Goal: Task Accomplishment & Management: Complete application form

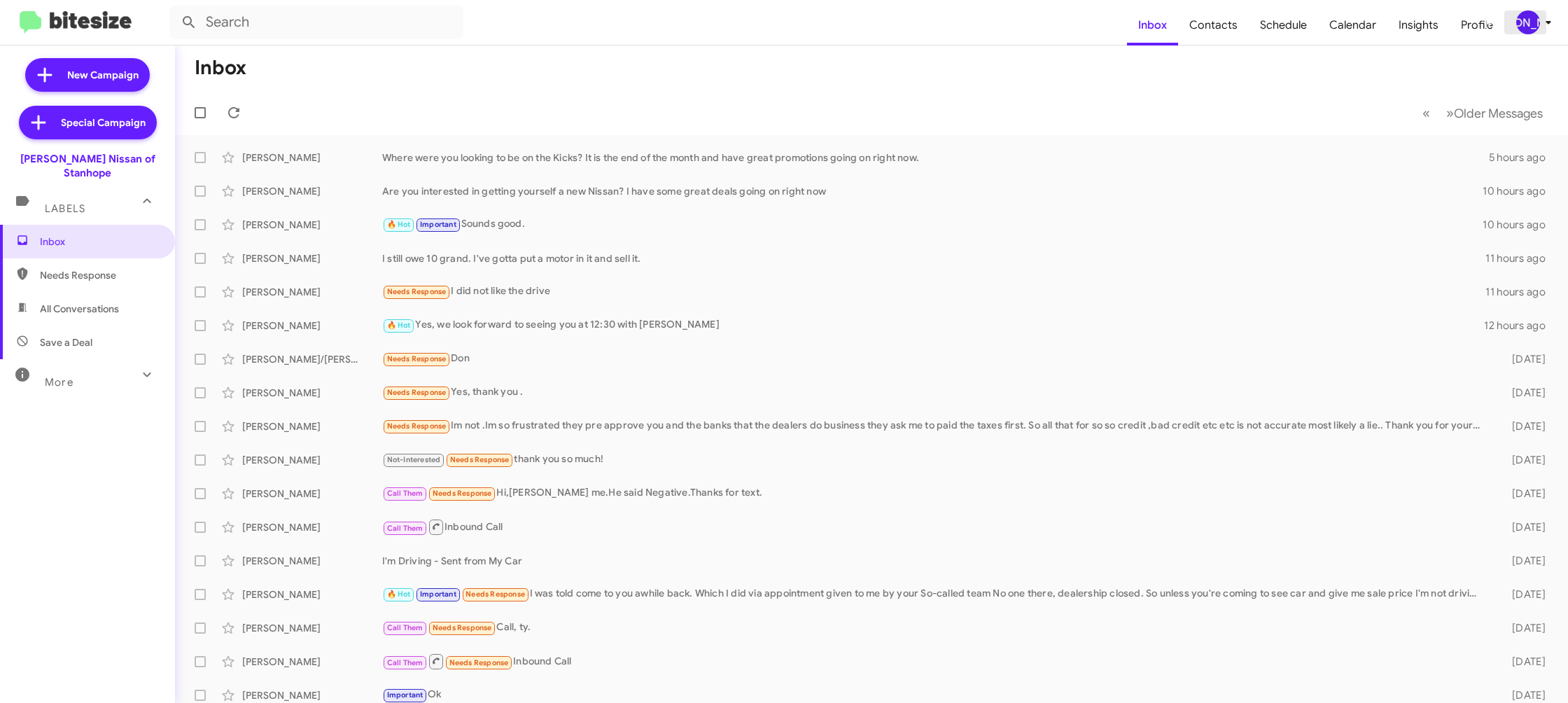
click at [1537, 13] on span "[PERSON_NAME]" at bounding box center [1537, 22] width 42 height 24
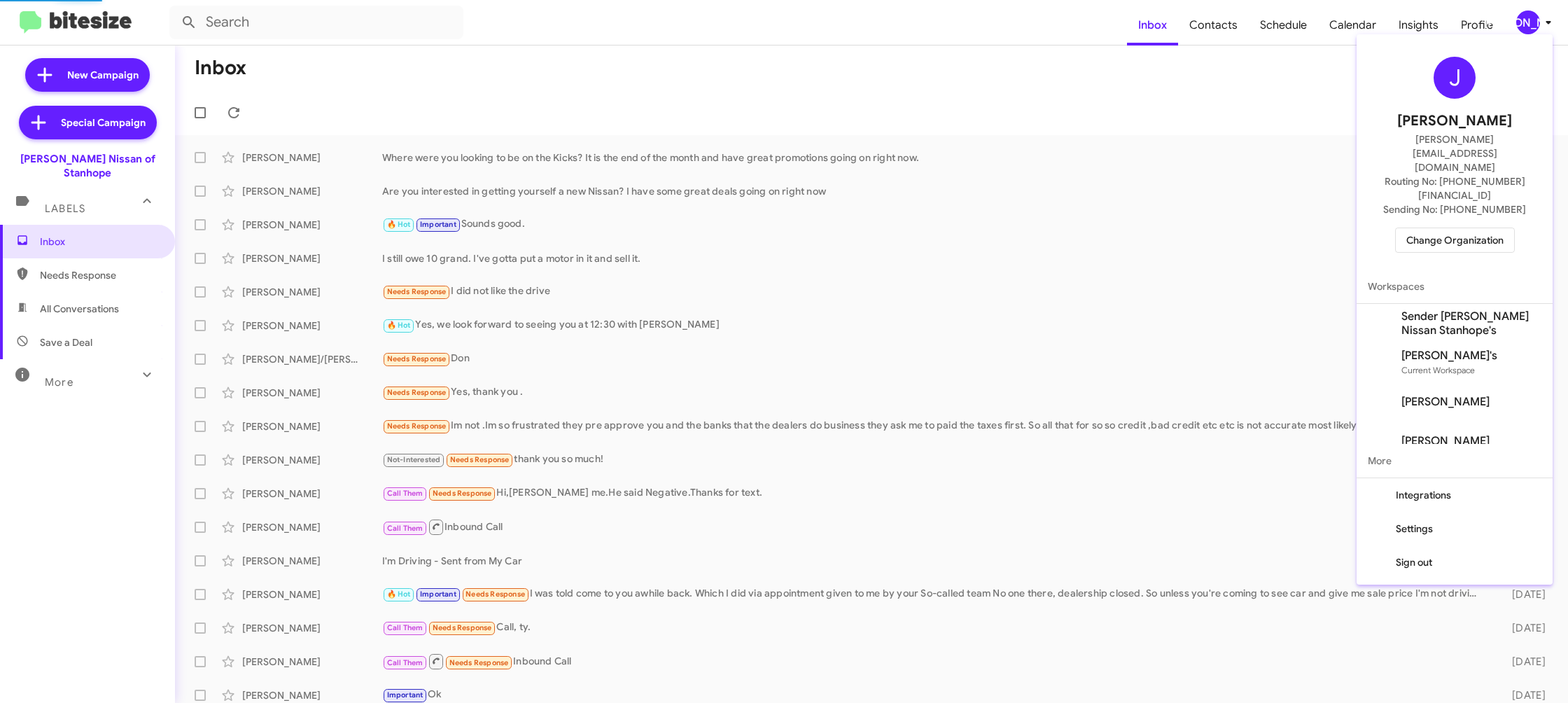
click at [1486, 310] on span "Sender Nielsen Nissan Stanhope's" at bounding box center [1472, 323] width 140 height 28
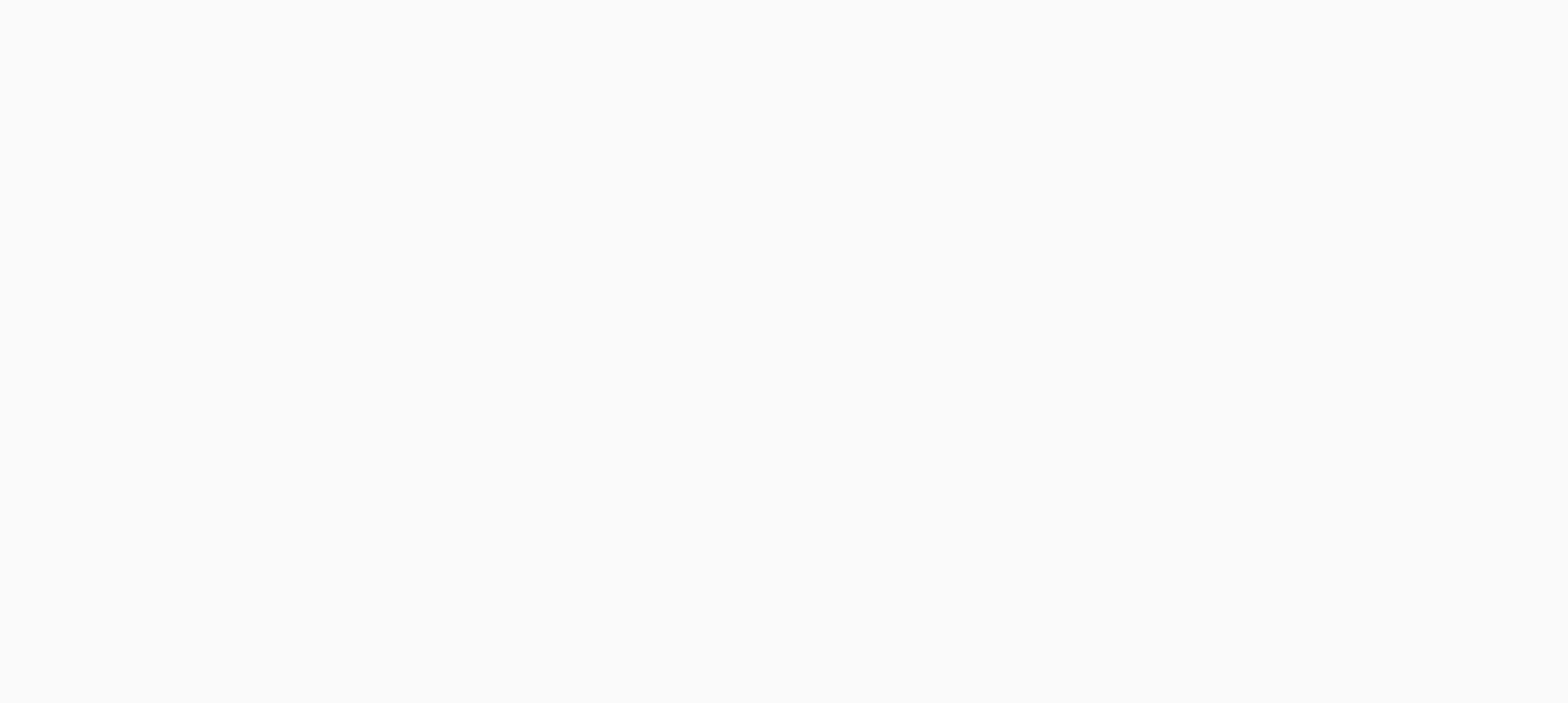
drag, startPoint x: 0, startPoint y: 0, endPoint x: 1533, endPoint y: 23, distance: 1533.2
click at [1533, 23] on body at bounding box center [784, 351] width 1568 height 703
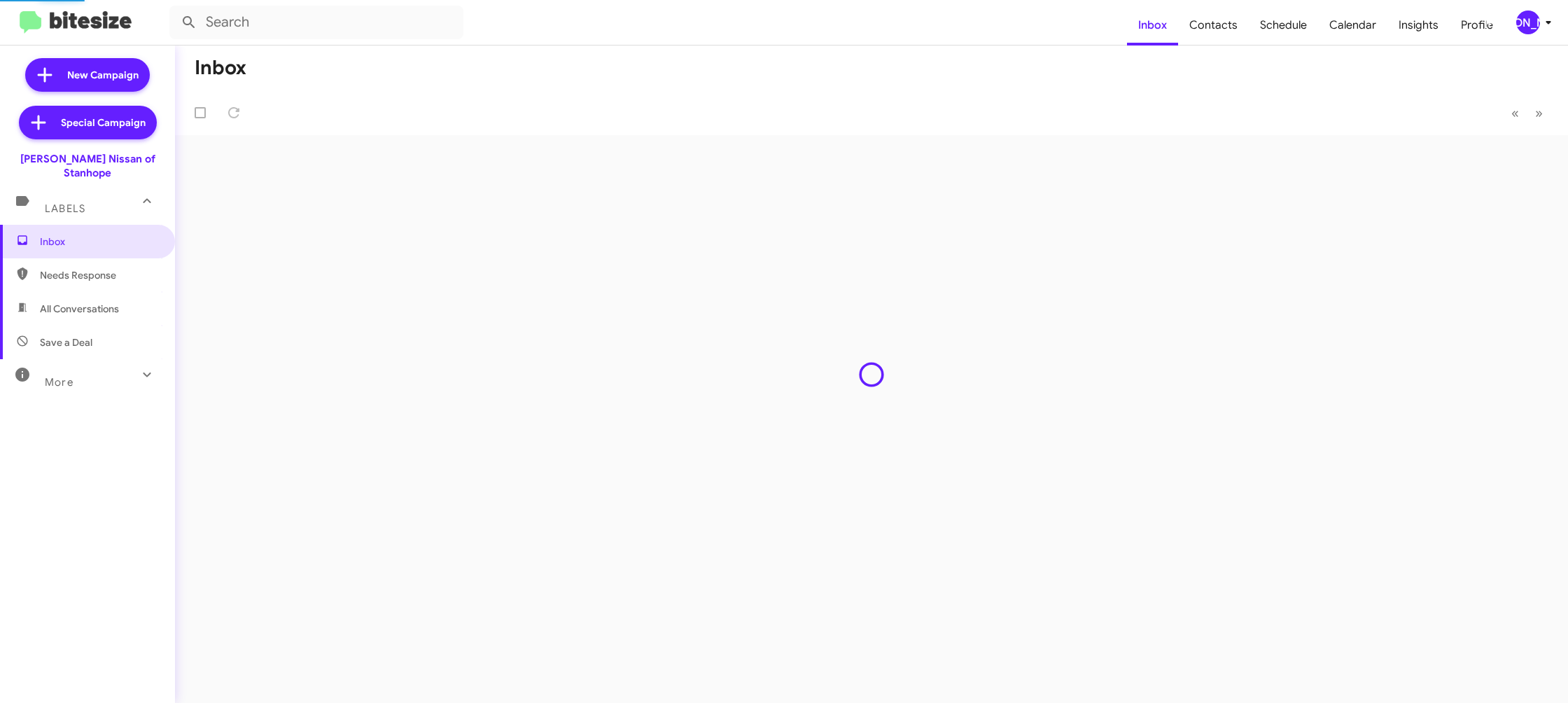
click at [1533, 23] on div "[PERSON_NAME]" at bounding box center [1528, 22] width 24 height 24
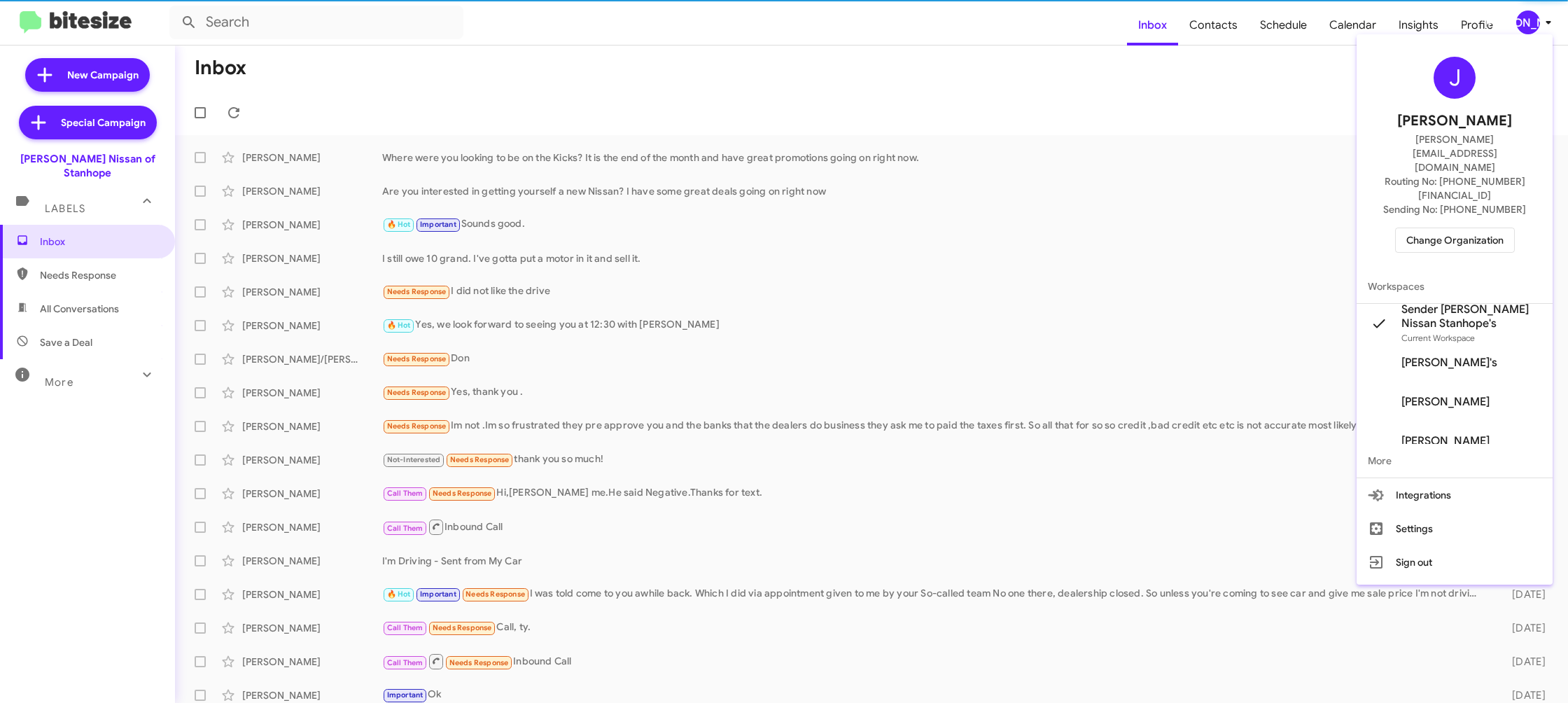
click at [1465, 228] on span "Change Organization" at bounding box center [1455, 240] width 97 height 24
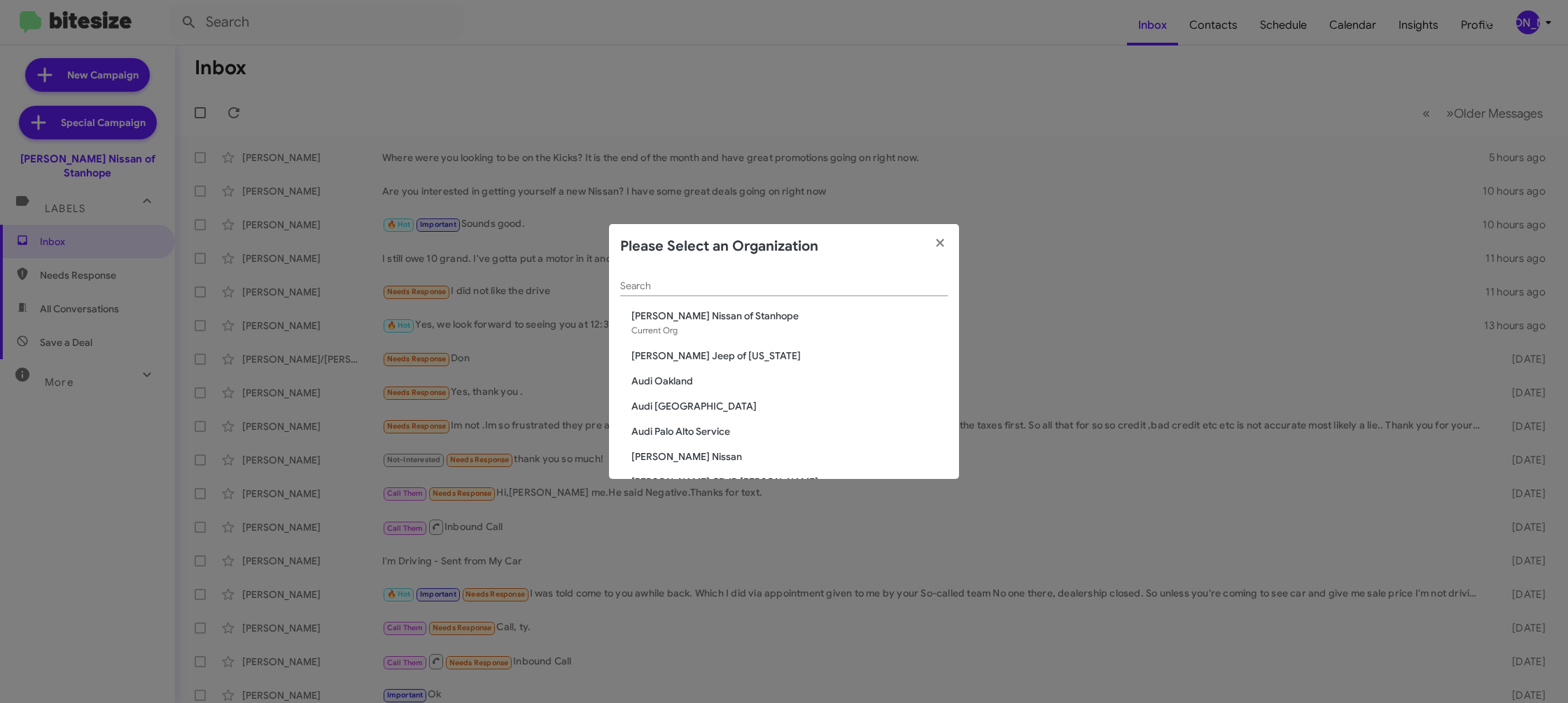
click at [654, 283] on div "Search" at bounding box center [784, 283] width 328 height 27
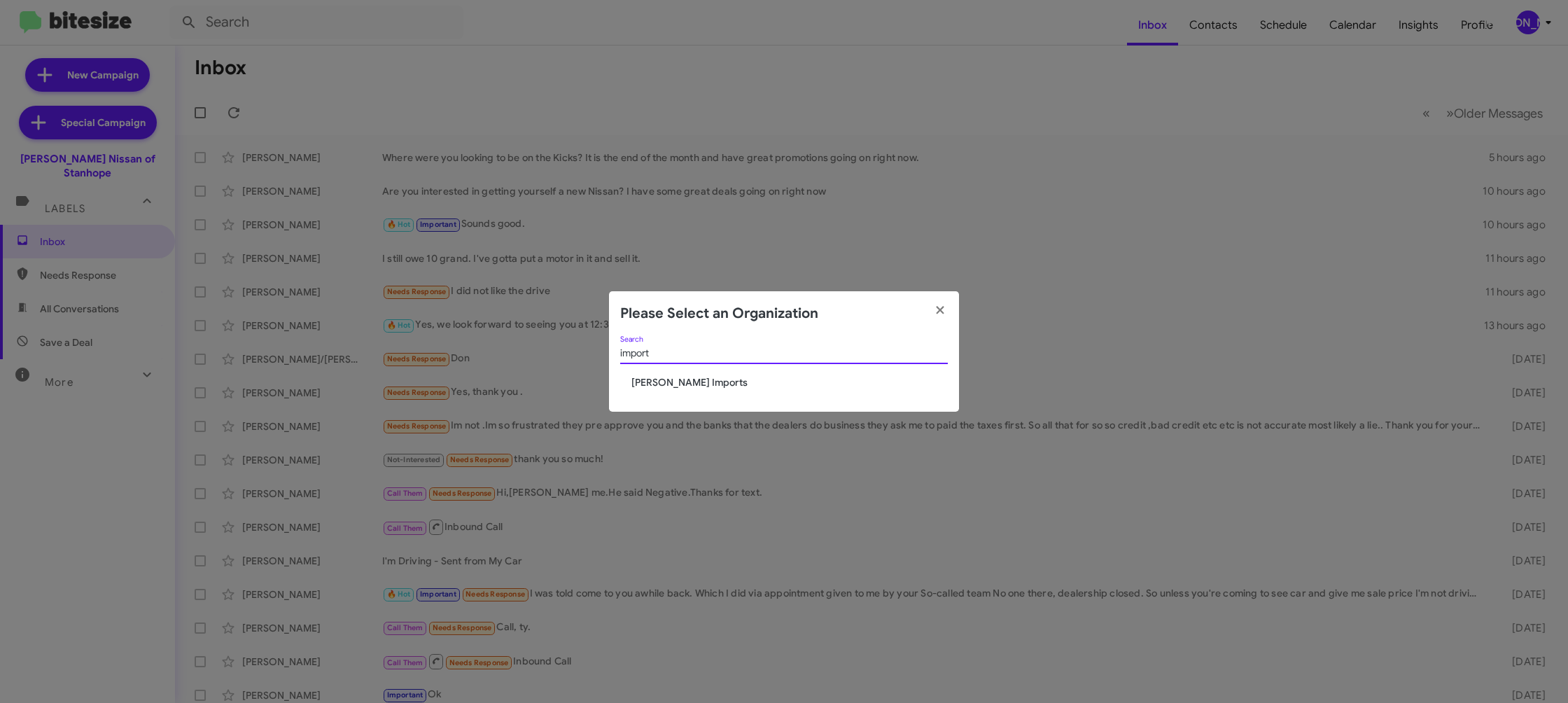
type input "import"
click at [657, 381] on span "[PERSON_NAME] Imports" at bounding box center [789, 383] width 316 height 14
click at [659, 381] on span "[PERSON_NAME] Imports" at bounding box center [789, 383] width 316 height 14
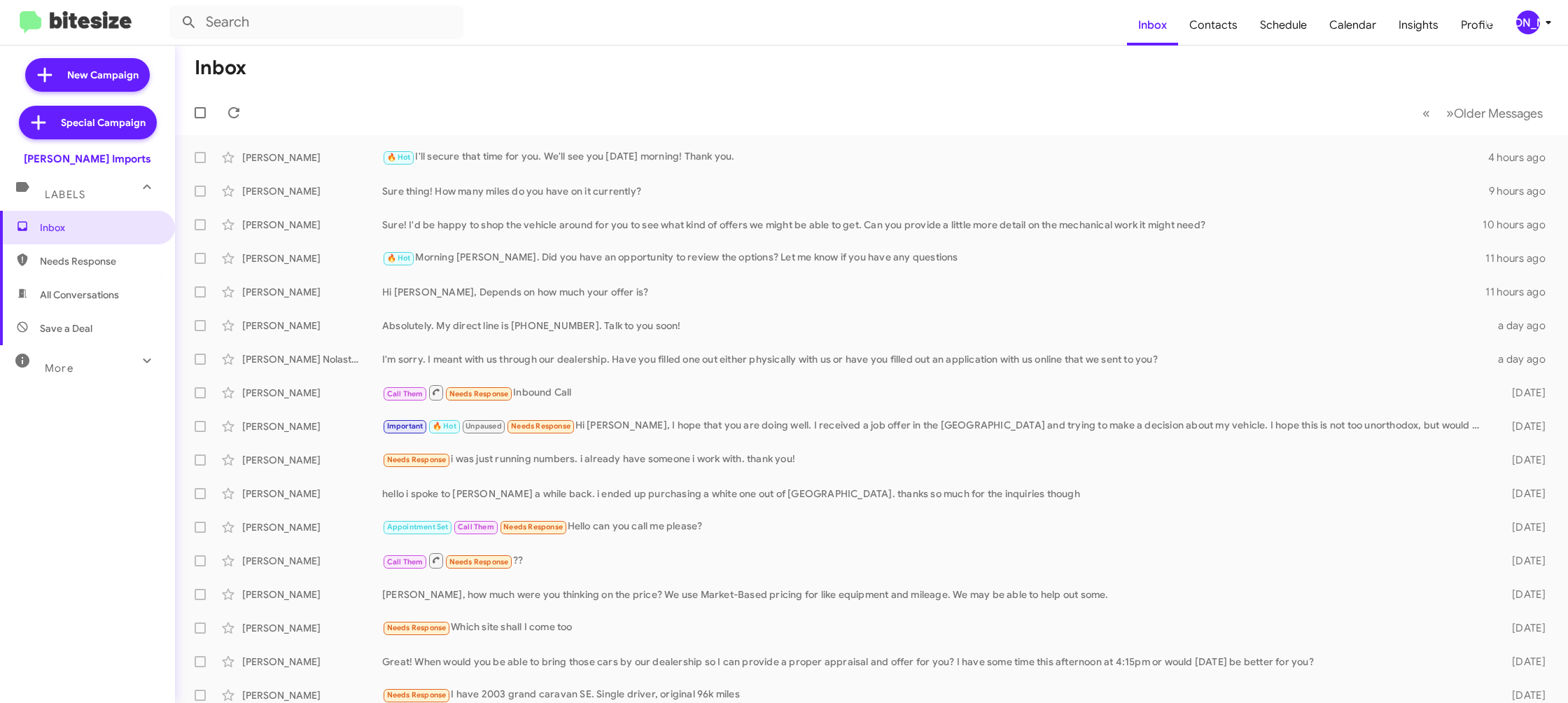
click at [1544, 28] on icon at bounding box center [1549, 23] width 17 height 17
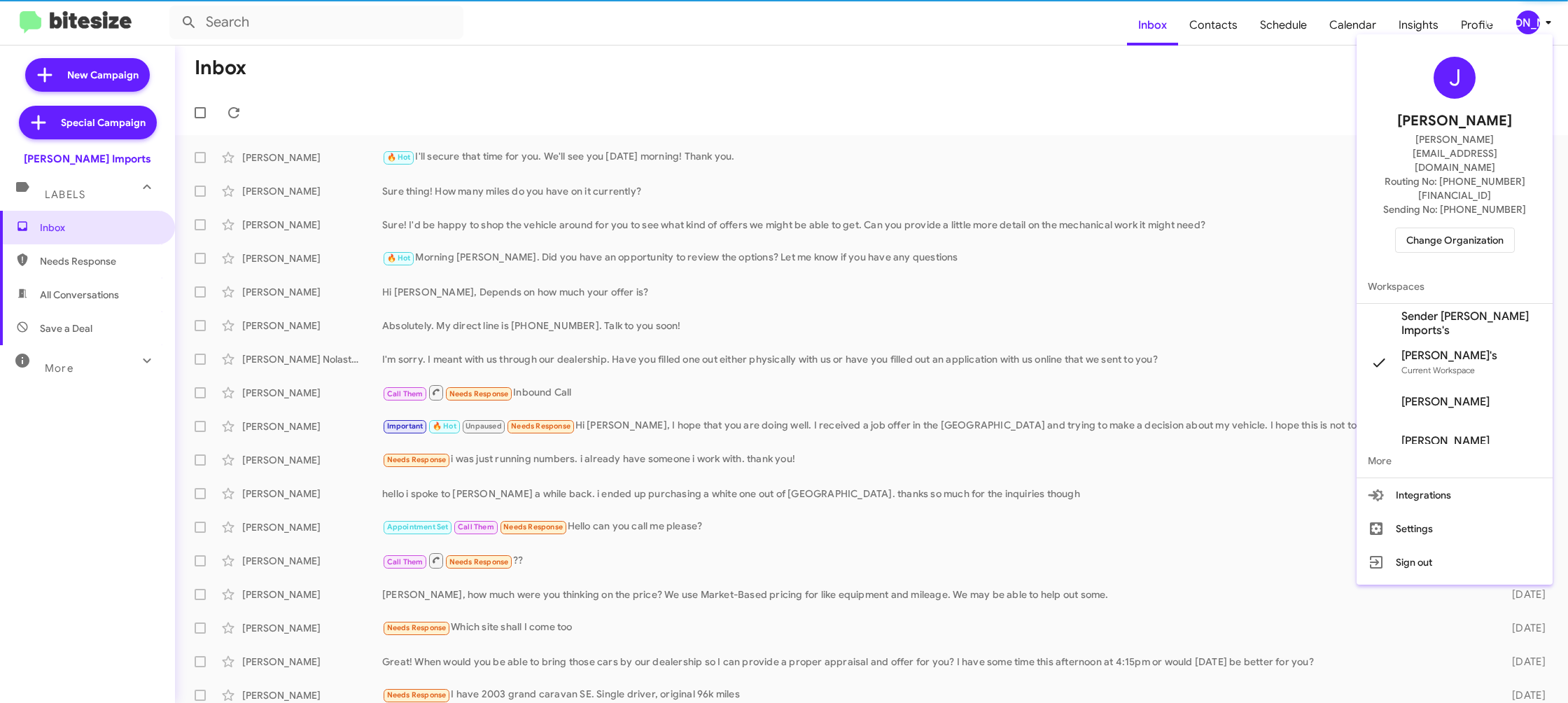
click at [1487, 310] on span "Sender Ed Hicks Imports's" at bounding box center [1472, 323] width 140 height 28
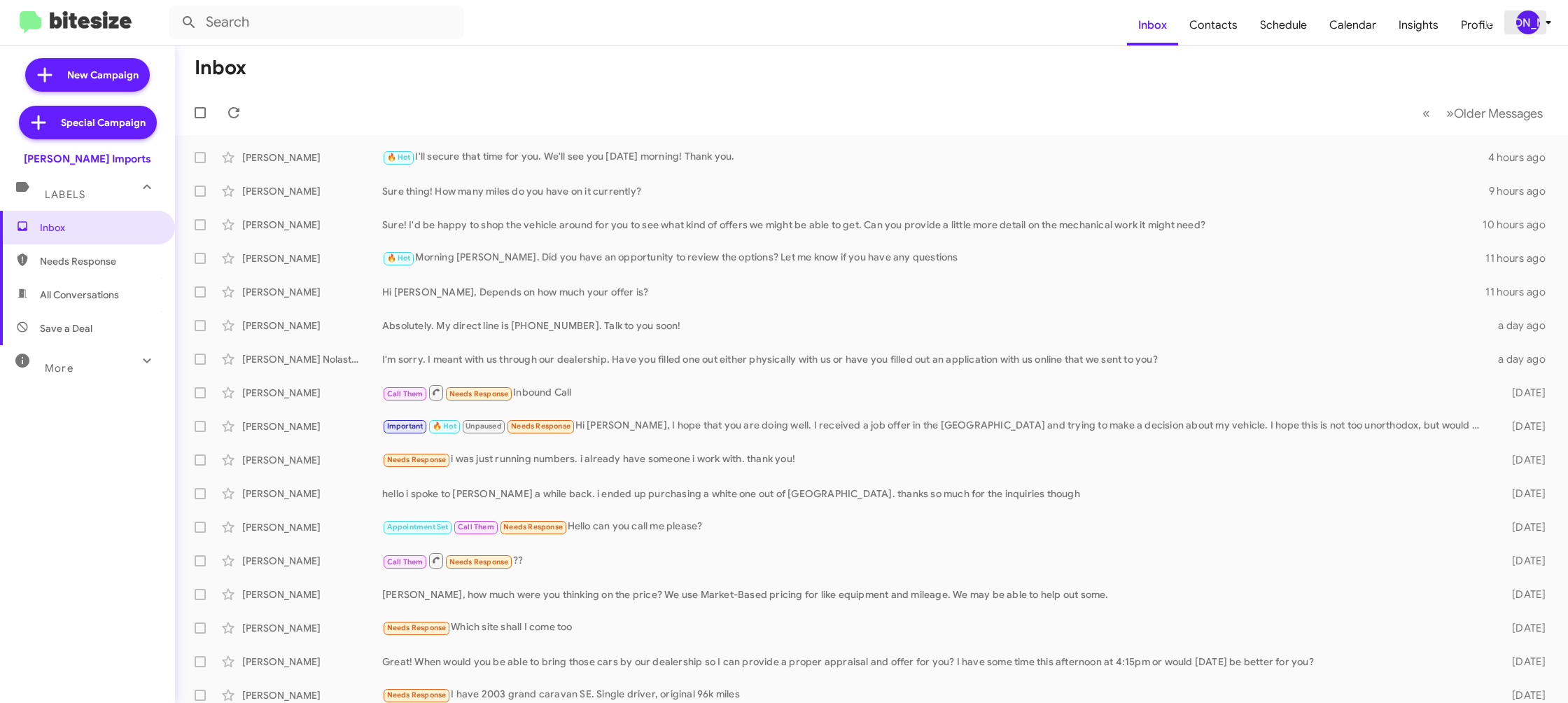
drag, startPoint x: 1532, startPoint y: 21, endPoint x: 1522, endPoint y: 31, distance: 14.1
click at [1527, 24] on div "[PERSON_NAME]" at bounding box center [1528, 22] width 24 height 24
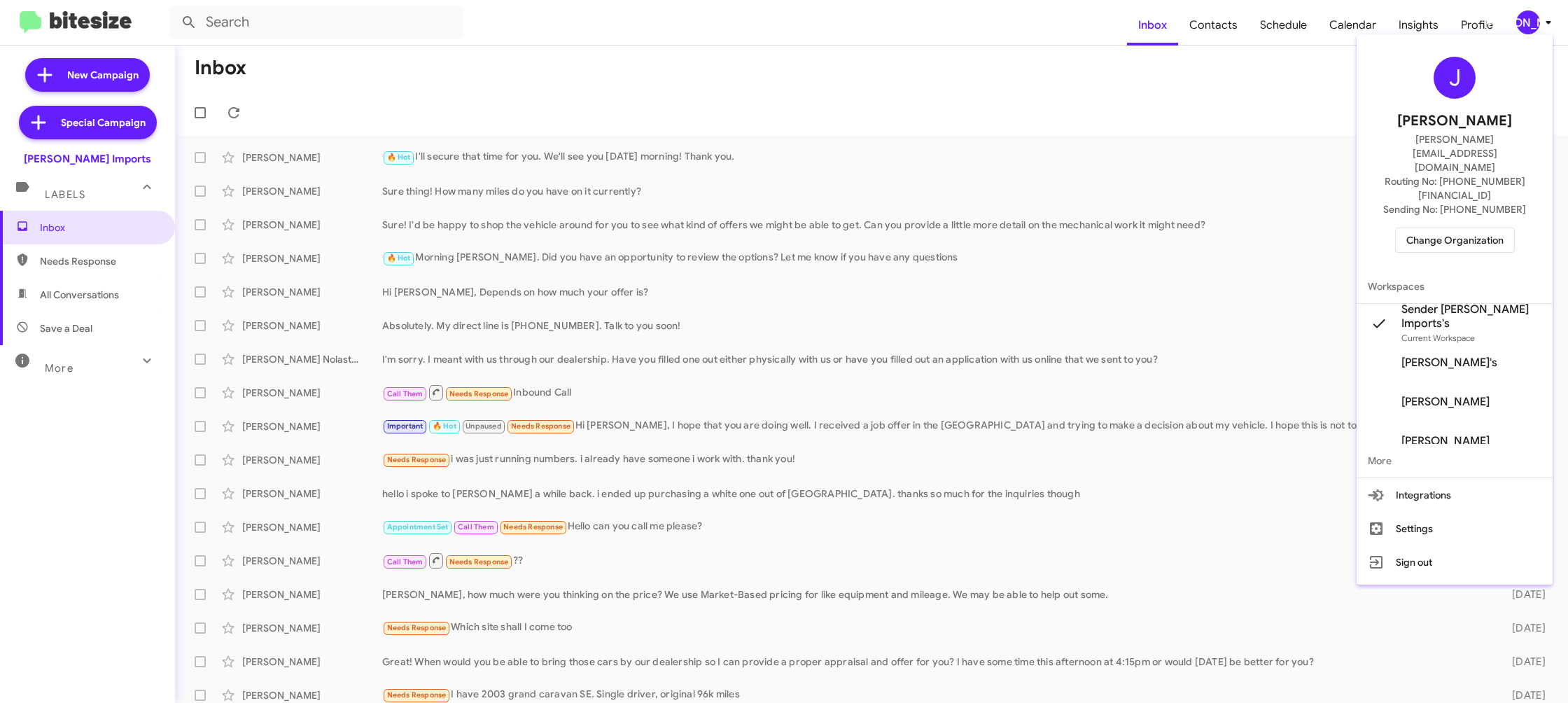
click at [1215, 31] on div at bounding box center [784, 351] width 1568 height 703
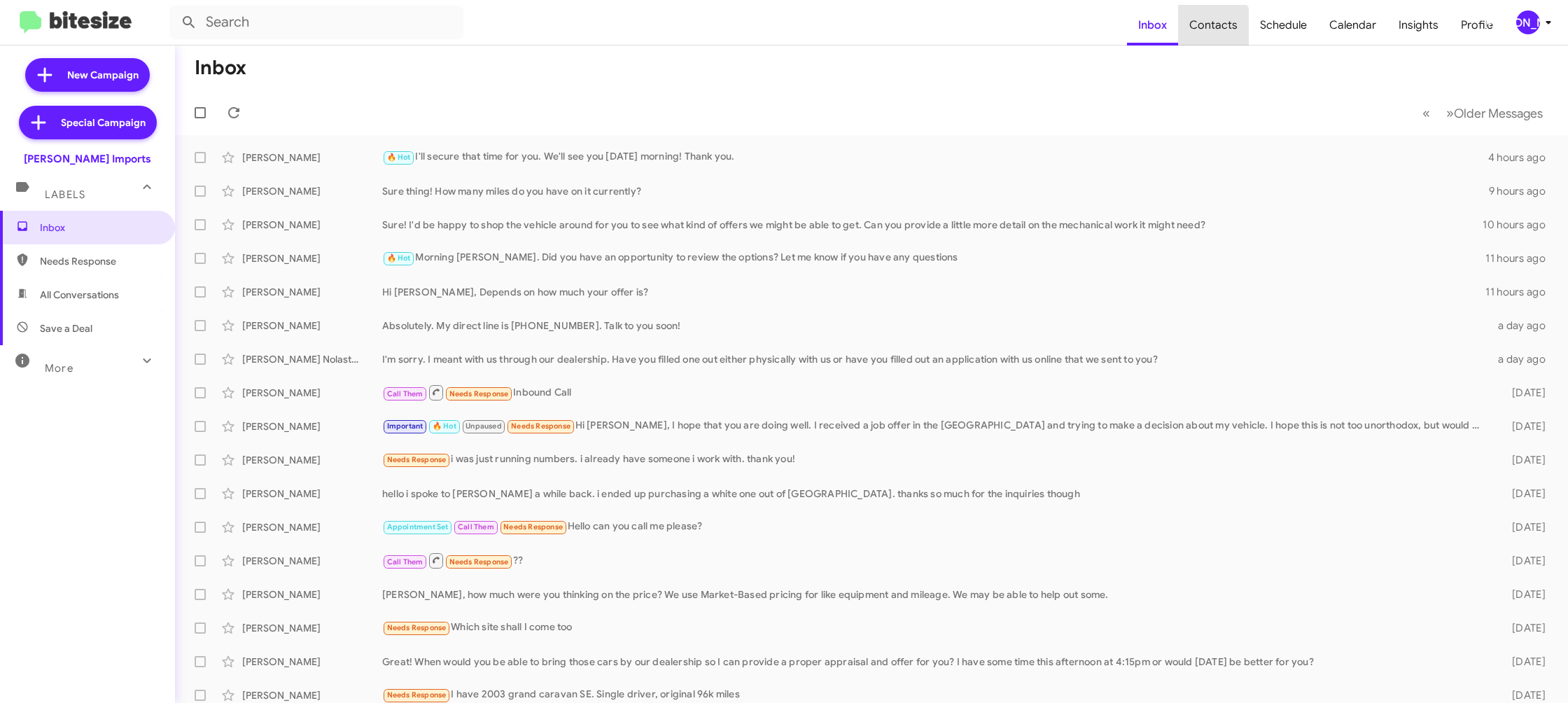
click at [1215, 31] on span "Contacts" at bounding box center [1213, 25] width 71 height 41
type input "in:groups"
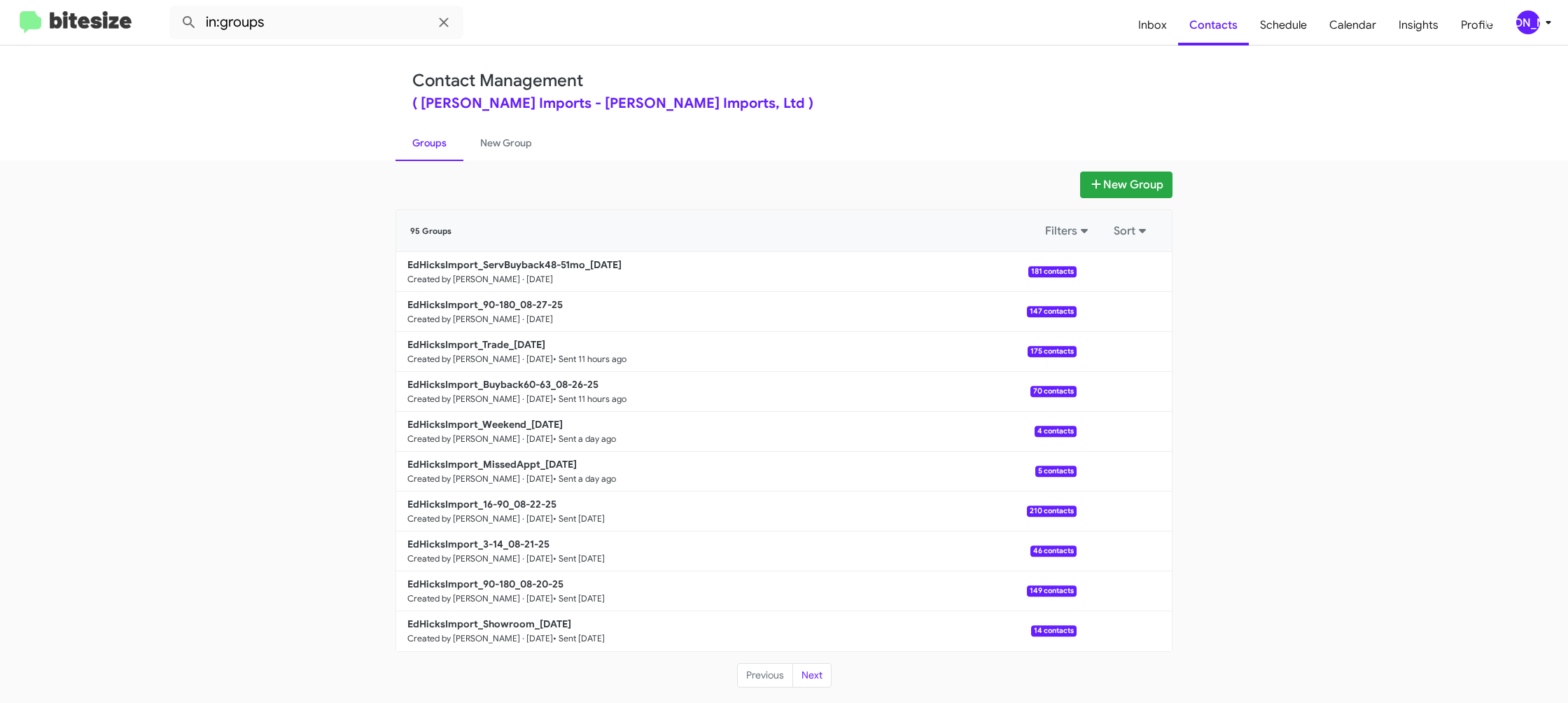
click at [515, 141] on link "New Group" at bounding box center [506, 143] width 86 height 36
click at [516, 138] on link "New Group" at bounding box center [506, 143] width 86 height 36
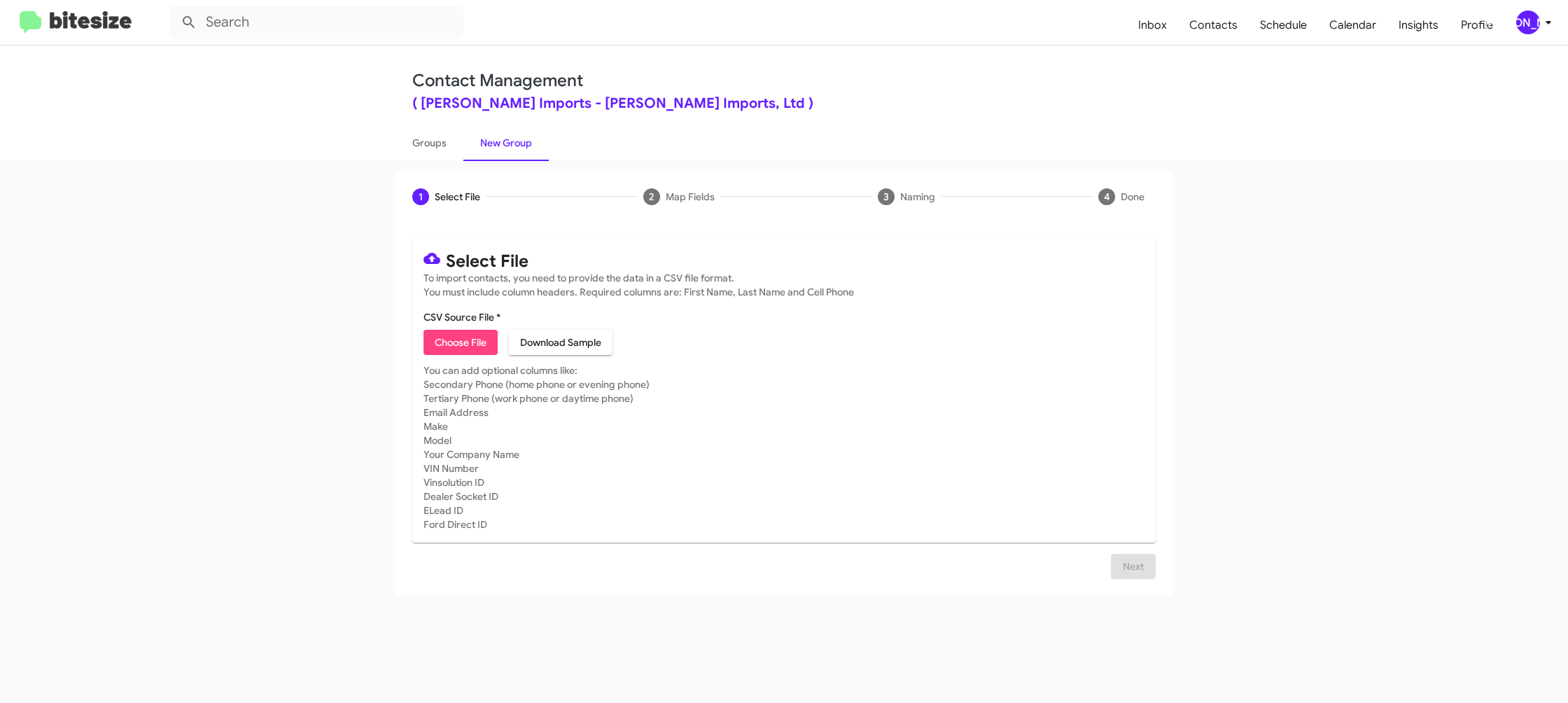
click at [462, 338] on span "Choose File" at bounding box center [460, 342] width 52 height 25
type input "EdHicksImport_Showroom_08-27-25"
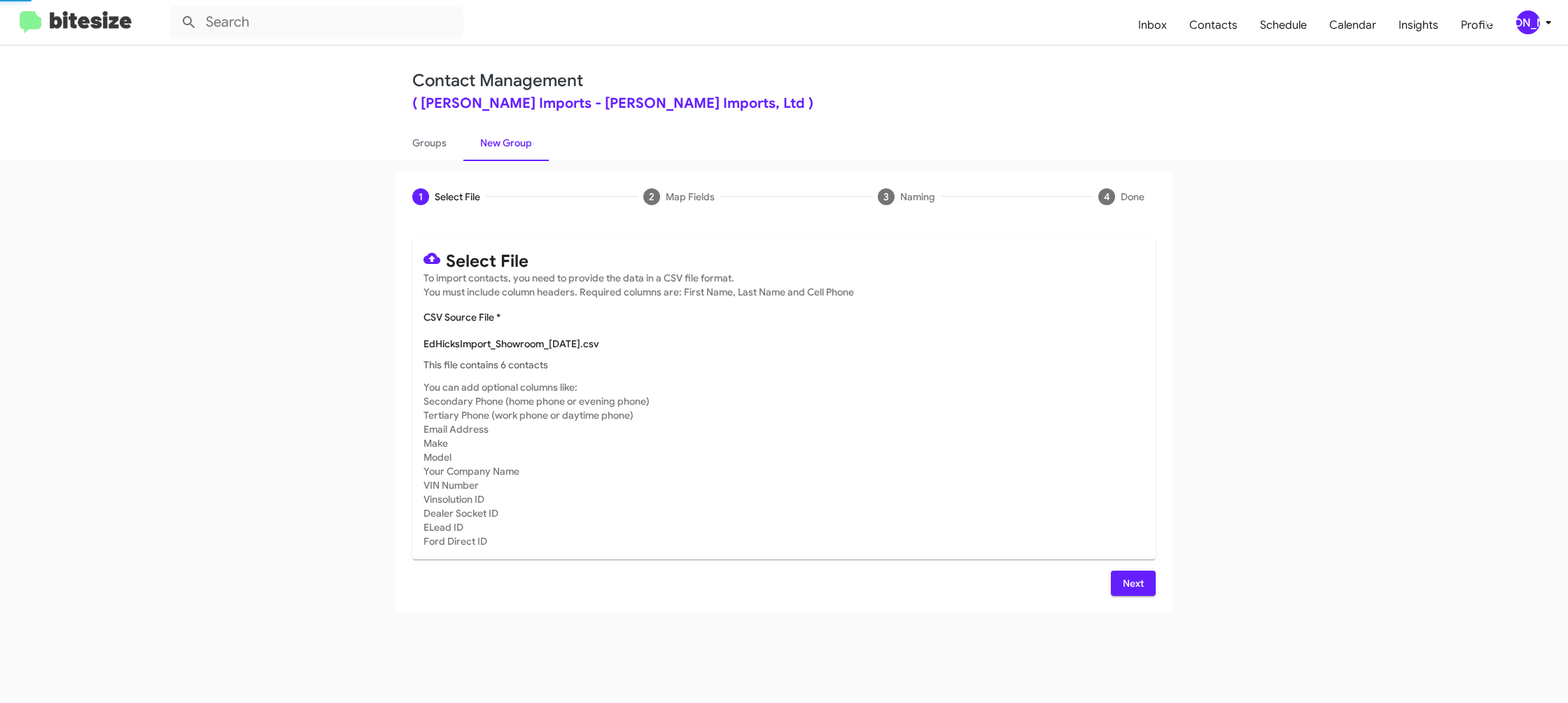
click at [882, 435] on mat-card-subtitle "You can add optional columns like: Secondary Phone (home phone or evening phone…" at bounding box center [784, 464] width 721 height 168
click at [1122, 584] on button "Next" at bounding box center [1133, 582] width 45 height 25
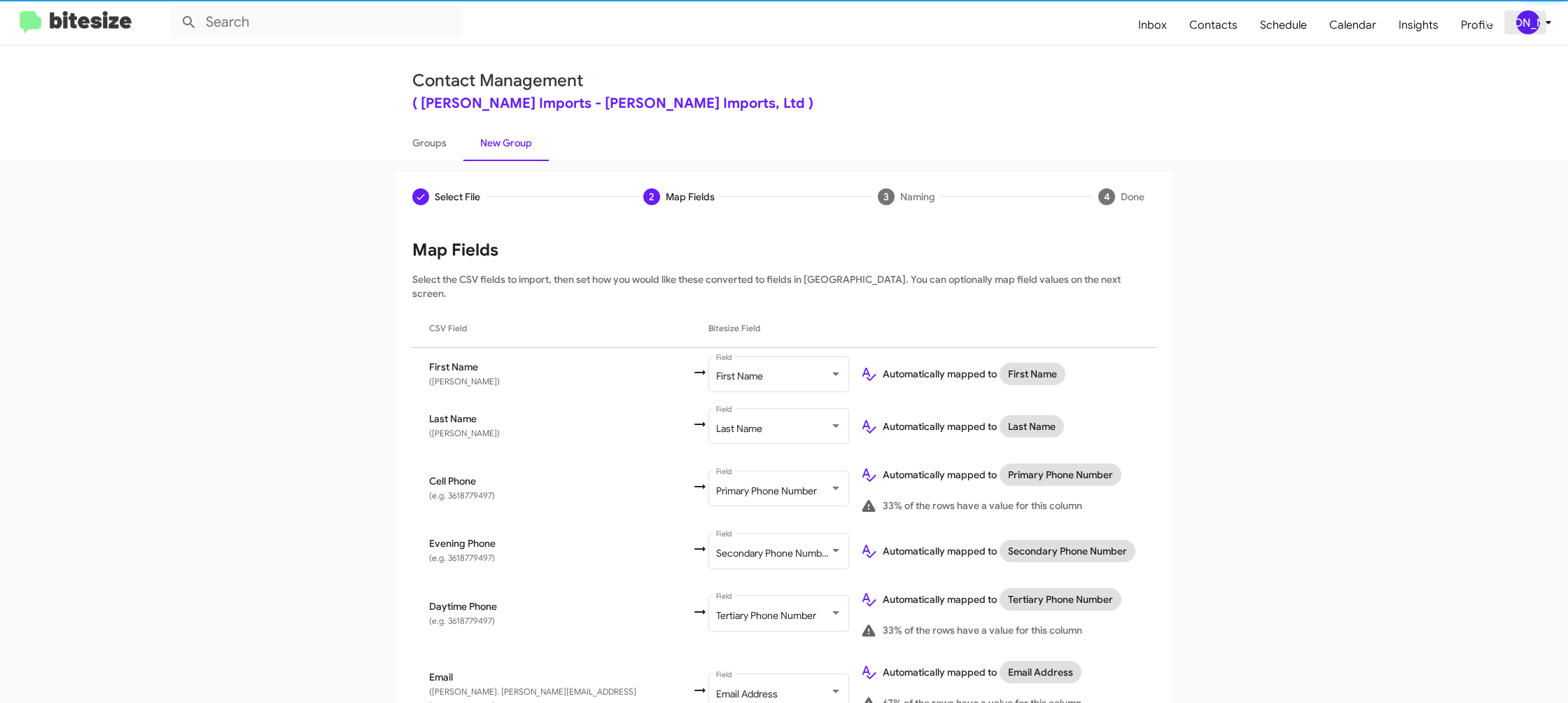
click at [1534, 20] on div "[PERSON_NAME]" at bounding box center [1528, 22] width 24 height 24
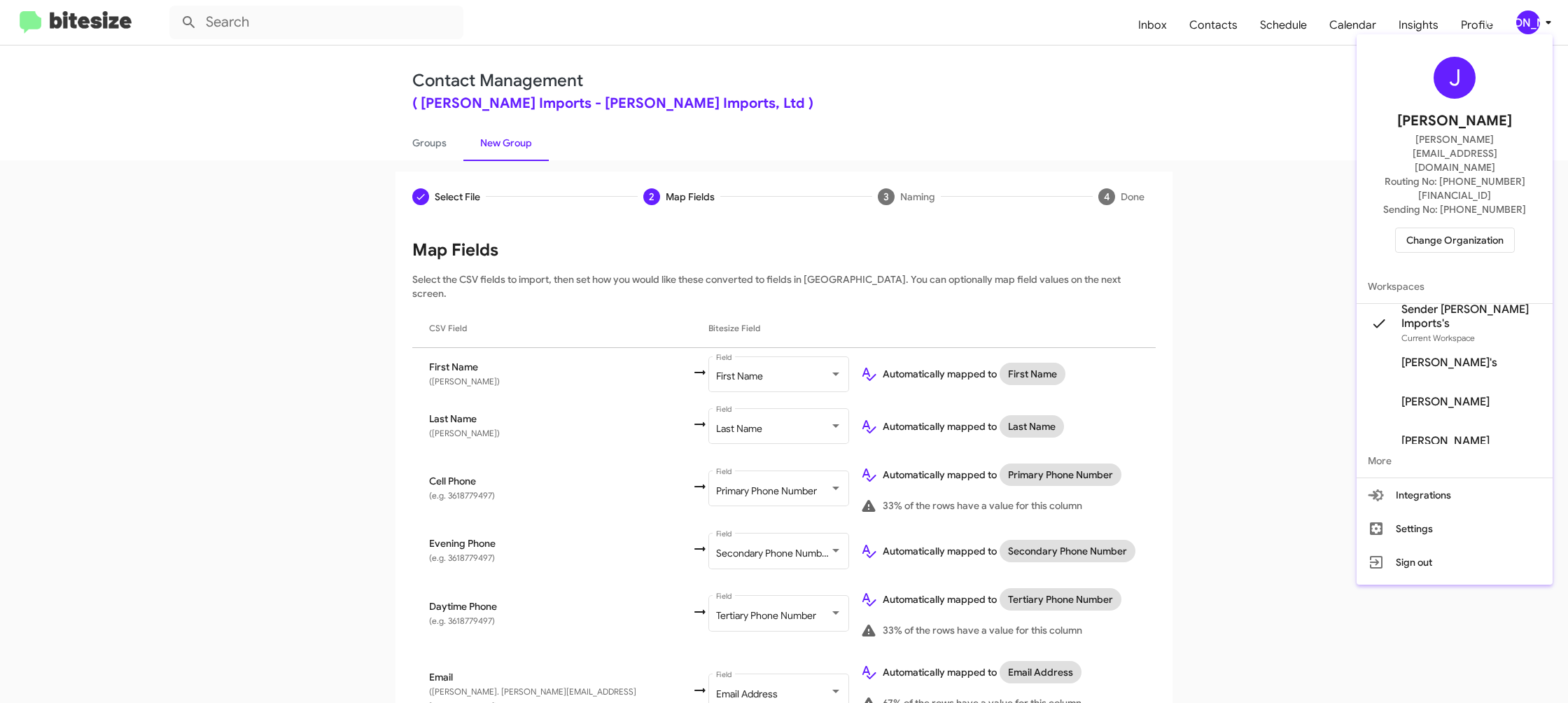
drag, startPoint x: 1534, startPoint y: 20, endPoint x: 1373, endPoint y: 71, distance: 168.9
click at [1534, 20] on div at bounding box center [784, 351] width 1568 height 703
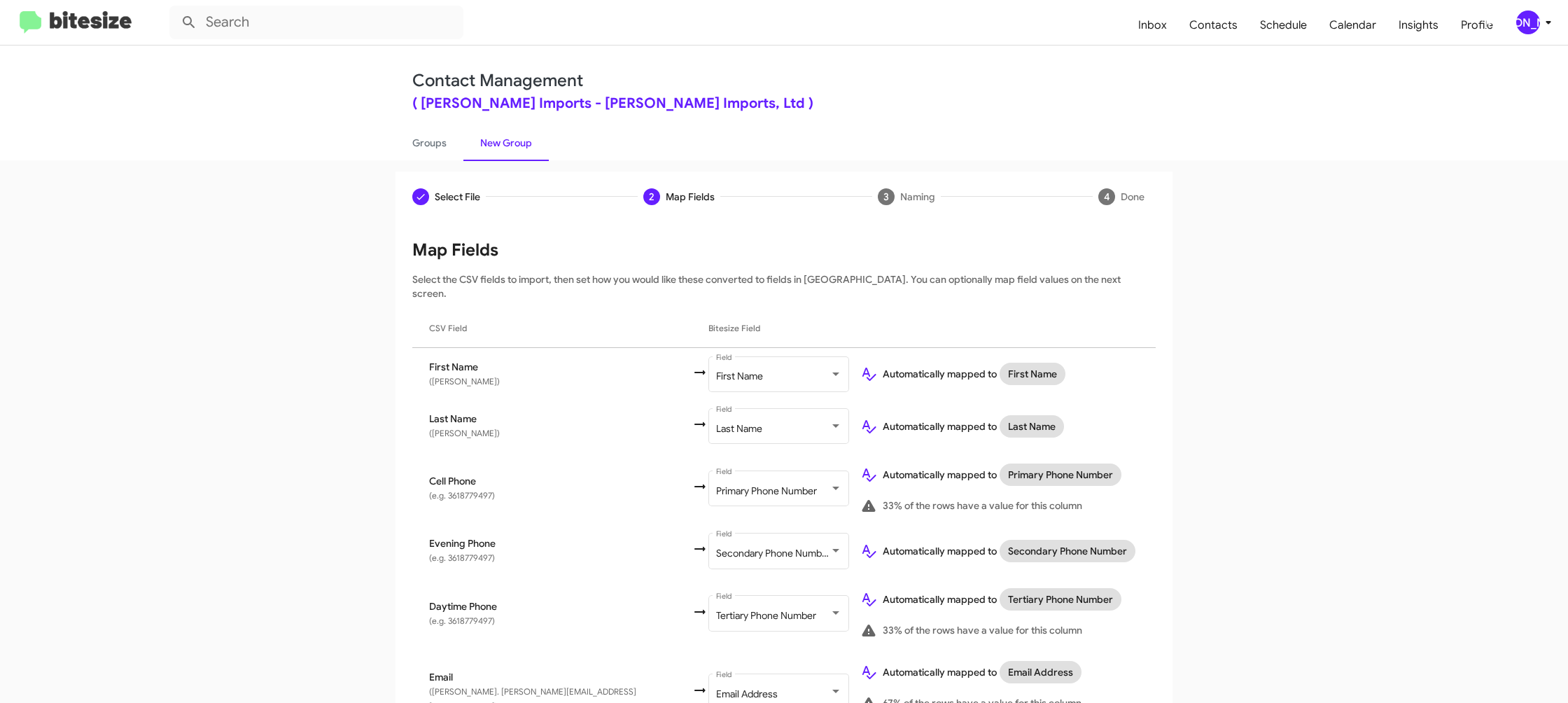
scroll to position [542, 0]
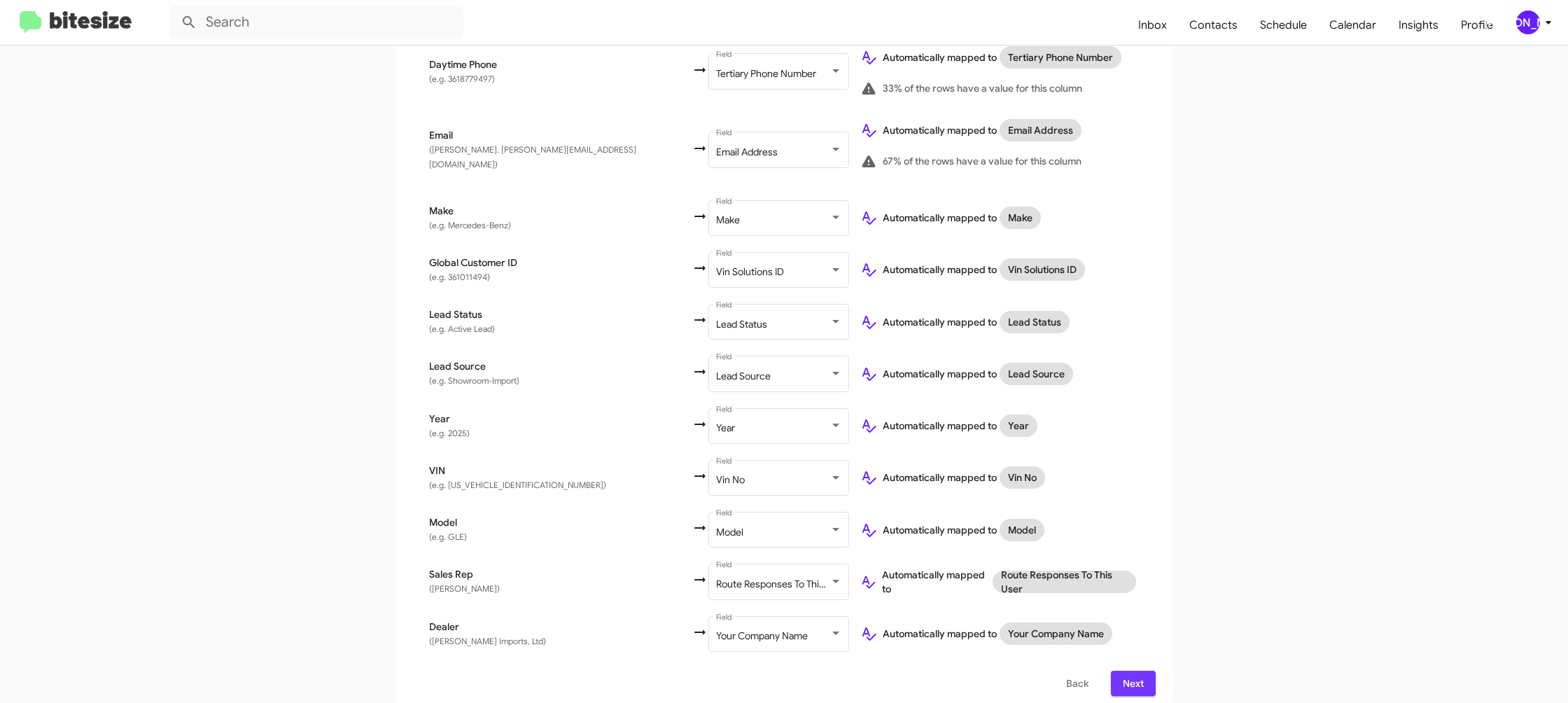
click at [1137, 682] on span "Next" at bounding box center [1133, 683] width 22 height 25
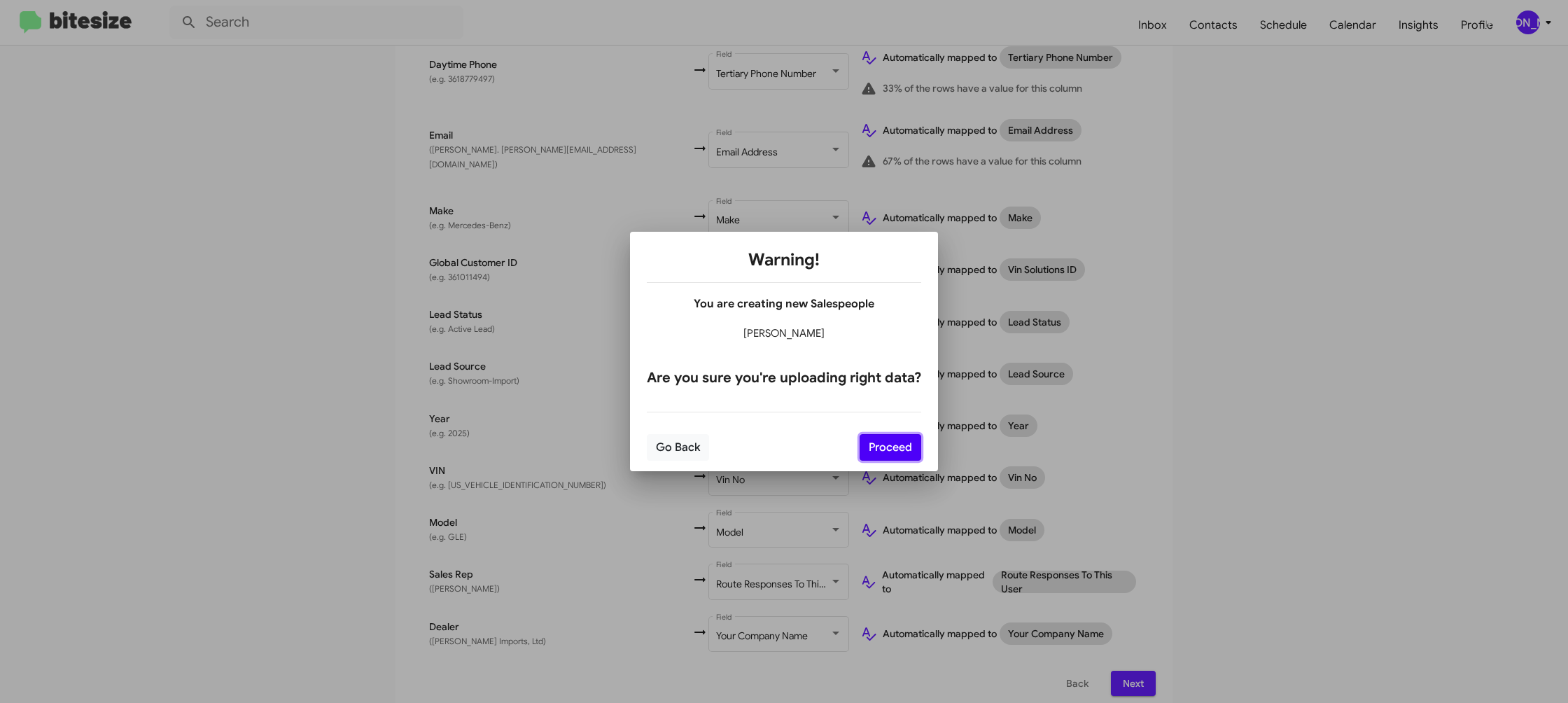
click at [909, 452] on button "Proceed" at bounding box center [891, 447] width 61 height 26
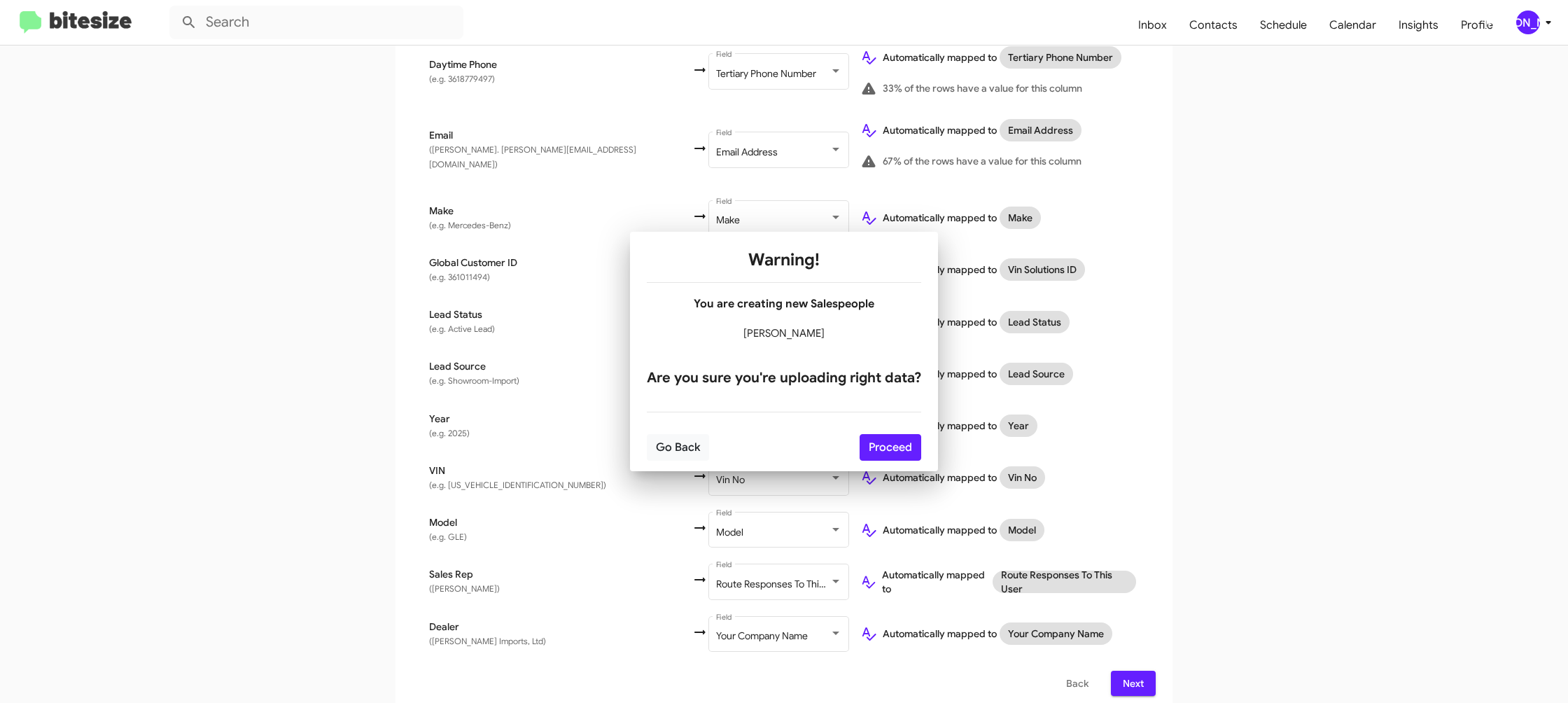
scroll to position [0, 0]
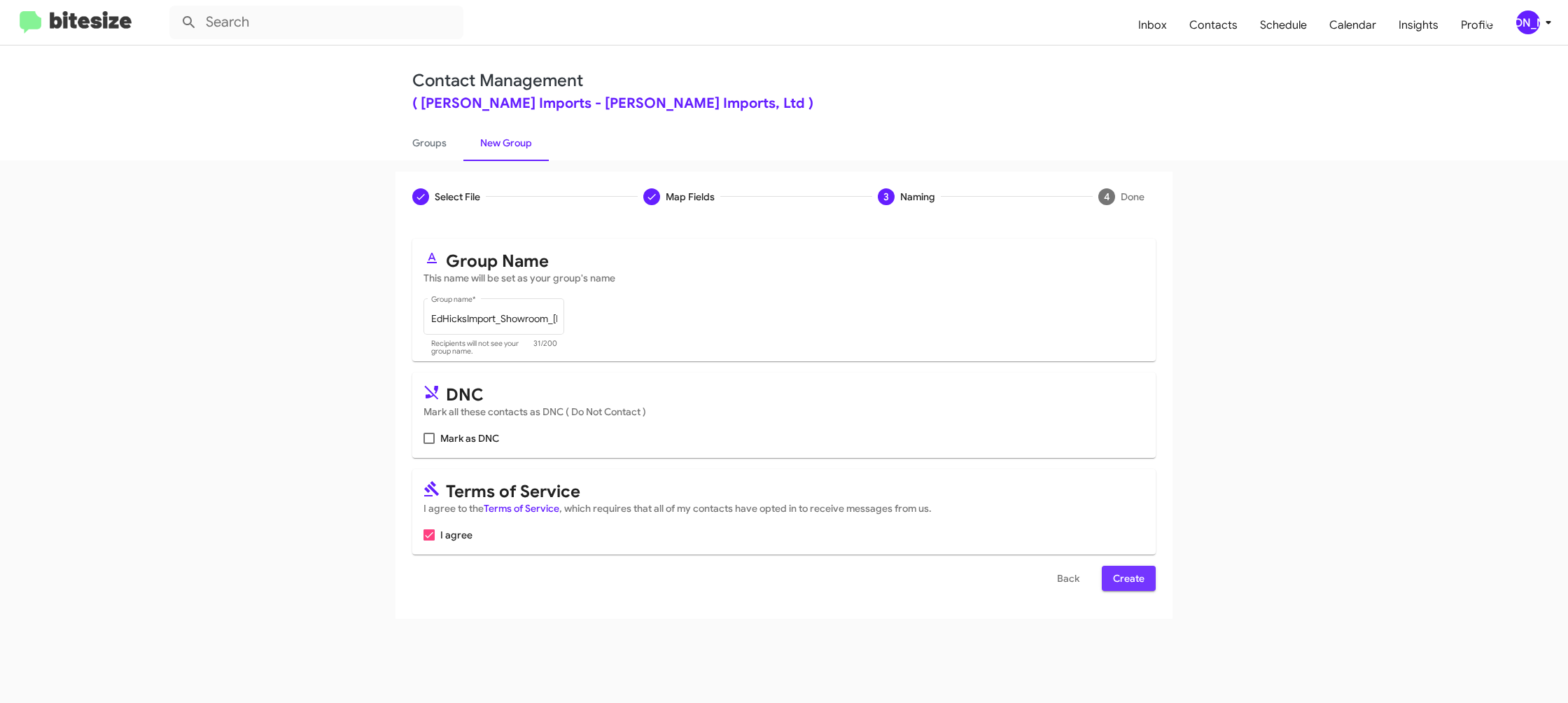
drag, startPoint x: 1127, startPoint y: 577, endPoint x: 1095, endPoint y: 423, distance: 157.3
click at [1126, 577] on span "Create" at bounding box center [1129, 578] width 31 height 25
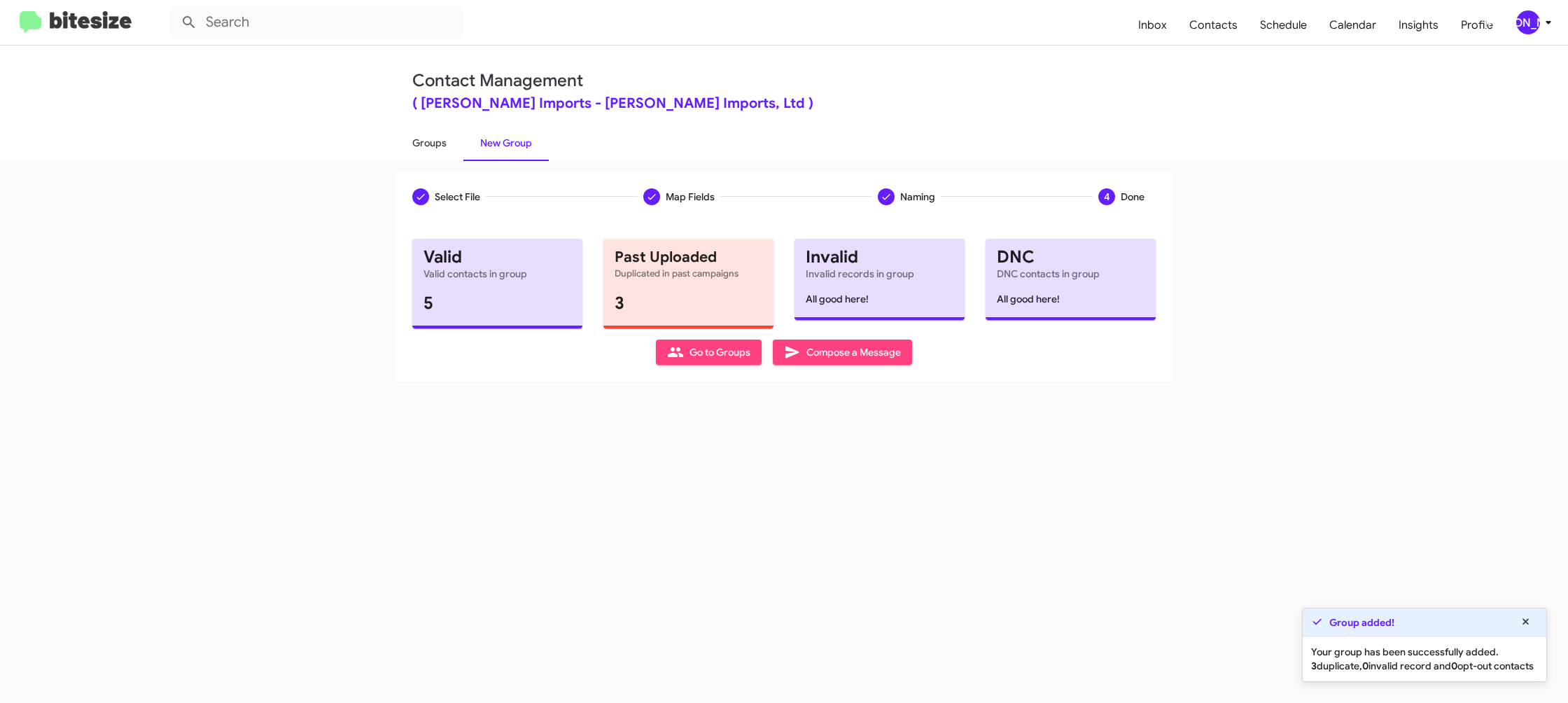
click at [441, 143] on link "Groups" at bounding box center [429, 143] width 68 height 36
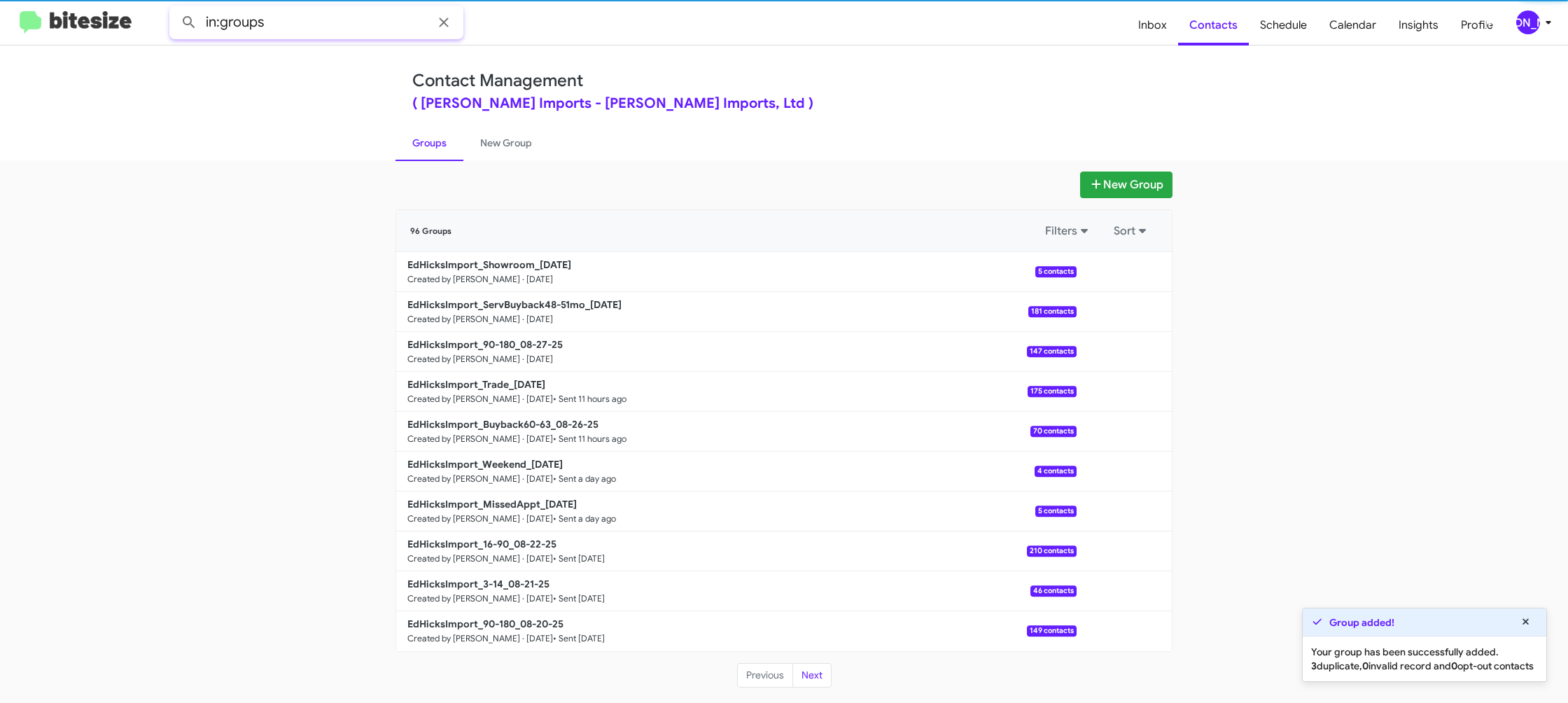
click at [336, 36] on input "in:groups" at bounding box center [316, 22] width 294 height 34
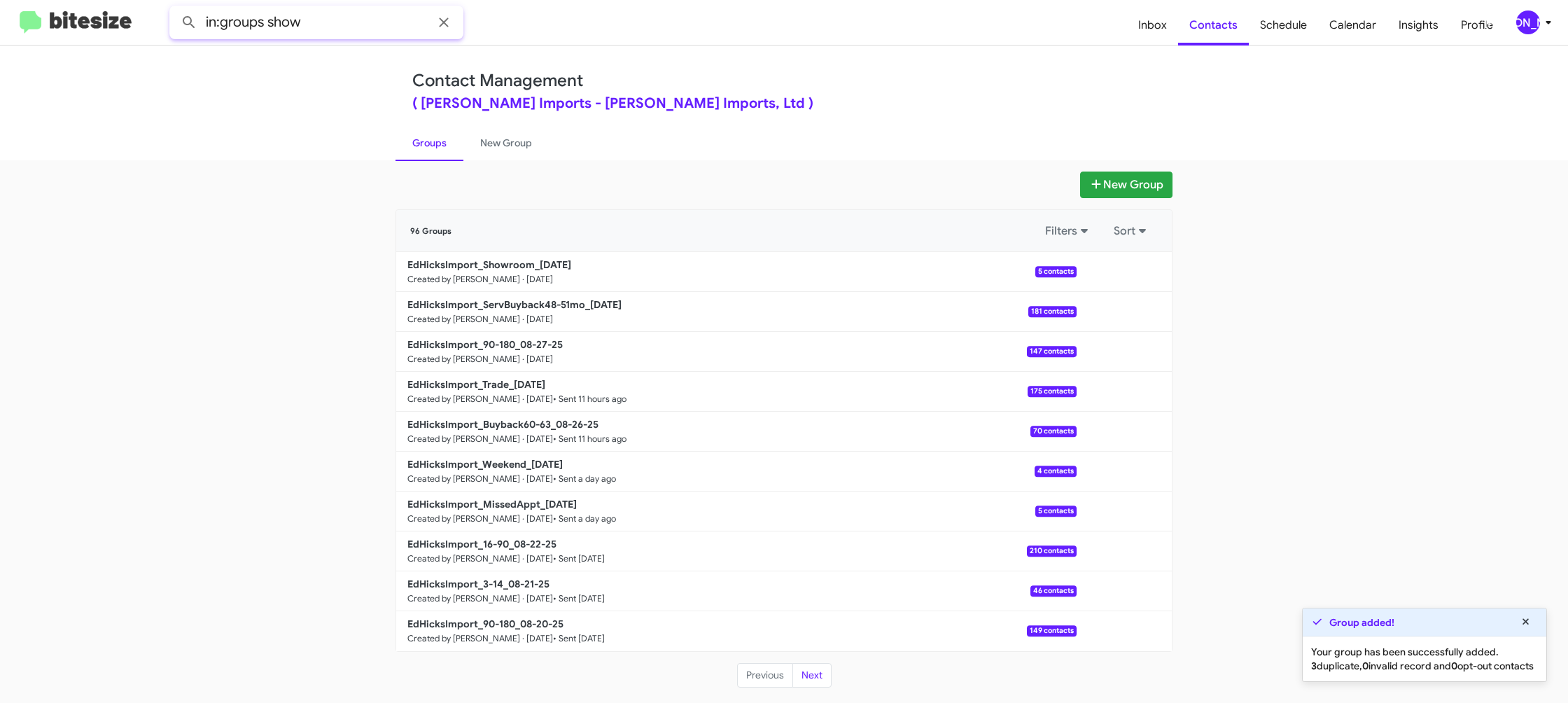
type input "in:groups show"
click at [175, 9] on button at bounding box center [188, 22] width 28 height 28
click at [499, 151] on link "New Group" at bounding box center [506, 143] width 86 height 36
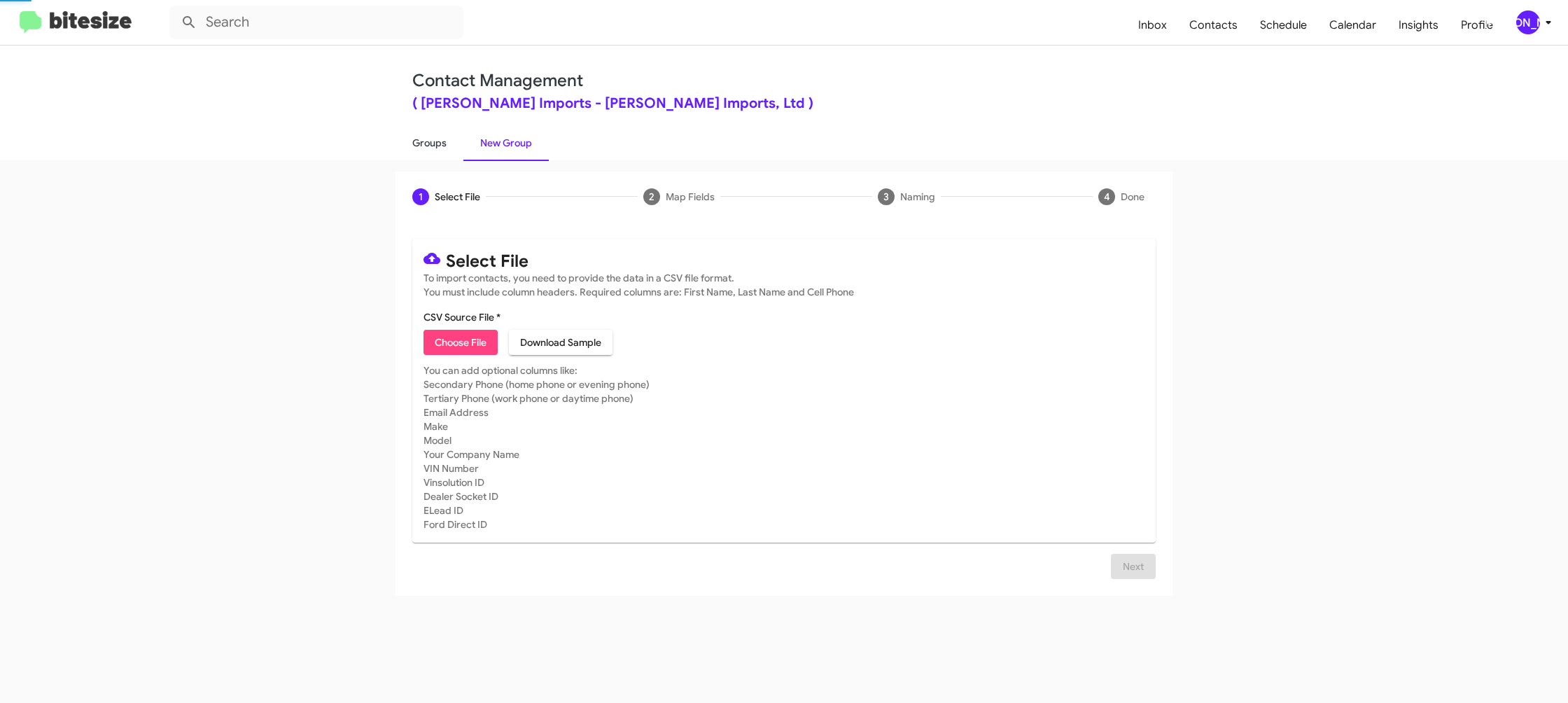
click at [423, 150] on link "Groups" at bounding box center [429, 143] width 68 height 36
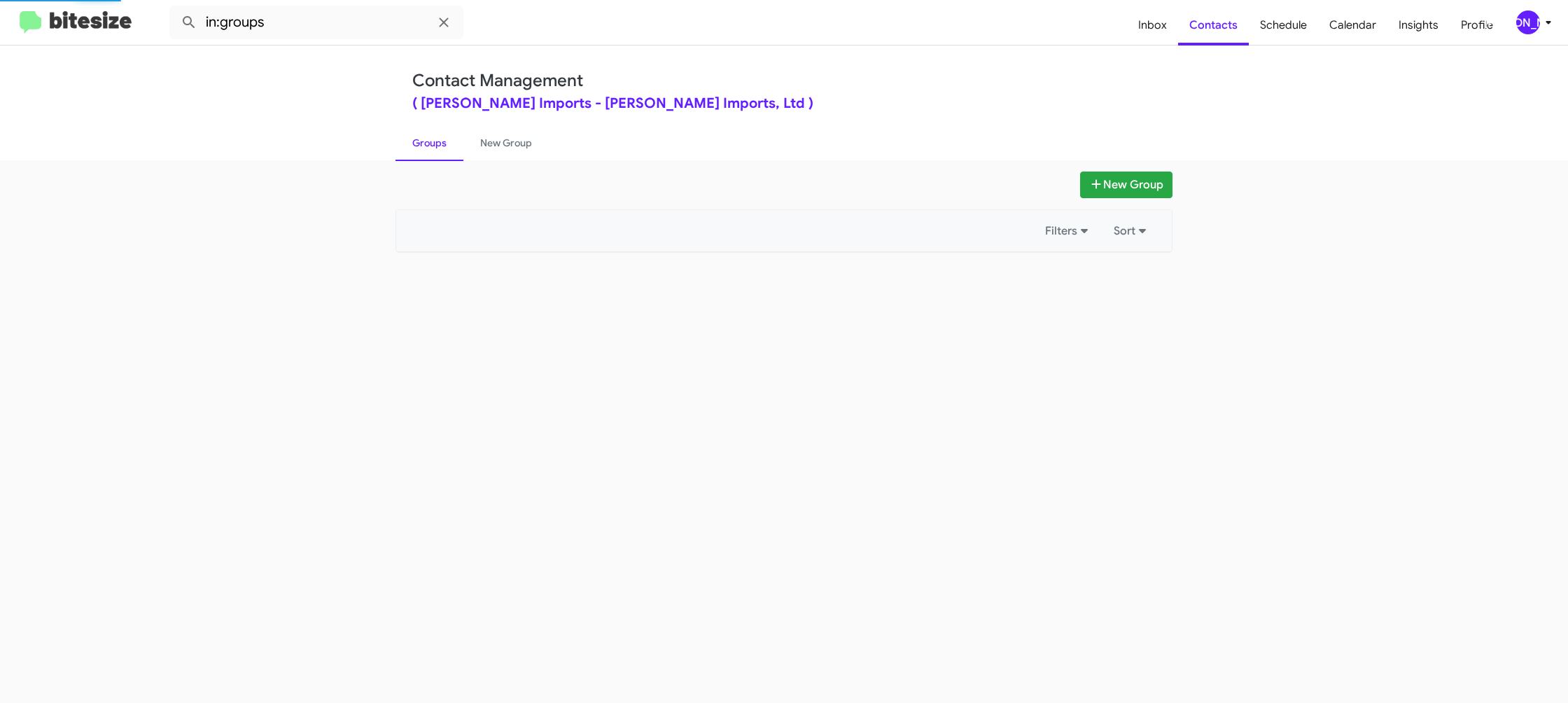
click at [423, 150] on link "Groups" at bounding box center [429, 143] width 68 height 36
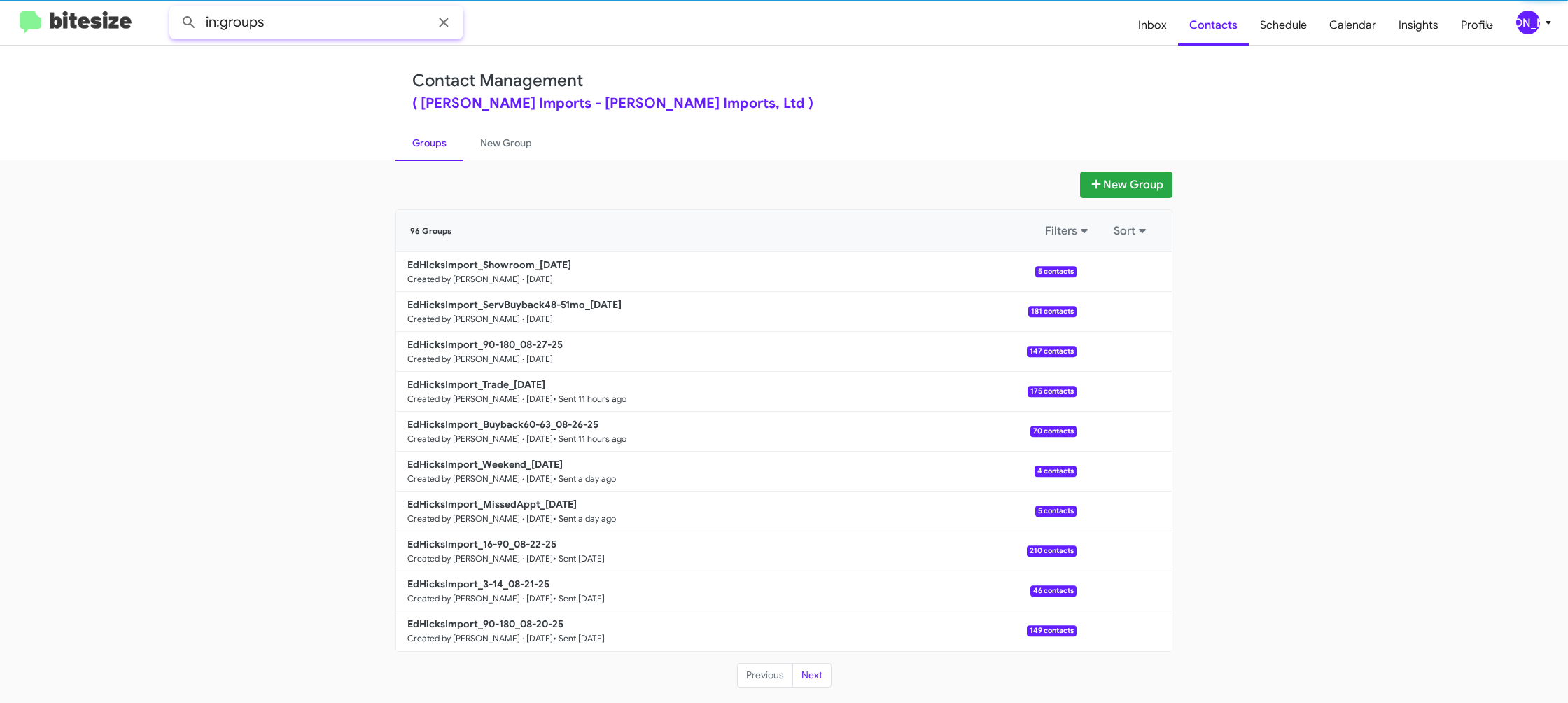
click at [318, 21] on input "in:groups" at bounding box center [316, 22] width 294 height 34
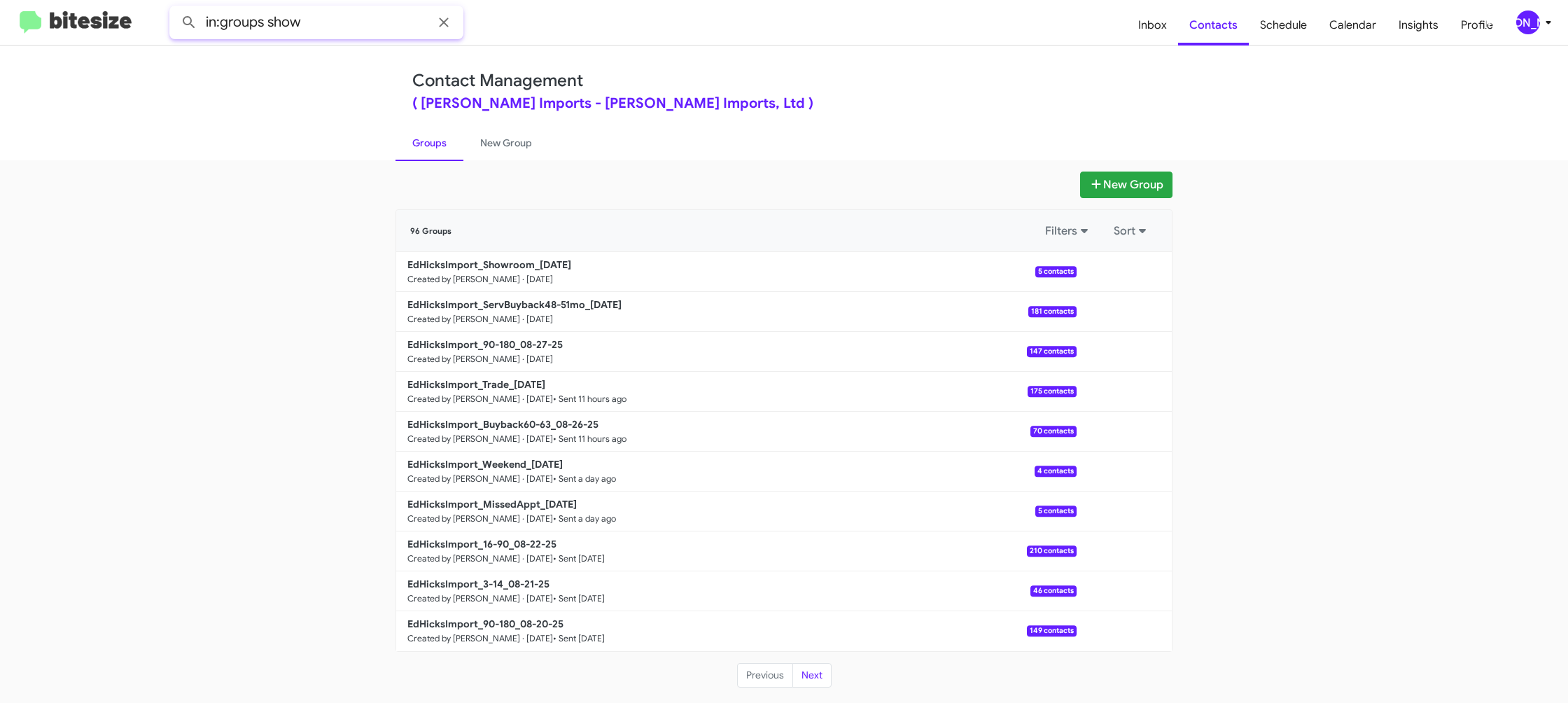
click at [175, 9] on button at bounding box center [188, 22] width 28 height 28
click at [811, 663] on button "Next" at bounding box center [811, 675] width 39 height 25
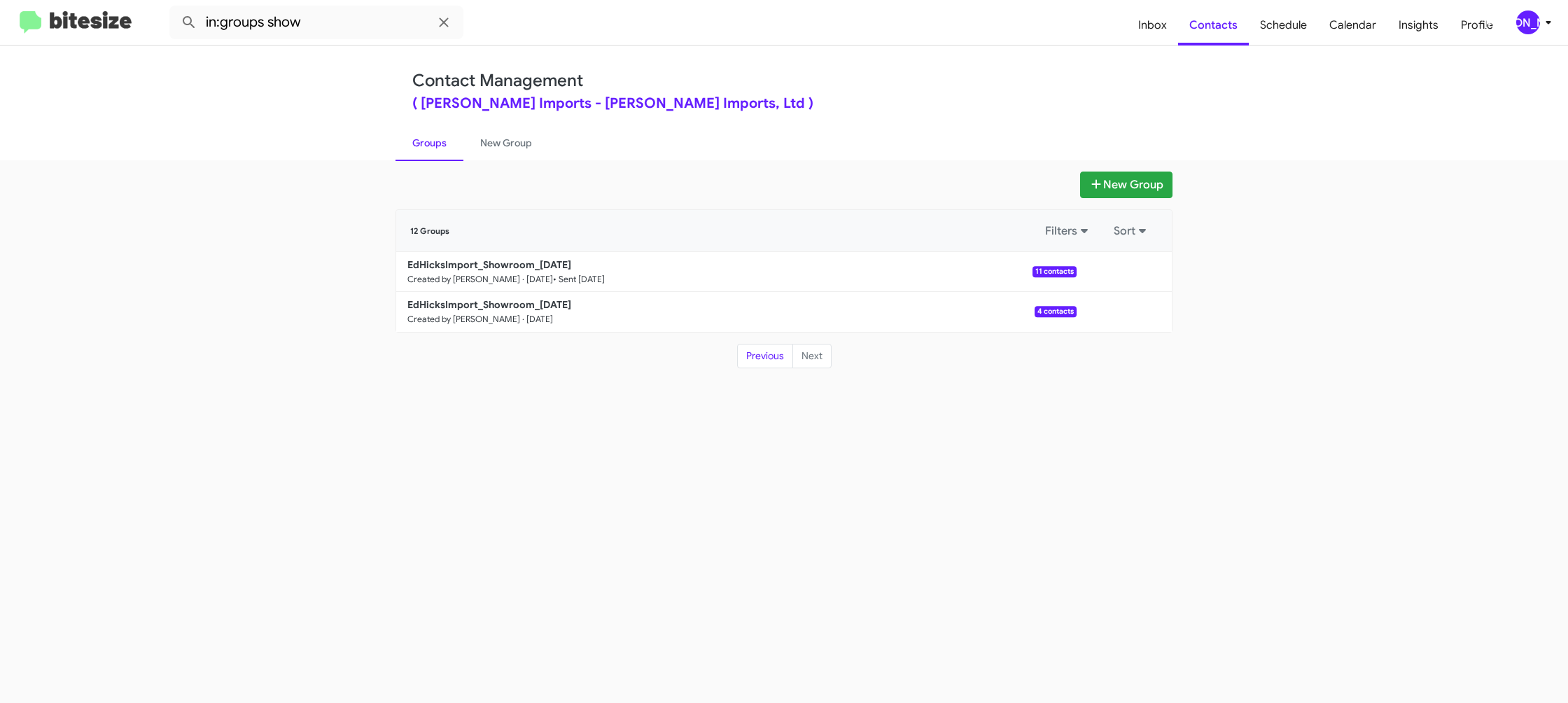
click at [423, 144] on link "Groups" at bounding box center [429, 143] width 68 height 36
type input "in:groups"
click at [423, 144] on link "Groups" at bounding box center [429, 143] width 68 height 36
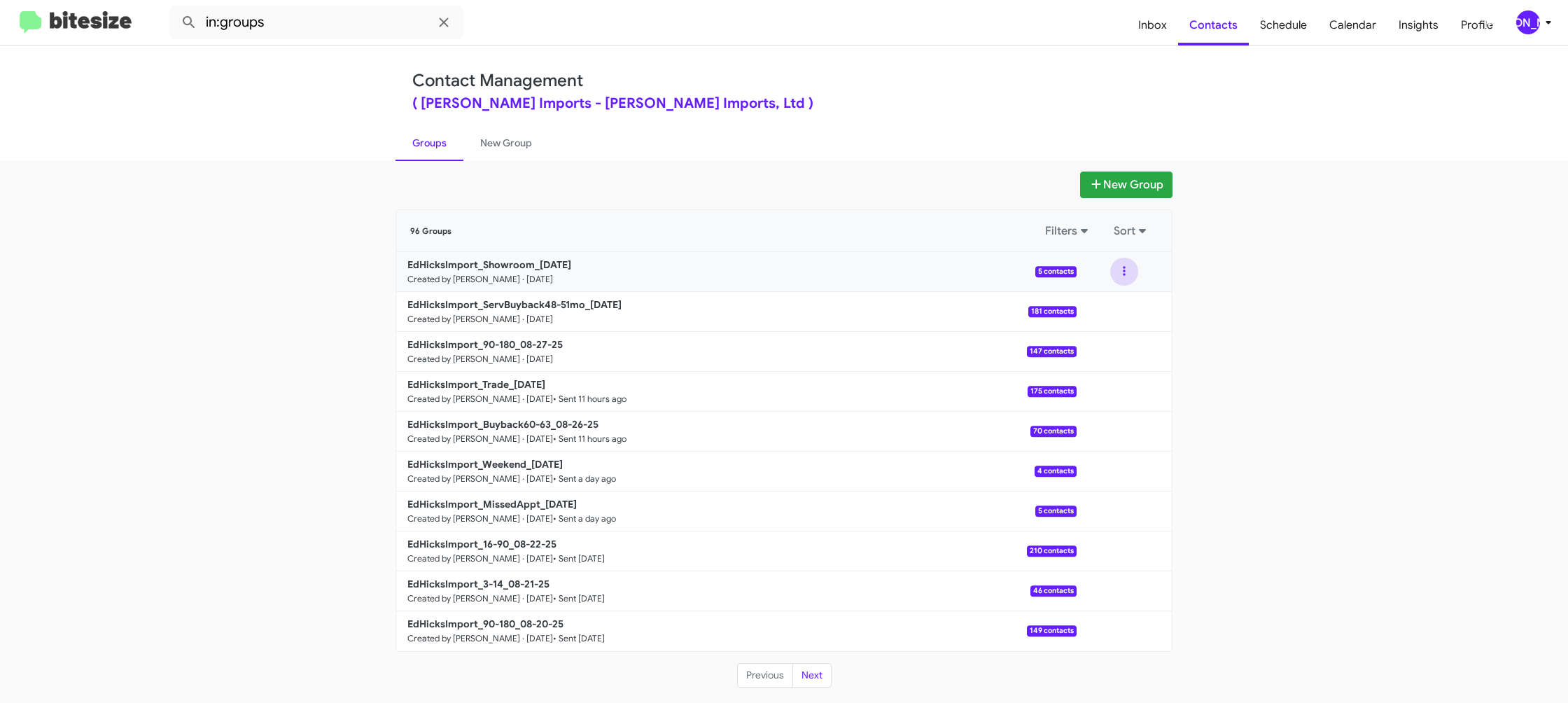
drag, startPoint x: 1126, startPoint y: 275, endPoint x: 1121, endPoint y: 286, distance: 12.1
click at [1126, 275] on button at bounding box center [1124, 271] width 28 height 28
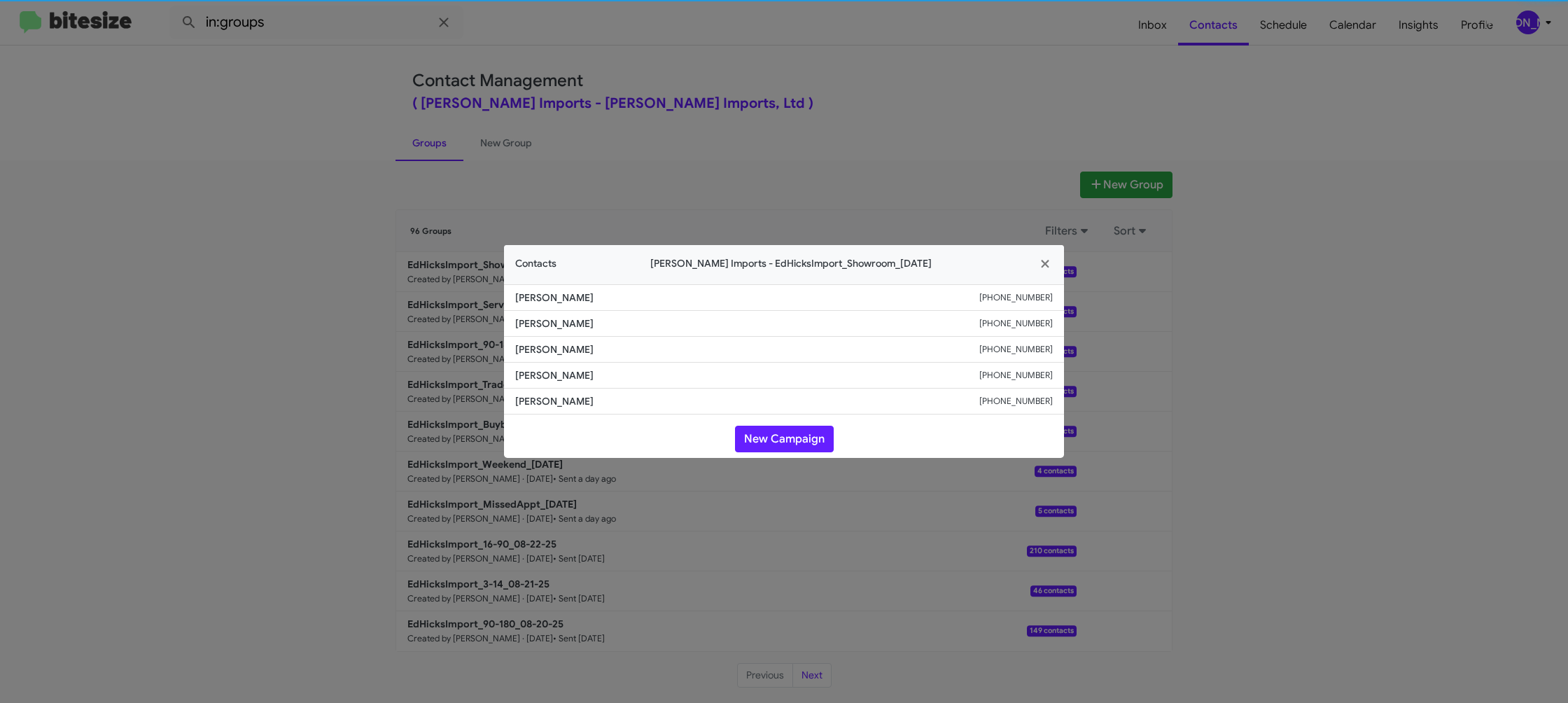
click at [540, 352] on span "Azia Benavides" at bounding box center [747, 350] width 464 height 14
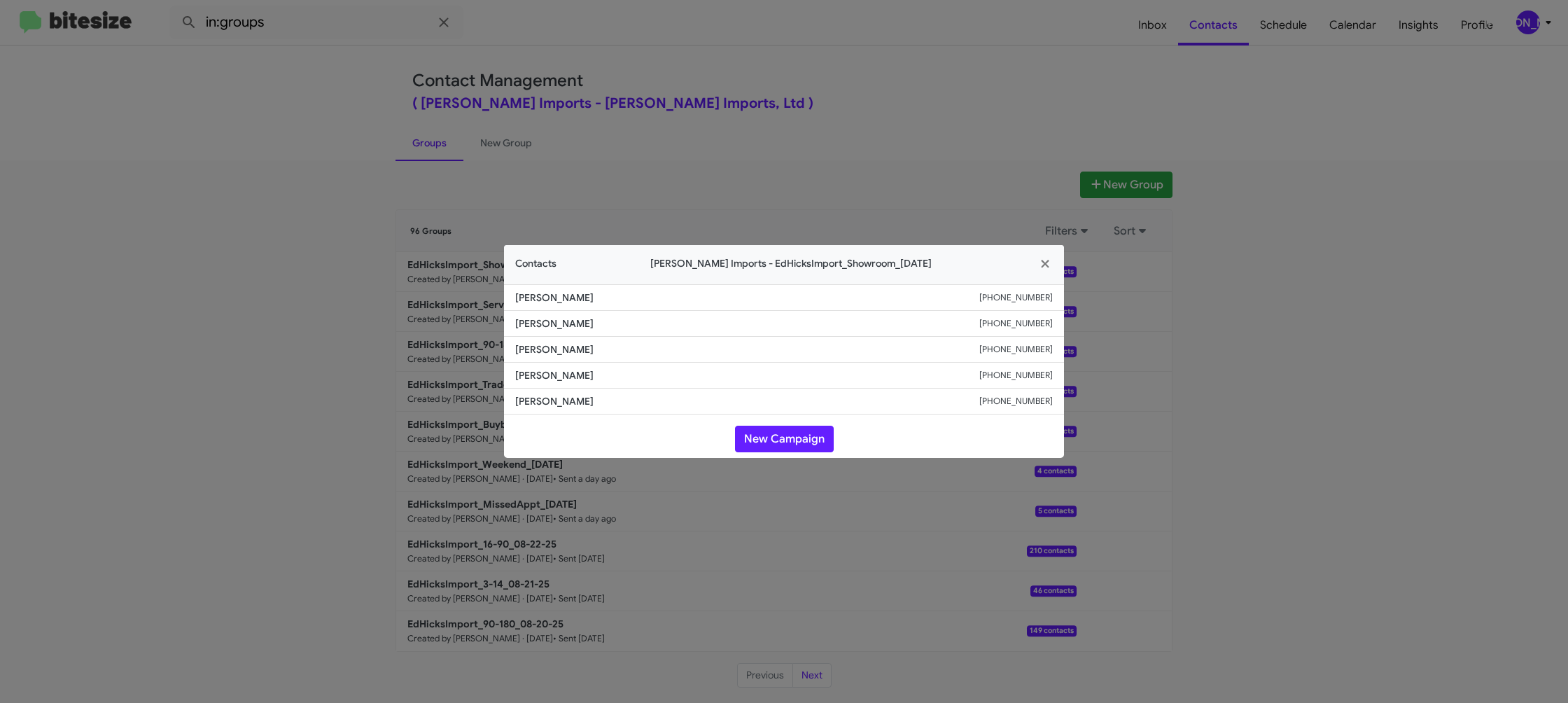
click at [540, 352] on span "Azia Benavides" at bounding box center [747, 350] width 464 height 14
copy span "Azia Benavides"
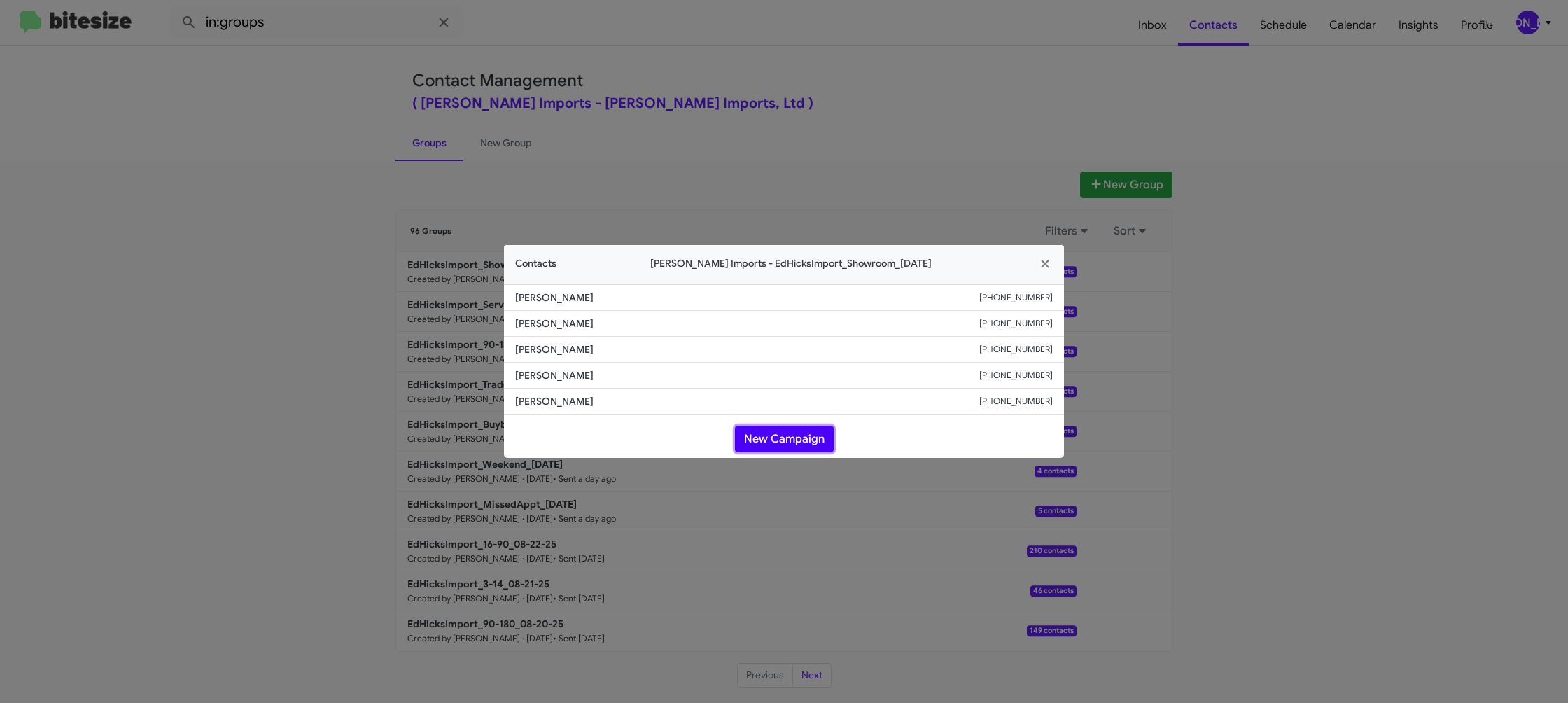
click at [766, 435] on button "New Campaign" at bounding box center [784, 438] width 98 height 26
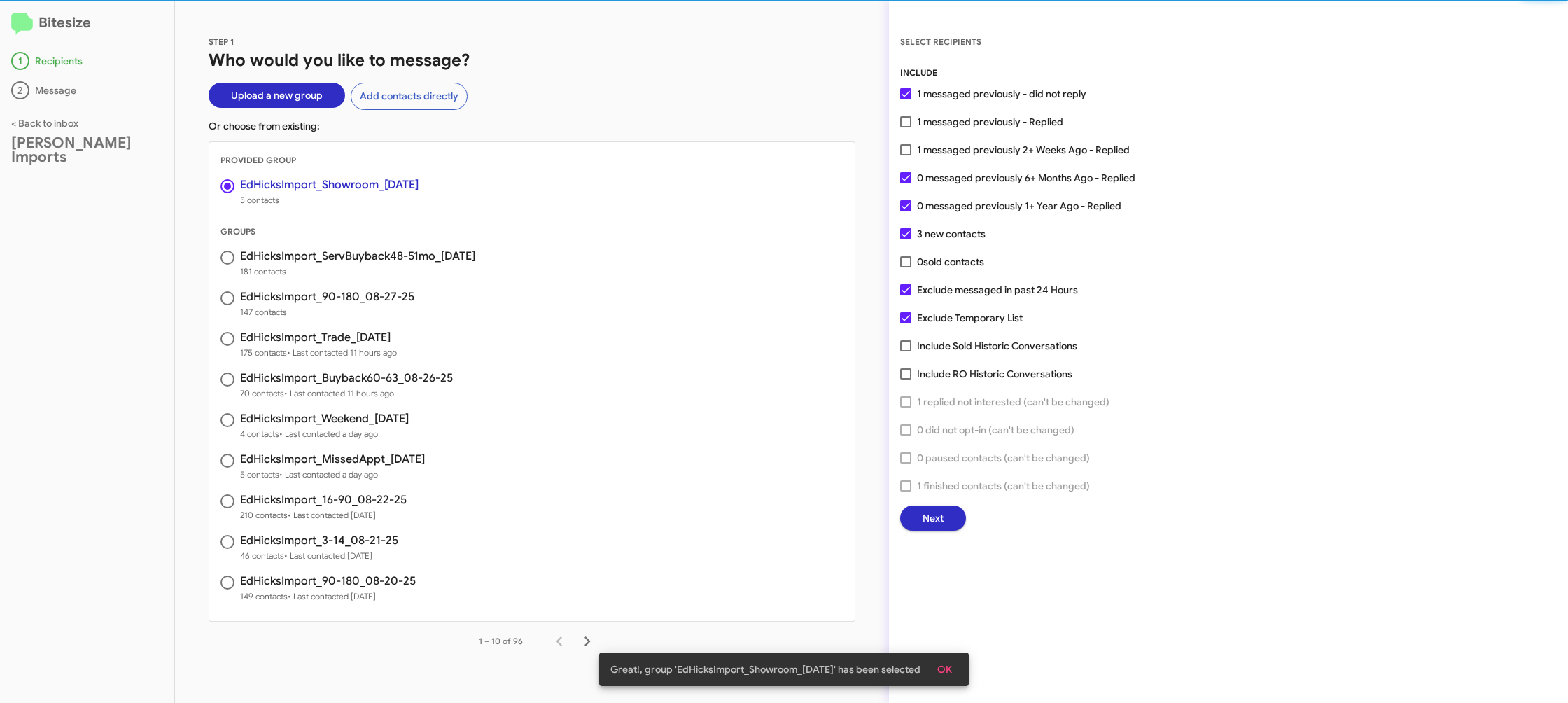
click at [923, 515] on span "Next" at bounding box center [933, 517] width 21 height 25
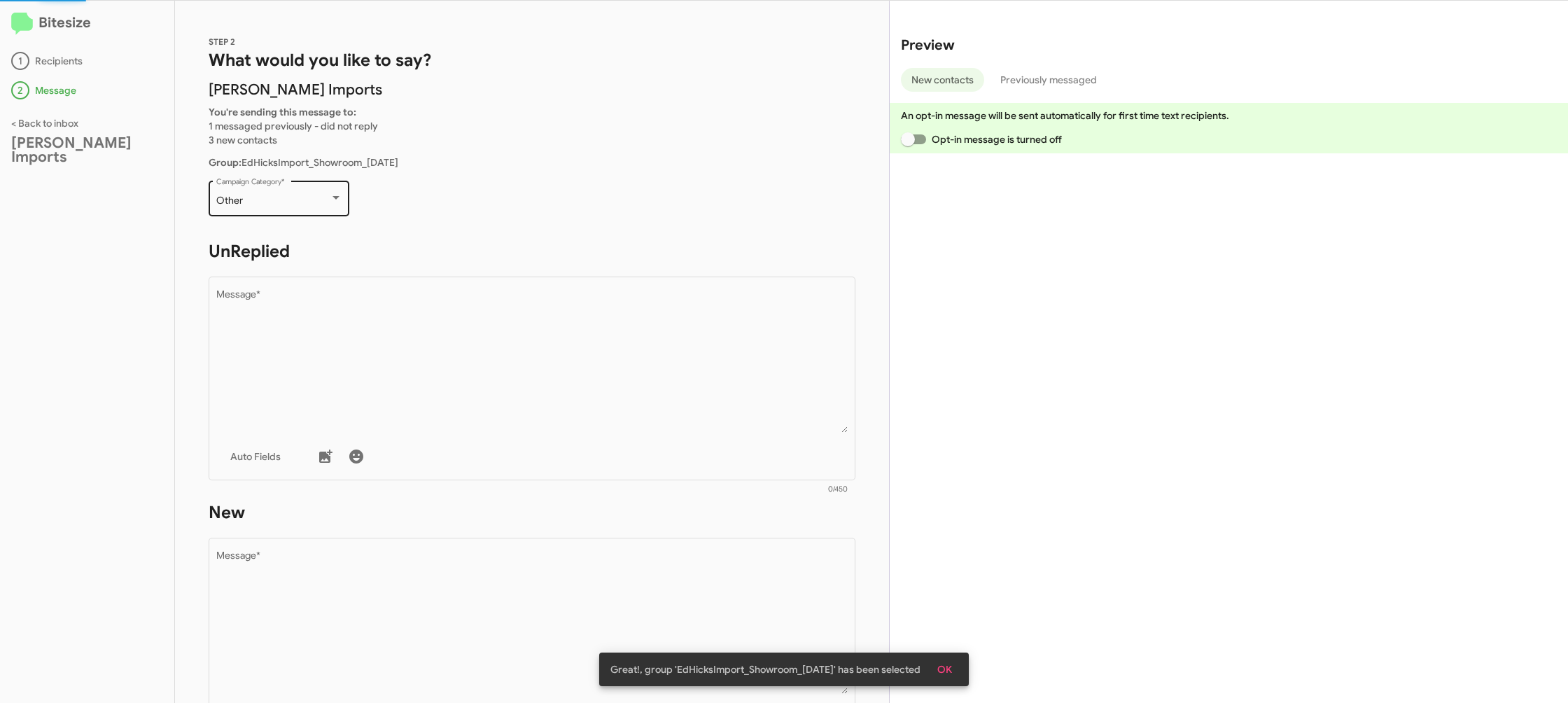
scroll to position [1, 0]
click at [248, 189] on div "Other Campaign Category *" at bounding box center [279, 196] width 126 height 39
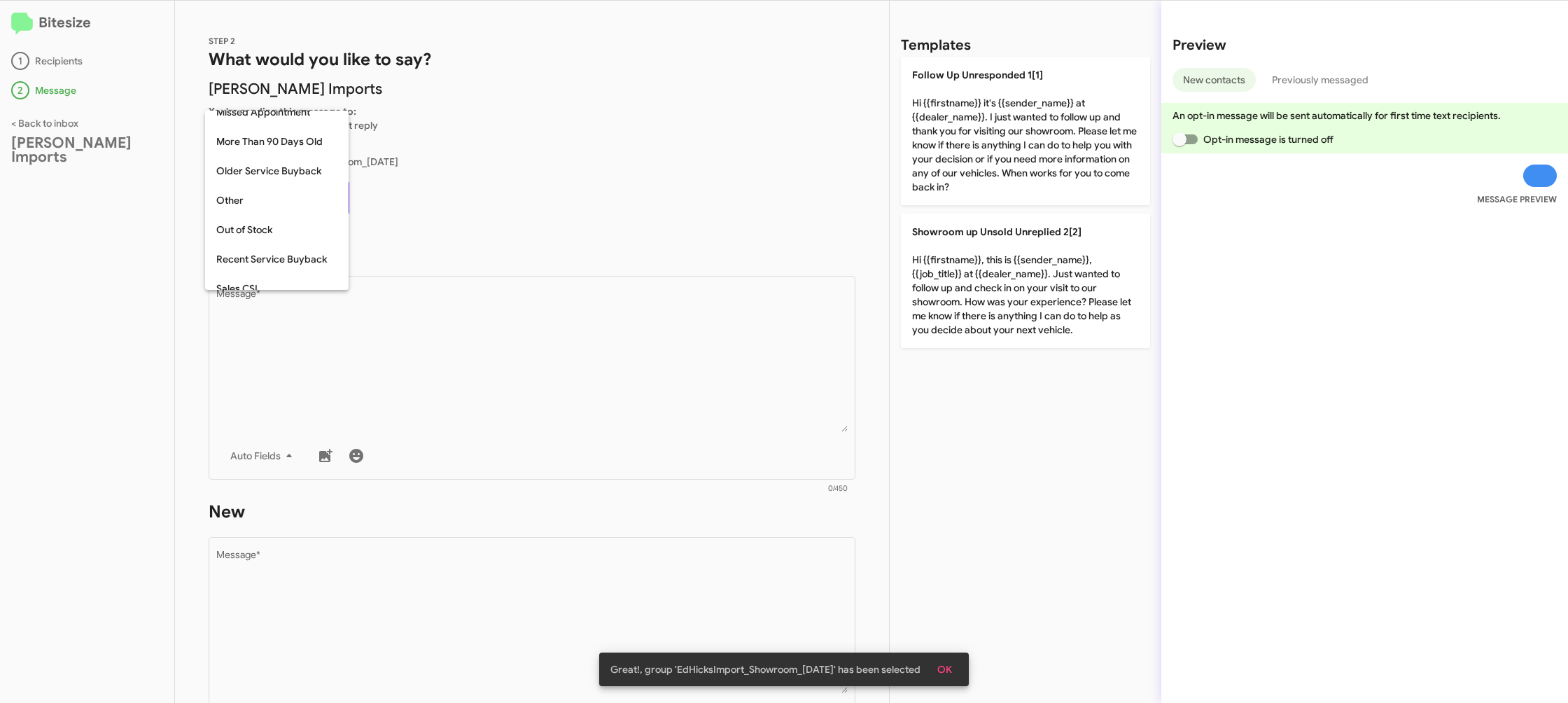
scroll to position [380, 0]
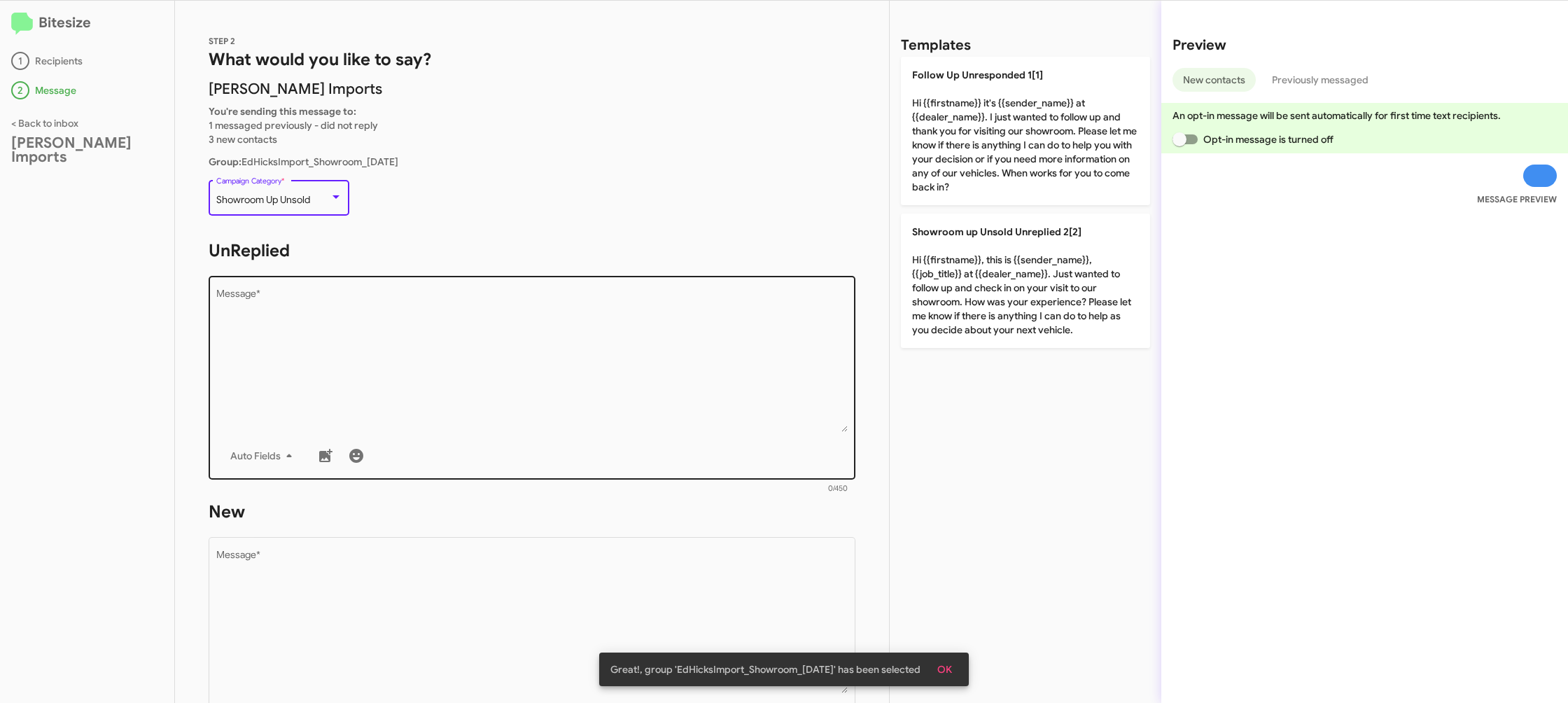
drag, startPoint x: 495, startPoint y: 378, endPoint x: 854, endPoint y: 314, distance: 364.7
click at [502, 375] on textarea "Message *" at bounding box center [532, 360] width 632 height 143
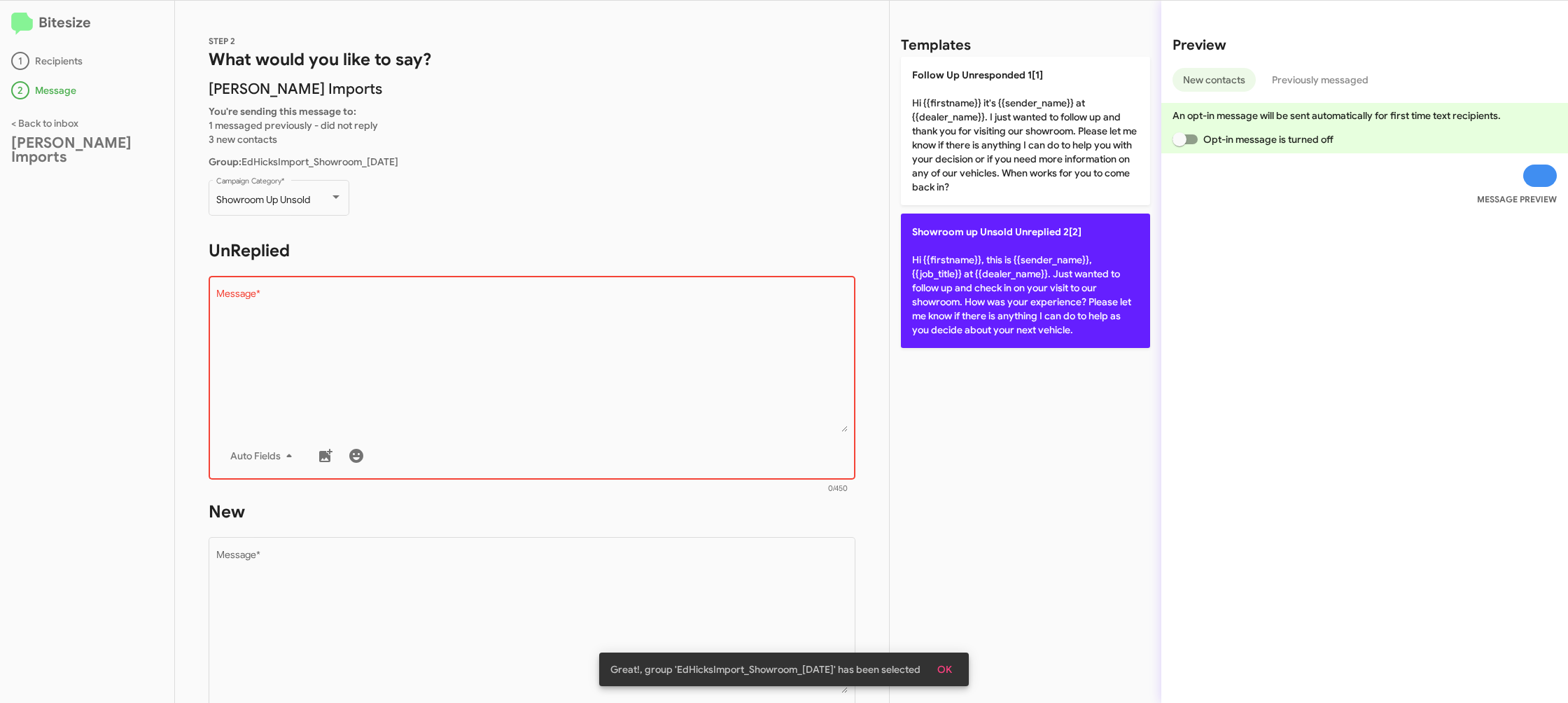
drag, startPoint x: 1024, startPoint y: 320, endPoint x: 752, endPoint y: 564, distance: 365.4
click at [1023, 321] on p "Showroom up Unsold Unreplied 2[2] Hi {{firstname}}, this is {{sender_name}}, {{…" at bounding box center [1025, 280] width 249 height 134
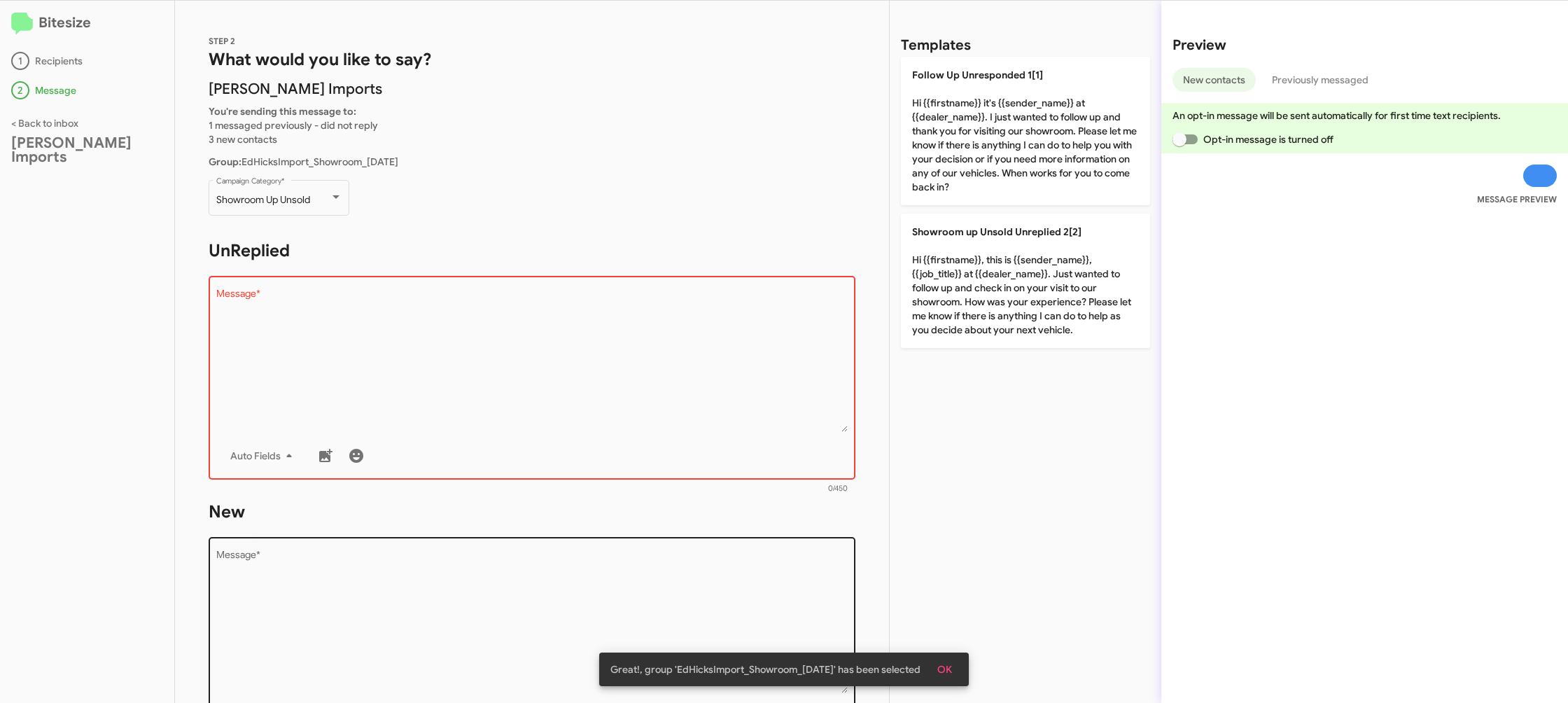
type textarea "Hi {{firstname}}, this is {{sender_name}}, {{job_title}} at {{dealer_name}}. Ju…"
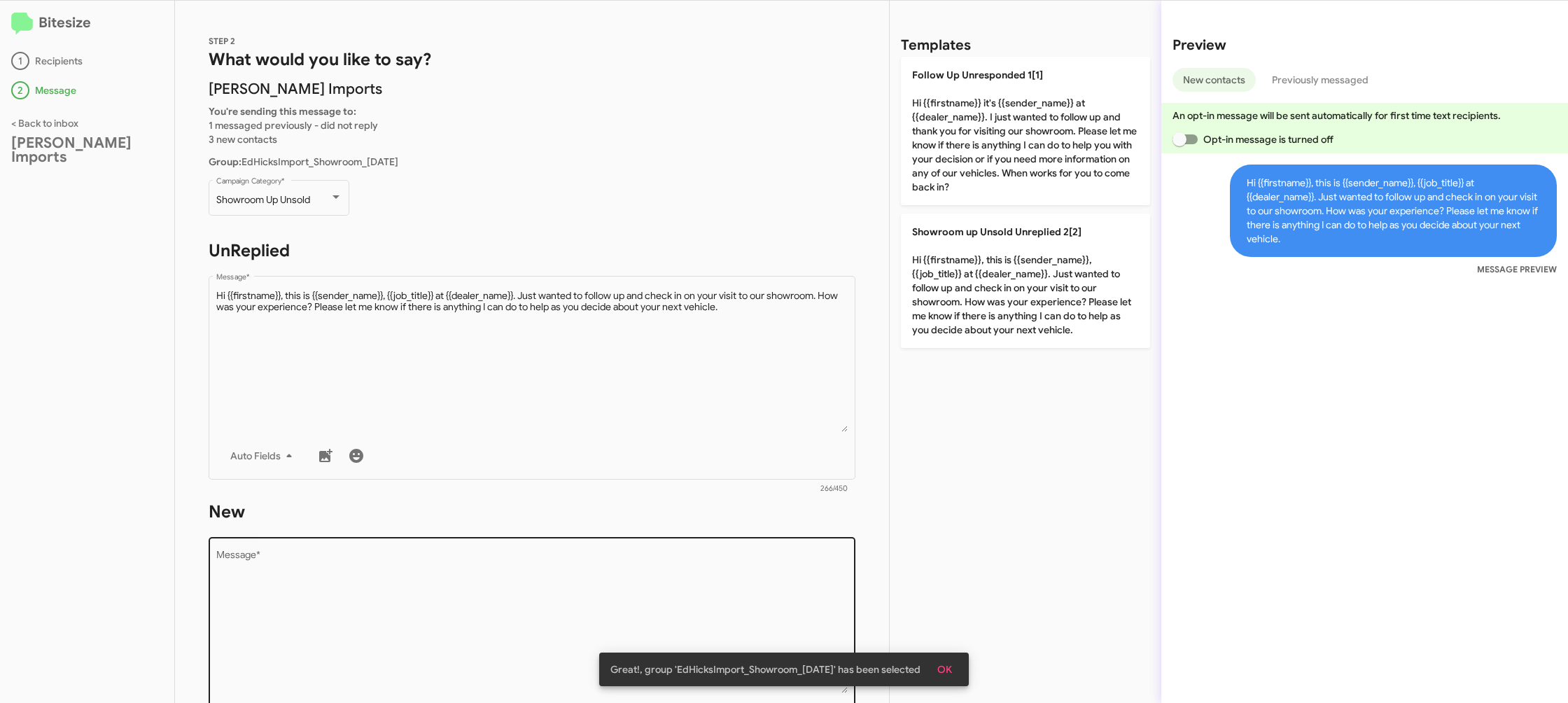
click at [753, 564] on textarea "Message *" at bounding box center [532, 622] width 632 height 143
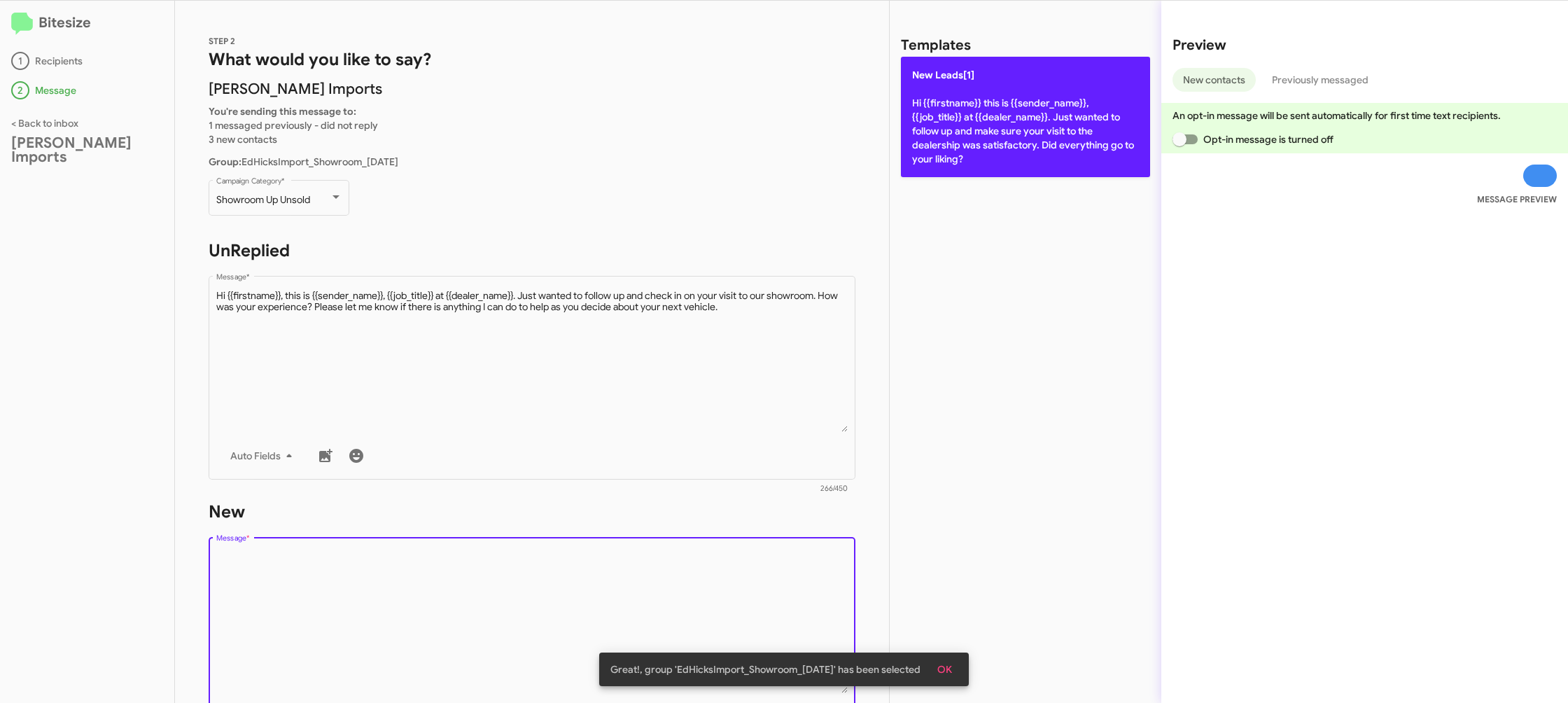
drag, startPoint x: 753, startPoint y: 564, endPoint x: 966, endPoint y: 151, distance: 464.7
click at [787, 479] on div "STEP 2 What would you like to say? Ed Hicks Imports You're sending this message…" at bounding box center [532, 352] width 714 height 702
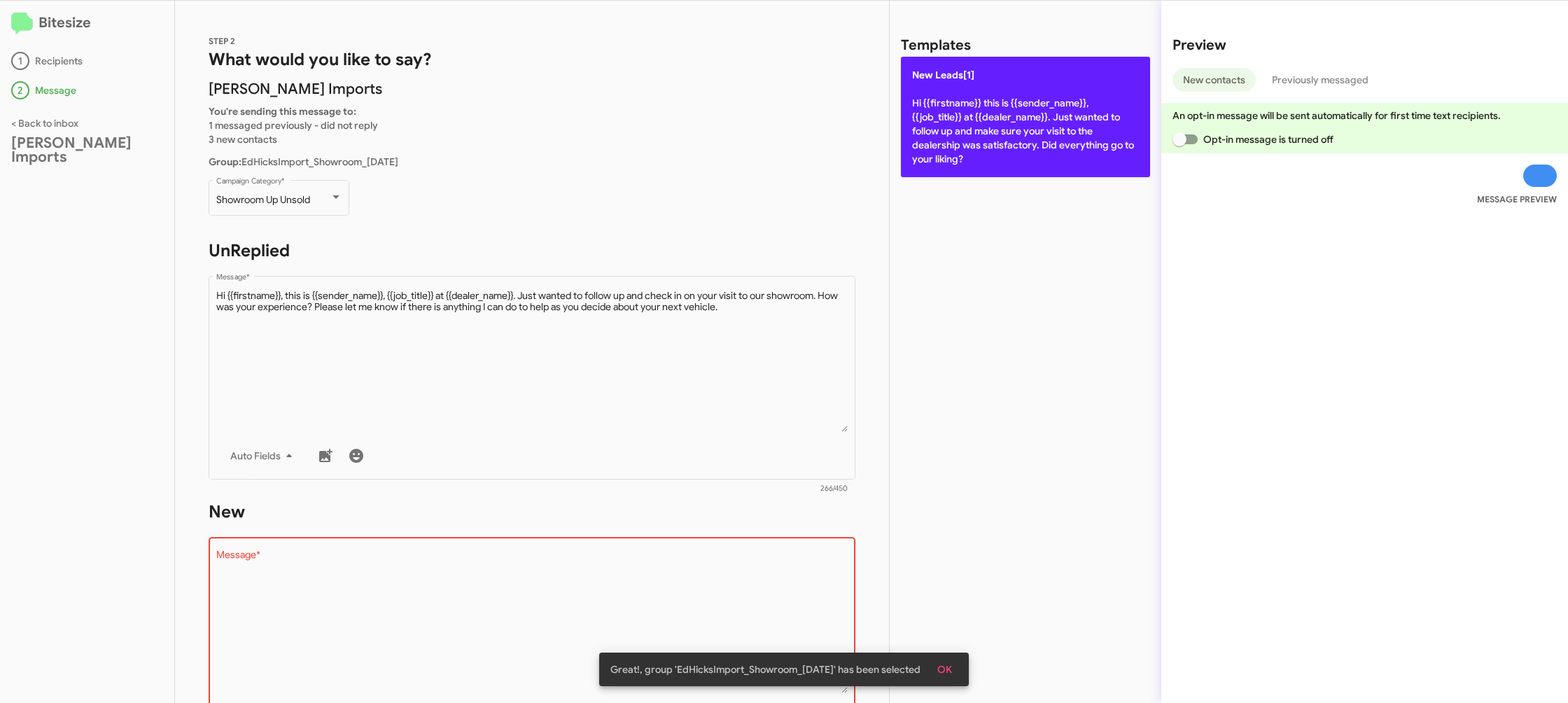
click at [984, 123] on p "New Leads[1] Hi {{firstname}} this is {{sender_name}}, {{job_title}} at {{deale…" at bounding box center [1025, 116] width 249 height 121
type textarea "Hi {{firstname}} this is {{sender_name}}, {{job_title}} at {{dealer_name}}. Jus…"
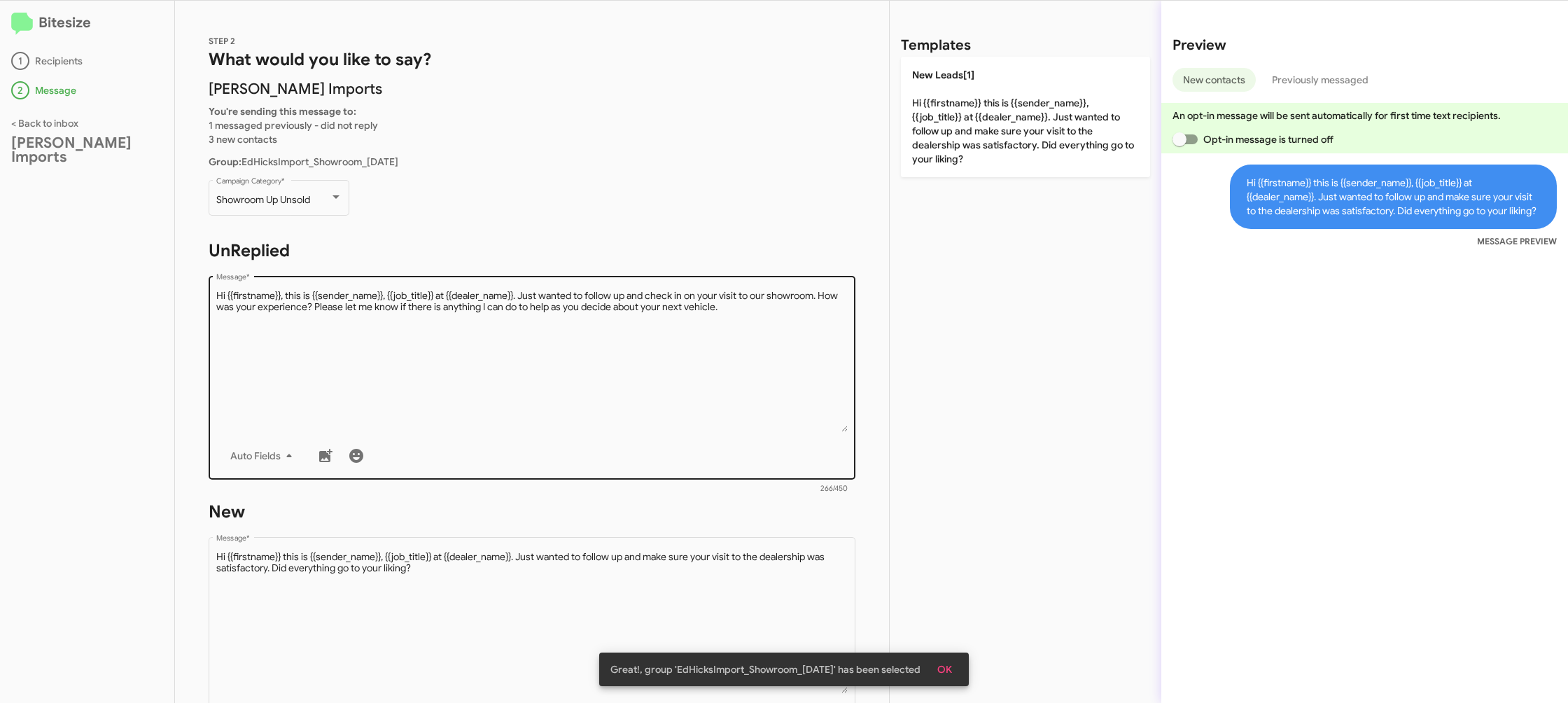
scroll to position [235, 0]
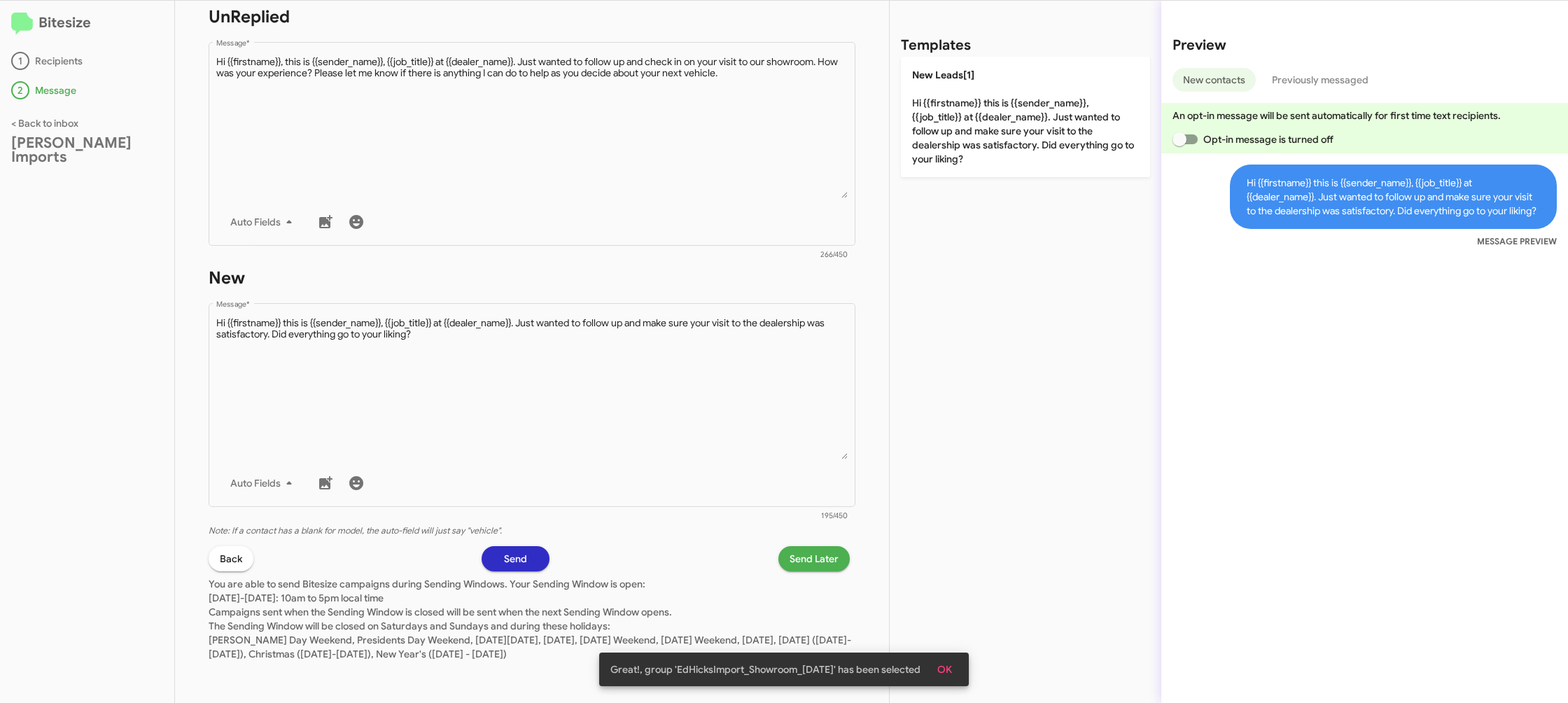
click at [836, 568] on div "STEP 2 What would you like to say? Ed Hicks Imports You're sending this message…" at bounding box center [532, 352] width 714 height 702
click at [829, 560] on span "Send Later" at bounding box center [814, 558] width 49 height 25
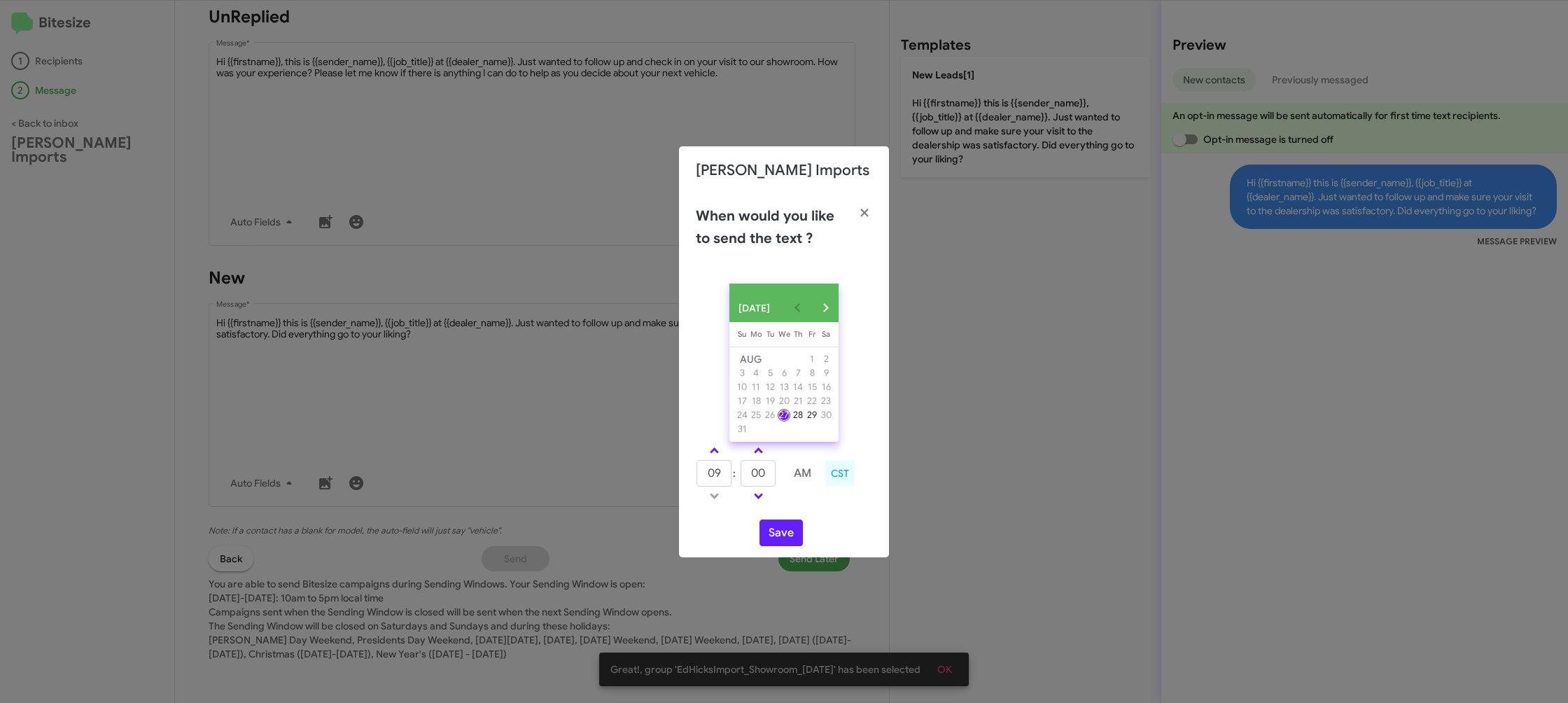
drag, startPoint x: 714, startPoint y: 456, endPoint x: 771, endPoint y: 474, distance: 59.8
click at [714, 455] on span at bounding box center [714, 452] width 9 height 9
type input "10"
click at [771, 474] on input "00" at bounding box center [758, 472] width 35 height 26
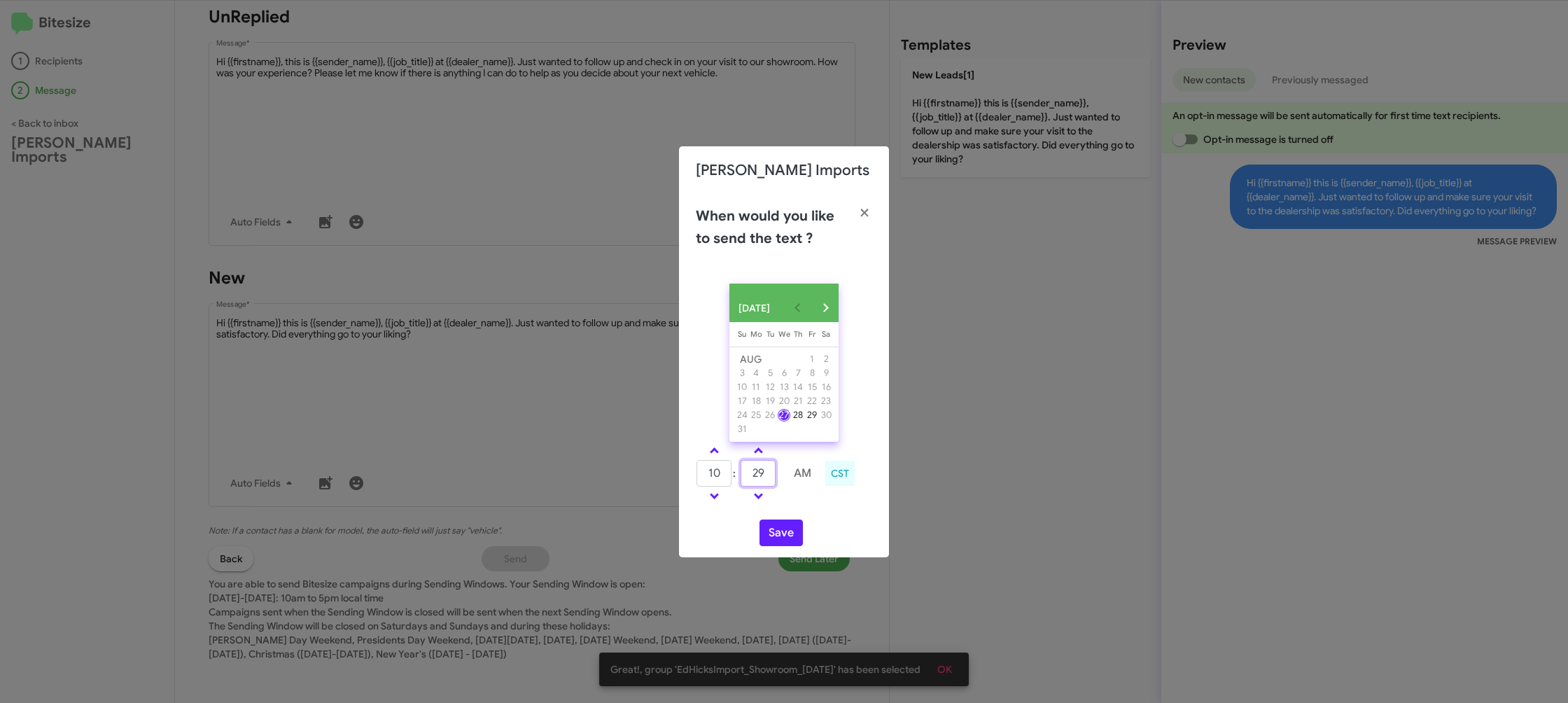
type input "29"
drag, startPoint x: 792, startPoint y: 506, endPoint x: 780, endPoint y: 530, distance: 26.8
click at [792, 505] on td at bounding box center [803, 496] width 37 height 18
click at [780, 530] on button "Save" at bounding box center [781, 532] width 44 height 26
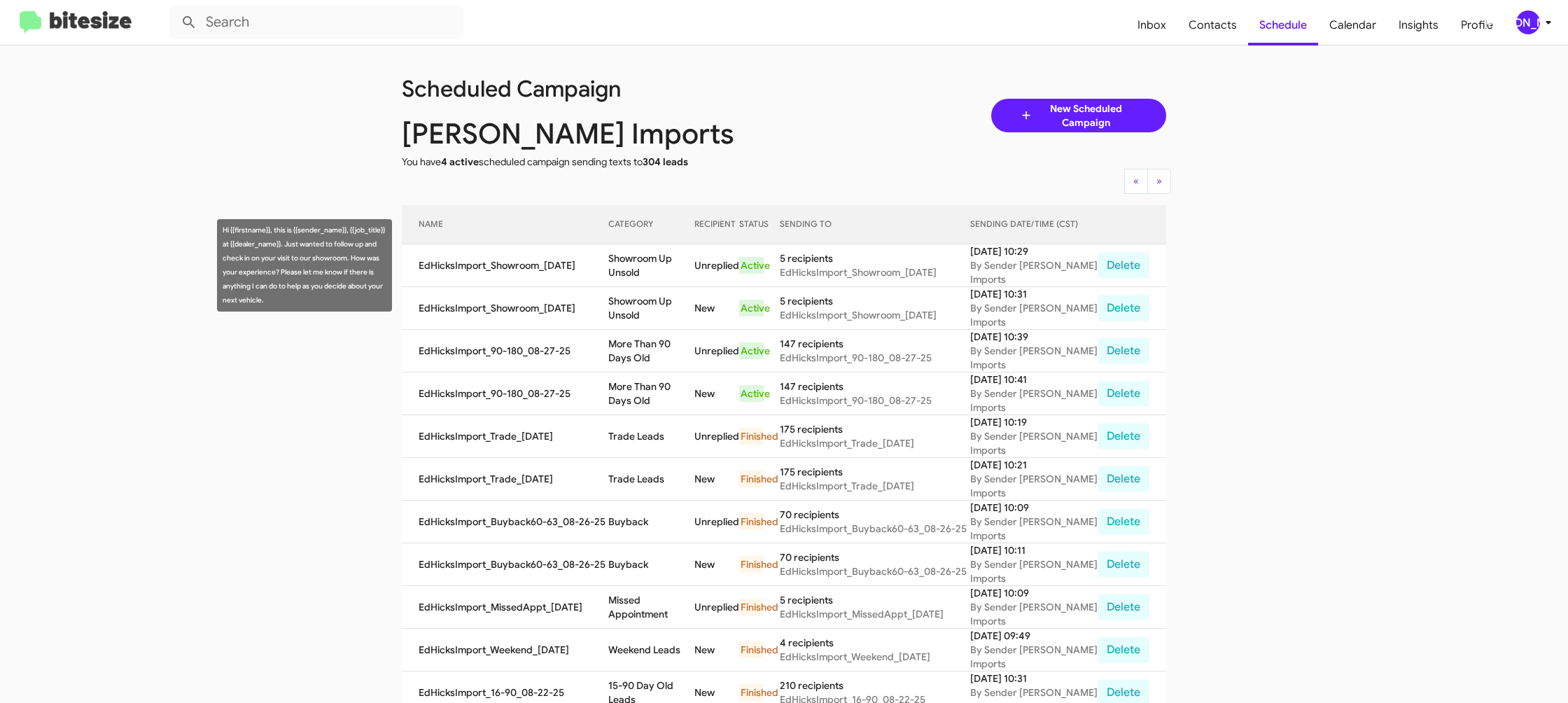
click at [656, 263] on td "Showroom Up Unsold" at bounding box center [651, 265] width 86 height 43
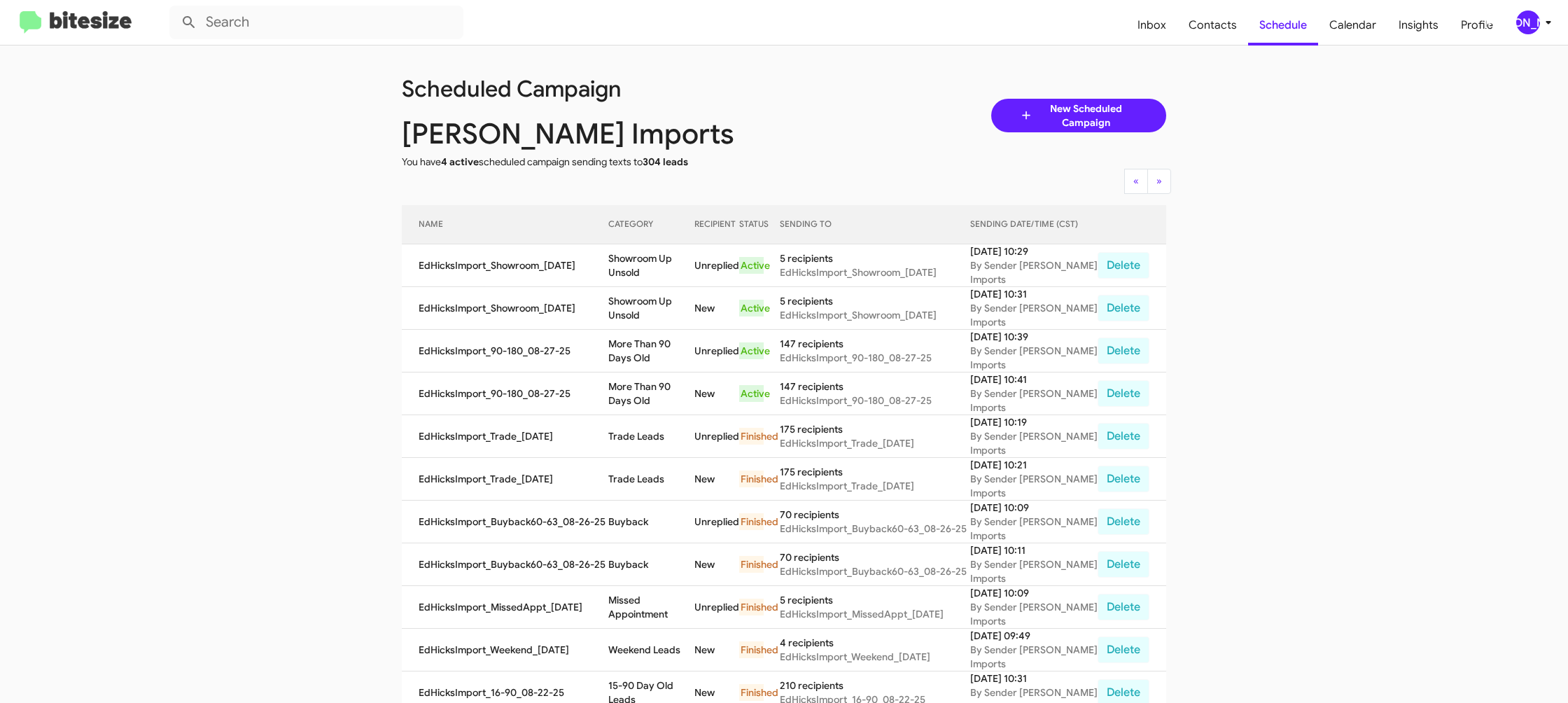
click at [656, 263] on td "Showroom Up Unsold" at bounding box center [651, 265] width 86 height 43
drag, startPoint x: 656, startPoint y: 263, endPoint x: 624, endPoint y: 210, distance: 61.9
click at [655, 262] on td "Showroom Up Unsold" at bounding box center [651, 265] width 86 height 43
copy td "Showroom Up Unsold"
click at [1524, 23] on div "[PERSON_NAME]" at bounding box center [1528, 22] width 24 height 24
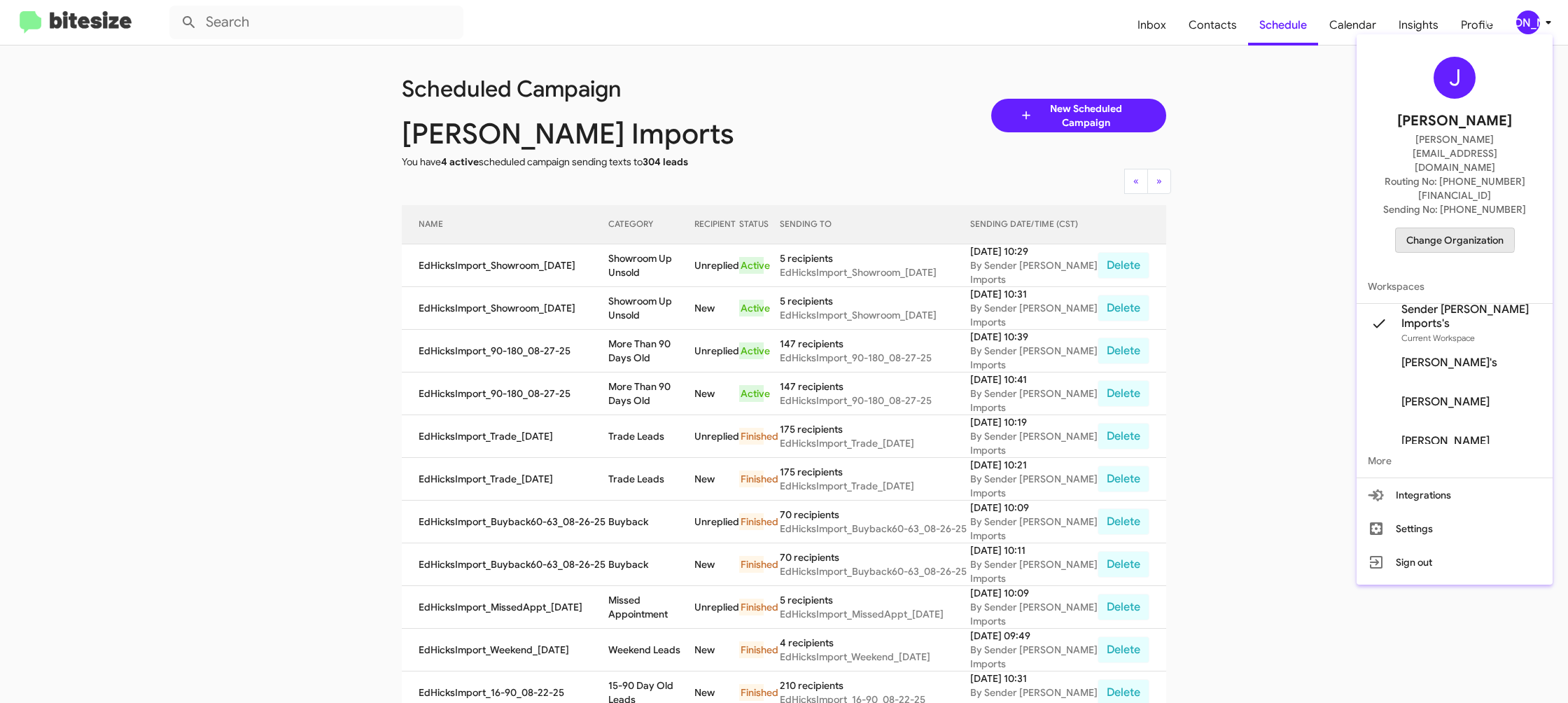
click at [1443, 228] on span "Change Organization" at bounding box center [1455, 240] width 97 height 24
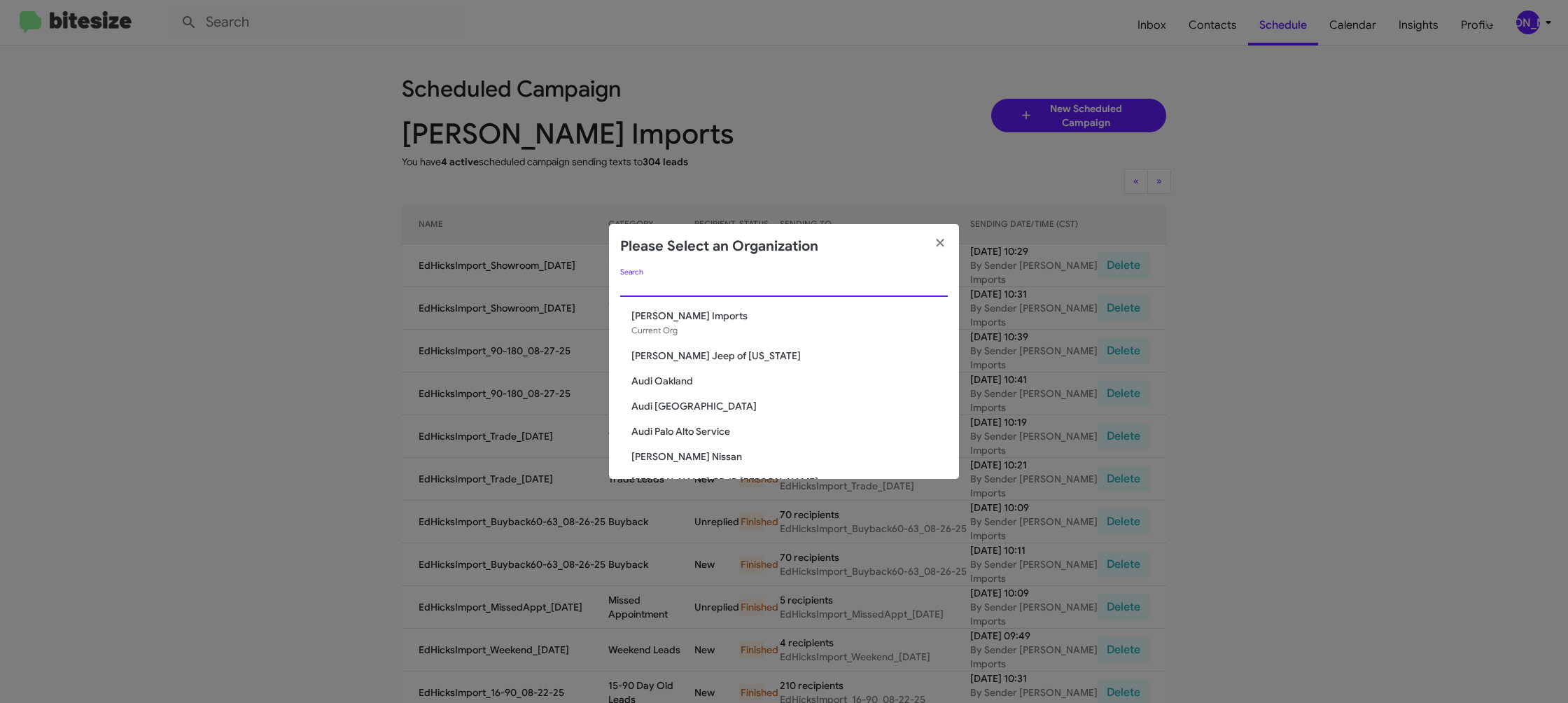
click at [697, 287] on input "Search" at bounding box center [784, 286] width 328 height 11
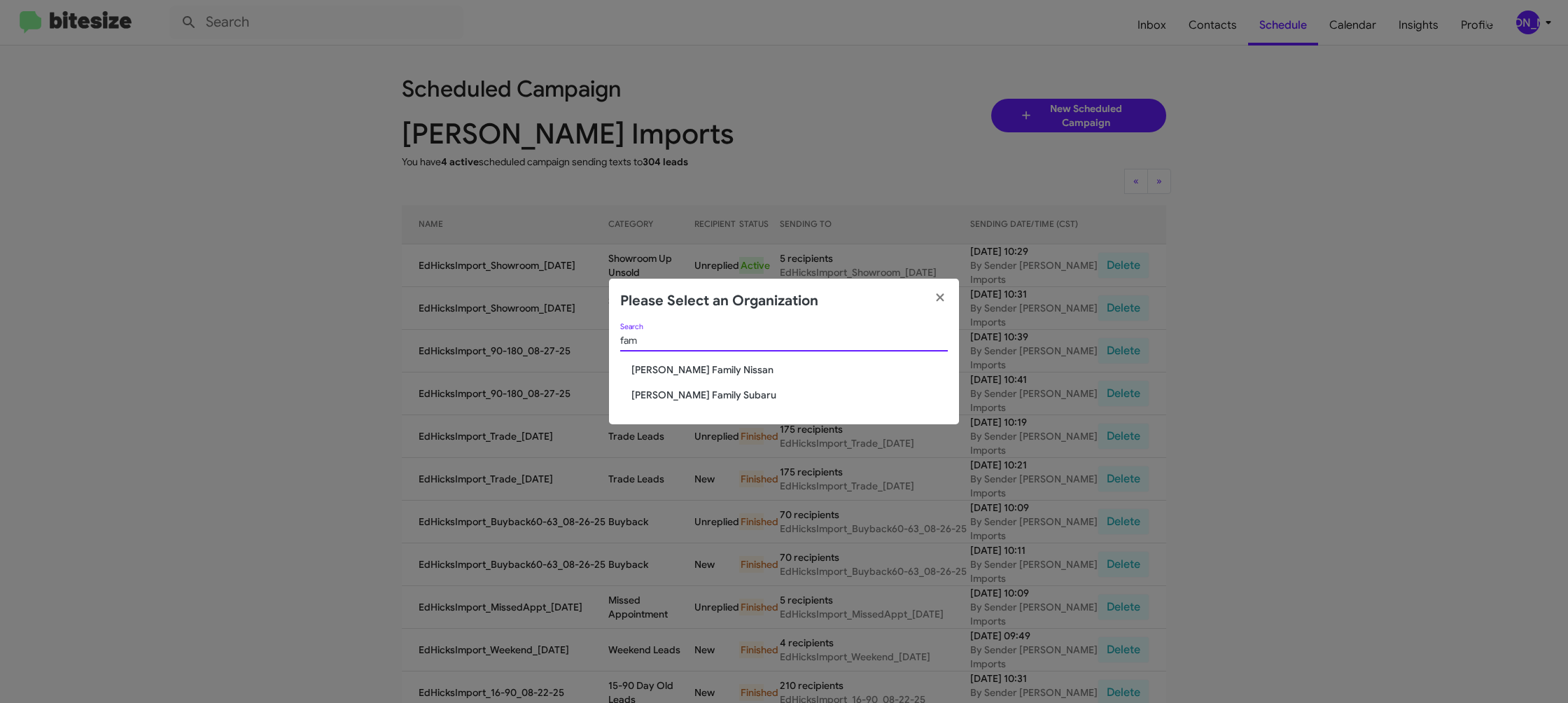
type input "fam"
click at [694, 362] on div "fam Search" at bounding box center [784, 343] width 328 height 40
click at [692, 366] on span "Hicks Family Nissan" at bounding box center [789, 370] width 316 height 14
click at [693, 366] on span "Hicks Family Nissan" at bounding box center [789, 370] width 316 height 14
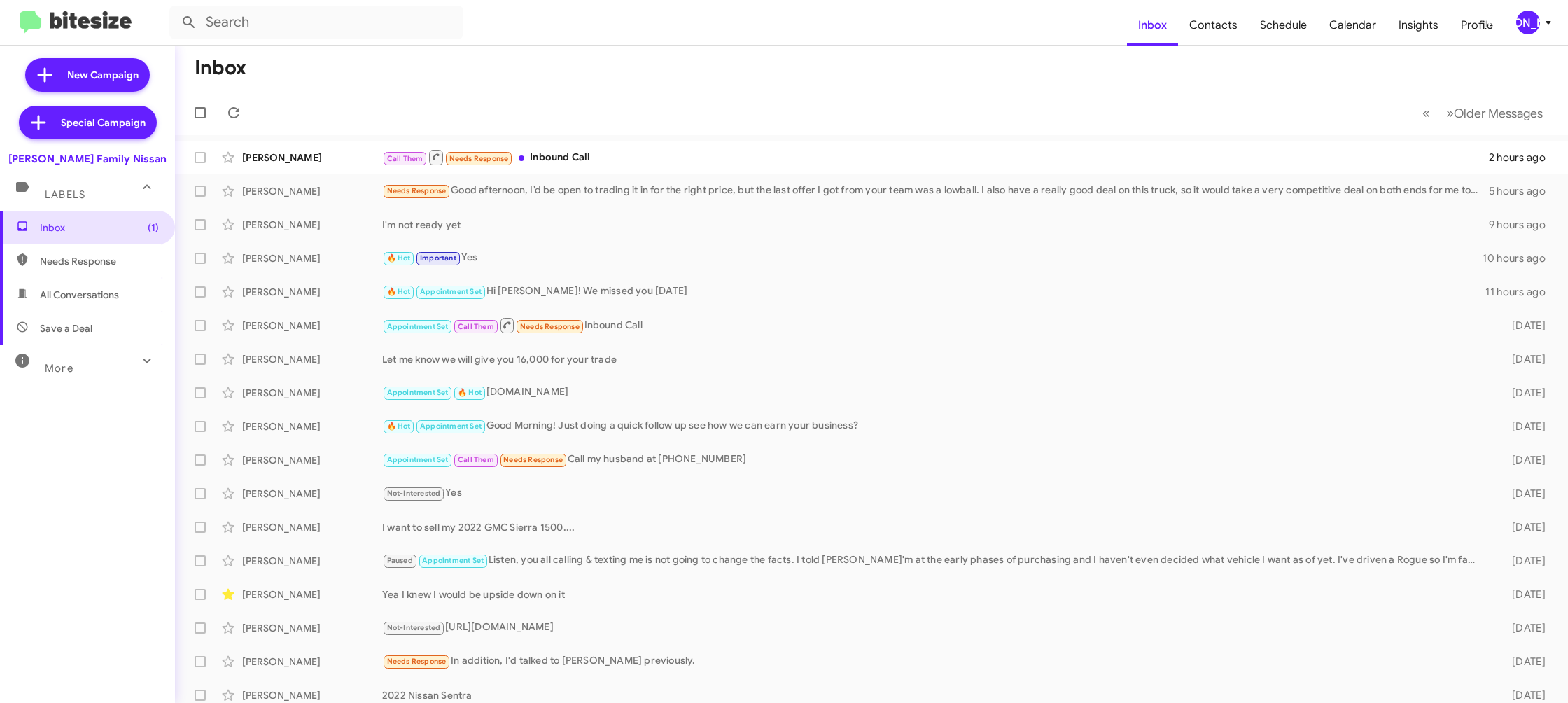
click at [1534, 31] on div "[PERSON_NAME]" at bounding box center [1528, 22] width 24 height 24
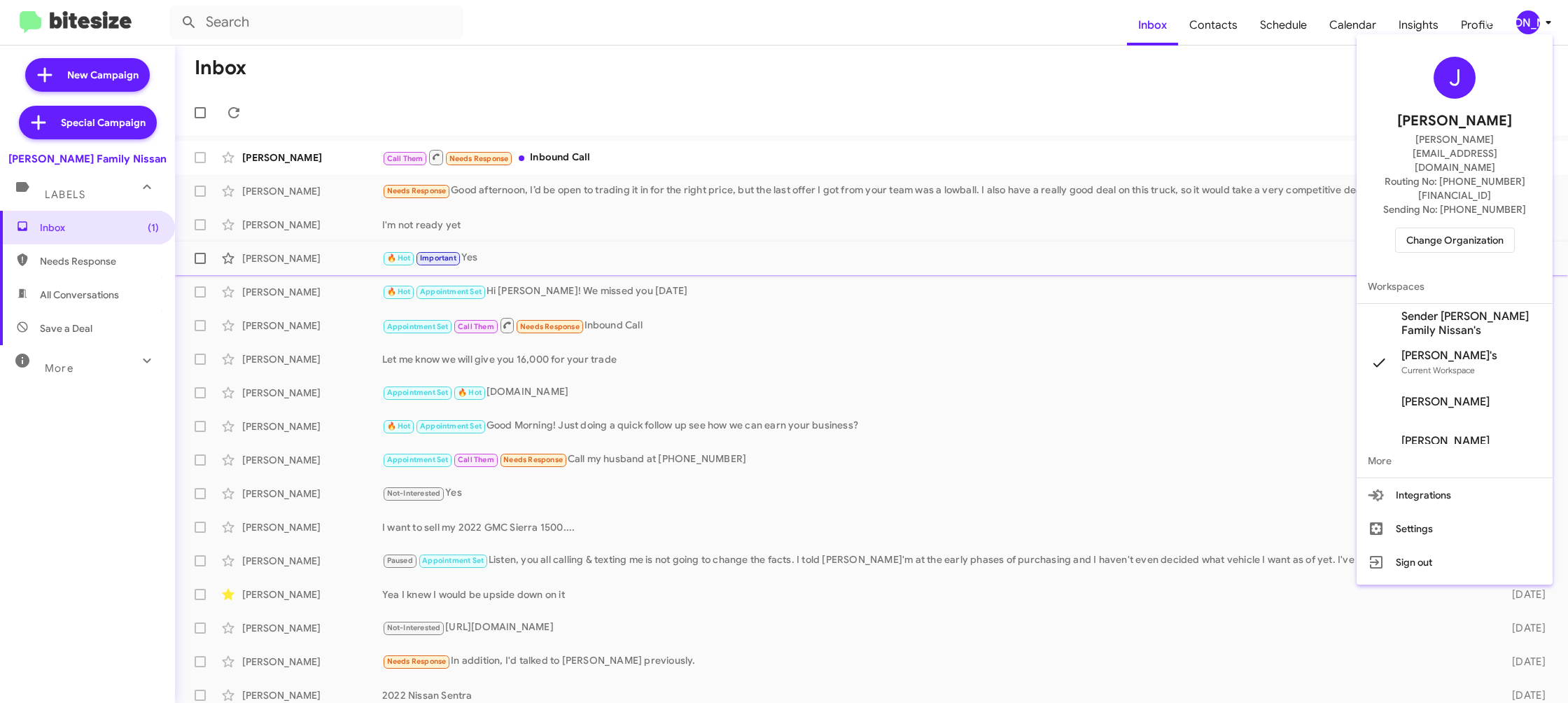
click at [1502, 304] on span "Sender Hicks Family Nissan's" at bounding box center [1455, 323] width 196 height 39
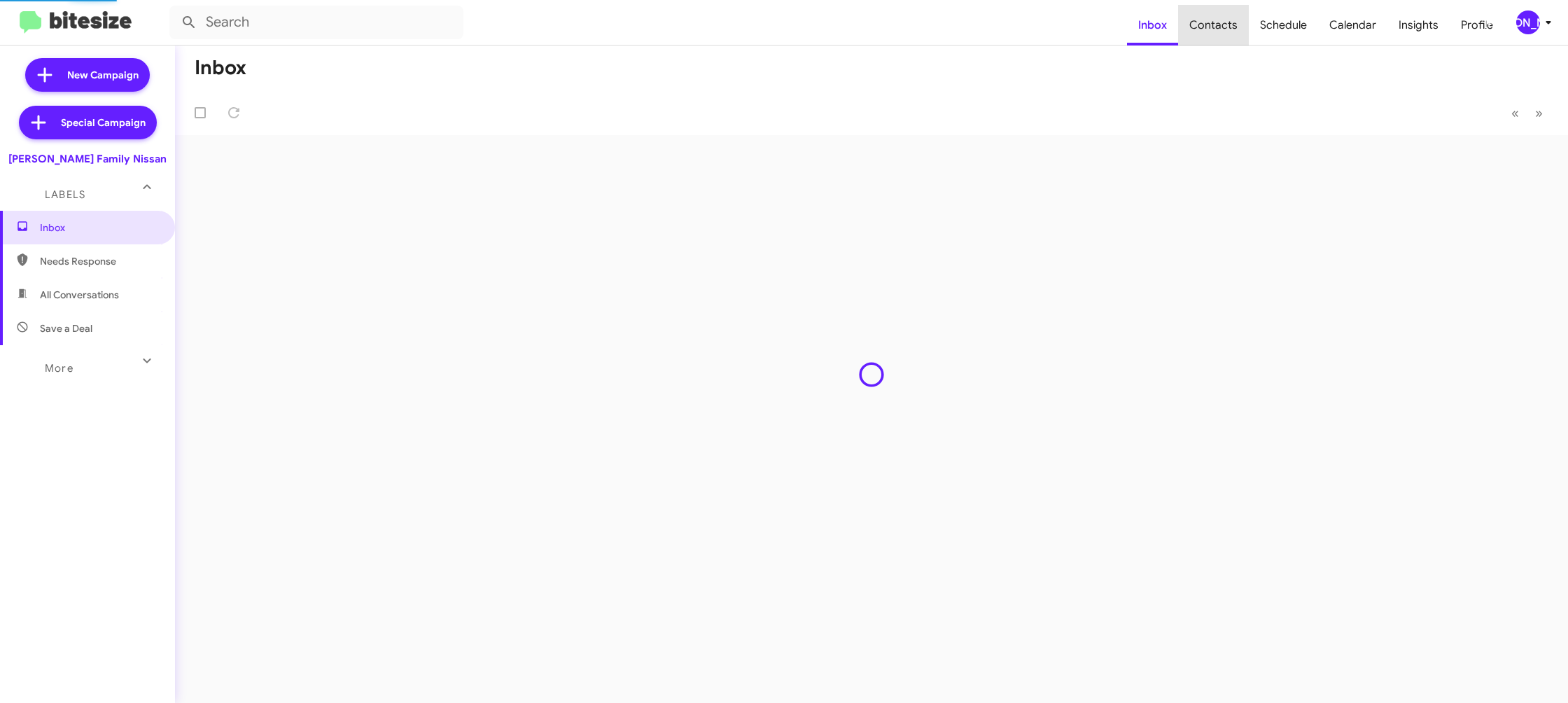
click at [1225, 33] on span "Contacts" at bounding box center [1213, 25] width 71 height 41
type input "in:groups"
click at [1225, 33] on span "Contacts" at bounding box center [1213, 25] width 71 height 41
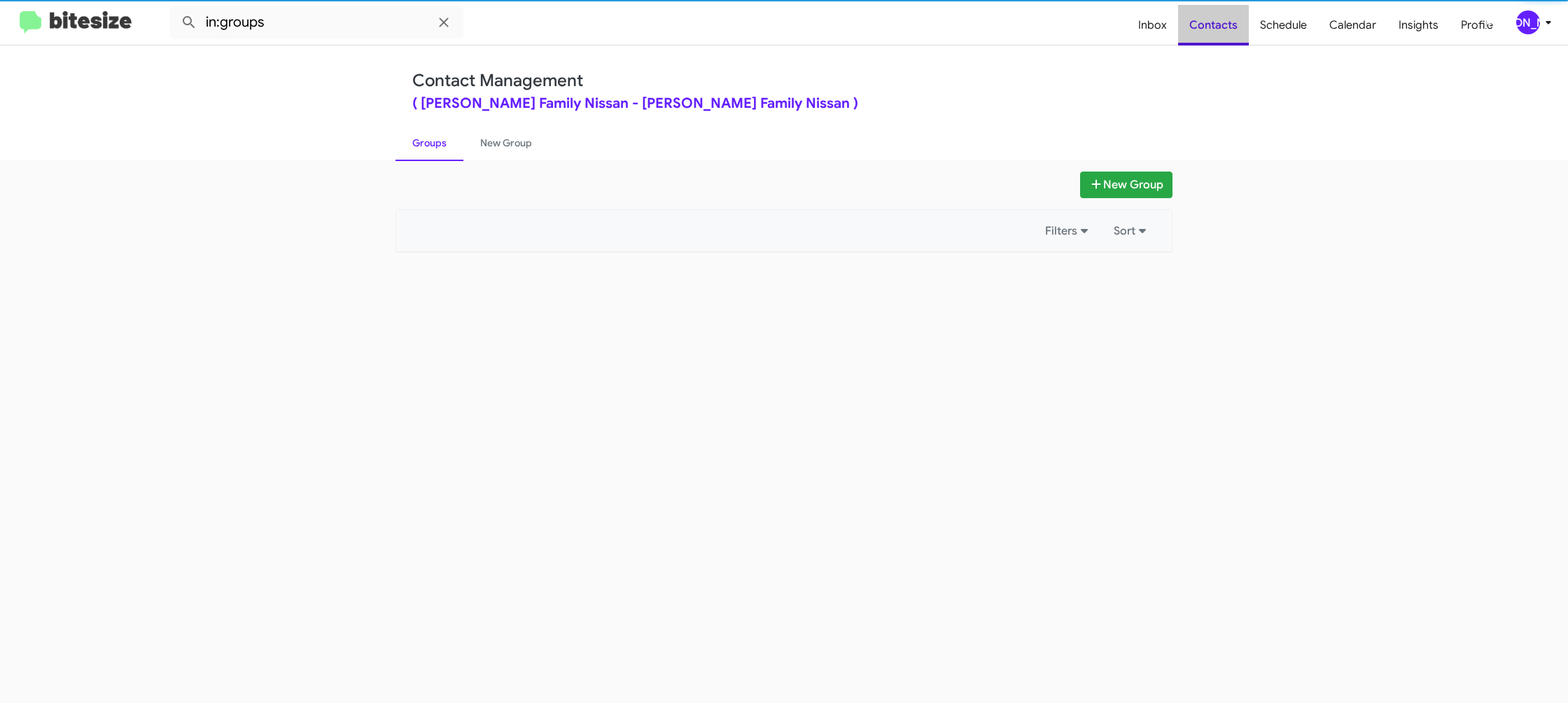
click at [1225, 33] on span "Contacts" at bounding box center [1213, 25] width 71 height 41
drag, startPoint x: 0, startPoint y: 0, endPoint x: 1225, endPoint y: 33, distance: 1225.4
click at [1225, 33] on span "Contacts" at bounding box center [1213, 25] width 71 height 41
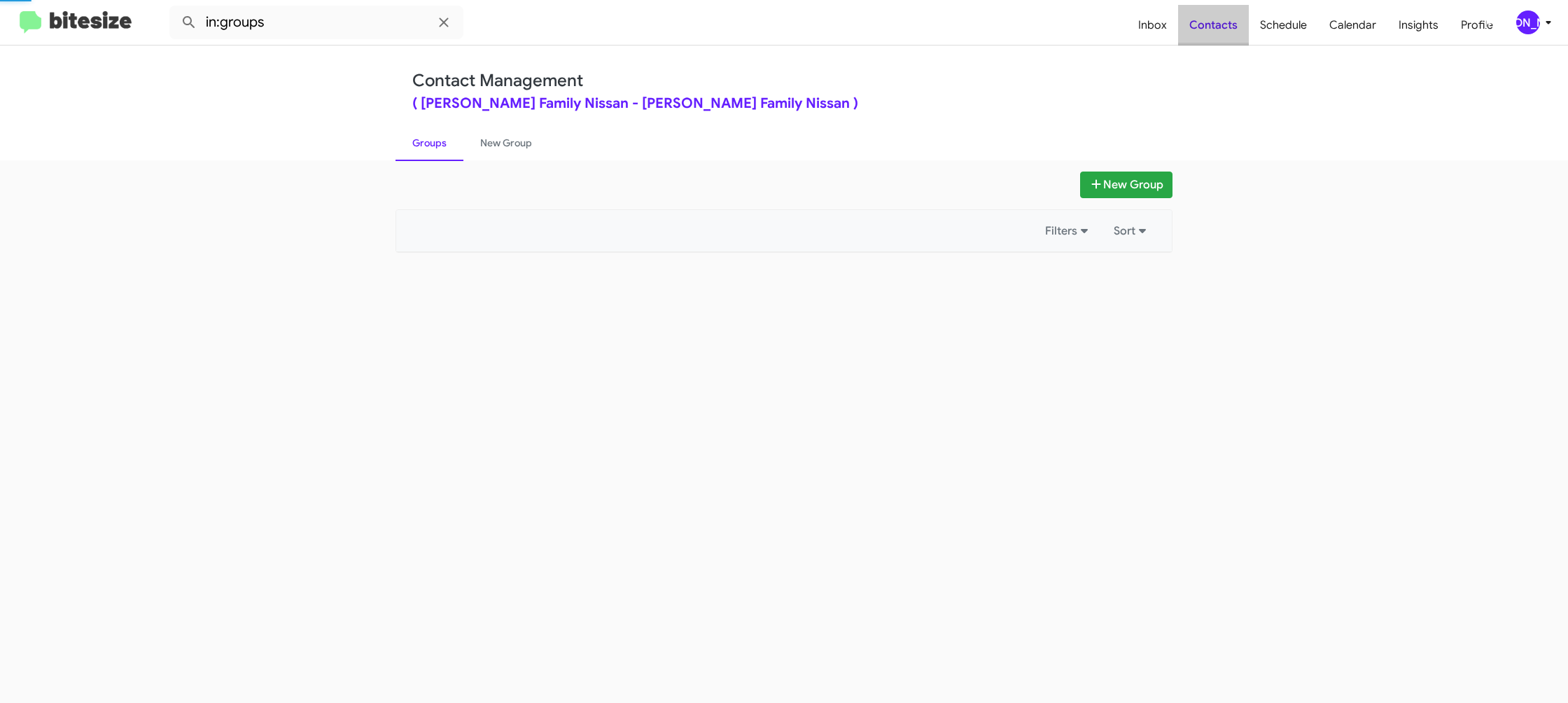
click at [1225, 33] on span "Contacts" at bounding box center [1213, 25] width 71 height 41
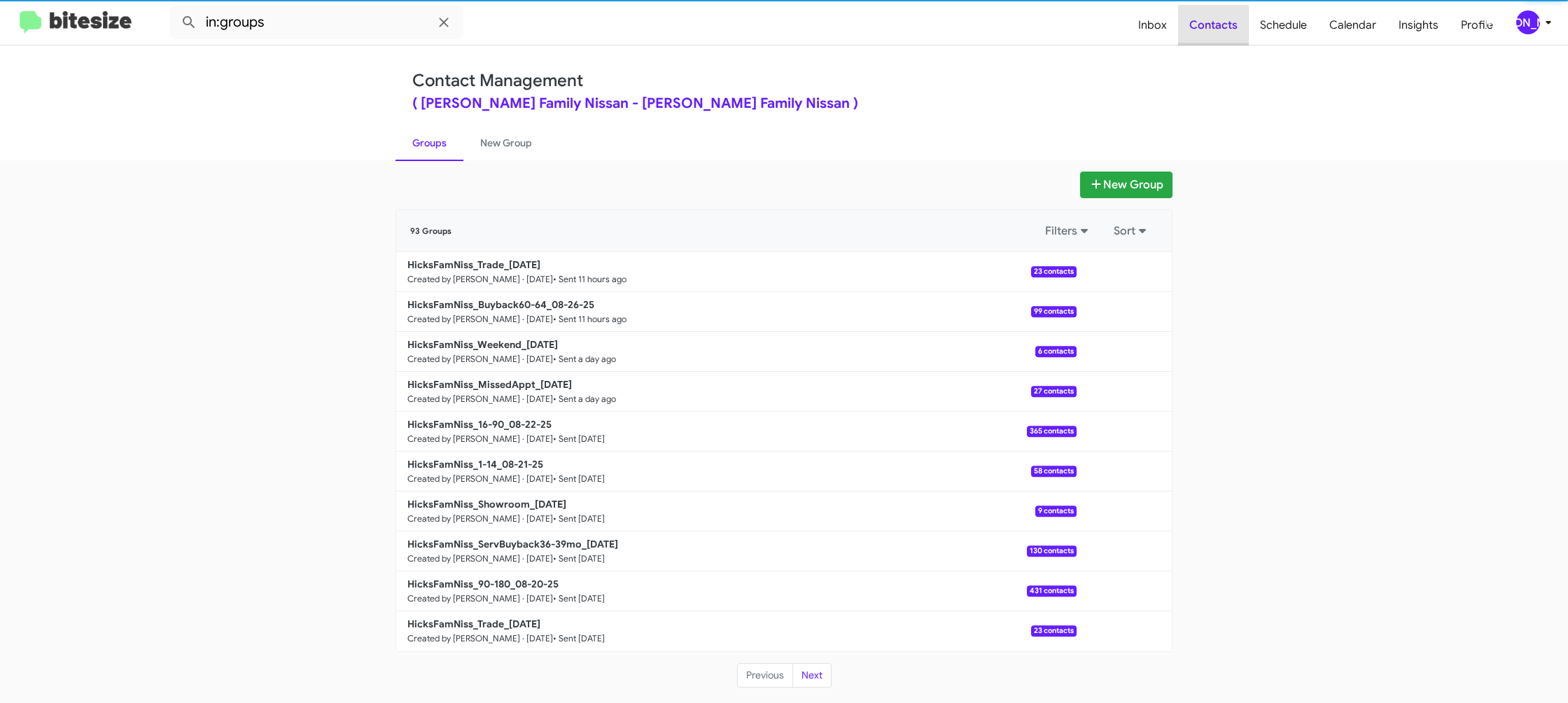
click at [1225, 33] on span "Contacts" at bounding box center [1213, 25] width 71 height 41
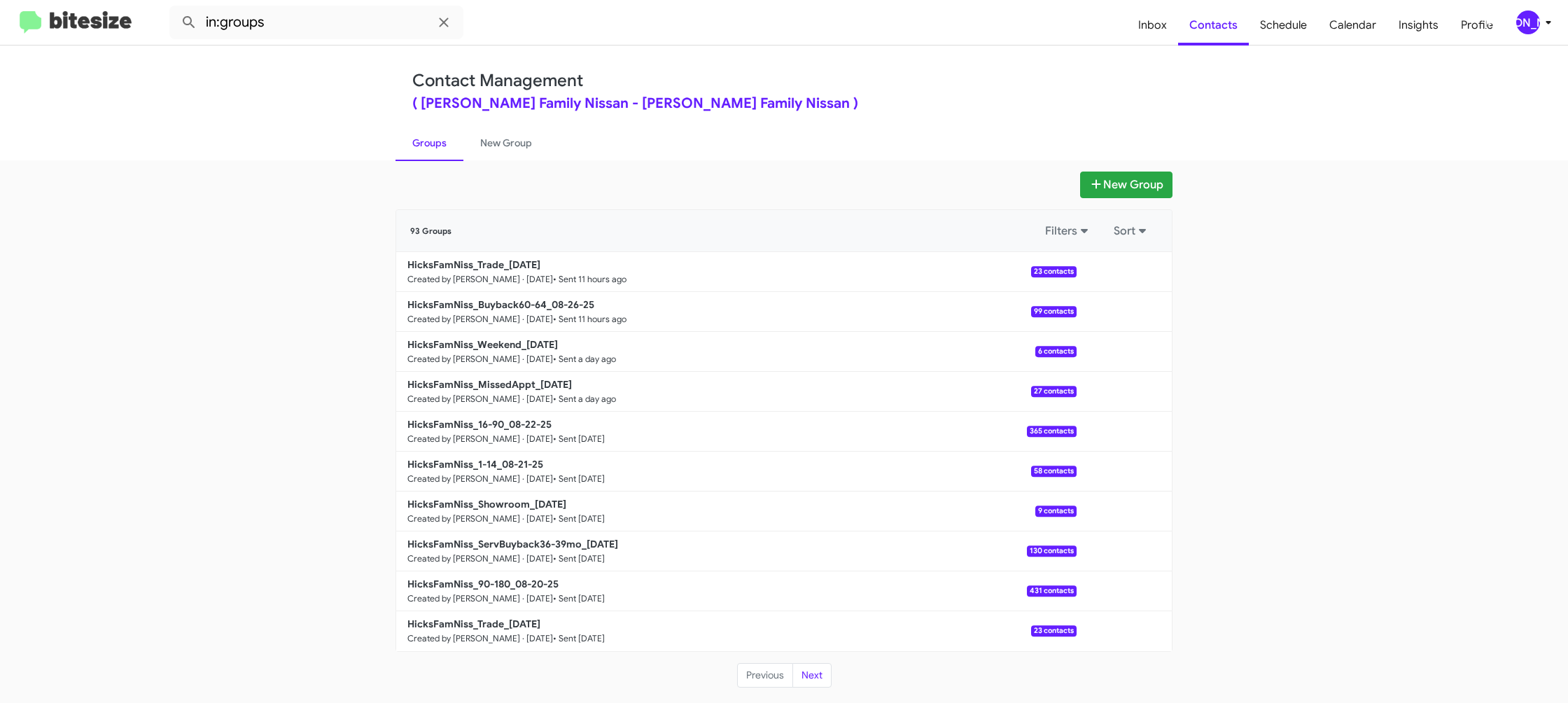
click at [523, 161] on div "New Group 93 Groups Filters Sort HicksFamNiss_Trade_08-26-25 Created by Jason A…" at bounding box center [784, 432] width 1568 height 542
drag, startPoint x: 523, startPoint y: 161, endPoint x: 520, endPoint y: 151, distance: 10.4
click at [523, 160] on div "Contact Management ( Hicks Family Nissan - Hicks Family Nissan ) Groups New Gro…" at bounding box center [784, 374] width 1568 height 657
click at [520, 151] on link "New Group" at bounding box center [506, 143] width 86 height 36
drag, startPoint x: 520, startPoint y: 151, endPoint x: 536, endPoint y: 77, distance: 75.7
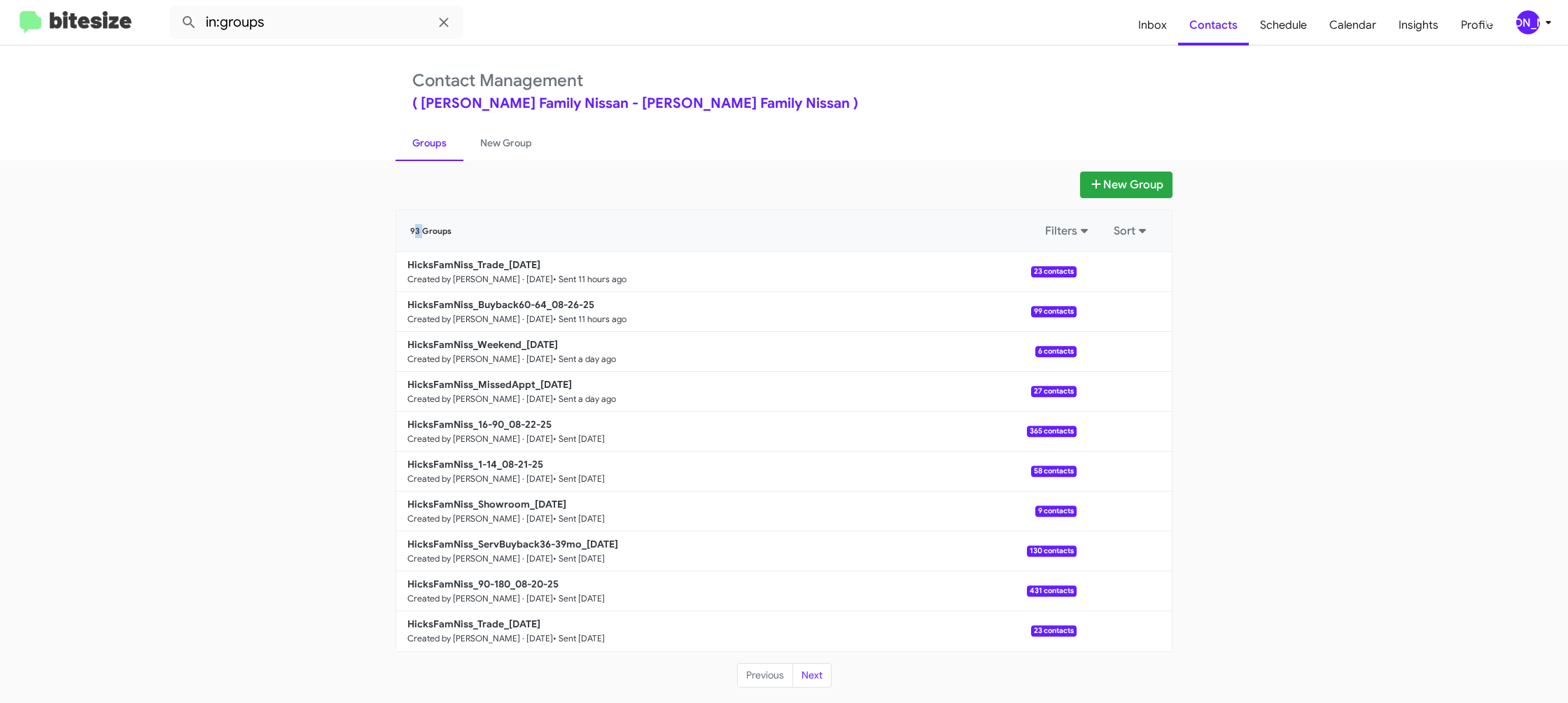
click at [521, 131] on link "New Group" at bounding box center [506, 143] width 86 height 36
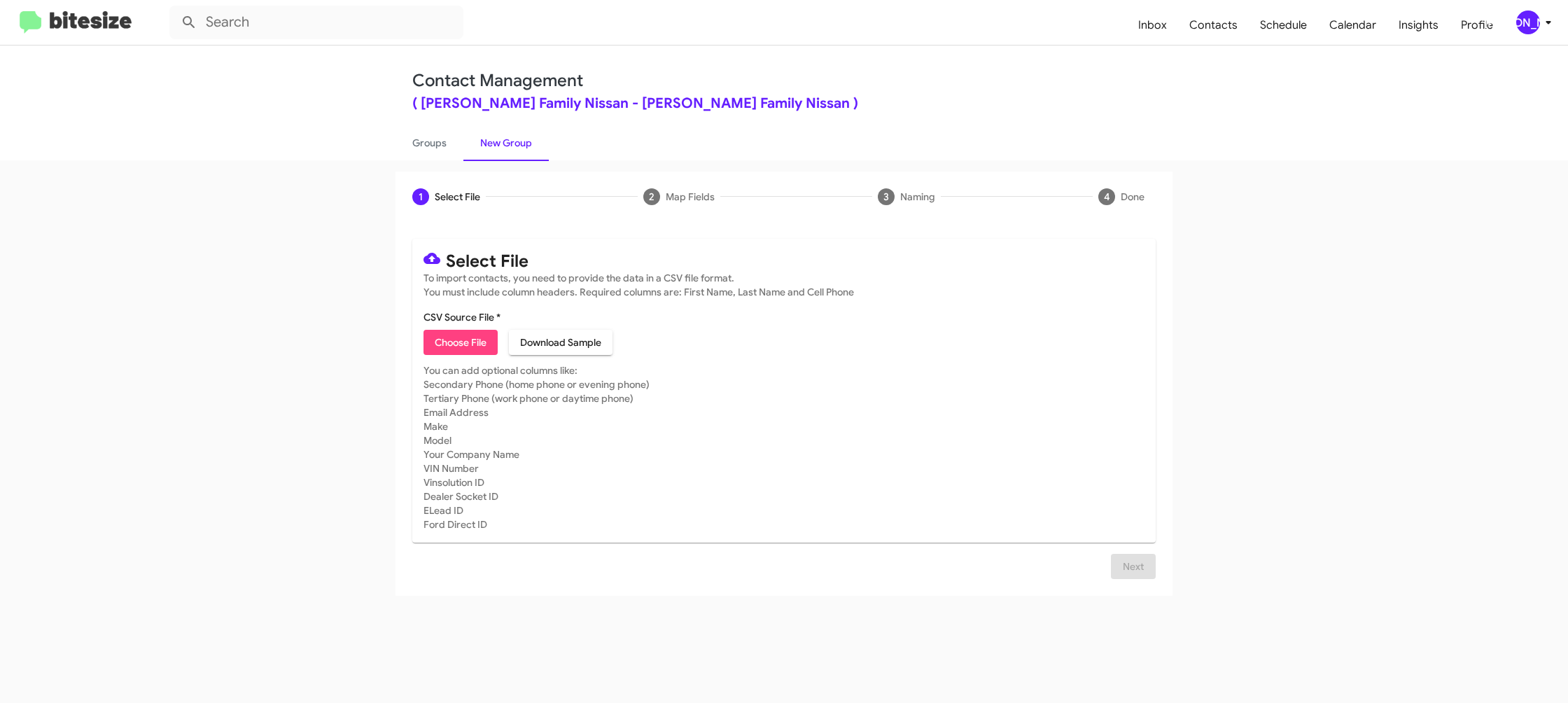
click at [450, 345] on span "Choose File" at bounding box center [460, 342] width 52 height 25
type input "HicksFamNiss_90-180_08-27-25"
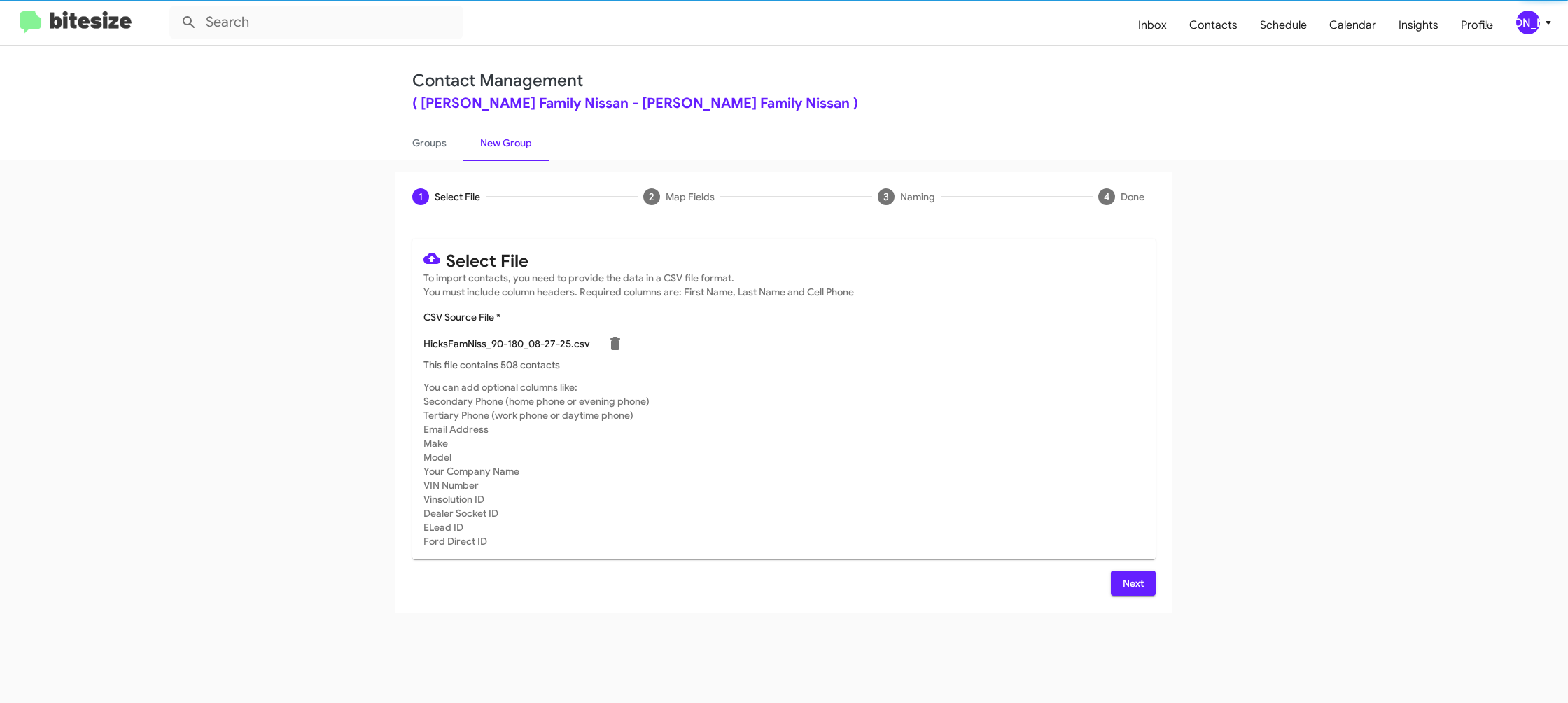
click at [1008, 410] on mat-card-subtitle "You can add optional columns like: Secondary Phone (home phone or evening phone…" at bounding box center [784, 464] width 721 height 168
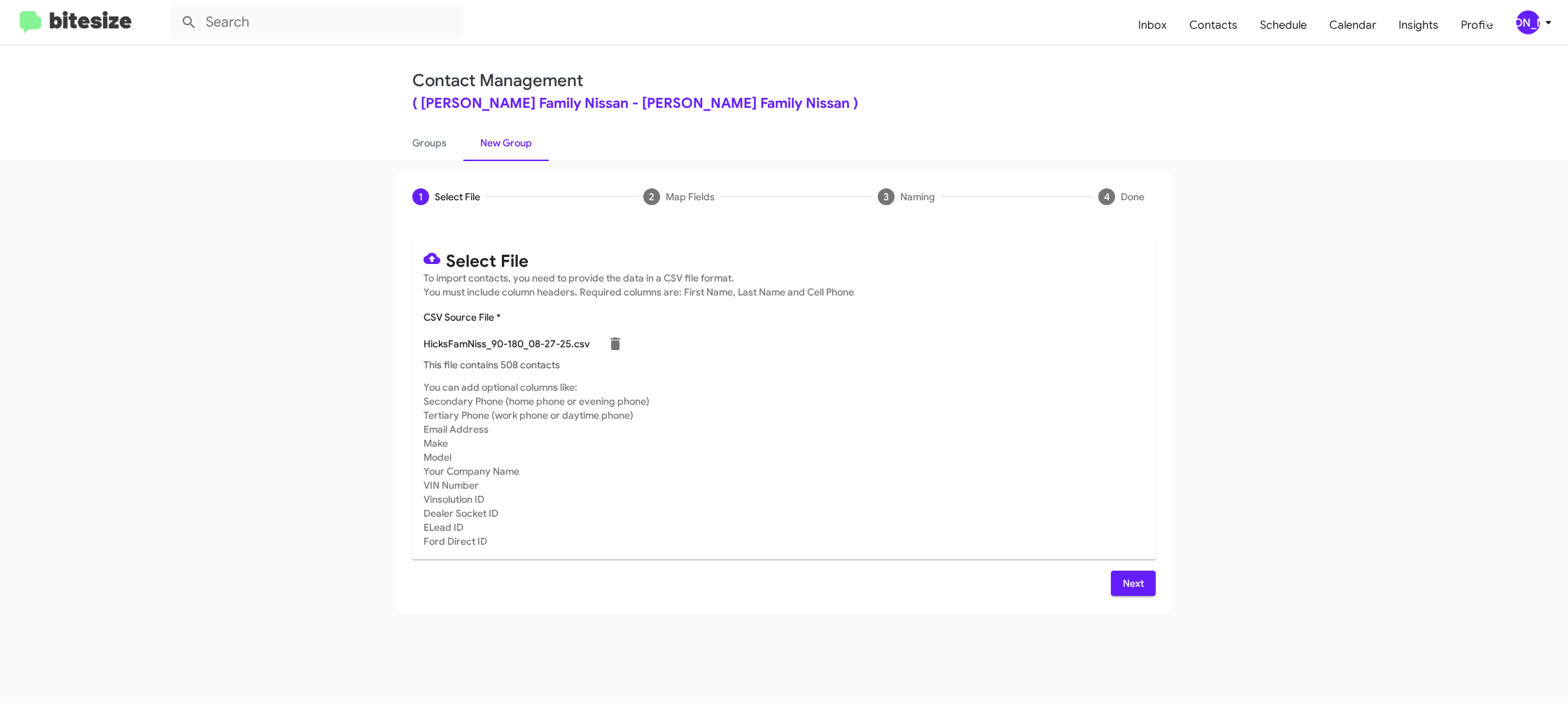
drag, startPoint x: 1131, startPoint y: 579, endPoint x: 1118, endPoint y: 572, distance: 14.8
click at [1125, 577] on span "Next" at bounding box center [1133, 582] width 22 height 25
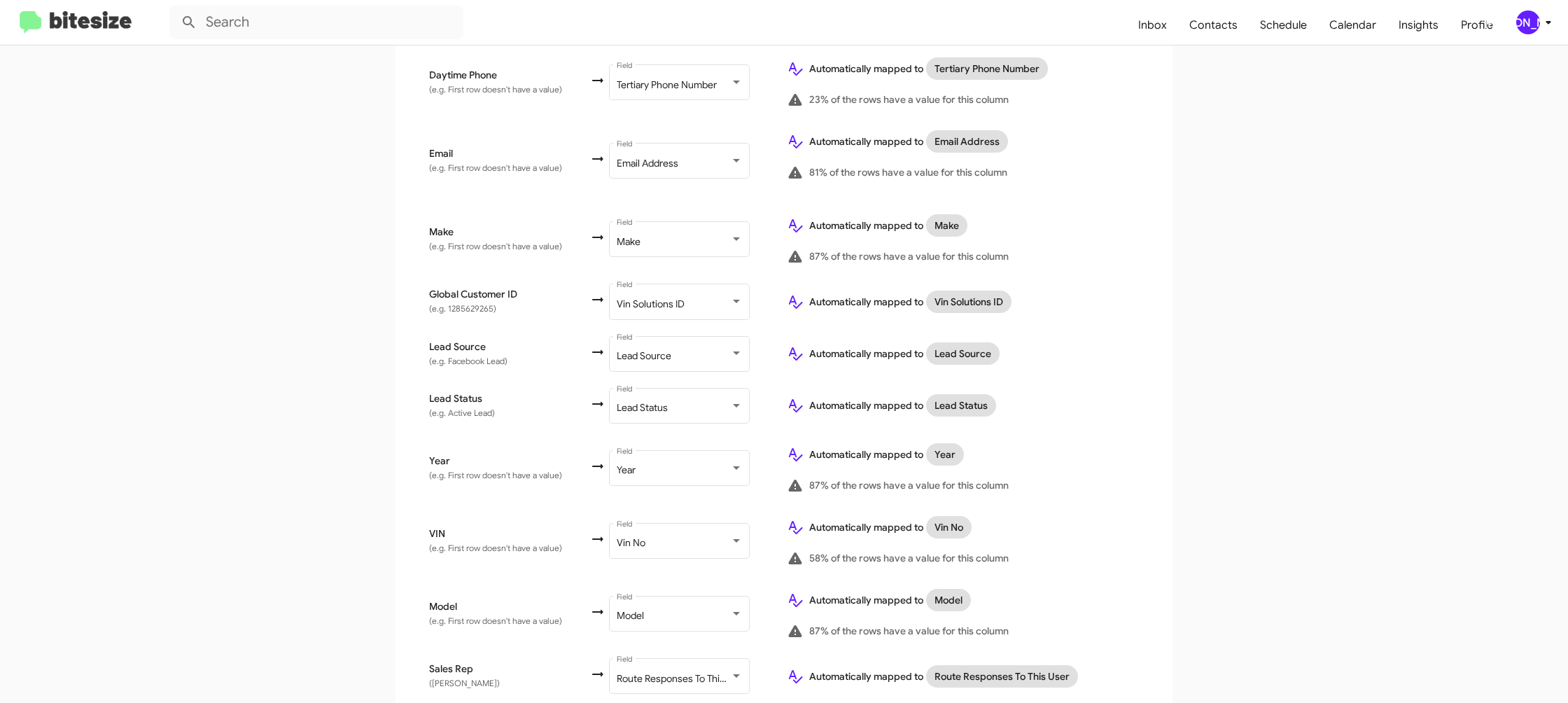
scroll to position [644, 0]
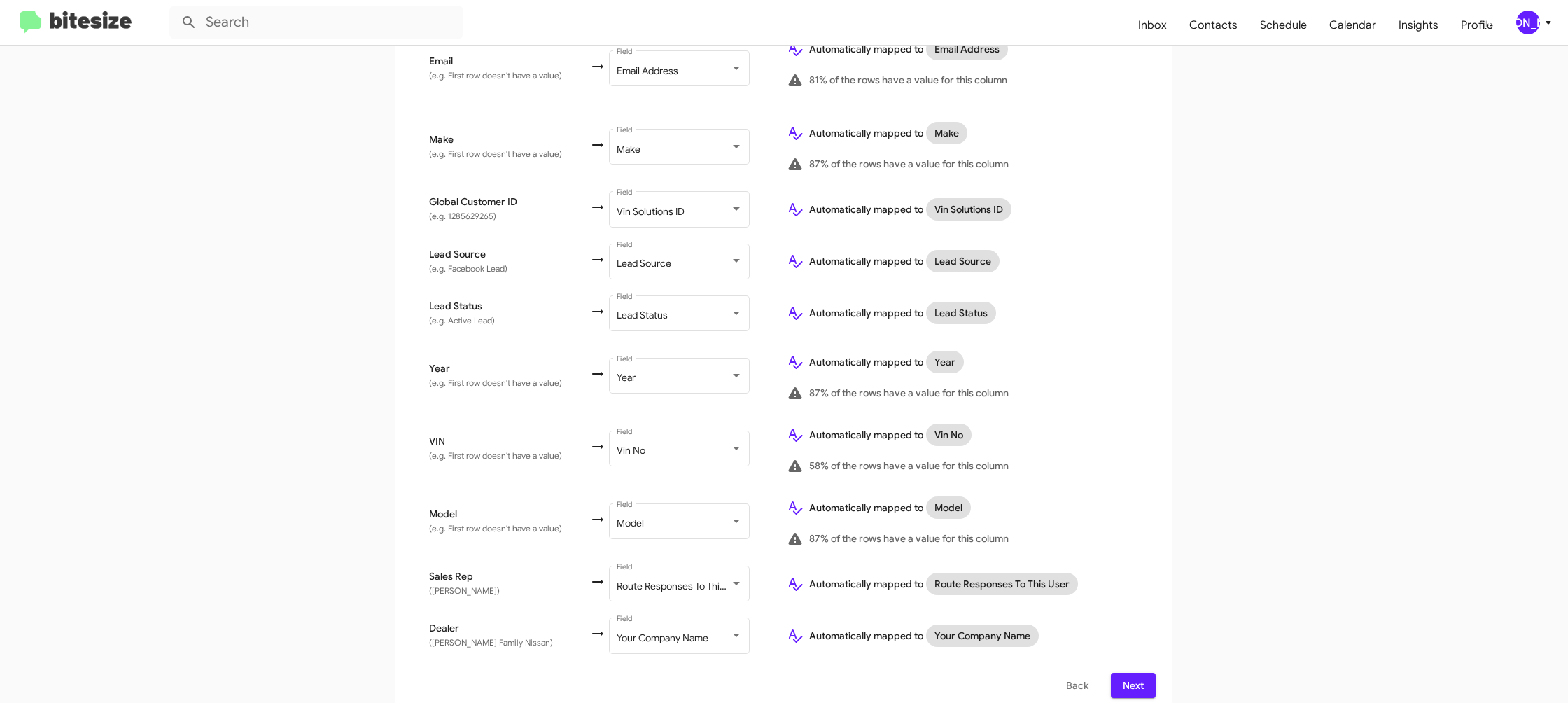
click at [1134, 673] on span "Next" at bounding box center [1133, 685] width 22 height 25
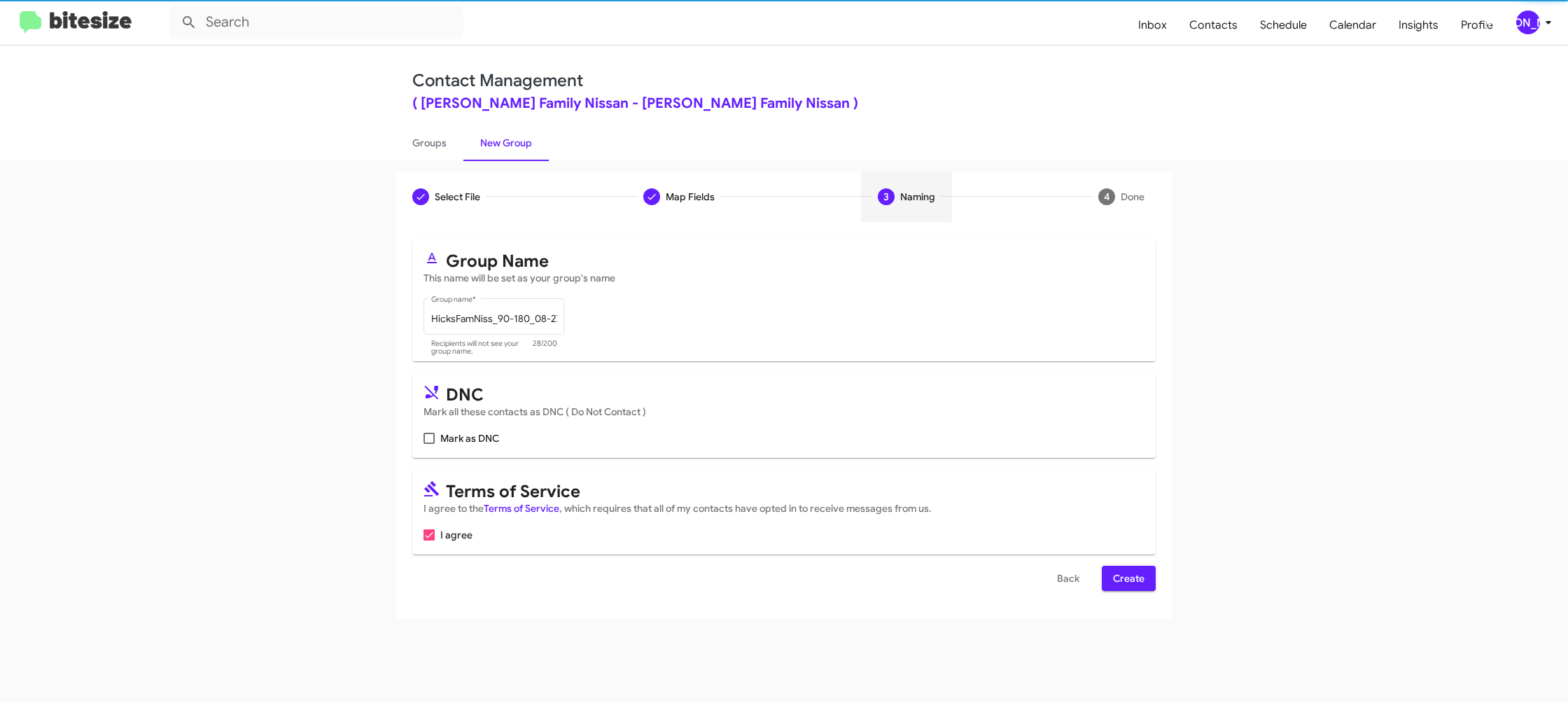
scroll to position [0, 0]
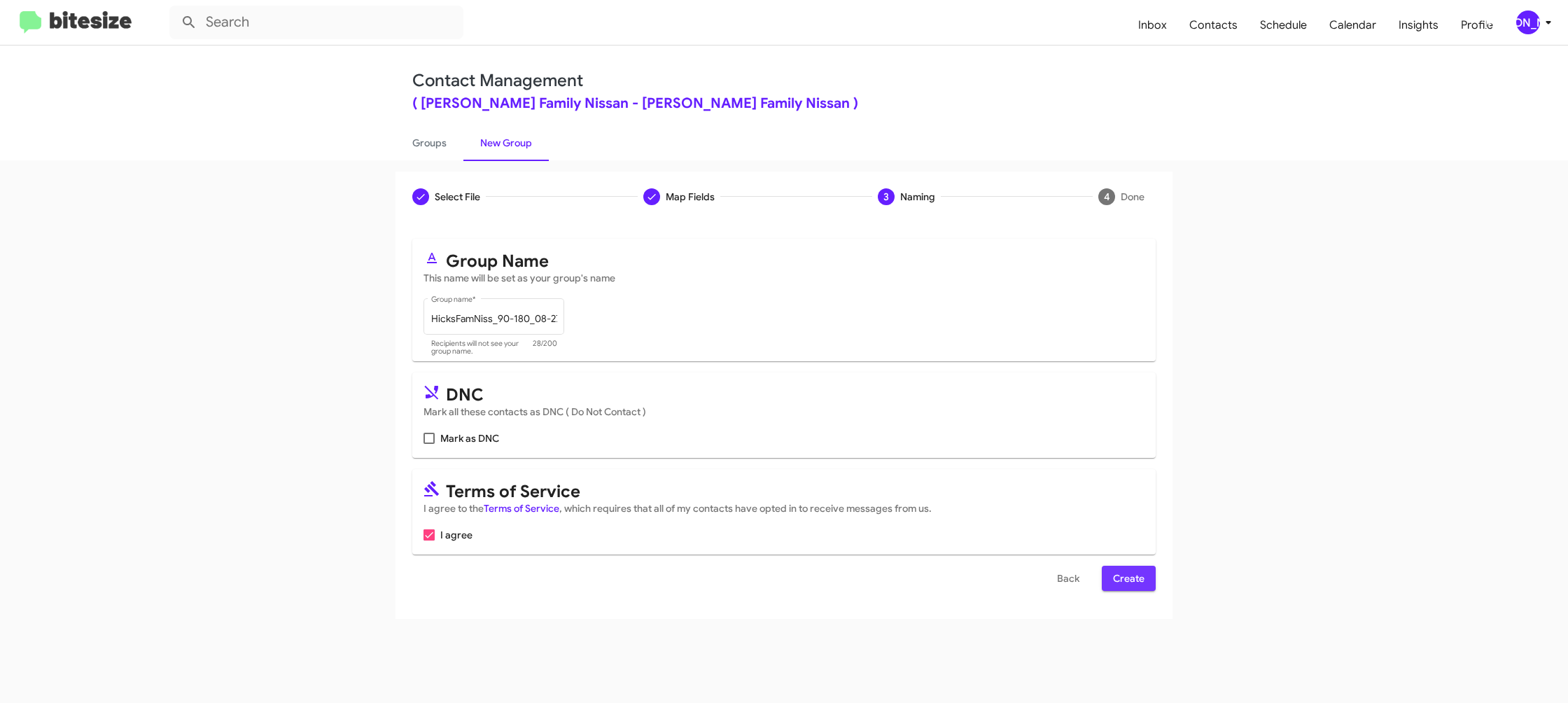
click at [1140, 576] on span "Create" at bounding box center [1129, 578] width 31 height 25
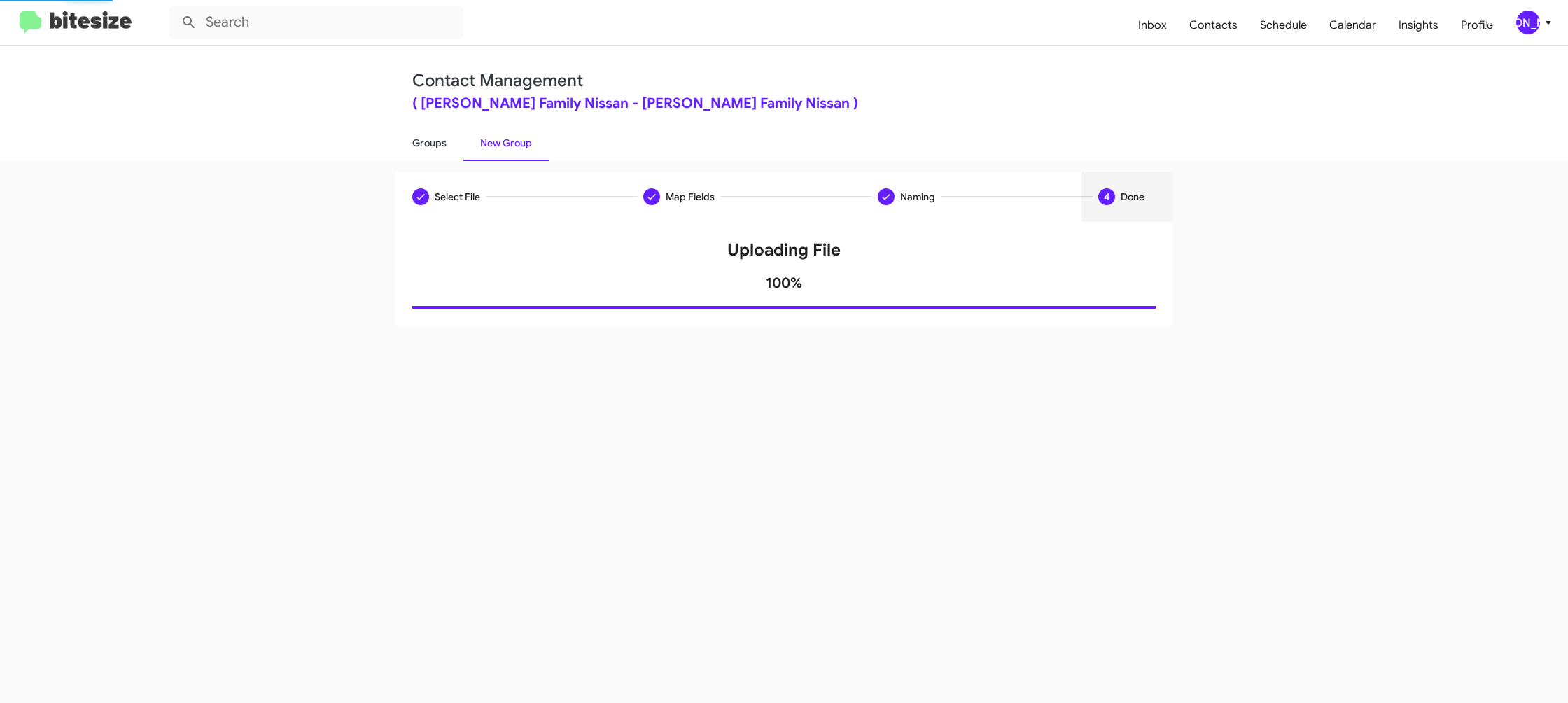
click at [457, 153] on link "Groups" at bounding box center [429, 143] width 68 height 36
type input "in:groups"
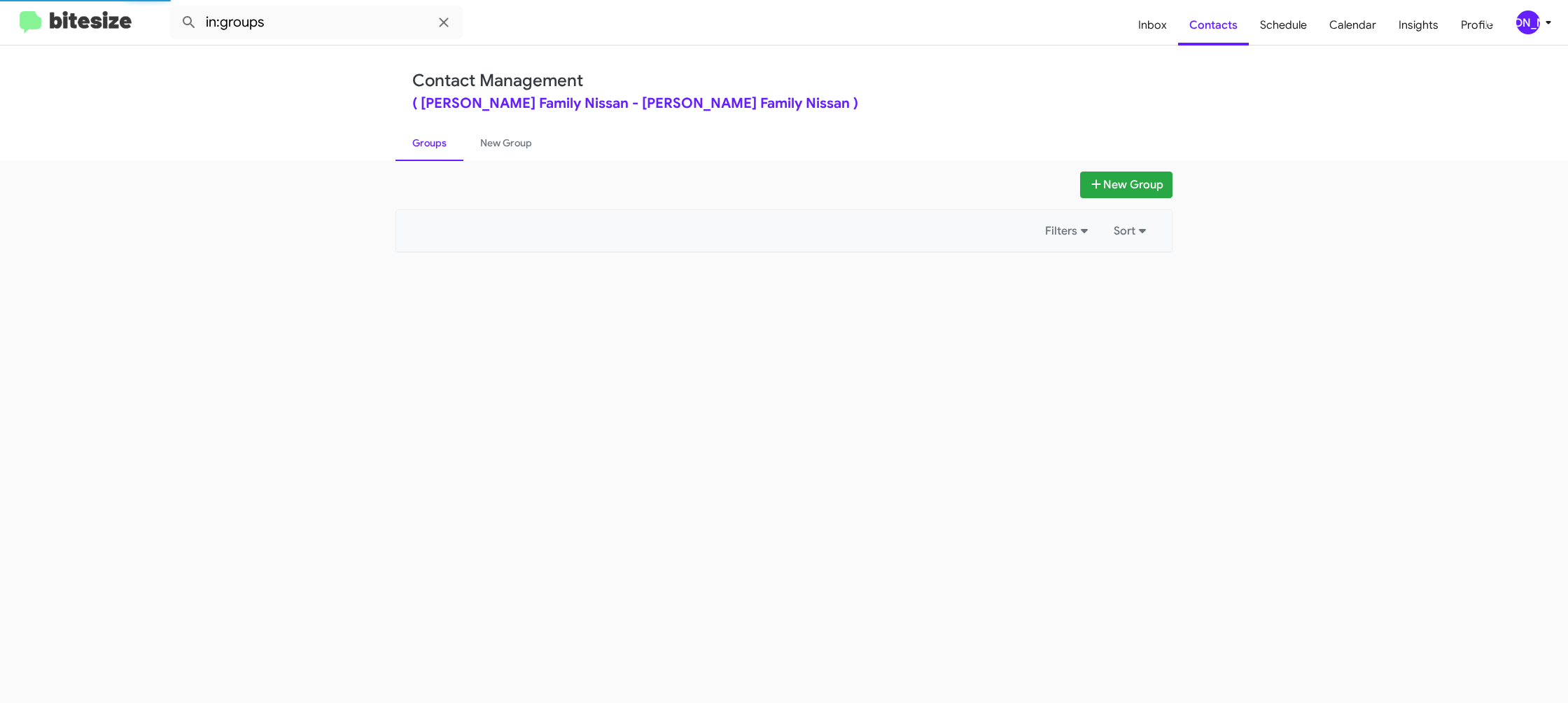
click at [457, 153] on link "Groups" at bounding box center [429, 143] width 68 height 36
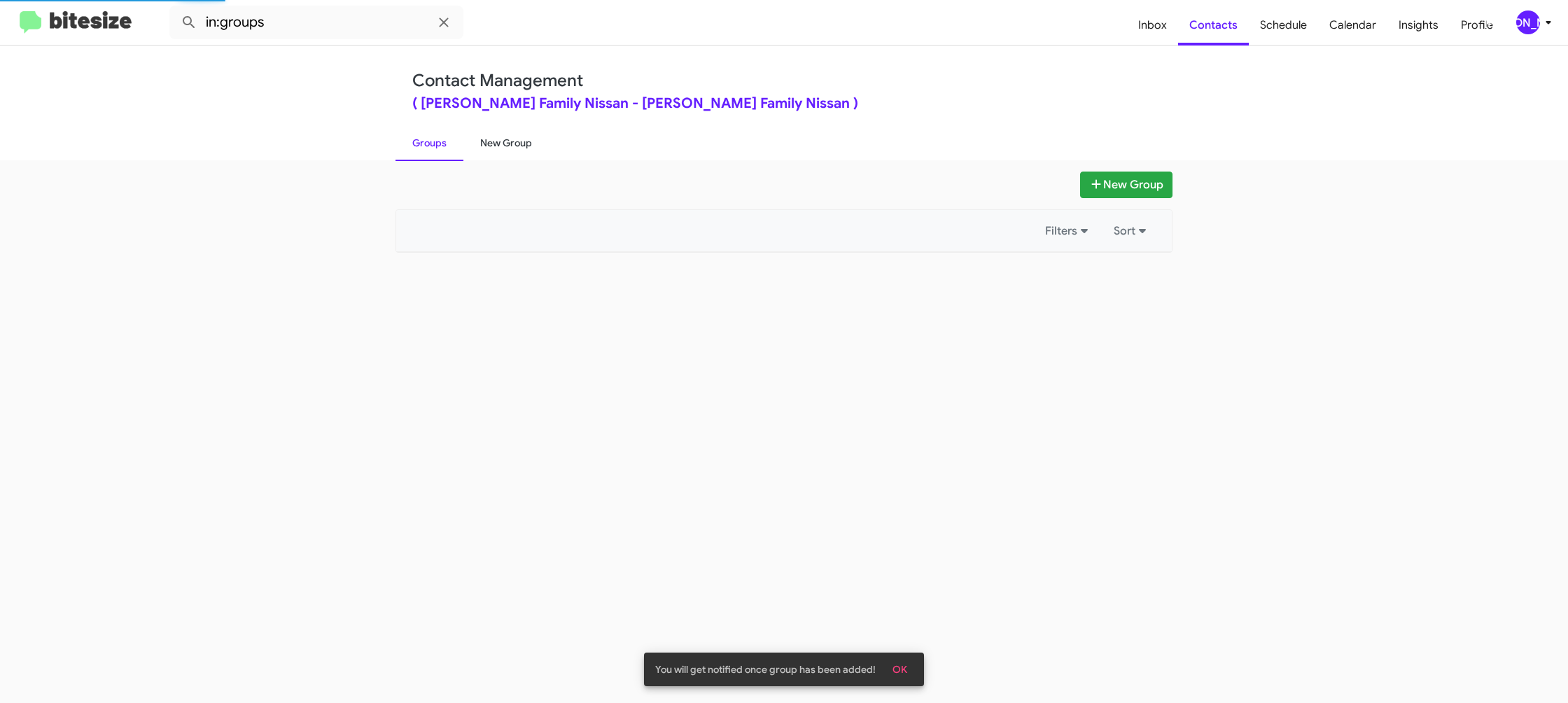
click at [522, 148] on link "New Group" at bounding box center [506, 143] width 86 height 36
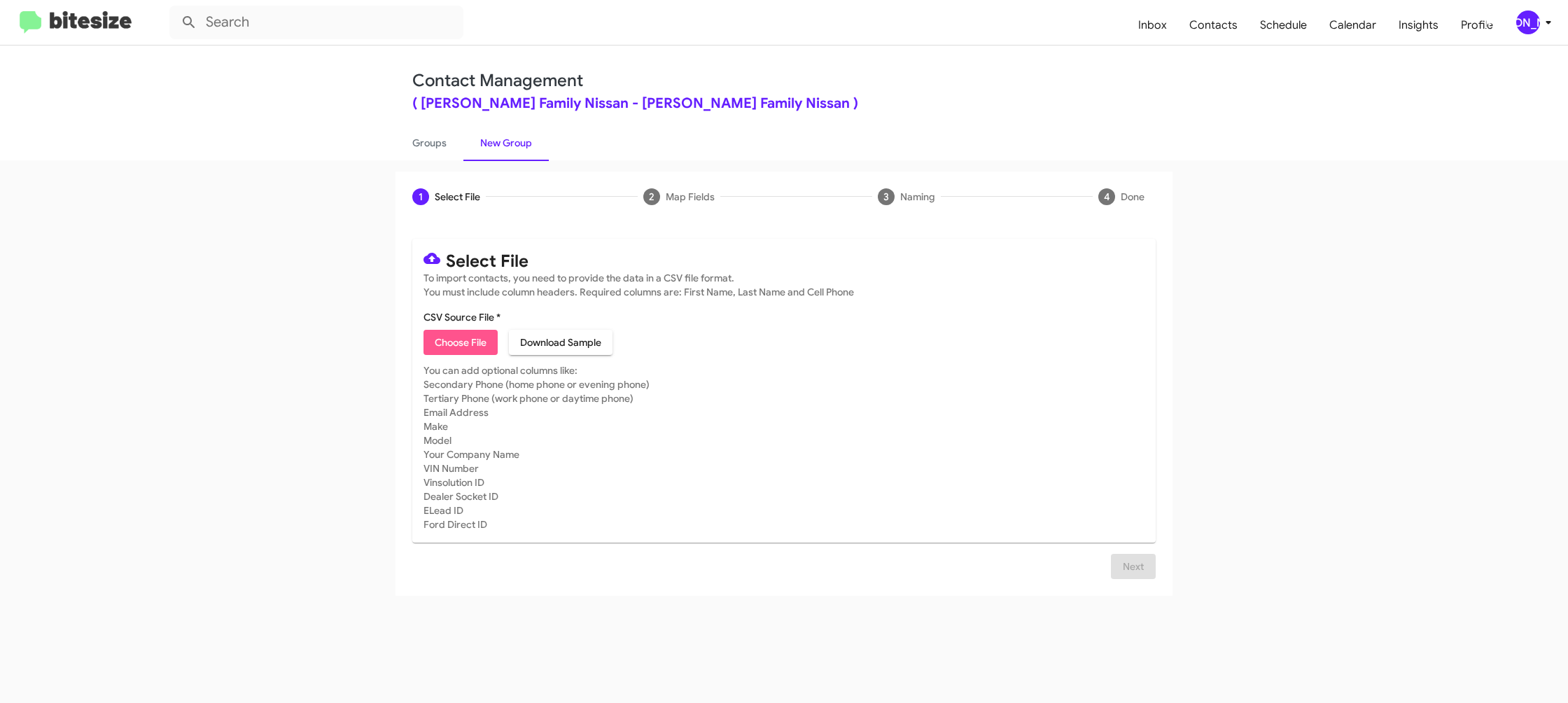
click at [457, 343] on span "Choose File" at bounding box center [460, 342] width 52 height 25
type input "HicksFamNiss_ServBuyback48-51mo_08-27-25"
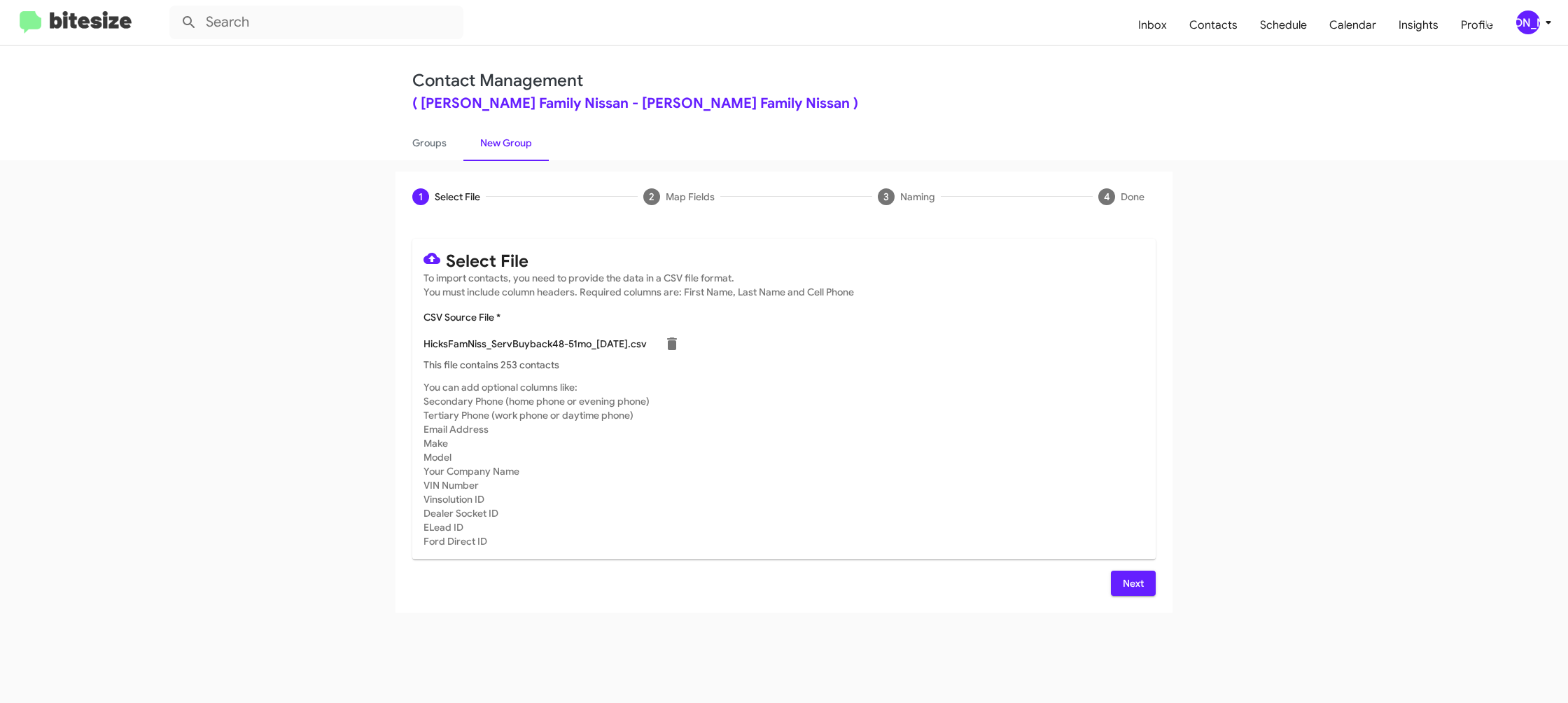
click at [914, 423] on mat-card-subtitle "You can add optional columns like: Secondary Phone (home phone or evening phone…" at bounding box center [784, 464] width 721 height 168
click at [1138, 584] on span "Next" at bounding box center [1133, 582] width 22 height 25
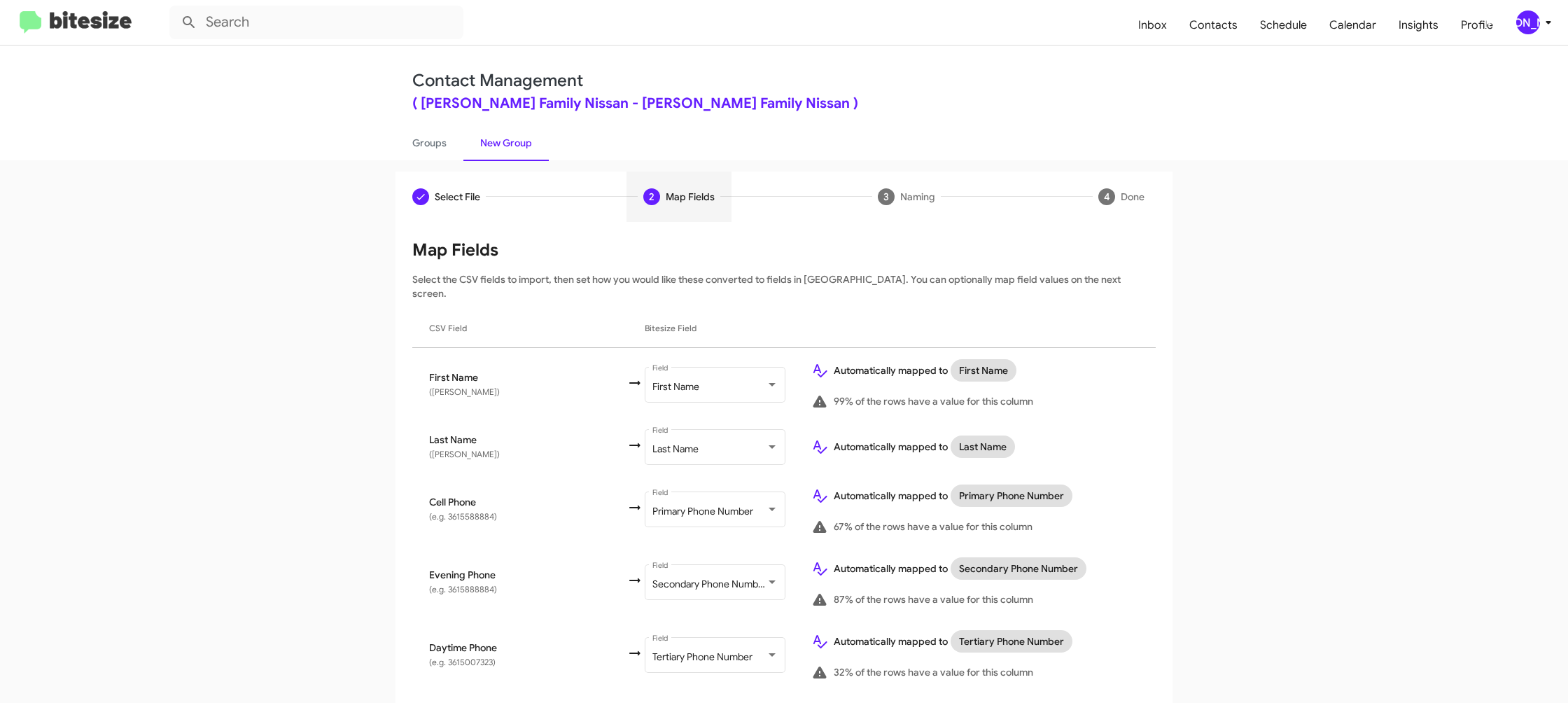
scroll to position [478, 0]
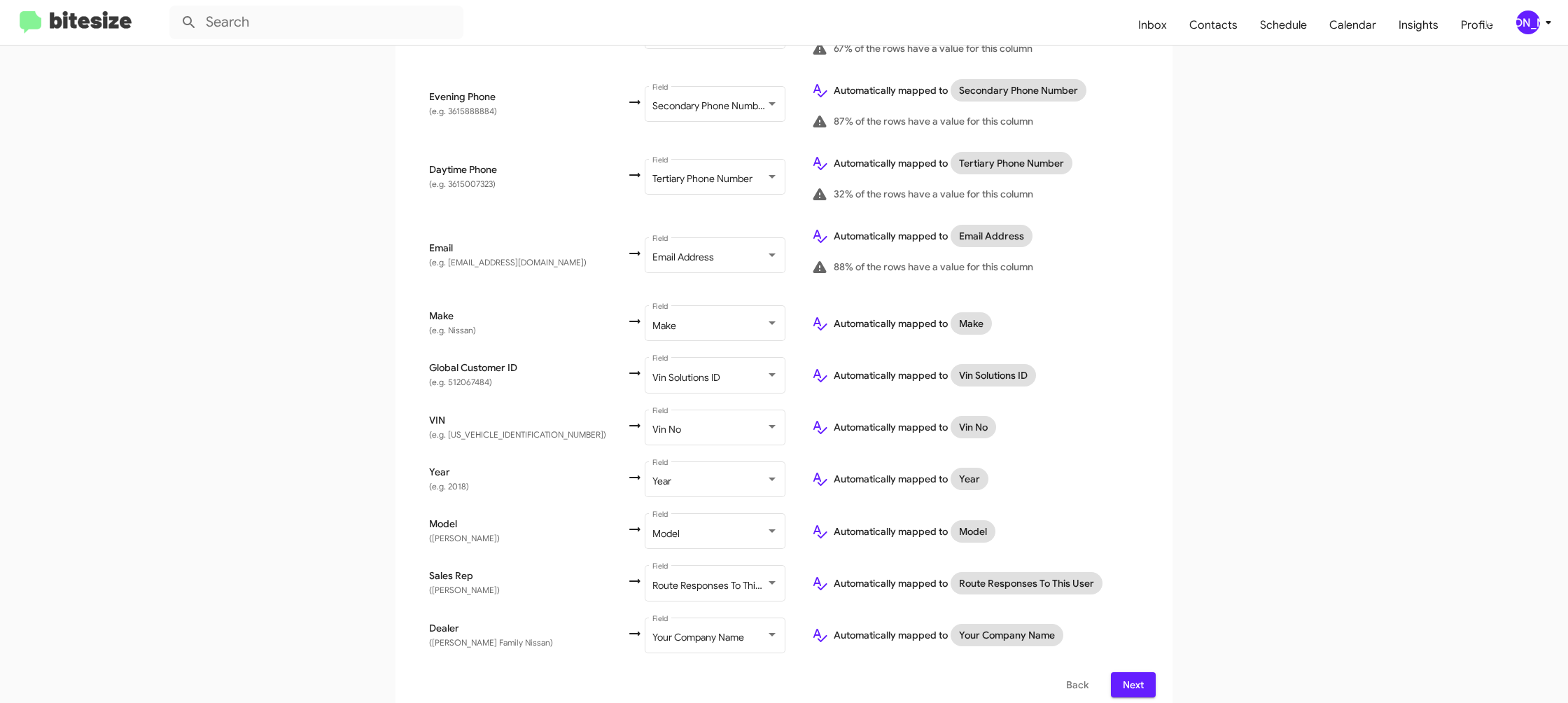
click at [1148, 674] on button "Next" at bounding box center [1133, 684] width 45 height 25
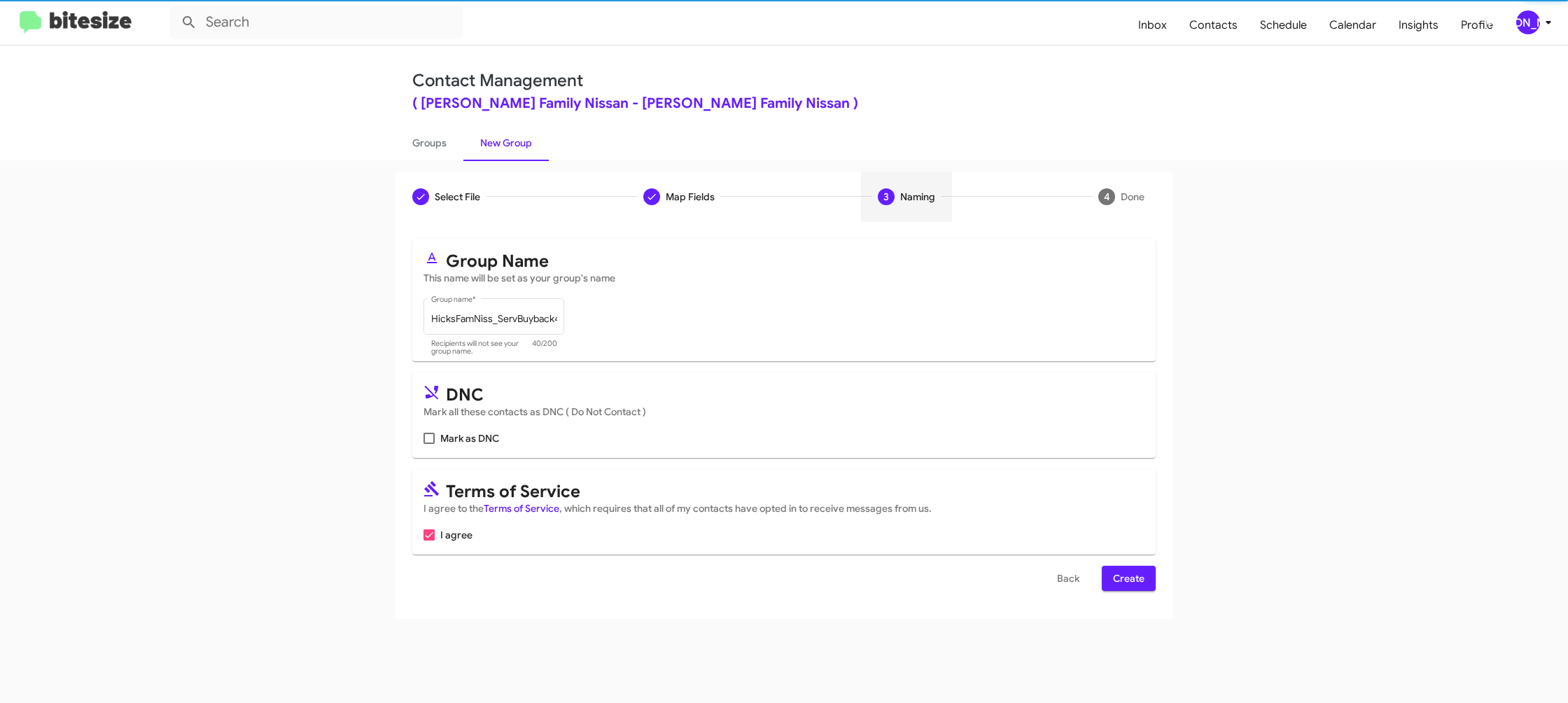
scroll to position [0, 0]
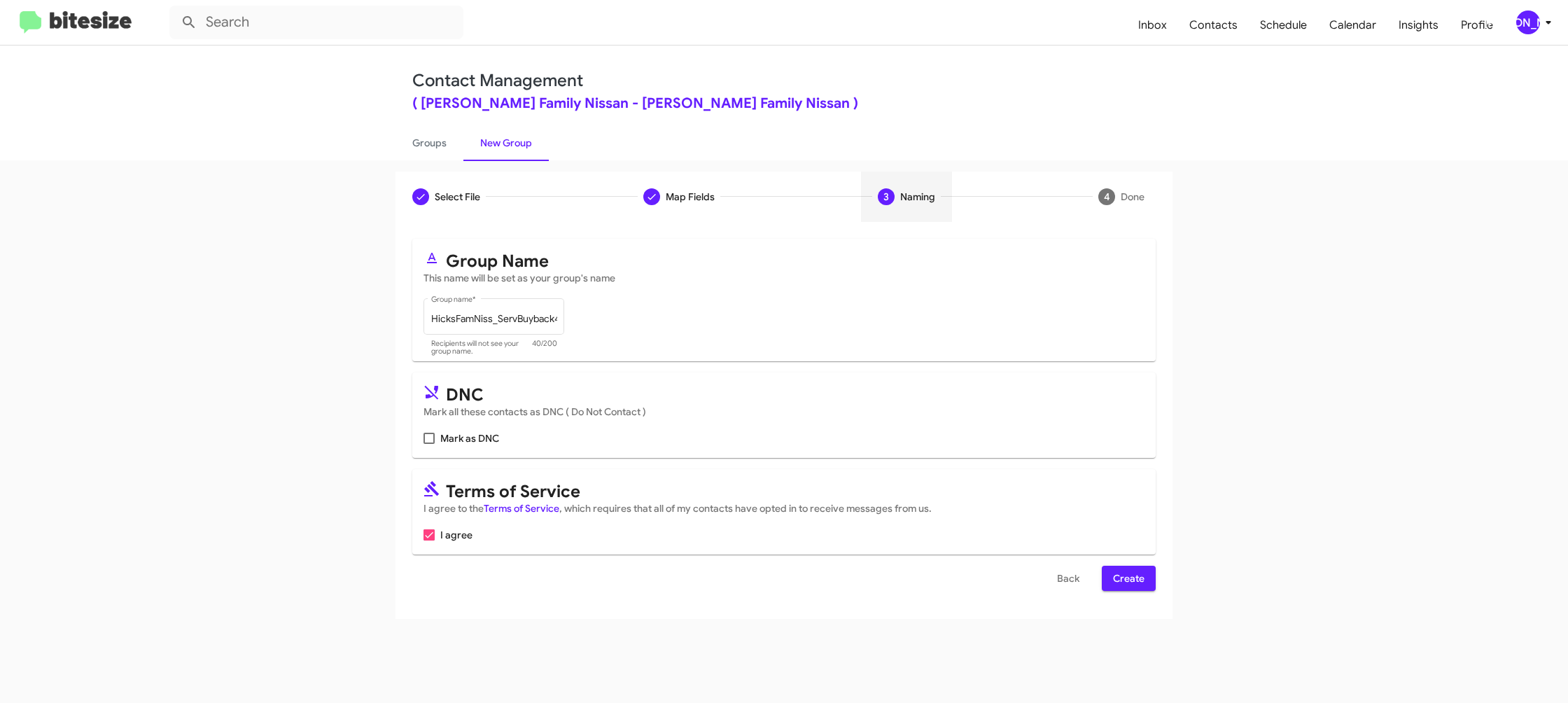
click at [1127, 594] on div "Select File To import contacts, you need to provide the data in a CSV file form…" at bounding box center [784, 420] width 777 height 397
click at [1123, 582] on span "Create" at bounding box center [1129, 578] width 31 height 25
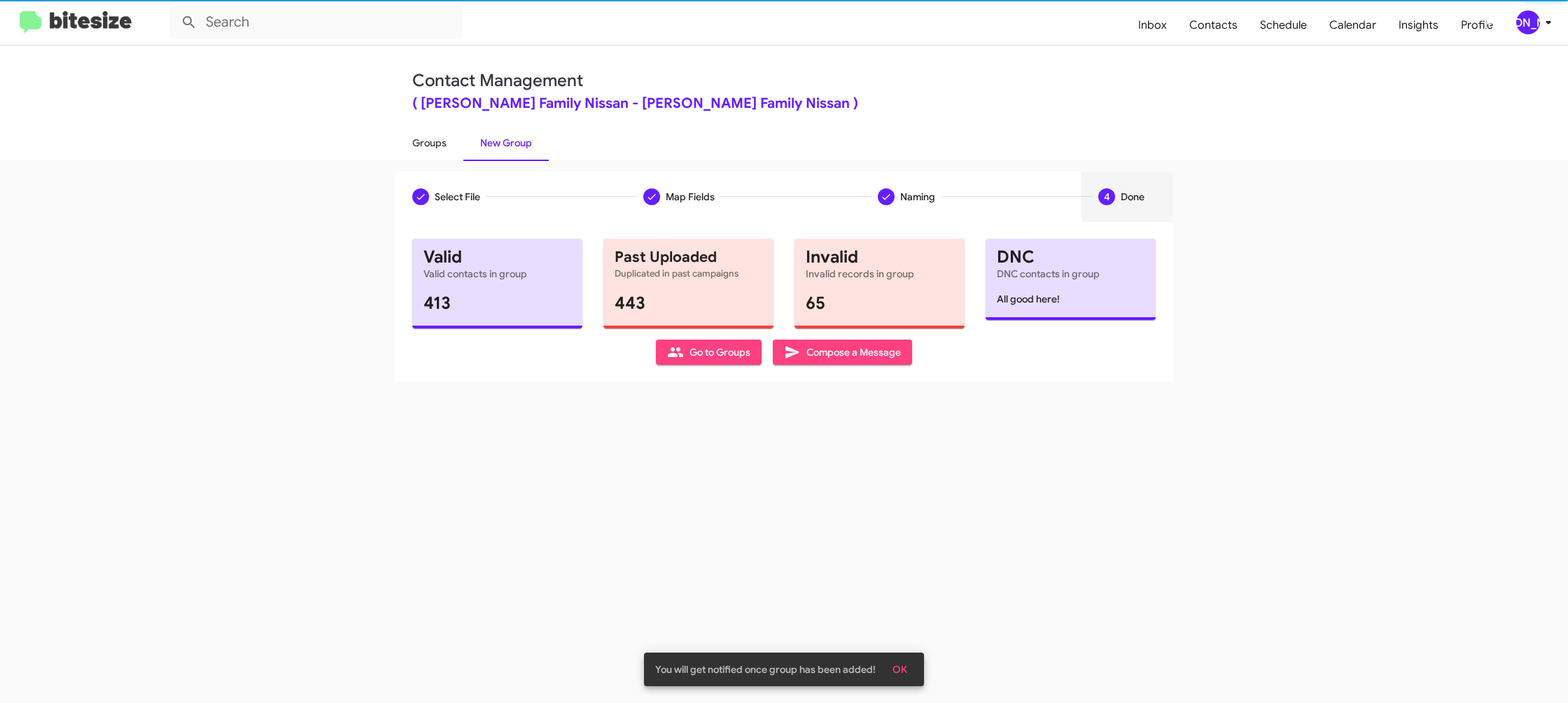
click at [452, 151] on link "Groups" at bounding box center [429, 143] width 68 height 36
type input "in:groups"
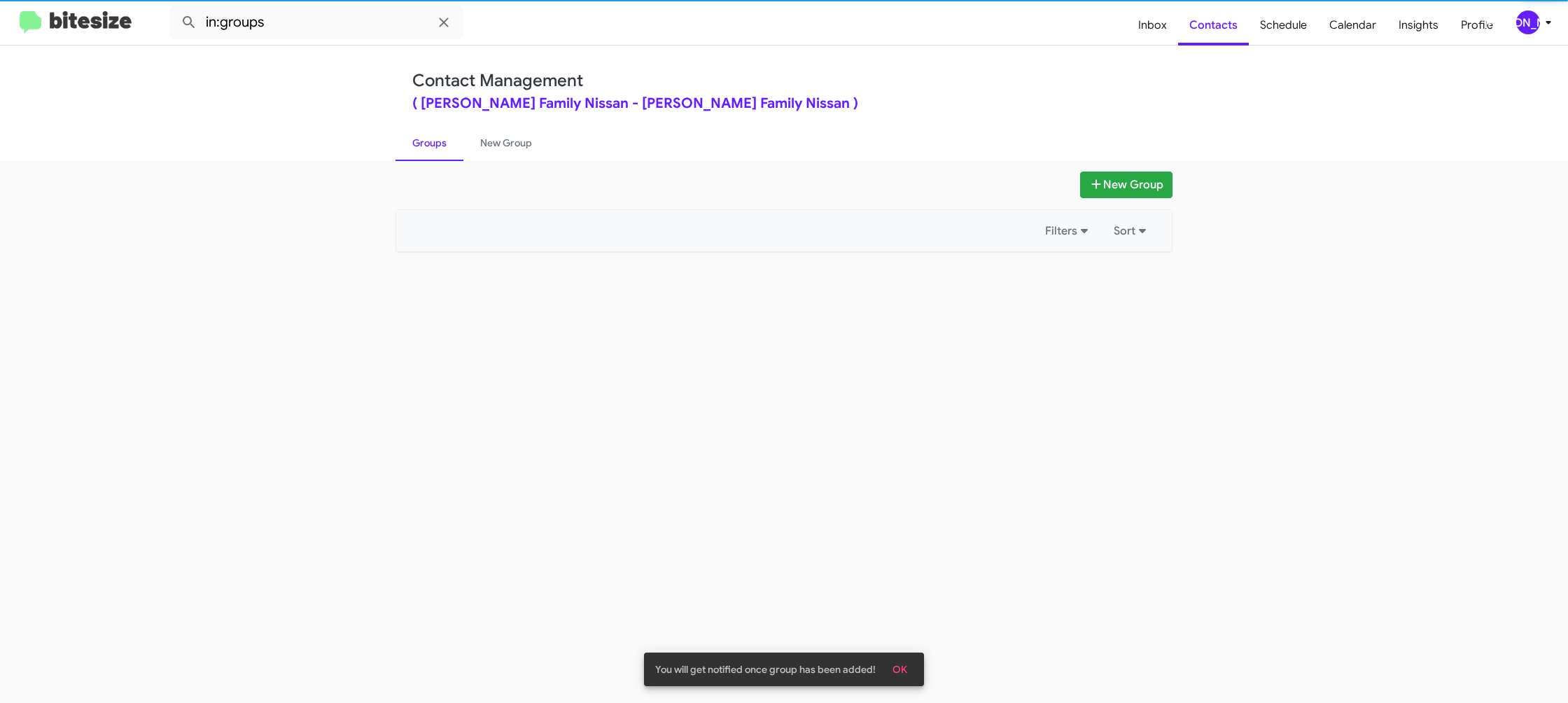
click at [452, 151] on link "Groups" at bounding box center [429, 143] width 68 height 36
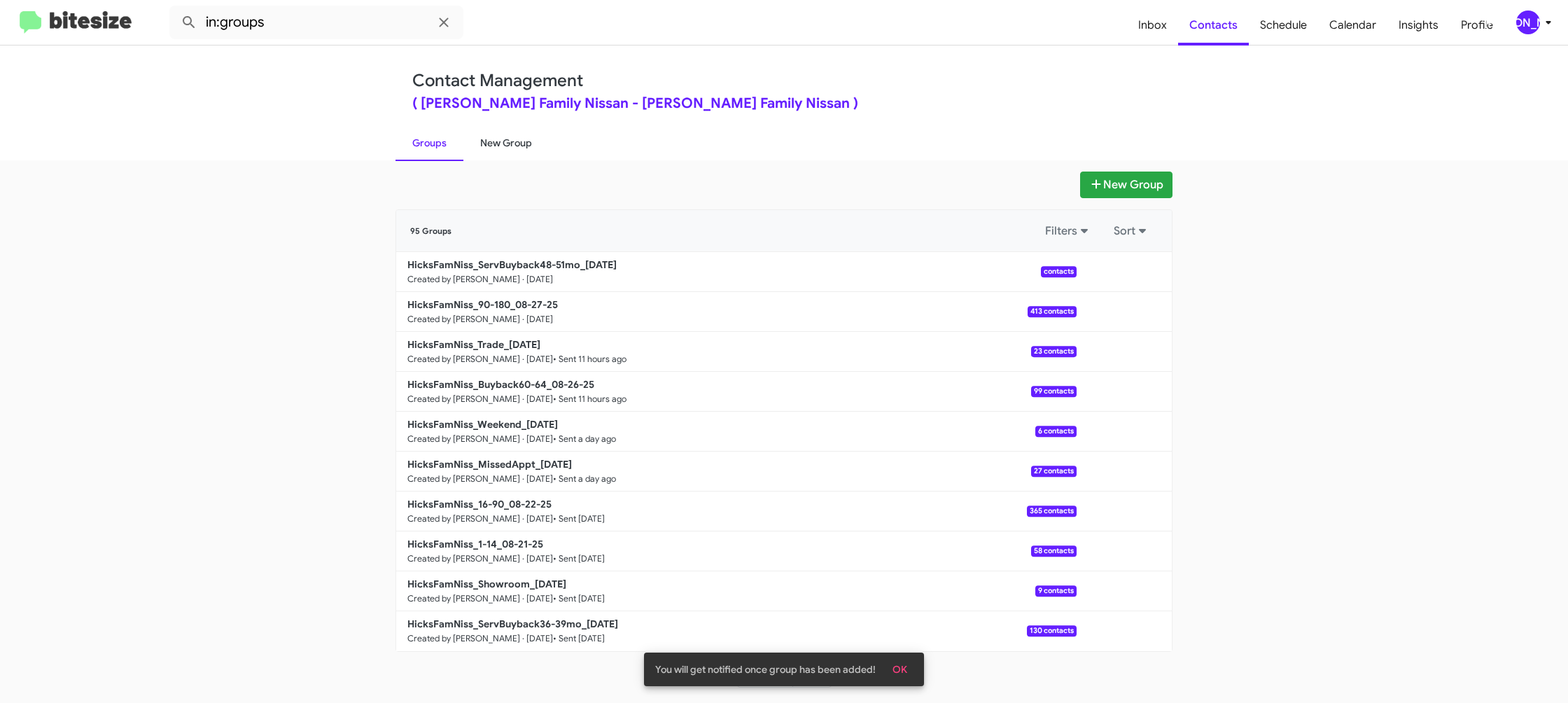
click at [510, 143] on link "New Group" at bounding box center [506, 143] width 86 height 36
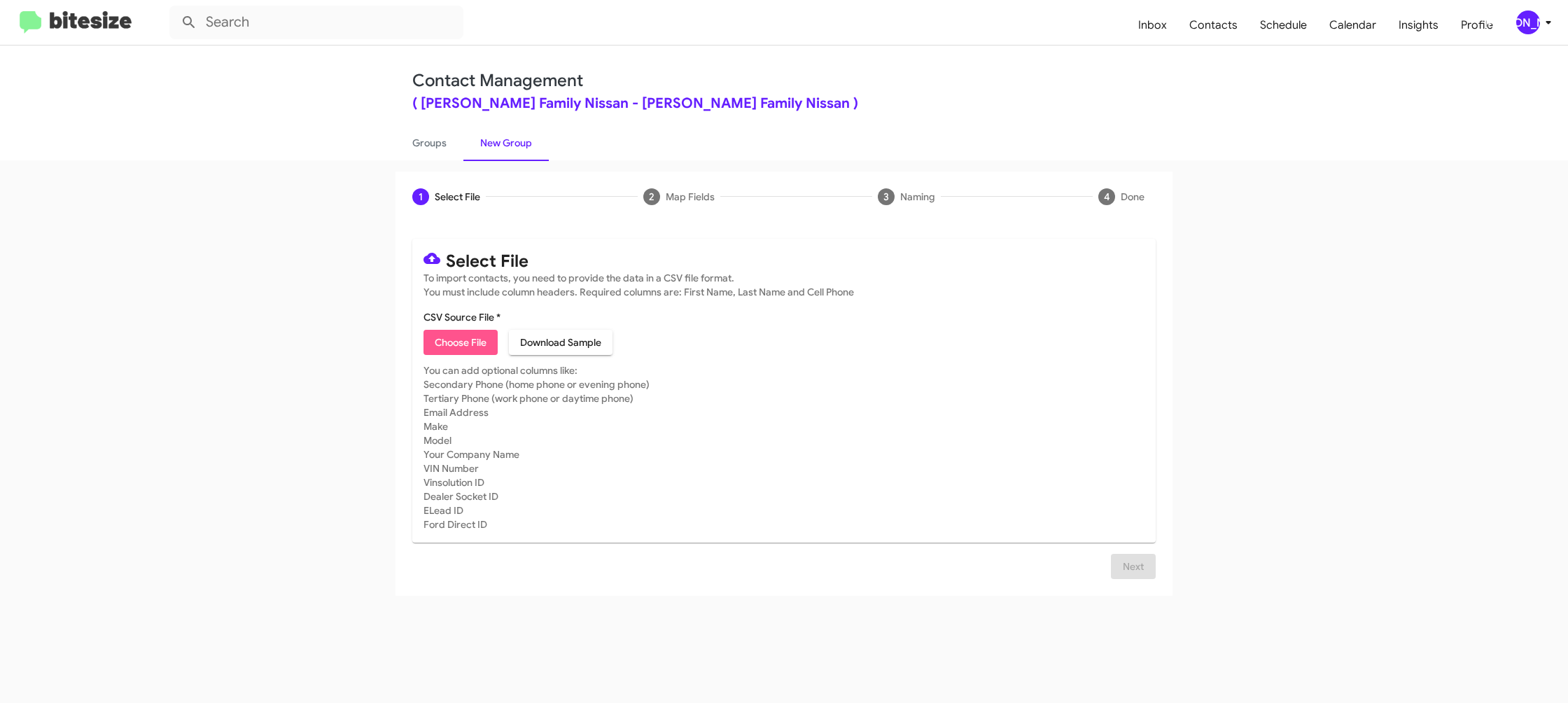
click at [463, 338] on span "Choose File" at bounding box center [460, 342] width 52 height 25
type input "HicksFamNiss_Showroom_08-27-25"
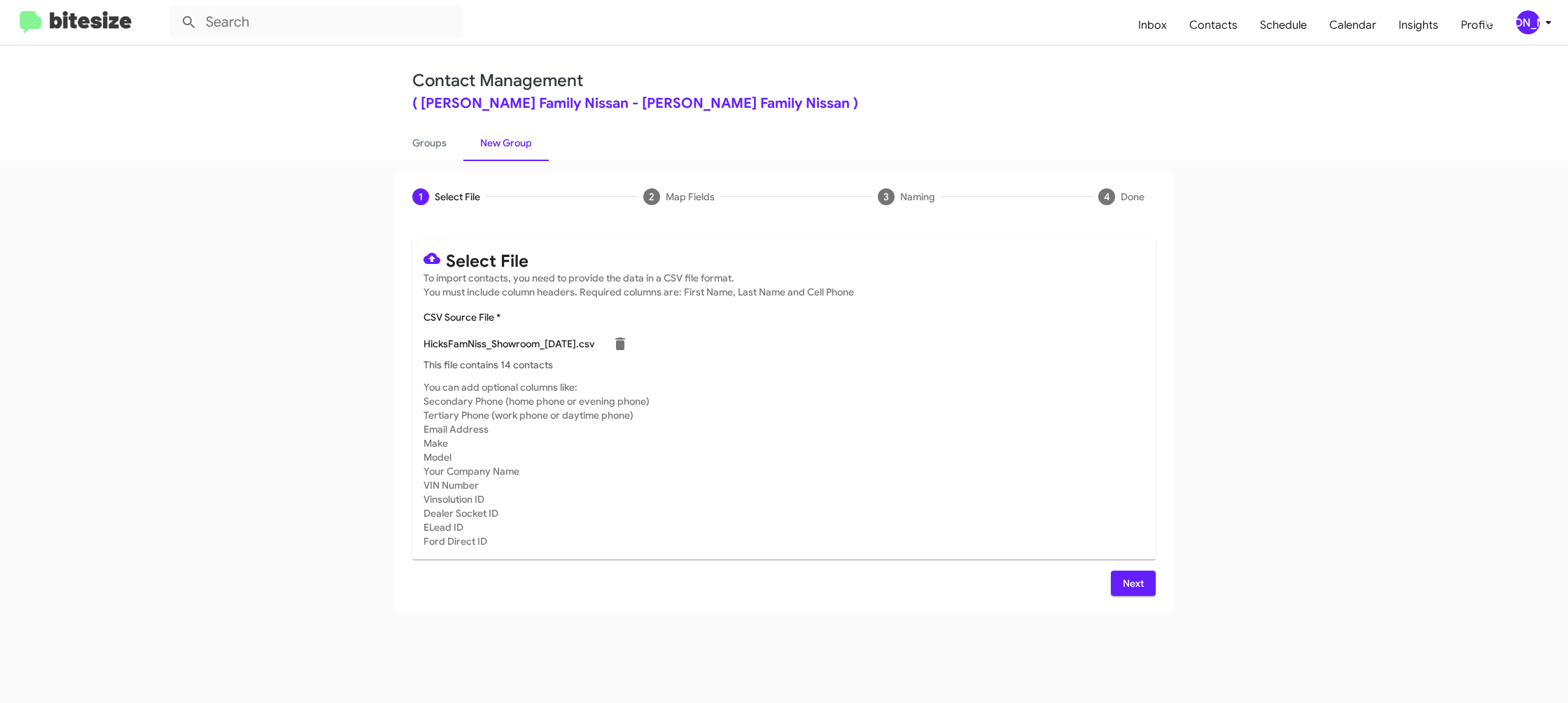
click at [934, 340] on div "HicksFamNiss_Showroom_08-27-25.csv" at bounding box center [784, 343] width 721 height 28
drag, startPoint x: 1132, startPoint y: 584, endPoint x: 1108, endPoint y: 576, distance: 25.3
click at [1131, 583] on span "Next" at bounding box center [1133, 582] width 22 height 25
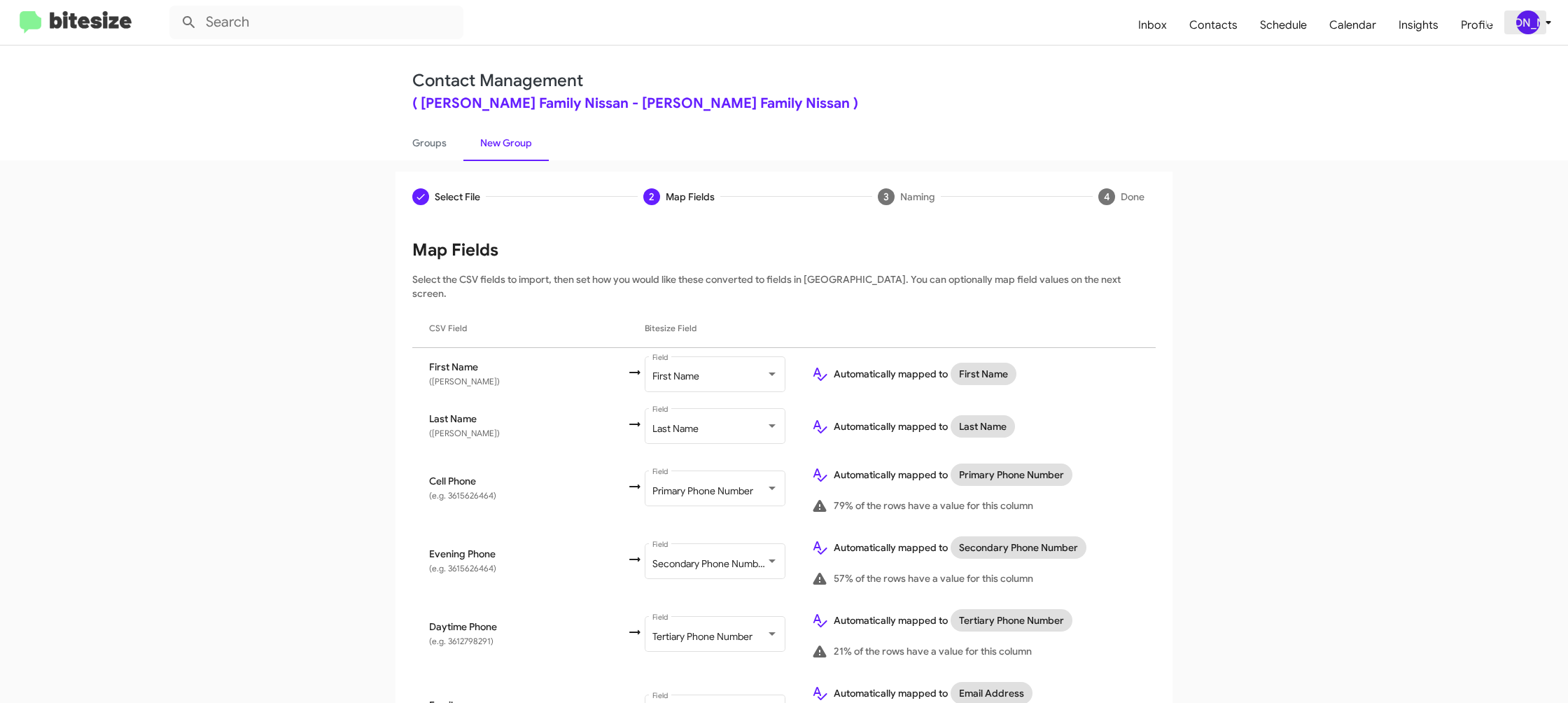
click at [1533, 27] on div "[PERSON_NAME]" at bounding box center [1528, 22] width 24 height 24
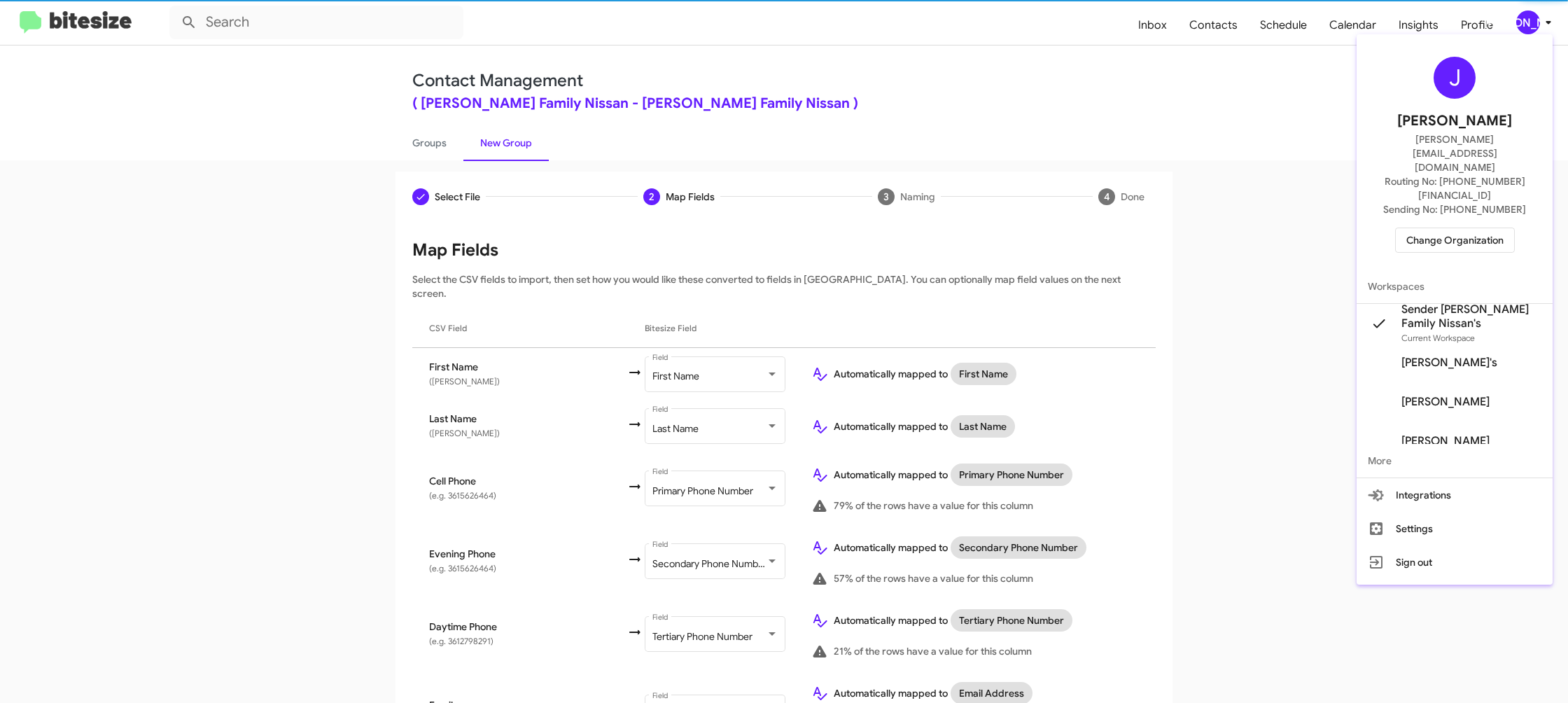
drag, startPoint x: 1534, startPoint y: 25, endPoint x: 1521, endPoint y: 29, distance: 13.6
click at [1534, 25] on div at bounding box center [784, 351] width 1568 height 703
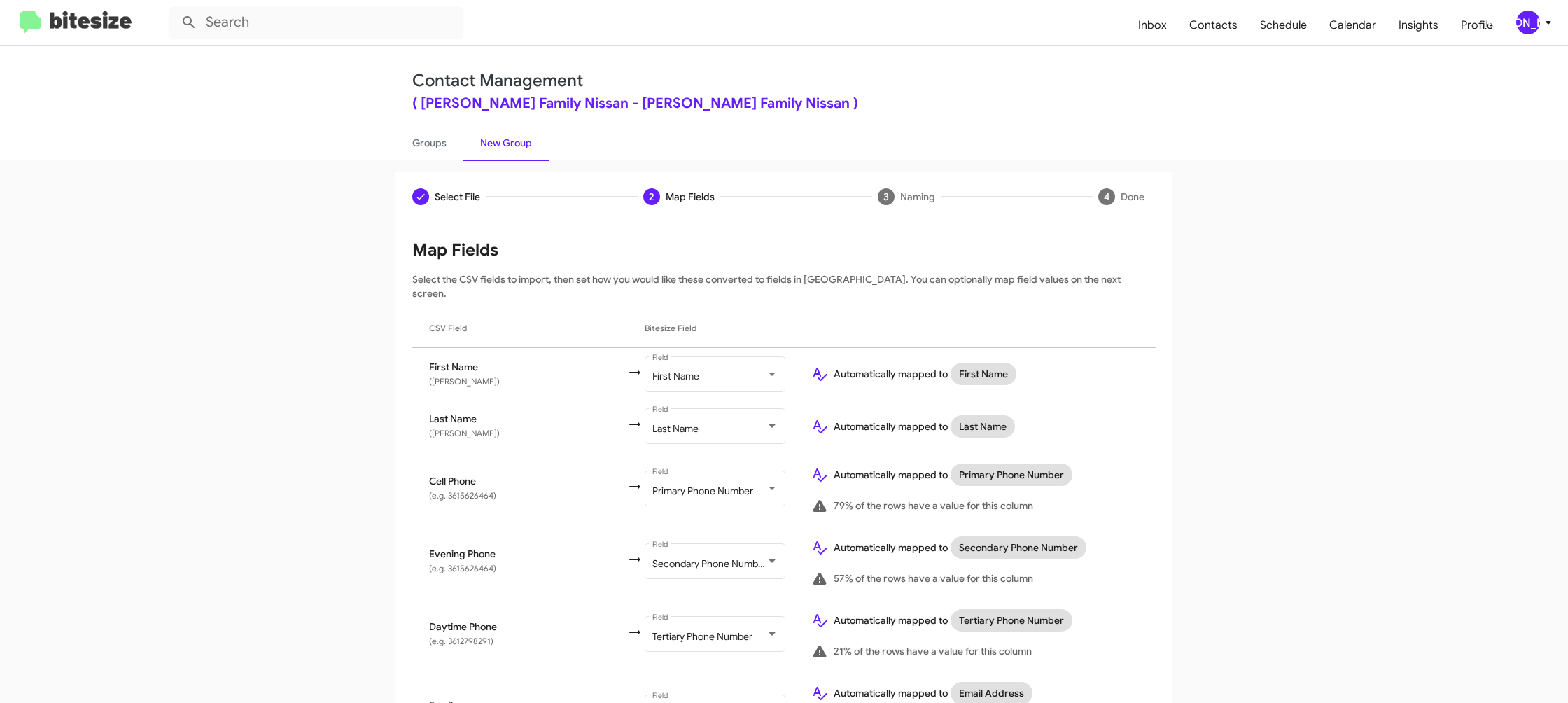
scroll to position [583, 0]
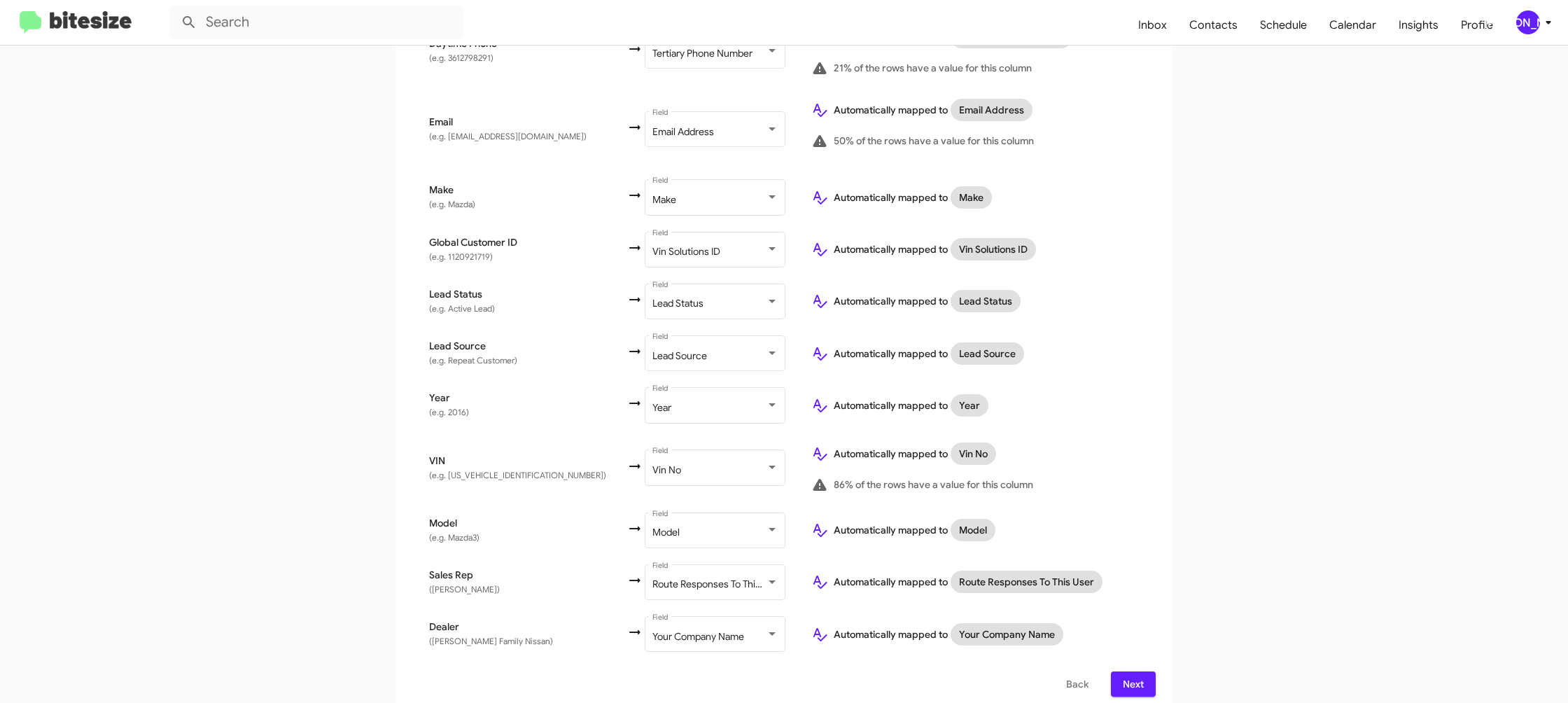
click at [1138, 672] on span "Next" at bounding box center [1133, 684] width 22 height 25
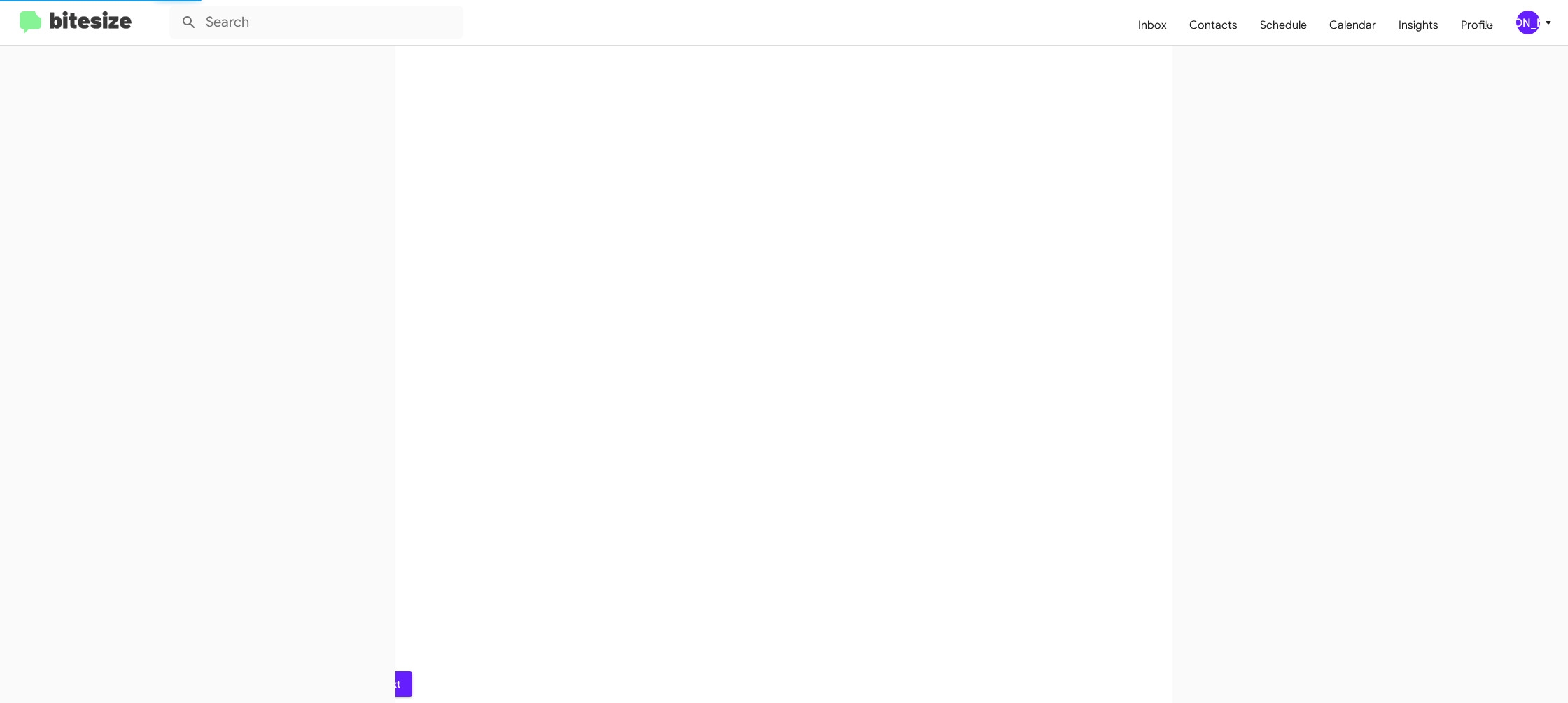
scroll to position [0, 0]
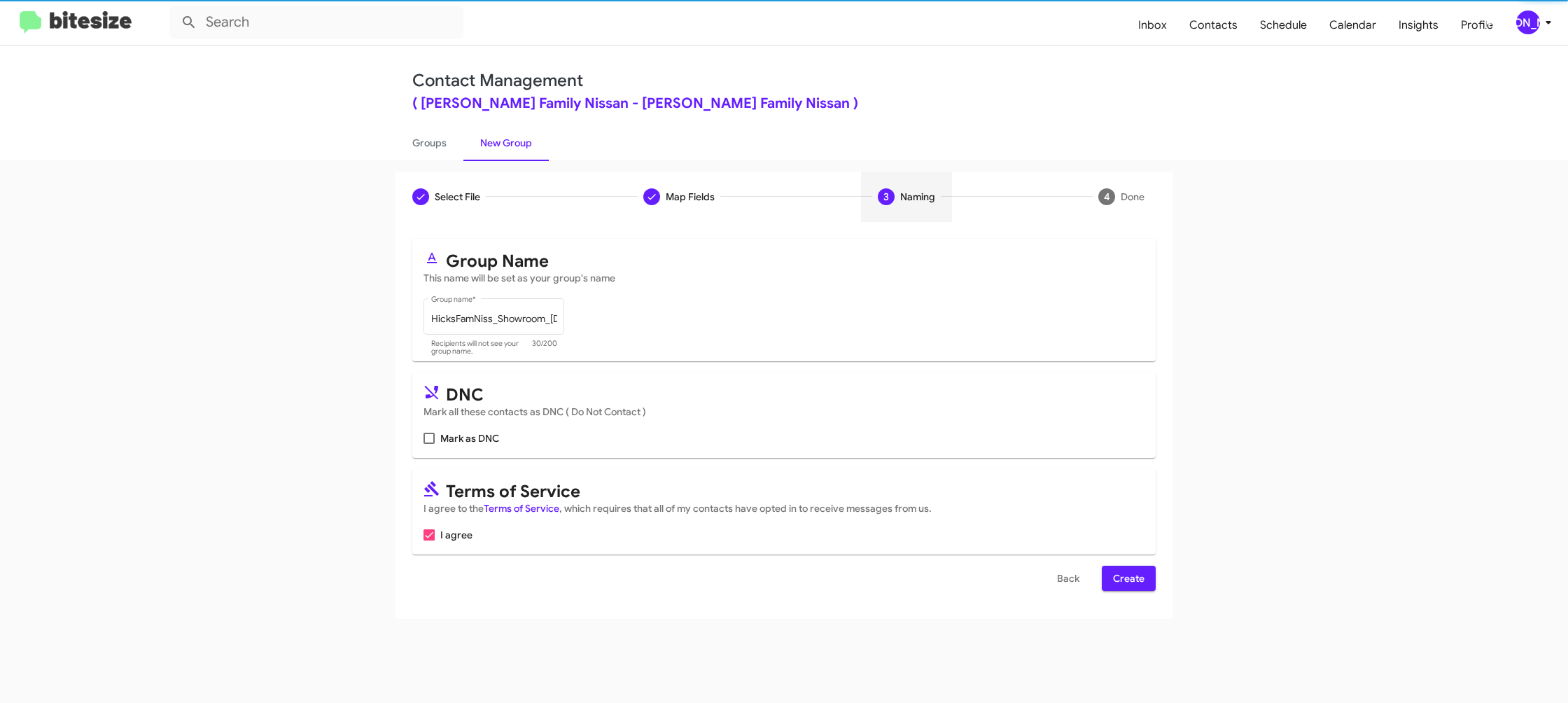
drag, startPoint x: 1114, startPoint y: 560, endPoint x: 1118, endPoint y: 568, distance: 8.9
click at [1118, 568] on form "Group Name This name will be set as your group's name HicksFamNiss_Showroom_08-…" at bounding box center [784, 414] width 744 height 352
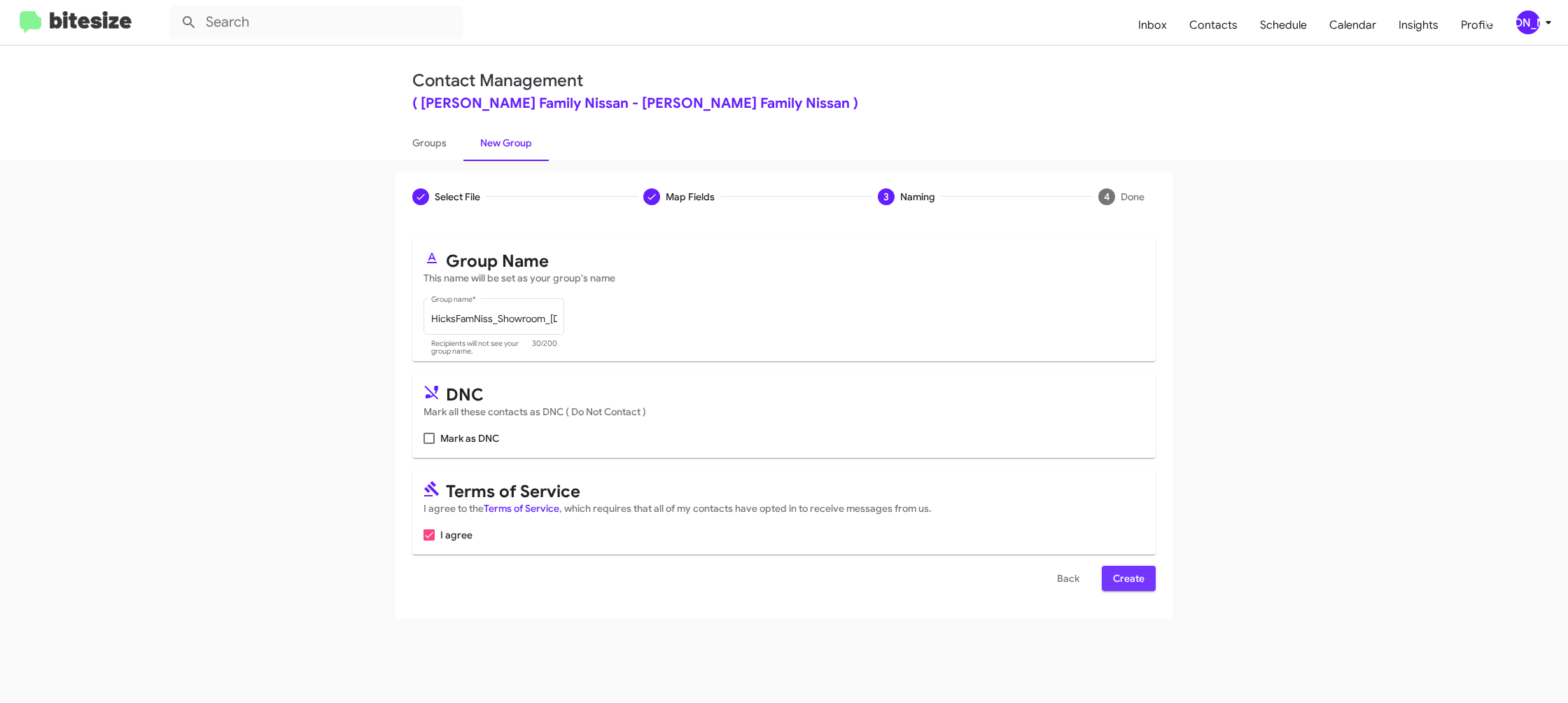
drag, startPoint x: 1118, startPoint y: 573, endPoint x: 749, endPoint y: 273, distance: 475.6
click at [1118, 572] on span "Create" at bounding box center [1129, 578] width 31 height 25
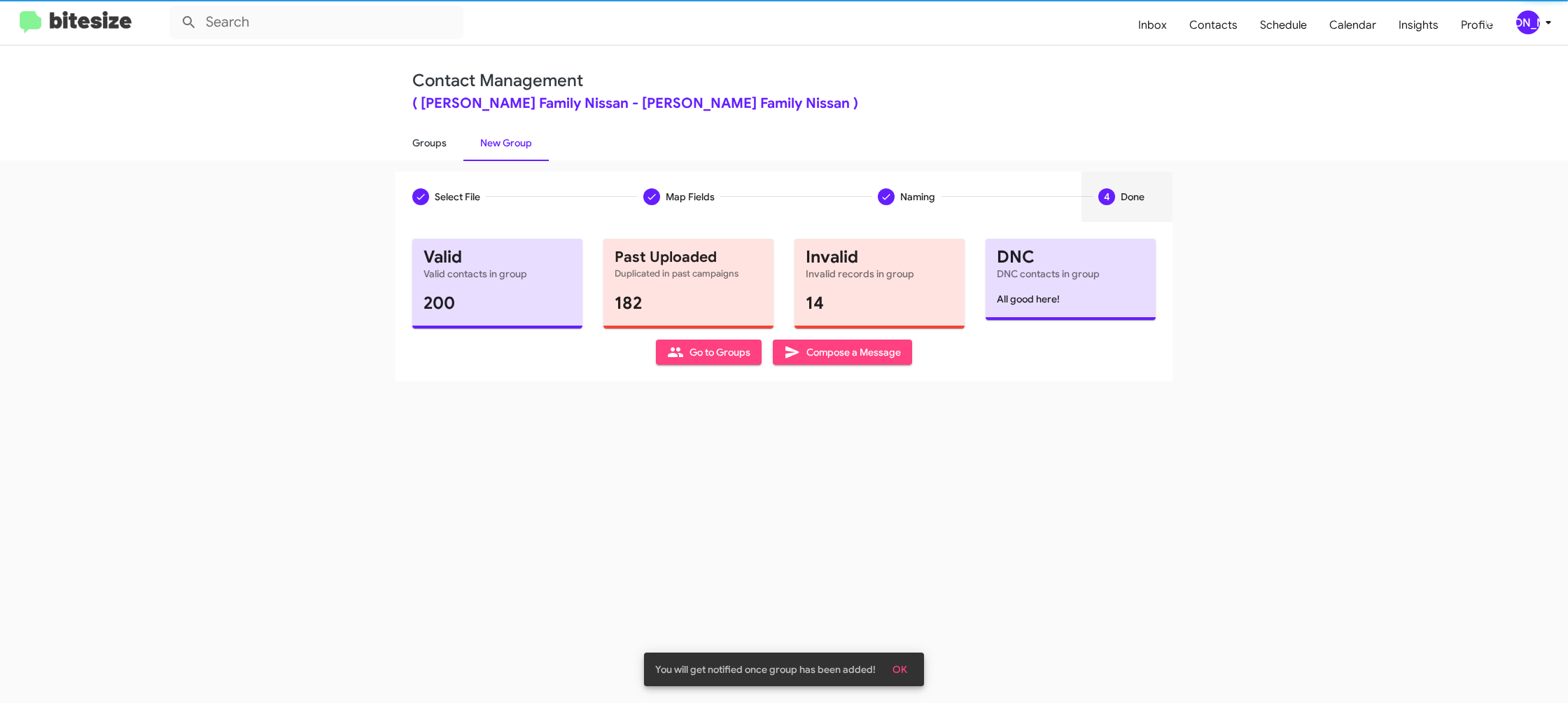
click at [433, 143] on link "Groups" at bounding box center [429, 143] width 68 height 36
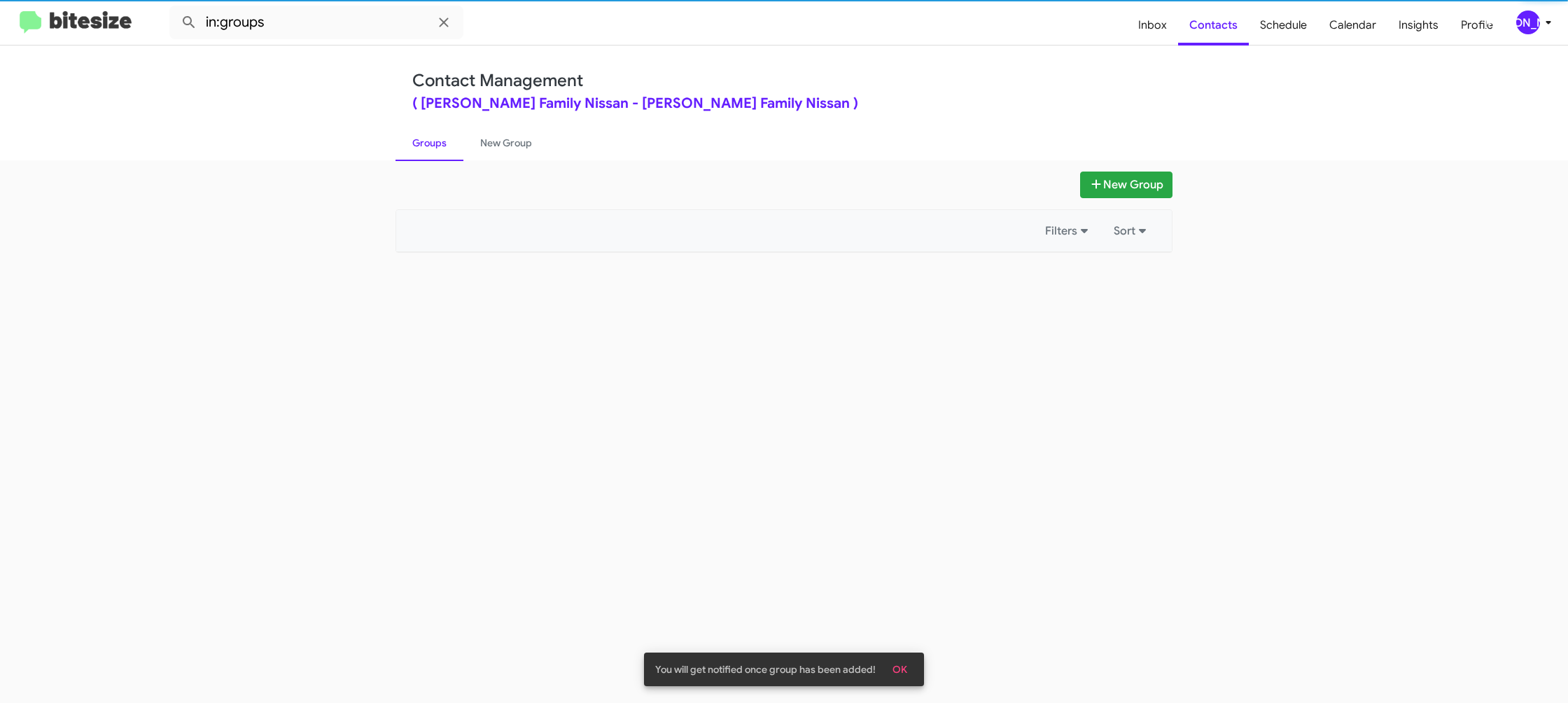
click at [433, 143] on link "Groups" at bounding box center [429, 143] width 68 height 36
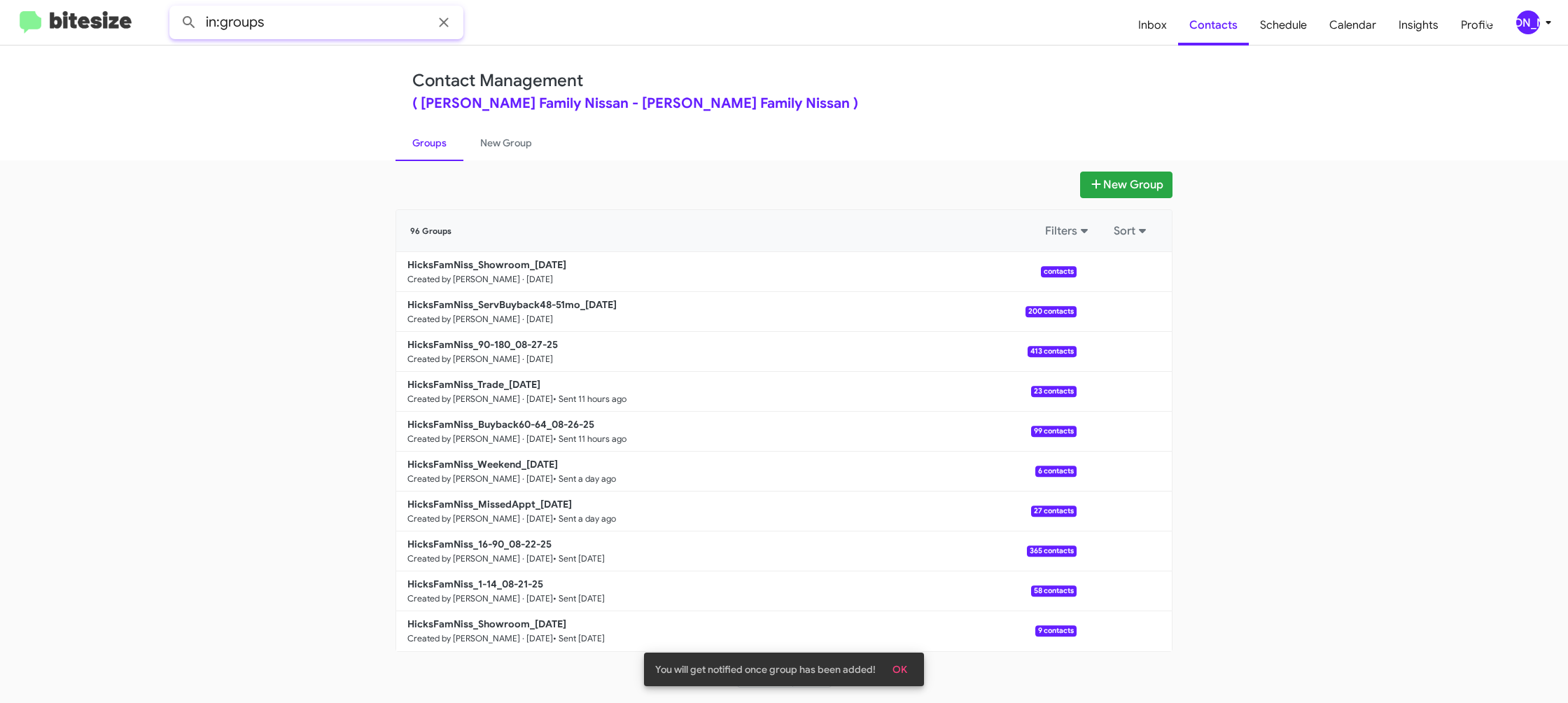
click at [330, 26] on input "in:groups" at bounding box center [316, 22] width 294 height 34
type input "in:groups 90-1"
click at [175, 9] on button at bounding box center [188, 22] width 28 height 28
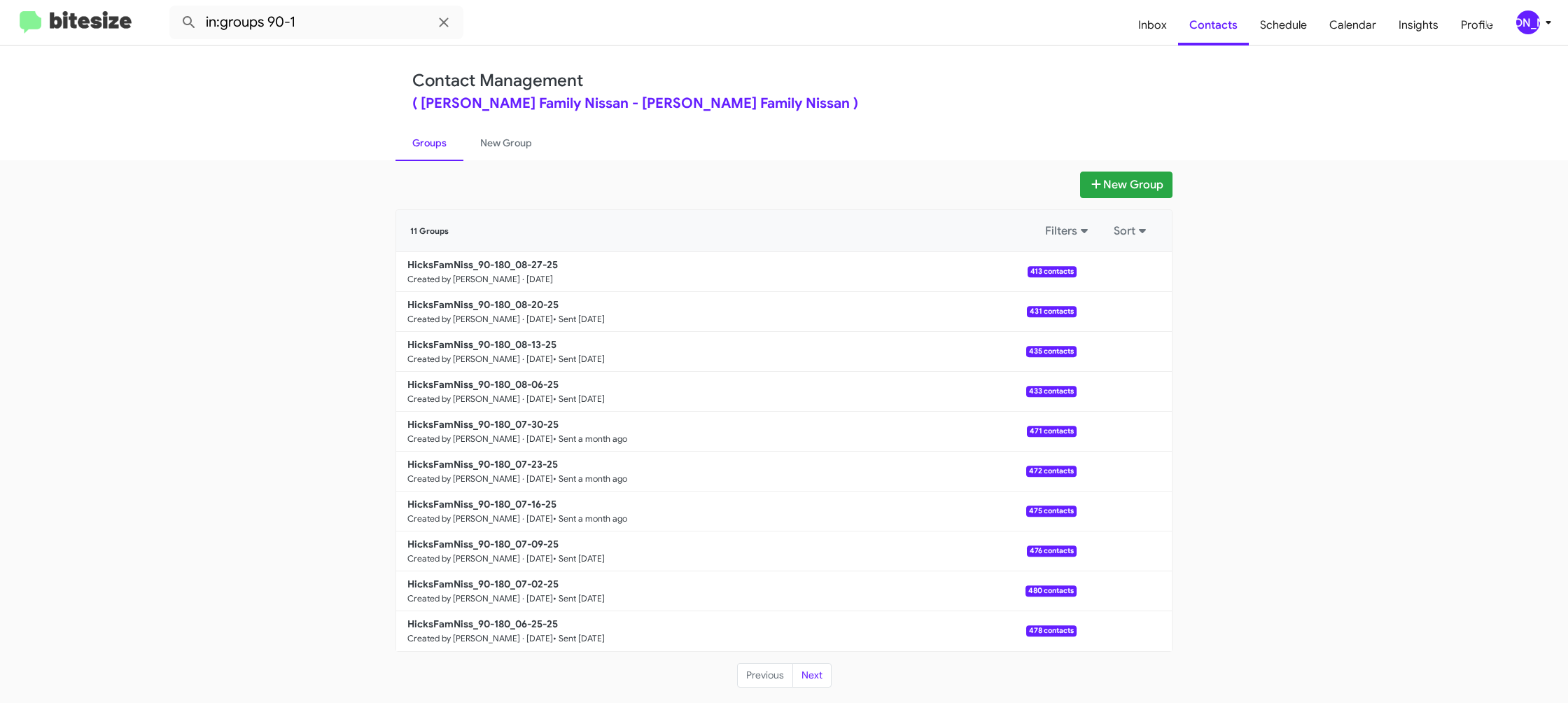
drag, startPoint x: 497, startPoint y: 145, endPoint x: 458, endPoint y: 148, distance: 39.1
click at [496, 145] on link "New Group" at bounding box center [506, 143] width 86 height 36
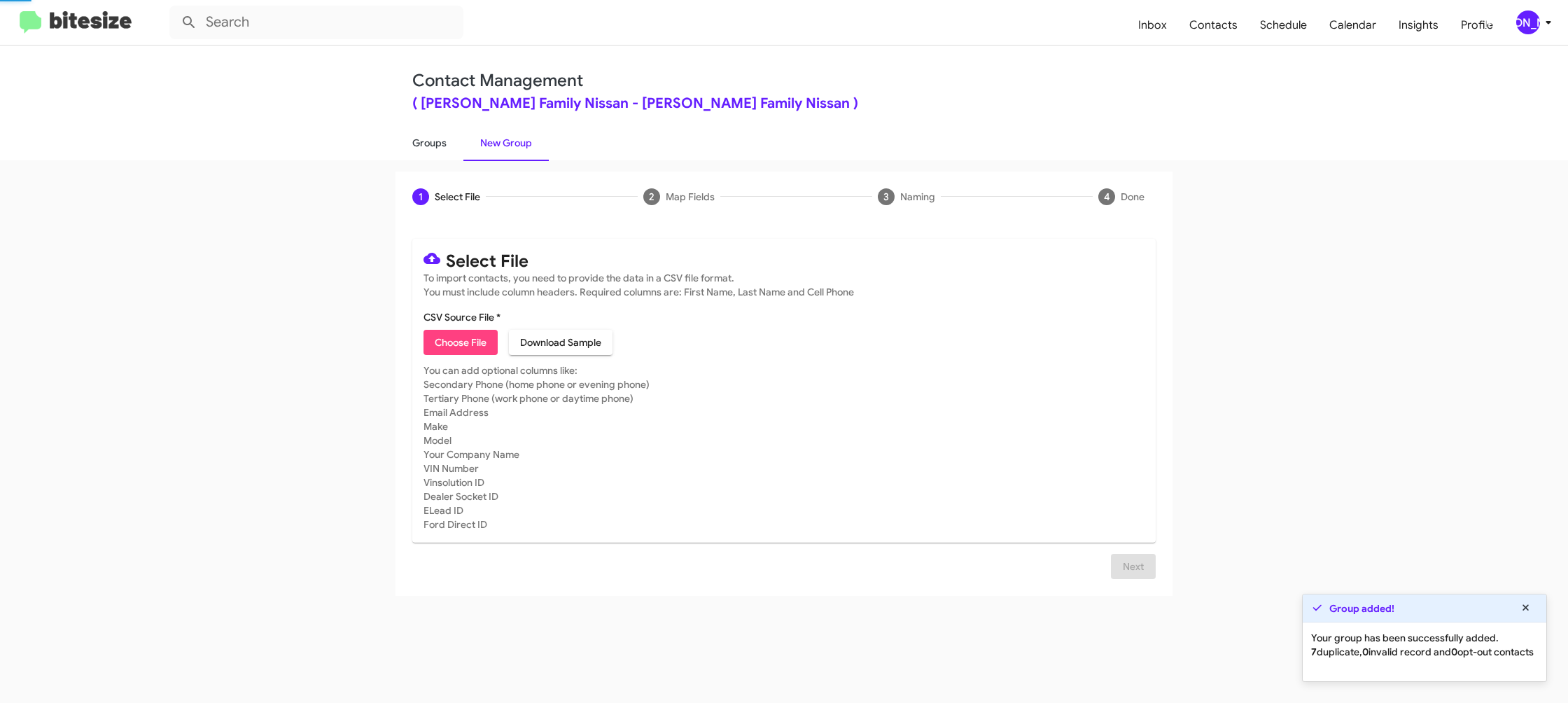
click at [451, 148] on link "Groups" at bounding box center [429, 143] width 68 height 36
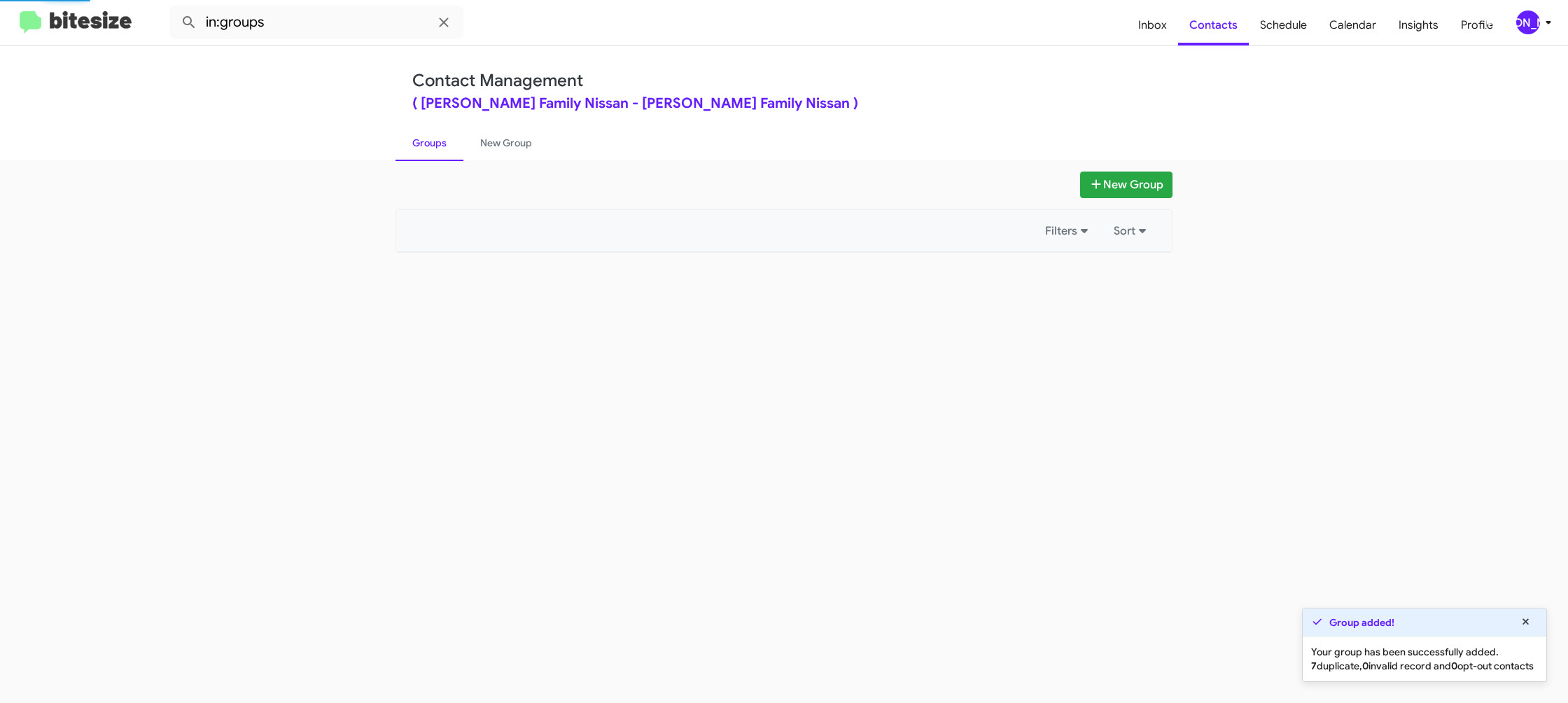
click at [451, 148] on link "Groups" at bounding box center [429, 143] width 68 height 36
drag, startPoint x: 451, startPoint y: 148, endPoint x: 408, endPoint y: 106, distance: 60.1
click at [448, 142] on link "Groups" at bounding box center [429, 143] width 68 height 36
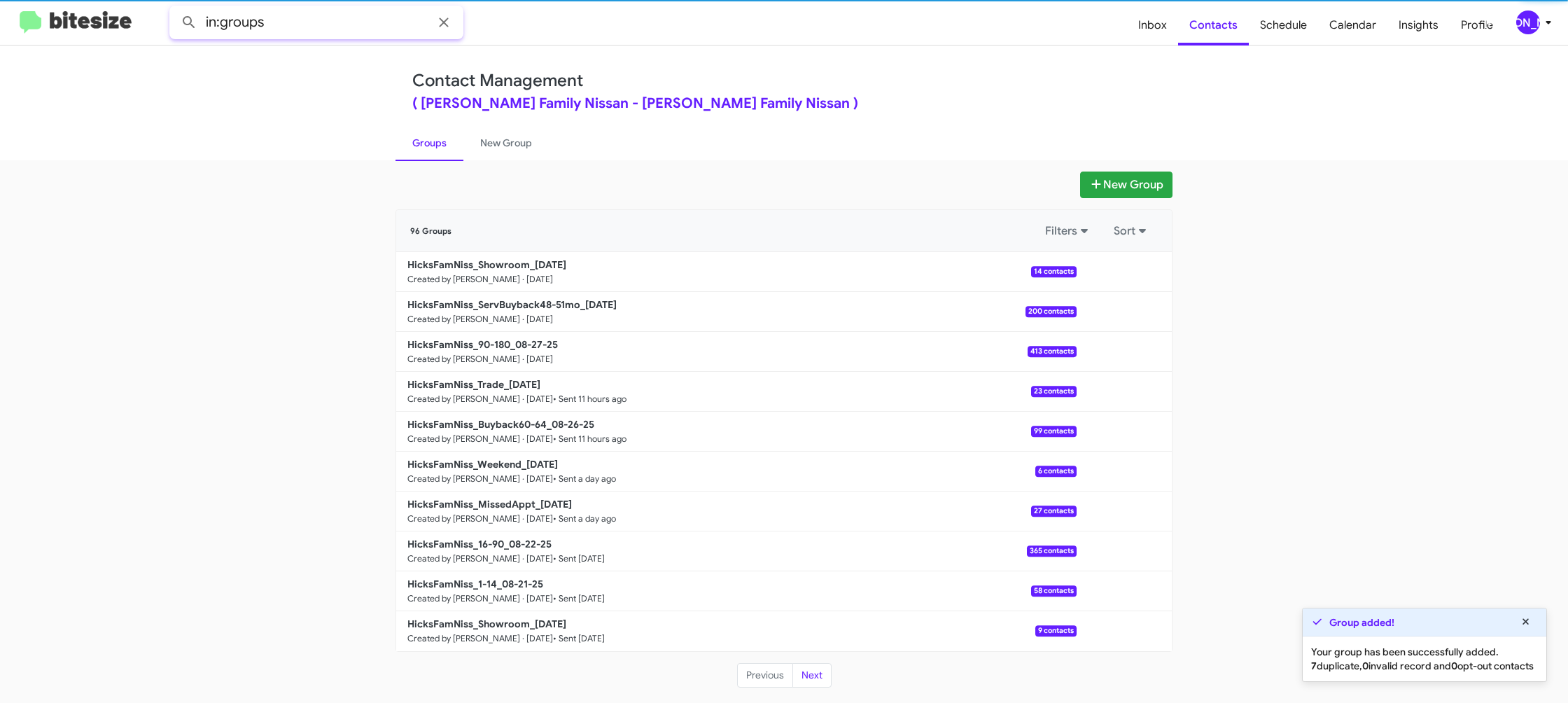
click at [328, 19] on input "in:groups" at bounding box center [316, 22] width 294 height 34
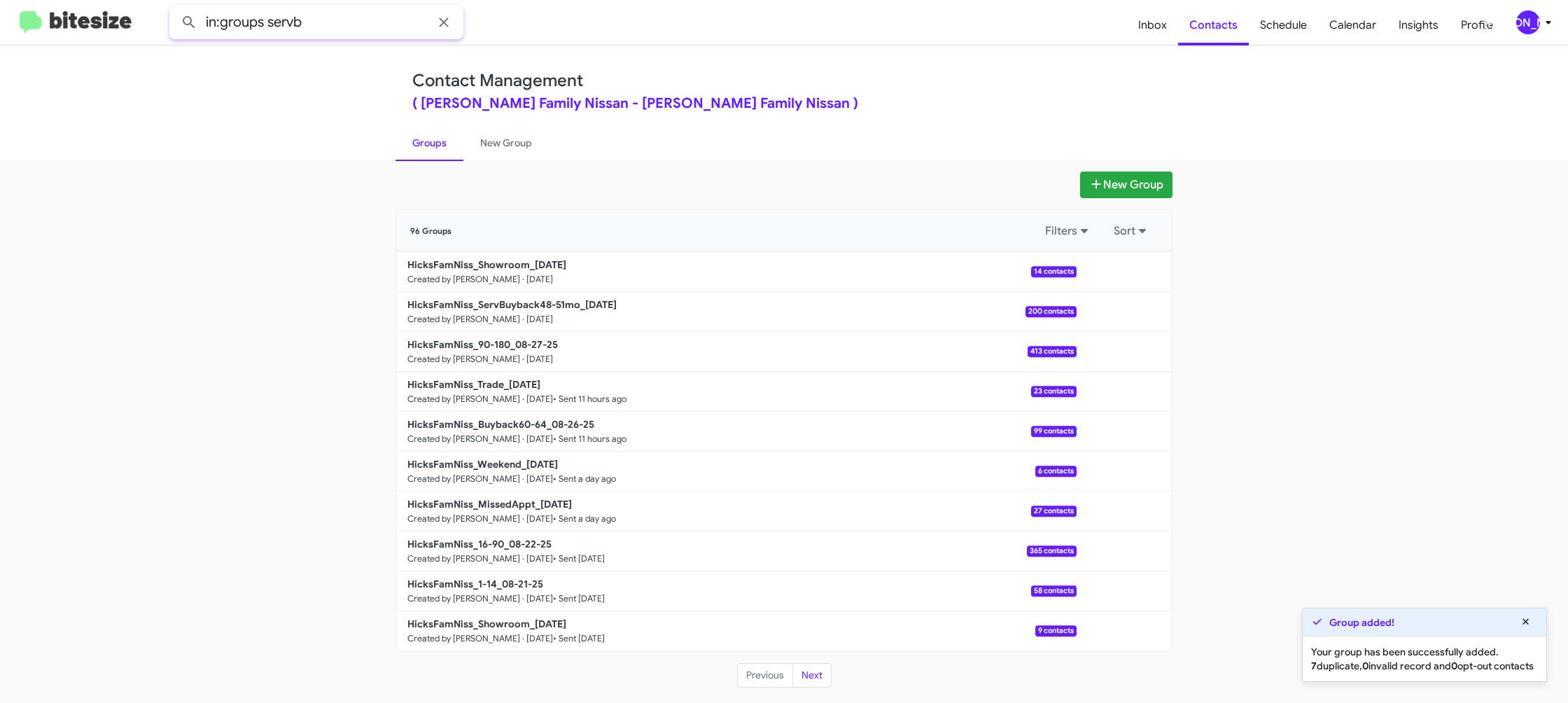
type input "in:groups servb"
click at [175, 9] on button at bounding box center [188, 22] width 28 height 28
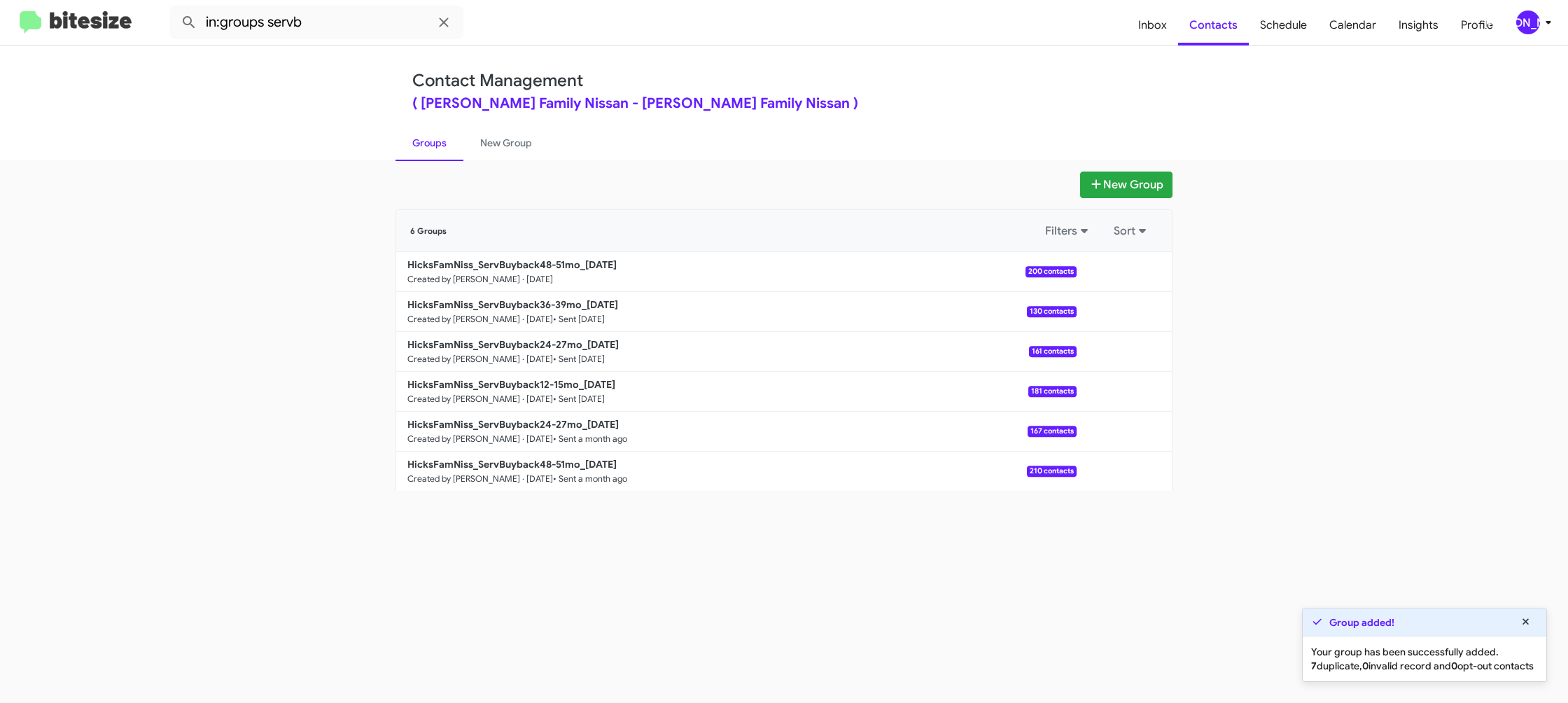
drag, startPoint x: 498, startPoint y: 136, endPoint x: 433, endPoint y: 136, distance: 65.0
click at [497, 136] on link "New Group" at bounding box center [506, 143] width 86 height 36
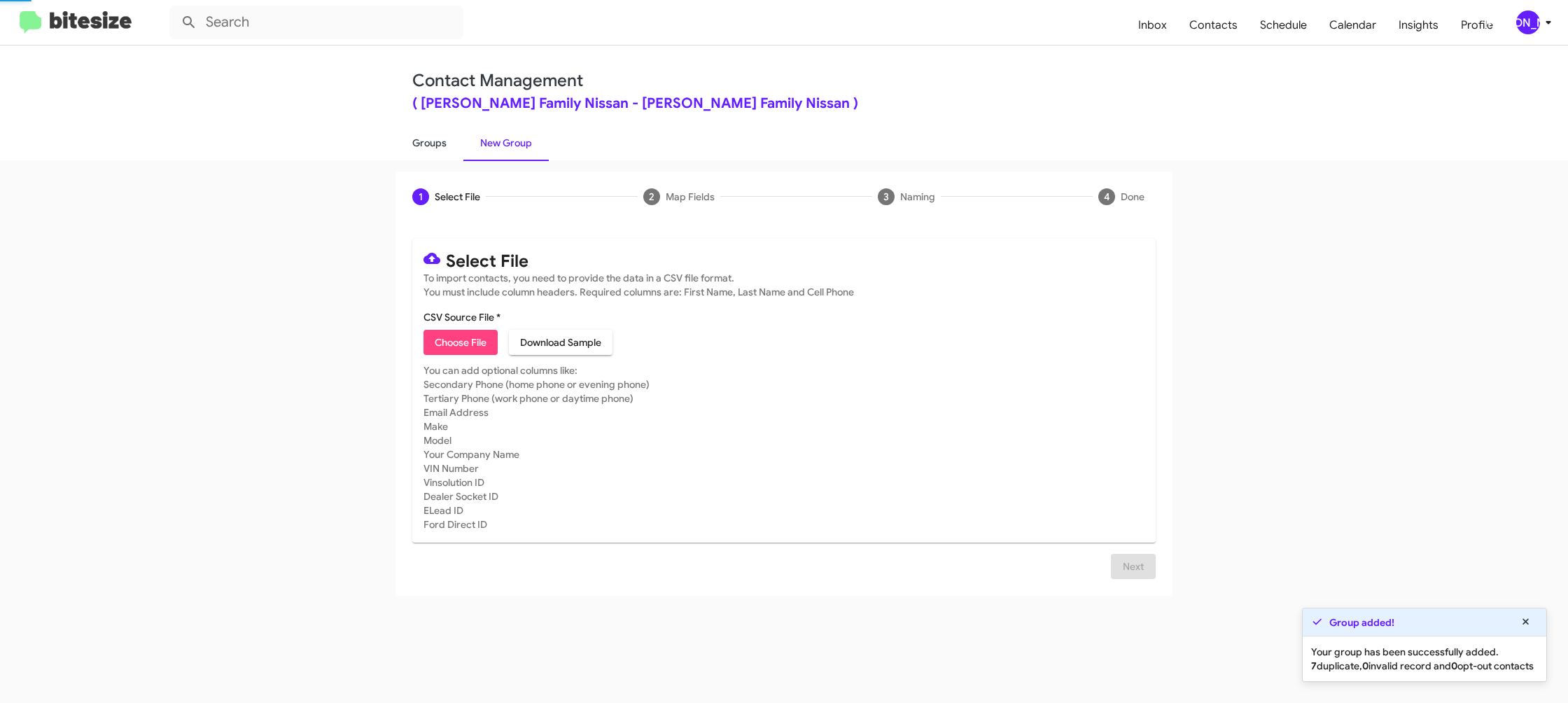
click at [432, 137] on link "Groups" at bounding box center [429, 143] width 68 height 36
drag, startPoint x: 432, startPoint y: 137, endPoint x: 415, endPoint y: 112, distance: 30.2
click at [431, 136] on link "Groups" at bounding box center [429, 143] width 68 height 36
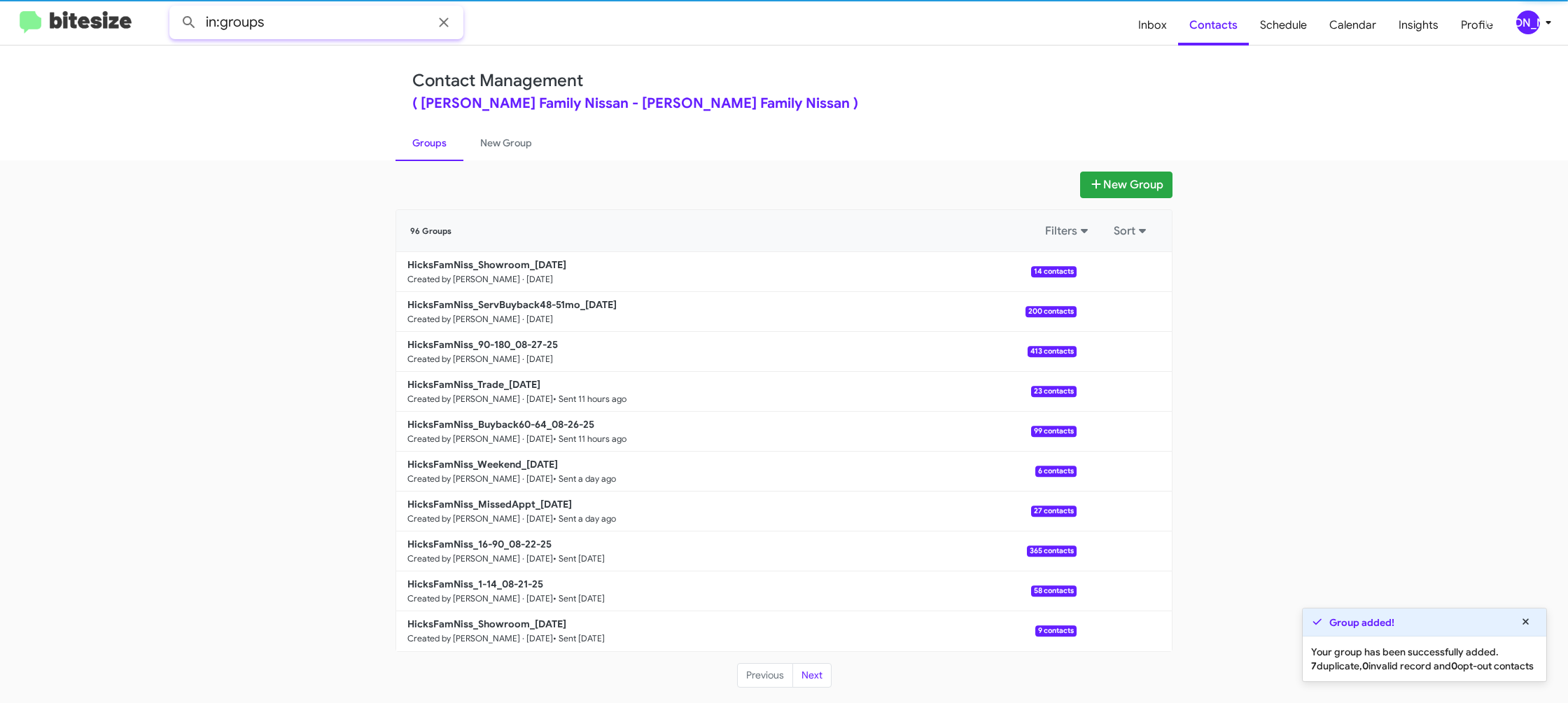
click at [311, 15] on input "in:groups" at bounding box center [316, 22] width 294 height 34
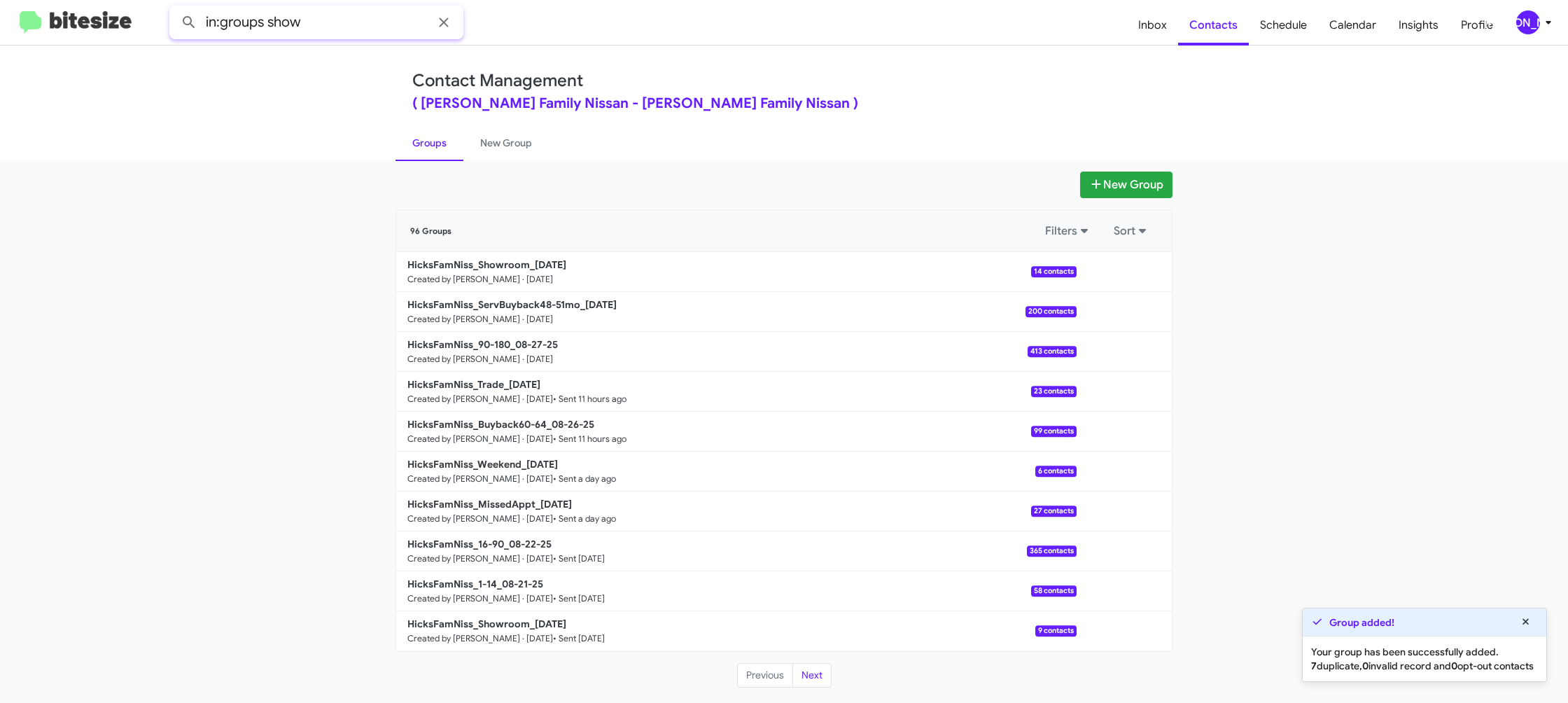
click at [175, 9] on button at bounding box center [188, 22] width 28 height 28
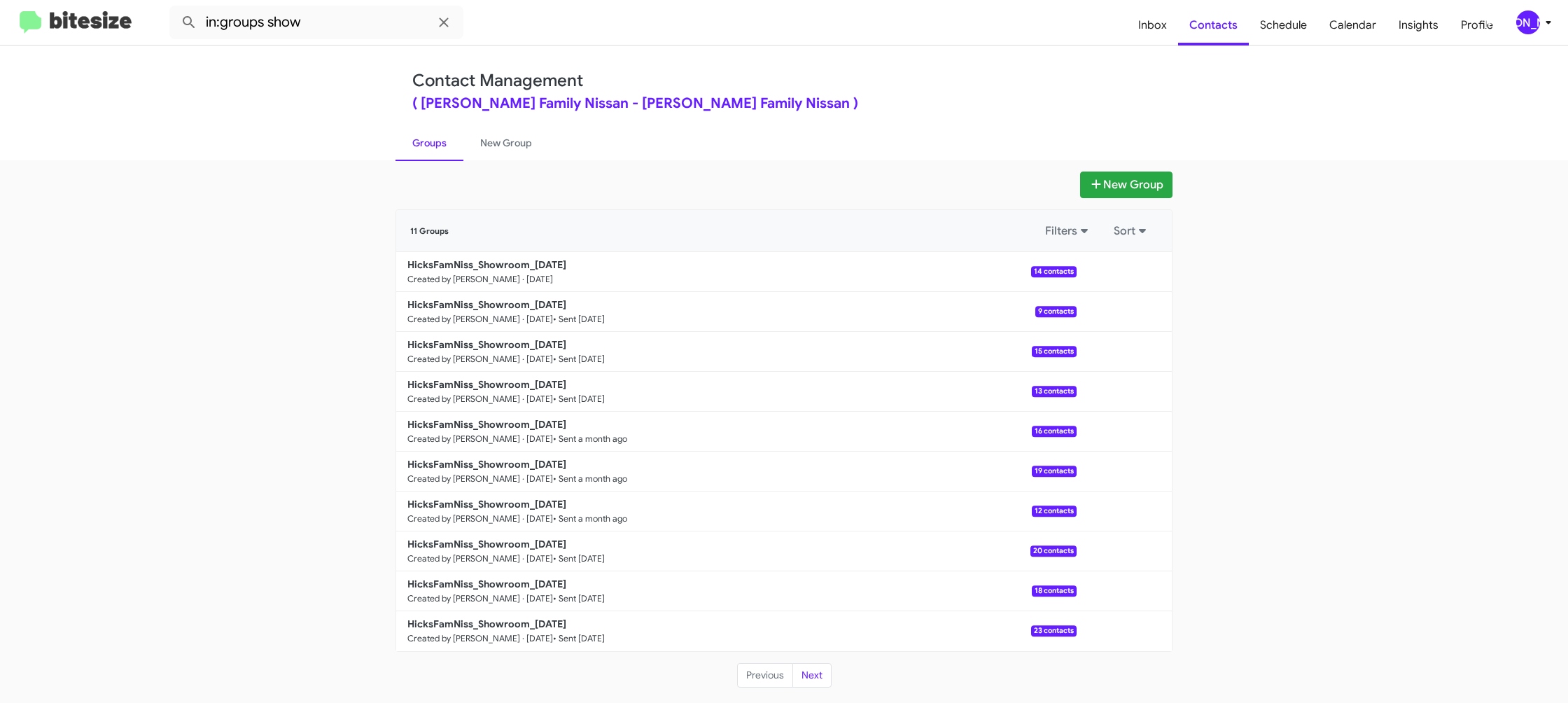
click at [457, 138] on link "Groups" at bounding box center [429, 143] width 68 height 36
type input "in:groups"
click at [417, 138] on link "Groups" at bounding box center [429, 143] width 68 height 36
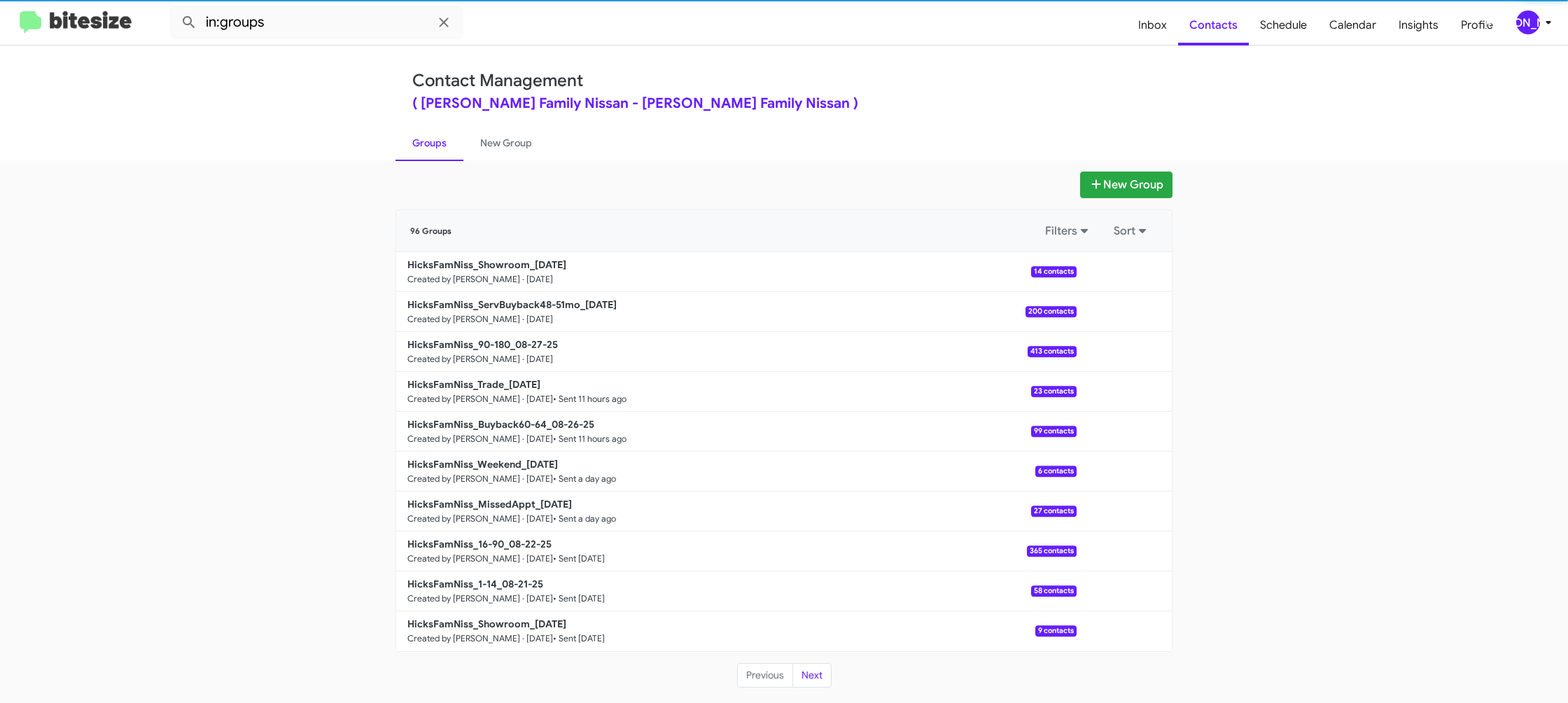
click at [417, 138] on link "Groups" at bounding box center [429, 143] width 68 height 36
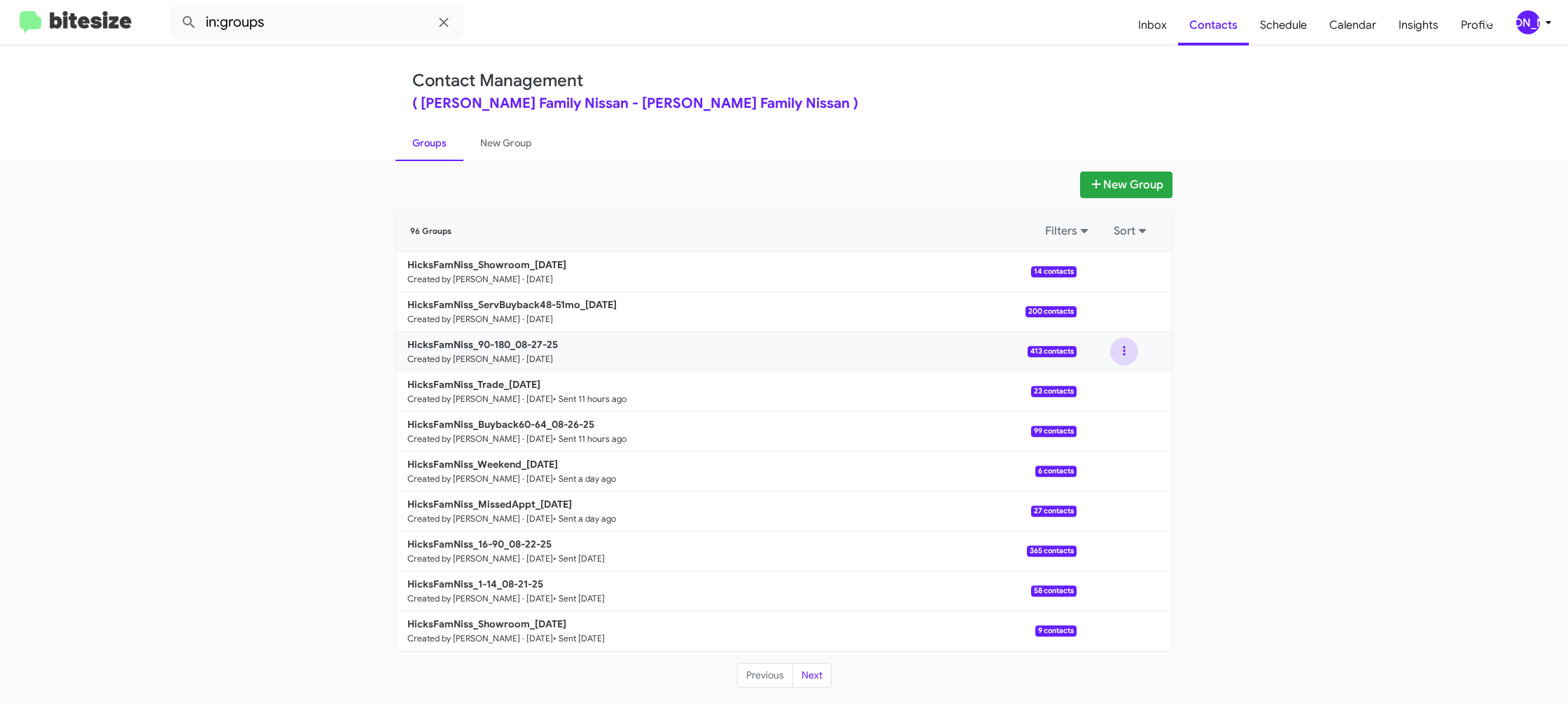
click at [1122, 356] on button at bounding box center [1124, 351] width 28 height 28
click at [1120, 379] on button "View contacts" at bounding box center [1082, 389] width 112 height 34
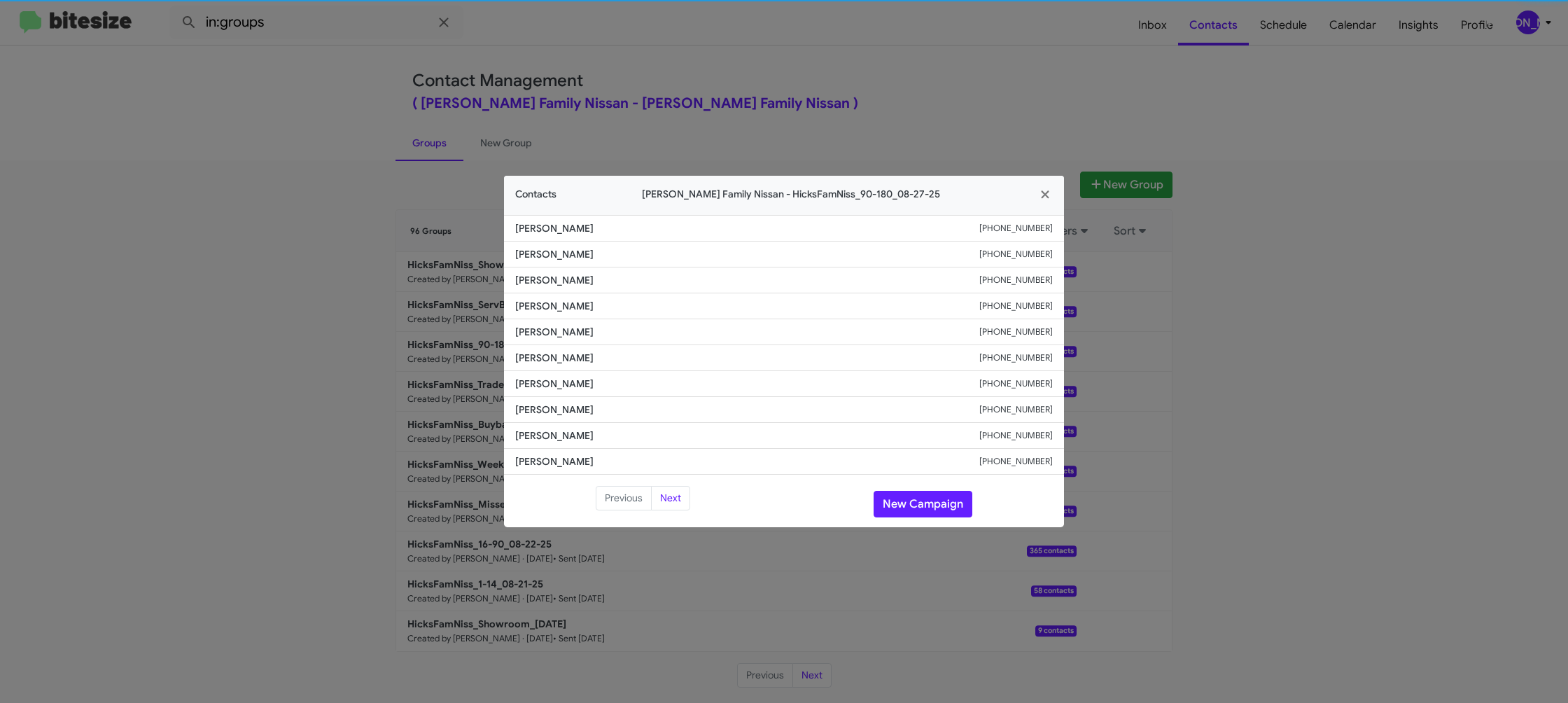
click at [552, 348] on li "Alberto Vasquez +13616884131" at bounding box center [784, 358] width 560 height 26
copy span "Alberto Vasquez"
drag, startPoint x: 839, startPoint y: 96, endPoint x: 1113, endPoint y: 246, distance: 312.4
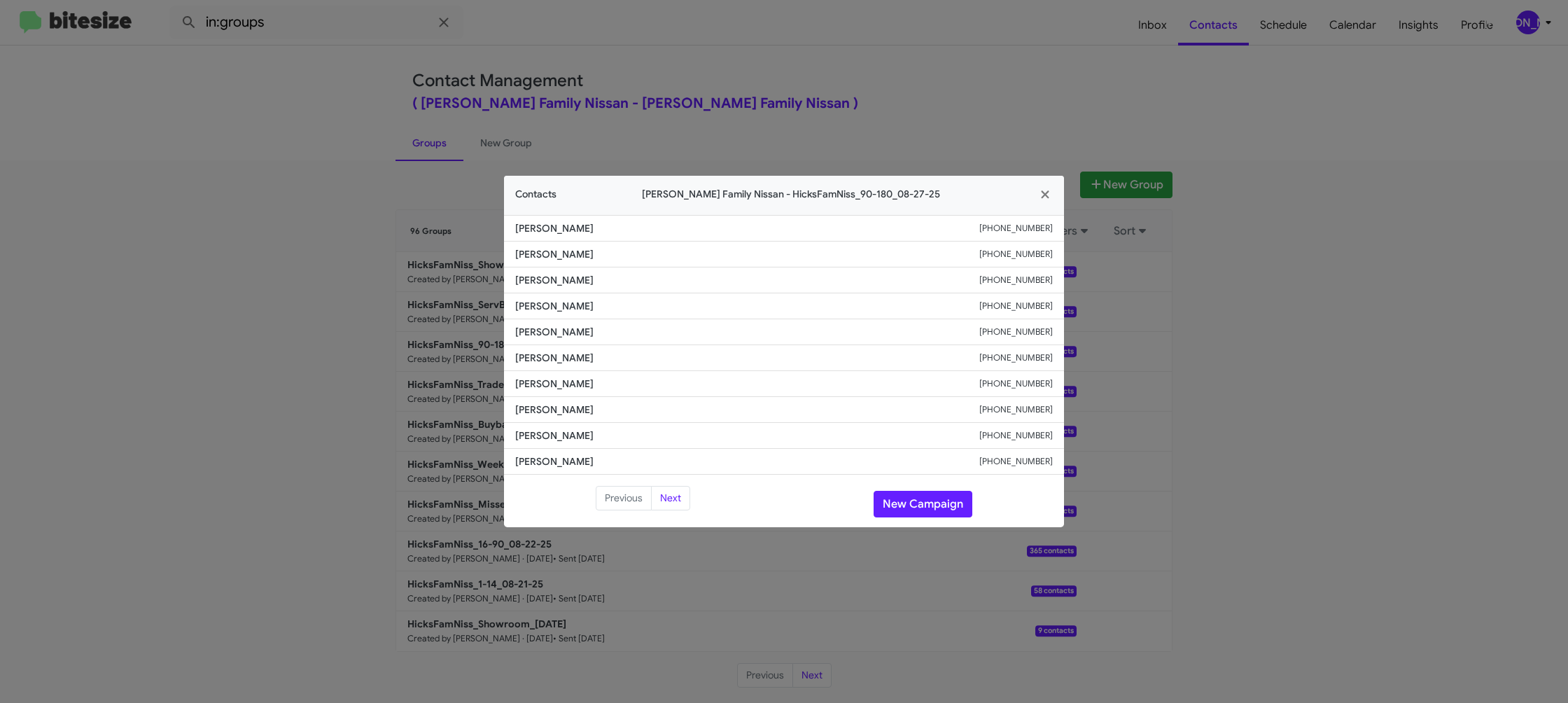
click at [840, 96] on modal-container "Contacts Hicks Family Nissan - HicksFamNiss_90-180_08-27-25 Grace Barrera +1361…" at bounding box center [784, 351] width 1568 height 703
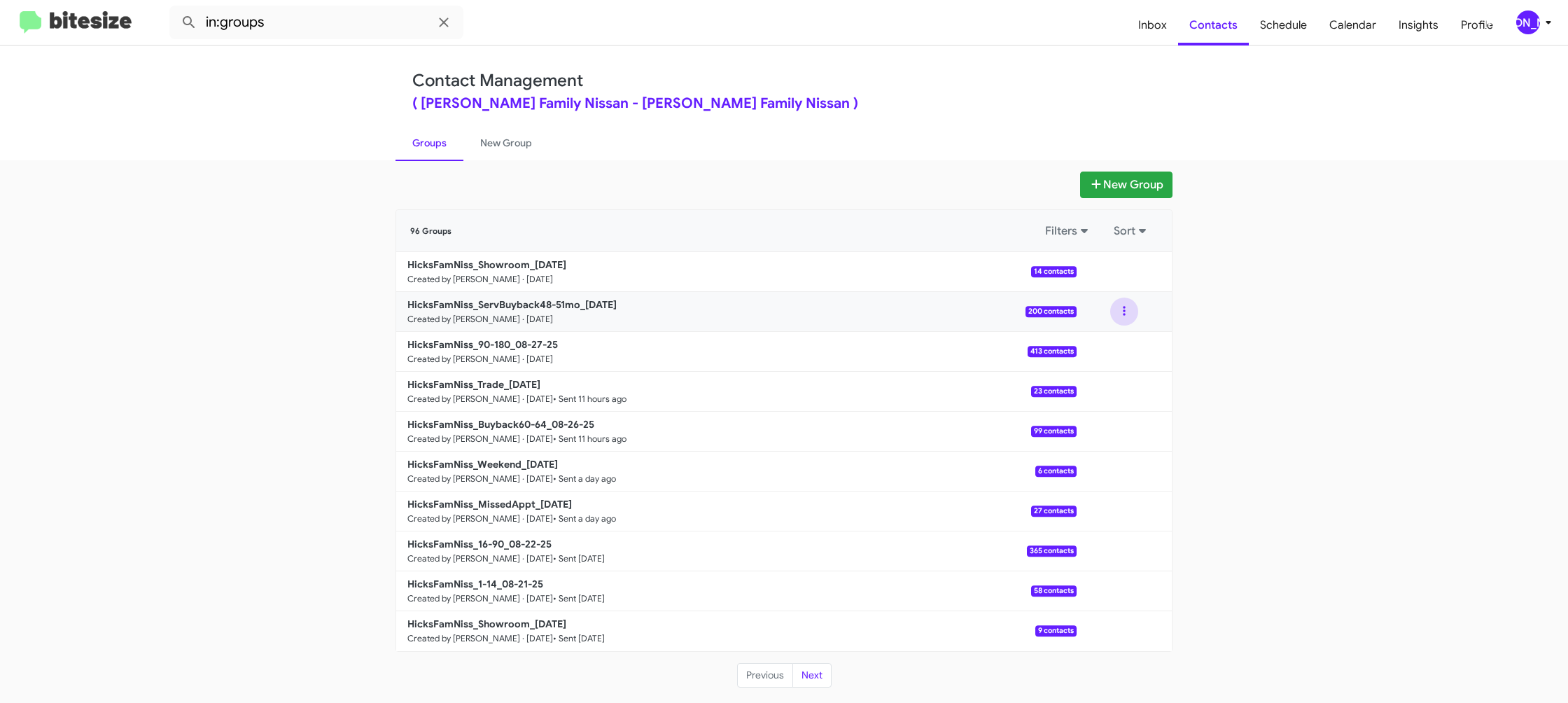
click at [1129, 315] on button at bounding box center [1124, 311] width 28 height 28
click at [1119, 336] on button "View contacts" at bounding box center [1082, 349] width 112 height 34
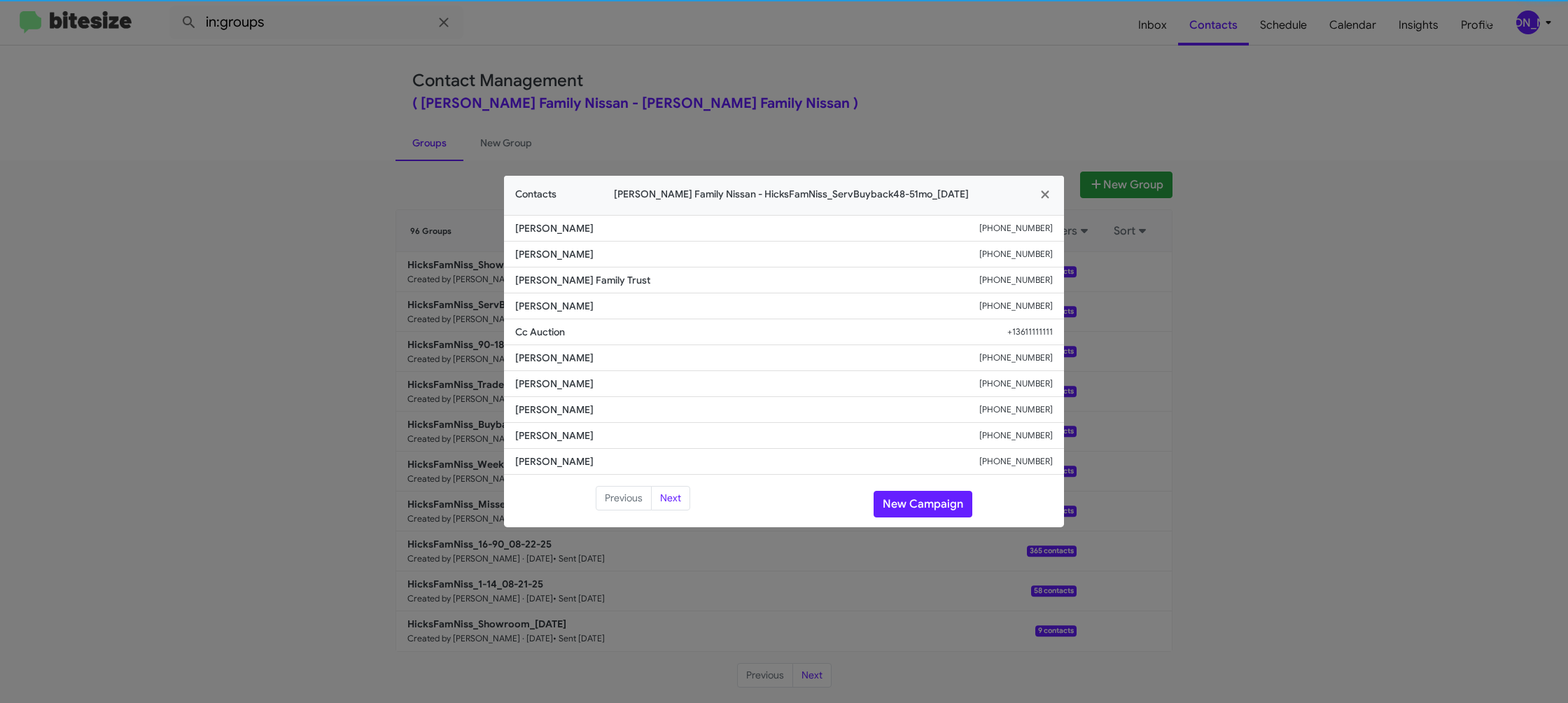
click at [540, 365] on li "Ruben Gonzalez +13613893435" at bounding box center [784, 358] width 560 height 26
drag, startPoint x: 537, startPoint y: 376, endPoint x: 543, endPoint y: 368, distance: 10.0
click at [540, 365] on li "Ruben Gonzalez +13613893435" at bounding box center [784, 358] width 560 height 26
copy span "Ruben Gonzalez"
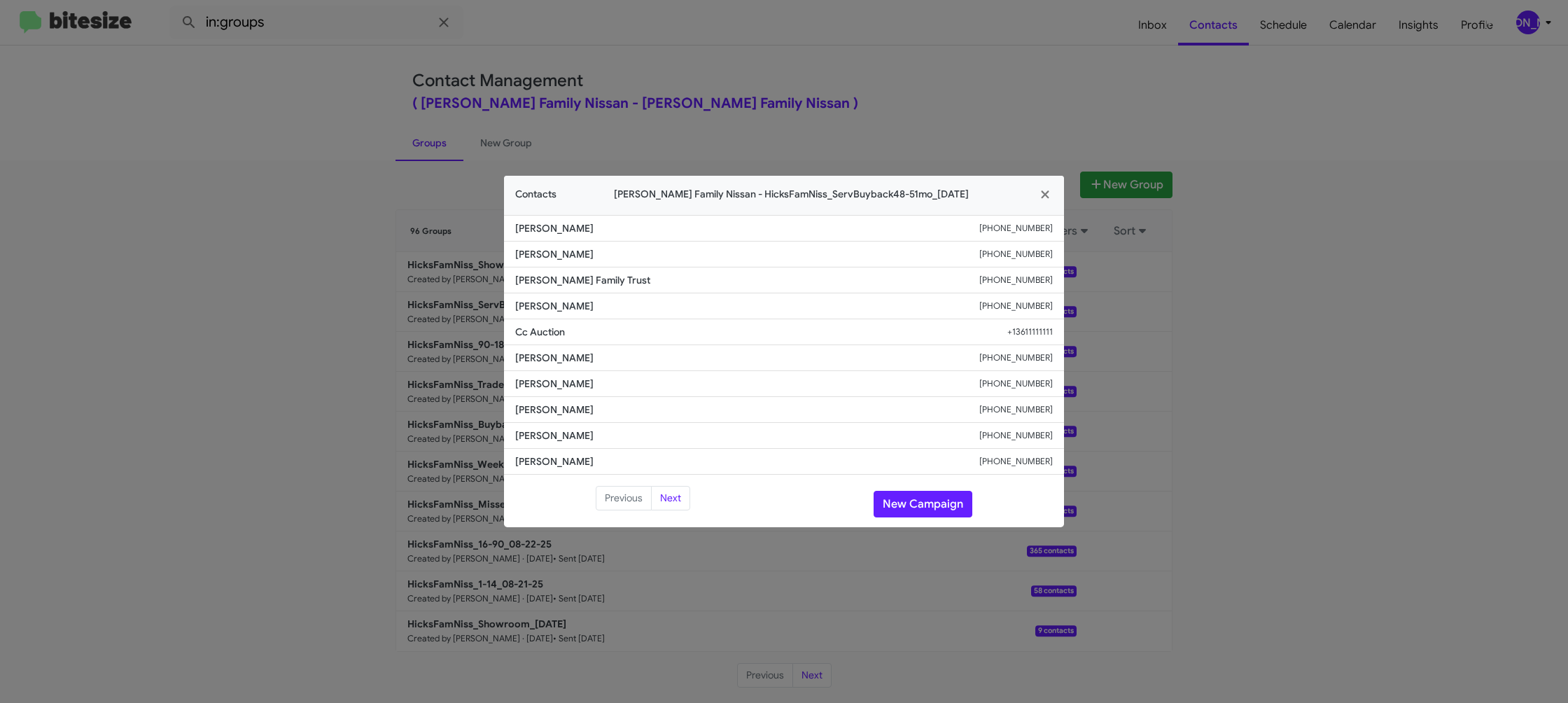
click at [1054, 364] on li "Ruben Gonzalez +13613893435" at bounding box center [784, 358] width 560 height 26
copy small "+13613893435"
drag, startPoint x: 897, startPoint y: 88, endPoint x: 951, endPoint y: 119, distance: 62.3
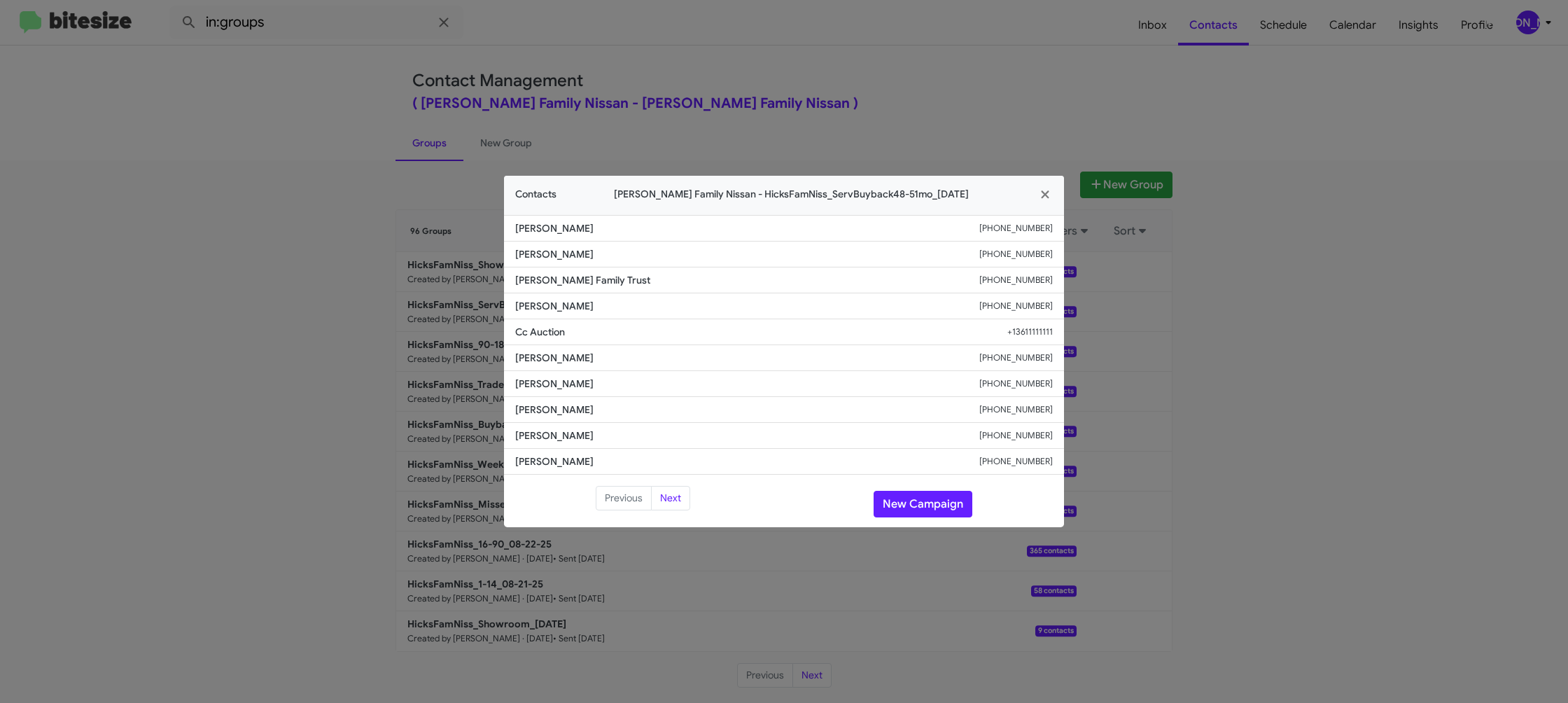
click at [898, 88] on modal-container "Contacts Hicks Family Nissan - HicksFamNiss_ServBuyback48-51mo_08-27-25 Tony Pa…" at bounding box center [784, 351] width 1568 height 703
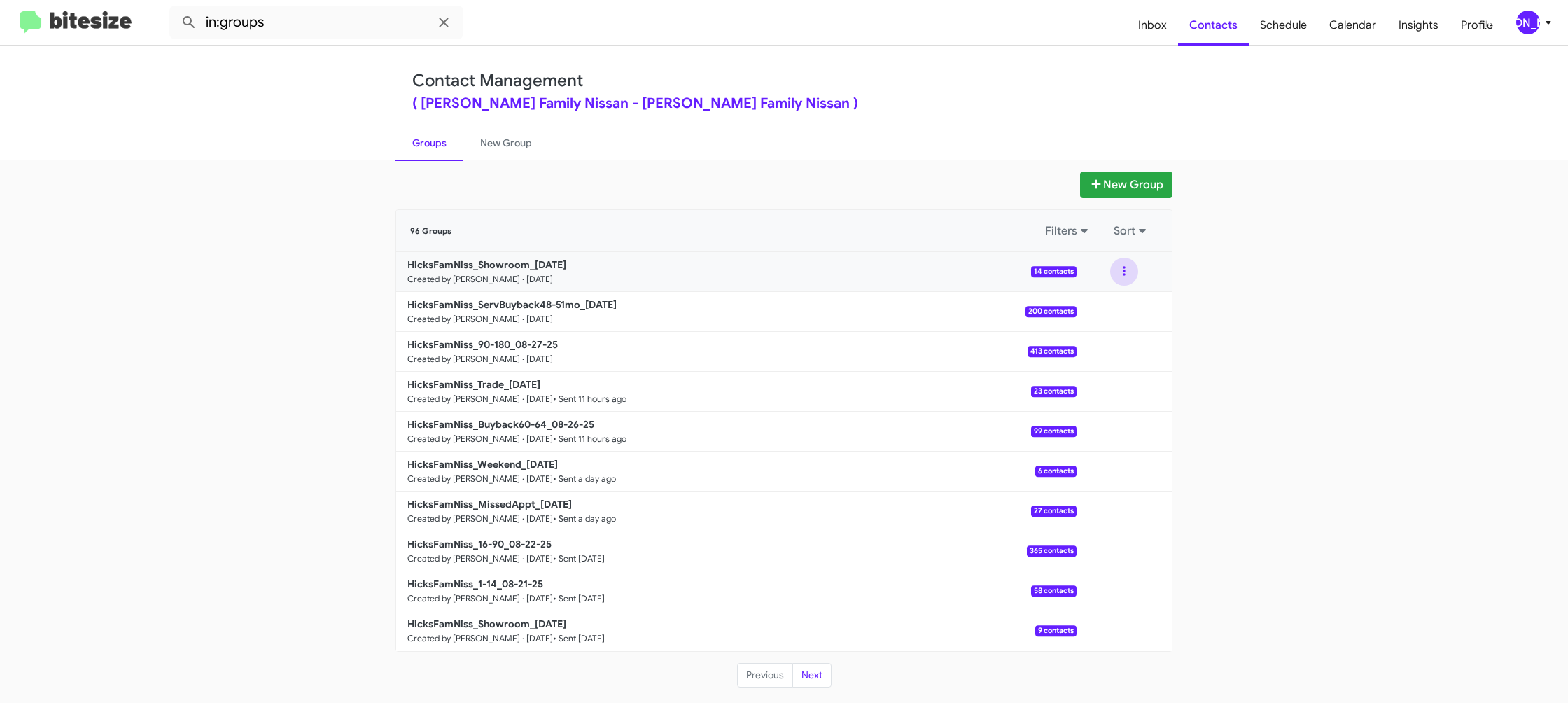
click at [1122, 275] on button at bounding box center [1124, 271] width 28 height 28
click at [1102, 299] on button "View contacts" at bounding box center [1082, 309] width 112 height 34
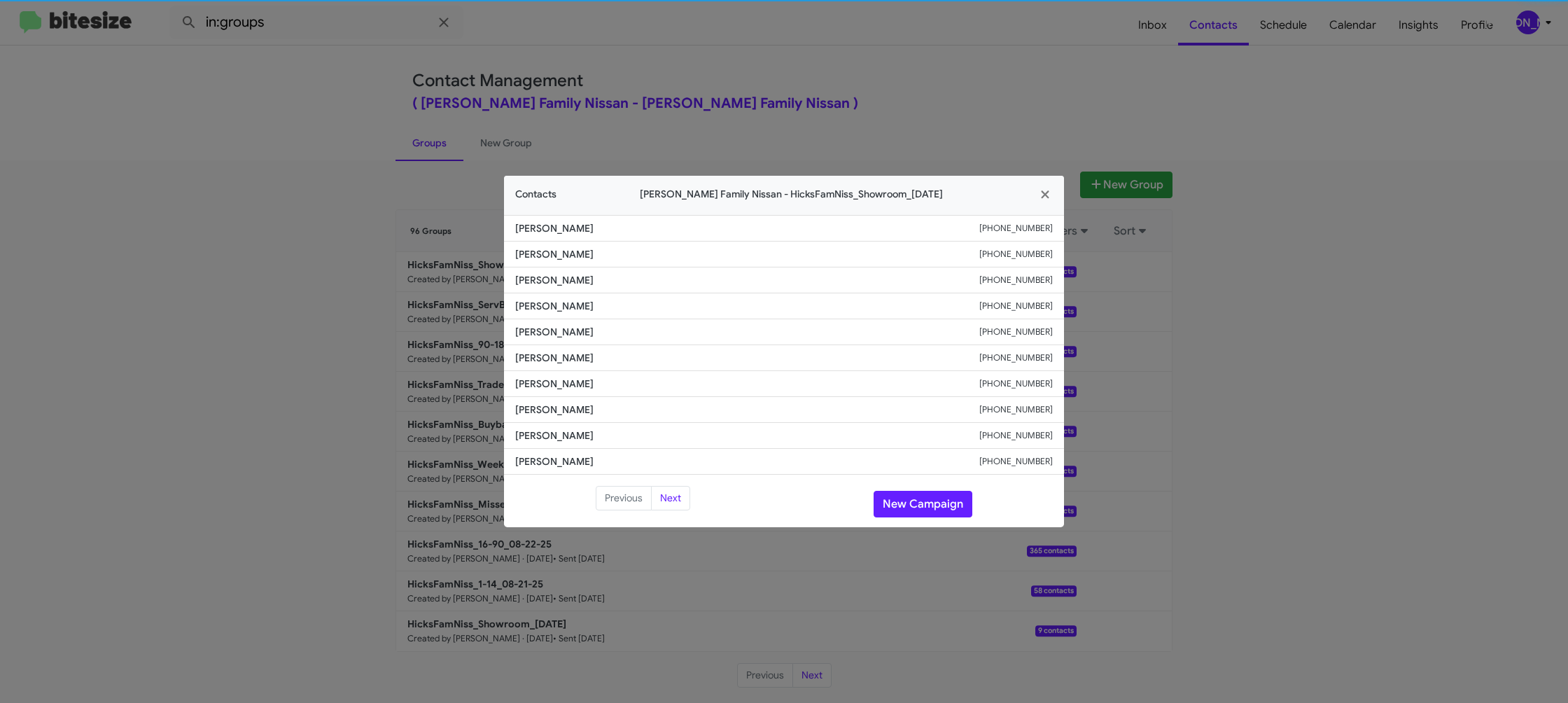
click at [540, 340] on li "Steven Mahany +13614434007" at bounding box center [784, 332] width 560 height 26
copy span "Steven Mahany"
click at [1028, 329] on small "+13614434007" at bounding box center [1016, 332] width 74 height 14
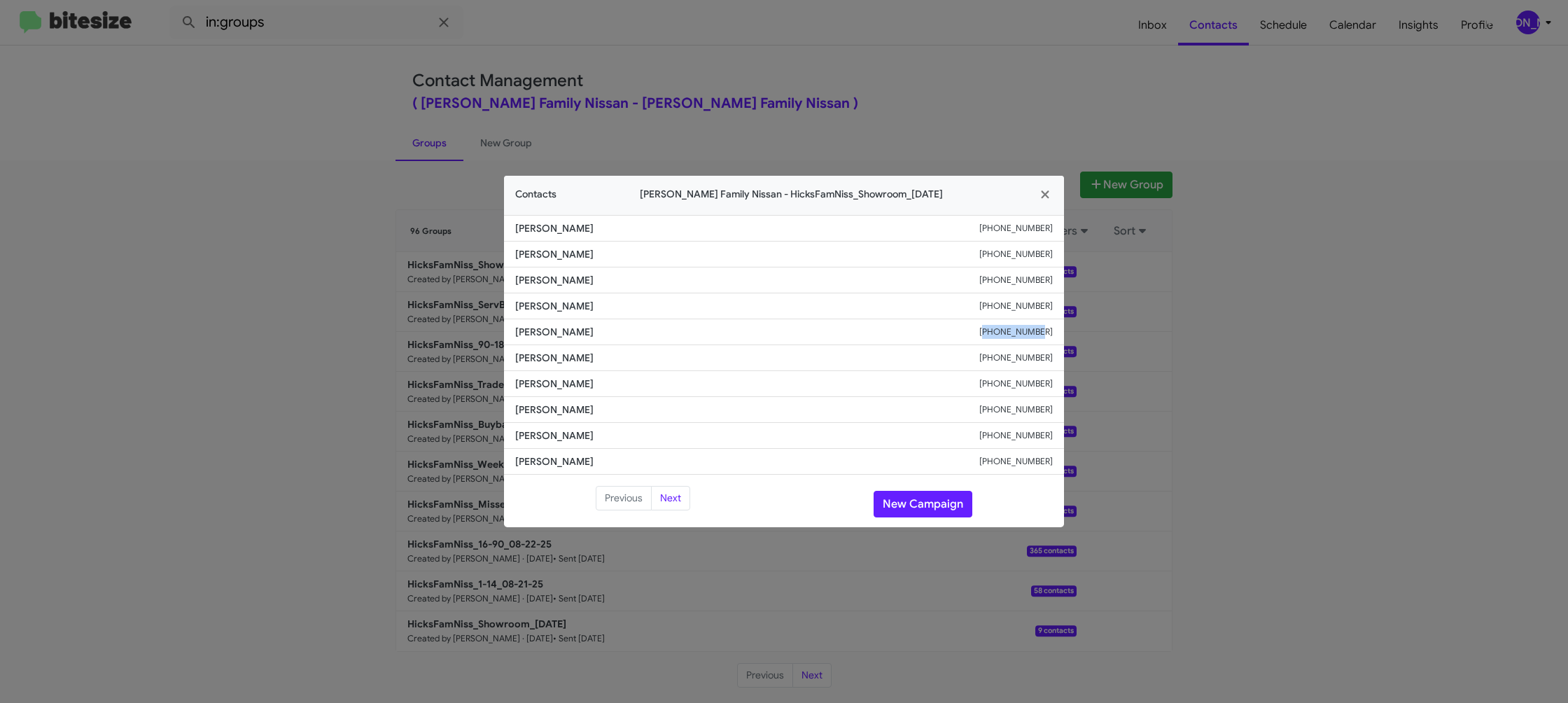
click at [1028, 329] on small "+13614434007" at bounding box center [1016, 332] width 74 height 14
drag, startPoint x: 1028, startPoint y: 329, endPoint x: 975, endPoint y: 263, distance: 84.6
click at [1027, 329] on small "+13614434007" at bounding box center [1016, 332] width 74 height 14
copy small "+13614434007"
click at [326, 156] on modal-container "Contacts Hicks Family Nissan - HicksFamNiss_Showroom_08-27-25 Hiram Estrada +17…" at bounding box center [784, 351] width 1568 height 703
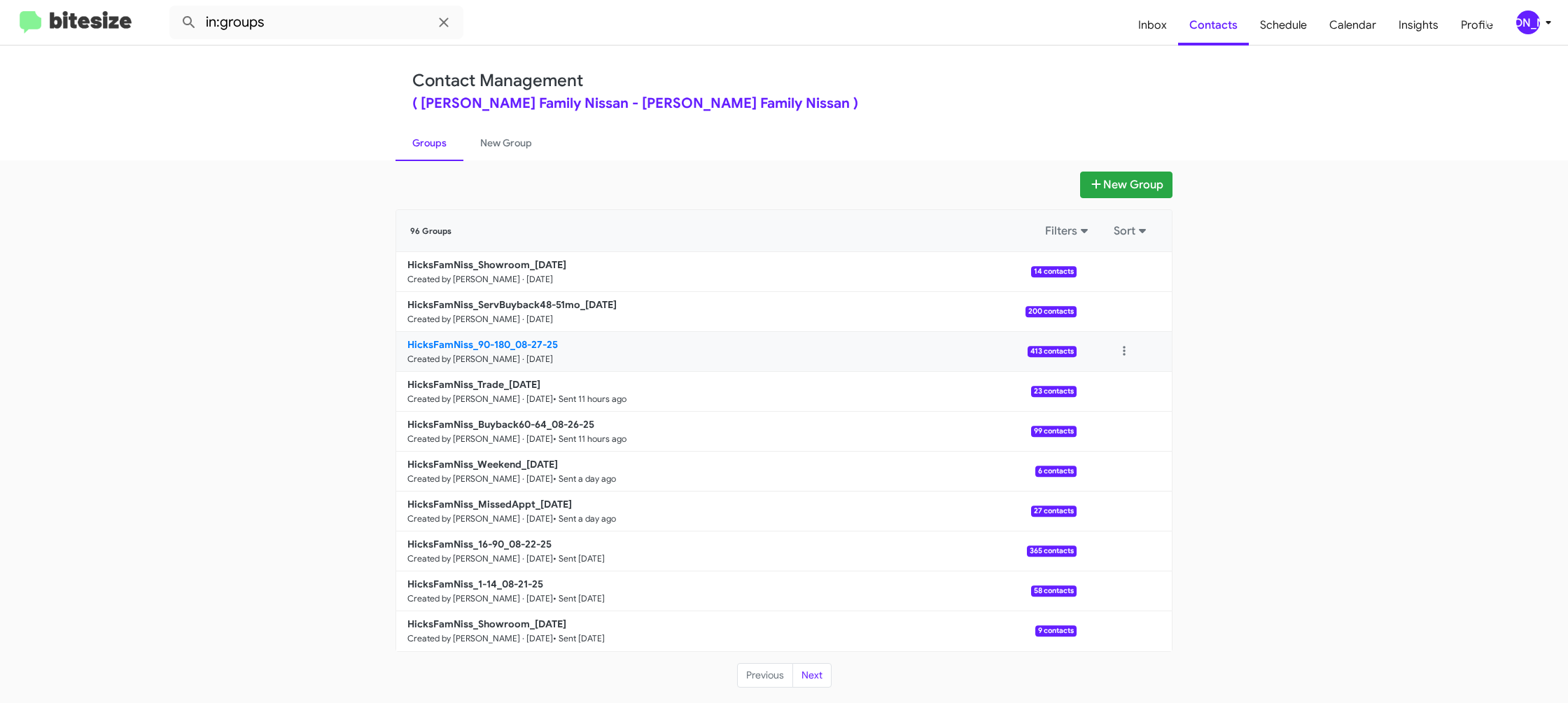
click at [503, 343] on b "HicksFamNiss_90-180_08-27-25" at bounding box center [482, 345] width 151 height 13
drag, startPoint x: 503, startPoint y: 343, endPoint x: 265, endPoint y: 91, distance: 346.6
click at [500, 338] on p "HicksFamNiss_90-180_08-27-25" at bounding box center [737, 345] width 658 height 14
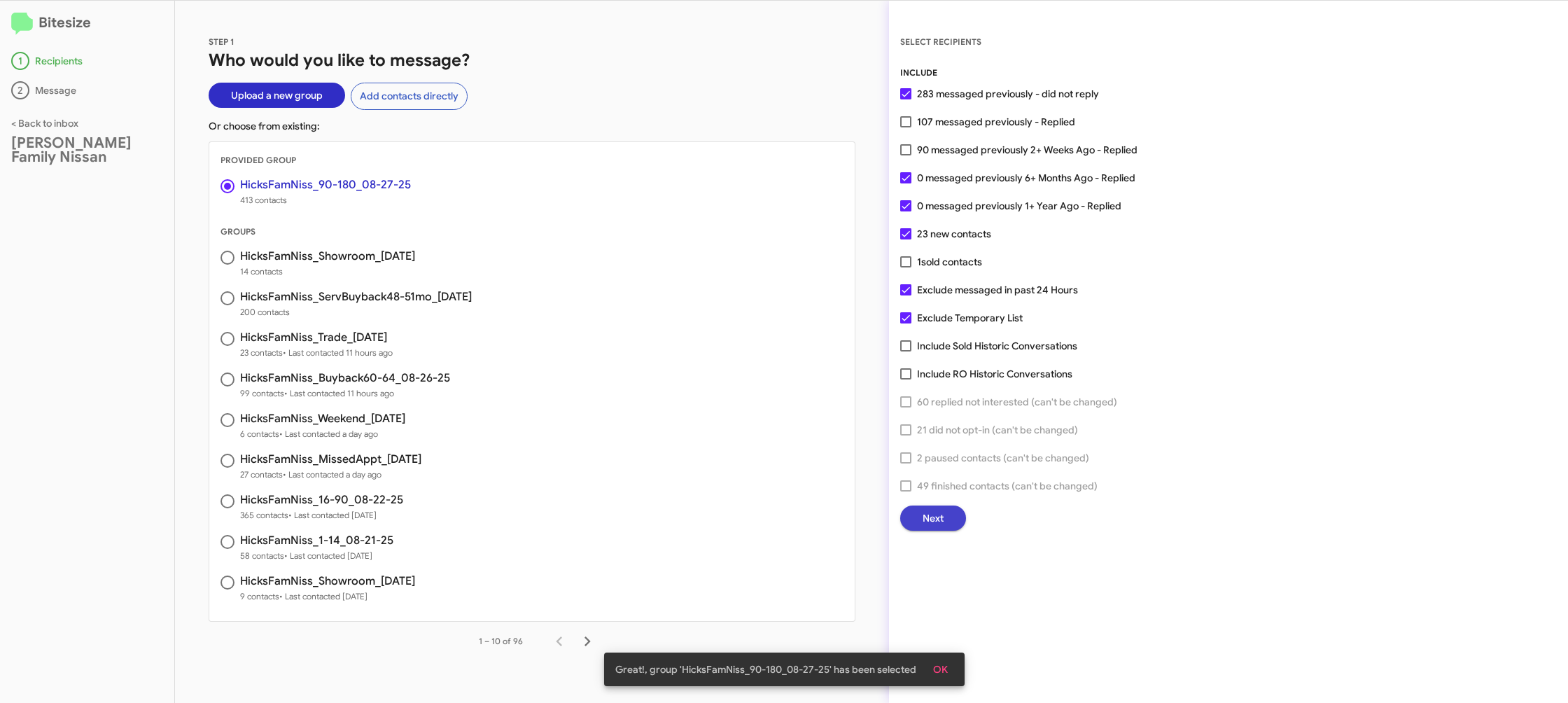
click at [934, 516] on span "Next" at bounding box center [933, 517] width 21 height 25
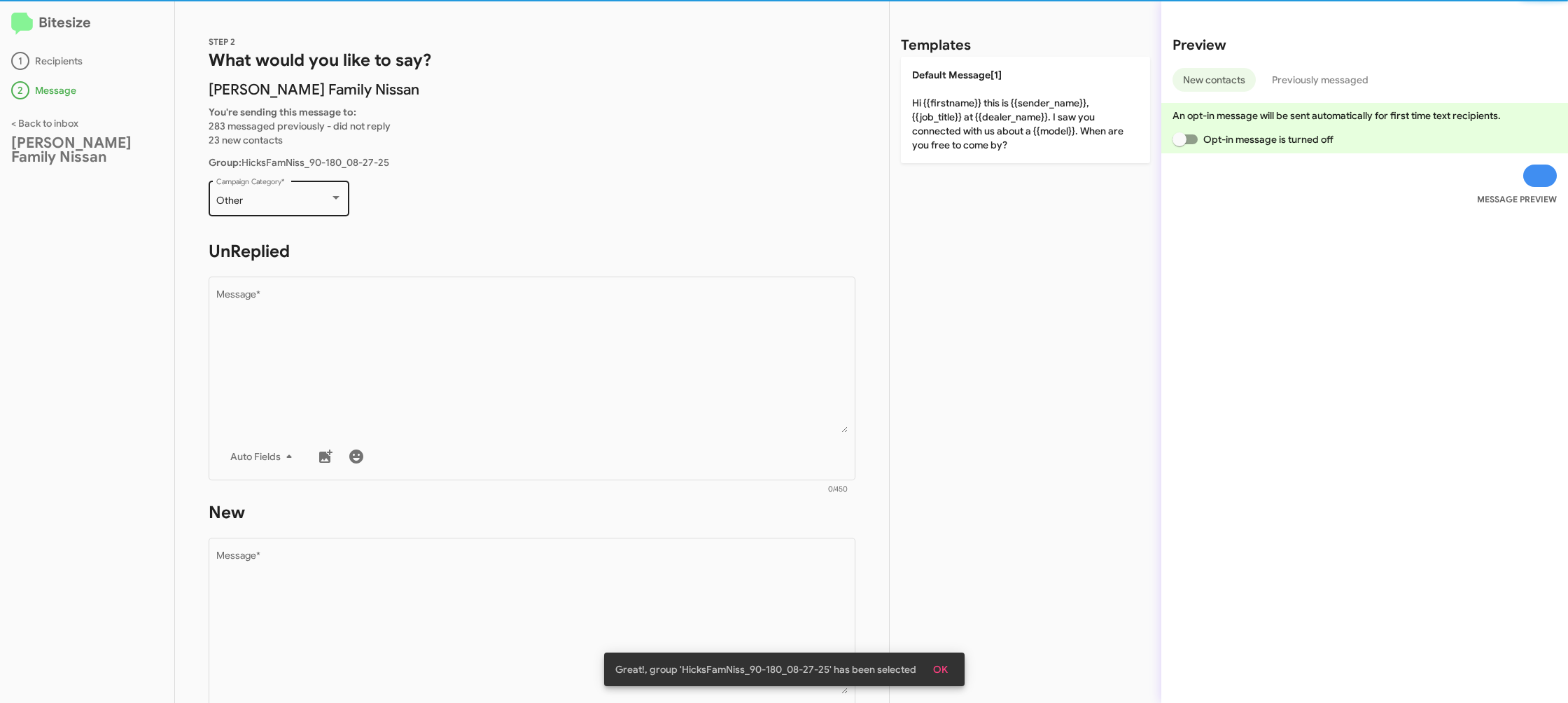
click at [321, 196] on div "Other" at bounding box center [273, 201] width 113 height 11
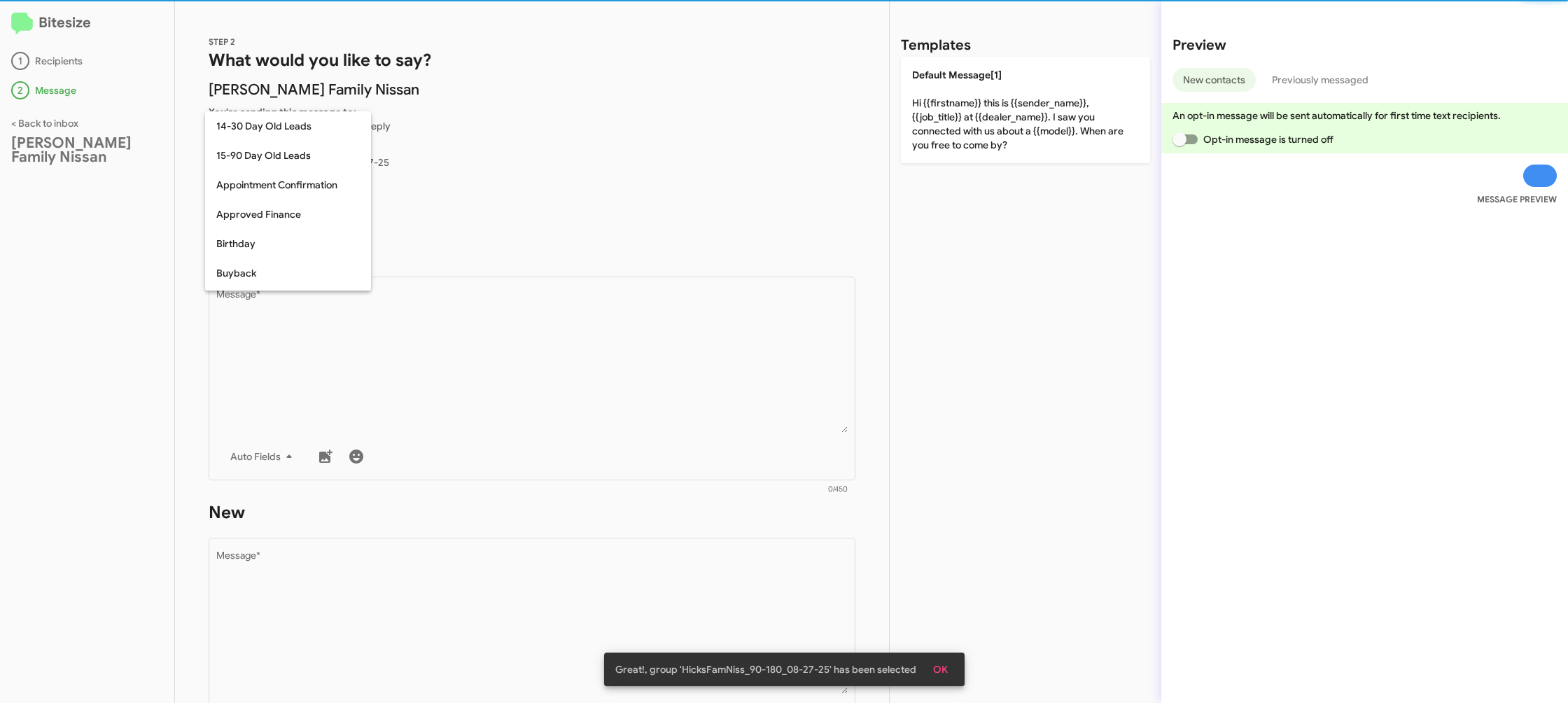
scroll to position [308, 0]
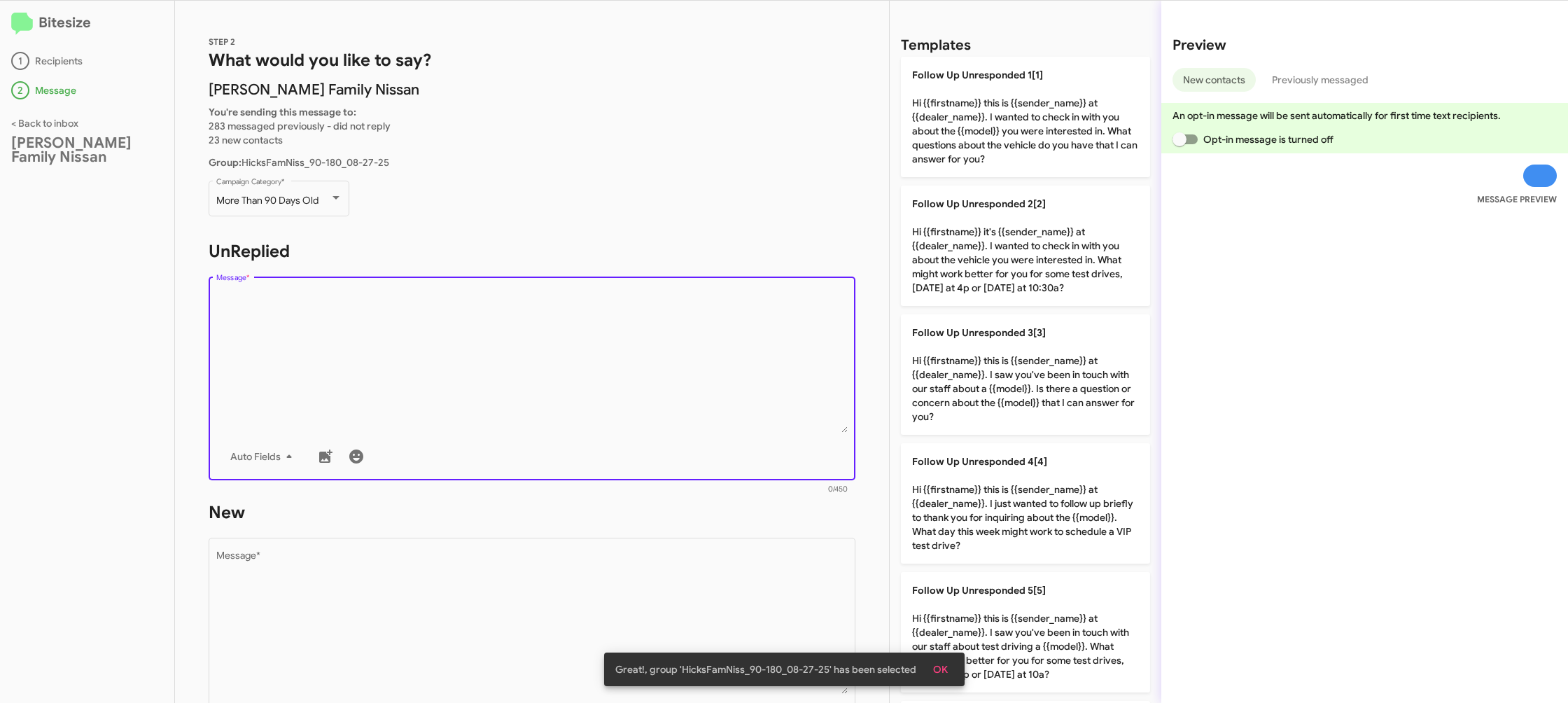
click at [470, 317] on textarea "Message *" at bounding box center [532, 361] width 632 height 143
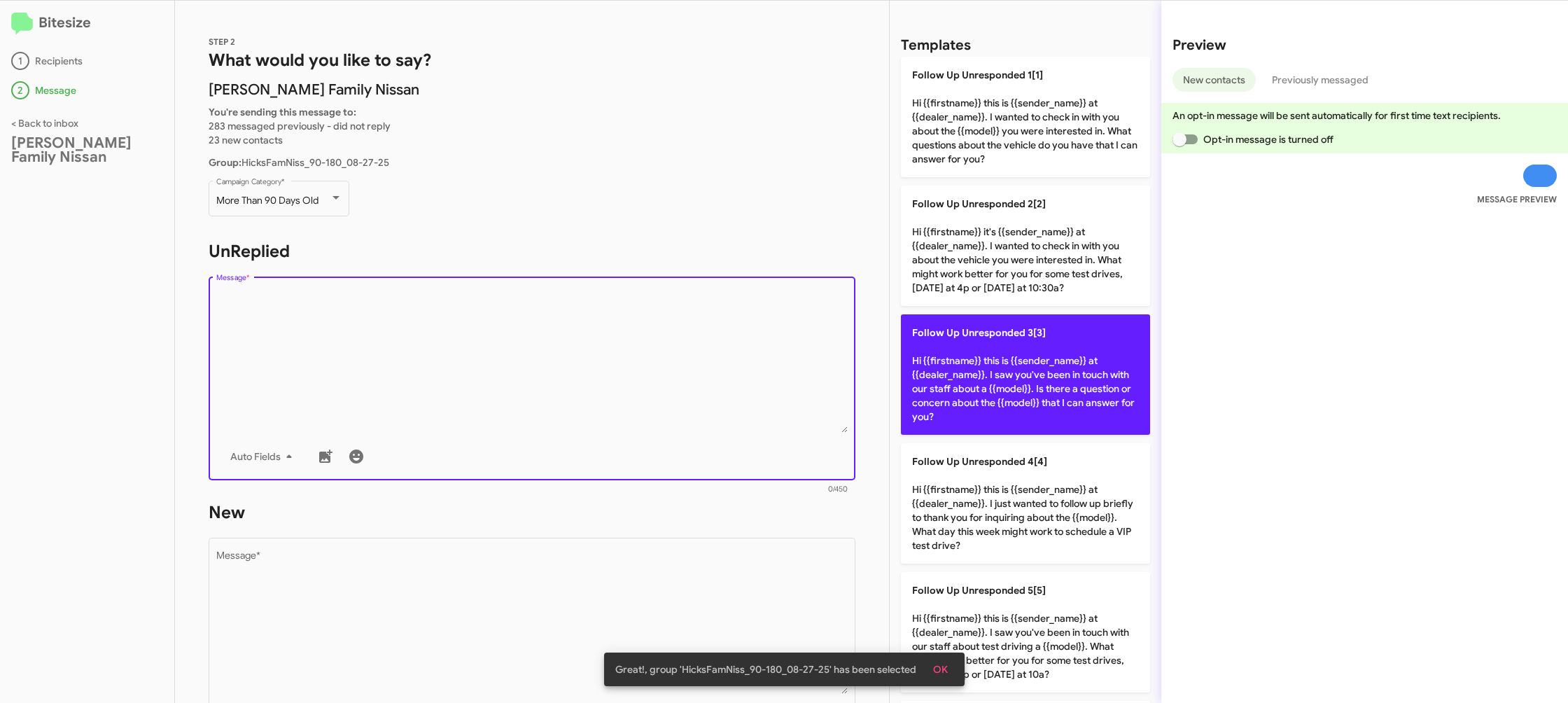
scroll to position [799, 0]
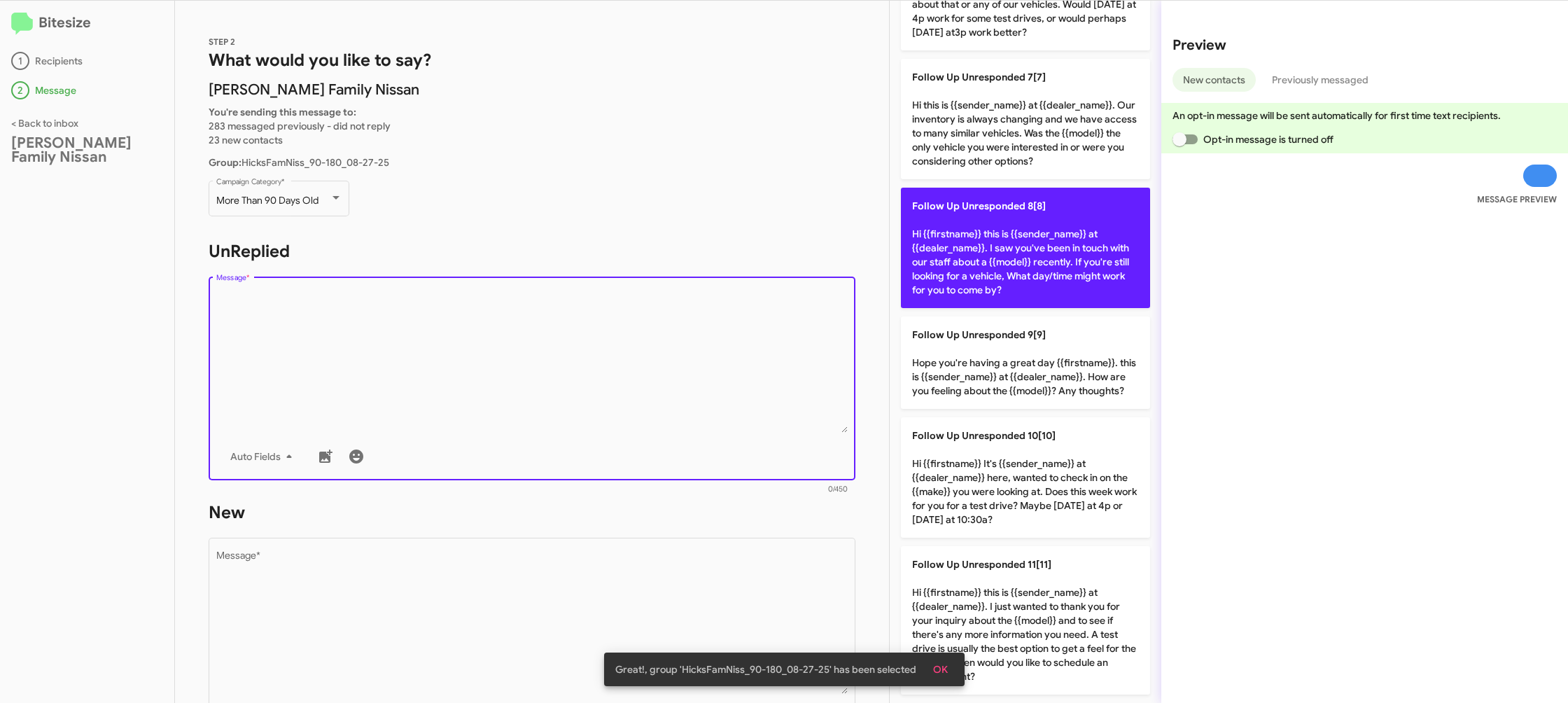
drag, startPoint x: 1008, startPoint y: 209, endPoint x: 629, endPoint y: 575, distance: 526.9
click at [1006, 211] on p "Follow Up Unresponded 8[8] Hi {{firstname}} this is {{sender_name}} at {{dealer…" at bounding box center [1025, 248] width 249 height 121
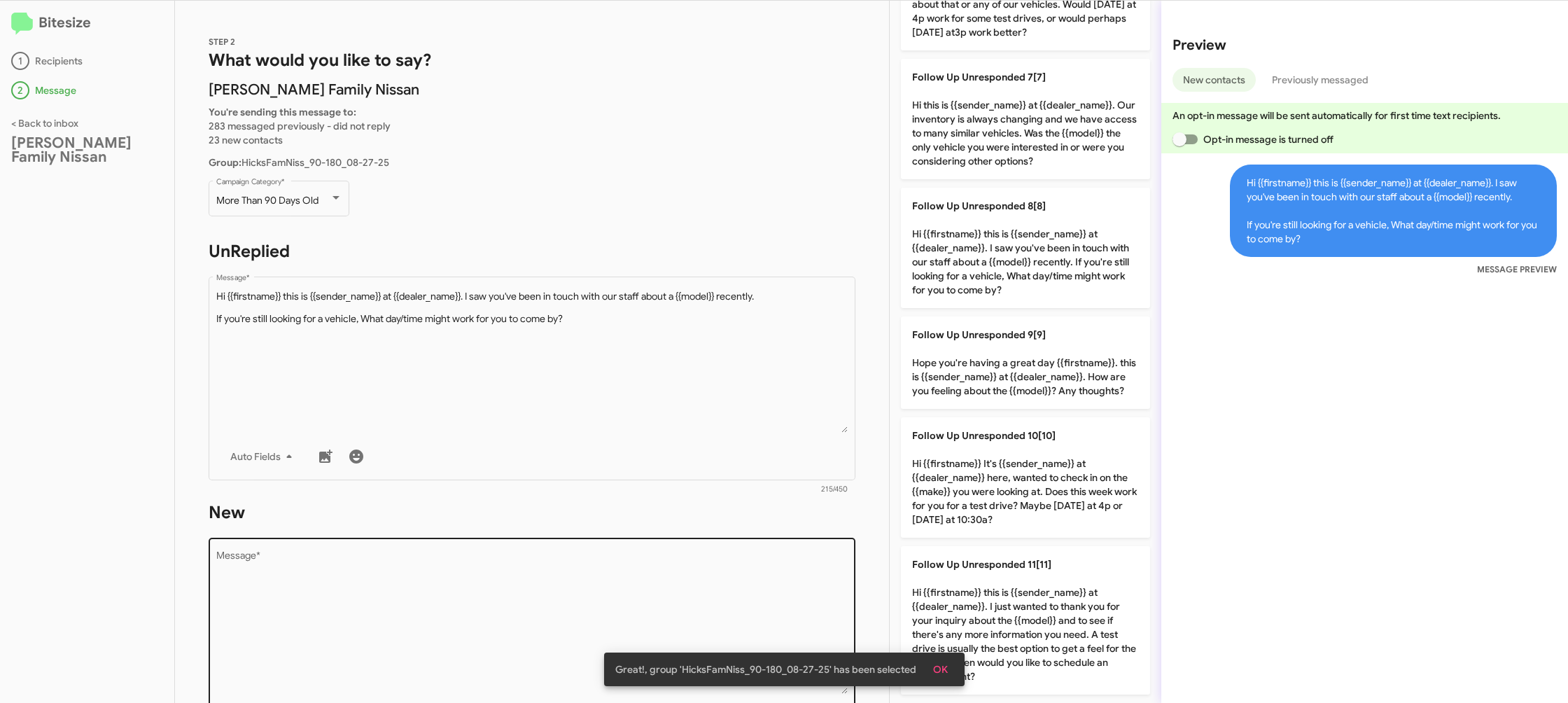
click at [622, 582] on textarea "Message *" at bounding box center [532, 622] width 632 height 143
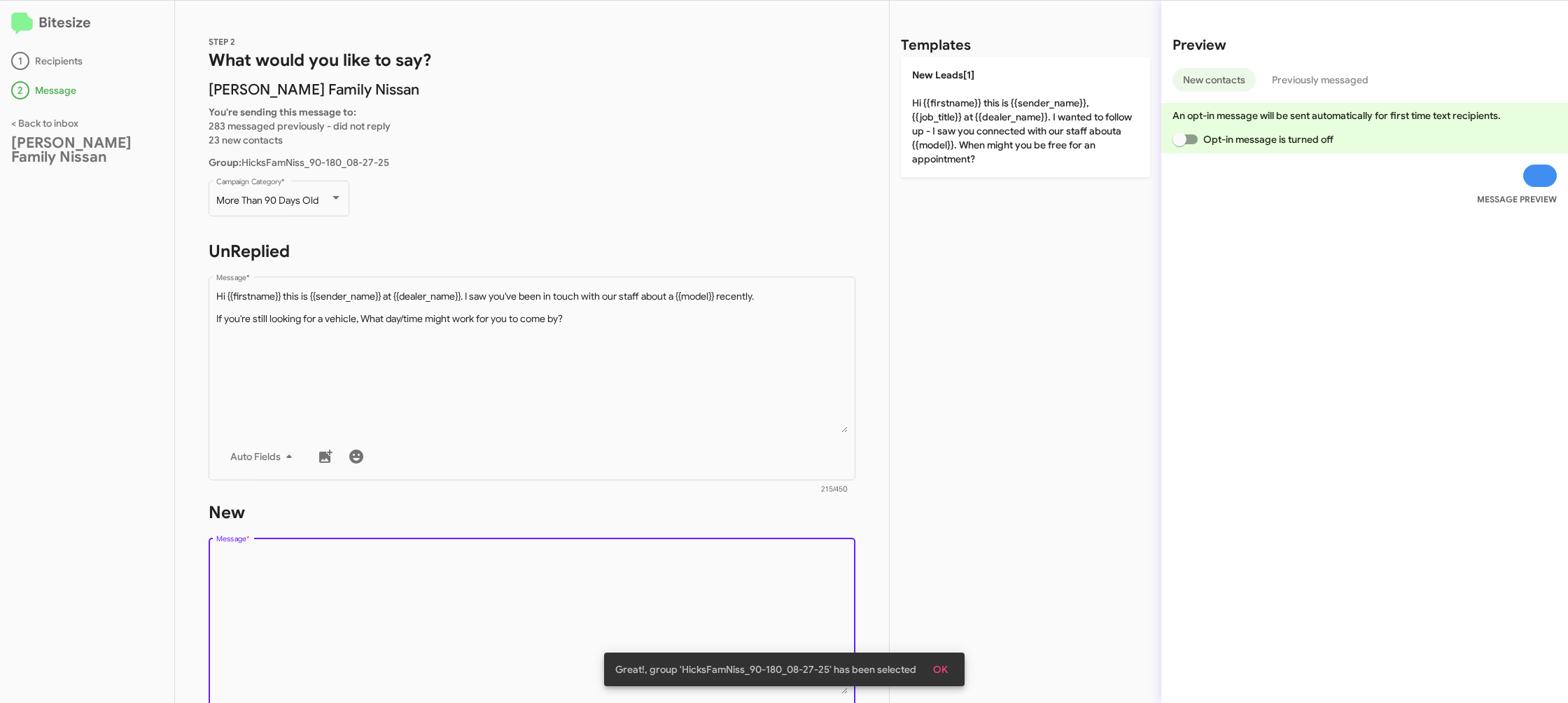
scroll to position [0, 0]
click at [609, 598] on textarea "Message *" at bounding box center [532, 622] width 632 height 143
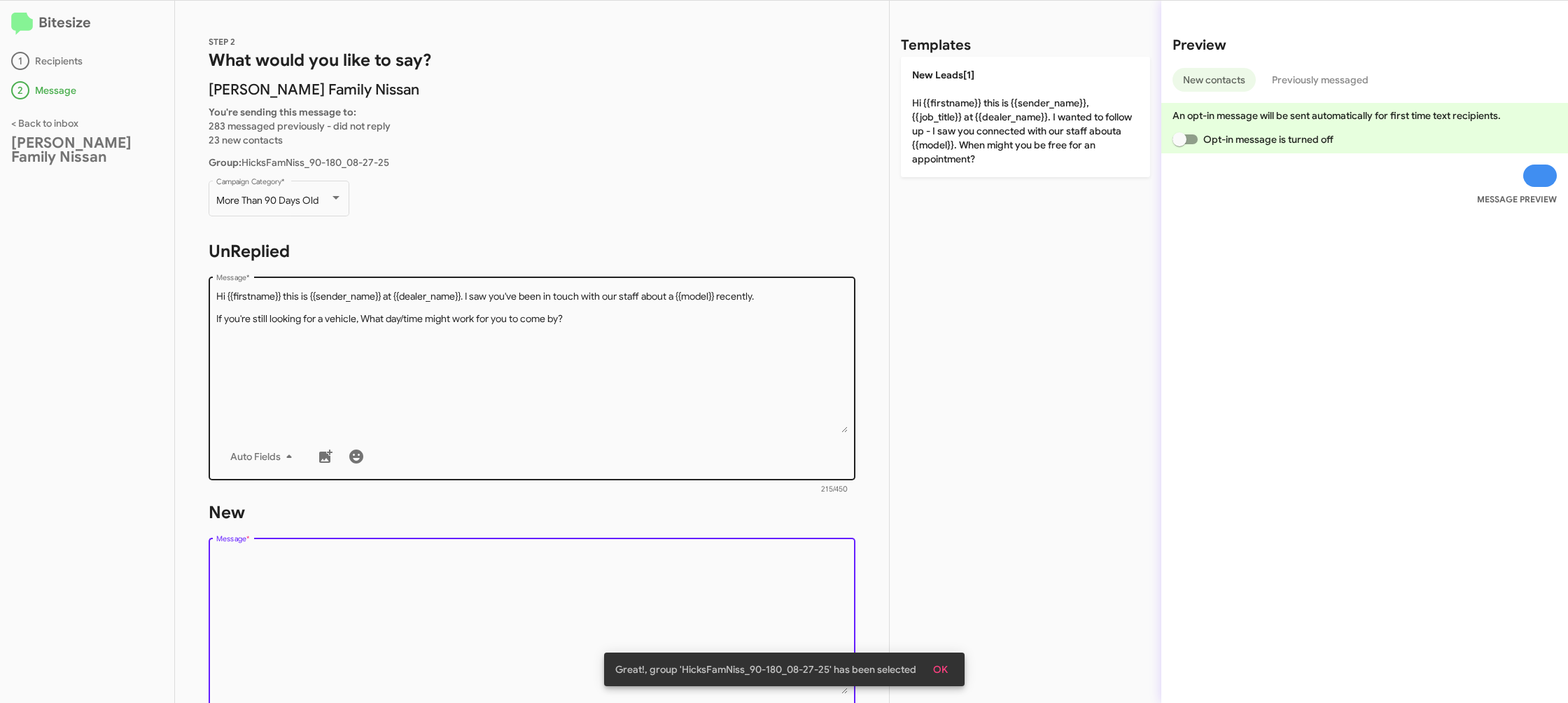
drag, startPoint x: 609, startPoint y: 598, endPoint x: 674, endPoint y: 405, distance: 203.7
click at [608, 568] on textarea "Message *" at bounding box center [532, 622] width 632 height 143
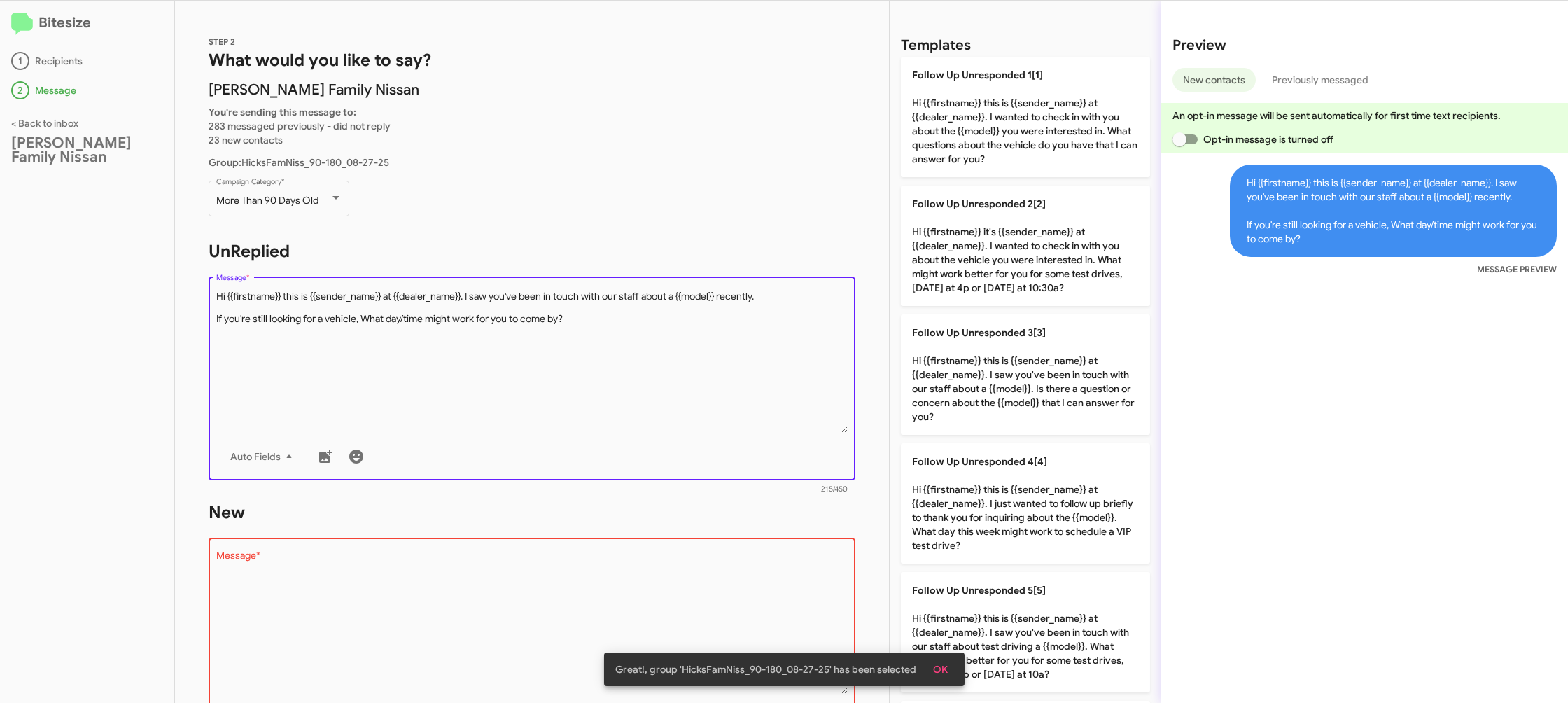
click at [692, 395] on textarea "Message *" at bounding box center [532, 361] width 632 height 143
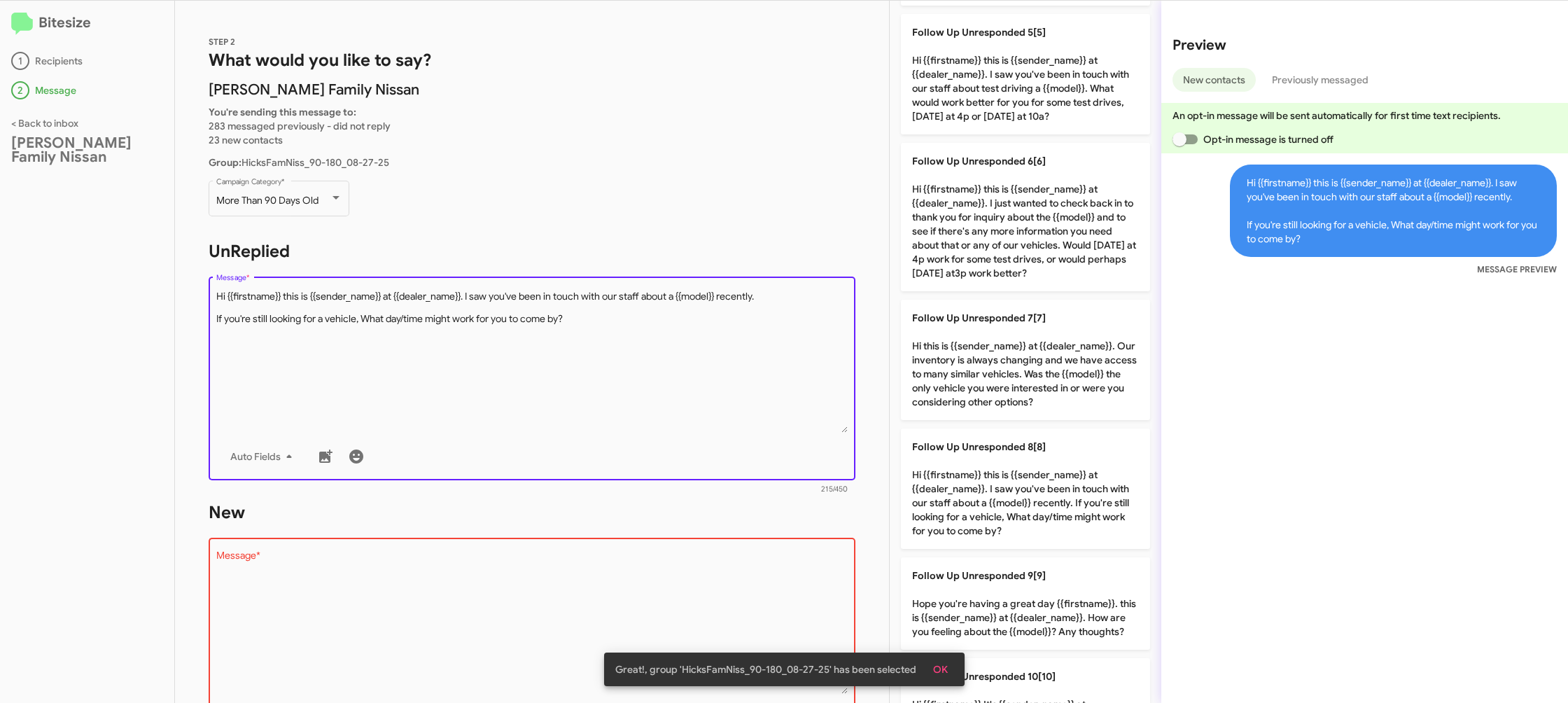
scroll to position [799, 0]
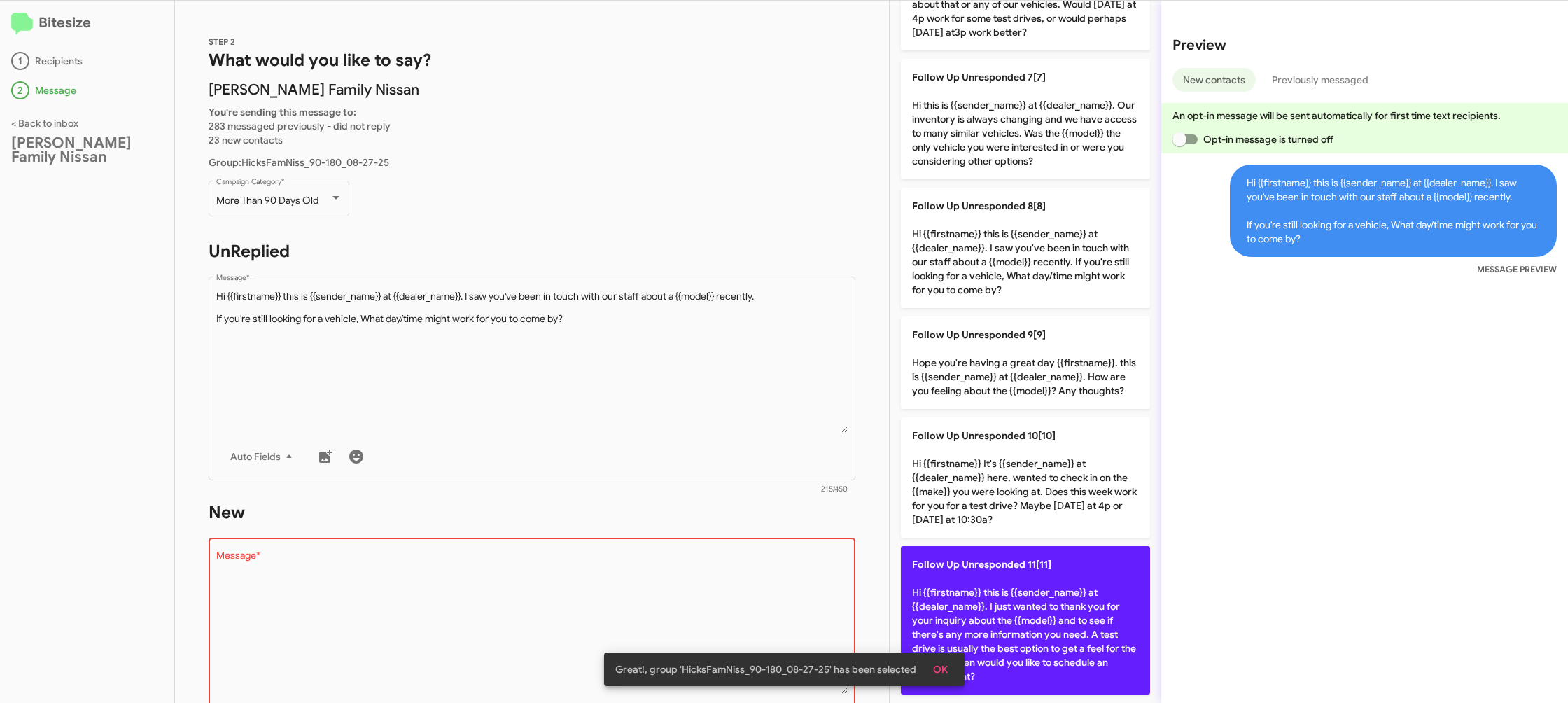
drag, startPoint x: 1025, startPoint y: 587, endPoint x: 997, endPoint y: 564, distance: 36.2
click at [1025, 587] on p "Follow Up Unresponded 11[11] Hi {{firstname}} this is {{sender_name}} at {{deal…" at bounding box center [1025, 620] width 249 height 148
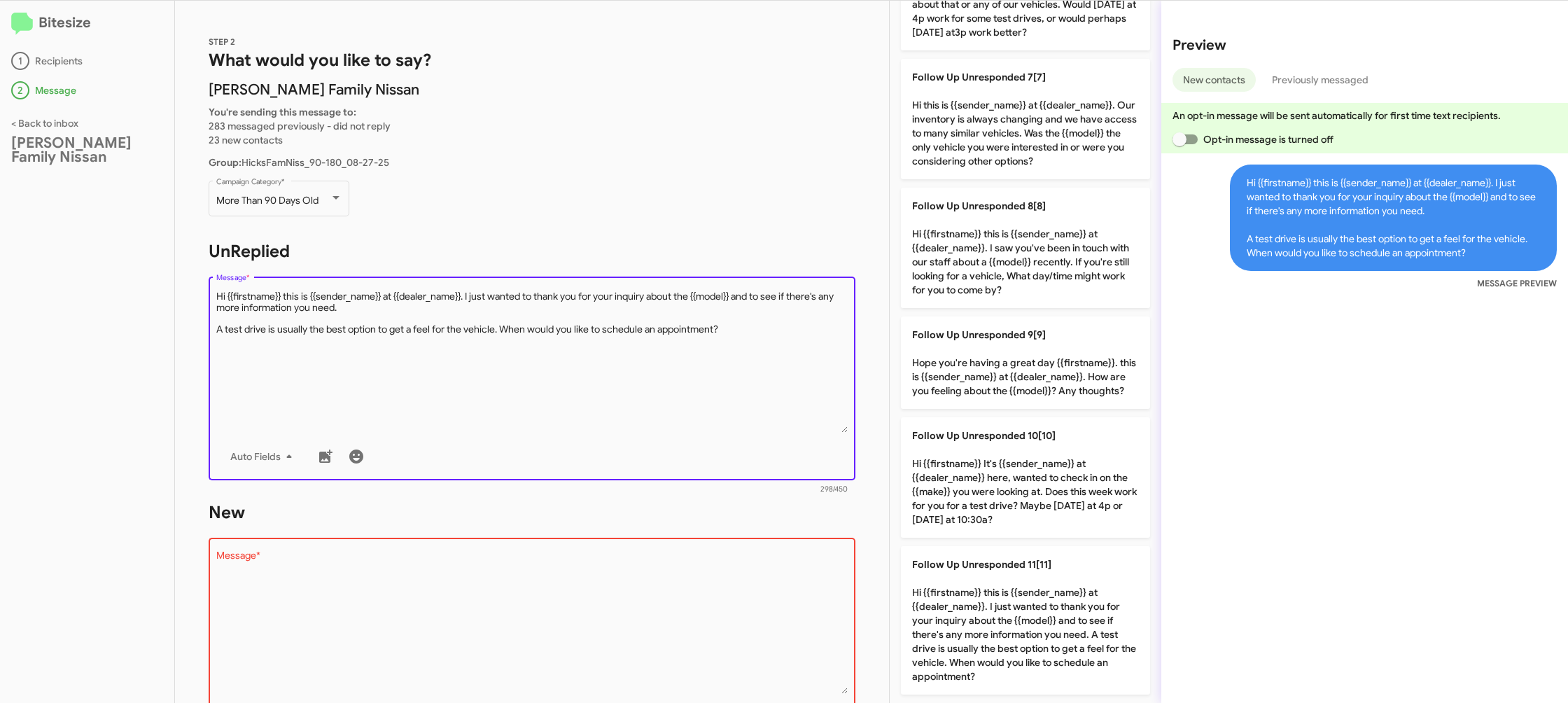
drag, startPoint x: 510, startPoint y: 320, endPoint x: 585, endPoint y: 290, distance: 80.8
click at [511, 320] on textarea "Message *" at bounding box center [532, 361] width 632 height 143
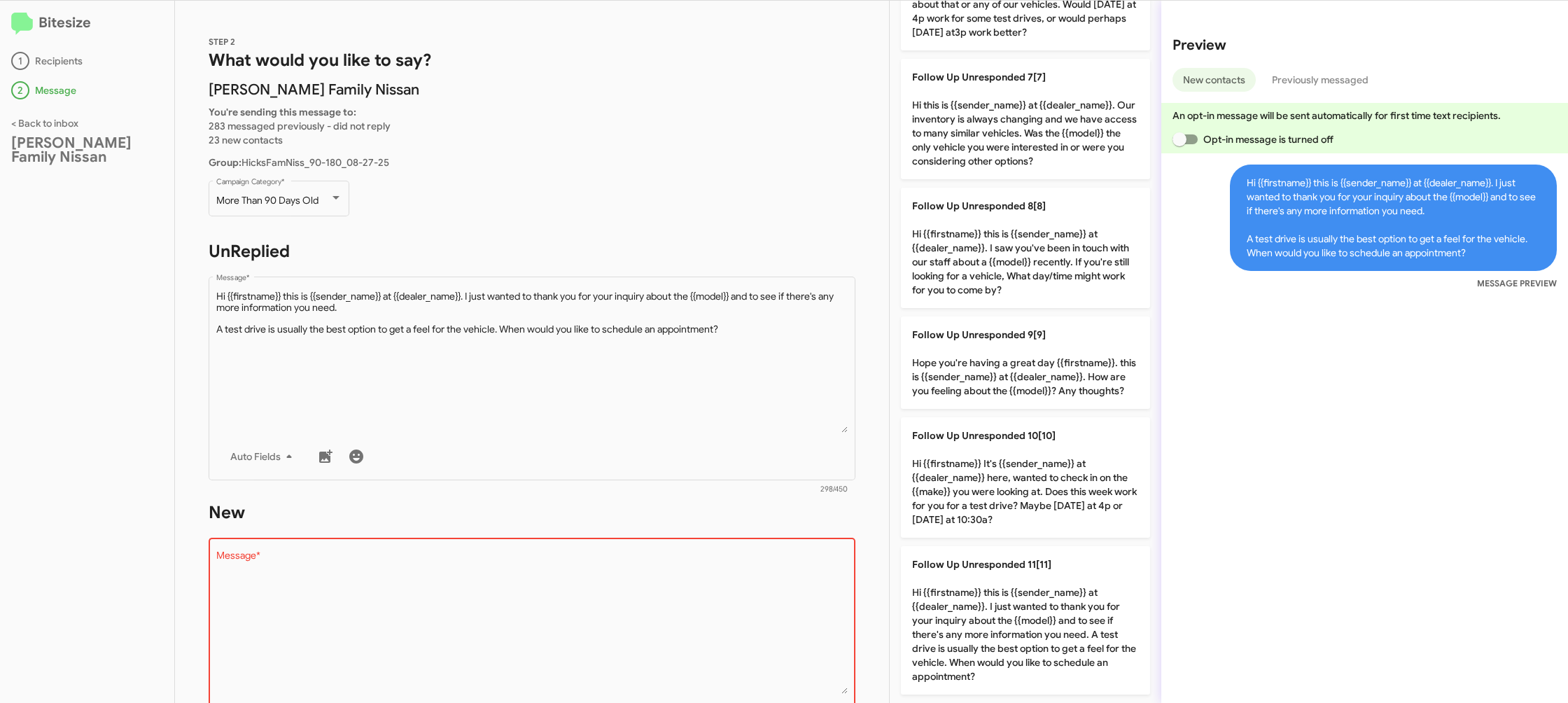
drag, startPoint x: 1017, startPoint y: 635, endPoint x: 673, endPoint y: 616, distance: 344.5
click at [1017, 635] on p "Follow Up Unresponded 11[11] Hi {{firstname}} this is {{sender_name}} at {{deal…" at bounding box center [1025, 620] width 249 height 148
type textarea "Hi {{firstname}} this is {{sender_name}} at {{dealer_name}}. I just wanted to t…"
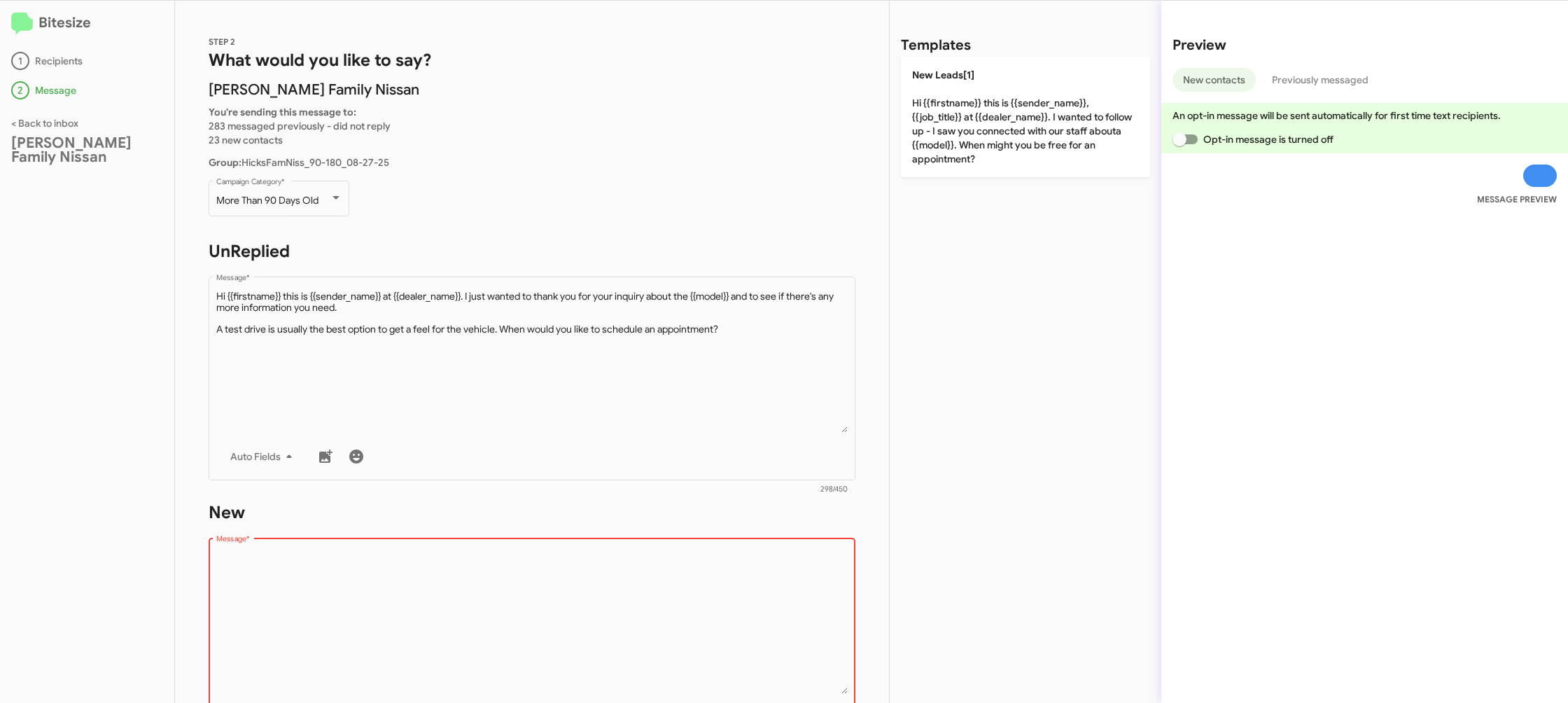
click at [667, 616] on textarea "Message *" at bounding box center [532, 622] width 632 height 143
click at [729, 545] on div "Drop image here to insert Auto Fields Message *" at bounding box center [532, 637] width 632 height 206
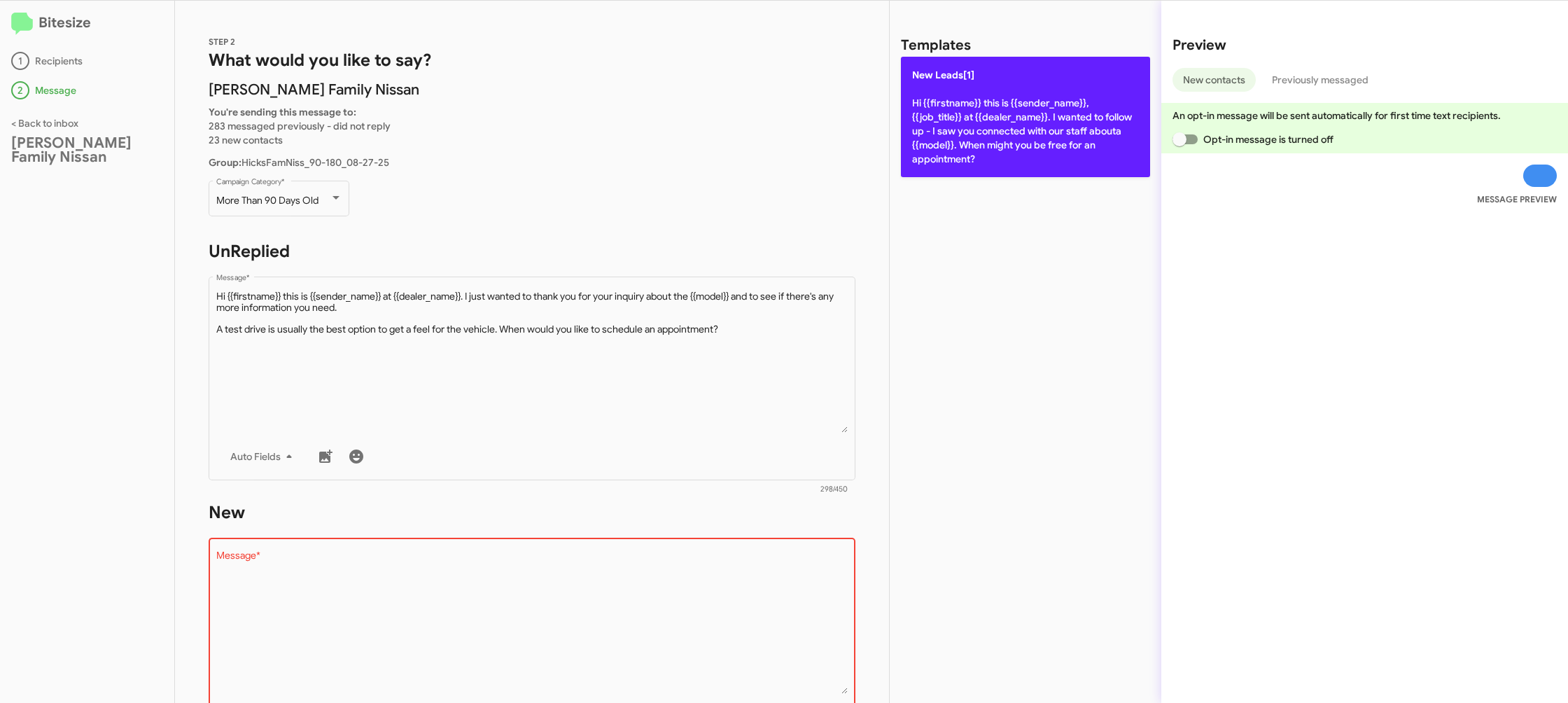
drag, startPoint x: 982, startPoint y: 150, endPoint x: 678, endPoint y: 345, distance: 361.2
click at [981, 151] on p "New Leads[1] Hi {{firstname}} this is {{sender_name}}, {{job_title}} at {{deale…" at bounding box center [1025, 116] width 249 height 121
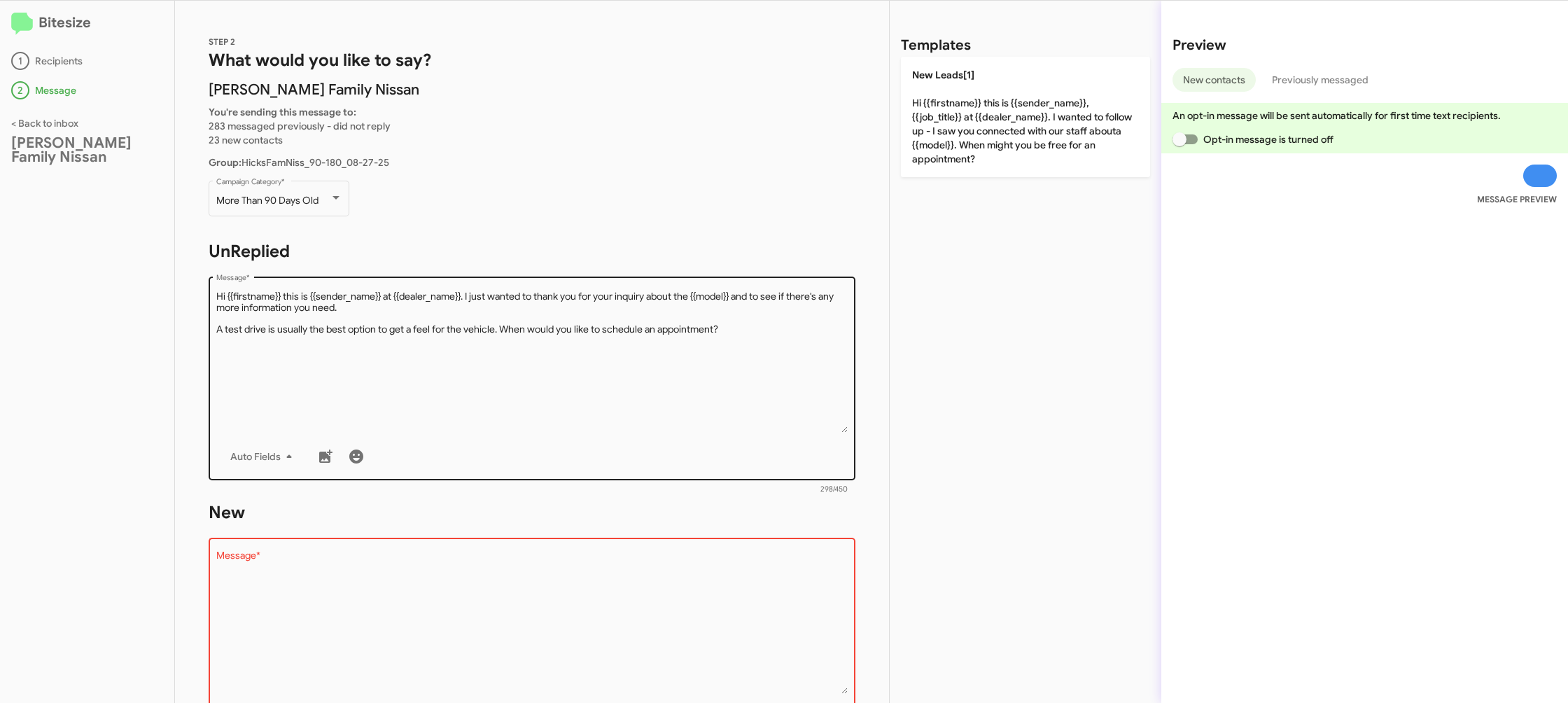
type textarea "Hi {{firstname}} this is {{sender_name}}, {{job_title}} at {{dealer_name}}. I w…"
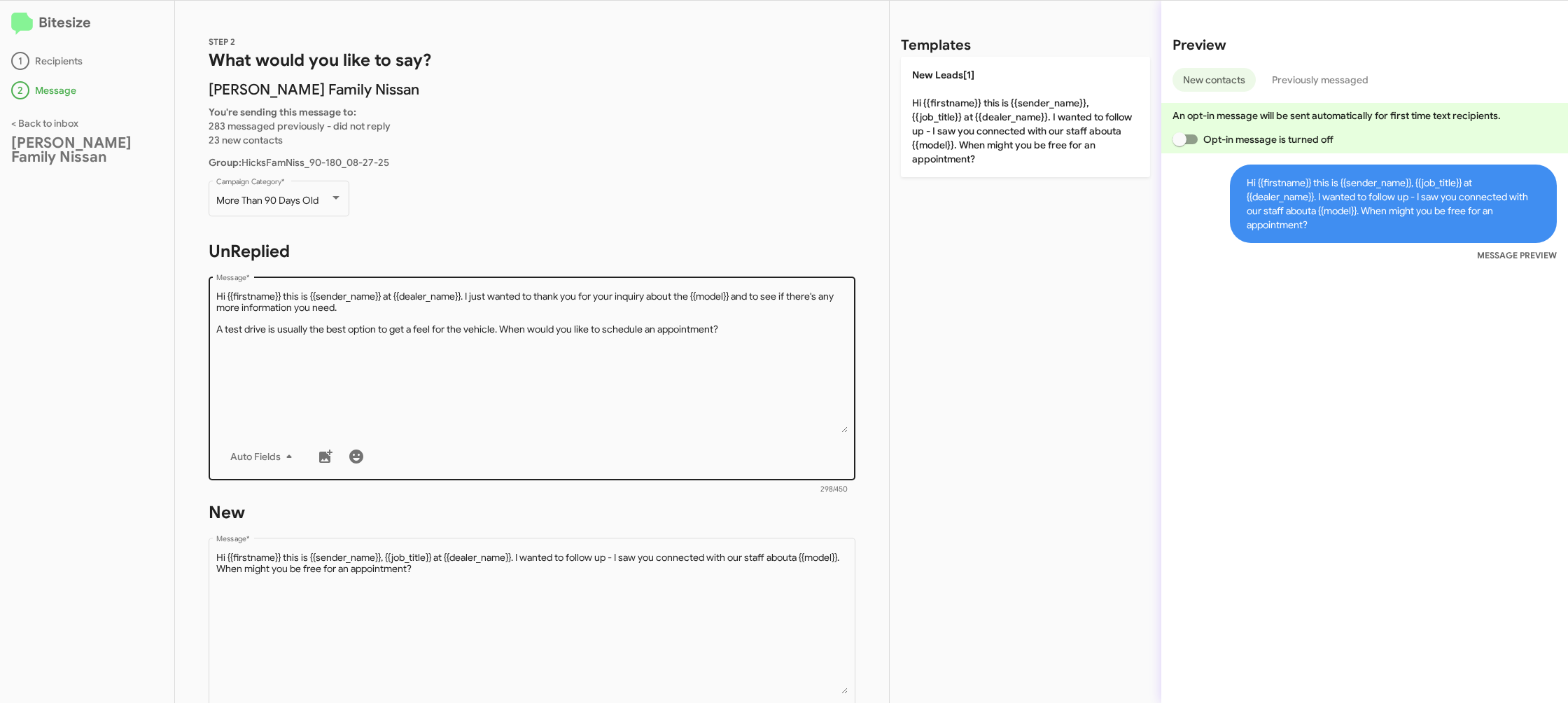
scroll to position [235, 0]
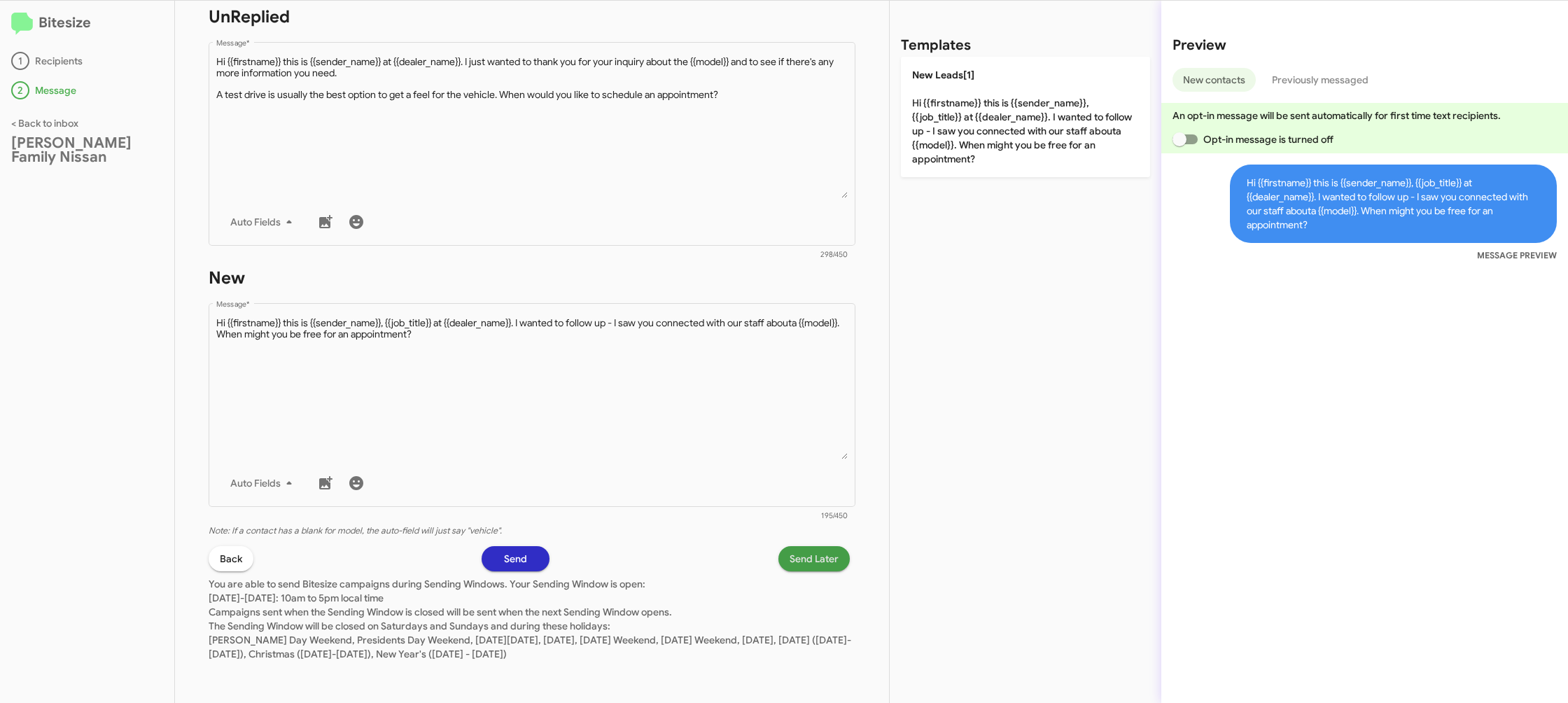
click at [789, 550] on span "Send Later" at bounding box center [814, 558] width 49 height 25
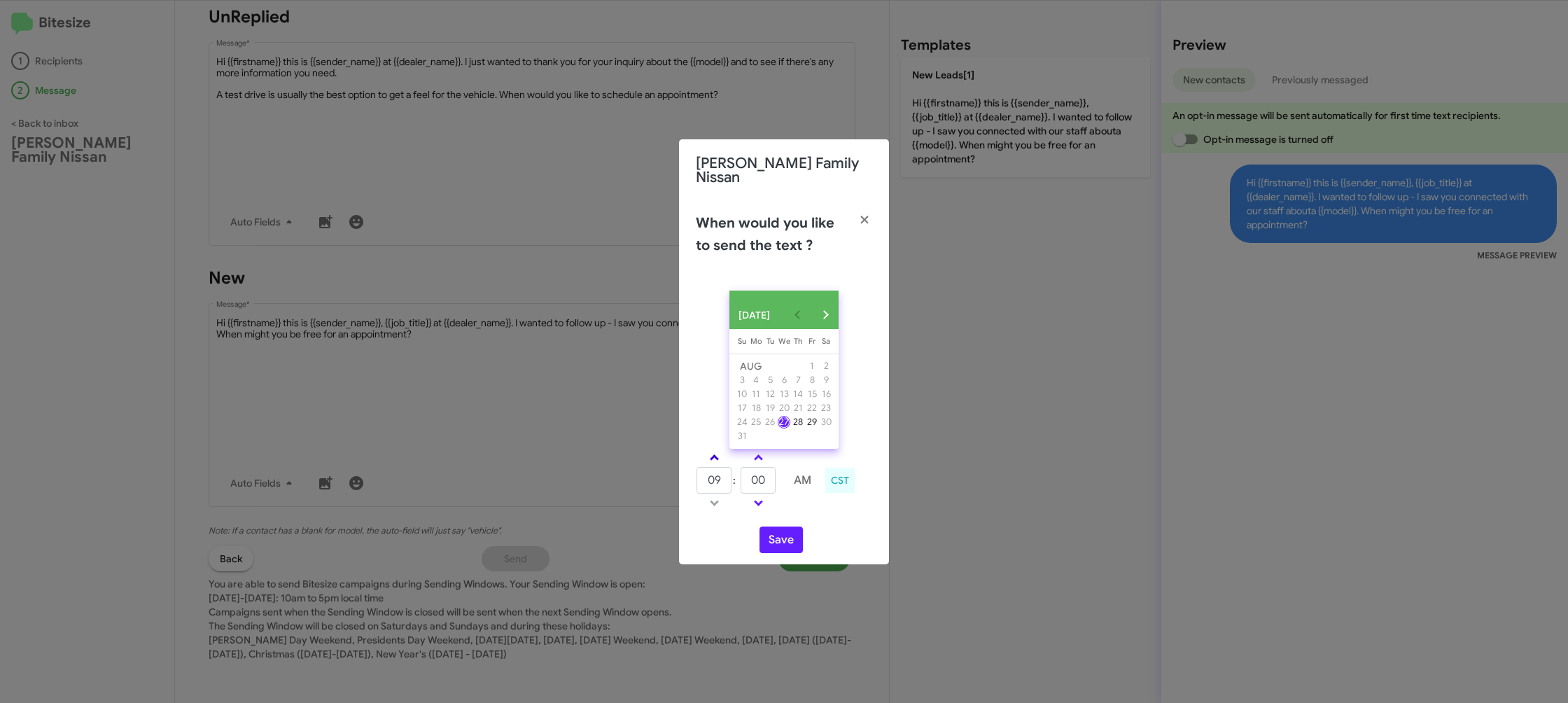
click at [713, 455] on link at bounding box center [714, 457] width 24 height 16
type input "10"
click at [760, 482] on input "00" at bounding box center [758, 480] width 35 height 26
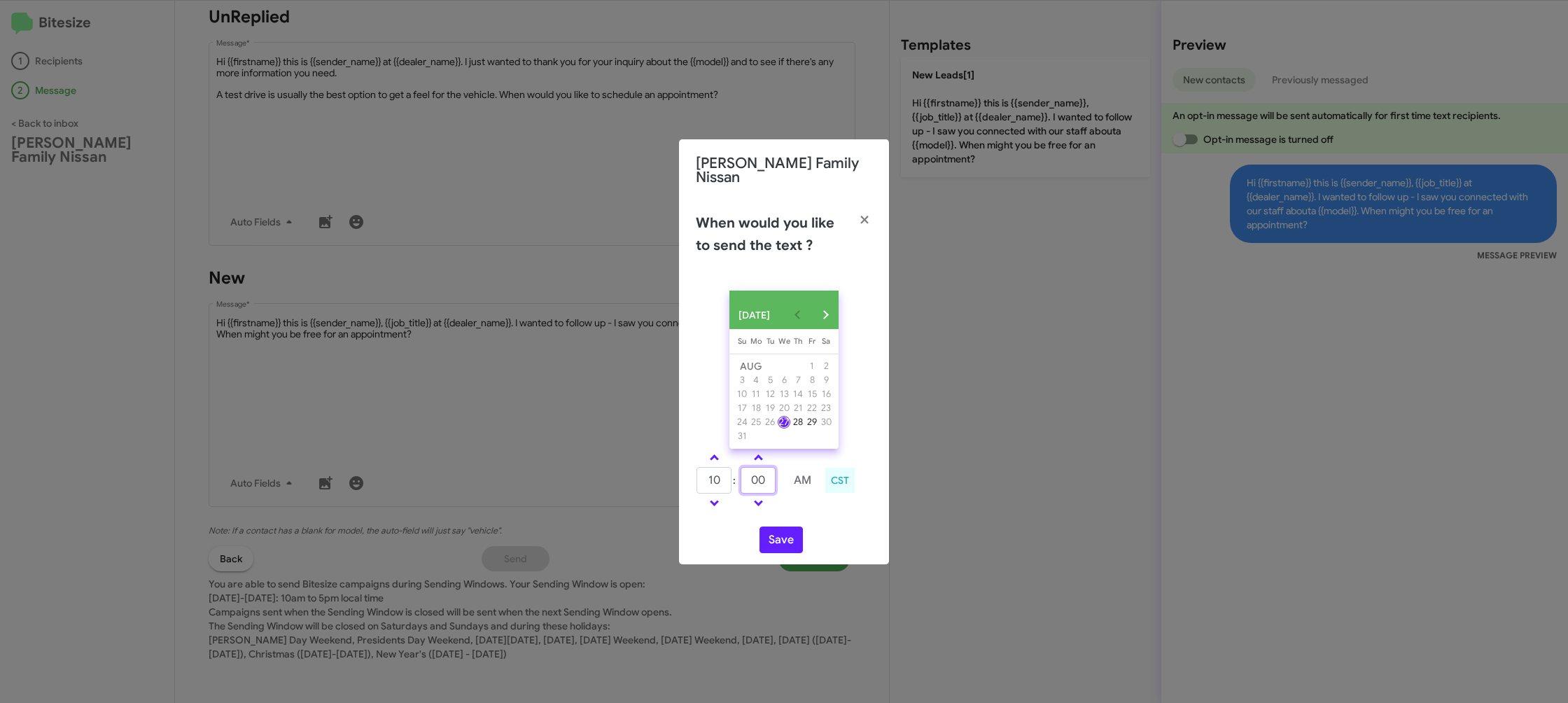
click at [760, 482] on input "00" at bounding box center [758, 480] width 35 height 26
type input "55"
click at [801, 513] on div "10 : 55 AM CST" at bounding box center [784, 482] width 198 height 66
click at [776, 542] on button "Save" at bounding box center [781, 540] width 44 height 26
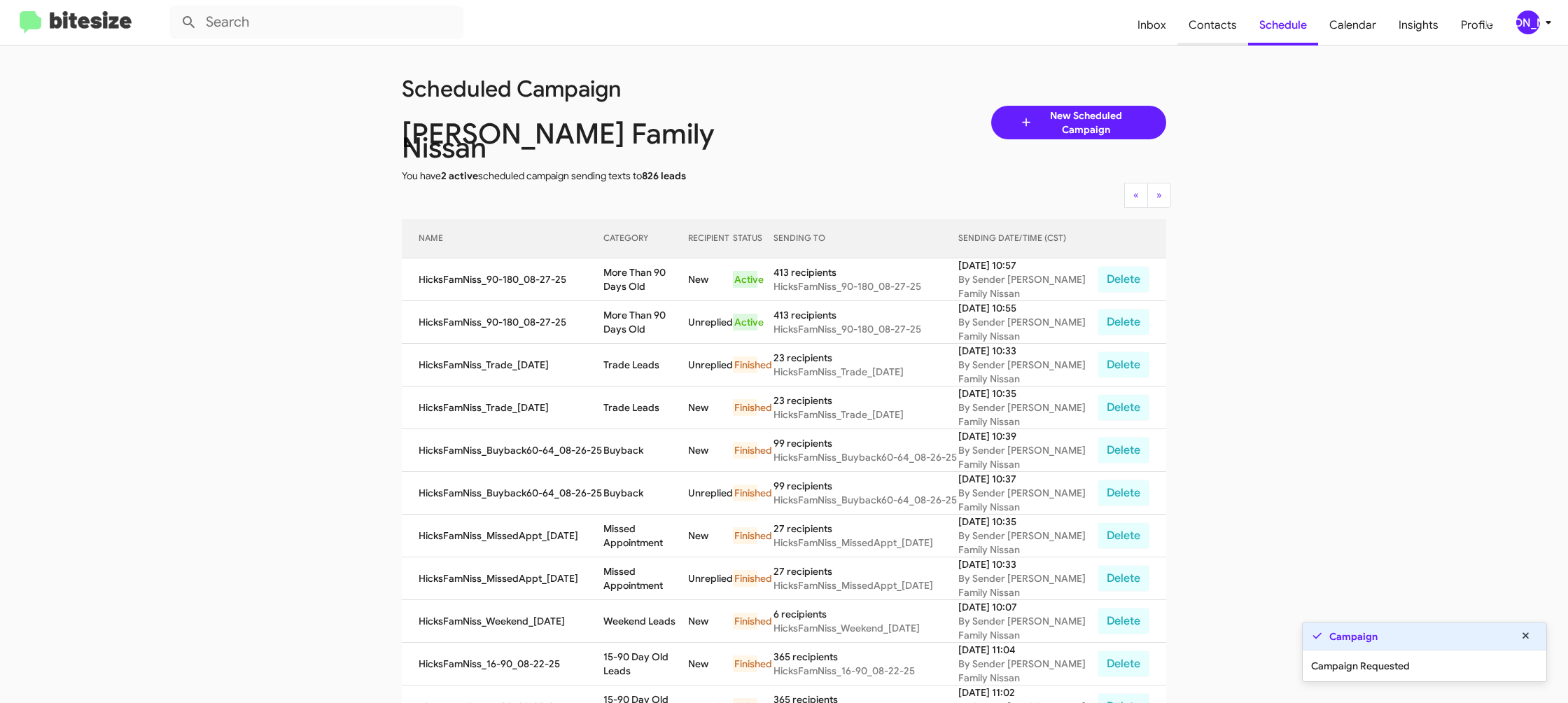
click at [1213, 31] on span "Contacts" at bounding box center [1213, 25] width 71 height 41
type input "in:groups"
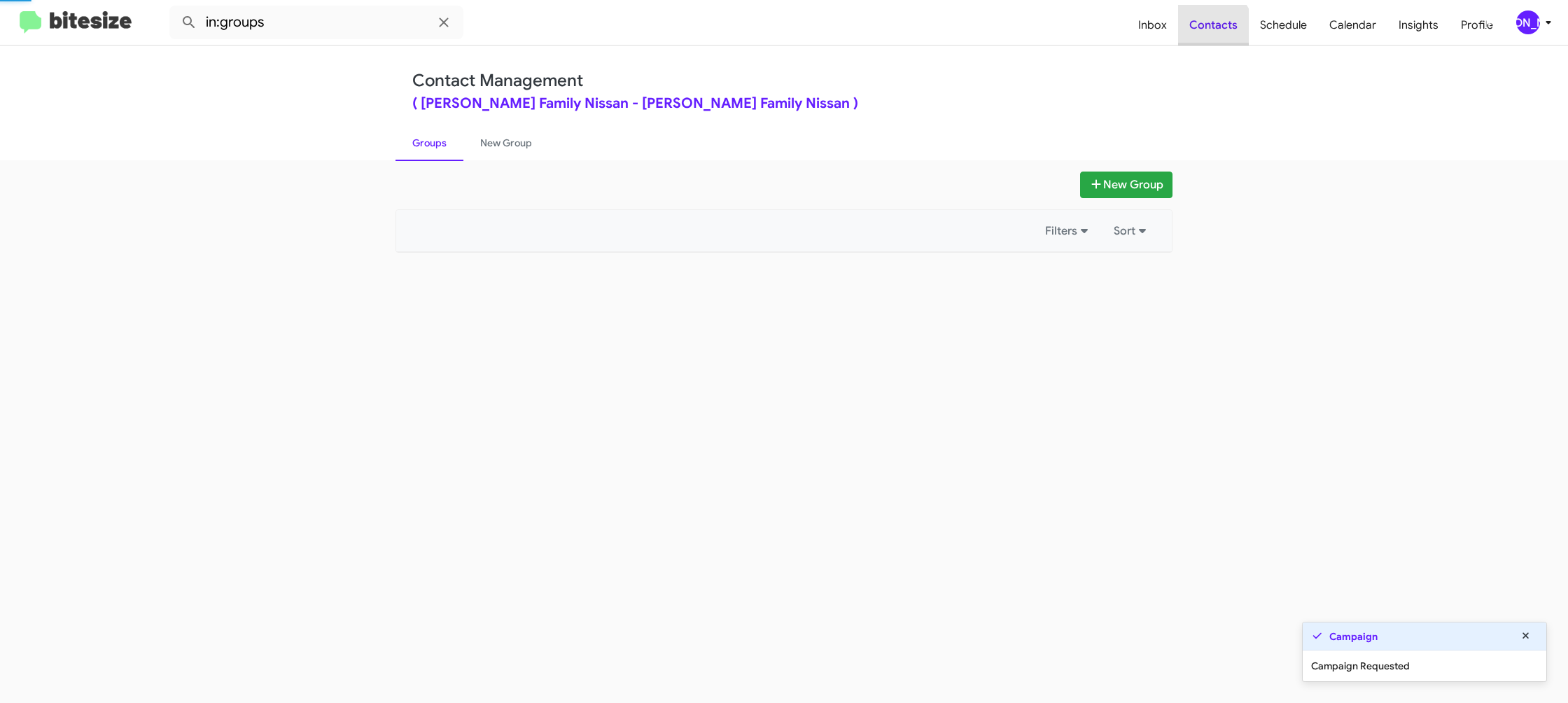
click at [1213, 31] on span "Contacts" at bounding box center [1213, 25] width 71 height 41
click at [1217, 30] on span "Contacts" at bounding box center [1213, 25] width 71 height 41
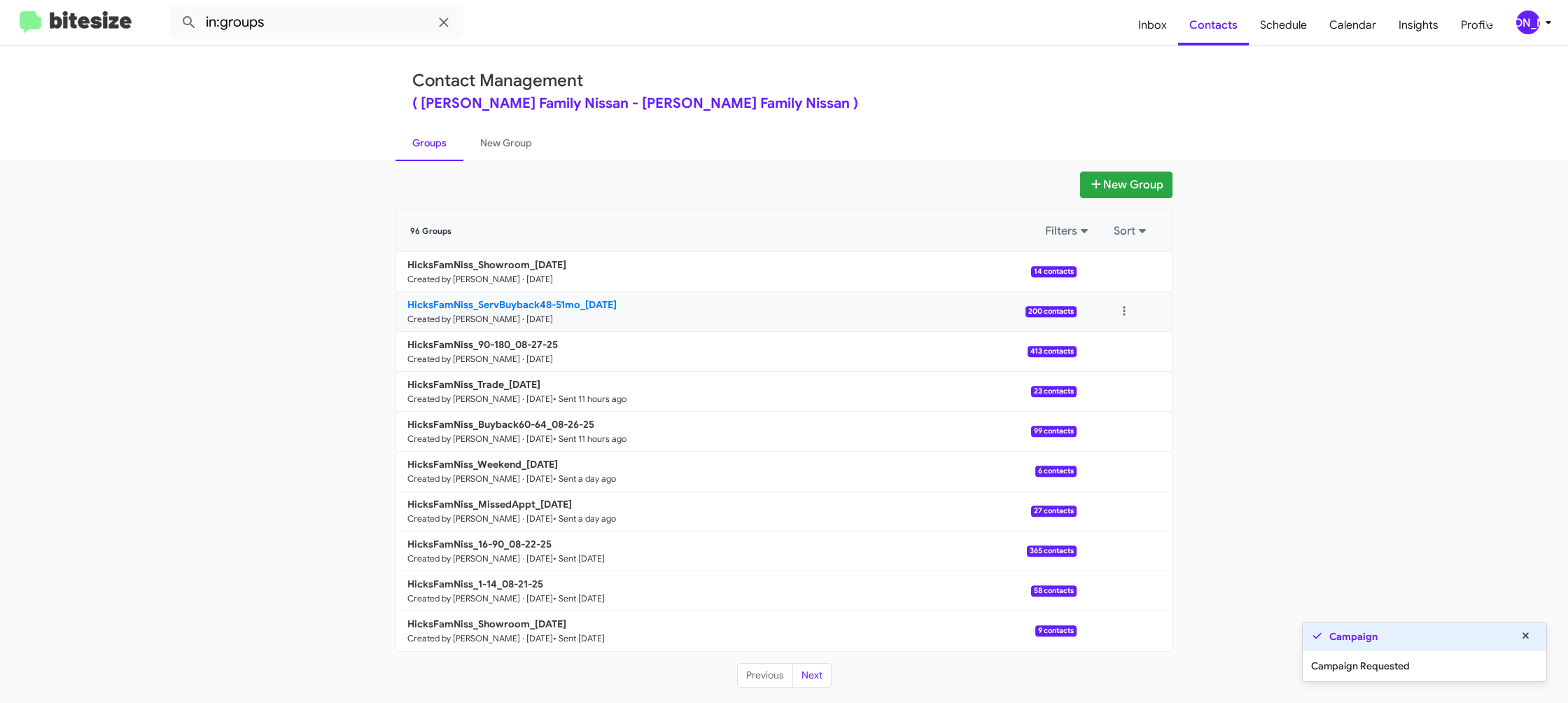
click at [502, 305] on b "HicksFamNiss_ServBuyback48-51mo_08-27-25" at bounding box center [512, 305] width 209 height 13
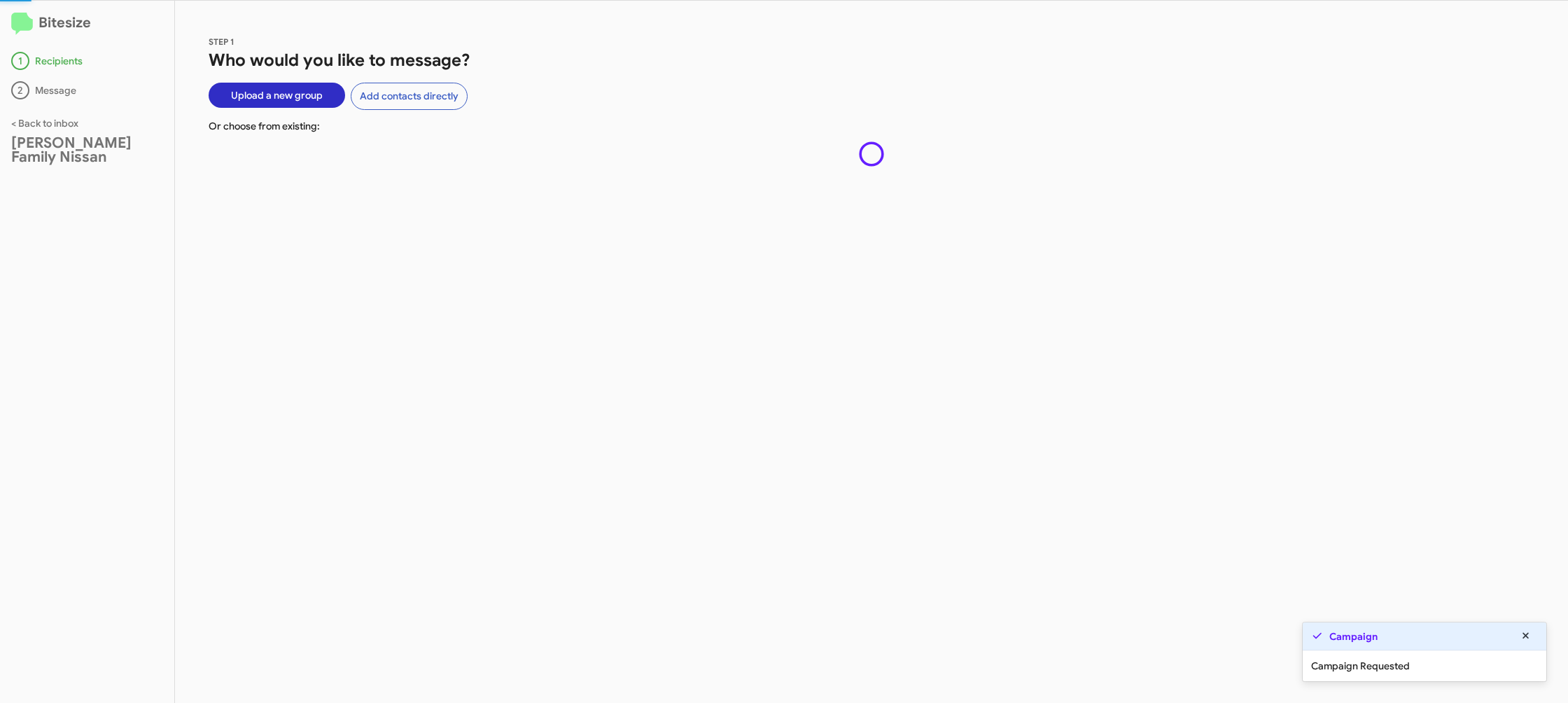
click at [499, 299] on div "STEP 1 Who would you like to message? Upload a new group Add contacts directly …" at bounding box center [871, 352] width 1393 height 702
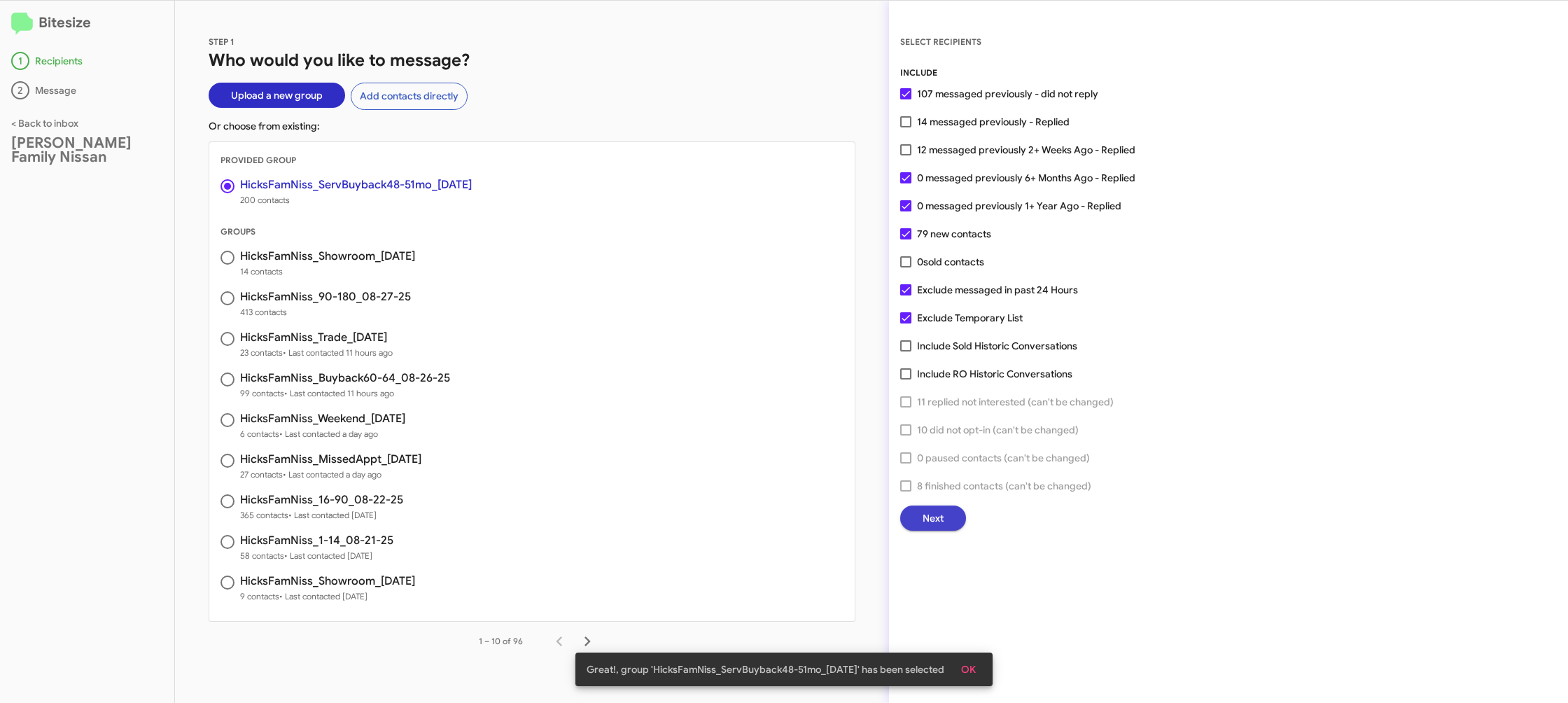
click at [920, 521] on button "Next" at bounding box center [933, 517] width 66 height 25
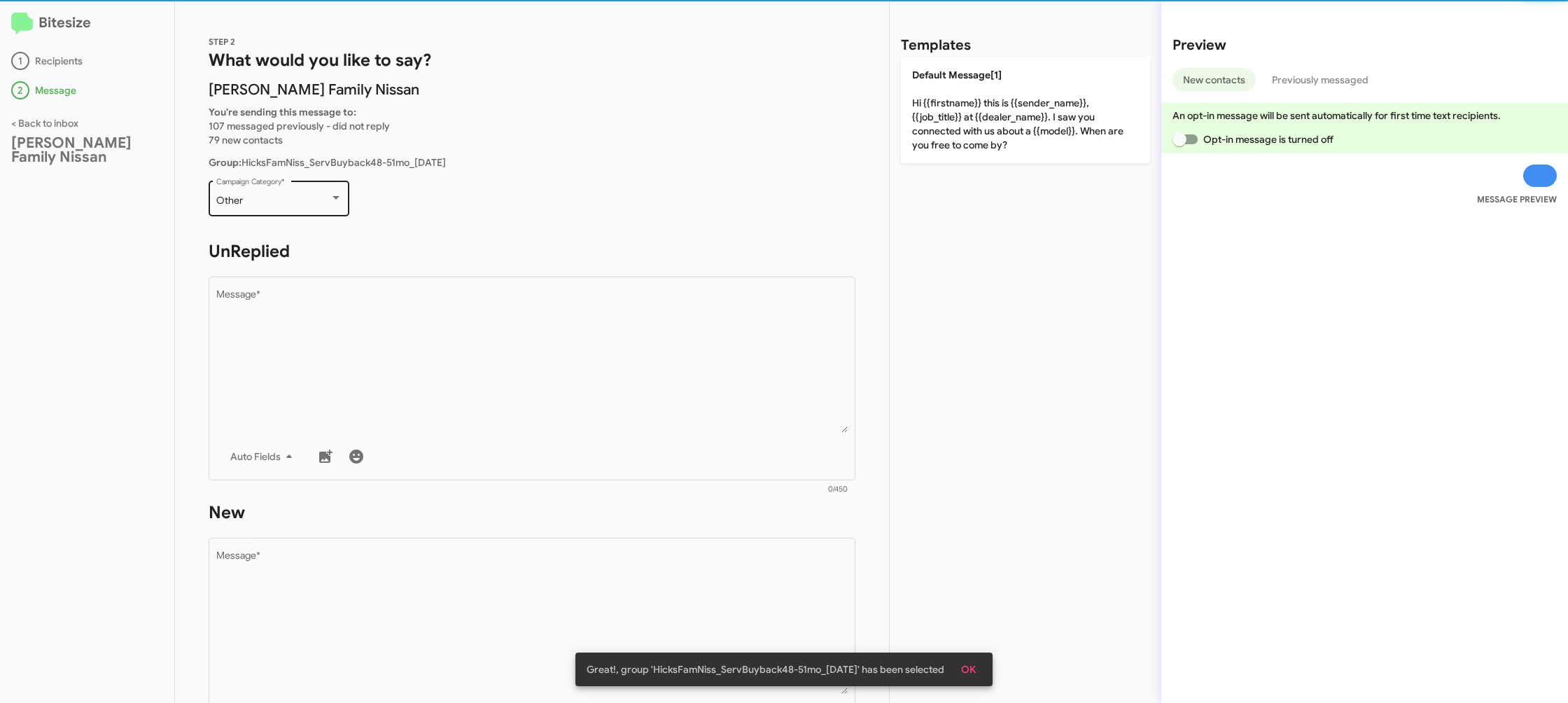
click at [291, 207] on div "Other Campaign Category *" at bounding box center [279, 197] width 126 height 39
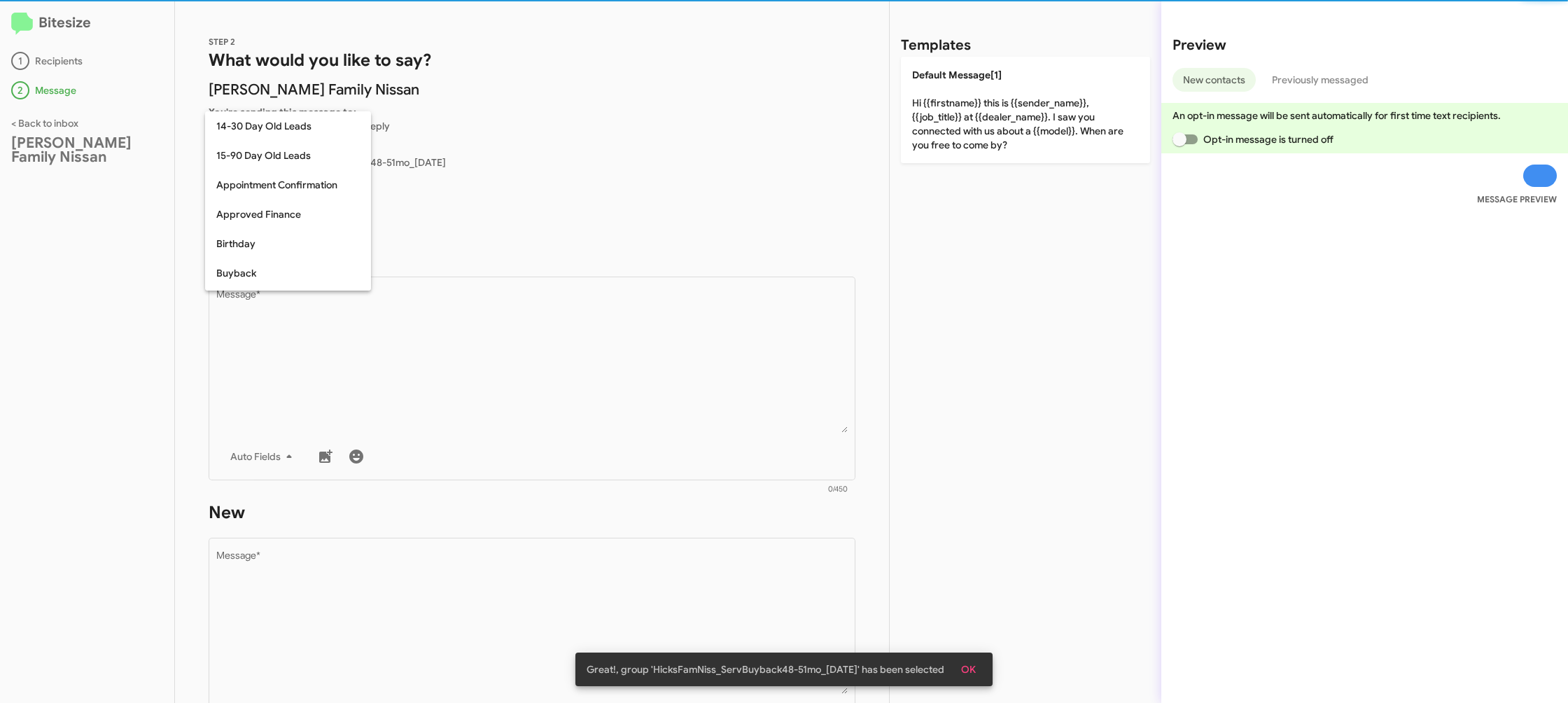
scroll to position [308, 0]
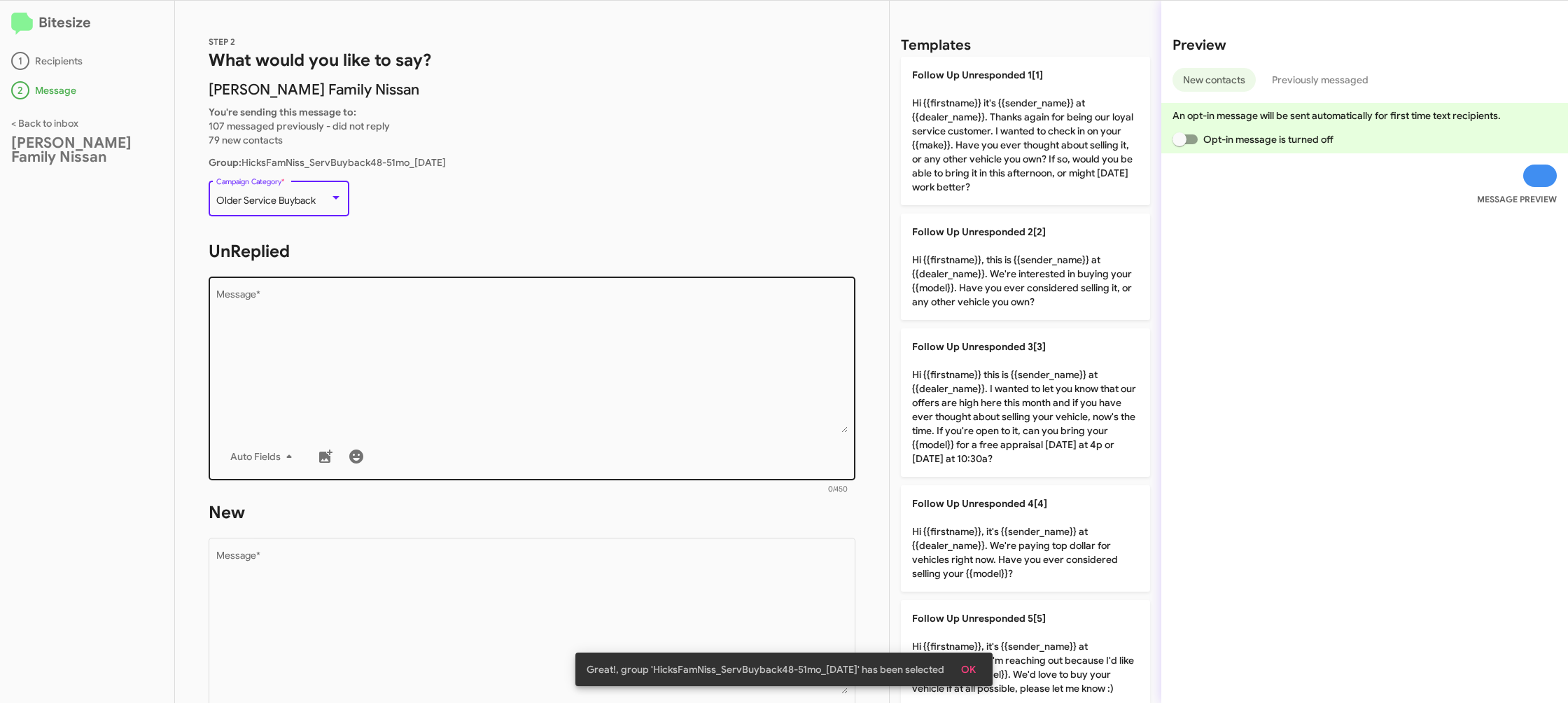
click at [494, 380] on textarea "Message *" at bounding box center [532, 361] width 632 height 143
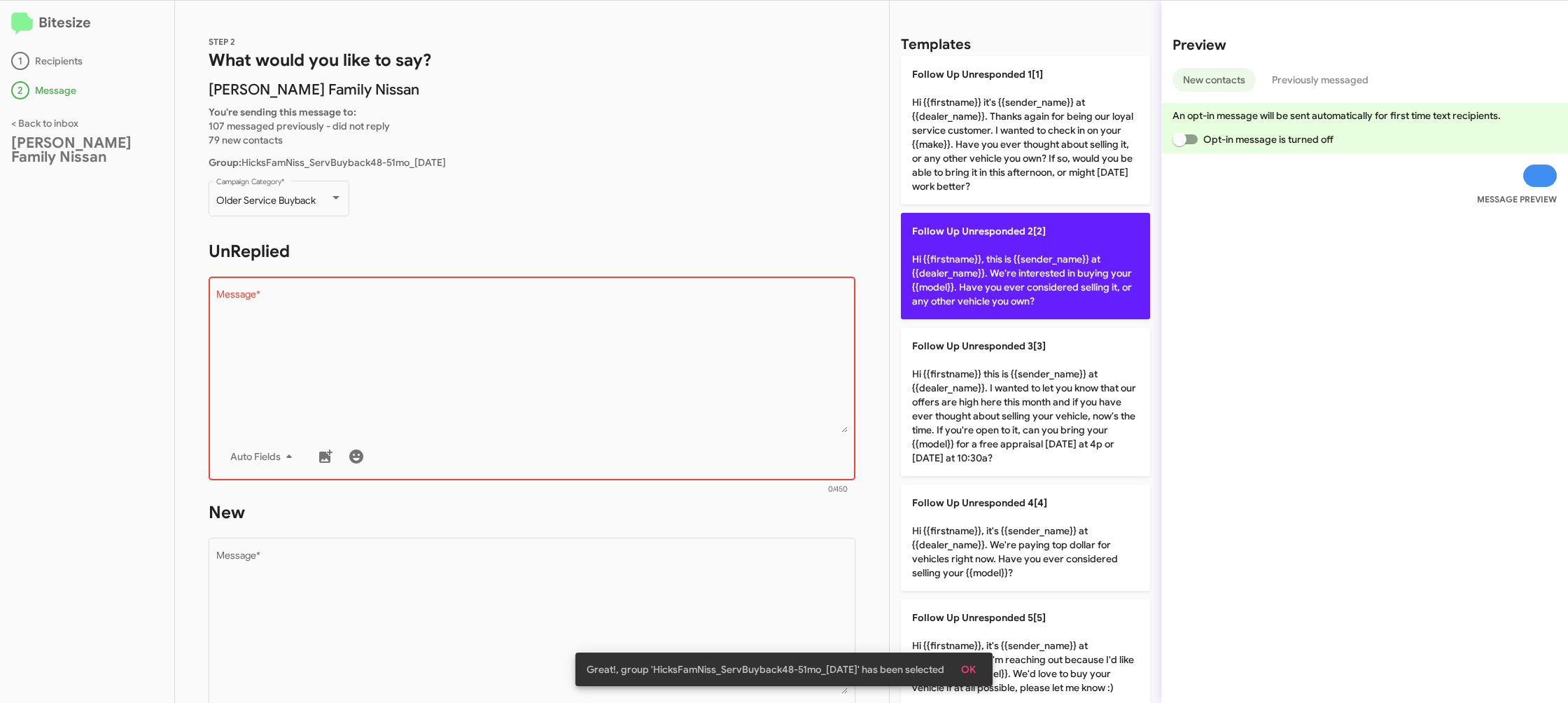
drag, startPoint x: 993, startPoint y: 280, endPoint x: 973, endPoint y: 283, distance: 20.2
click at [989, 281] on p "Follow Up Unresponded 2[2] Hi {{firstname}}, this is {{sender_name}} at {{deale…" at bounding box center [1025, 265] width 249 height 106
type textarea "Hi {{firstname}}, this is {{sender_name}} at {{dealer_name}}. We're interested …"
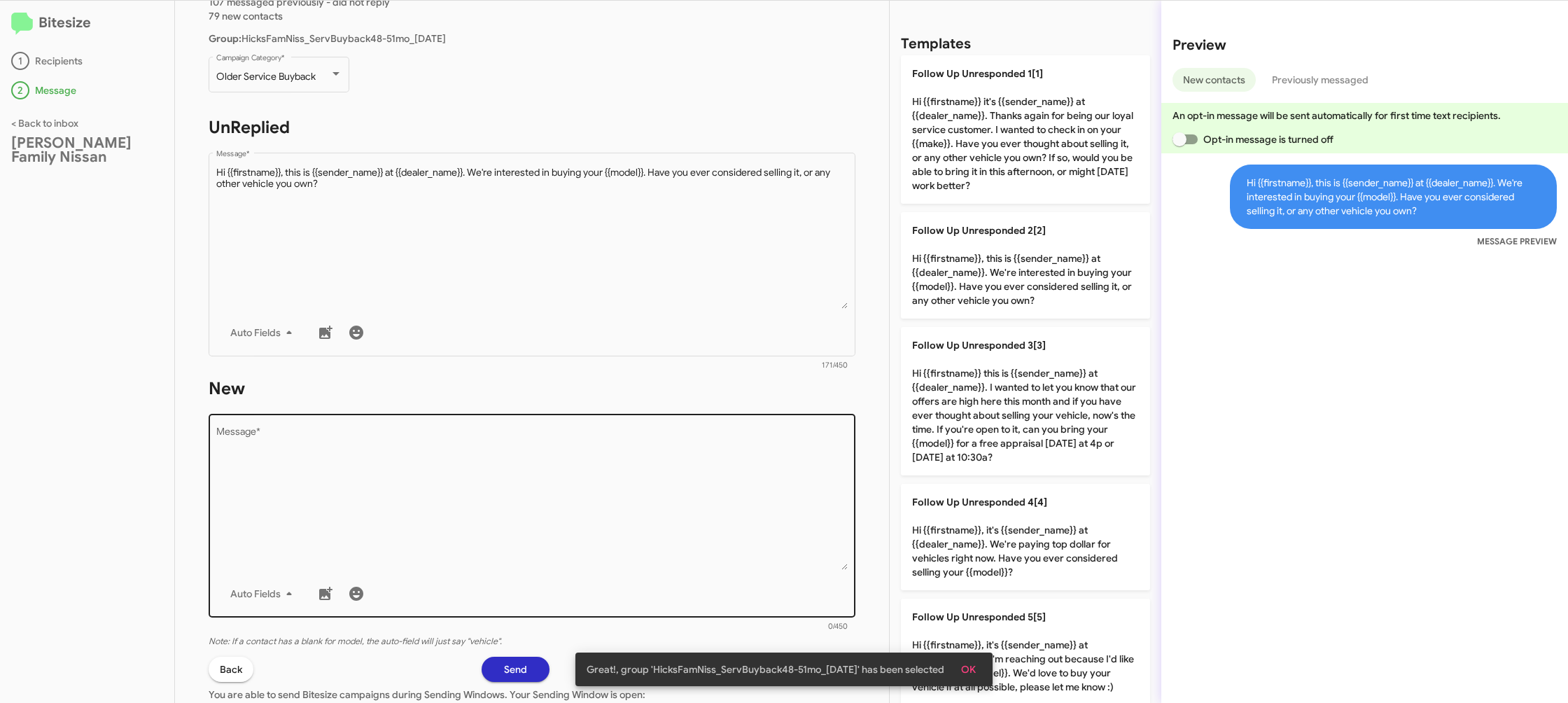
scroll to position [137, 0]
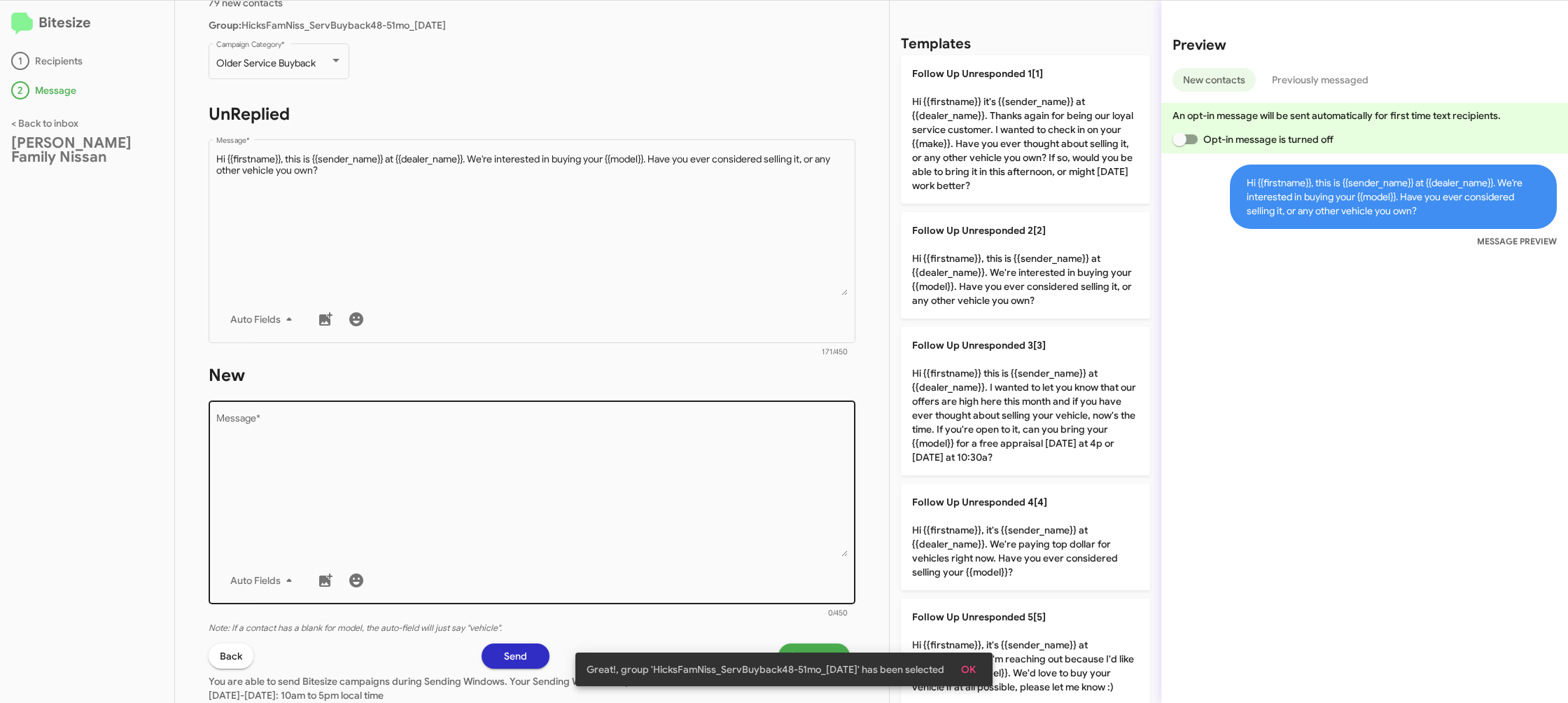
click at [731, 505] on textarea "Message *" at bounding box center [532, 485] width 632 height 143
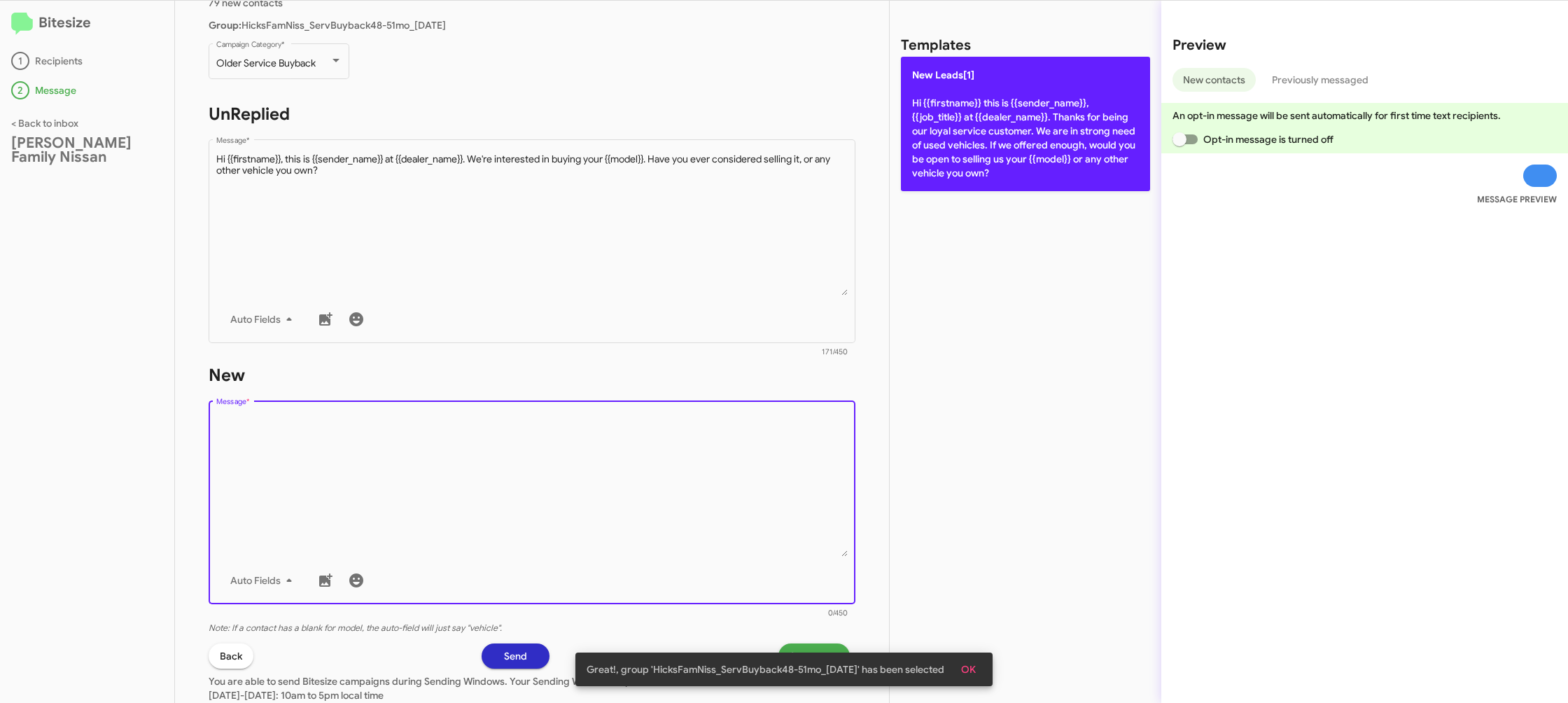
drag, startPoint x: 731, startPoint y: 505, endPoint x: 1013, endPoint y: 146, distance: 456.5
click at [762, 459] on textarea "Message *" at bounding box center [532, 485] width 632 height 143
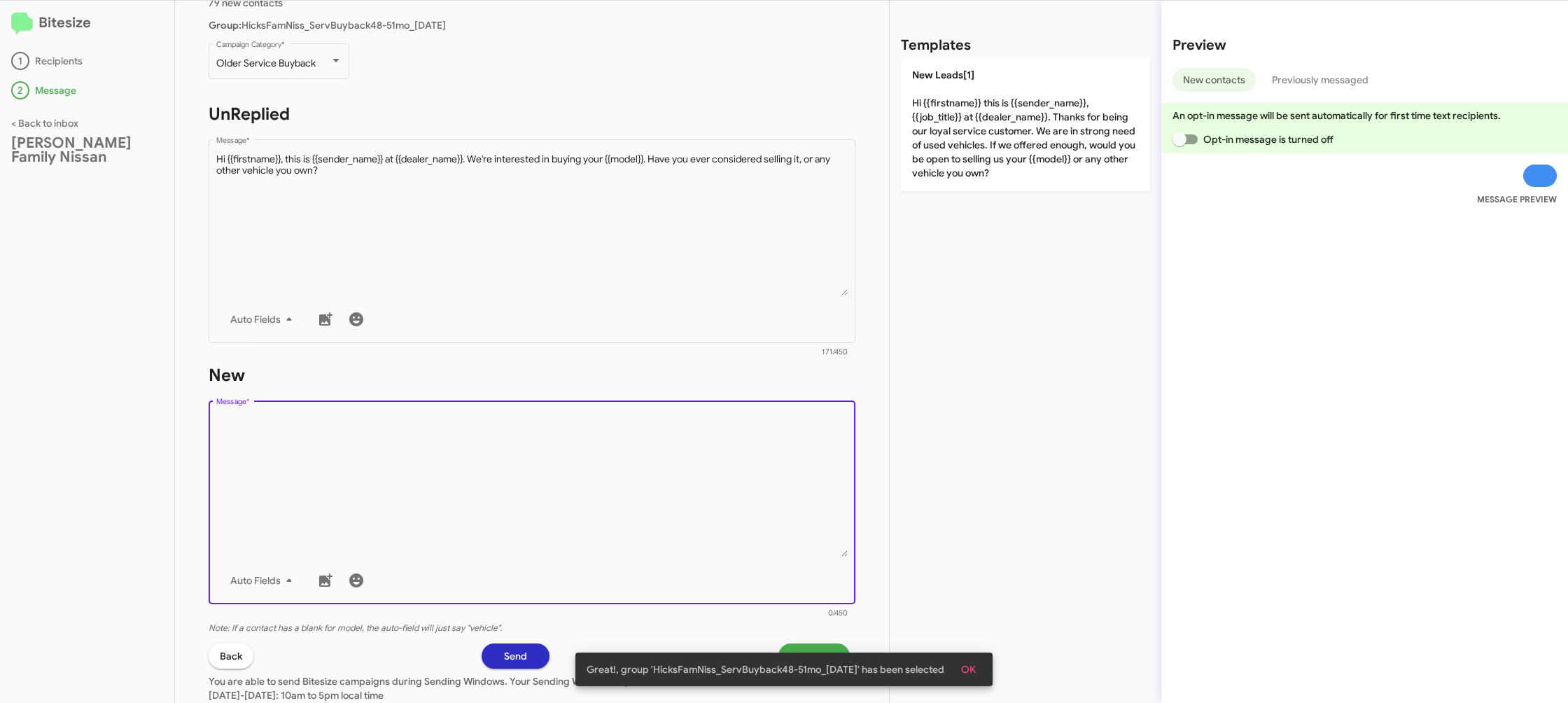
drag, startPoint x: 1031, startPoint y: 128, endPoint x: 729, endPoint y: 678, distance: 627.5
click at [1031, 128] on p "New Leads[1] Hi {{firstname}} this is {{sender_name}}, {{job_title}} at {{deale…" at bounding box center [1025, 123] width 249 height 134
type textarea "Hi {{firstname}} this is {{sender_name}}, {{job_title}} at {{dealer_name}}. Tha…"
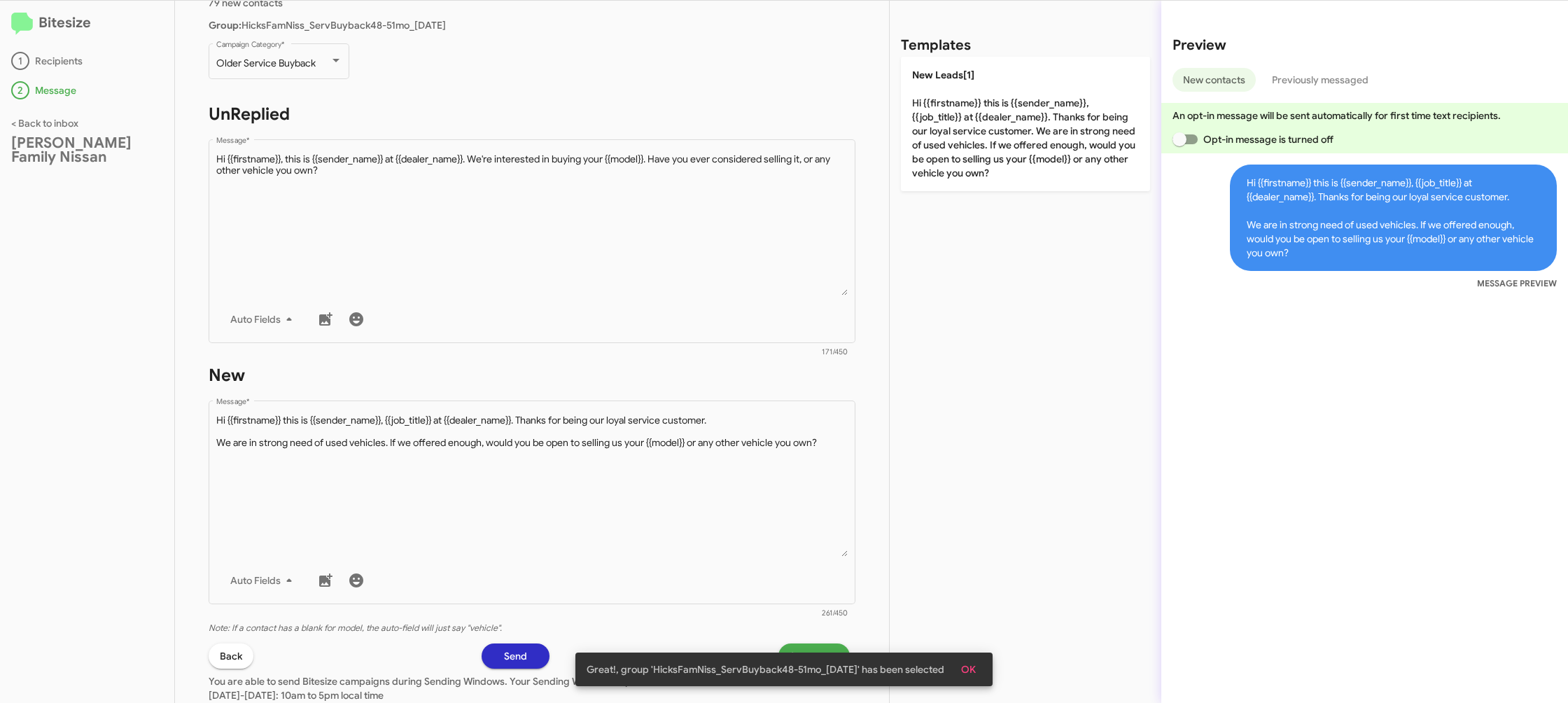
click at [817, 654] on snack-bar-container "Great!, group 'HicksFamNiss_ServBuyback48-51mo_08-27-25' has been selected OK" at bounding box center [784, 669] width 418 height 34
click at [969, 668] on span "OK" at bounding box center [968, 669] width 15 height 25
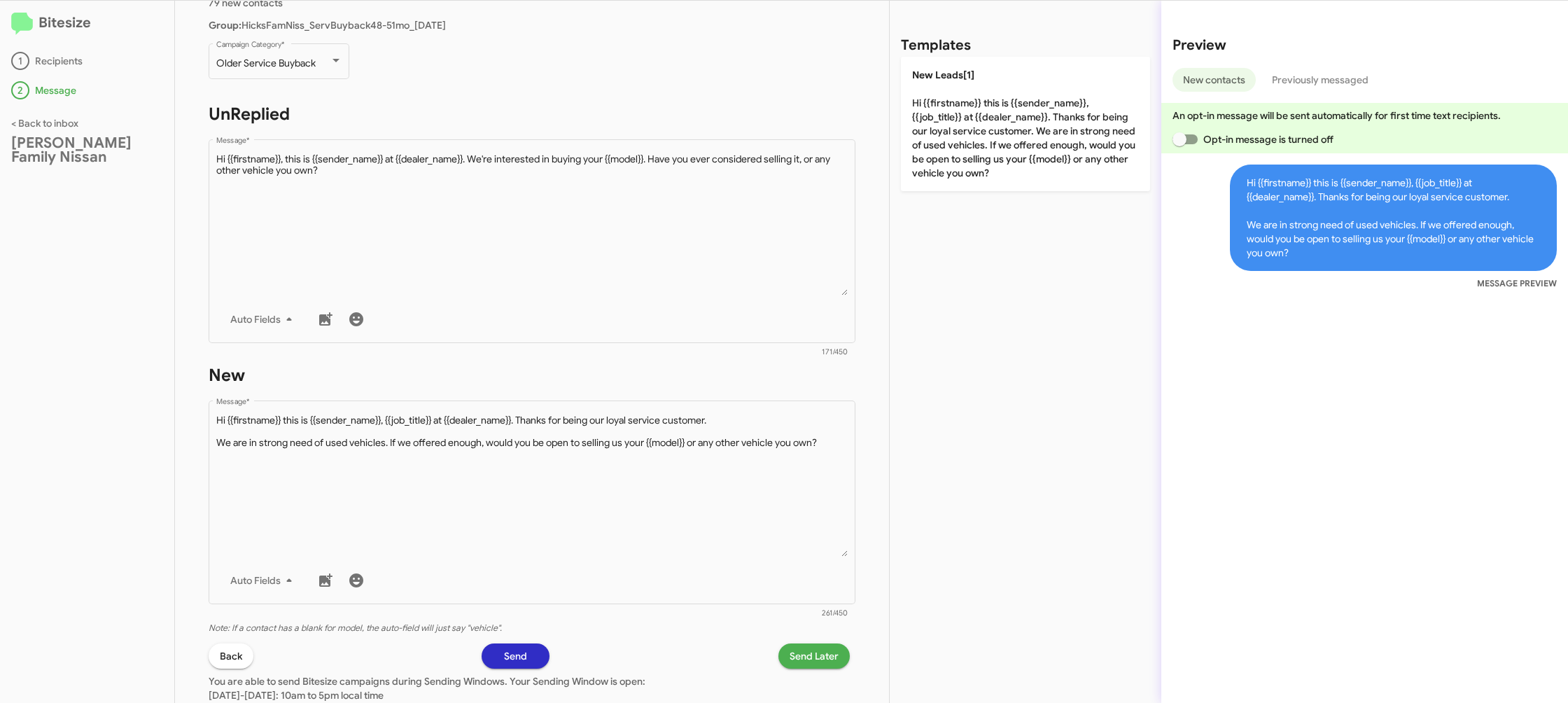
click at [830, 655] on span "Send Later" at bounding box center [814, 655] width 49 height 25
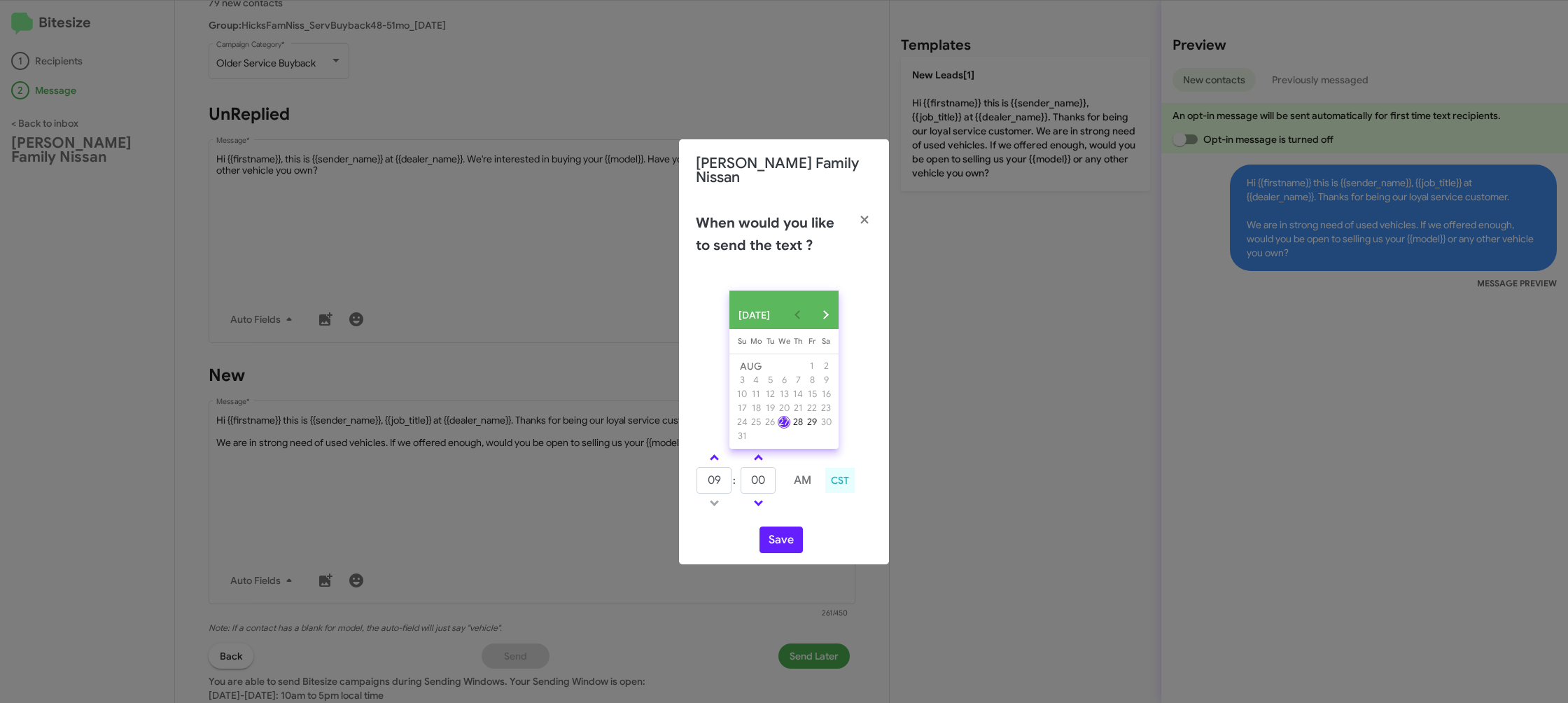
drag, startPoint x: 713, startPoint y: 455, endPoint x: 752, endPoint y: 472, distance: 42.5
click at [714, 455] on span at bounding box center [714, 459] width 9 height 9
type input "10"
click at [764, 473] on input "00" at bounding box center [758, 480] width 35 height 26
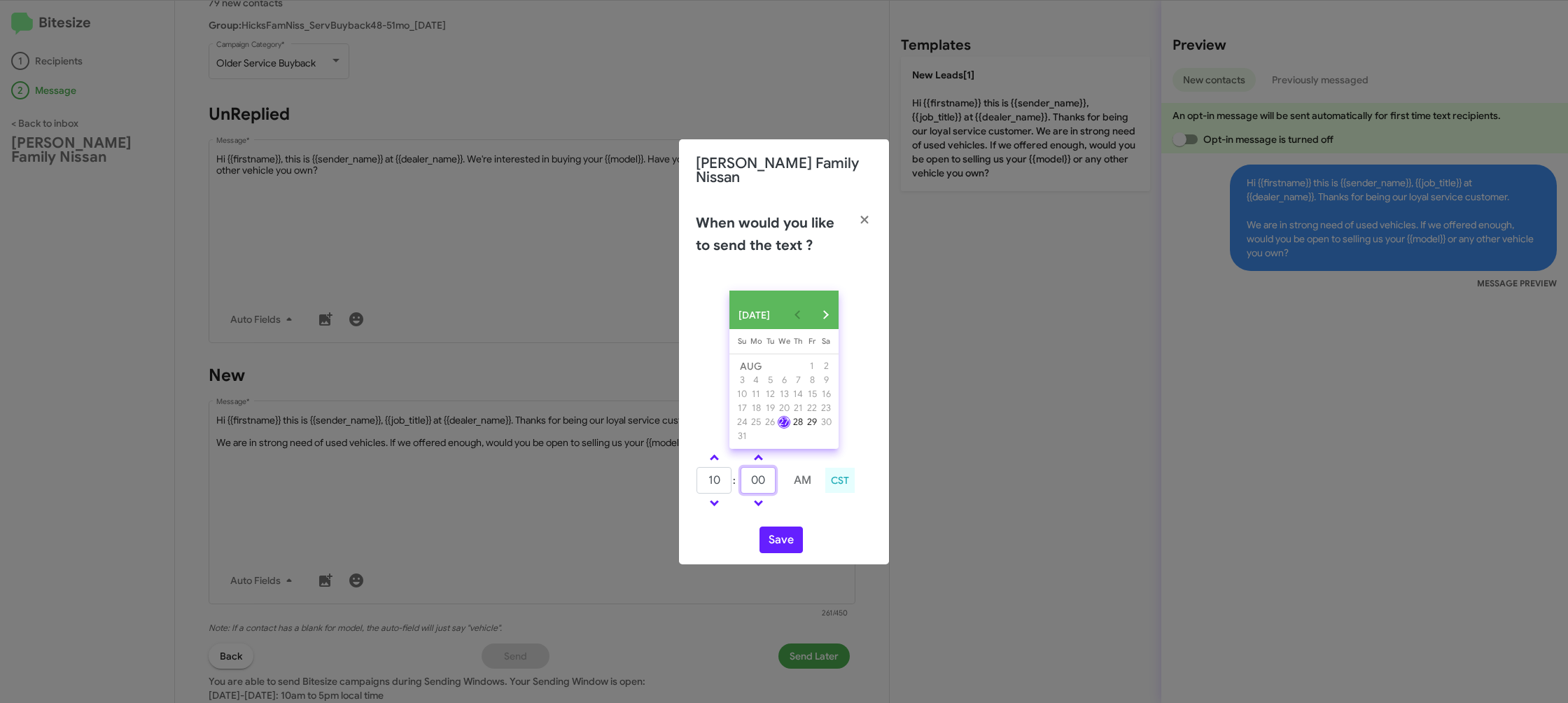
click at [764, 473] on input "00" at bounding box center [758, 480] width 35 height 26
type input "47"
drag, startPoint x: 806, startPoint y: 509, endPoint x: 778, endPoint y: 542, distance: 43.3
click at [799, 511] on div "10 : 47 AM CST" at bounding box center [784, 482] width 198 height 66
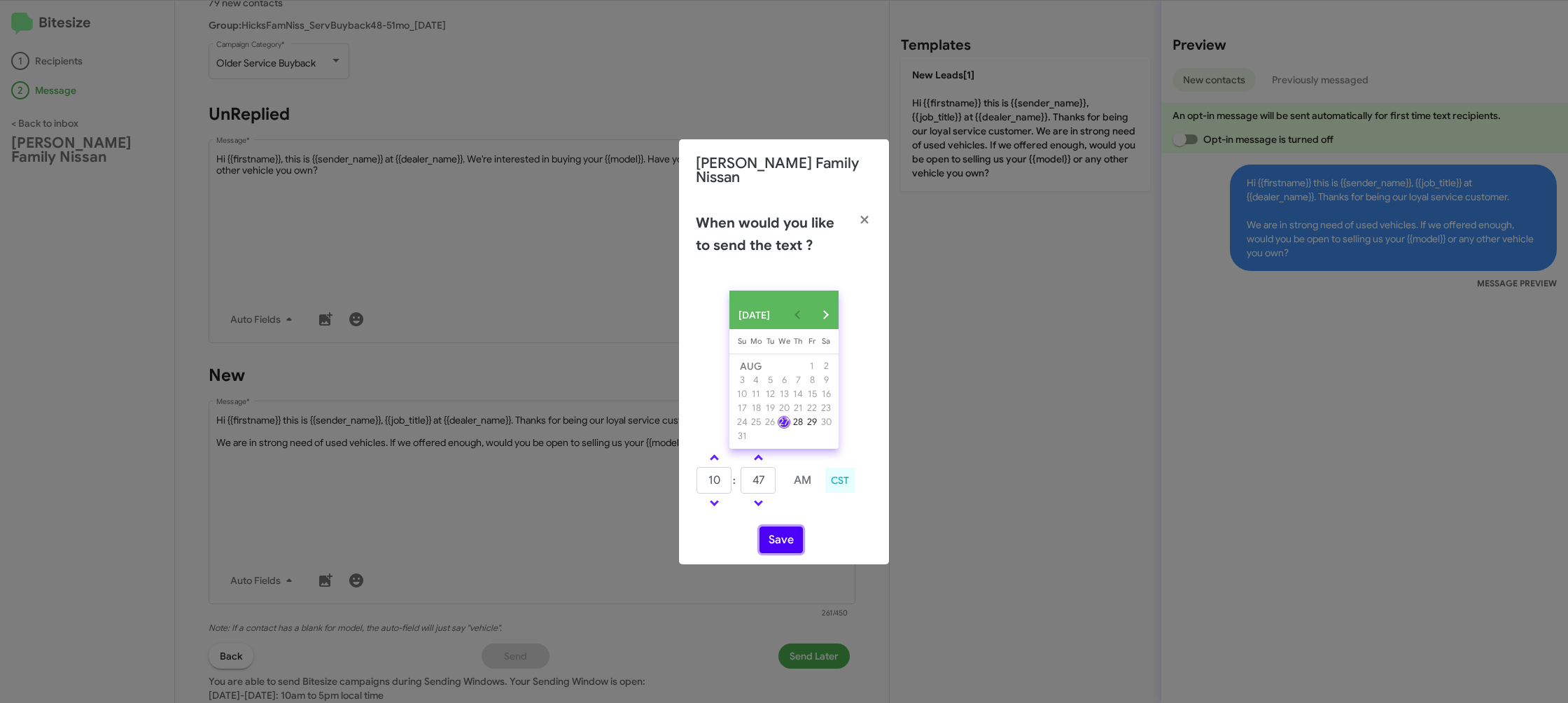
click at [778, 542] on button "Save" at bounding box center [781, 540] width 44 height 26
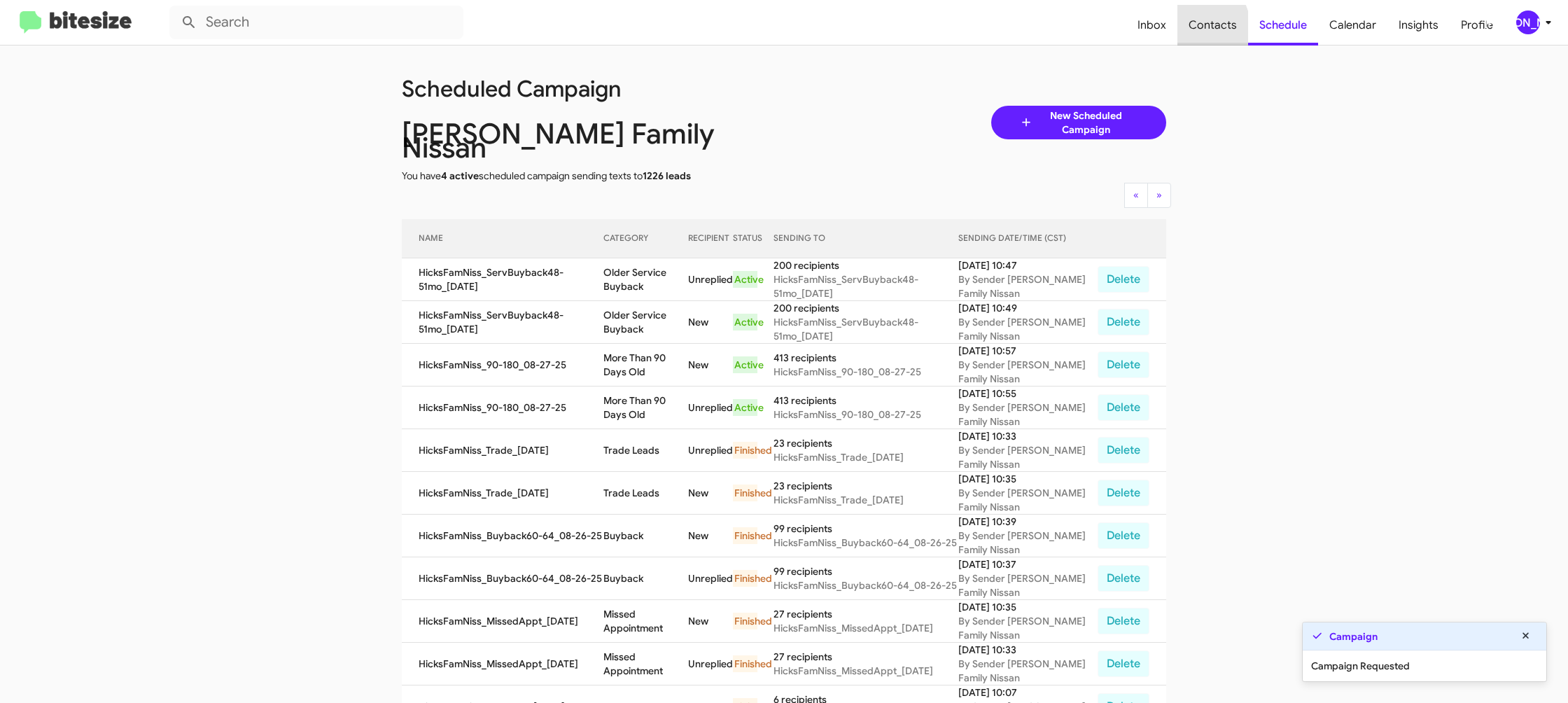
click at [1195, 29] on span "Contacts" at bounding box center [1213, 25] width 71 height 41
type input "in:groups"
click at [1195, 29] on span "Contacts" at bounding box center [1213, 25] width 71 height 41
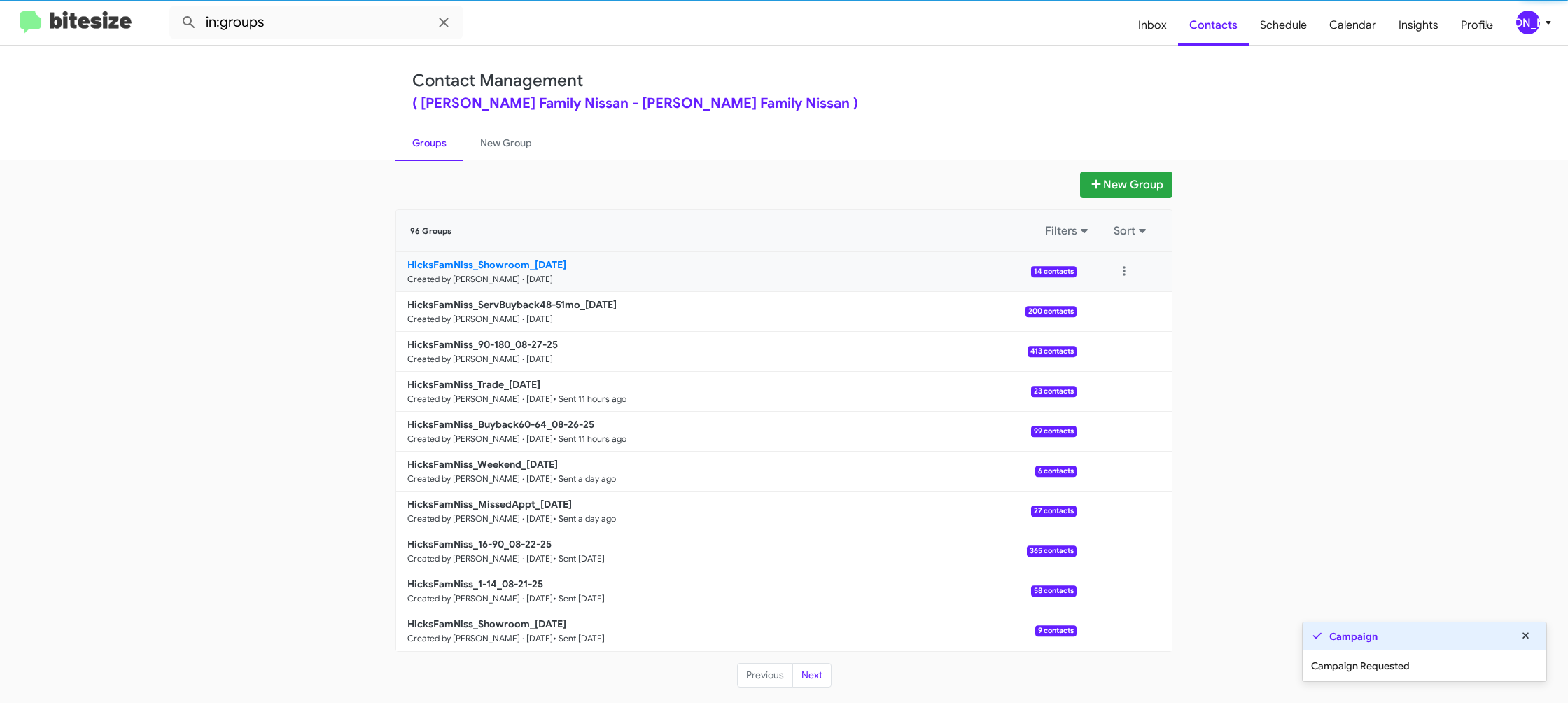
click at [486, 256] on link "HicksFamNiss_Showroom_08-27-25 Created by Jason Apdua · Aug 27, 2025 14 contacts" at bounding box center [736, 272] width 680 height 40
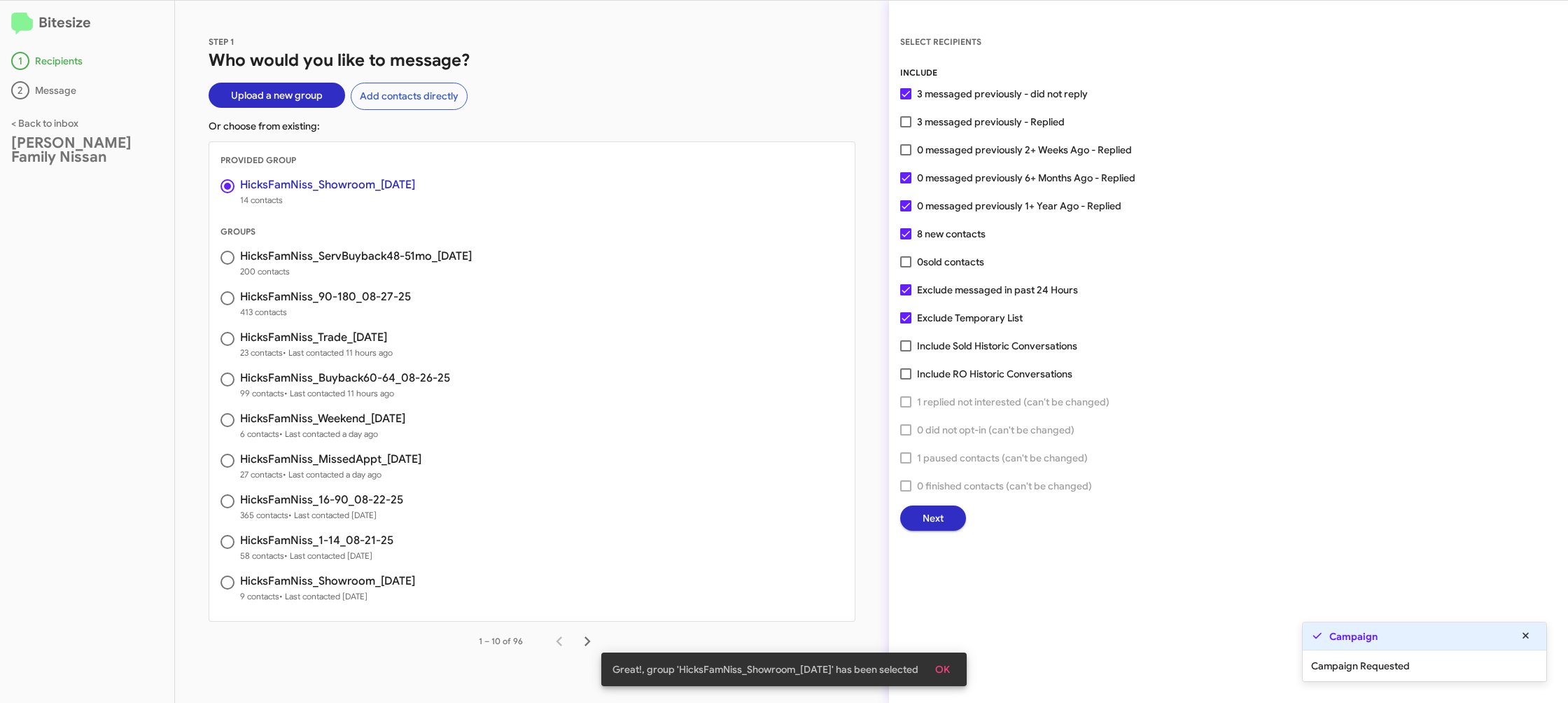
click at [925, 515] on span "Next" at bounding box center [933, 517] width 21 height 25
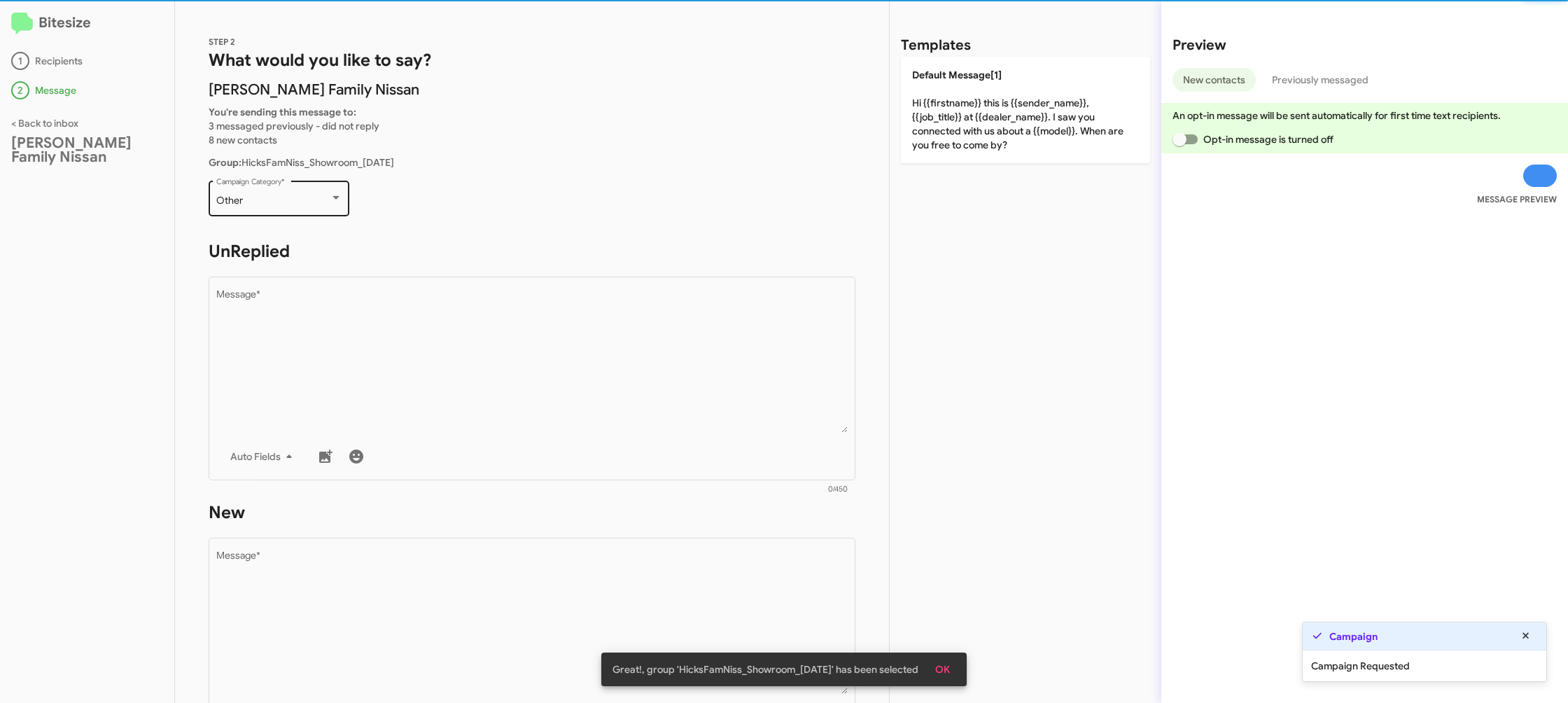
click at [286, 211] on div "Other Campaign Category *" at bounding box center [279, 197] width 126 height 39
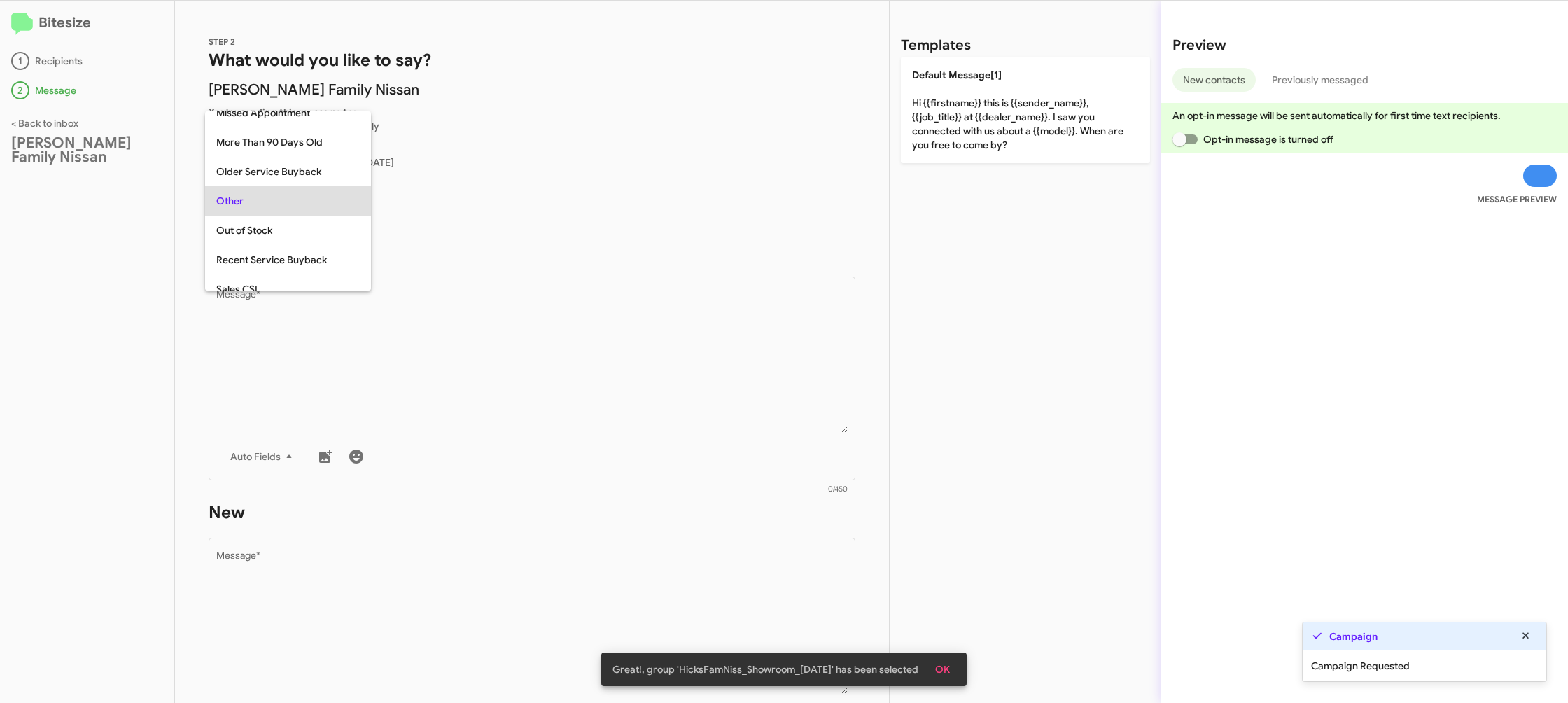
scroll to position [380, 0]
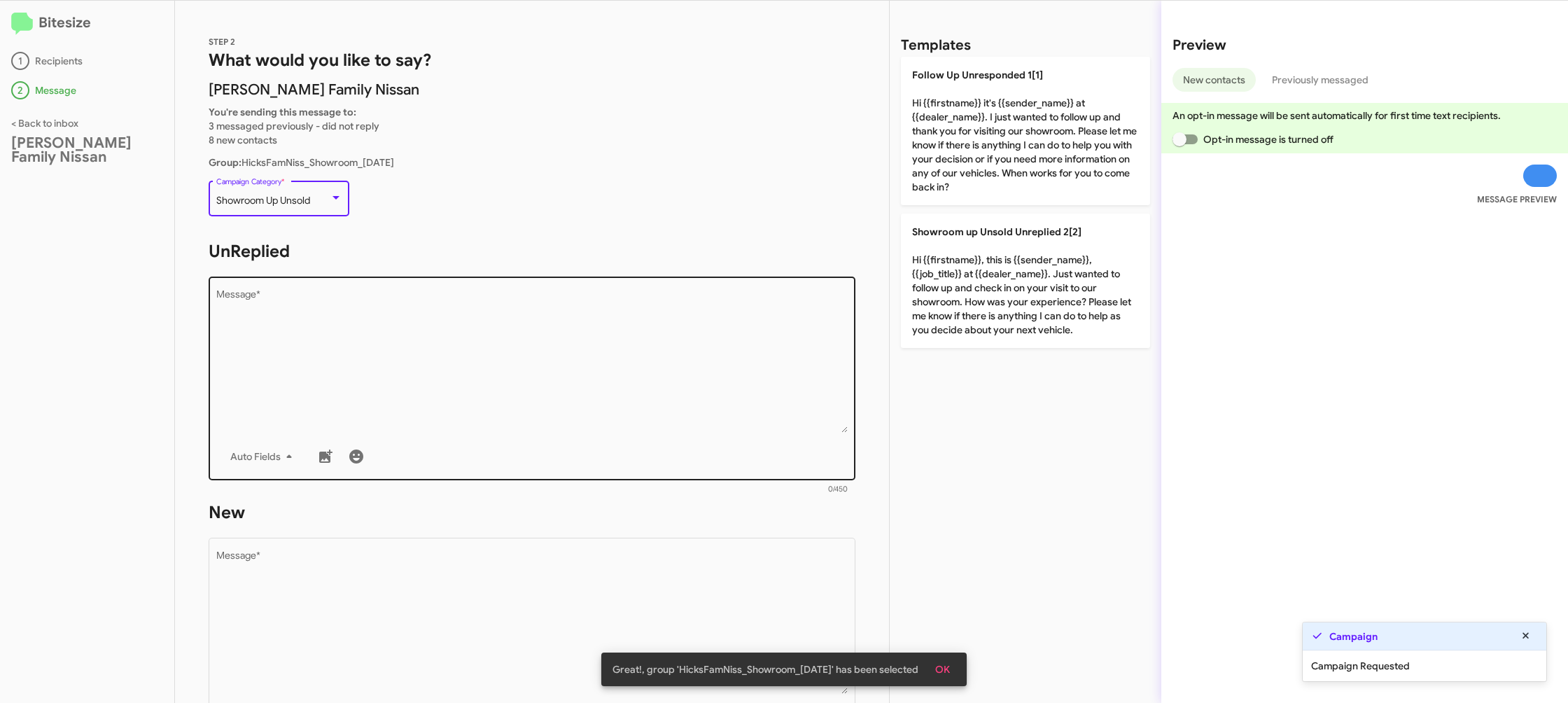
click at [416, 355] on textarea "Message *" at bounding box center [532, 361] width 632 height 143
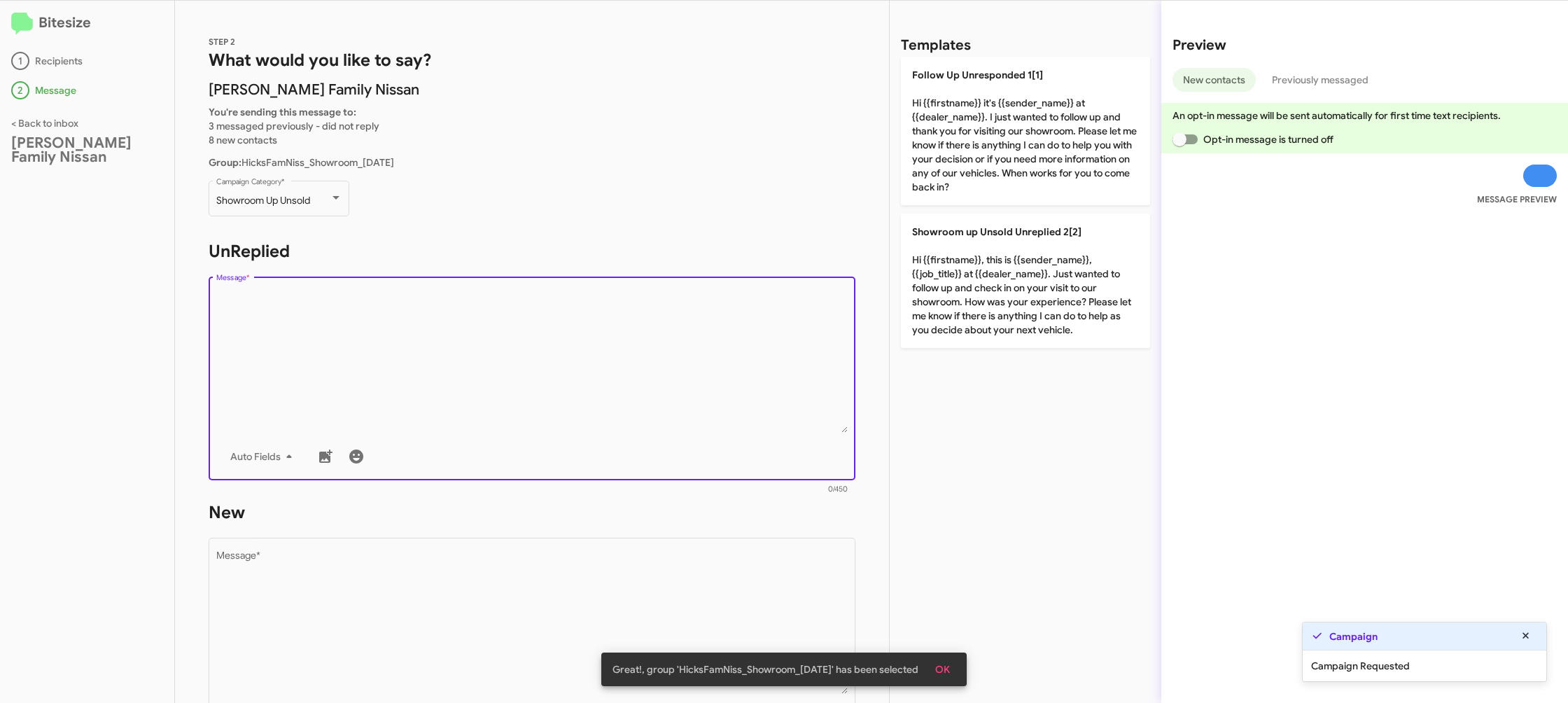
drag, startPoint x: 416, startPoint y: 355, endPoint x: 512, endPoint y: 305, distance: 108.2
click at [424, 349] on textarea "Message *" at bounding box center [532, 361] width 632 height 143
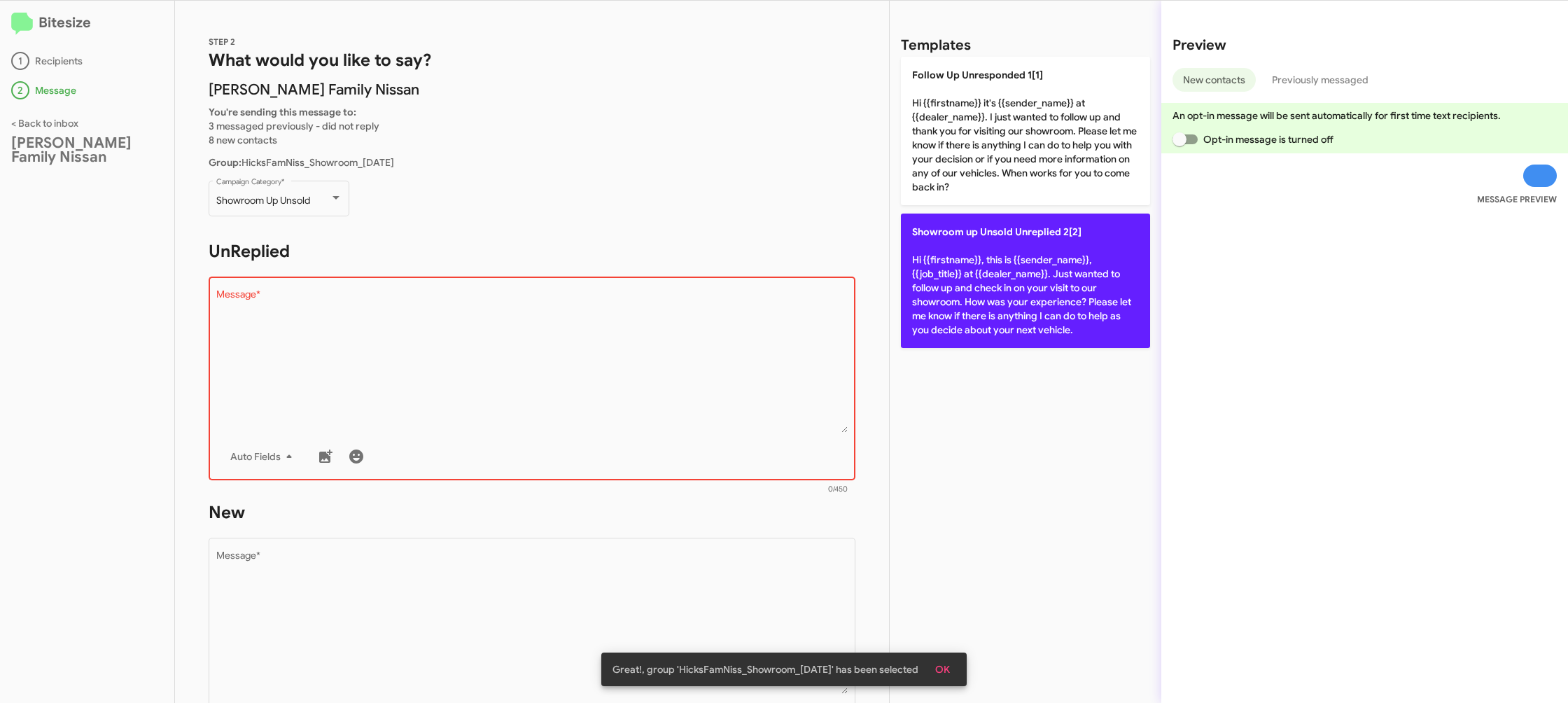
drag, startPoint x: 979, startPoint y: 270, endPoint x: 916, endPoint y: 297, distance: 68.5
click at [978, 273] on p "Showroom up Unsold Unreplied 2[2] Hi {{firstname}}, this is {{sender_name}}, {{…" at bounding box center [1025, 280] width 249 height 134
type textarea "Hi {{firstname}}, this is {{sender_name}}, {{job_title}} at {{dealer_name}}. Ju…"
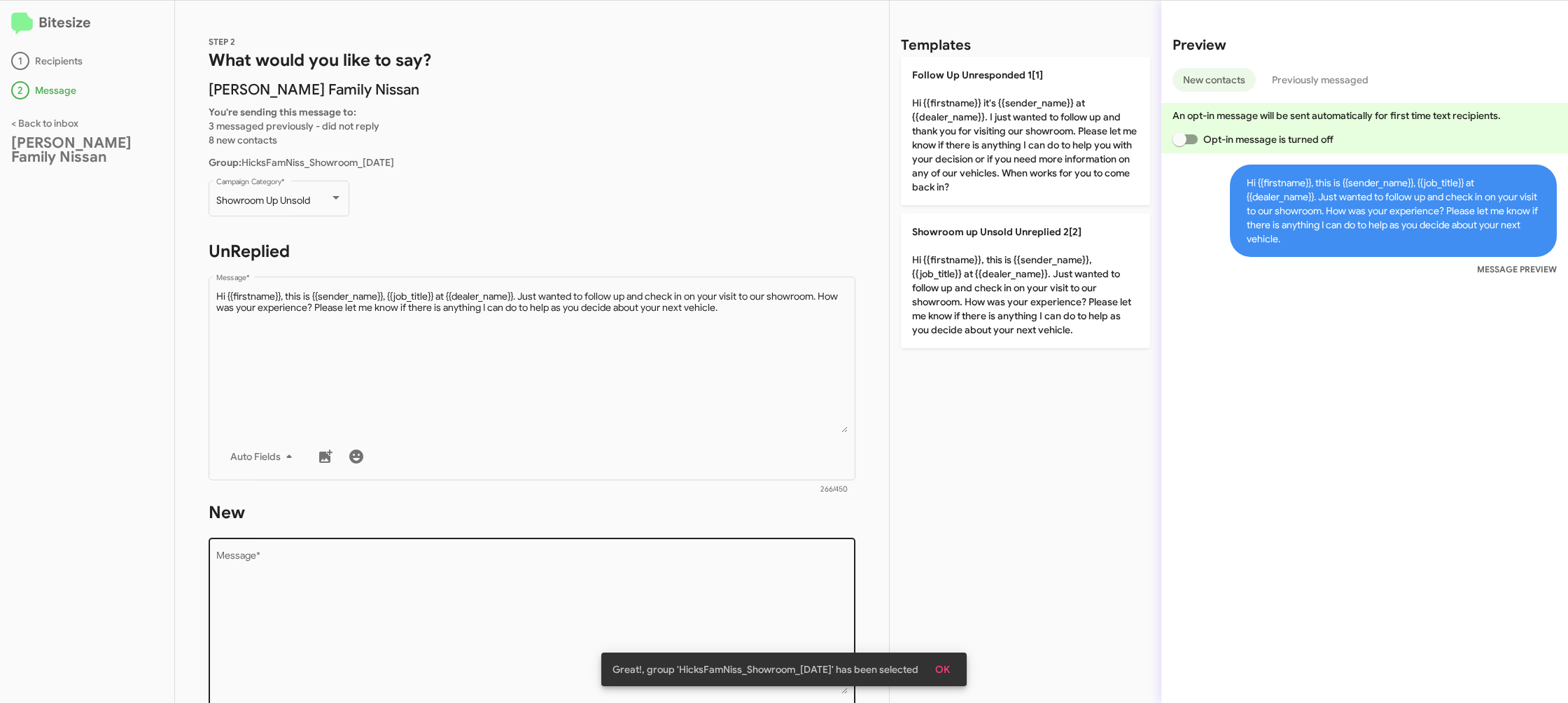
click at [672, 577] on textarea "Message *" at bounding box center [532, 622] width 632 height 143
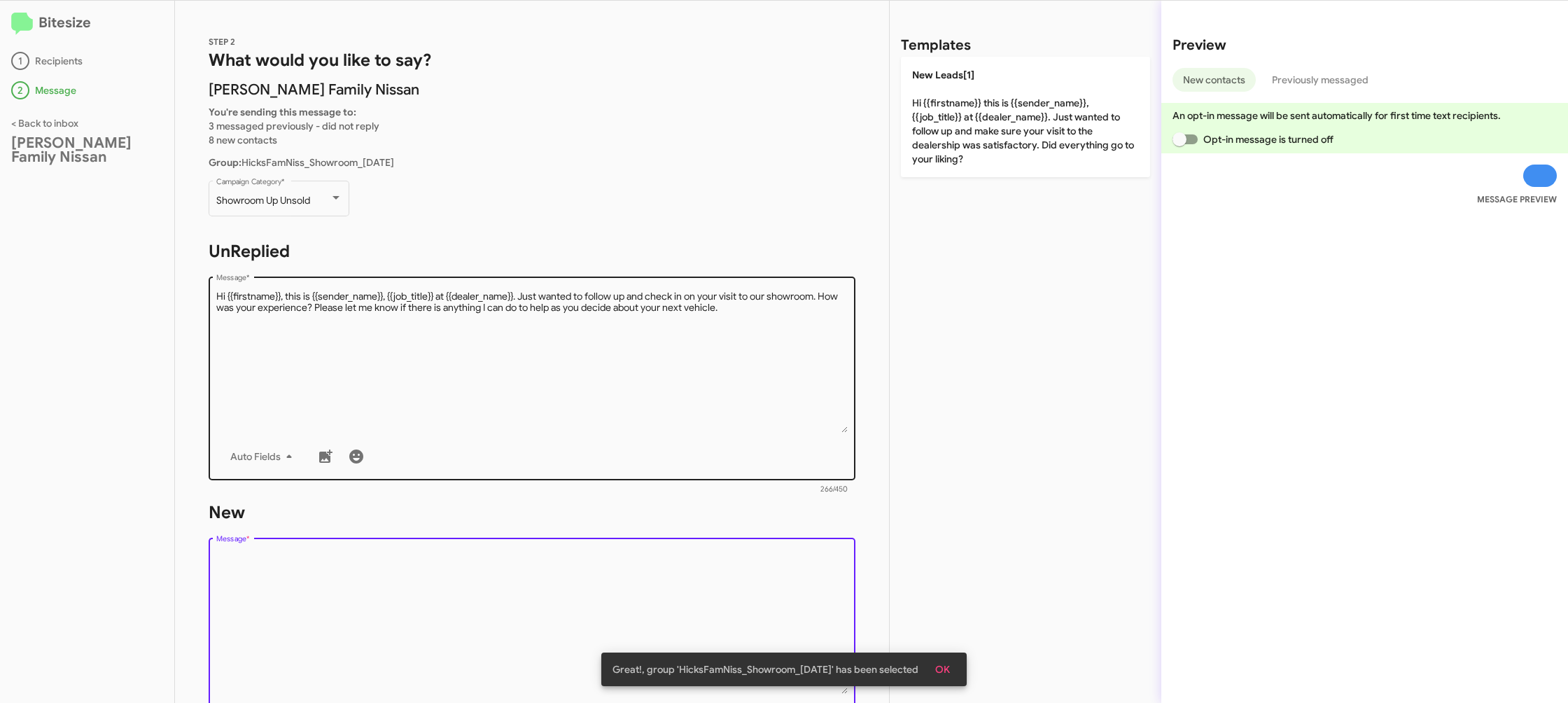
drag, startPoint x: 672, startPoint y: 577, endPoint x: 846, endPoint y: 337, distance: 296.4
click at [674, 574] on textarea "Message *" at bounding box center [532, 622] width 632 height 143
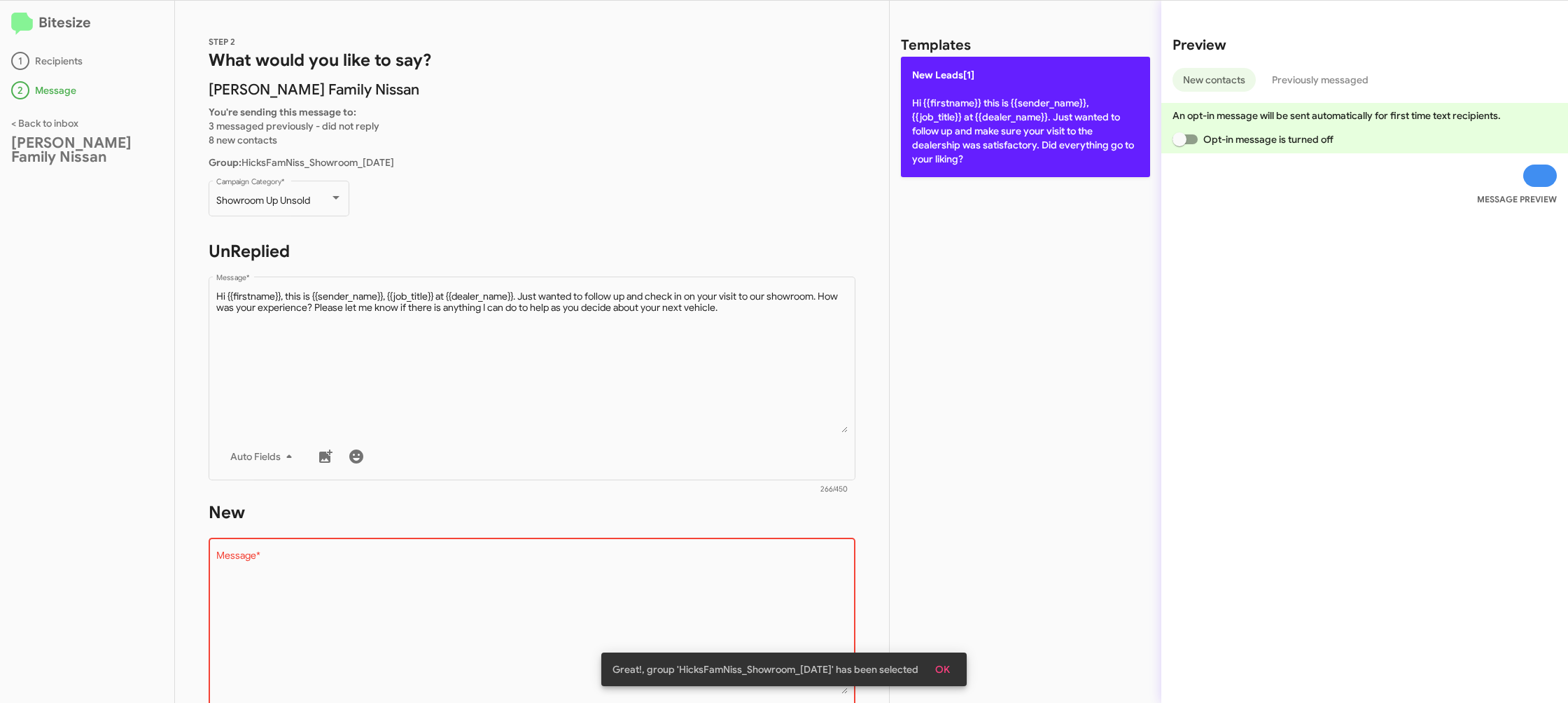
click at [1022, 136] on p "New Leads[1] Hi {{firstname}} this is {{sender_name}}, {{job_title}} at {{deale…" at bounding box center [1025, 116] width 249 height 121
type textarea "Hi {{firstname}} this is {{sender_name}}, {{job_title}} at {{dealer_name}}. Jus…"
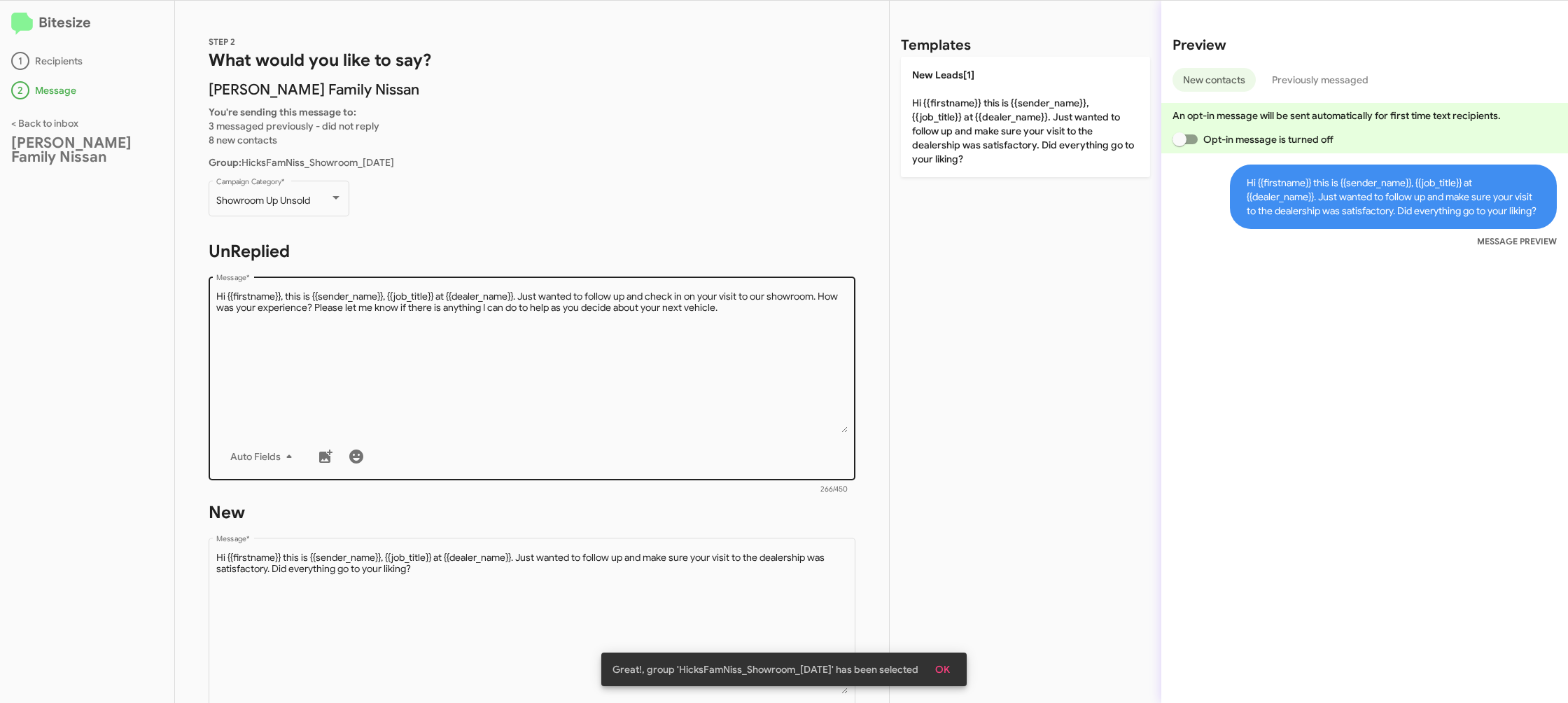
scroll to position [235, 0]
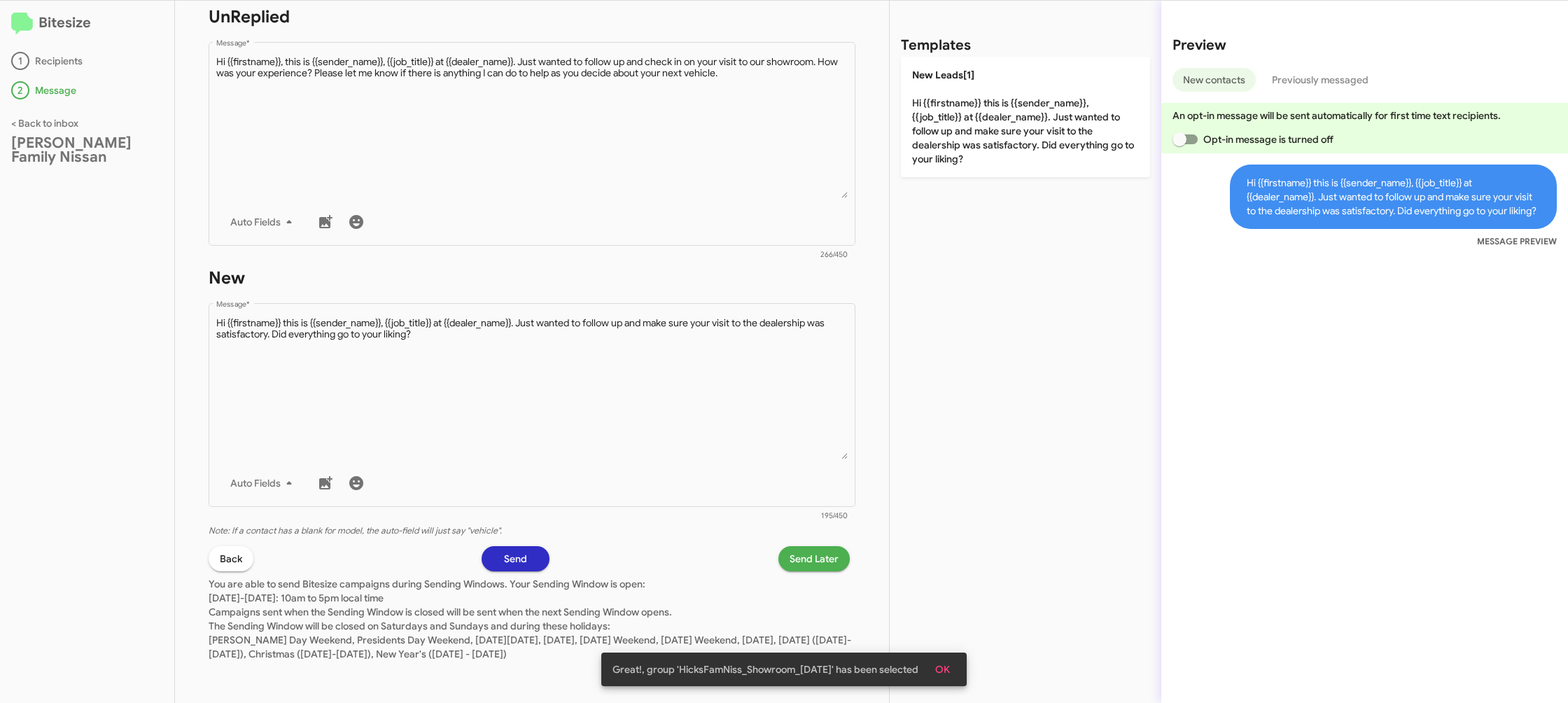
click at [833, 580] on p "You are able to send Bitesize campaigns during Sending Windows. Your Sending Wi…" at bounding box center [532, 616] width 647 height 90
click at [822, 567] on span "Send Later" at bounding box center [814, 558] width 49 height 25
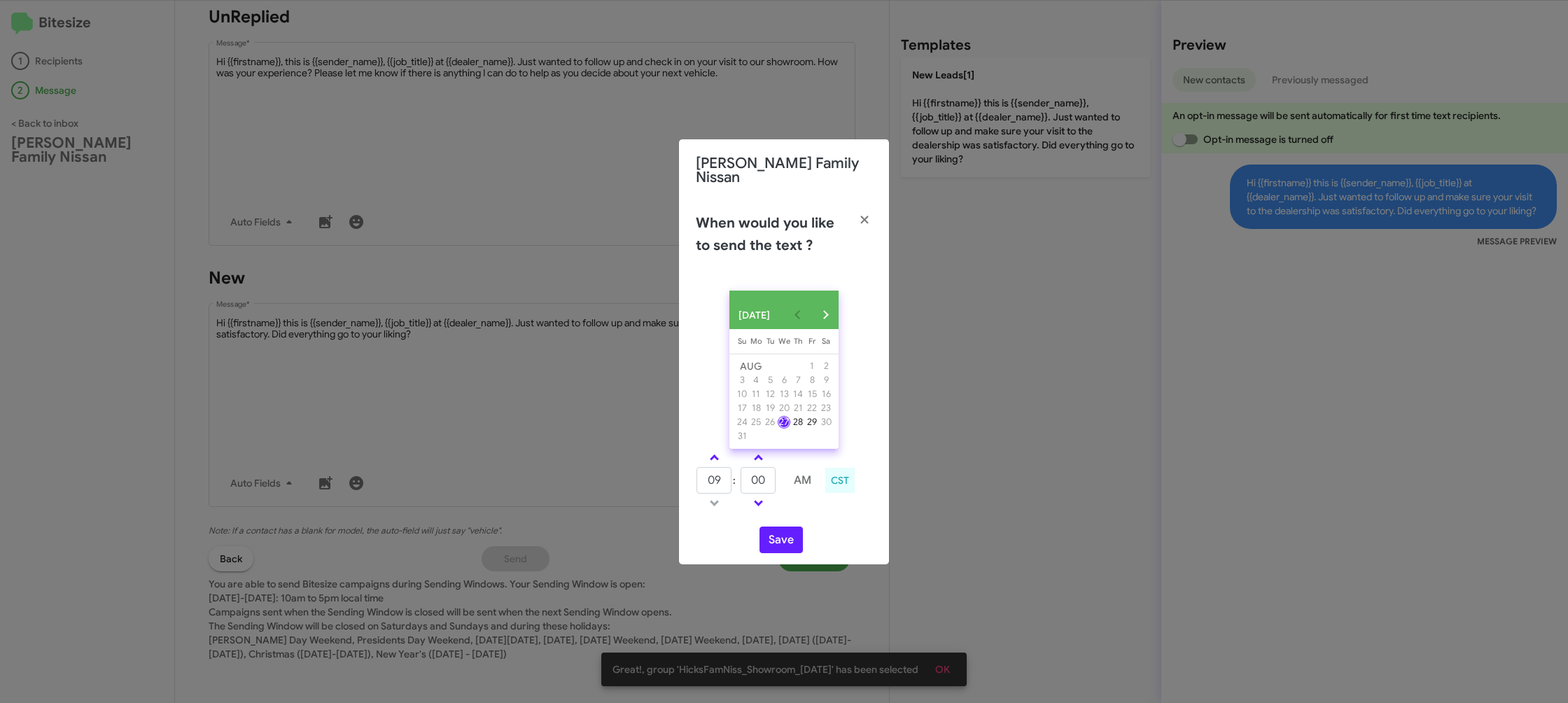
drag, startPoint x: 714, startPoint y: 454, endPoint x: 762, endPoint y: 475, distance: 52.4
click at [717, 455] on link at bounding box center [714, 457] width 24 height 16
type input "10"
click at [763, 475] on input "00" at bounding box center [758, 480] width 35 height 26
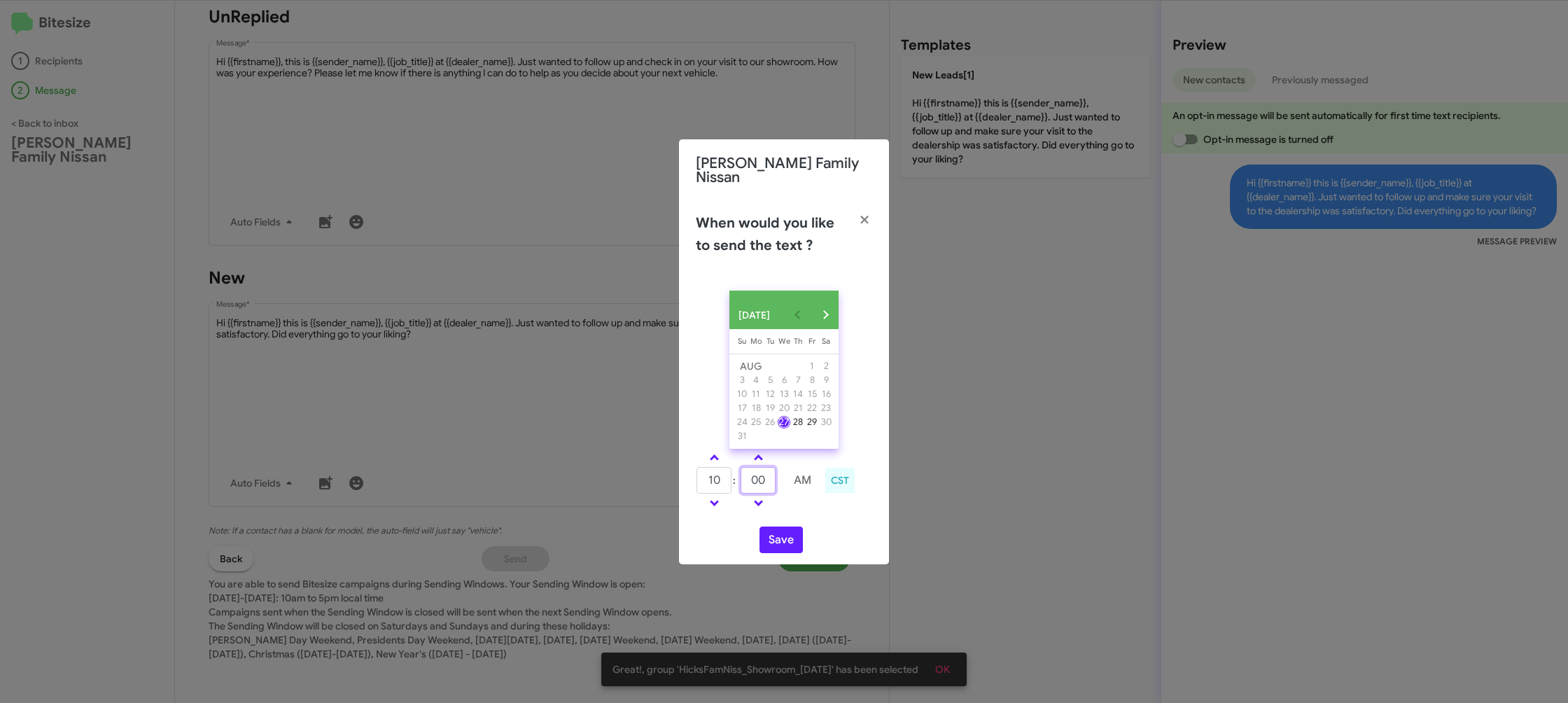
click at [763, 475] on input "00" at bounding box center [758, 480] width 35 height 26
type input "37"
click at [811, 516] on div "AUG 2025 Sunday Su Monday Mo Tuesday Tu Wednesday We Thursday Th Friday Fr Satu…" at bounding box center [784, 421] width 210 height 285
click at [782, 542] on button "Save" at bounding box center [781, 540] width 44 height 26
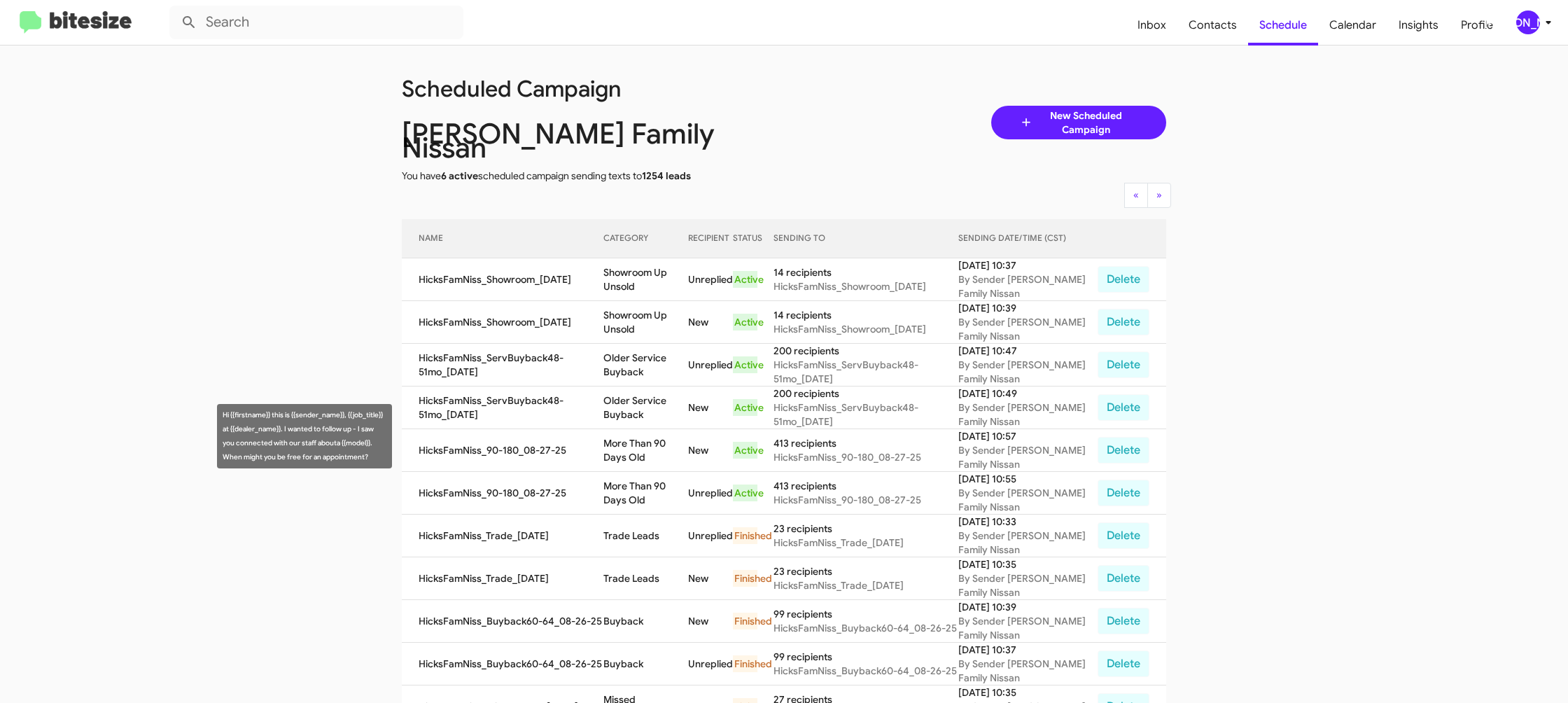
click at [627, 446] on td "More Than 90 Days Old" at bounding box center [646, 450] width 85 height 43
copy td "More Than 90 Days Old"
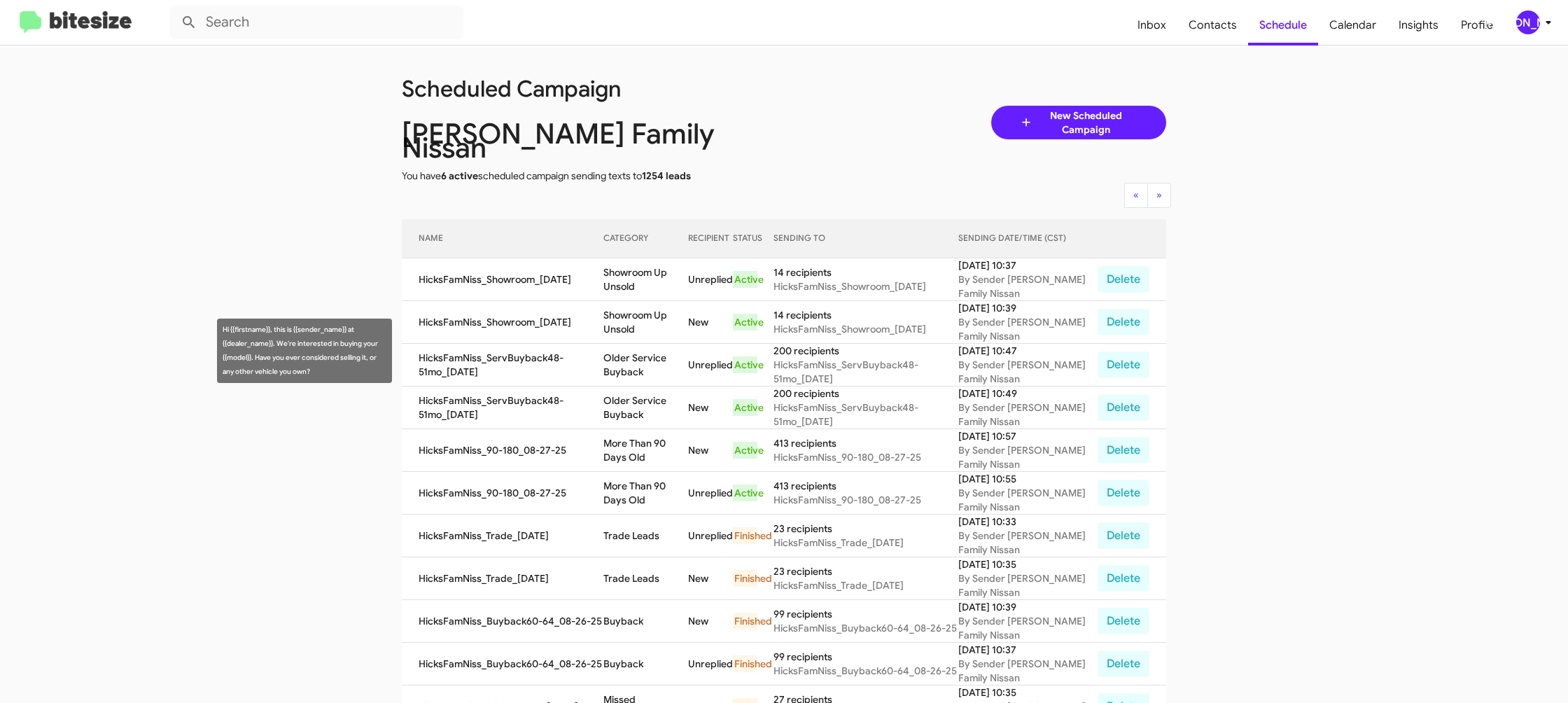
click at [645, 349] on td "Older Service Buyback" at bounding box center [646, 365] width 85 height 43
copy td "Older Service Buyback"
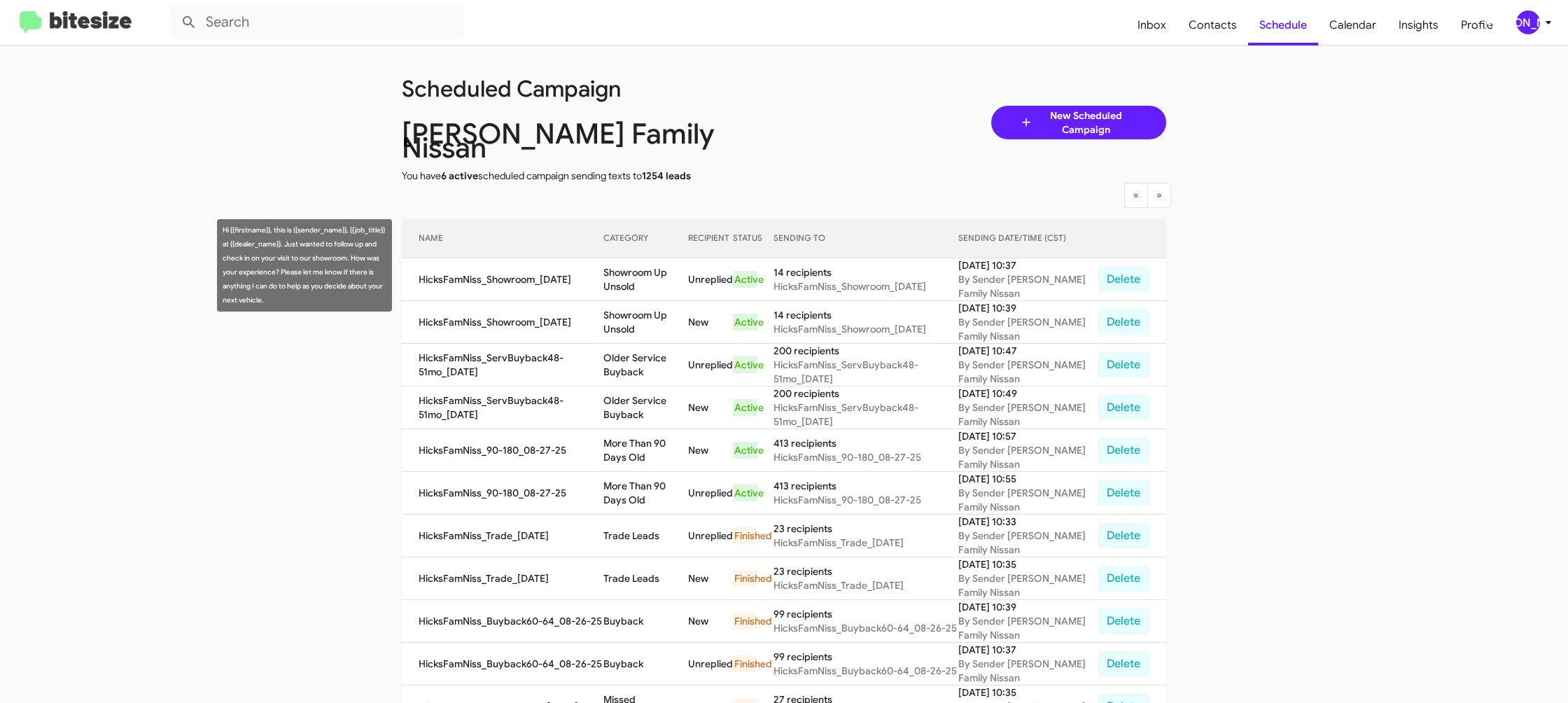
click at [654, 265] on td "Showroom Up Unsold" at bounding box center [646, 280] width 85 height 43
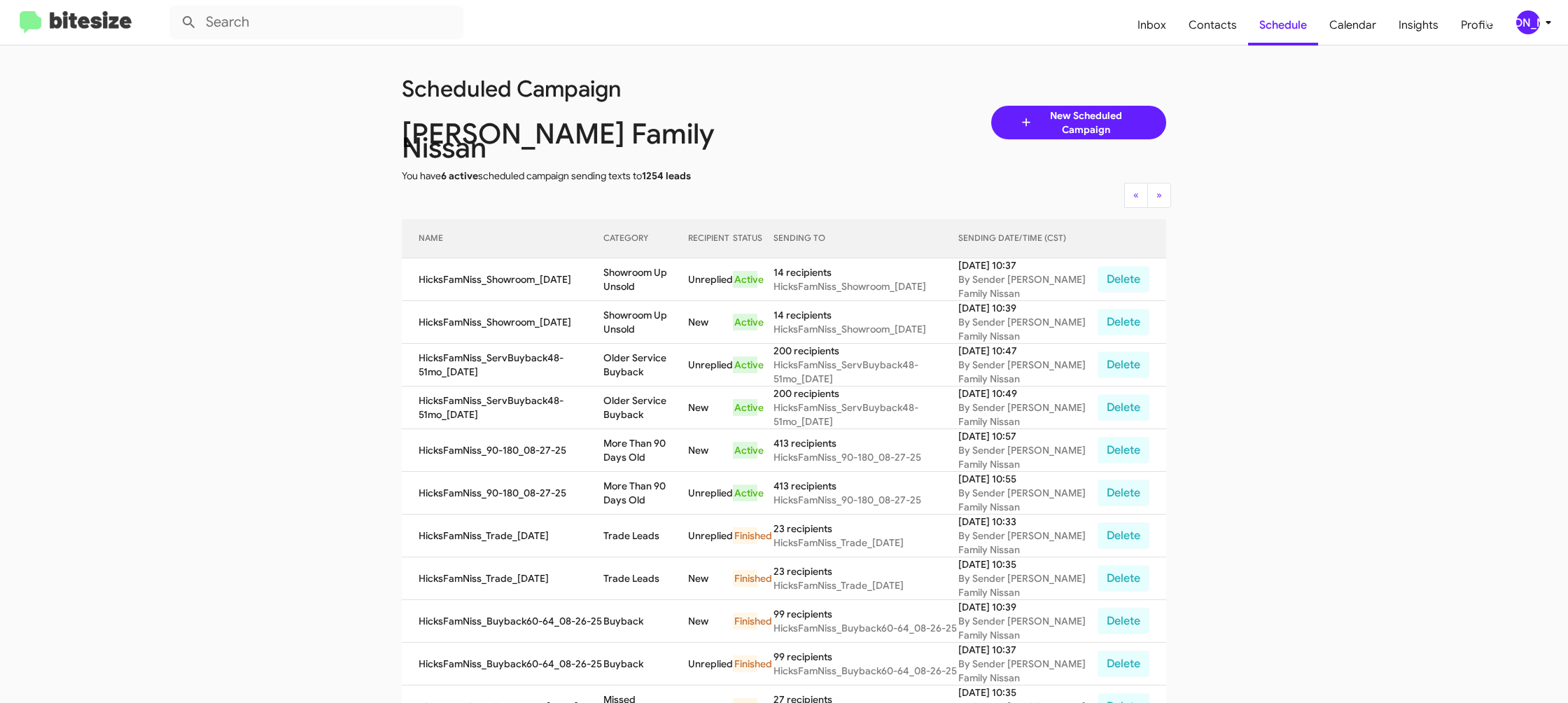
click at [654, 265] on td "Showroom Up Unsold" at bounding box center [646, 280] width 85 height 43
copy td "Showroom Up Unsold"
click at [1539, 25] on div "[PERSON_NAME]" at bounding box center [1528, 22] width 24 height 24
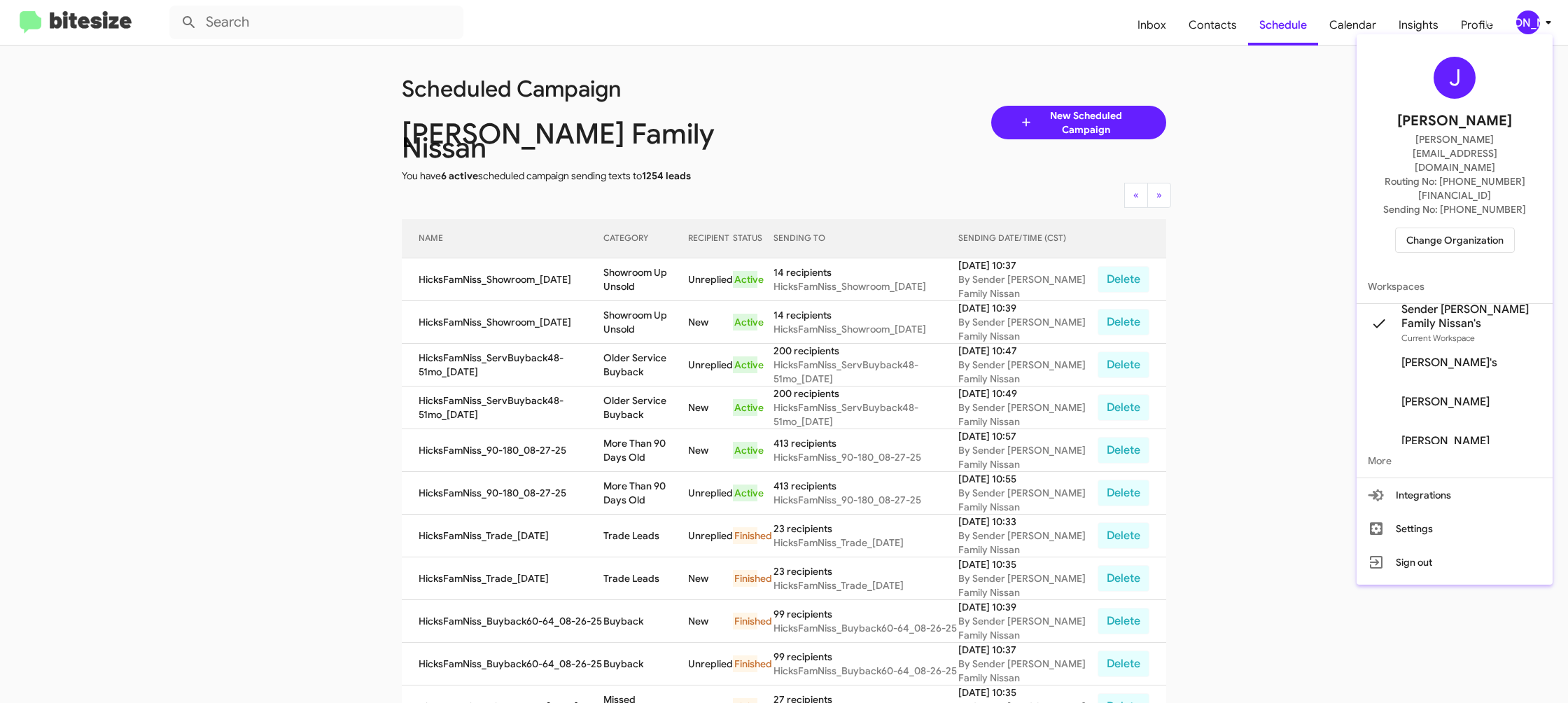
click at [1483, 228] on span "Change Organization" at bounding box center [1455, 240] width 97 height 24
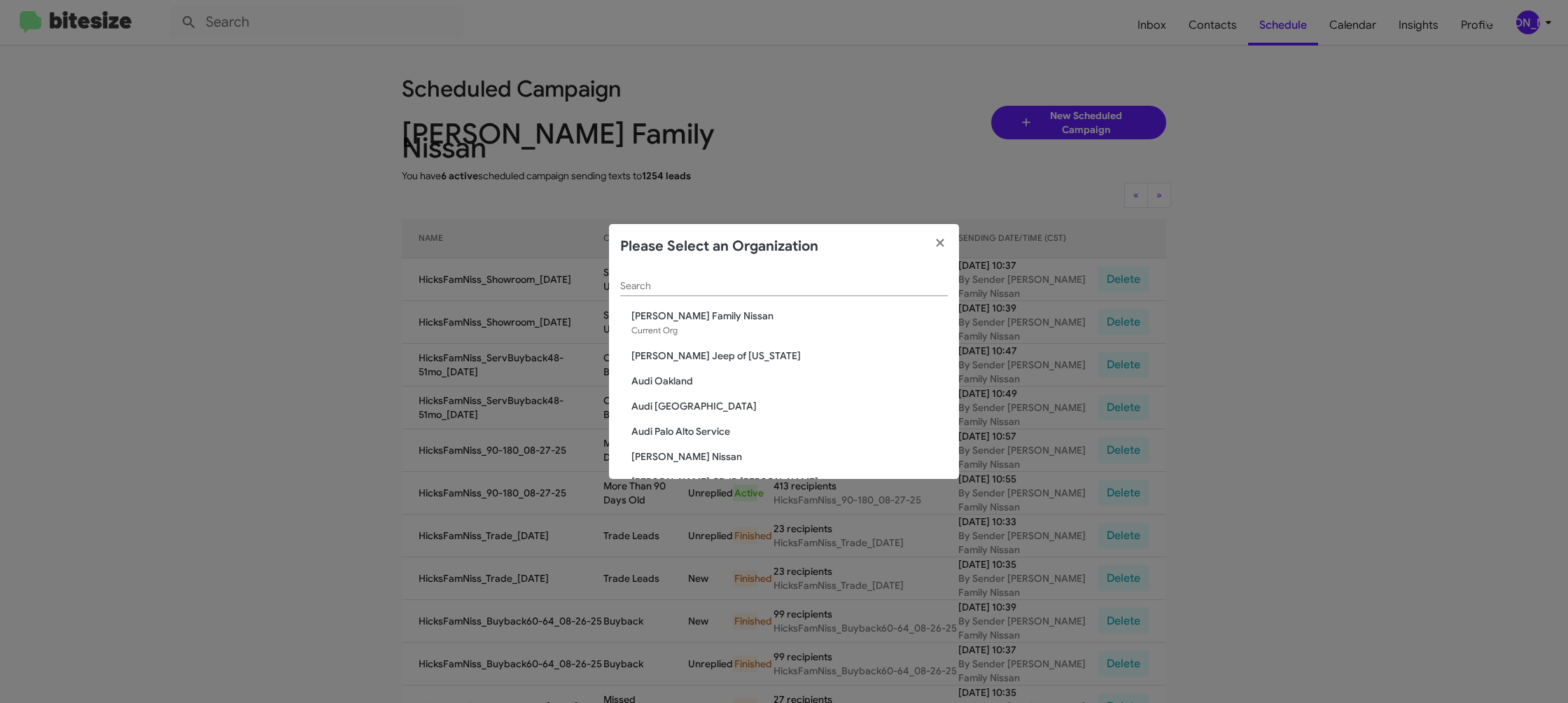
click at [637, 287] on input "Search" at bounding box center [784, 286] width 328 height 11
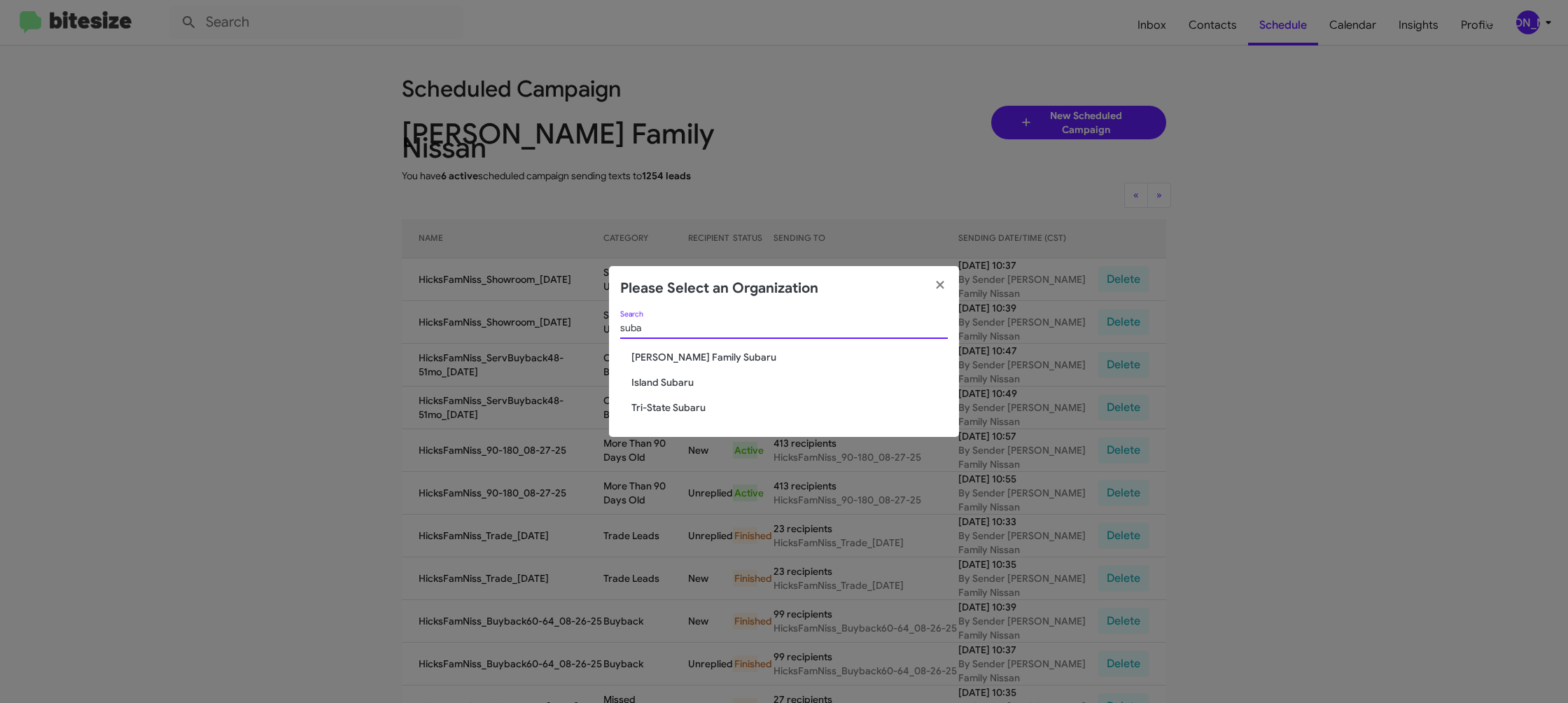
type input "suba"
click at [666, 346] on div "suba Search" at bounding box center [784, 331] width 328 height 40
click at [662, 355] on span "Hicks Family Subaru" at bounding box center [789, 357] width 316 height 14
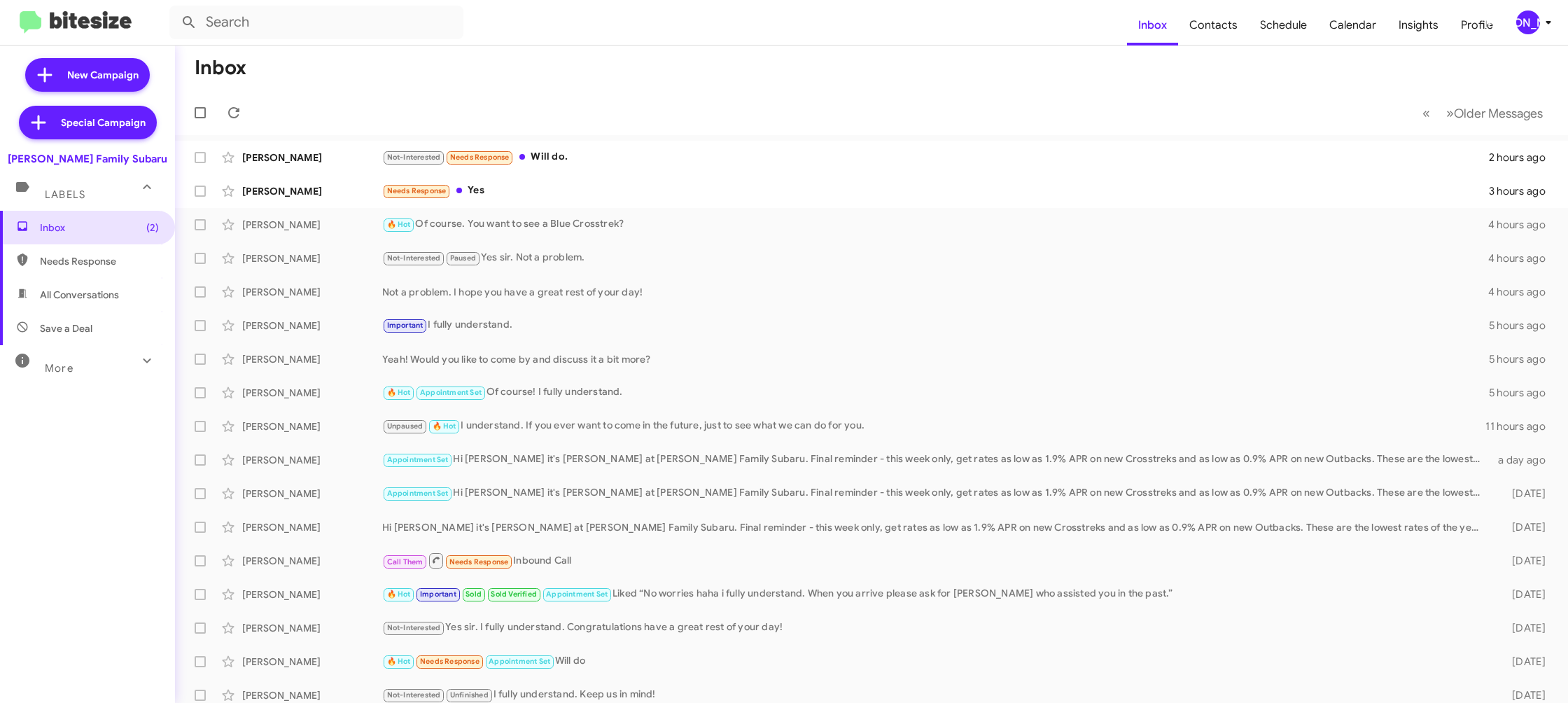
click at [1553, 26] on icon at bounding box center [1549, 23] width 17 height 17
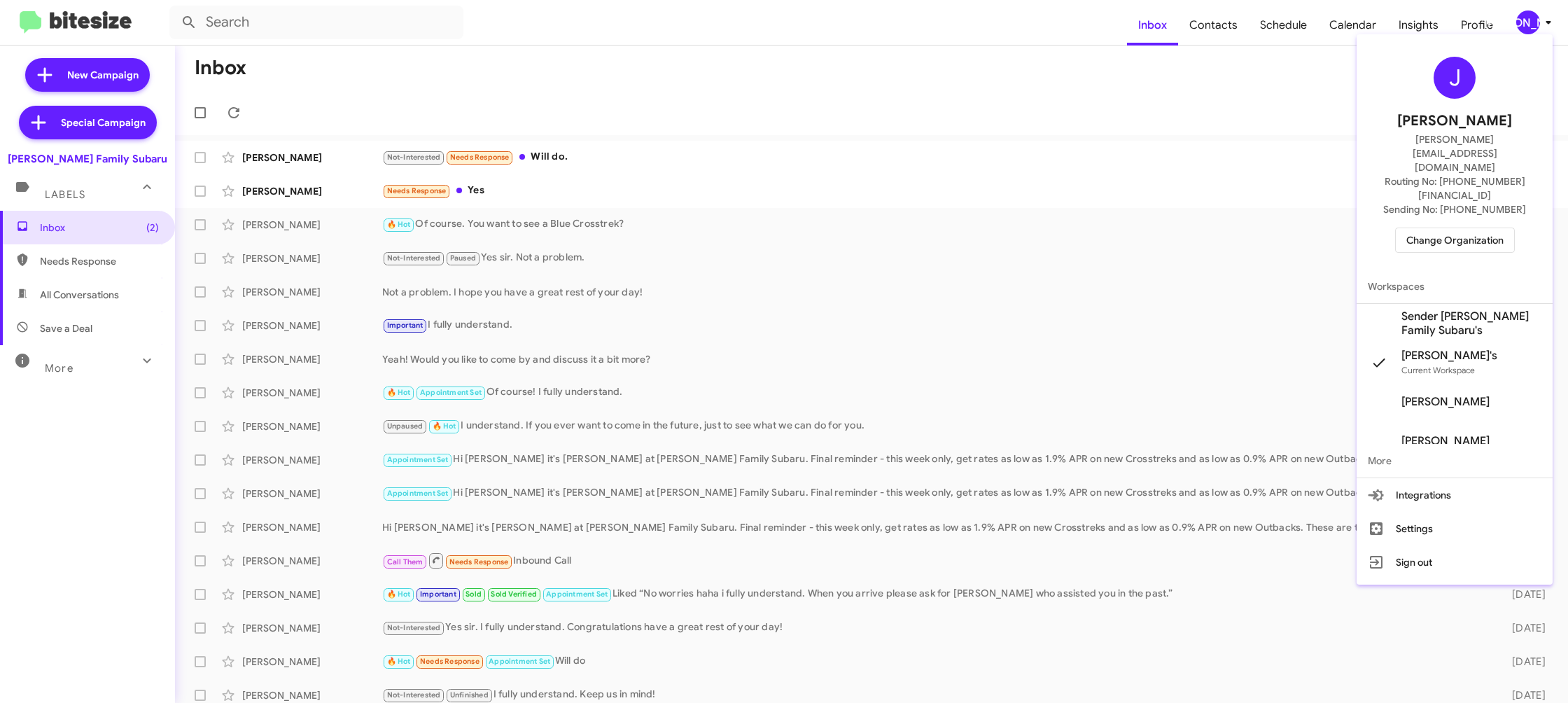
drag, startPoint x: 1447, startPoint y: 254, endPoint x: 1453, endPoint y: 274, distance: 20.9
click at [1448, 270] on span "Workspaces" at bounding box center [1455, 286] width 196 height 34
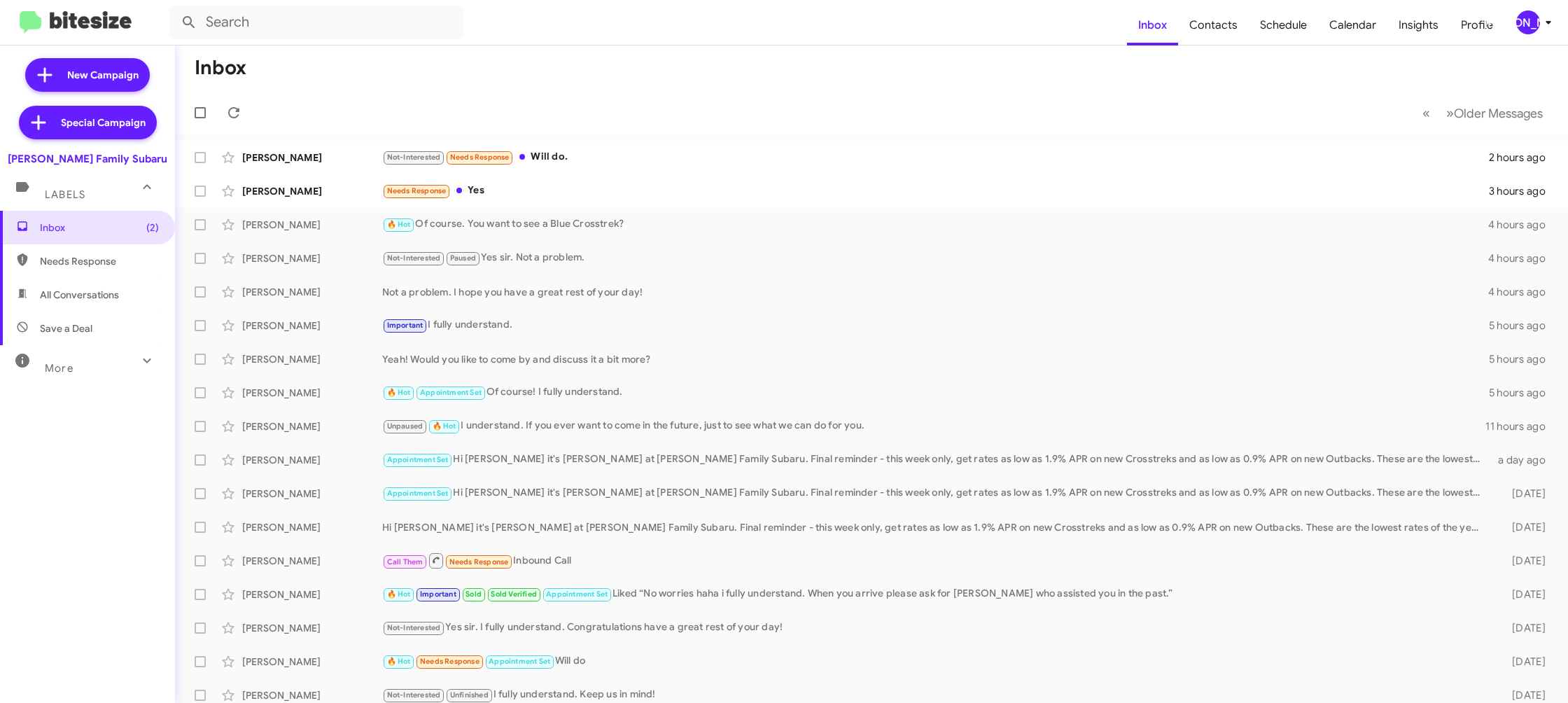
click at [1534, 11] on mat-toolbar "Inbox Contacts Schedule Calendar Insights Profile [PERSON_NAME]" at bounding box center [784, 22] width 1568 height 45
drag, startPoint x: 1548, startPoint y: 18, endPoint x: 1543, endPoint y: 29, distance: 12.1
click at [1547, 19] on icon at bounding box center [1549, 23] width 17 height 17
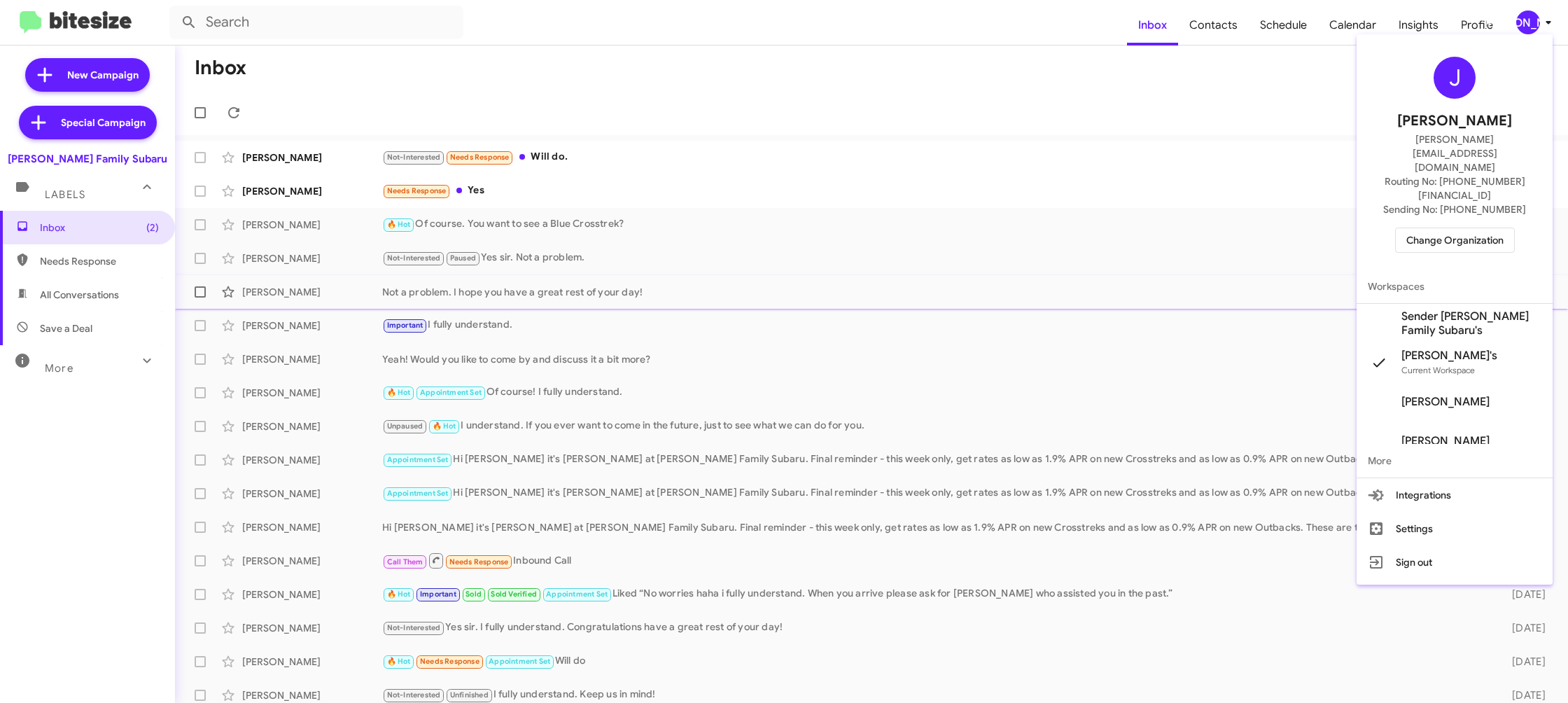
click at [1491, 310] on span "Sender [PERSON_NAME] Family Subaru's" at bounding box center [1472, 323] width 140 height 28
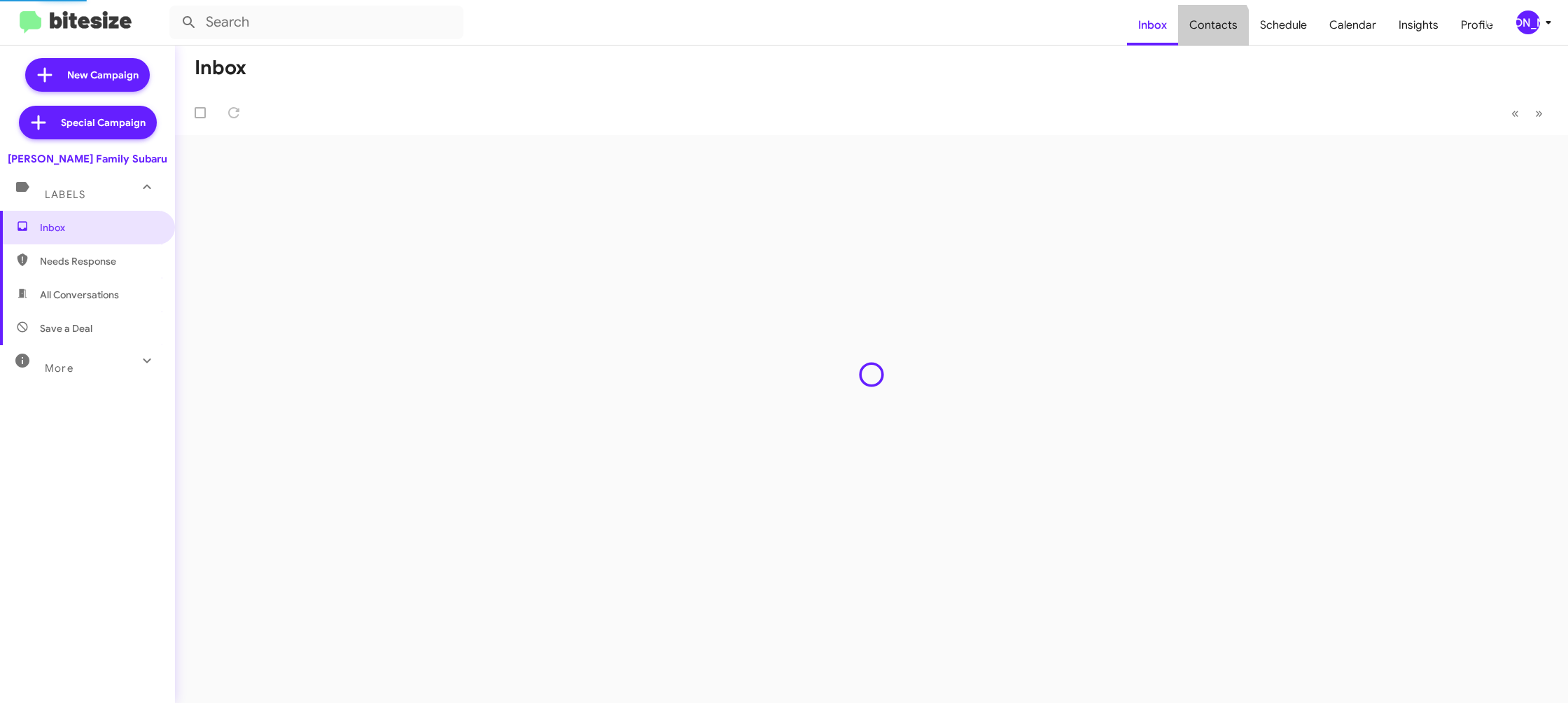
click at [1198, 32] on span "Contacts" at bounding box center [1213, 25] width 71 height 41
drag, startPoint x: 0, startPoint y: 0, endPoint x: 1128, endPoint y: 16, distance: 1128.1
click at [1128, 16] on mat-toolbar "Inbox Contacts Schedule Calendar Insights Profile [PERSON_NAME]" at bounding box center [784, 22] width 1568 height 45
type input "in:groups"
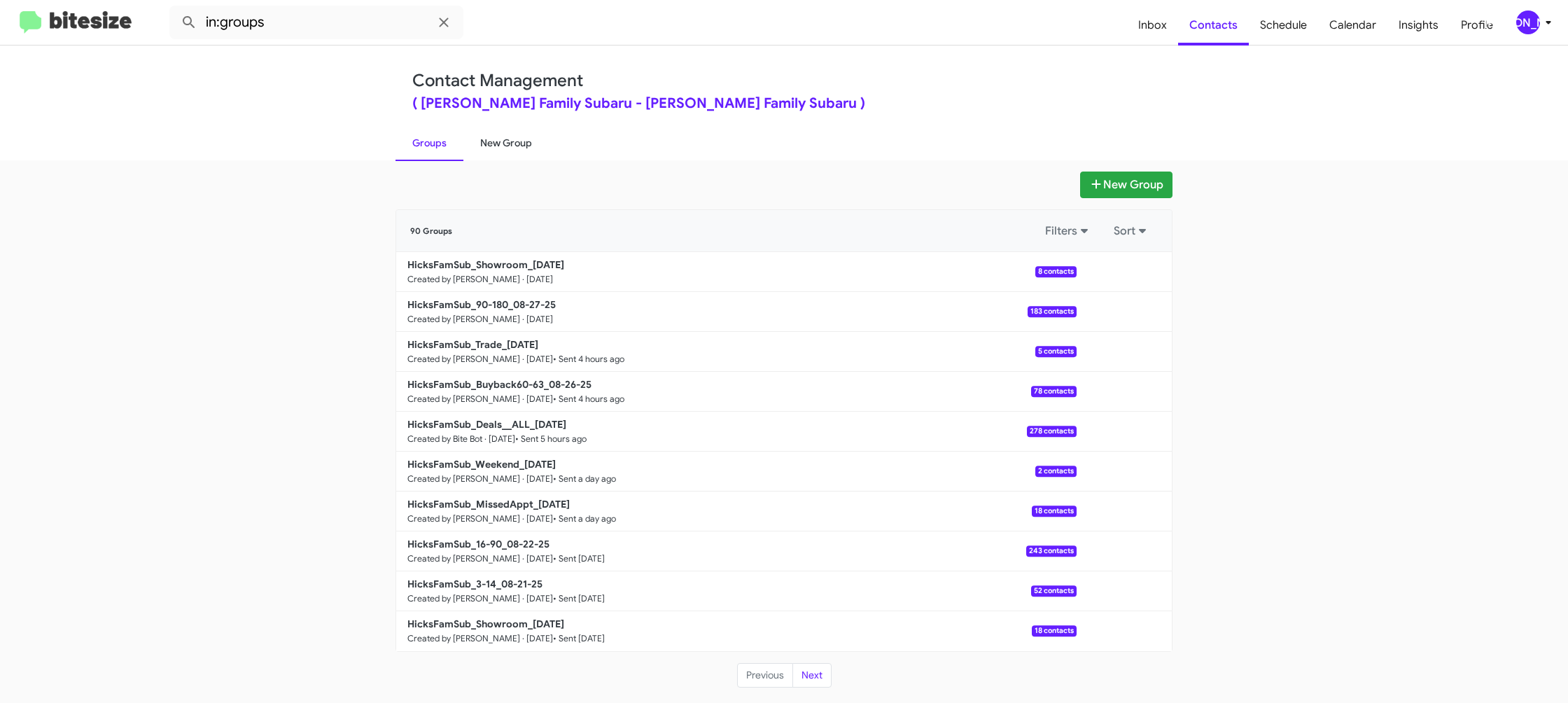
click at [502, 144] on link "New Group" at bounding box center [506, 143] width 86 height 36
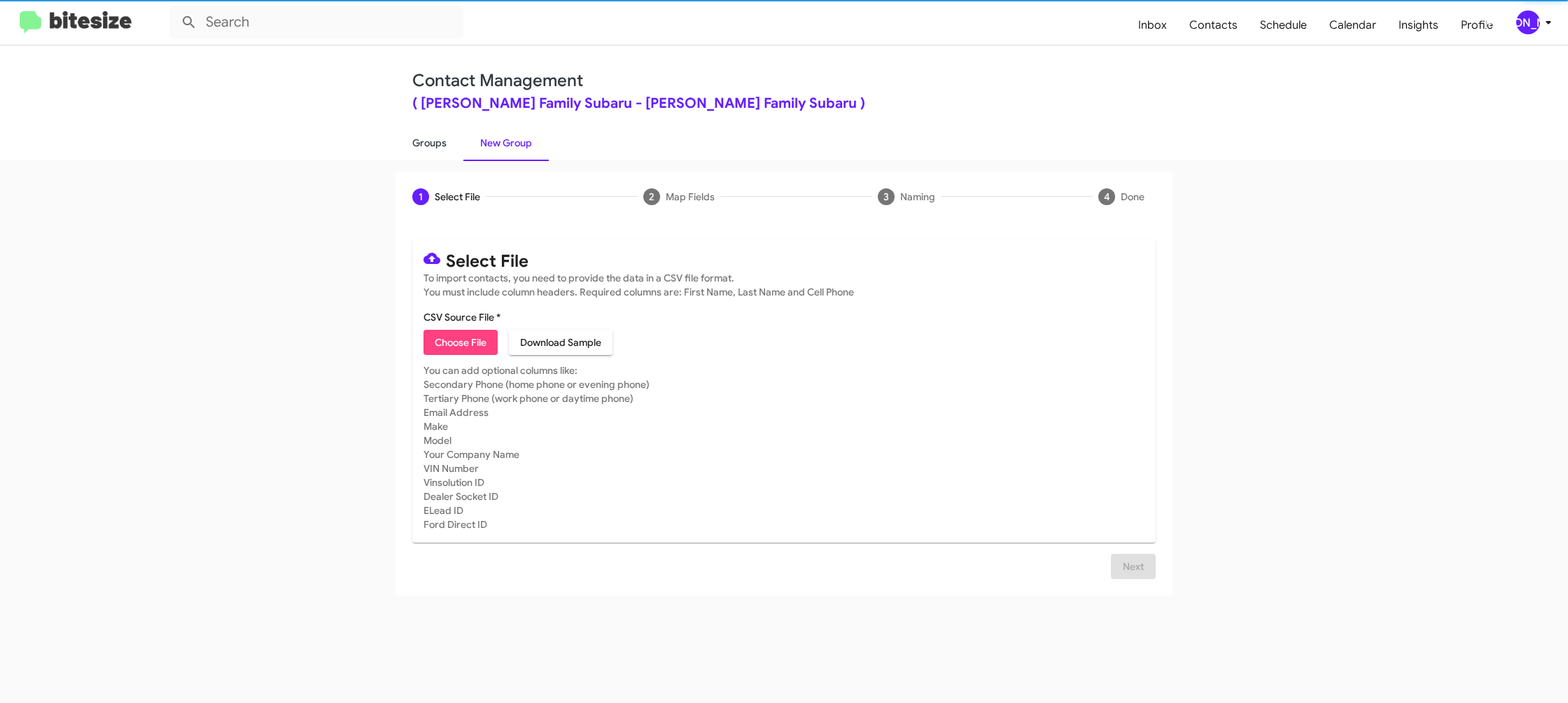
click at [404, 136] on link "Groups" at bounding box center [429, 143] width 68 height 36
type input "in:groups"
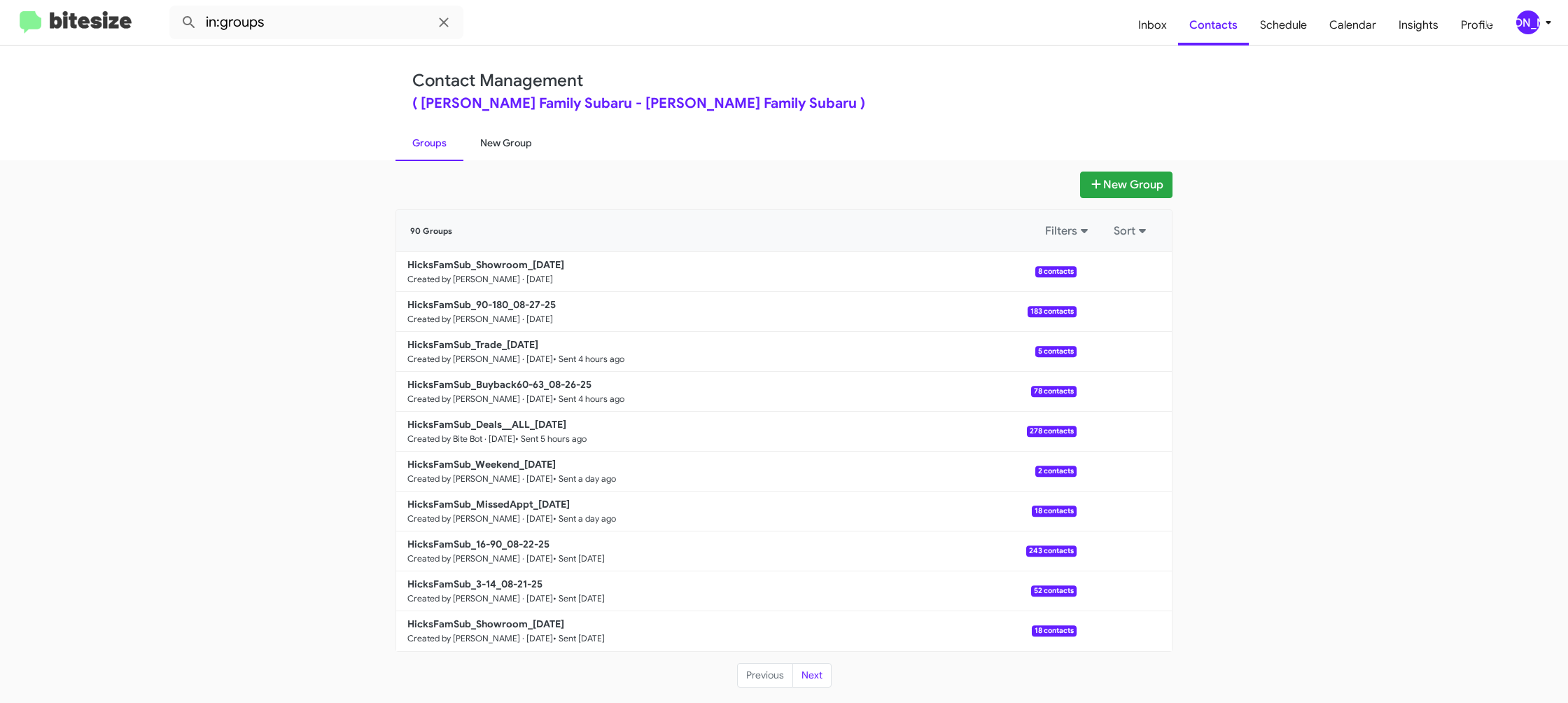
click at [483, 139] on link "New Group" at bounding box center [506, 143] width 86 height 36
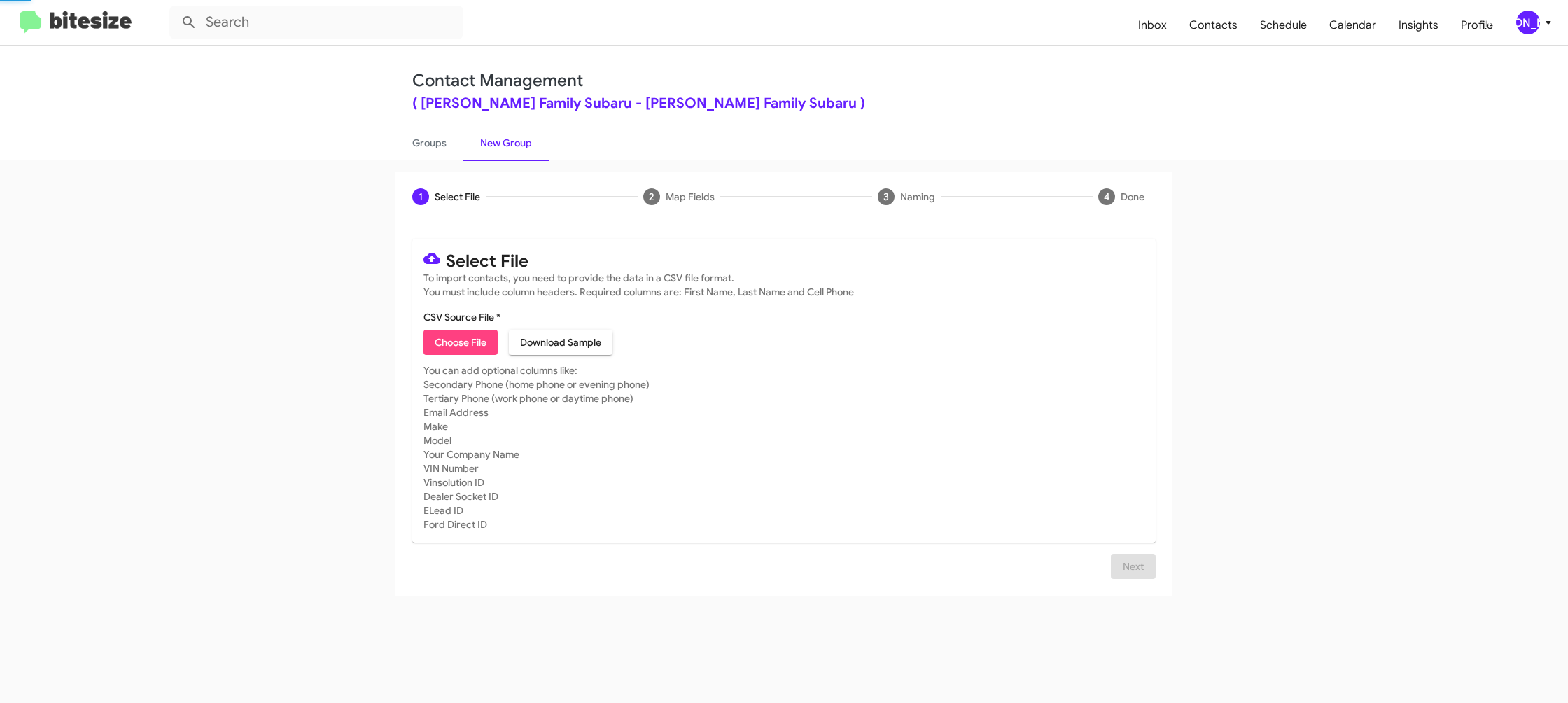
drag, startPoint x: 483, startPoint y: 139, endPoint x: 530, endPoint y: 24, distance: 124.2
click at [482, 137] on link "New Group" at bounding box center [506, 143] width 86 height 36
click at [438, 154] on link "Groups" at bounding box center [429, 143] width 68 height 36
type input "in:groups"
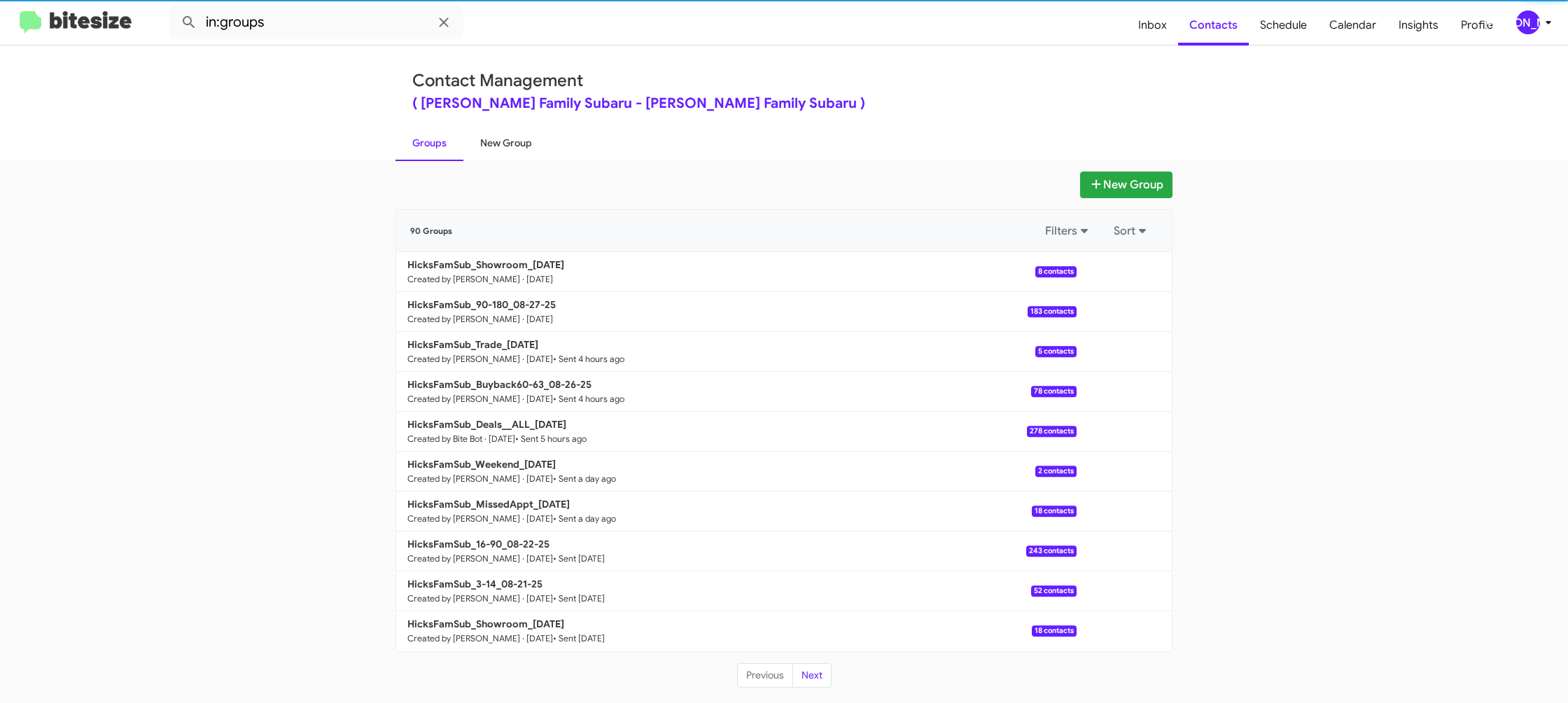
click at [482, 146] on link "New Group" at bounding box center [506, 143] width 86 height 36
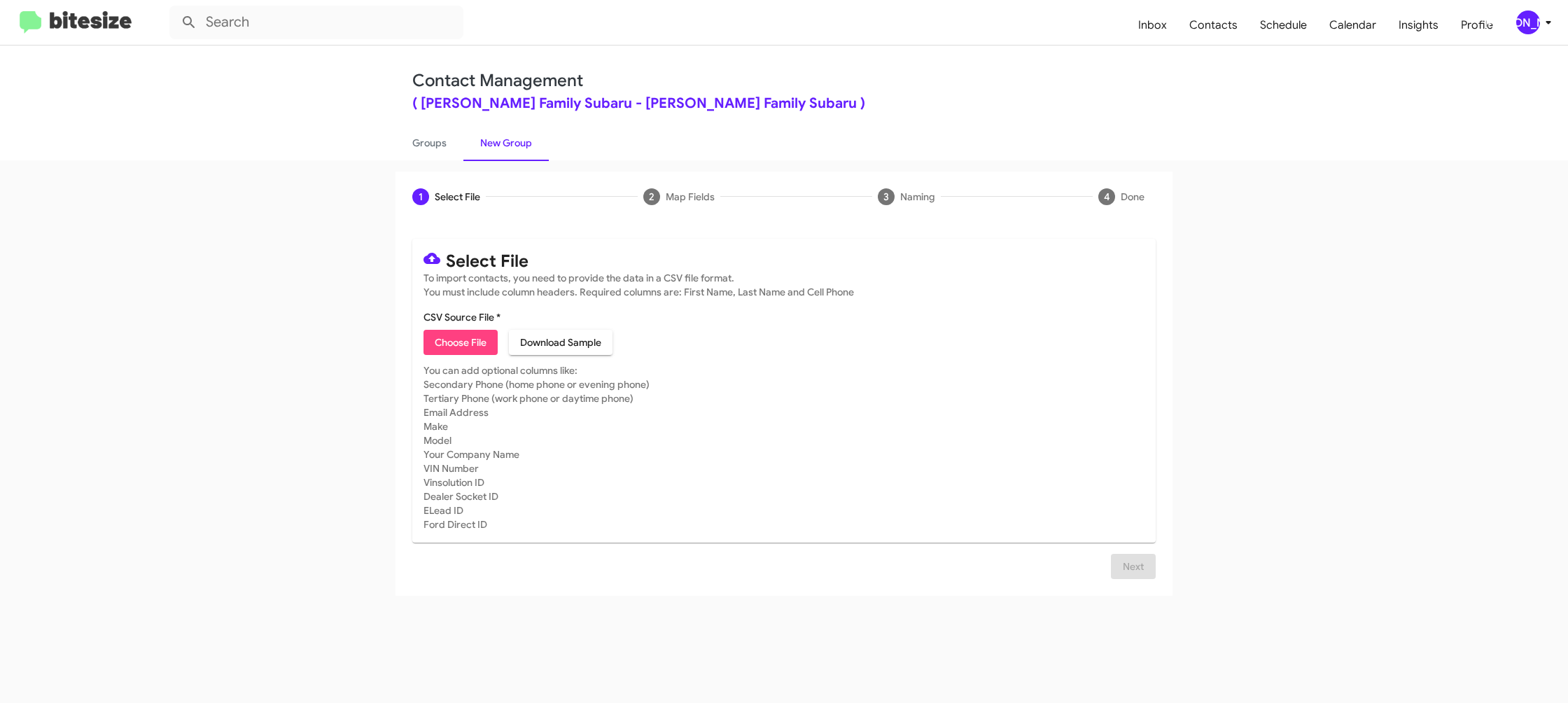
click at [487, 353] on button "Choose File" at bounding box center [460, 342] width 74 height 25
type input "HicksFamSub_Buyback84-87_08-27-25"
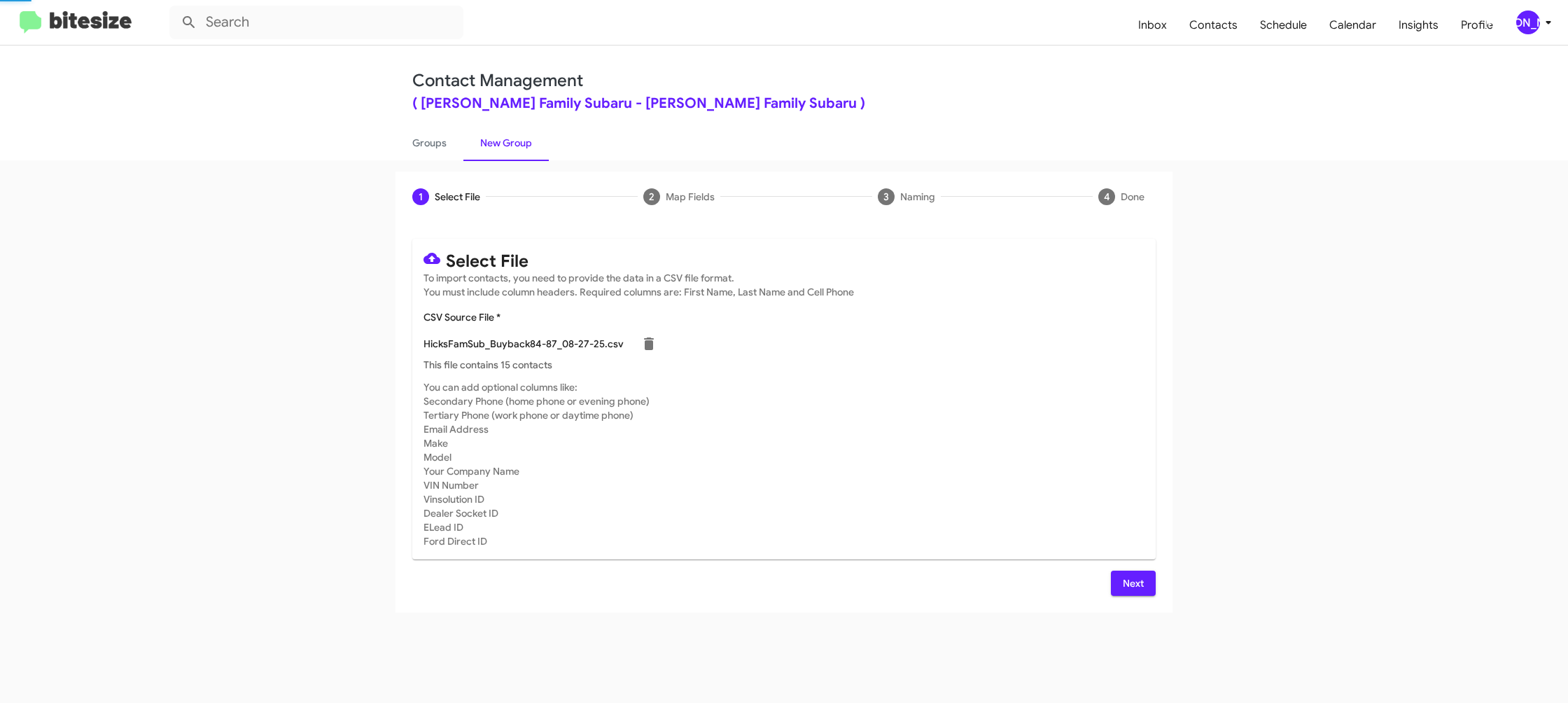
click at [914, 382] on mat-card-subtitle "You can add optional columns like: Secondary Phone (home phone or evening phone…" at bounding box center [784, 464] width 721 height 168
click at [1128, 583] on span "Next" at bounding box center [1133, 582] width 22 height 25
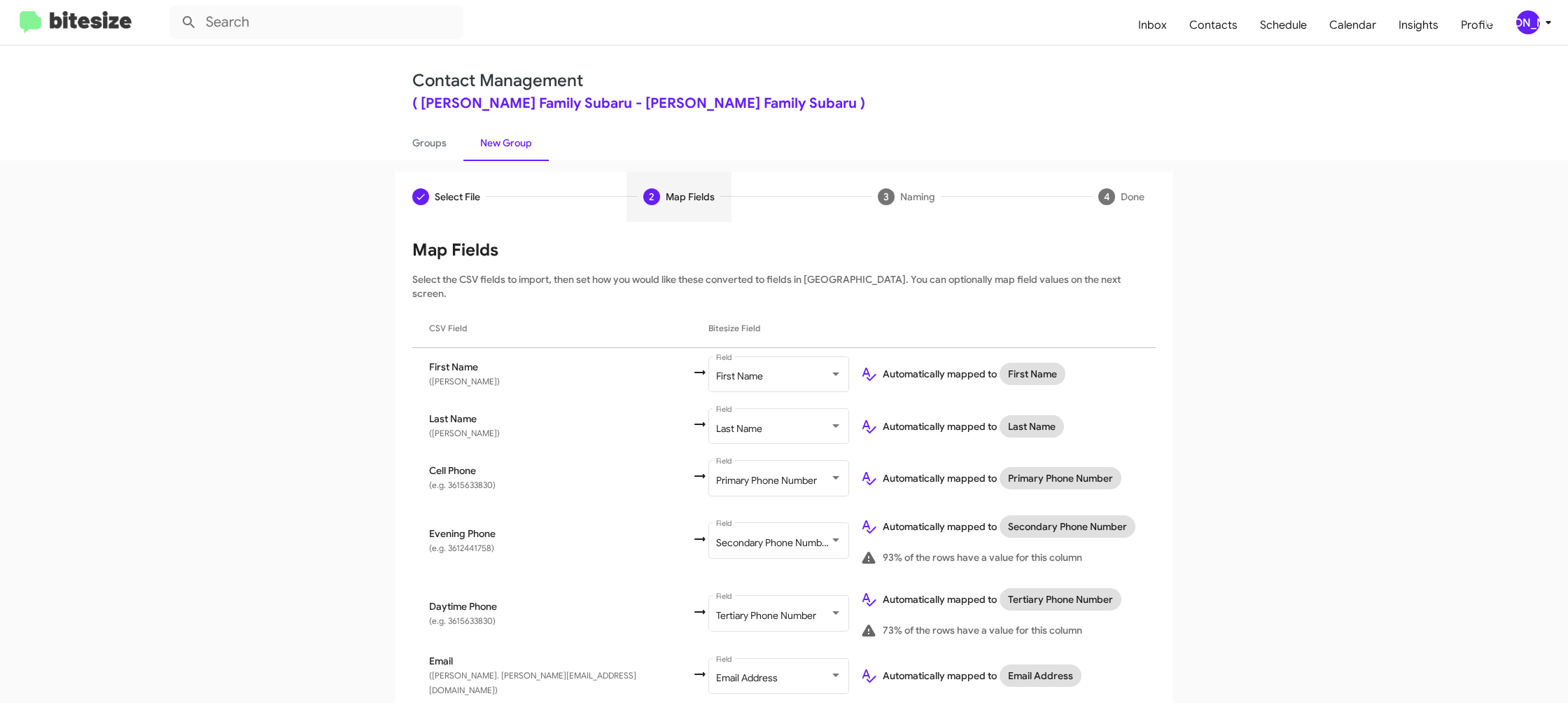
click at [1547, 11] on span "[PERSON_NAME]" at bounding box center [1537, 22] width 42 height 24
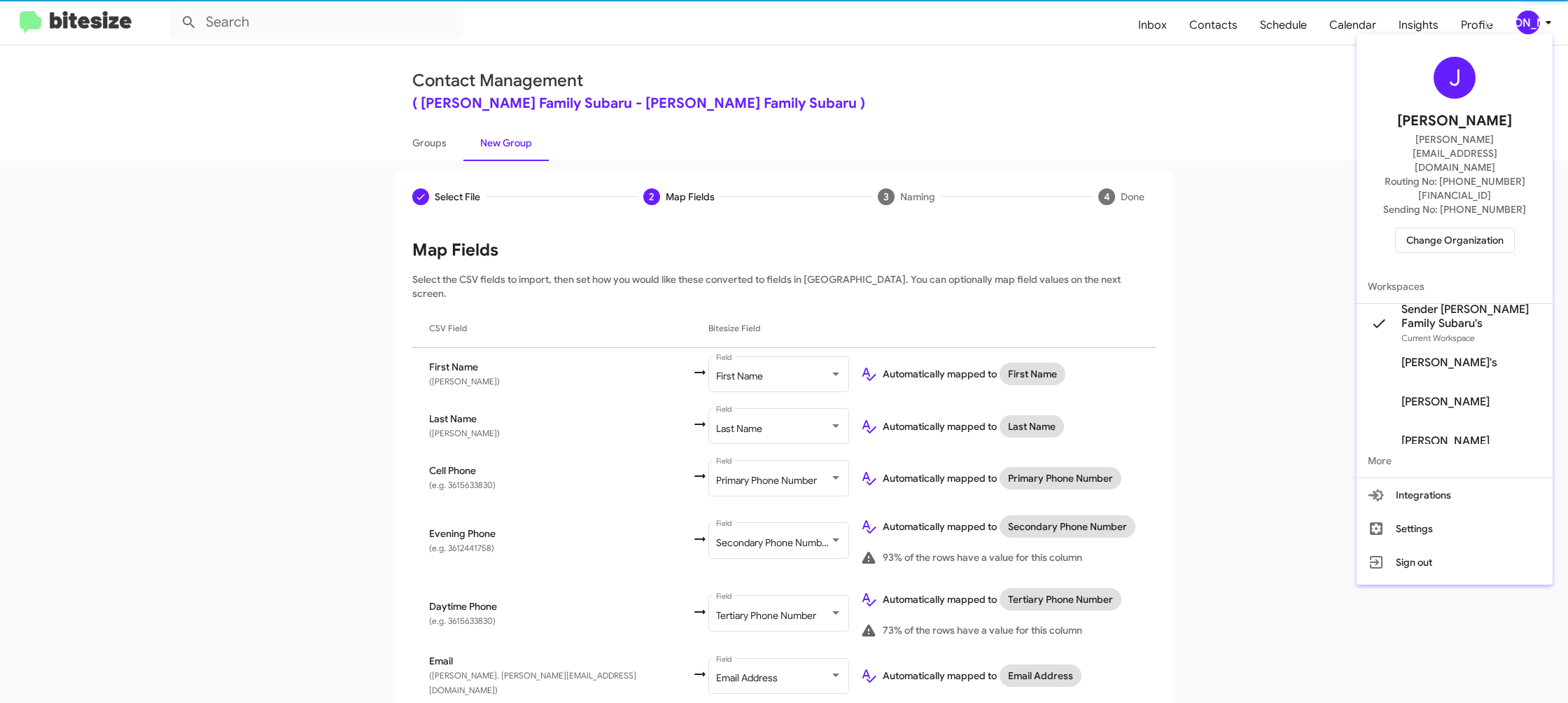
click at [1547, 12] on div at bounding box center [784, 351] width 1568 height 703
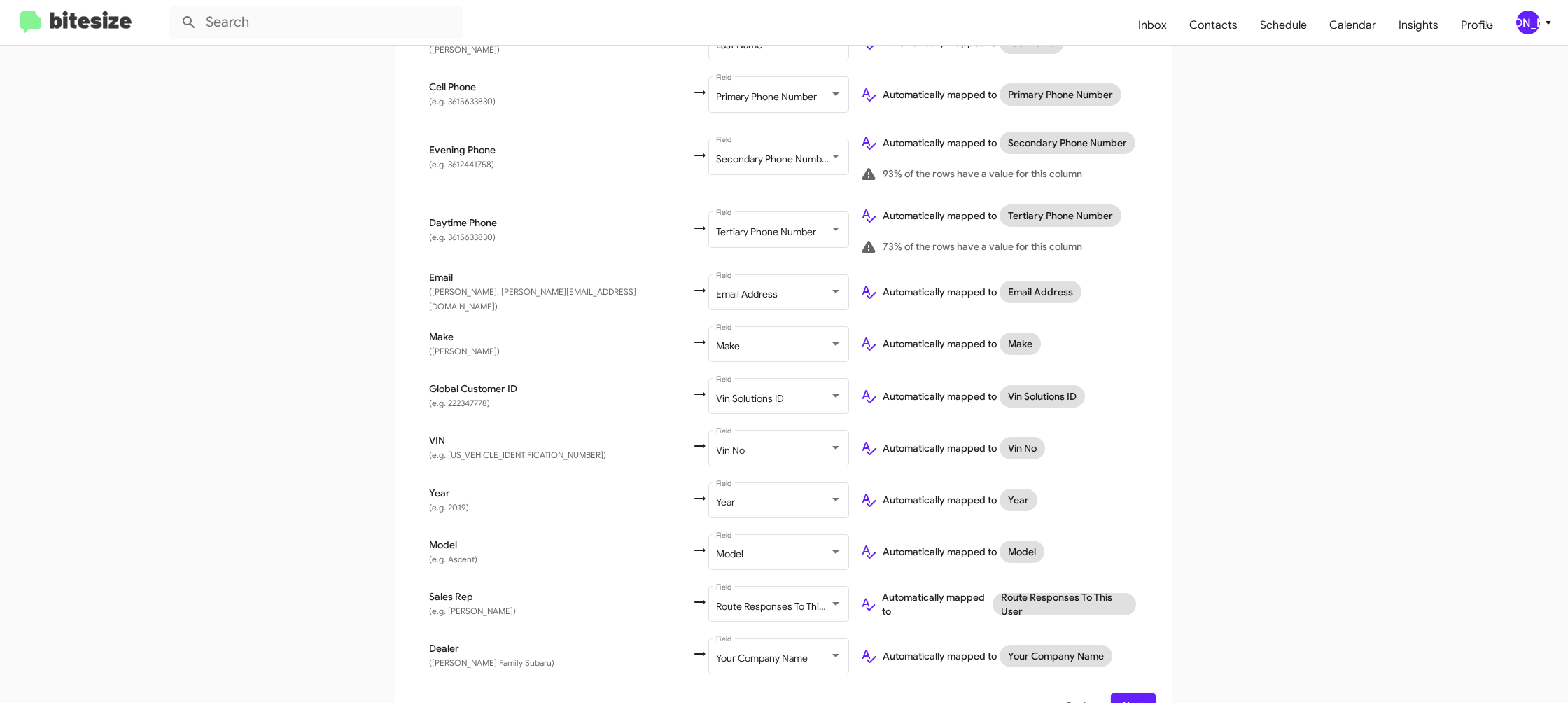
scroll to position [405, 0]
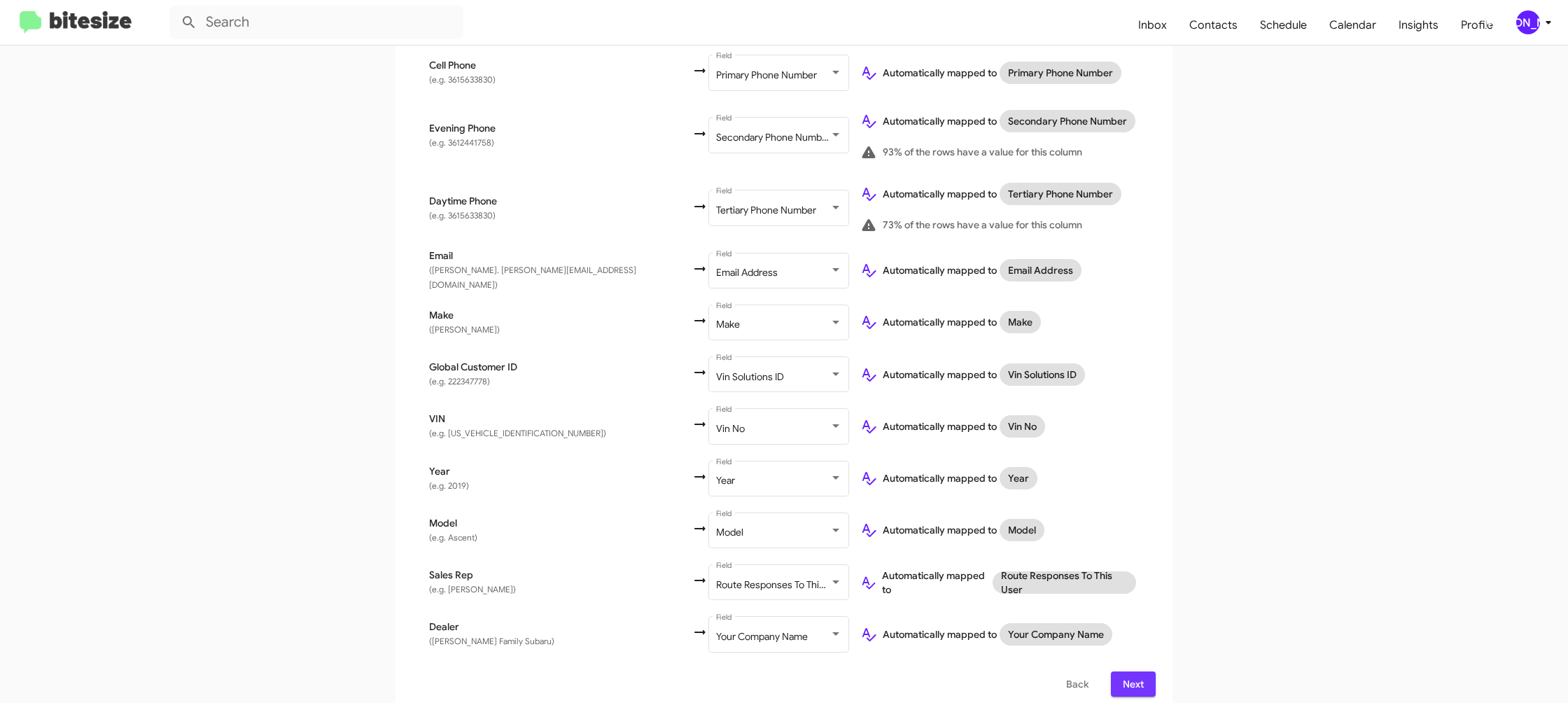
click at [1132, 672] on span "Next" at bounding box center [1133, 684] width 22 height 25
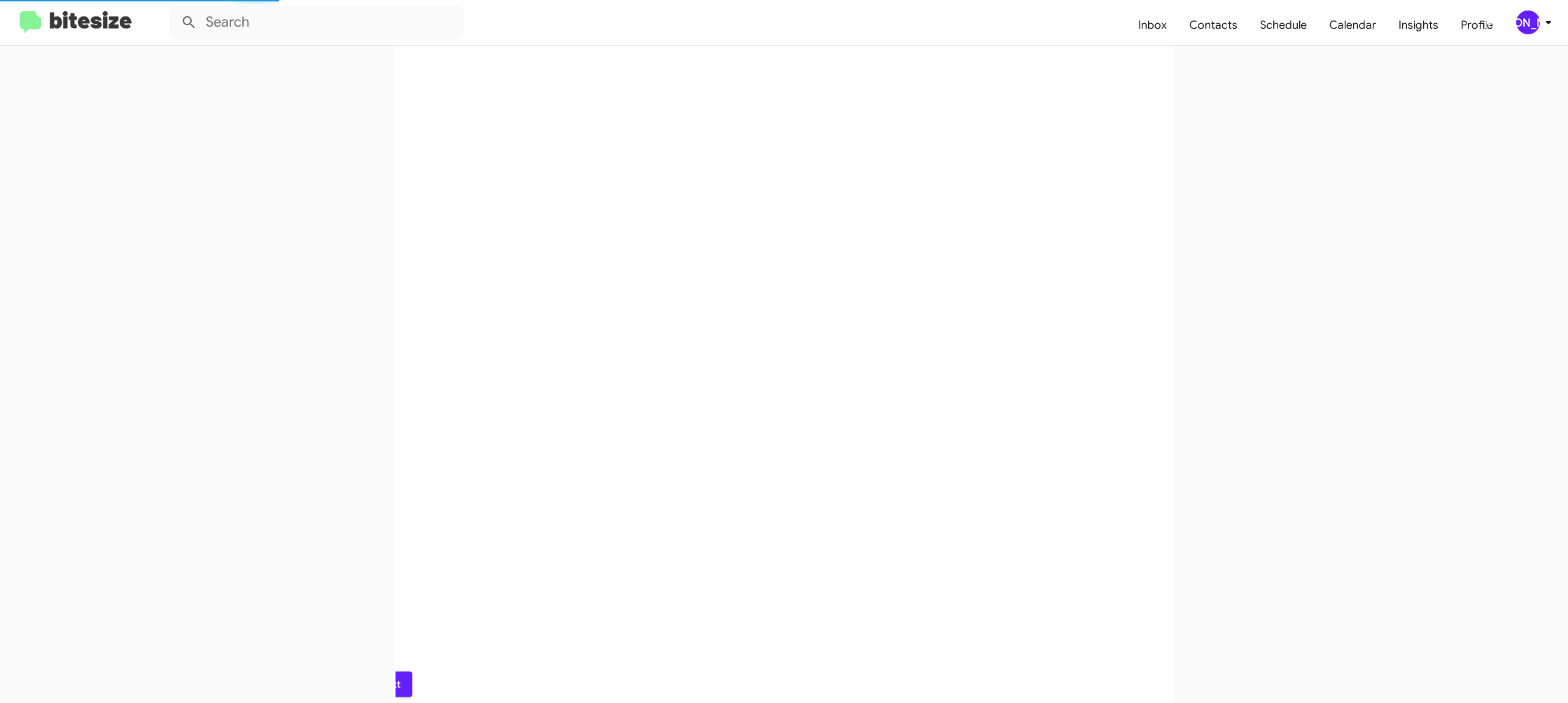
scroll to position [0, 0]
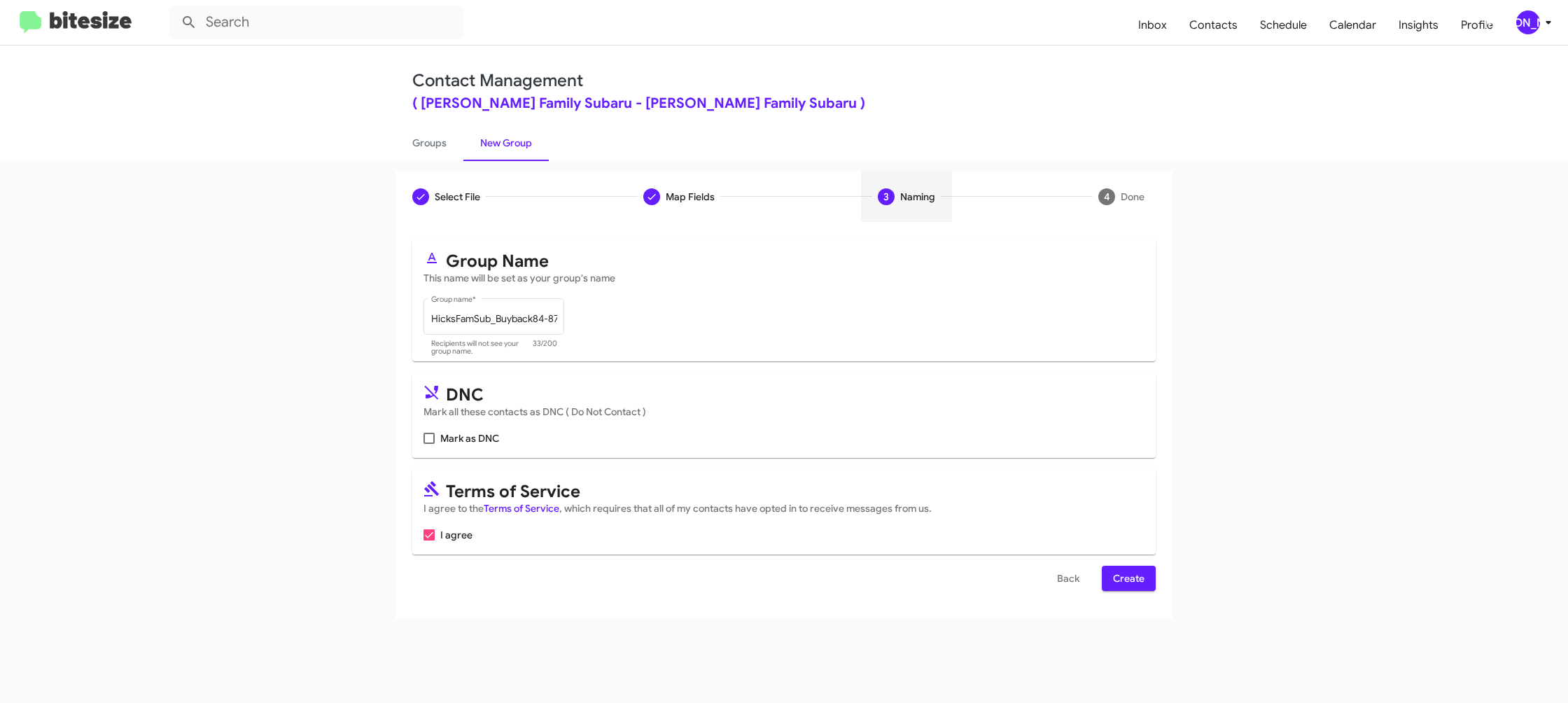
click at [1135, 582] on span "Create" at bounding box center [1129, 578] width 31 height 25
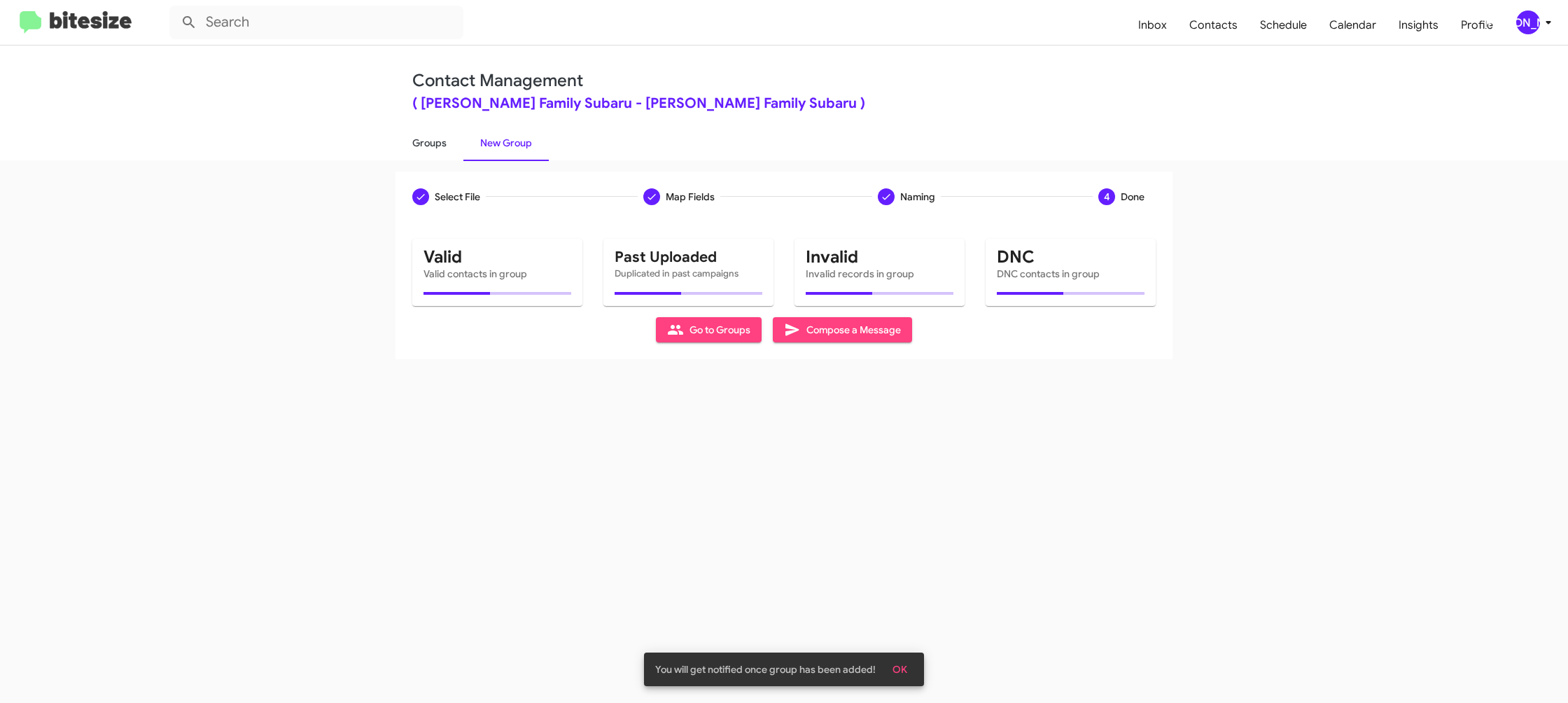
click at [429, 131] on link "Groups" at bounding box center [429, 143] width 68 height 36
click at [441, 140] on link "Groups" at bounding box center [429, 143] width 68 height 36
type input "in:groups"
click at [441, 140] on link "Groups" at bounding box center [429, 143] width 68 height 36
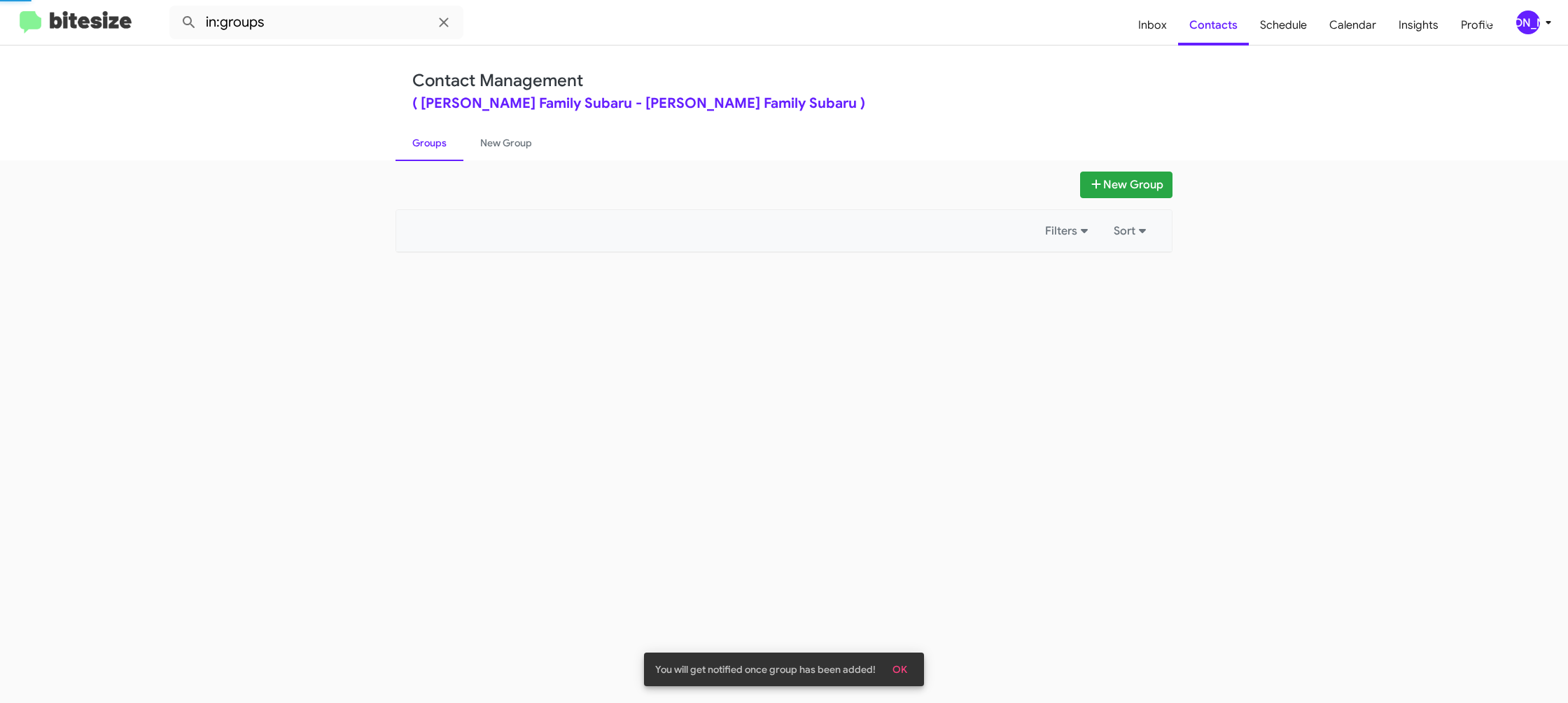
click at [441, 140] on link "Groups" at bounding box center [429, 143] width 68 height 36
click at [482, 139] on link "New Group" at bounding box center [506, 143] width 86 height 36
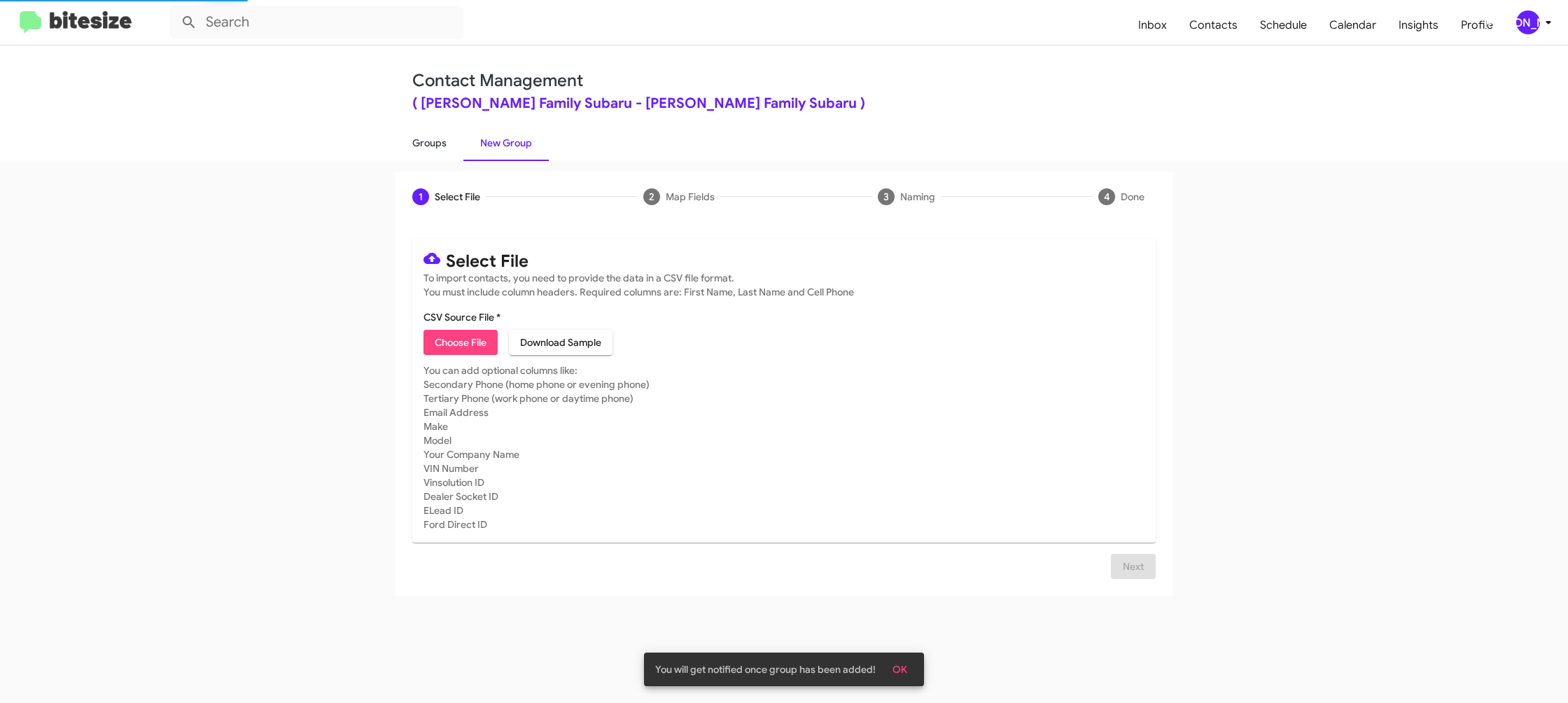
click at [458, 140] on link "Groups" at bounding box center [429, 143] width 68 height 36
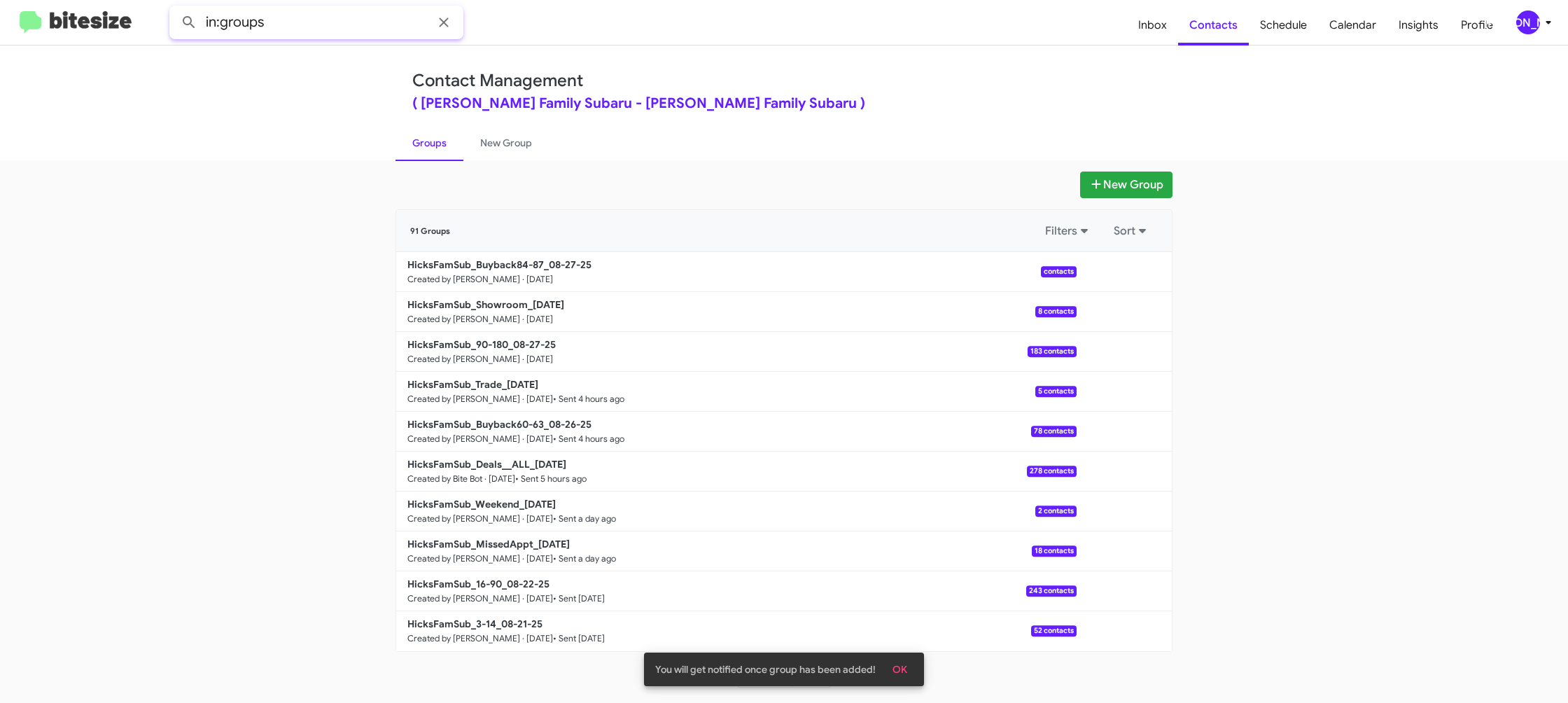
click at [379, 28] on input "in:groups" at bounding box center [316, 22] width 294 height 34
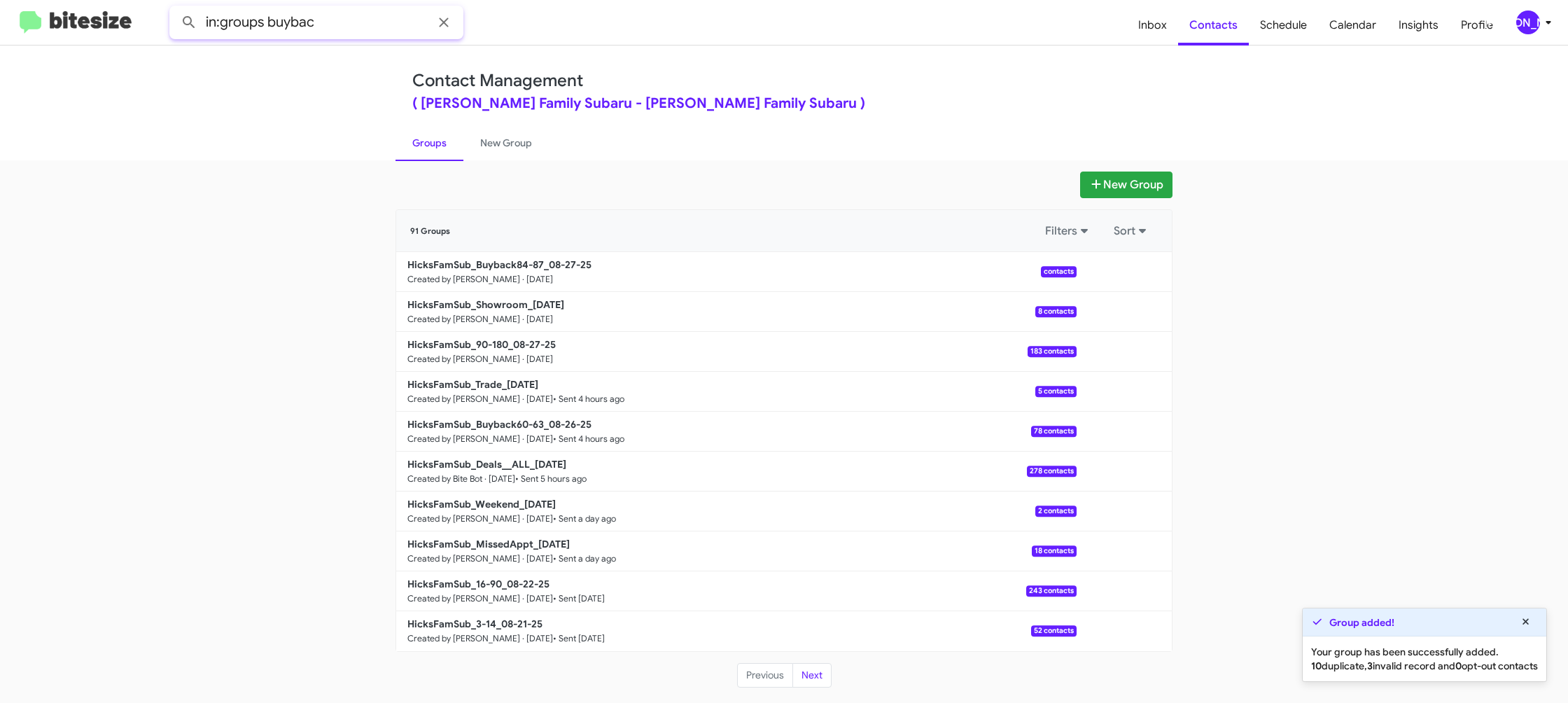
click at [175, 9] on button at bounding box center [188, 22] width 28 height 28
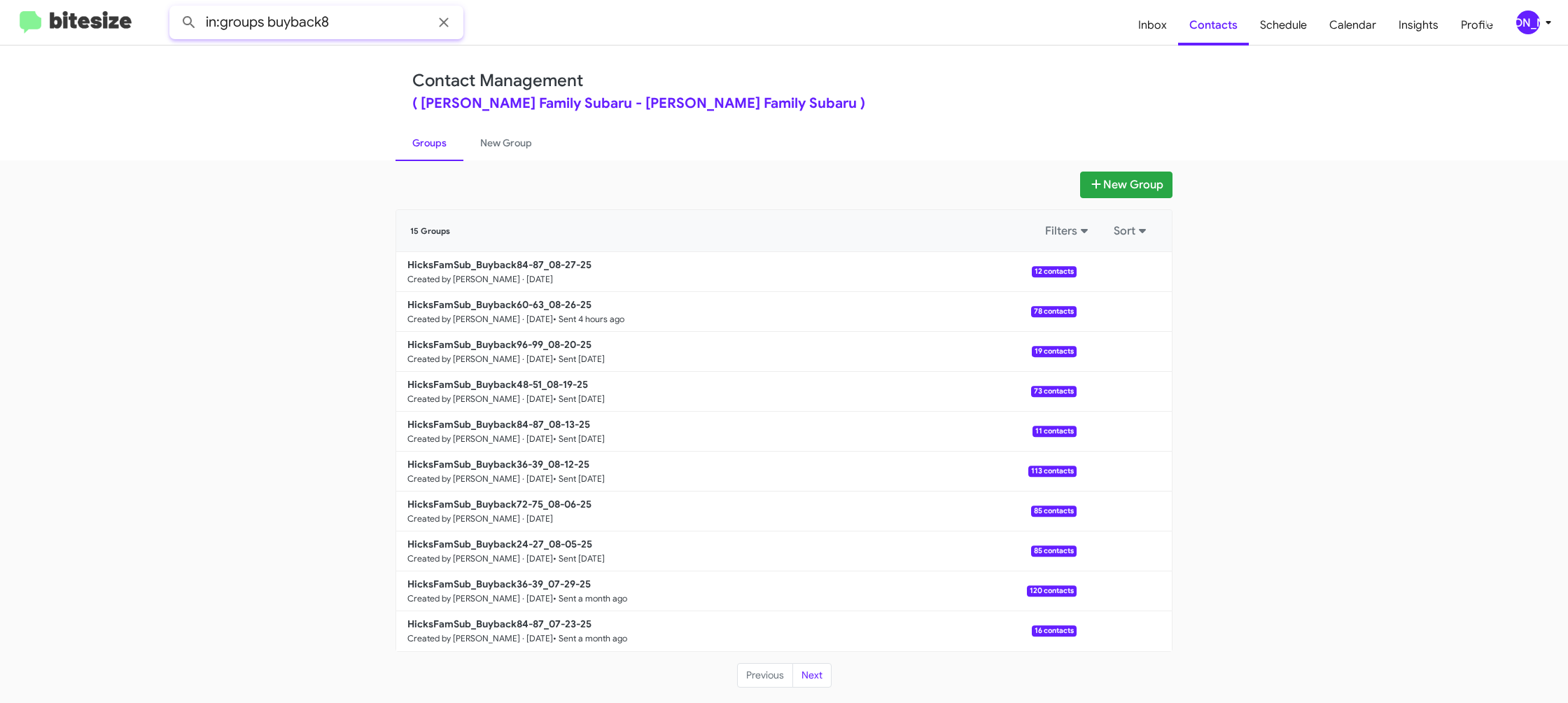
type input "in:groups buyback8"
click at [175, 9] on button at bounding box center [188, 22] width 28 height 28
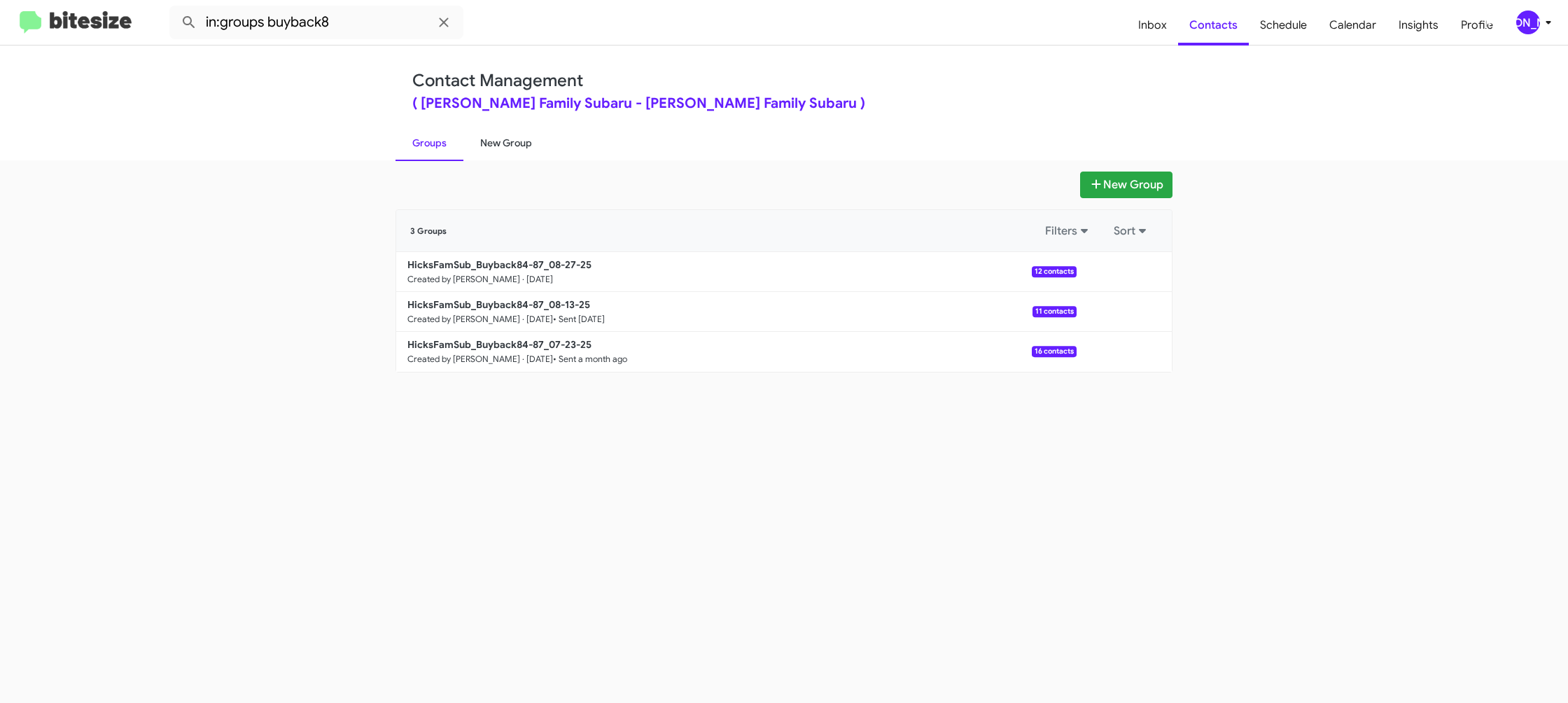
click at [525, 147] on link "New Group" at bounding box center [506, 143] width 86 height 36
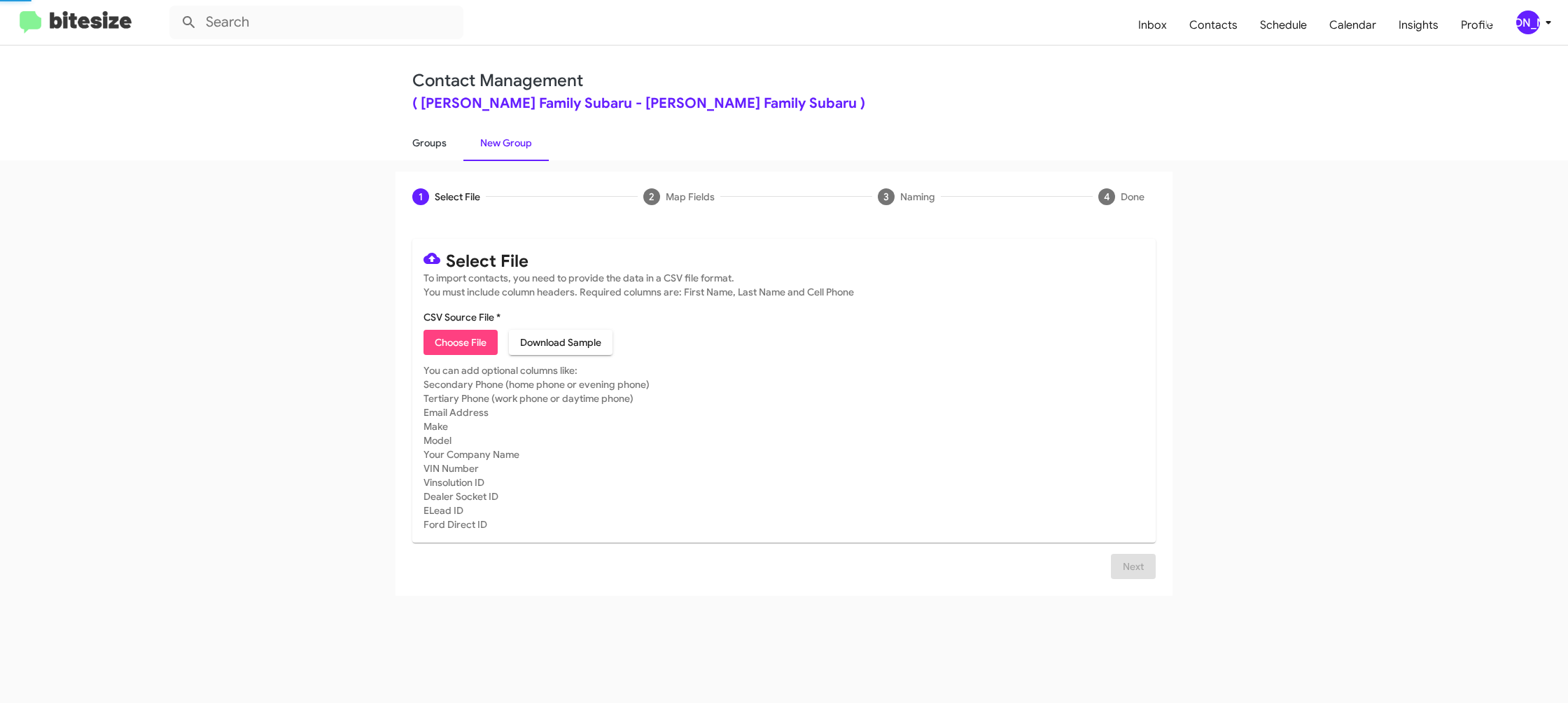
click at [457, 143] on link "Groups" at bounding box center [429, 143] width 68 height 36
type input "in:groups"
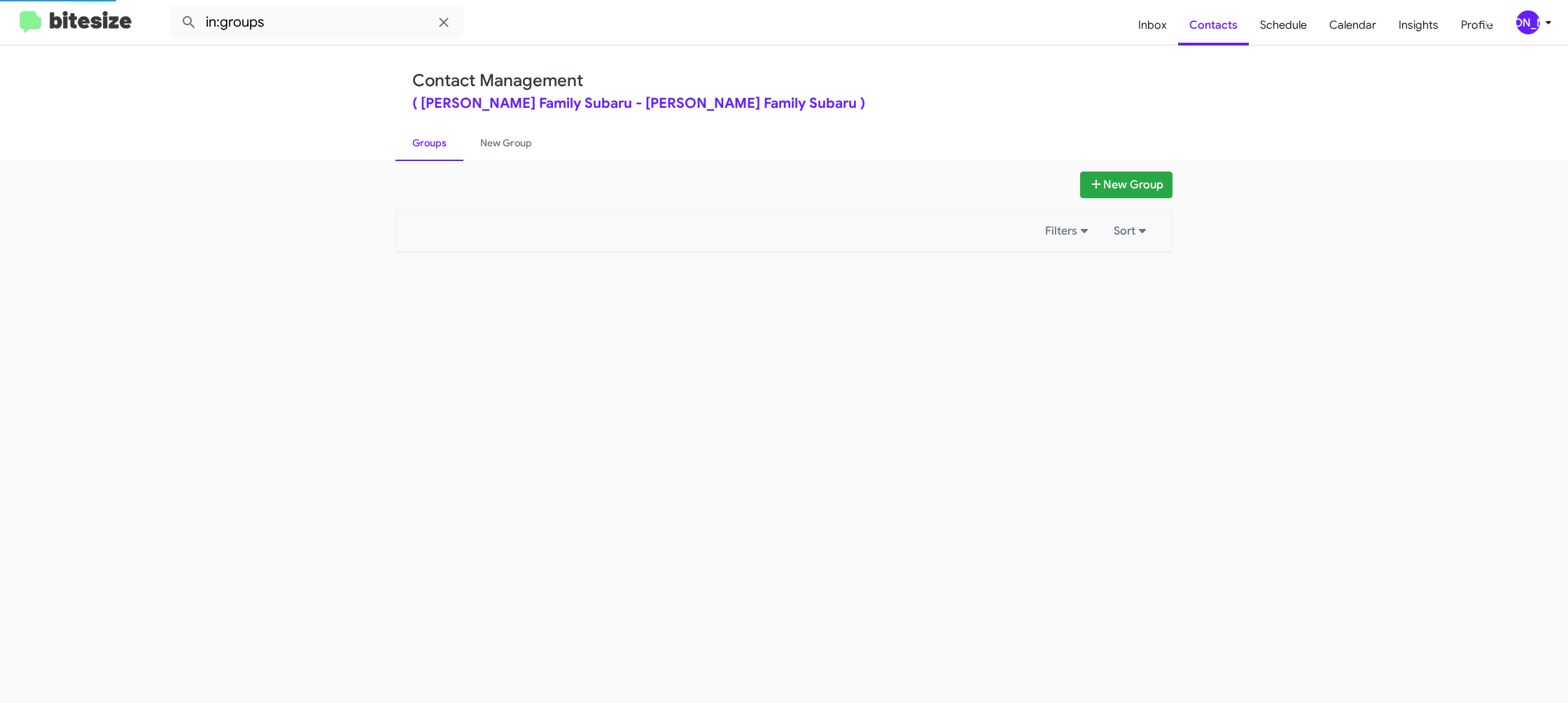
click at [457, 143] on link "Groups" at bounding box center [429, 143] width 68 height 36
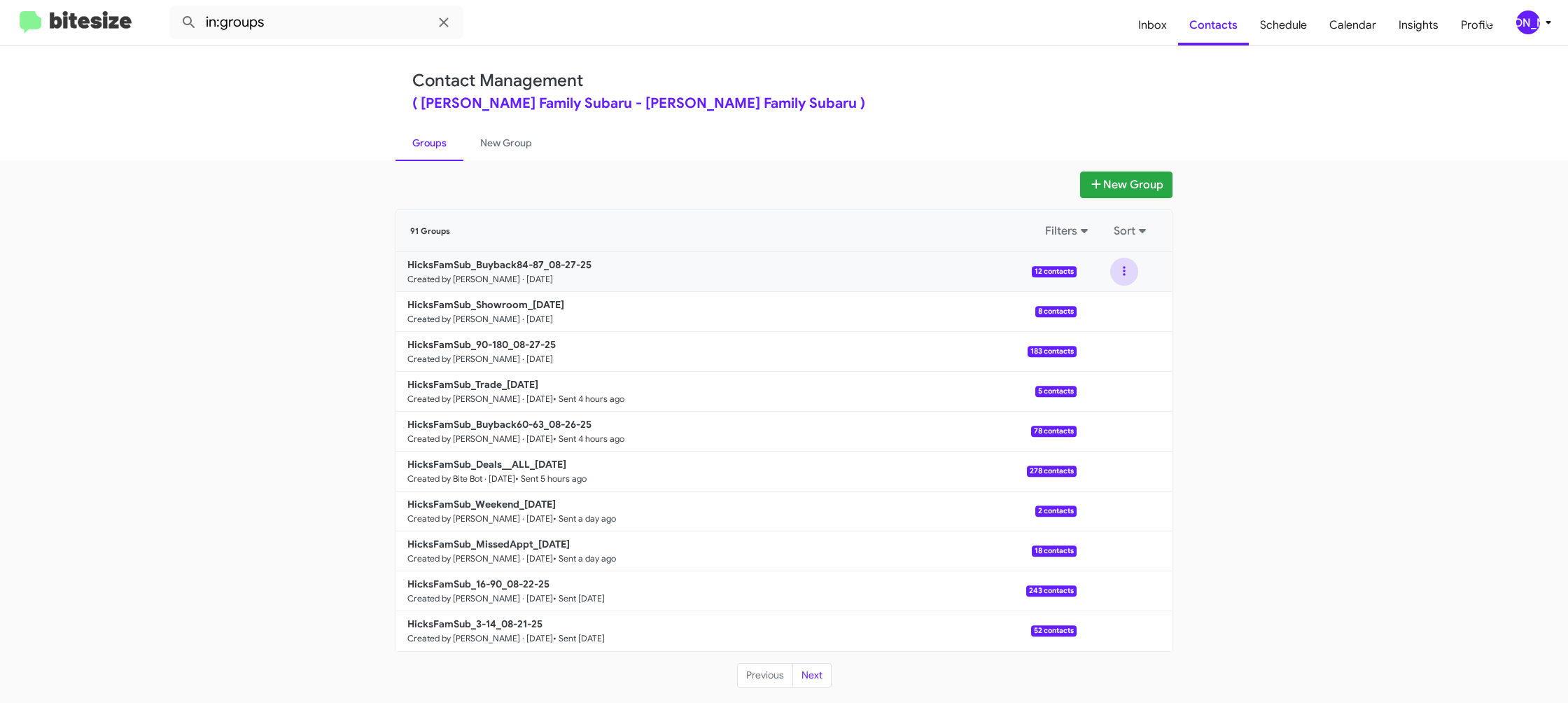
click at [1123, 275] on button at bounding box center [1124, 271] width 28 height 28
click at [1091, 299] on button "View contacts" at bounding box center [1082, 309] width 112 height 34
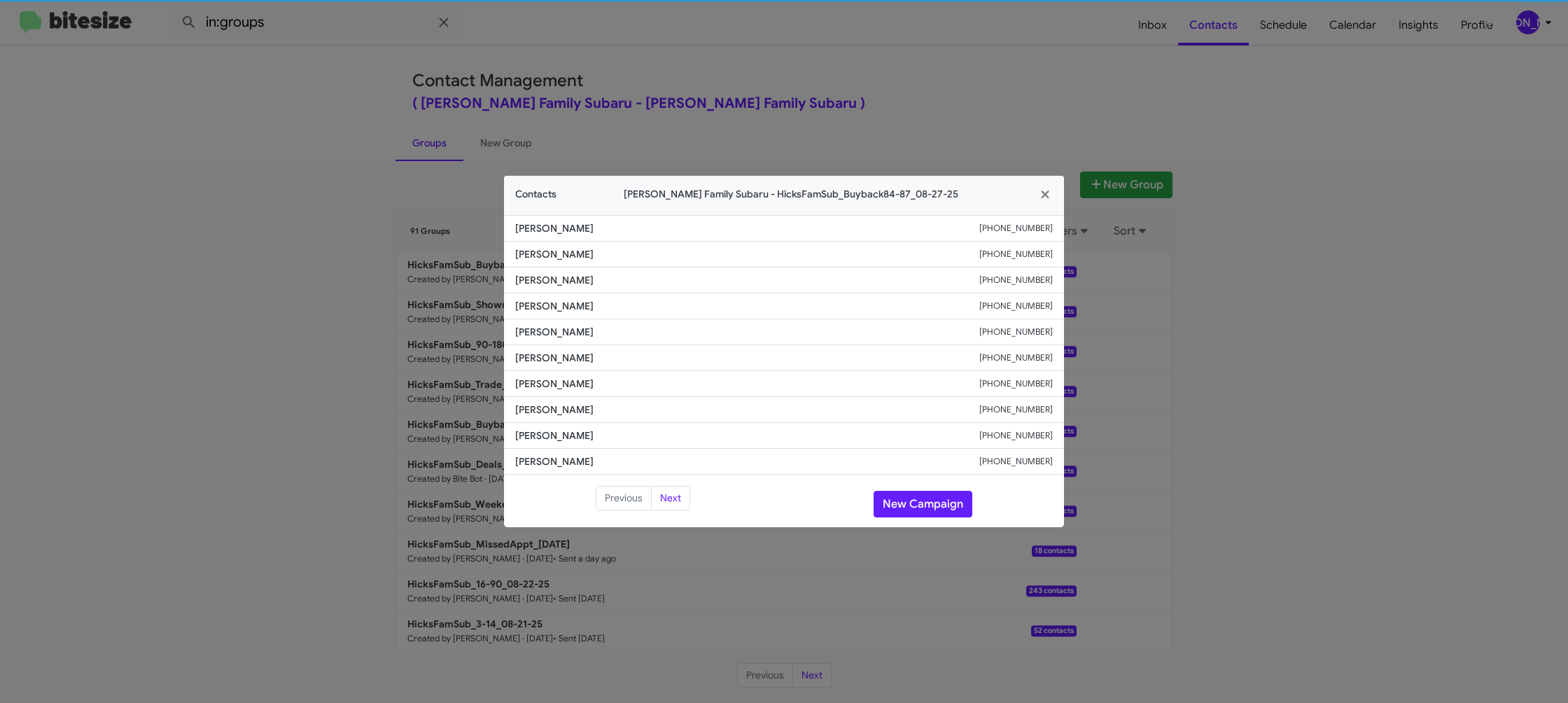
click at [528, 345] on li "Louie Cook +12547449155" at bounding box center [784, 358] width 560 height 26
copy span "Louie Cook"
click at [537, 335] on span "William Mcada" at bounding box center [747, 332] width 464 height 14
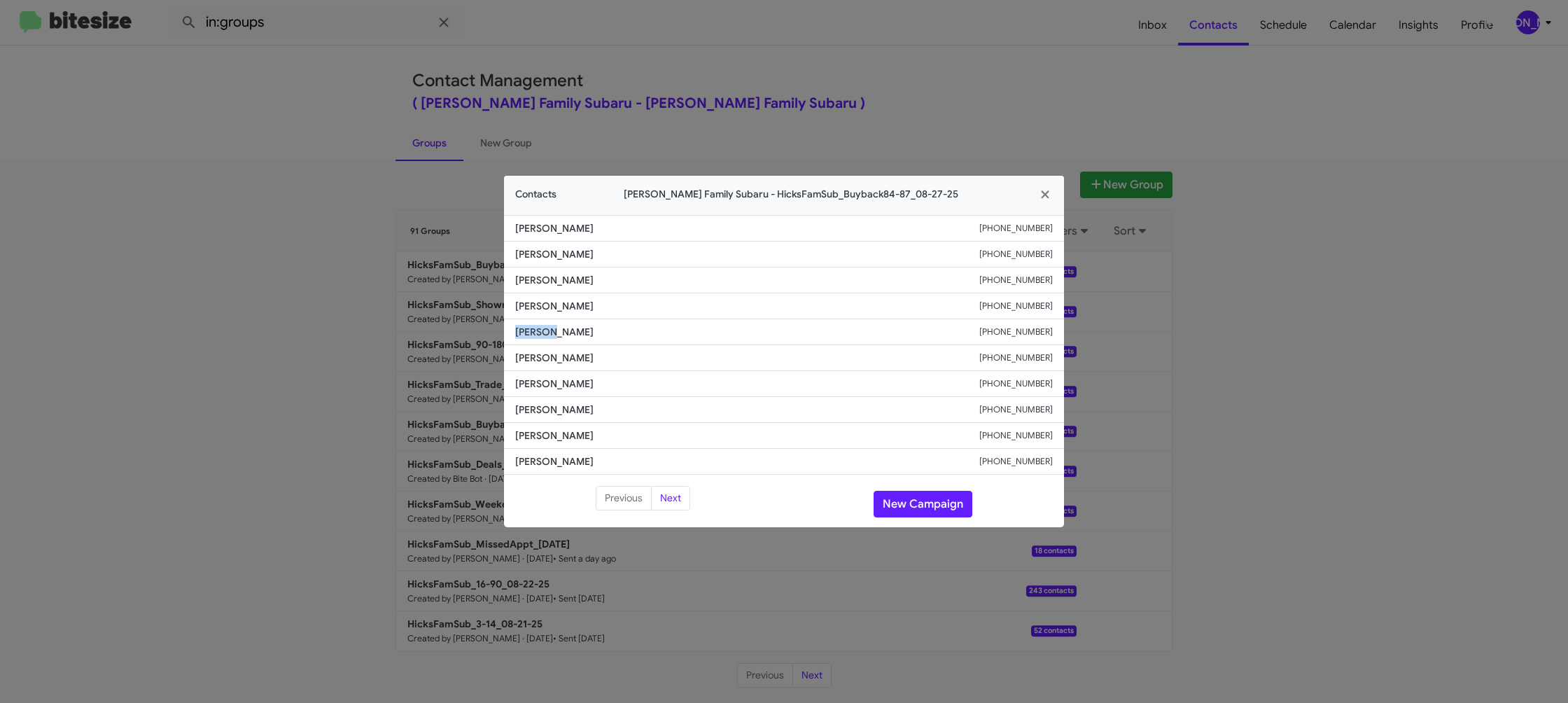
click at [537, 335] on span "William Mcada" at bounding box center [747, 332] width 464 height 14
copy span "William Mcada"
click at [944, 502] on button "New Campaign" at bounding box center [923, 504] width 98 height 26
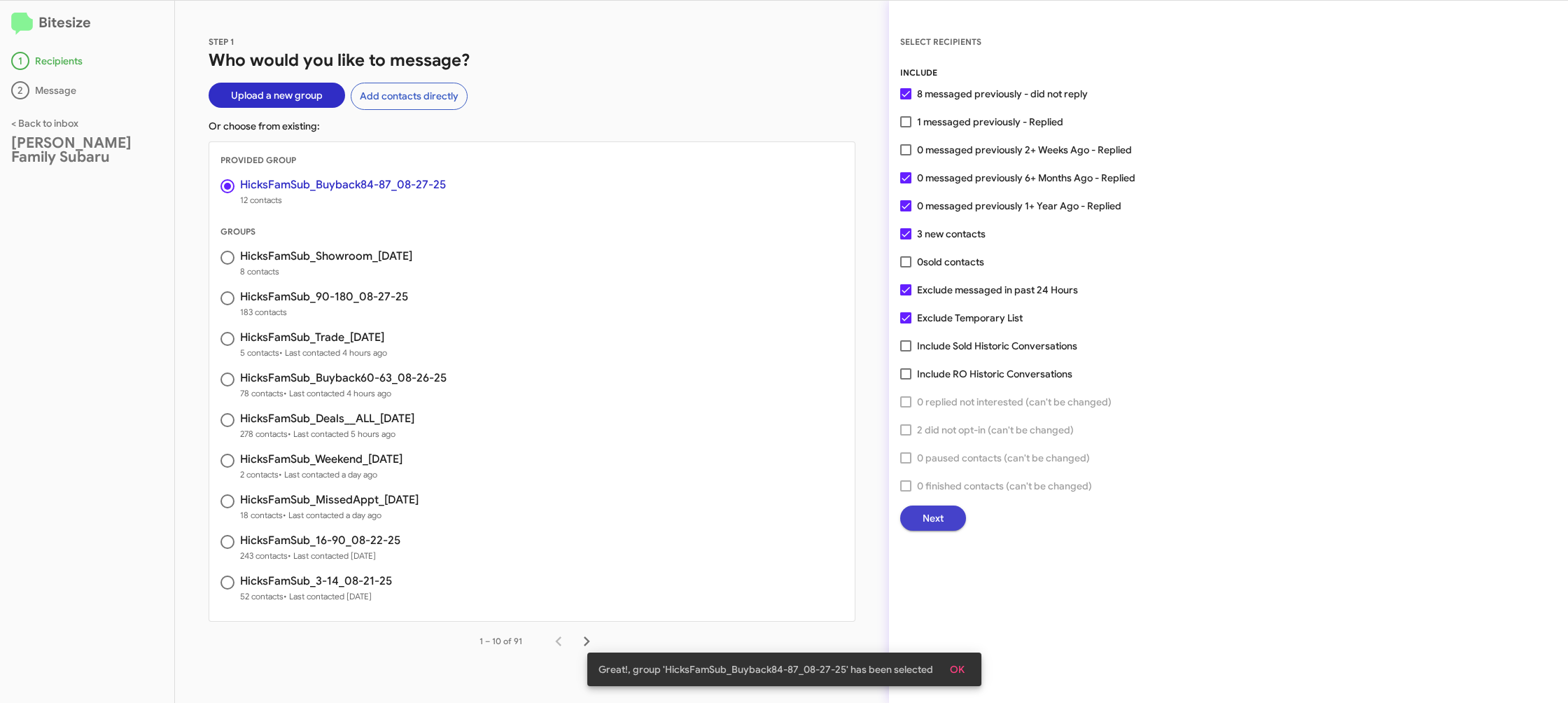
click at [924, 518] on span "Next" at bounding box center [933, 517] width 21 height 25
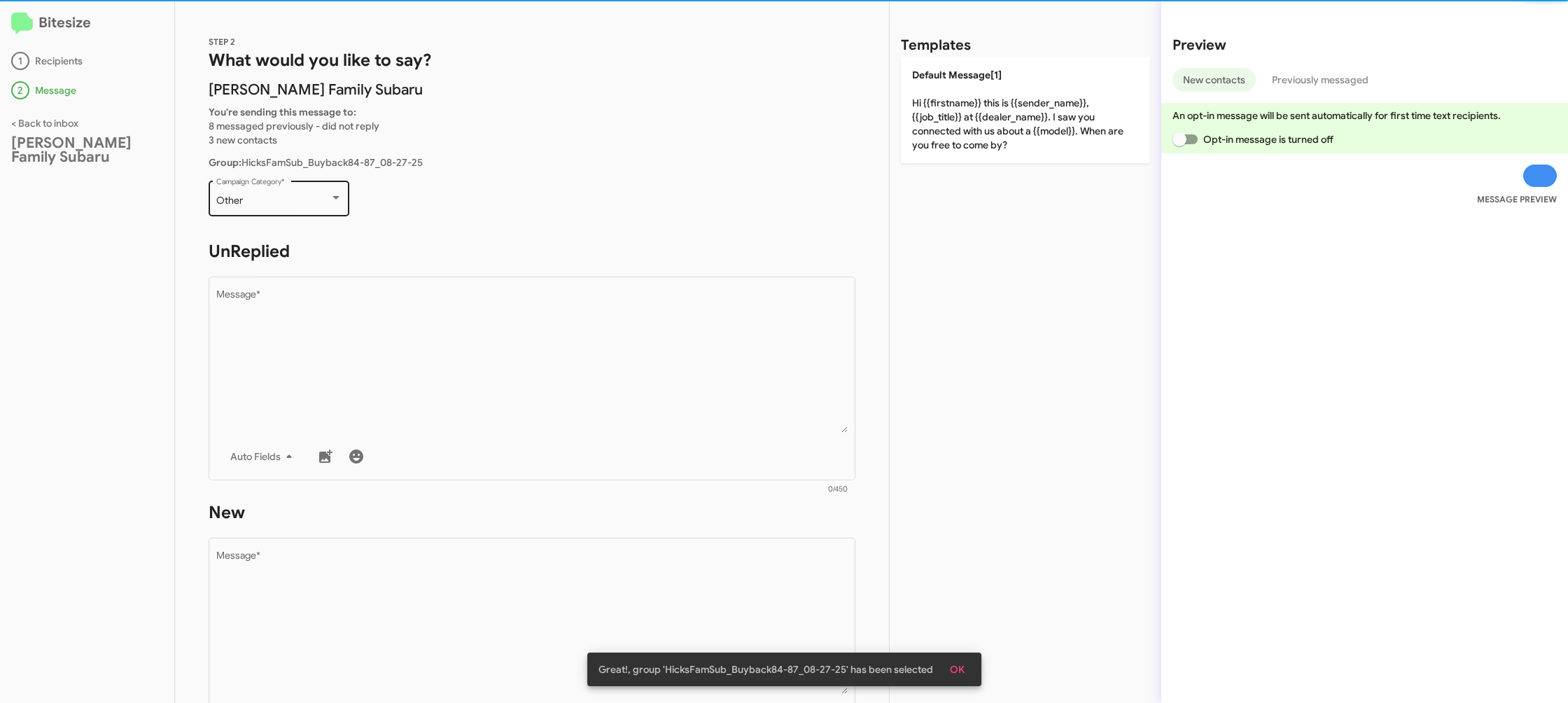
click at [308, 201] on div "Other" at bounding box center [273, 201] width 113 height 11
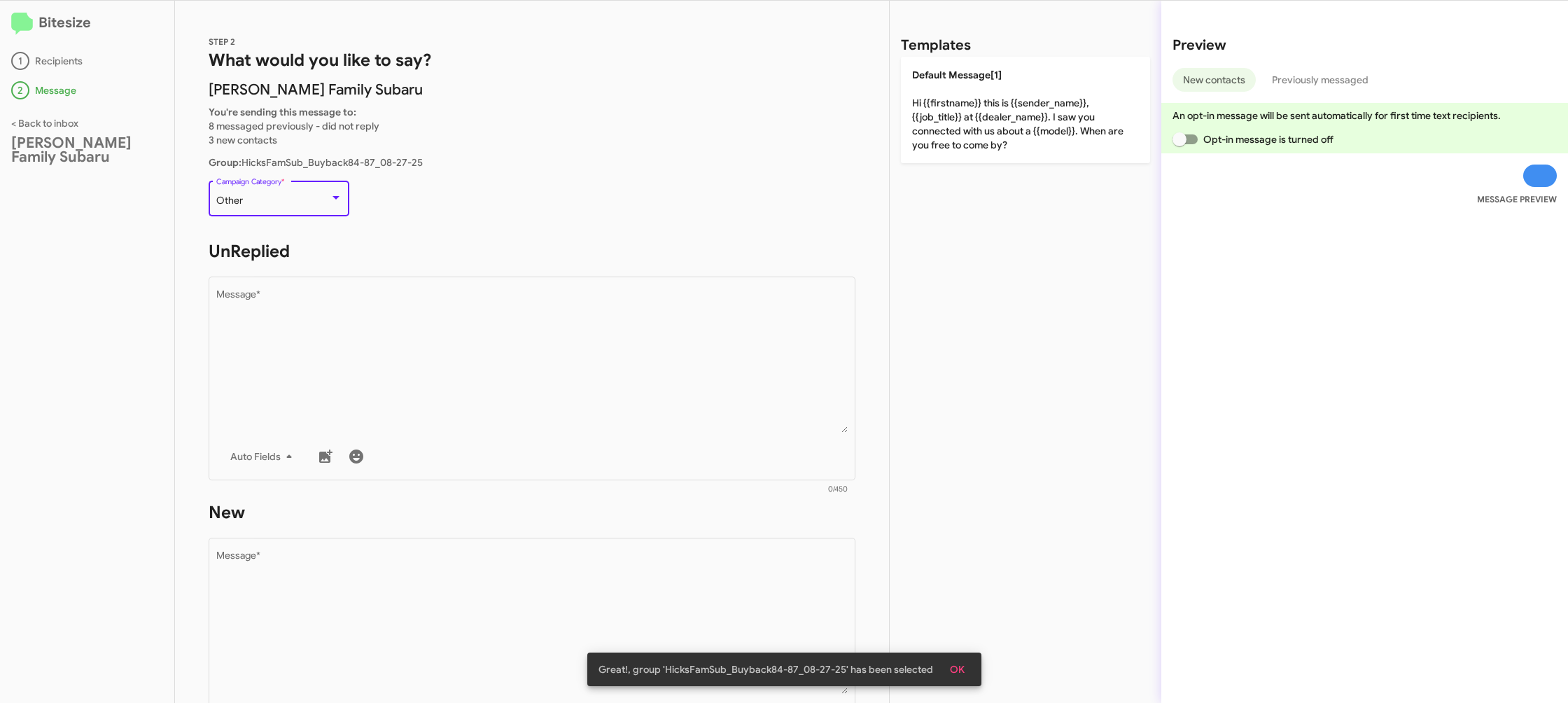
scroll to position [147, 0]
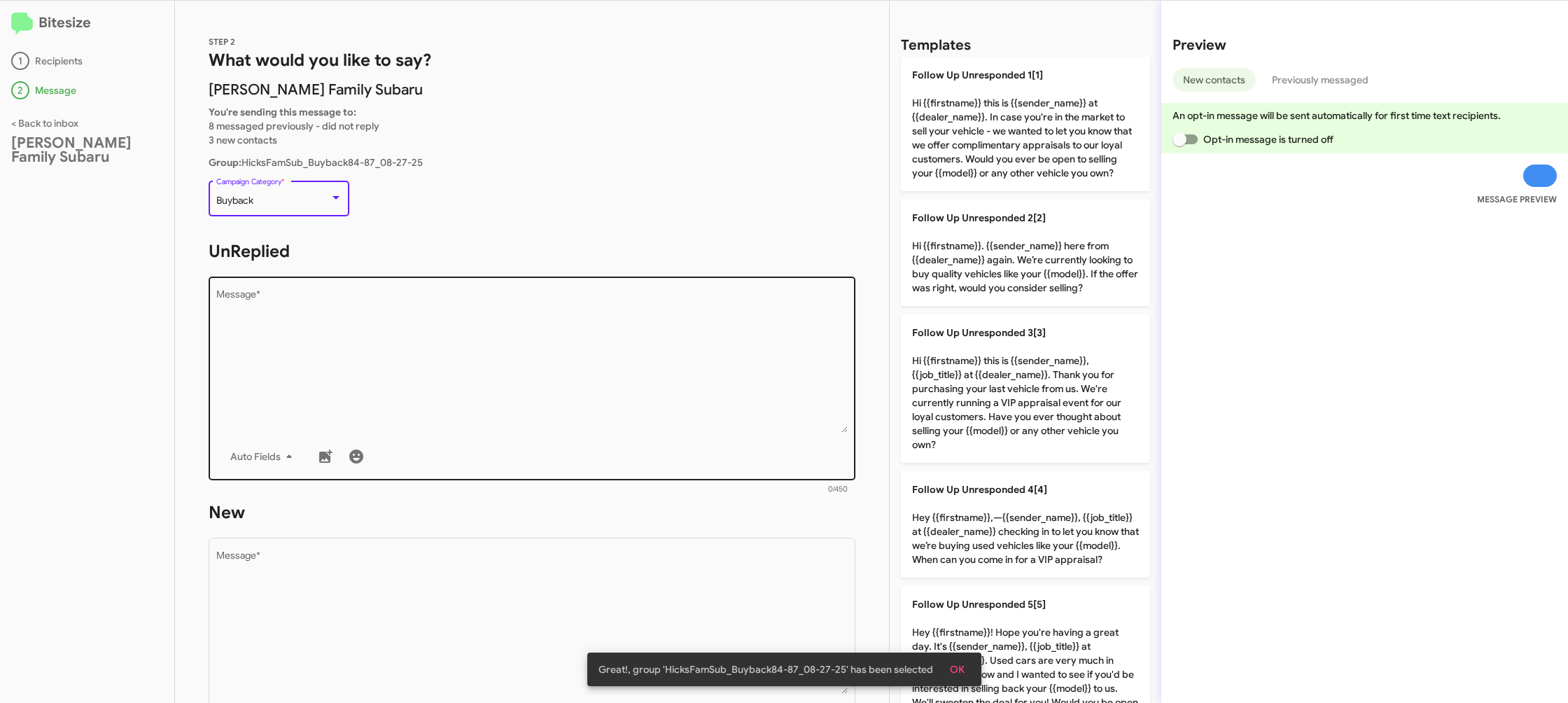
click at [514, 348] on textarea "Message *" at bounding box center [532, 361] width 632 height 143
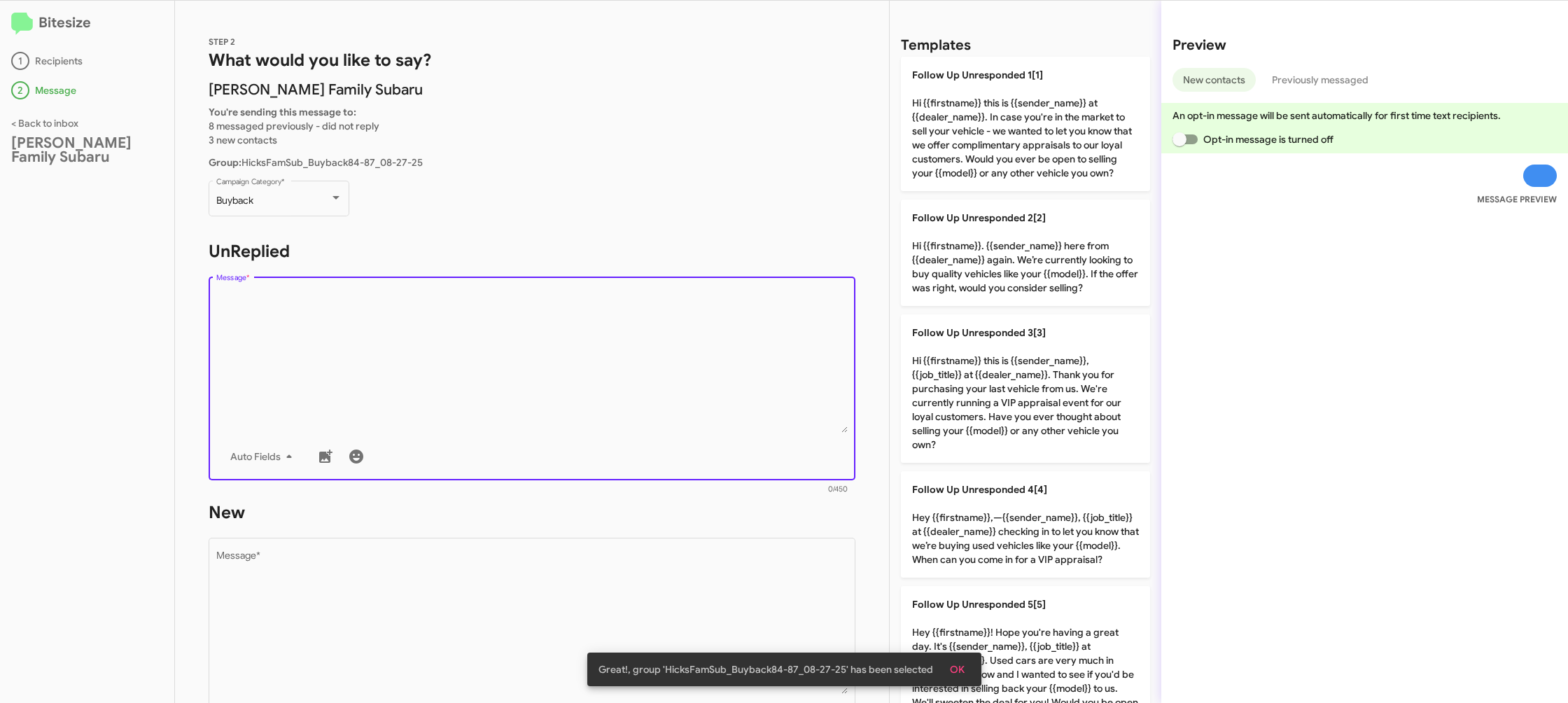
drag, startPoint x: 515, startPoint y: 352, endPoint x: 871, endPoint y: 350, distance: 356.0
click at [519, 351] on textarea "Message *" at bounding box center [532, 361] width 632 height 143
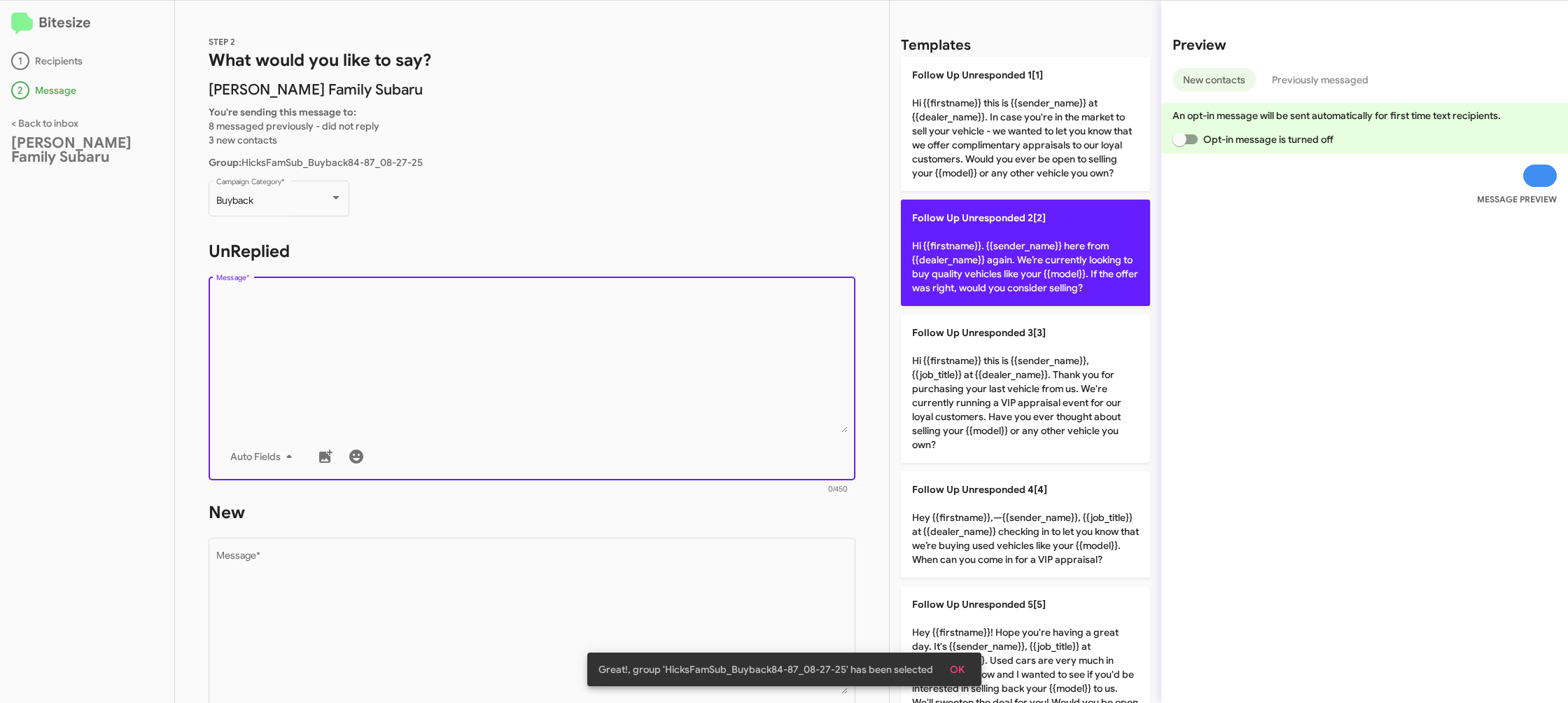
click at [986, 274] on p "Follow Up Unresponded 2[2] Hi {{firstname}}. {{sender_name}} here from {{dealer…" at bounding box center [1025, 253] width 249 height 106
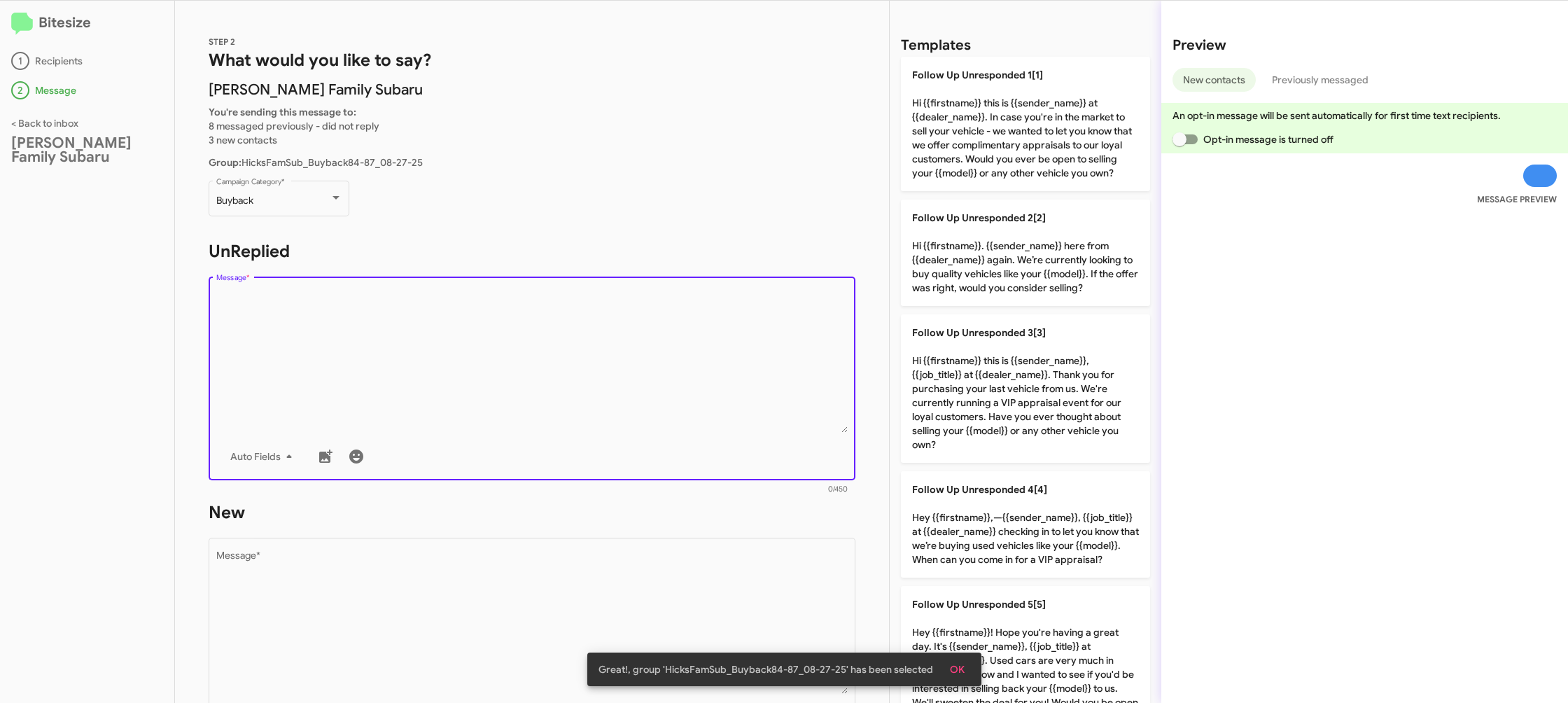
type textarea "Hi {{firstname}}. {{sender_name}} here from {{dealer_name}} again. We’re curren…"
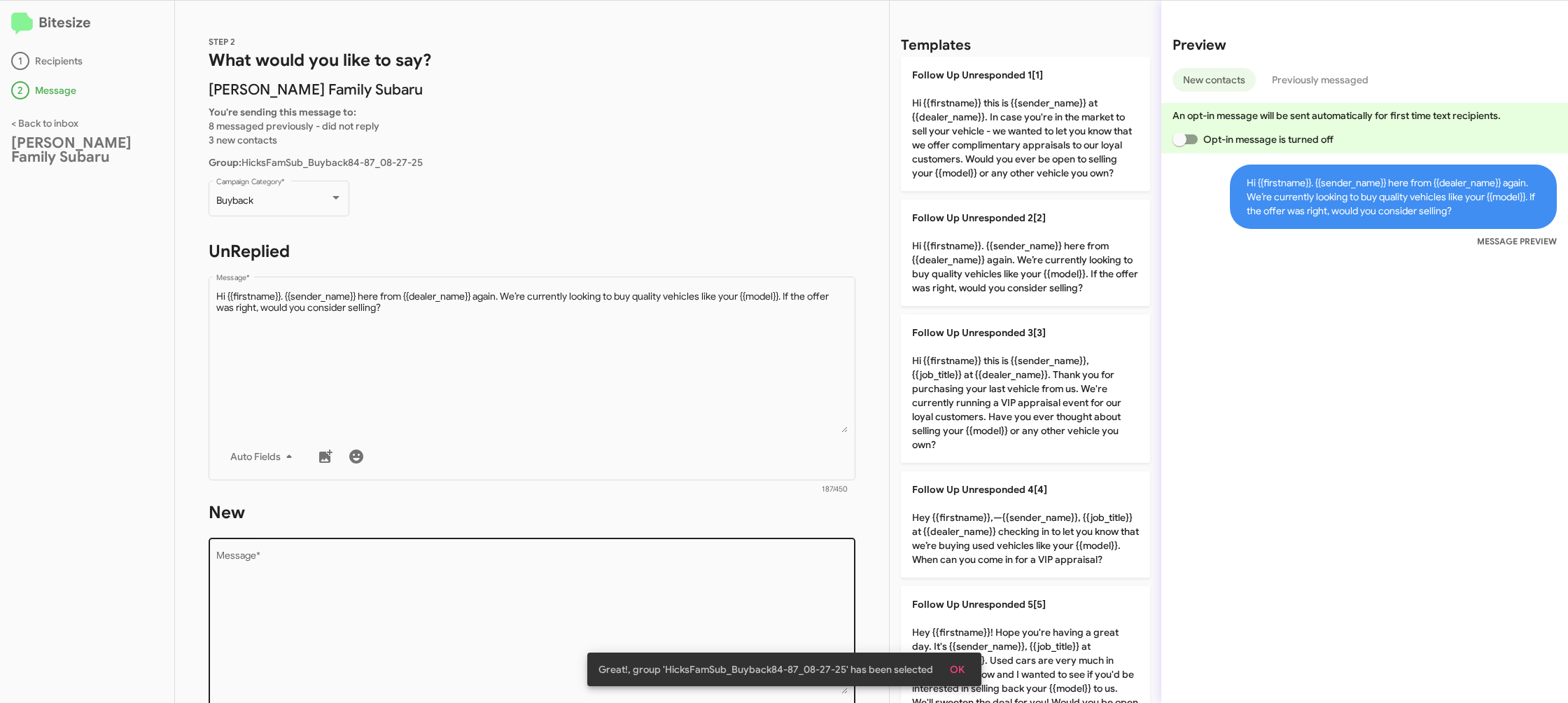
click at [639, 557] on textarea "Message *" at bounding box center [532, 622] width 632 height 143
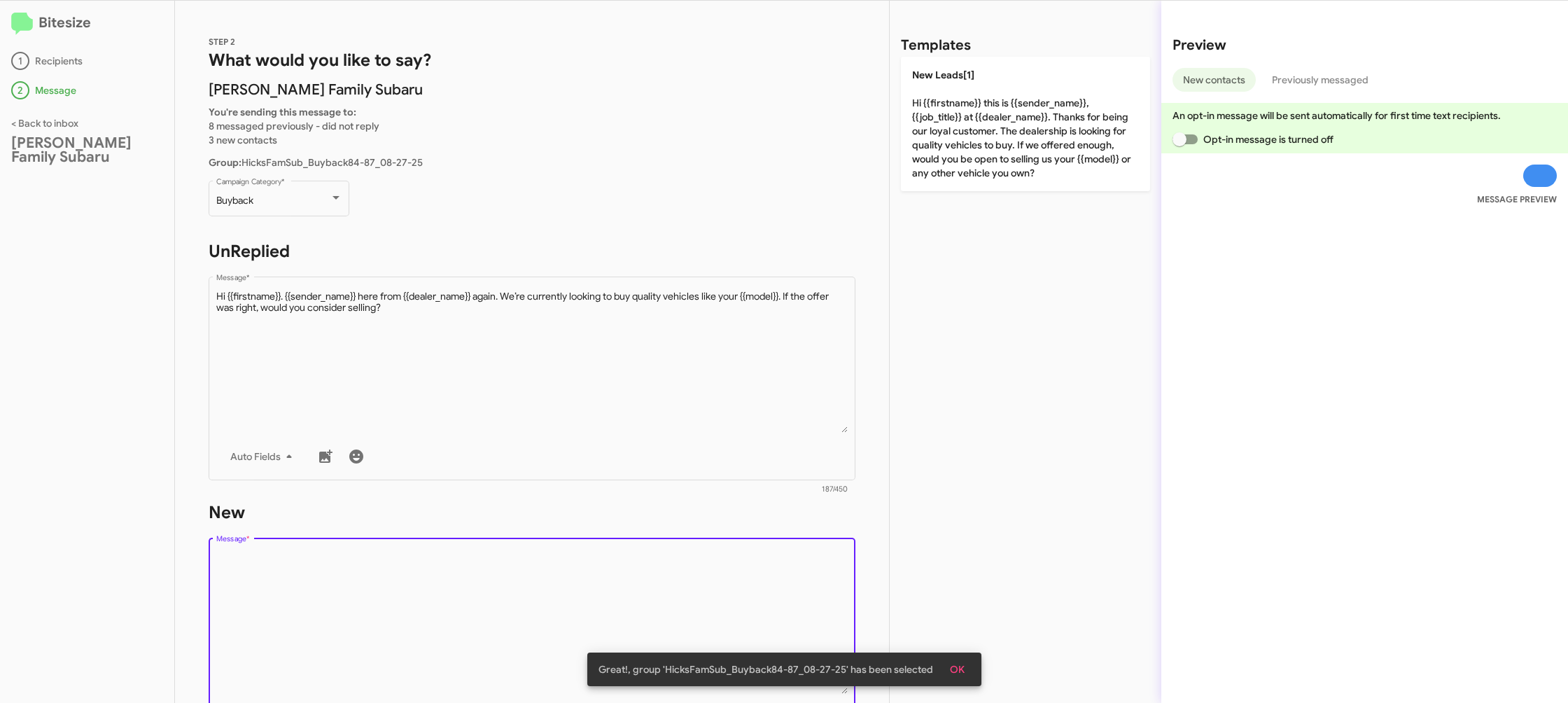
drag, startPoint x: 637, startPoint y: 560, endPoint x: 971, endPoint y: 207, distance: 486.0
click at [652, 532] on form "New Drop image here to insert Auto Fields Message * 0/450" at bounding box center [532, 629] width 647 height 256
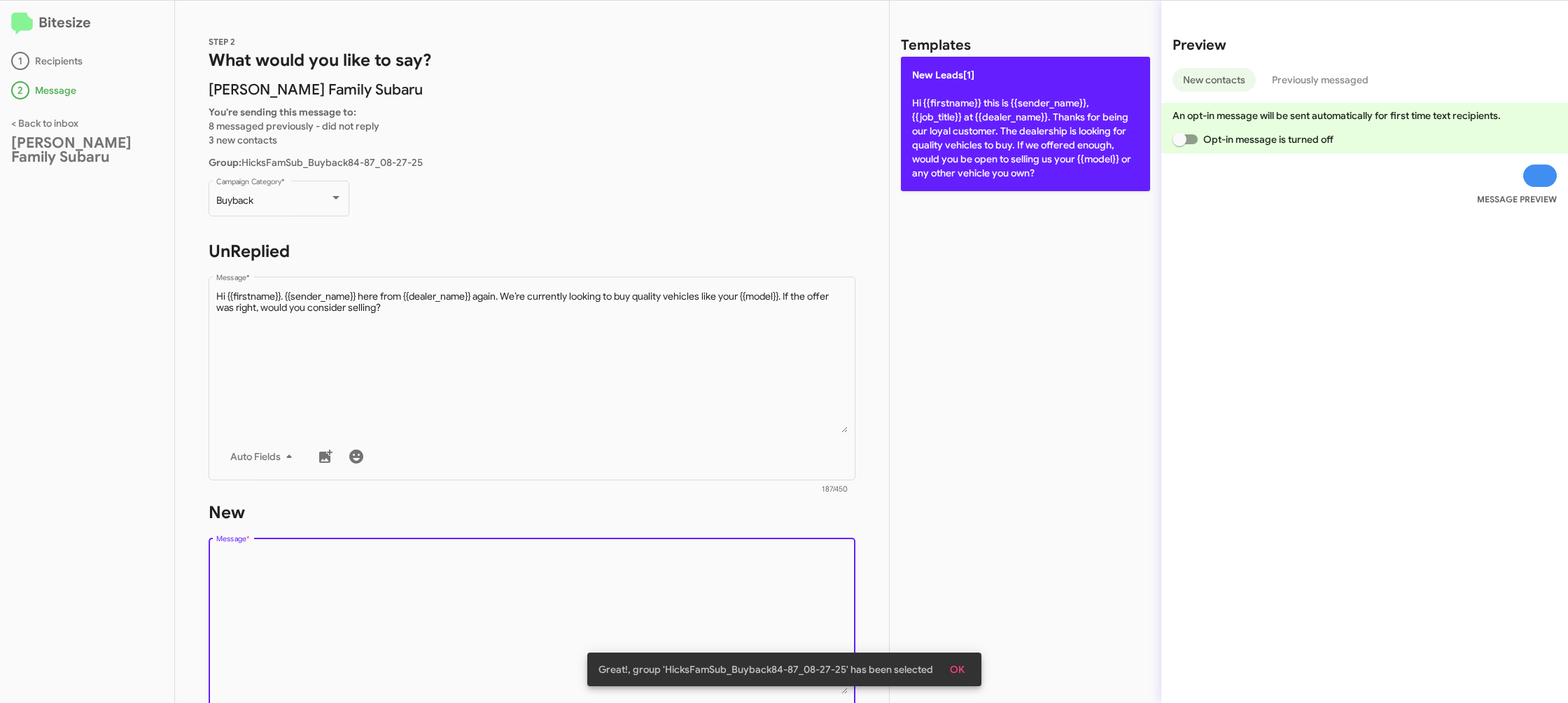
click at [980, 176] on p "New Leads[1] Hi {{firstname}} this is {{sender_name}}, {{job_title}} at {{deale…" at bounding box center [1025, 123] width 249 height 134
type textarea "Hi {{firstname}} this is {{sender_name}}, {{job_title}} at {{dealer_name}}. Tha…"
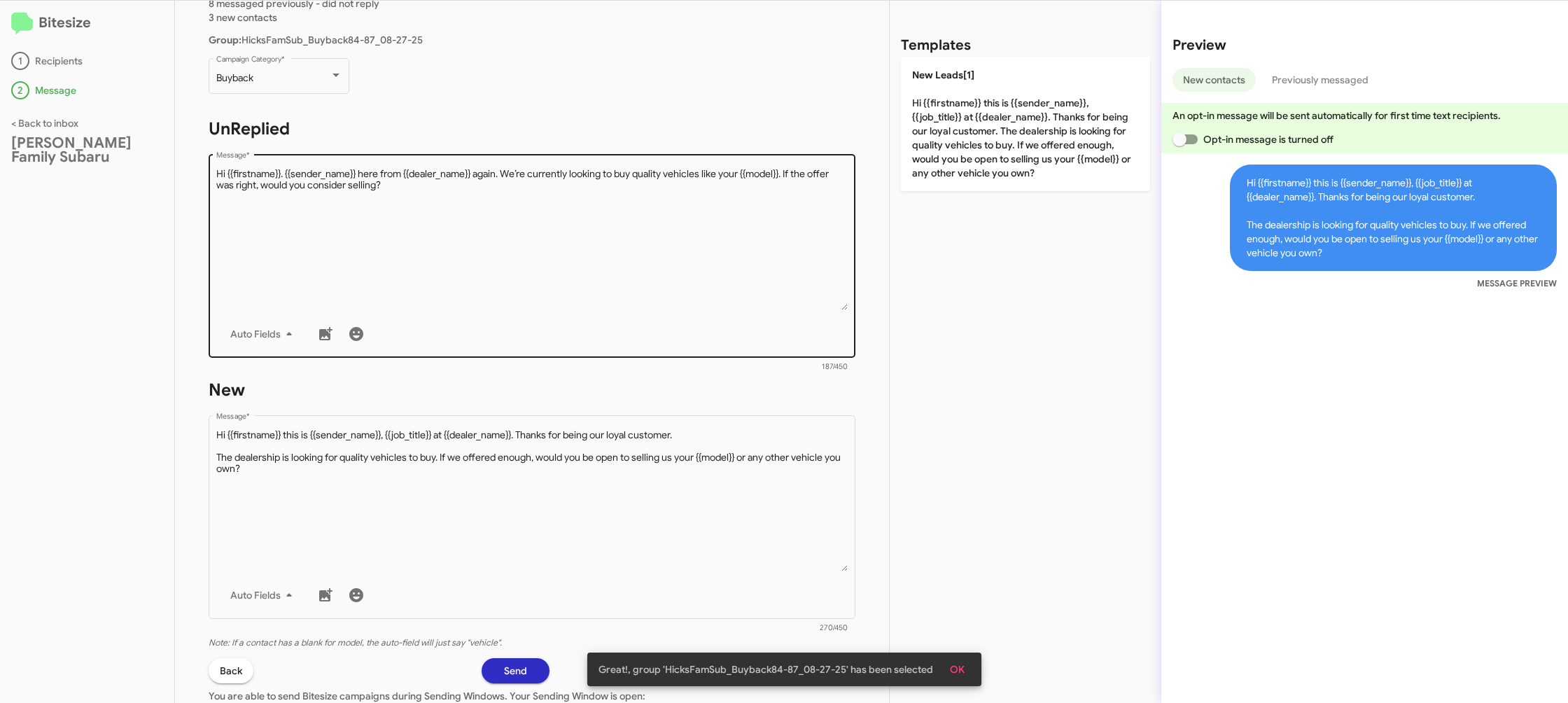
scroll to position [235, 0]
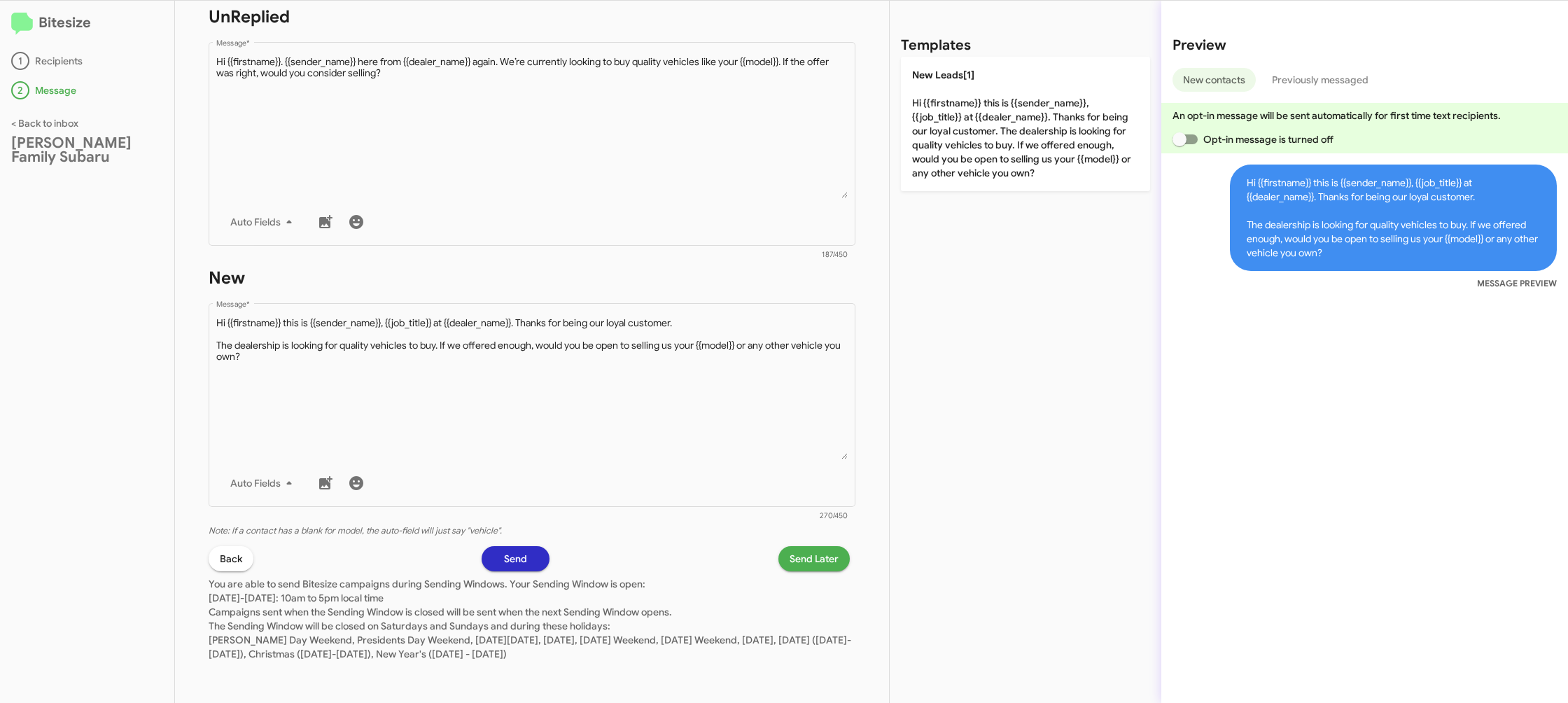
click at [817, 548] on span "Send Later" at bounding box center [814, 558] width 49 height 25
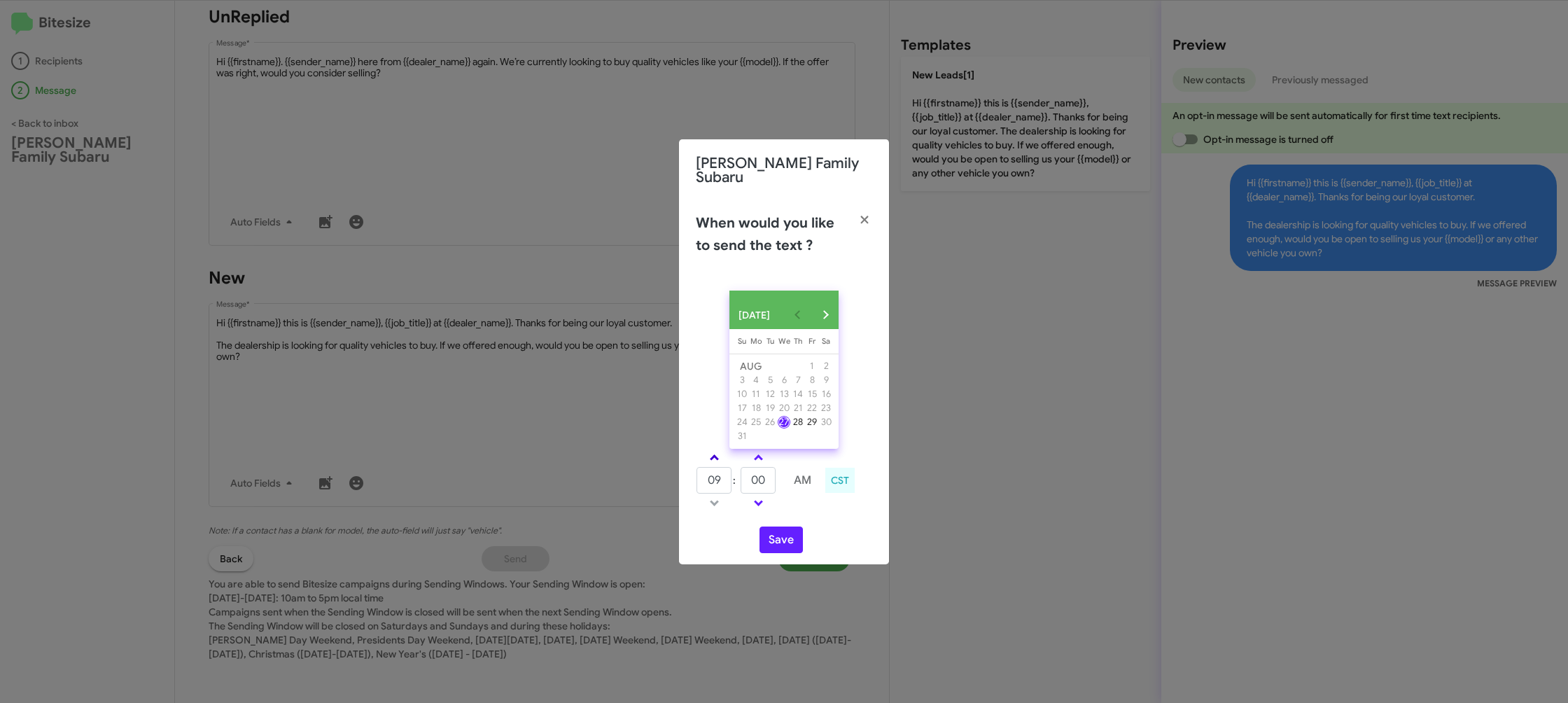
click at [714, 455] on span at bounding box center [714, 459] width 9 height 9
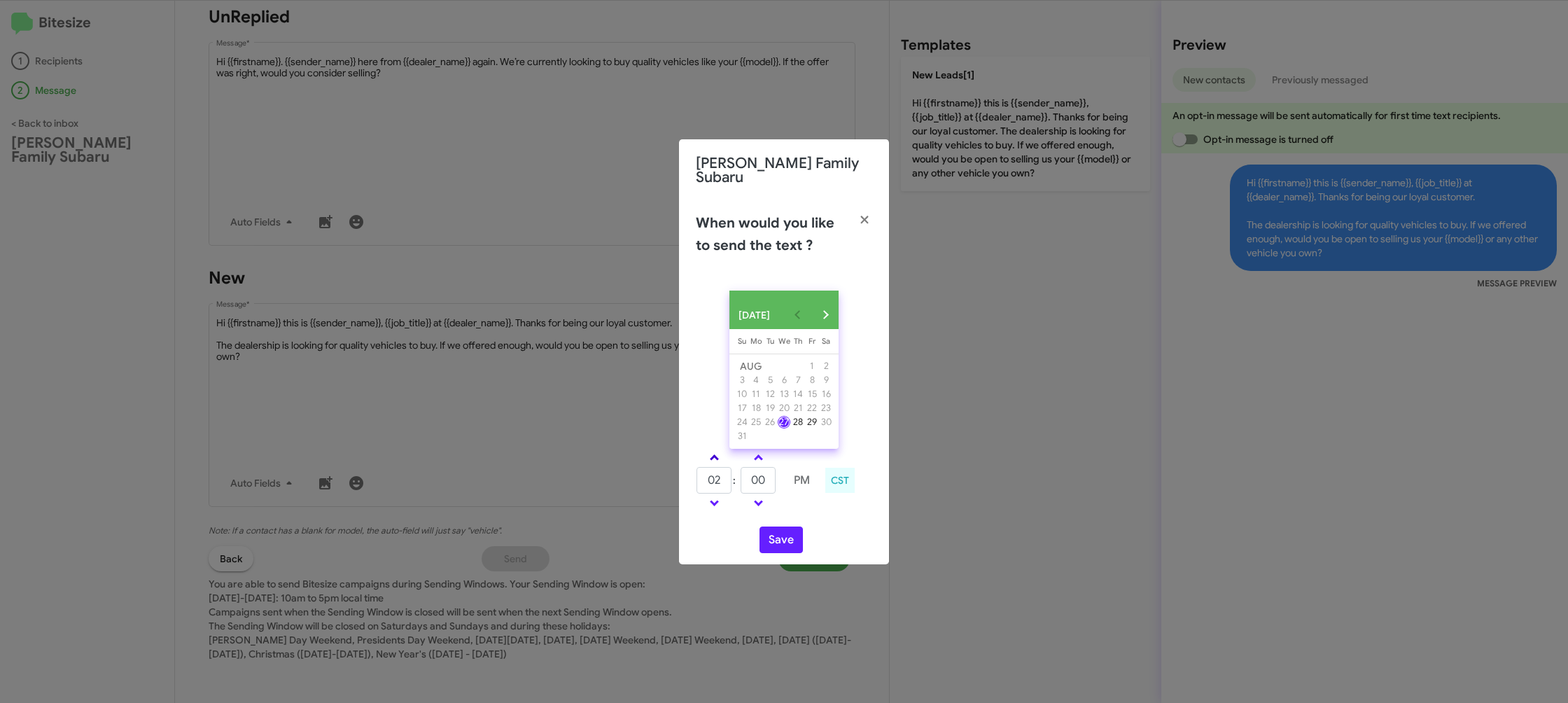
click at [714, 455] on span at bounding box center [714, 459] width 9 height 9
type input "05"
click at [767, 481] on input "00" at bounding box center [758, 480] width 35 height 26
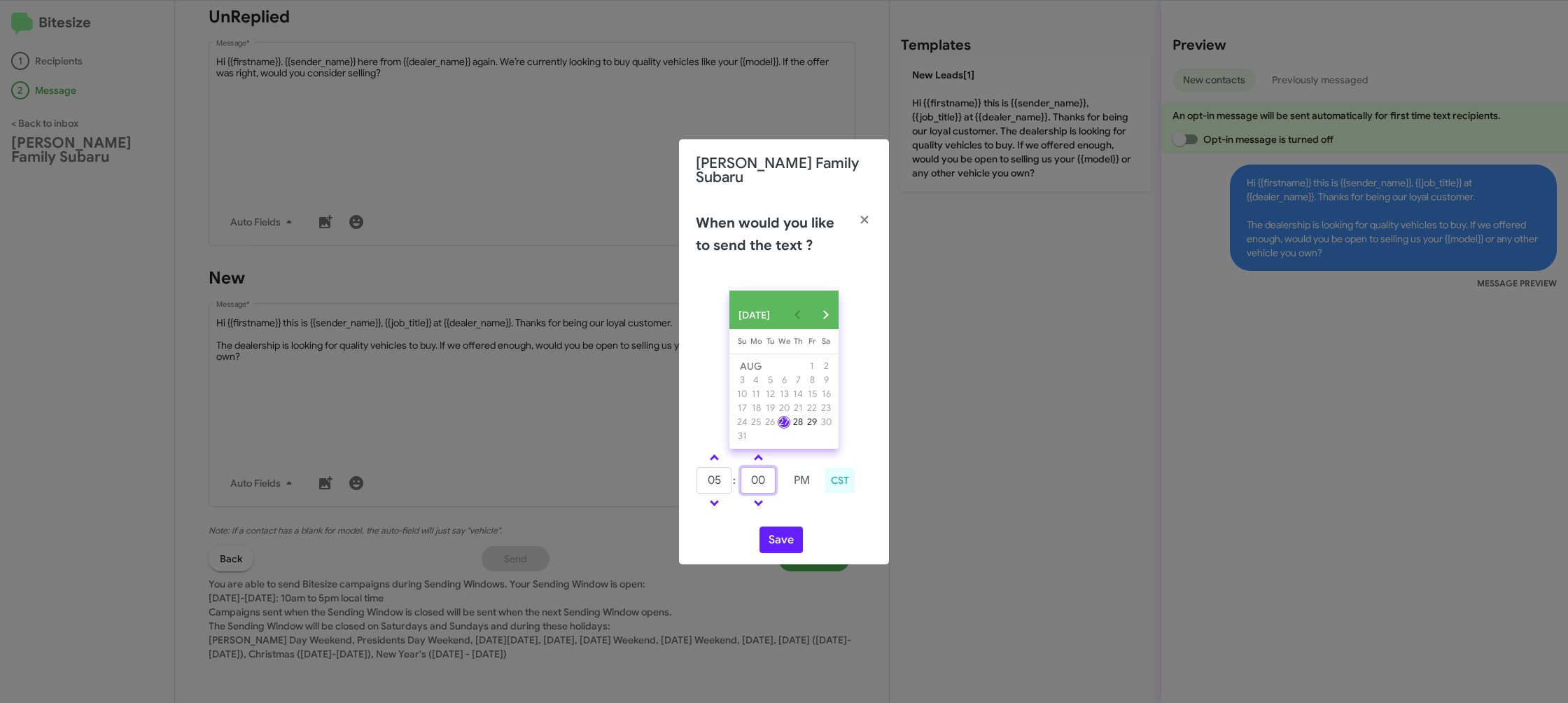
click at [767, 481] on input "00" at bounding box center [758, 480] width 35 height 26
type input "17"
drag, startPoint x: 799, startPoint y: 505, endPoint x: 778, endPoint y: 527, distance: 30.4
click at [796, 506] on td at bounding box center [802, 503] width 36 height 18
click at [776, 530] on button "Save" at bounding box center [781, 540] width 44 height 26
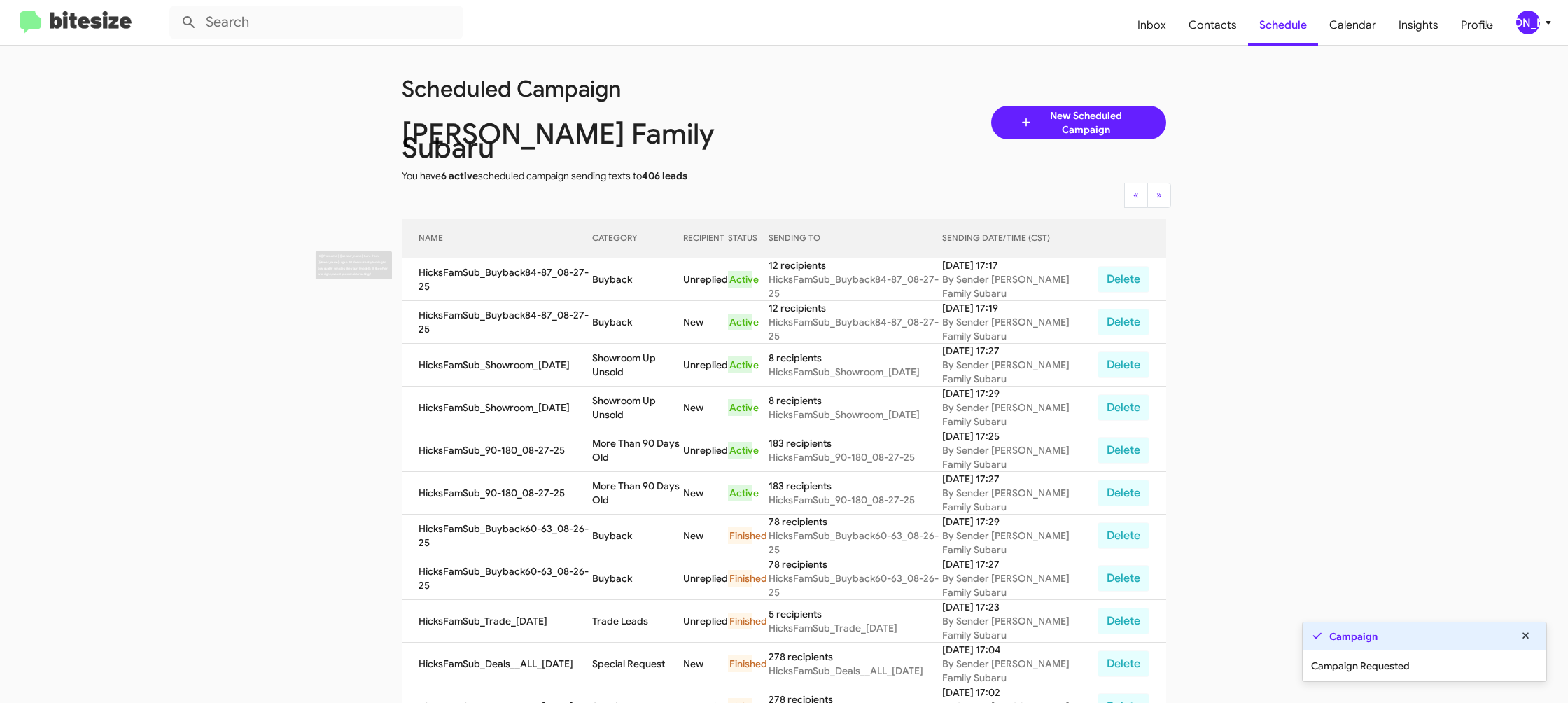
click at [610, 263] on td "Buyback" at bounding box center [638, 280] width 91 height 43
copy td "Buyback"
click at [1549, 29] on icon at bounding box center [1549, 23] width 17 height 17
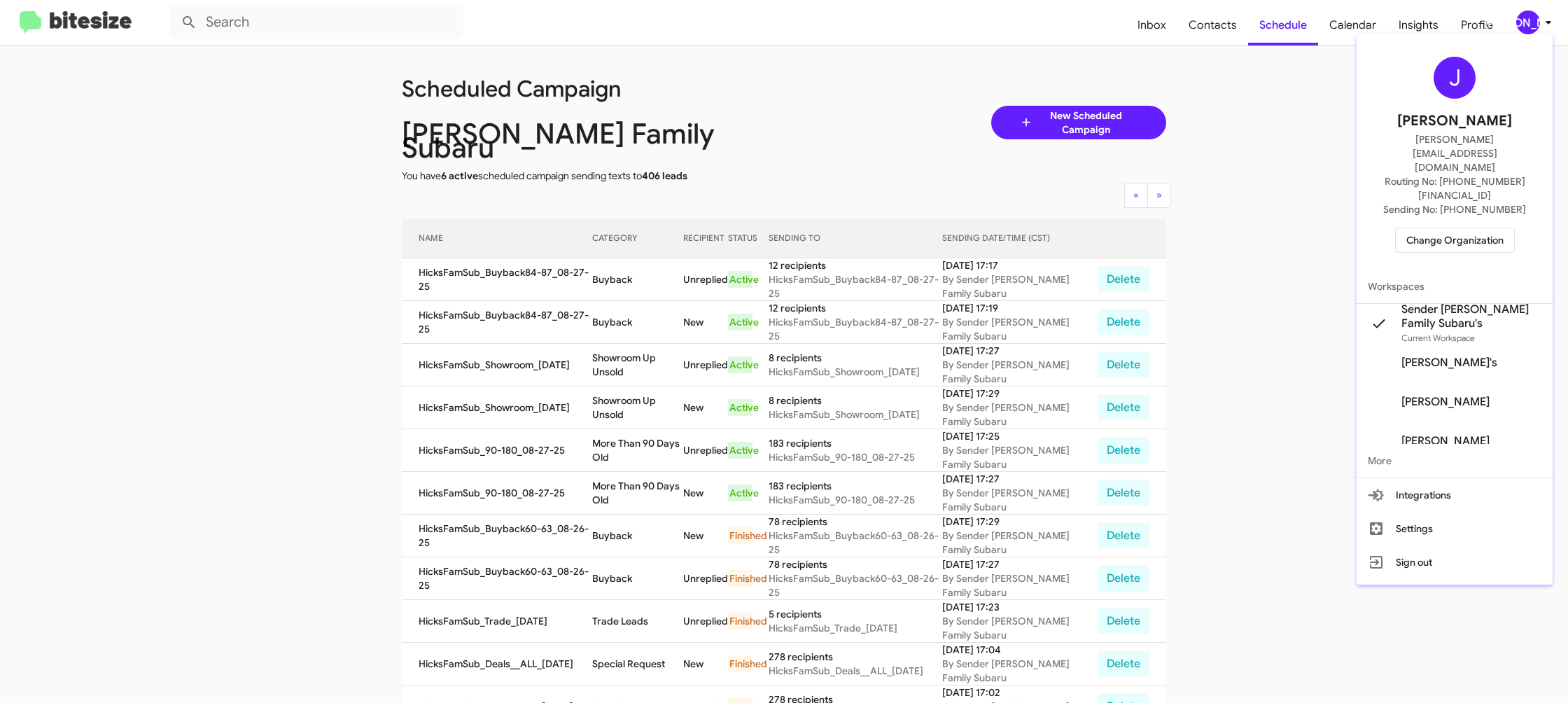
click at [1447, 228] on span "Change Organization" at bounding box center [1455, 240] width 97 height 24
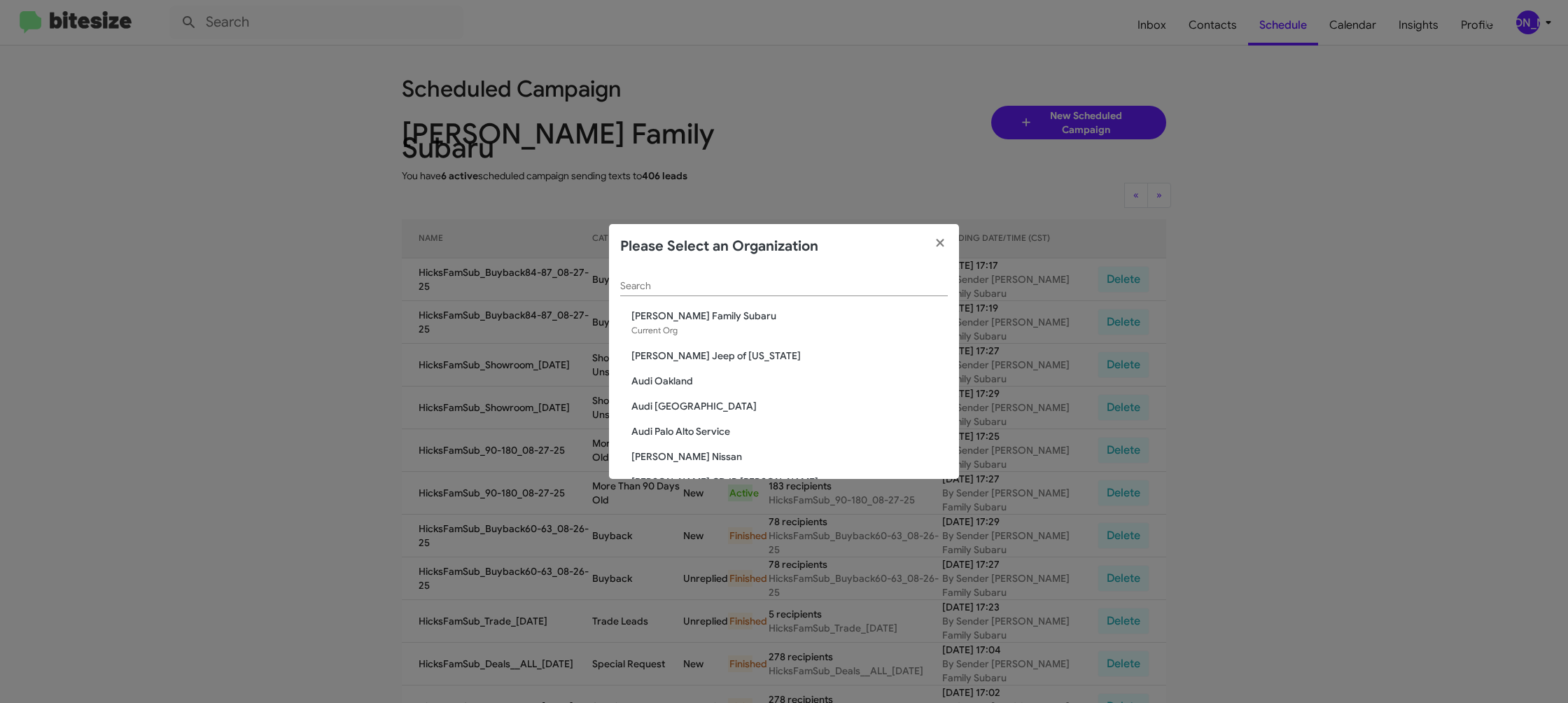
click at [631, 294] on div "Search" at bounding box center [784, 283] width 328 height 27
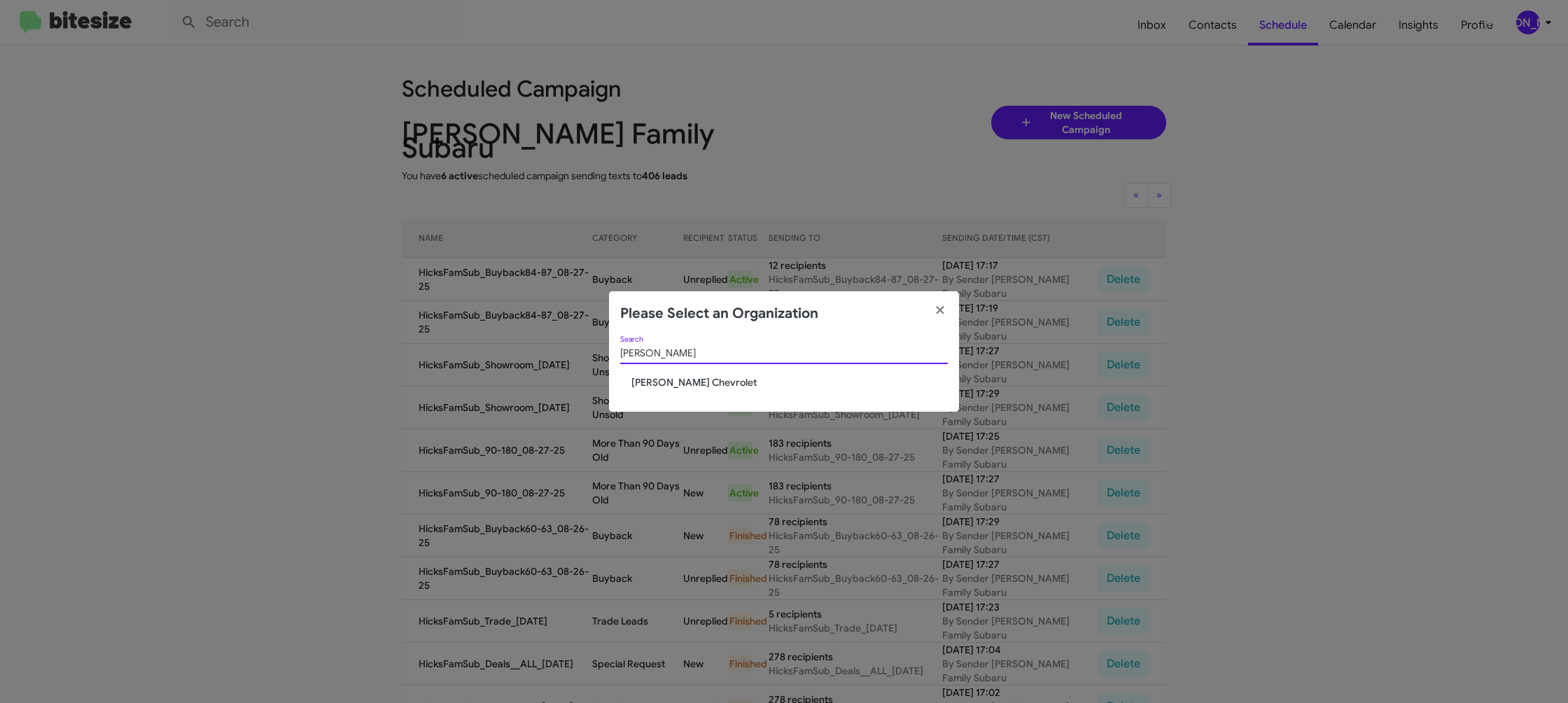
type input "elkin"
click at [662, 380] on span "[PERSON_NAME] Chevrolet" at bounding box center [789, 383] width 316 height 14
drag, startPoint x: 662, startPoint y: 380, endPoint x: 678, endPoint y: 290, distance: 91.4
click at [667, 363] on div "elkin Search Elkins Chevrolet" at bounding box center [784, 374] width 350 height 76
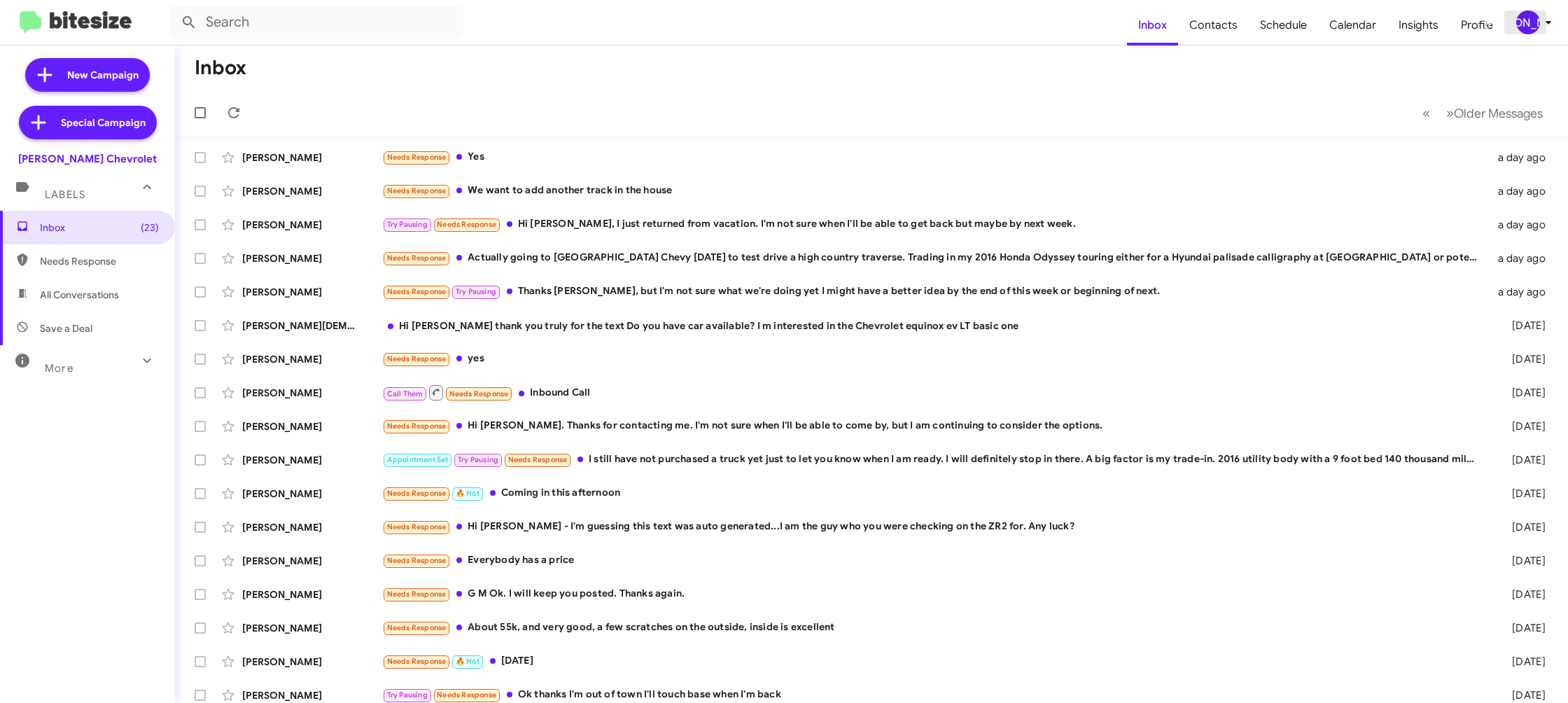
drag, startPoint x: 1529, startPoint y: 19, endPoint x: 1526, endPoint y: 29, distance: 10.4
click at [1529, 19] on div "[PERSON_NAME]" at bounding box center [1528, 22] width 24 height 24
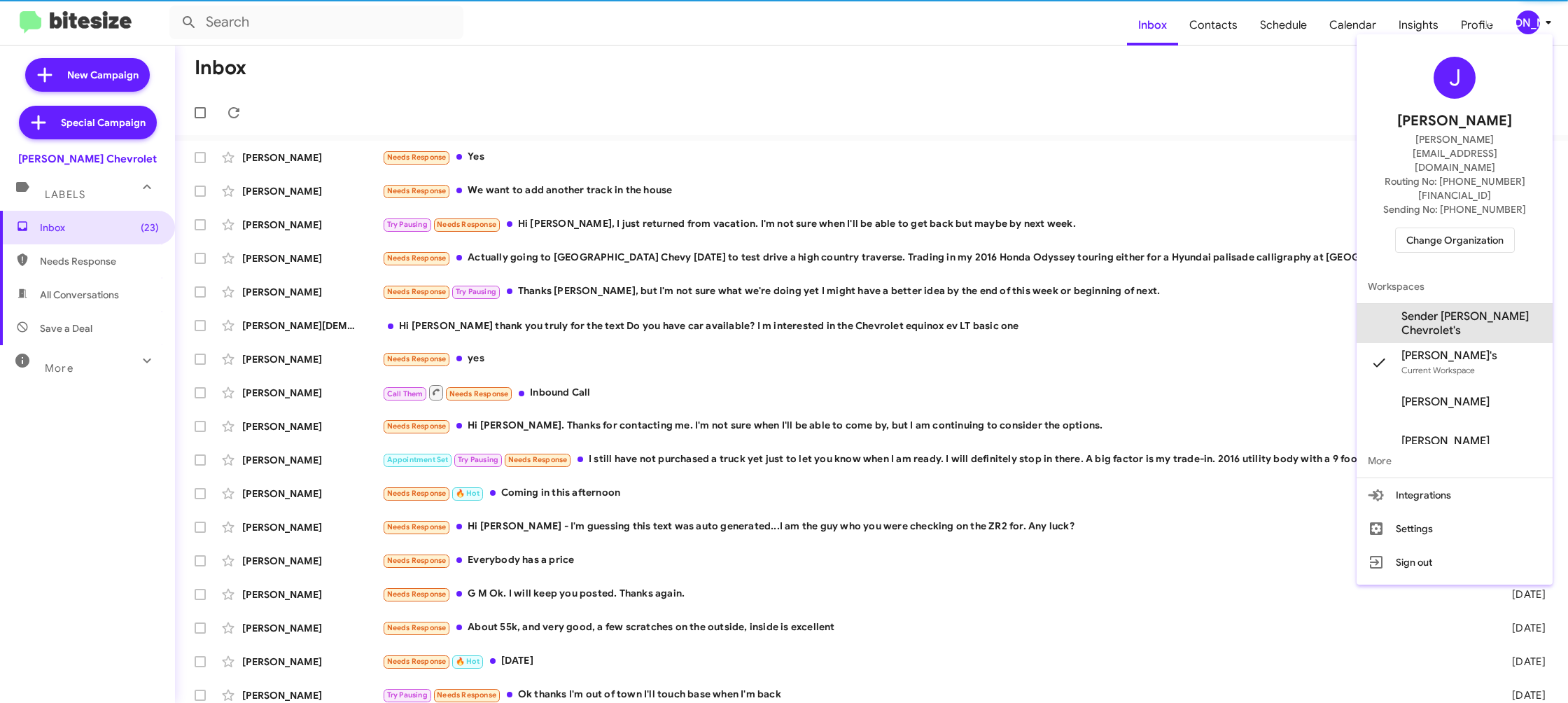
click at [1472, 310] on span "Sender [PERSON_NAME] Chevrolet's" at bounding box center [1472, 323] width 140 height 28
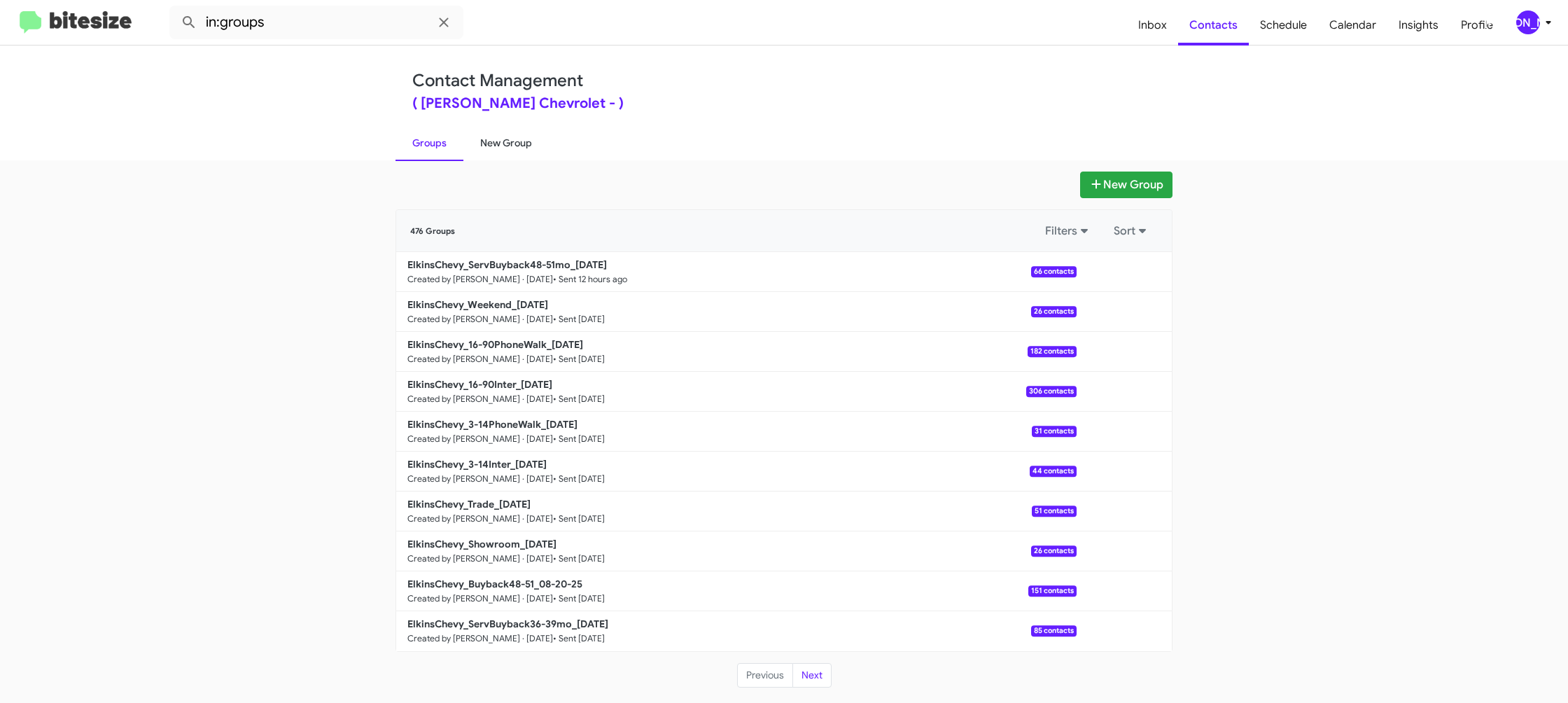
click at [480, 148] on link "New Group" at bounding box center [506, 143] width 86 height 36
drag, startPoint x: 480, startPoint y: 148, endPoint x: 488, endPoint y: 149, distance: 8.1
click at [480, 148] on link "New Group" at bounding box center [506, 143] width 86 height 36
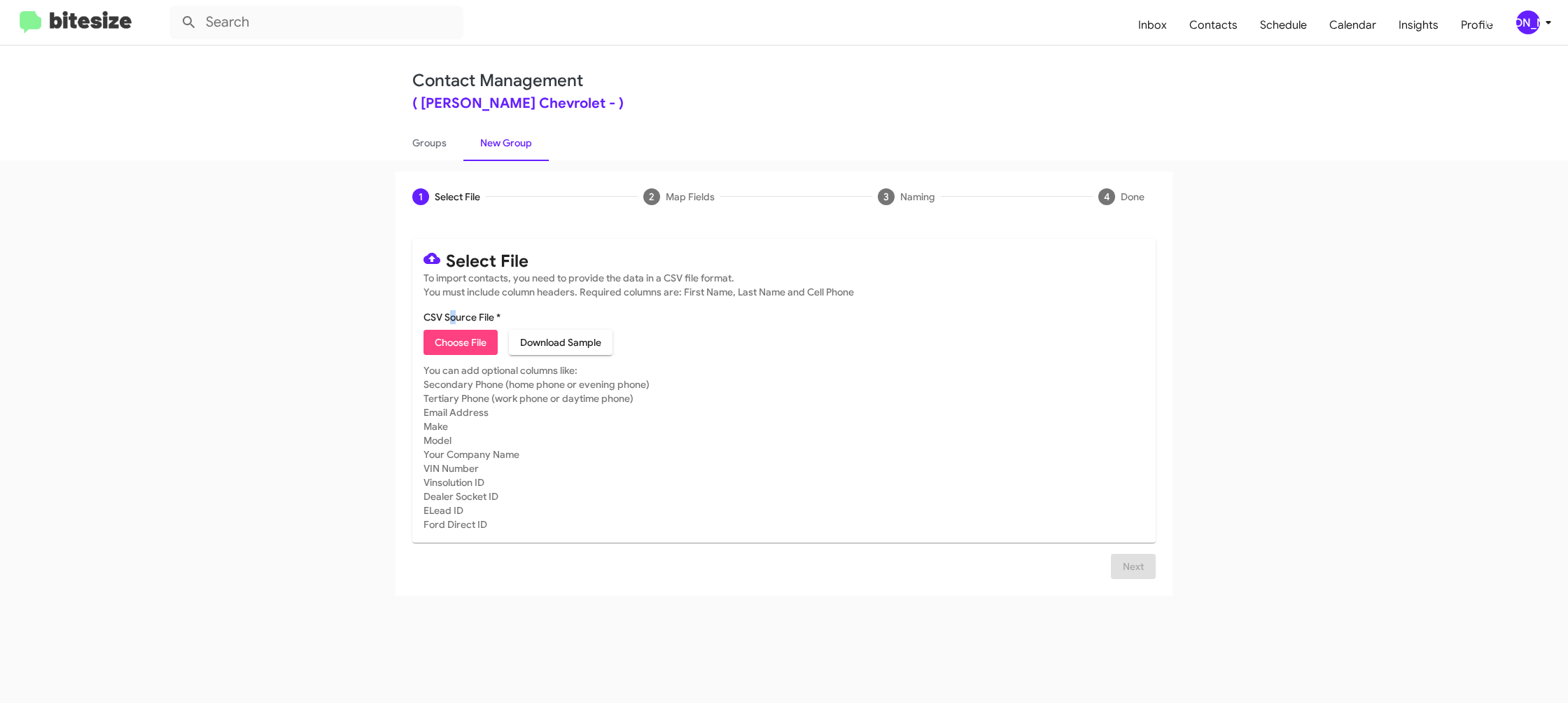
click at [457, 319] on label "CSV Source File *" at bounding box center [462, 318] width 77 height 14
click at [465, 327] on mat-card-content "CSV Source File * Choose File Download Sample" at bounding box center [784, 333] width 721 height 45
click at [465, 330] on mat-card-content "CSV Source File * Choose File Download Sample" at bounding box center [784, 333] width 721 height 45
click at [466, 332] on span "Choose File" at bounding box center [460, 342] width 52 height 25
type input "ElkinsChevy_Buyback60-63_08-27-25"
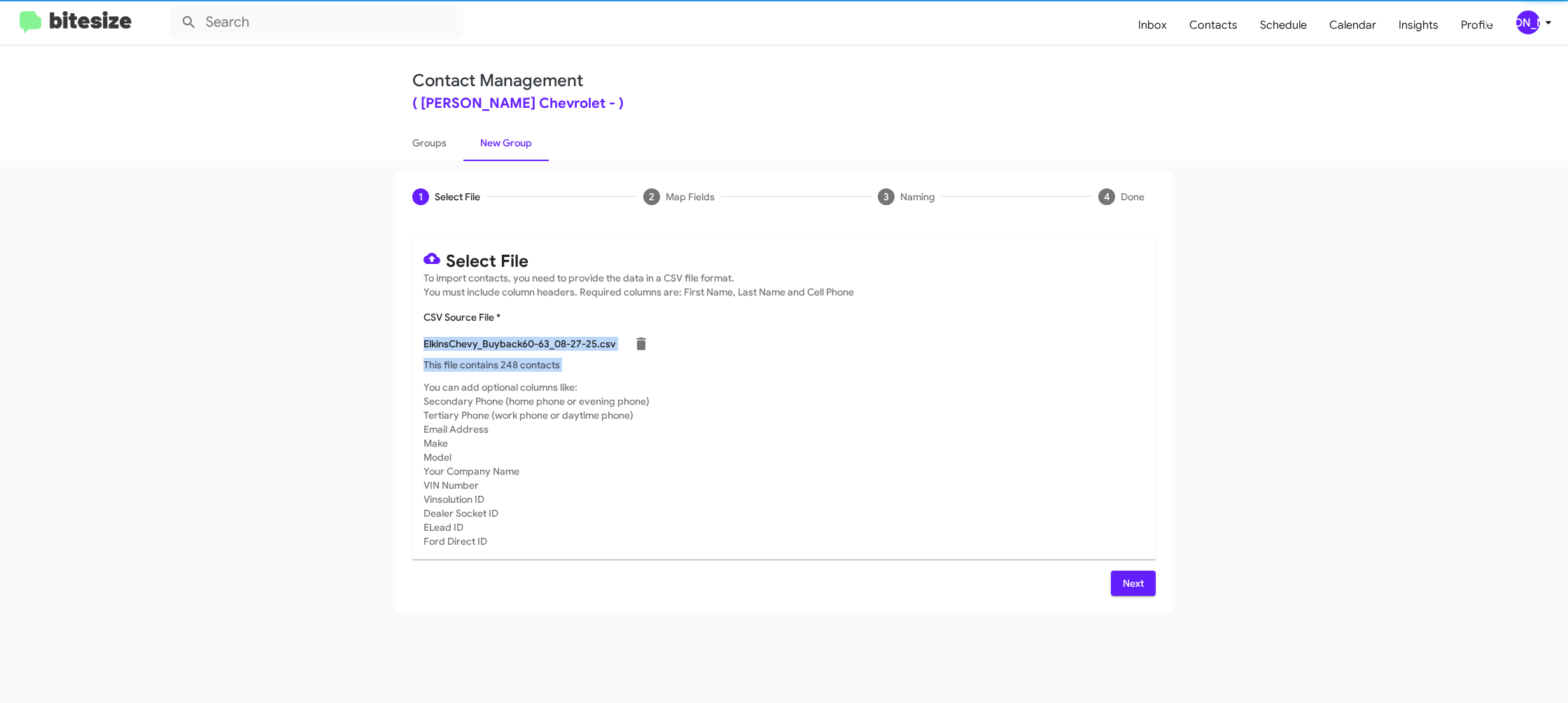
drag, startPoint x: 832, startPoint y: 362, endPoint x: 840, endPoint y: 375, distance: 15.3
click at [834, 364] on p "This file contains 248 contacts" at bounding box center [784, 365] width 721 height 14
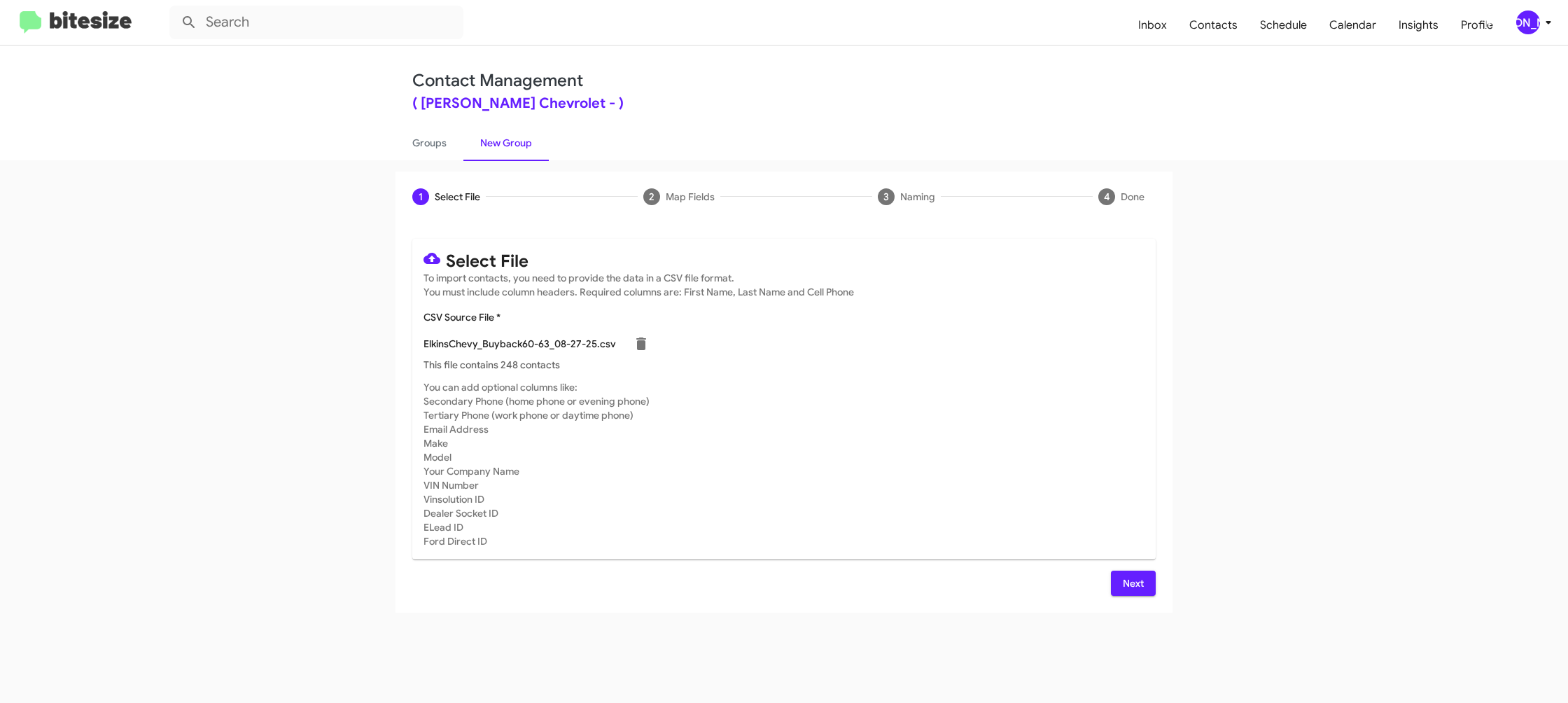
drag, startPoint x: 1132, startPoint y: 585, endPoint x: 1050, endPoint y: 527, distance: 100.4
click at [1132, 585] on span "Next" at bounding box center [1133, 582] width 22 height 25
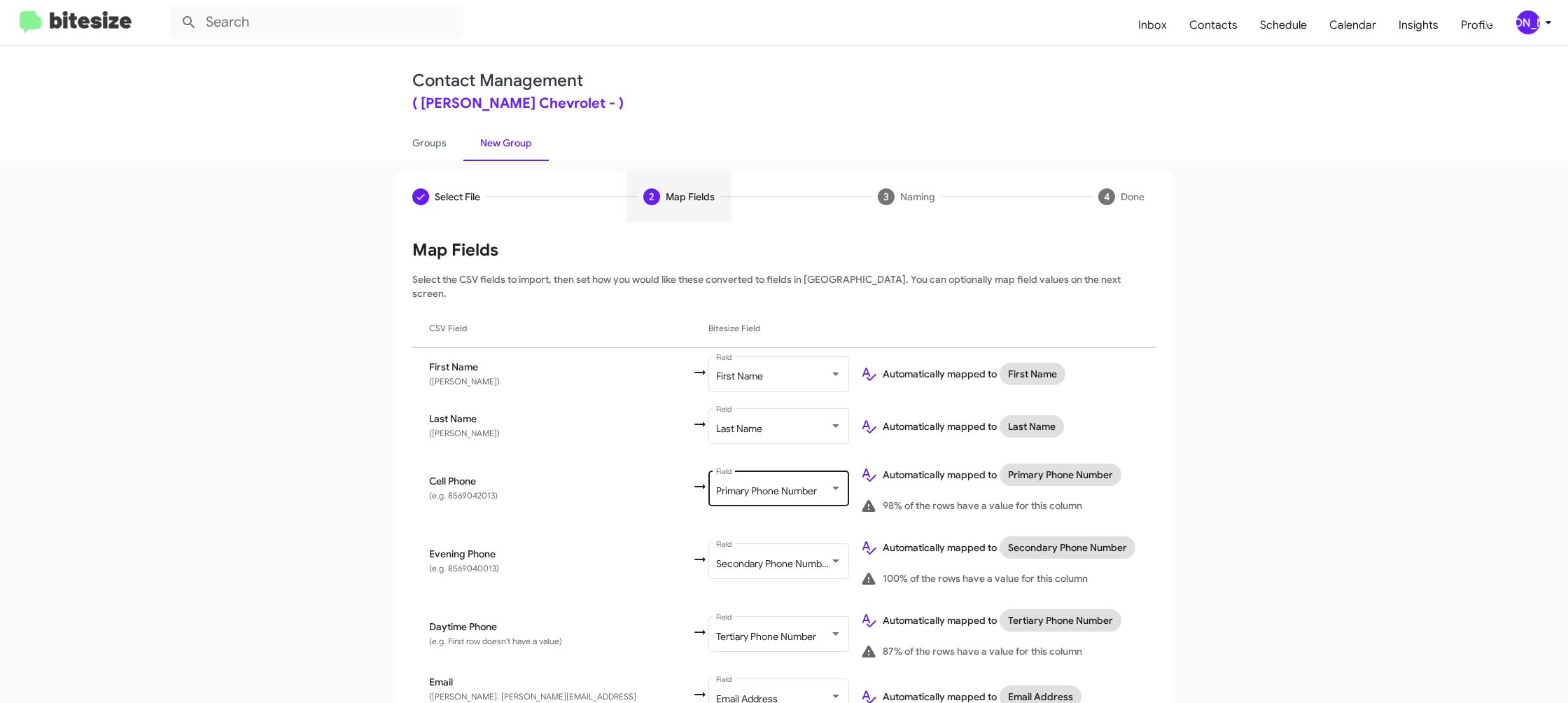
scroll to position [447, 0]
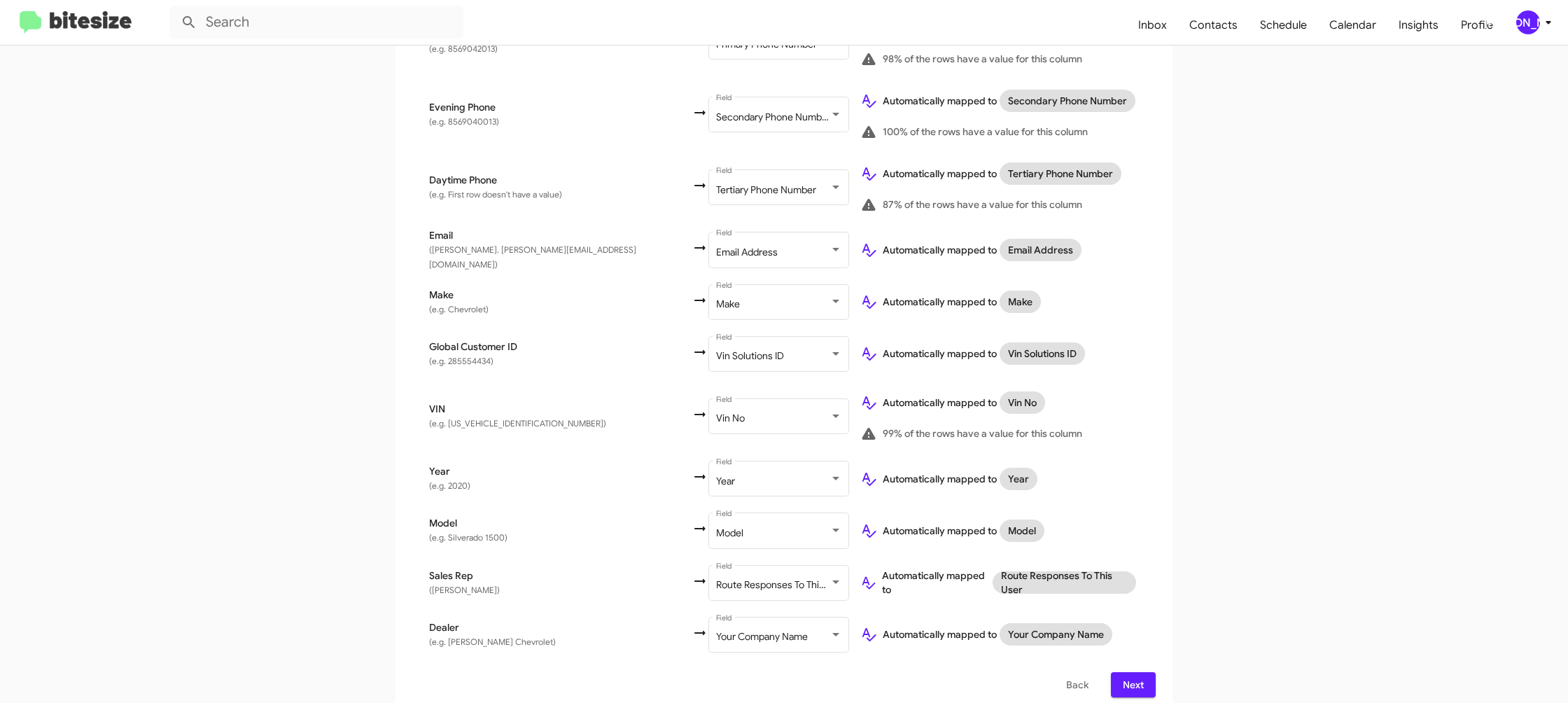
click at [1132, 680] on span "Next" at bounding box center [1133, 684] width 22 height 25
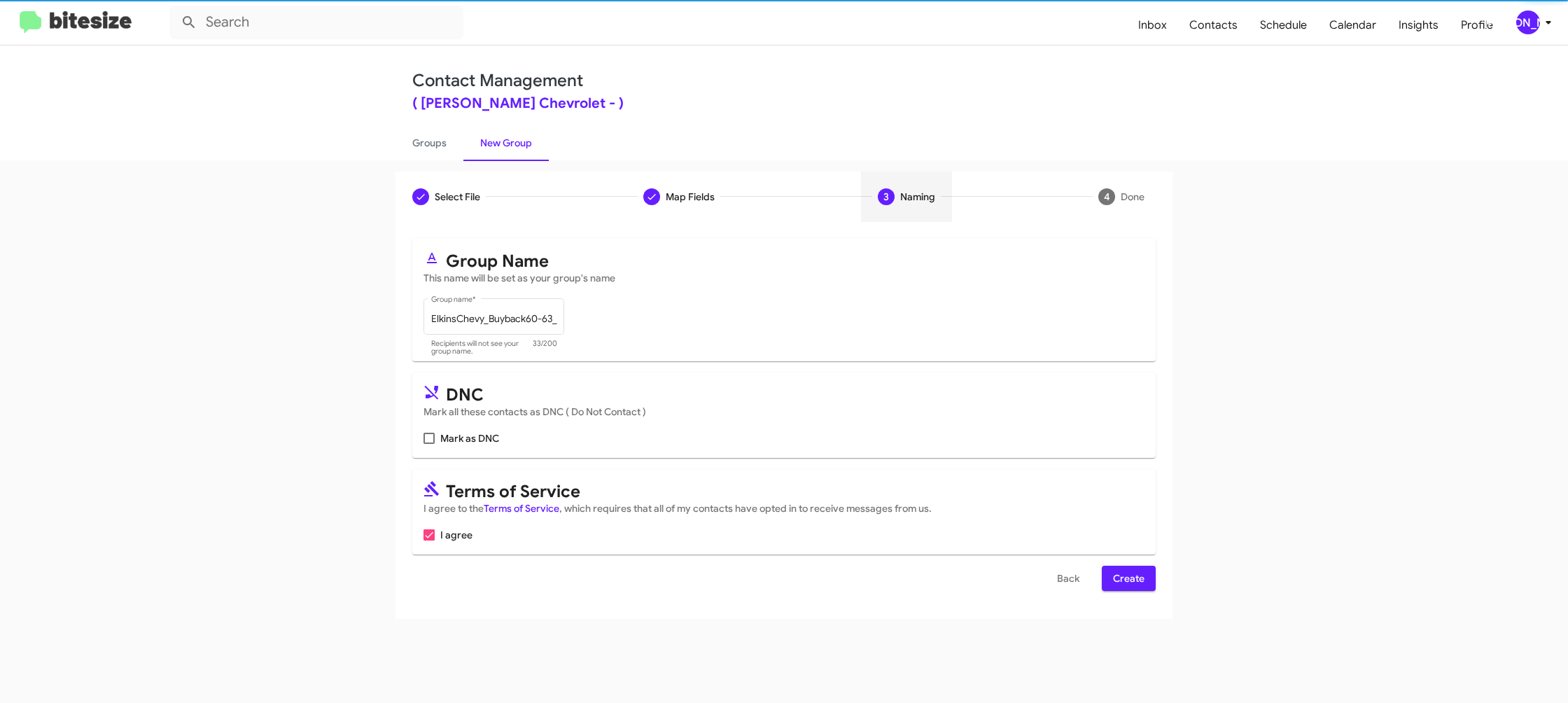
scroll to position [0, 0]
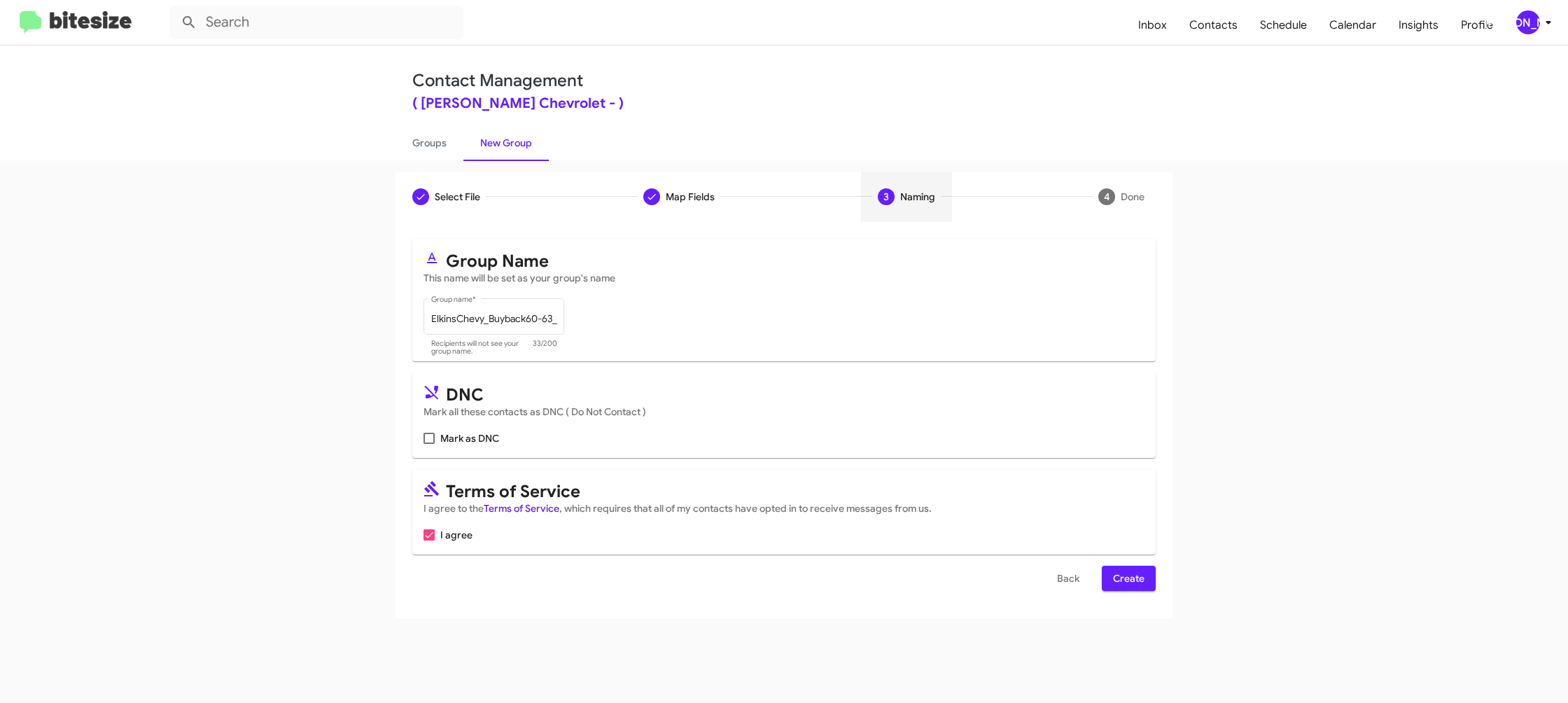
drag, startPoint x: 1145, startPoint y: 575, endPoint x: 1135, endPoint y: 568, distance: 12.2
click at [1145, 575] on button "Create" at bounding box center [1129, 578] width 54 height 25
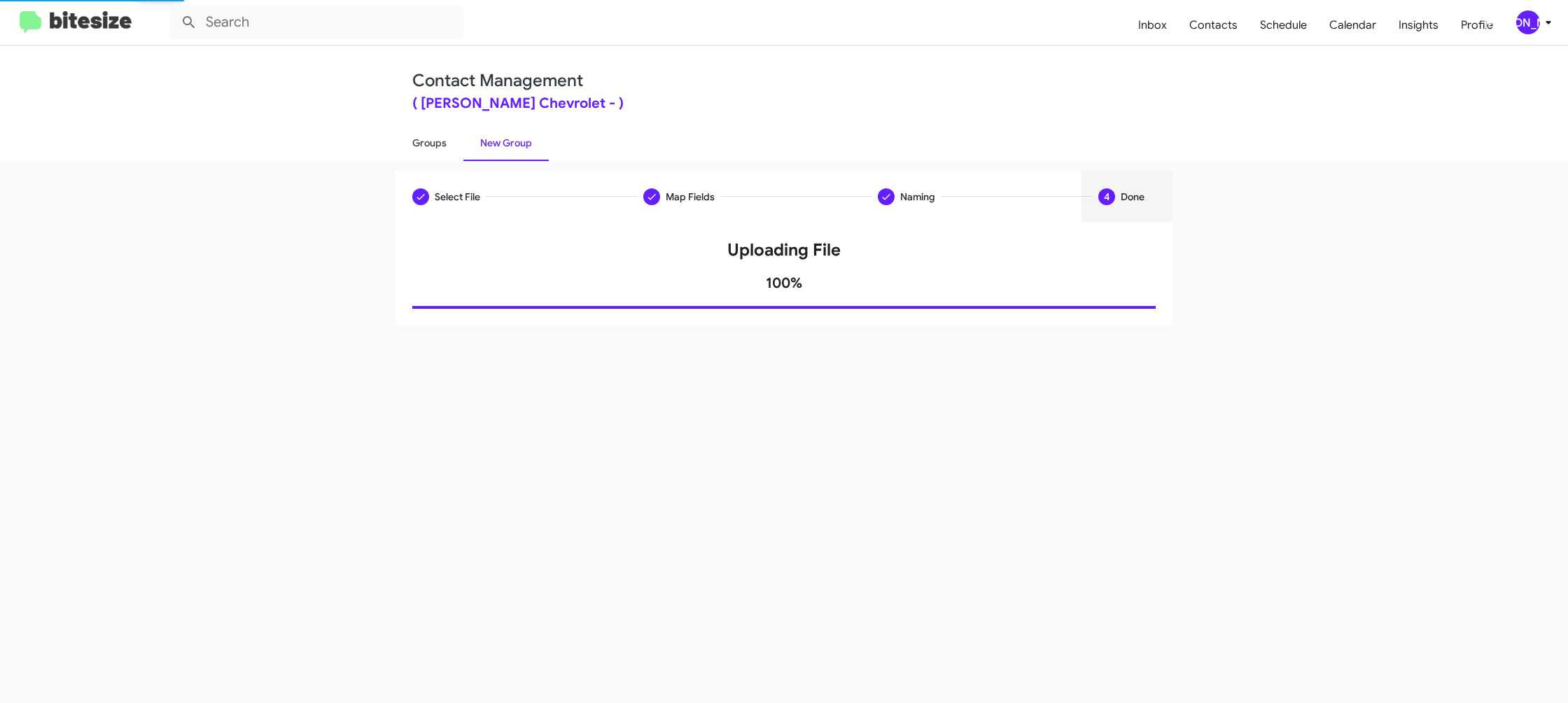
click at [438, 151] on link "Groups" at bounding box center [429, 143] width 68 height 36
type input "in:groups"
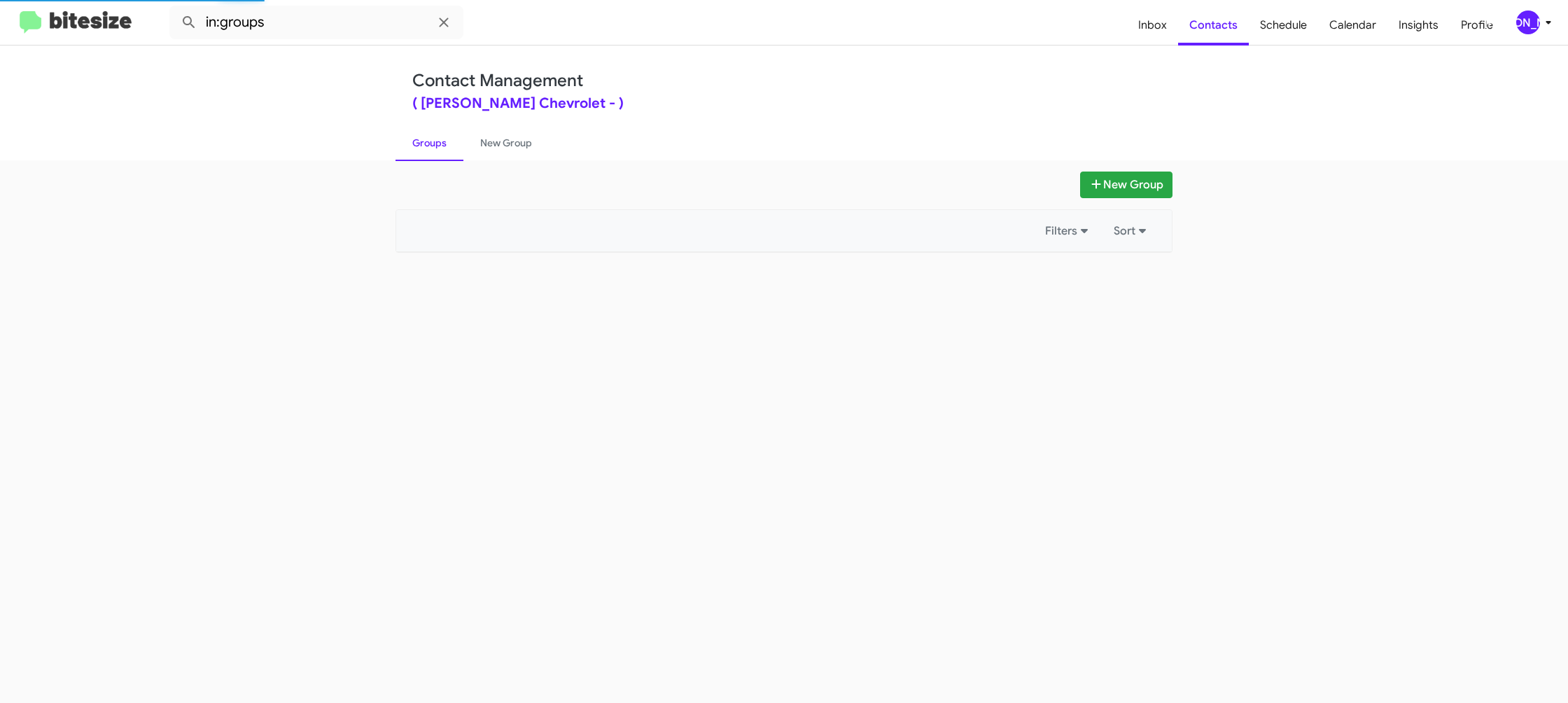
click at [438, 151] on link "Groups" at bounding box center [429, 143] width 68 height 36
click at [508, 139] on link "New Group" at bounding box center [506, 143] width 86 height 36
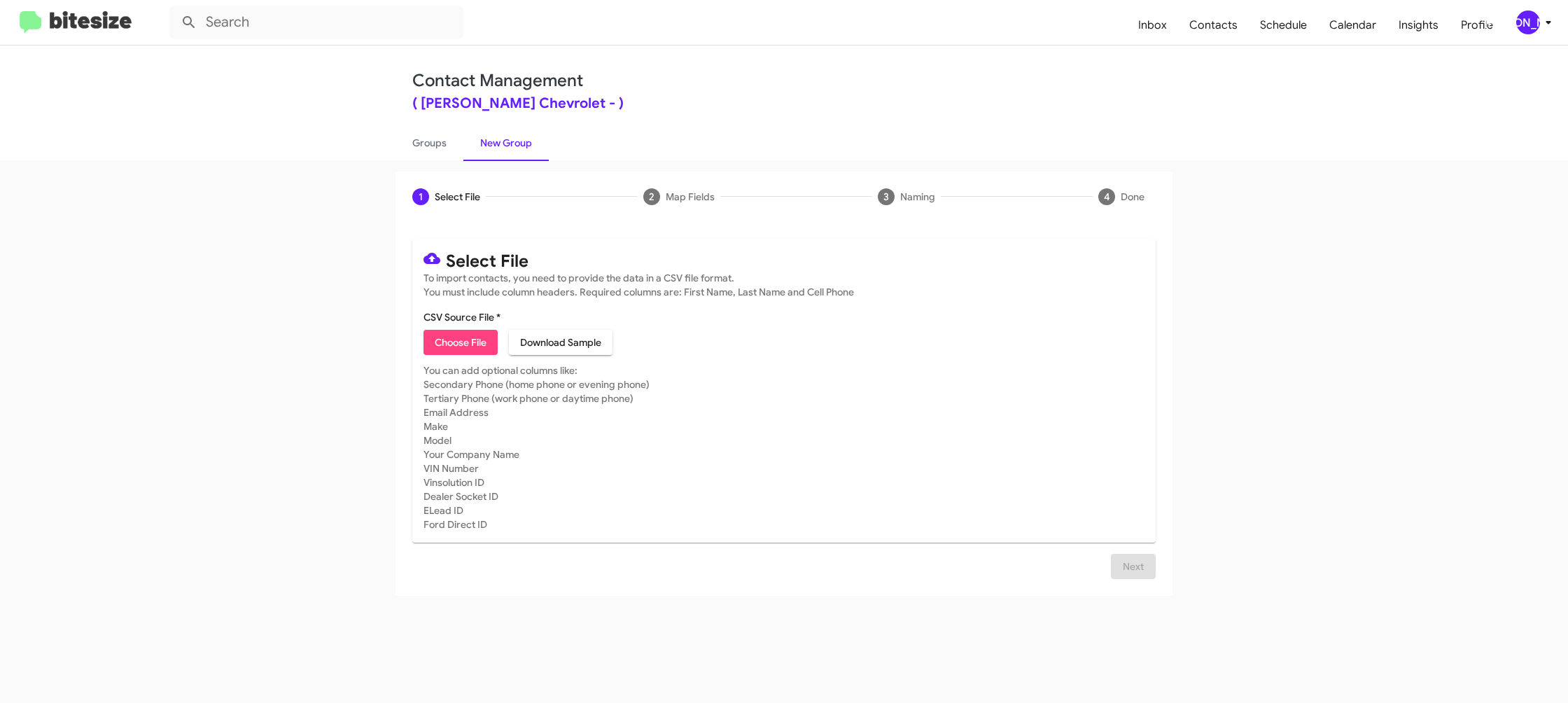
click at [457, 356] on mat-card "Select File To import contacts, you need to provide the data in a CSV file form…" at bounding box center [784, 390] width 744 height 304
click at [455, 348] on span "Choose File" at bounding box center [460, 342] width 52 height 25
type input "ElkinsChevy_Showroom_08-27-25"
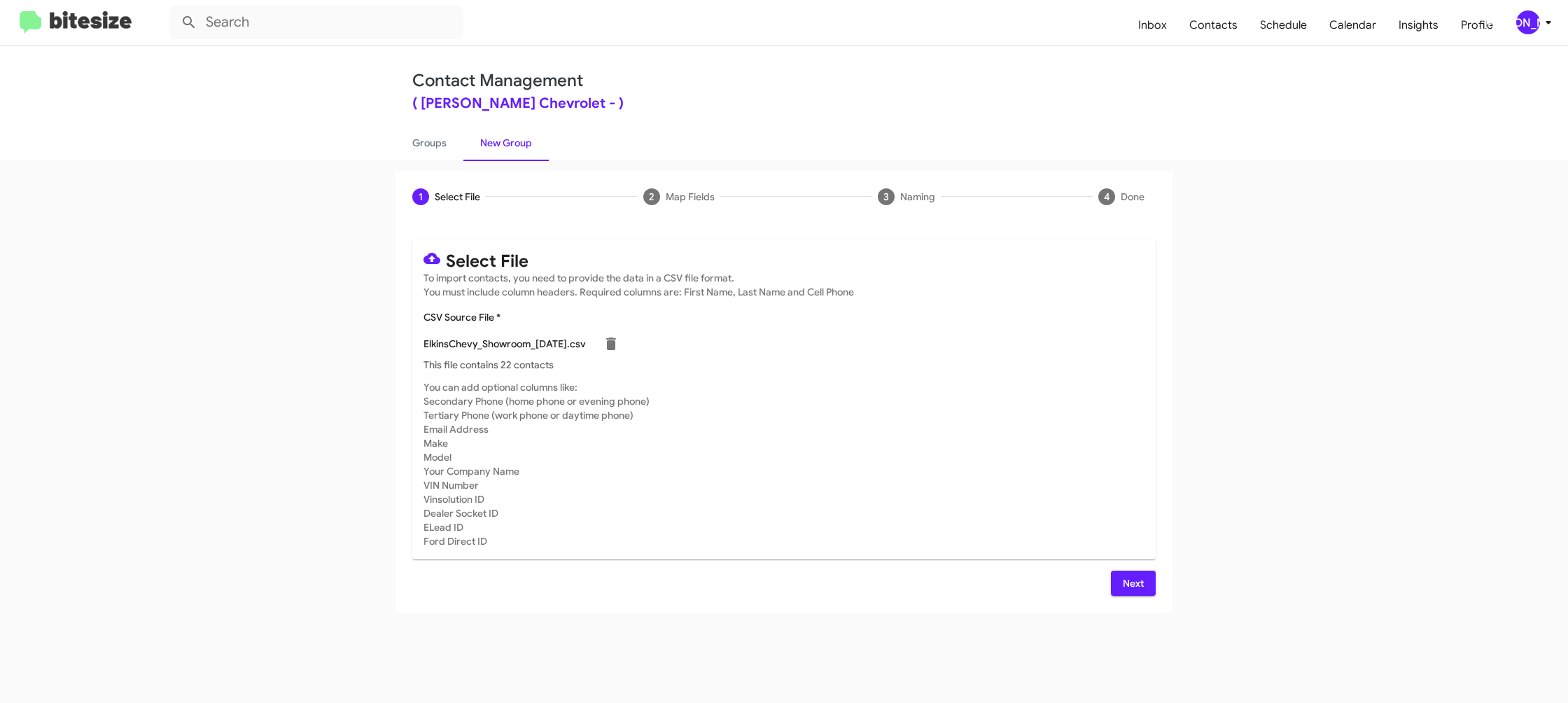
drag, startPoint x: 917, startPoint y: 361, endPoint x: 910, endPoint y: 360, distance: 7.1
click at [916, 361] on p "This file contains 22 contacts" at bounding box center [784, 365] width 721 height 14
click at [1137, 577] on span "Next" at bounding box center [1133, 582] width 22 height 25
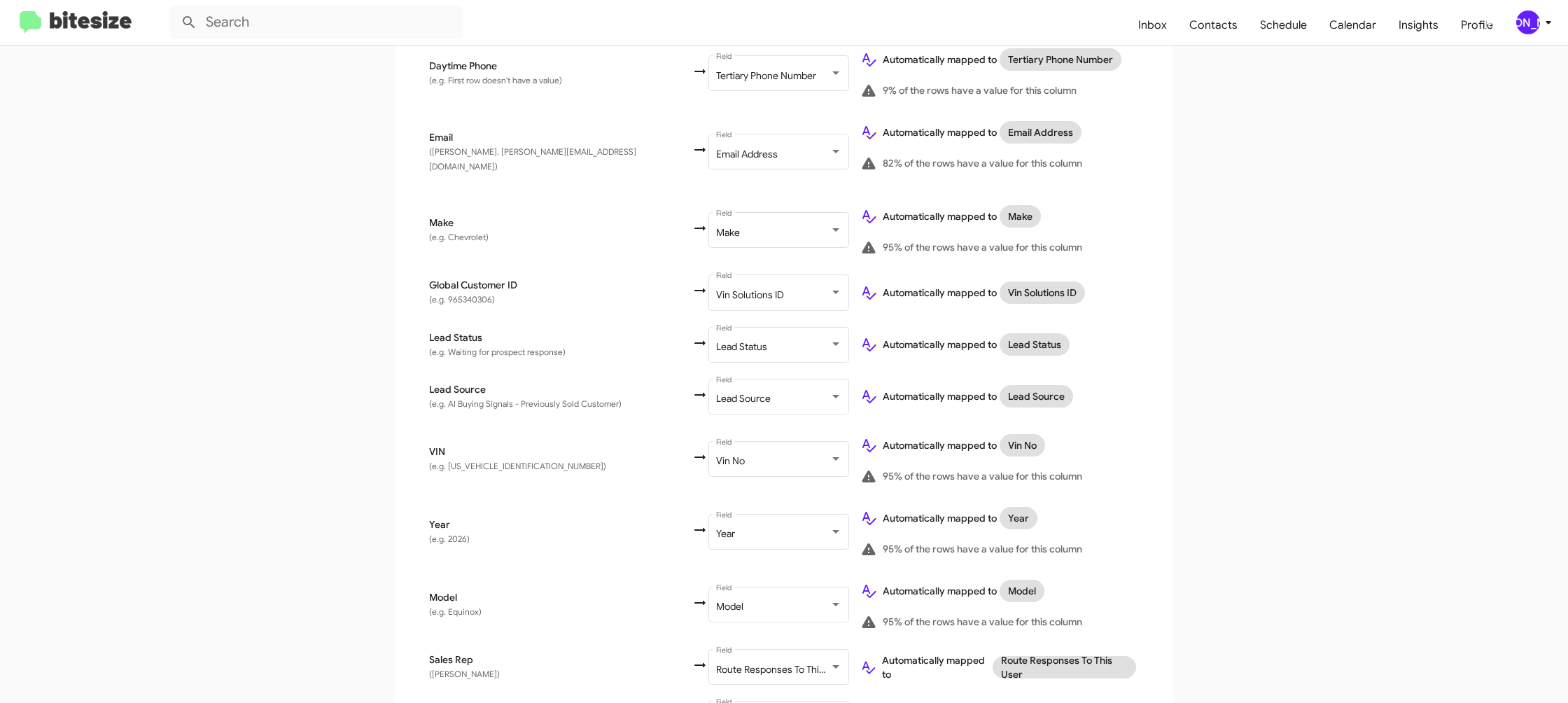
scroll to position [644, 0]
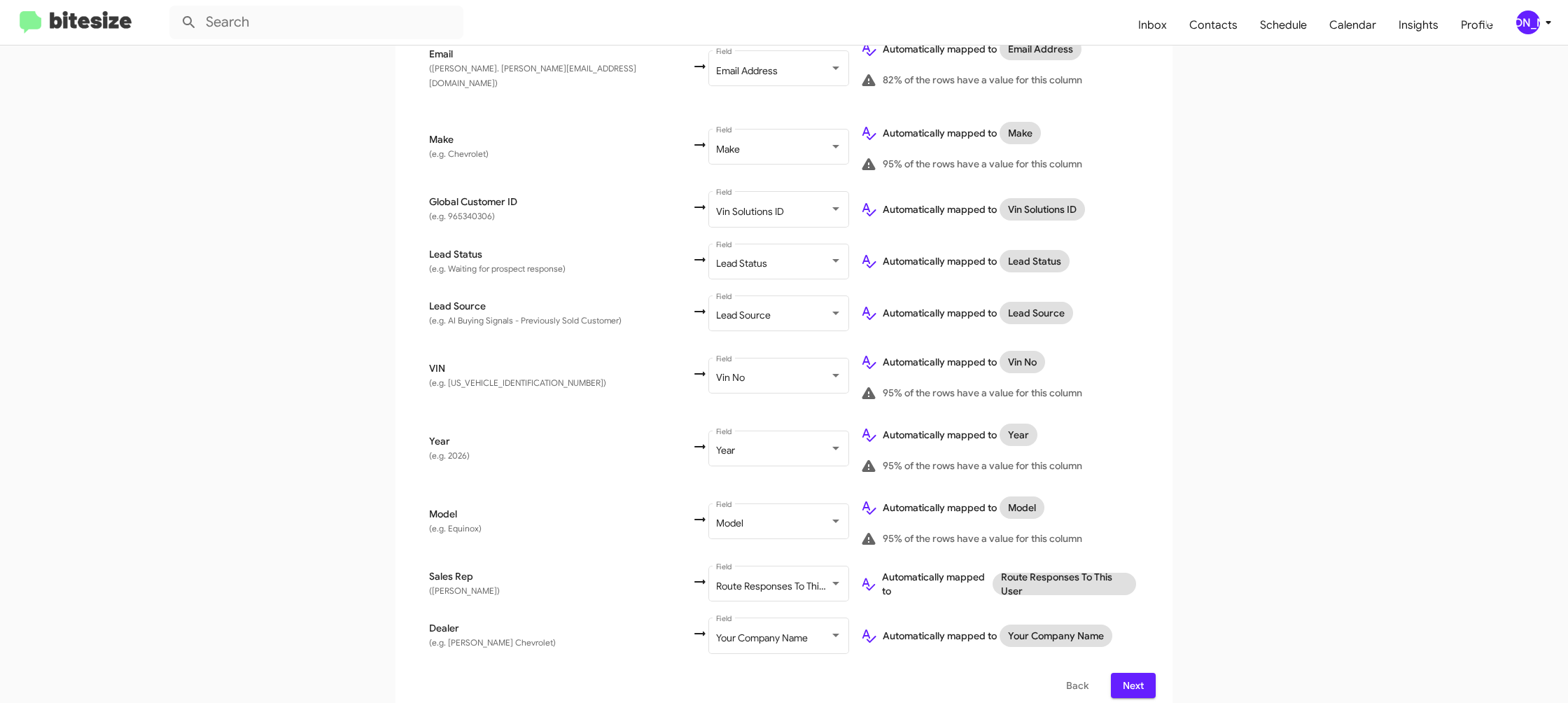
click at [1132, 673] on span "Next" at bounding box center [1133, 685] width 22 height 25
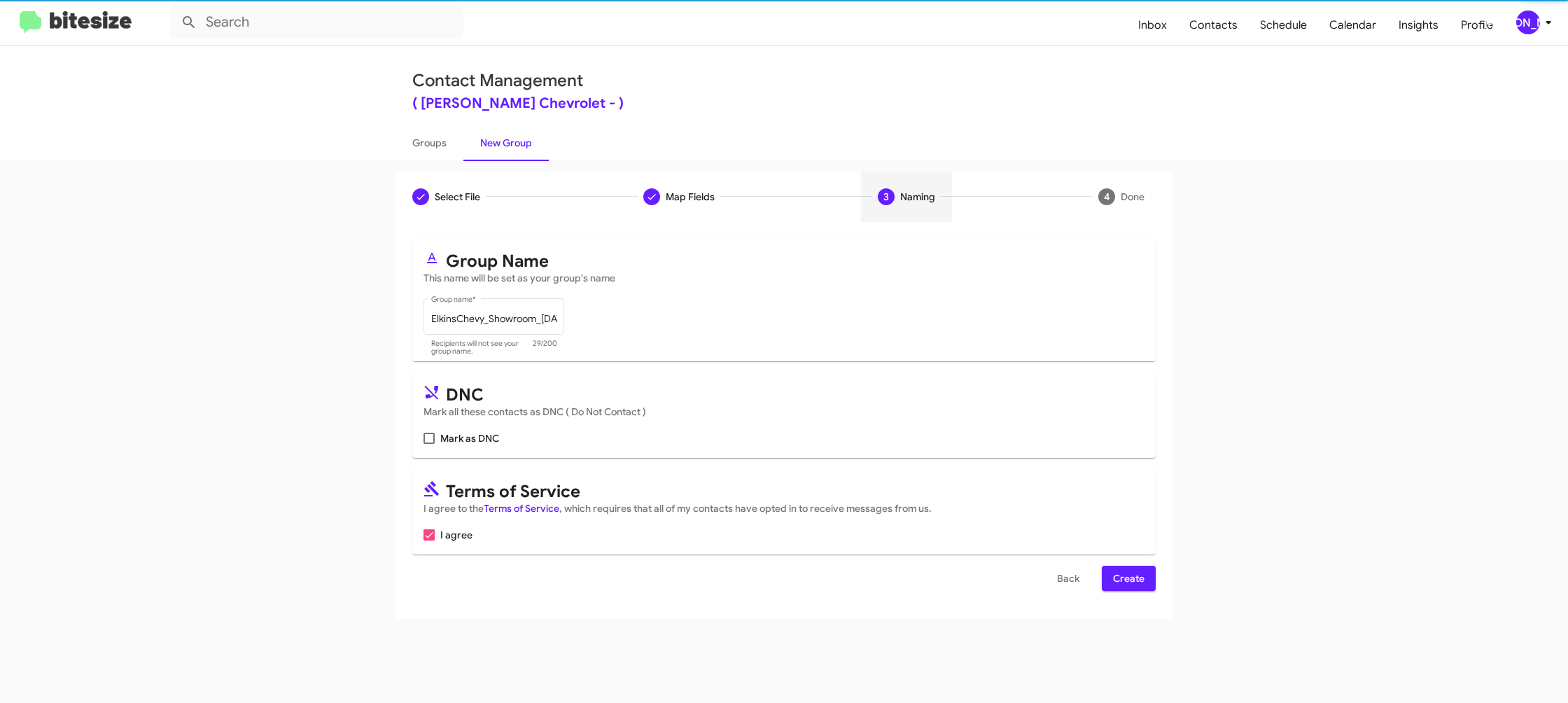
scroll to position [0, 0]
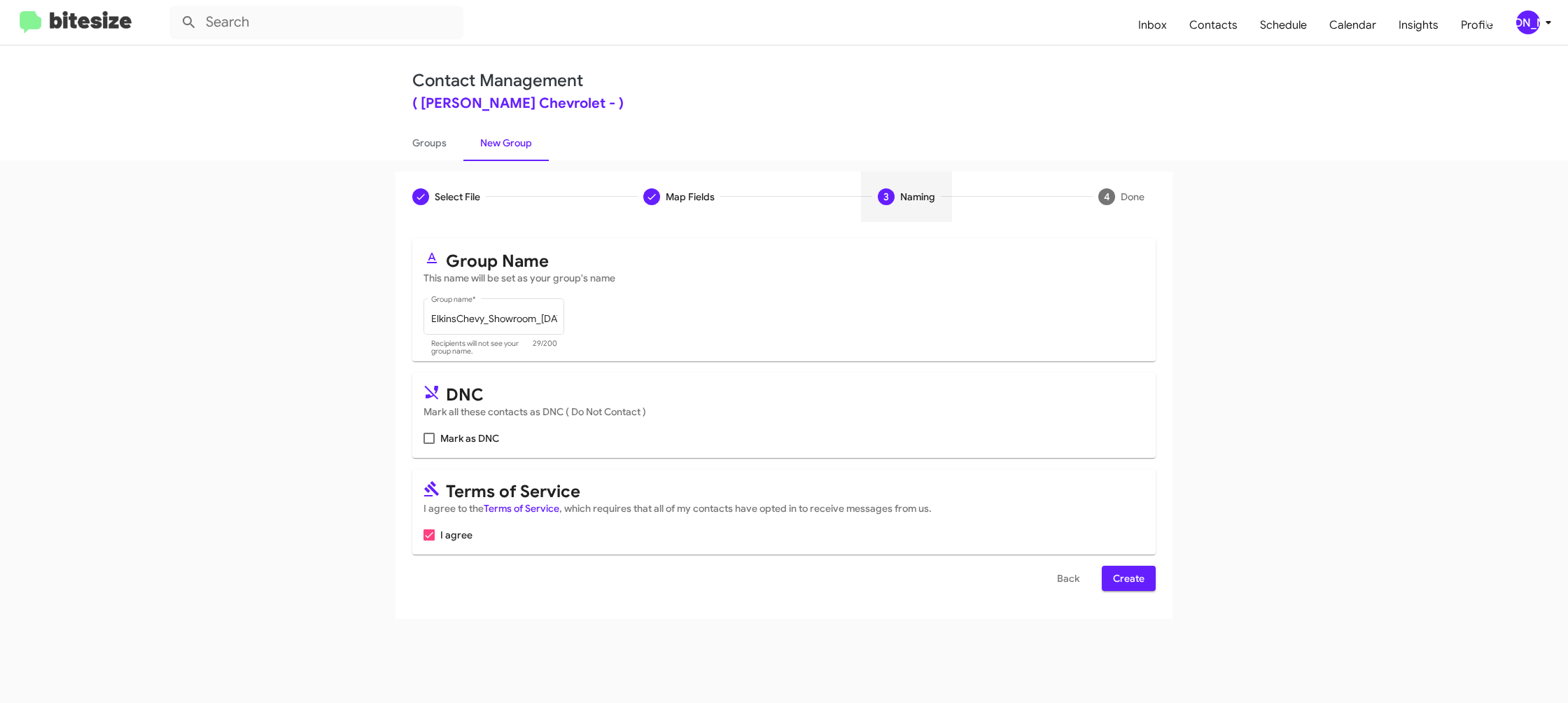
click at [1141, 577] on span "Create" at bounding box center [1129, 578] width 31 height 25
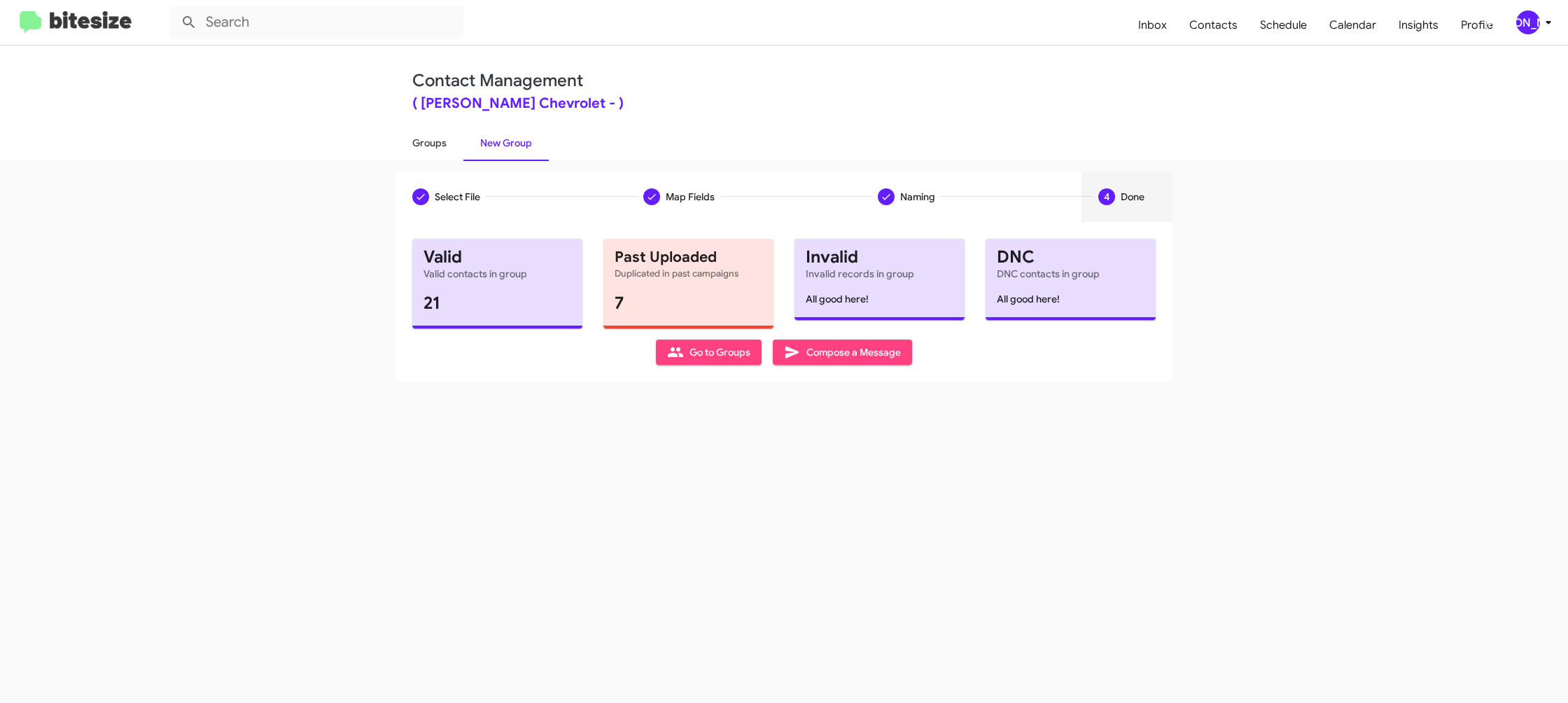
click at [437, 156] on link "Groups" at bounding box center [429, 143] width 68 height 36
type input "in:groups"
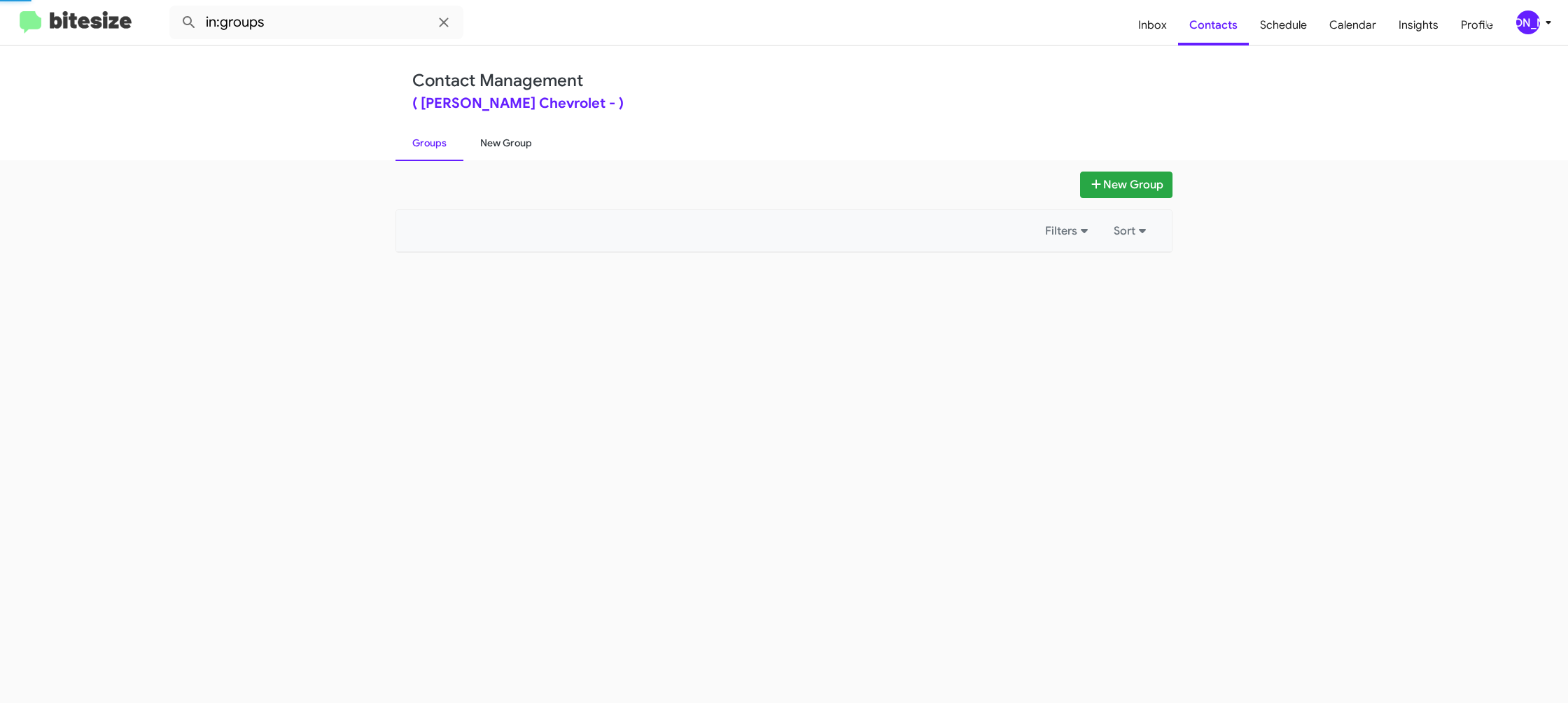
drag, startPoint x: 437, startPoint y: 156, endPoint x: 495, endPoint y: 151, distance: 58.2
click at [444, 153] on link "Groups" at bounding box center [429, 143] width 68 height 36
click at [495, 151] on link "New Group" at bounding box center [506, 143] width 86 height 36
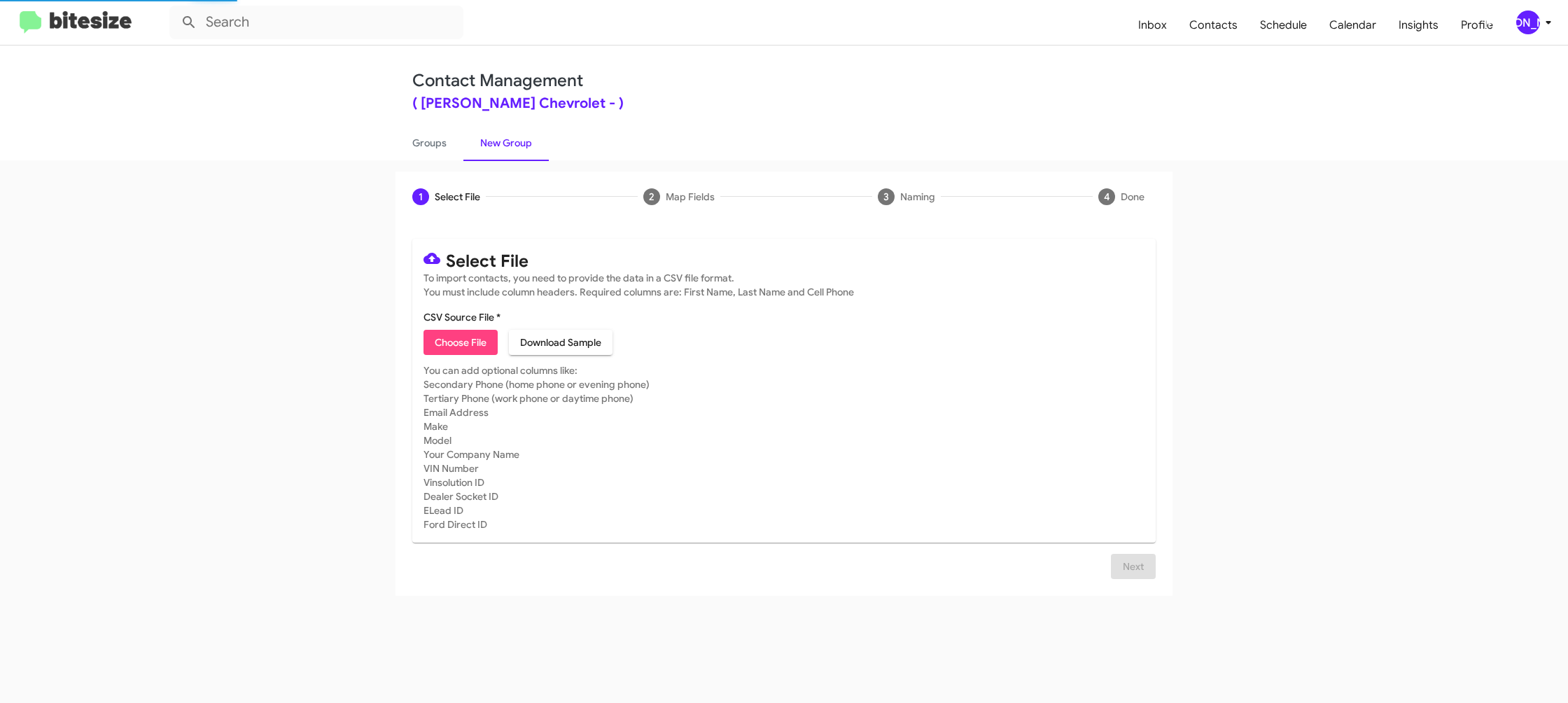
click at [472, 342] on span "Choose File" at bounding box center [460, 342] width 52 height 25
type input "ElkinsChevy_Trade_08-27-25"
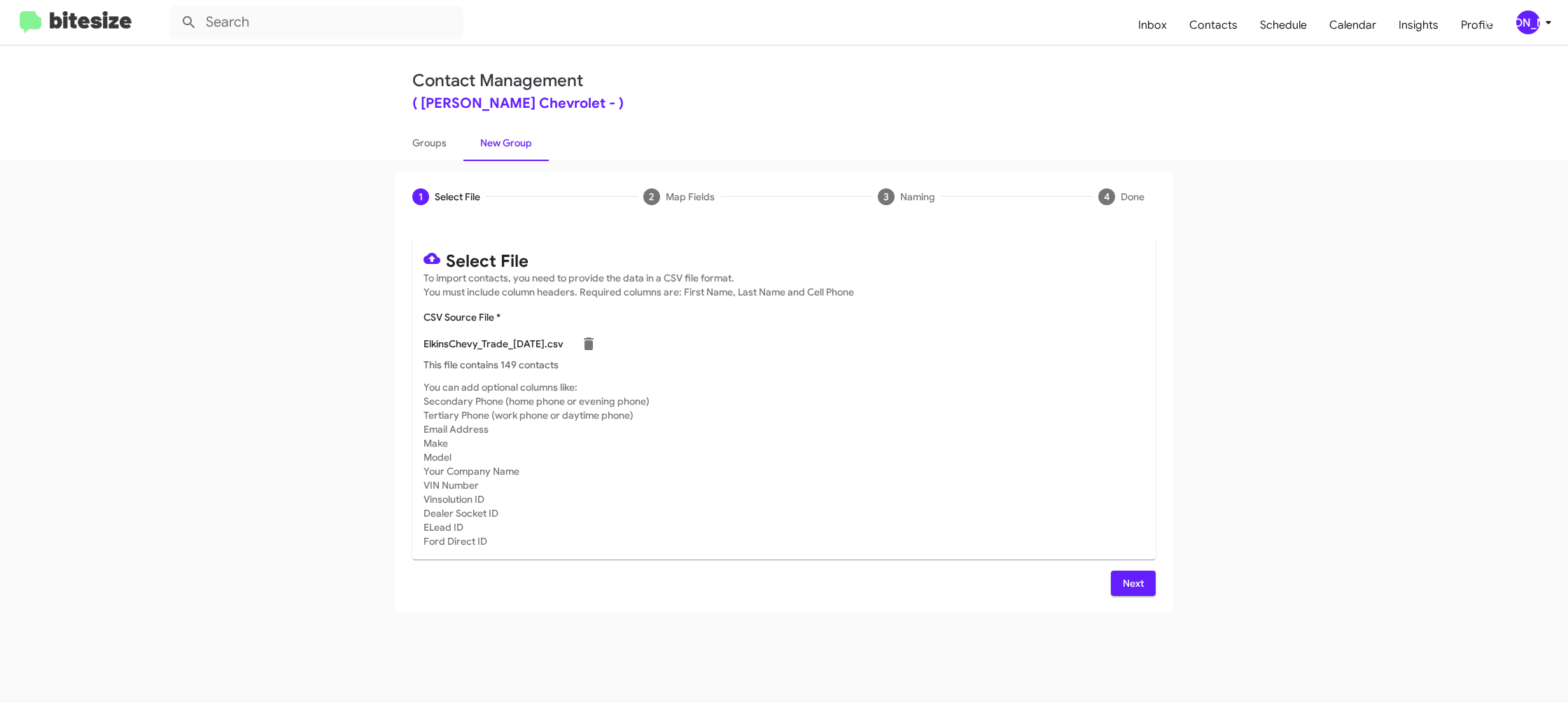
click at [934, 423] on mat-card-subtitle "You can add optional columns like: Secondary Phone (home phone or evening phone…" at bounding box center [784, 464] width 721 height 168
click at [1144, 577] on span "Next" at bounding box center [1133, 582] width 22 height 25
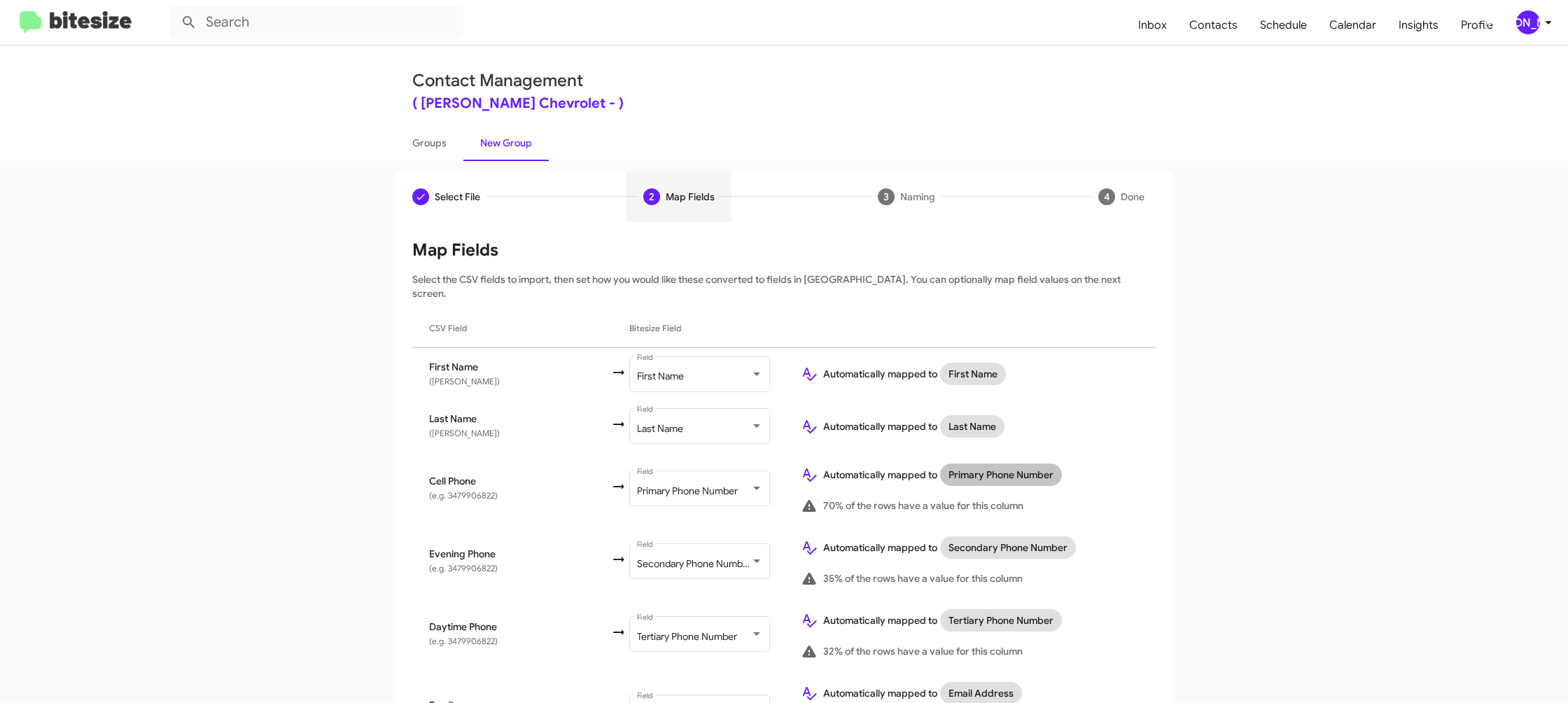
scroll to position [551, 0]
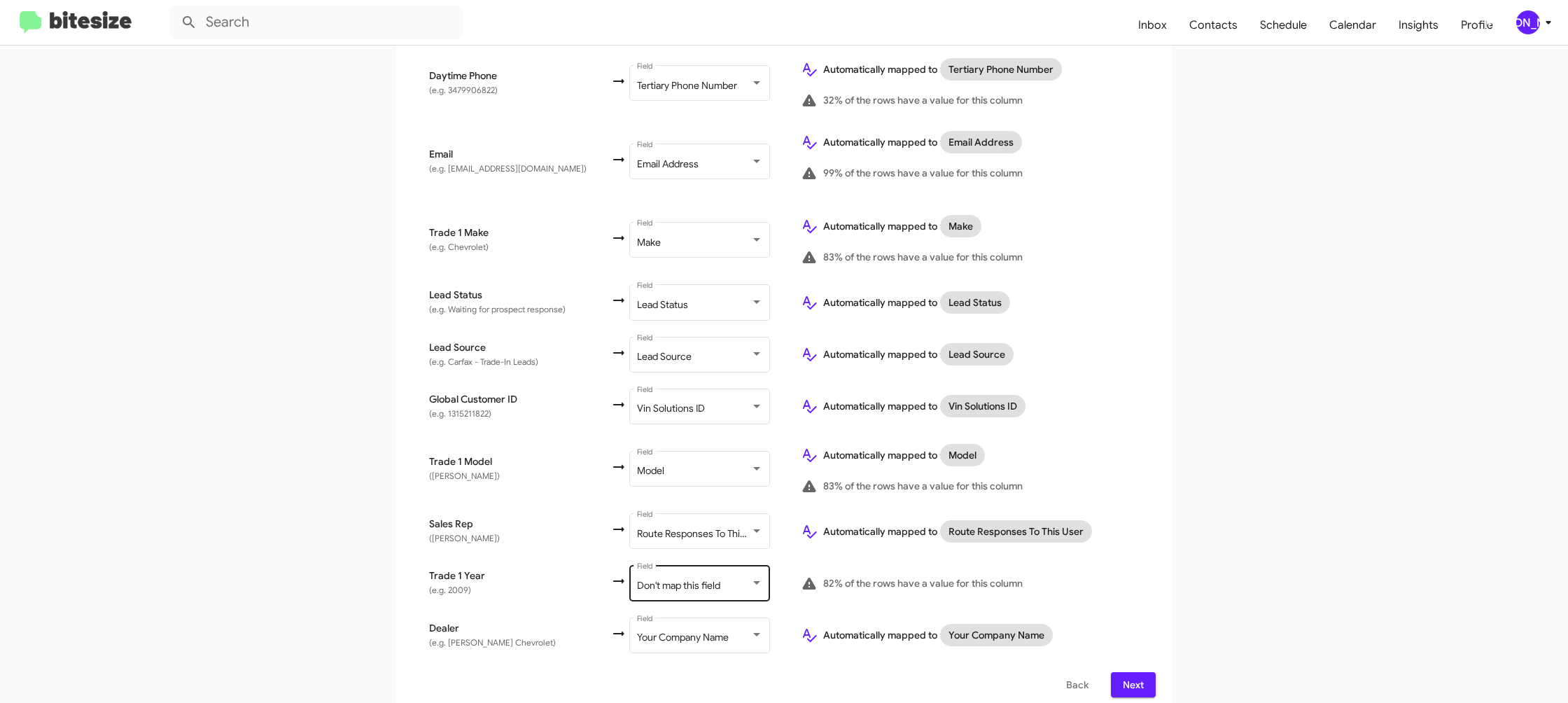
click at [660, 563] on div "Don't map this field Field" at bounding box center [700, 582] width 126 height 39
click at [665, 540] on span "Year" at bounding box center [697, 535] width 158 height 29
click at [1203, 482] on app-new-group "Select File 2 Map Fields 3 Naming 4 Done Select File To import contacts, you ne…" at bounding box center [784, 167] width 1568 height 1094
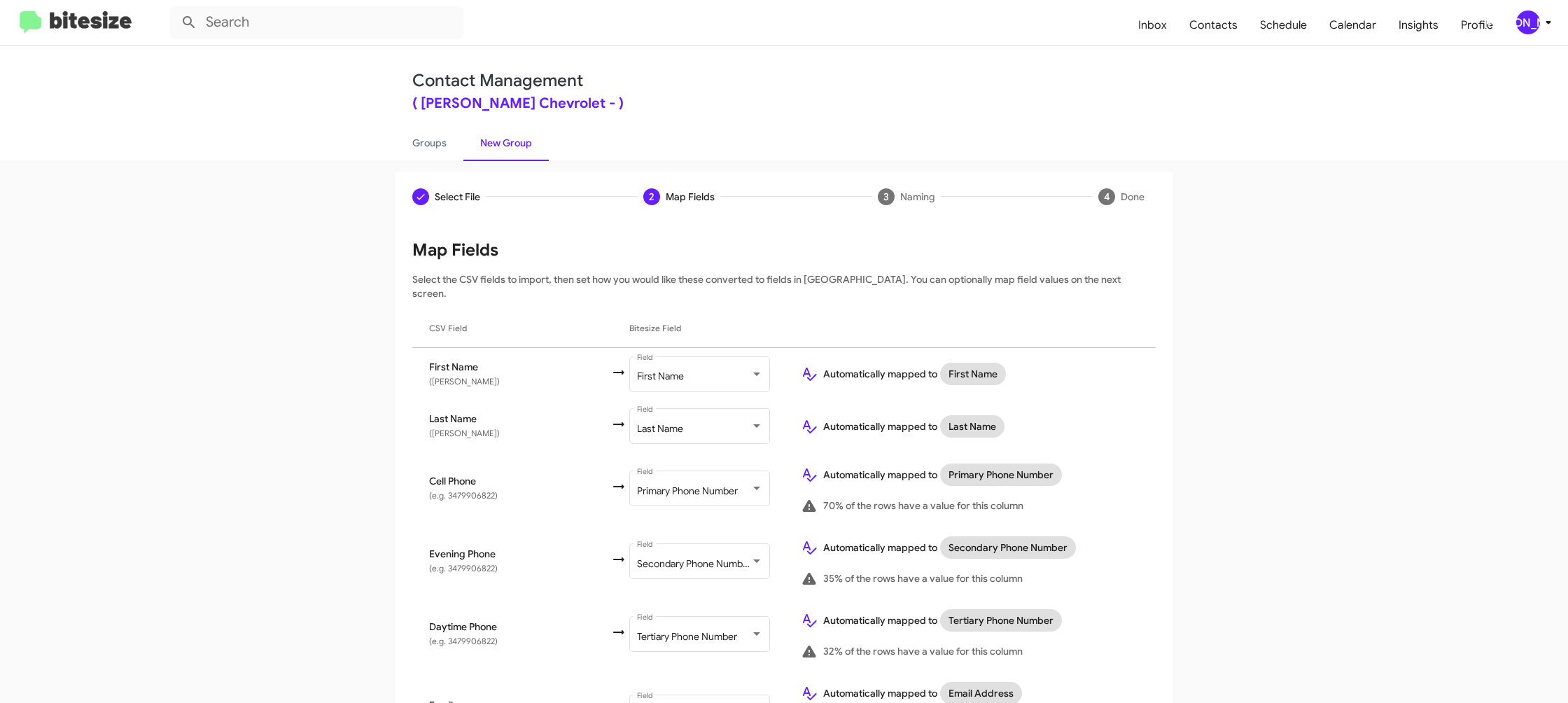
scroll to position [551, 0]
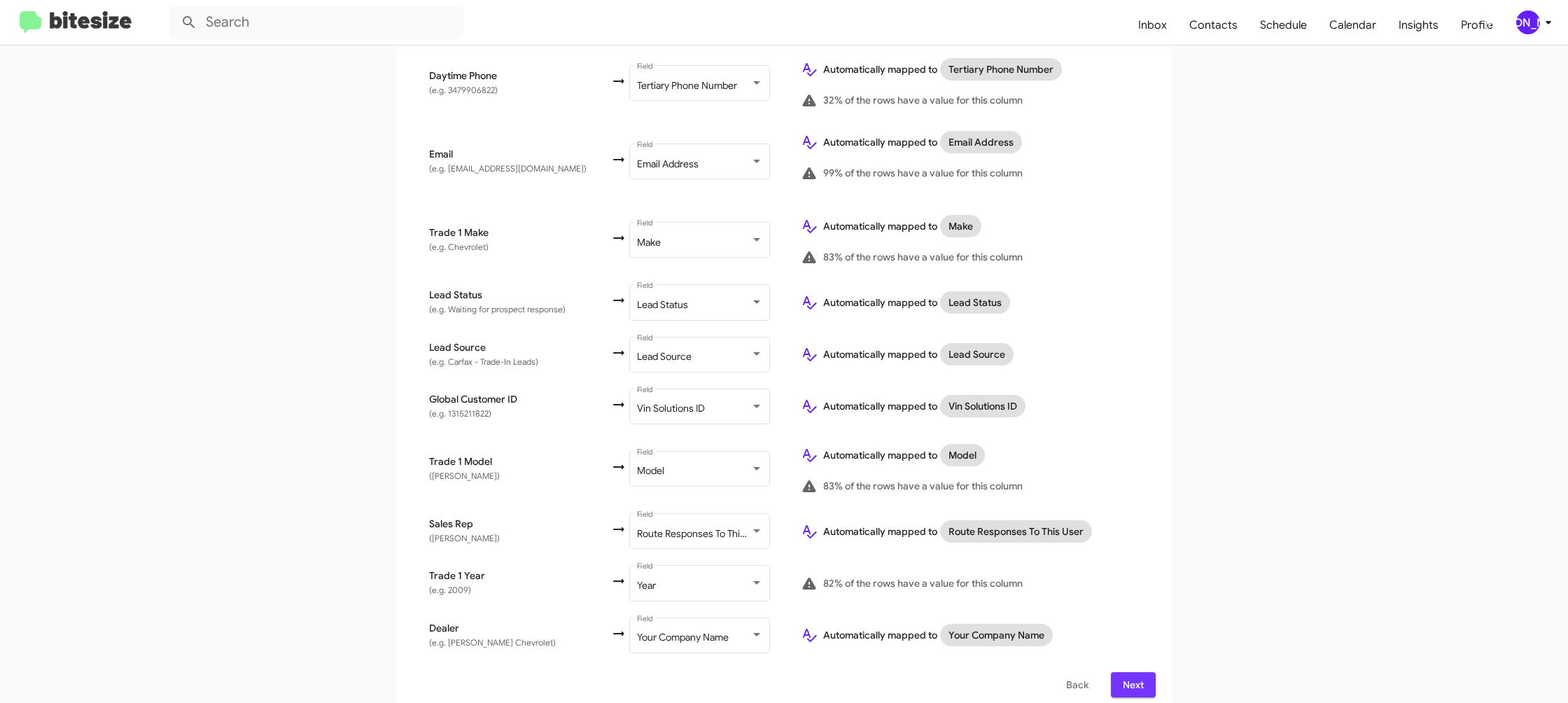
click at [1134, 673] on span "Next" at bounding box center [1133, 684] width 22 height 25
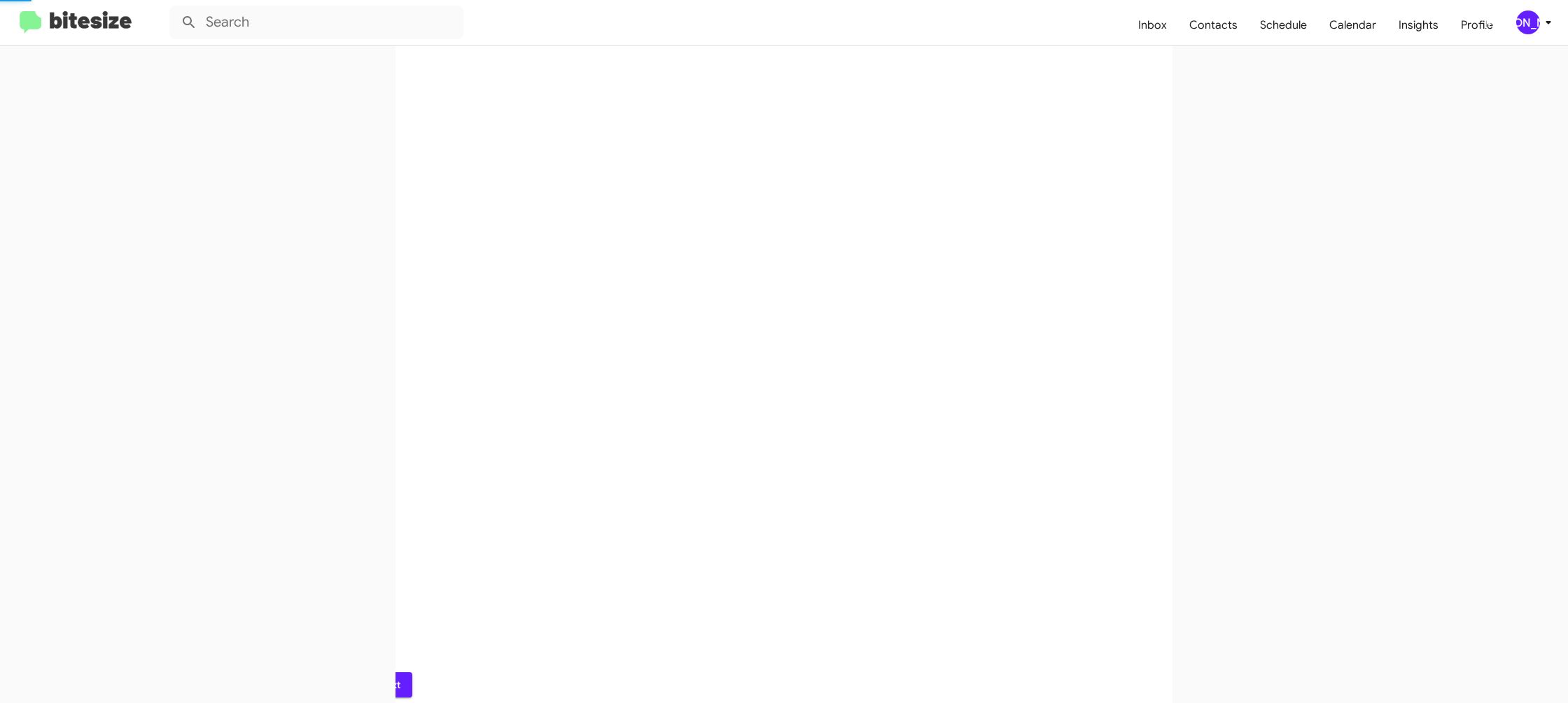
scroll to position [0, 0]
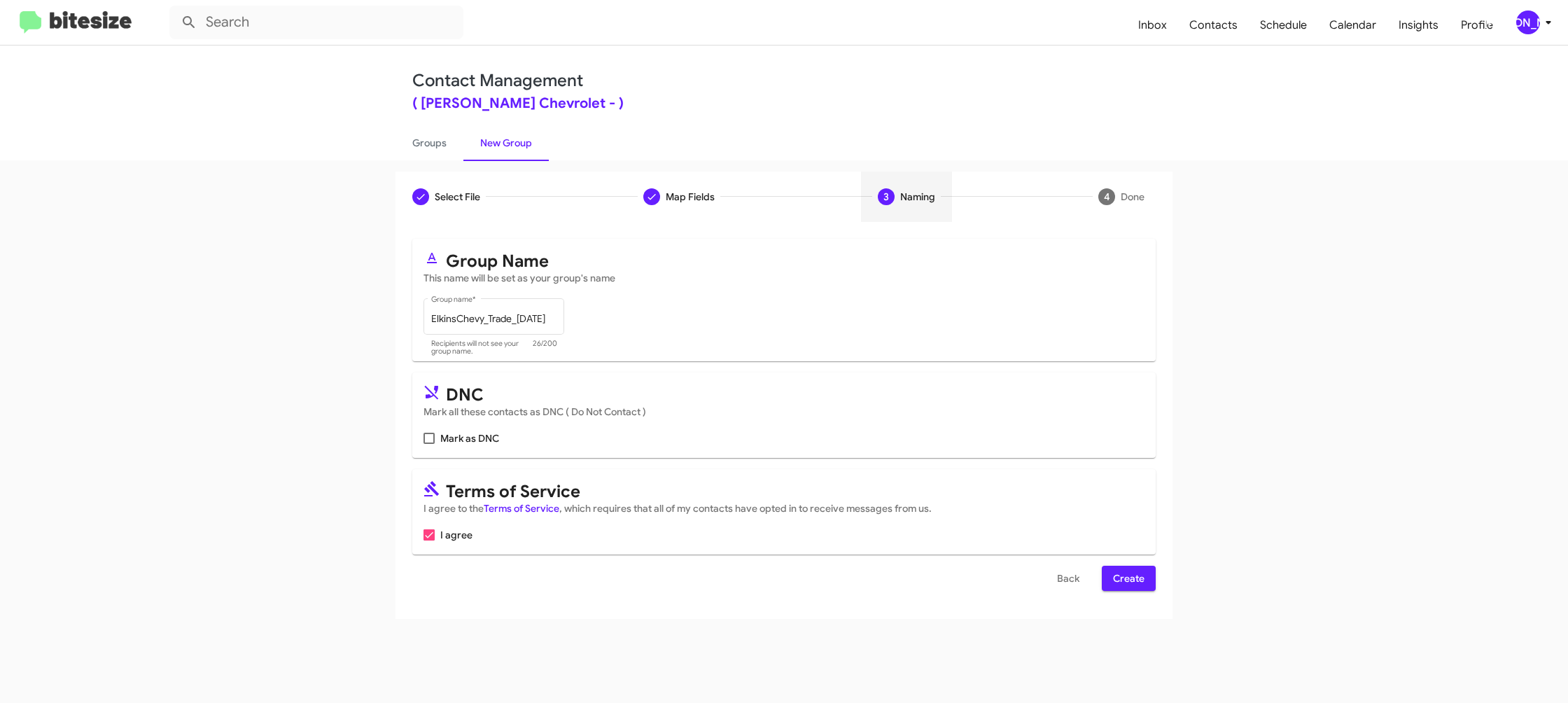
click at [1139, 581] on span "Create" at bounding box center [1129, 578] width 31 height 25
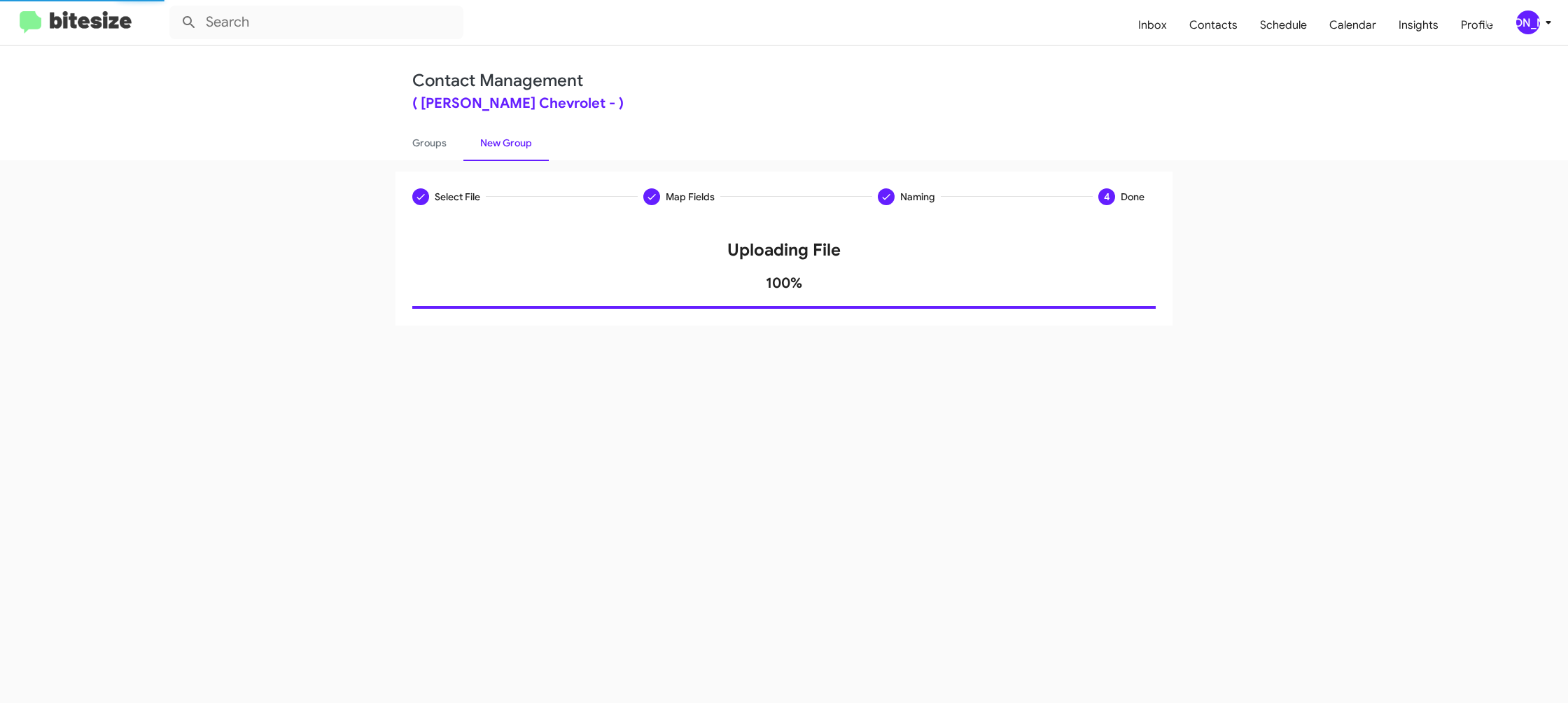
click at [435, 163] on div "Select File Map Fields Naming 4 Done Select File To import contacts, you need t…" at bounding box center [784, 432] width 1568 height 542
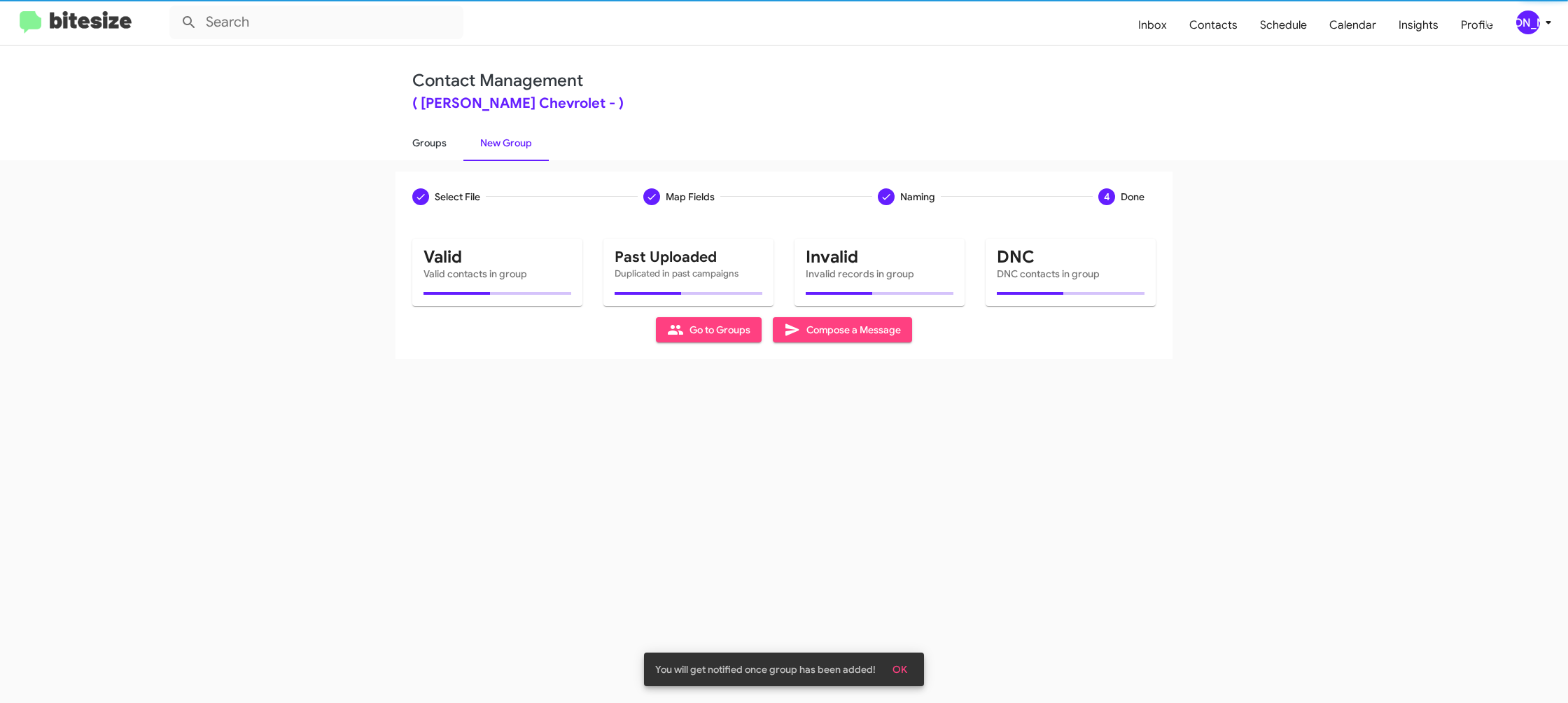
click at [436, 156] on link "Groups" at bounding box center [429, 143] width 68 height 36
type input "in:groups"
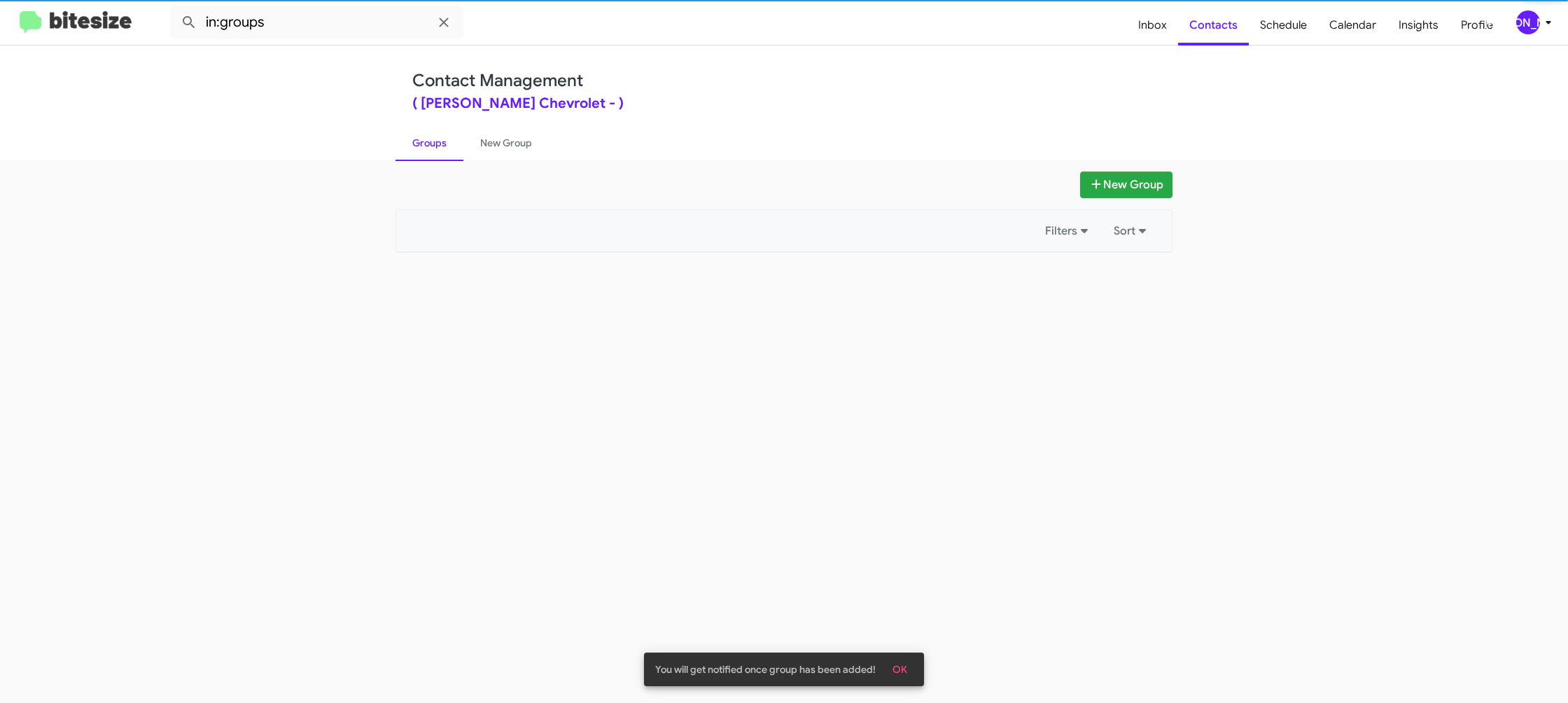
click at [436, 156] on link "Groups" at bounding box center [429, 143] width 68 height 36
drag, startPoint x: 436, startPoint y: 156, endPoint x: 454, endPoint y: 149, distance: 19.3
click at [440, 152] on link "Groups" at bounding box center [429, 143] width 68 height 36
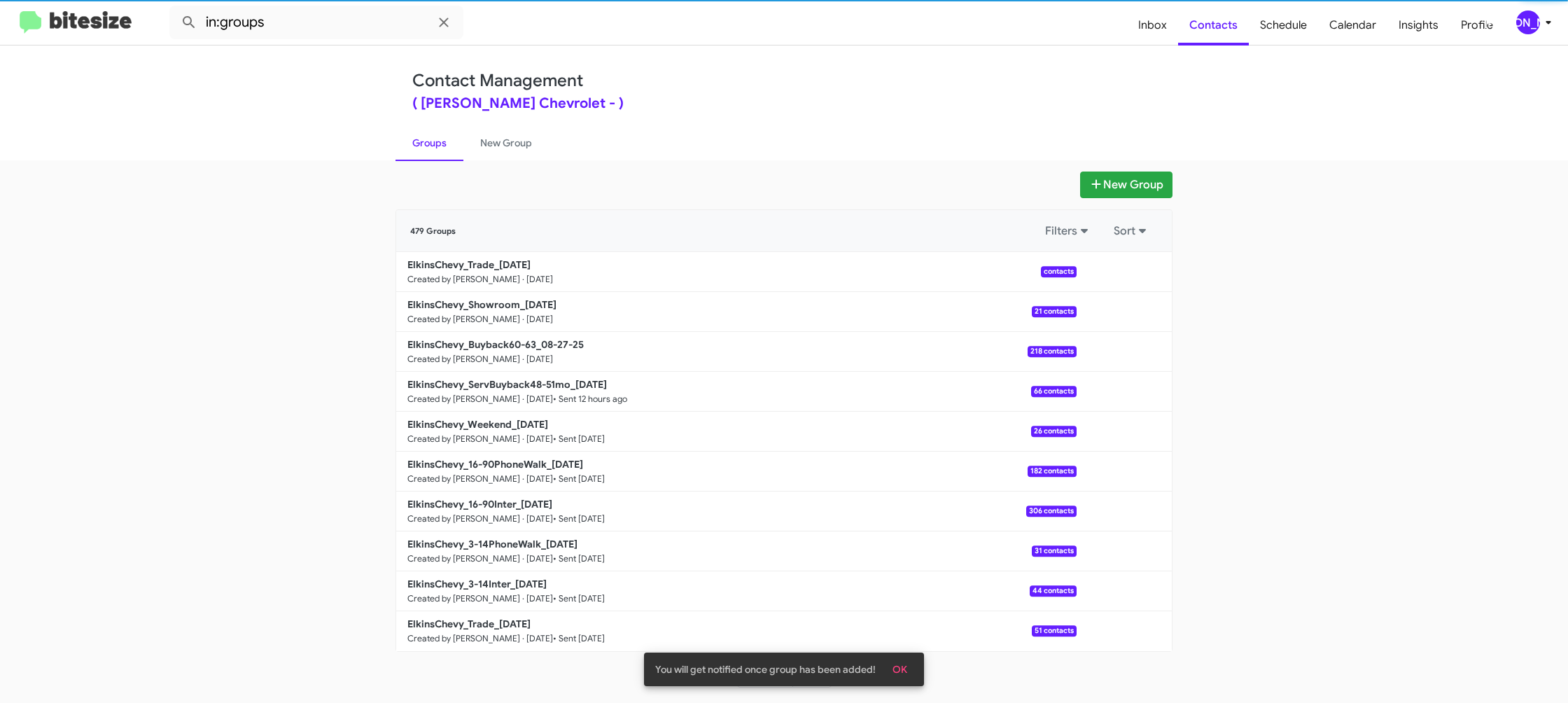
click at [455, 149] on link "Groups" at bounding box center [429, 143] width 68 height 36
click at [435, 146] on link "Groups" at bounding box center [429, 143] width 68 height 36
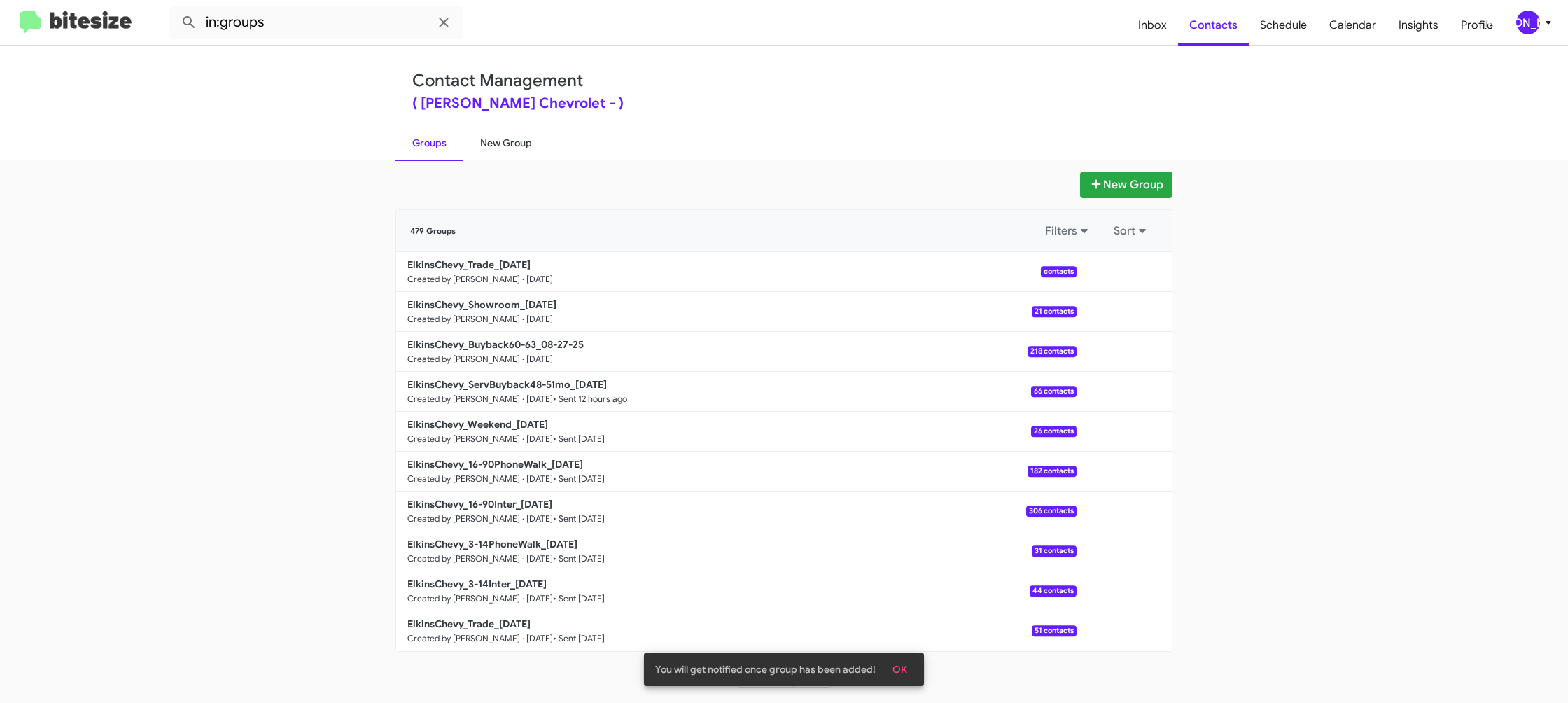
click at [502, 147] on link "New Group" at bounding box center [506, 143] width 86 height 36
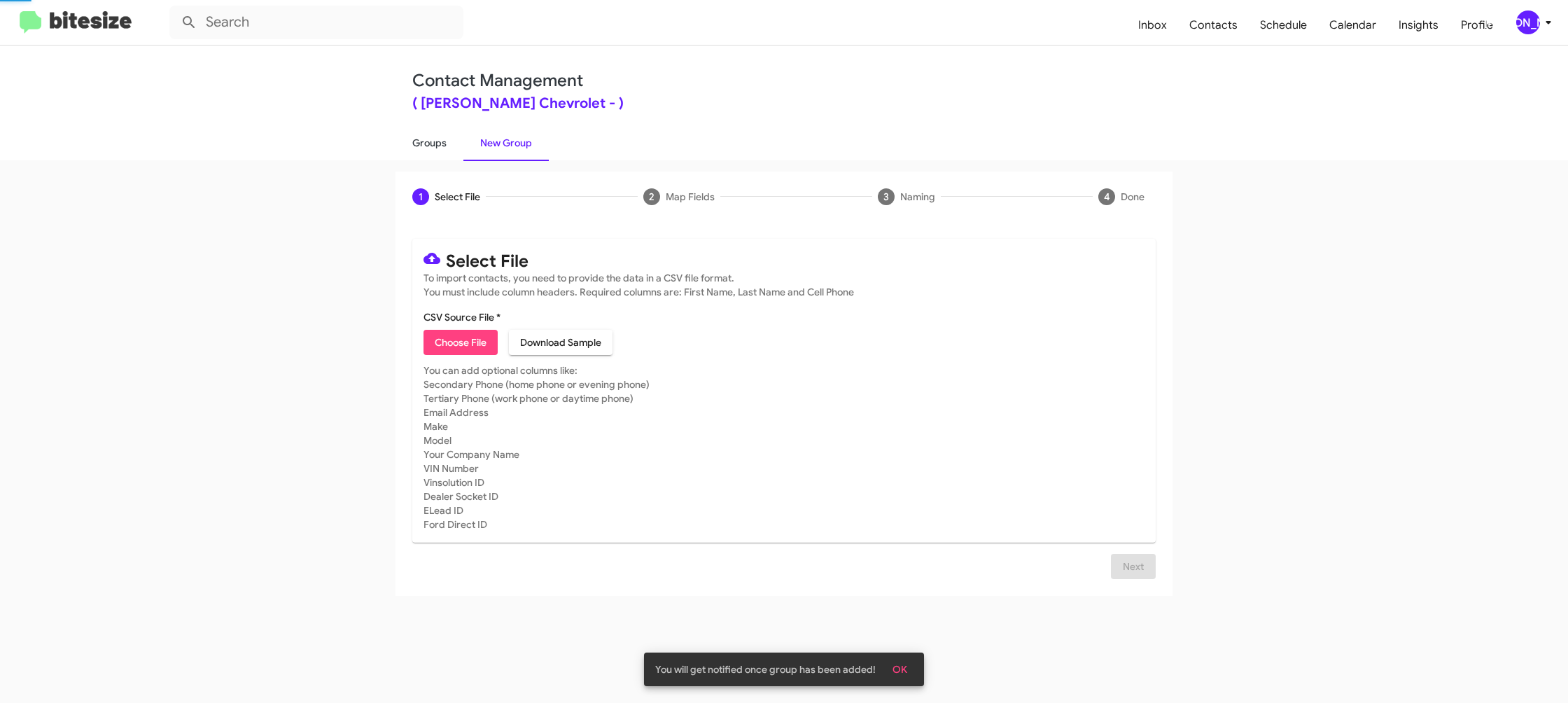
click at [449, 148] on link "Groups" at bounding box center [429, 143] width 68 height 36
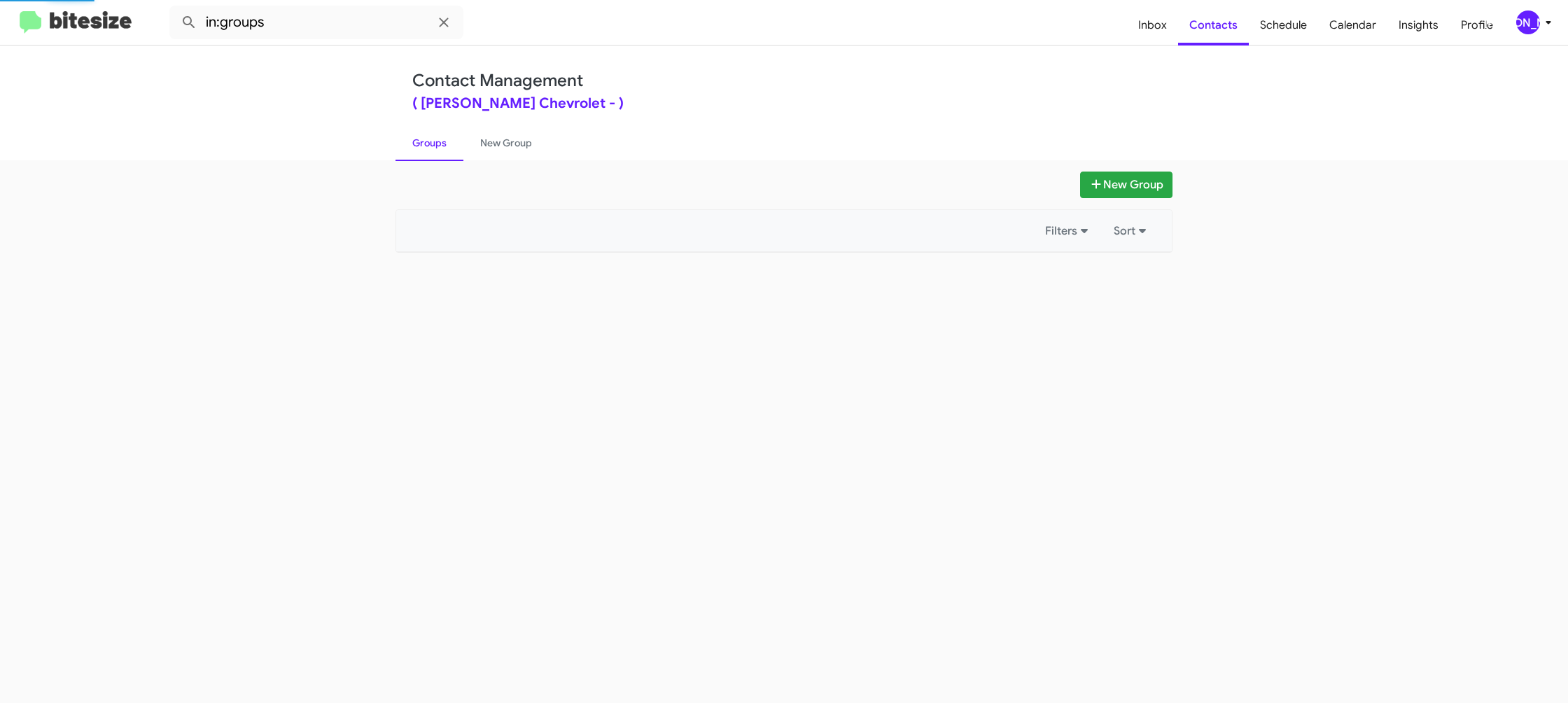
drag, startPoint x: 449, startPoint y: 148, endPoint x: 593, endPoint y: 29, distance: 186.8
click at [452, 146] on link "Groups" at bounding box center [429, 143] width 68 height 36
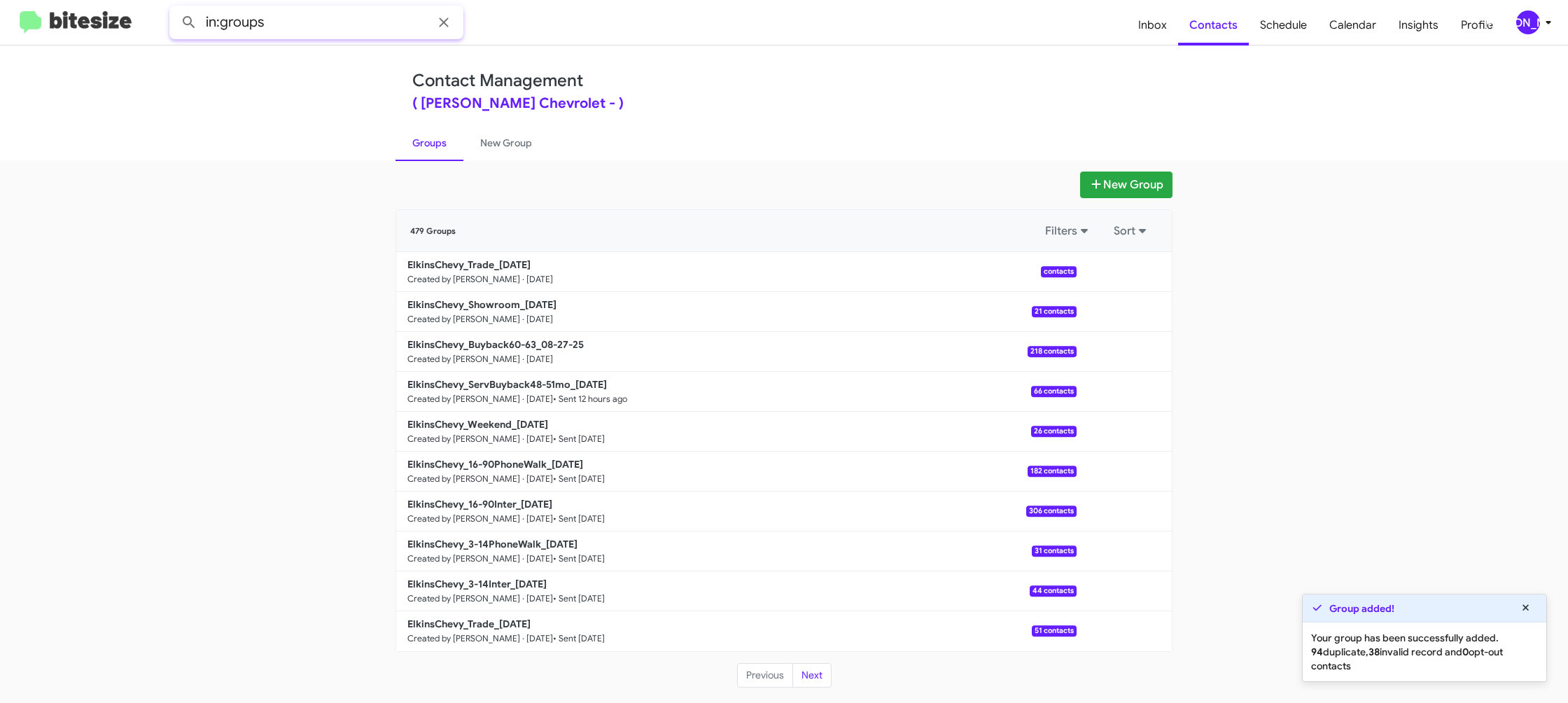
click at [371, 22] on input "in:groups" at bounding box center [316, 22] width 294 height 34
click at [175, 9] on button at bounding box center [188, 22] width 28 height 28
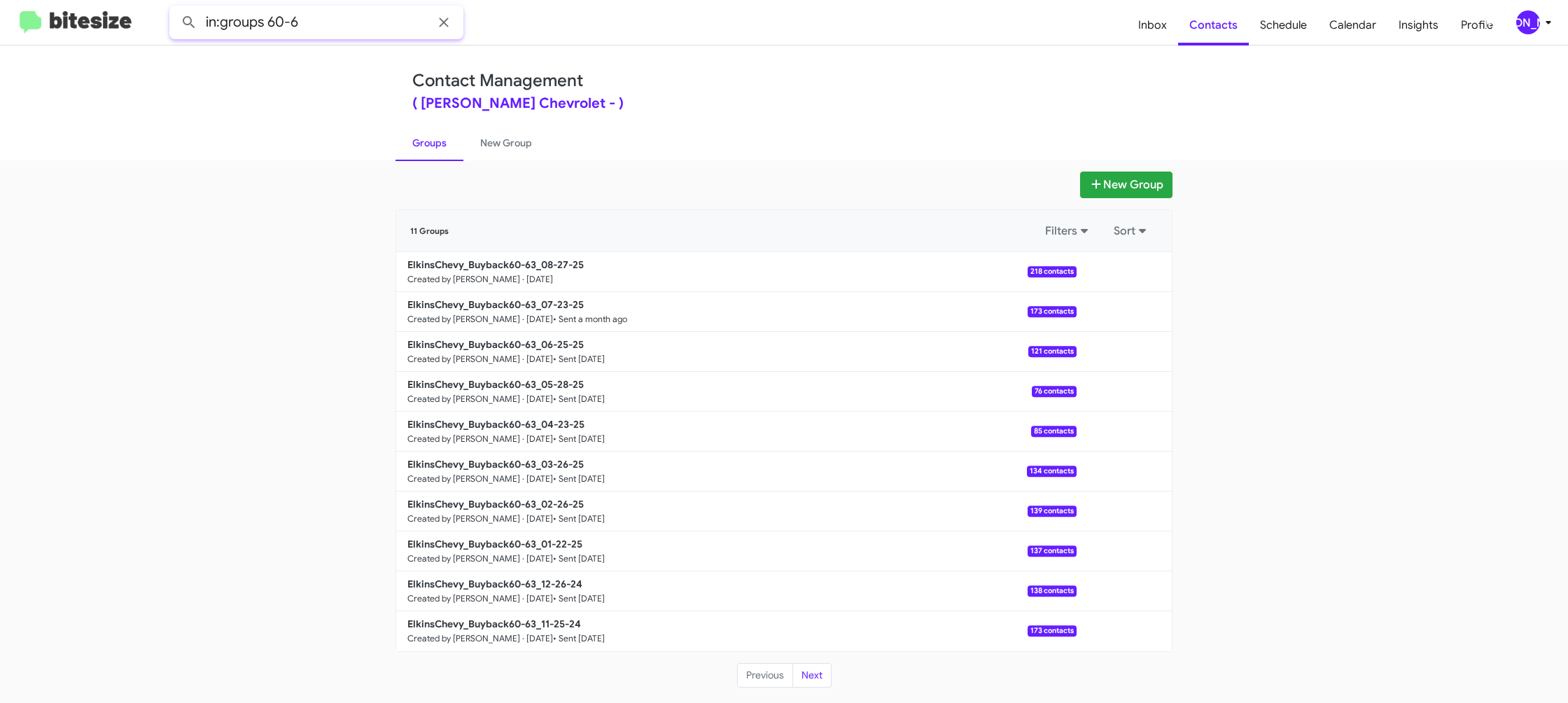
type input "in:groups 60-6"
click at [175, 9] on button at bounding box center [188, 22] width 28 height 28
click at [817, 664] on button "Next" at bounding box center [811, 675] width 39 height 25
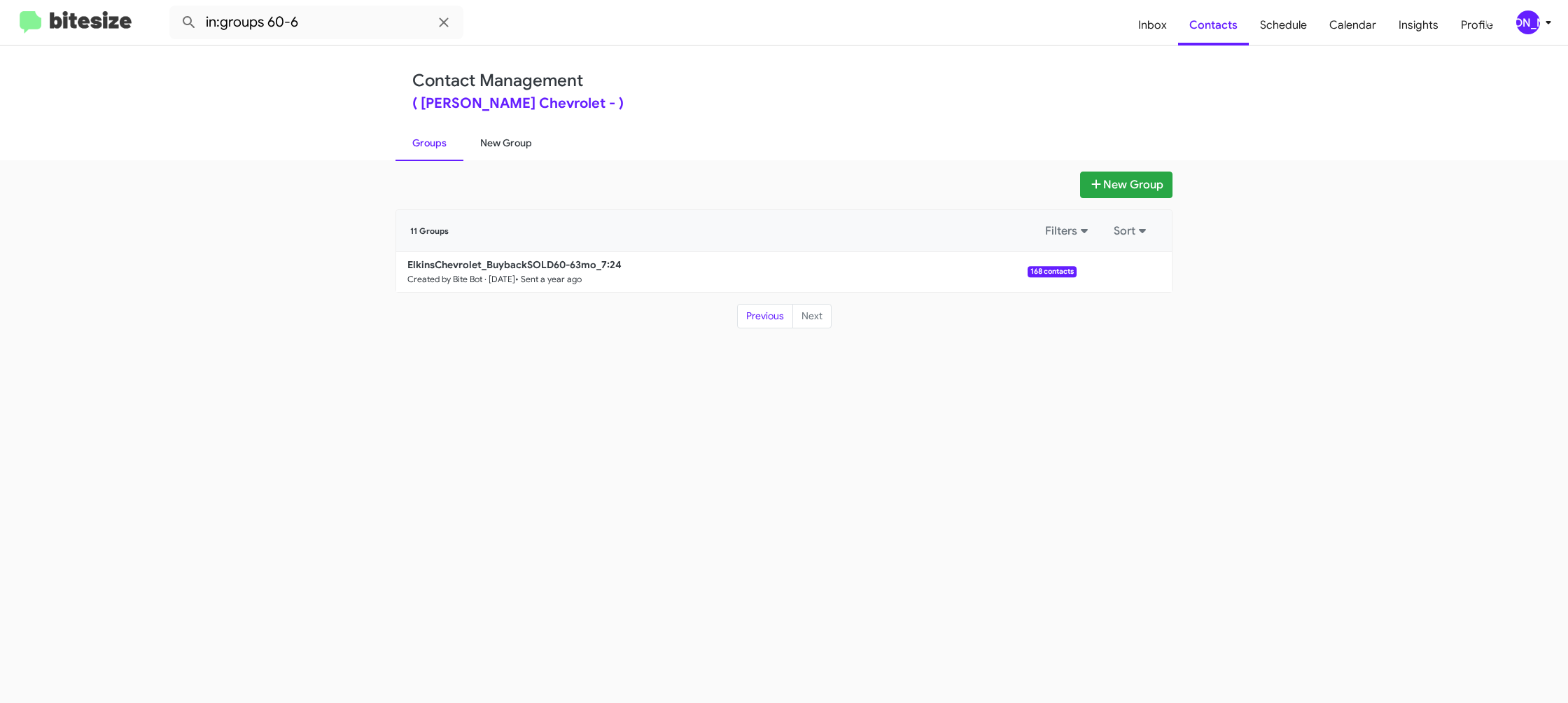
click at [502, 146] on link "New Group" at bounding box center [506, 143] width 86 height 36
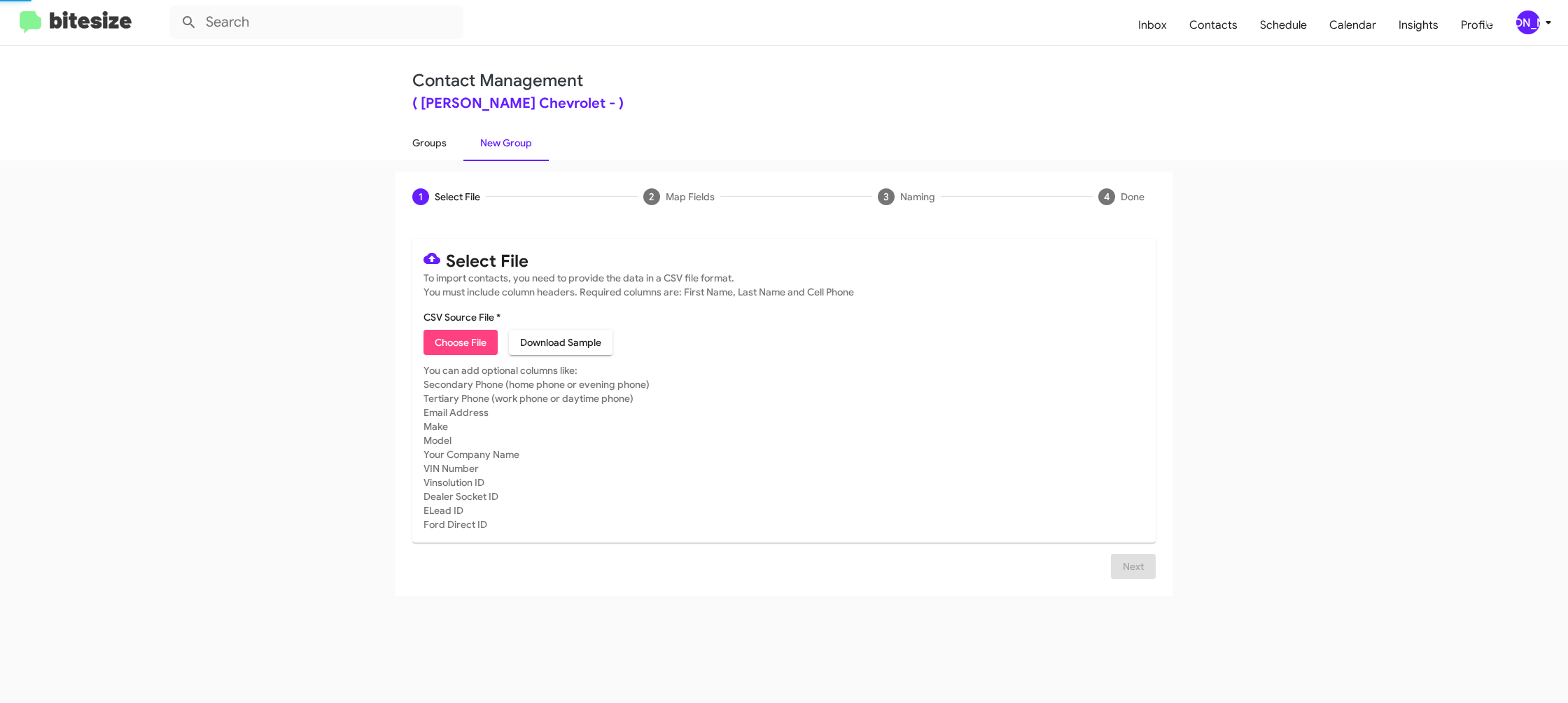
click at [430, 146] on link "Groups" at bounding box center [429, 143] width 68 height 36
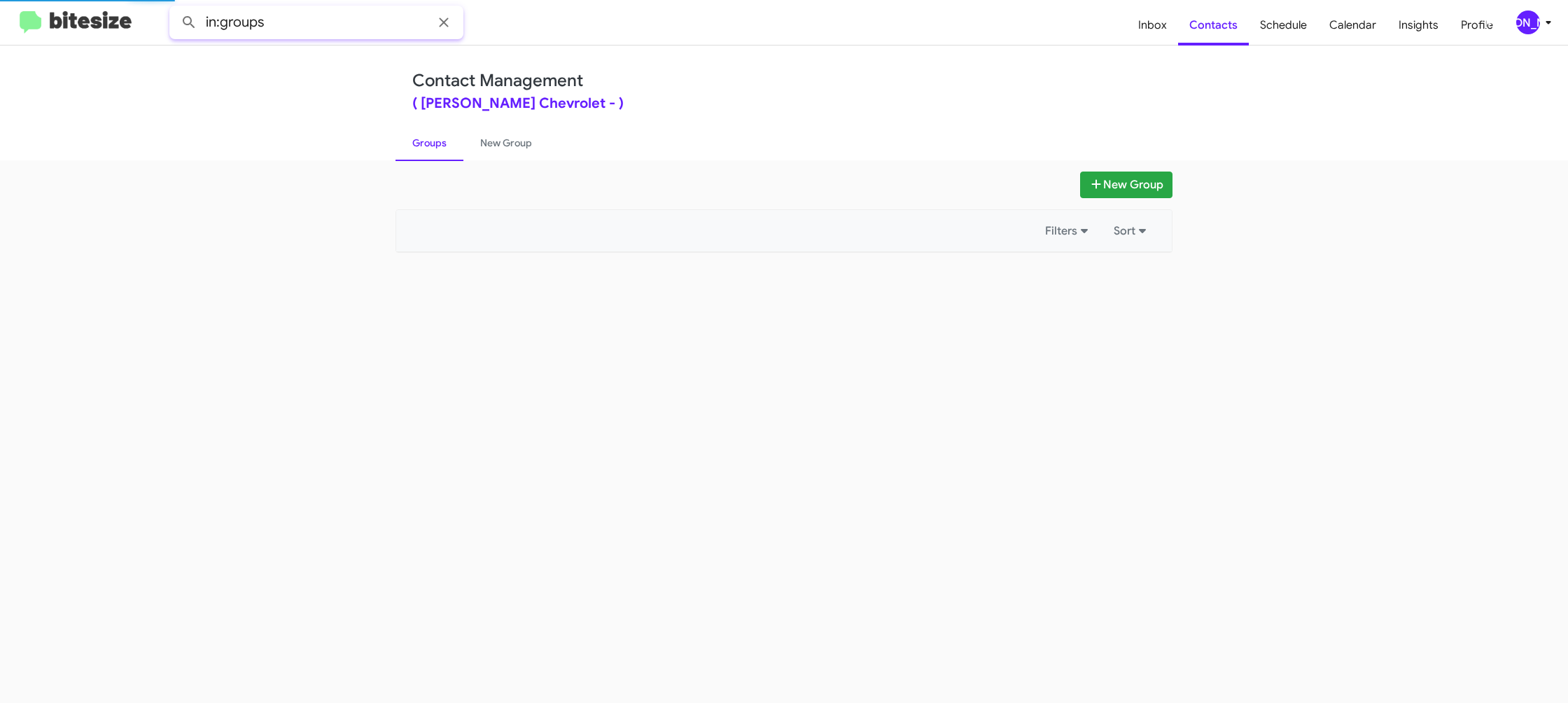
click at [315, 22] on input "in:groups" at bounding box center [316, 22] width 294 height 34
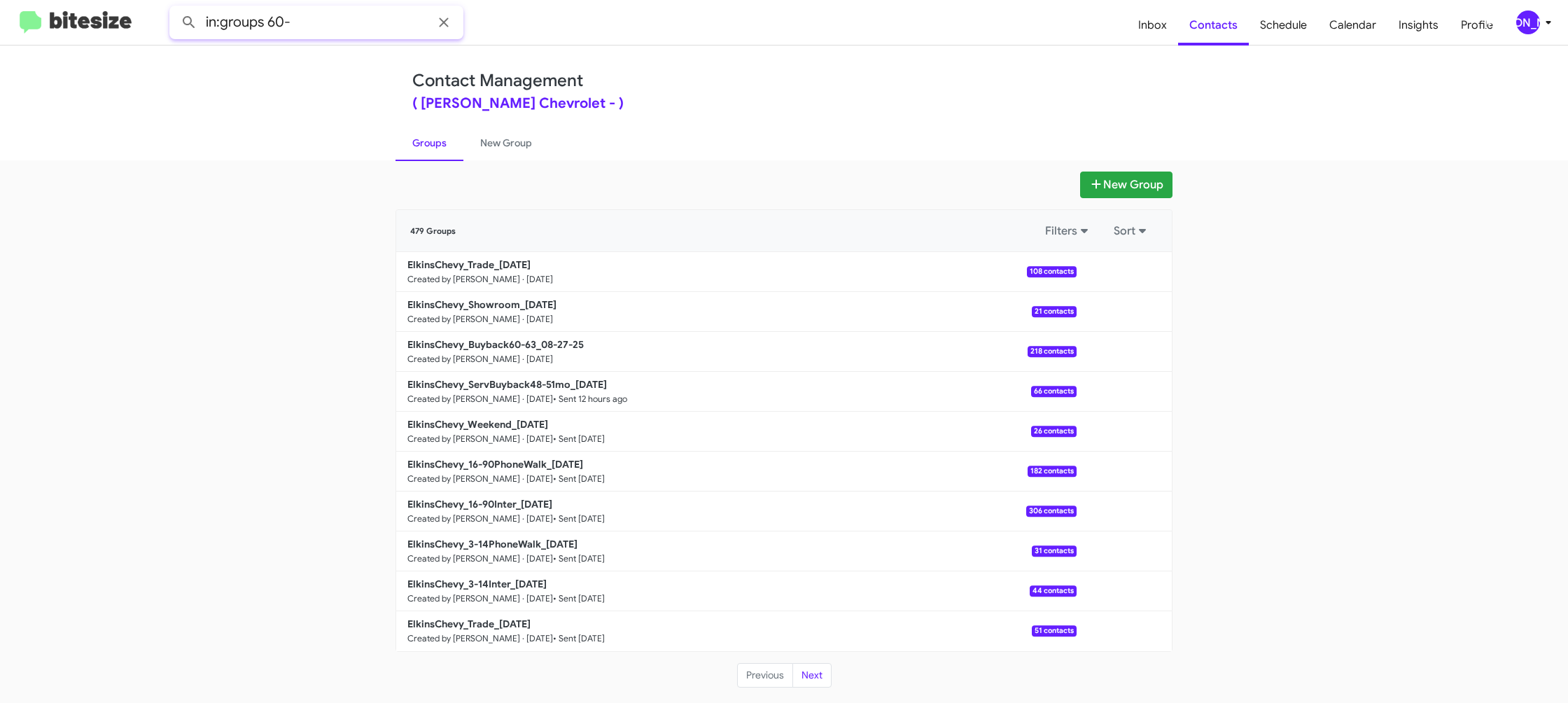
type input "in:groups 60-"
click at [175, 9] on button at bounding box center [188, 22] width 28 height 28
click at [499, 143] on link "New Group" at bounding box center [506, 143] width 86 height 36
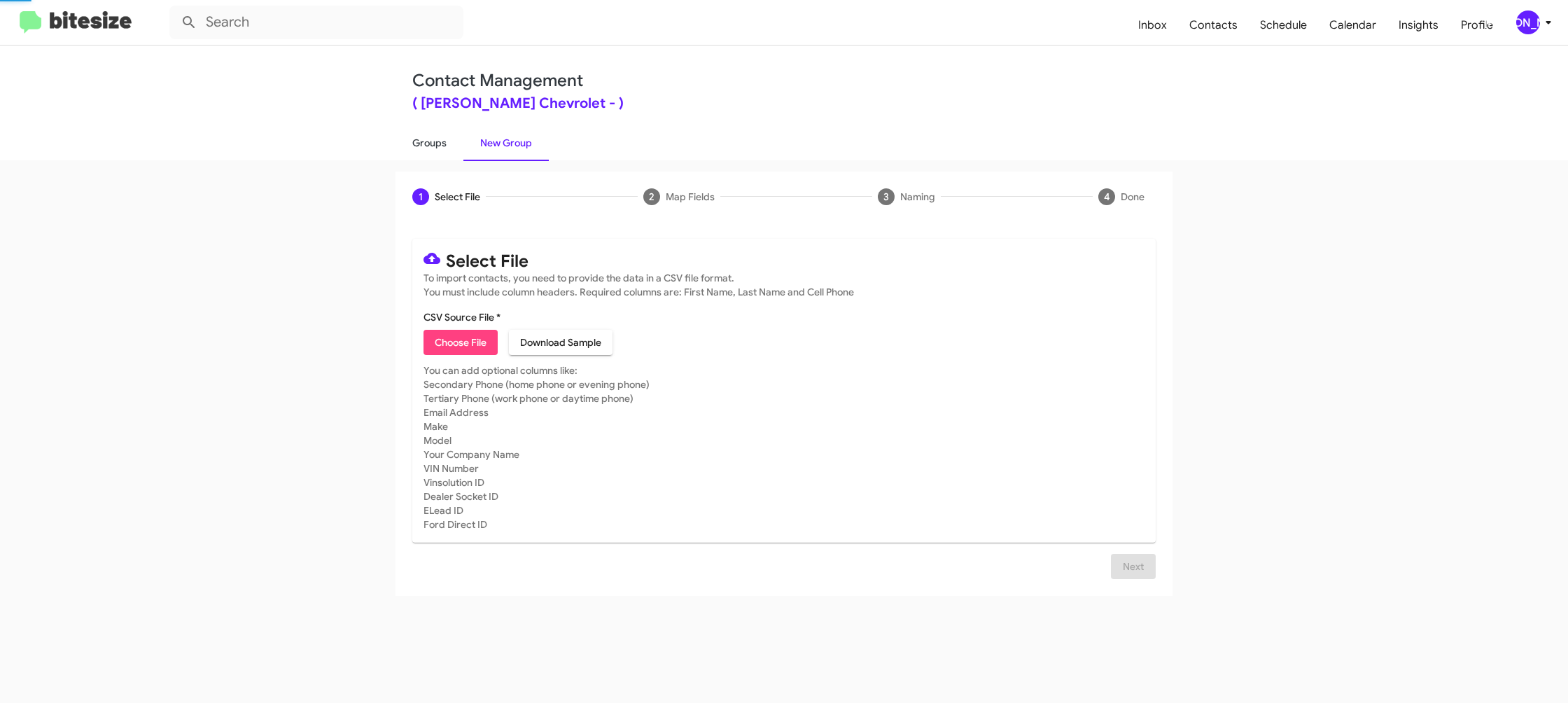
click at [440, 143] on link "Groups" at bounding box center [429, 143] width 68 height 36
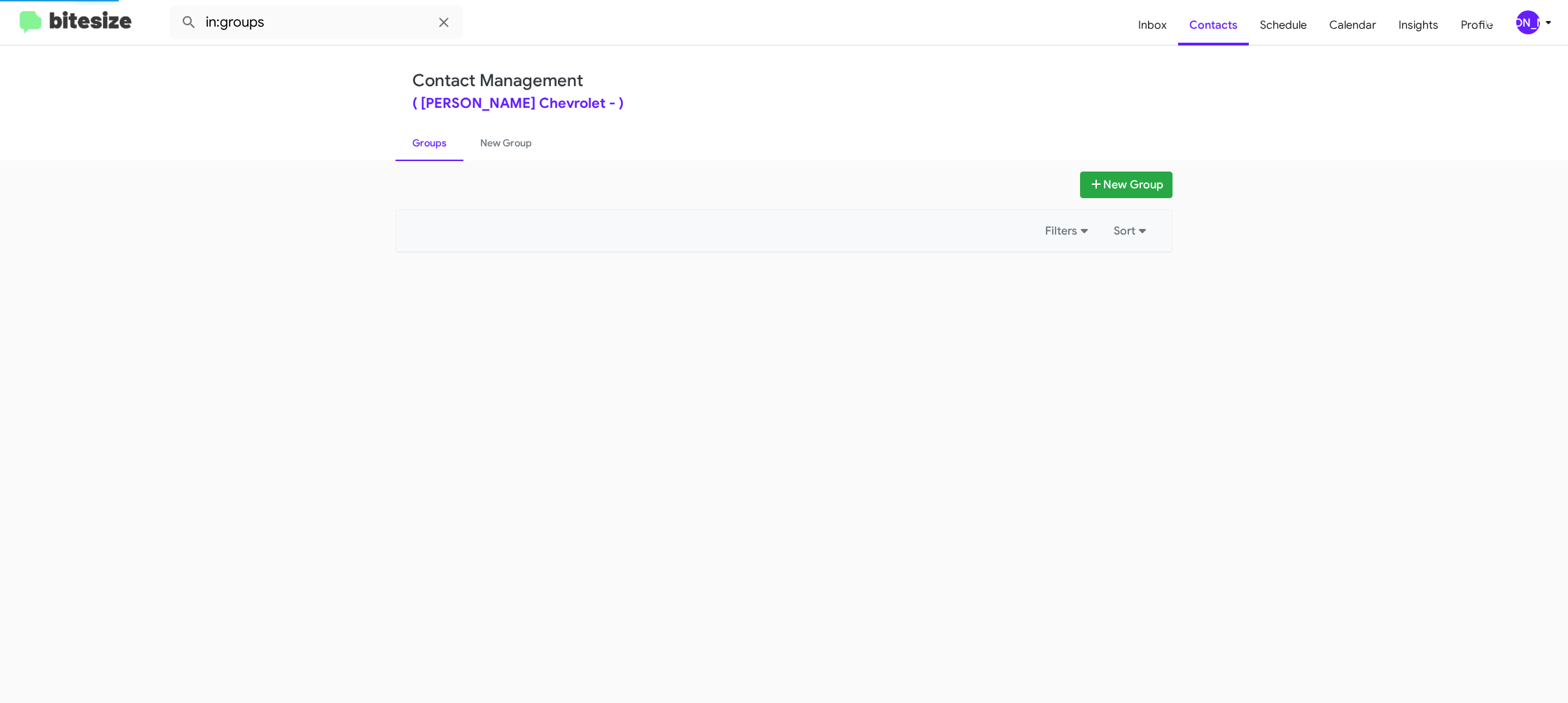
click at [440, 143] on link "Groups" at bounding box center [429, 143] width 68 height 36
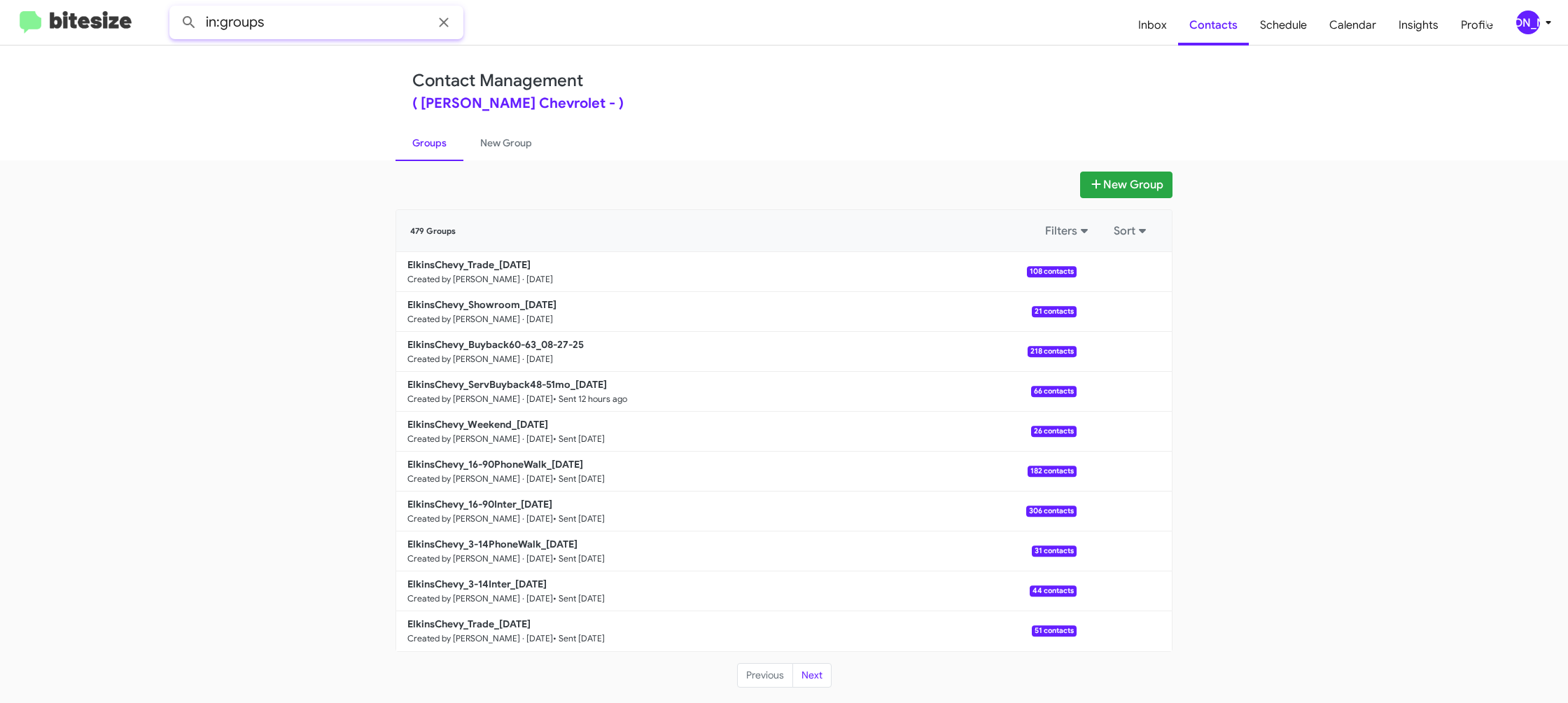
click at [336, 32] on input "in:groups" at bounding box center [316, 22] width 294 height 34
click at [175, 9] on button at bounding box center [188, 22] width 28 height 28
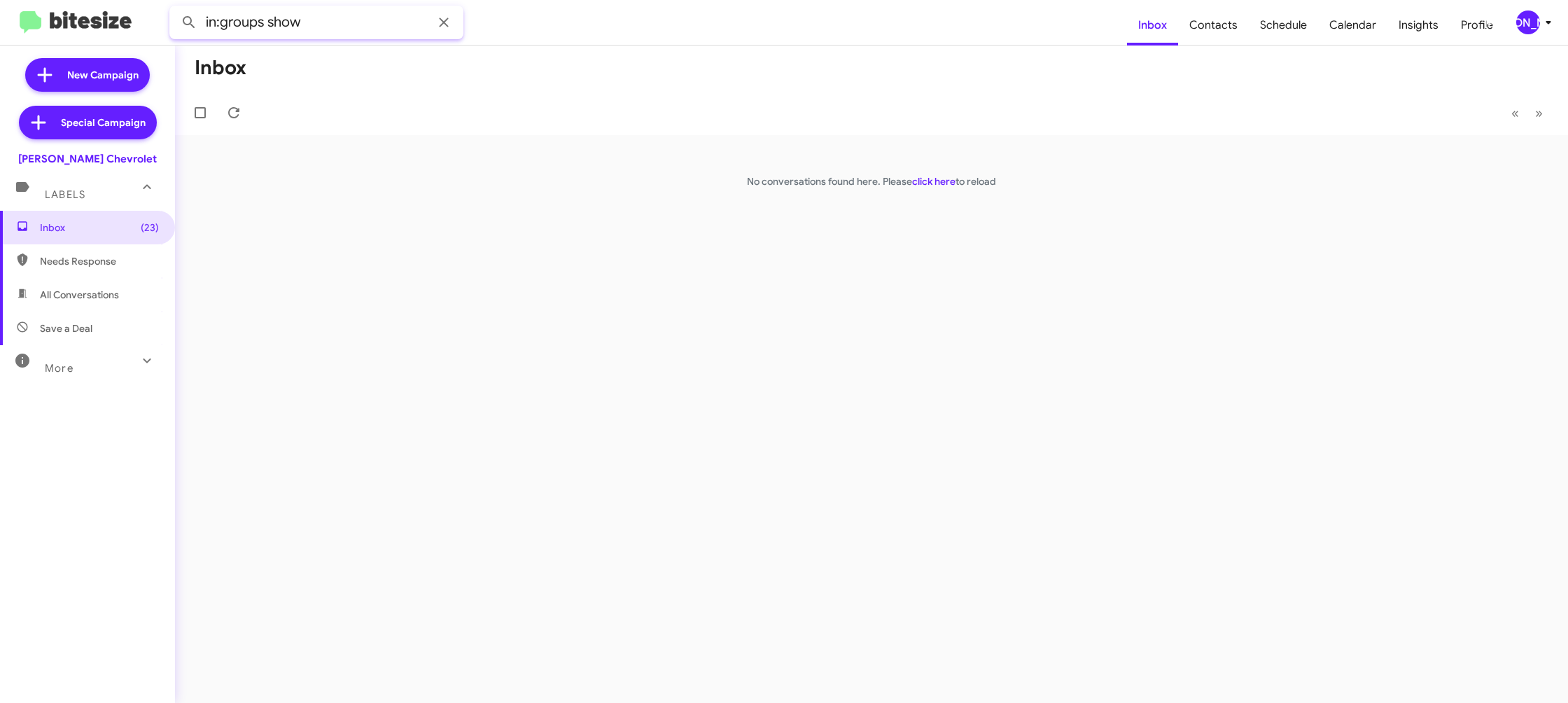
click at [175, 9] on button at bounding box center [188, 22] width 28 height 28
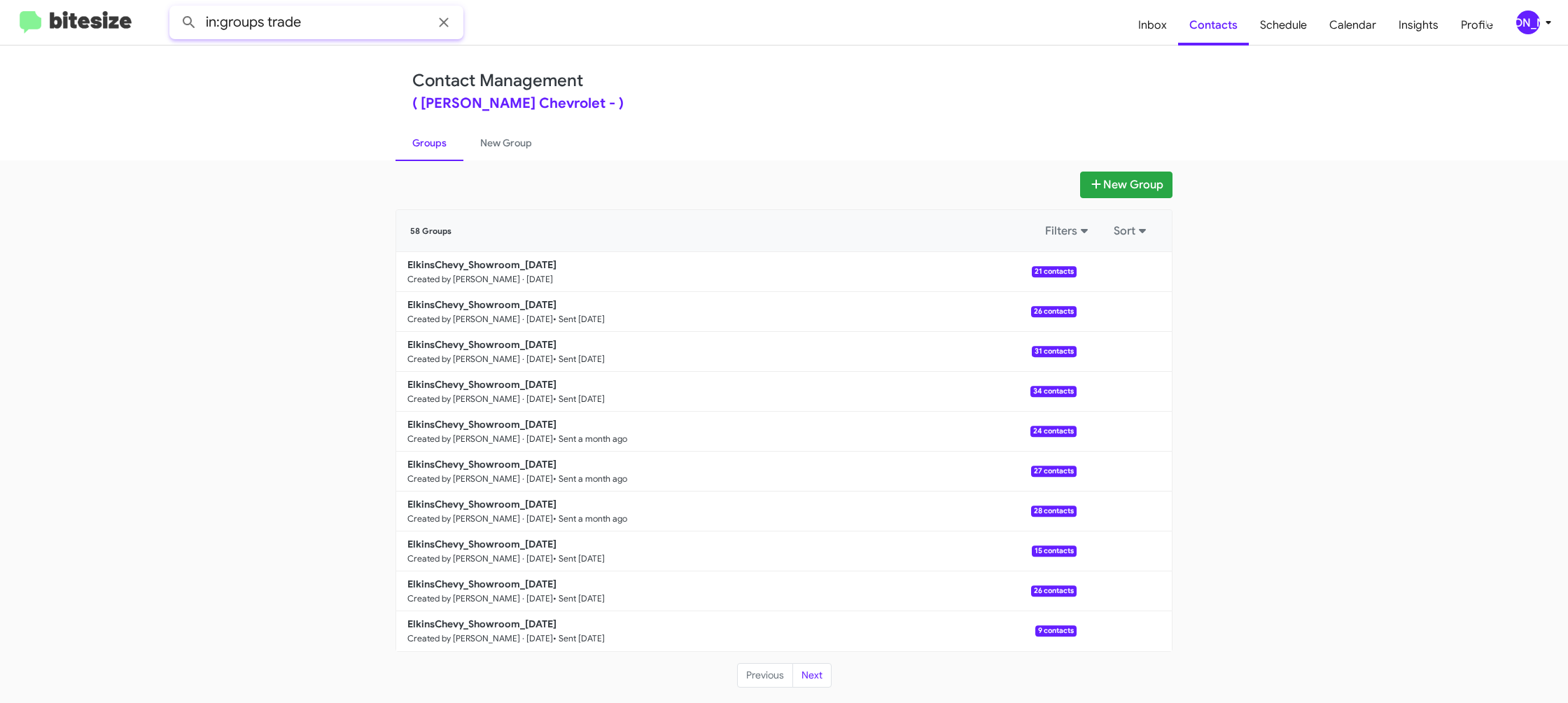
type input "in:groups trade"
click at [175, 9] on button at bounding box center [188, 22] width 28 height 28
click at [487, 136] on link "New Group" at bounding box center [506, 143] width 86 height 36
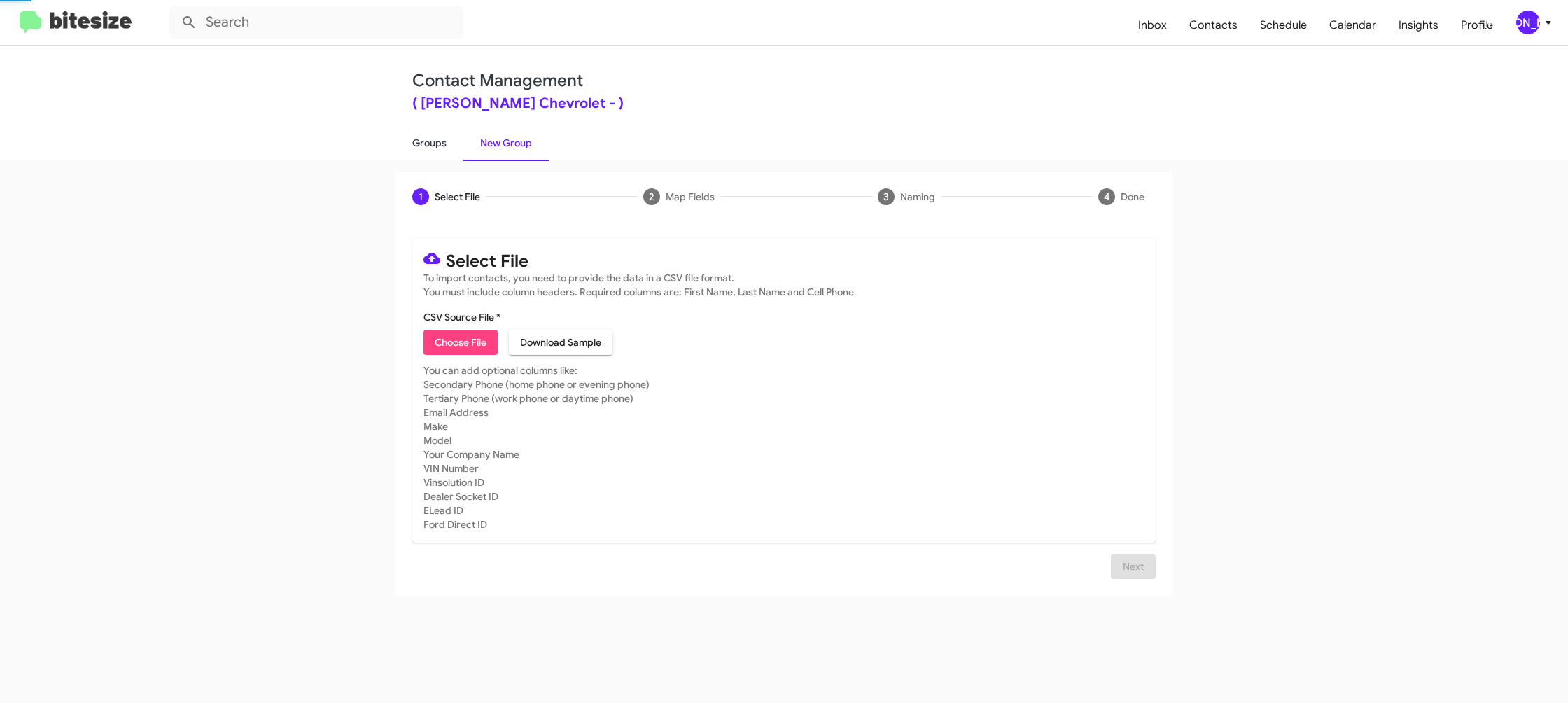
click at [443, 147] on link "Groups" at bounding box center [429, 143] width 68 height 36
type input "in:groups"
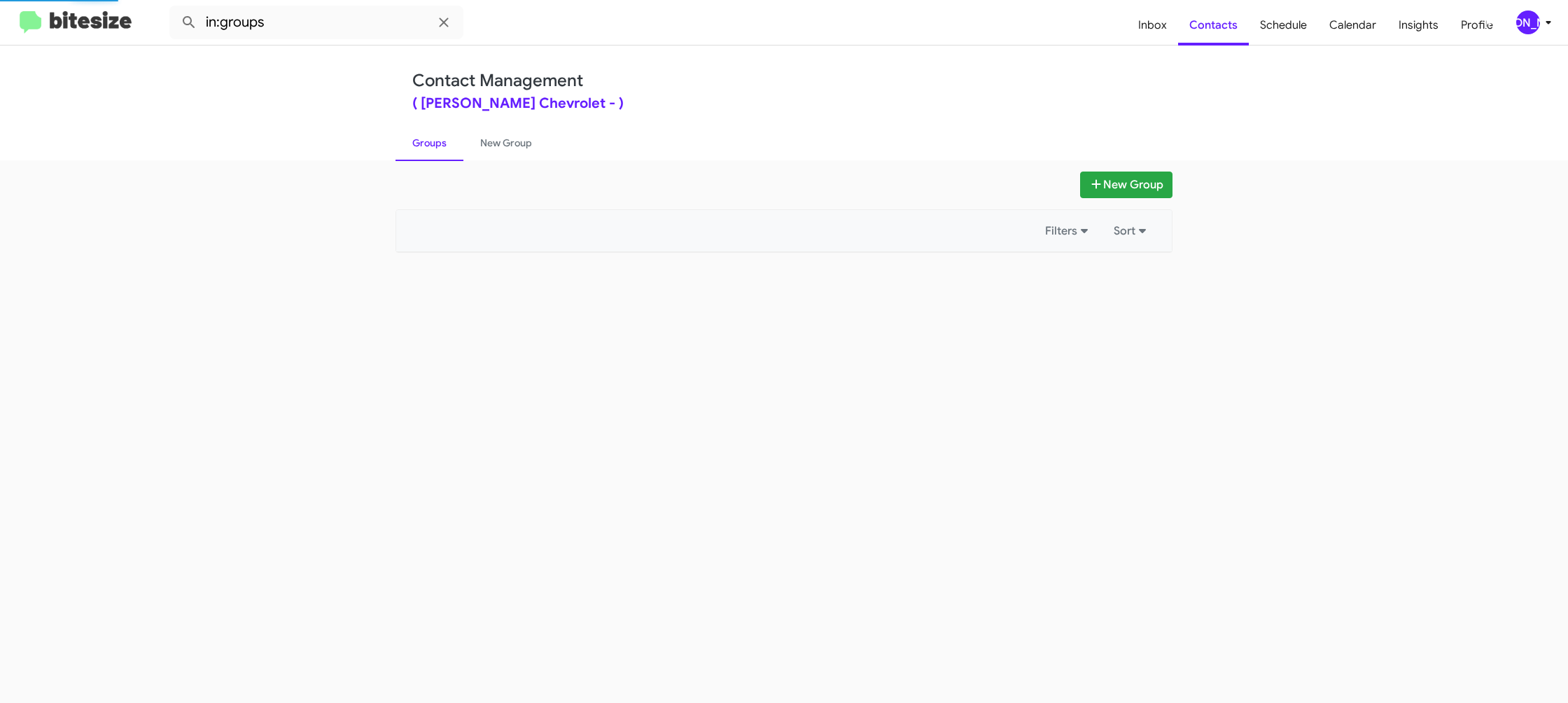
click at [443, 147] on link "Groups" at bounding box center [429, 143] width 68 height 36
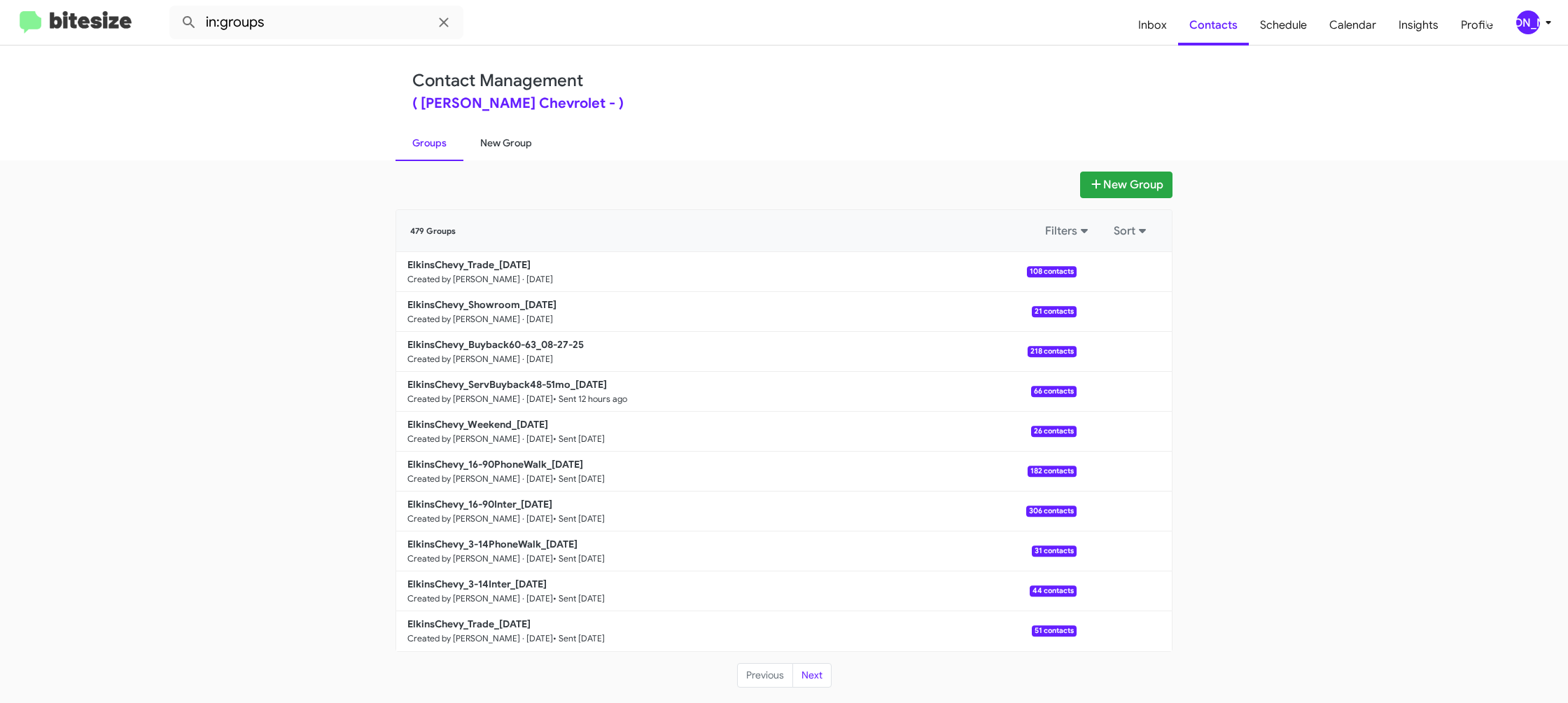
click at [502, 144] on link "New Group" at bounding box center [506, 143] width 86 height 36
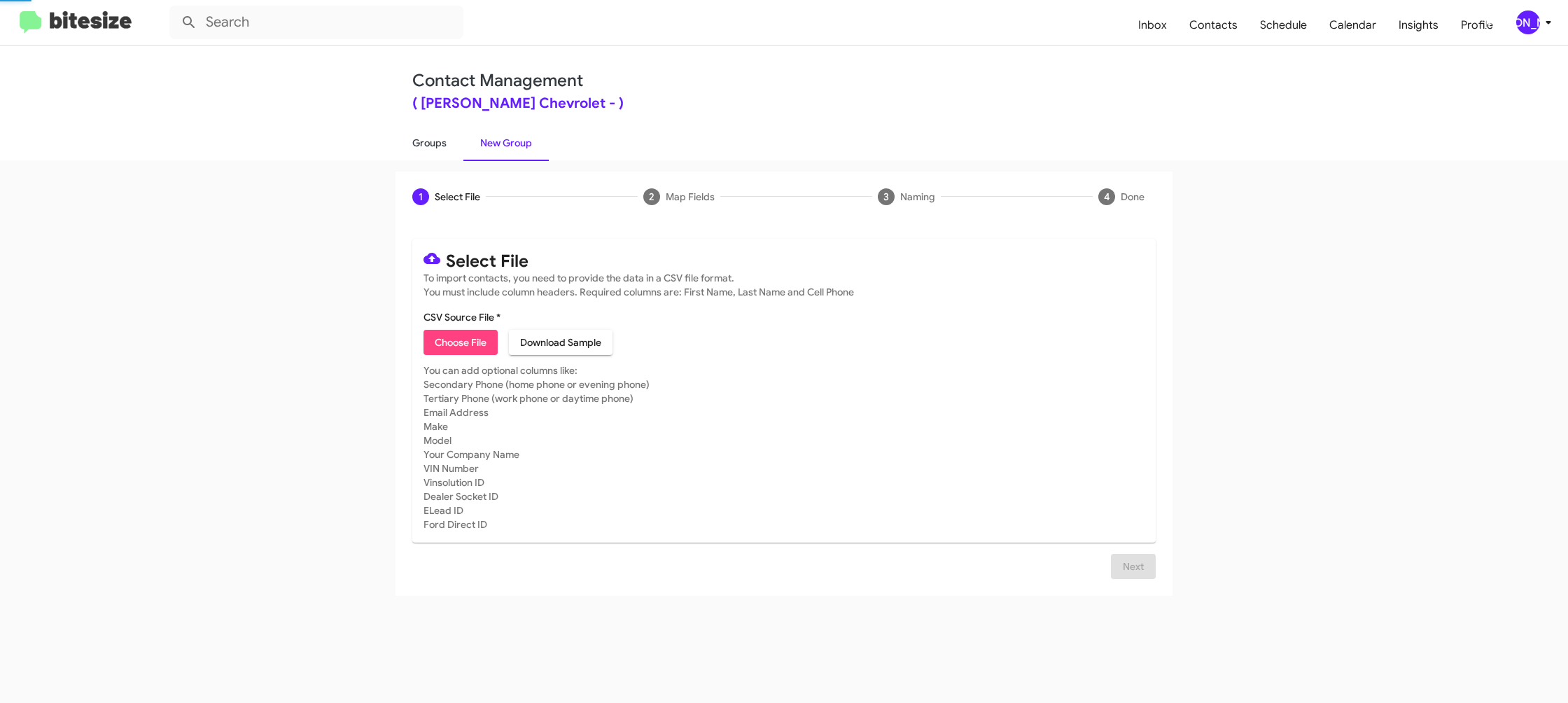
click at [423, 150] on link "Groups" at bounding box center [429, 143] width 68 height 36
type input "in:groups"
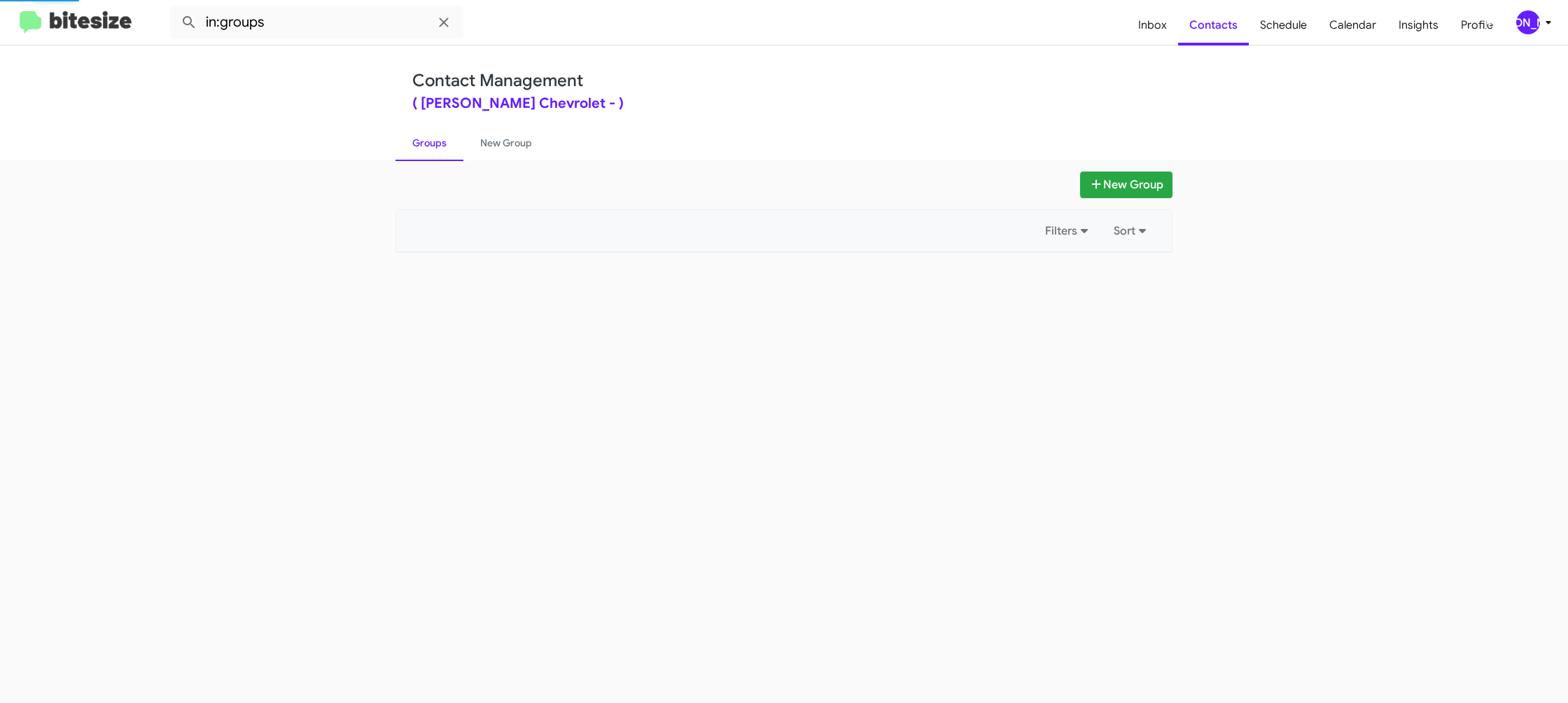
click at [423, 150] on link "Groups" at bounding box center [429, 143] width 68 height 36
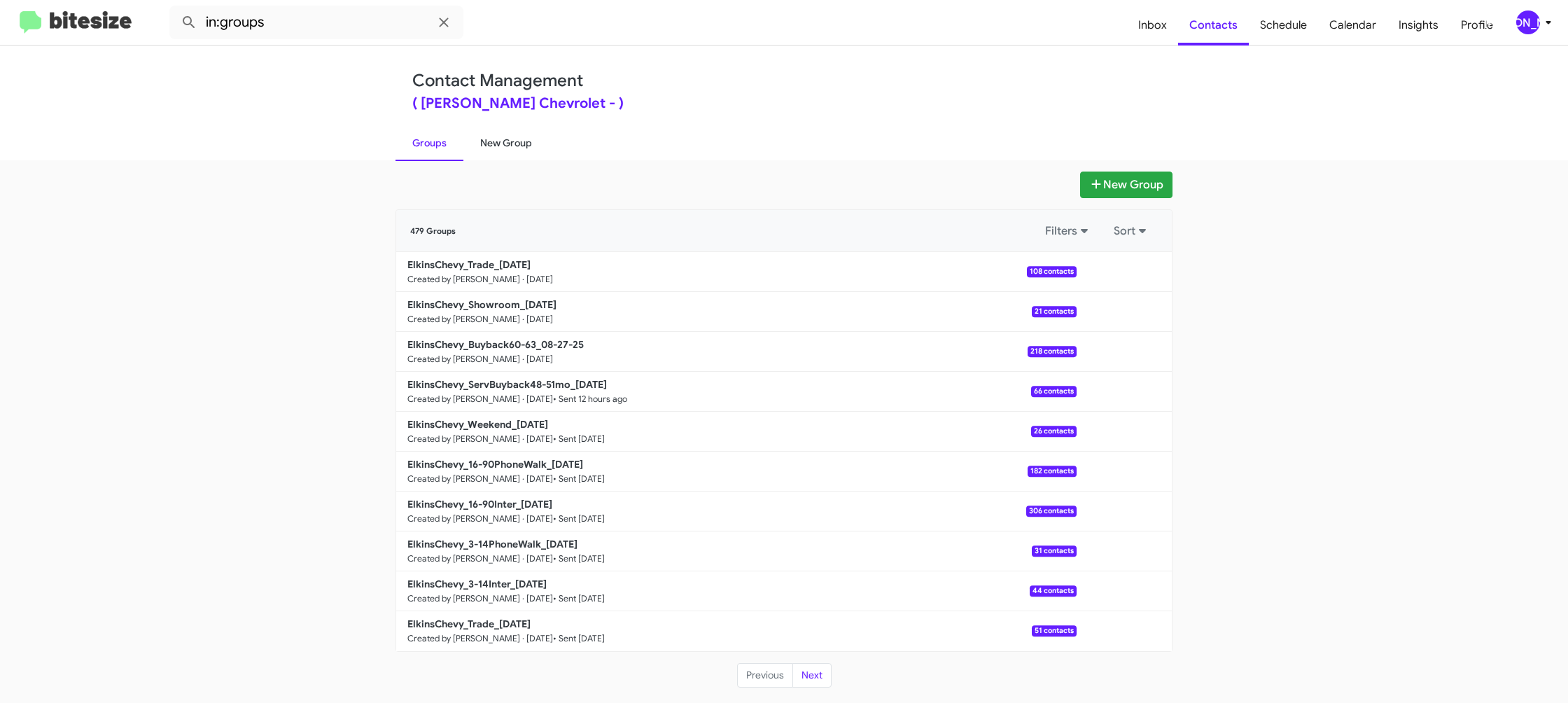
click at [522, 133] on link "New Group" at bounding box center [506, 143] width 86 height 36
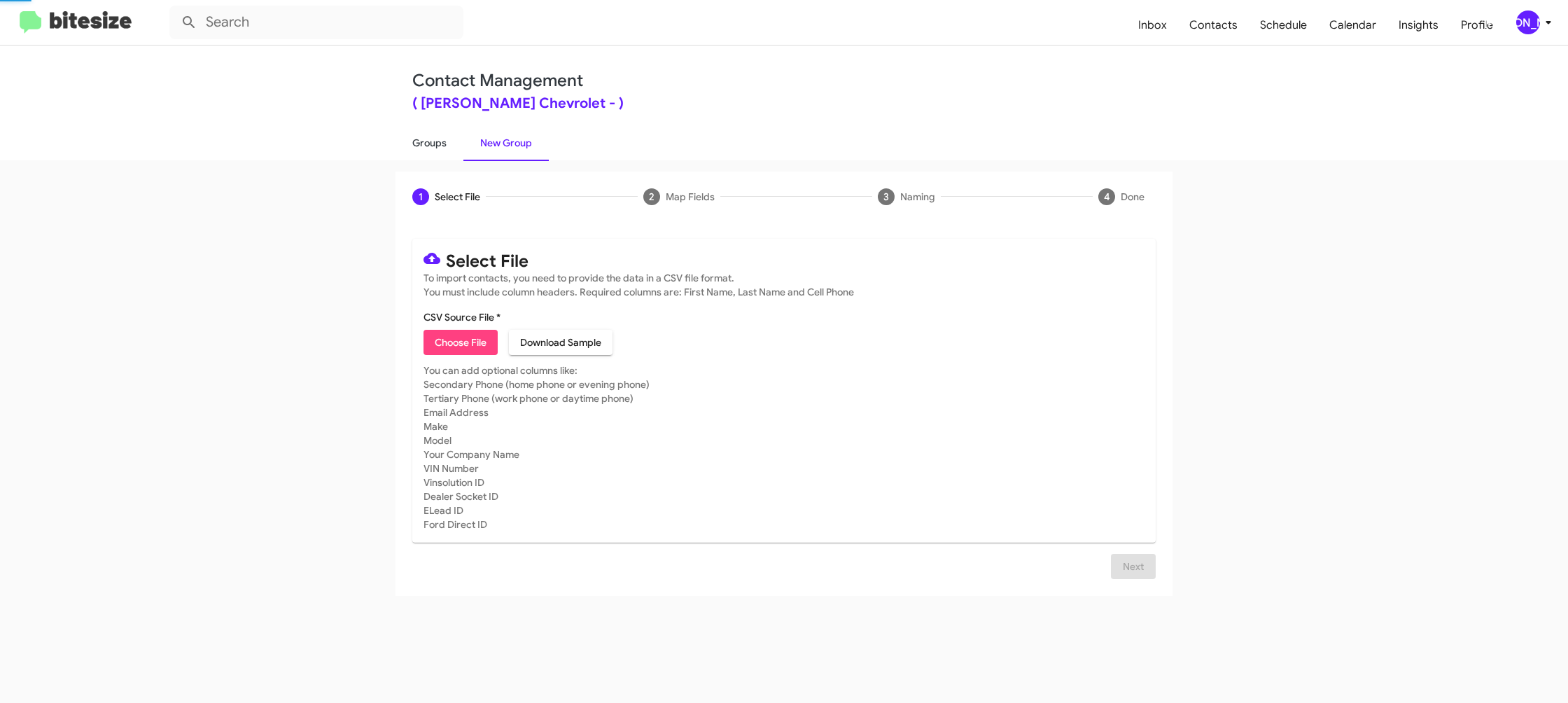
click at [426, 138] on link "Groups" at bounding box center [429, 143] width 68 height 36
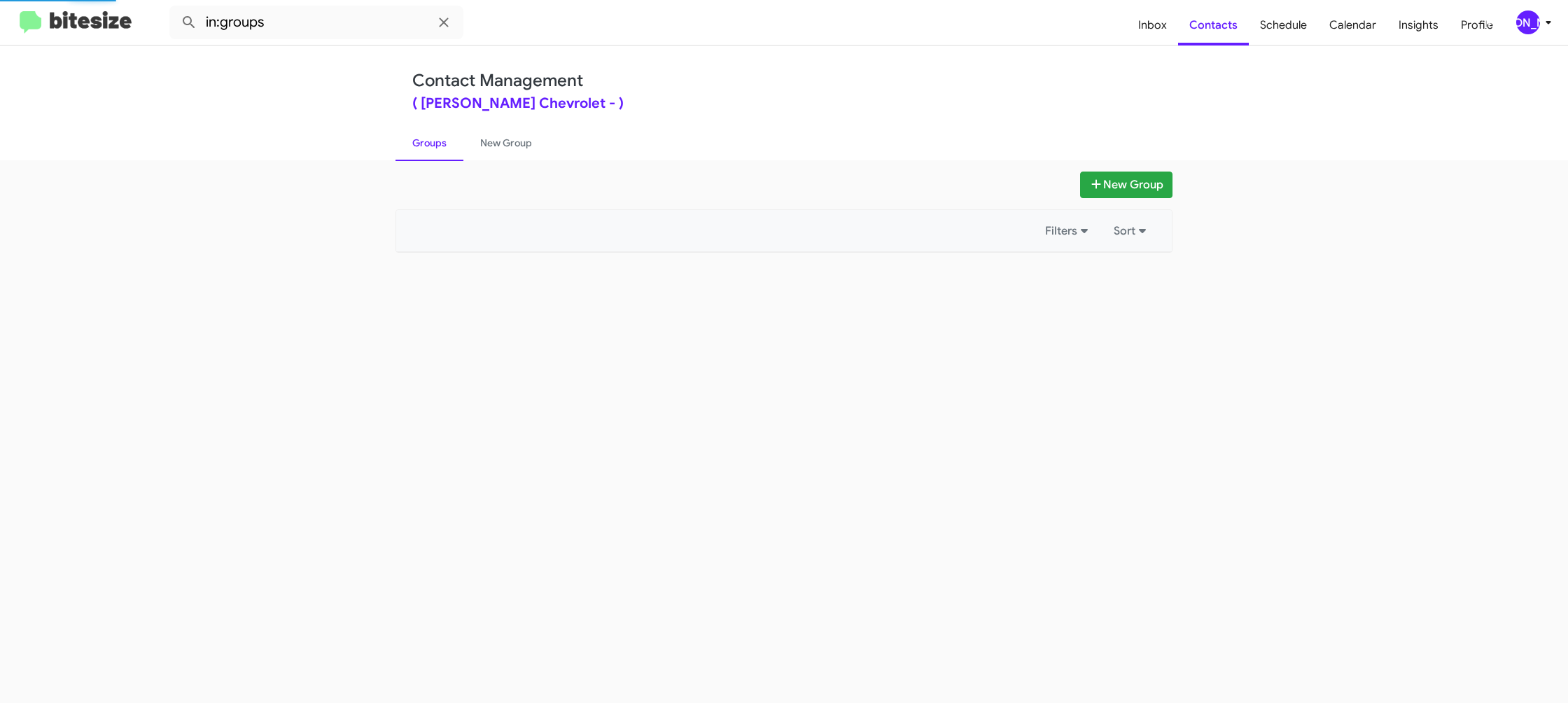
click at [426, 138] on link "Groups" at bounding box center [429, 143] width 68 height 36
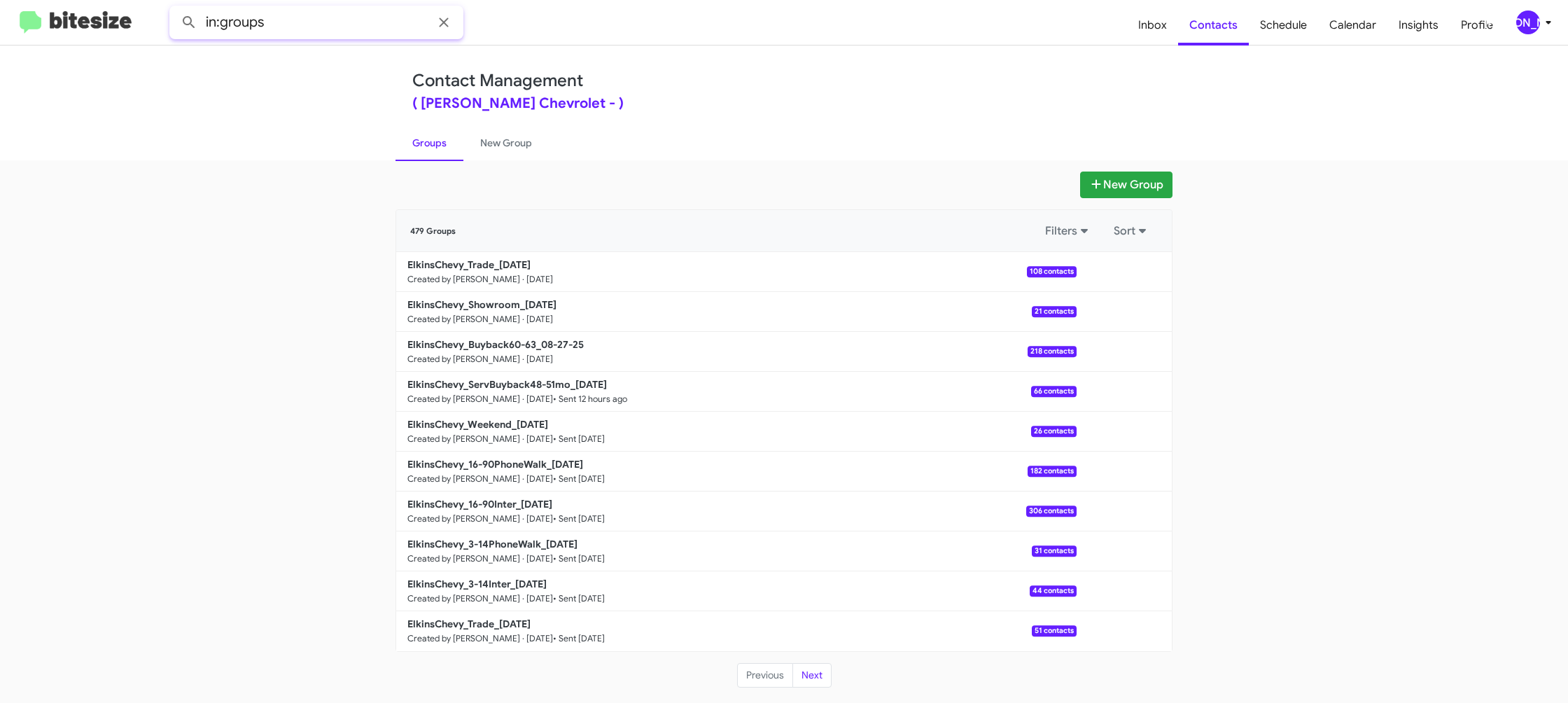
click at [303, 33] on input "in:groups" at bounding box center [316, 22] width 294 height 34
click at [175, 9] on button at bounding box center [188, 22] width 28 height 28
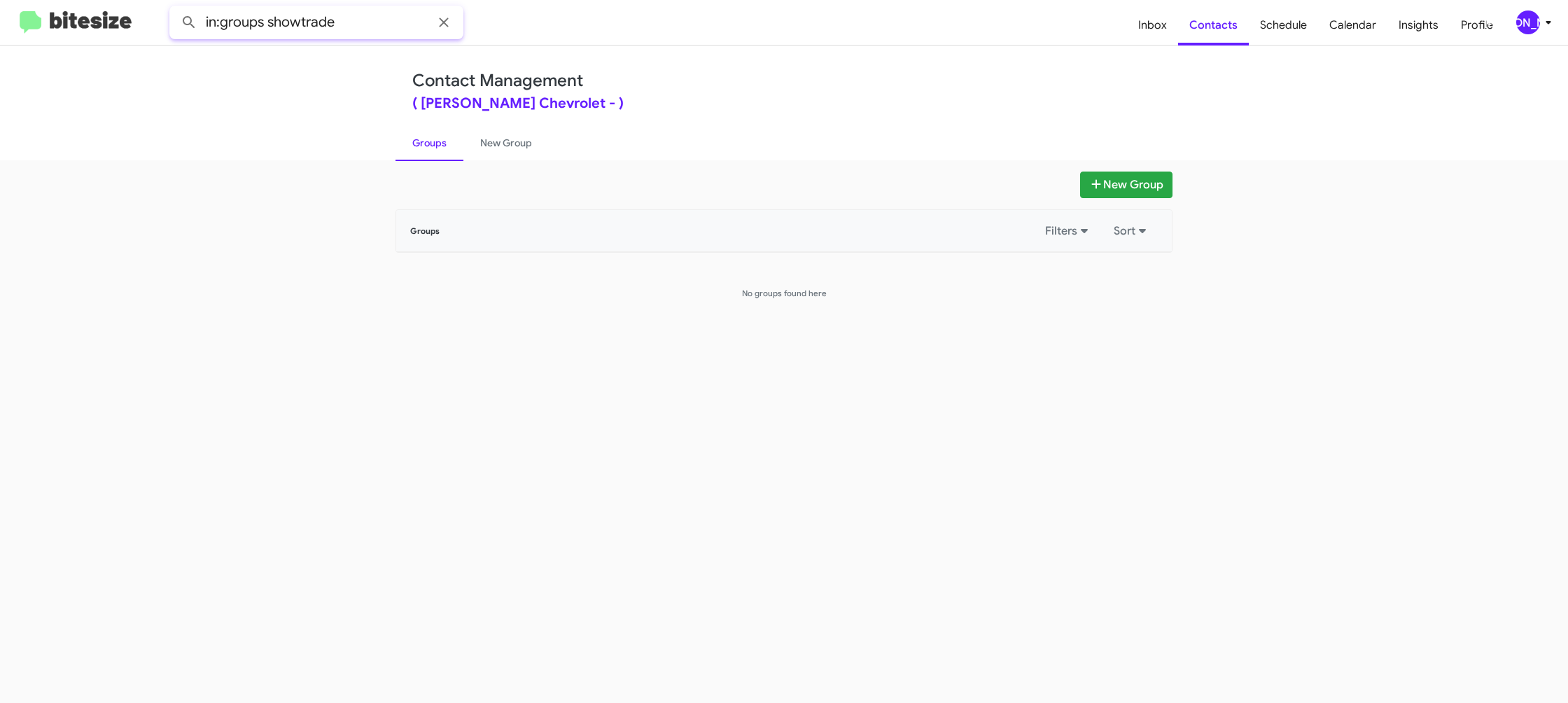
click at [318, 24] on input "in:groups showtrade" at bounding box center [316, 22] width 294 height 34
type input "in:groups trade"
click at [175, 9] on button at bounding box center [188, 22] width 28 height 28
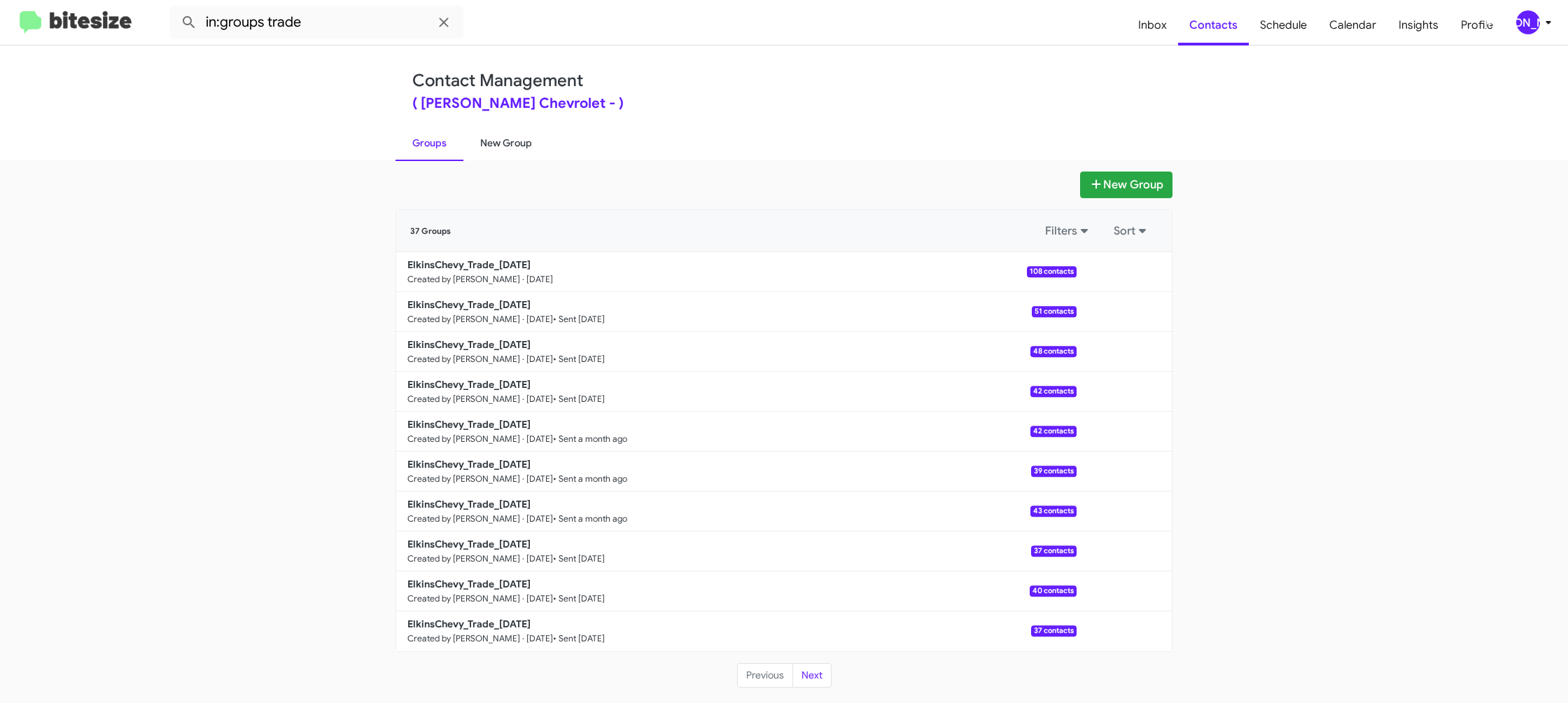
click at [505, 142] on link "New Group" at bounding box center [506, 143] width 86 height 36
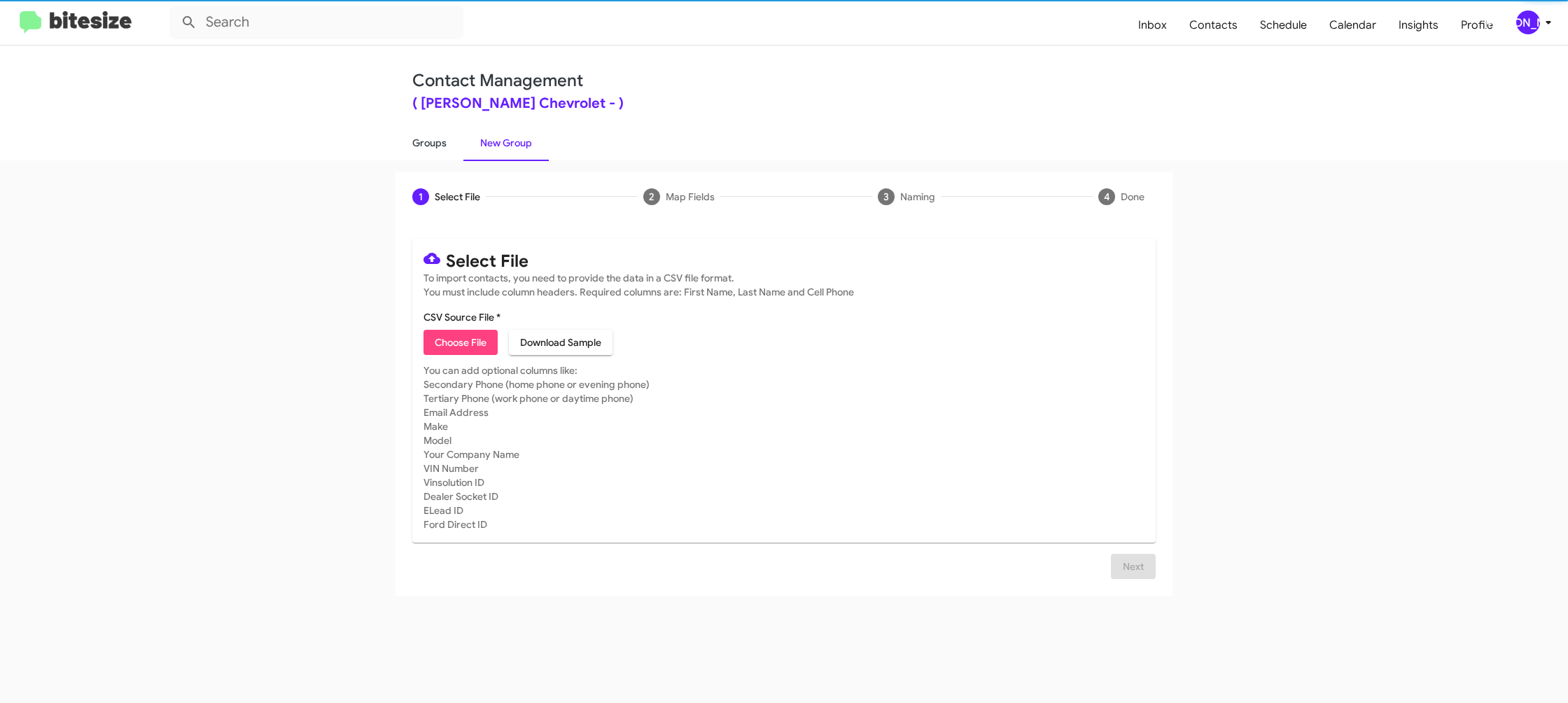
click at [438, 141] on link "Groups" at bounding box center [429, 143] width 68 height 36
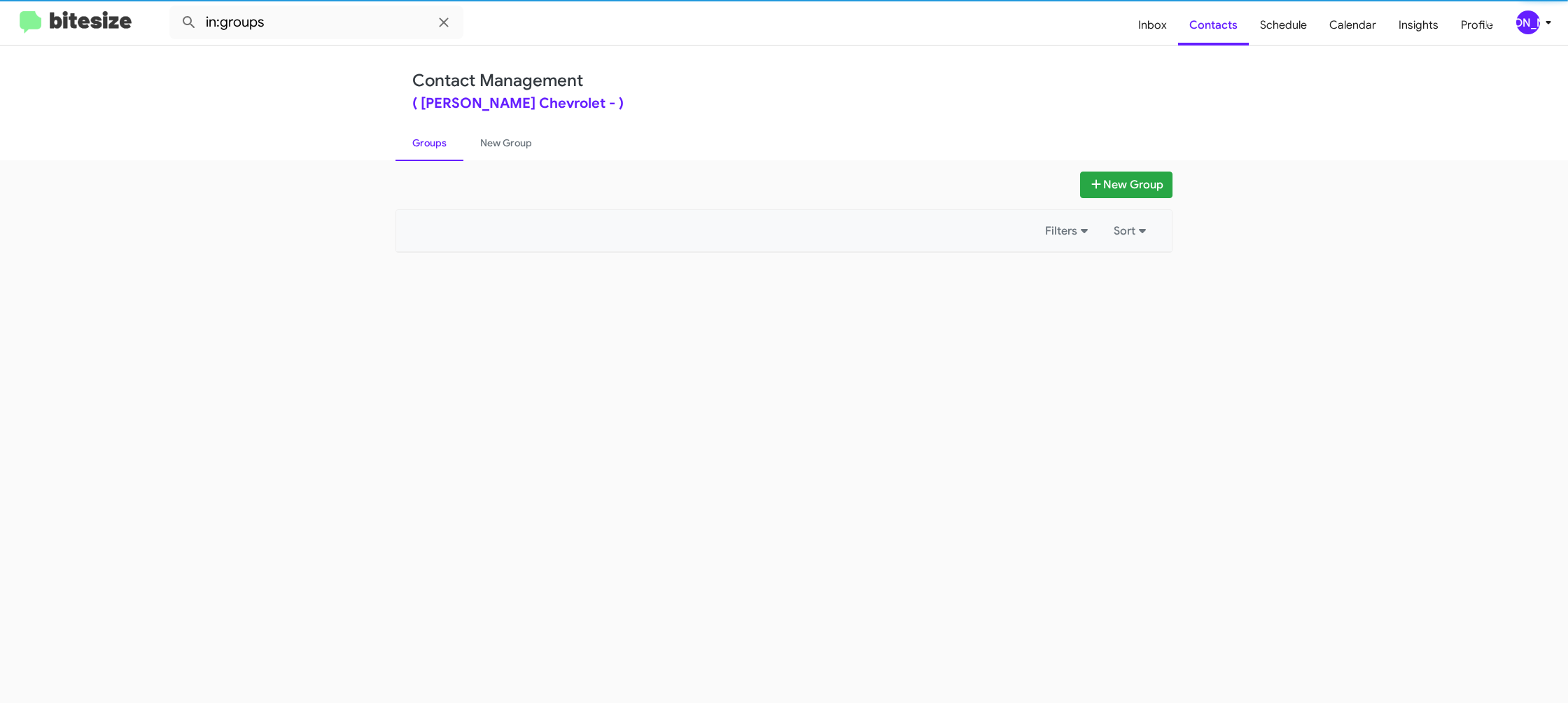
click at [438, 141] on link "Groups" at bounding box center [429, 143] width 68 height 36
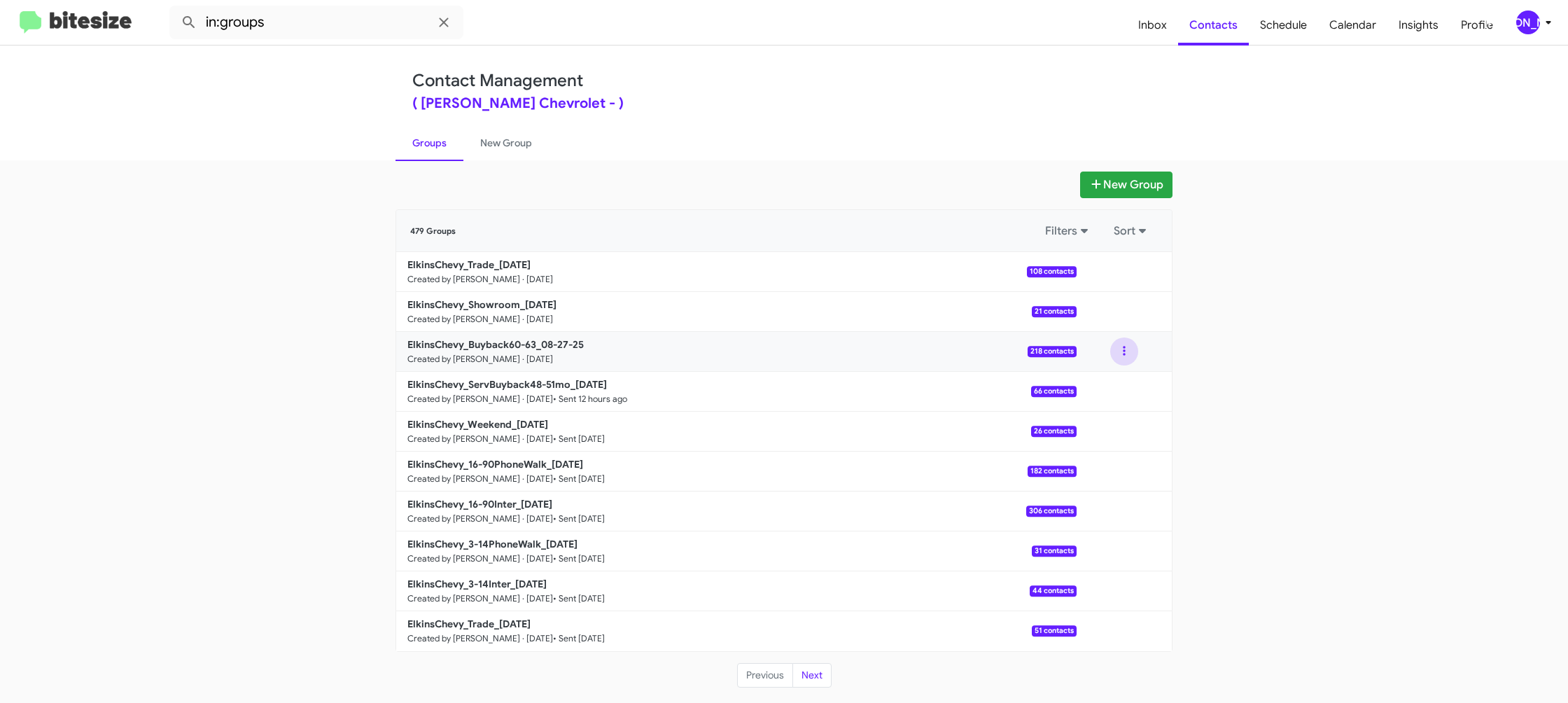
click at [1121, 357] on button at bounding box center [1124, 351] width 28 height 28
click at [1111, 383] on button "View contacts" at bounding box center [1082, 389] width 112 height 34
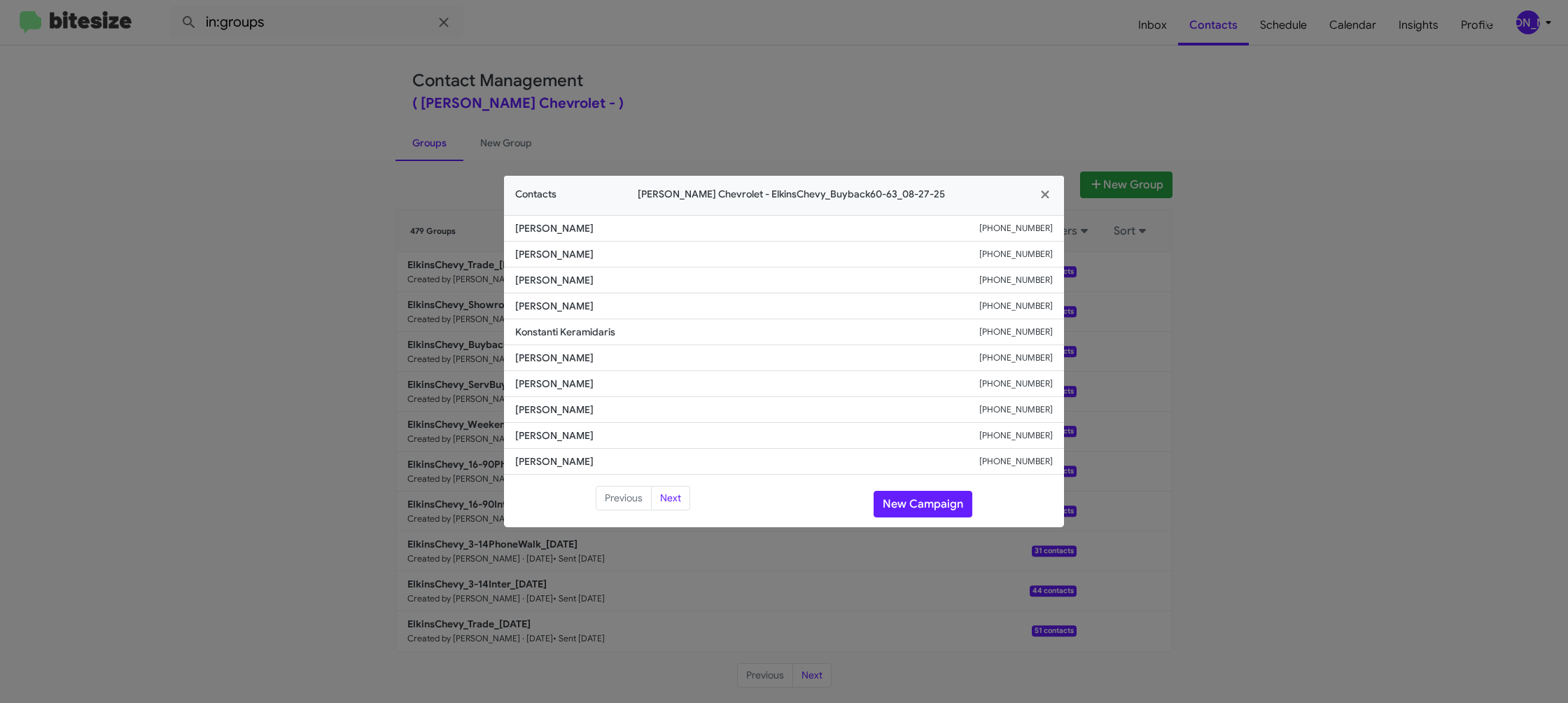
drag, startPoint x: 276, startPoint y: 113, endPoint x: 306, endPoint y: 41, distance: 78.0
click at [276, 110] on modal-container "Contacts Elkins Chevrolet - ElkinsChevy_Buyback60-63_08-27-25 Kimberly Feldbaum…" at bounding box center [784, 351] width 1568 height 703
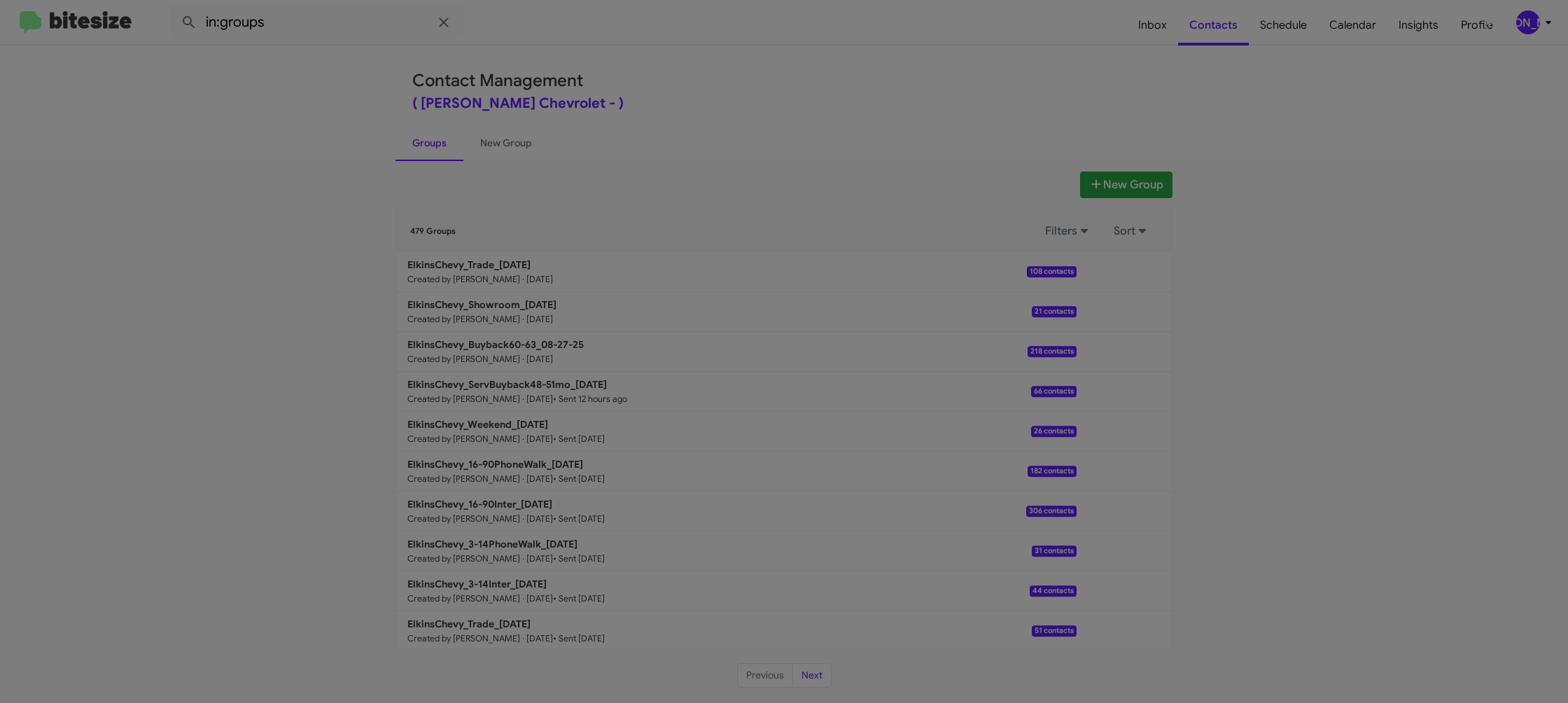
click at [306, 41] on modal-container "Contacts Elkins Chevrolet - ElkinsChevy_Buyback60-63_08-27-25 Kimberly Feldbaum…" at bounding box center [784, 351] width 1568 height 703
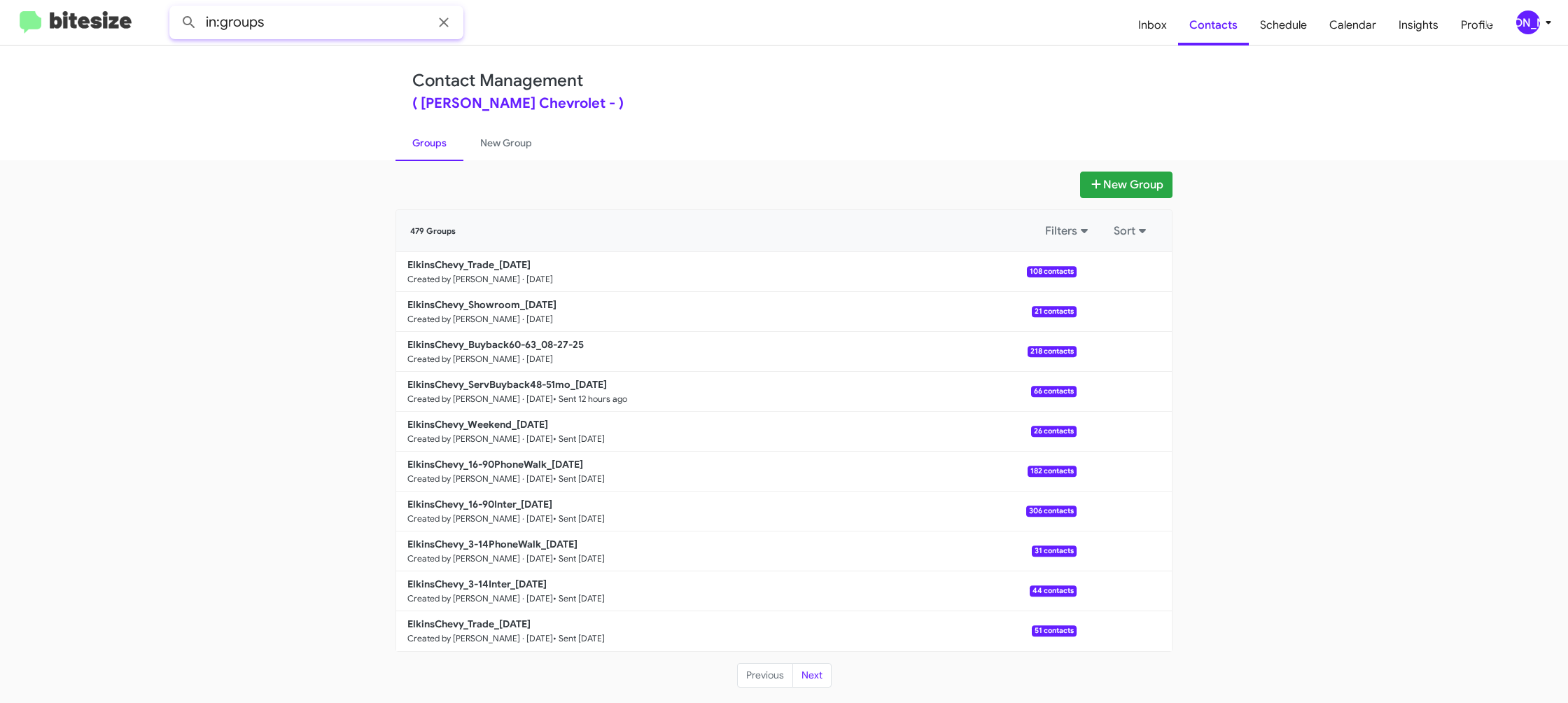
click at [311, 30] on input "in:groups" at bounding box center [316, 22] width 294 height 34
type input "in:groups 60"
click at [175, 9] on button at bounding box center [188, 22] width 28 height 28
click at [527, 132] on link "New Group" at bounding box center [506, 143] width 86 height 36
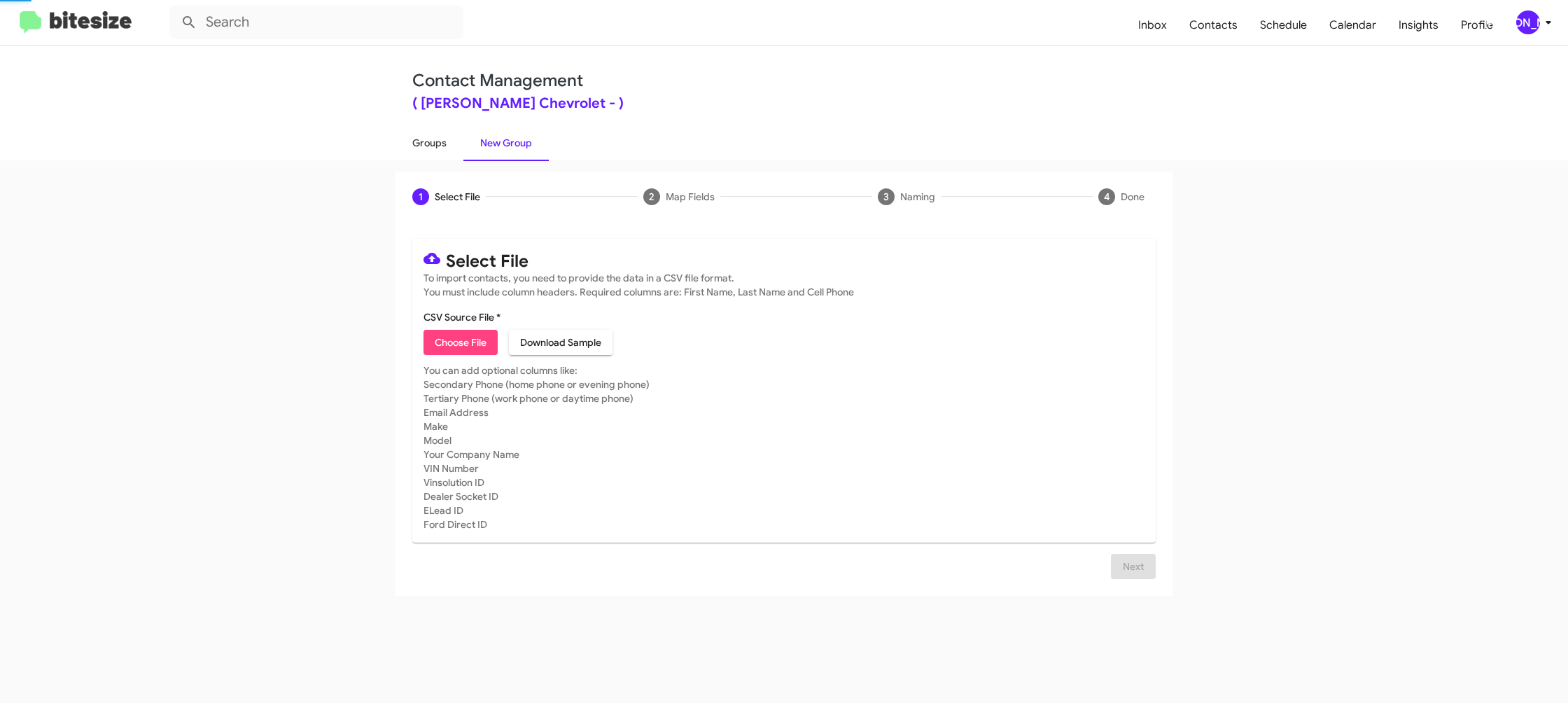
click at [455, 141] on link "Groups" at bounding box center [429, 143] width 68 height 36
type input "in:groups"
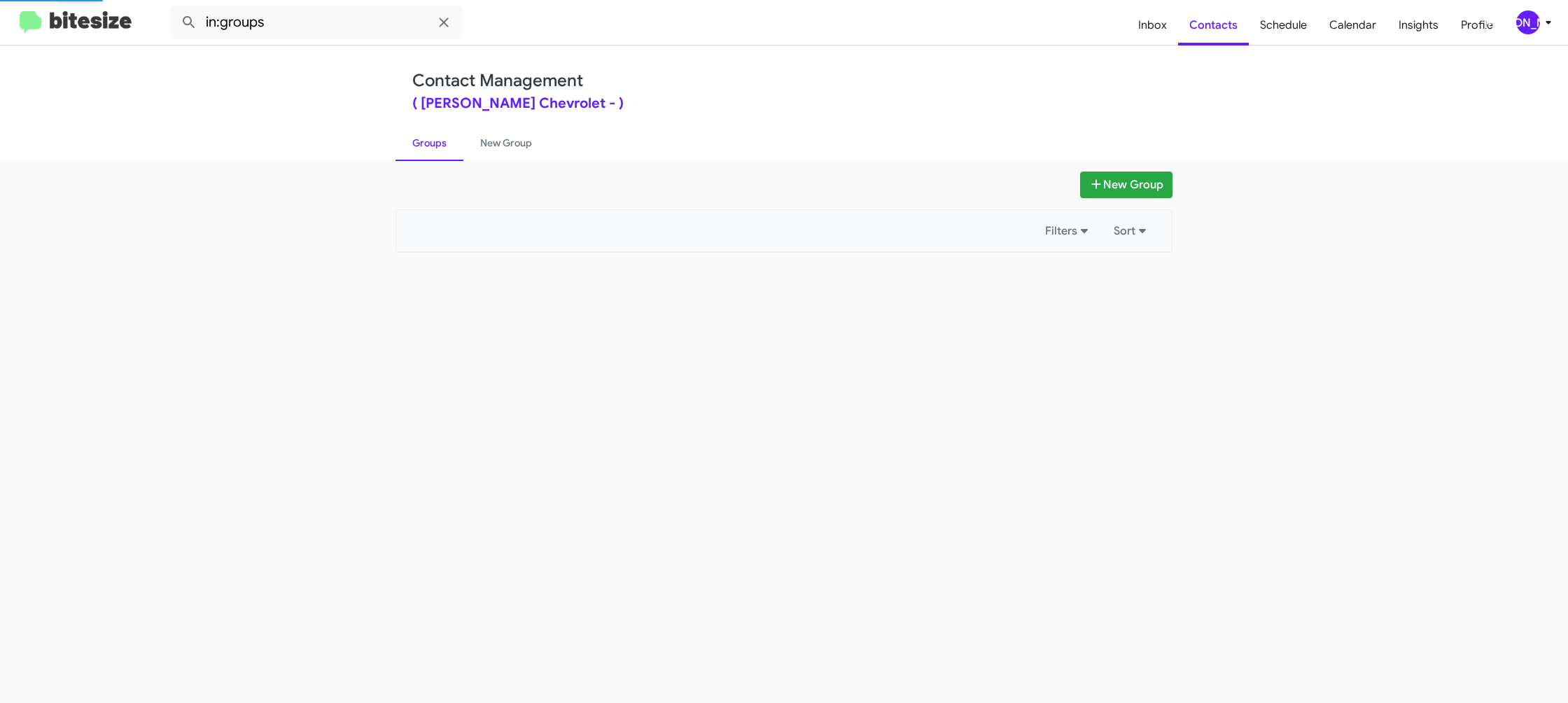
click at [455, 141] on link "Groups" at bounding box center [429, 143] width 68 height 36
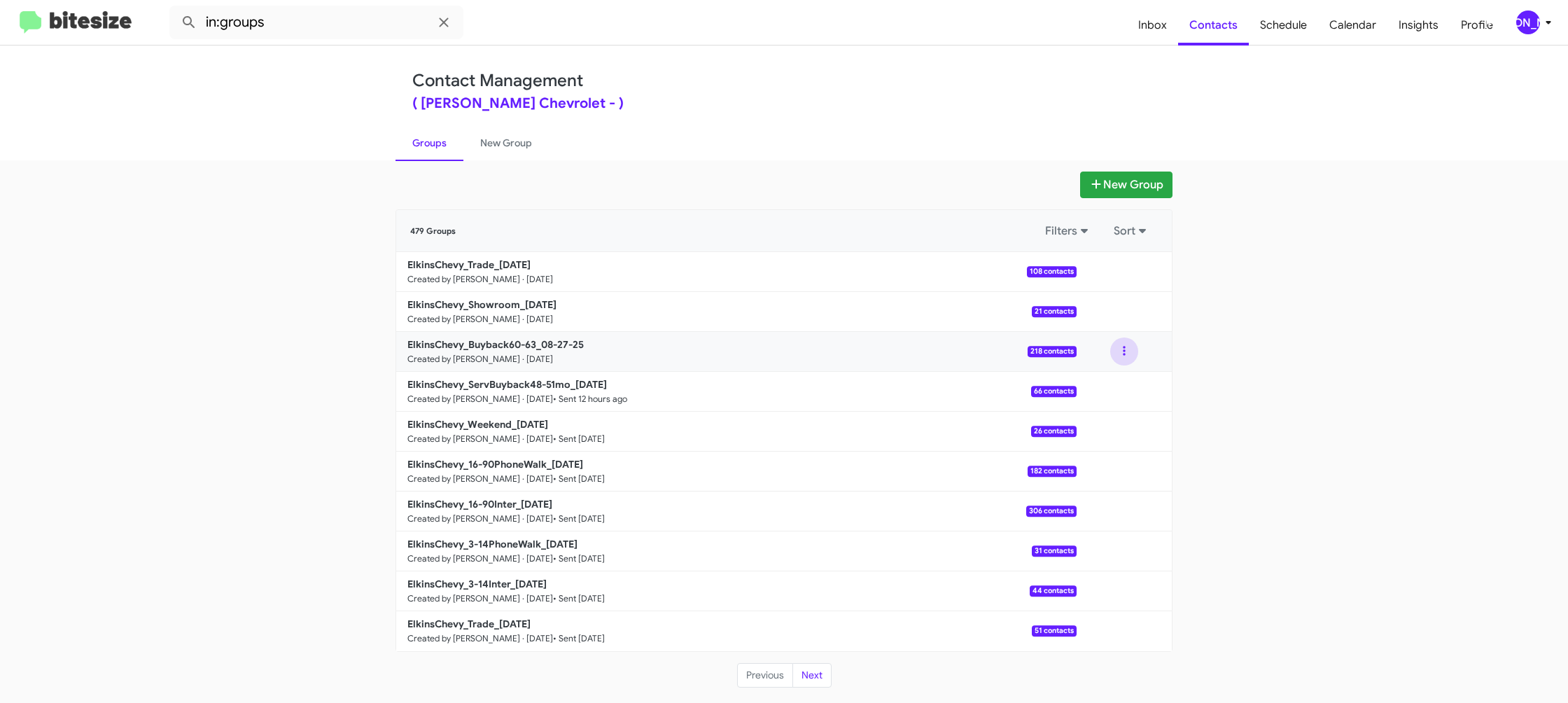
click at [1126, 355] on button at bounding box center [1124, 351] width 28 height 28
click at [1108, 380] on button "View contacts" at bounding box center [1082, 389] width 112 height 34
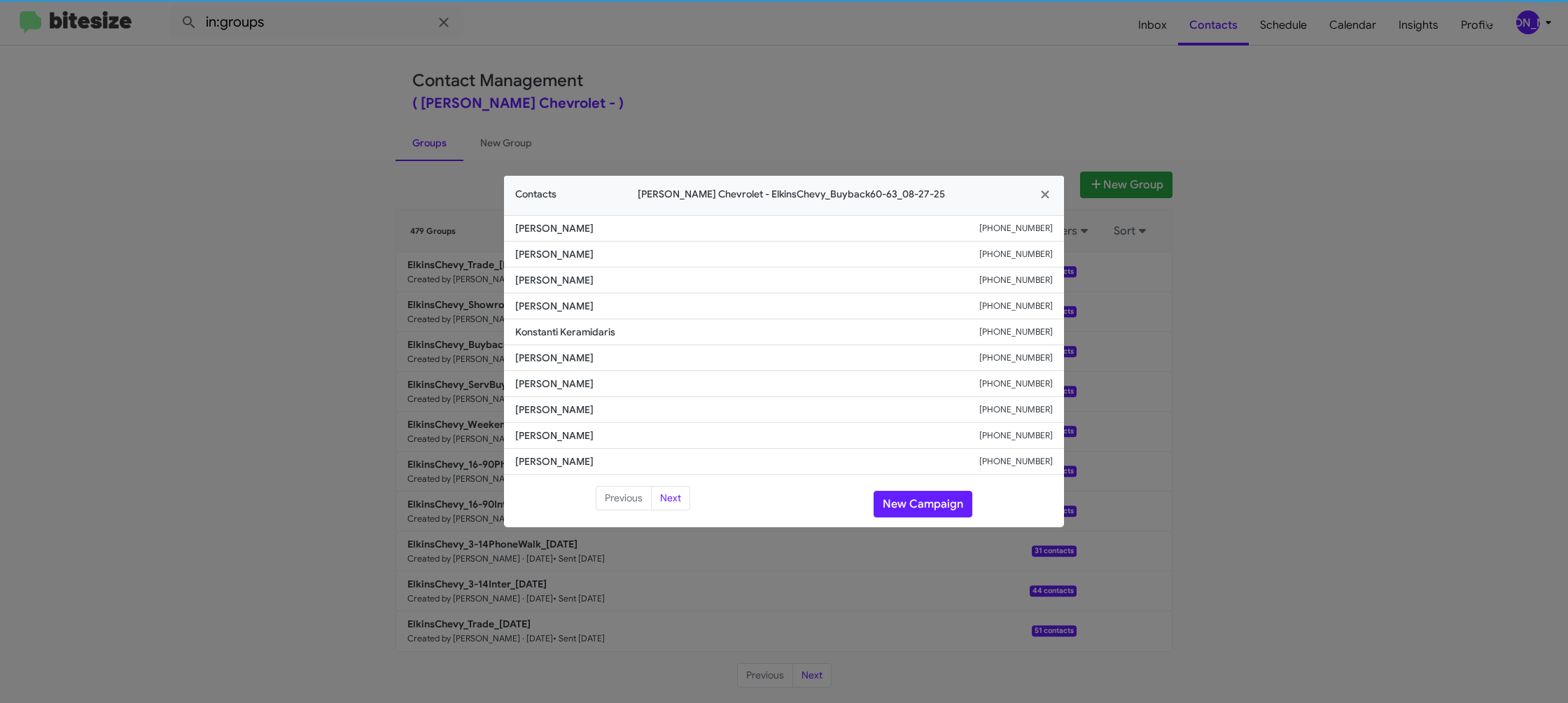
click at [562, 356] on span "Bryan Winser" at bounding box center [747, 358] width 464 height 14
drag, startPoint x: 562, startPoint y: 356, endPoint x: 578, endPoint y: 361, distance: 16.8
click at [560, 356] on span "Bryan Winser" at bounding box center [747, 358] width 464 height 14
copy span "Bryan Winser"
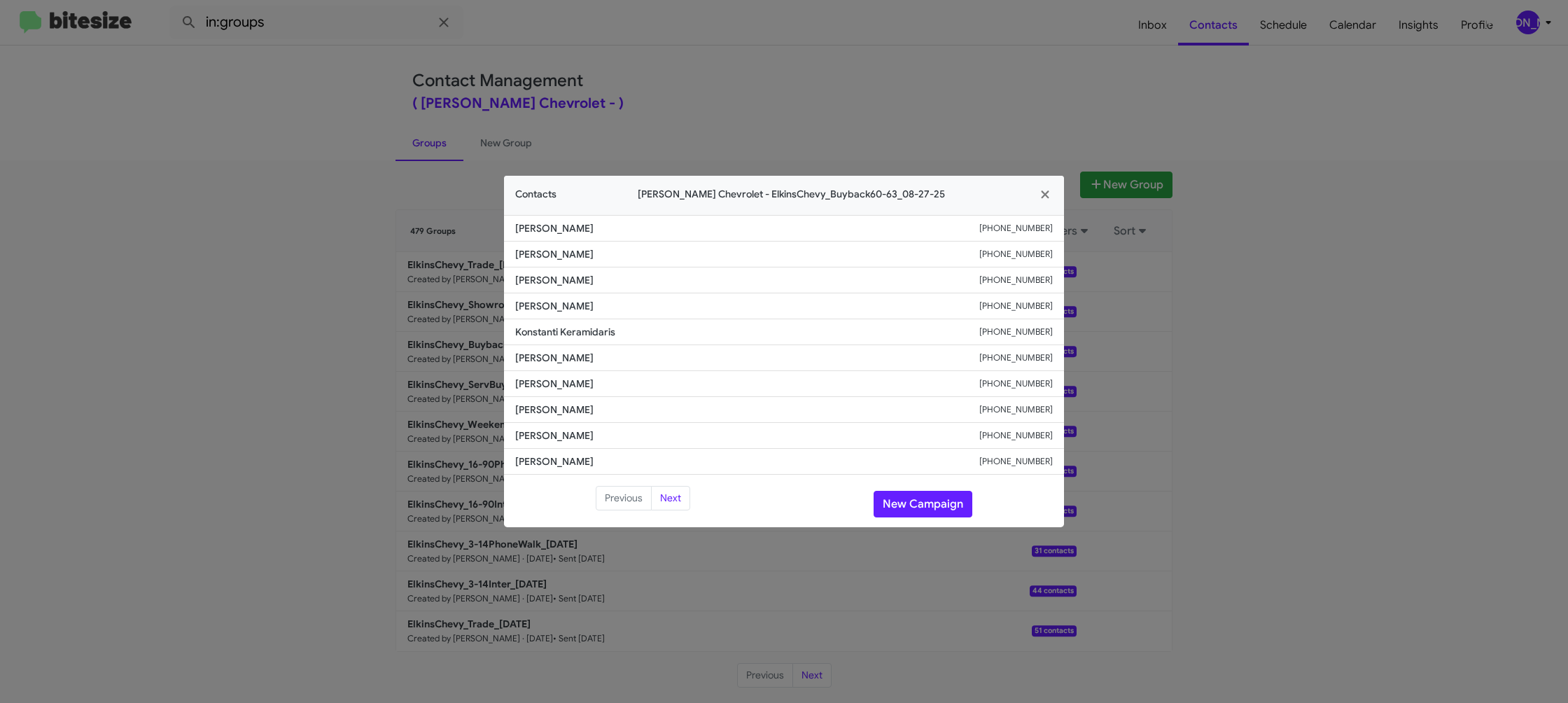
drag, startPoint x: 809, startPoint y: 85, endPoint x: 1083, endPoint y: 315, distance: 357.7
click at [845, 109] on modal-container "Contacts Elkins Chevrolet - ElkinsChevy_Buyback60-63_08-27-25 Kimberly Feldbaum…" at bounding box center [784, 351] width 1568 height 703
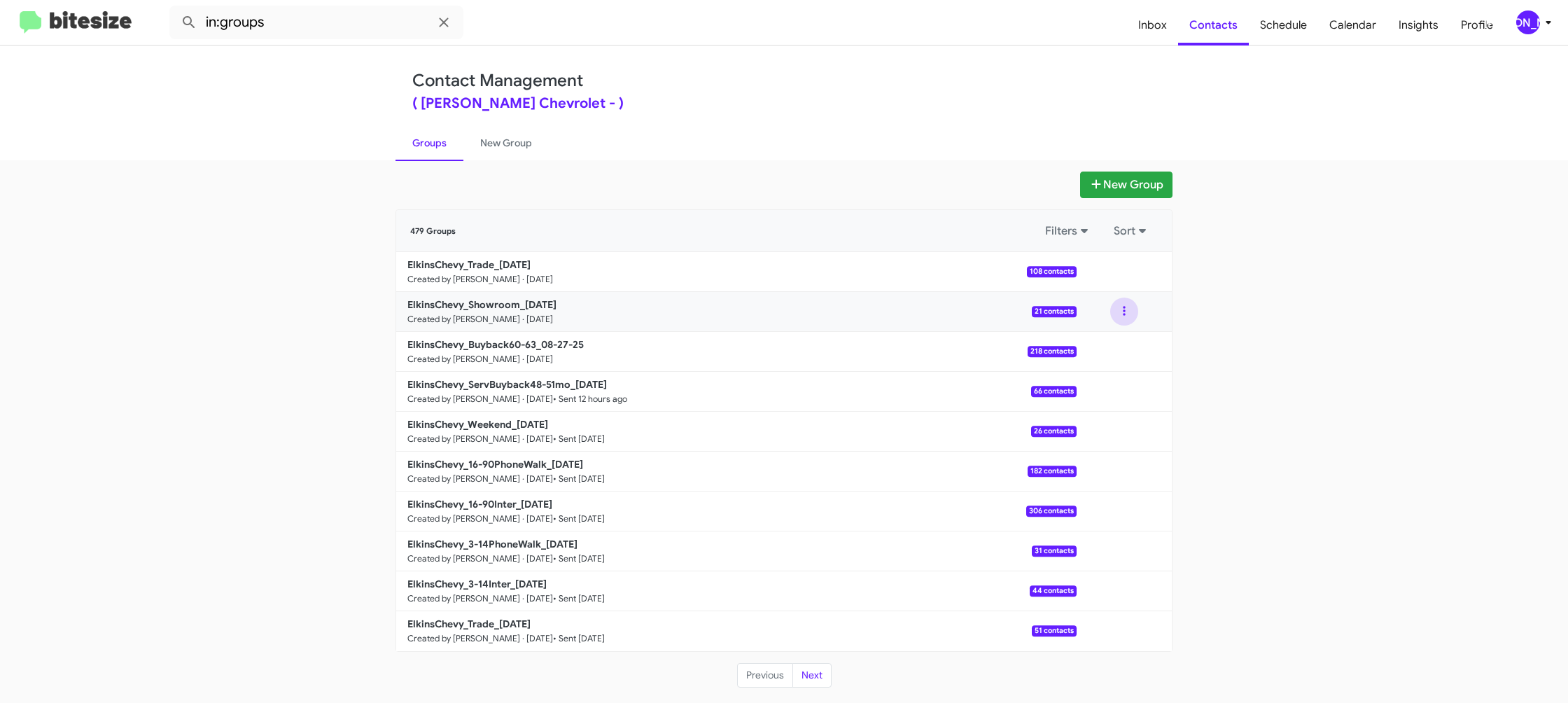
click at [1122, 317] on button at bounding box center [1124, 311] width 28 height 28
click at [1093, 342] on button "View contacts" at bounding box center [1082, 349] width 112 height 34
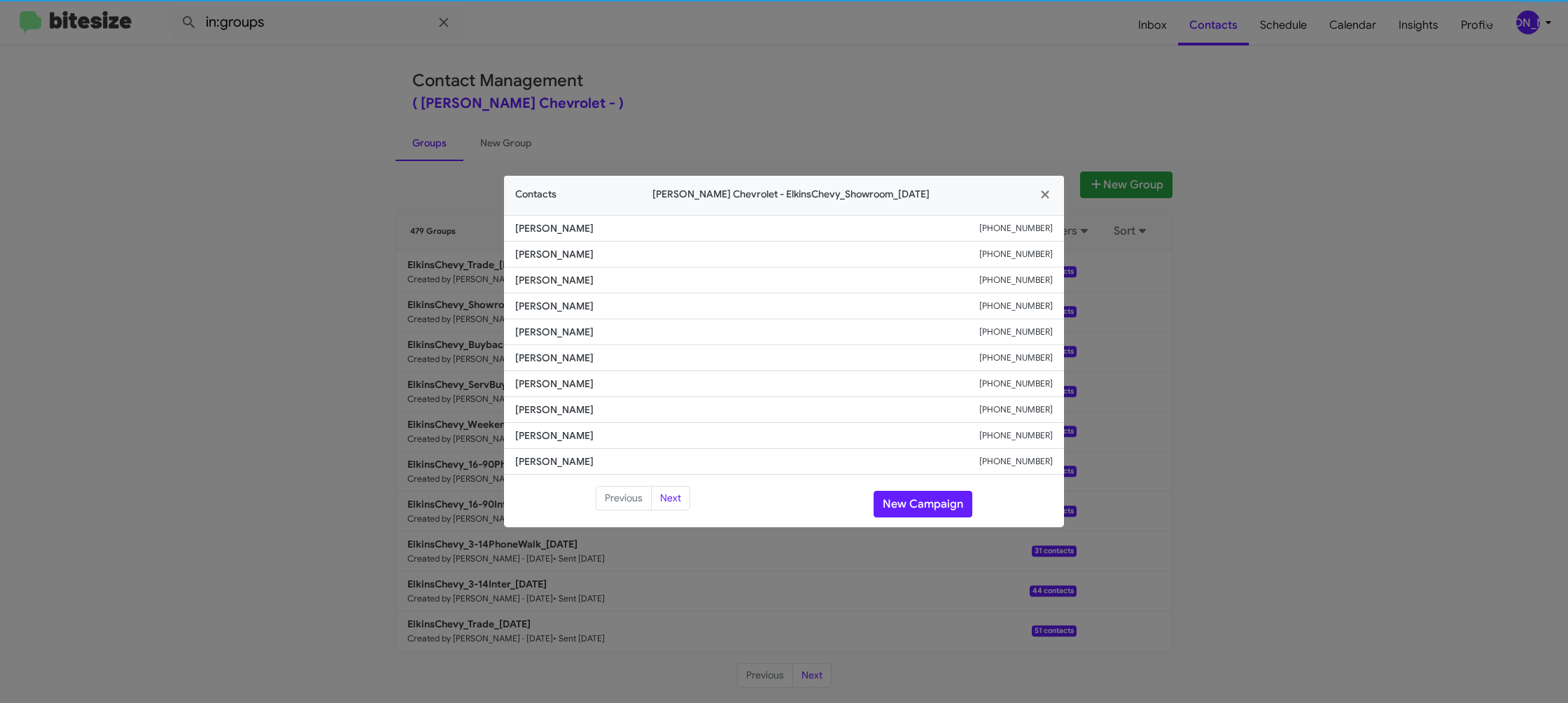
click at [551, 363] on span "Daniel Bermudez" at bounding box center [747, 358] width 464 height 14
drag, startPoint x: 777, startPoint y: 57, endPoint x: 824, endPoint y: 91, distance: 58.0
click at [794, 70] on modal-container "Contacts Elkins Chevrolet - ElkinsChevy_Showroom_08-27-25 Tracy Baker +16092345…" at bounding box center [784, 351] width 1568 height 703
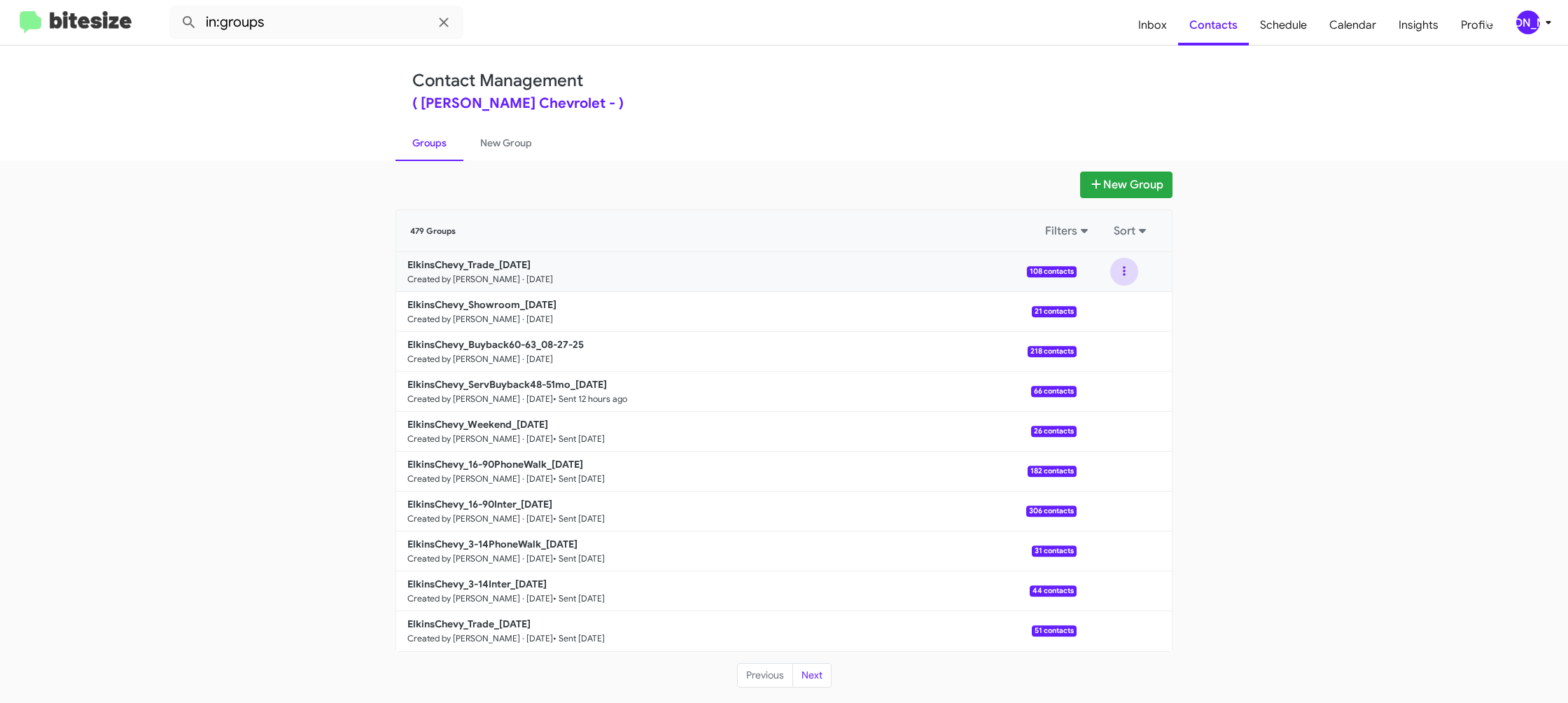
click at [1121, 278] on button at bounding box center [1124, 271] width 28 height 28
click at [1110, 310] on button "View contacts" at bounding box center [1082, 309] width 112 height 34
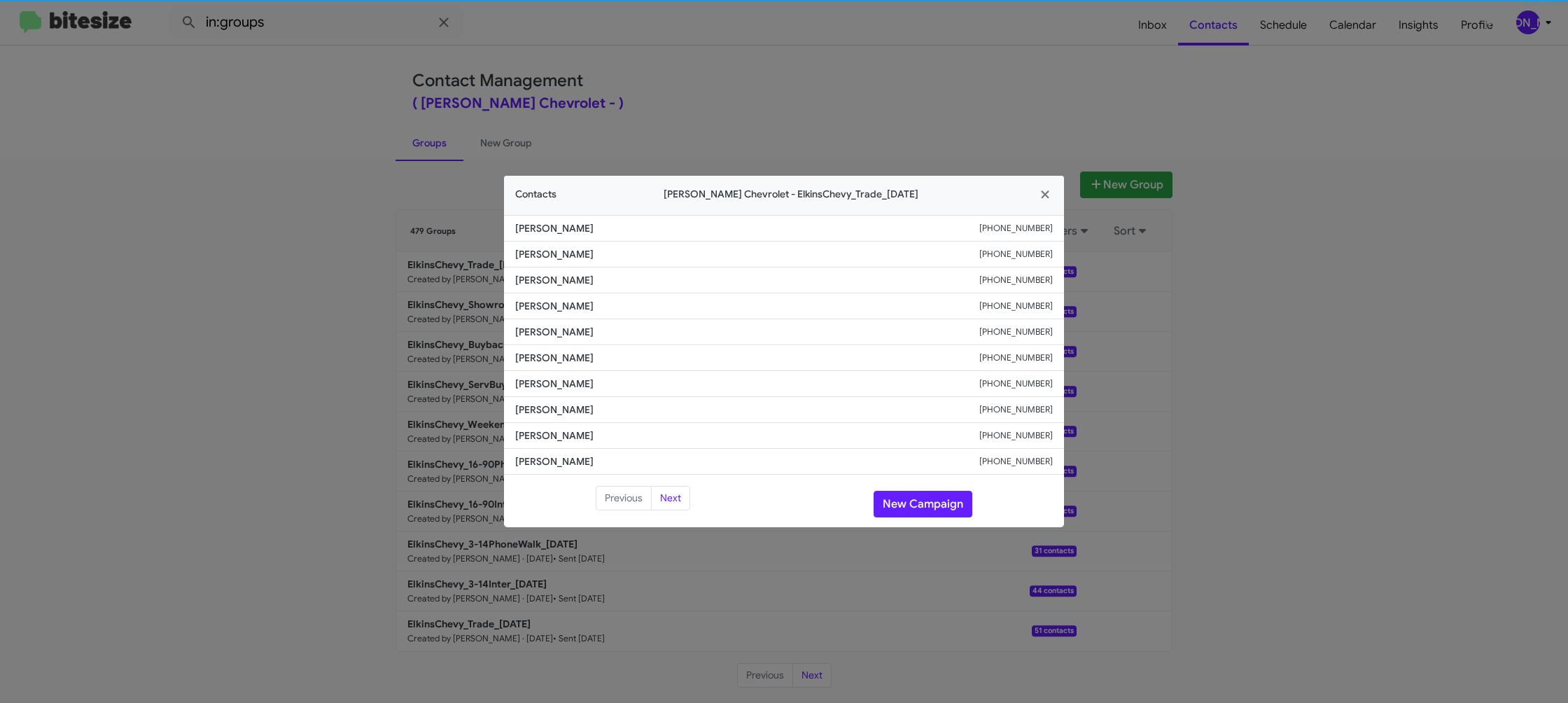
click at [531, 354] on span "Sandra Aliano" at bounding box center [747, 358] width 464 height 14
drag, startPoint x: 317, startPoint y: 138, endPoint x: 400, endPoint y: 275, distance: 160.2
click at [318, 139] on modal-container "Contacts Elkins Chevrolet - ElkinsChevy_Trade_08-27-25 Randy Dietrich +17175868…" at bounding box center [784, 351] width 1568 height 703
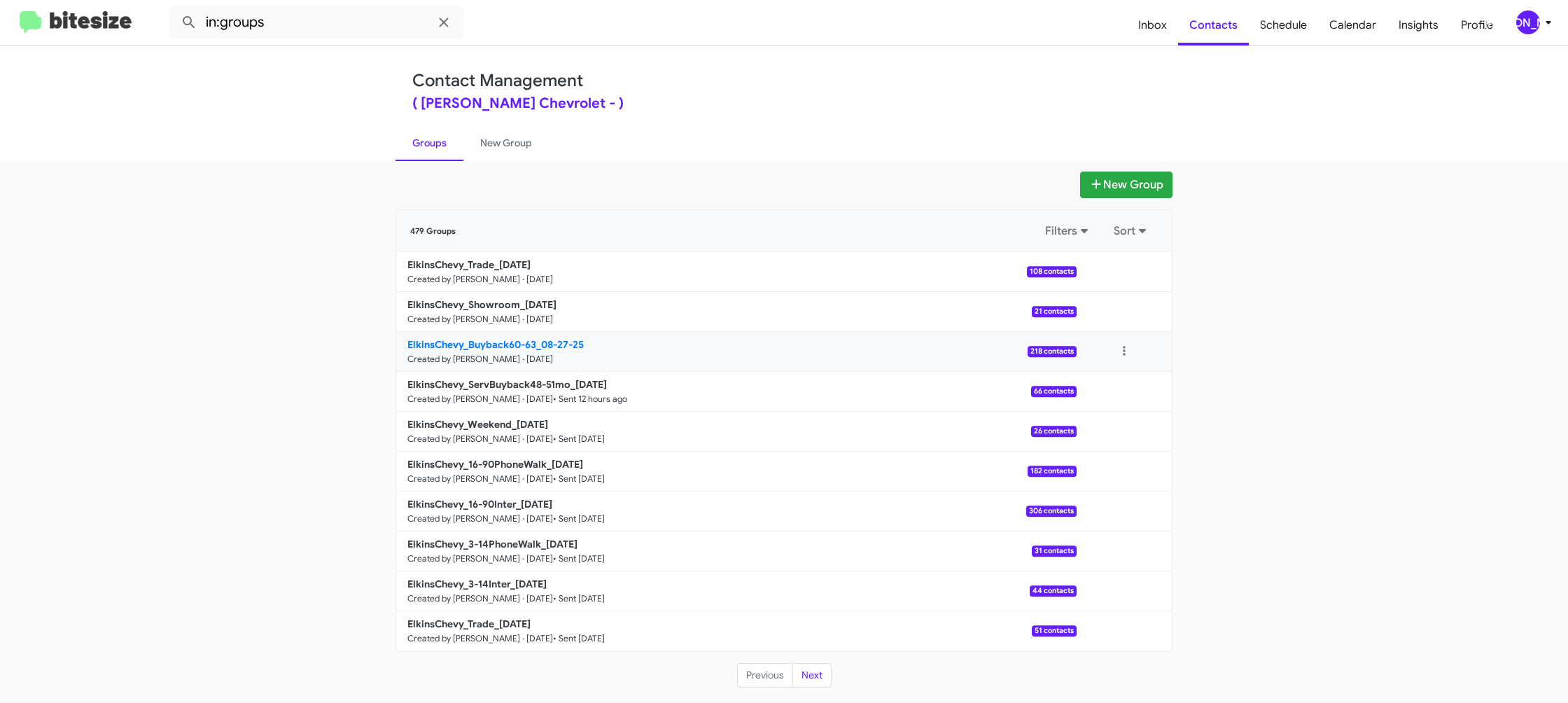
click at [475, 341] on b "ElkinsChevy_Buyback60-63_08-27-25" at bounding box center [495, 345] width 176 height 13
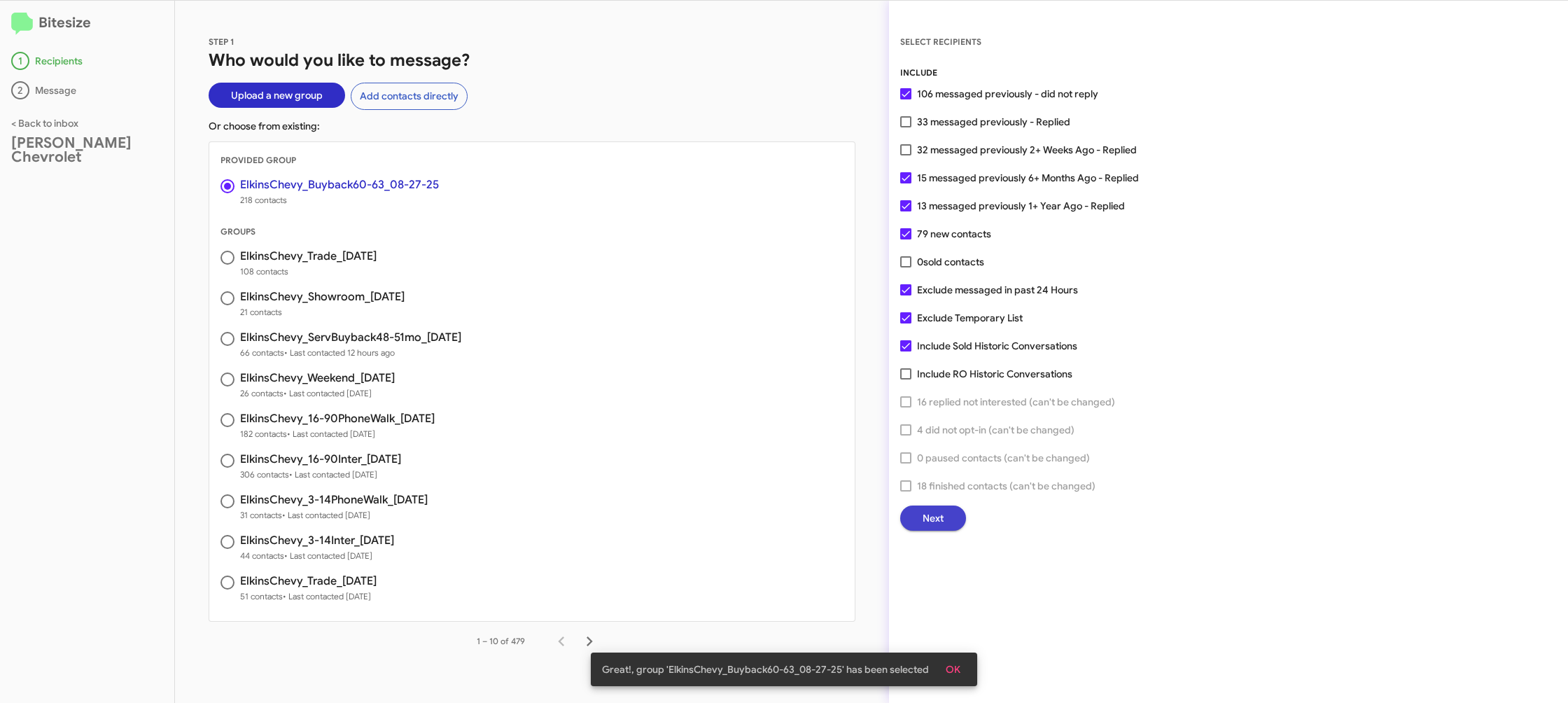
click at [931, 517] on span "Next" at bounding box center [933, 517] width 21 height 25
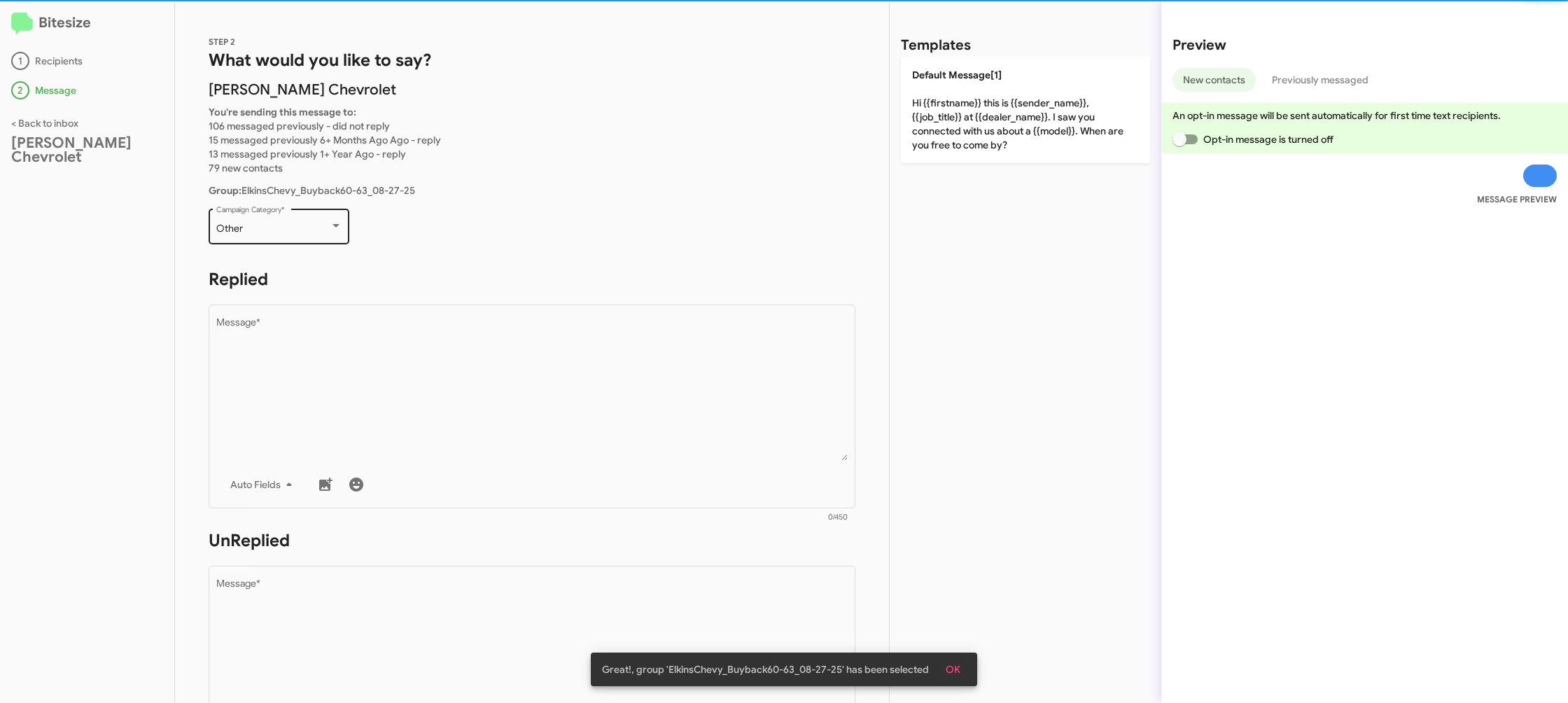
click at [304, 223] on div "Other Campaign Category *" at bounding box center [279, 225] width 126 height 39
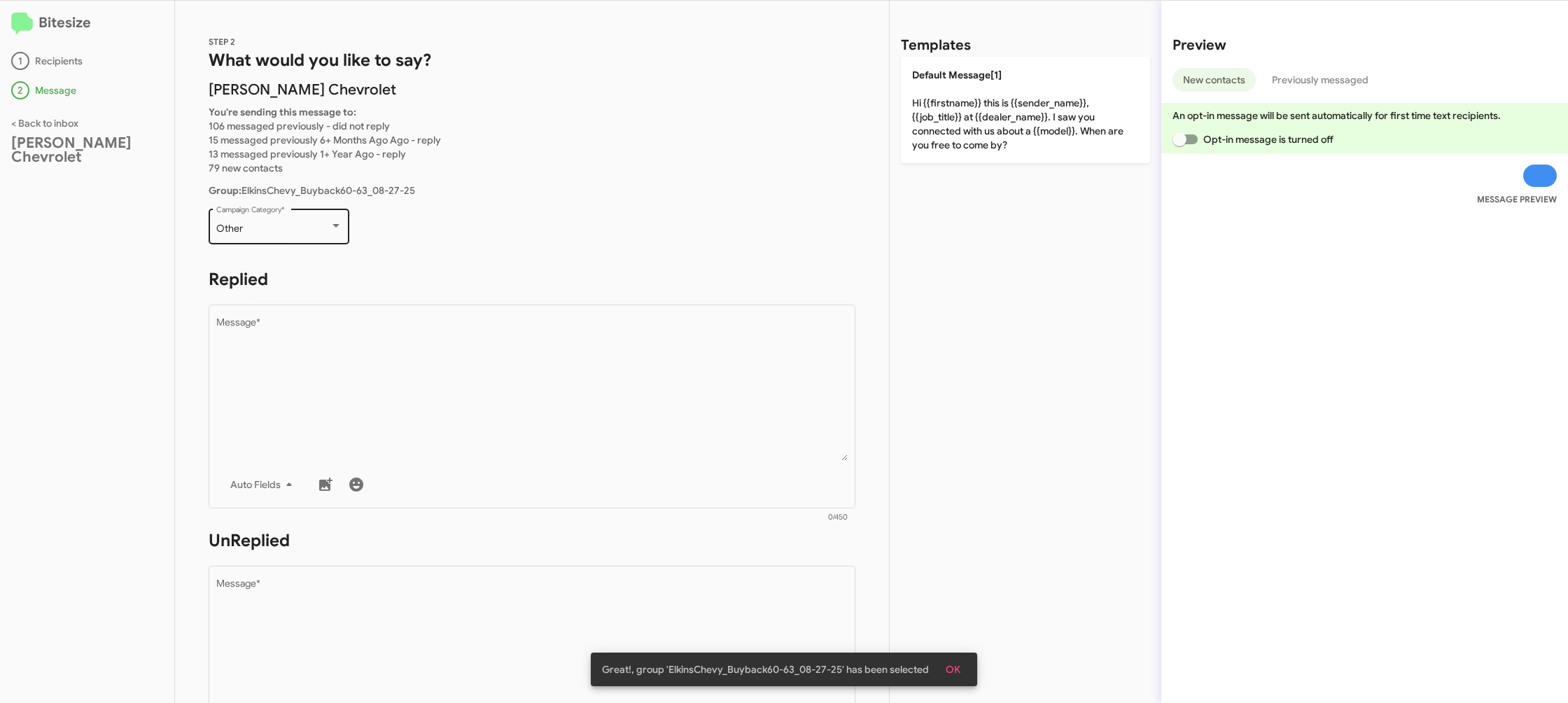
click at [304, 223] on div "Other Campaign Category *" at bounding box center [279, 225] width 126 height 39
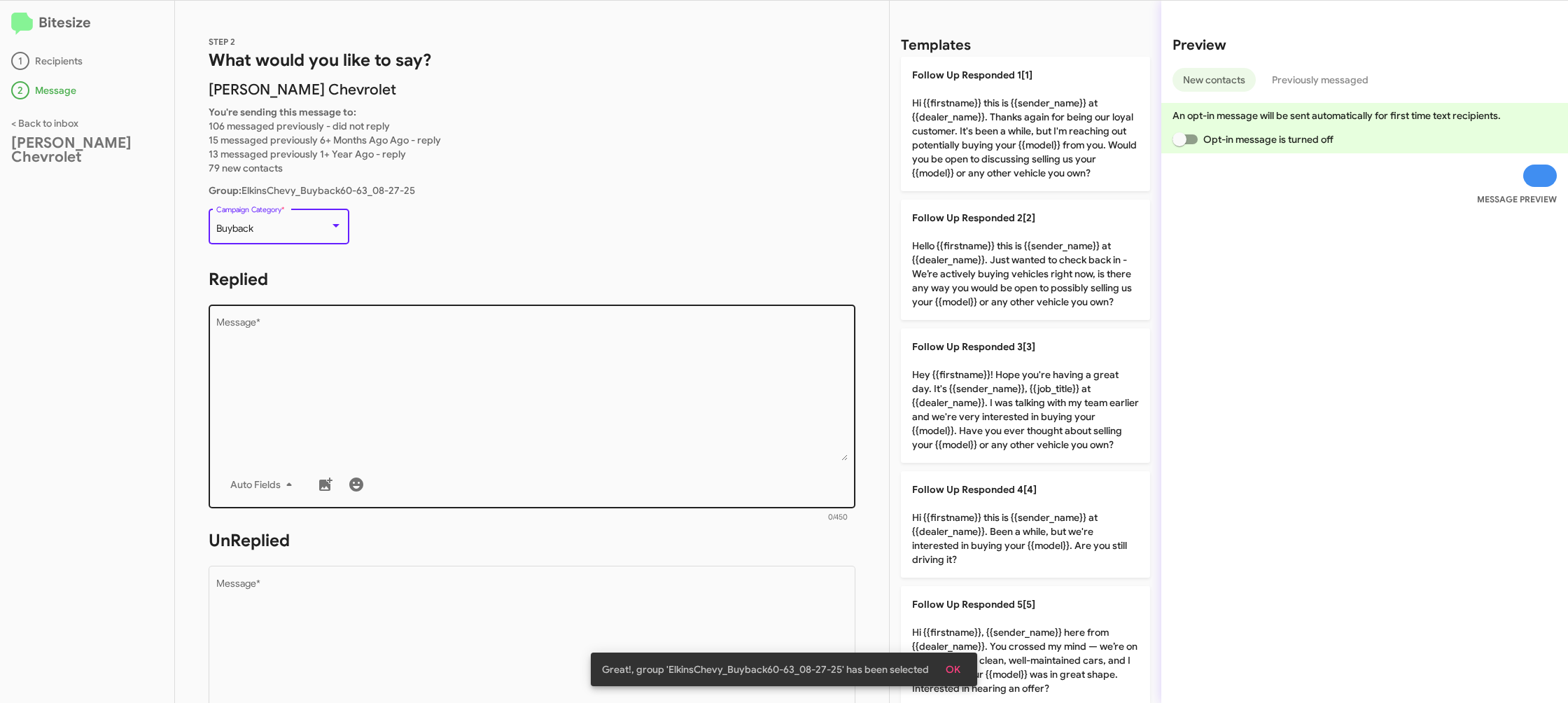
click at [455, 389] on textarea "Message *" at bounding box center [532, 389] width 632 height 143
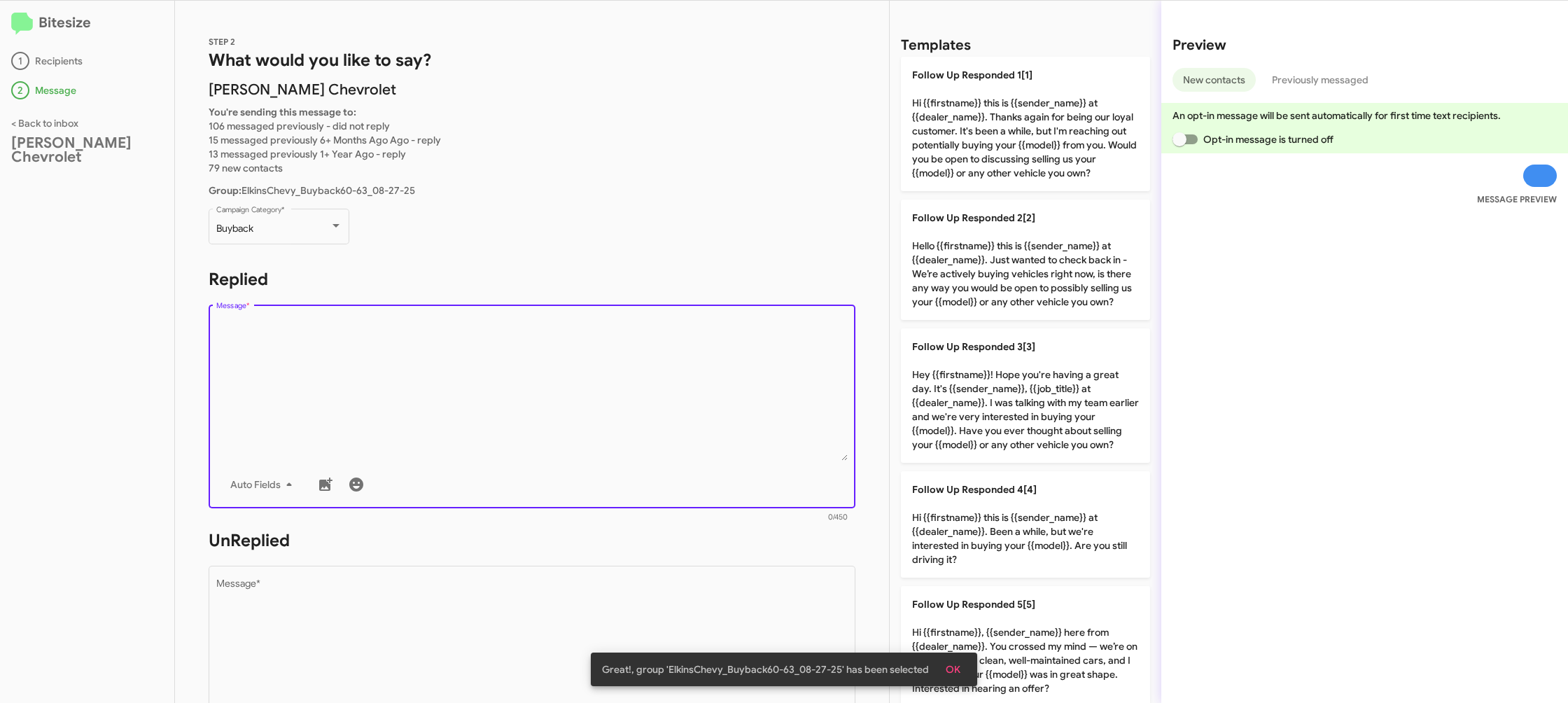
click at [455, 389] on textarea "Message *" at bounding box center [532, 389] width 632 height 143
drag, startPoint x: 455, startPoint y: 389, endPoint x: 742, endPoint y: 410, distance: 287.8
click at [485, 380] on textarea "Message *" at bounding box center [532, 389] width 632 height 143
drag, startPoint x: 962, startPoint y: 423, endPoint x: 707, endPoint y: 494, distance: 264.7
click at [960, 423] on p "Follow Up Responded 3[3] Hey {{firstname}}! Hope you're having a great day. It'…" at bounding box center [1025, 395] width 249 height 134
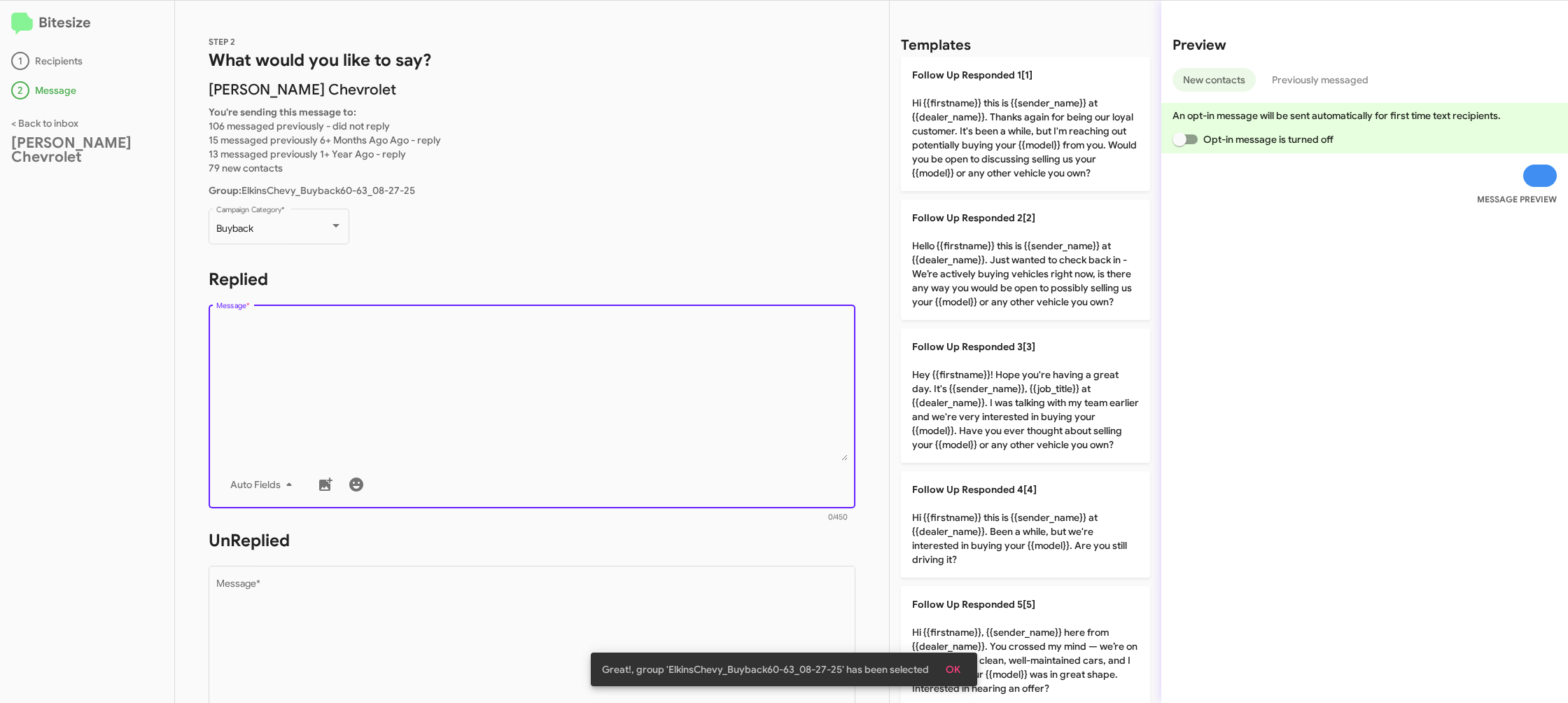
type textarea "Hey {{firstname}}! Hope you're having a great day. It's {{sender_name}}, {{job_…"
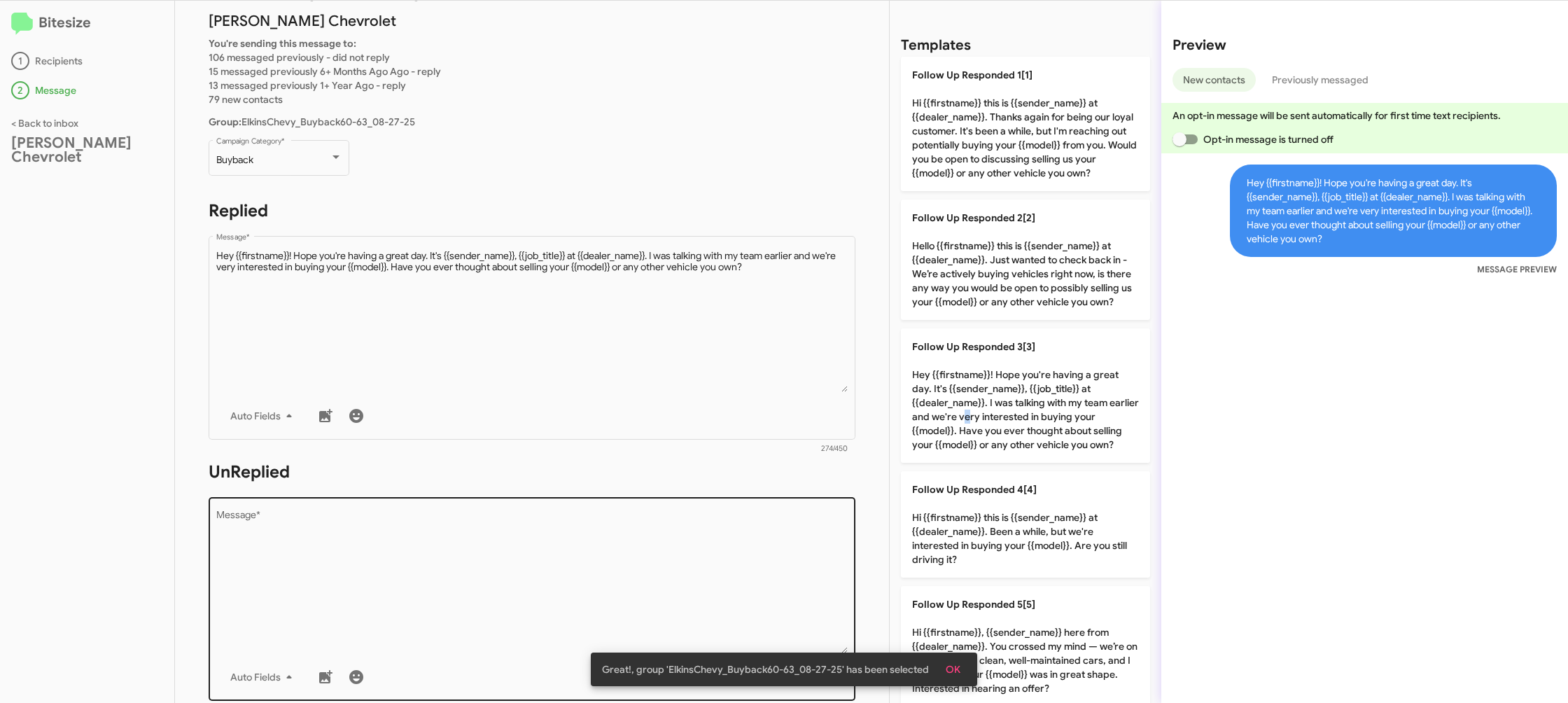
scroll to position [113, 0]
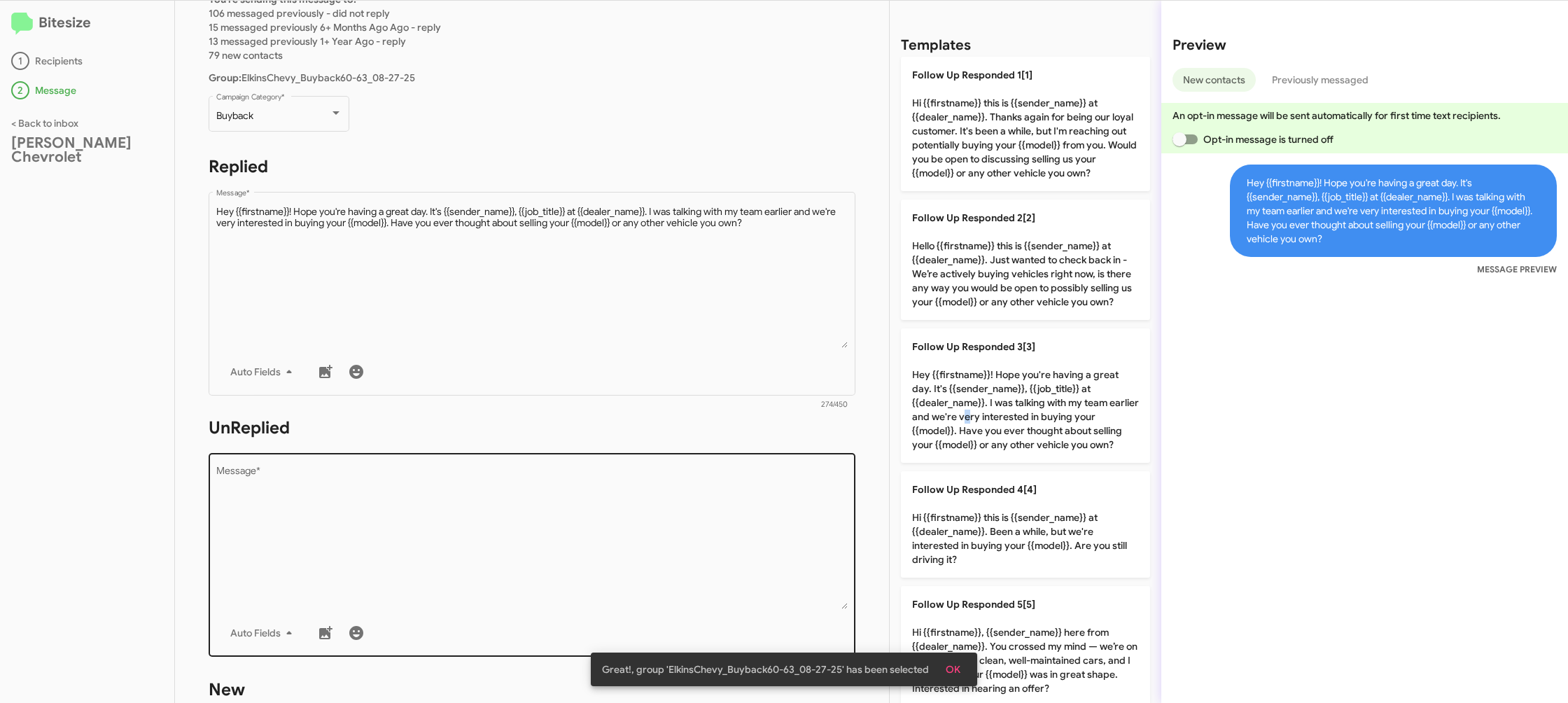
click at [697, 531] on textarea "Message *" at bounding box center [532, 537] width 632 height 143
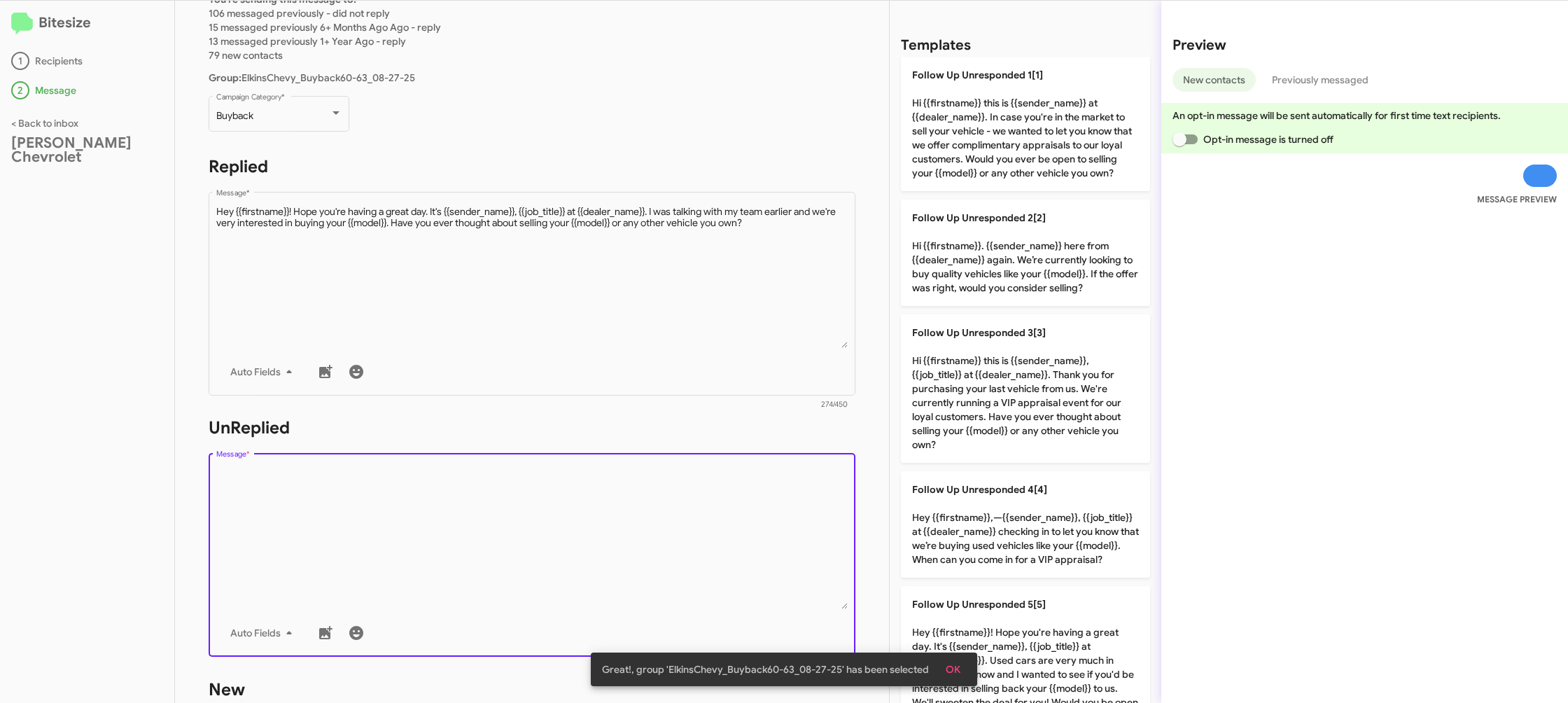
click at [697, 531] on textarea "Message *" at bounding box center [532, 537] width 632 height 143
drag, startPoint x: 697, startPoint y: 531, endPoint x: 963, endPoint y: 498, distance: 268.0
click at [721, 525] on textarea "Message *" at bounding box center [532, 537] width 632 height 143
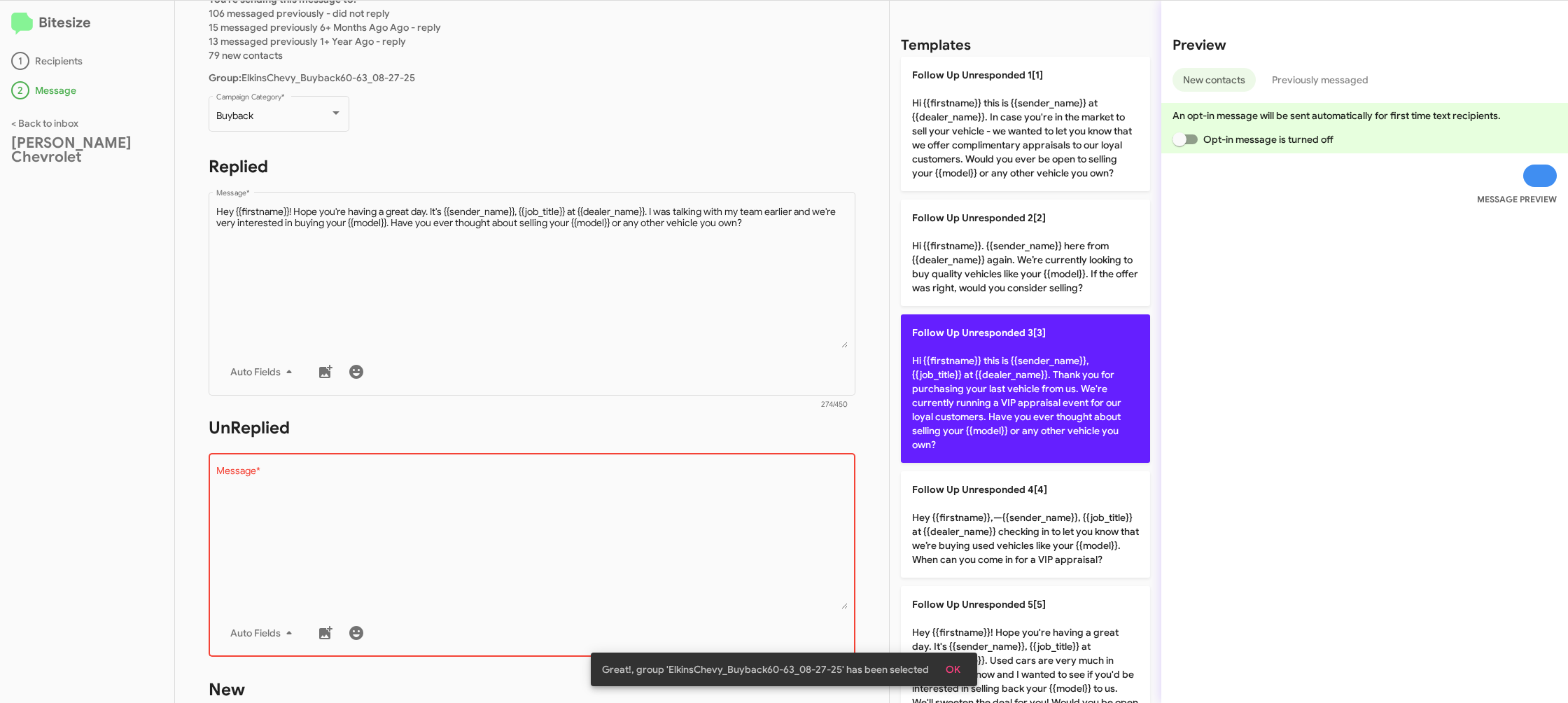
drag, startPoint x: 1004, startPoint y: 361, endPoint x: 938, endPoint y: 365, distance: 66.1
click at [995, 364] on p "Follow Up Unresponded 3[3] Hi {{firstname}} this is {{sender_name}}, {{job_titl…" at bounding box center [1025, 388] width 249 height 148
type textarea "Hi {{firstname}} this is {{sender_name}}, {{job_title}} at {{dealer_name}}. Tha…"
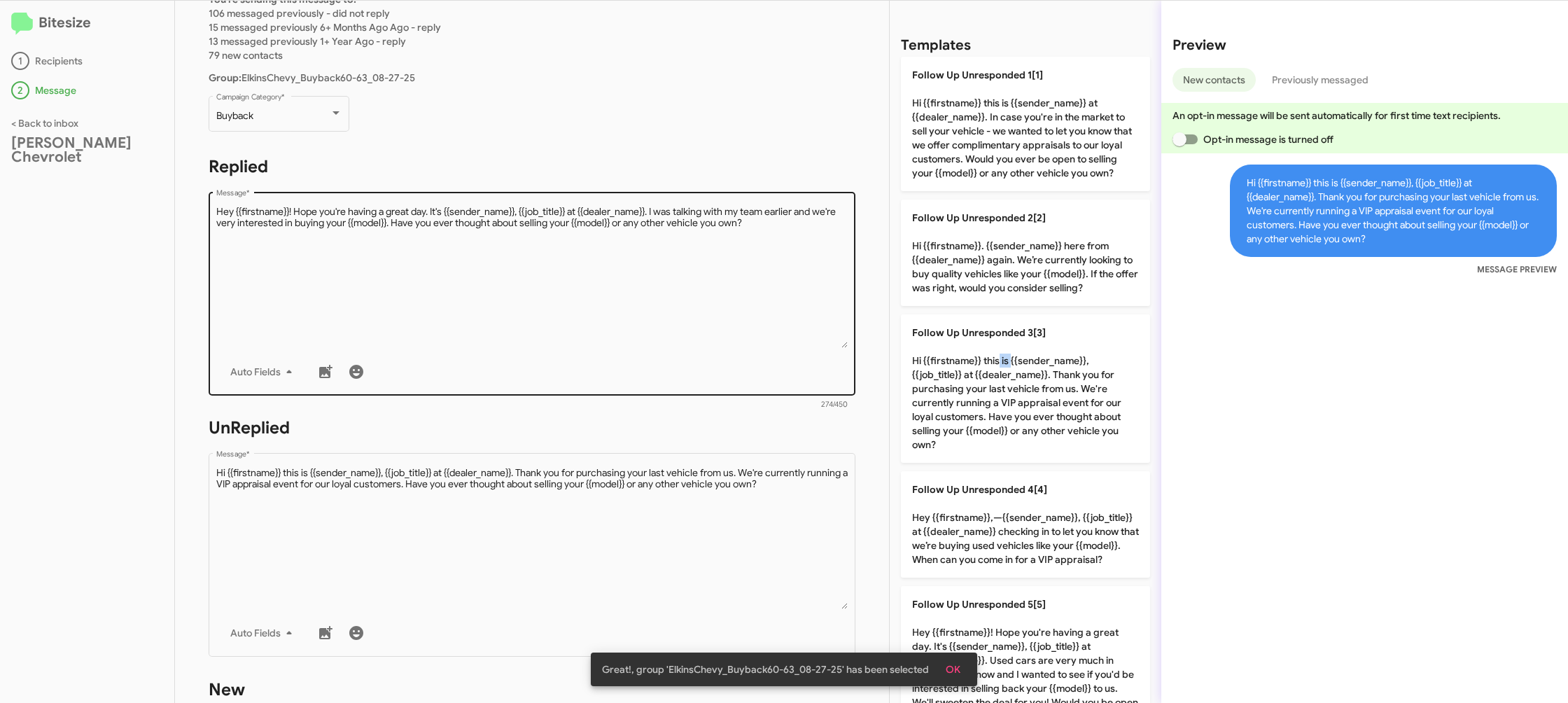
scroll to position [525, 0]
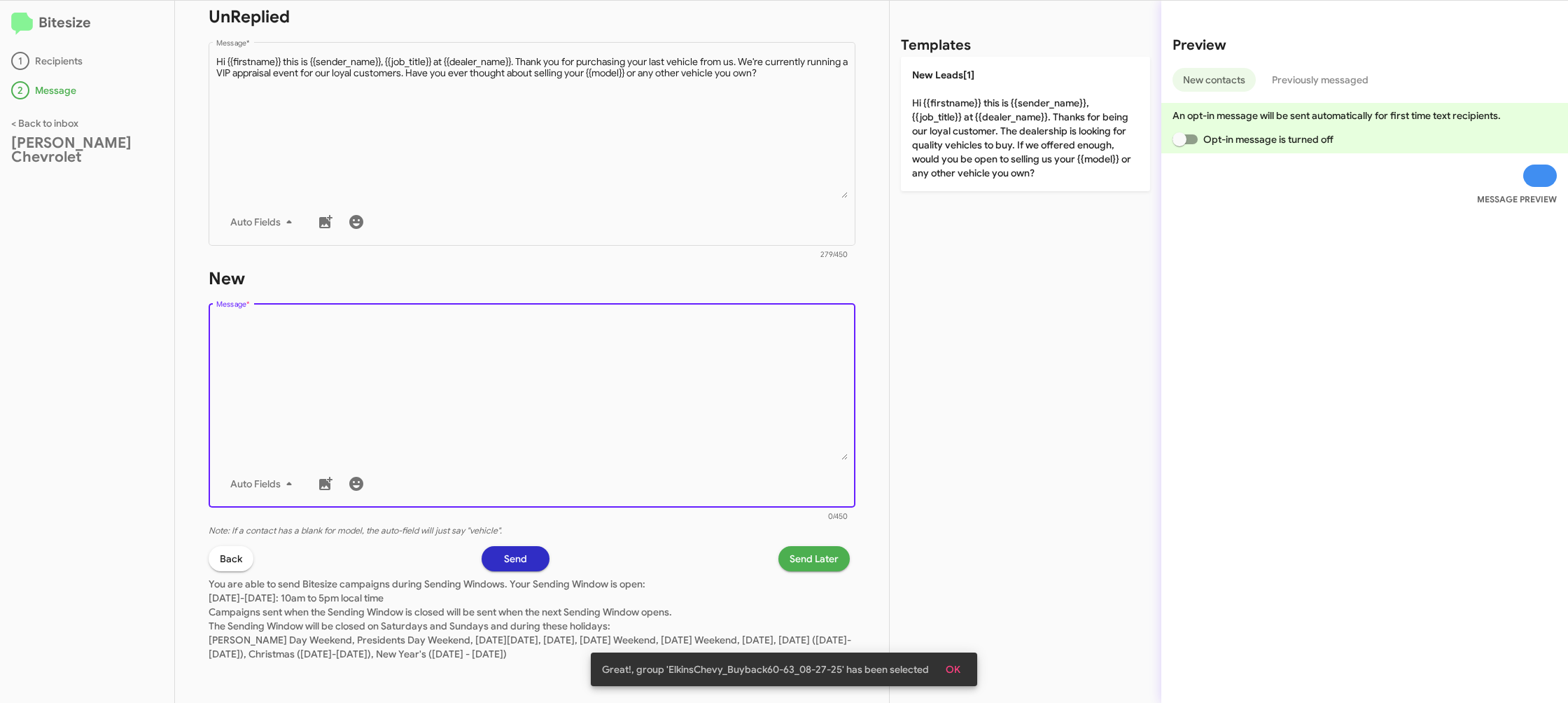
click at [678, 404] on textarea "Message *" at bounding box center [532, 388] width 632 height 143
drag, startPoint x: 678, startPoint y: 404, endPoint x: 809, endPoint y: 284, distance: 177.7
click at [752, 333] on textarea "Message *" at bounding box center [532, 388] width 632 height 143
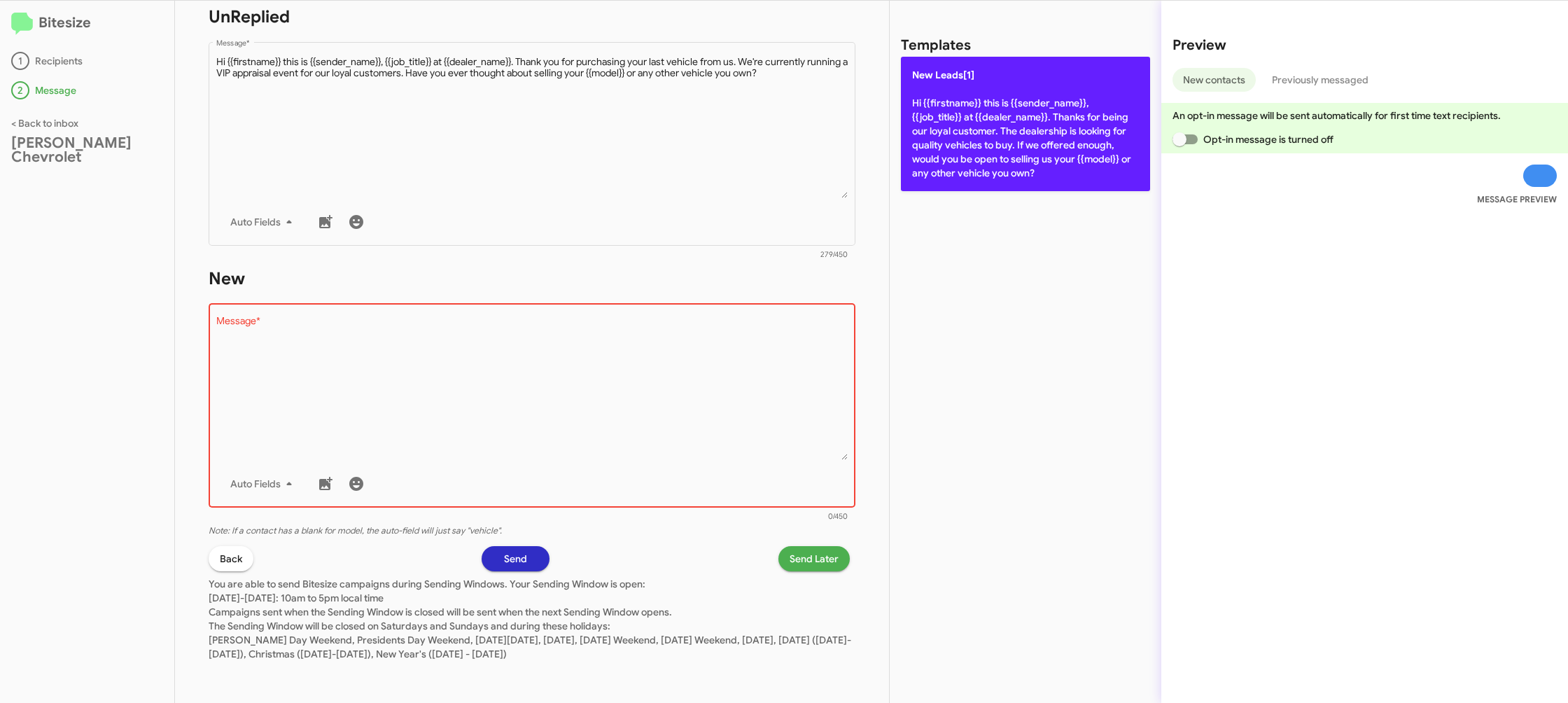
click at [986, 153] on p "New Leads[1] Hi {{firstname}} this is {{sender_name}}, {{job_title}} at {{deale…" at bounding box center [1025, 123] width 249 height 134
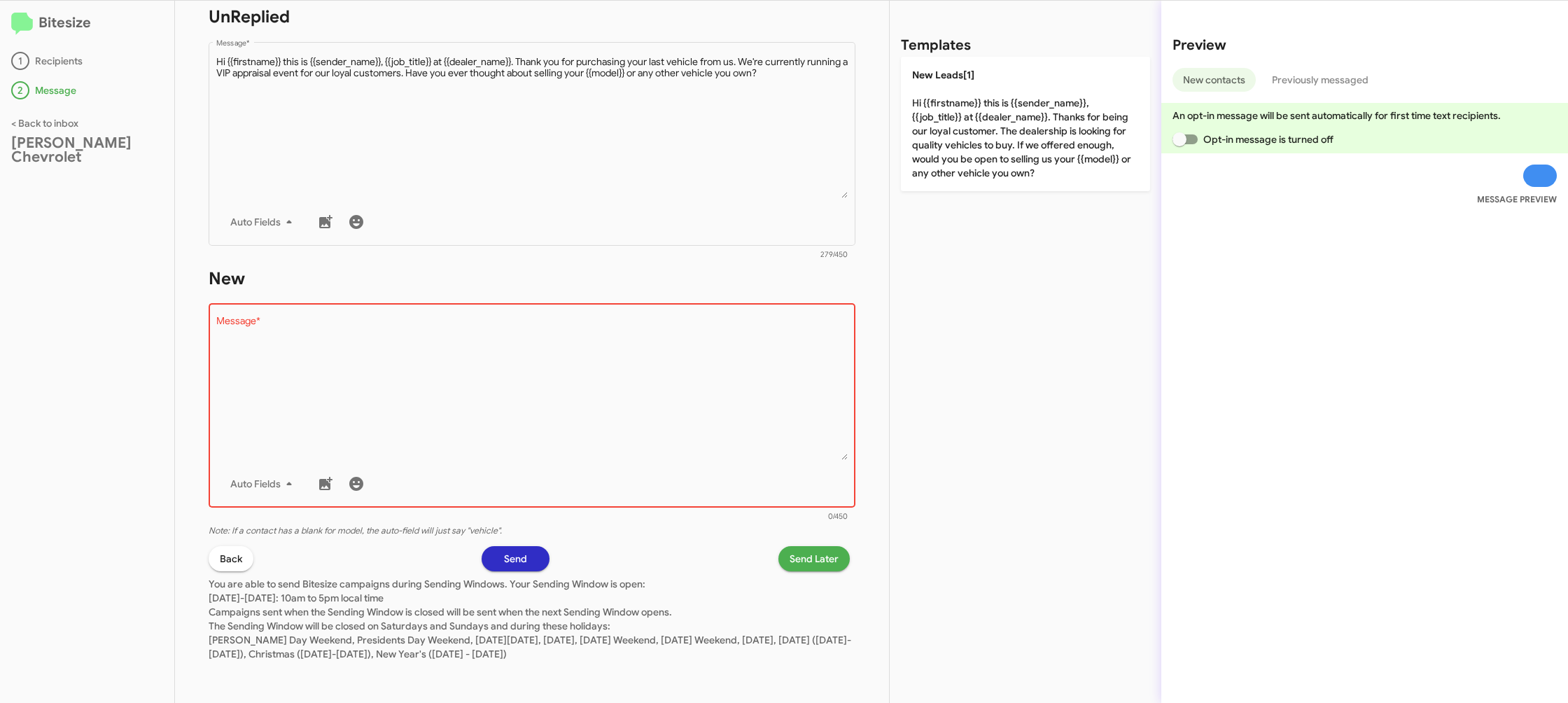
type textarea "Hi {{firstname}} this is {{sender_name}}, {{job_title}} at {{dealer_name}}. Tha…"
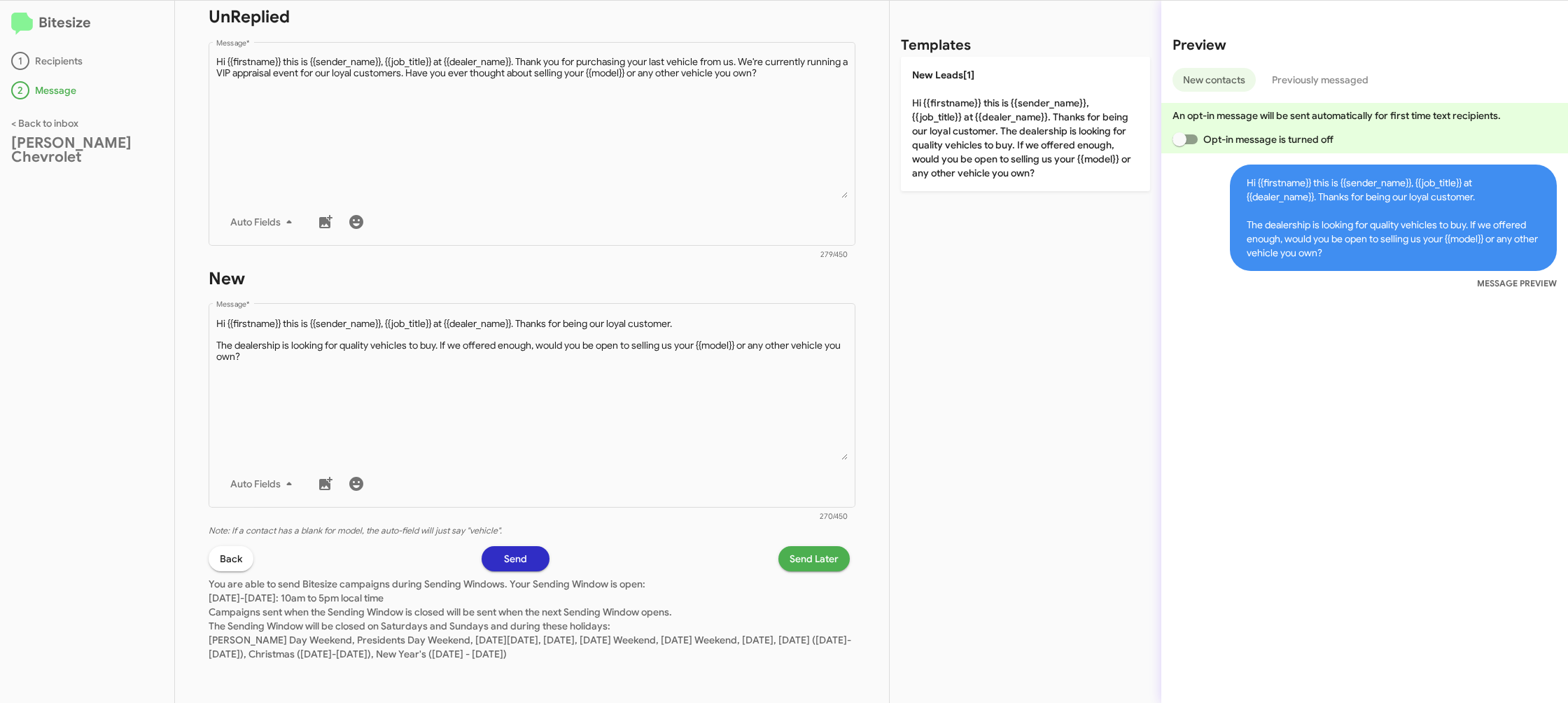
click at [803, 551] on span "Send Later" at bounding box center [814, 558] width 49 height 25
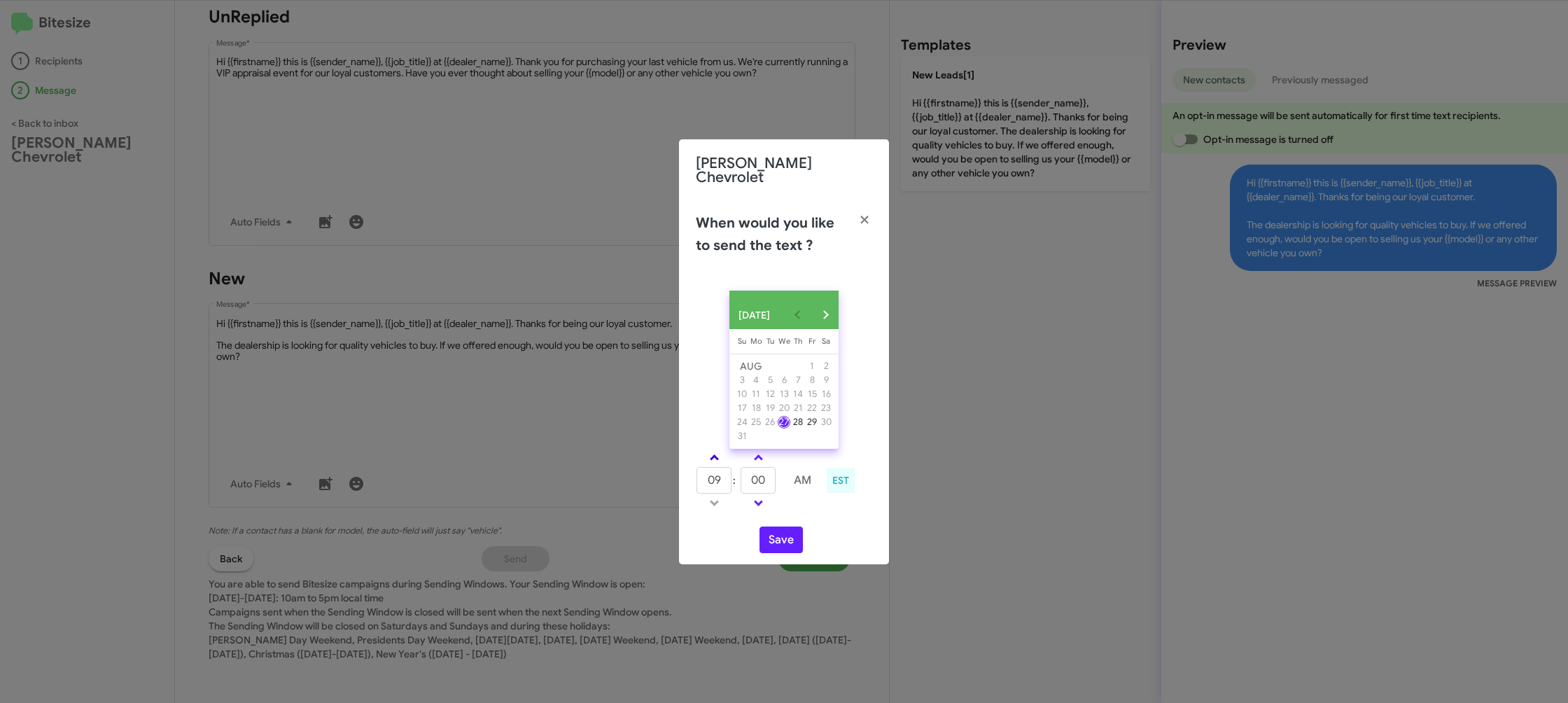
drag, startPoint x: 701, startPoint y: 455, endPoint x: 719, endPoint y: 457, distance: 18.1
click at [708, 455] on td at bounding box center [714, 457] width 36 height 18
drag, startPoint x: 714, startPoint y: 456, endPoint x: 737, endPoint y: 468, distance: 25.9
click at [714, 457] on span at bounding box center [714, 459] width 9 height 9
type input "10"
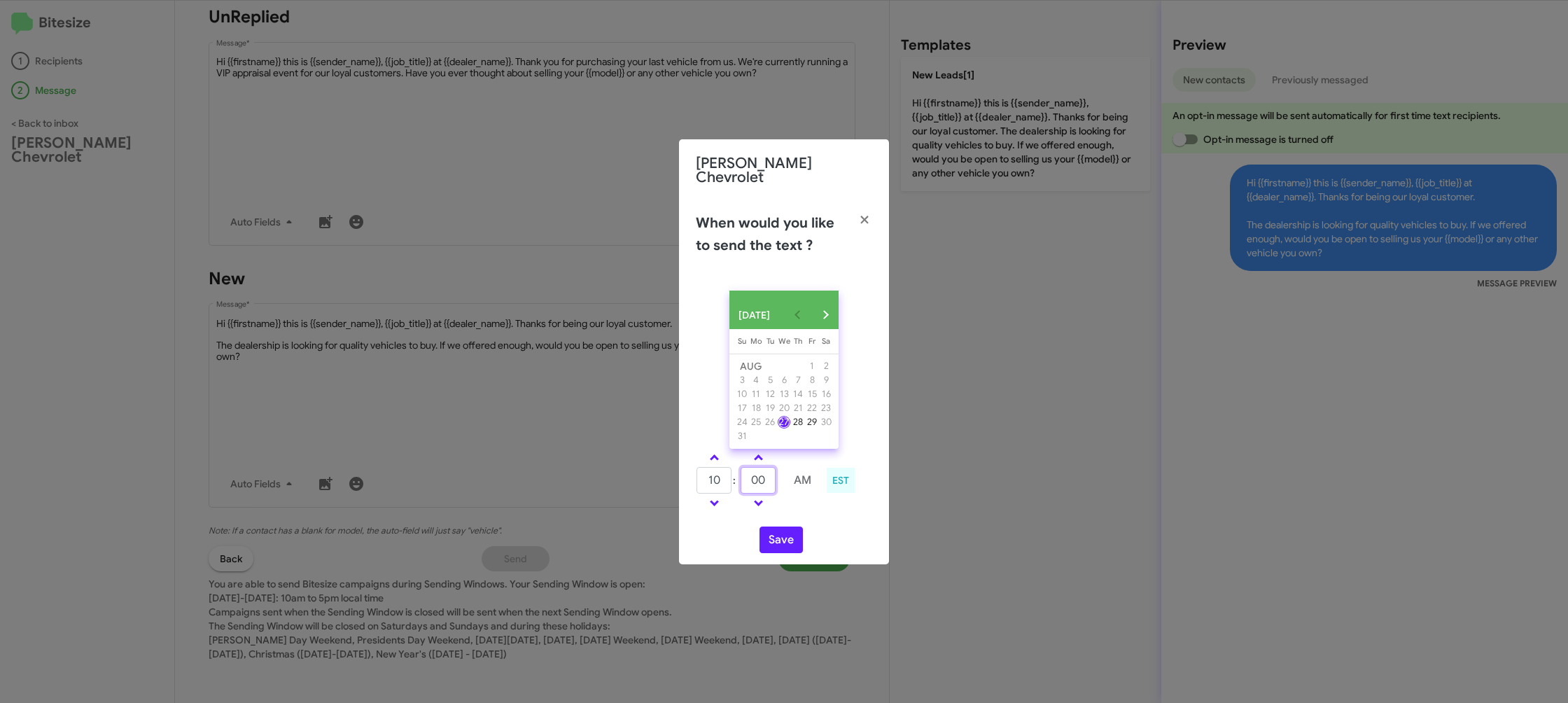
click at [767, 484] on input "00" at bounding box center [758, 480] width 35 height 26
type input "07"
click at [791, 507] on td at bounding box center [803, 503] width 37 height 18
click at [777, 537] on button "Save" at bounding box center [781, 540] width 44 height 26
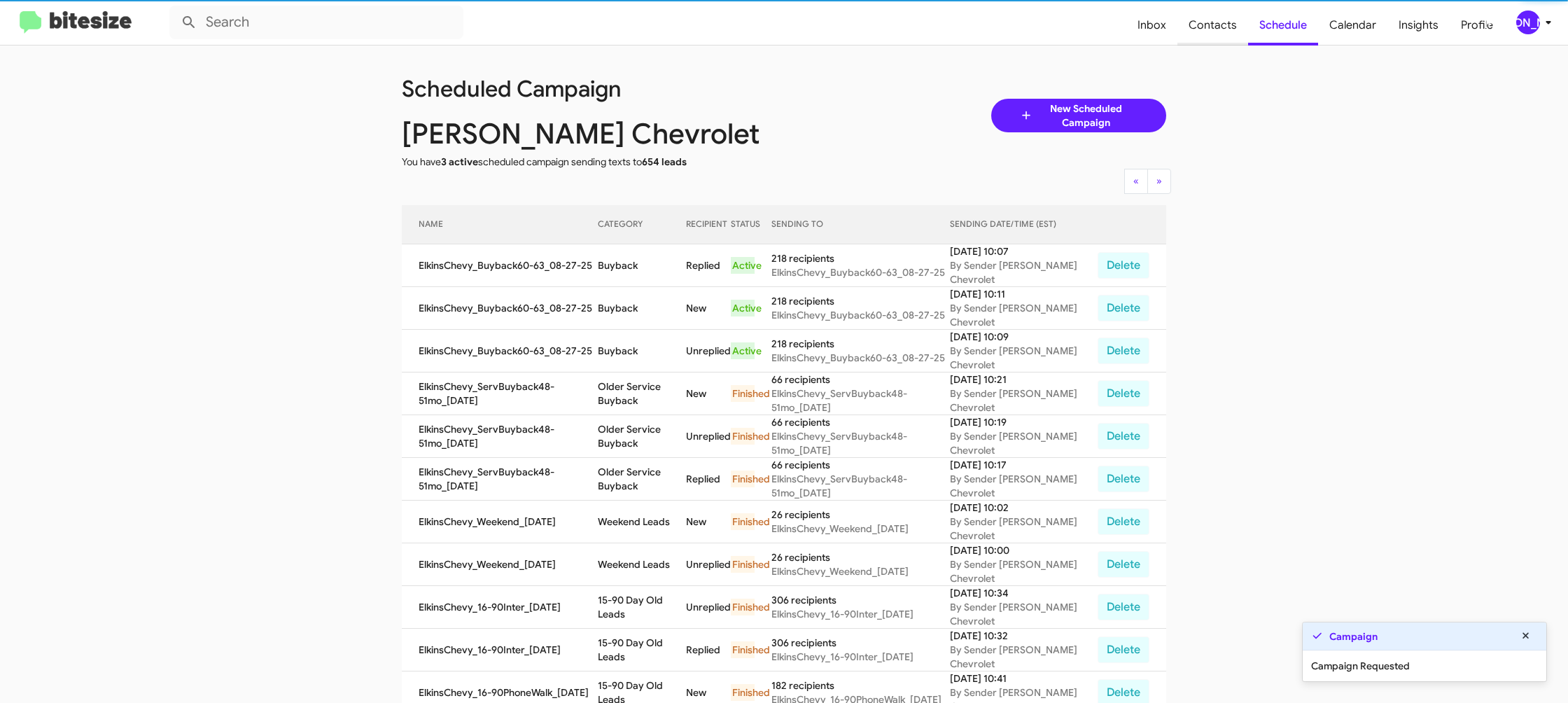
click at [1215, 36] on span "Contacts" at bounding box center [1213, 25] width 71 height 41
type input "in:groups"
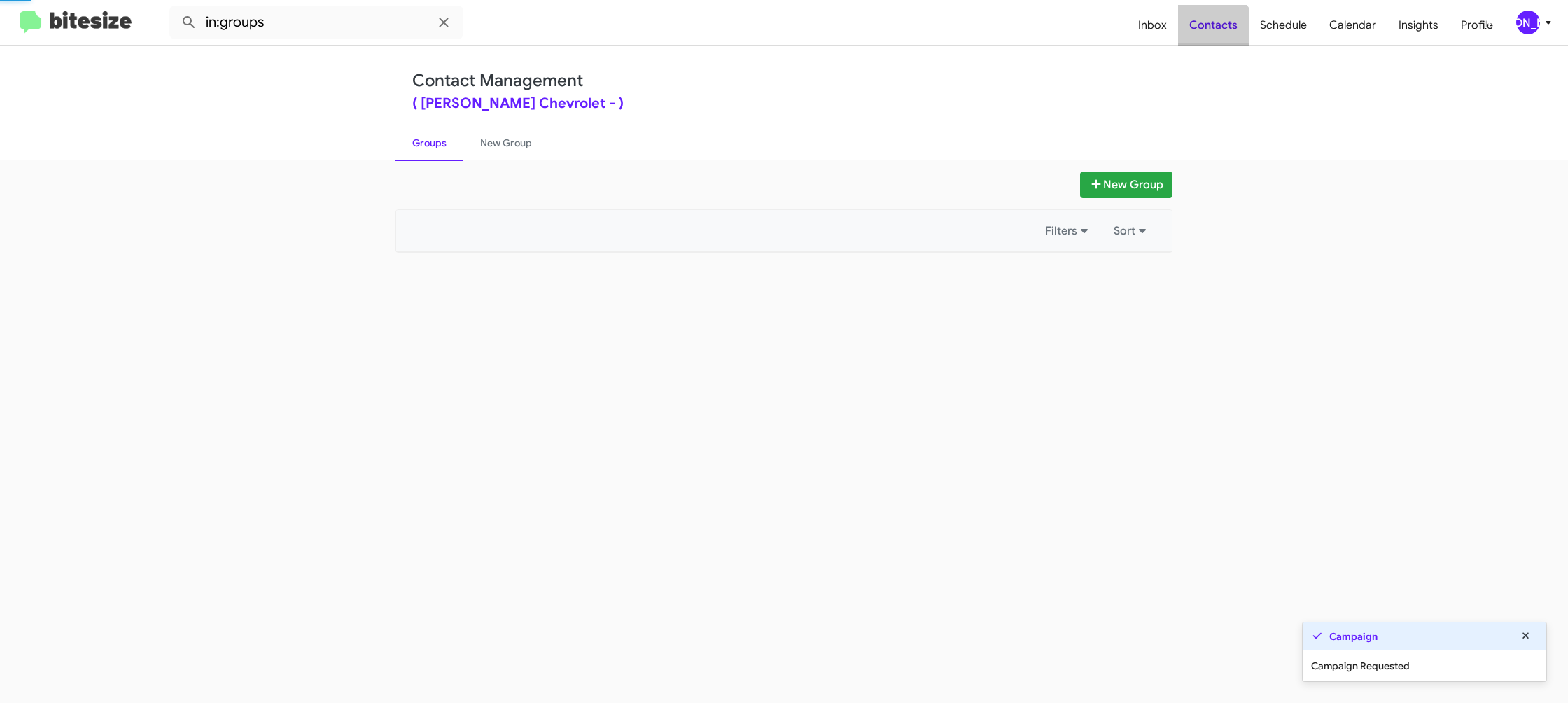
click at [1215, 36] on span "Contacts" at bounding box center [1213, 25] width 71 height 41
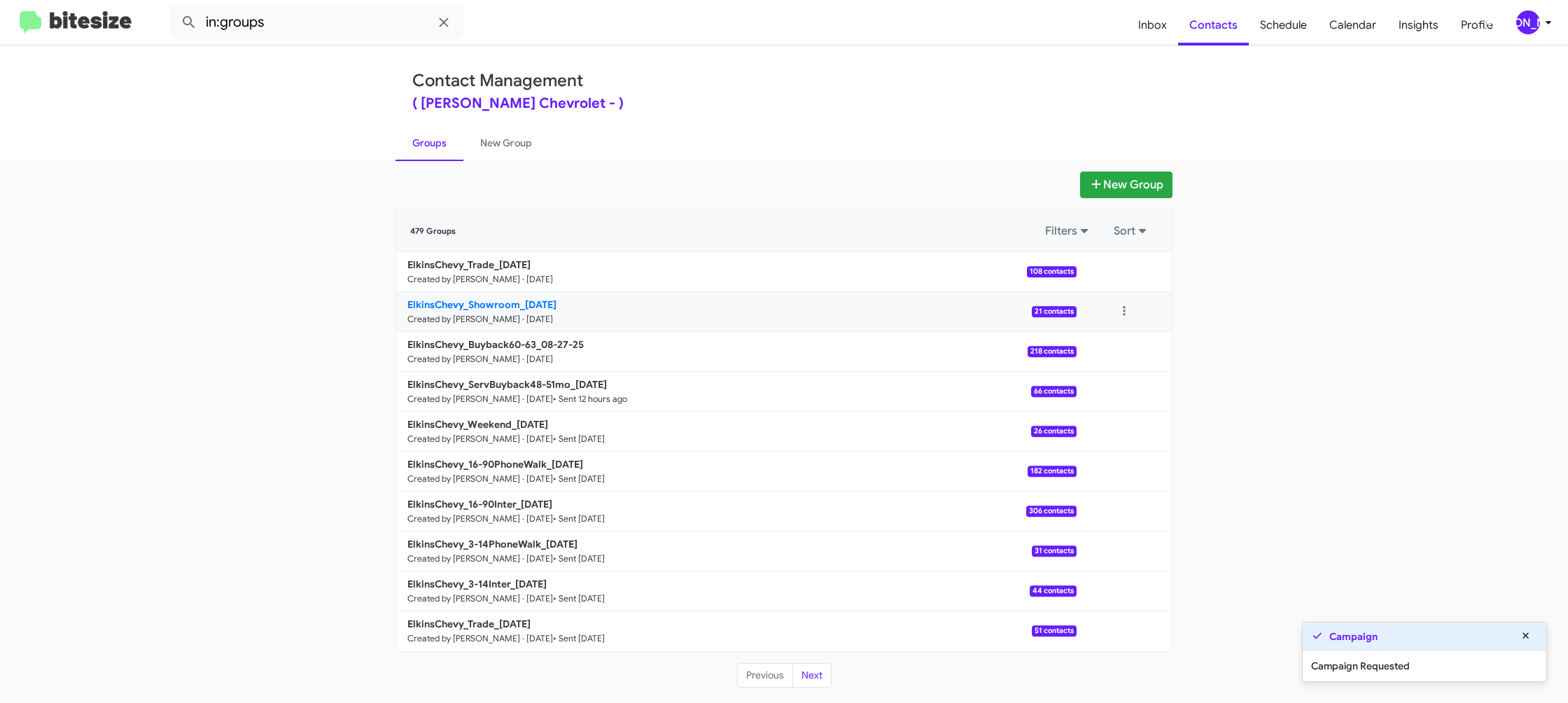
click at [492, 329] on link "ElkinsChevy_Showroom_08-27-25 Created by Jason Apdua · Aug 27, 2025 21 contacts" at bounding box center [736, 312] width 680 height 40
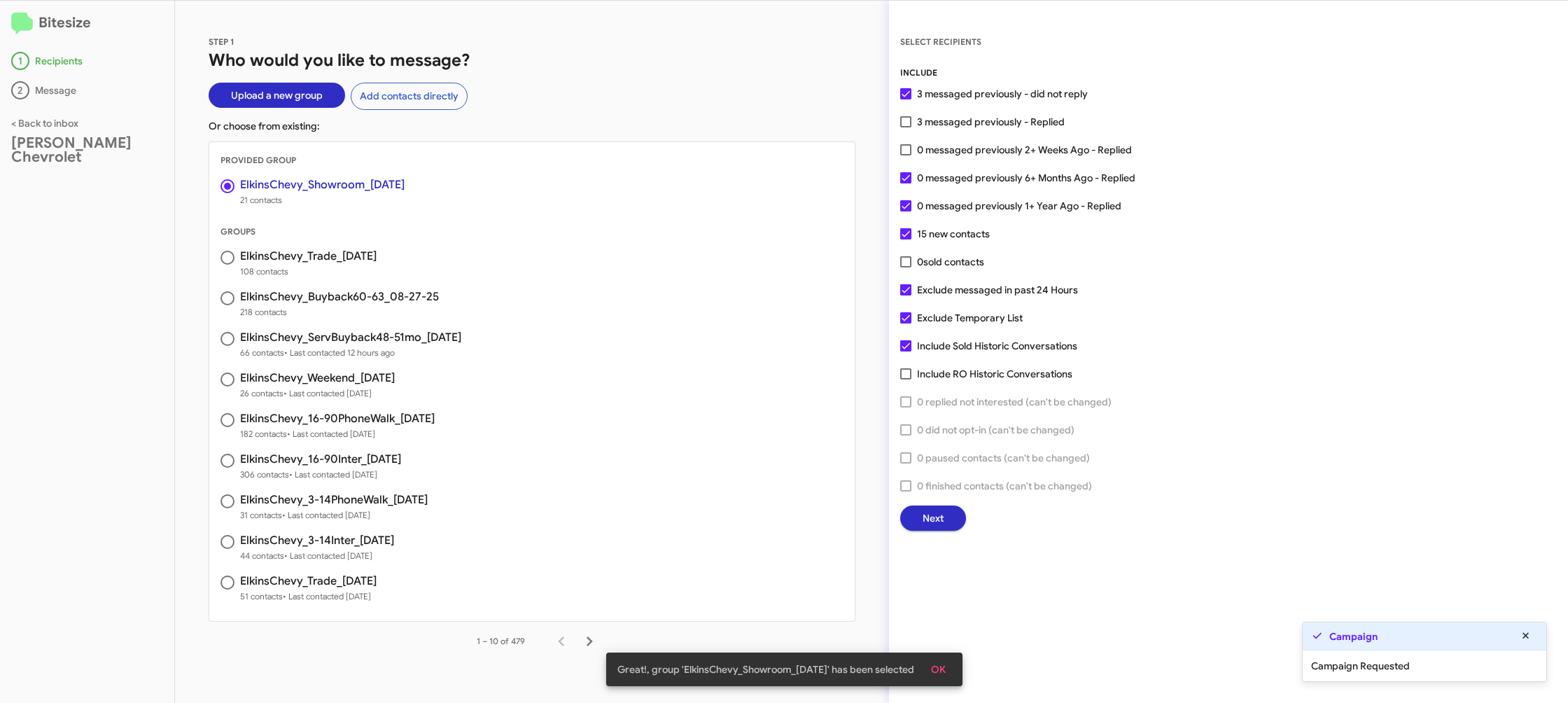
click at [921, 113] on div "INCLUDE 3 messaged previously - did not reply 3 messaged previously - Replied 0…" at bounding box center [1228, 298] width 657 height 465
click at [928, 126] on span "3 messaged previously - Replied" at bounding box center [991, 122] width 148 height 17
click at [906, 128] on input "3 messaged previously - Replied" at bounding box center [905, 128] width 1 height 1
checkbox input "true"
click at [946, 525] on button "Next" at bounding box center [933, 517] width 66 height 25
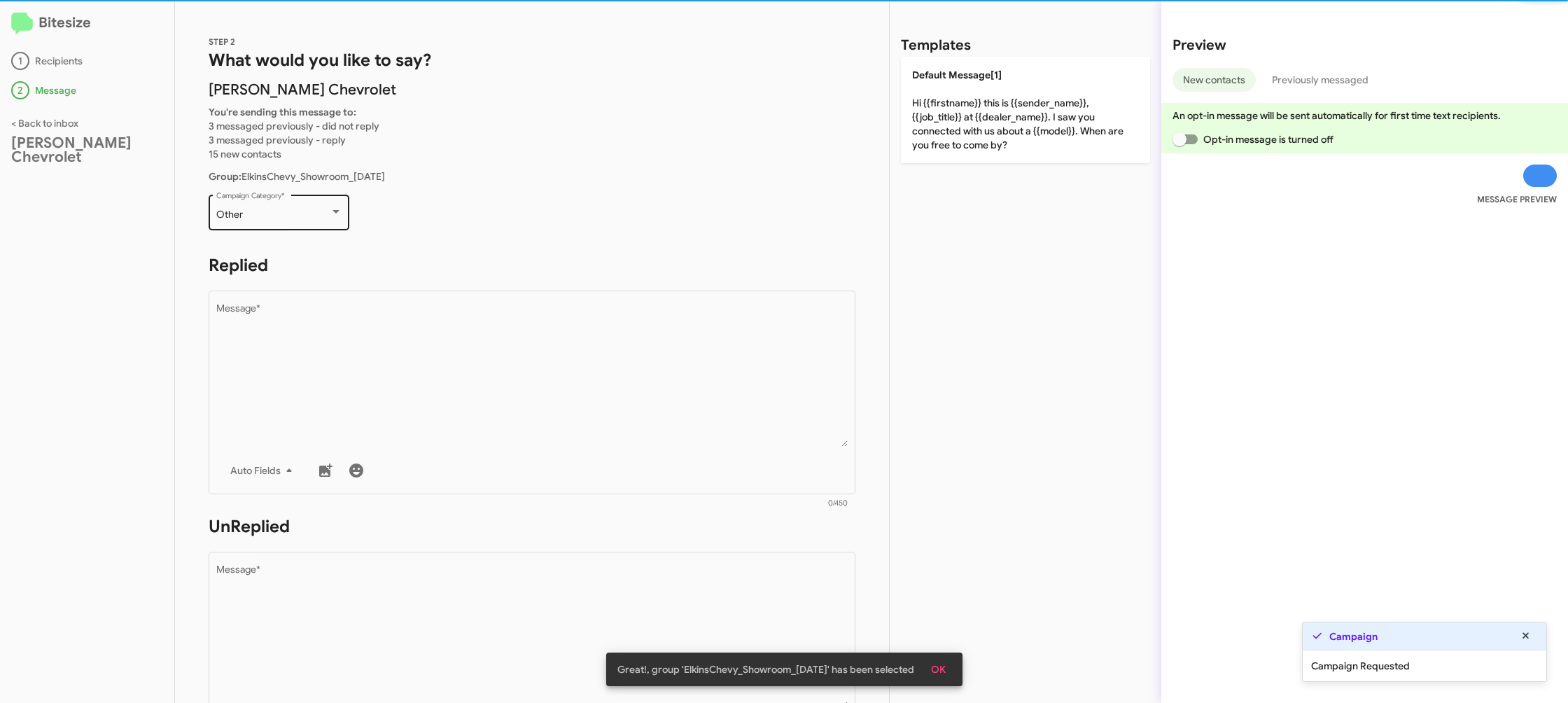
click at [311, 221] on div "Other Campaign Category *" at bounding box center [279, 211] width 126 height 39
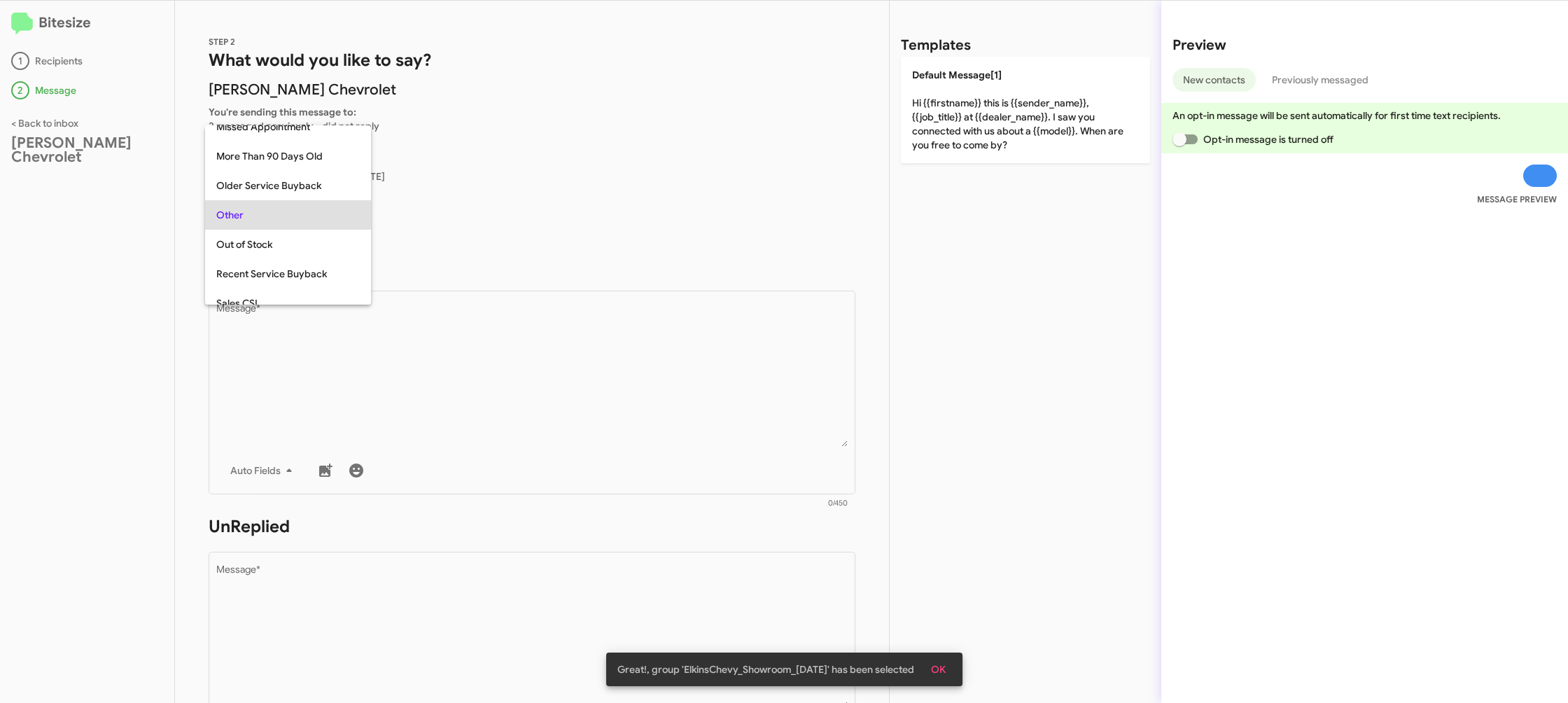
scroll to position [380, 0]
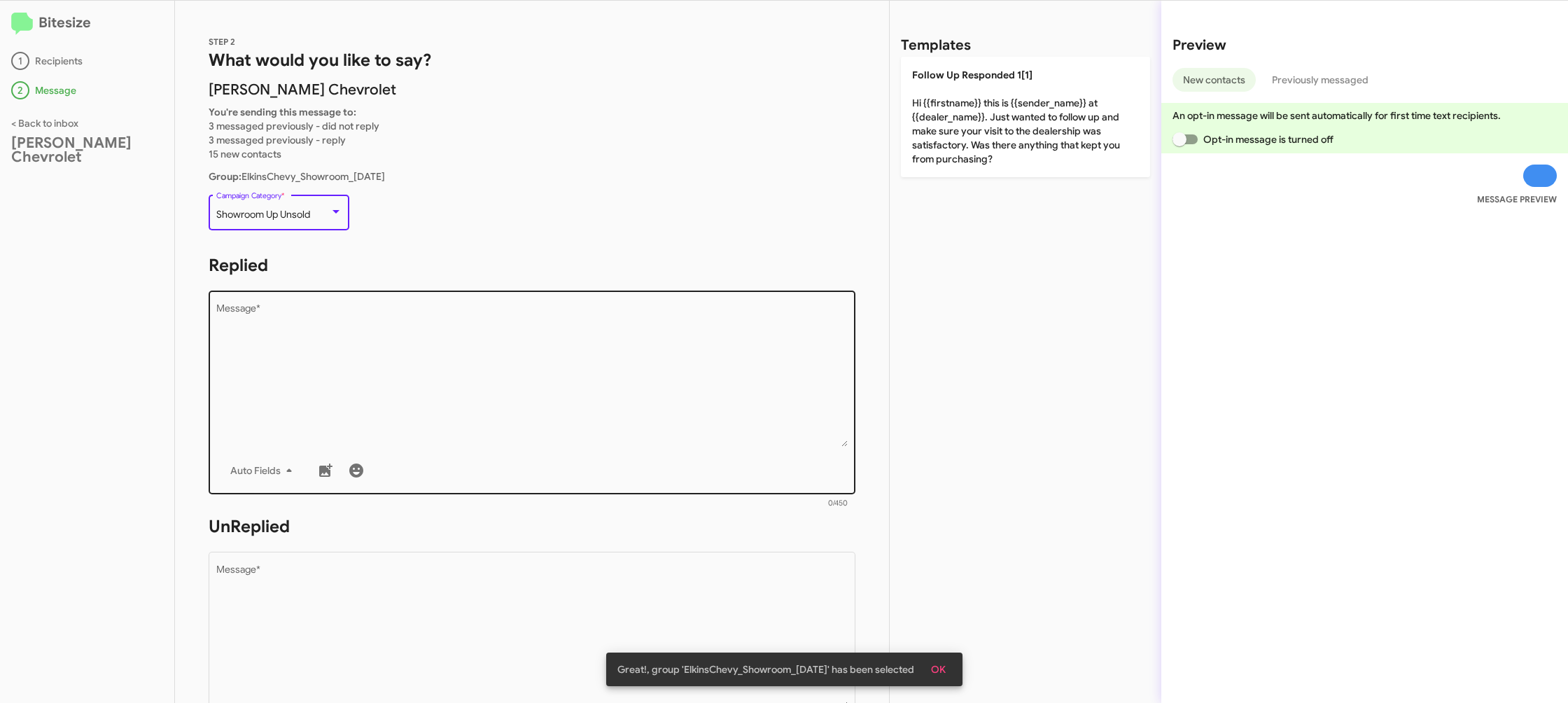
click at [585, 455] on div "Drop image here to insert Auto Fields Message *" at bounding box center [532, 390] width 632 height 206
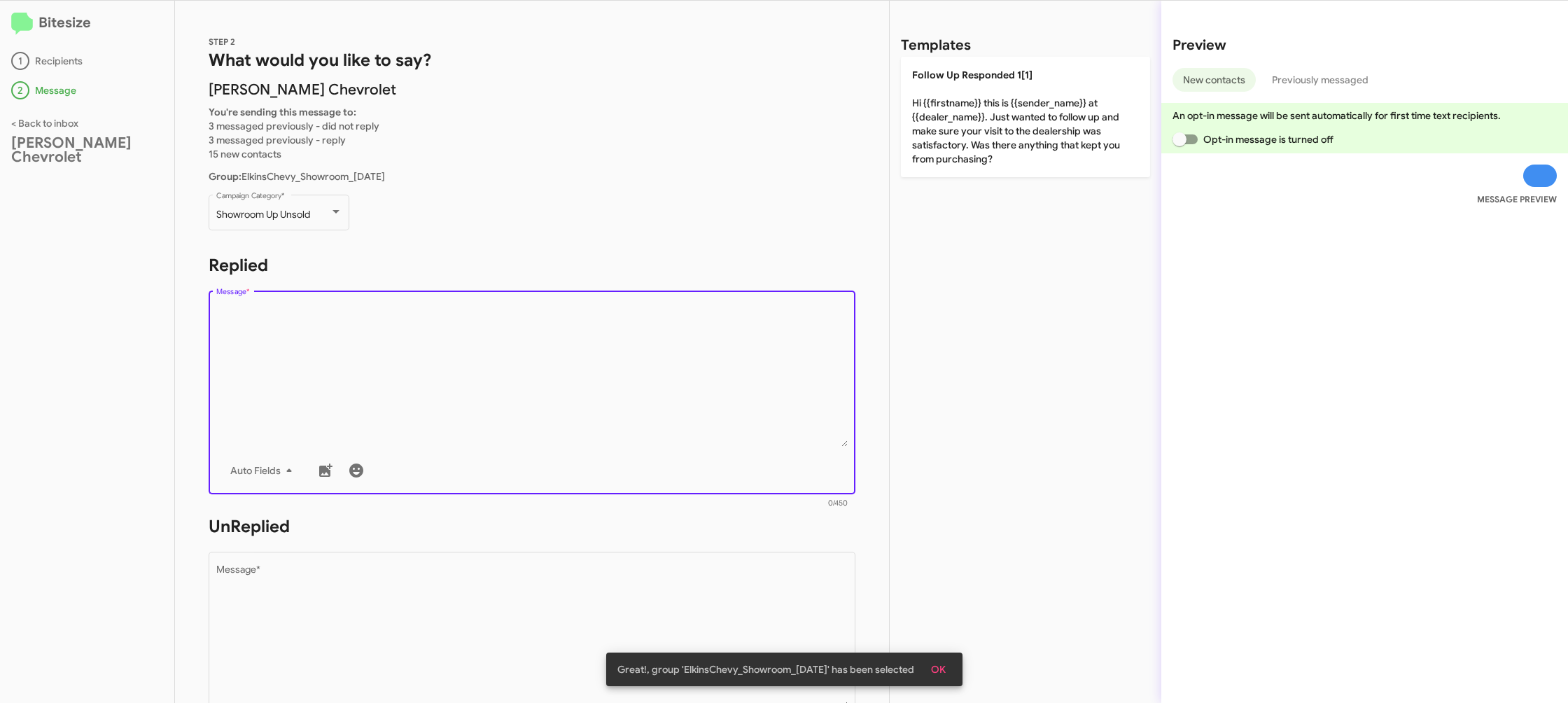
drag, startPoint x: 1036, startPoint y: 209, endPoint x: 996, endPoint y: 177, distance: 51.2
click at [1032, 208] on div "Templates Follow Up Responded 1[1] Hi {{firstname}} this is {{sender_name}} at …" at bounding box center [1026, 352] width 272 height 702
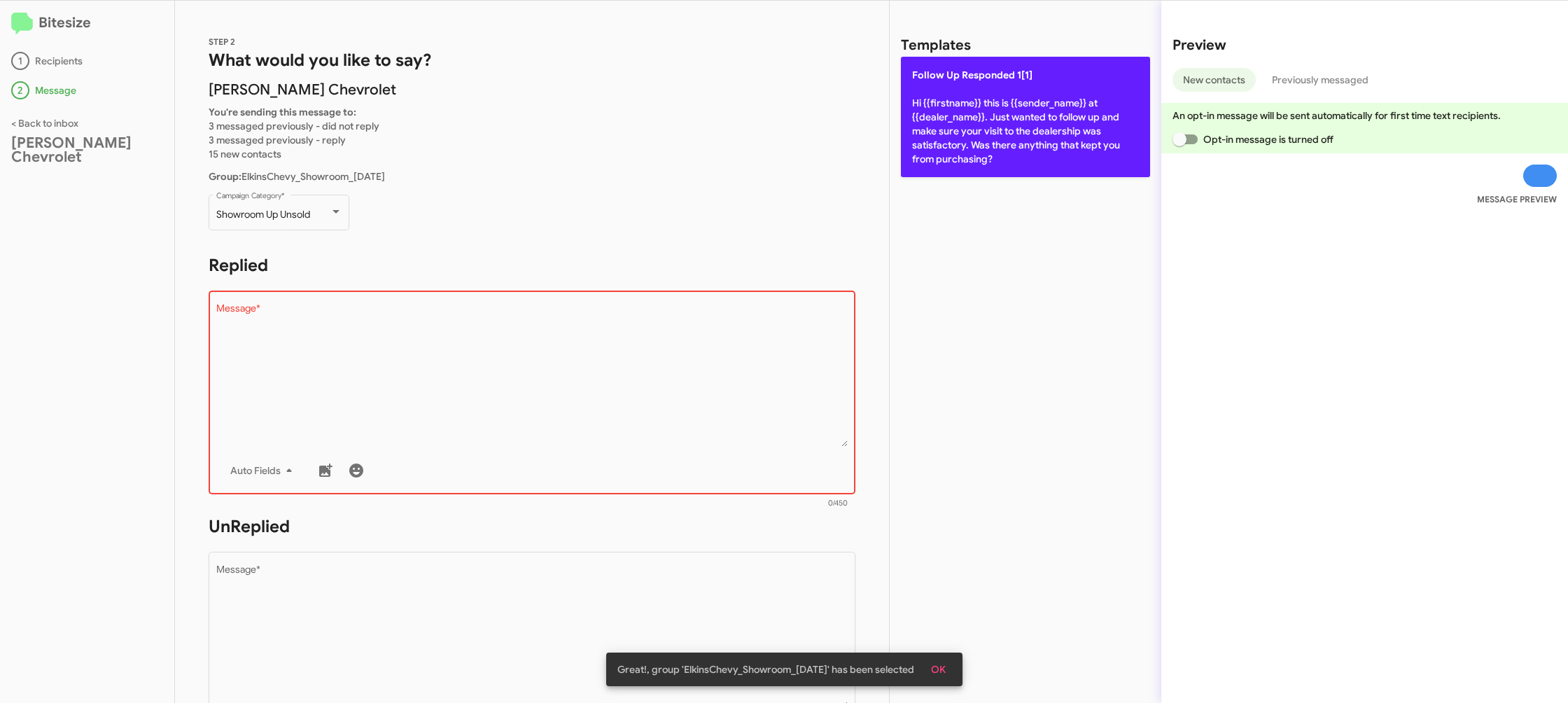
drag, startPoint x: 991, startPoint y: 165, endPoint x: 898, endPoint y: 183, distance: 94.7
click at [991, 165] on p "Follow Up Responded 1[1] Hi {{firstname}} this is {{sender_name}} at {{dealer_n…" at bounding box center [1025, 116] width 249 height 121
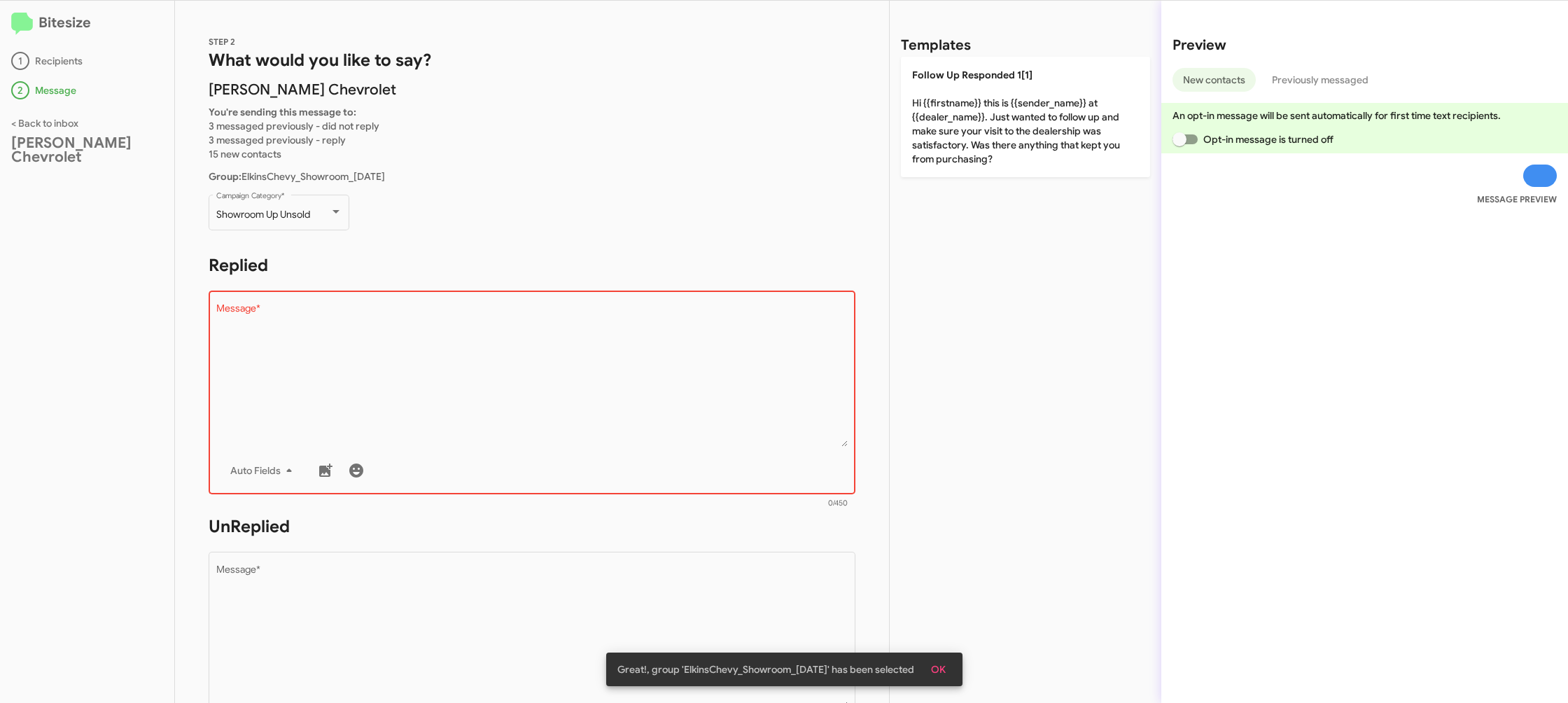
type textarea "Hi {{firstname}} this is {{sender_name}} at {{dealer_name}}. Just wanted to fol…"
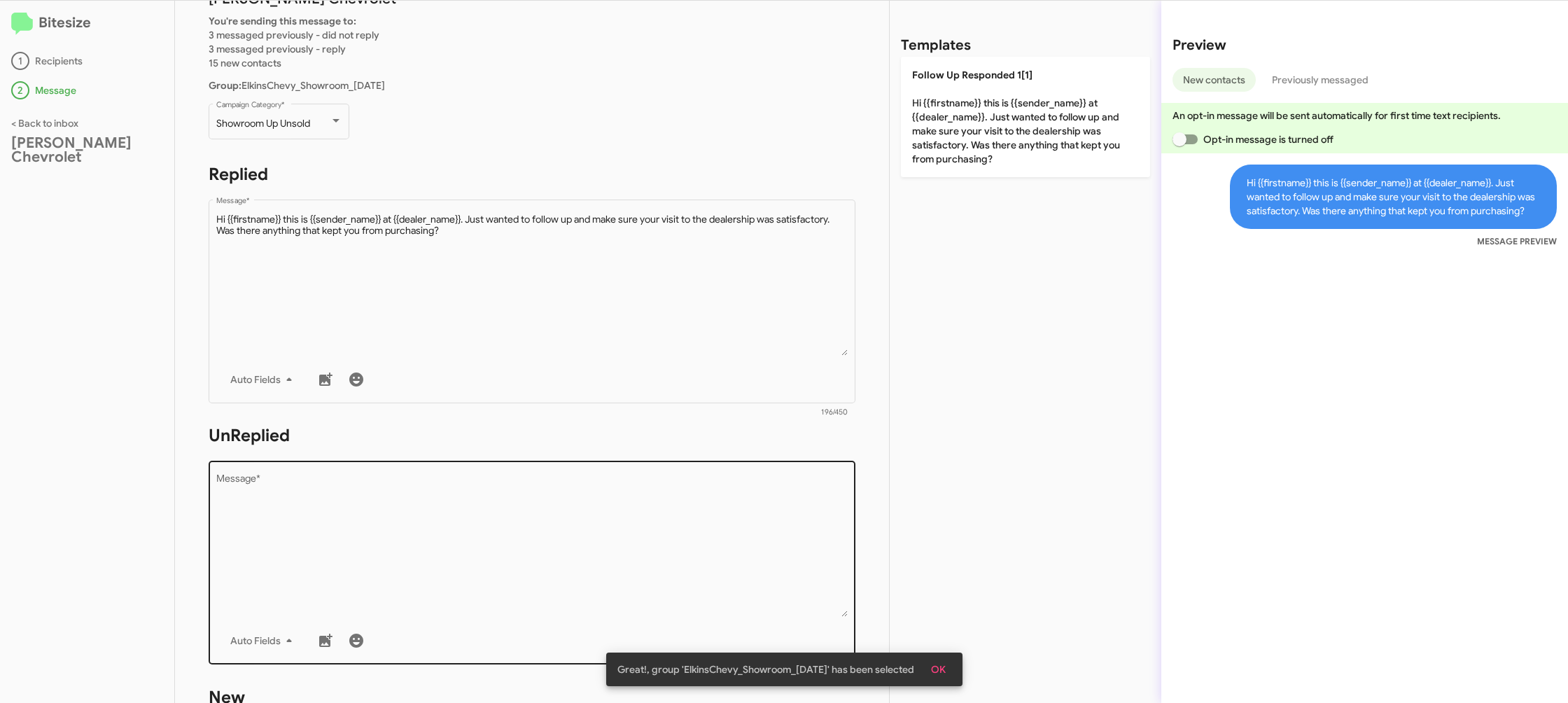
scroll to position [199, 0]
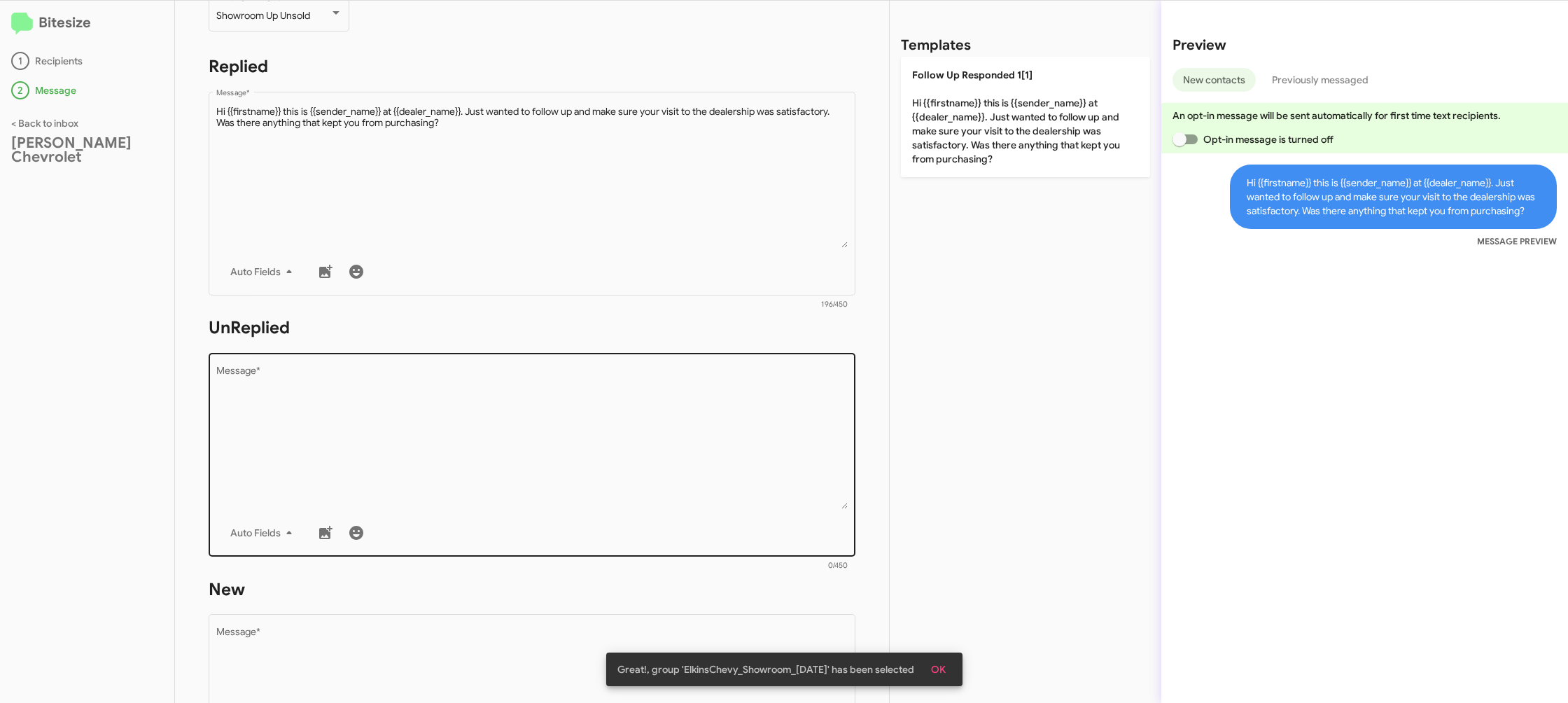
click at [654, 510] on div "Drop image here to insert Auto Fields Message *" at bounding box center [532, 452] width 632 height 206
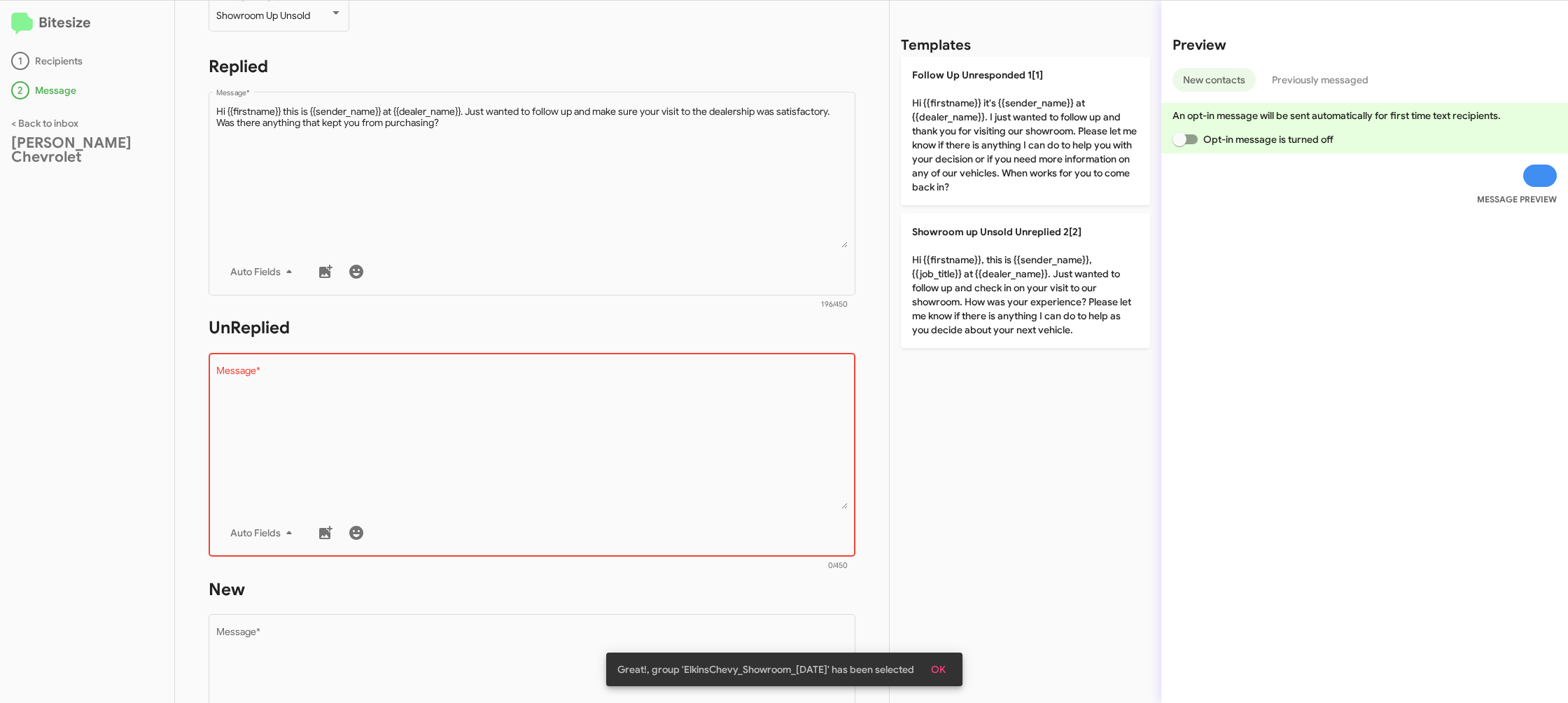
click at [654, 510] on div "Drop image here to insert Auto Fields Message *" at bounding box center [532, 452] width 632 height 206
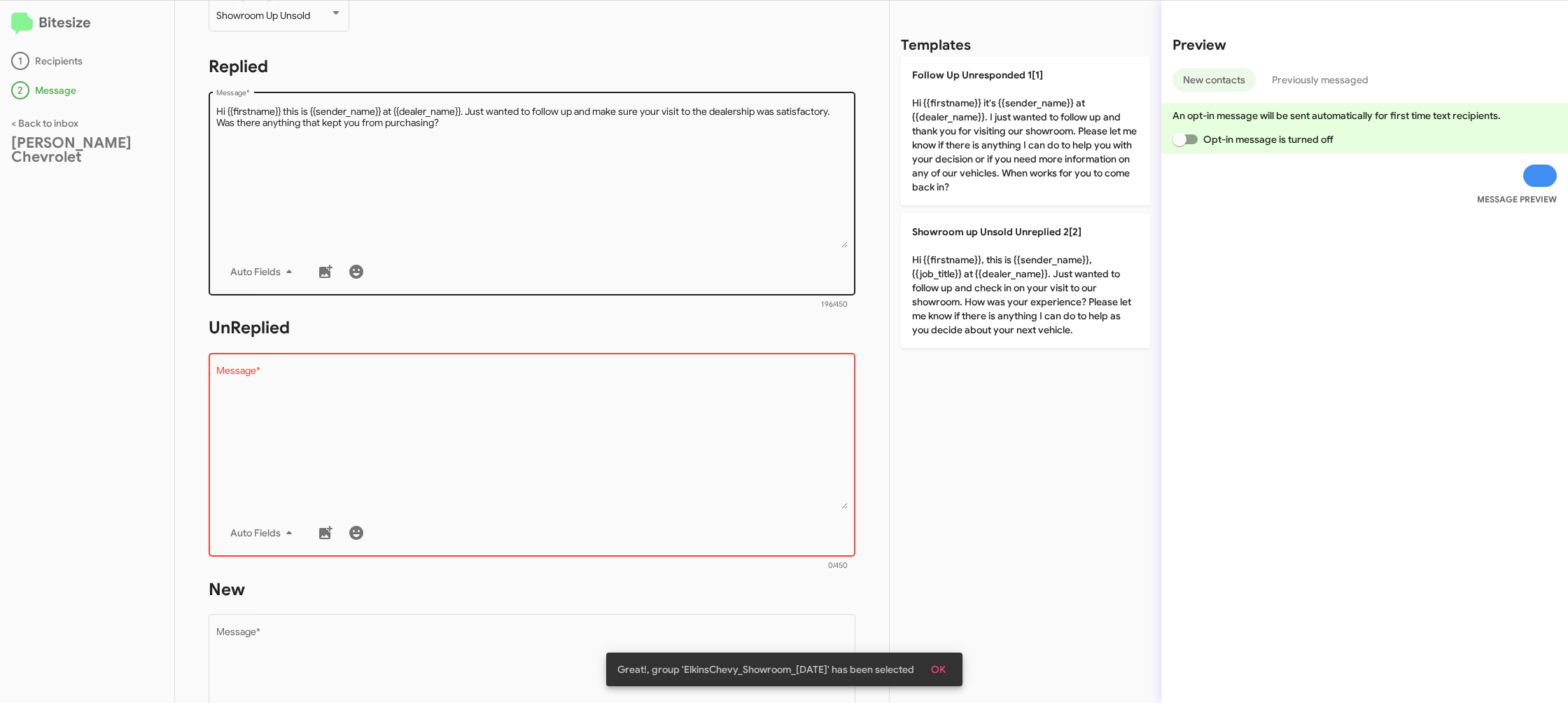
drag, startPoint x: 654, startPoint y: 510, endPoint x: 844, endPoint y: 221, distance: 345.9
click at [694, 421] on div "Drop image here to insert Auto Fields Message *" at bounding box center [532, 452] width 632 height 206
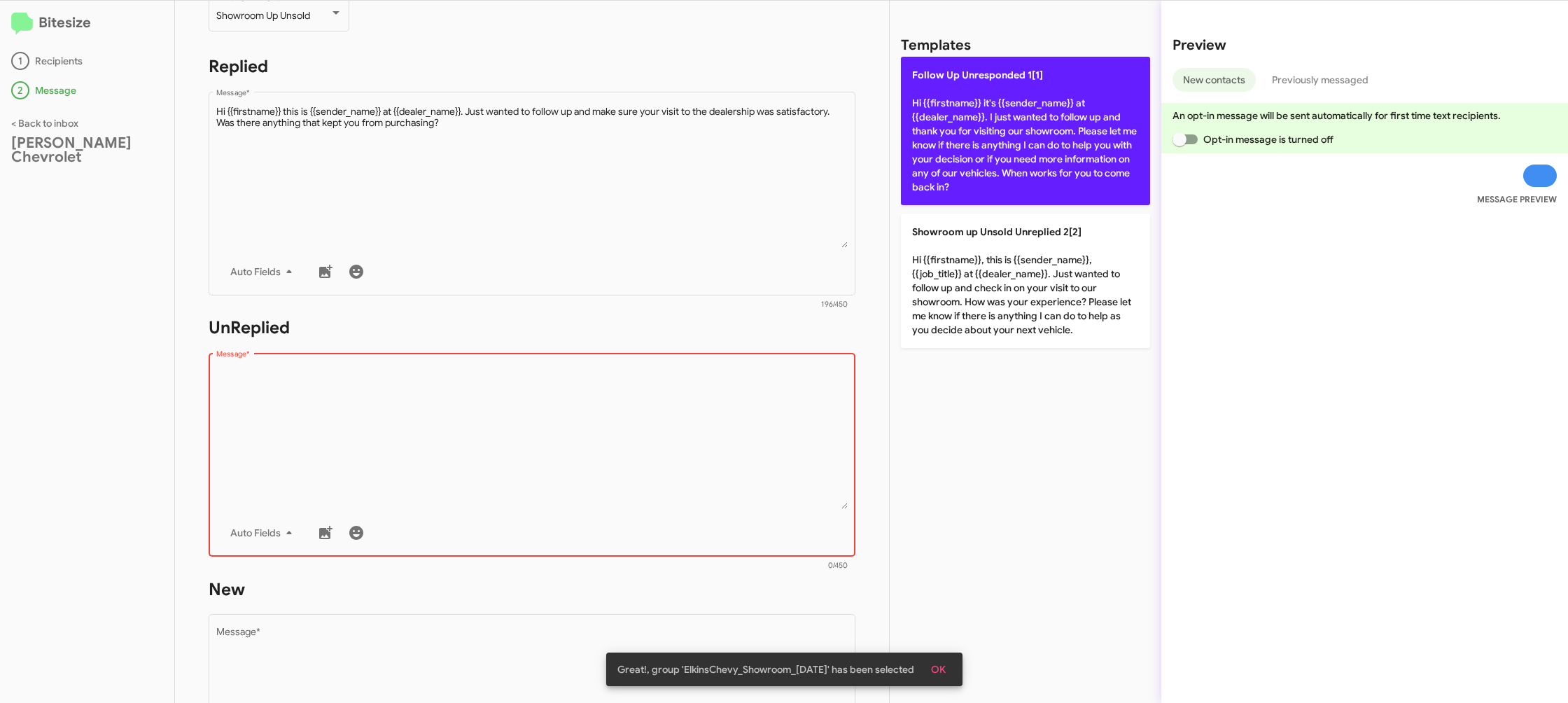
click at [966, 122] on p "Follow Up Unresponded 1[1] Hi {{firstname}} it's {{sender_name}} at {{dealer_na…" at bounding box center [1025, 131] width 249 height 148
type textarea "Hi {{firstname}} it's {{sender_name}} at {{dealer_name}}. I just wanted to foll…"
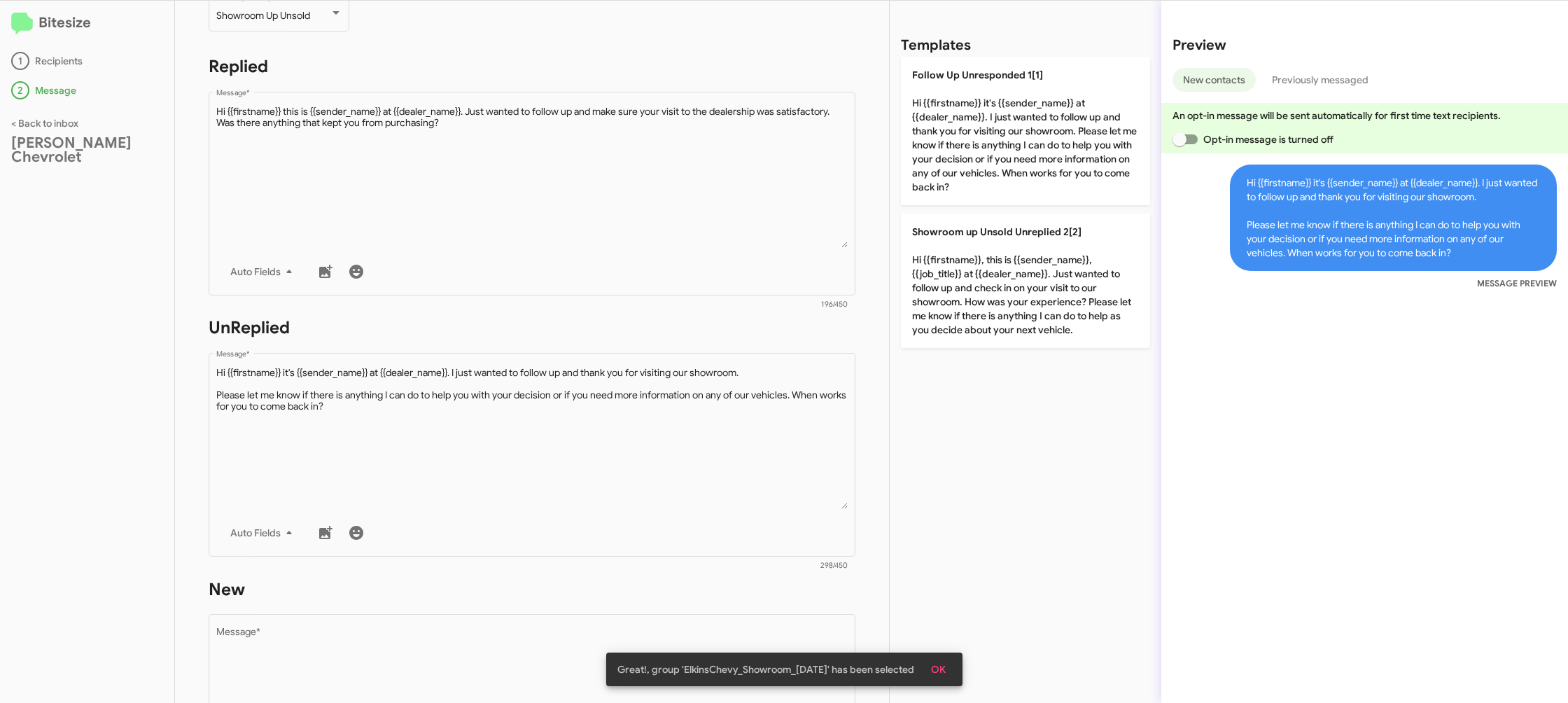
scroll to position [510, 0]
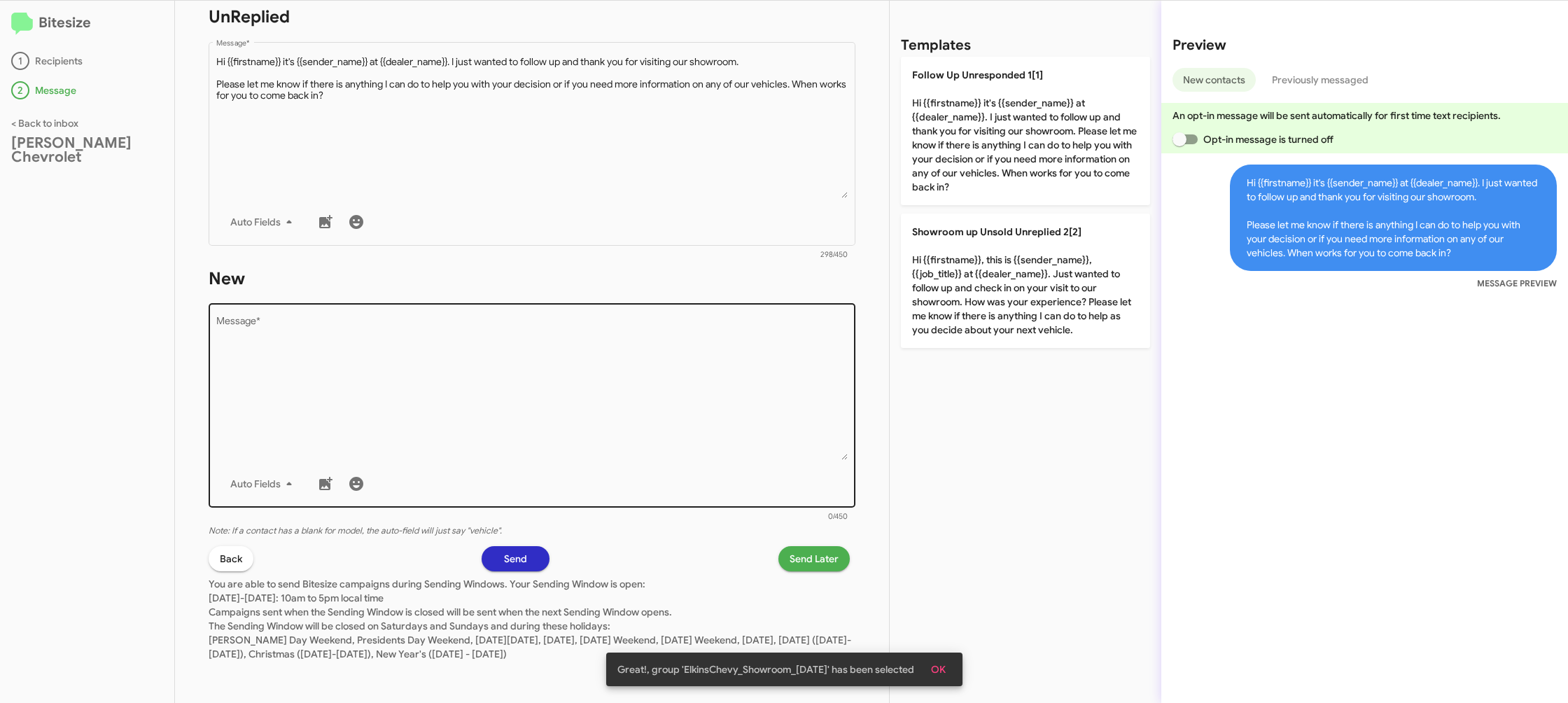
click at [756, 349] on textarea "Message *" at bounding box center [532, 388] width 632 height 143
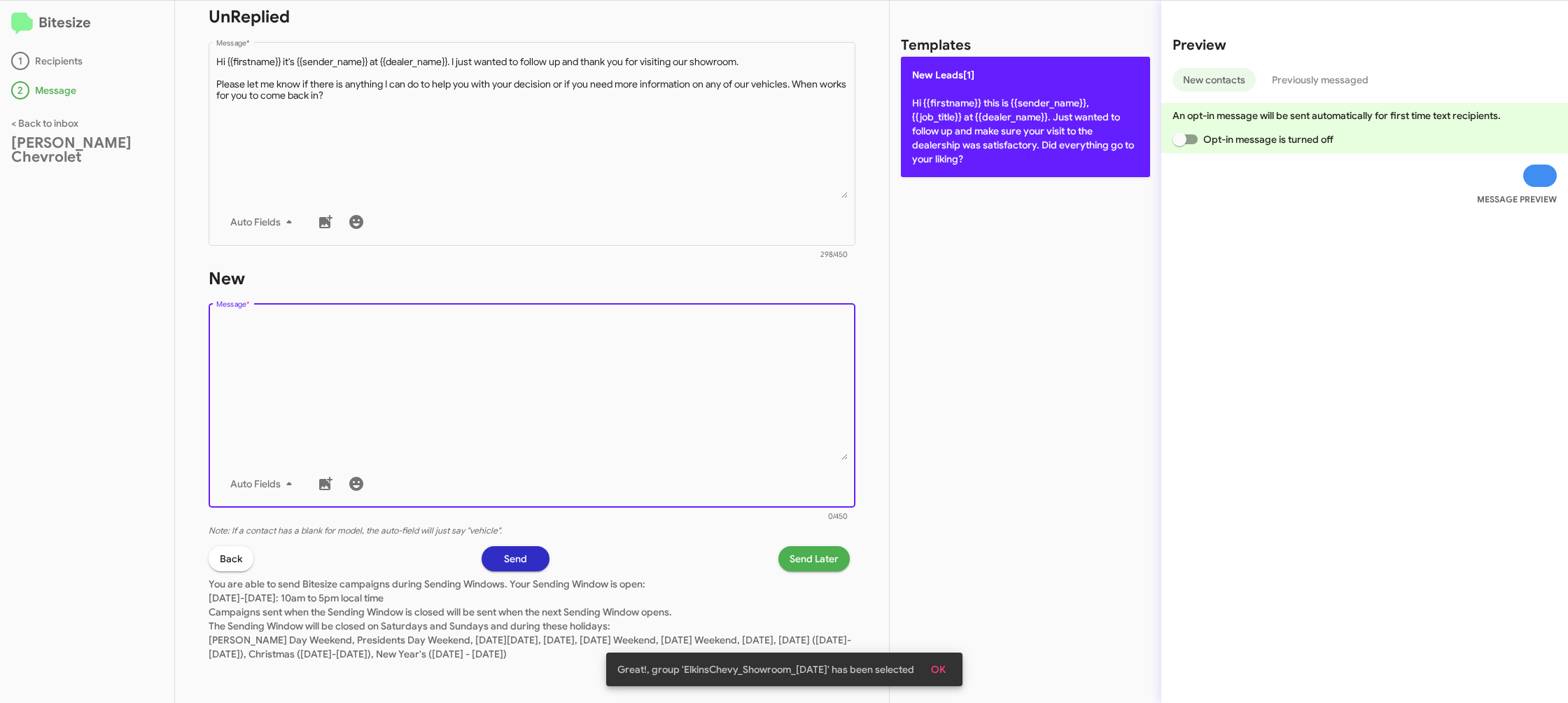
drag, startPoint x: 756, startPoint y: 349, endPoint x: 963, endPoint y: 143, distance: 292.0
click at [824, 270] on form "New Drop image here to insert Auto Fields Message * 0/450" at bounding box center [532, 395] width 647 height 256
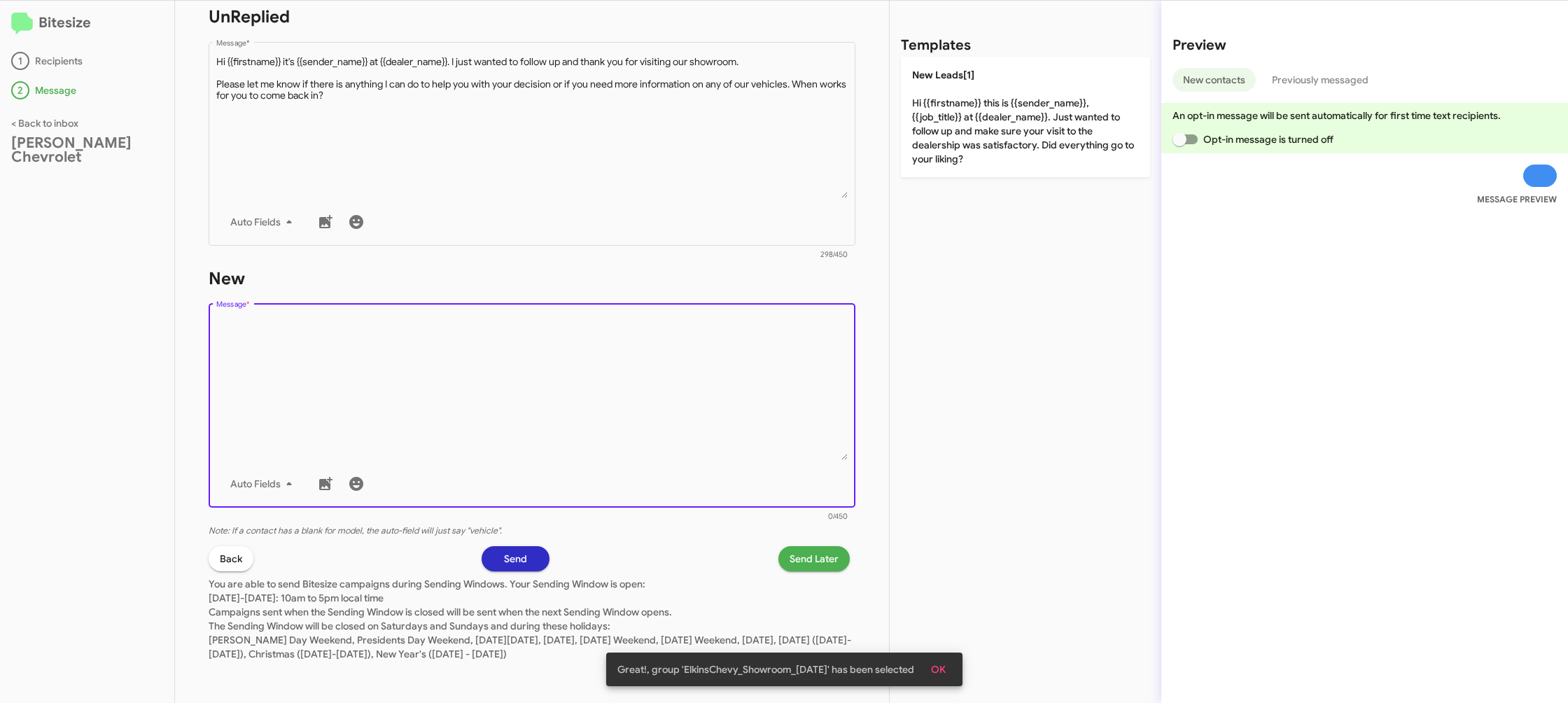
drag, startPoint x: 983, startPoint y: 128, endPoint x: 896, endPoint y: 240, distance: 141.8
click at [983, 128] on p "New Leads[1] Hi {{firstname}} this is {{sender_name}}, {{job_title}} at {{deale…" at bounding box center [1025, 116] width 249 height 121
type textarea "Hi {{firstname}} this is {{sender_name}}, {{job_title}} at {{dealer_name}}. Jus…"
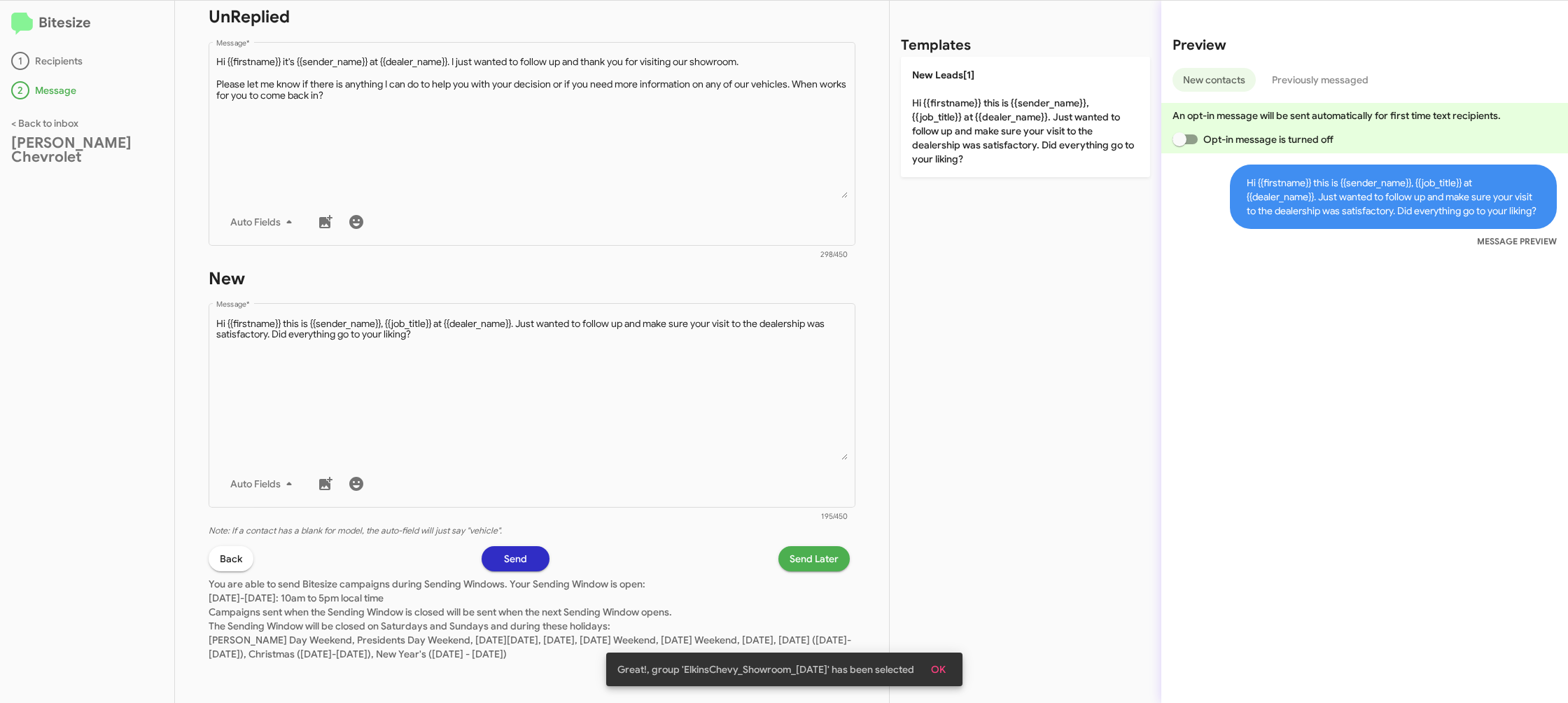
click at [814, 558] on span "Send Later" at bounding box center [814, 558] width 49 height 25
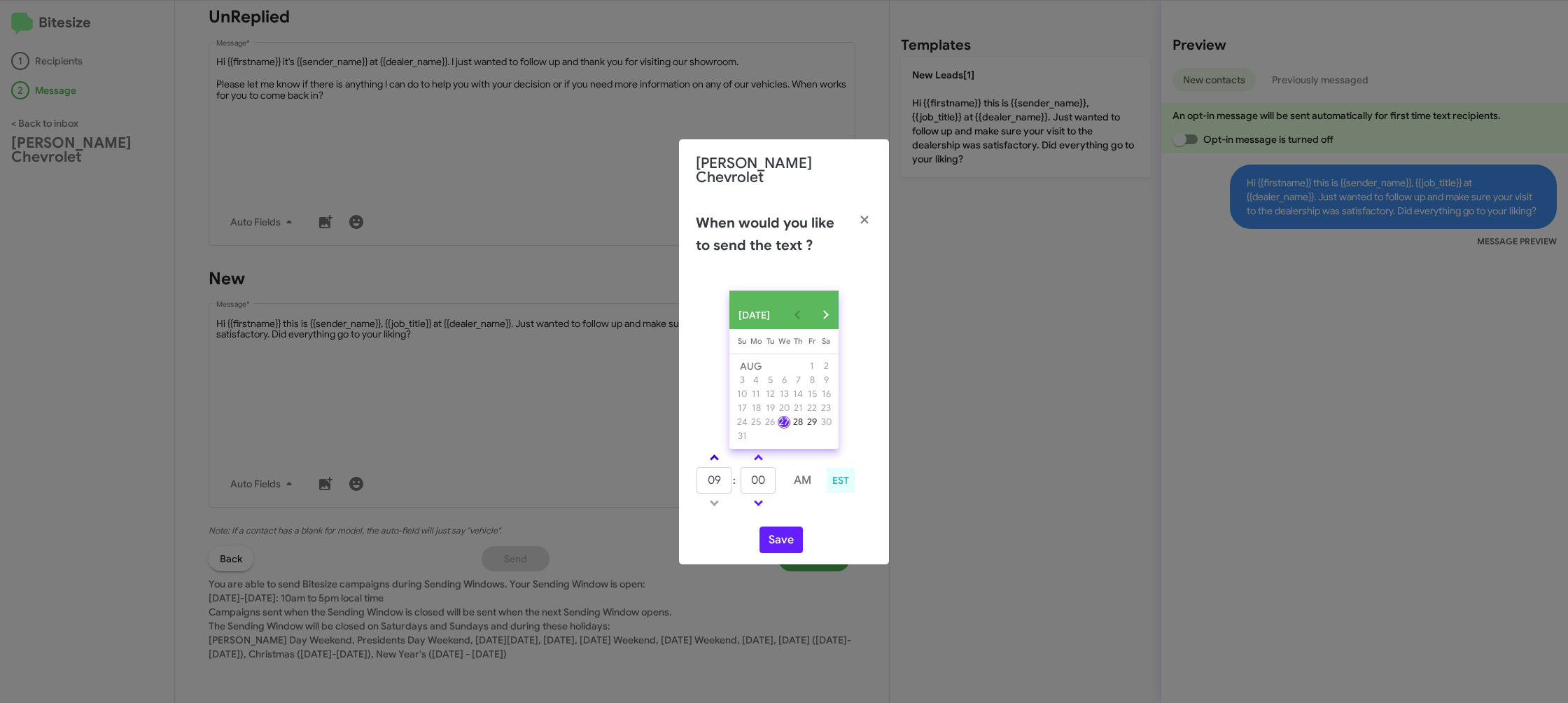
click at [709, 460] on link at bounding box center [714, 457] width 24 height 16
type input "10"
drag, startPoint x: 789, startPoint y: 546, endPoint x: 785, endPoint y: 535, distance: 11.7
click at [788, 546] on button "Save" at bounding box center [781, 540] width 44 height 26
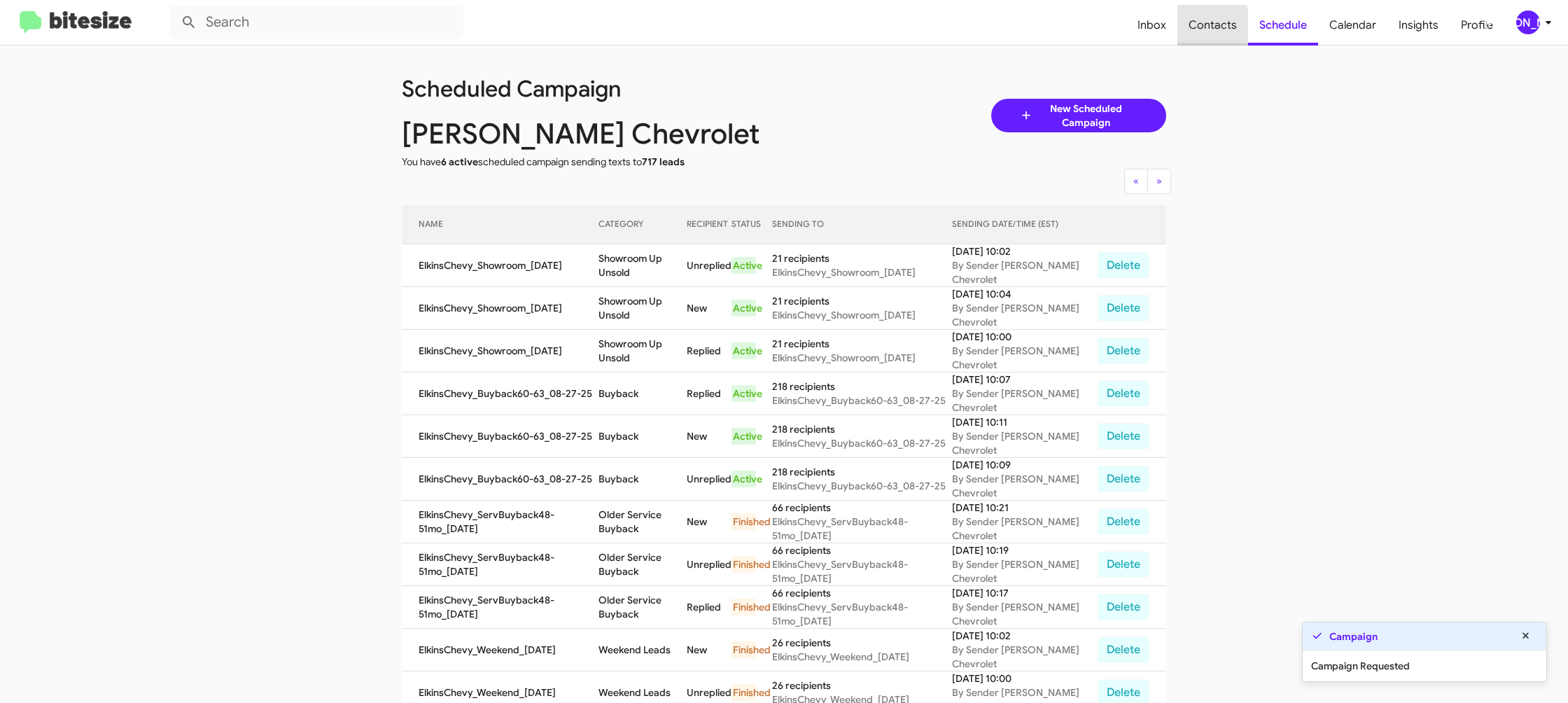
click at [1200, 33] on span "Contacts" at bounding box center [1213, 25] width 71 height 41
type input "in:groups"
click at [1200, 33] on span "Contacts" at bounding box center [1213, 25] width 71 height 41
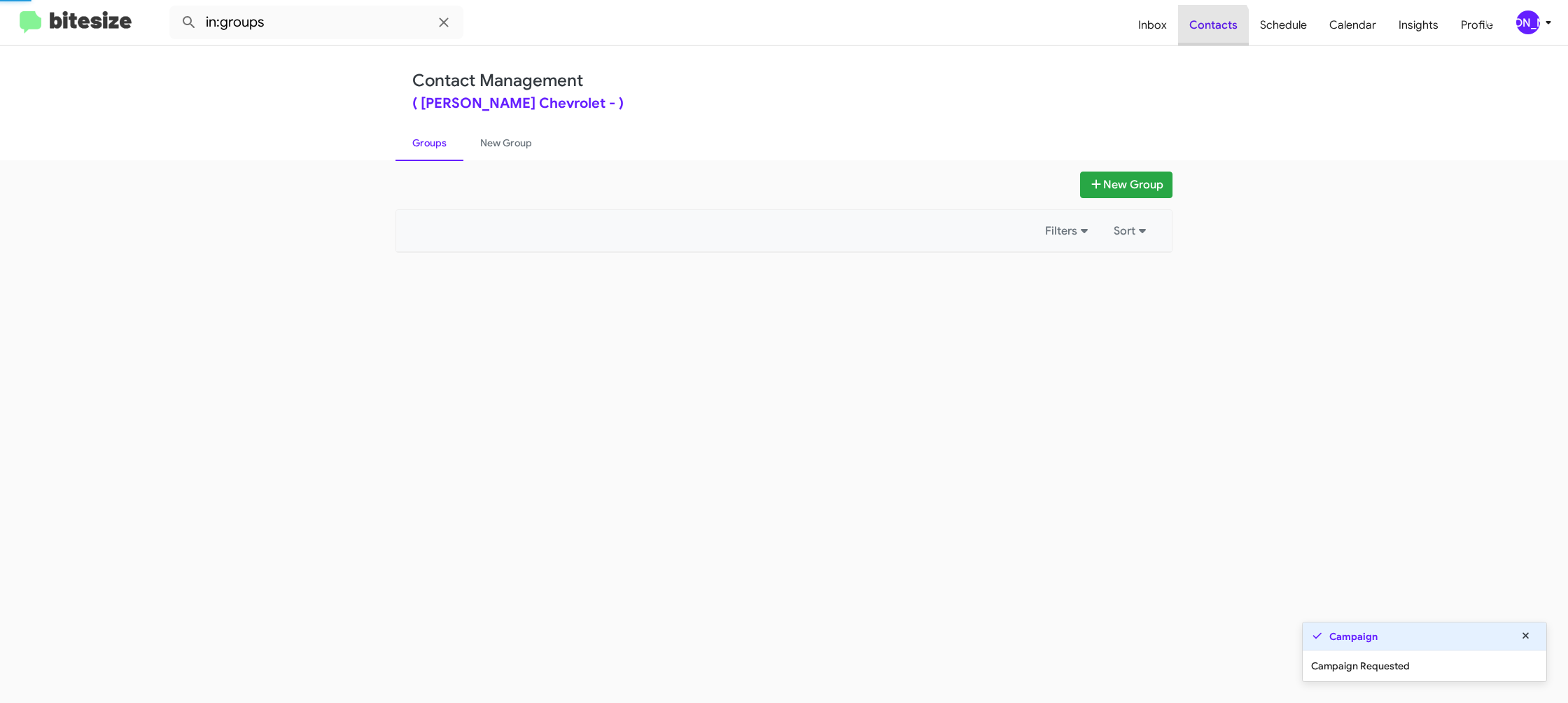
click at [1200, 33] on span "Contacts" at bounding box center [1213, 25] width 71 height 41
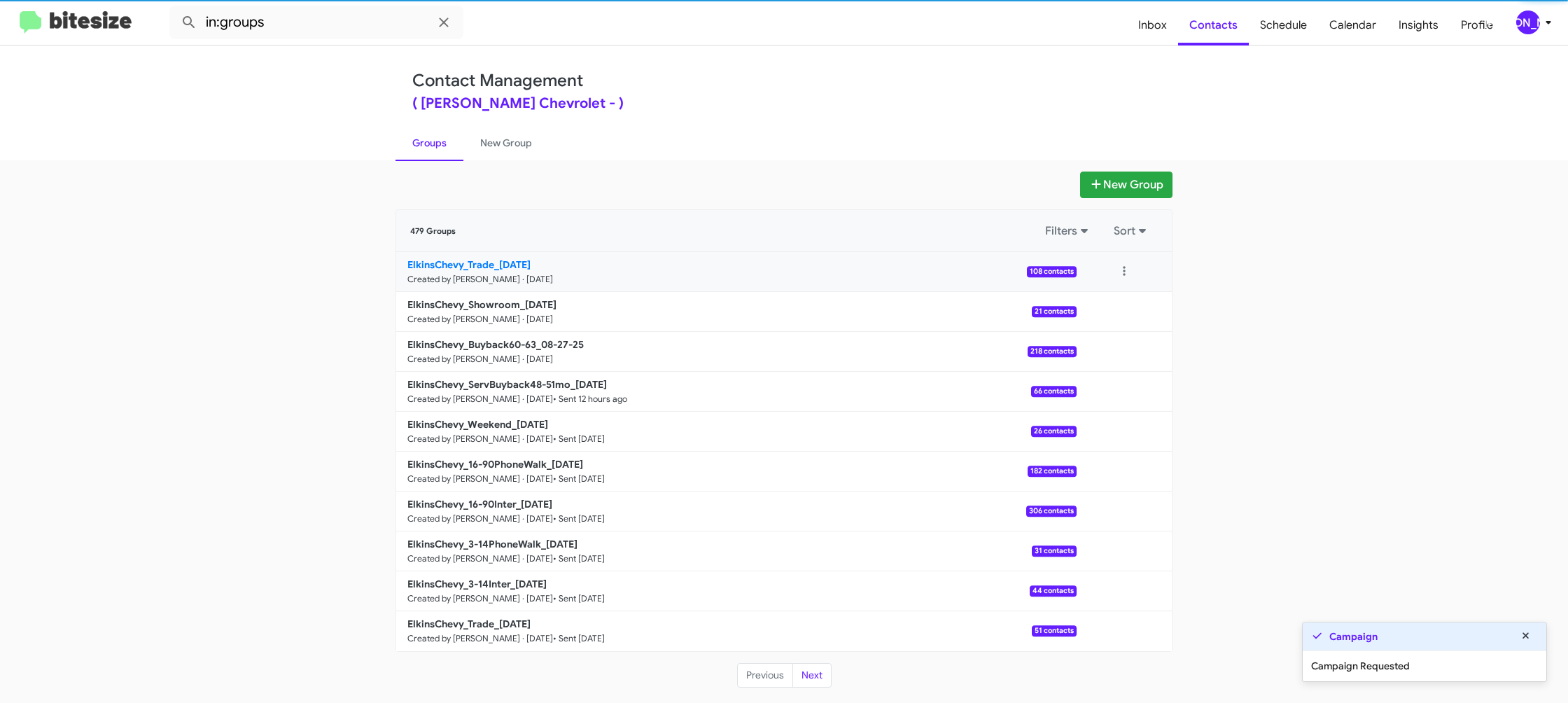
click at [507, 266] on b "ElkinsChevy_Trade_08-27-25" at bounding box center [469, 265] width 123 height 13
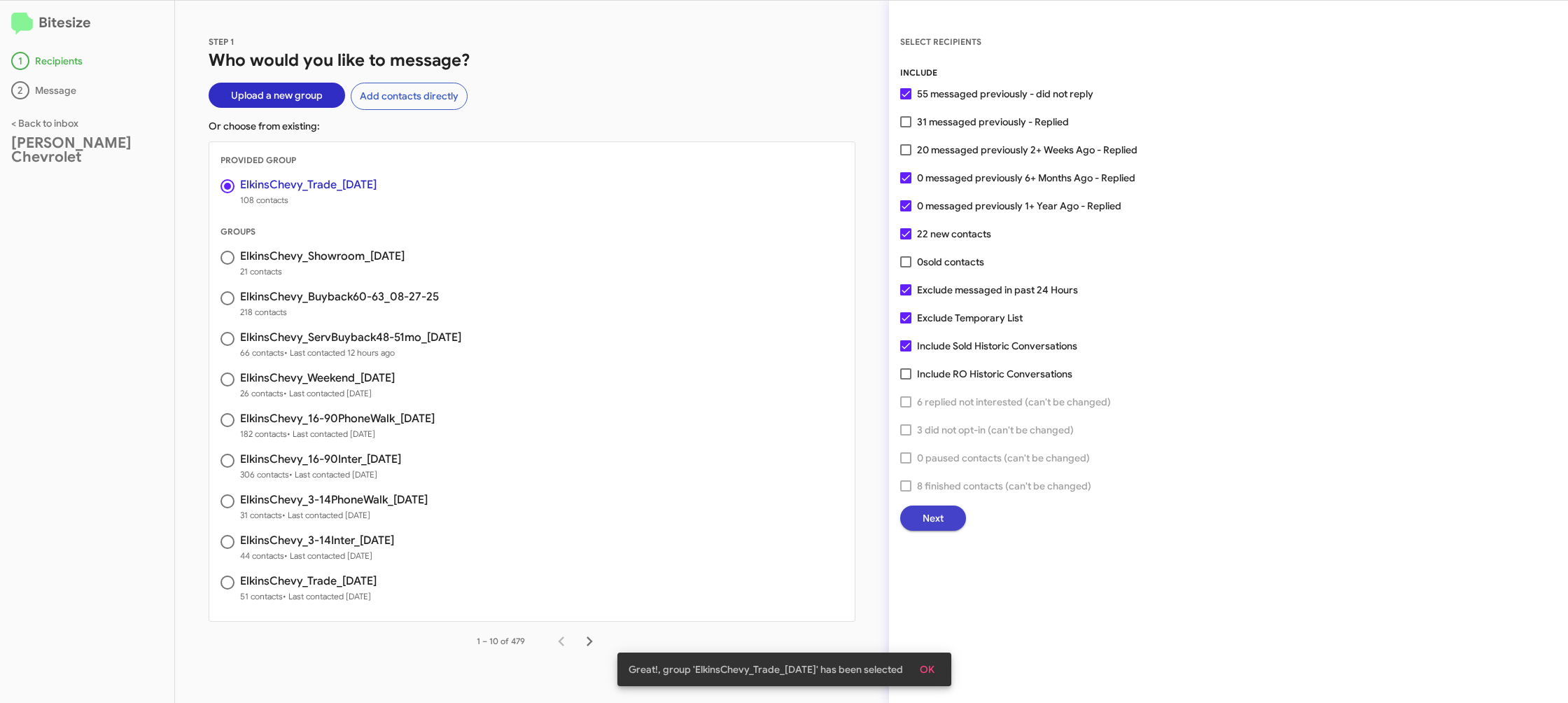
click at [943, 516] on button "Next" at bounding box center [933, 517] width 66 height 25
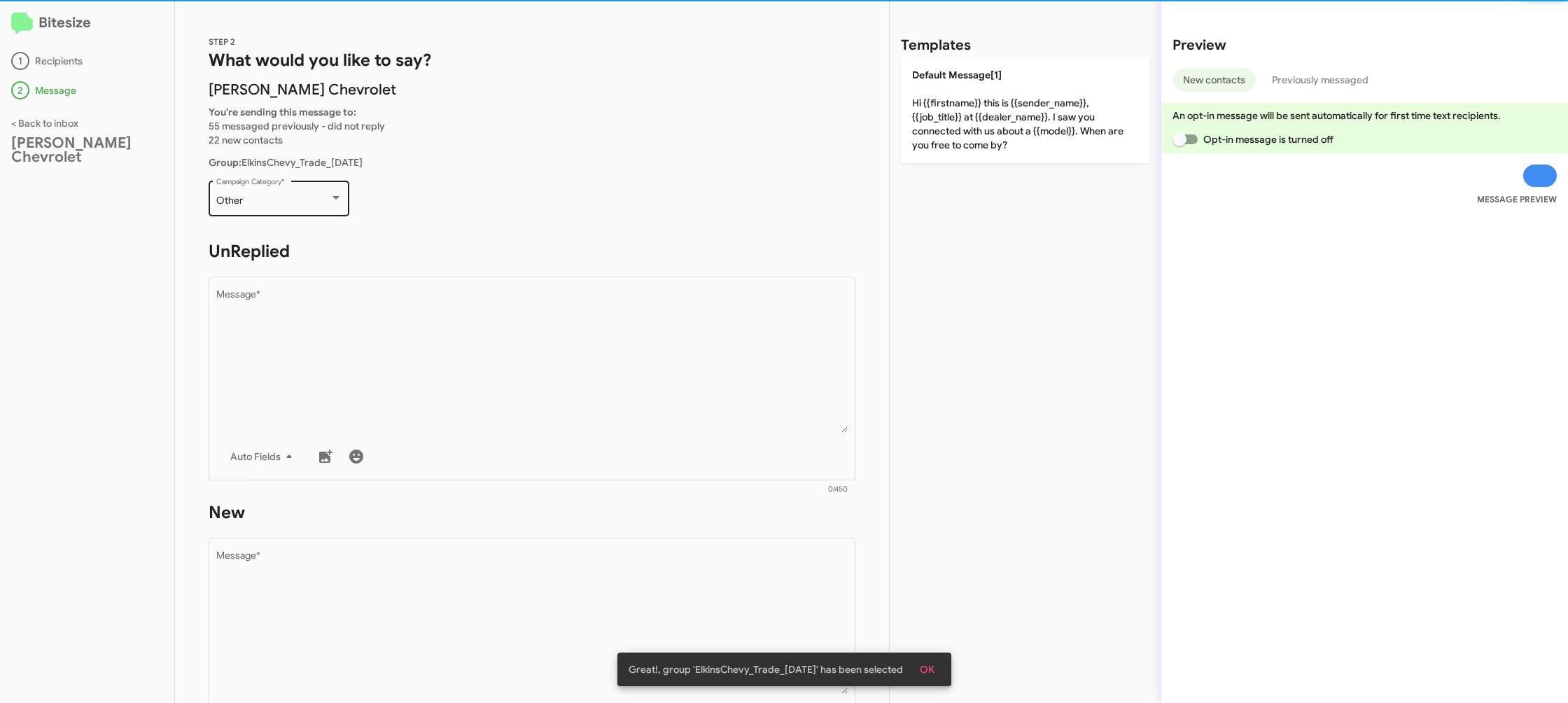
click at [289, 204] on div "Other" at bounding box center [273, 201] width 113 height 11
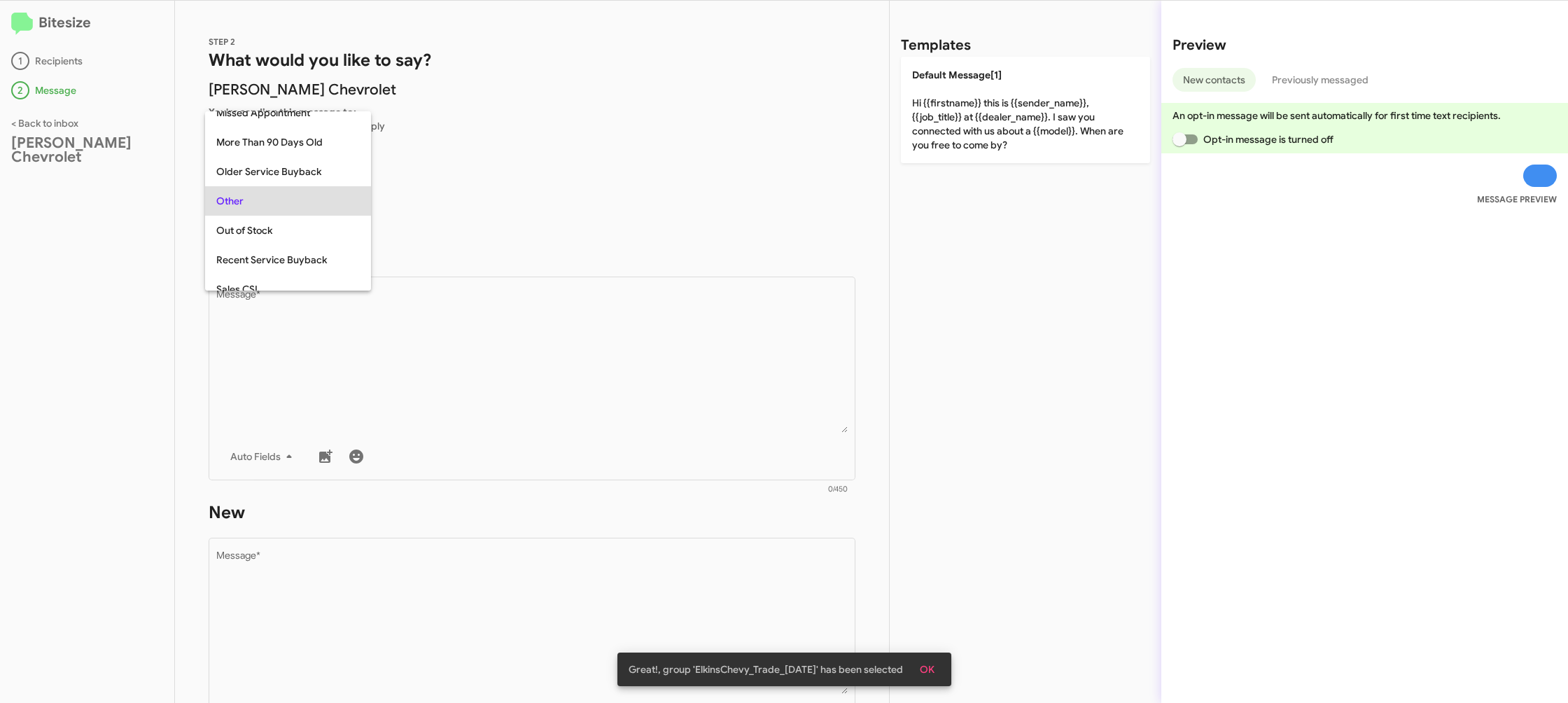
scroll to position [497, 0]
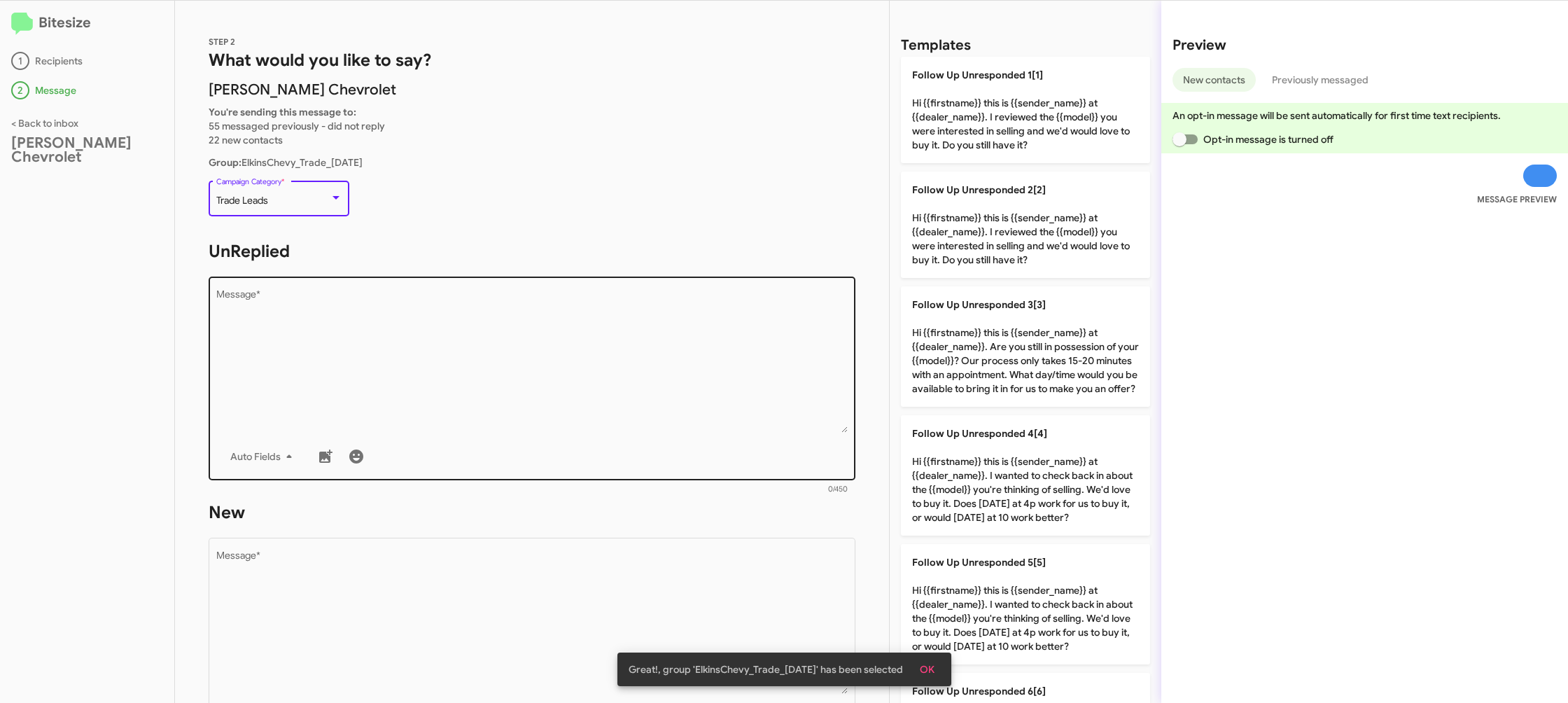
click at [482, 345] on textarea "Message *" at bounding box center [532, 361] width 632 height 143
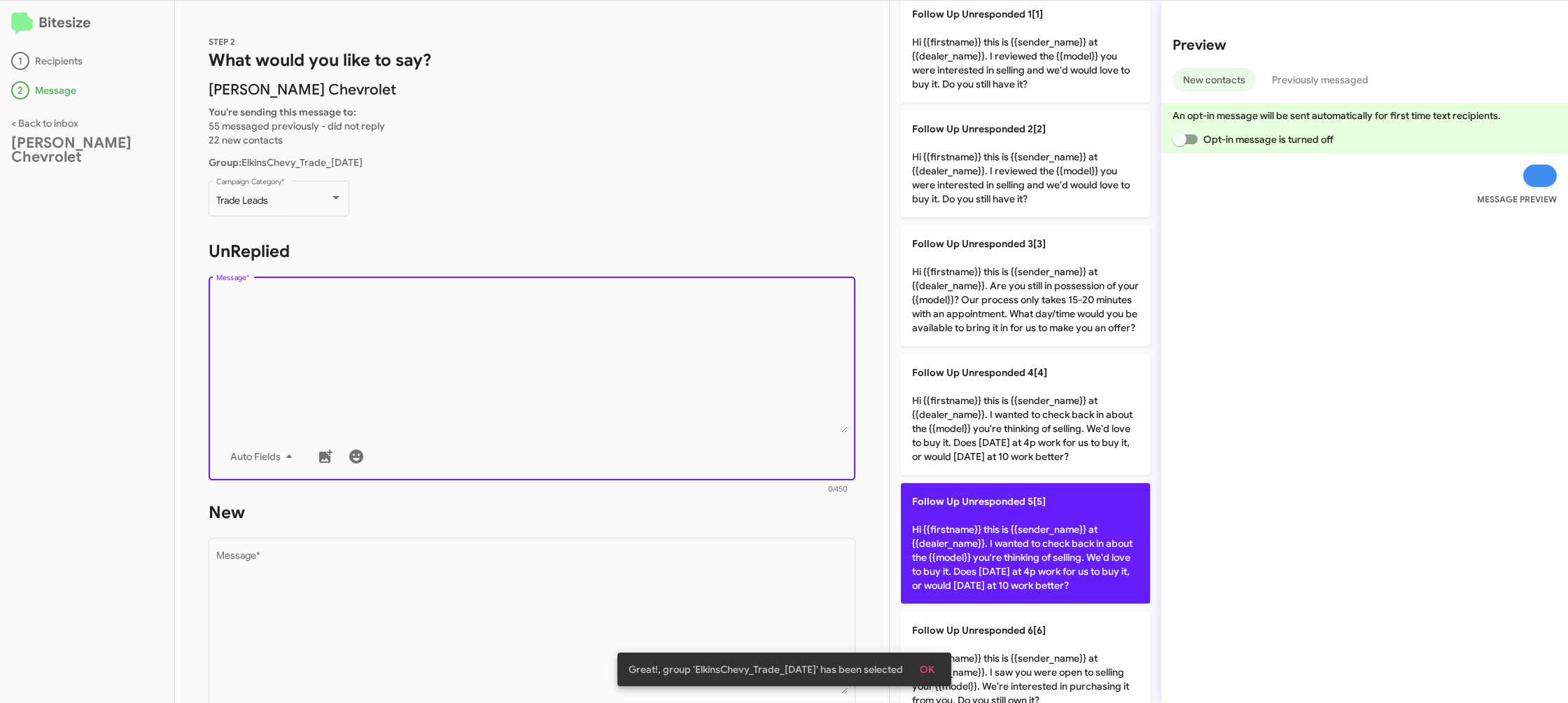
scroll to position [76, 0]
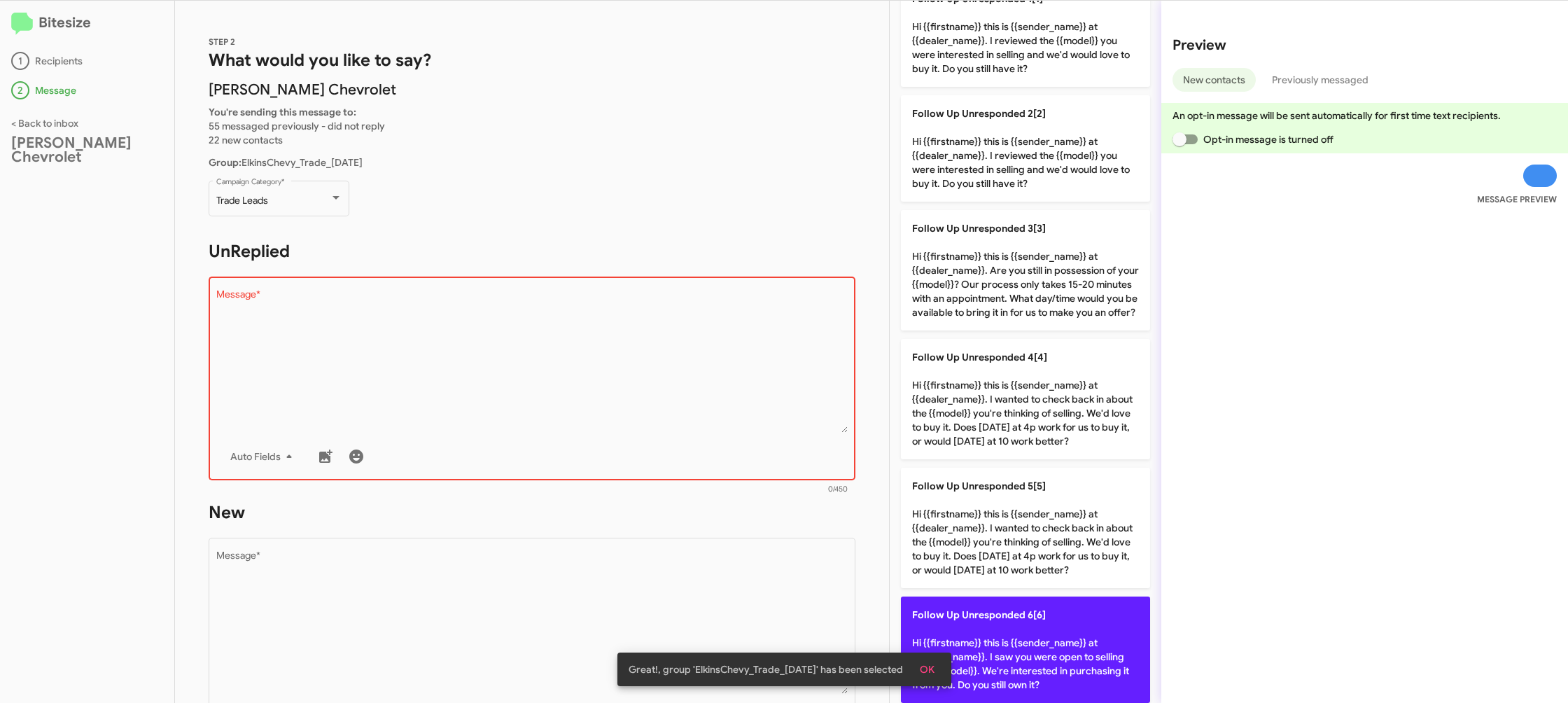
click at [1008, 612] on div "Follow Up Unresponded 1[1] Hi {{firstname}} this is {{sender_name}} at {{dealer…" at bounding box center [1025, 578] width 249 height 1195
click at [1008, 612] on p "Follow Up Unresponded 6[6] Hi {{firstname}} this is {{sender_name}} at {{dealer…" at bounding box center [1025, 649] width 249 height 106
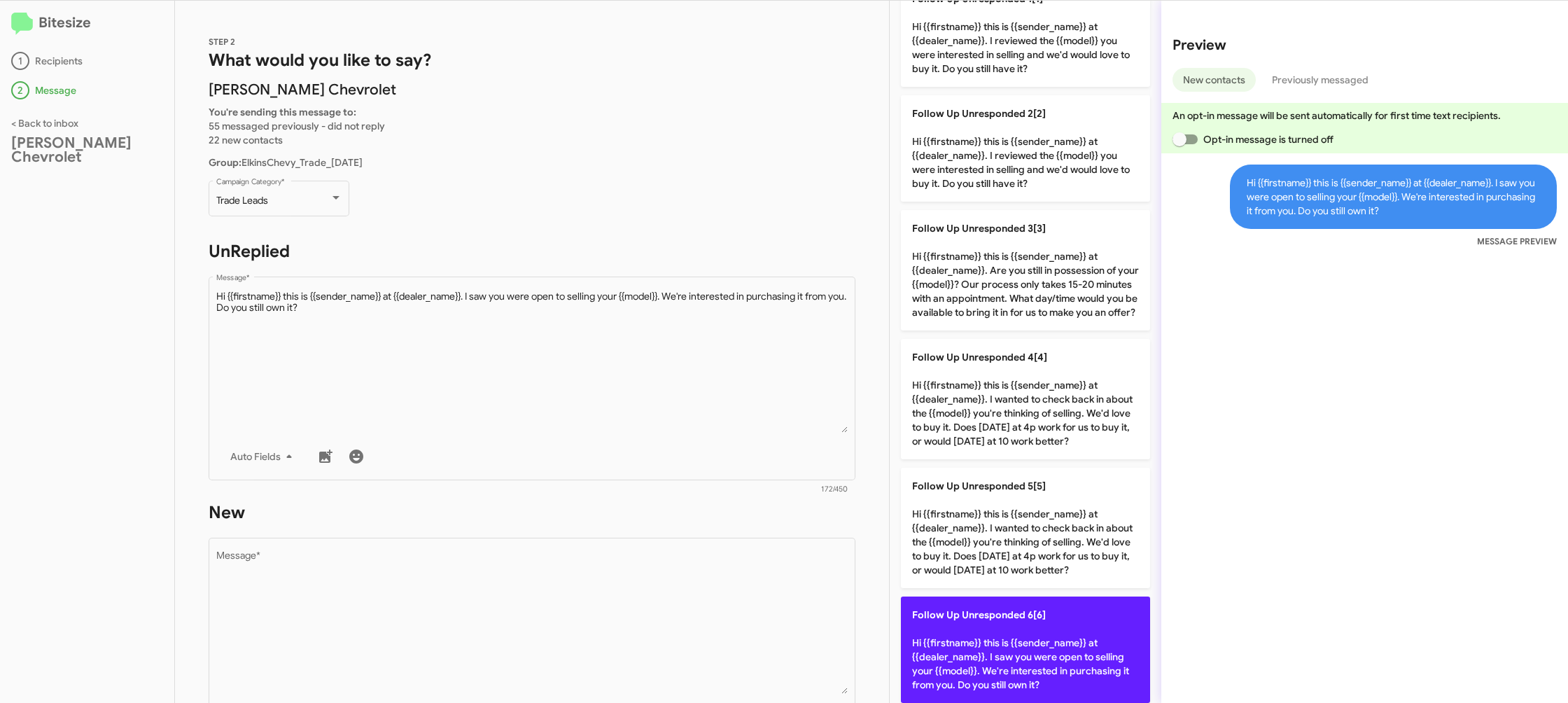
click at [1008, 612] on p "Follow Up Unresponded 6[6] Hi {{firstname}} this is {{sender_name}} at {{dealer…" at bounding box center [1025, 649] width 249 height 106
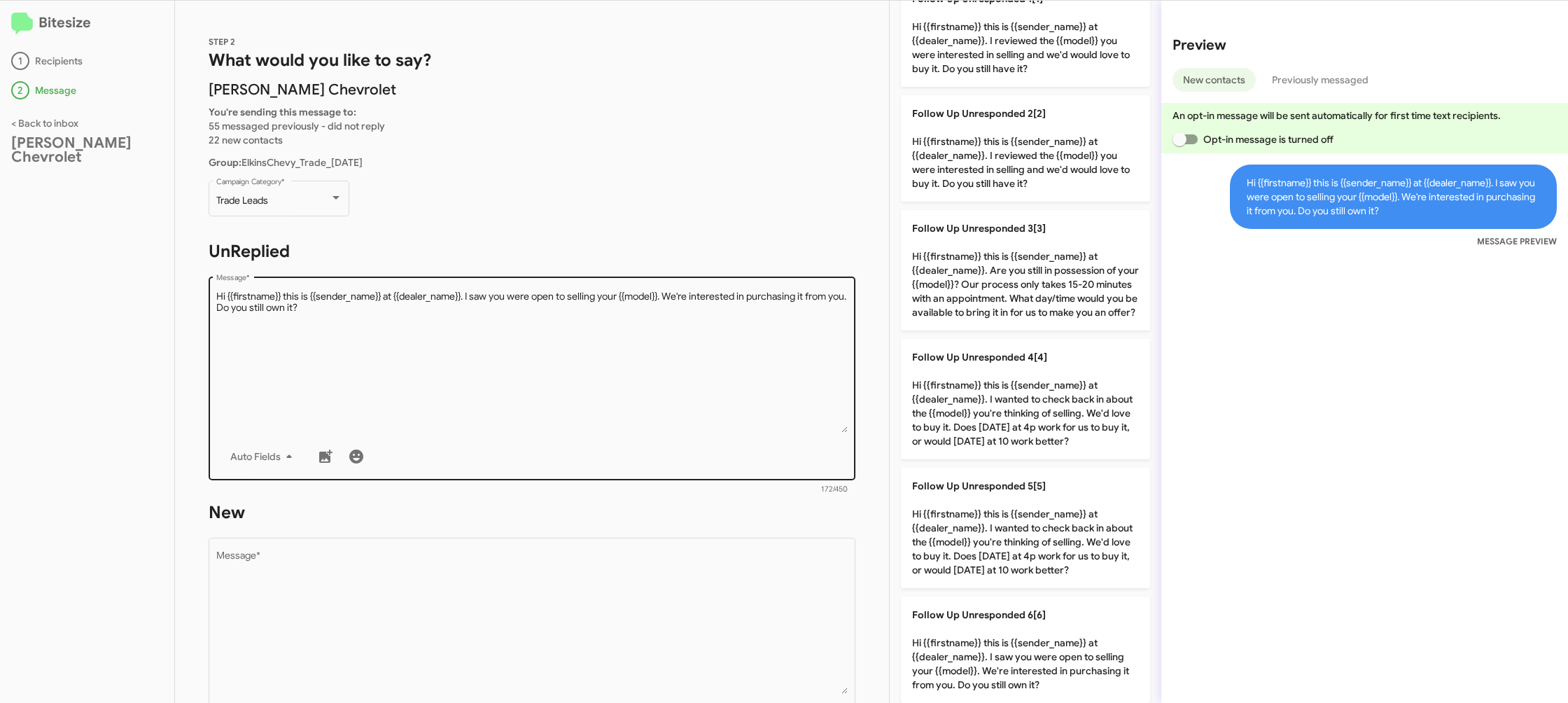
scroll to position [1, 0]
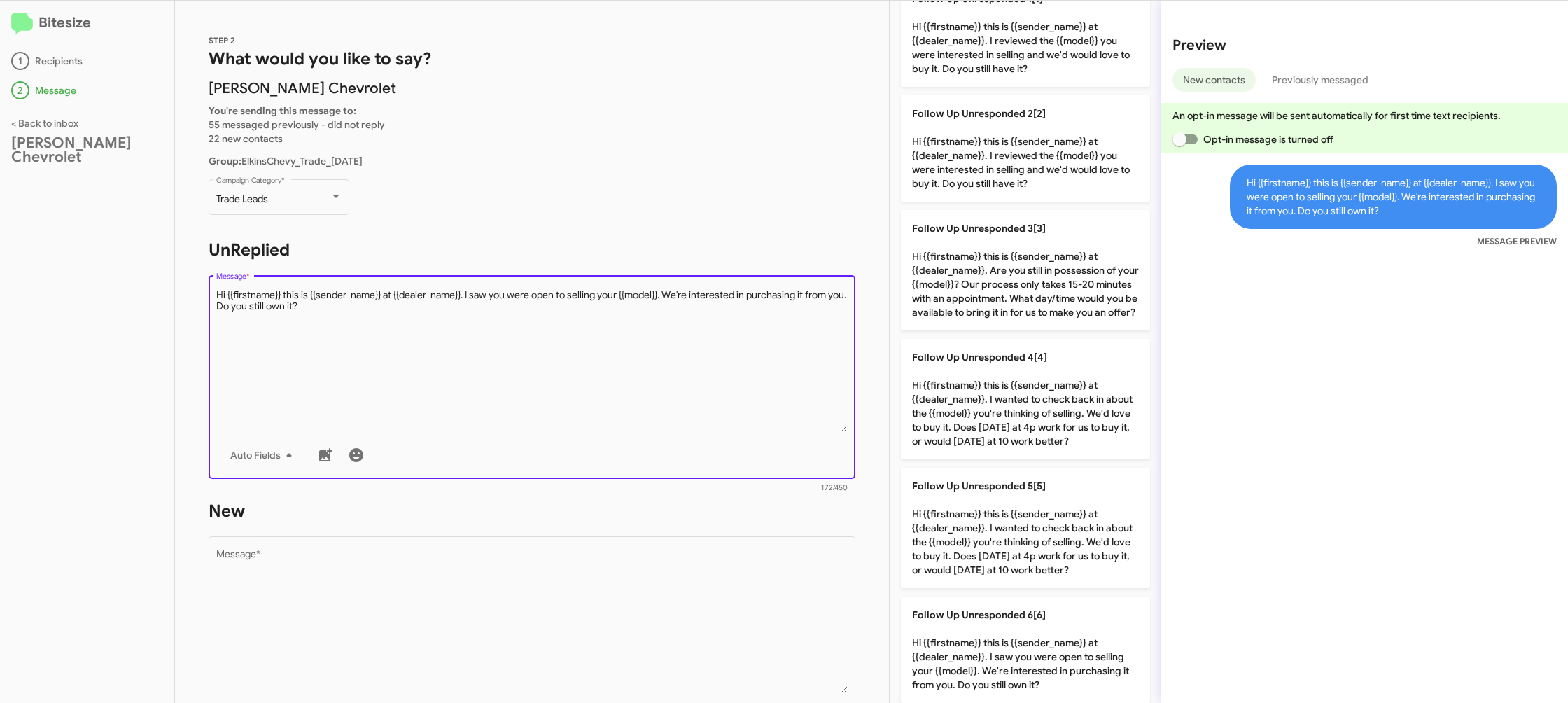
click at [764, 339] on textarea "Message *" at bounding box center [532, 360] width 632 height 143
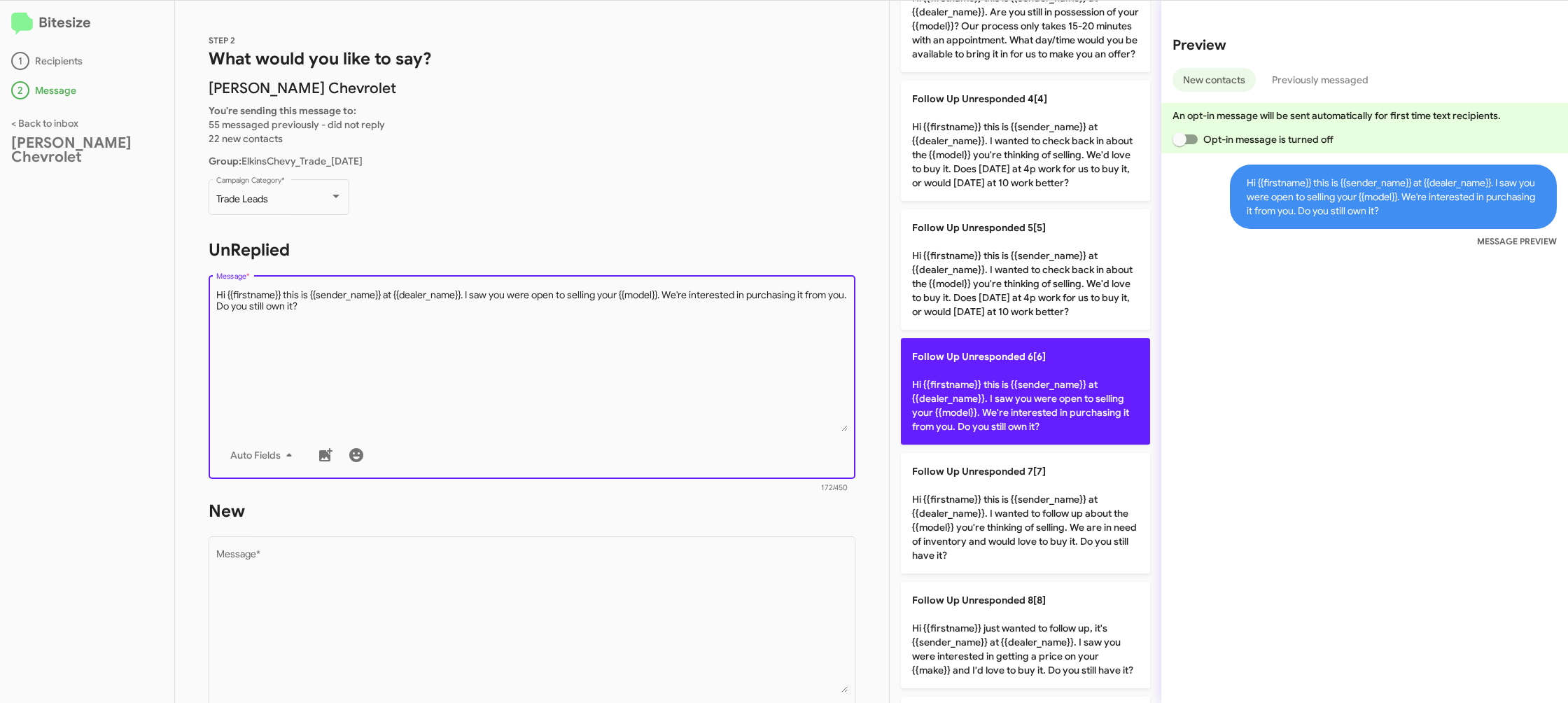
scroll to position [352, 0]
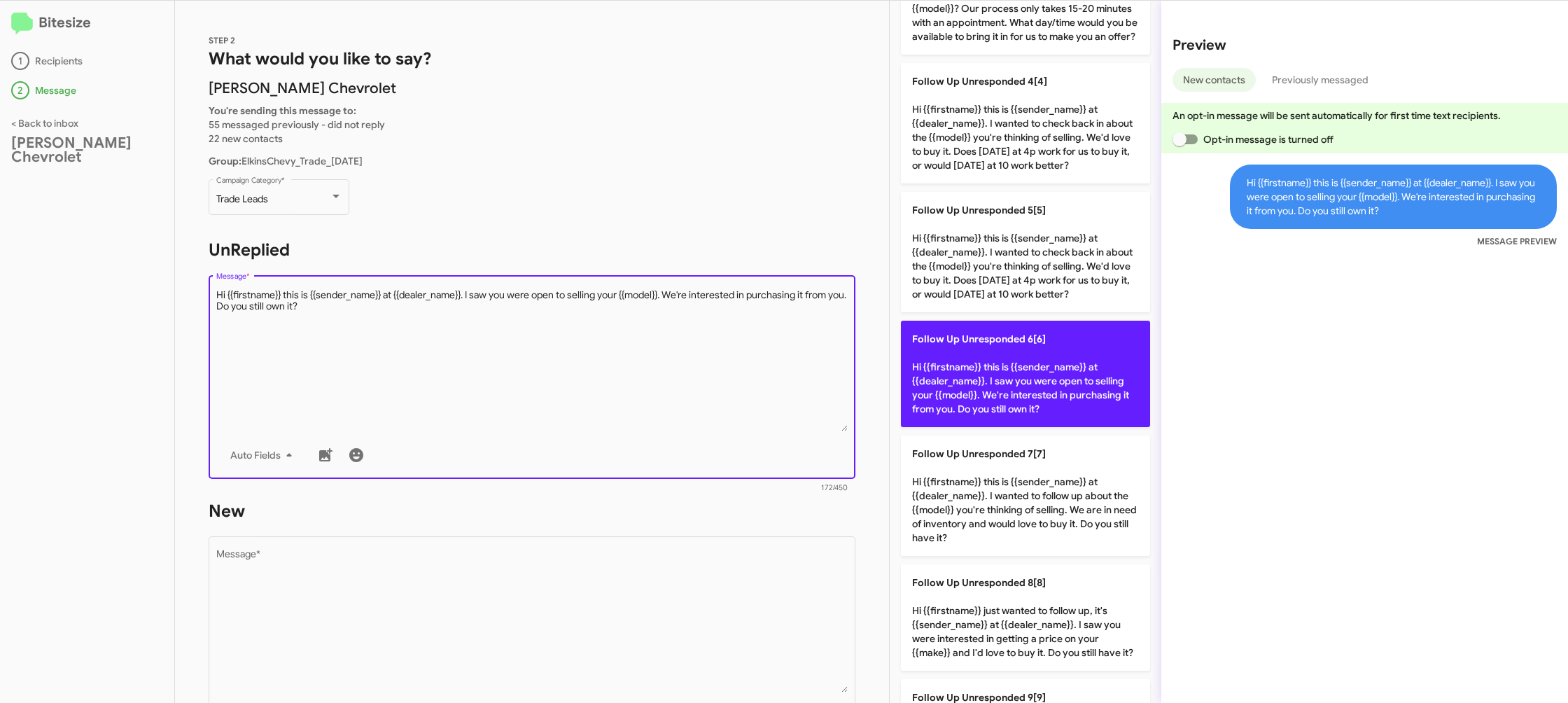
click at [998, 345] on span "Follow Up Unresponded 6[6]" at bounding box center [978, 339] width 133 height 13
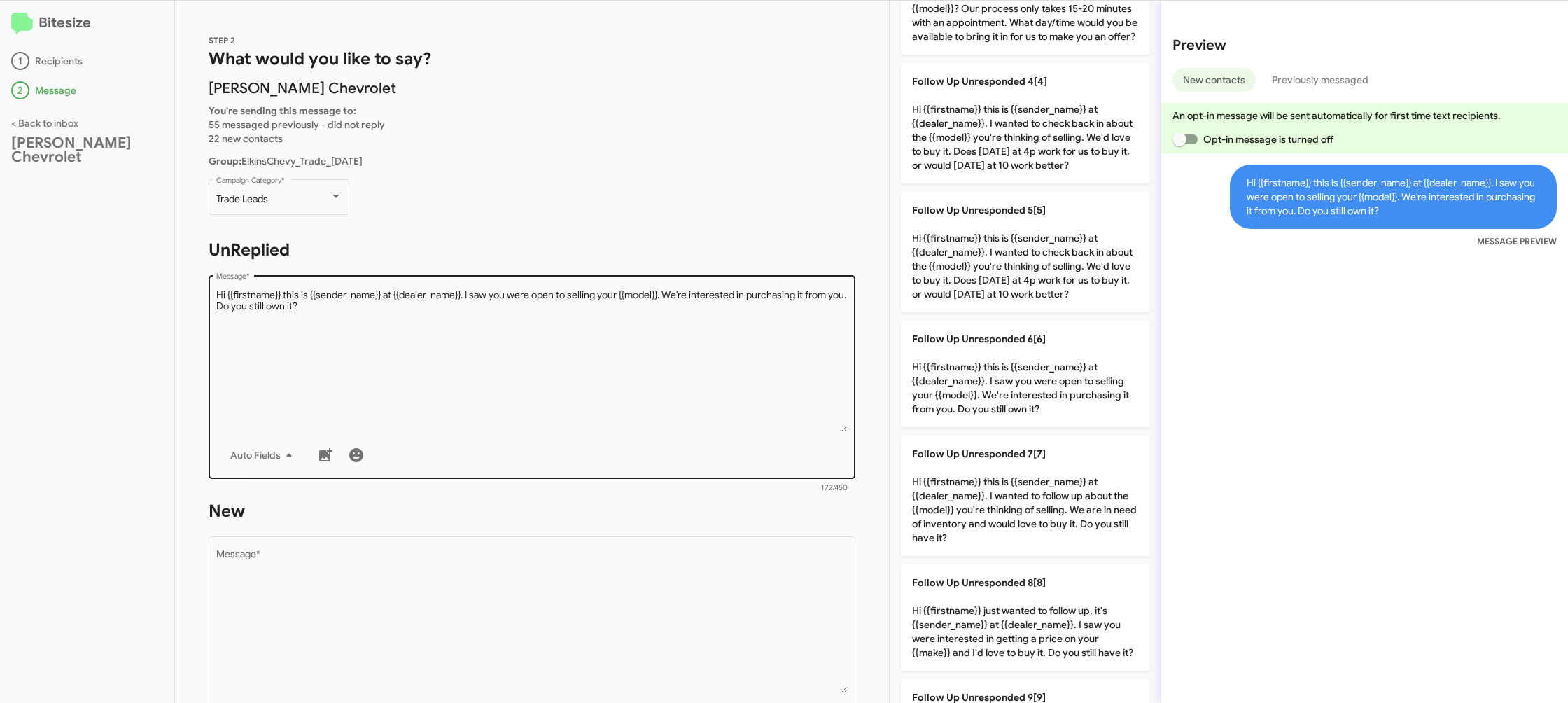
drag, startPoint x: 998, startPoint y: 353, endPoint x: 729, endPoint y: 384, distance: 270.8
click at [988, 345] on span "Follow Up Unresponded 6[6]" at bounding box center [978, 339] width 133 height 13
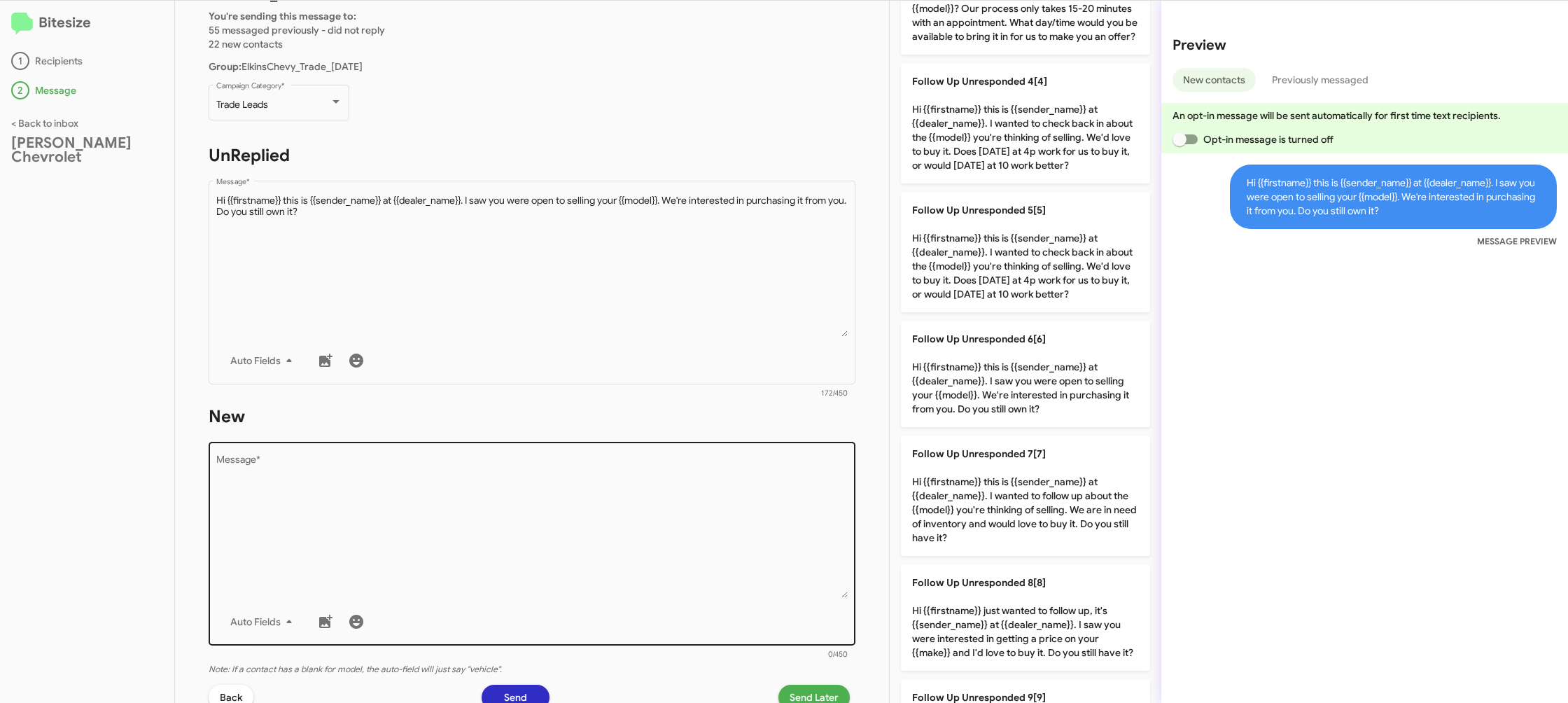
scroll to position [154, 0]
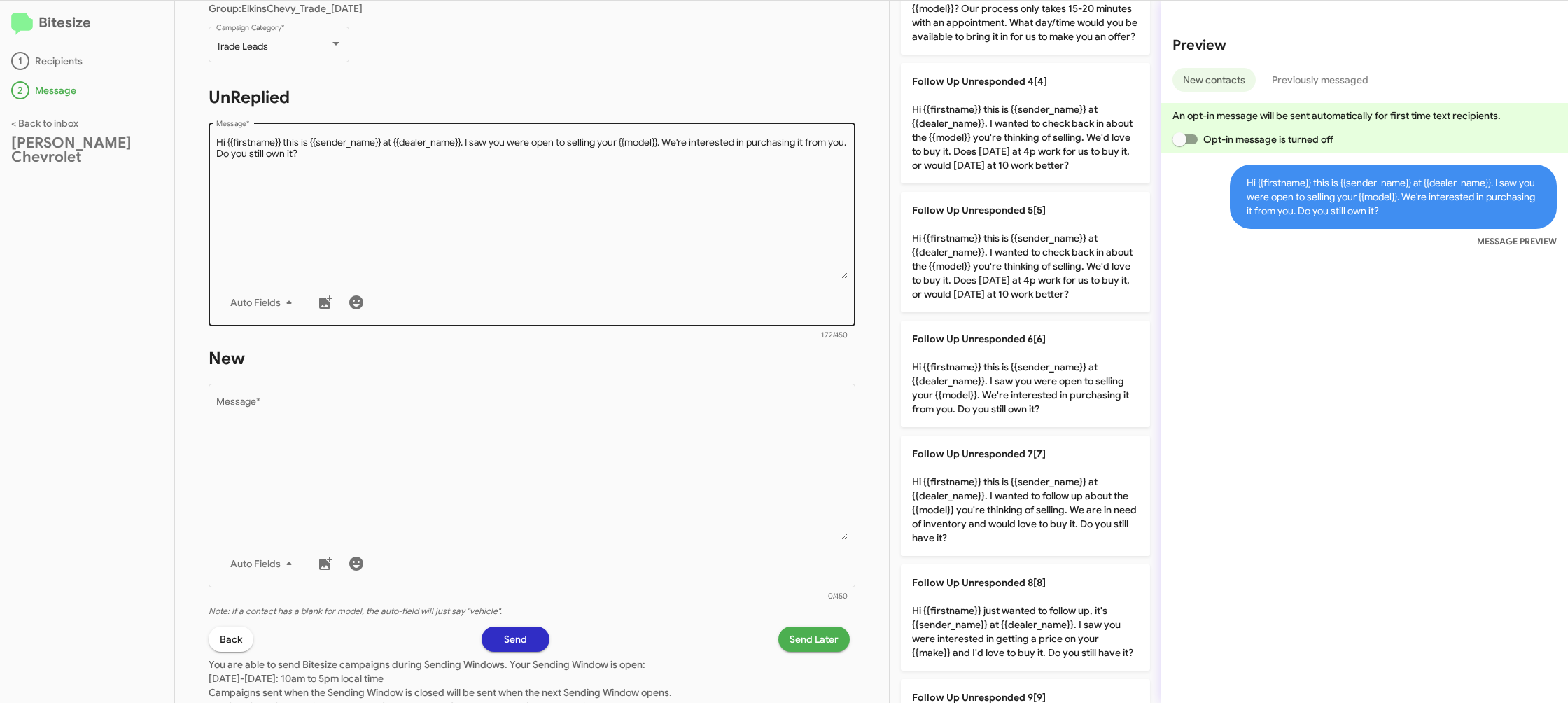
click at [688, 229] on textarea "Message *" at bounding box center [532, 207] width 632 height 143
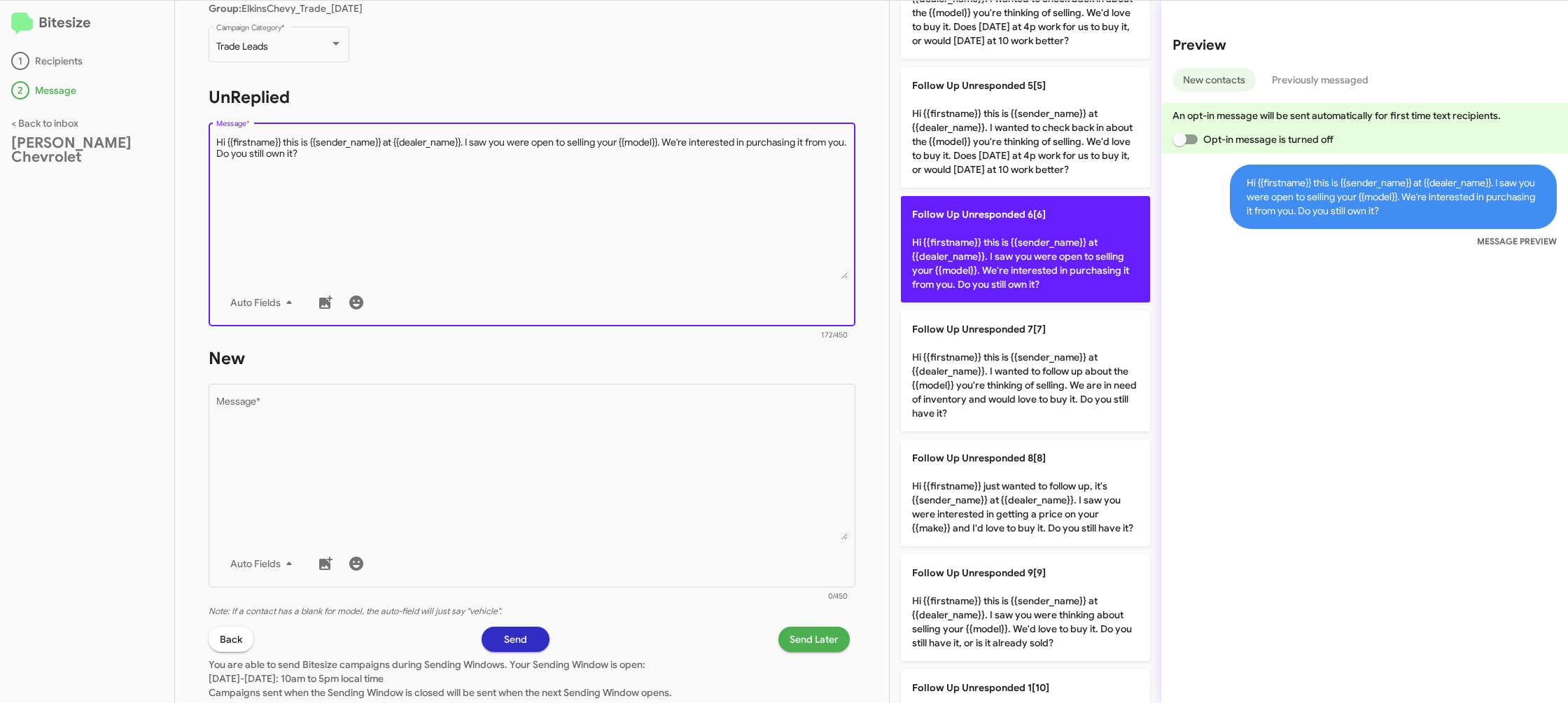
scroll to position [532, 0]
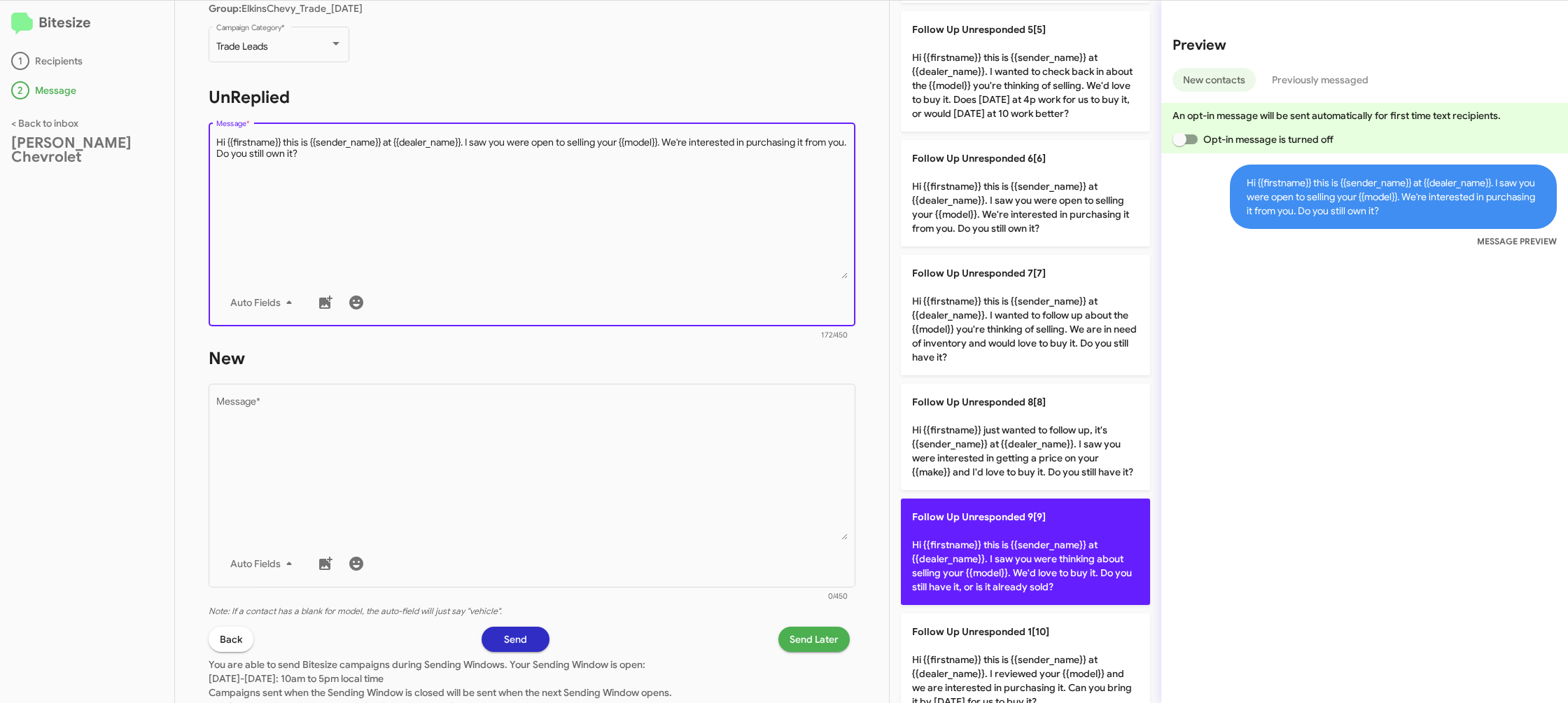
drag, startPoint x: 1028, startPoint y: 540, endPoint x: 739, endPoint y: 487, distance: 293.8
click at [1026, 540] on p "Follow Up Unresponded 9[9] Hi {{firstname}} this is {{sender_name}} at {{dealer…" at bounding box center [1025, 551] width 249 height 106
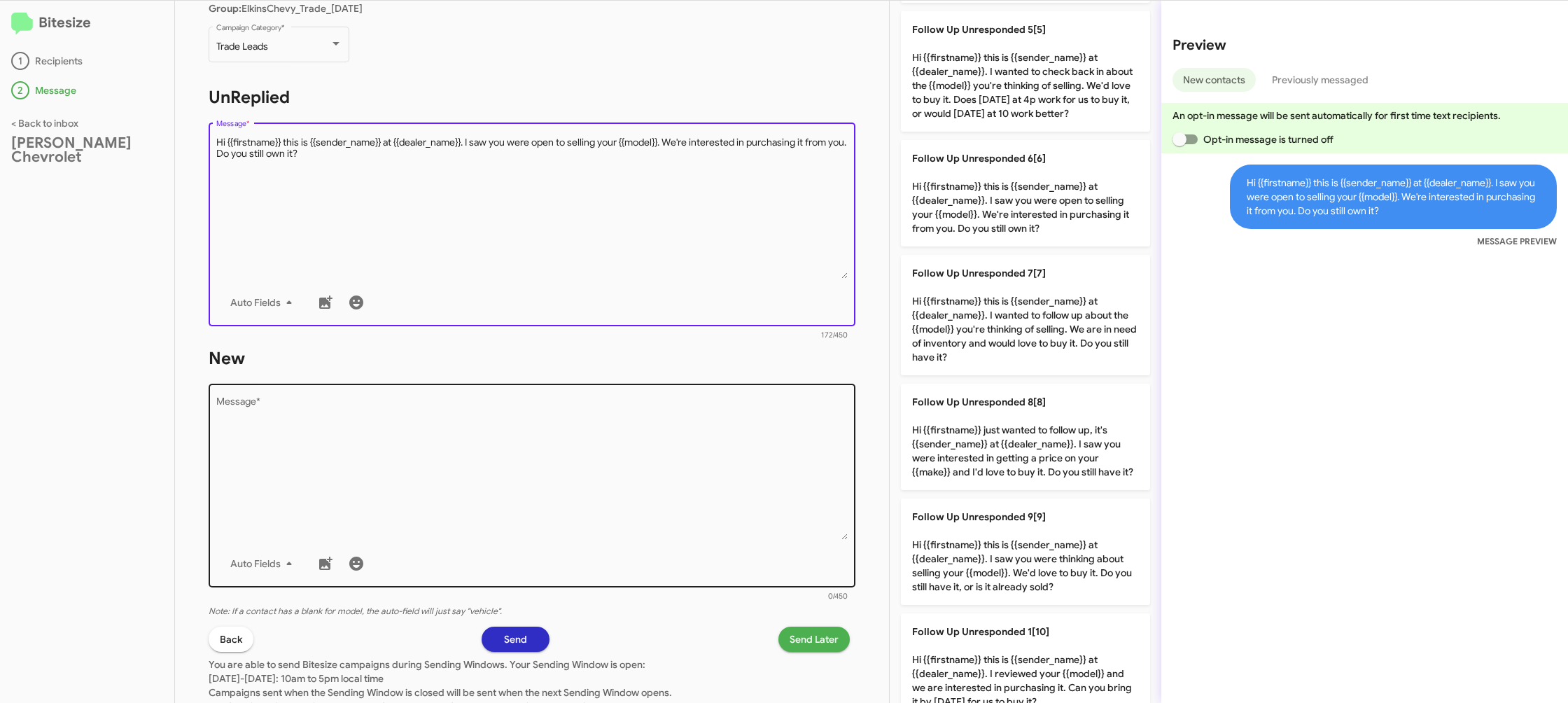
type textarea "Hi {{firstname}} this is {{sender_name}} at {{dealer_name}}. I saw you were thi…"
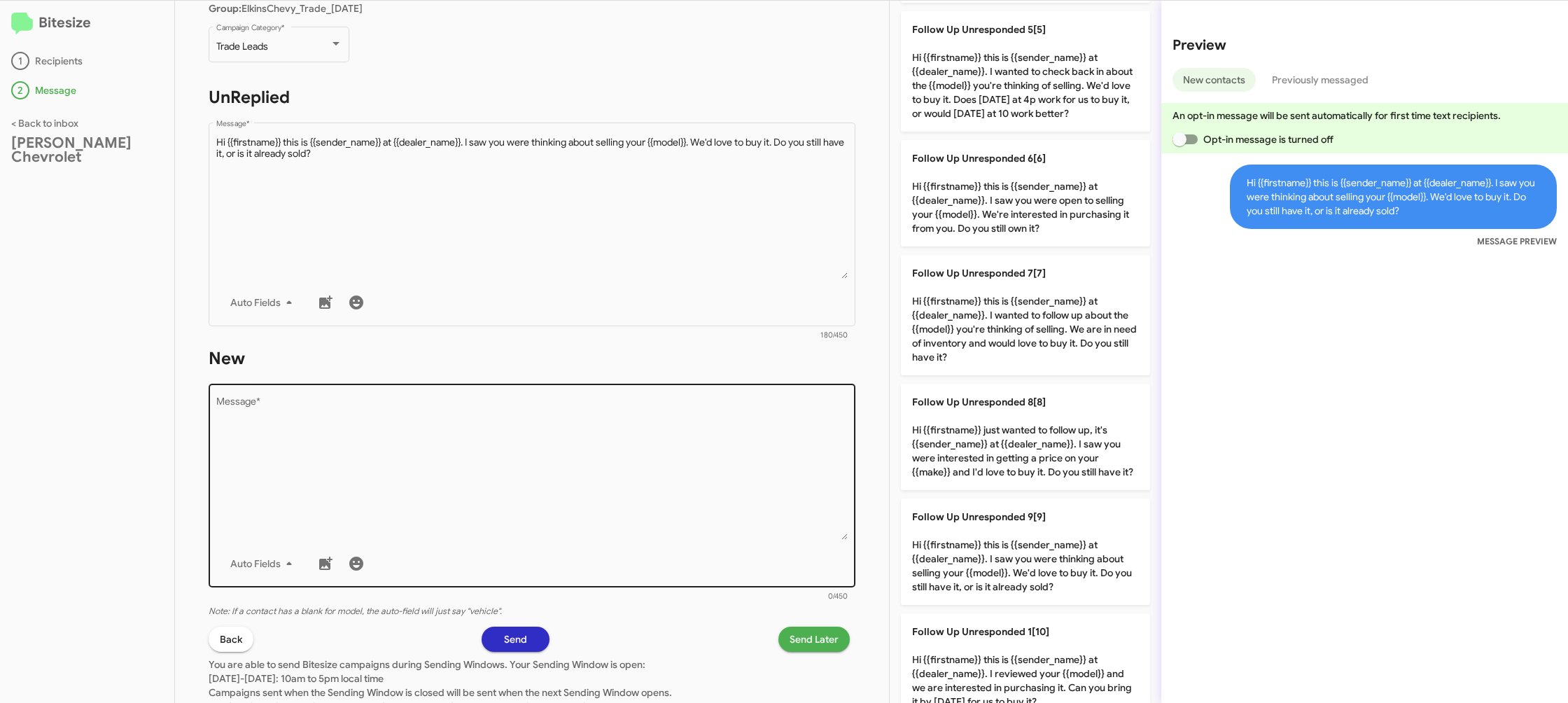
click at [675, 475] on textarea "Message *" at bounding box center [532, 468] width 632 height 143
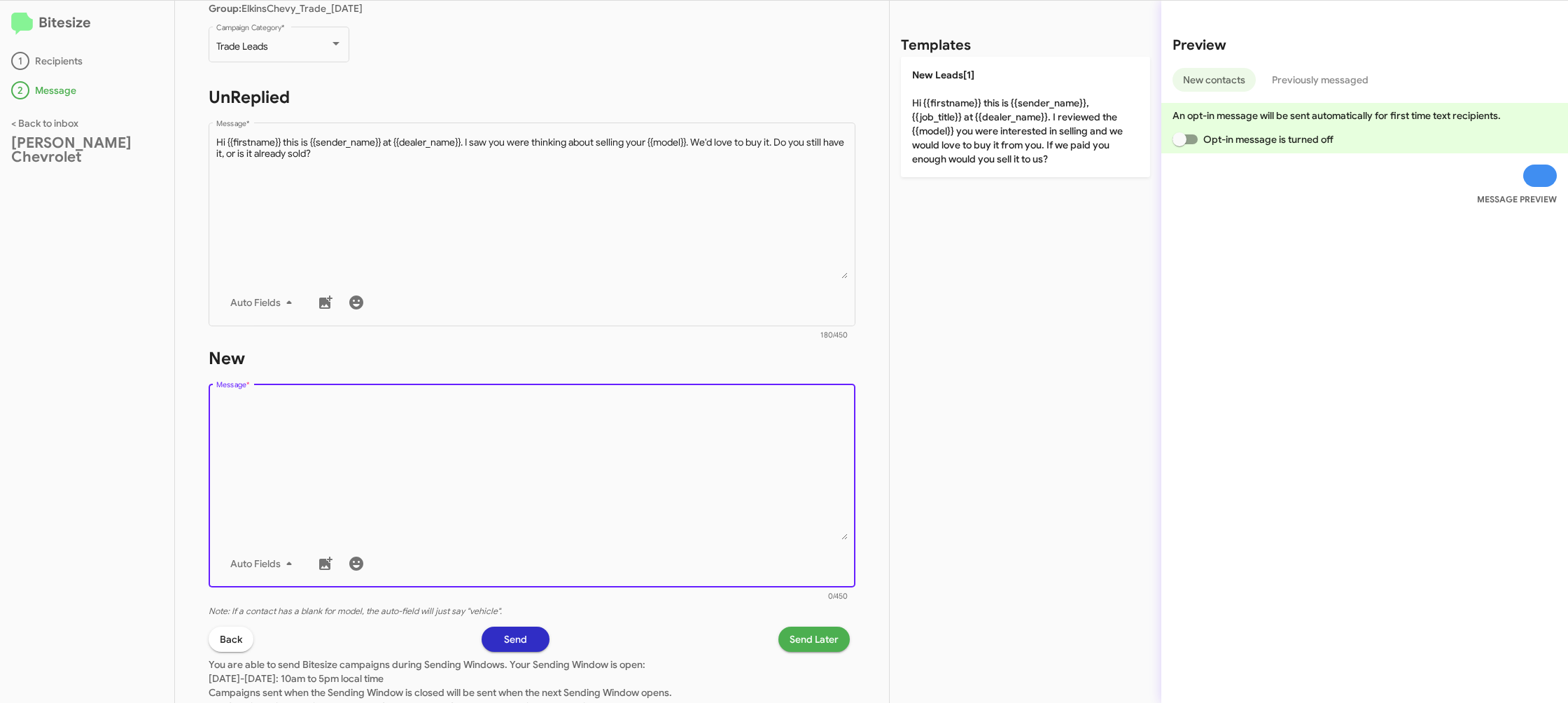
click at [675, 475] on textarea "Message *" at bounding box center [532, 468] width 632 height 143
drag, startPoint x: 675, startPoint y: 475, endPoint x: 713, endPoint y: 398, distance: 85.9
click at [687, 436] on textarea "Message *" at bounding box center [532, 468] width 632 height 143
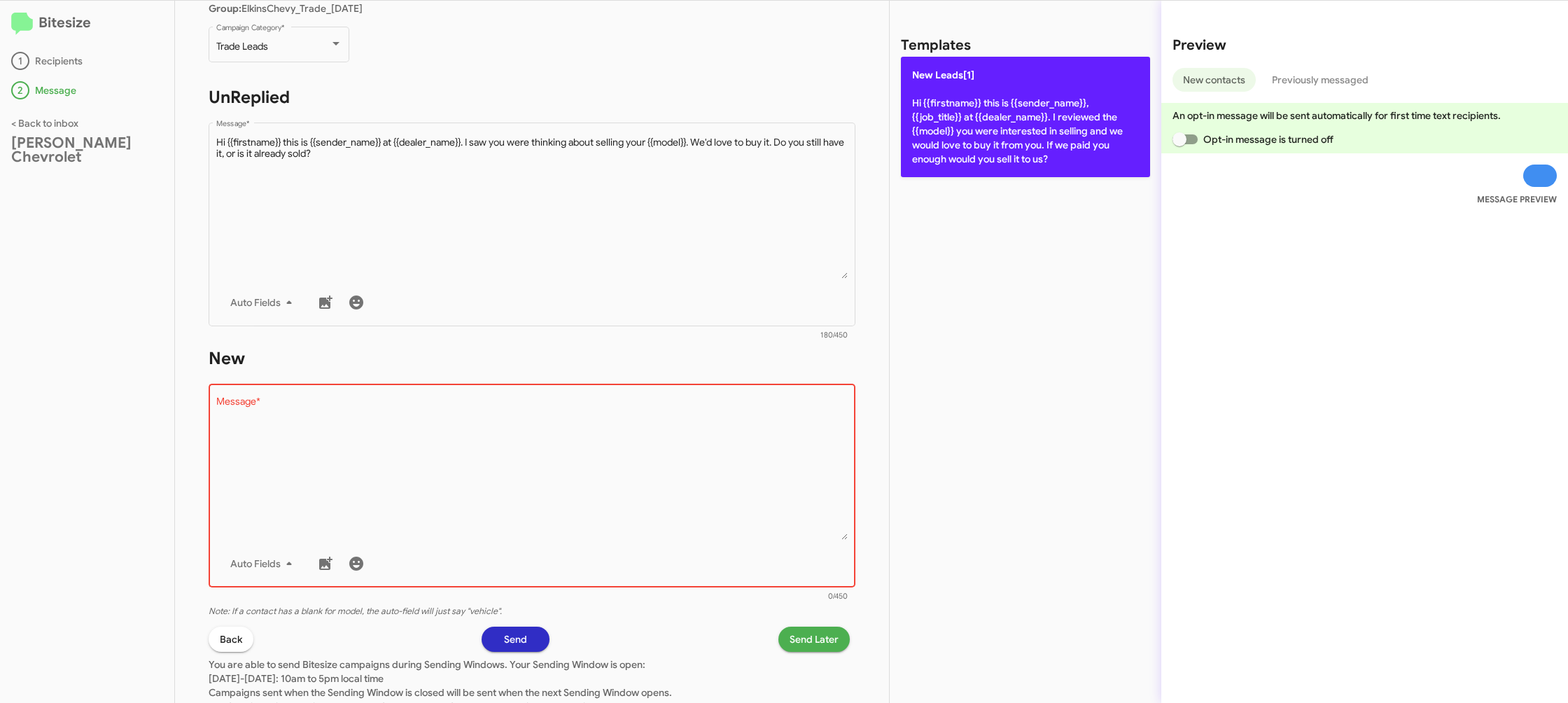
click at [966, 161] on p "New Leads[1] Hi {{firstname}} this is {{sender_name}}, {{job_title}} at {{deale…" at bounding box center [1025, 116] width 249 height 121
type textarea "Hi {{firstname}} this is {{sender_name}}, {{job_title}} at {{dealer_name}}. I r…"
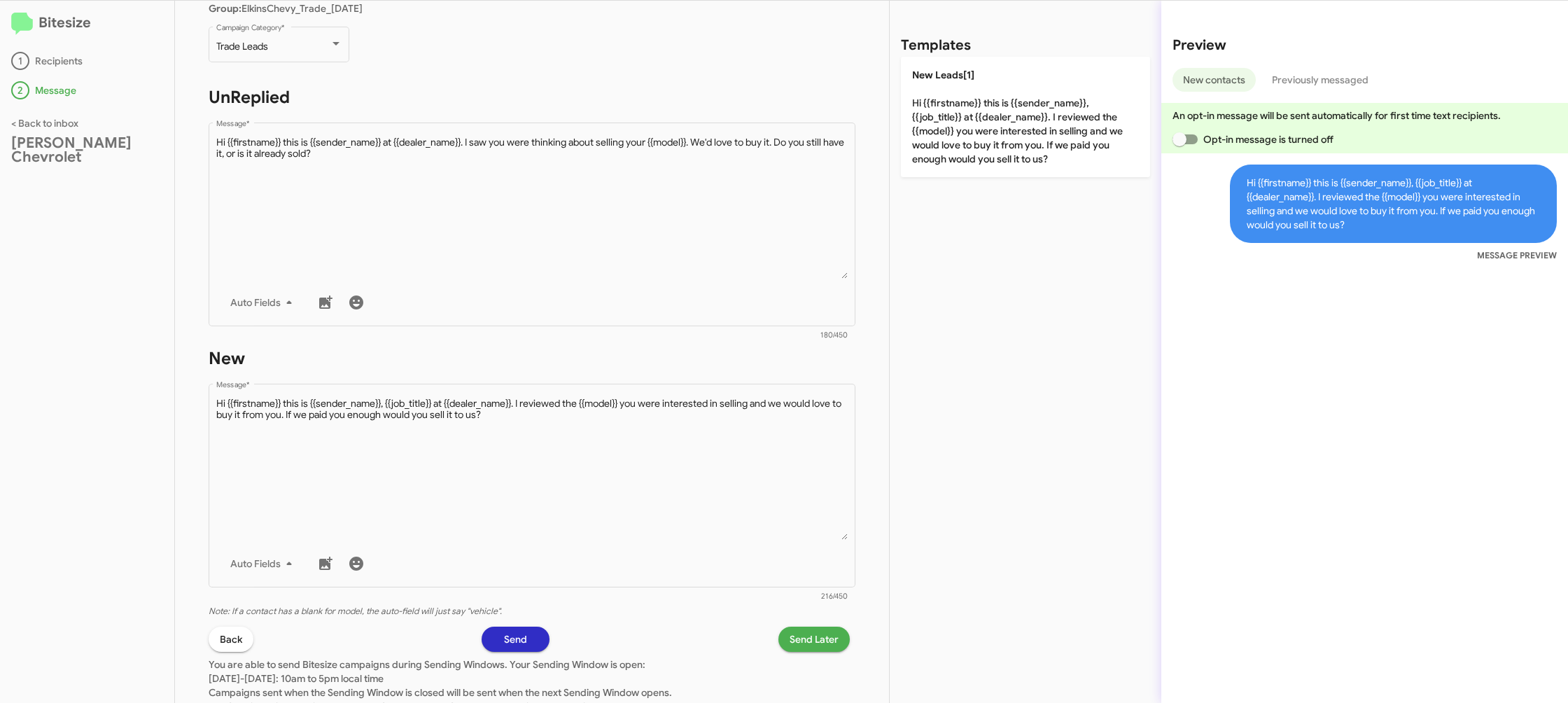
click at [798, 642] on span "Send Later" at bounding box center [814, 639] width 49 height 25
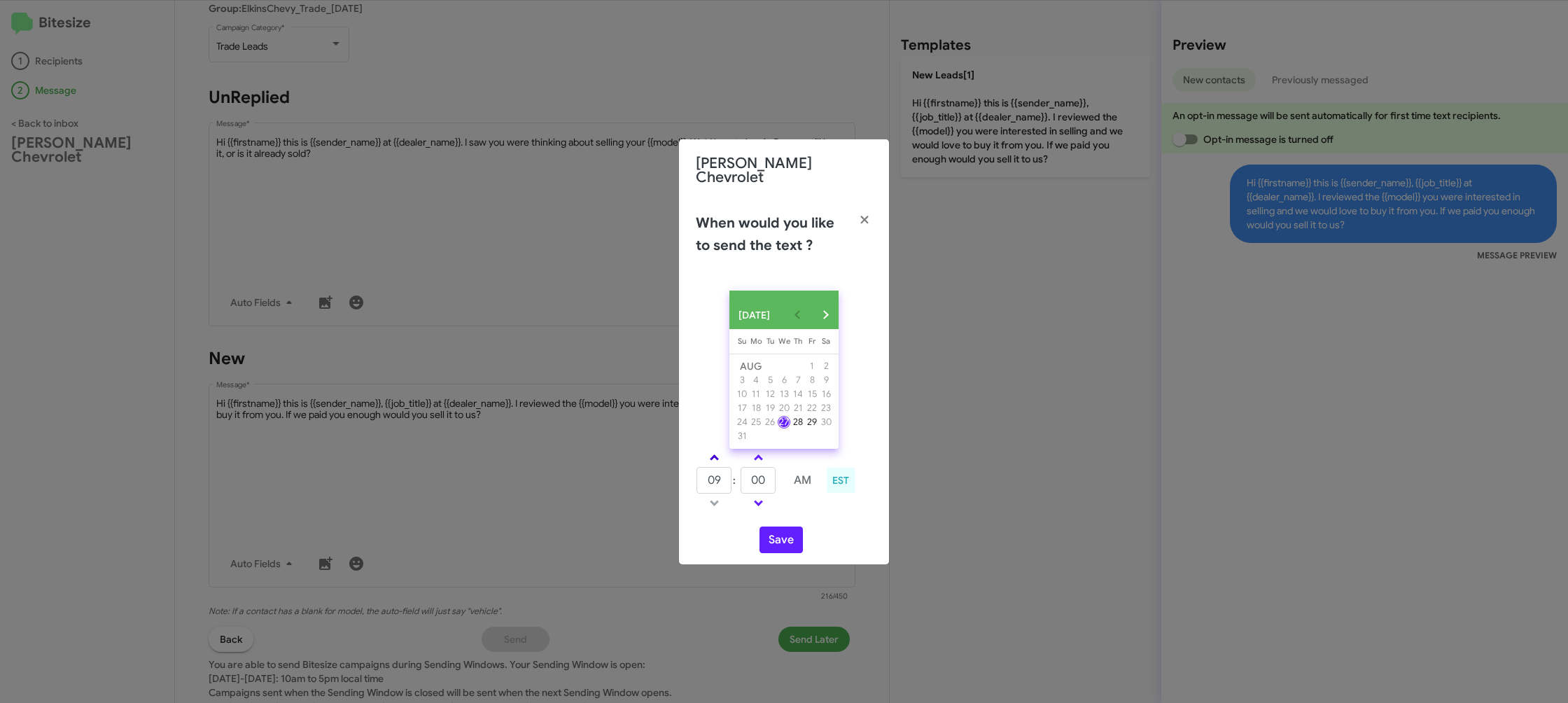
click at [717, 455] on link at bounding box center [714, 457] width 24 height 16
type input "10"
click at [754, 482] on input "00" at bounding box center [758, 480] width 35 height 26
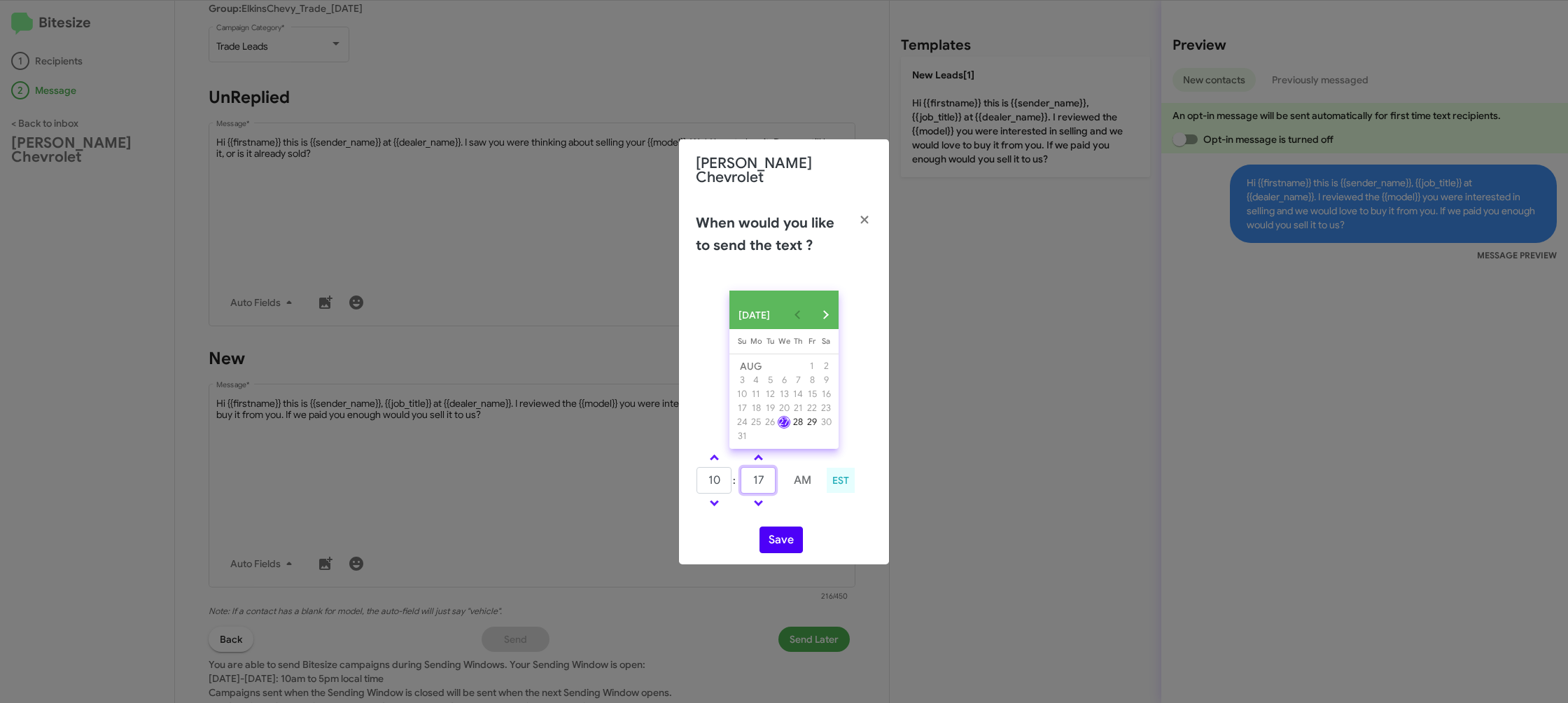
type input "17"
click at [808, 512] on div "10 : 17 AM EST" at bounding box center [784, 482] width 198 height 66
click at [788, 539] on button "Save" at bounding box center [781, 540] width 44 height 26
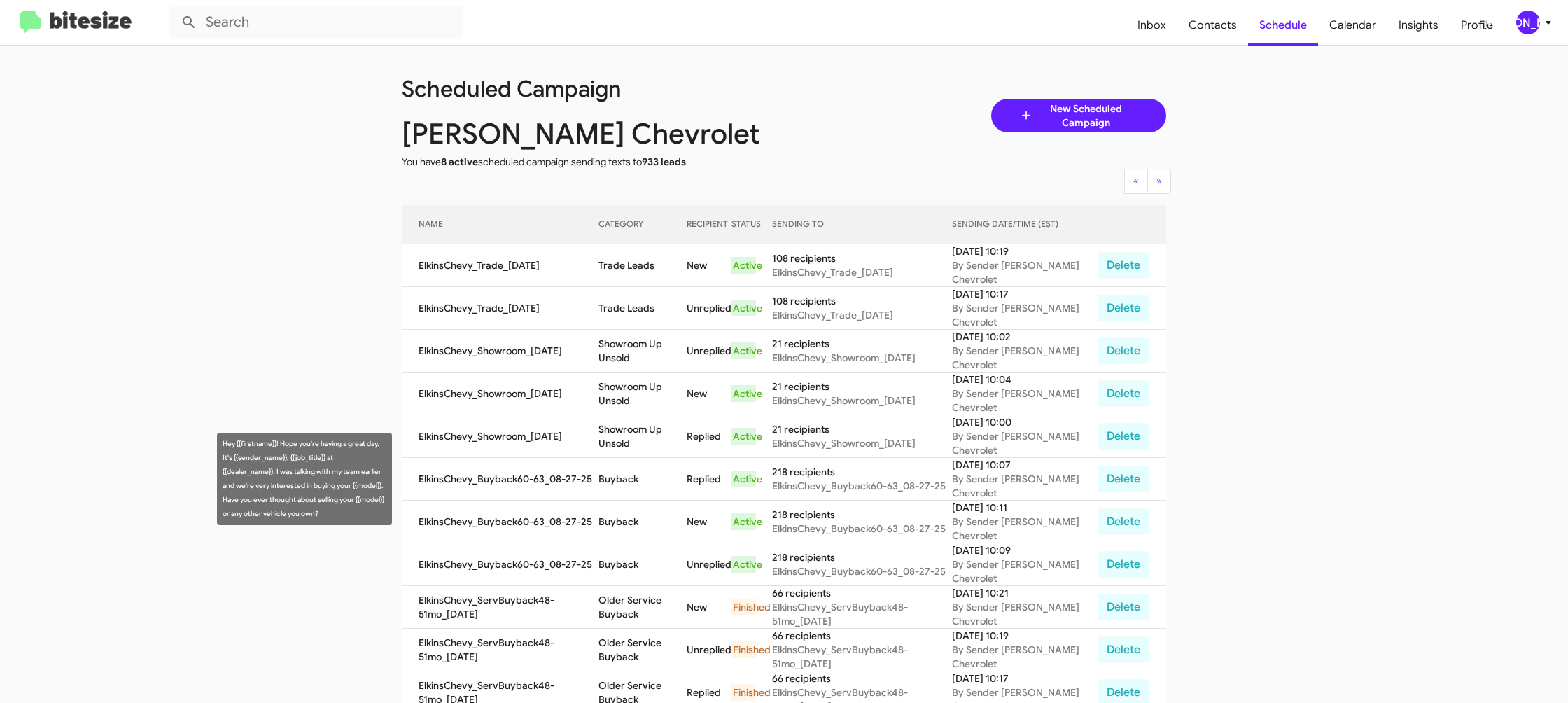
click at [638, 485] on td "Buyback" at bounding box center [643, 480] width 88 height 43
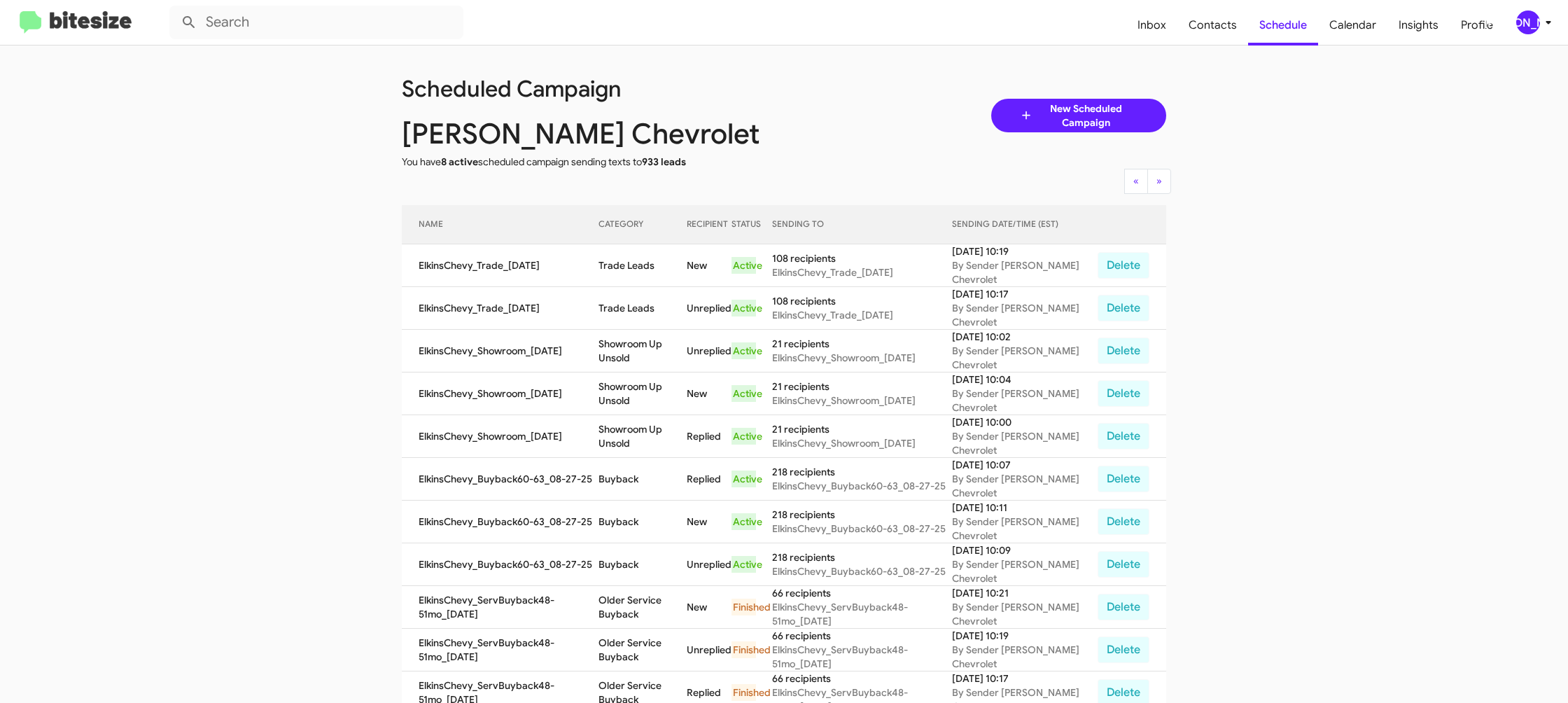
click at [638, 485] on td "Buyback" at bounding box center [643, 480] width 88 height 43
copy td "Buyback"
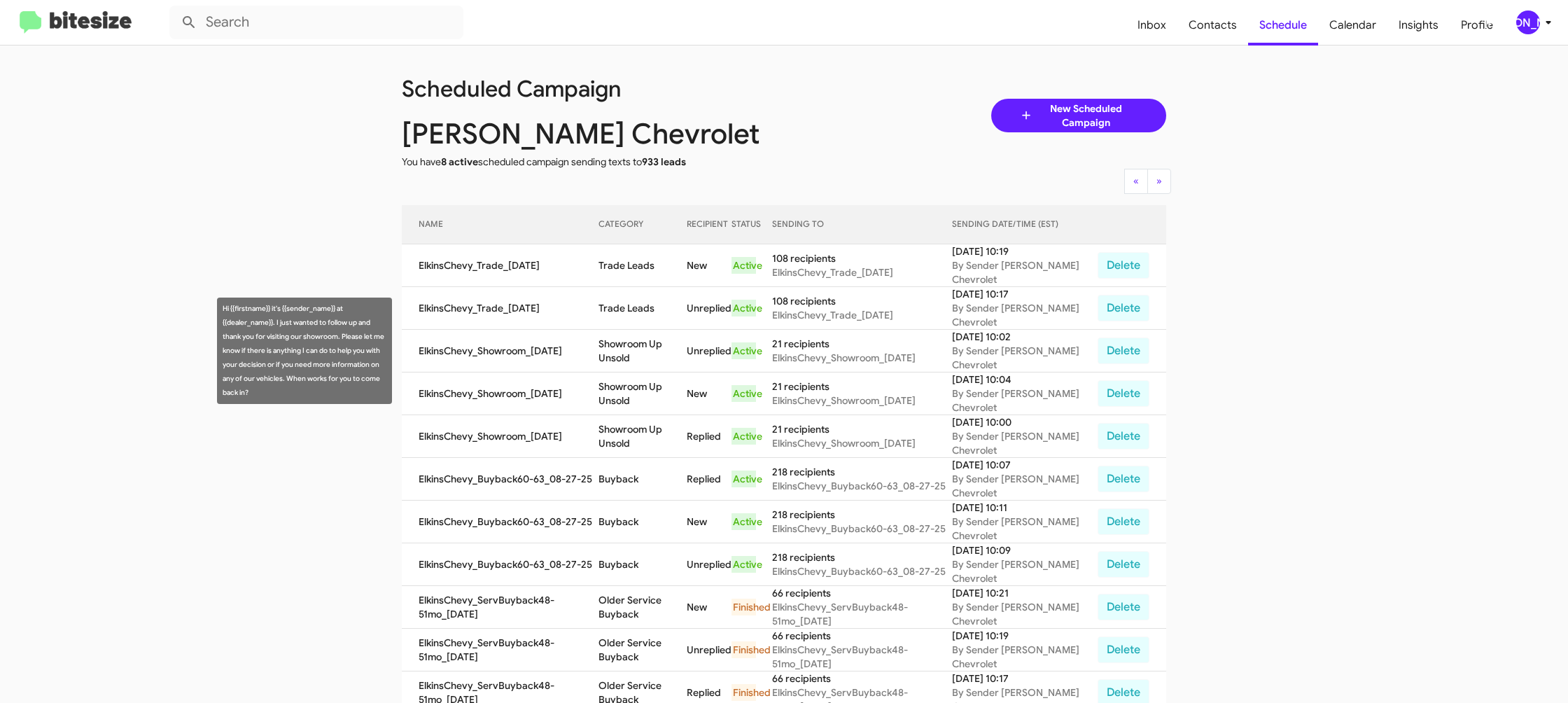
click at [648, 350] on td "Showroom Up Unsold" at bounding box center [643, 351] width 88 height 43
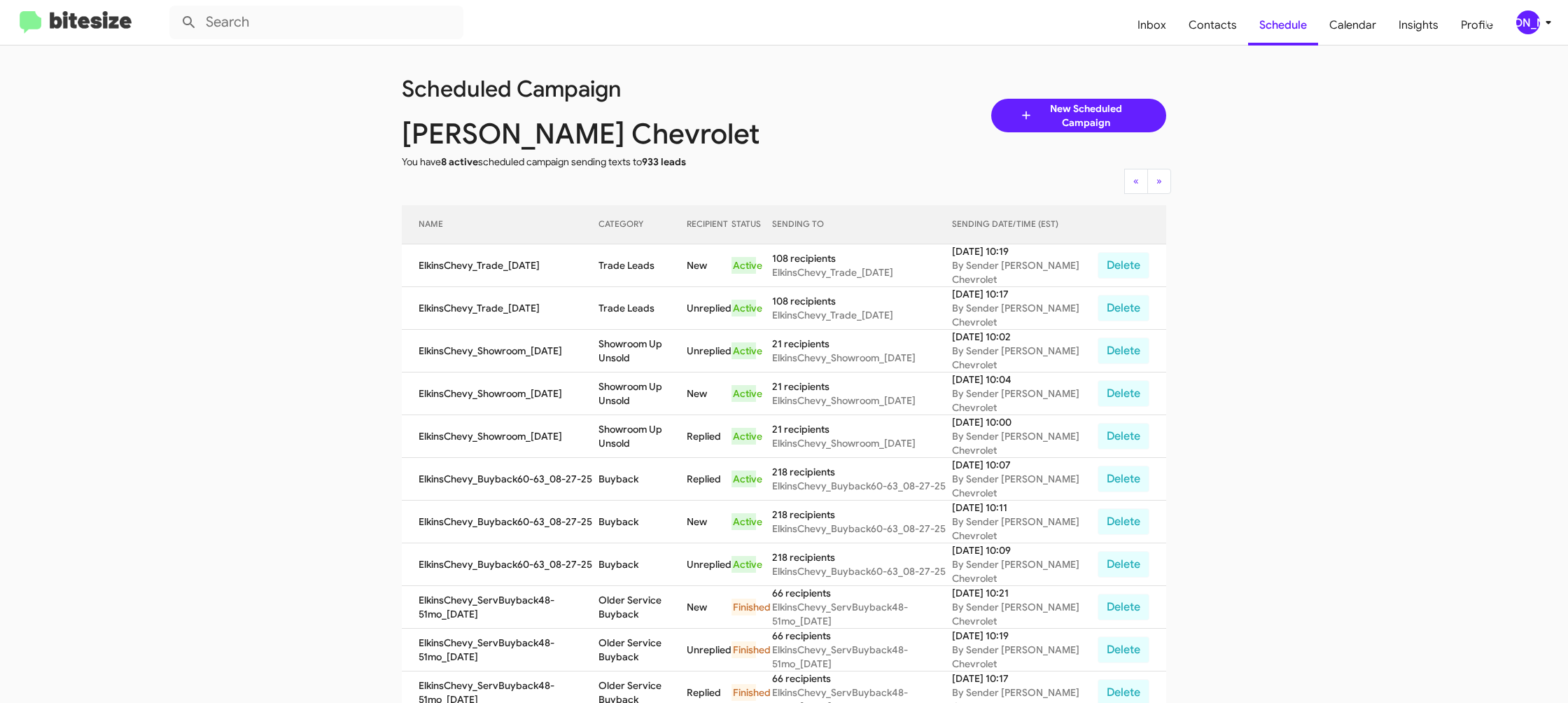
click at [648, 350] on td "Showroom Up Unsold" at bounding box center [643, 351] width 88 height 43
copy td "Showroom Up Unsold"
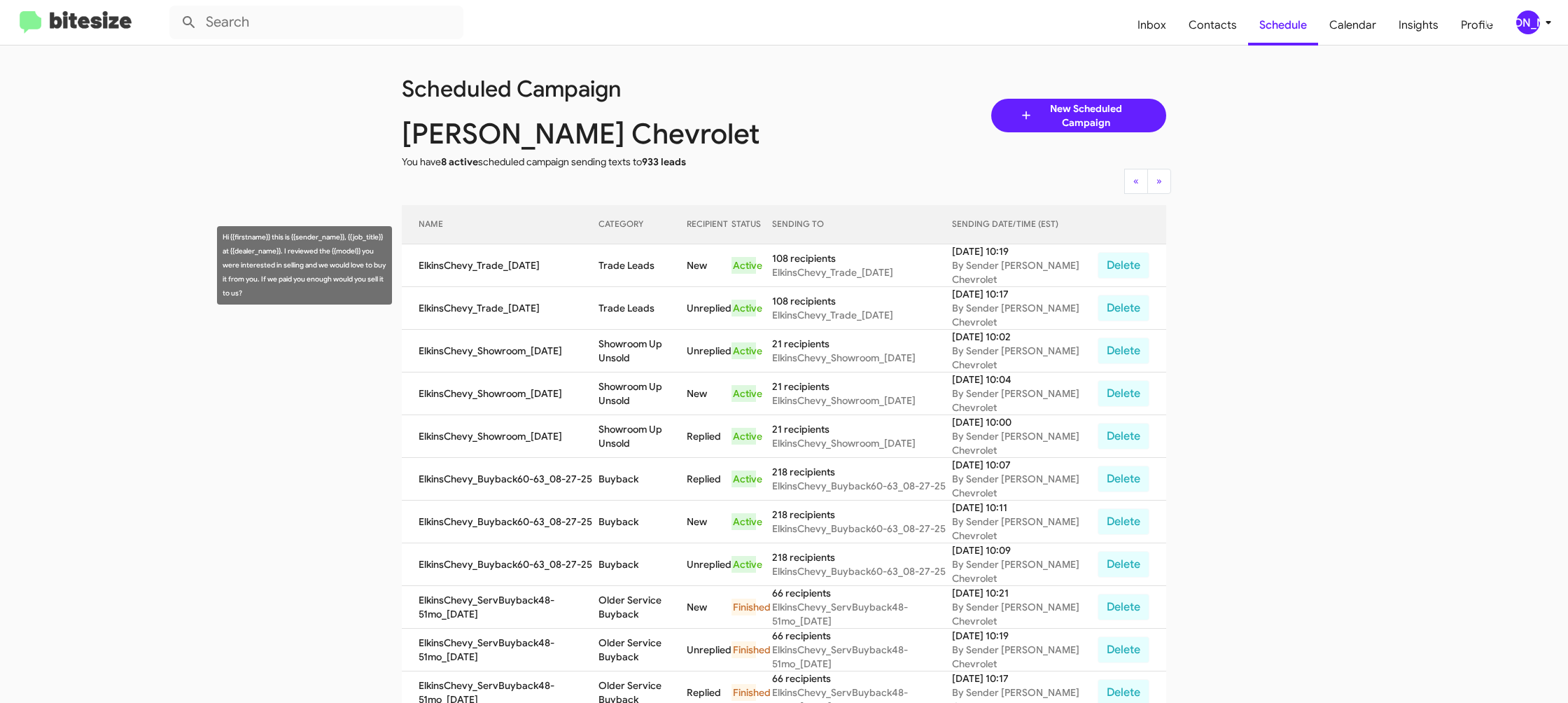
click at [639, 256] on td "Trade Leads" at bounding box center [643, 265] width 88 height 43
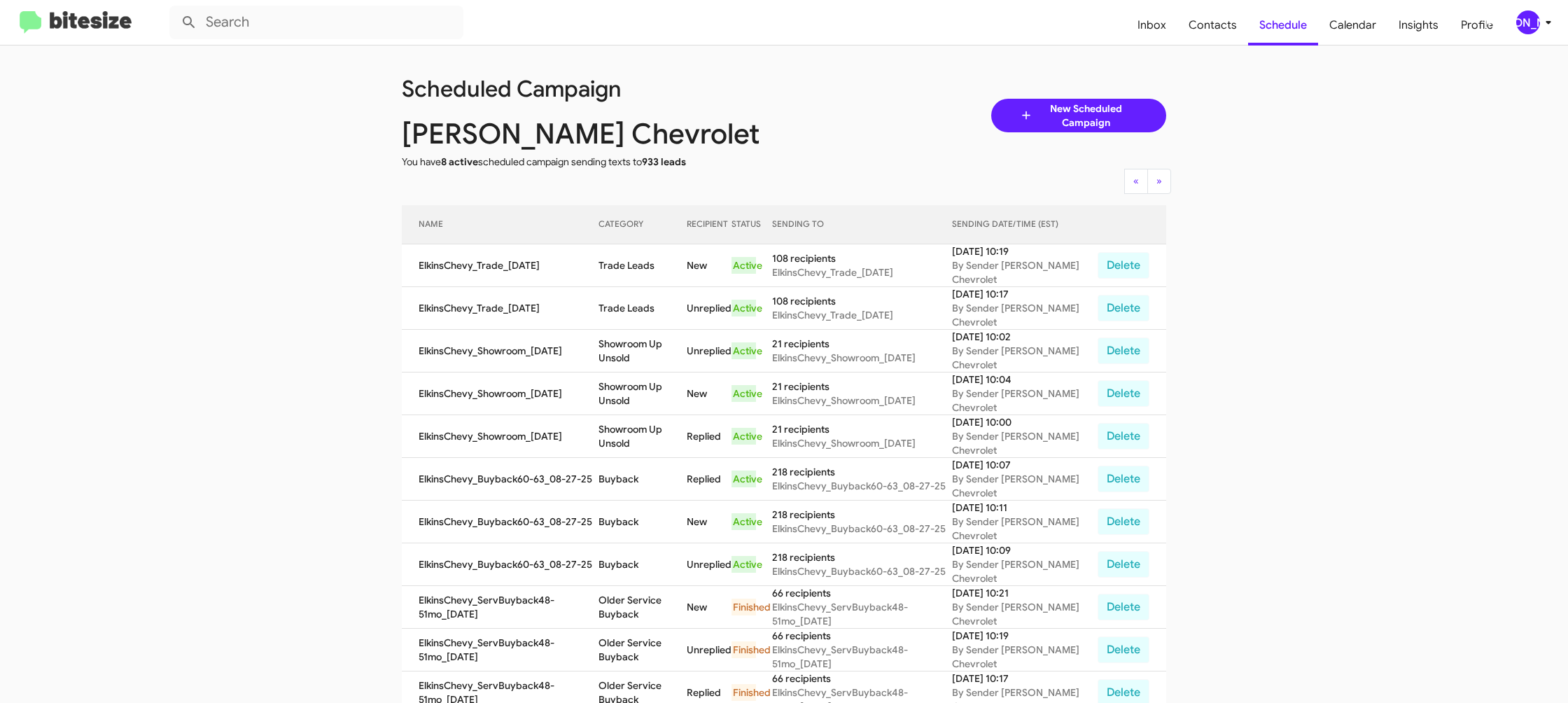
click at [639, 256] on td "Trade Leads" at bounding box center [643, 265] width 88 height 43
copy td "Trade Leads"
click at [1540, 21] on icon at bounding box center [1549, 23] width 17 height 17
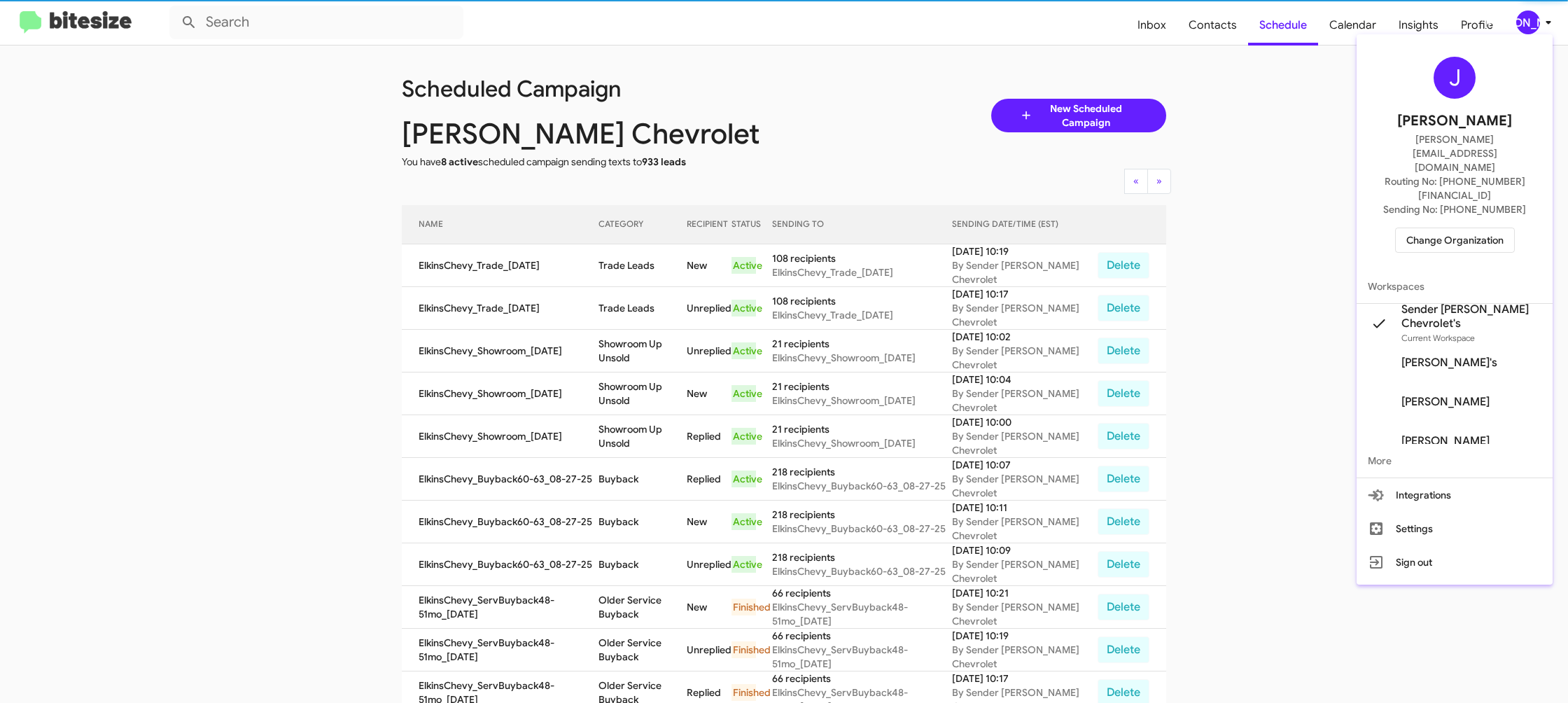
click at [1455, 228] on span "Change Organization" at bounding box center [1455, 240] width 97 height 24
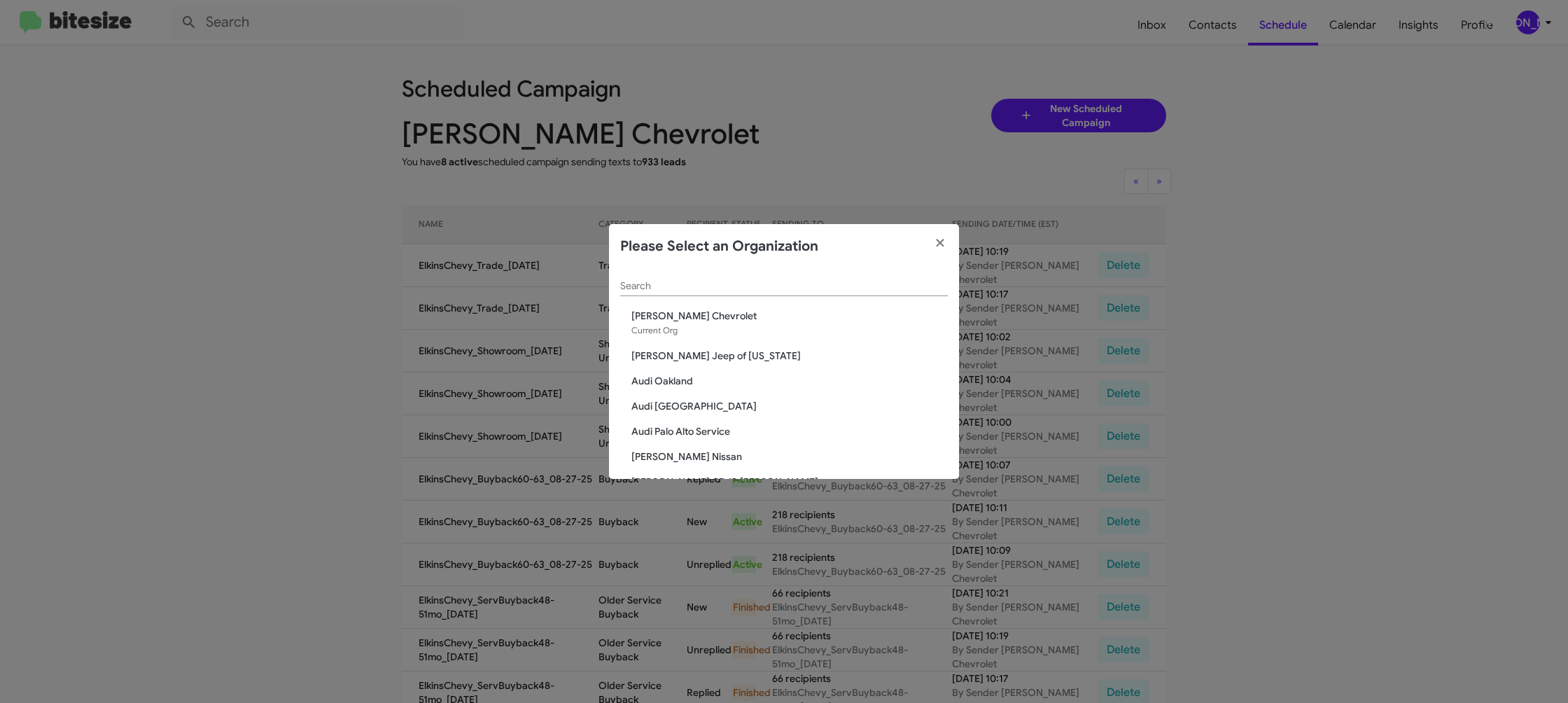
click at [662, 279] on div "Search" at bounding box center [784, 283] width 328 height 27
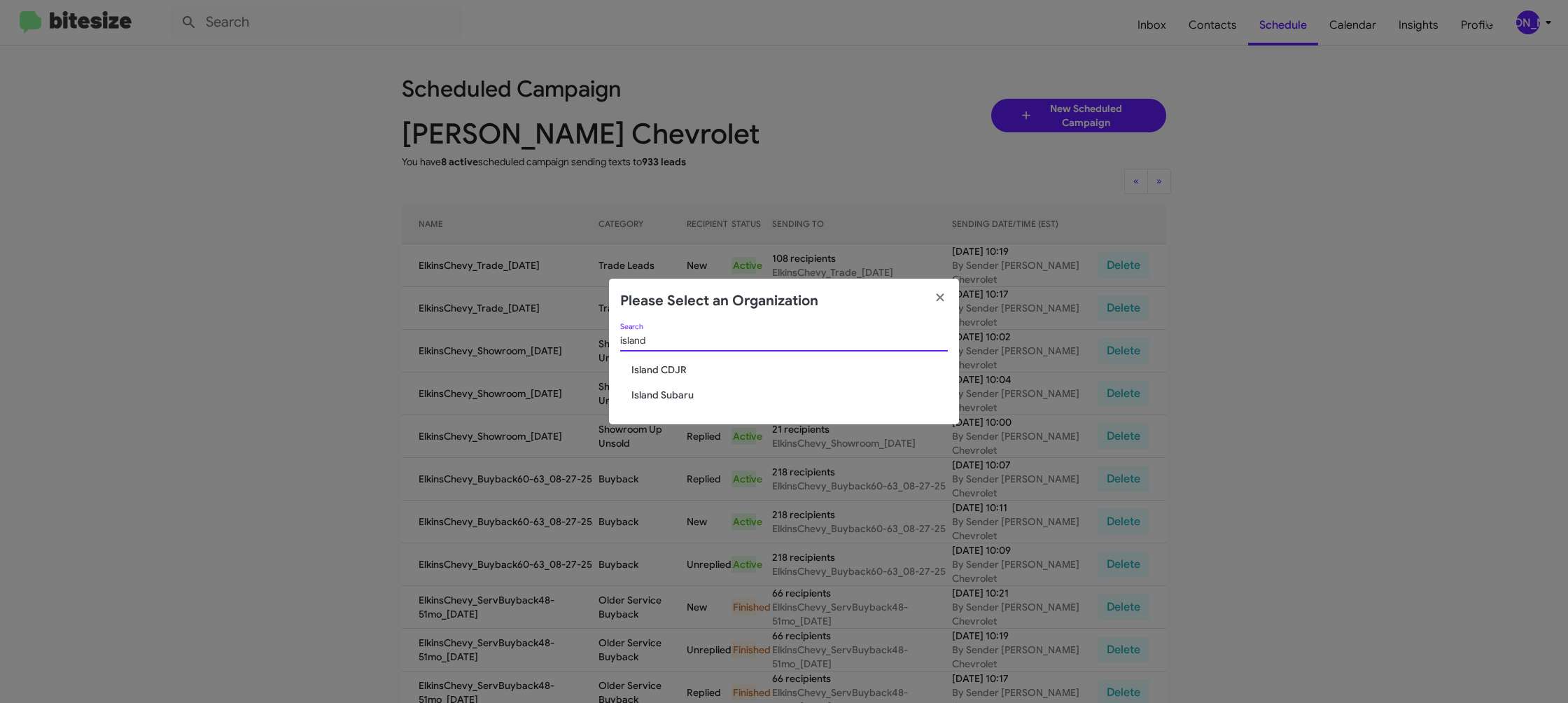
type input "island"
click at [659, 393] on span "Island Subaru" at bounding box center [789, 395] width 316 height 14
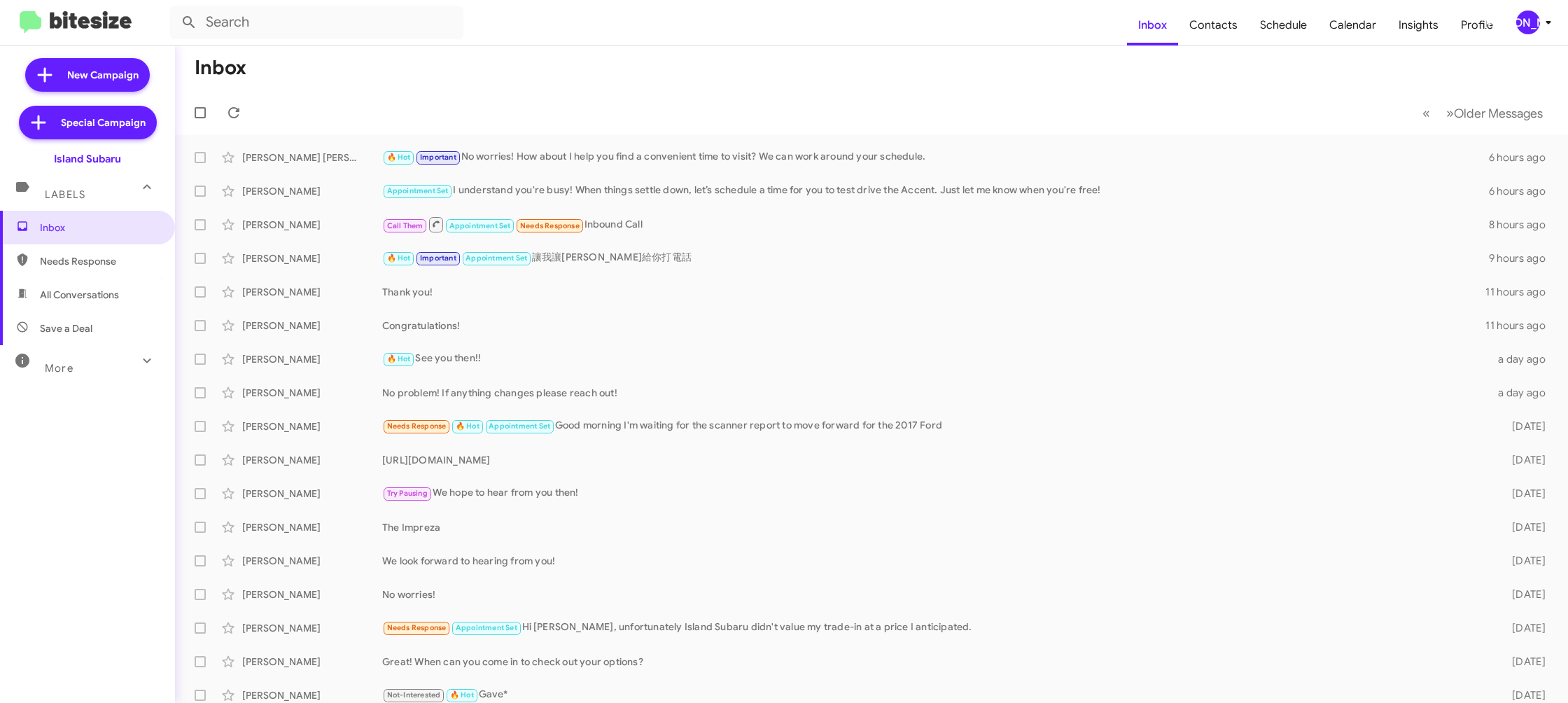
click at [1531, 24] on div "[PERSON_NAME]" at bounding box center [1528, 22] width 24 height 24
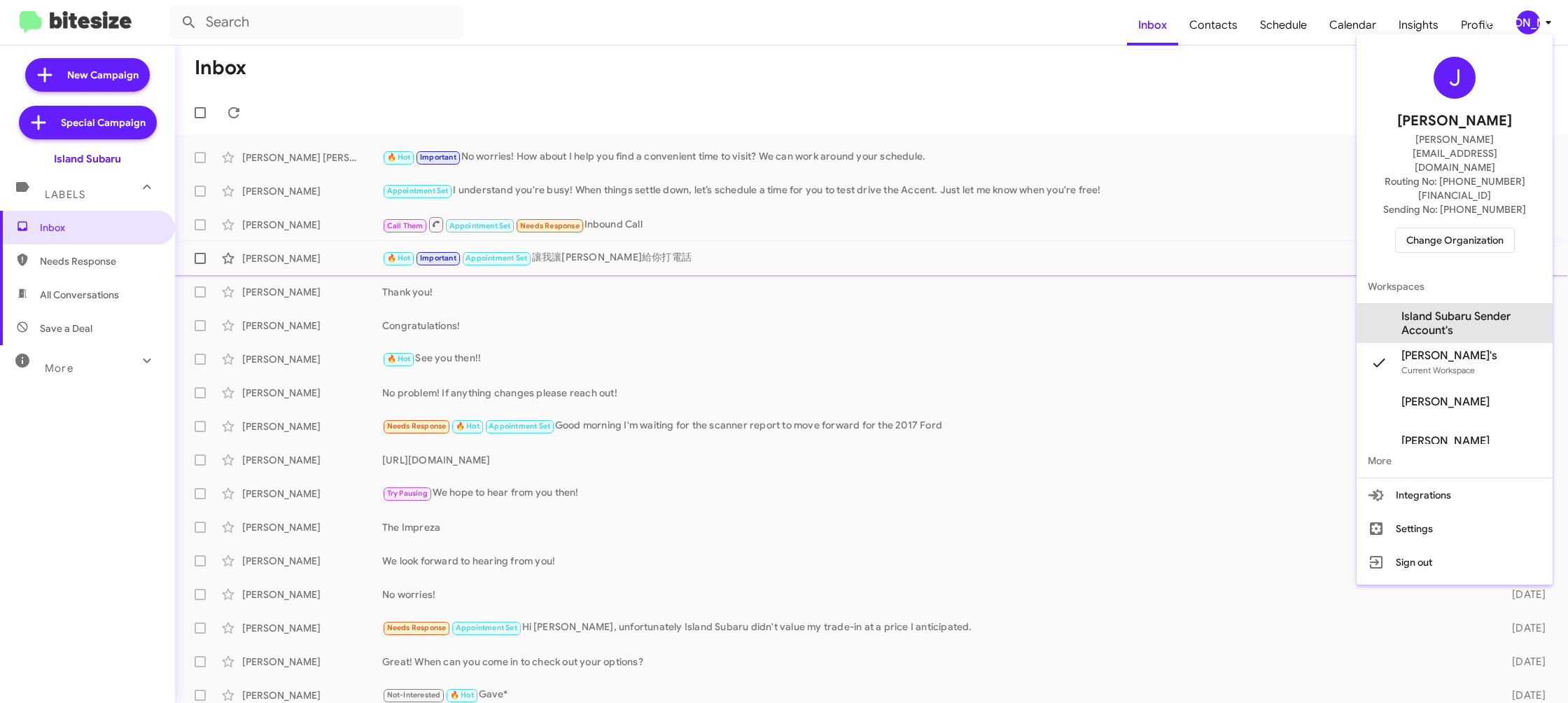
click at [1507, 310] on span "Island Subaru Sender Account's" at bounding box center [1472, 323] width 140 height 28
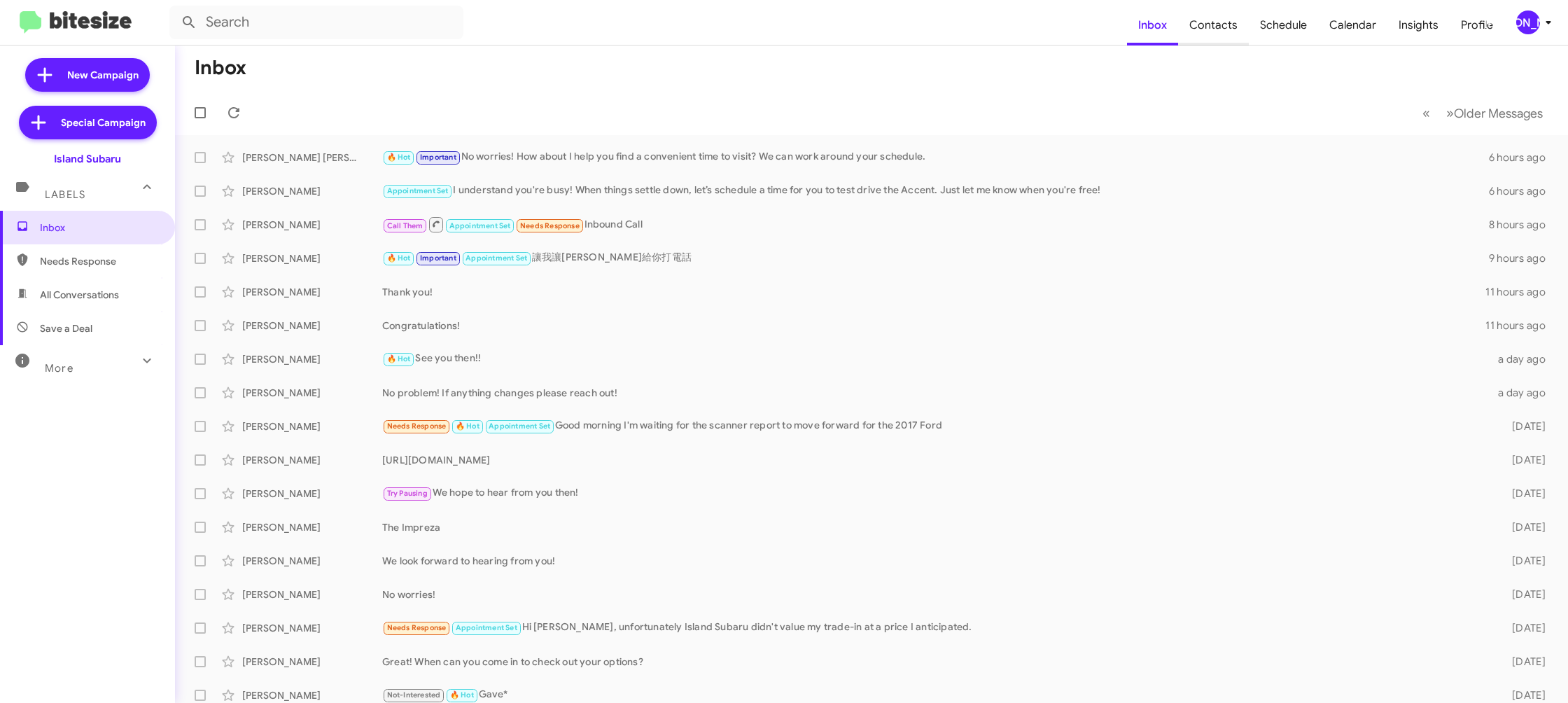
click at [1225, 19] on span "Contacts" at bounding box center [1213, 25] width 71 height 41
click at [1538, 19] on span "[PERSON_NAME]" at bounding box center [1537, 22] width 42 height 24
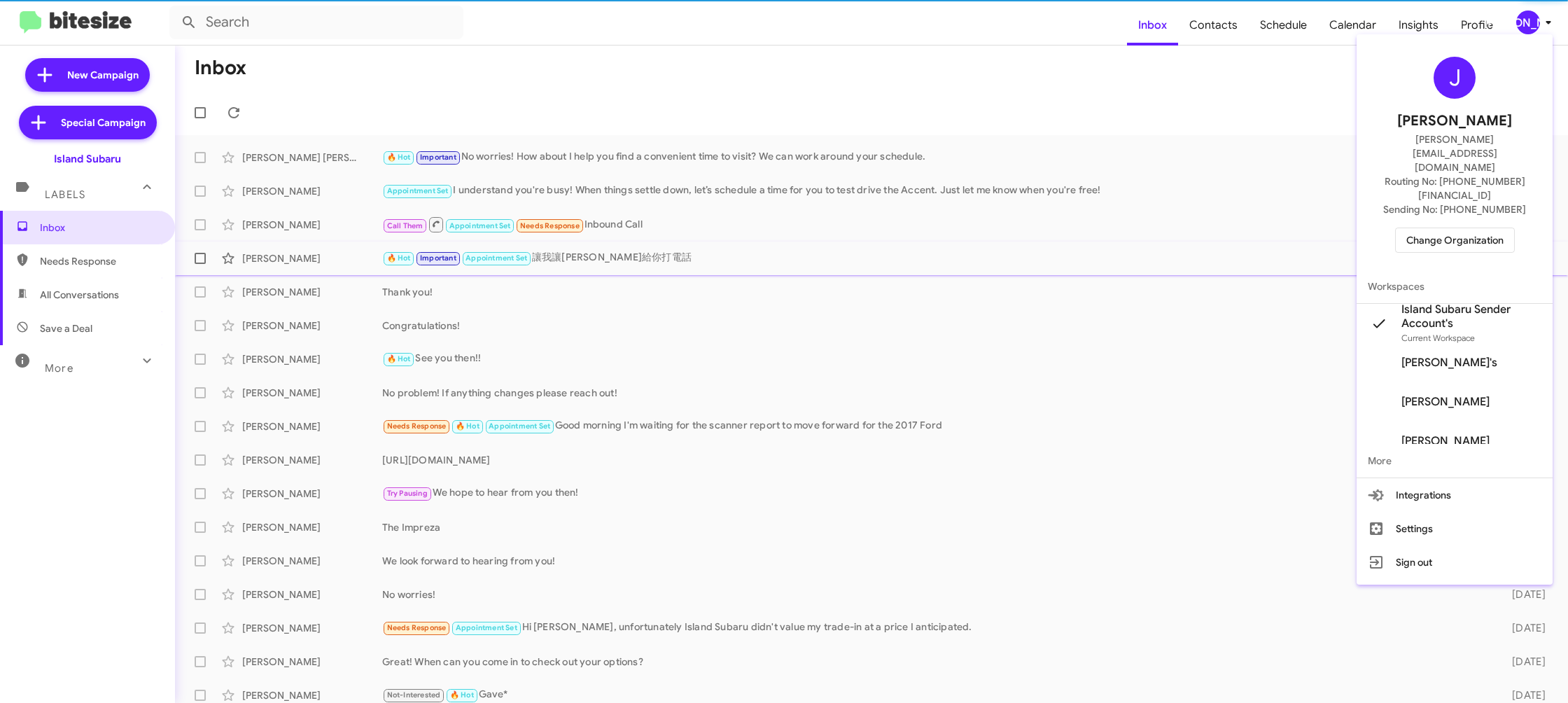
click at [1491, 303] on span "Island Subaru Sender Account's" at bounding box center [1472, 316] width 140 height 28
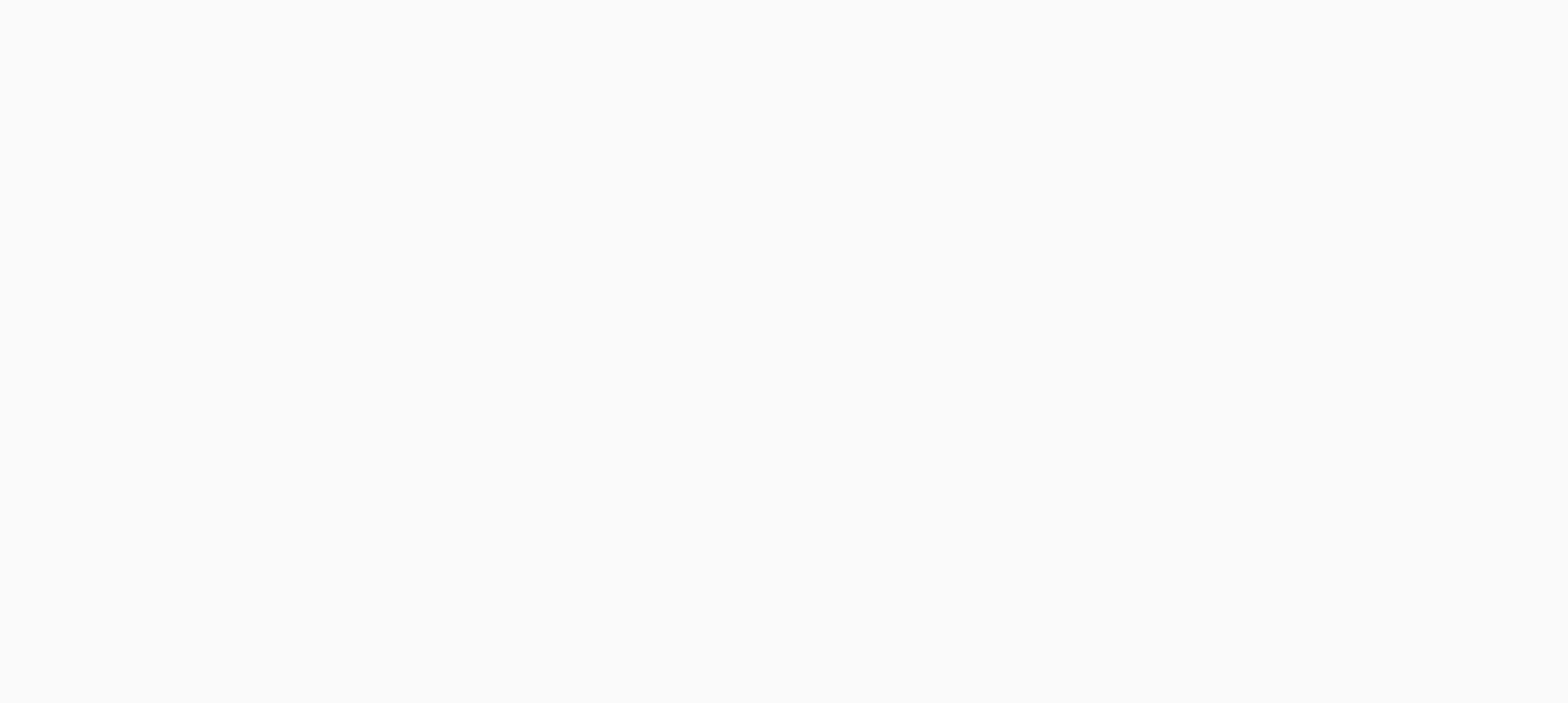
click at [1234, 31] on body at bounding box center [784, 351] width 1568 height 703
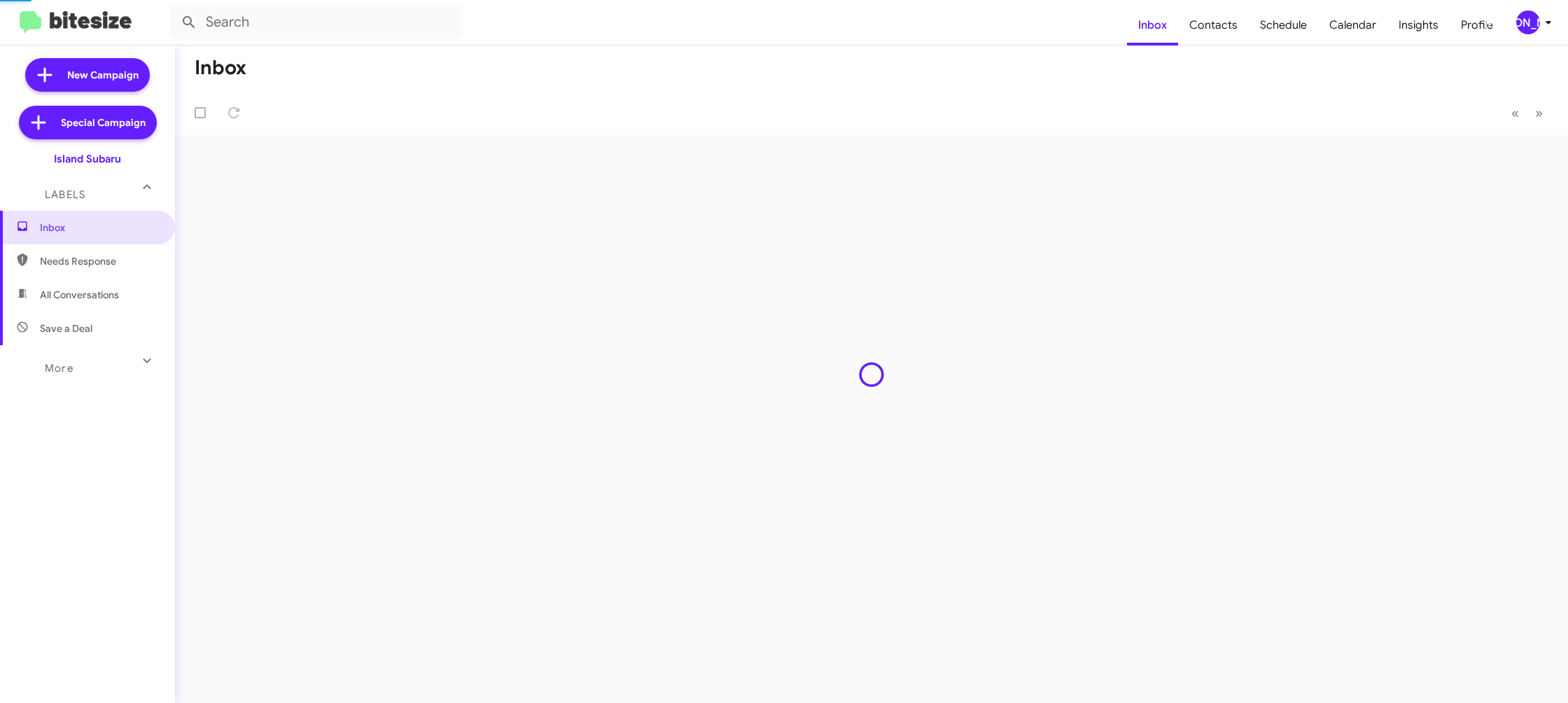
click at [1234, 31] on span "Contacts" at bounding box center [1213, 25] width 71 height 41
type input "in:groups"
drag, startPoint x: 0, startPoint y: 0, endPoint x: 1058, endPoint y: 4, distance: 1058.0
click at [1230, 31] on span "Contacts" at bounding box center [1213, 25] width 71 height 41
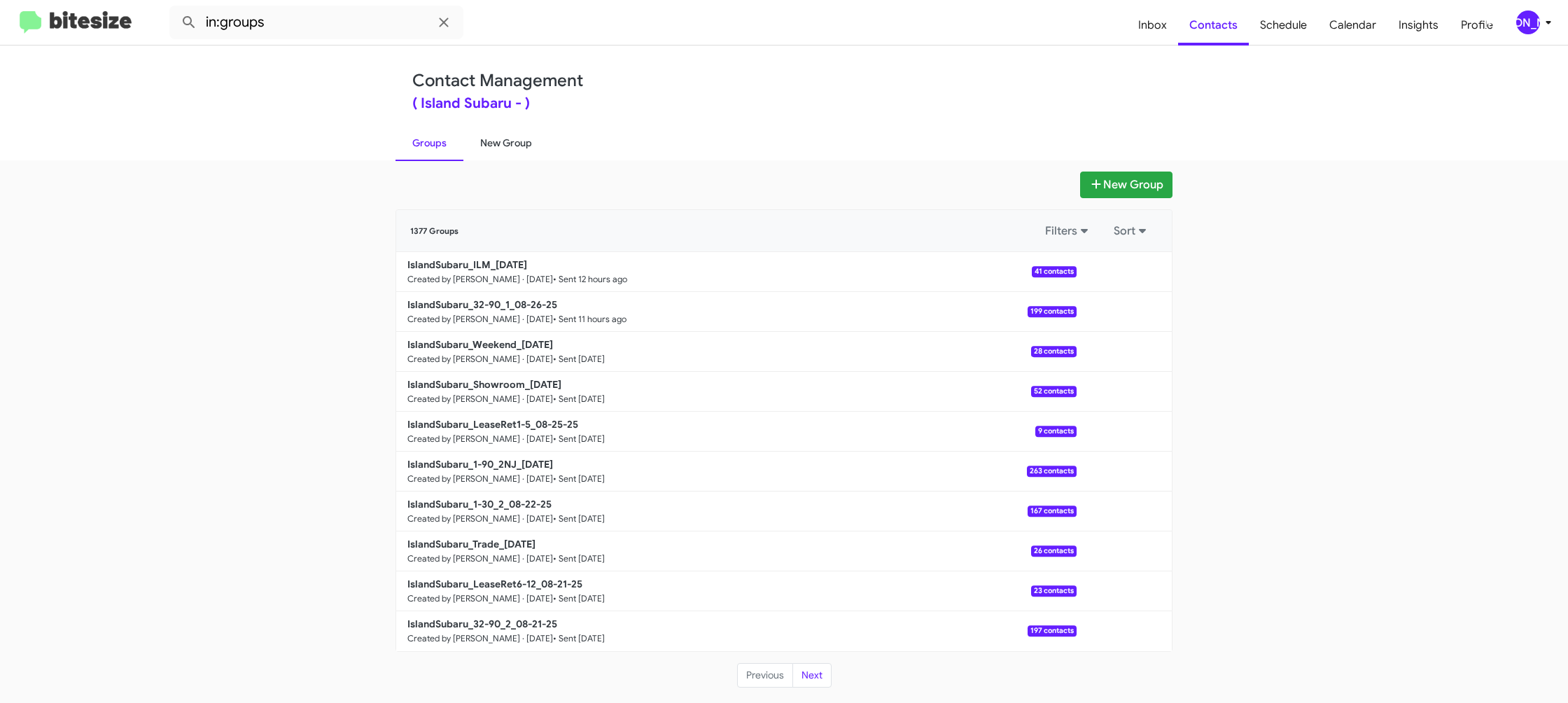
click at [496, 140] on link "New Group" at bounding box center [506, 143] width 86 height 36
drag, startPoint x: 496, startPoint y: 140, endPoint x: 501, endPoint y: 84, distance: 56.2
click at [496, 136] on link "New Group" at bounding box center [506, 143] width 86 height 36
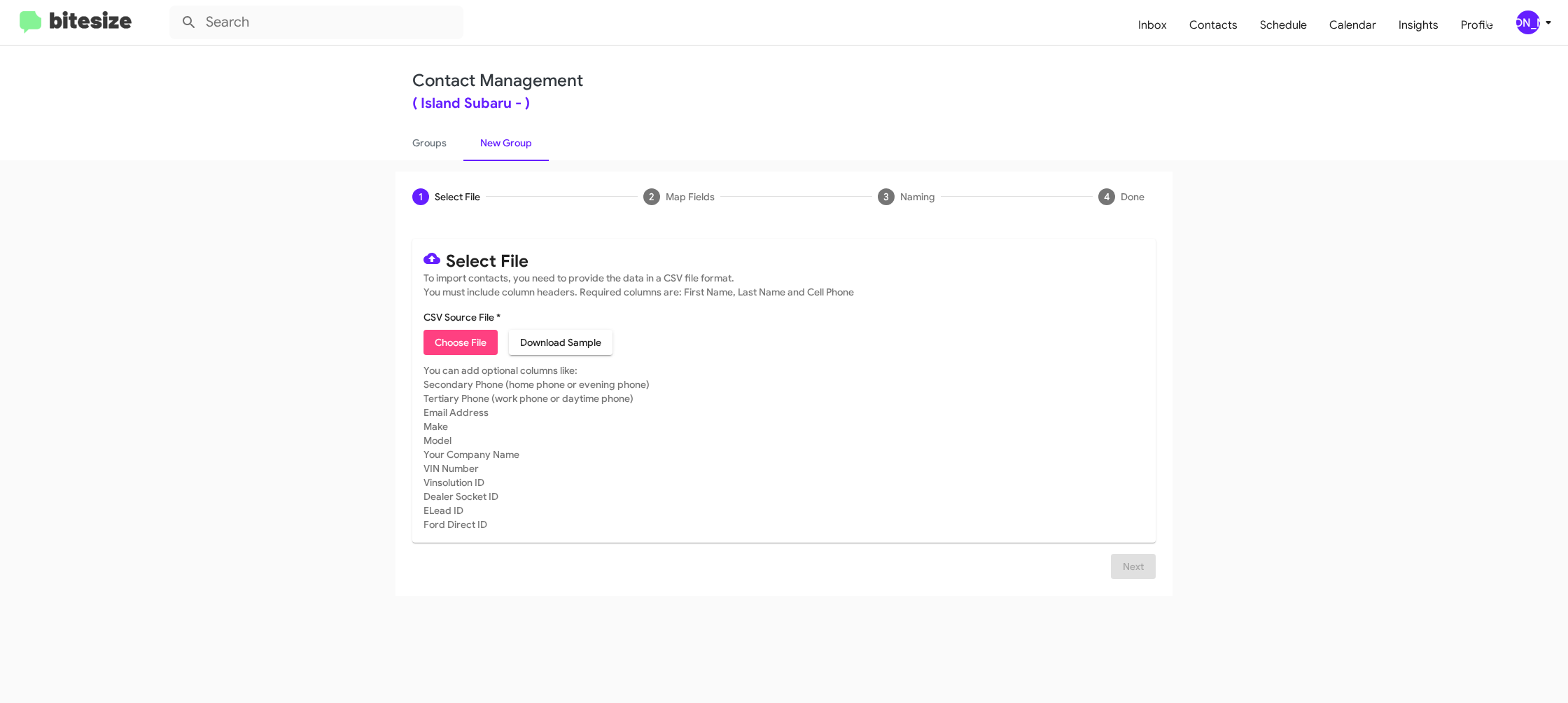
click at [440, 326] on mat-card-content "CSV Source File * Choose File Download Sample" at bounding box center [784, 333] width 721 height 45
click at [447, 338] on span "Choose File" at bounding box center [460, 342] width 52 height 25
type input "IslandSubaru_1-30_1_08-27-25"
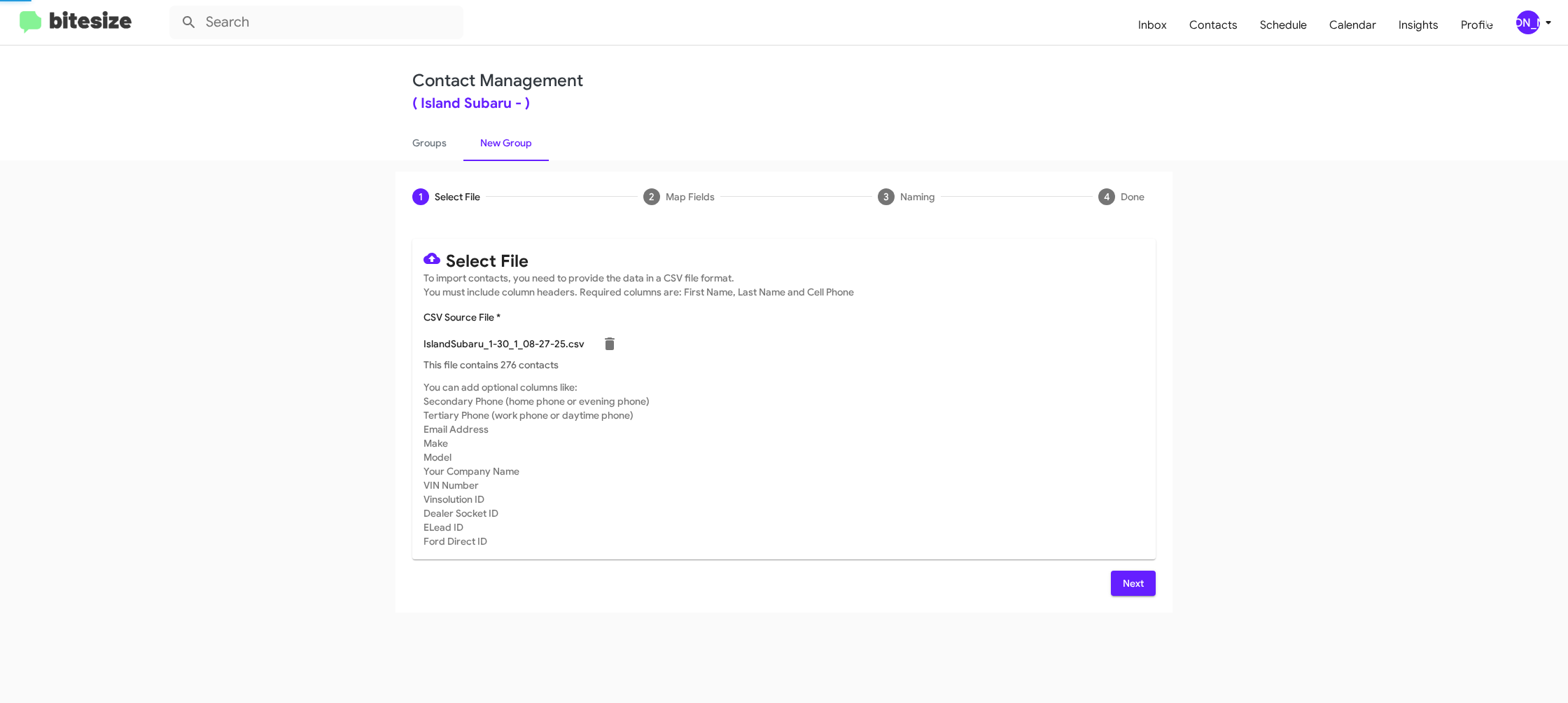
drag, startPoint x: 864, startPoint y: 406, endPoint x: 881, endPoint y: 413, distance: 18.4
click at [866, 406] on mat-card-subtitle "You can add optional columns like: Secondary Phone (home phone or evening phone…" at bounding box center [784, 464] width 721 height 168
click at [1133, 573] on span "Next" at bounding box center [1133, 582] width 22 height 25
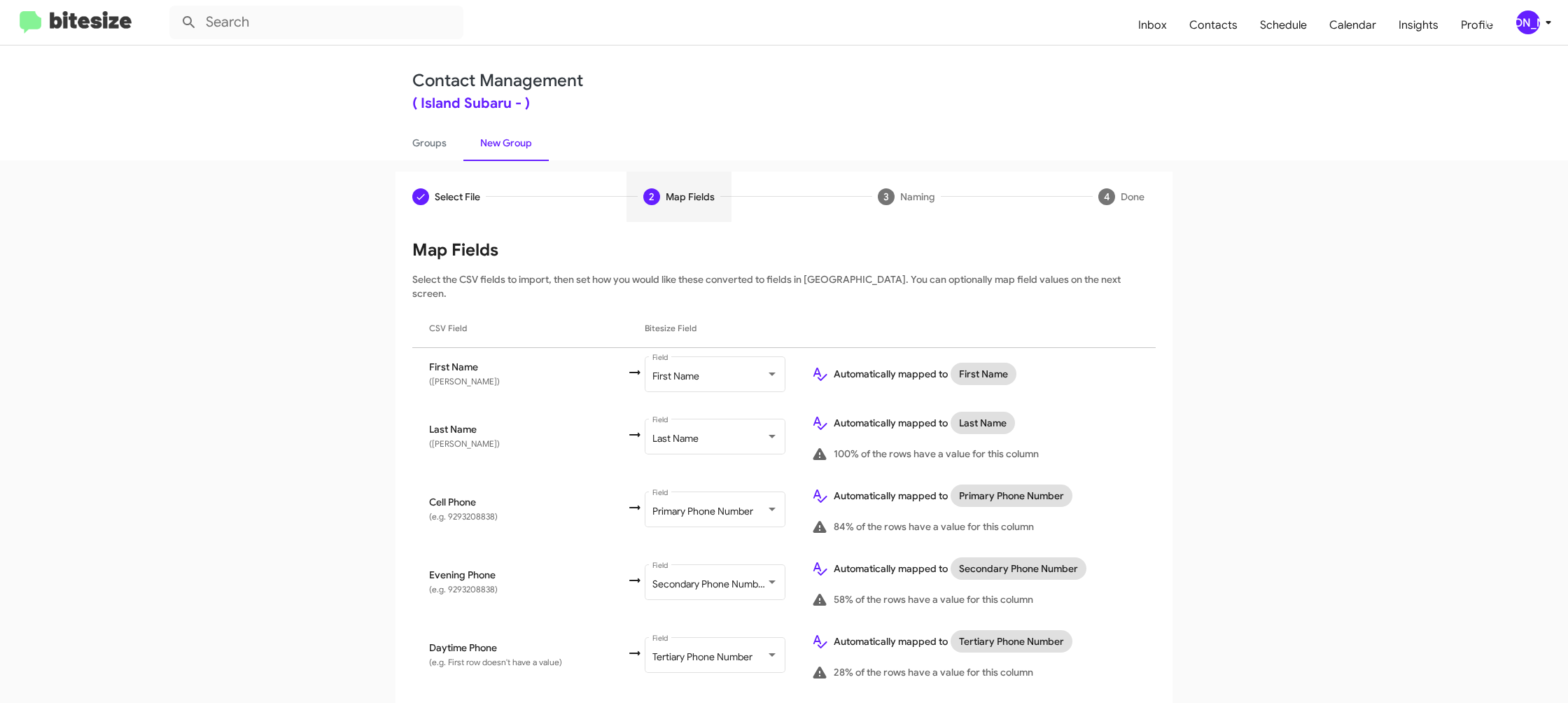
scroll to position [665, 0]
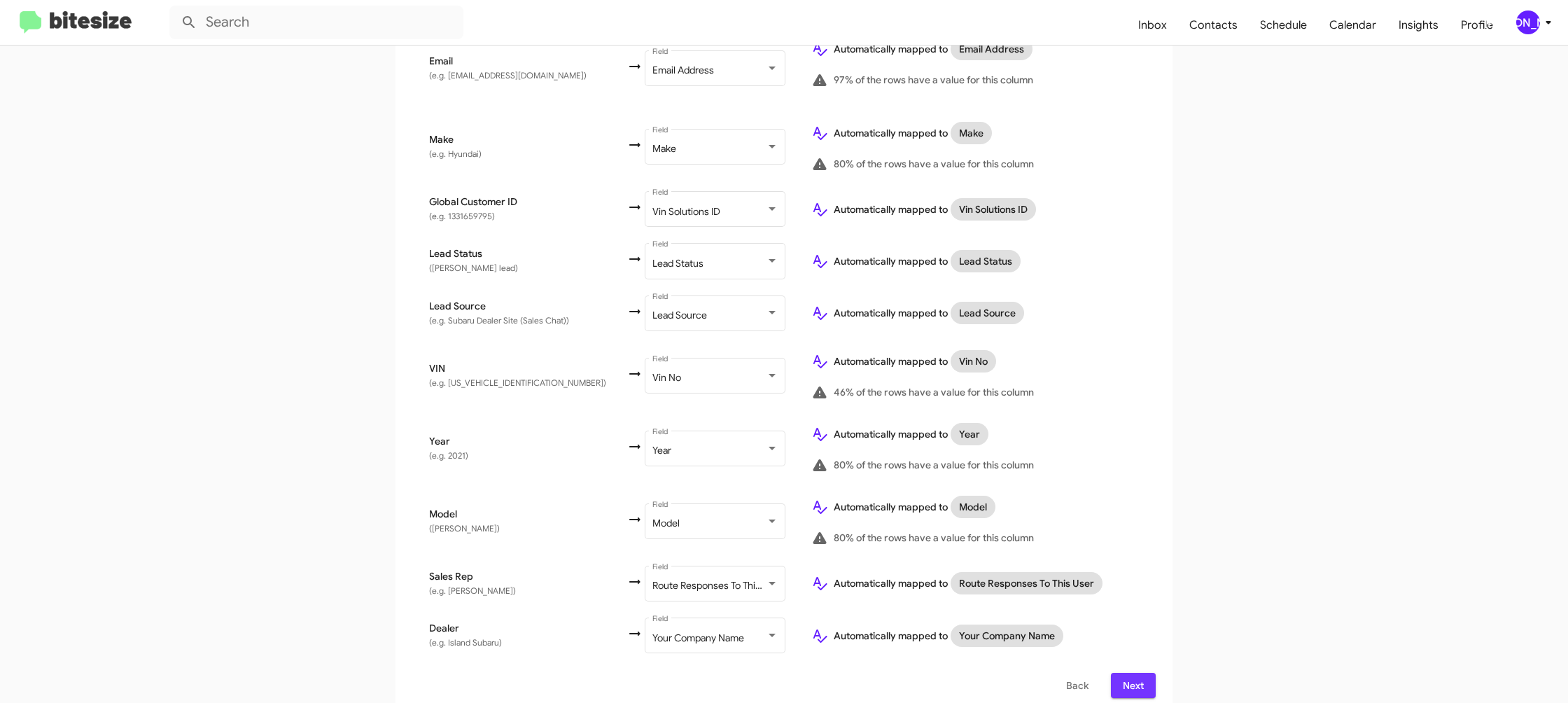
click at [1147, 673] on button "Next" at bounding box center [1133, 685] width 45 height 25
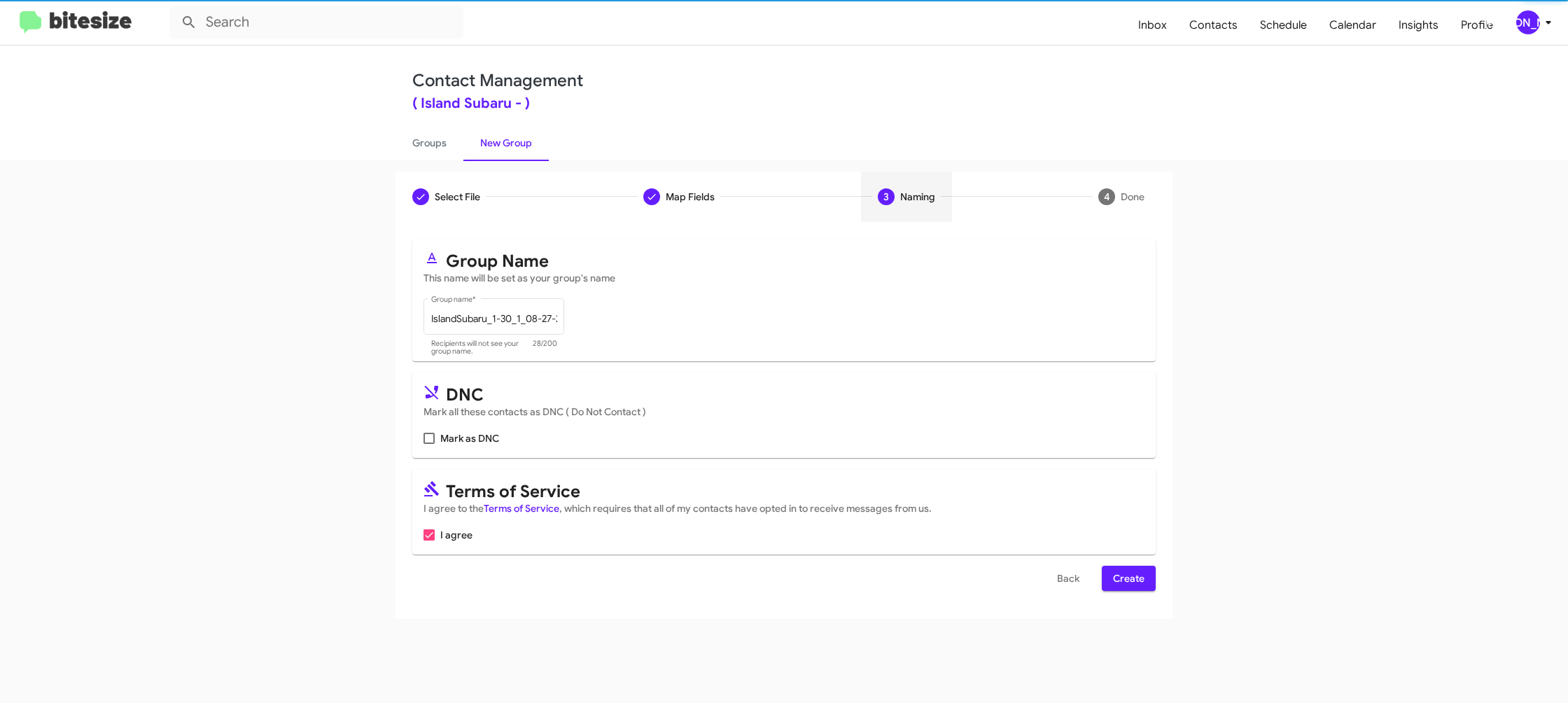
scroll to position [0, 0]
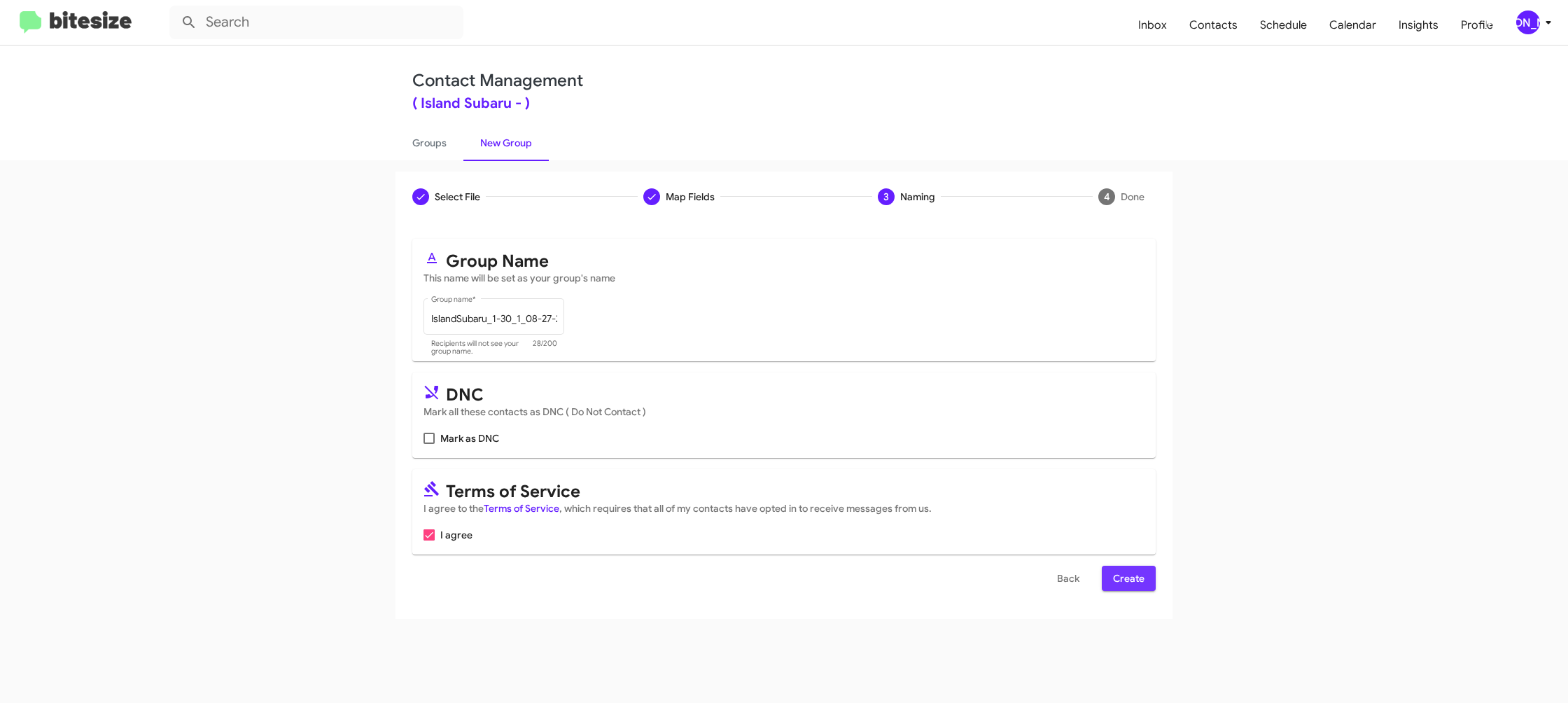
click at [1126, 573] on span "Create" at bounding box center [1129, 578] width 31 height 25
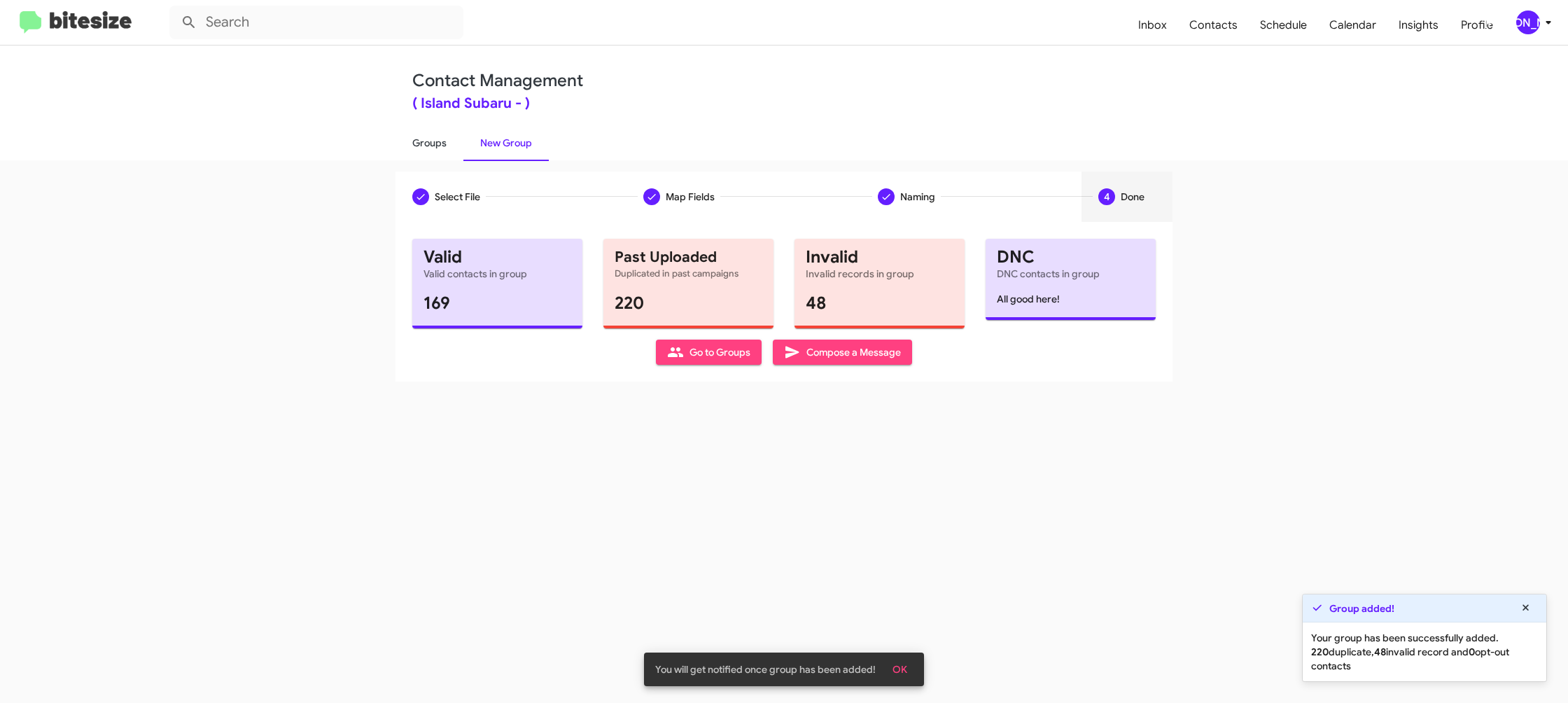
click at [440, 152] on link "Groups" at bounding box center [429, 143] width 68 height 36
type input "in:groups"
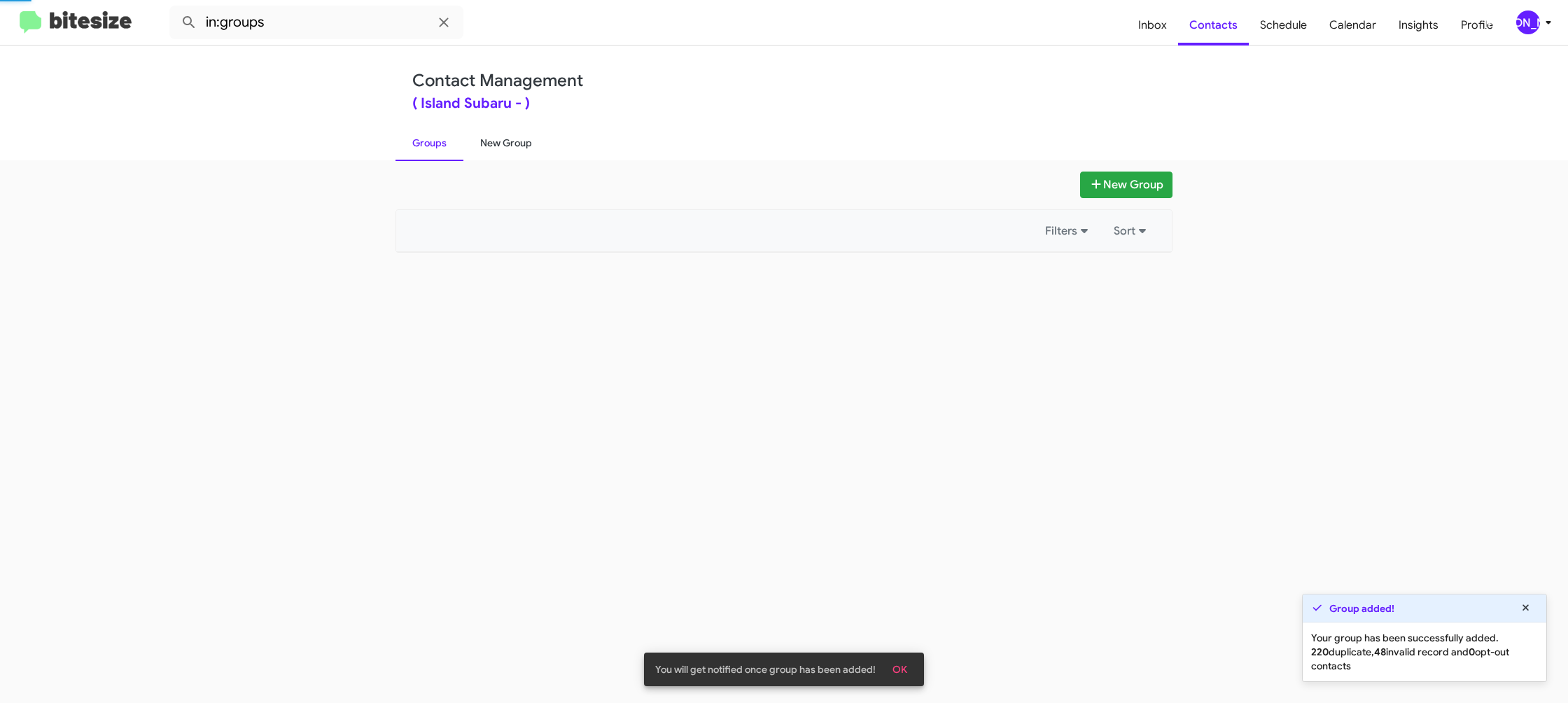
drag, startPoint x: 440, startPoint y: 152, endPoint x: 497, endPoint y: 145, distance: 57.4
click at [446, 151] on link "Groups" at bounding box center [429, 143] width 68 height 36
click at [497, 145] on link "New Group" at bounding box center [506, 143] width 86 height 36
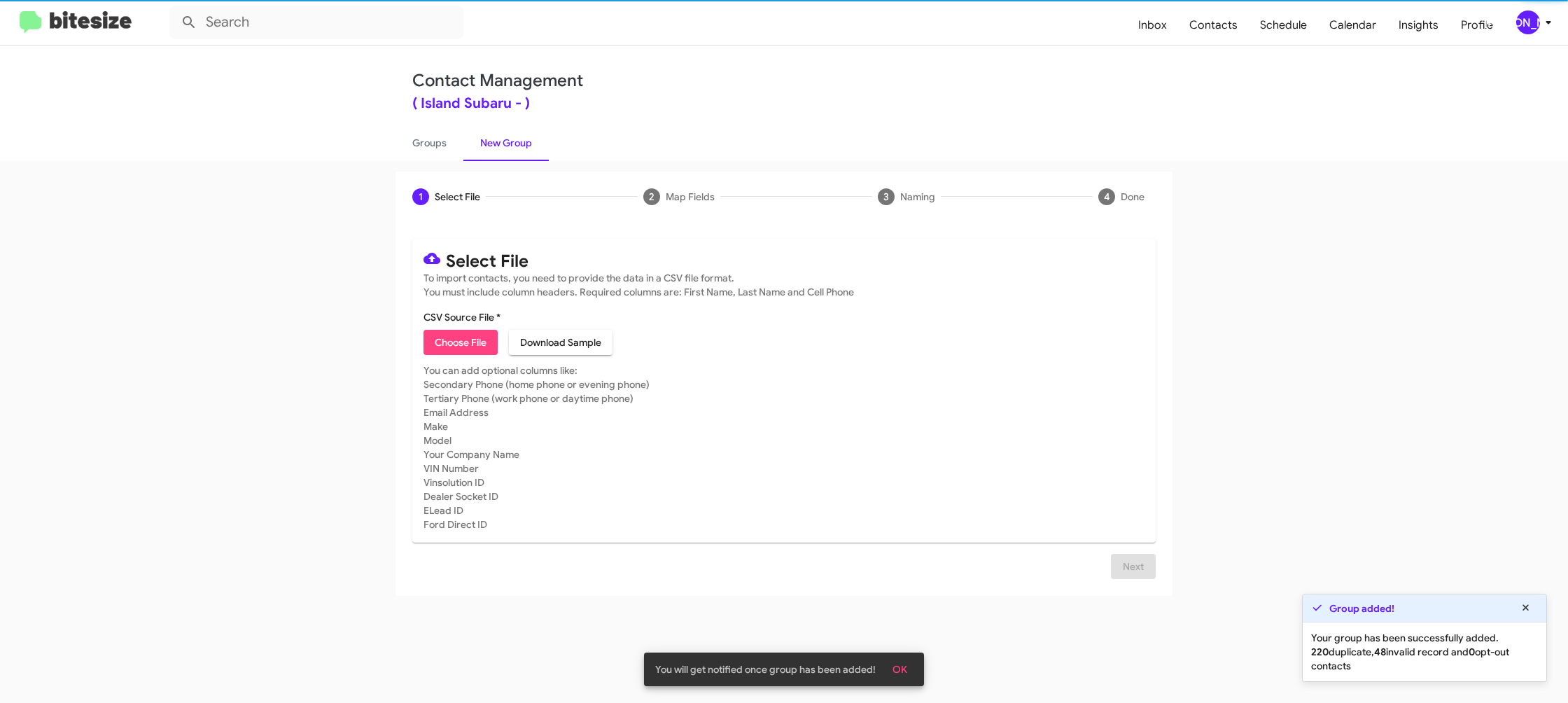
drag, startPoint x: 500, startPoint y: 141, endPoint x: 592, endPoint y: 56, distance: 125.3
click at [506, 135] on link "New Group" at bounding box center [506, 143] width 86 height 36
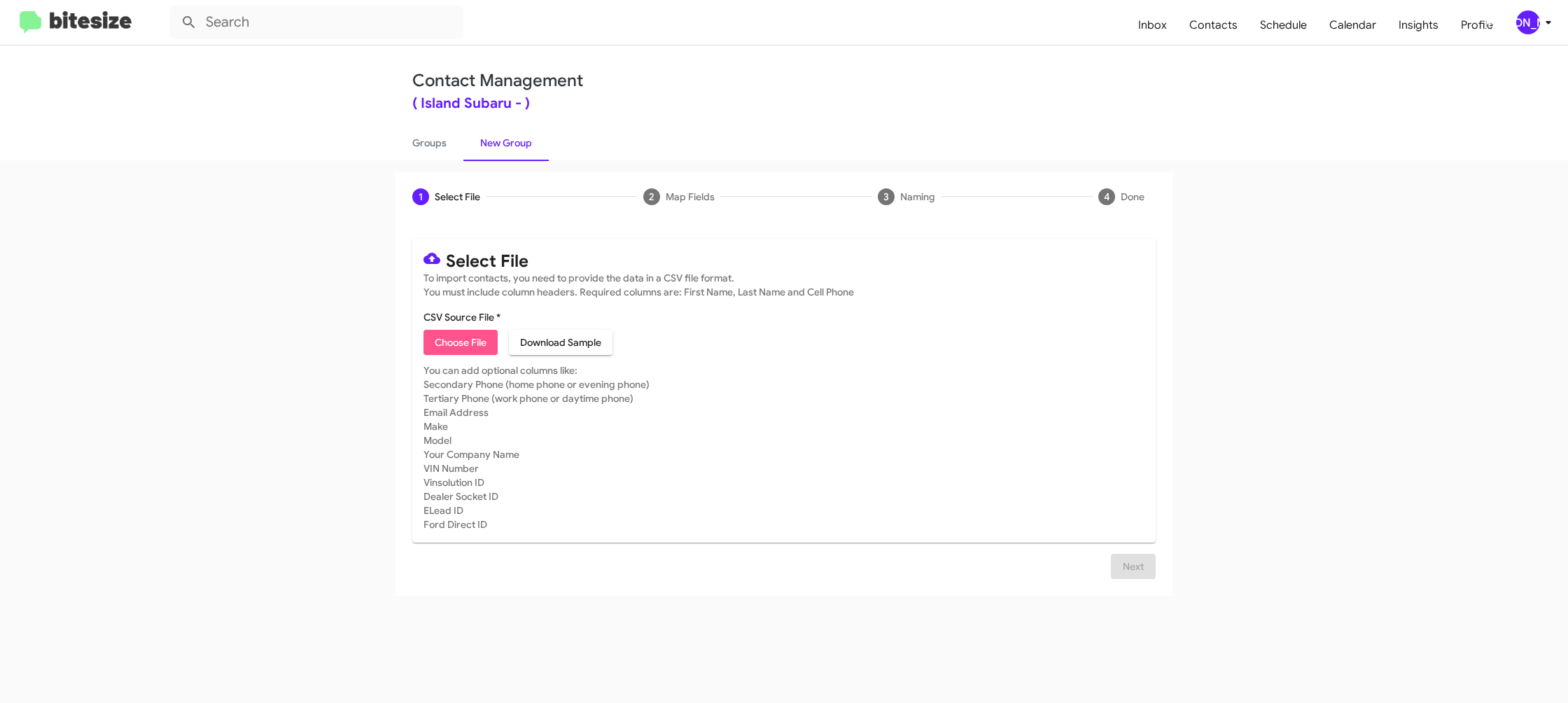
click at [490, 351] on button "Choose File" at bounding box center [460, 342] width 74 height 25
type input "IslandSubaru_1-90_1NJ_[DATE]"
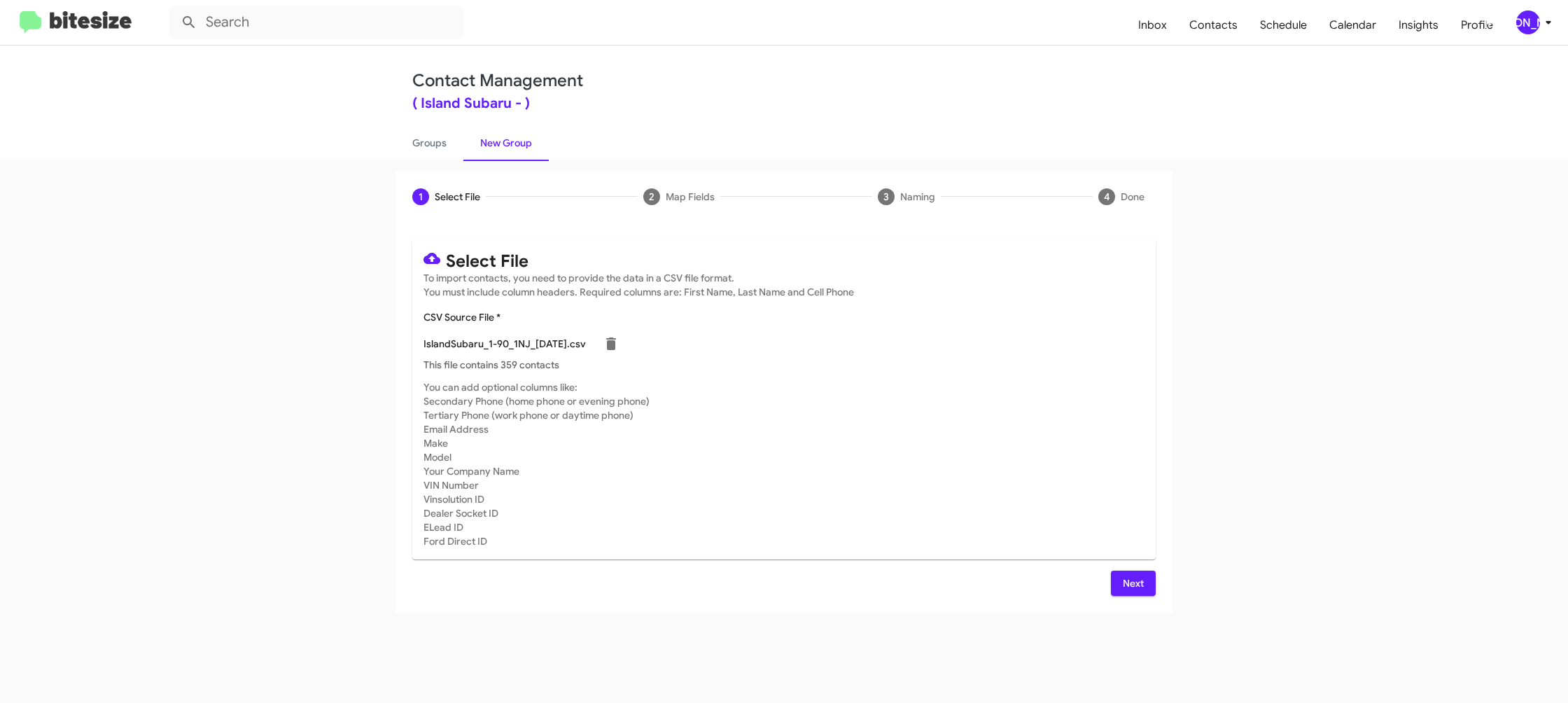
drag, startPoint x: 1038, startPoint y: 422, endPoint x: 1087, endPoint y: 480, distance: 75.9
click at [1038, 423] on mat-card-subtitle "You can add optional columns like: Secondary Phone (home phone or evening phone…" at bounding box center [784, 464] width 721 height 168
click at [1151, 584] on button "Next" at bounding box center [1133, 582] width 45 height 25
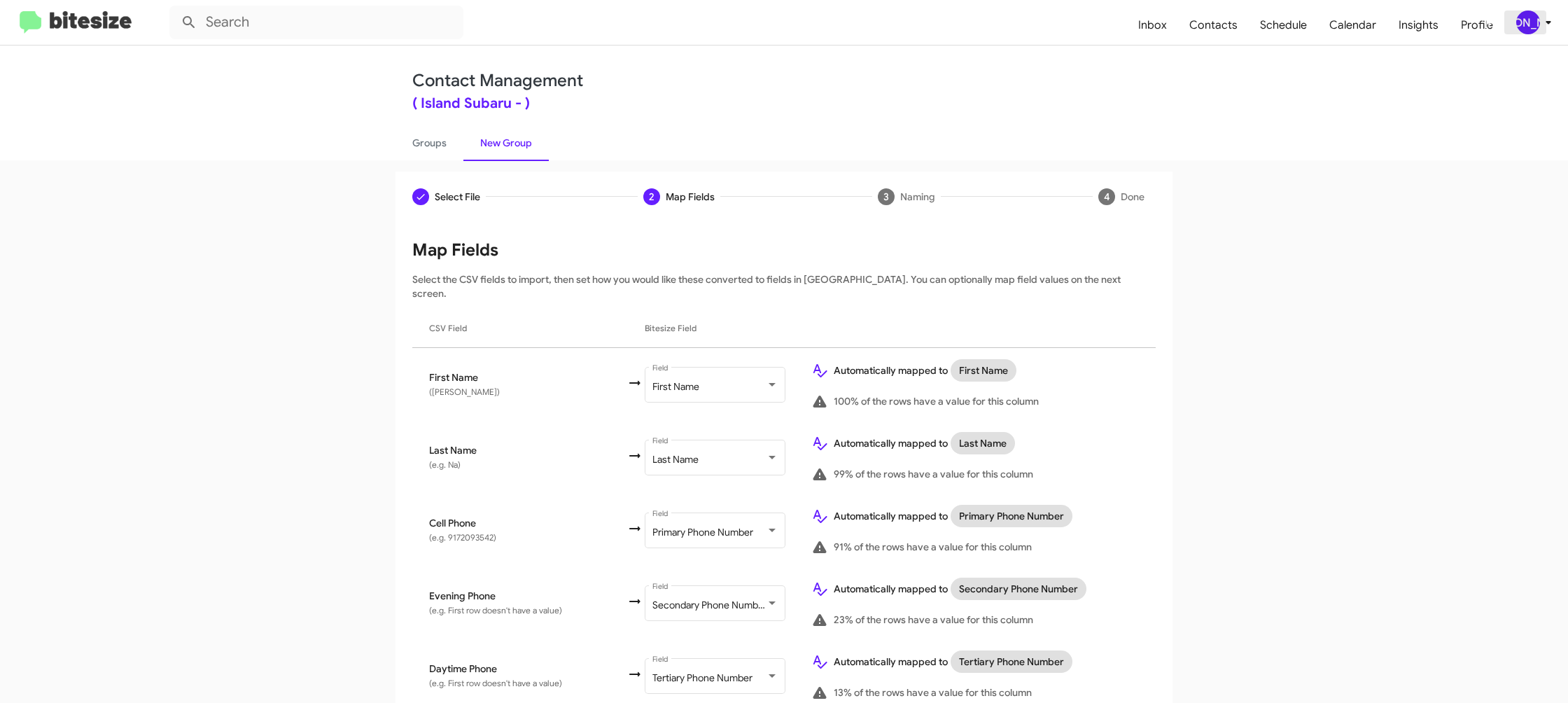
click at [1529, 27] on div "[PERSON_NAME]" at bounding box center [1528, 22] width 24 height 24
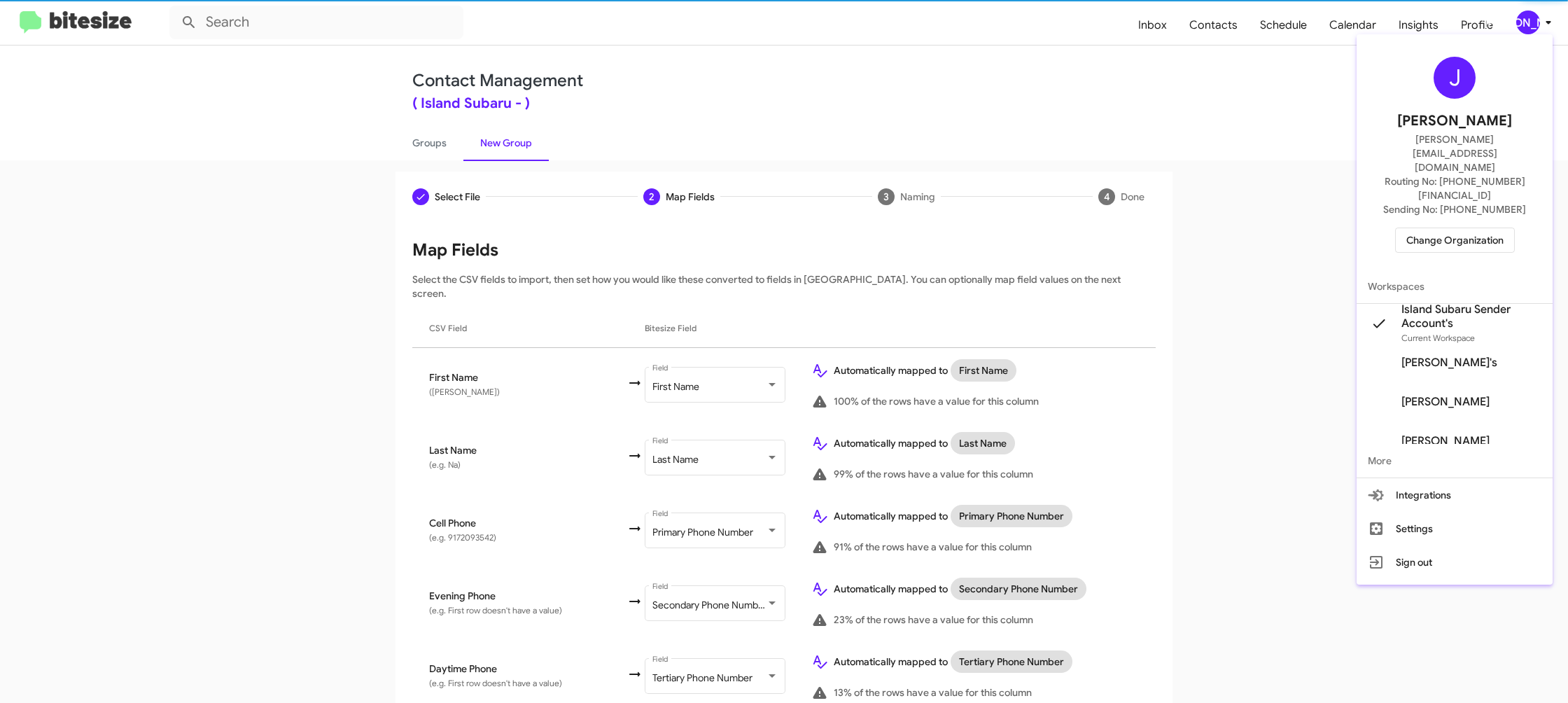
click at [1529, 27] on div at bounding box center [784, 351] width 1568 height 703
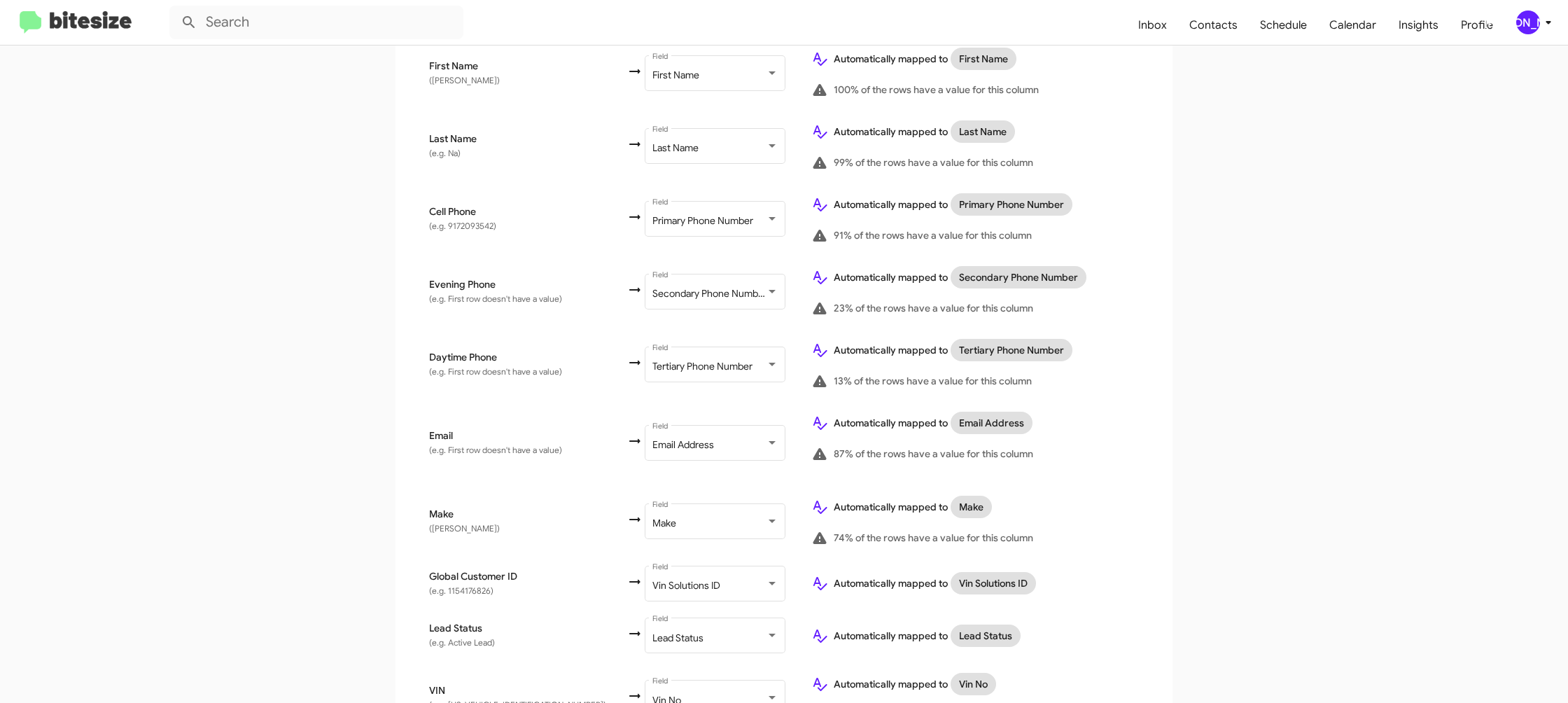
scroll to position [685, 0]
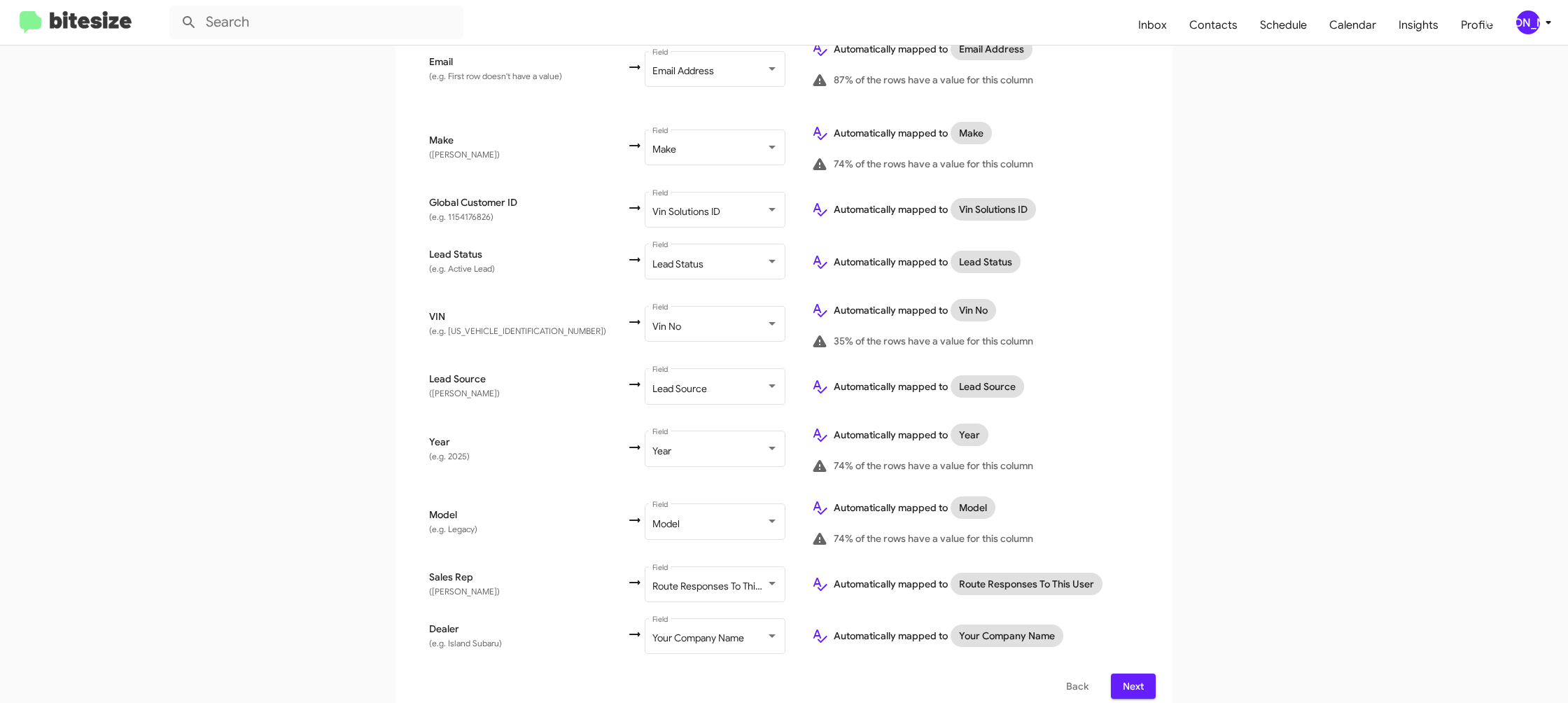
click at [1154, 686] on div "Back Next" at bounding box center [784, 686] width 744 height 25
click at [1139, 680] on span "Next" at bounding box center [1133, 686] width 22 height 25
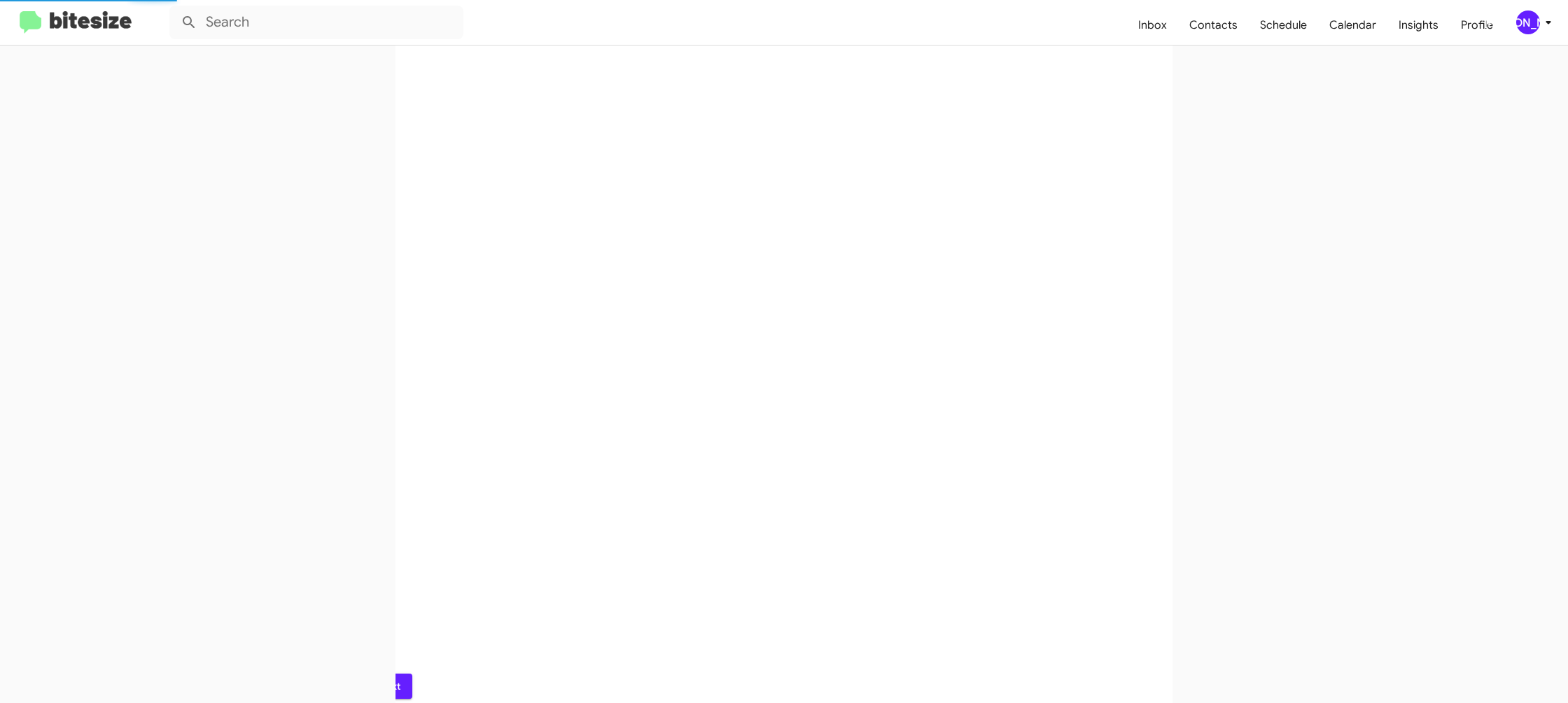
scroll to position [0, 0]
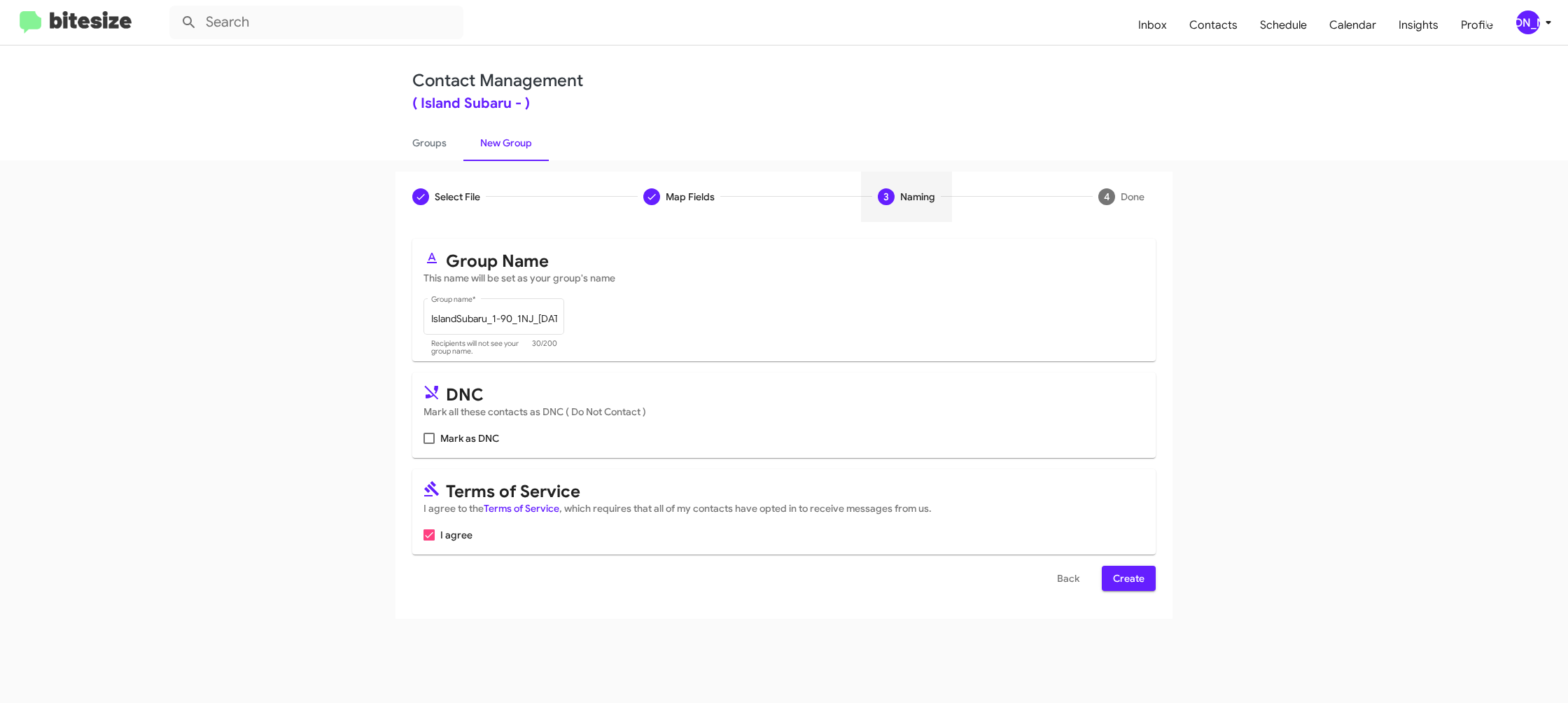
click at [1153, 585] on button "Create" at bounding box center [1129, 578] width 54 height 25
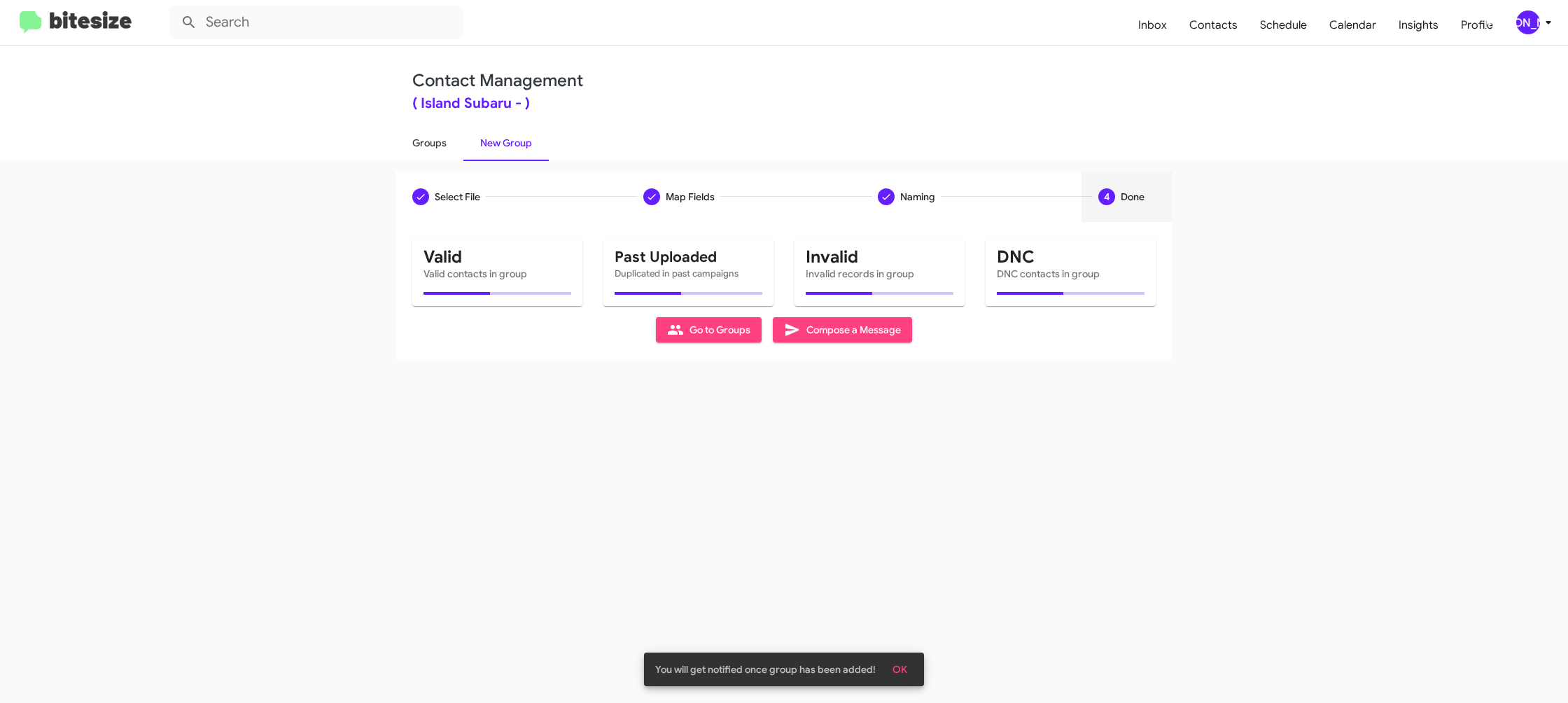
click at [441, 146] on link "Groups" at bounding box center [429, 143] width 68 height 36
type input "in:groups"
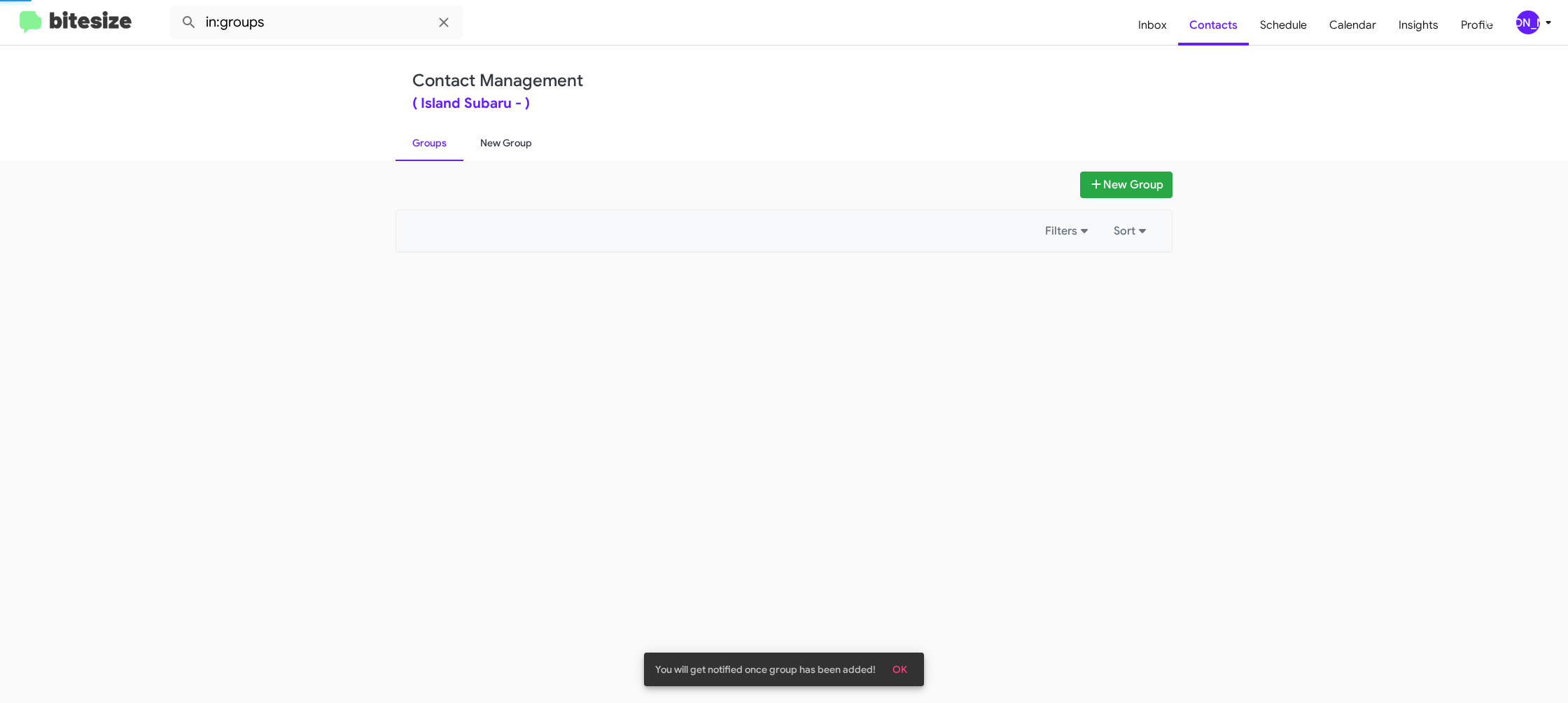
click at [489, 141] on link "New Group" at bounding box center [506, 143] width 86 height 36
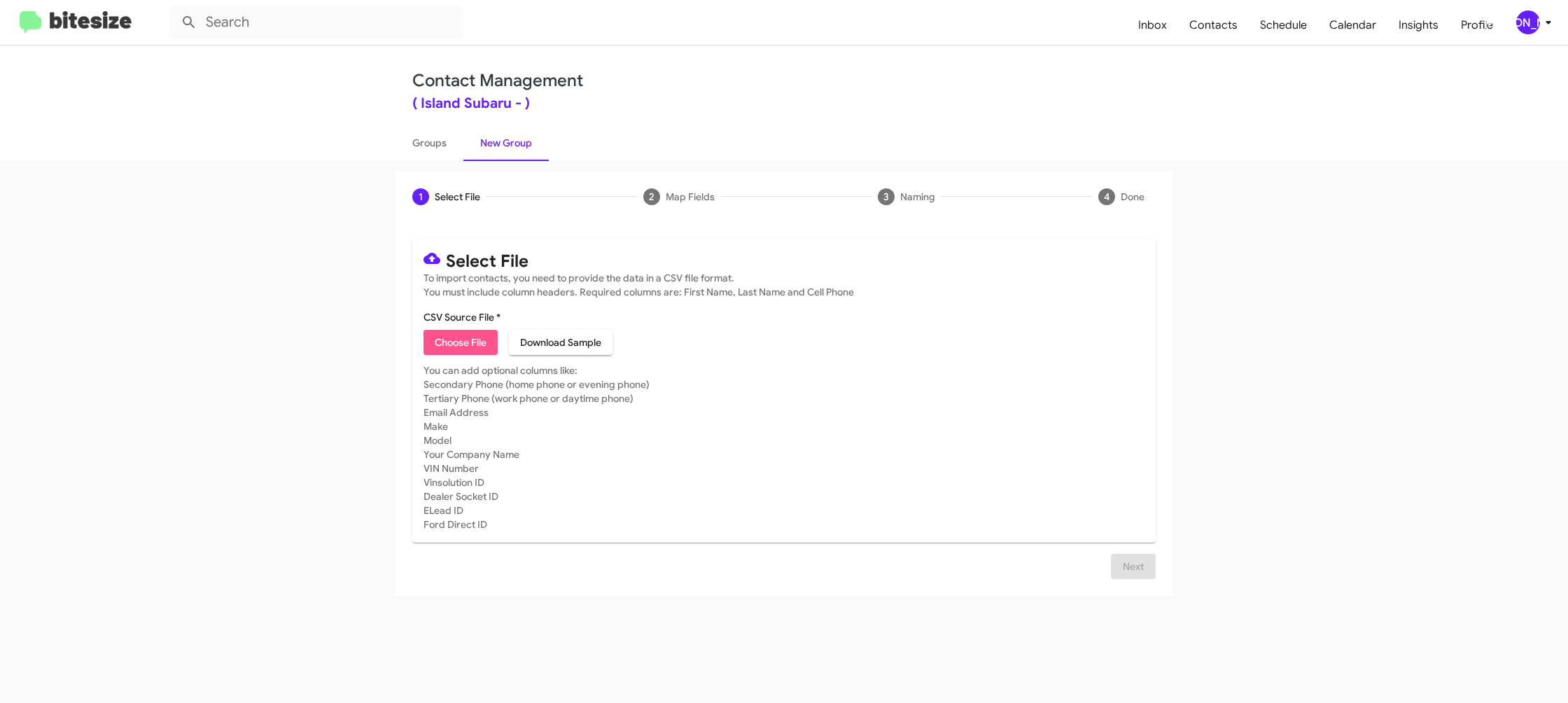
click at [456, 341] on span "Choose File" at bounding box center [460, 342] width 52 height 25
type input "IslandSubaru_Buyback60-63_08-27-25"
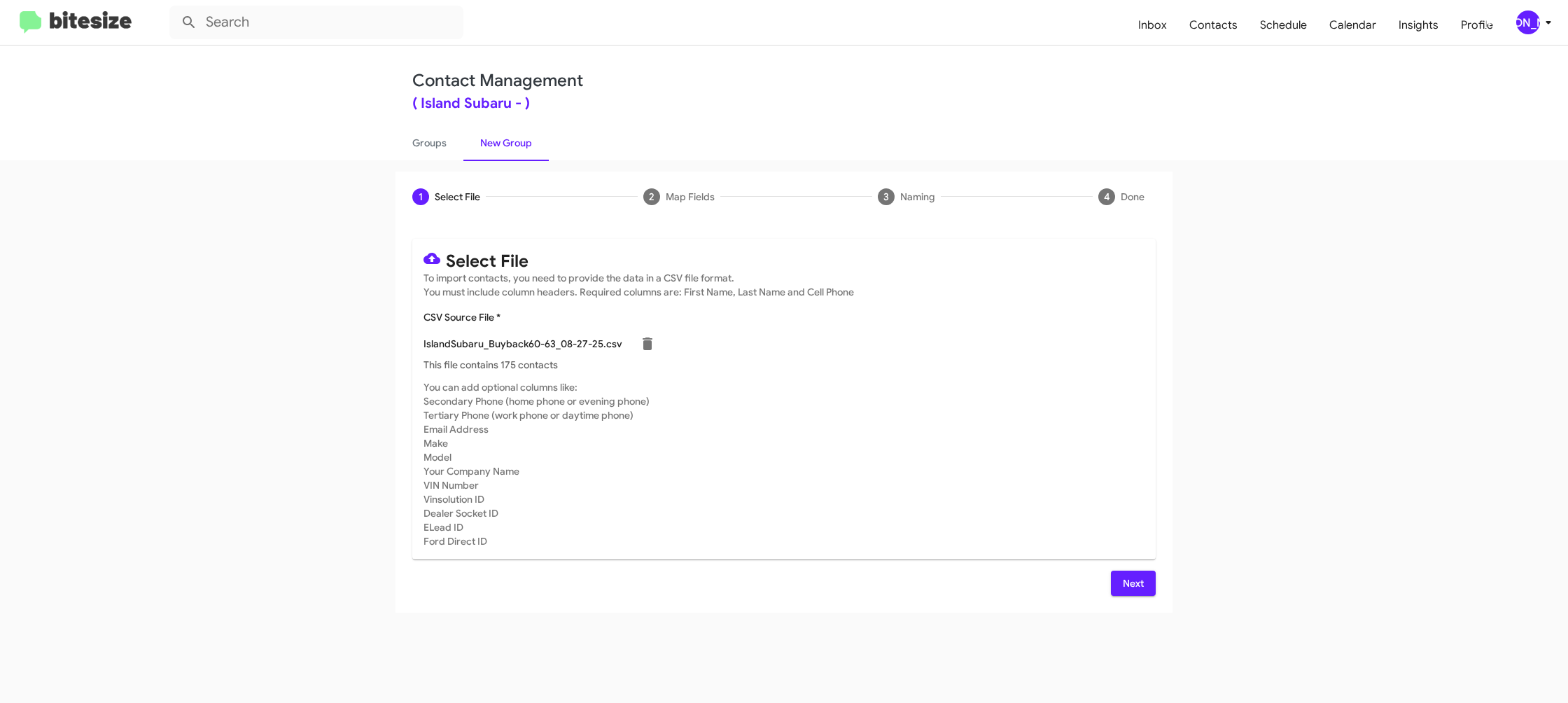
drag, startPoint x: 956, startPoint y: 408, endPoint x: 998, endPoint y: 516, distance: 115.9
click at [955, 408] on mat-card-subtitle "You can add optional columns like: Secondary Phone (home phone or evening phone…" at bounding box center [784, 464] width 721 height 168
click at [1126, 580] on span "Next" at bounding box center [1133, 582] width 22 height 25
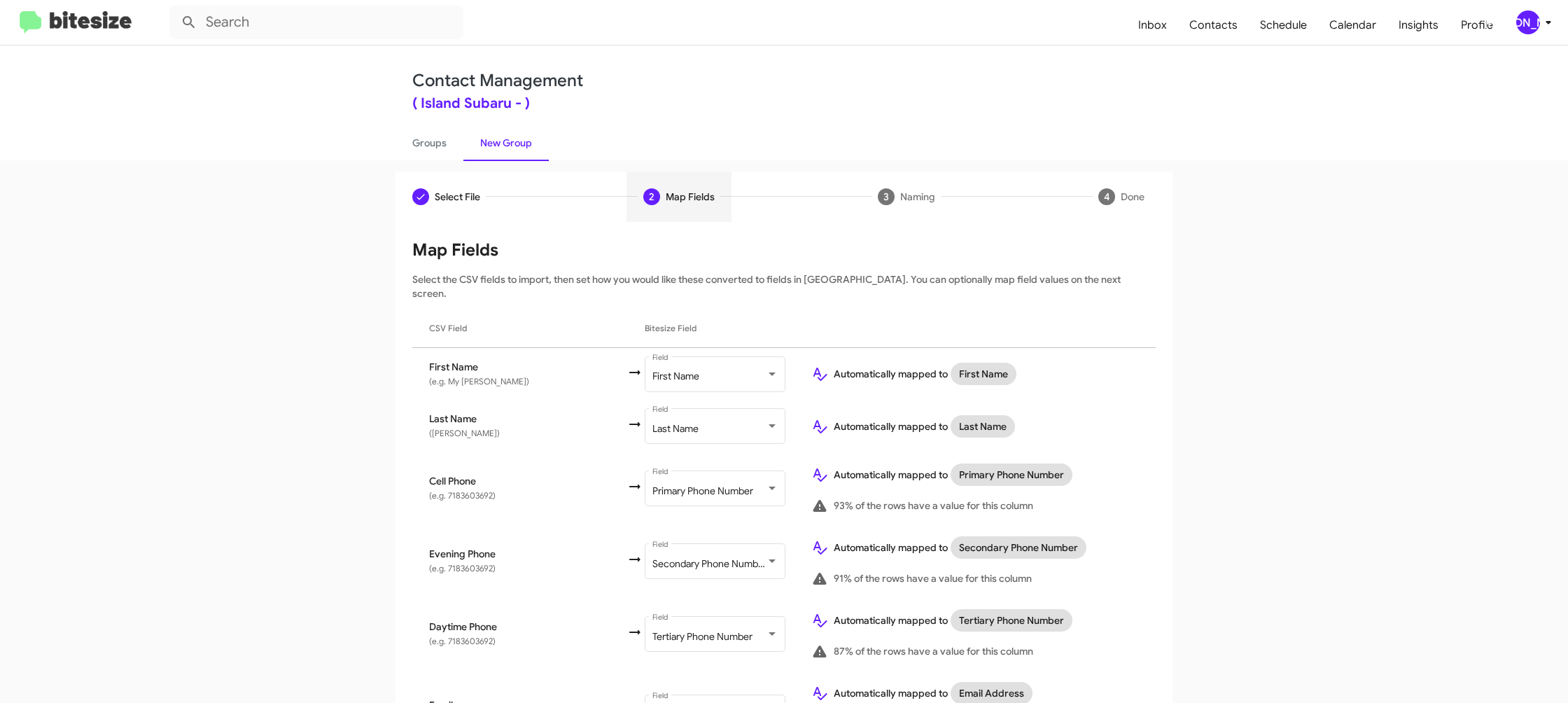
scroll to position [458, 0]
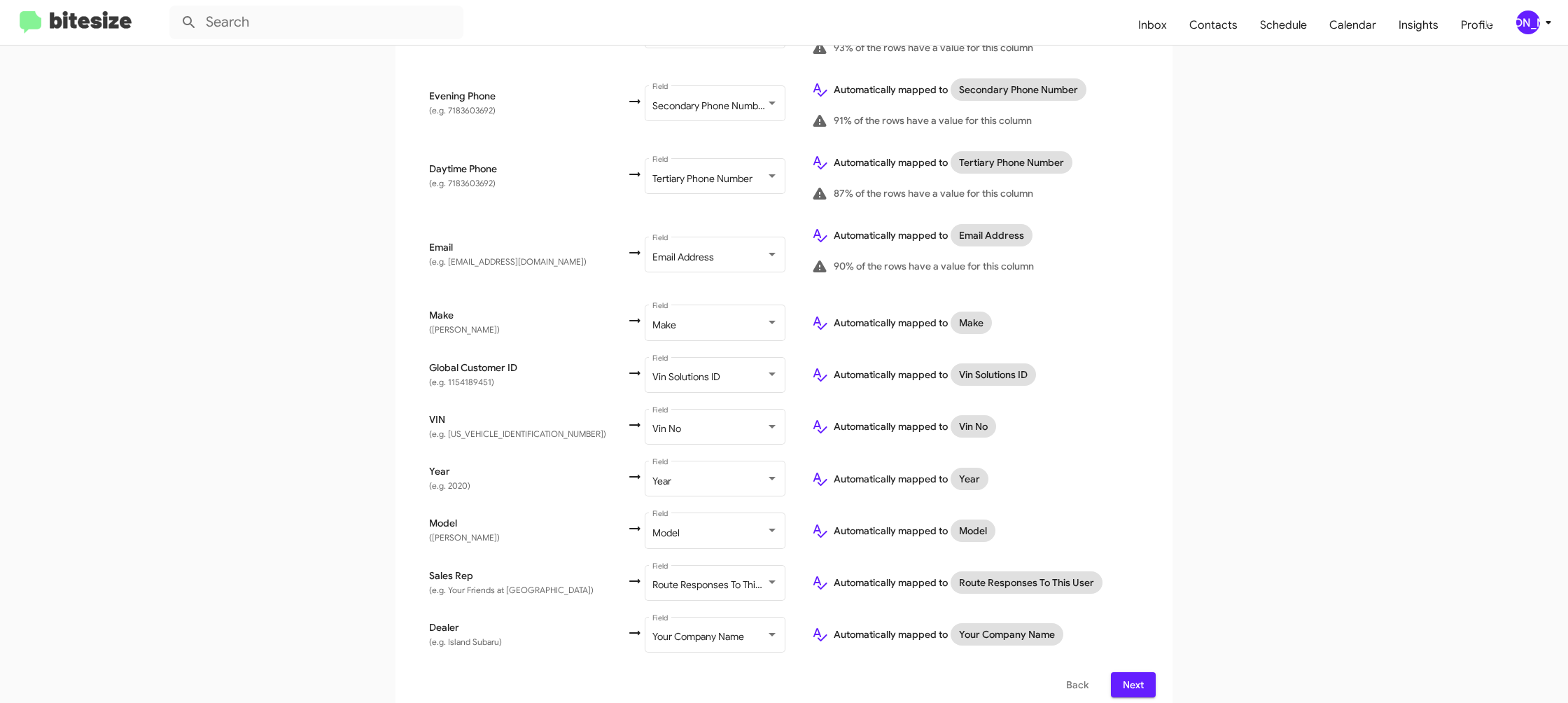
drag, startPoint x: 1125, startPoint y: 672, endPoint x: 1120, endPoint y: 660, distance: 13.0
click at [1124, 672] on span "Next" at bounding box center [1133, 684] width 22 height 25
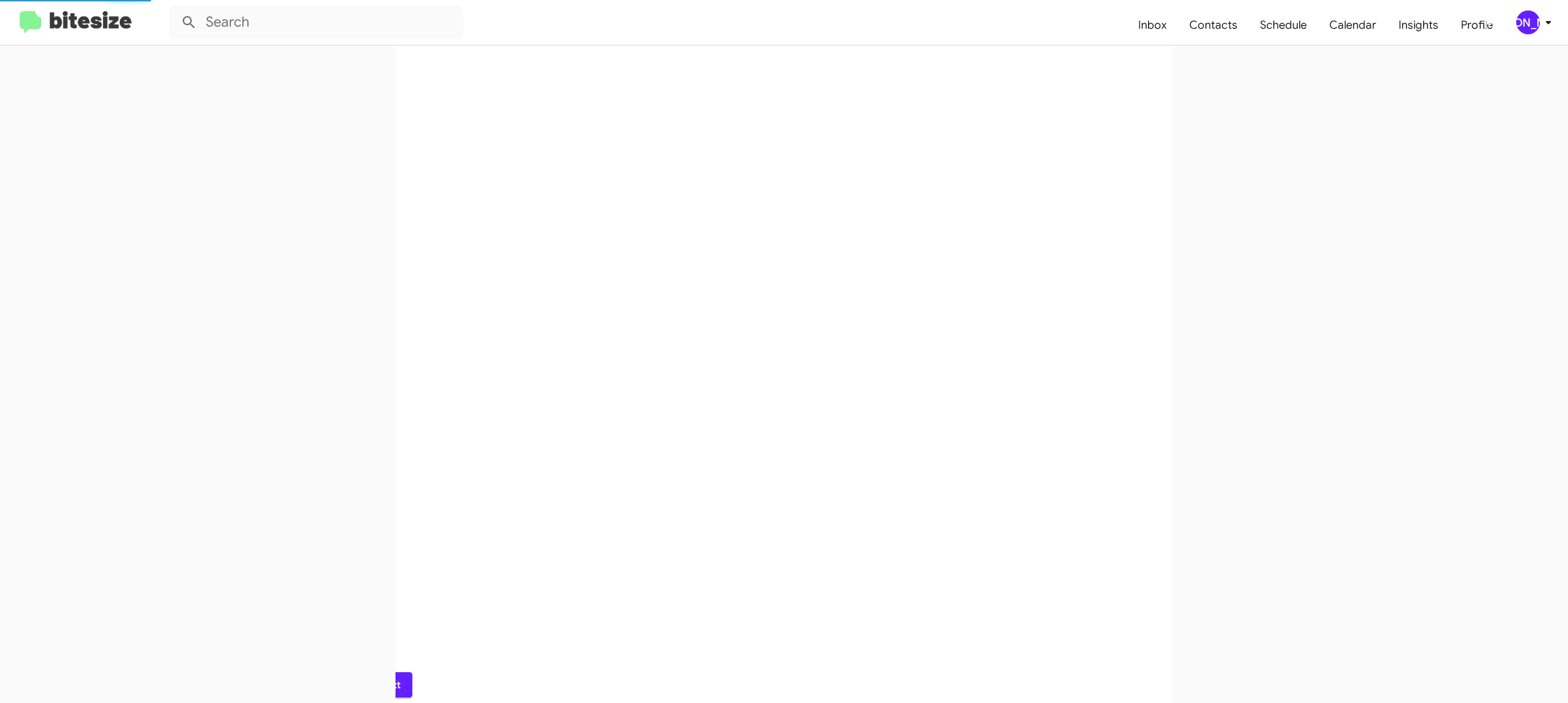
scroll to position [0, 0]
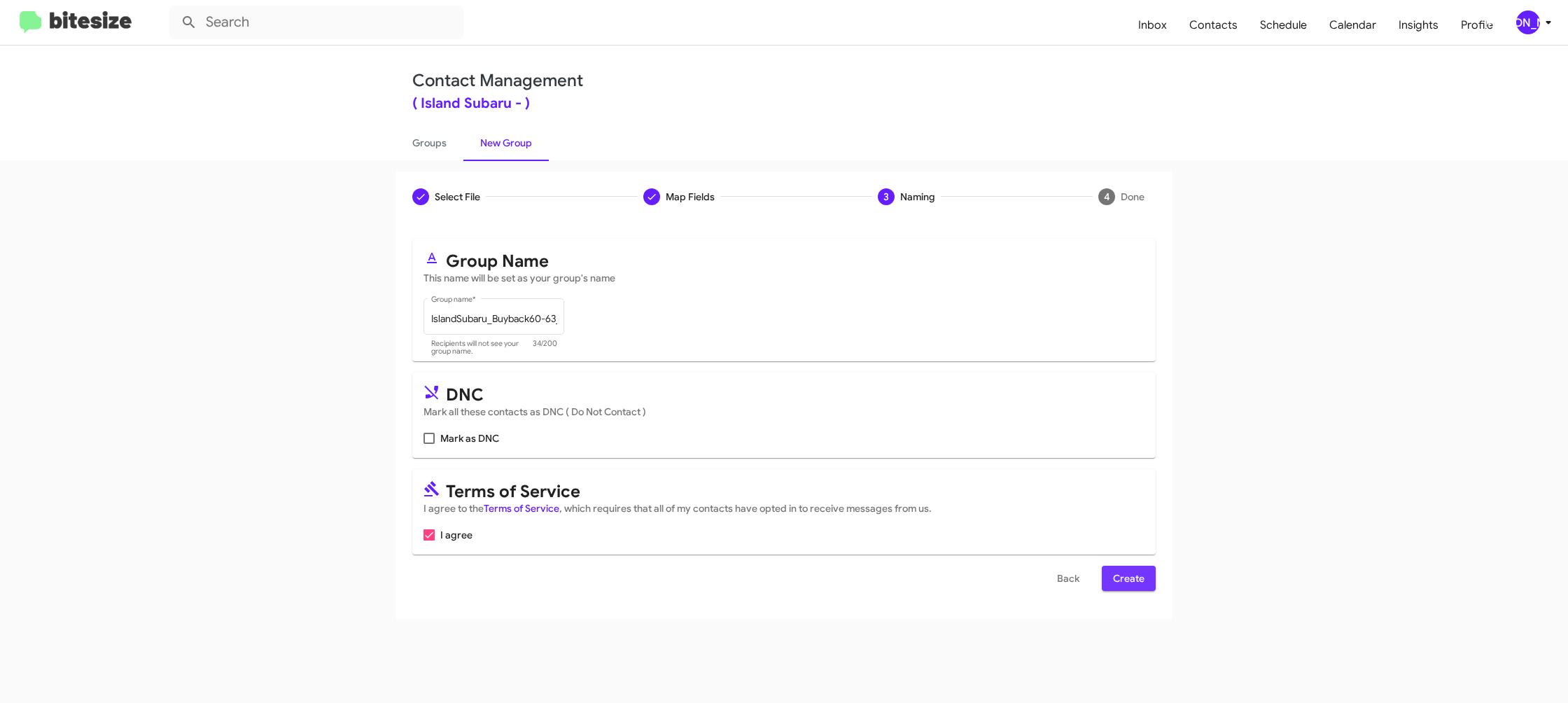
drag, startPoint x: 1123, startPoint y: 575, endPoint x: 617, endPoint y: 228, distance: 613.6
click at [1123, 576] on span "Create" at bounding box center [1129, 578] width 31 height 25
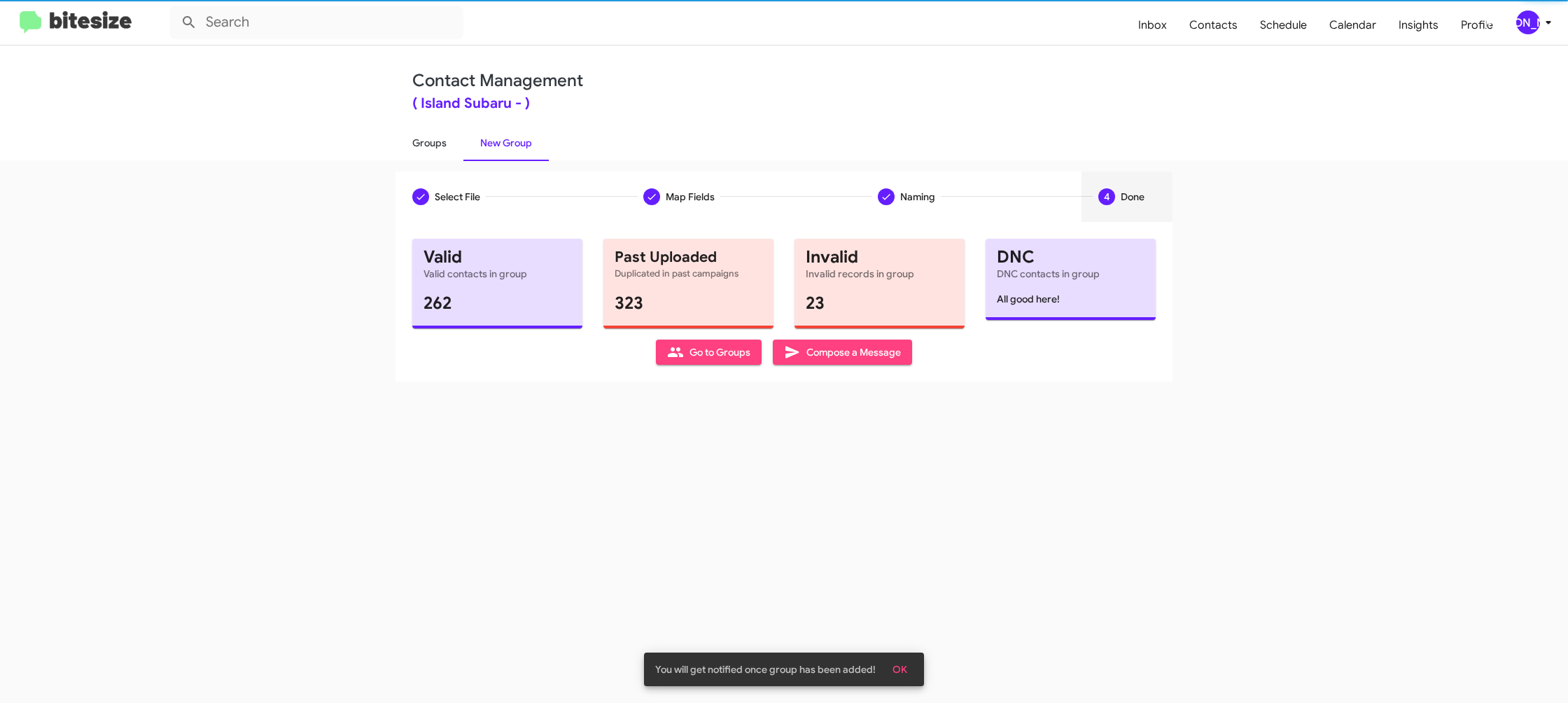
click at [426, 144] on link "Groups" at bounding box center [429, 143] width 68 height 36
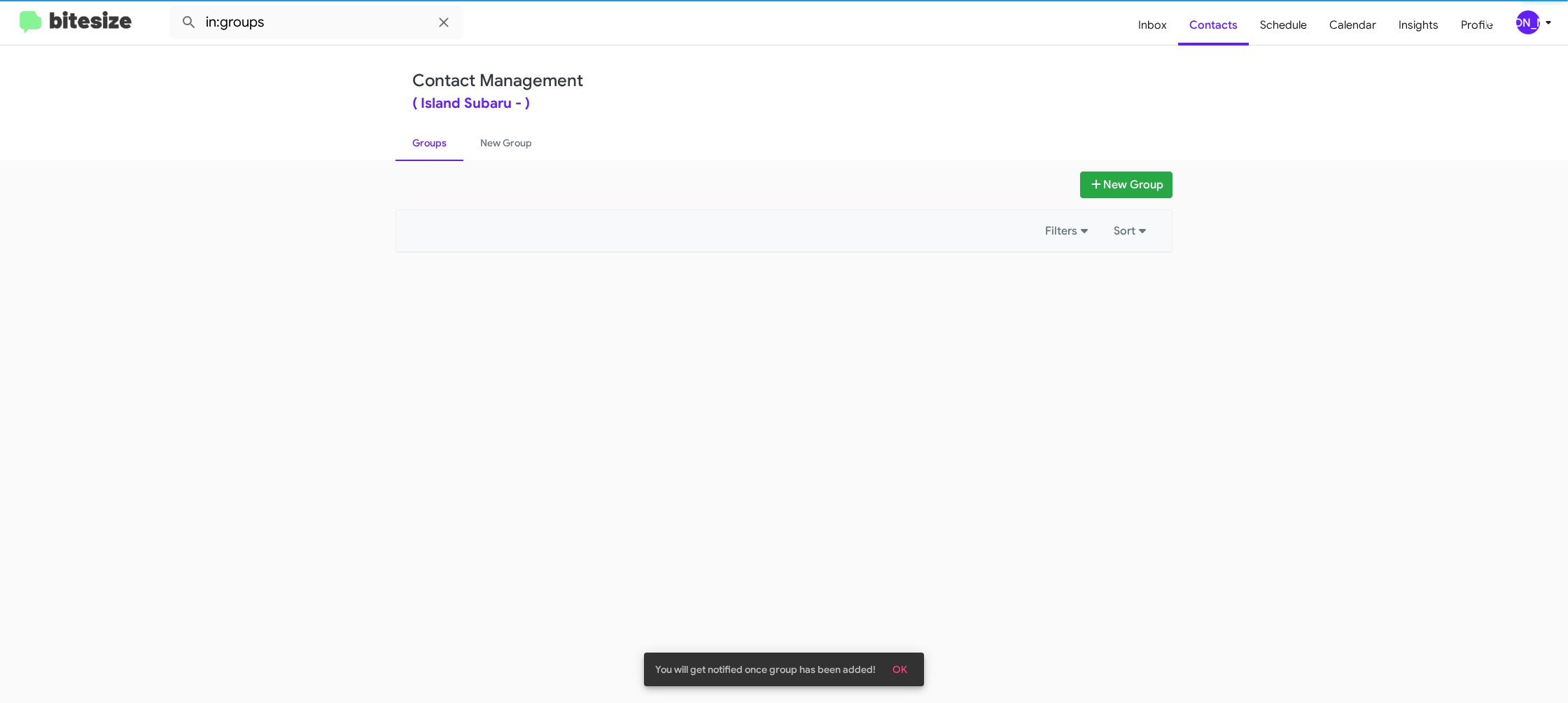
click at [426, 144] on link "Groups" at bounding box center [429, 143] width 68 height 36
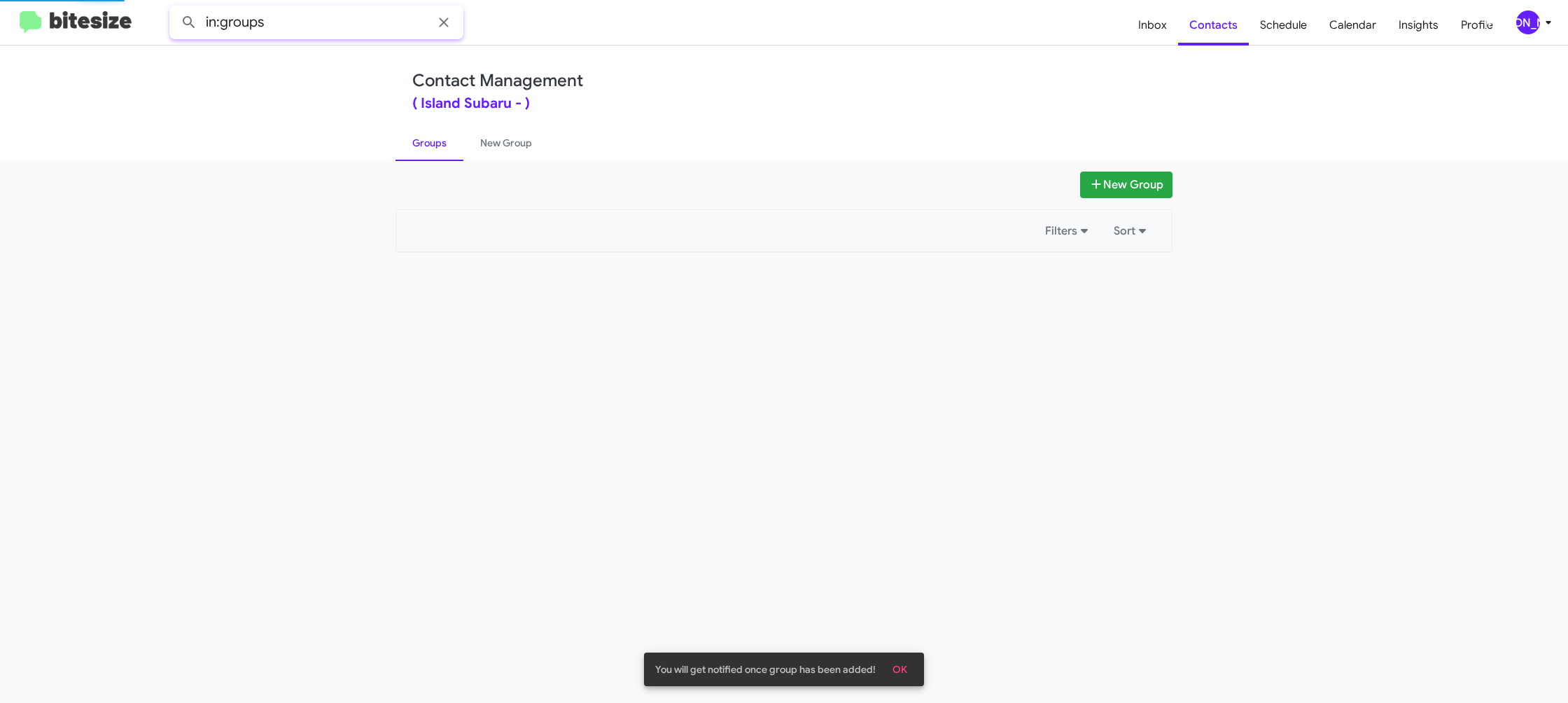
click at [324, 25] on input "in:groups" at bounding box center [316, 22] width 294 height 34
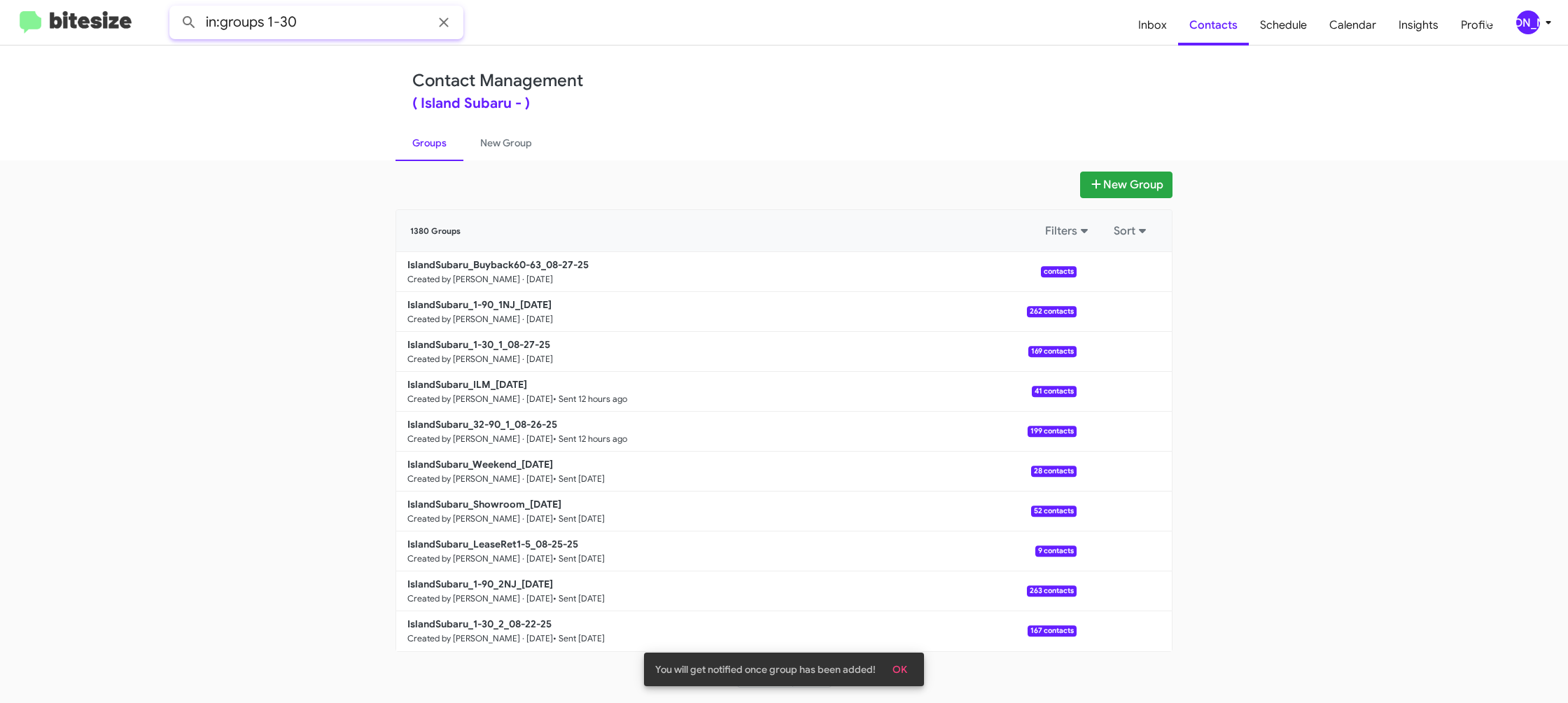
click at [175, 9] on button at bounding box center [188, 22] width 28 height 28
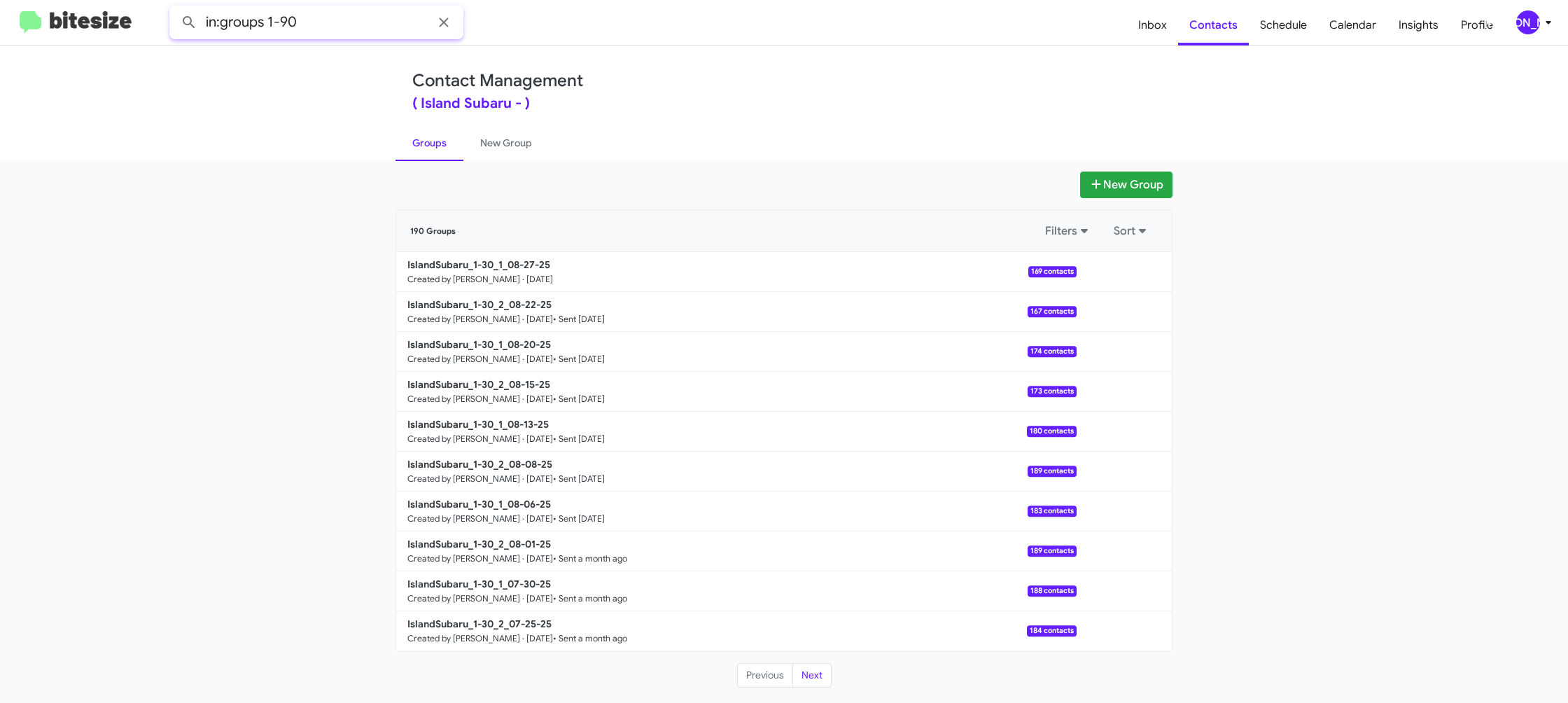
type input "in:groups 1-90"
click at [175, 9] on button at bounding box center [188, 22] width 28 height 28
click at [481, 151] on link "New Group" at bounding box center [506, 143] width 86 height 36
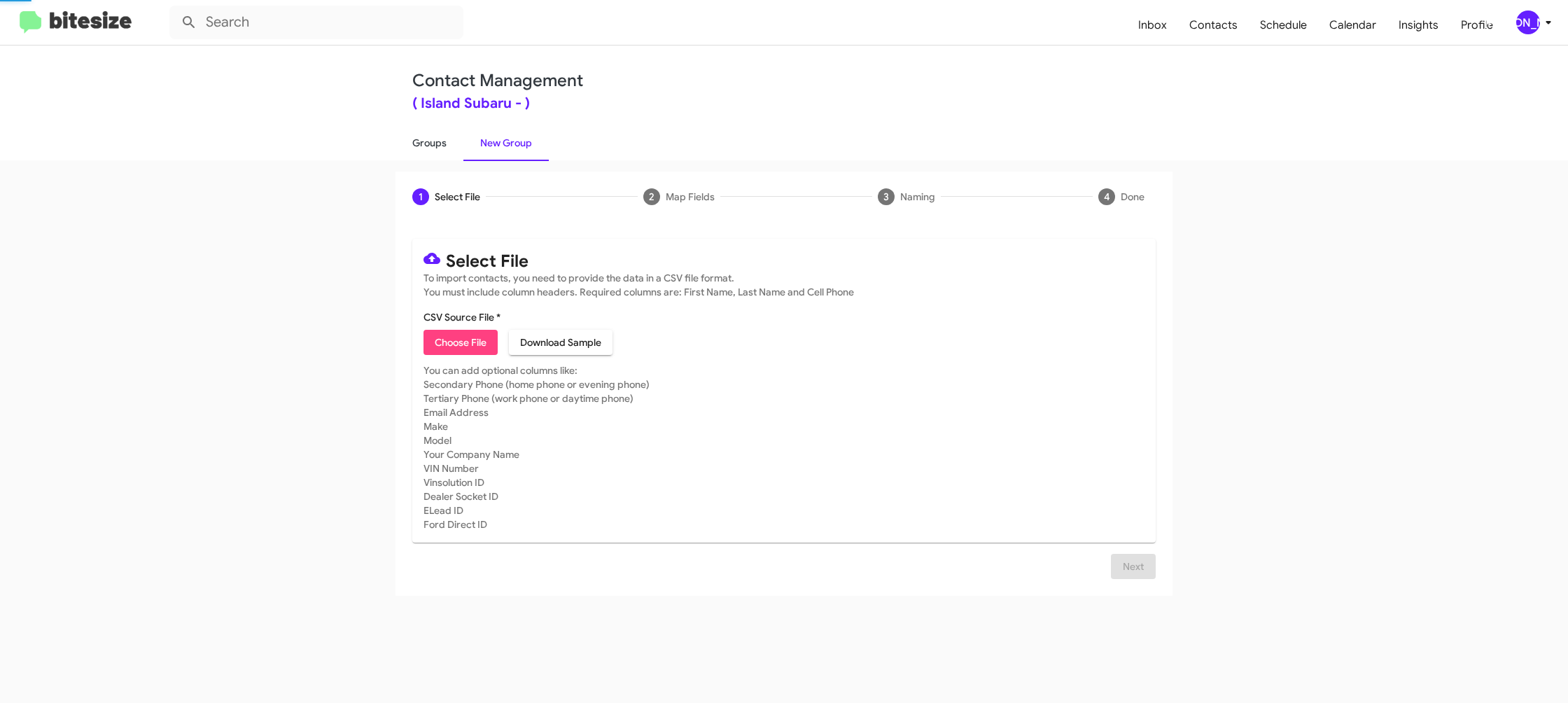
click at [433, 150] on link "Groups" at bounding box center [429, 143] width 68 height 36
drag, startPoint x: 433, startPoint y: 150, endPoint x: 406, endPoint y: 121, distance: 39.6
click at [421, 134] on link "Groups" at bounding box center [429, 143] width 68 height 36
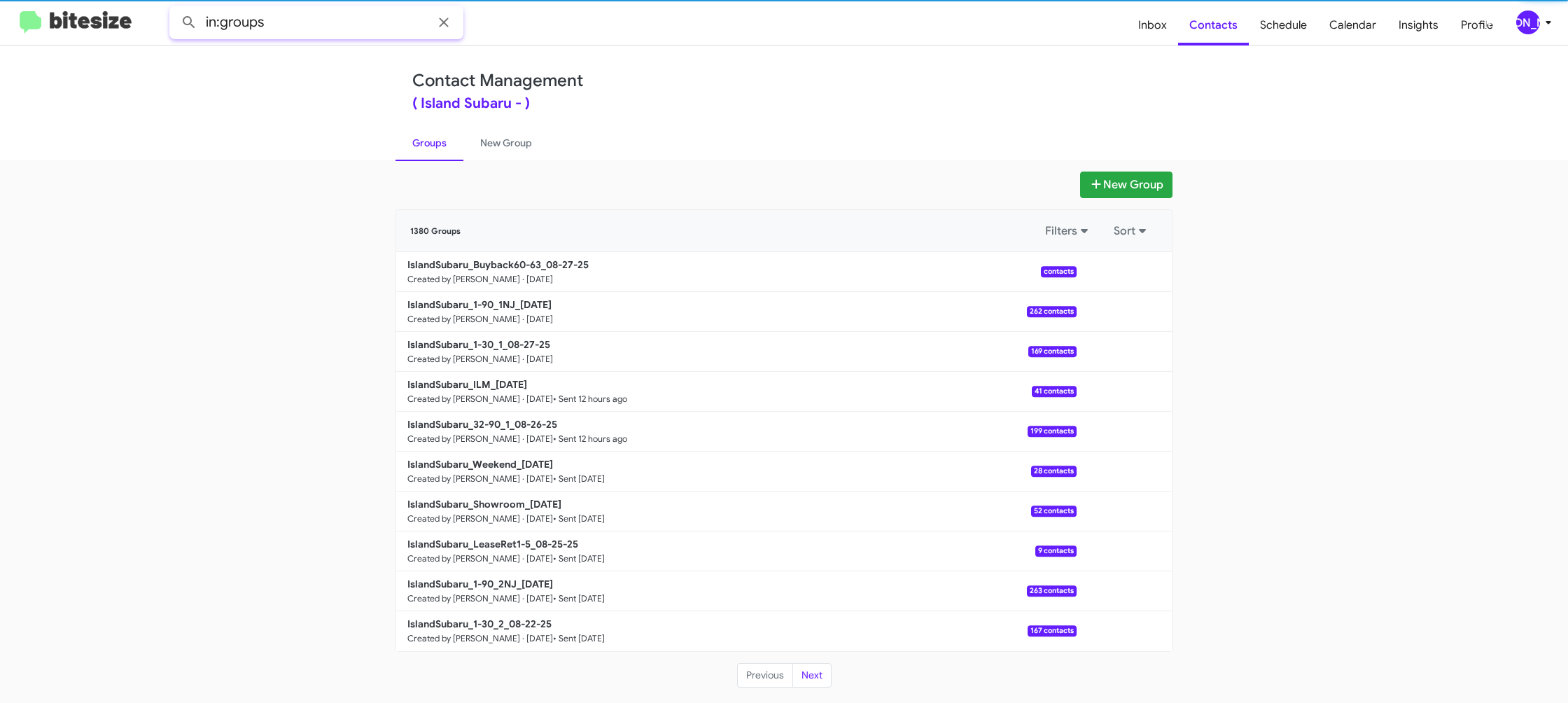
click at [311, 21] on input "in:groups" at bounding box center [316, 22] width 294 height 34
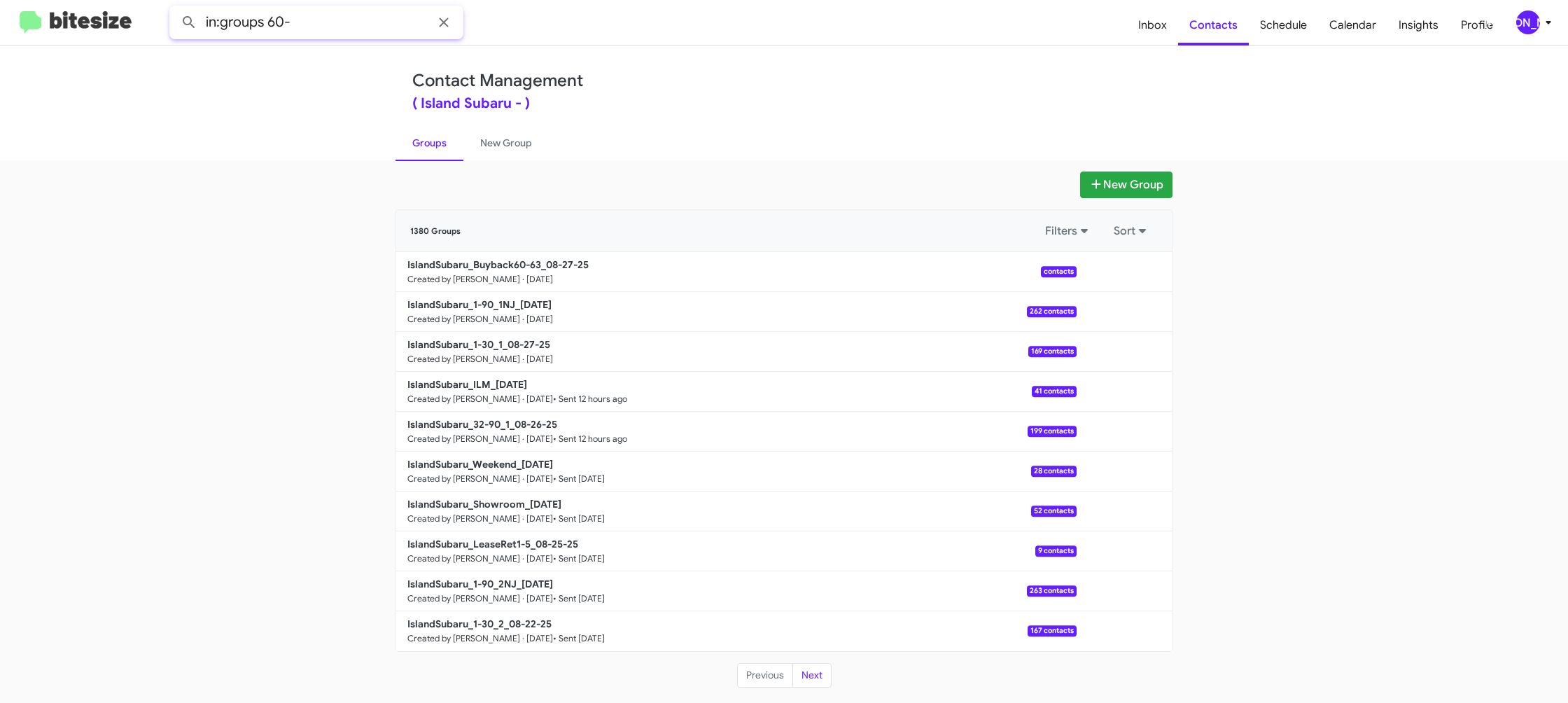
type input "in:groups 60-"
click at [175, 9] on button at bounding box center [188, 22] width 28 height 28
click at [498, 144] on link "New Group" at bounding box center [506, 143] width 86 height 36
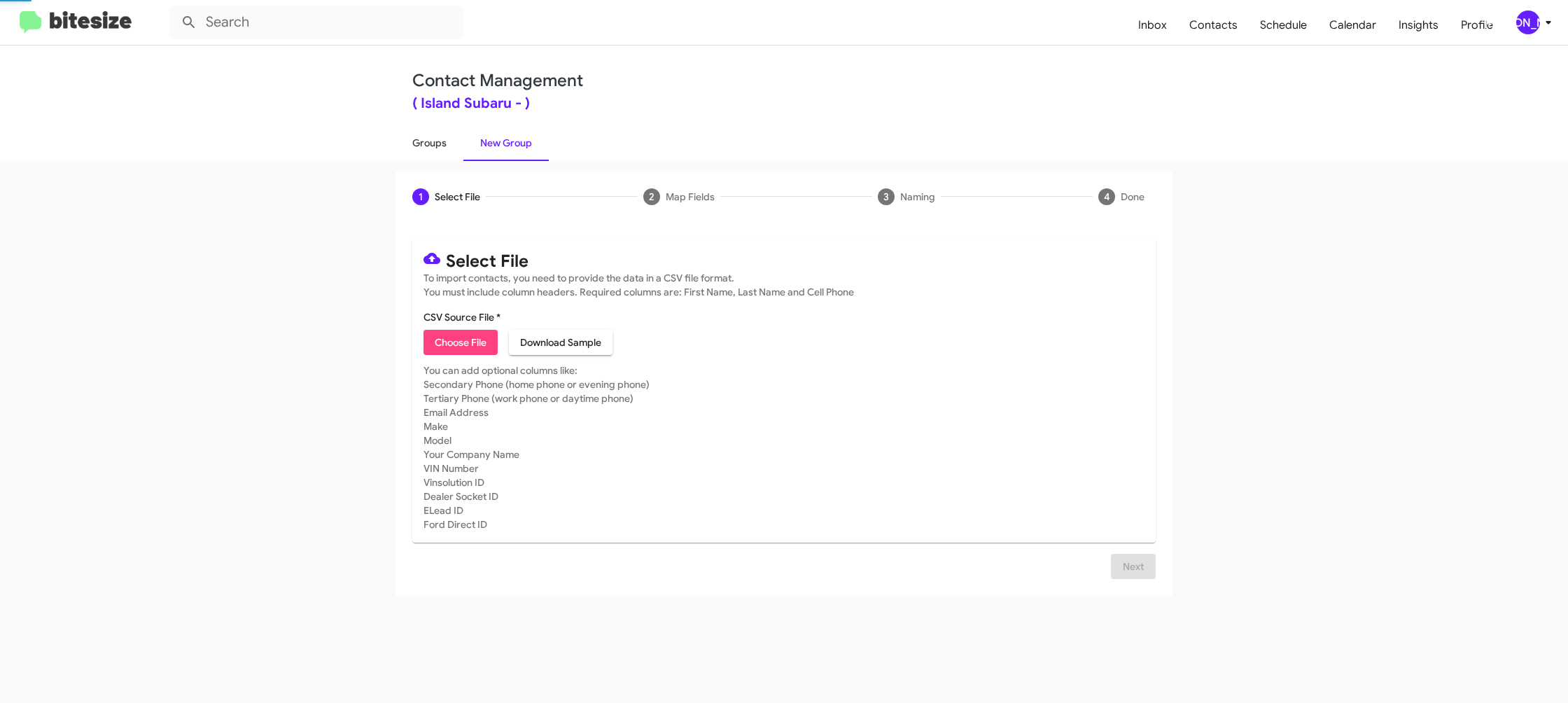
click at [432, 150] on link "Groups" at bounding box center [429, 143] width 68 height 36
type input "in:groups"
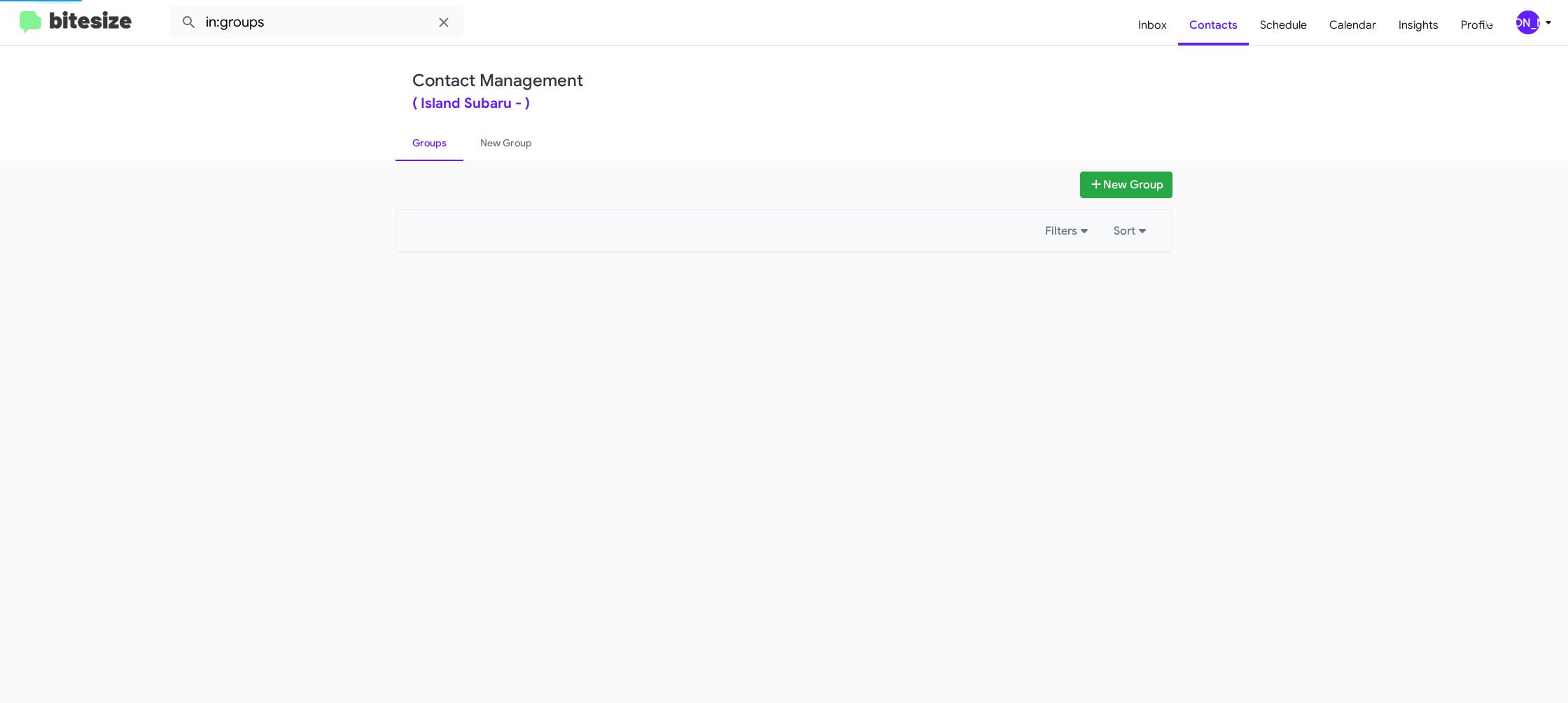
click at [432, 150] on link "Groups" at bounding box center [429, 143] width 68 height 36
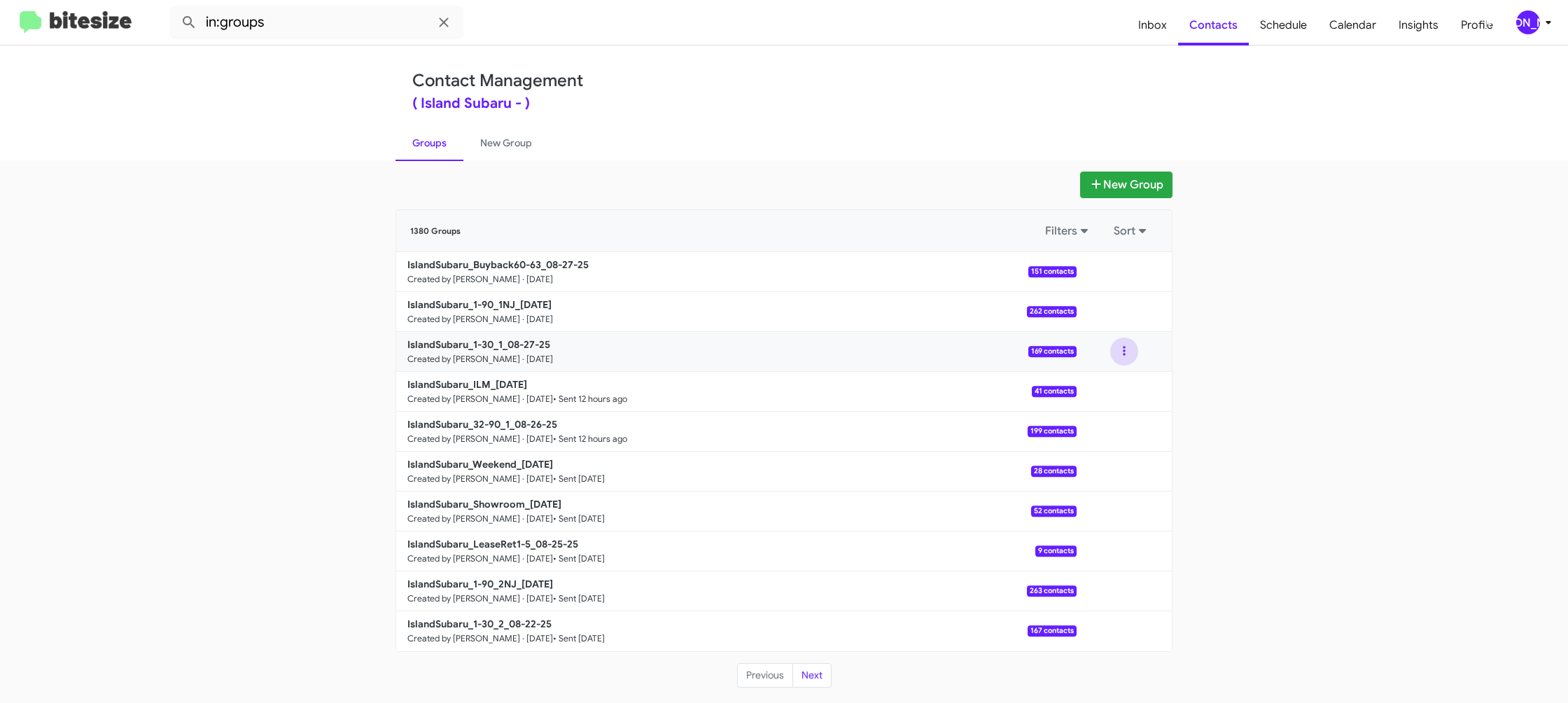
click at [1118, 354] on button at bounding box center [1124, 351] width 28 height 28
click at [1101, 379] on button "View contacts" at bounding box center [1082, 389] width 112 height 34
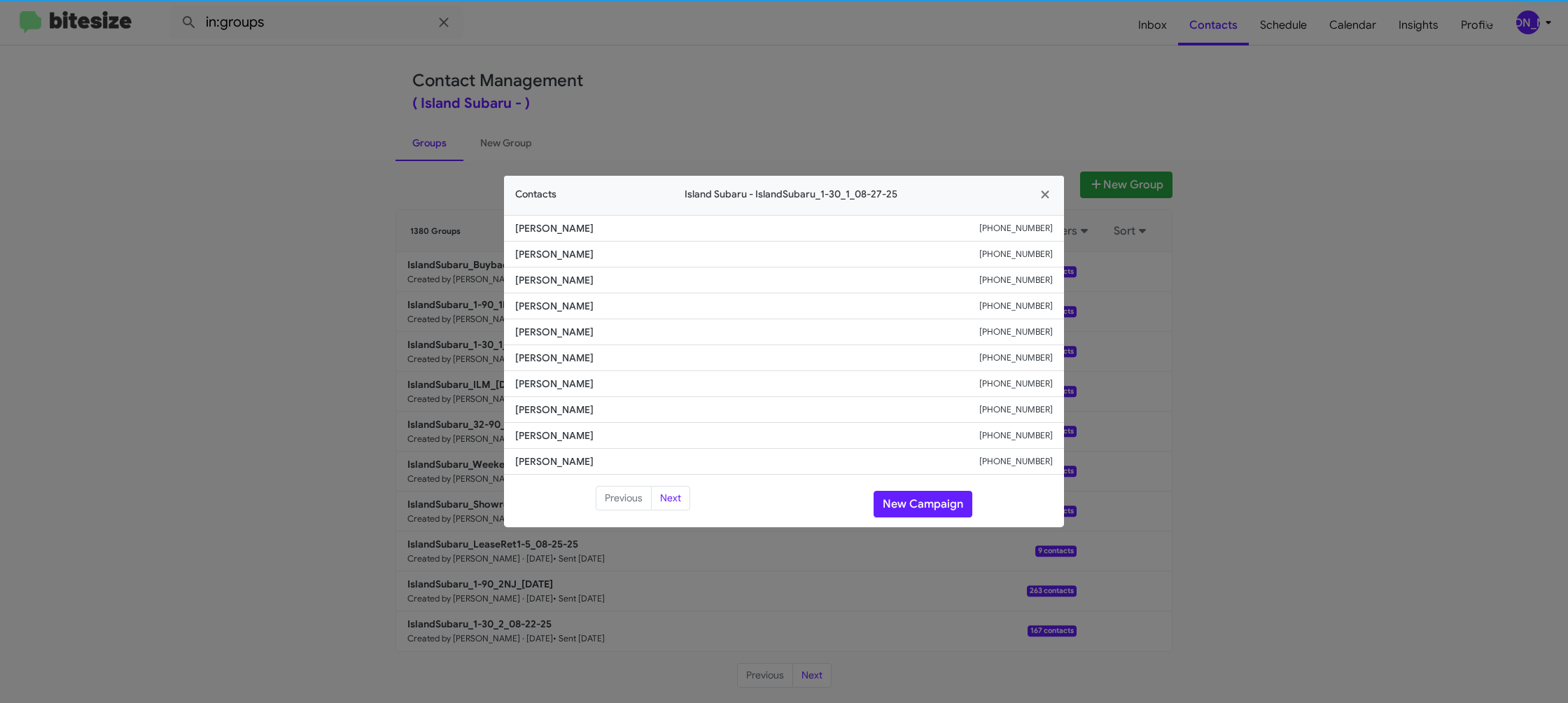
click at [566, 364] on span "[PERSON_NAME]" at bounding box center [747, 358] width 464 height 14
copy span "[PERSON_NAME]"
drag, startPoint x: 832, startPoint y: 57, endPoint x: 846, endPoint y: 70, distance: 19.1
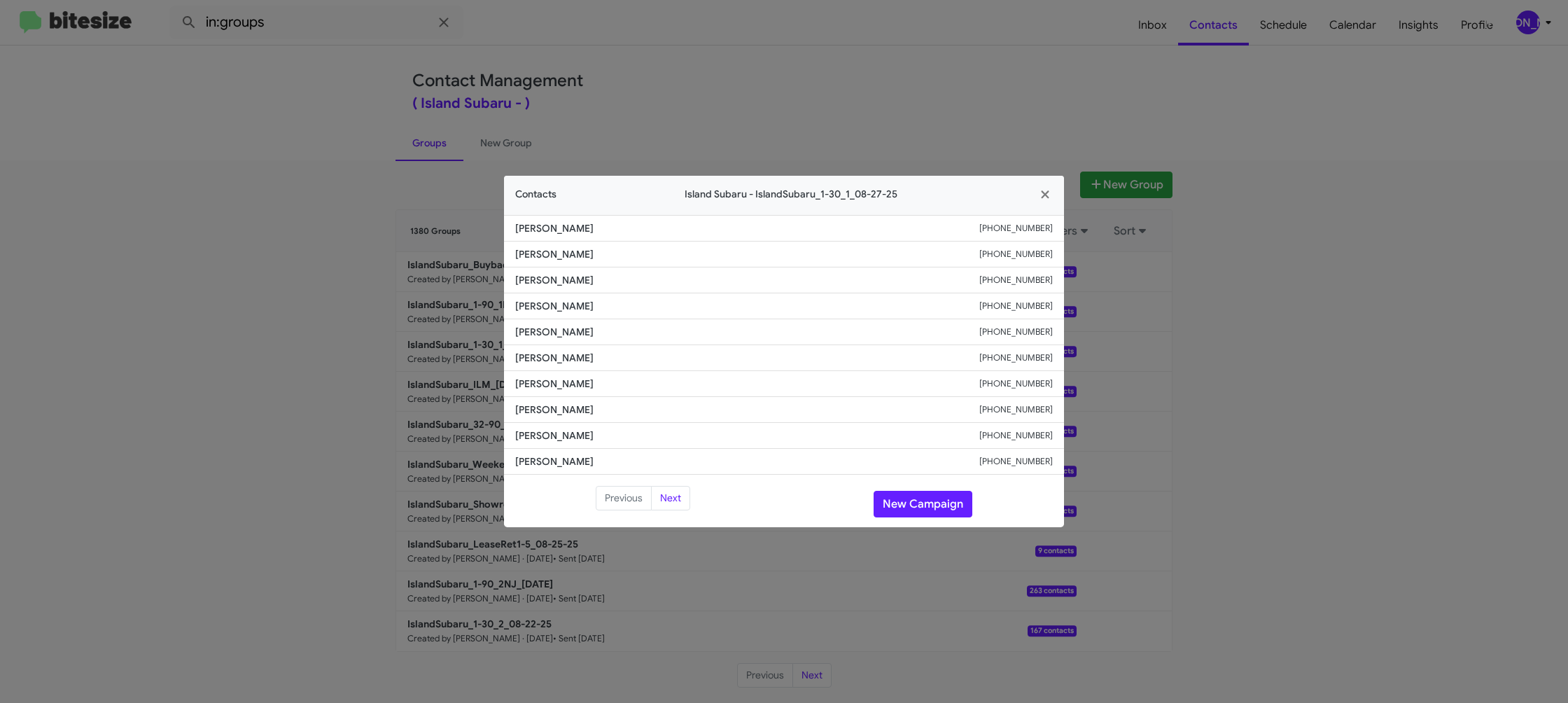
click at [836, 61] on modal-container "Contacts Island Subaru - IslandSubaru_1-30_1_08-27-25 [PERSON_NAME] [PHONE_NUMB…" at bounding box center [784, 351] width 1568 height 703
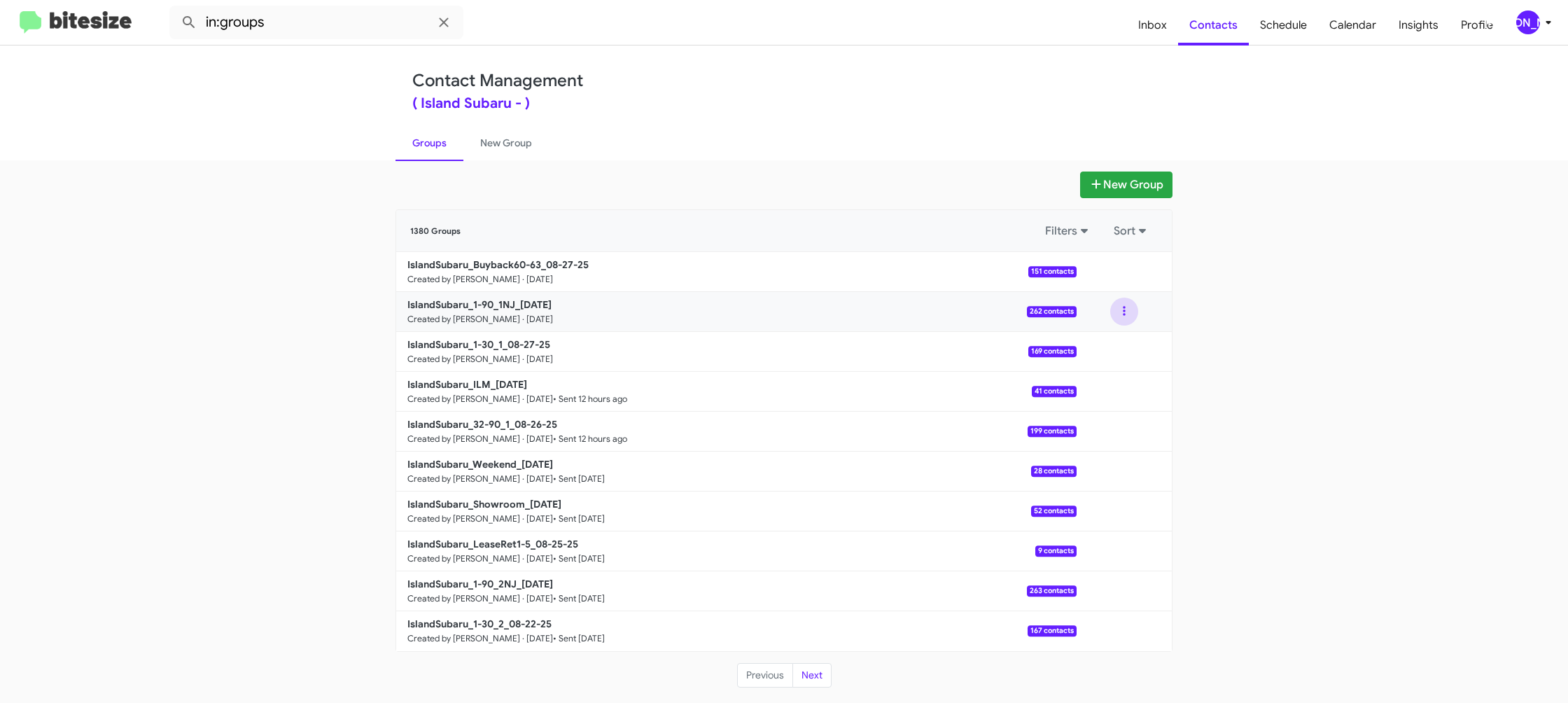
drag, startPoint x: 1125, startPoint y: 314, endPoint x: 1118, endPoint y: 323, distance: 11.4
click at [1121, 318] on button at bounding box center [1124, 311] width 28 height 28
drag, startPoint x: 1118, startPoint y: 323, endPoint x: 1101, endPoint y: 338, distance: 22.7
click at [1101, 338] on button "View contacts" at bounding box center [1082, 349] width 112 height 34
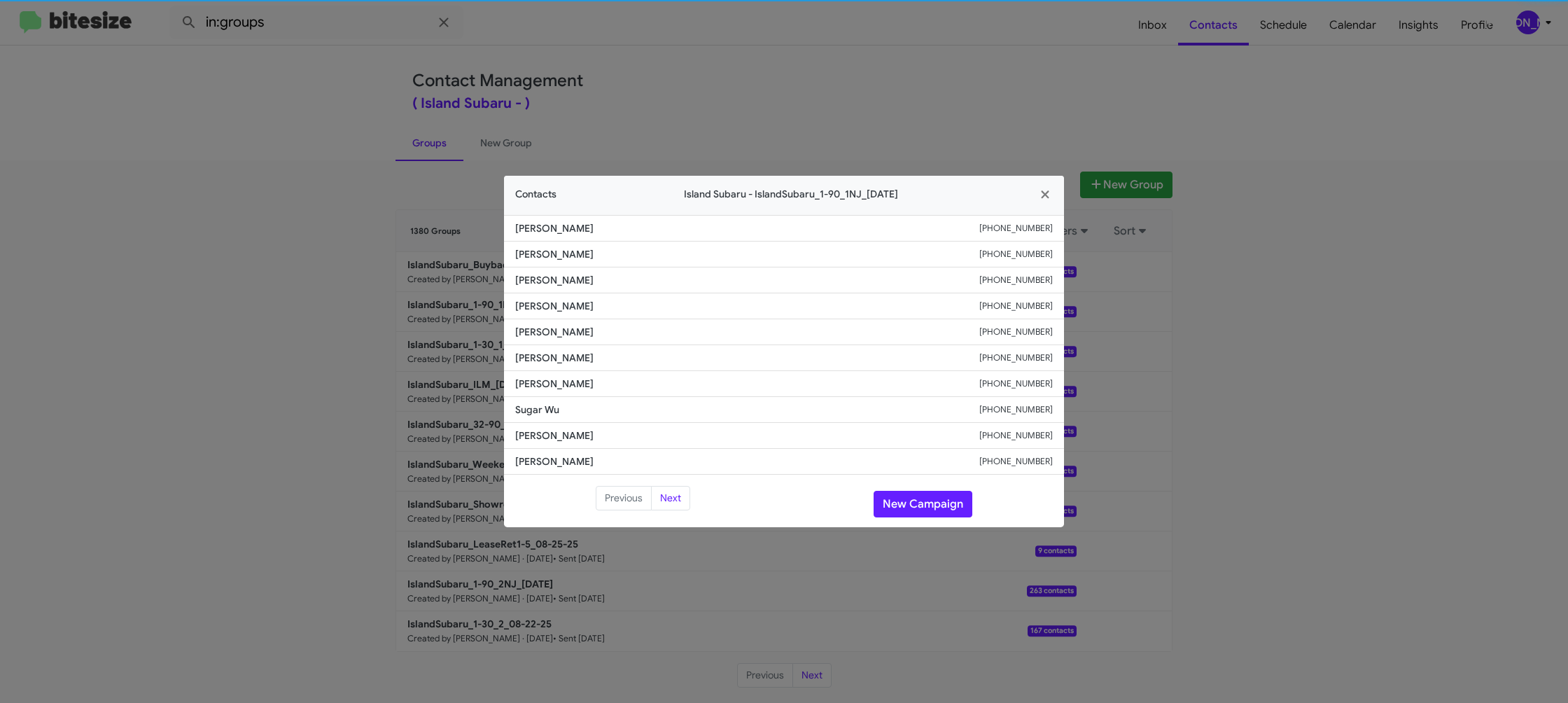
click at [548, 366] on li "[PERSON_NAME] [PHONE_NUMBER]" at bounding box center [784, 358] width 560 height 26
copy span "[PERSON_NAME]"
drag, startPoint x: 749, startPoint y: 64, endPoint x: 809, endPoint y: 106, distance: 73.2
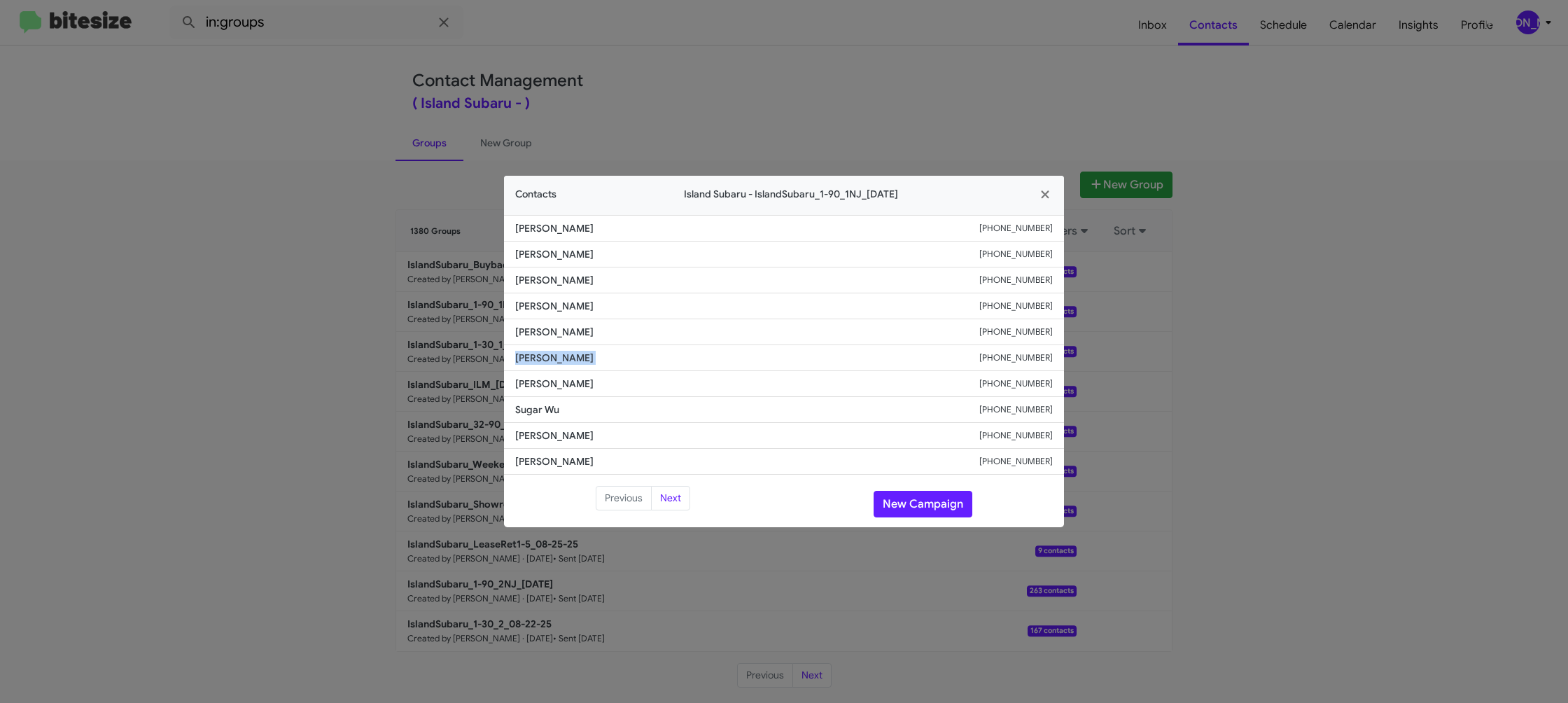
click at [773, 82] on modal-container "Contacts Island Subaru - IslandSubaru_1-90_1NJ_[DATE] [PERSON_NAME] [PHONE_NUMB…" at bounding box center [784, 351] width 1568 height 703
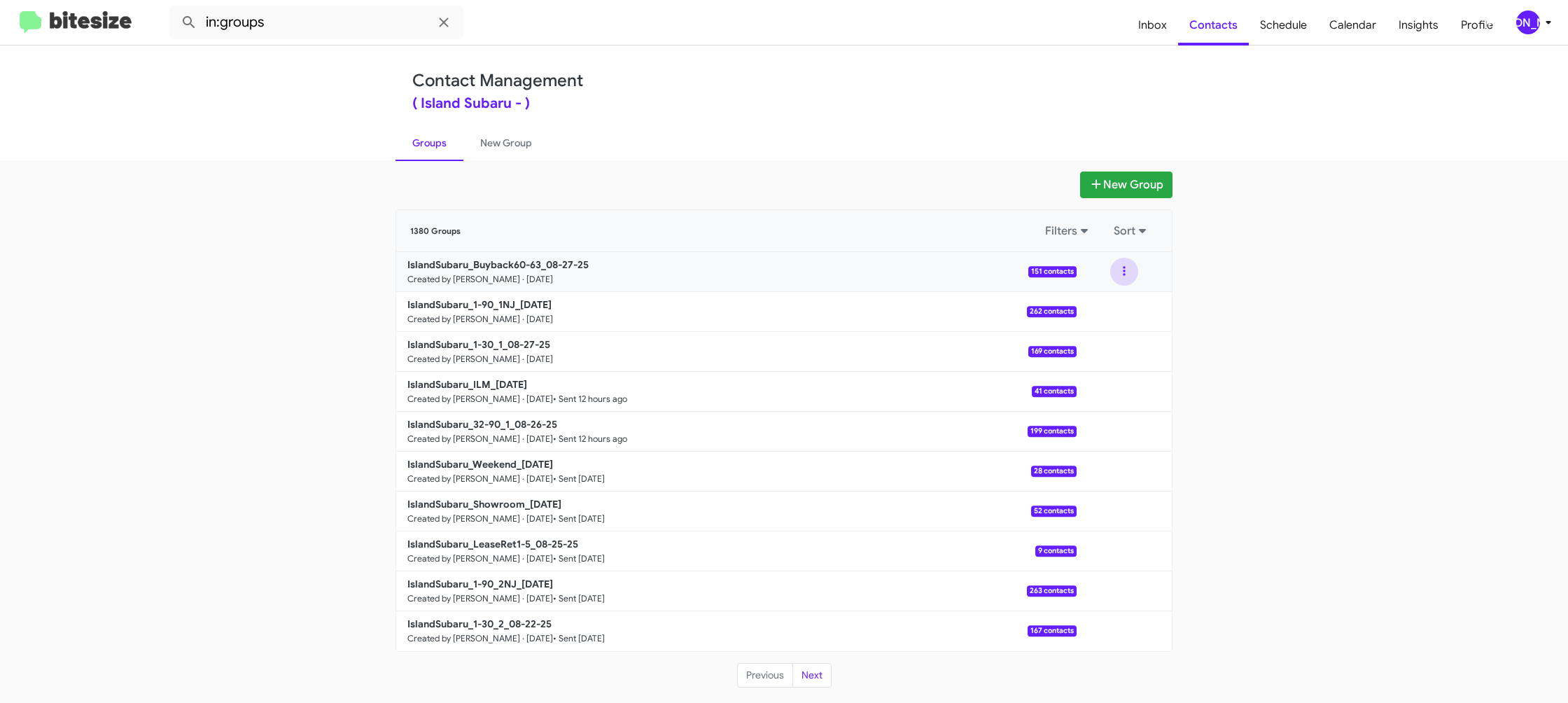
drag, startPoint x: 1121, startPoint y: 270, endPoint x: 1118, endPoint y: 283, distance: 13.3
click at [1121, 270] on button at bounding box center [1124, 271] width 28 height 28
click at [1111, 307] on button "View contacts" at bounding box center [1082, 309] width 112 height 34
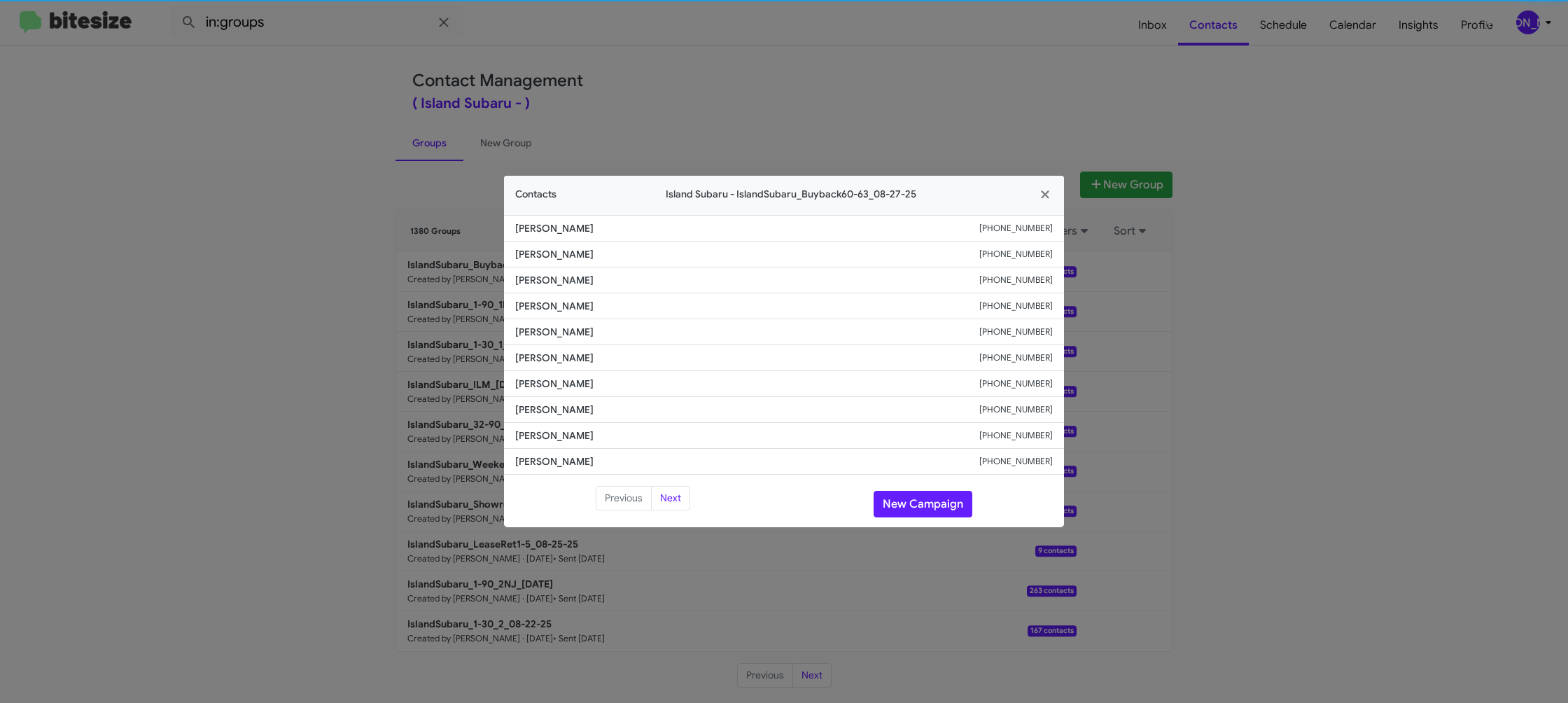
click at [543, 353] on span "[PERSON_NAME]" at bounding box center [747, 358] width 464 height 14
copy span "[PERSON_NAME]"
click at [466, 347] on modal-container "Contacts Island Subaru - IslandSubaru_Buyback60-63_08-27-25 [PERSON_NAME] [PHON…" at bounding box center [784, 351] width 1568 height 703
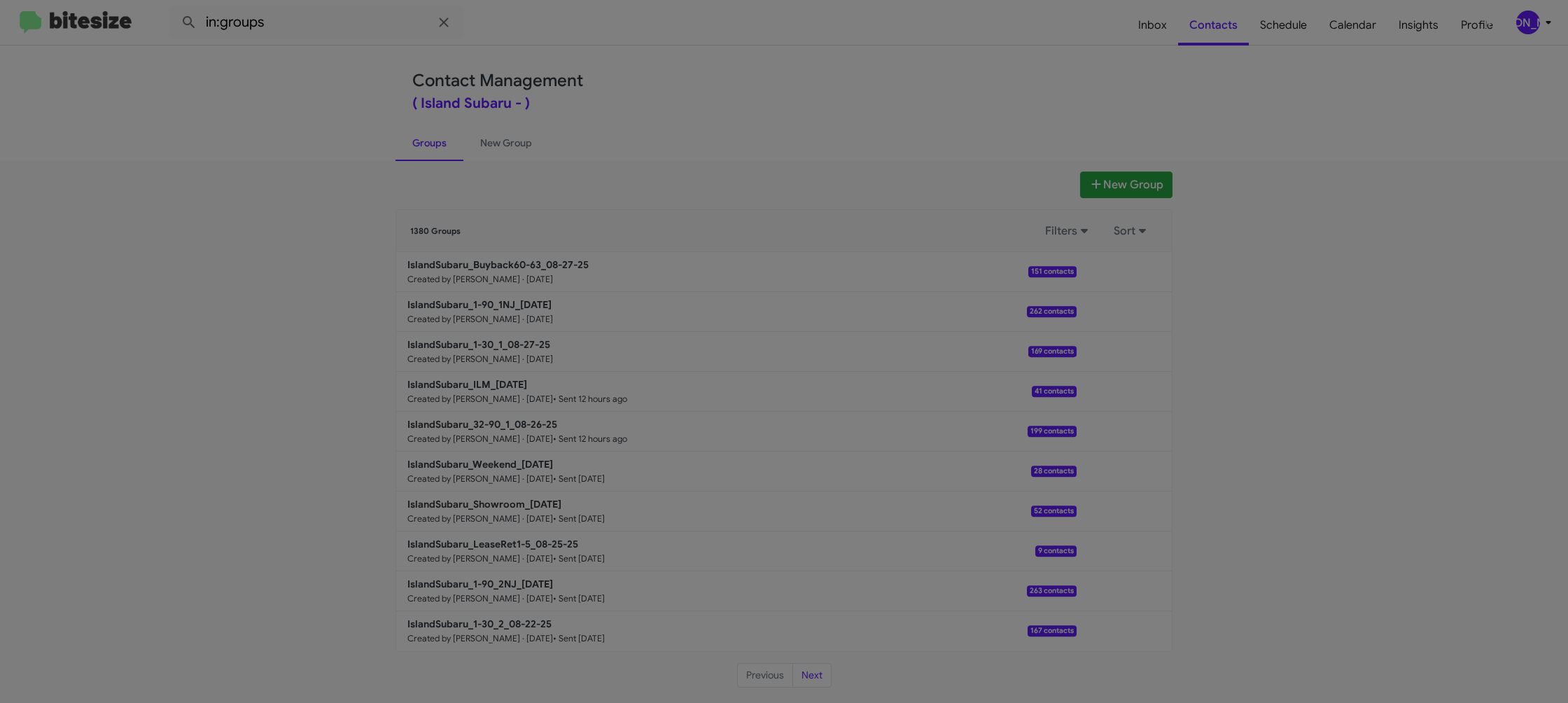
drag, startPoint x: 491, startPoint y: 355, endPoint x: 496, endPoint y: 347, distance: 9.4
click at [493, 353] on modal-container "Contacts Island Subaru - IslandSubaru_Buyback60-63_08-27-25 [PERSON_NAME] [PHON…" at bounding box center [784, 351] width 1568 height 703
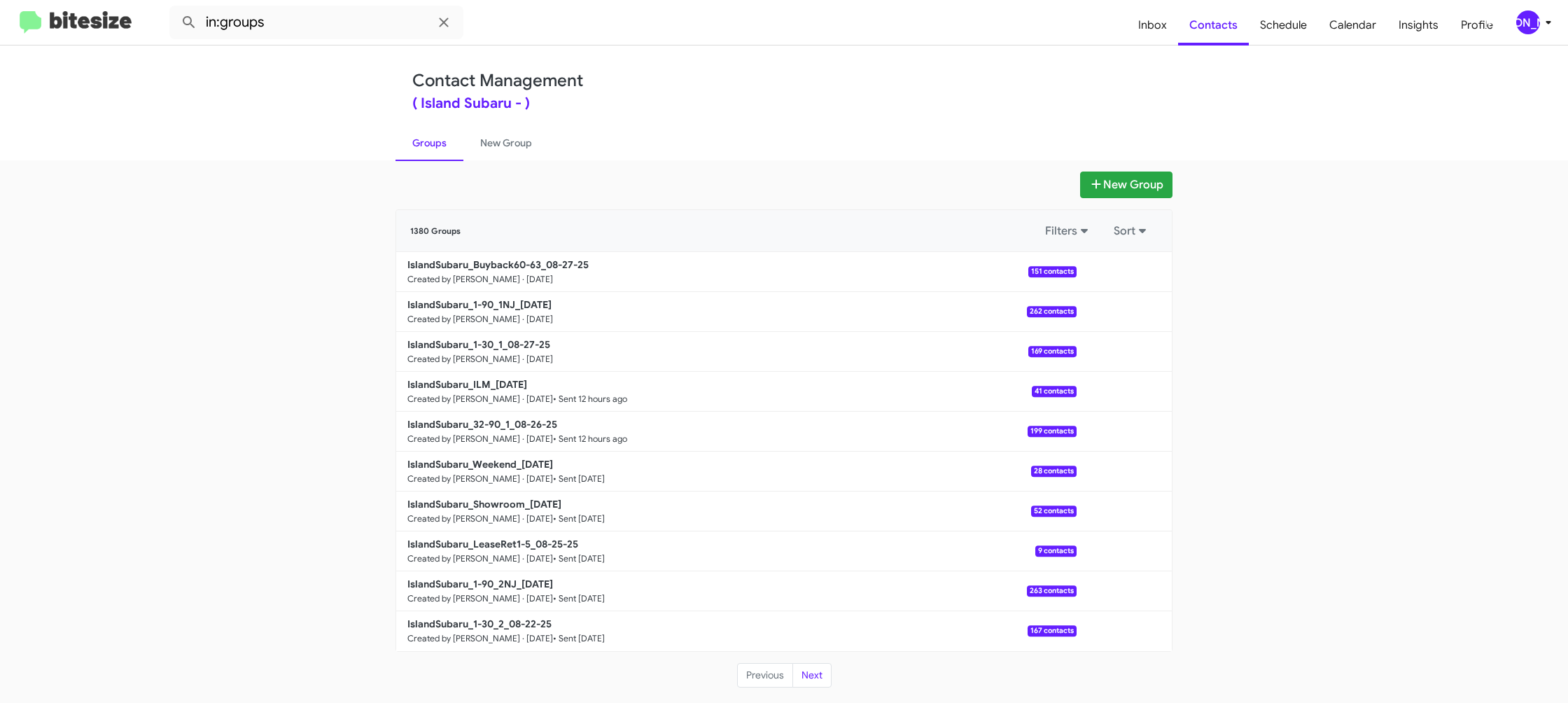
click at [496, 347] on b "IslandSubaru_1-30_1_08-27-25" at bounding box center [479, 345] width 143 height 13
click at [495, 339] on b "IslandSubaru_1-30_1_08-27-25" at bounding box center [479, 345] width 143 height 13
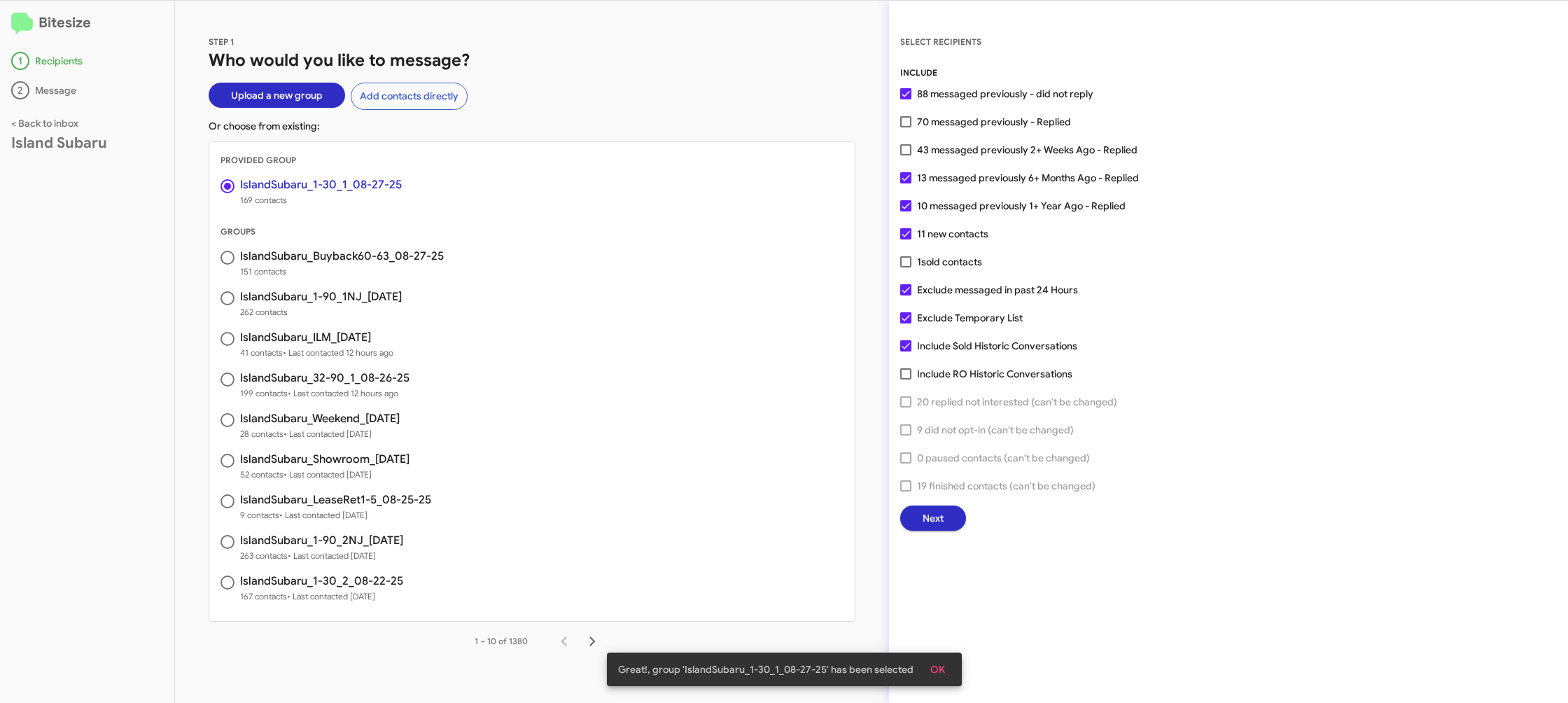
click at [972, 152] on span "43 messaged previously 2+ Weeks Ago - Replied" at bounding box center [1027, 150] width 221 height 17
click at [906, 156] on input "43 messaged previously 2+ Weeks Ago - Replied" at bounding box center [905, 156] width 1 height 1
checkbox input "true"
click at [946, 503] on div "INCLUDE 88 messaged previously - did not reply 70 messaged previously - Replied…" at bounding box center [1228, 298] width 657 height 465
click at [919, 525] on button "Next" at bounding box center [933, 517] width 66 height 25
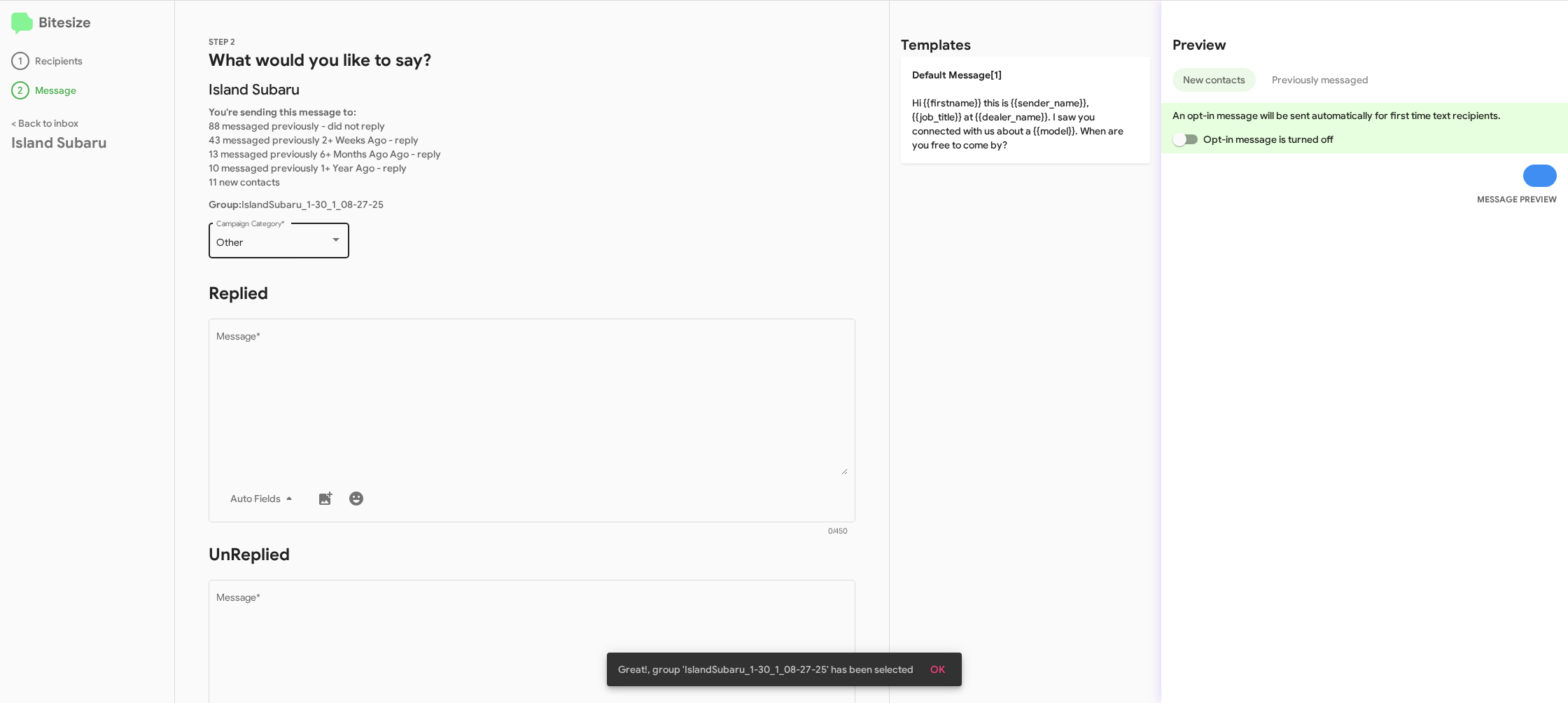
click at [248, 246] on div "Other" at bounding box center [273, 243] width 113 height 11
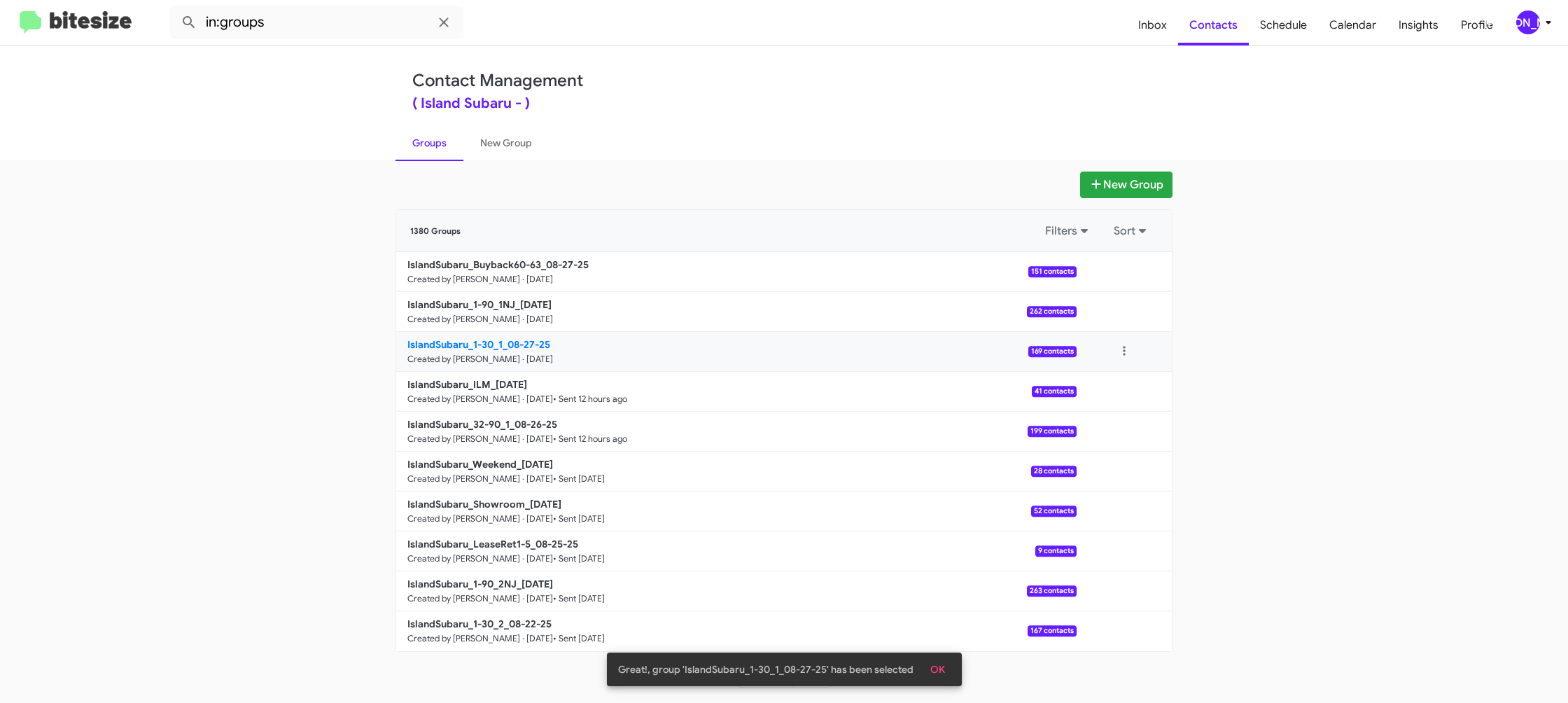
click at [510, 348] on b "IslandSubaru_1-30_1_08-27-25" at bounding box center [479, 345] width 143 height 13
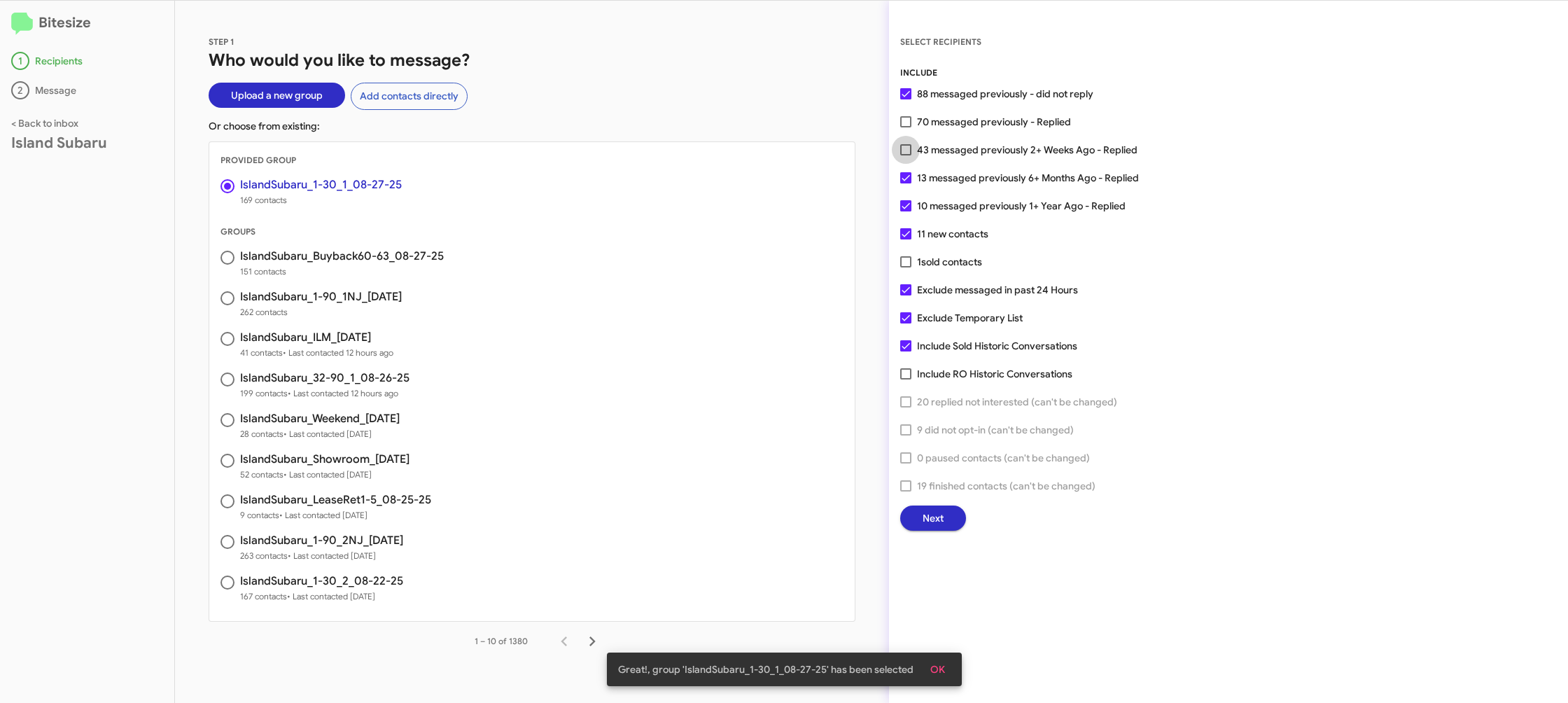
click at [961, 148] on span "43 messaged previously 2+ Weeks Ago - Replied" at bounding box center [1027, 150] width 221 height 17
click at [906, 156] on input "43 messaged previously 2+ Weeks Ago - Replied" at bounding box center [905, 156] width 1 height 1
checkbox input "true"
click at [934, 521] on span "Next" at bounding box center [933, 517] width 21 height 25
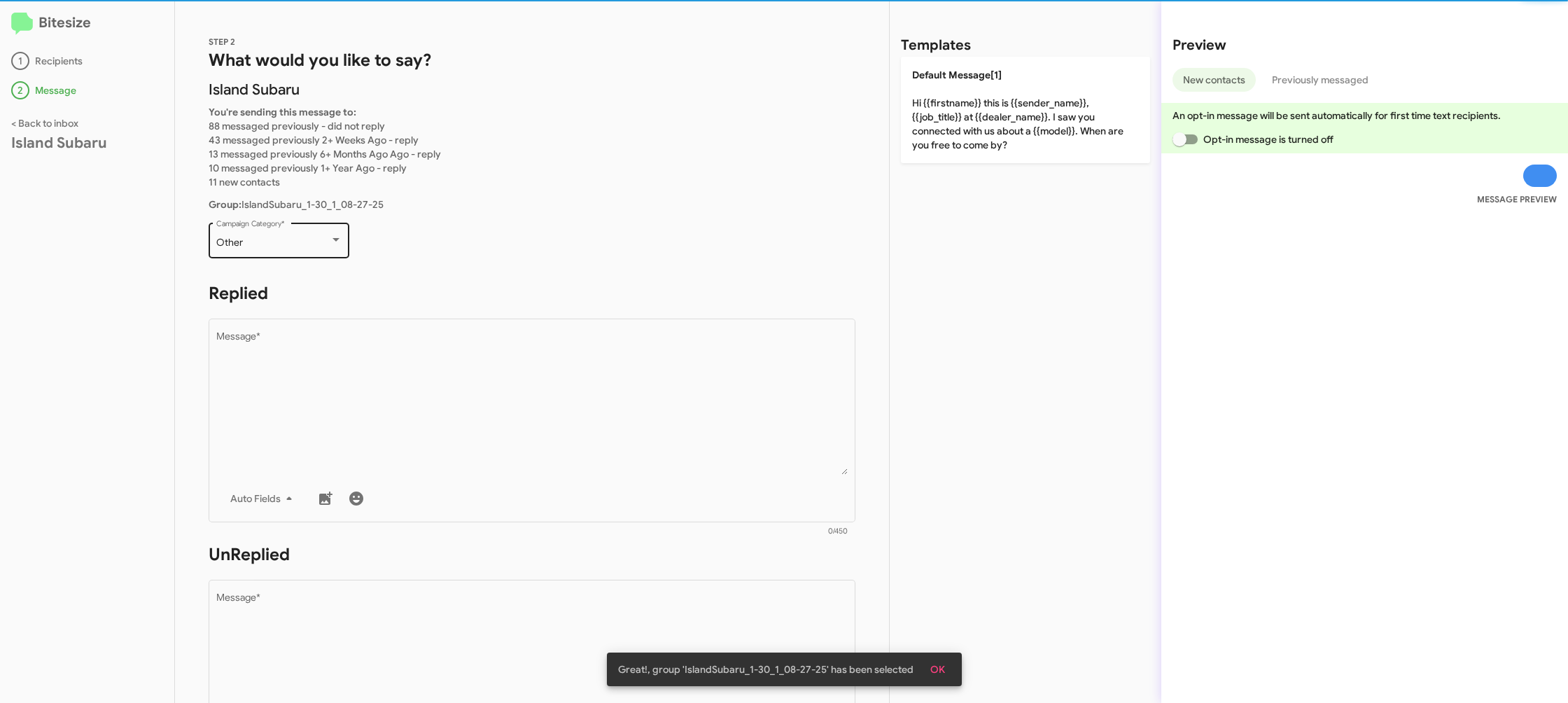
click at [290, 255] on div "Other Campaign Category *" at bounding box center [279, 239] width 126 height 39
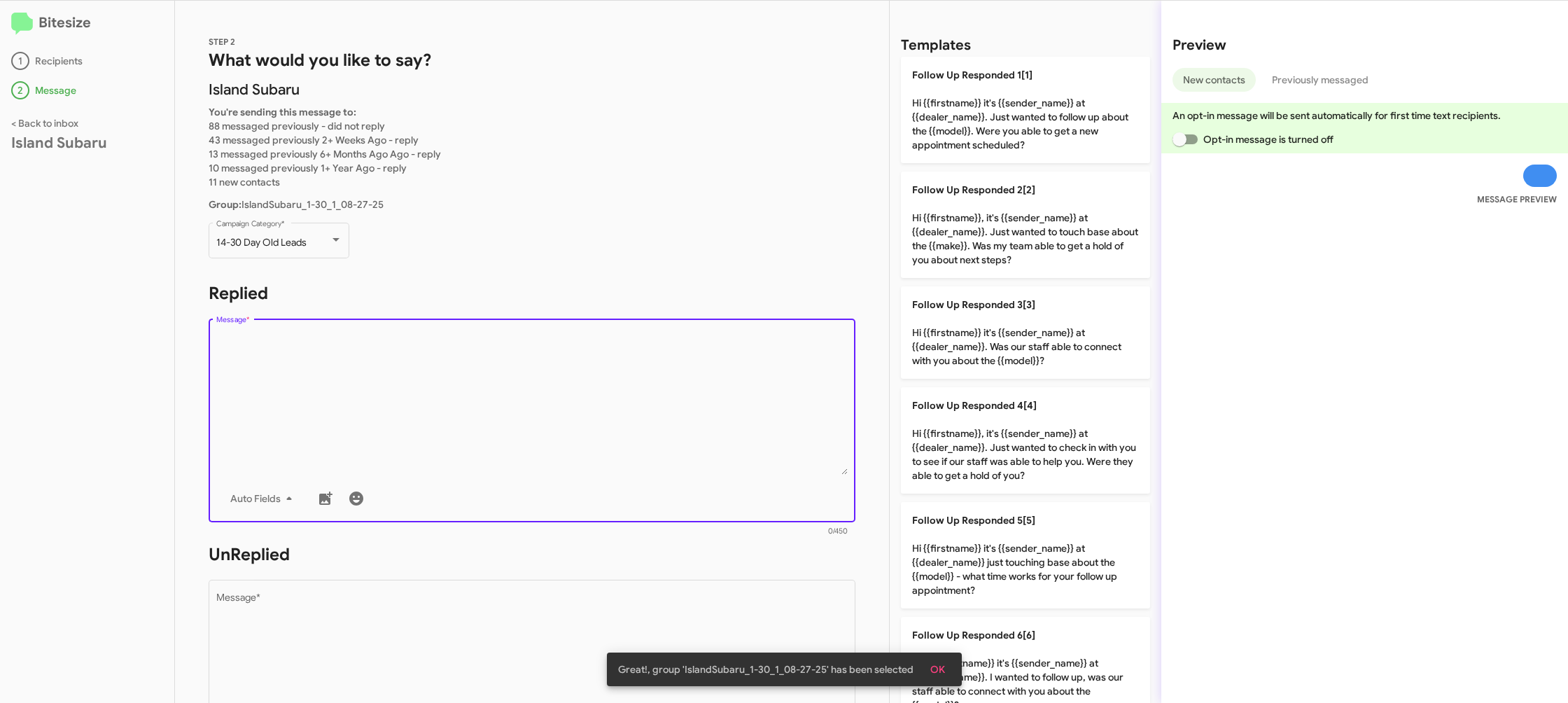
click at [523, 351] on textarea "Message *" at bounding box center [532, 403] width 632 height 143
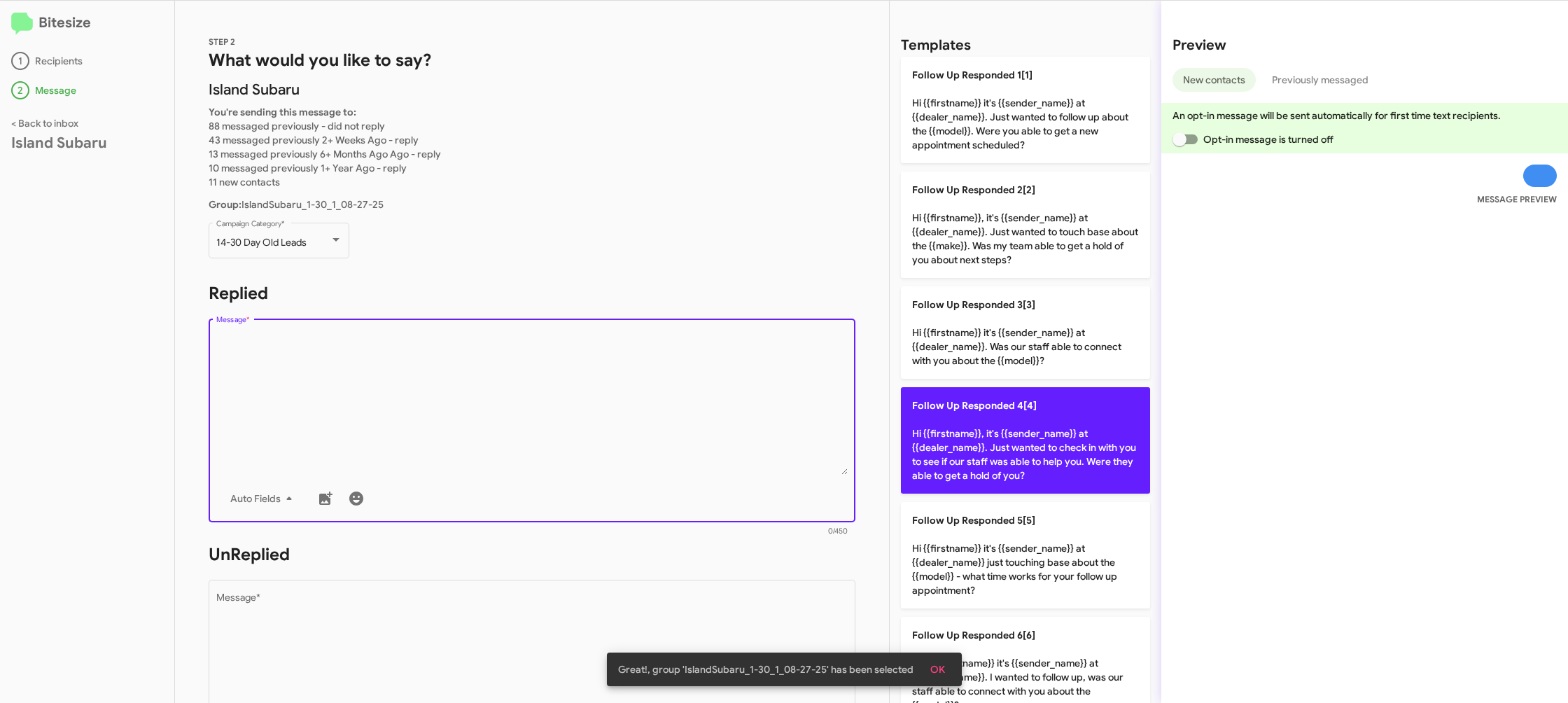
drag, startPoint x: 523, startPoint y: 351, endPoint x: 981, endPoint y: 452, distance: 469.0
click at [530, 351] on textarea "Message *" at bounding box center [532, 403] width 632 height 143
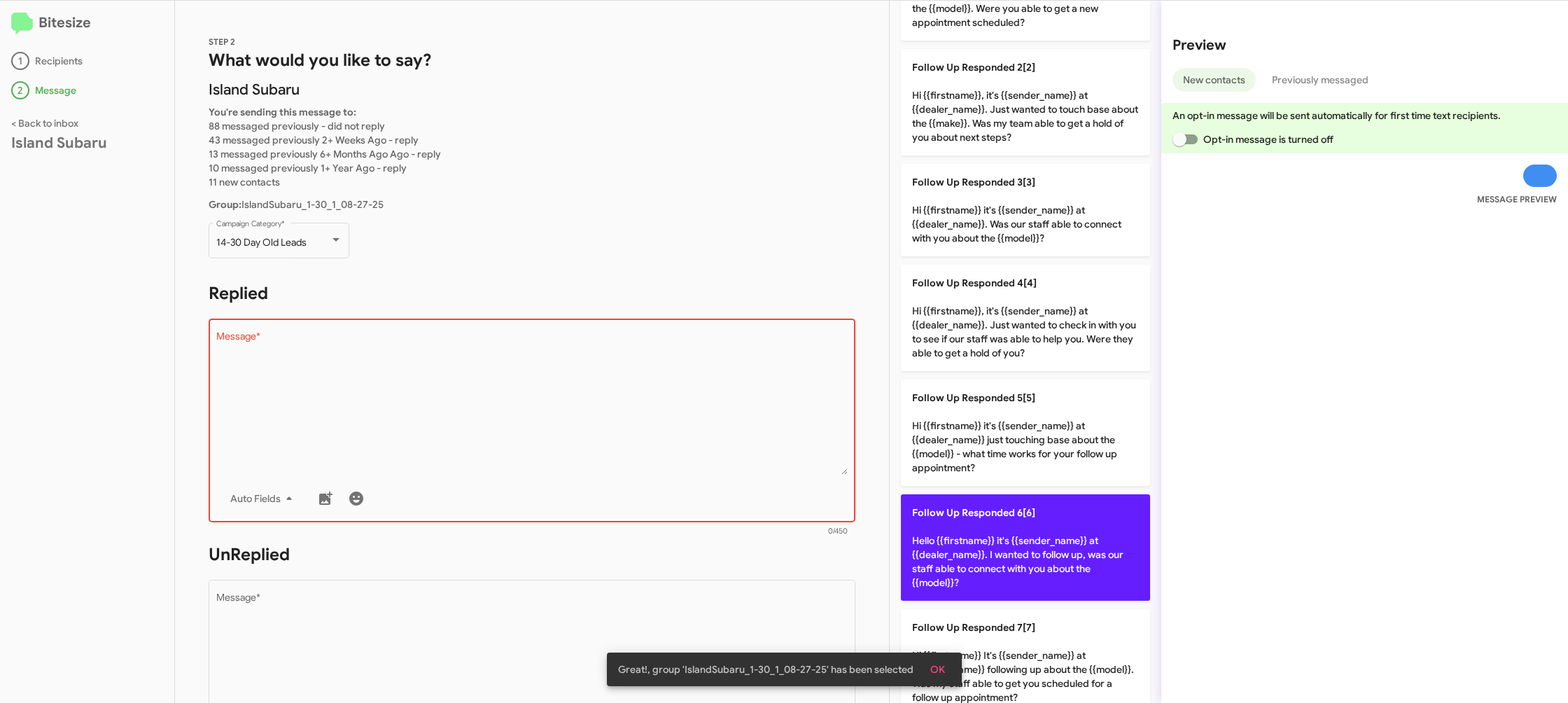
drag, startPoint x: 1048, startPoint y: 552, endPoint x: 1005, endPoint y: 559, distance: 43.6
click at [1036, 553] on p "Follow Up Responded 6[6] Hello {{firstname}} it's {{sender_name}} at {{dealer_n…" at bounding box center [1025, 547] width 249 height 106
type textarea "Hello {{firstname}} it's {{sender_name}} at {{dealer_name}}. I wanted to follow…"
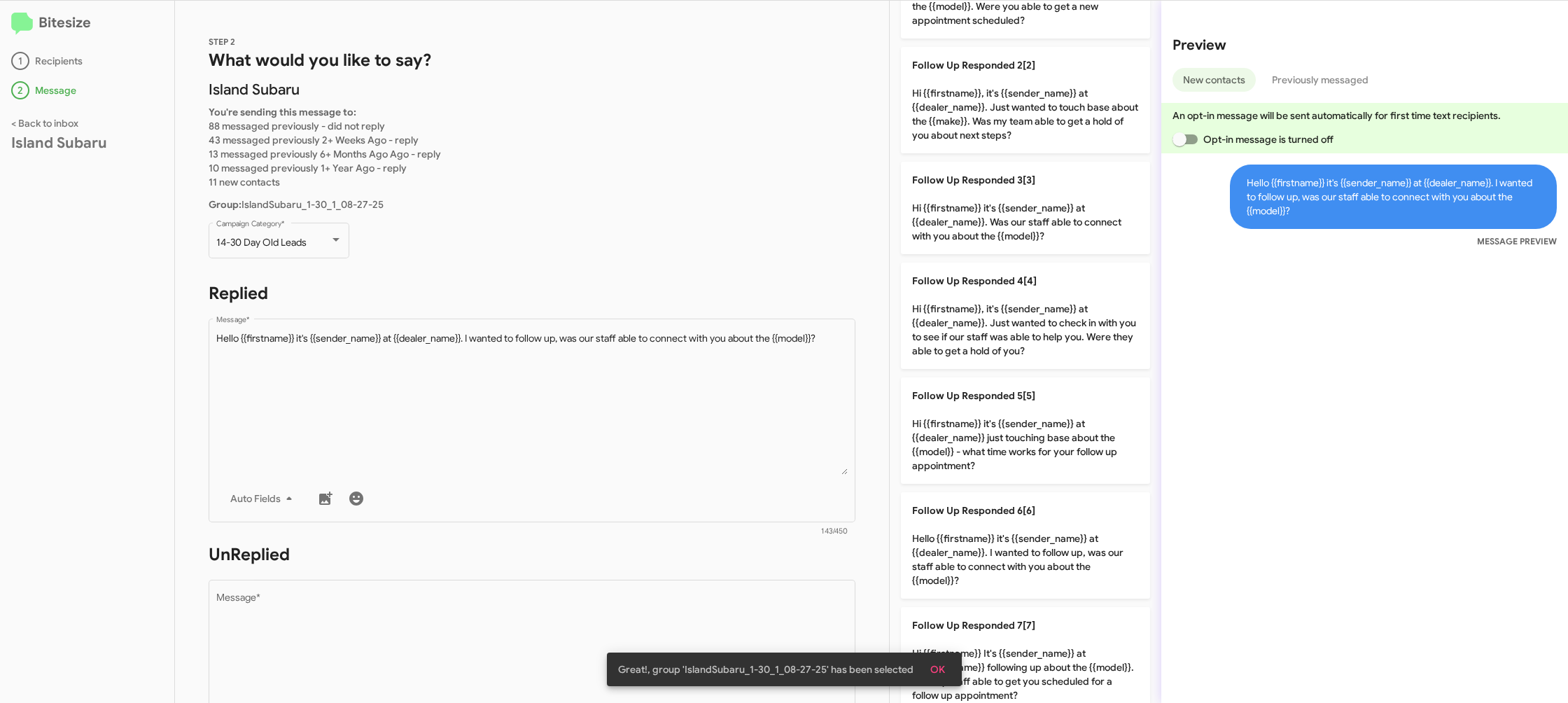
click at [739, 644] on div "Great!, group 'IslandSubaru_1-30_1_08-27-25' has been selected OK" at bounding box center [784, 669] width 388 height 67
click at [739, 642] on div "Great!, group 'IslandSubaru_1-30_1_08-27-25' has been selected OK" at bounding box center [784, 669] width 388 height 67
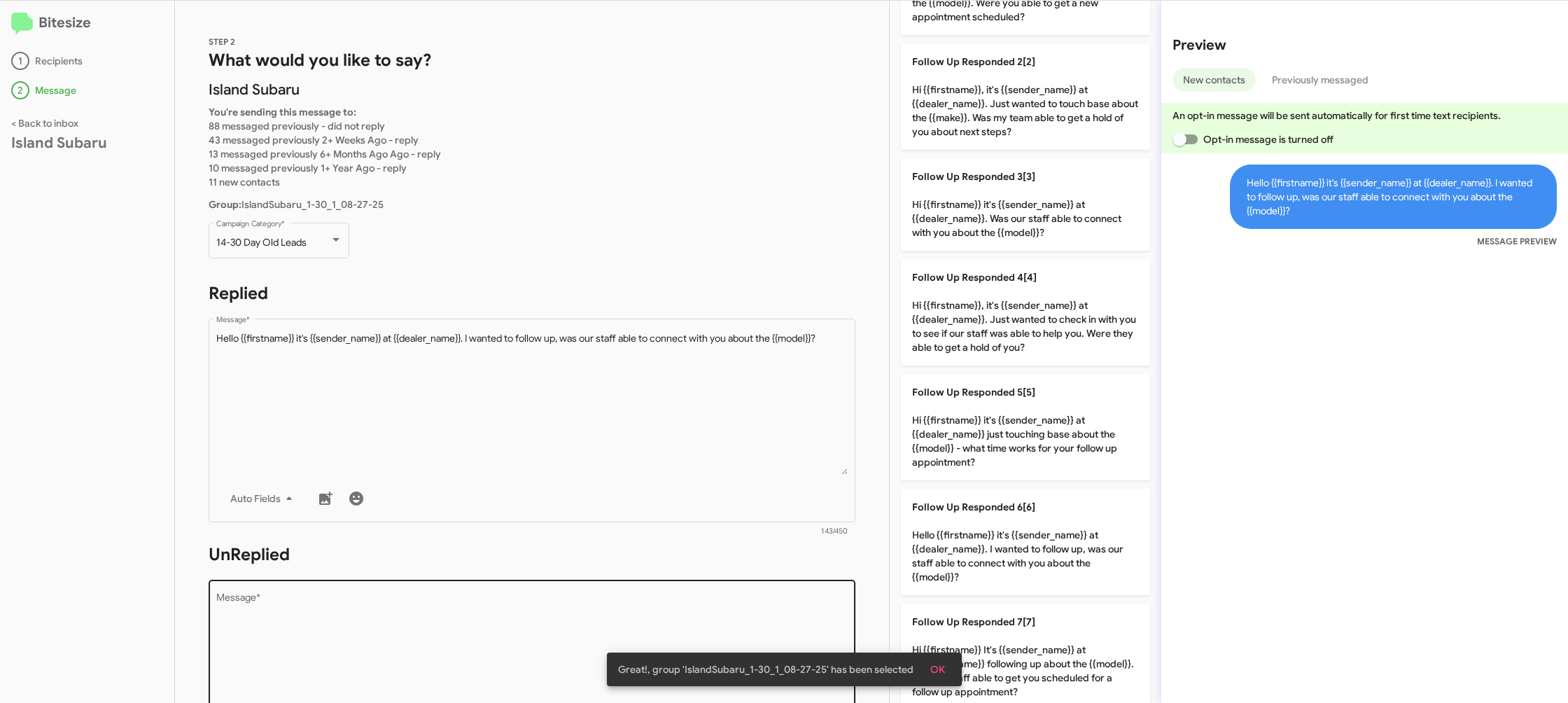
click at [739, 639] on div "Great!, group 'IslandSubaru_1-30_1_08-27-25' has been selected OK" at bounding box center [784, 669] width 388 height 67
click at [745, 629] on textarea "Message *" at bounding box center [532, 664] width 632 height 143
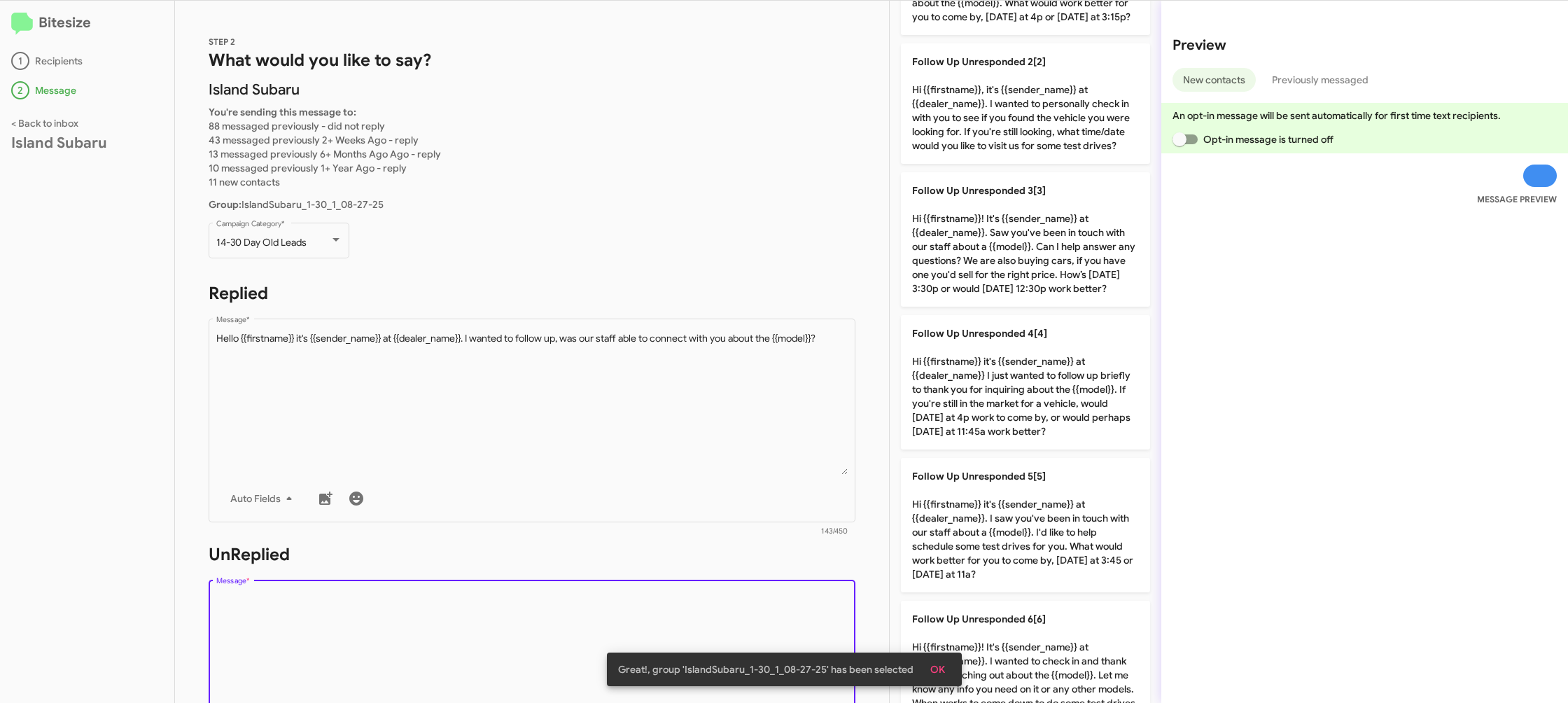
click at [745, 629] on textarea "Message *" at bounding box center [532, 664] width 632 height 143
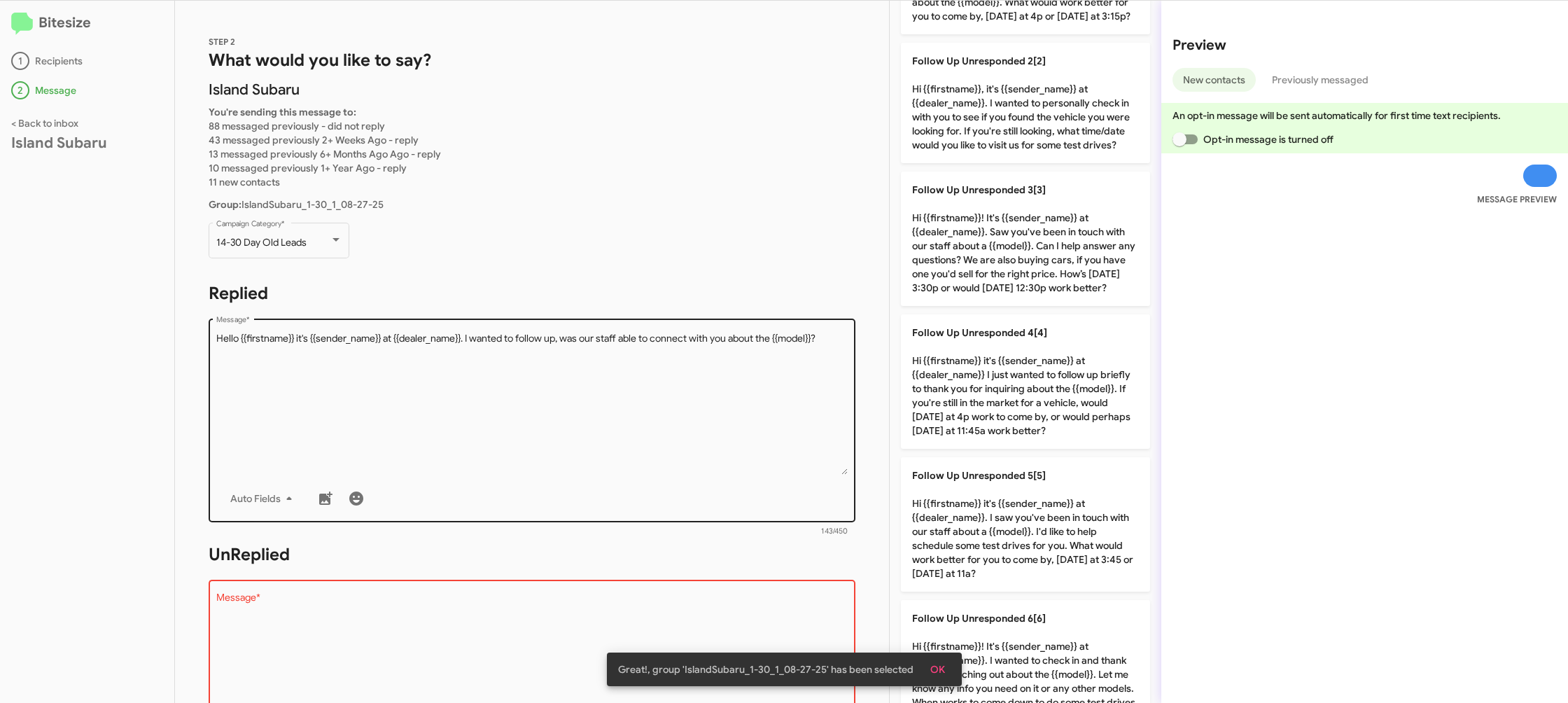
drag, startPoint x: 1053, startPoint y: 358, endPoint x: 720, endPoint y: 330, distance: 334.2
click at [1051, 358] on p "Follow Up Unresponded 4[4] Hi {{firstname}} it's {{sender_name}} at {{dealer_na…" at bounding box center [1025, 381] width 249 height 134
type textarea "Hi {{firstname}} it's {{sender_name}} at {{dealer_name}} I just wanted to follo…"
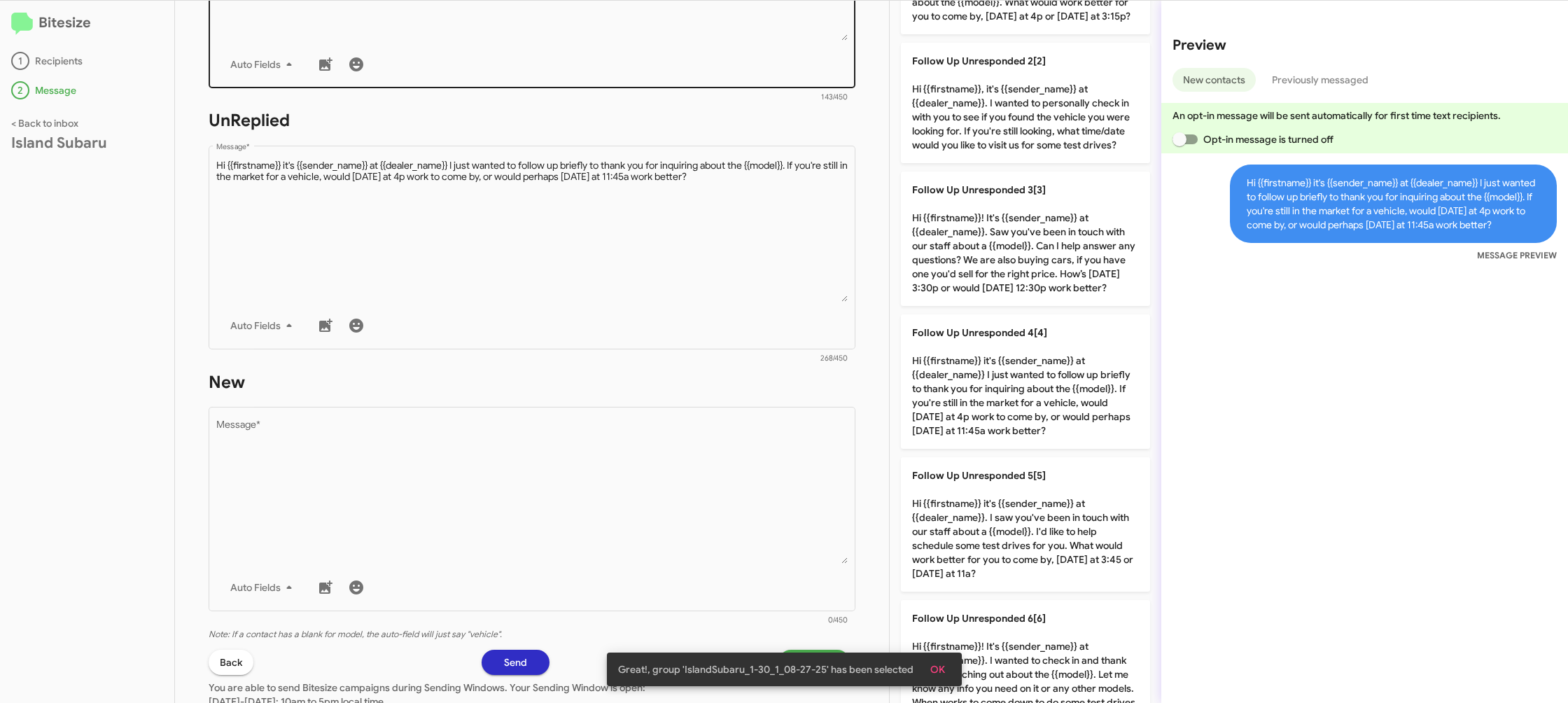
scroll to position [538, 0]
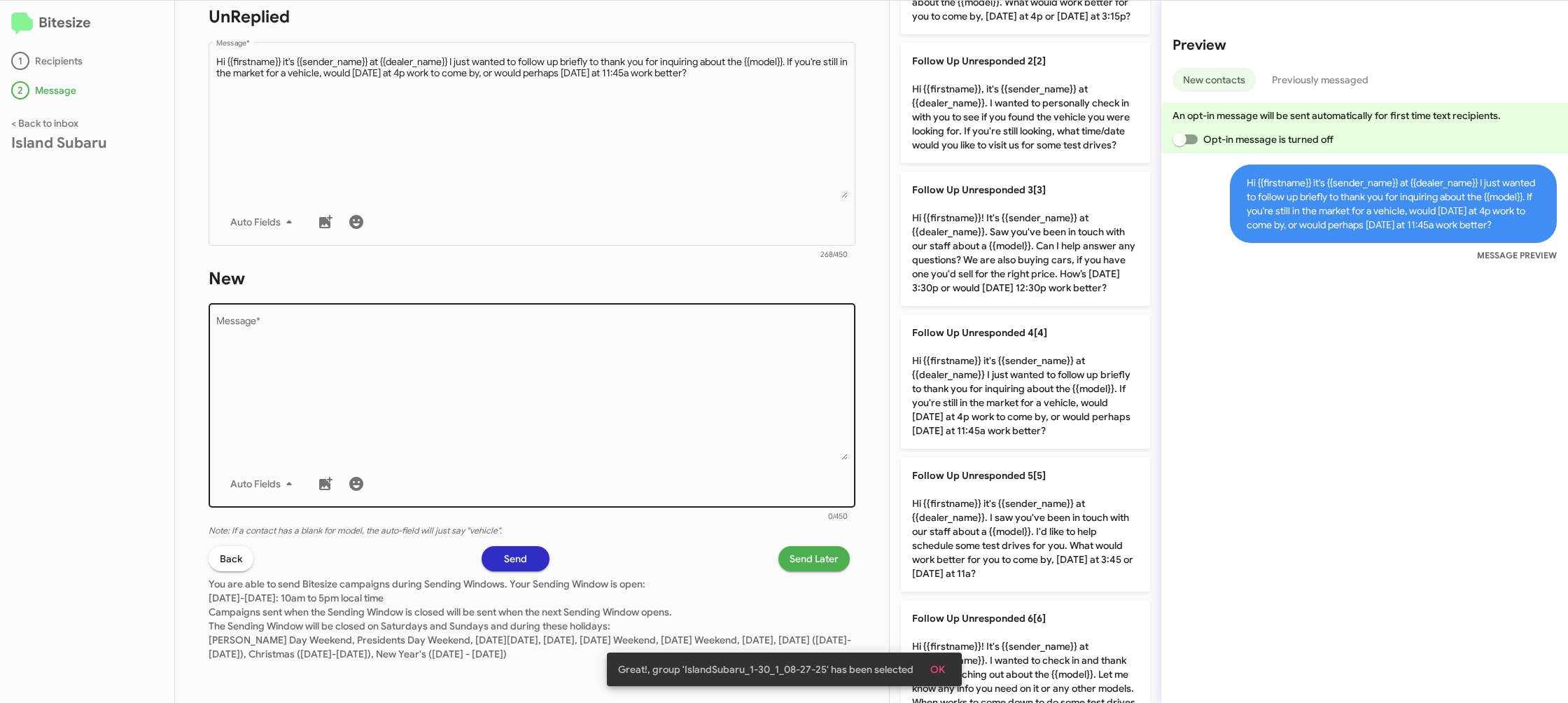
click at [708, 353] on textarea "Message *" at bounding box center [532, 388] width 632 height 143
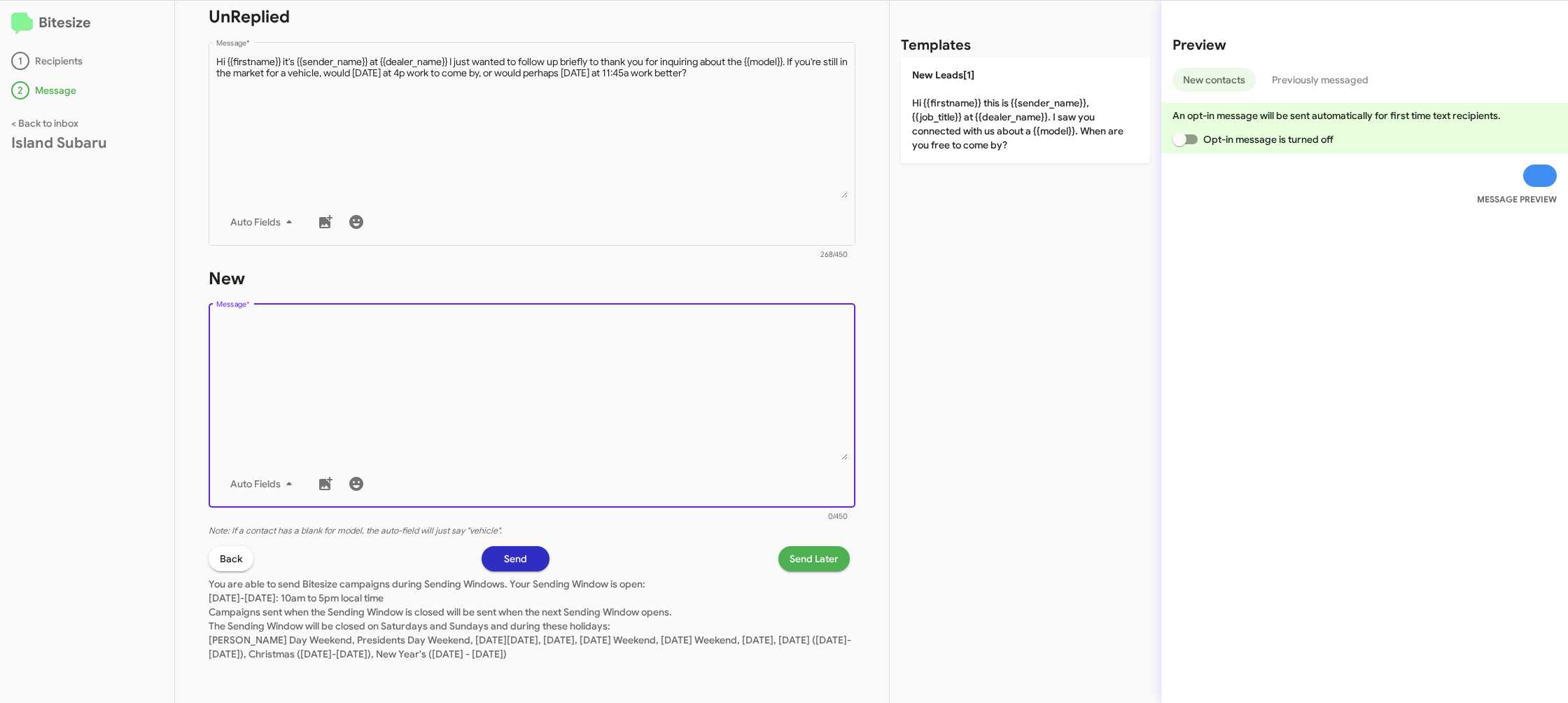
drag, startPoint x: 708, startPoint y: 353, endPoint x: 946, endPoint y: 103, distance: 345.2
click at [773, 287] on form "New Drop image here to insert Auto Fields Message * 0/450" at bounding box center [532, 395] width 647 height 256
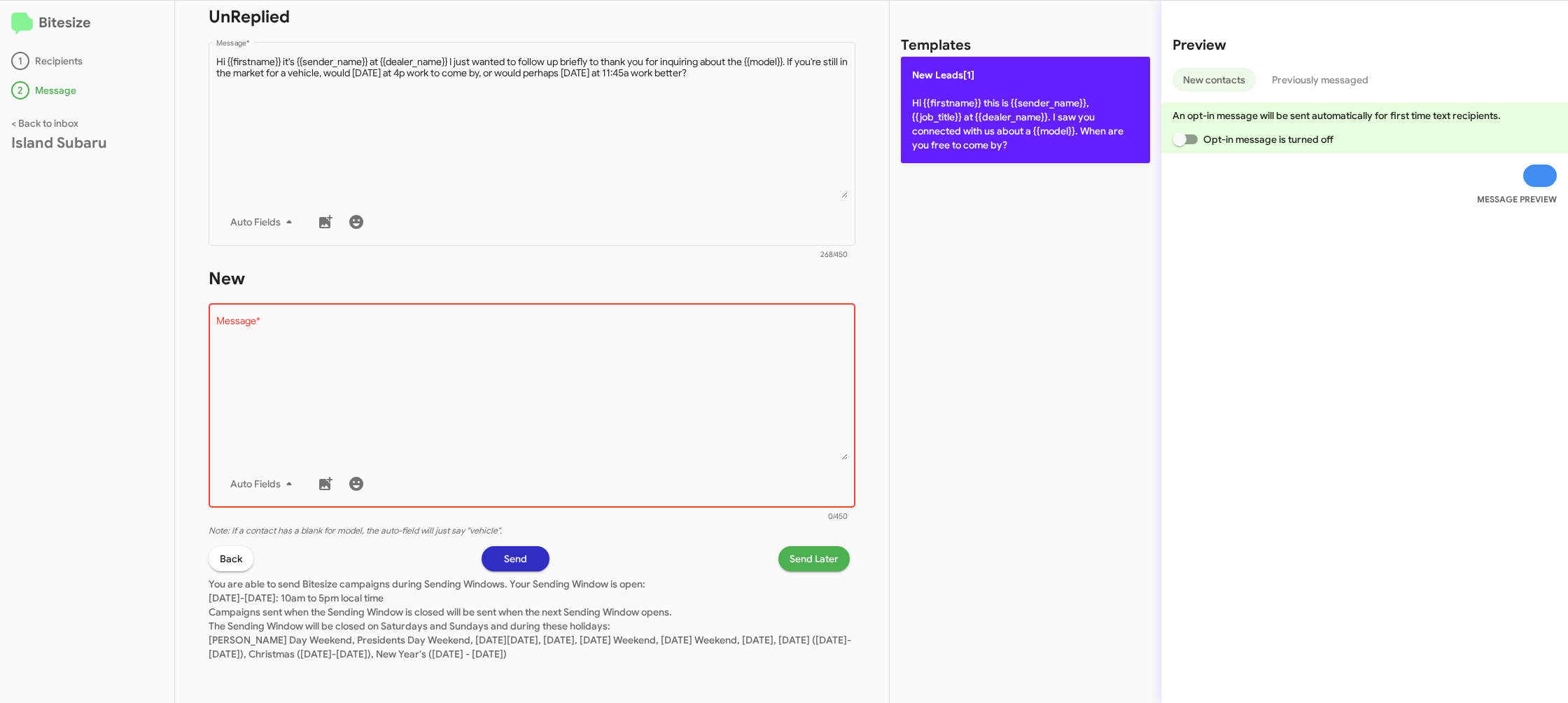
click at [946, 103] on p "New Leads[1] Hi {{firstname}} this is {{sender_name}}, {{job_title}} at {{deale…" at bounding box center [1025, 109] width 249 height 106
type textarea "Hi {{firstname}} this is {{sender_name}}, {{job_title}} at {{dealer_name}}. I s…"
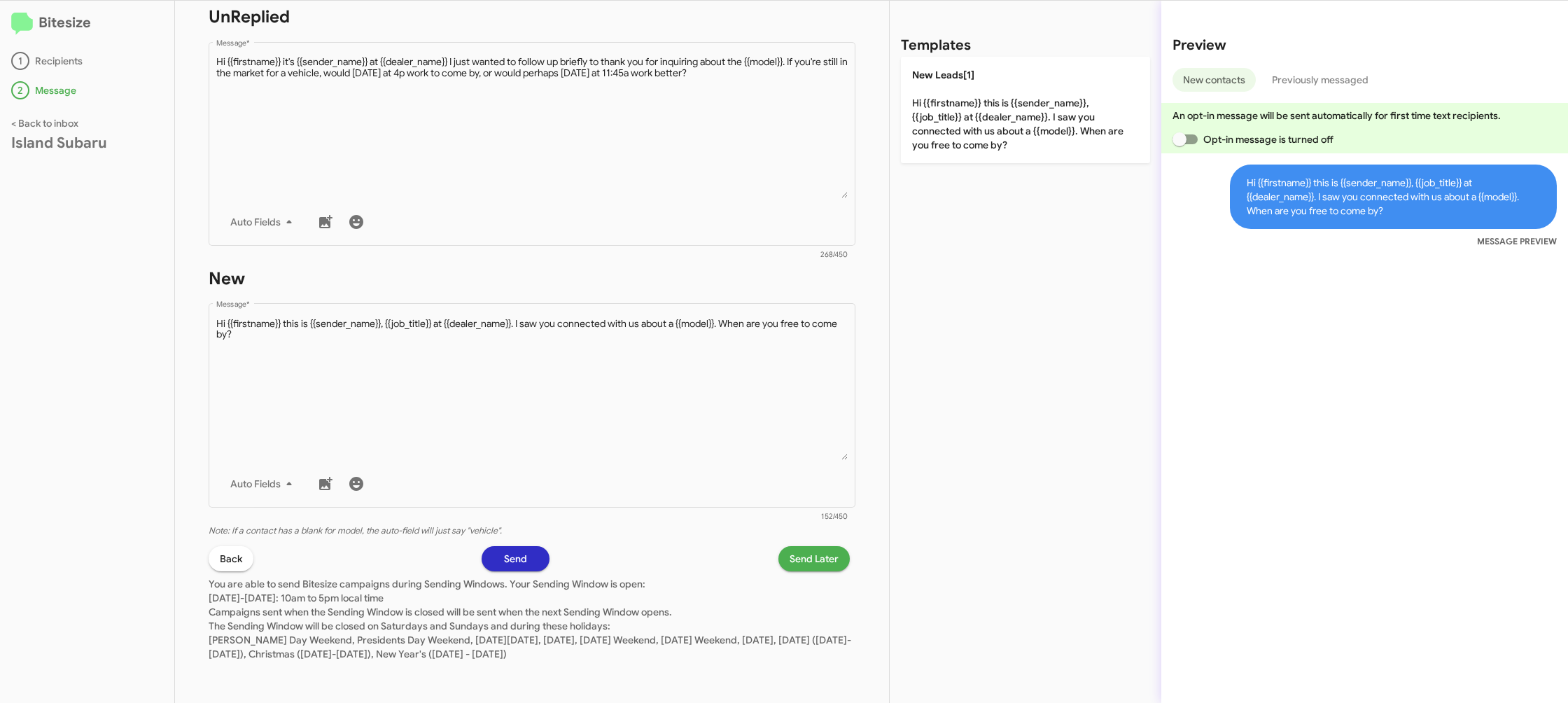
click at [822, 558] on span "Send Later" at bounding box center [814, 558] width 49 height 25
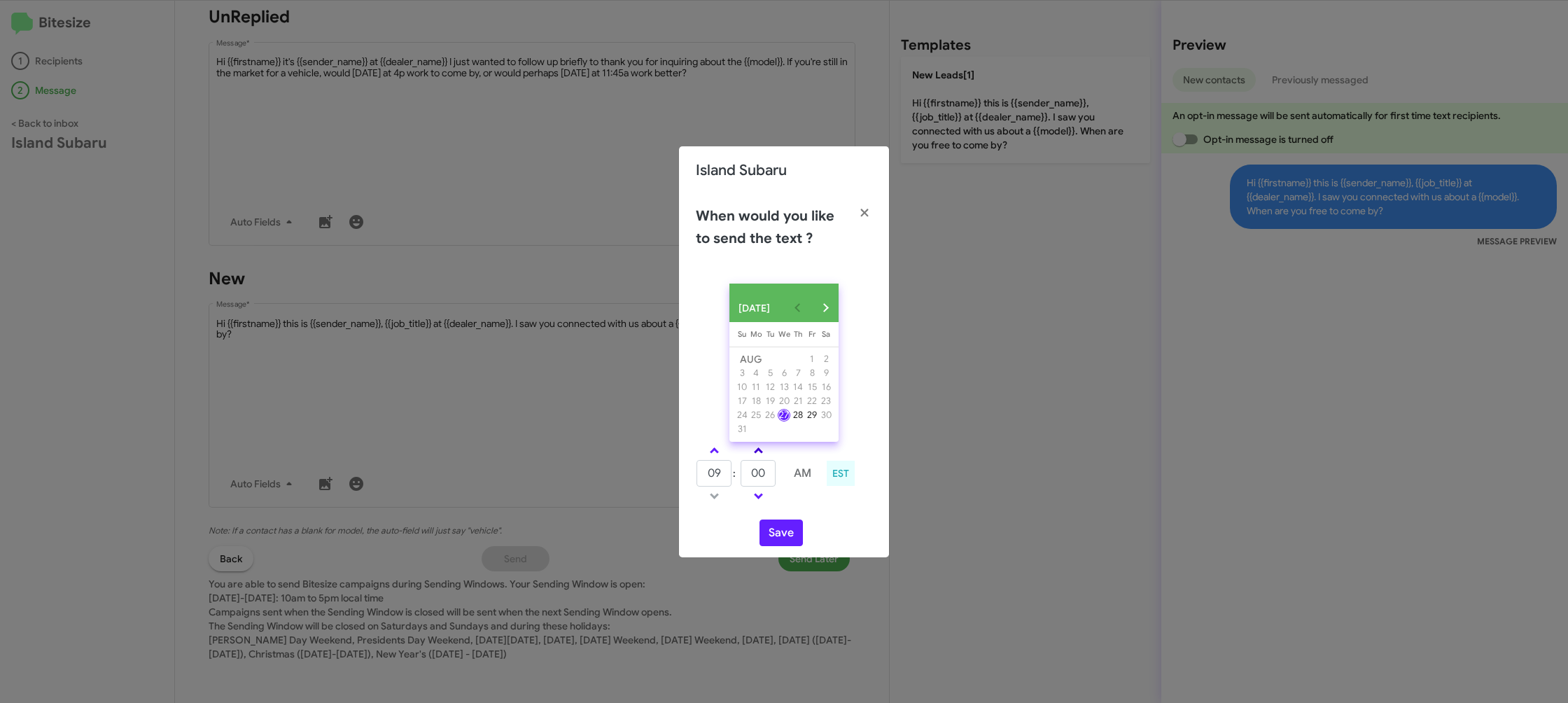
drag, startPoint x: 713, startPoint y: 458, endPoint x: 768, endPoint y: 456, distance: 55.0
click at [713, 457] on span at bounding box center [714, 452] width 9 height 9
type input "10"
click at [768, 456] on link at bounding box center [759, 450] width 24 height 16
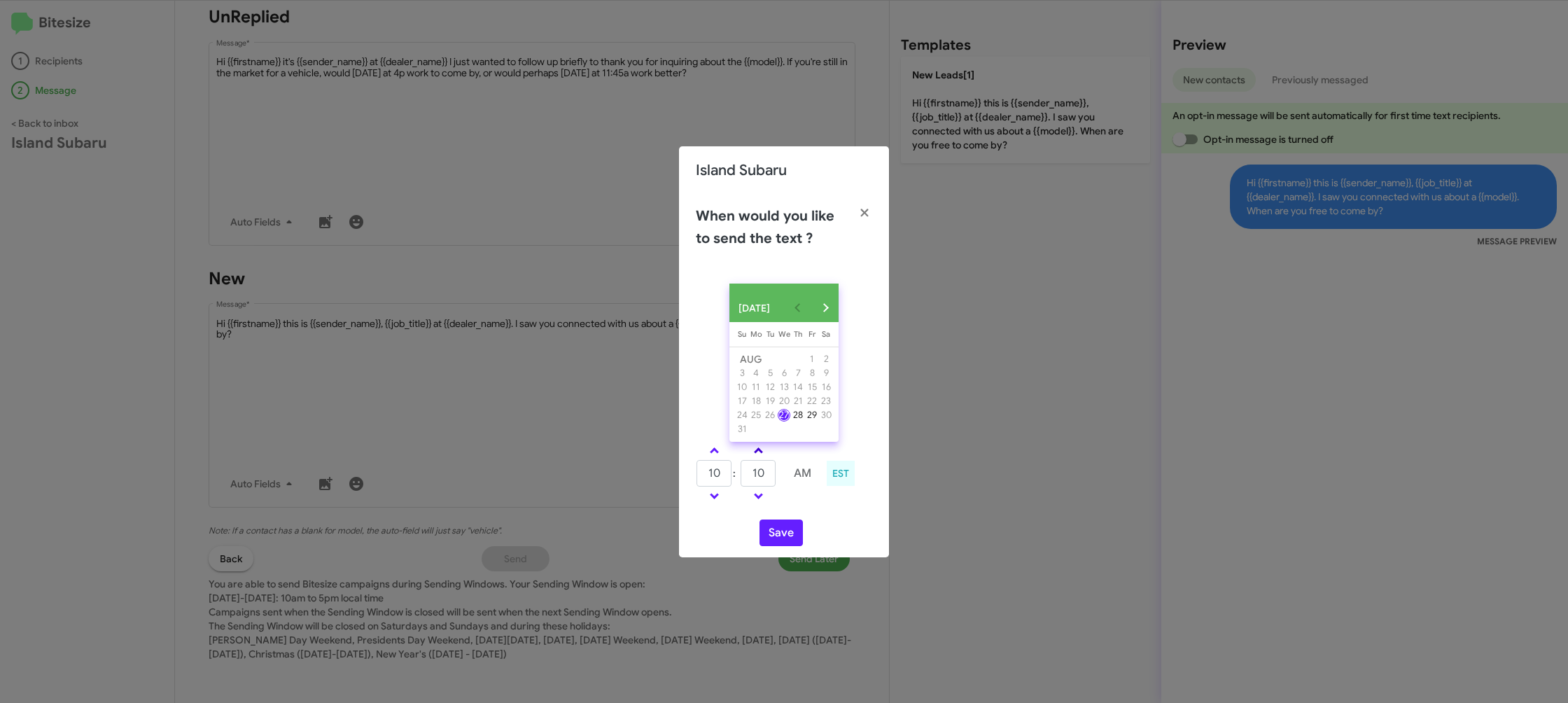
click at [768, 456] on link at bounding box center [759, 450] width 24 height 16
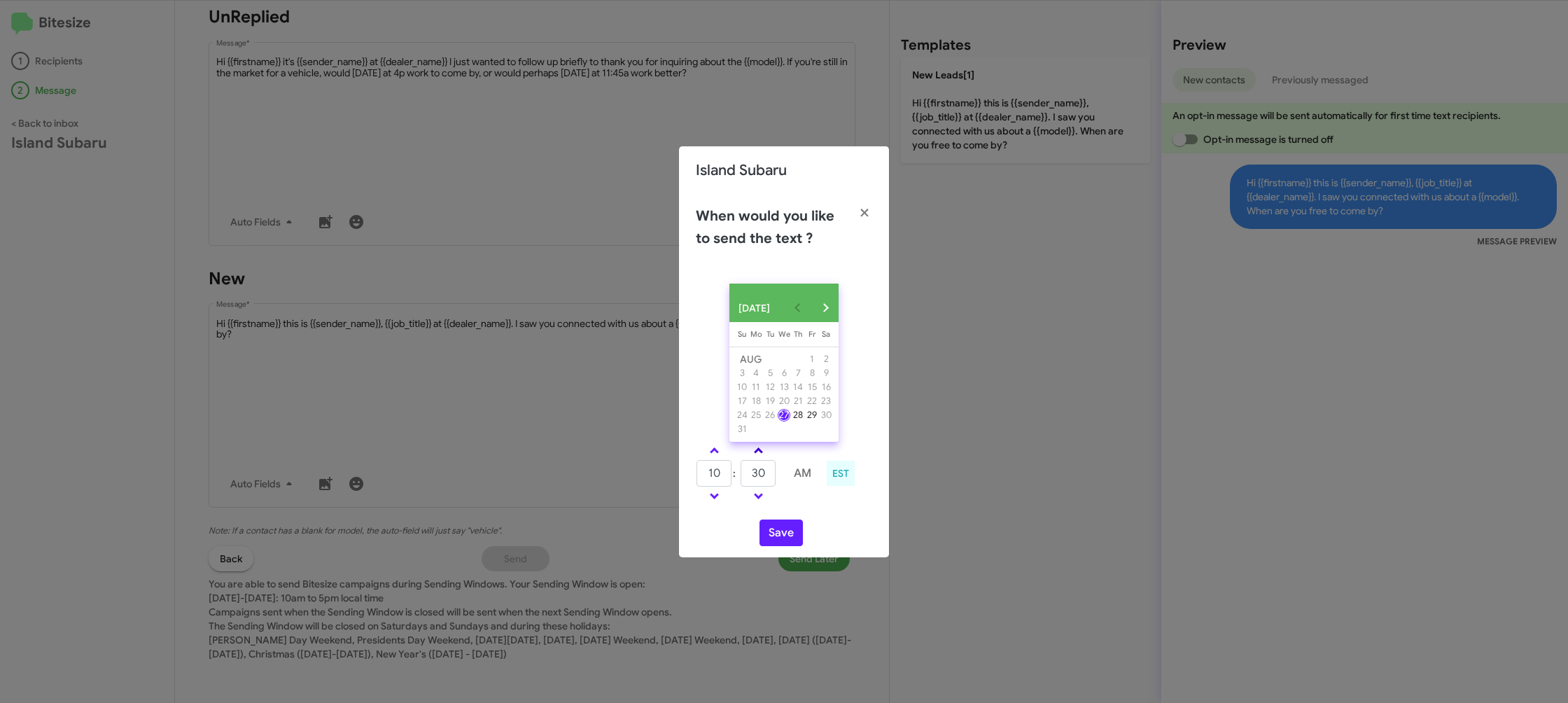
type input "35"
click at [777, 540] on button "Save" at bounding box center [781, 532] width 44 height 26
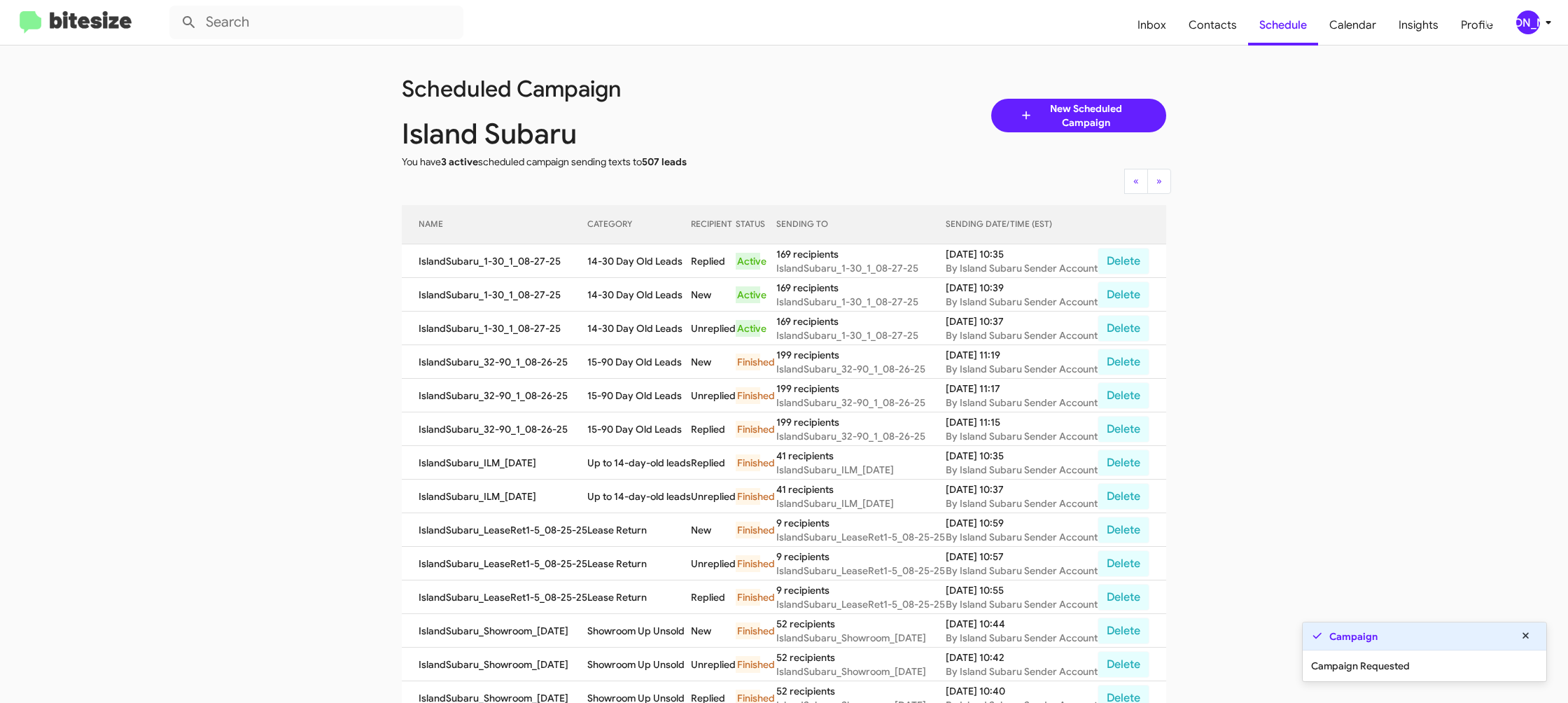
scroll to position [1, 0]
click at [1213, 43] on span "Contacts" at bounding box center [1213, 25] width 71 height 41
type input "in:groups"
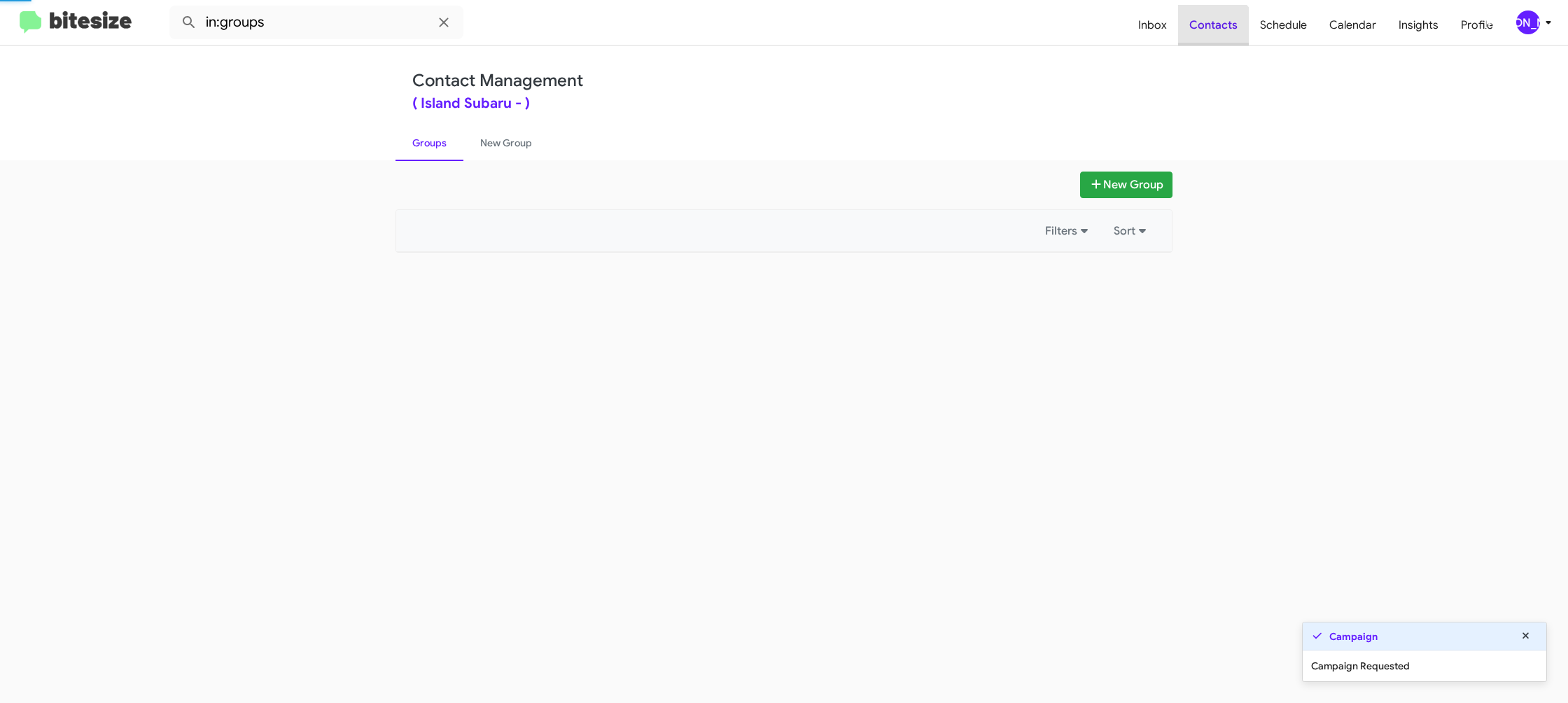
click at [1213, 43] on span "Contacts" at bounding box center [1213, 25] width 71 height 41
drag, startPoint x: 1213, startPoint y: 43, endPoint x: 832, endPoint y: 155, distance: 397.1
click at [1213, 43] on span "Contacts" at bounding box center [1213, 25] width 71 height 41
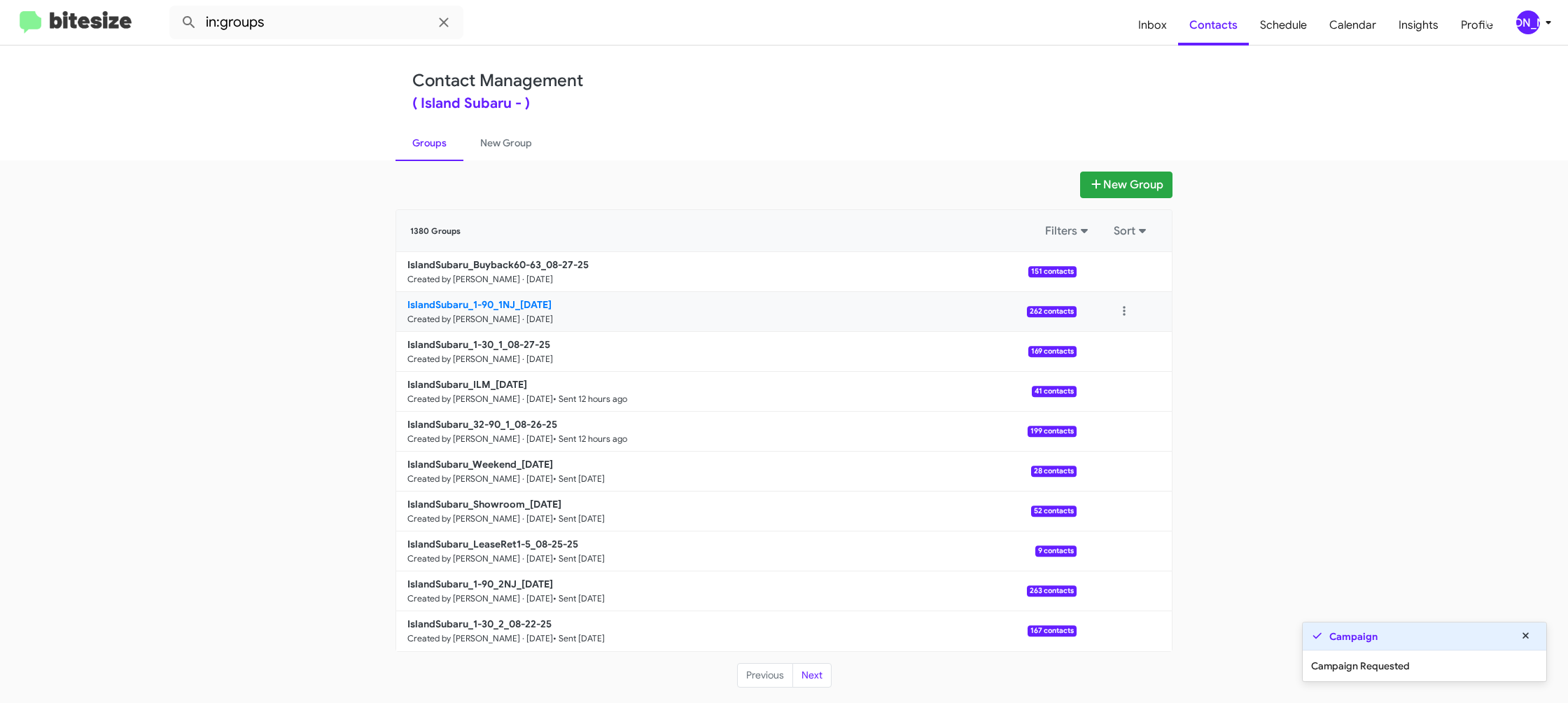
click at [541, 313] on small "Created by [PERSON_NAME] · [DATE]" at bounding box center [480, 319] width 146 height 11
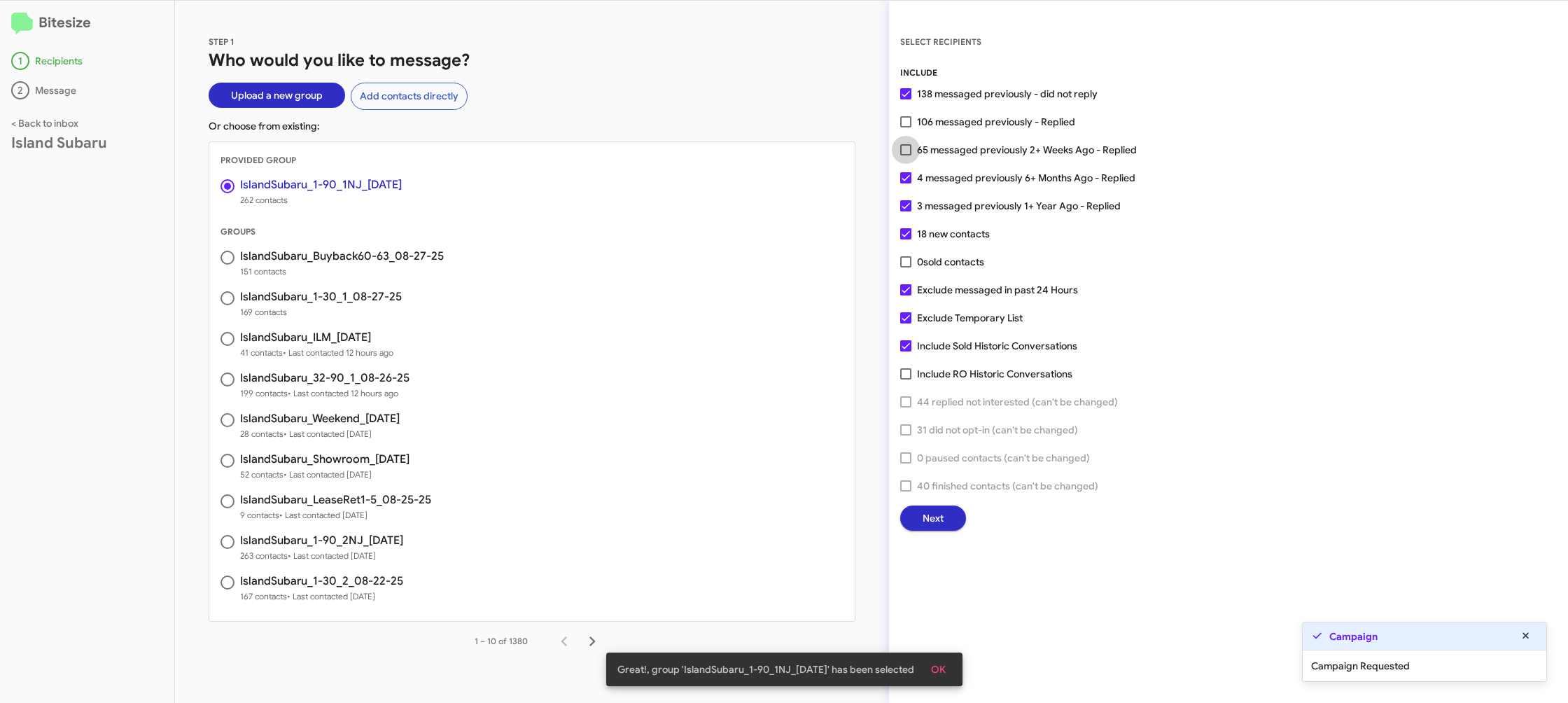
drag, startPoint x: 938, startPoint y: 152, endPoint x: 911, endPoint y: 133, distance: 33.0
click at [937, 151] on span "65 messaged previously 2+ Weeks Ago - Replied" at bounding box center [1027, 150] width 220 height 17
click at [906, 156] on input "65 messaged previously 2+ Weeks Ago - Replied" at bounding box center [905, 156] width 1 height 1
checkbox input "true"
click at [924, 527] on span "Next" at bounding box center [933, 517] width 21 height 25
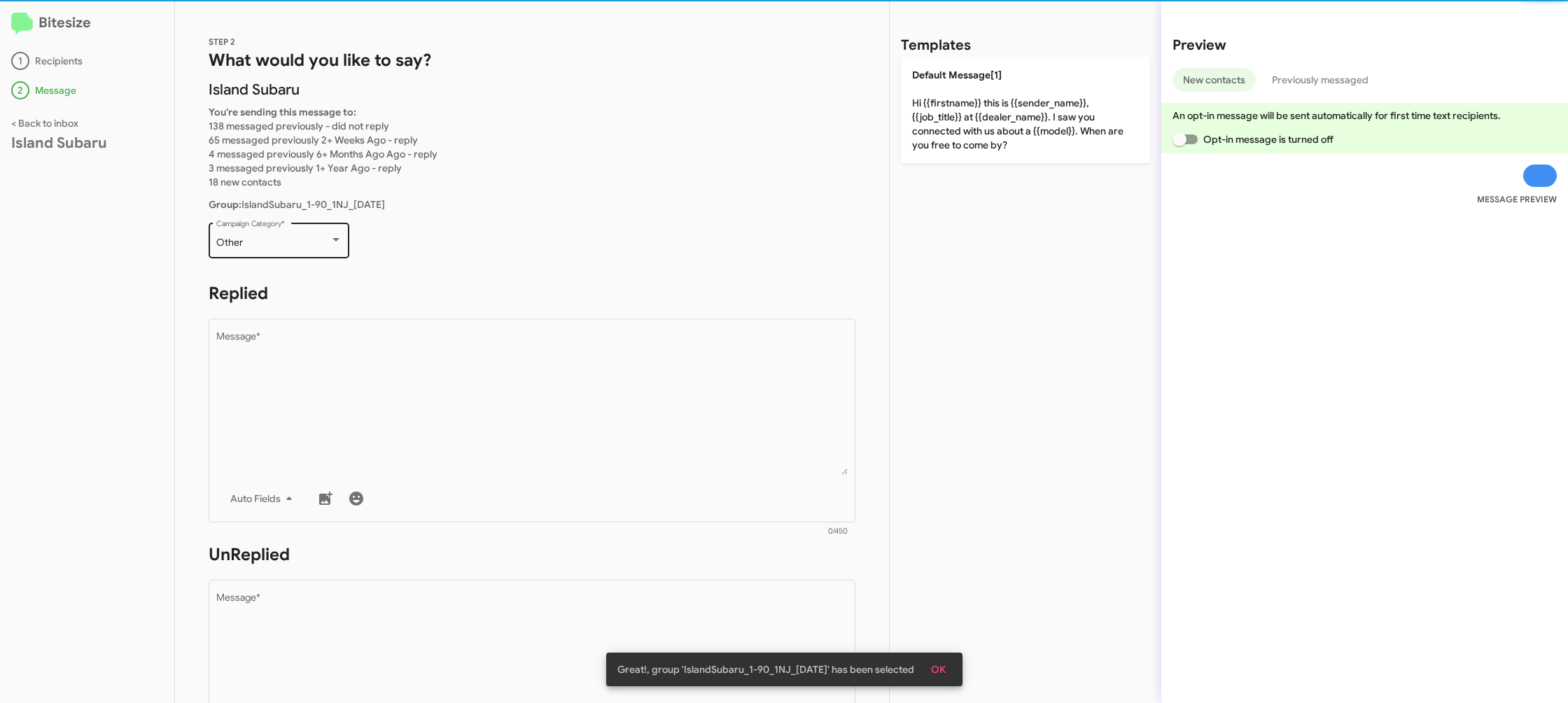
click at [340, 242] on div at bounding box center [336, 241] width 13 height 11
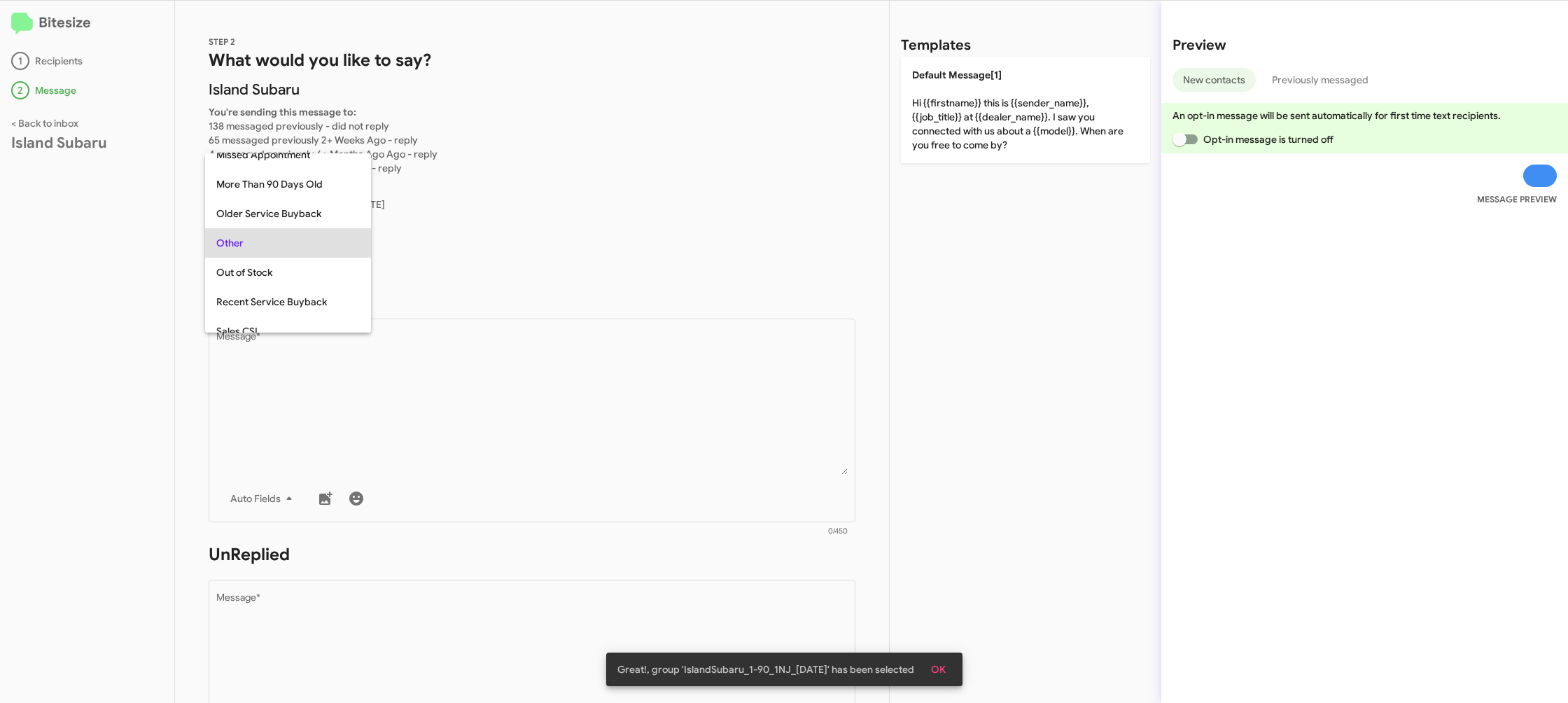
scroll to position [29, 0]
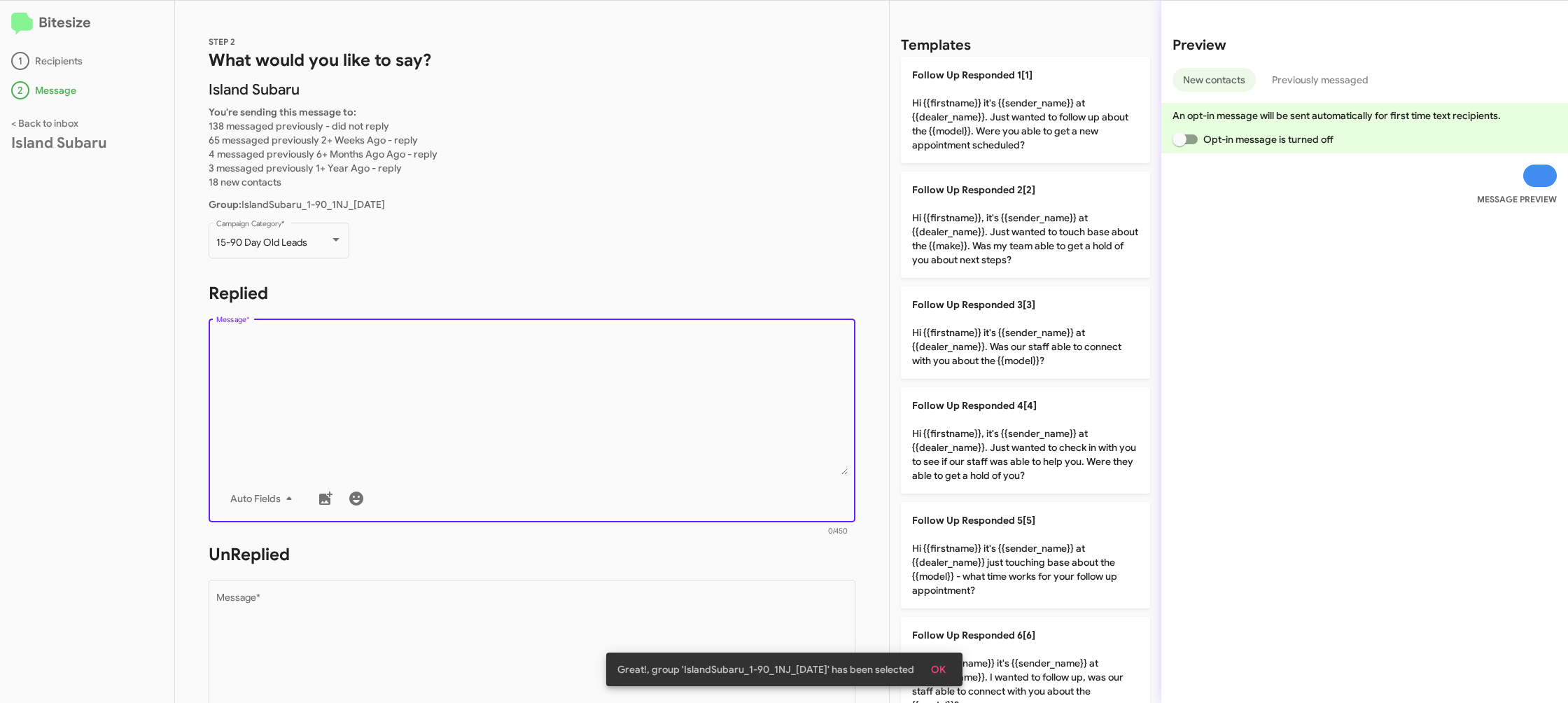
click at [495, 368] on textarea "Message *" at bounding box center [532, 403] width 632 height 143
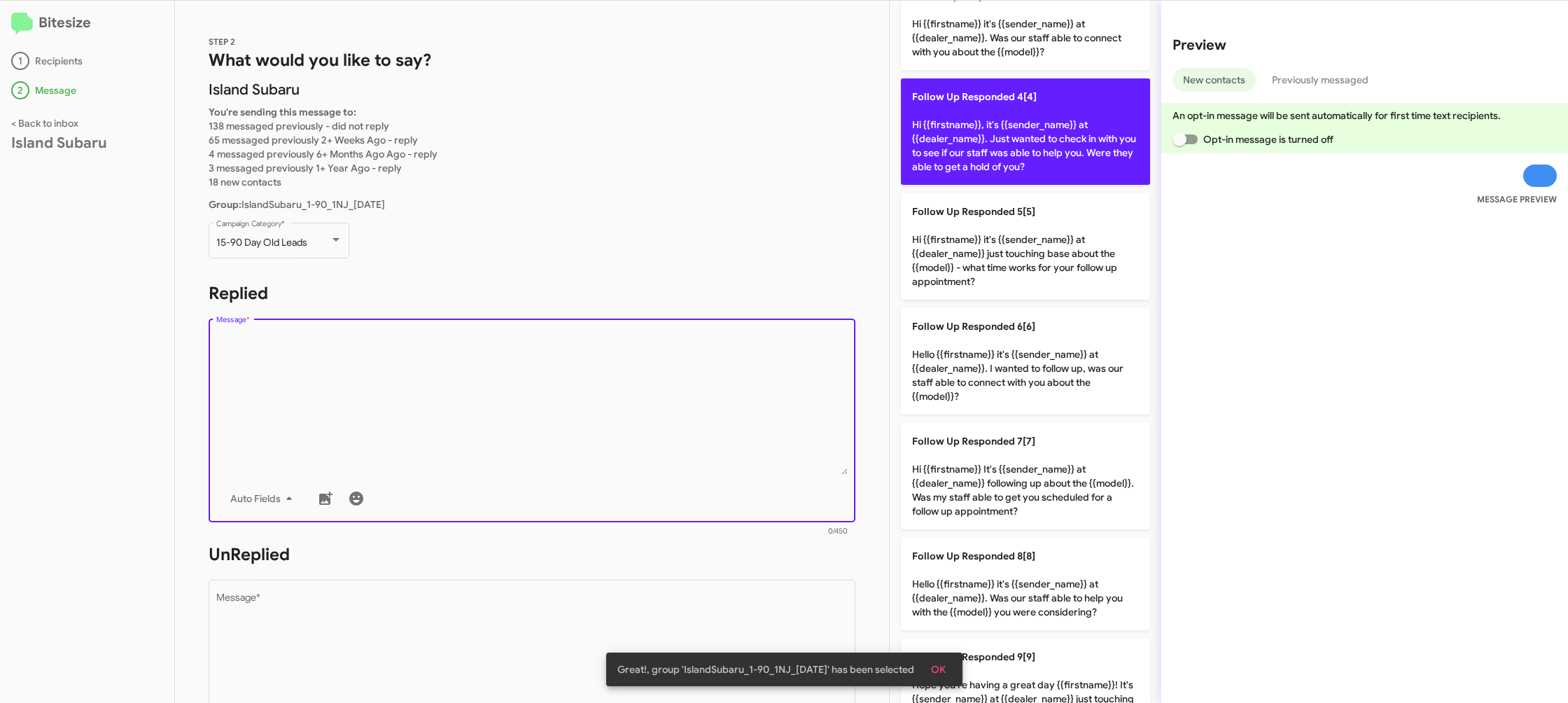
scroll to position [474, 0]
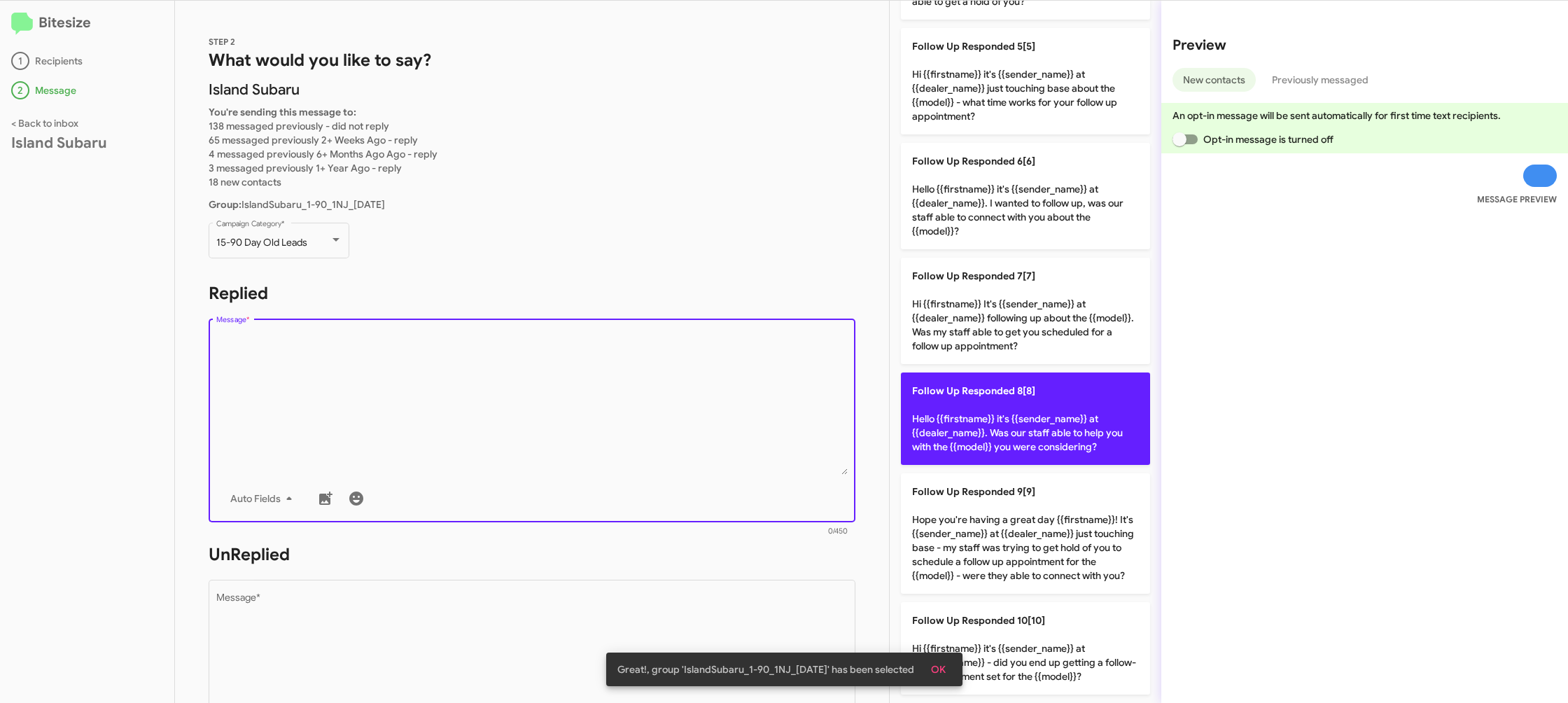
drag, startPoint x: 993, startPoint y: 434, endPoint x: 931, endPoint y: 440, distance: 62.3
click at [968, 435] on p "Follow Up Responded 8[8] Hello {{firstname}} it's {{sender_name}} at {{dealer_n…" at bounding box center [1025, 418] width 249 height 92
type textarea "Hello {{firstname}} it's {{sender_name}} at {{dealer_name}}. Was our staff able…"
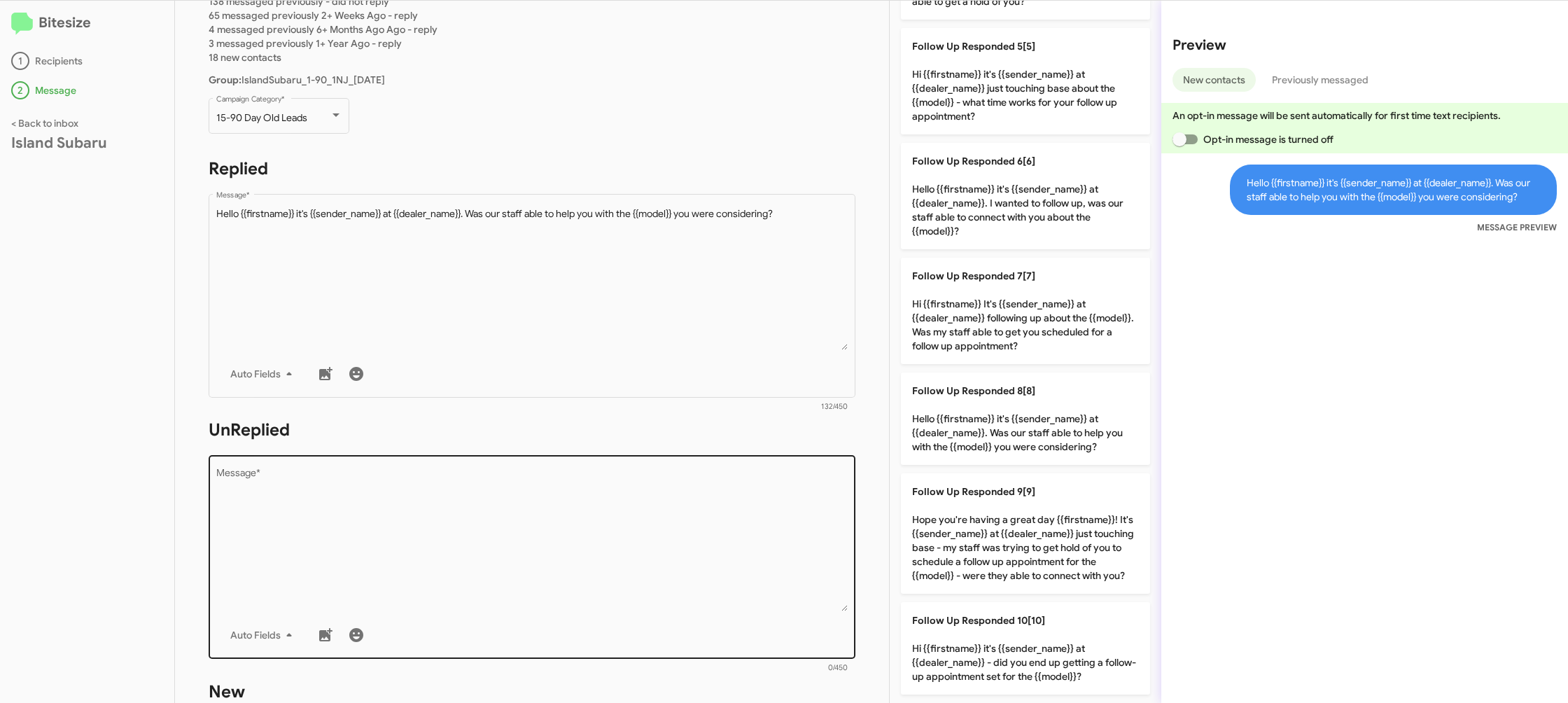
scroll to position [146, 0]
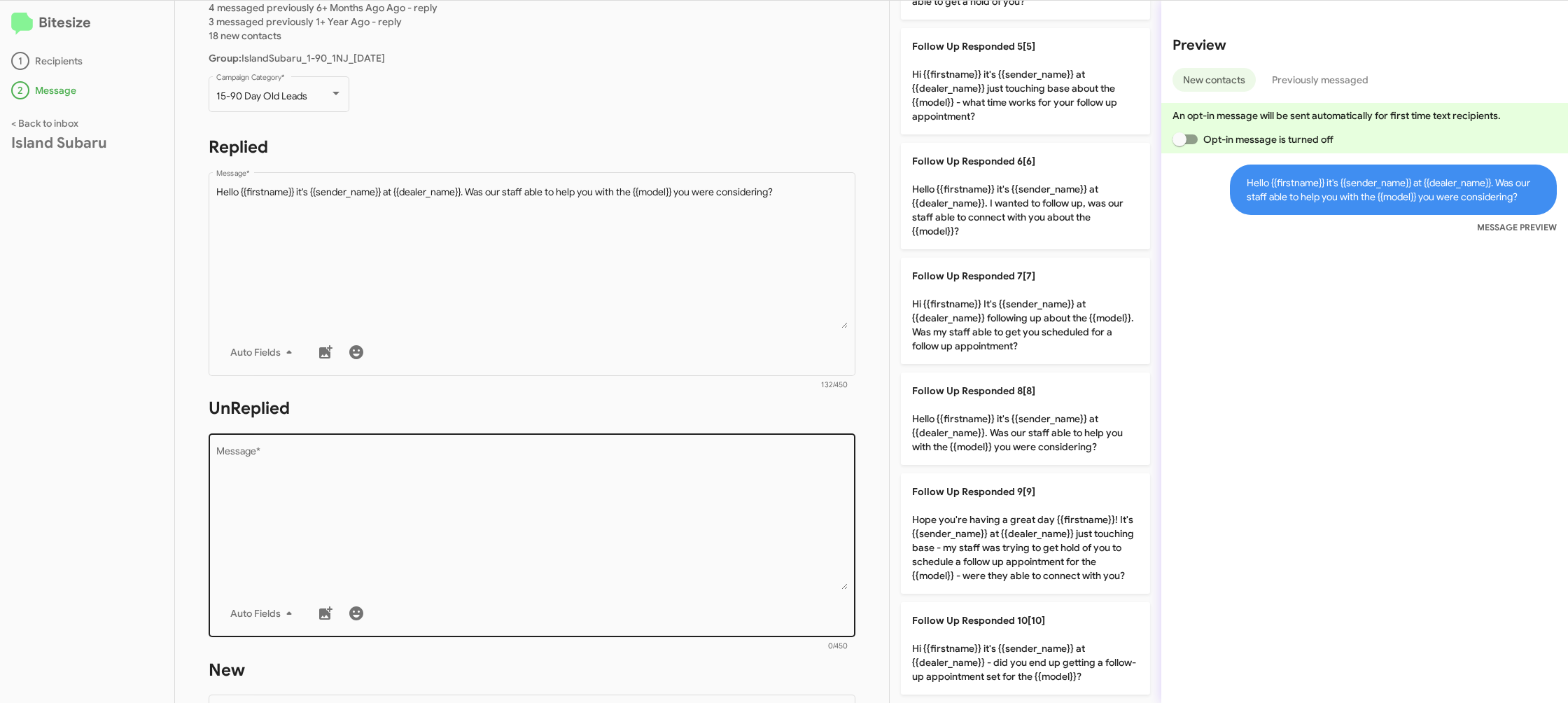
click at [752, 515] on textarea "Message *" at bounding box center [532, 518] width 632 height 143
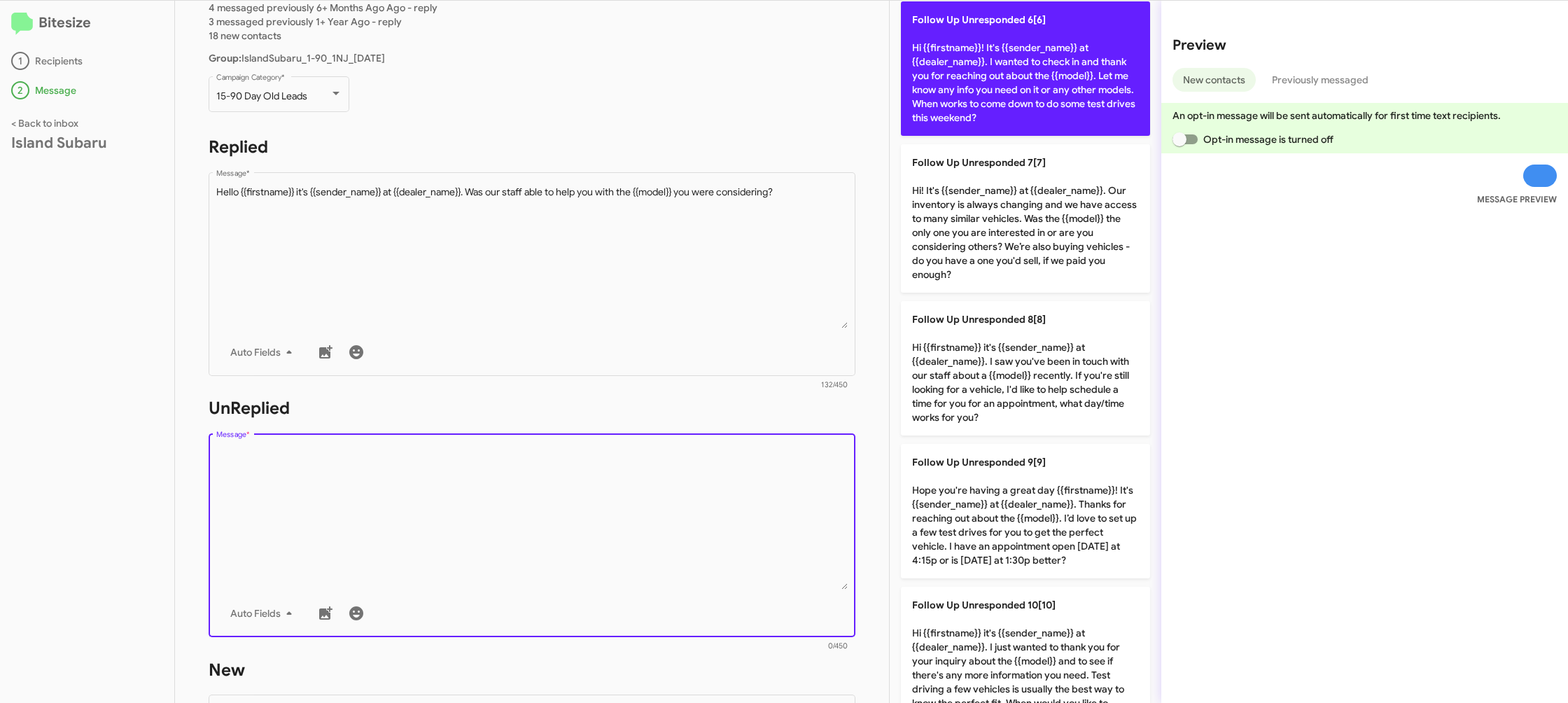
scroll to position [925, 0]
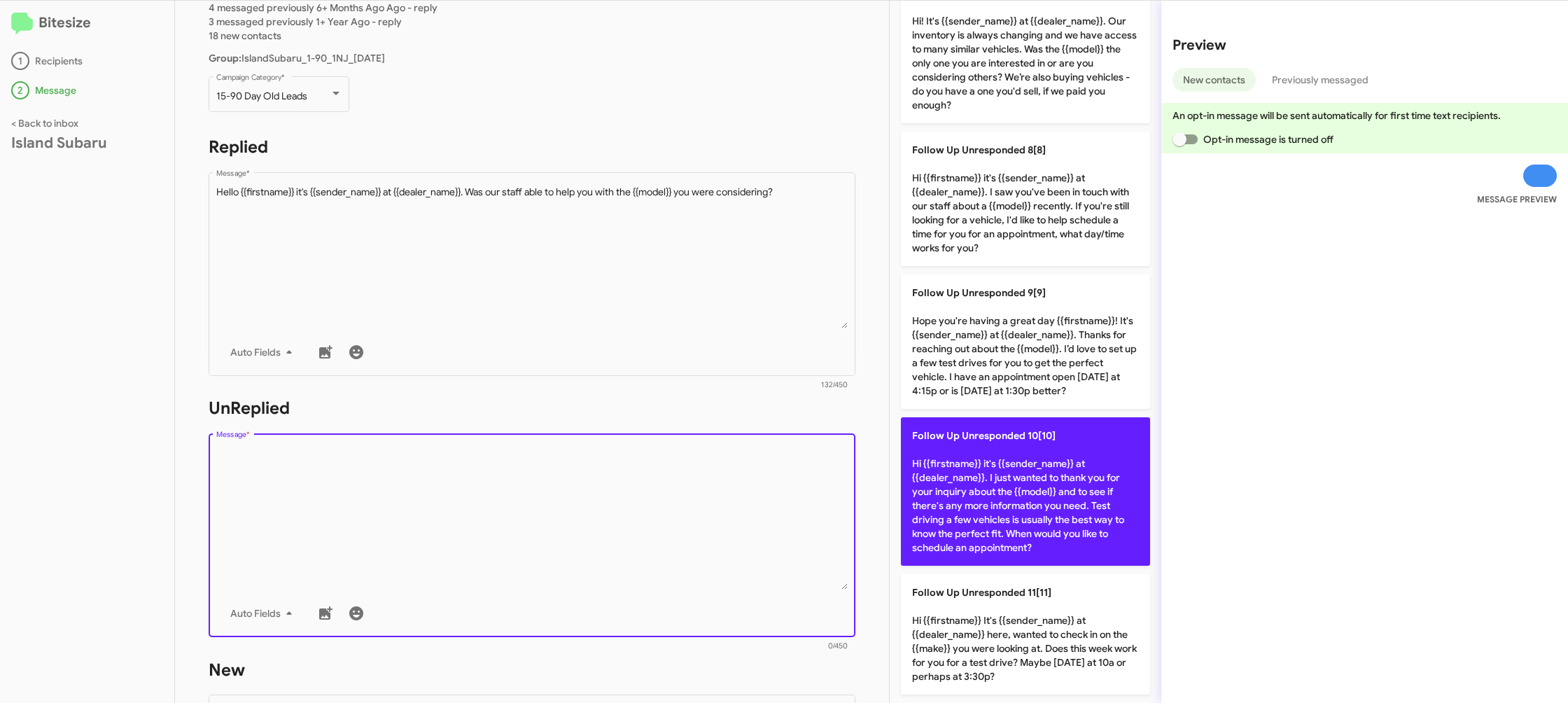
drag, startPoint x: 1009, startPoint y: 454, endPoint x: 962, endPoint y: 453, distance: 47.0
click at [1009, 454] on p "Follow Up Unresponded 10[10] Hi {{firstname}} it's {{sender_name}} at {{dealer_…" at bounding box center [1025, 492] width 249 height 148
type textarea "Hi {{firstname}} it's {{sender_name}} at {{dealer_name}}. I just wanted to than…"
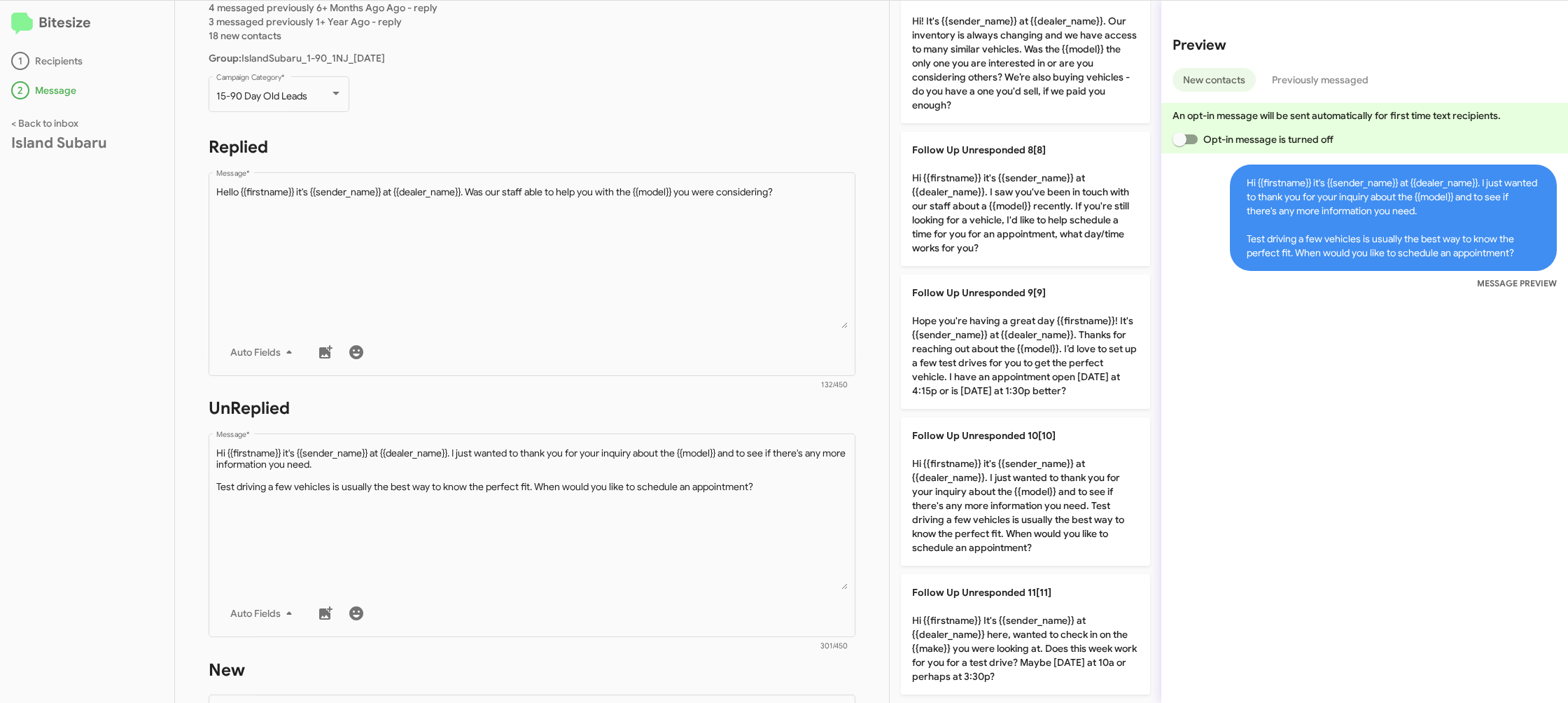
scroll to position [538, 0]
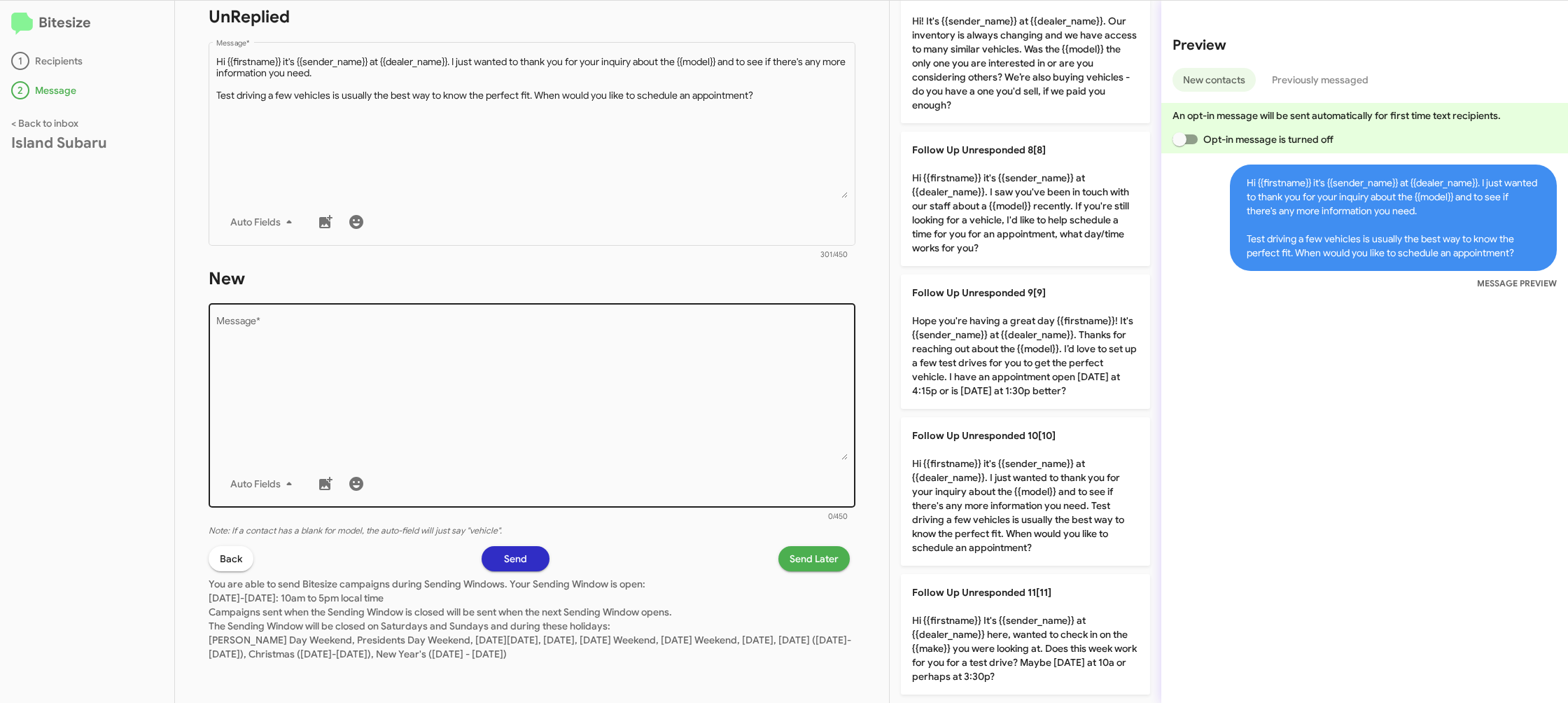
click at [711, 412] on textarea "Message *" at bounding box center [532, 388] width 632 height 143
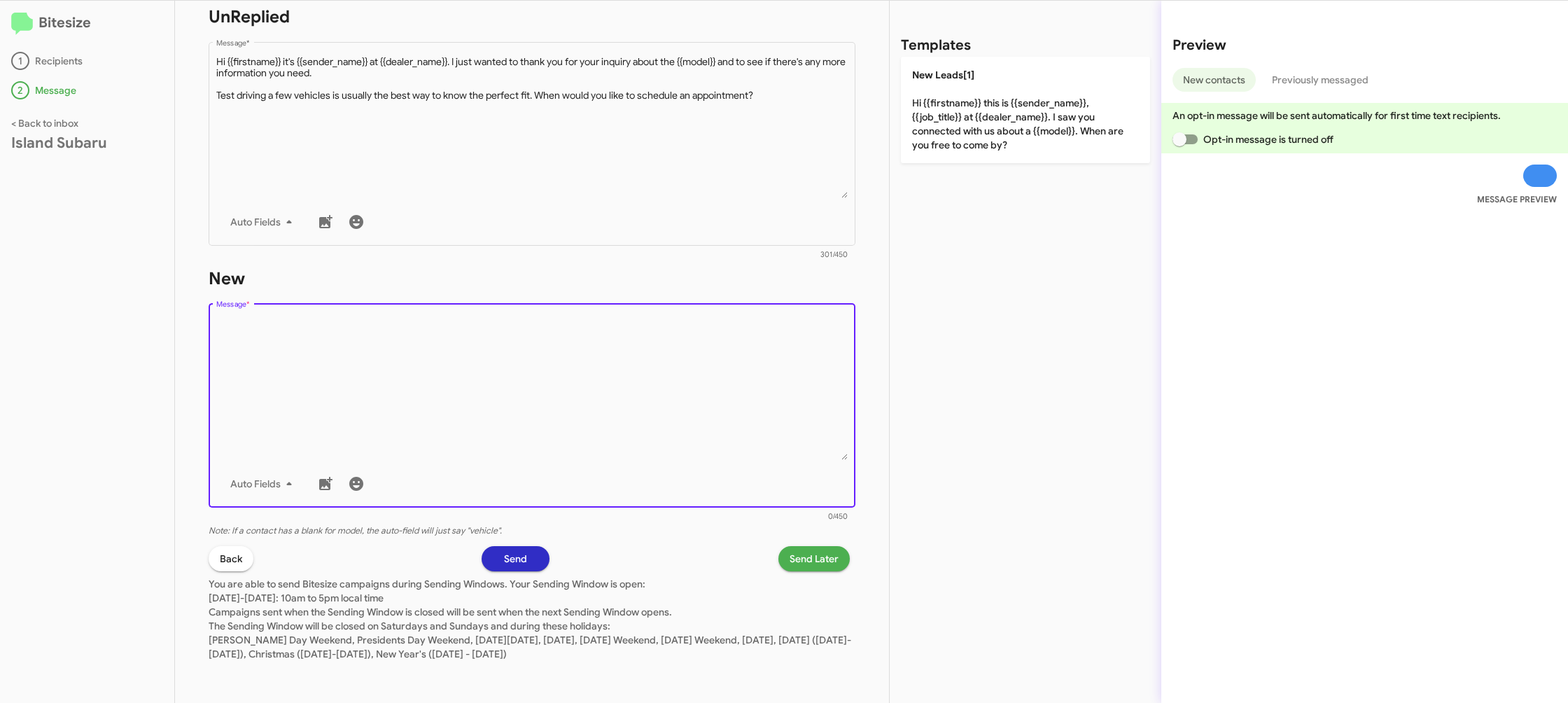
scroll to position [0, 0]
drag, startPoint x: 711, startPoint y: 412, endPoint x: 791, endPoint y: 341, distance: 107.0
click at [755, 370] on textarea "Message *" at bounding box center [532, 388] width 632 height 143
click at [964, 156] on div "Templates New Leads[1] Hi {{firstname}} this is {{sender_name}}, {{job_title}} …" at bounding box center [1026, 352] width 272 height 702
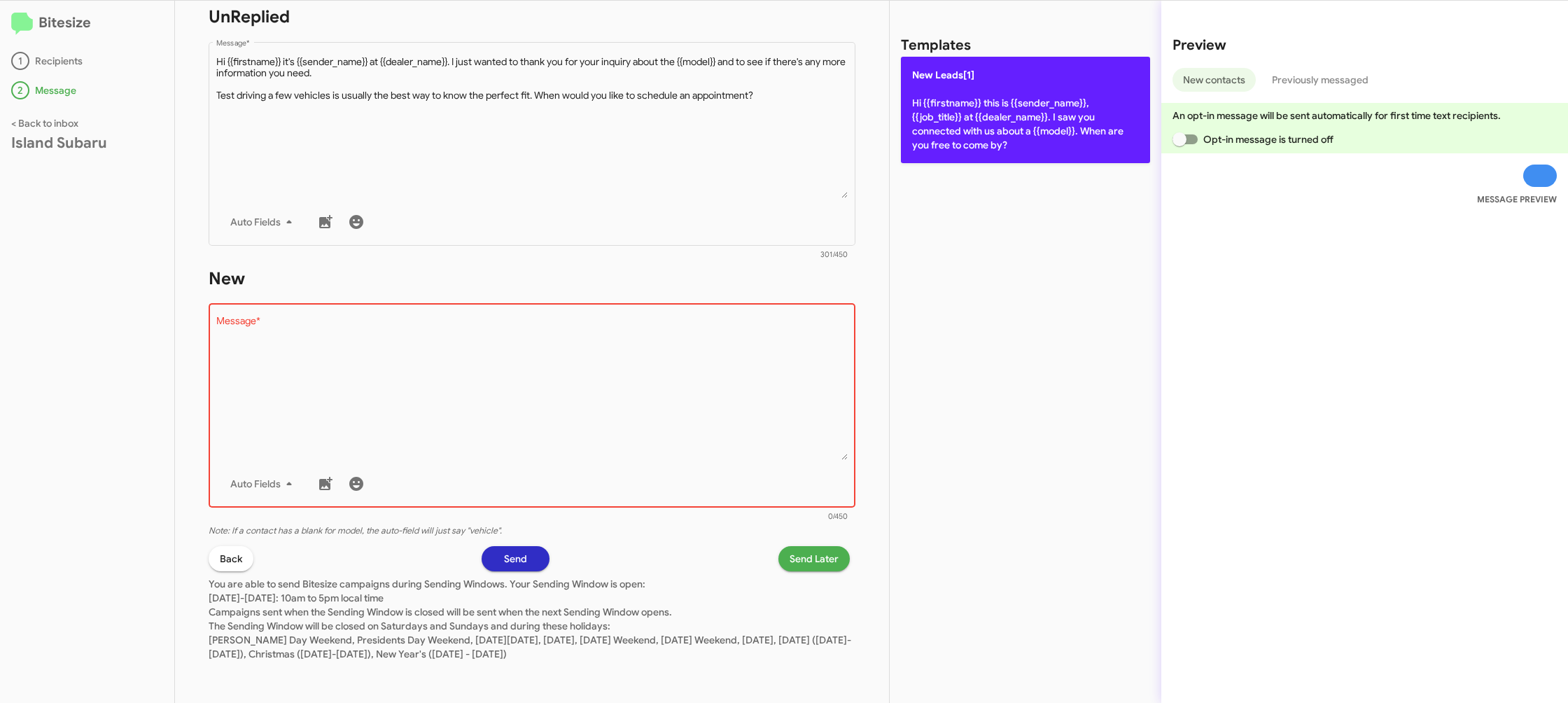
click at [941, 132] on p "New Leads[1] Hi {{firstname}} this is {{sender_name}}, {{job_title}} at {{deale…" at bounding box center [1025, 109] width 249 height 106
type textarea "Hi {{firstname}} this is {{sender_name}}, {{job_title}} at {{dealer_name}}. I s…"
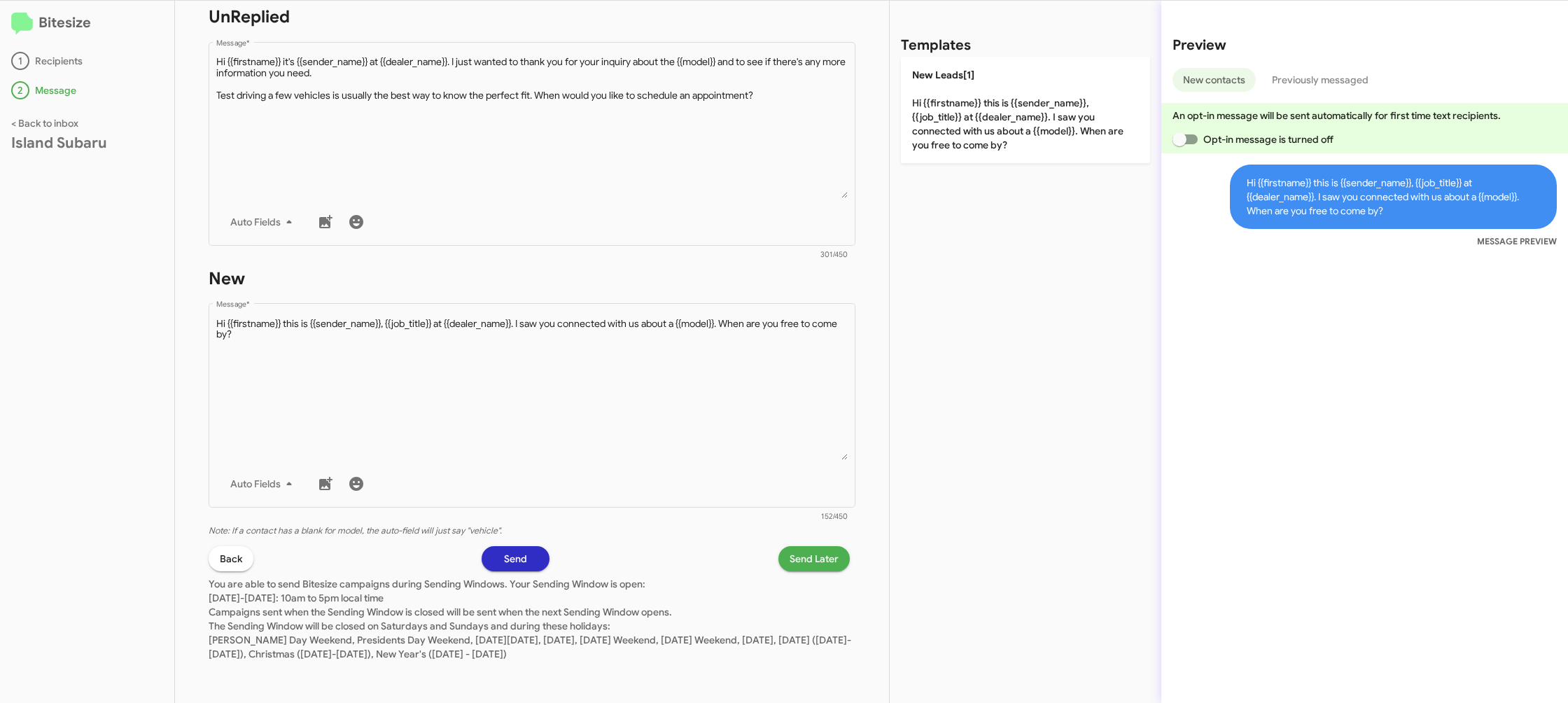
click at [807, 567] on span "Send Later" at bounding box center [814, 558] width 49 height 25
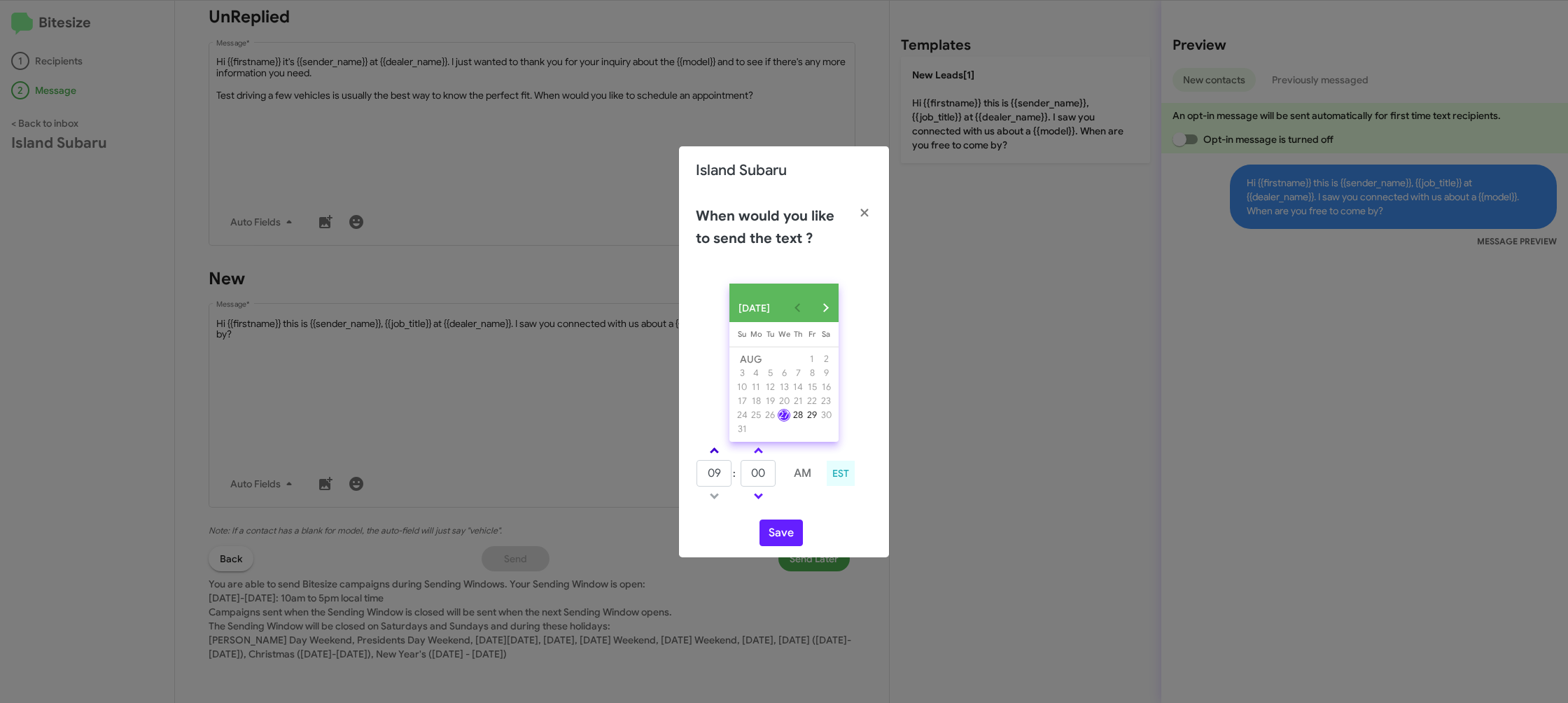
click at [717, 456] on link at bounding box center [714, 450] width 24 height 16
type input "10"
click at [781, 487] on td at bounding box center [780, 472] width 8 height 28
click at [762, 479] on input "00" at bounding box center [758, 472] width 35 height 26
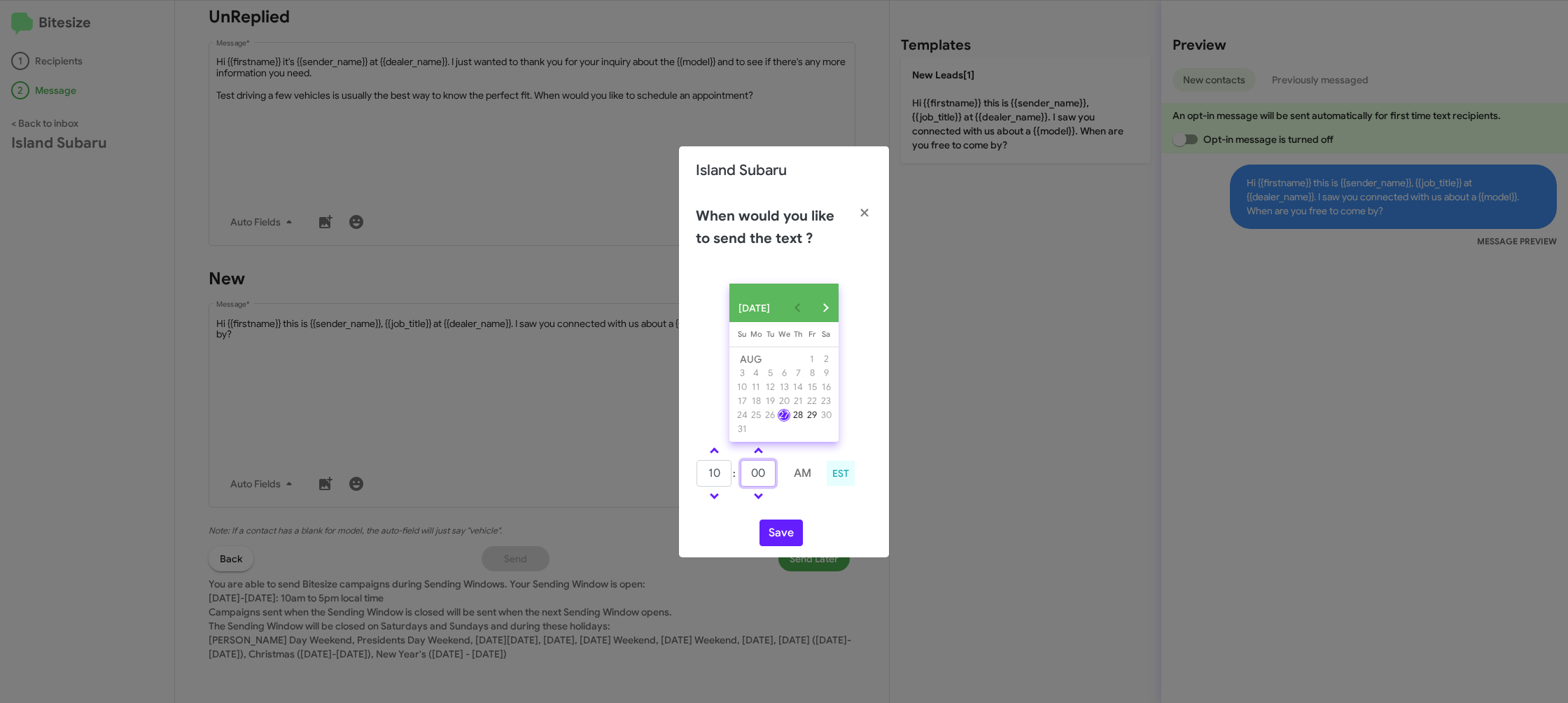
click at [762, 479] on input "00" at bounding box center [758, 472] width 35 height 26
type input "42"
click at [806, 505] on td at bounding box center [803, 496] width 37 height 18
click at [780, 534] on button "Save" at bounding box center [781, 532] width 44 height 26
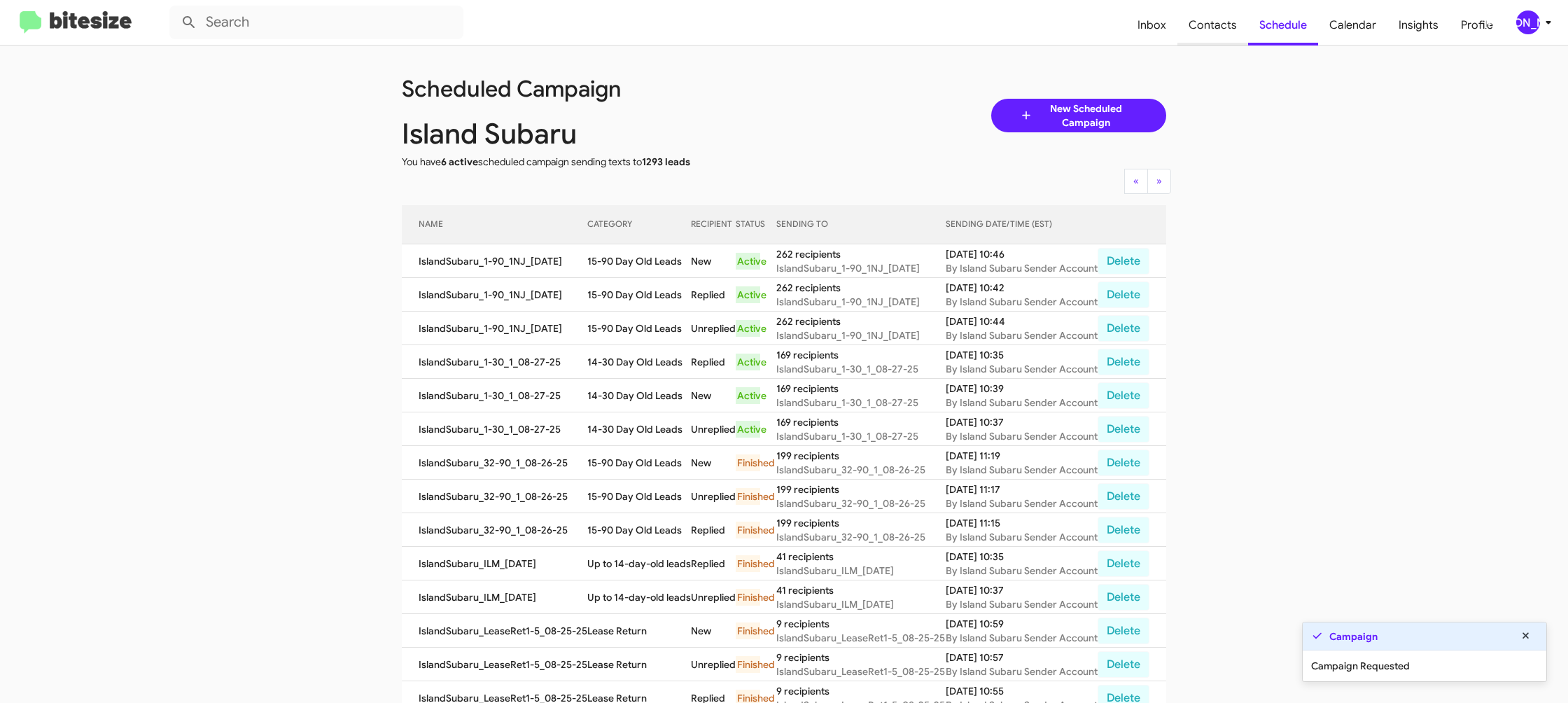
click at [1201, 37] on span "Contacts" at bounding box center [1213, 25] width 71 height 41
type input "in:groups"
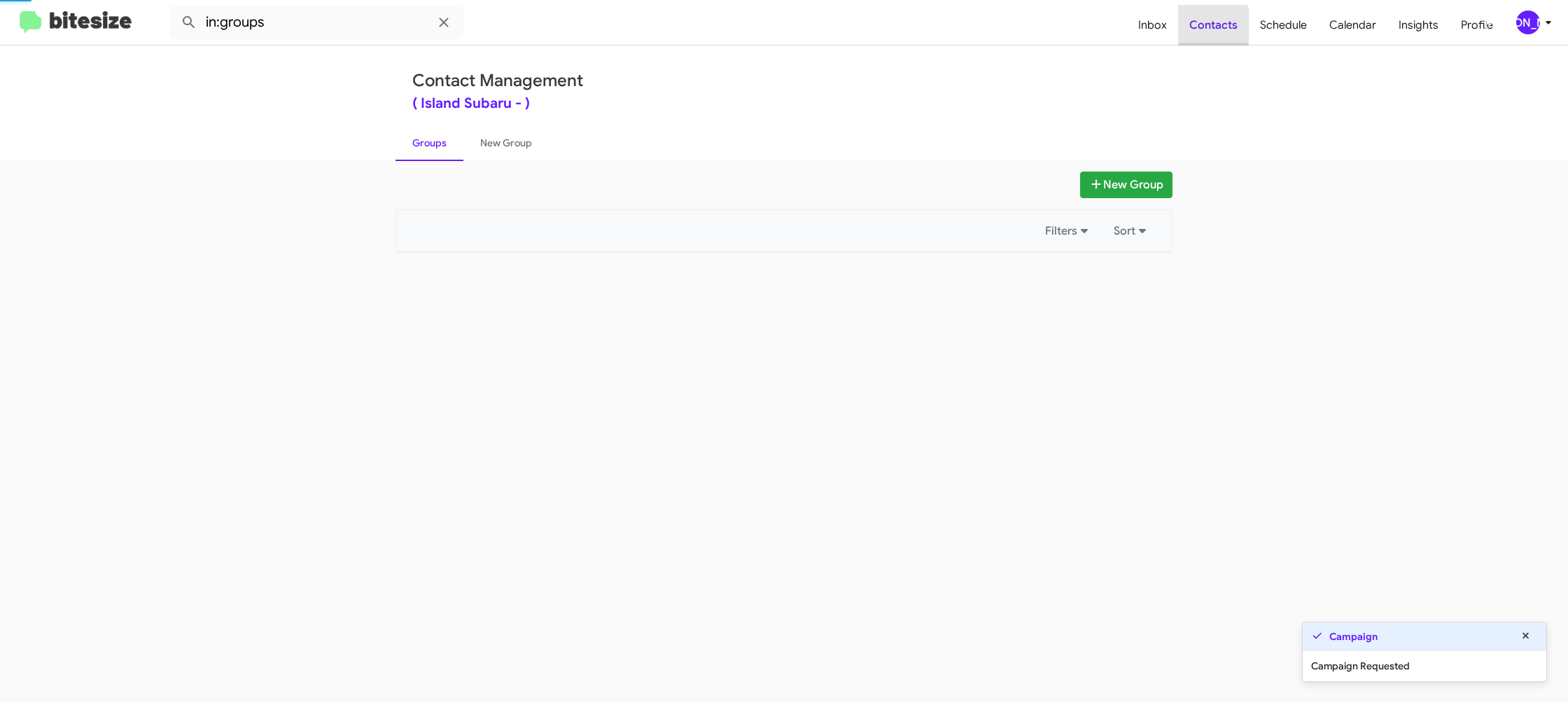
click at [1201, 37] on span "Contacts" at bounding box center [1213, 25] width 71 height 41
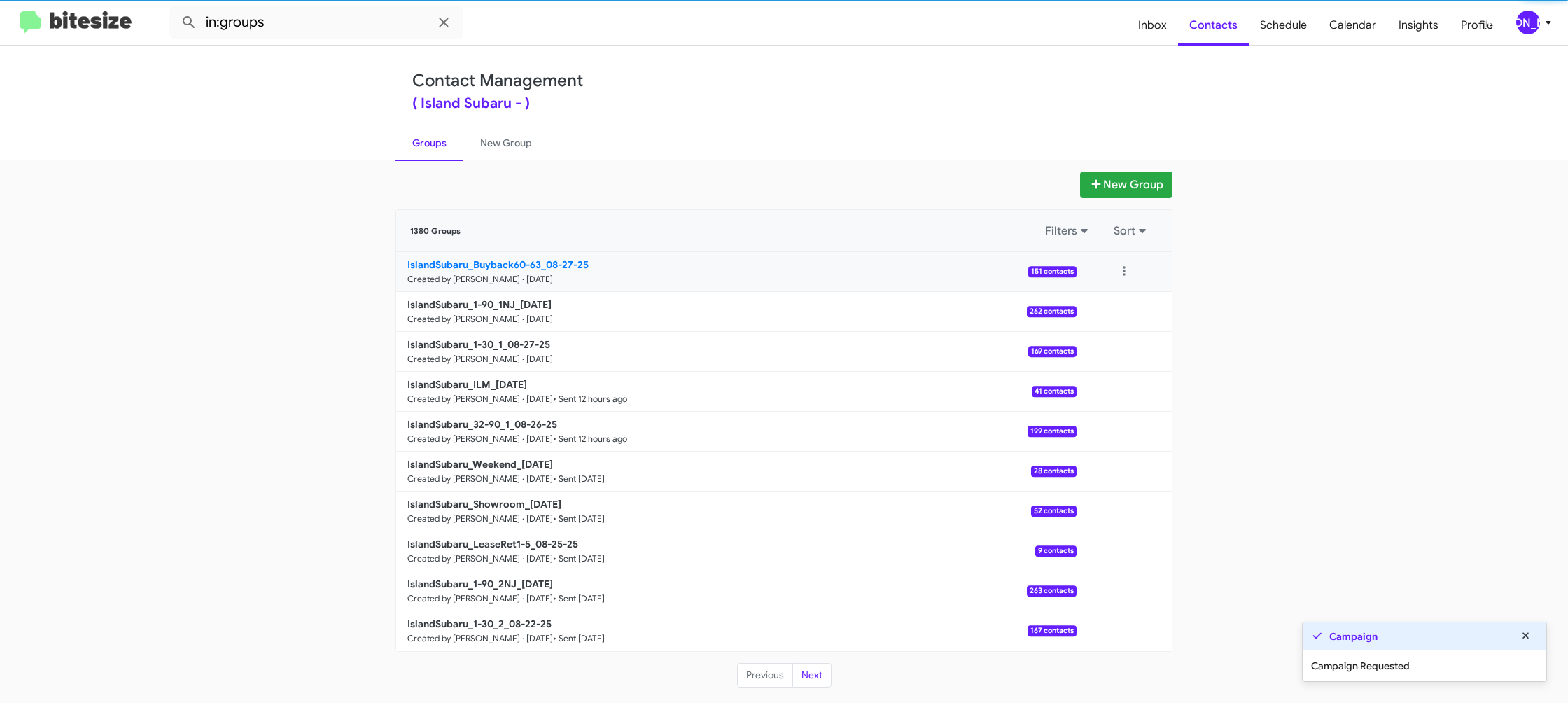
click at [508, 274] on small "Created by [PERSON_NAME] · [DATE]" at bounding box center [480, 280] width 146 height 11
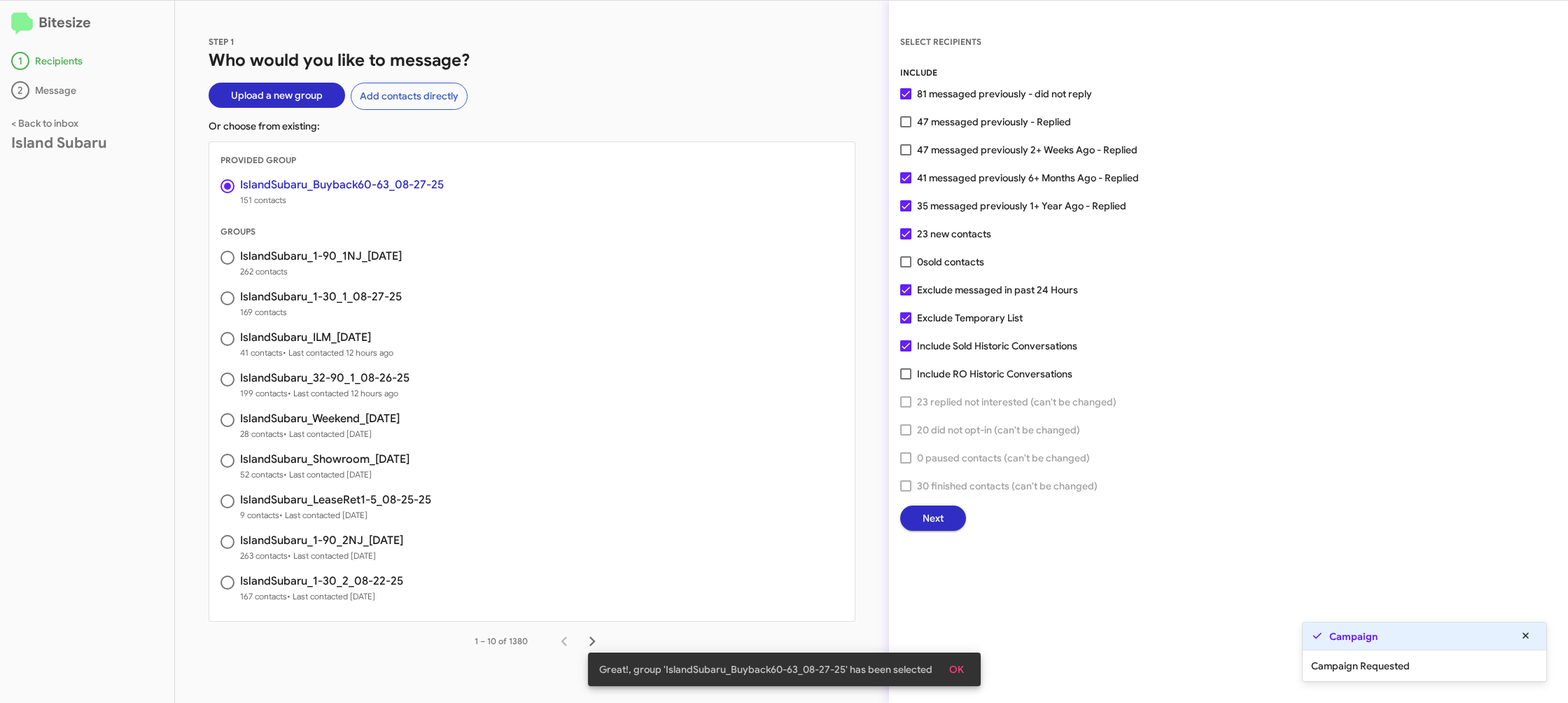
click at [958, 171] on span "41 messaged previously 6+ Months Ago - Replied" at bounding box center [1028, 178] width 222 height 17
click at [906, 183] on input "41 messaged previously 6+ Months Ago - Replied" at bounding box center [905, 183] width 1 height 1
checkbox input "false"
click at [942, 521] on button "Next" at bounding box center [933, 517] width 66 height 25
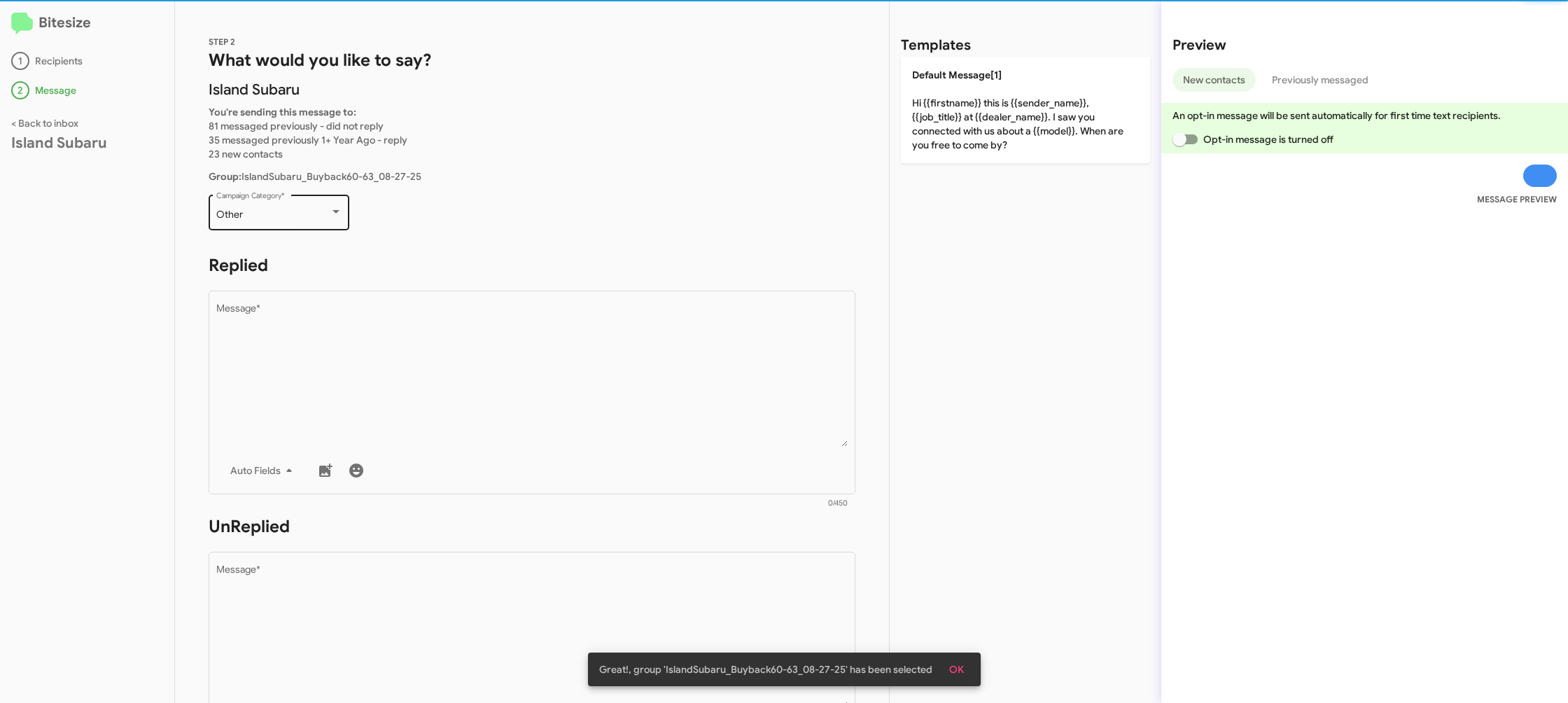
click at [317, 212] on div "Other" at bounding box center [273, 215] width 113 height 11
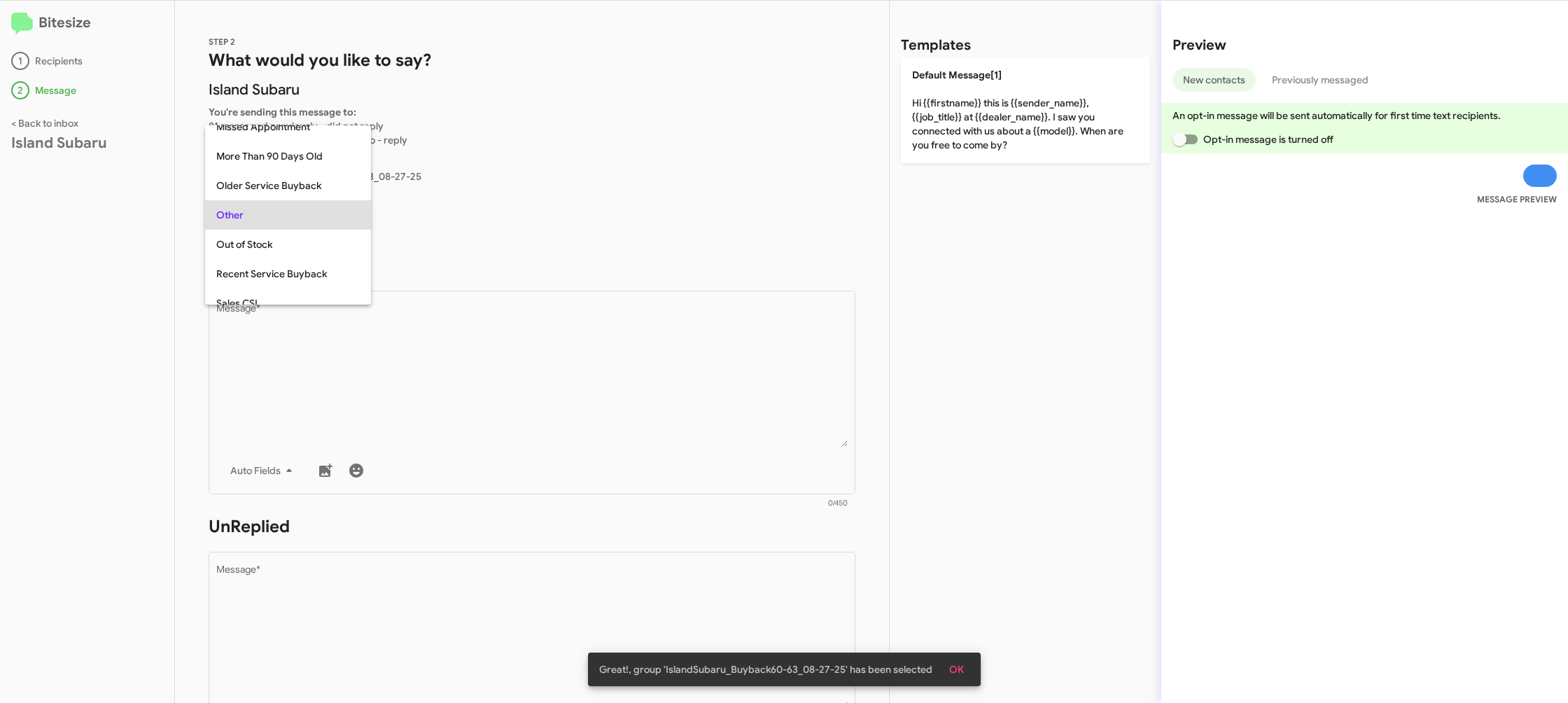
scroll to position [118, 0]
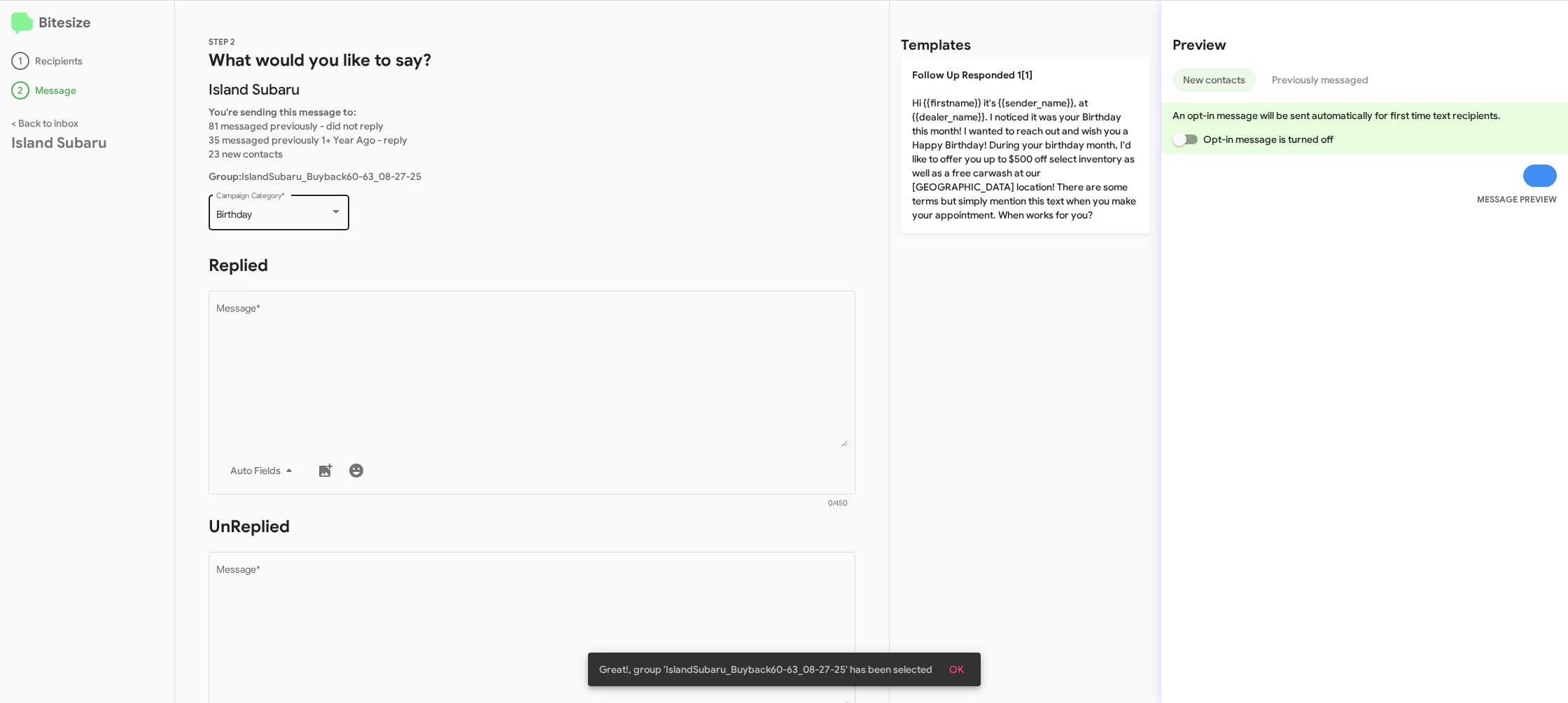
click at [314, 207] on div "Birthday Campaign Category *" at bounding box center [279, 211] width 126 height 39
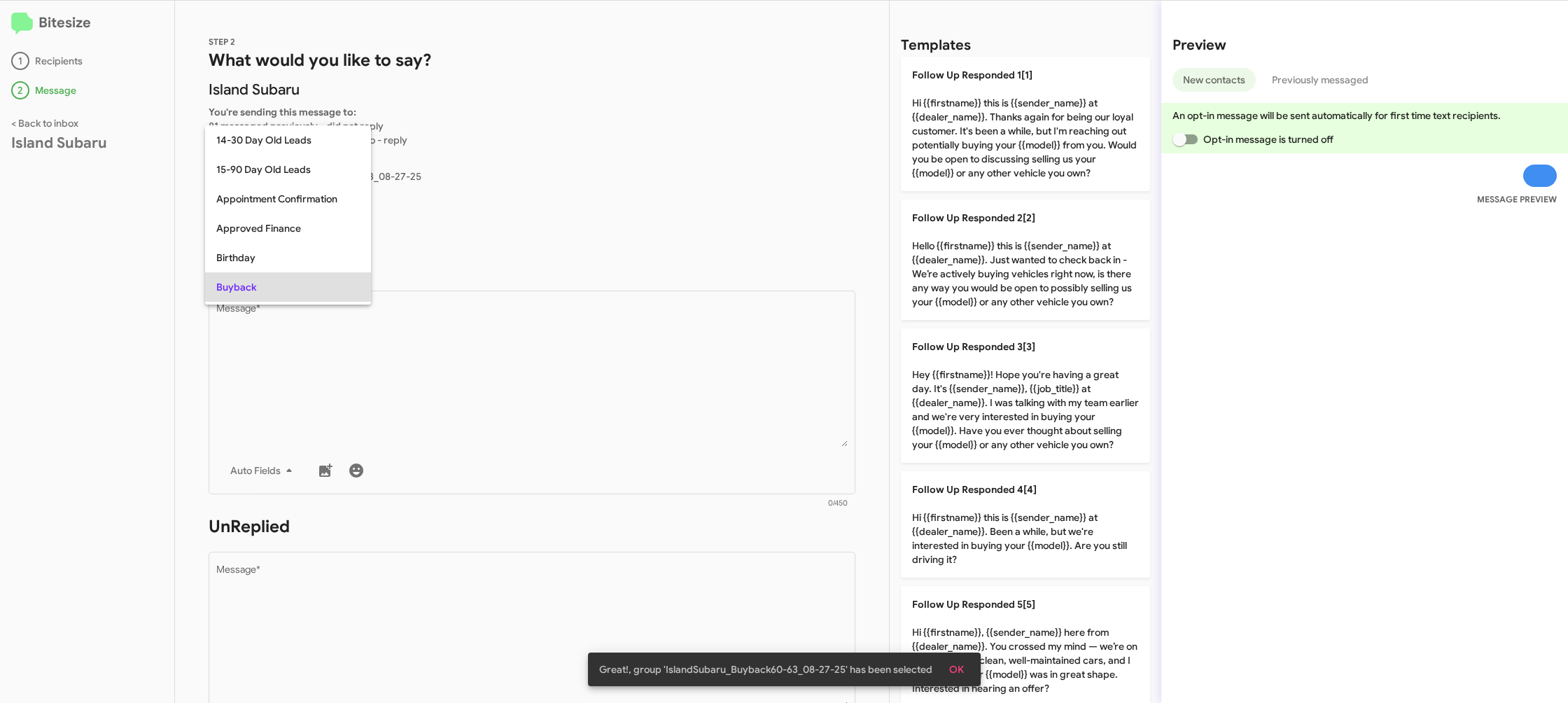
scroll to position [72, 0]
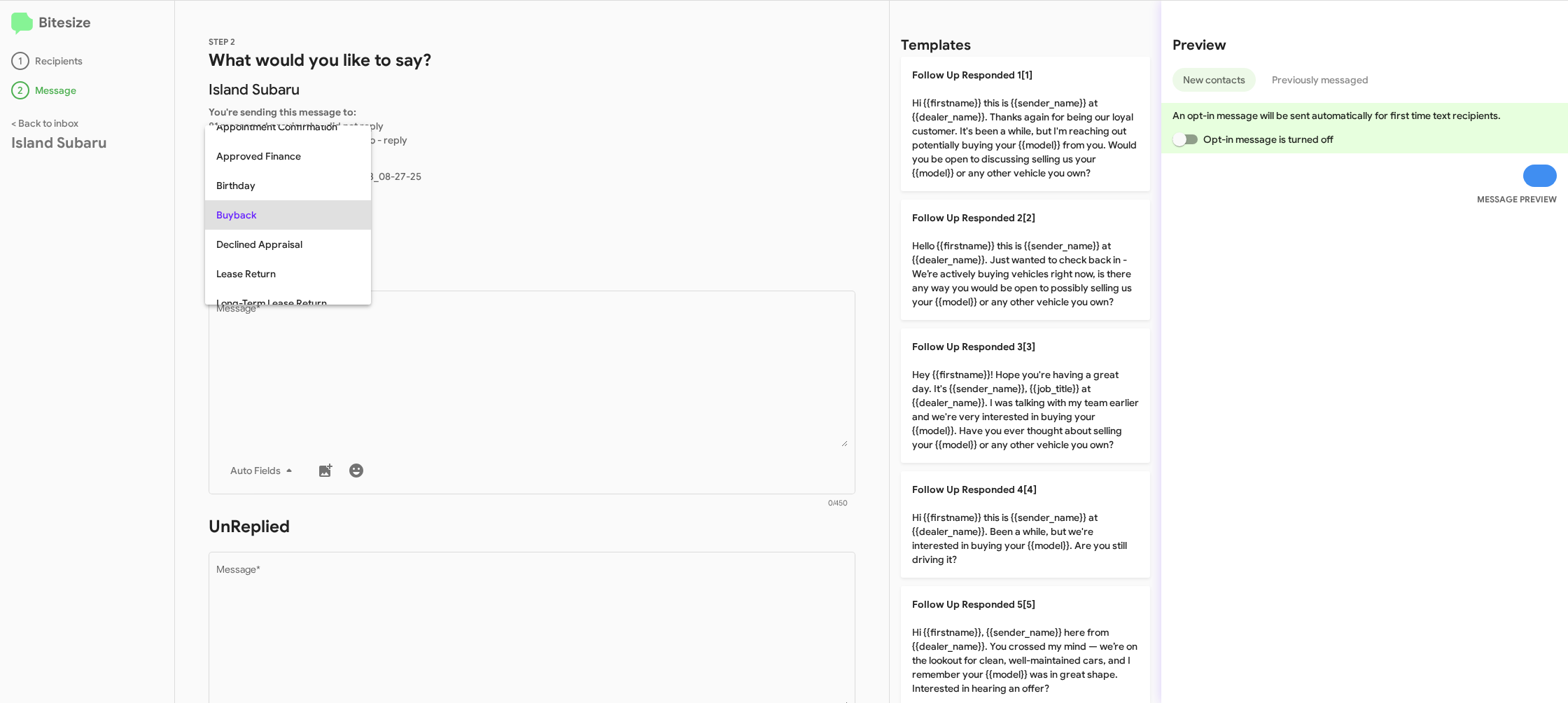
click at [314, 207] on span "Buyback" at bounding box center [288, 215] width 143 height 29
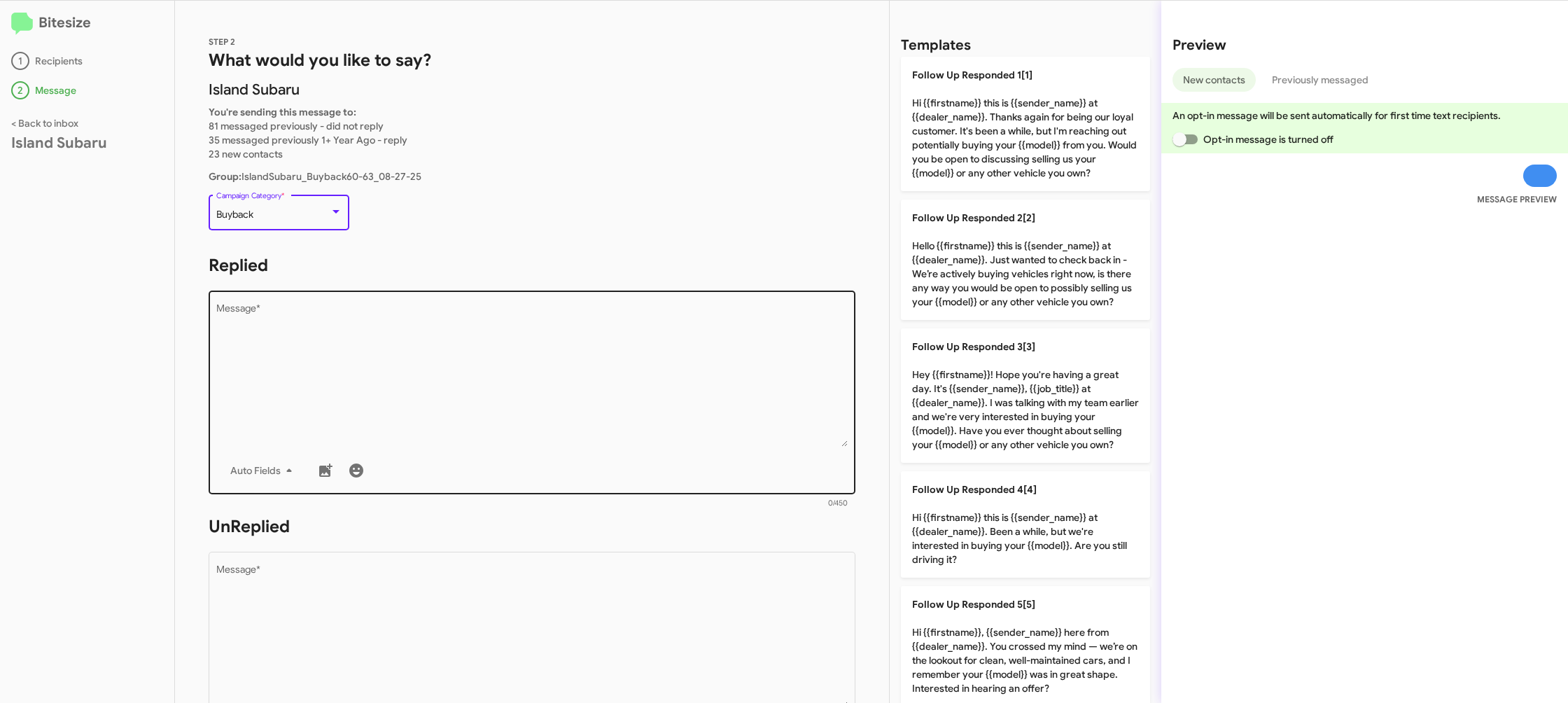
click at [446, 347] on textarea "Message *" at bounding box center [532, 375] width 632 height 143
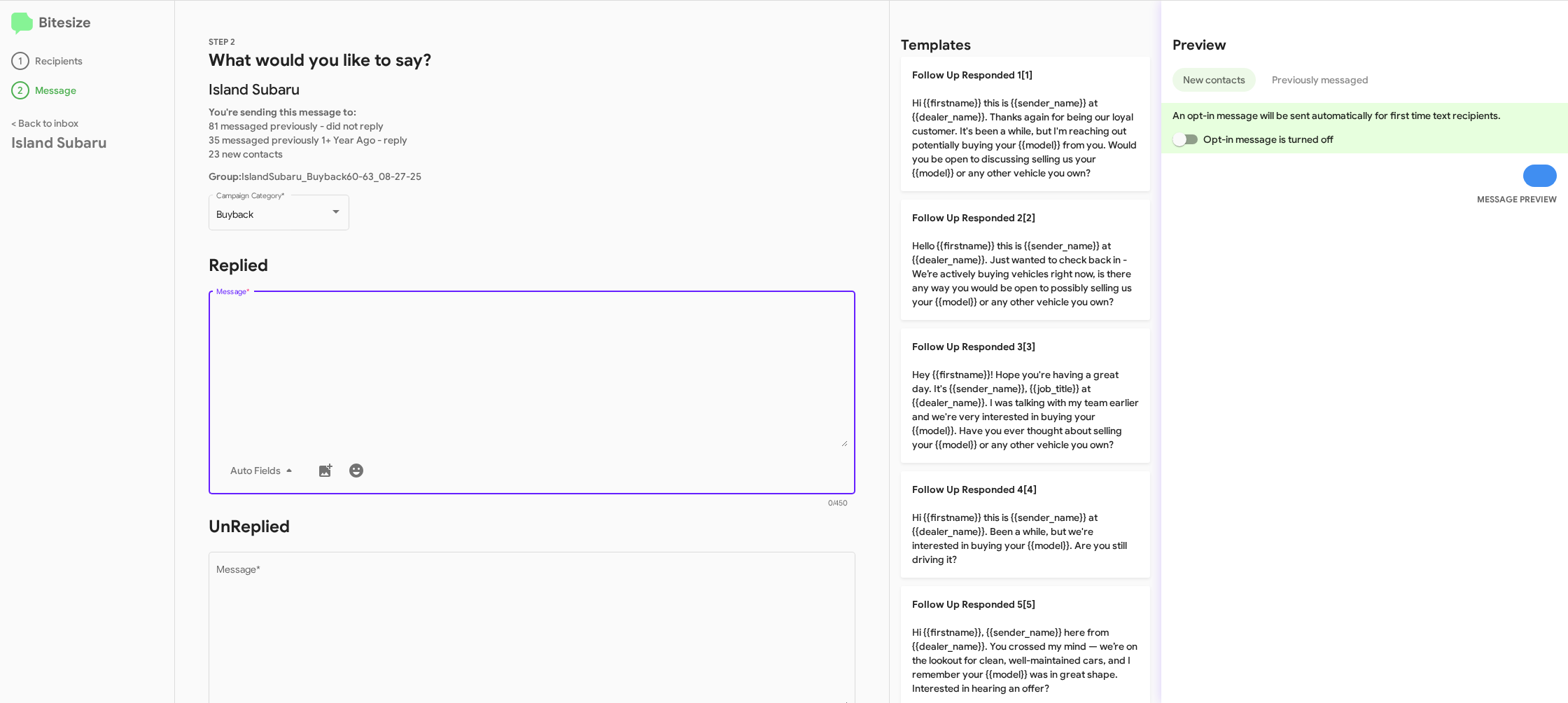
click at [446, 347] on textarea "Message *" at bounding box center [532, 375] width 632 height 143
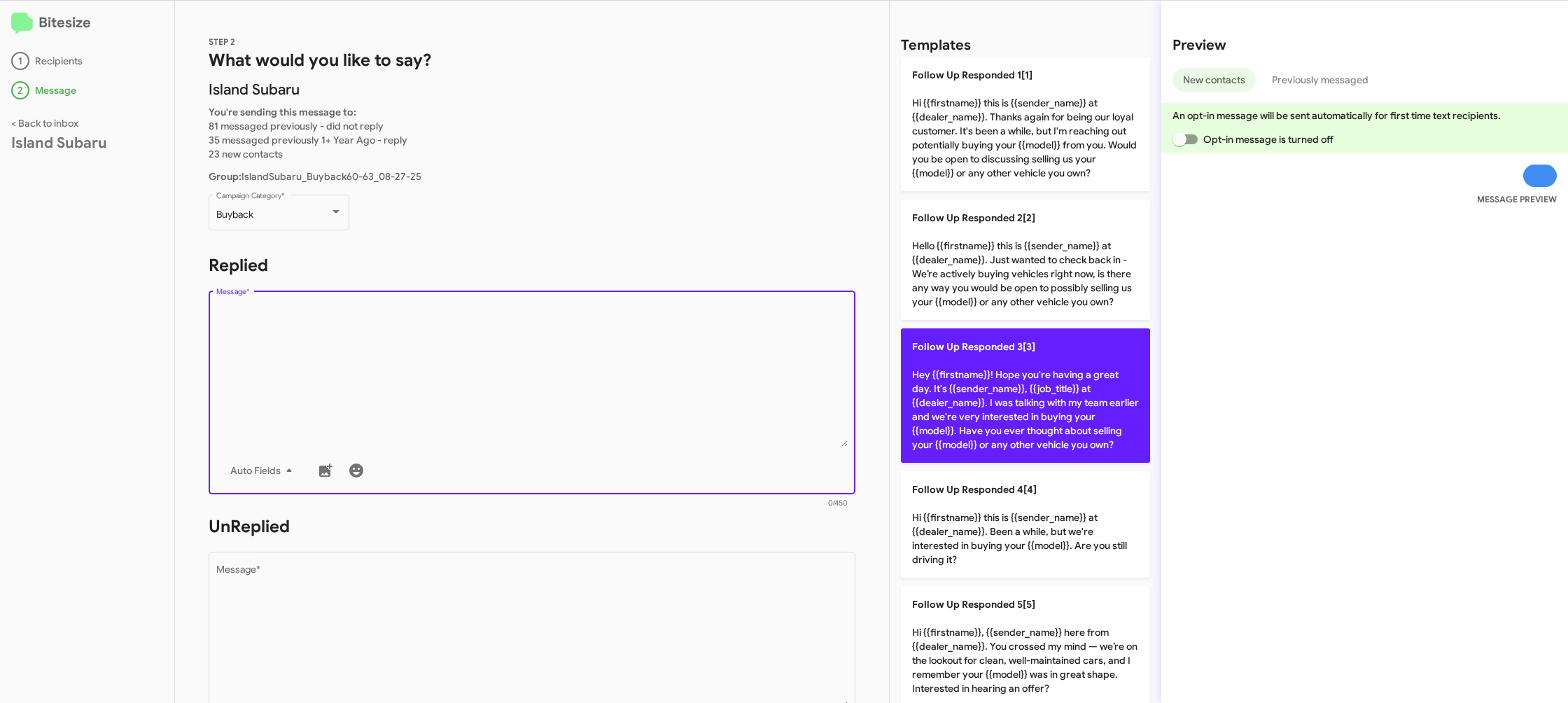
drag, startPoint x: 446, startPoint y: 347, endPoint x: 955, endPoint y: 439, distance: 517.2
click at [459, 346] on textarea "Message *" at bounding box center [532, 375] width 632 height 143
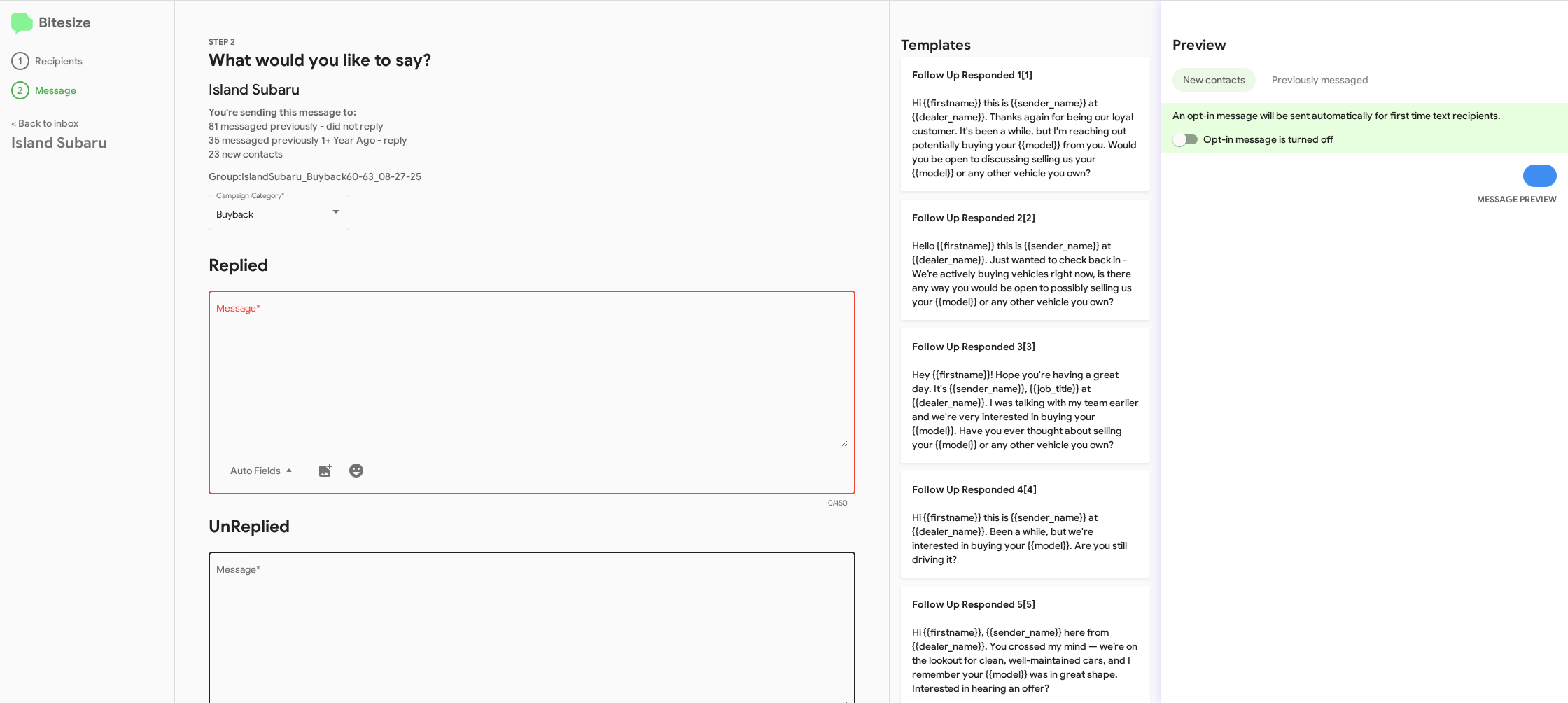
drag, startPoint x: 966, startPoint y: 538, endPoint x: 815, endPoint y: 567, distance: 153.8
click at [965, 537] on p "Follow Up Responded 4[4] Hi {{firstname}} this is {{sender_name}} at {{dealer_n…" at bounding box center [1025, 524] width 249 height 106
type textarea "Hi {{firstname}} this is {{sender_name}} at {{dealer_name}}. Been a while, but …"
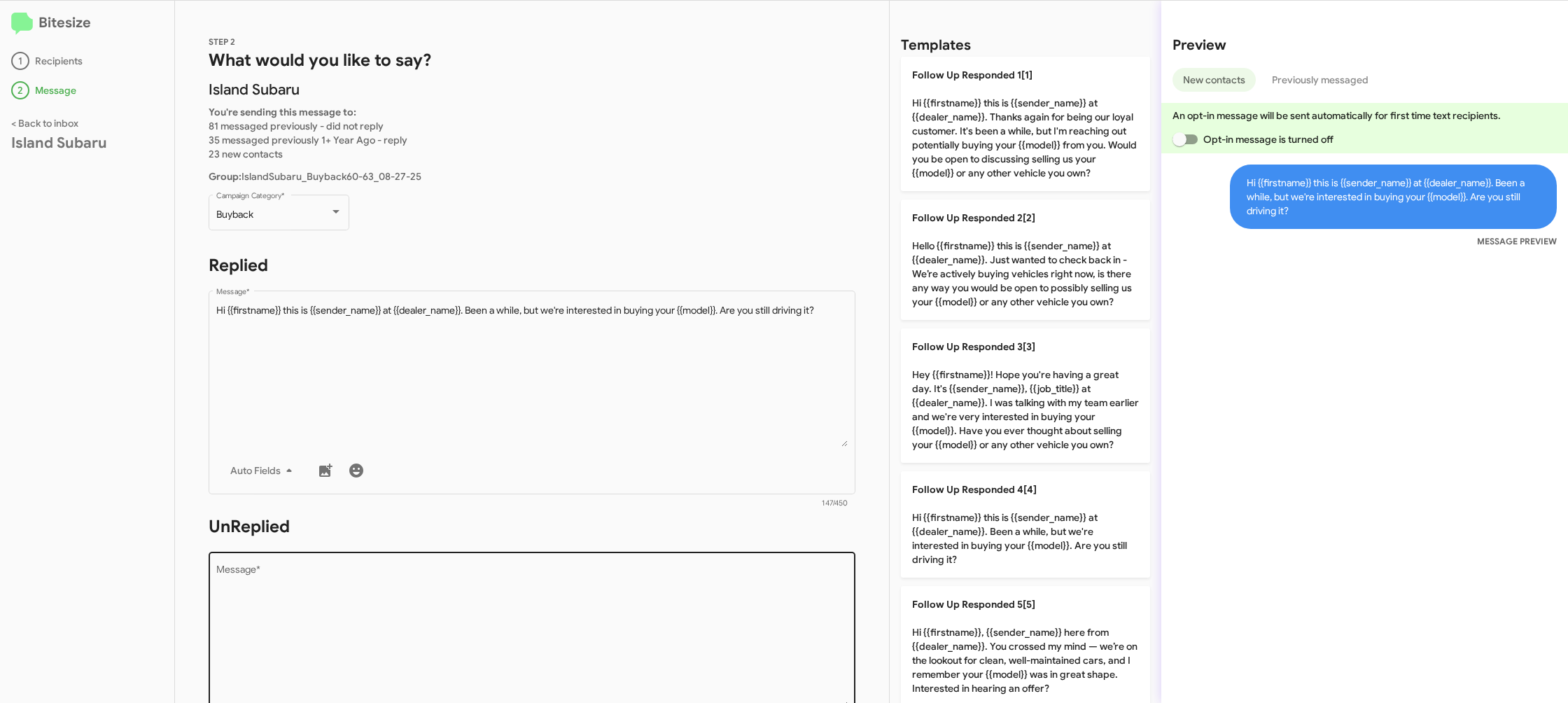
click at [735, 586] on textarea "Message *" at bounding box center [532, 637] width 632 height 143
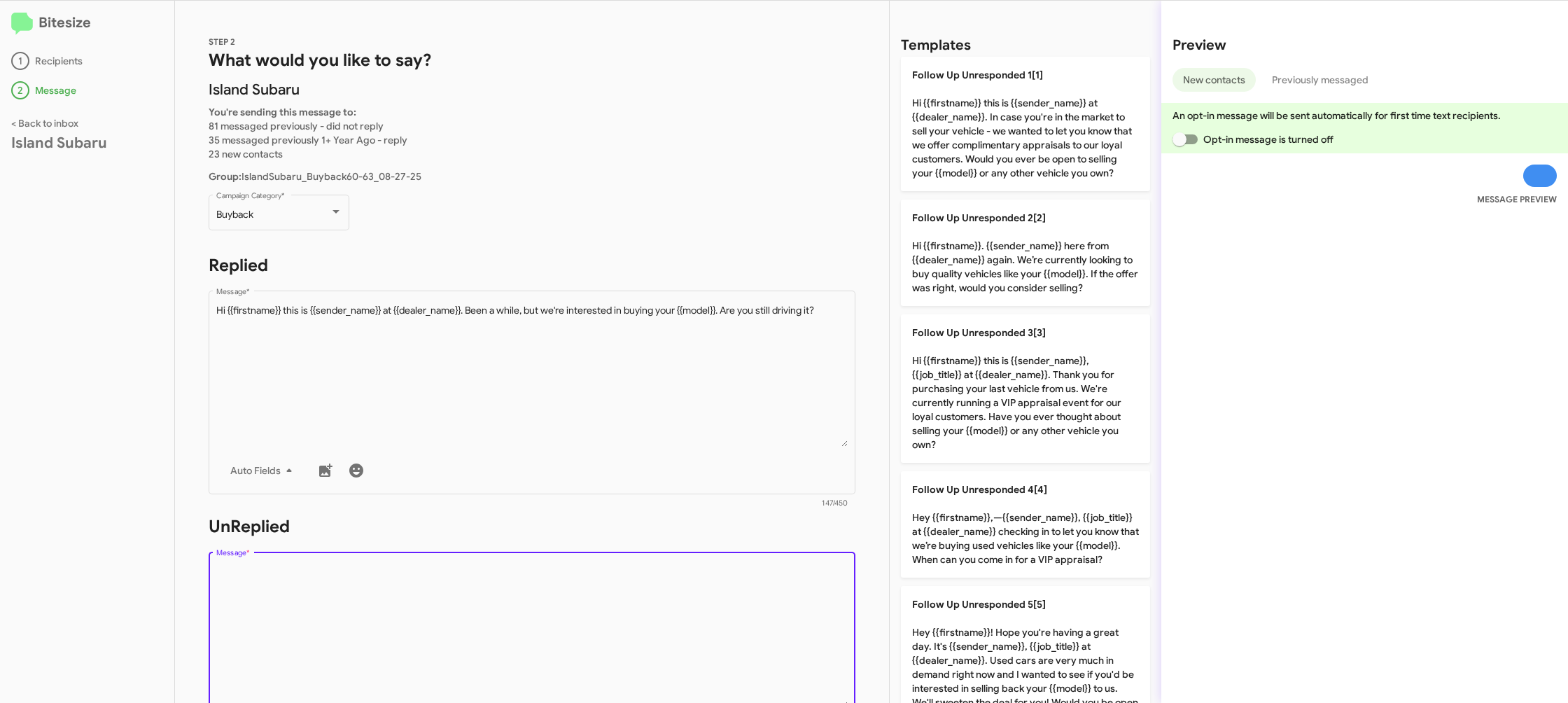
click at [735, 586] on textarea "Message *" at bounding box center [532, 637] width 632 height 143
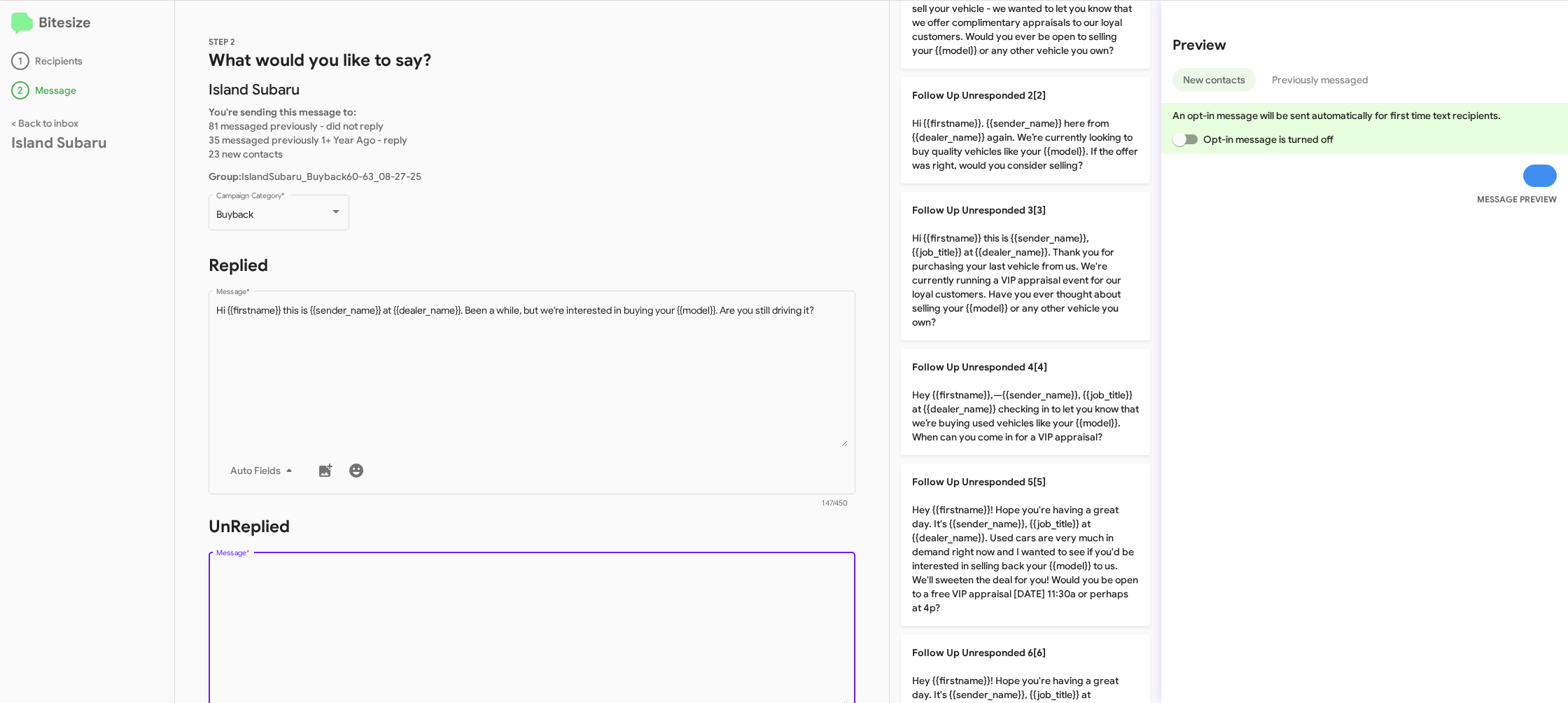
scroll to position [0, 0]
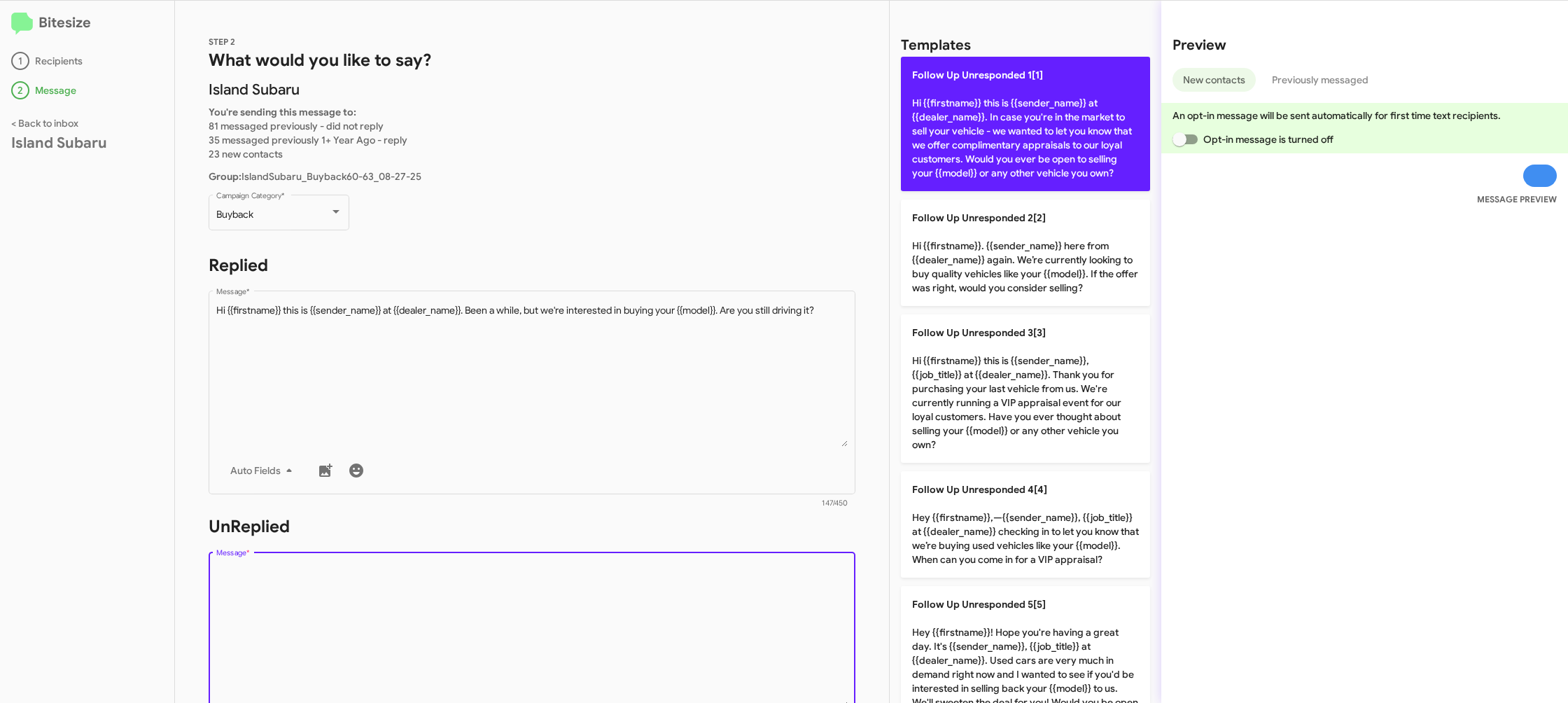
drag, startPoint x: 997, startPoint y: 150, endPoint x: 904, endPoint y: 167, distance: 94.5
click at [996, 151] on p "Follow Up Unresponded 1[1] Hi {{firstname}} this is {{sender_name}} at {{dealer…" at bounding box center [1025, 123] width 249 height 134
type textarea "Hi {{firstname}} this is {{sender_name}} at {{dealer_name}}. In case you're in …"
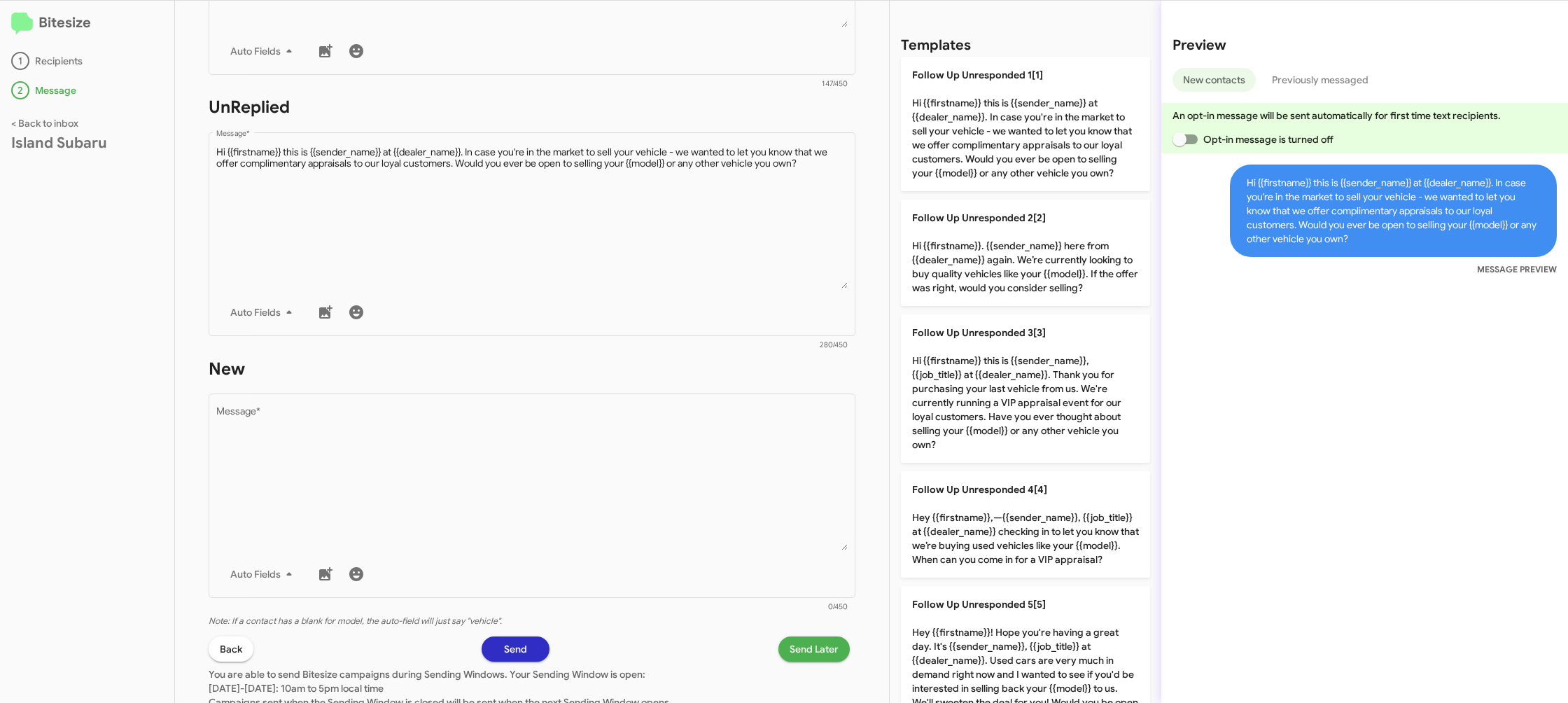
scroll to position [510, 0]
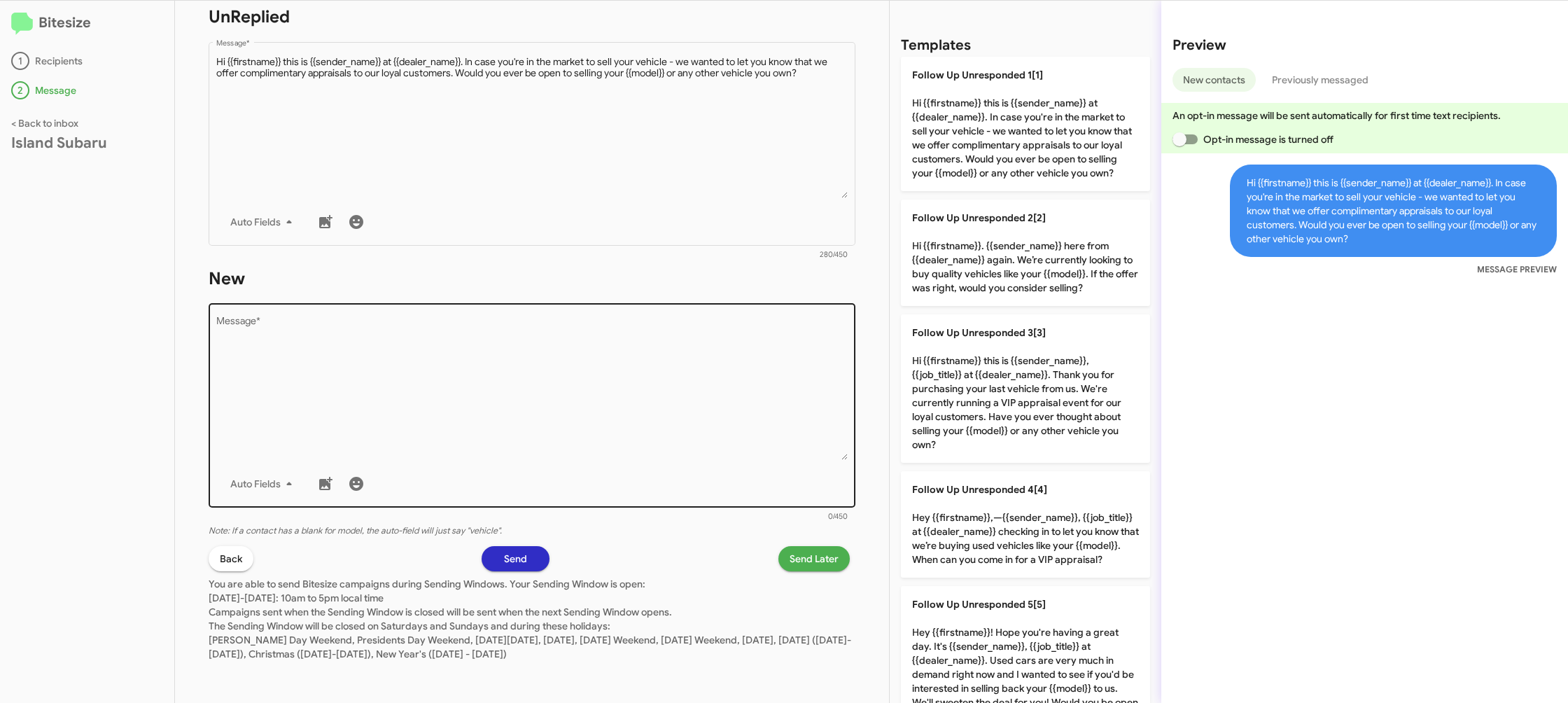
click at [650, 373] on textarea "Message *" at bounding box center [532, 388] width 632 height 143
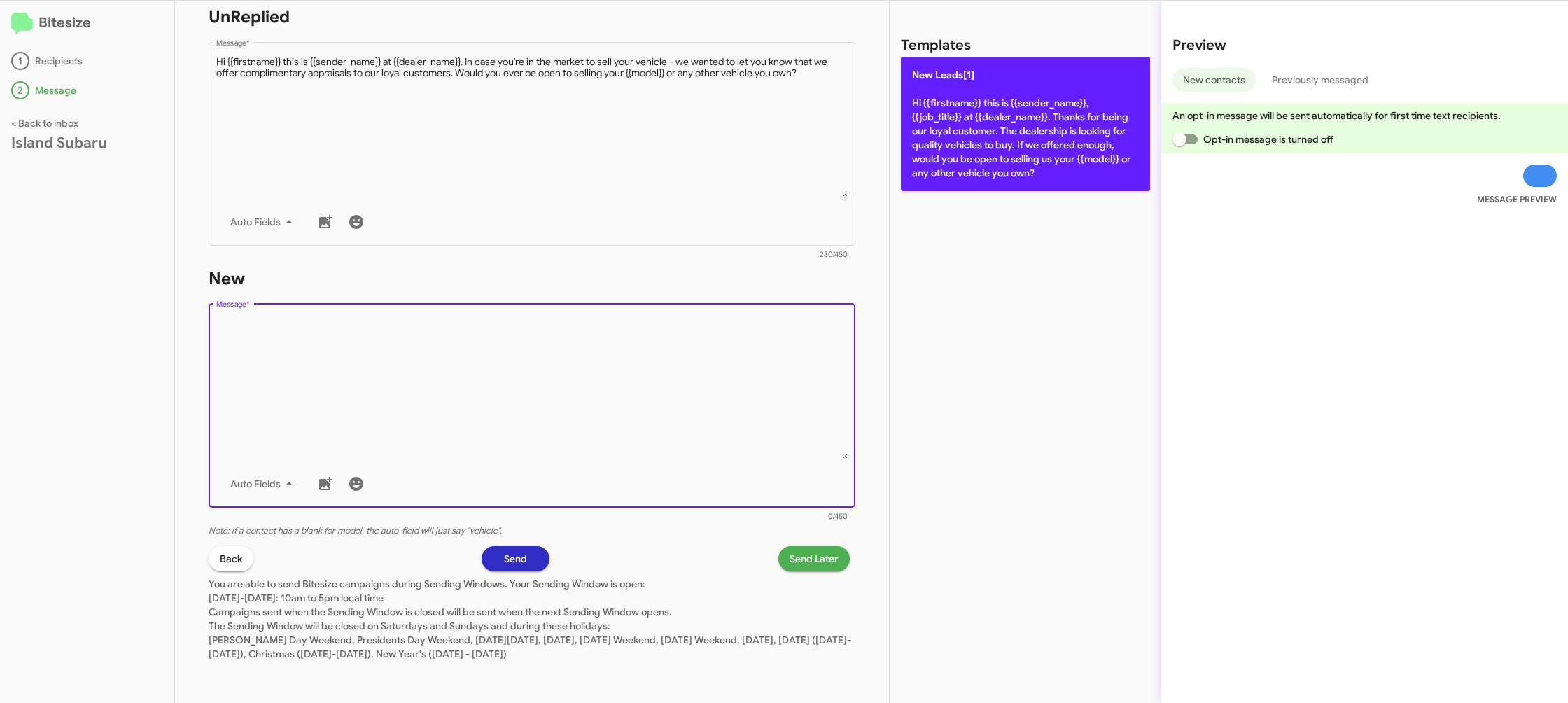
drag, startPoint x: 650, startPoint y: 374, endPoint x: 942, endPoint y: 143, distance: 372.3
click at [702, 315] on div "Drop image here to insert Auto Fields Message *" at bounding box center [532, 404] width 632 height 206
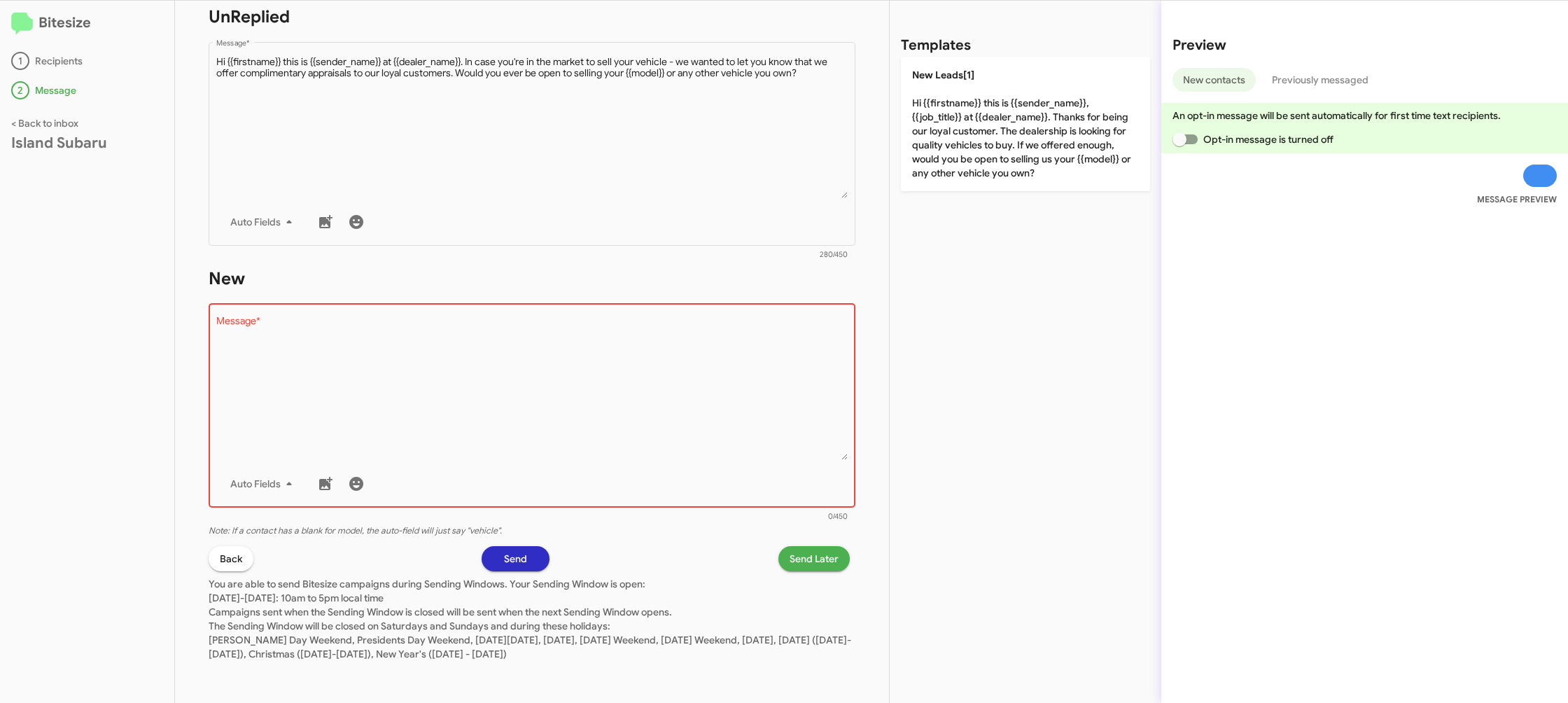
drag, startPoint x: 1000, startPoint y: 137, endPoint x: 689, endPoint y: 20, distance: 332.3
click at [997, 138] on p "New Leads[1] Hi {{firstname}} this is {{sender_name}}, {{job_title}} at {{deale…" at bounding box center [1025, 123] width 249 height 134
type textarea "Hi {{firstname}} this is {{sender_name}}, {{job_title}} at {{dealer_name}}. Tha…"
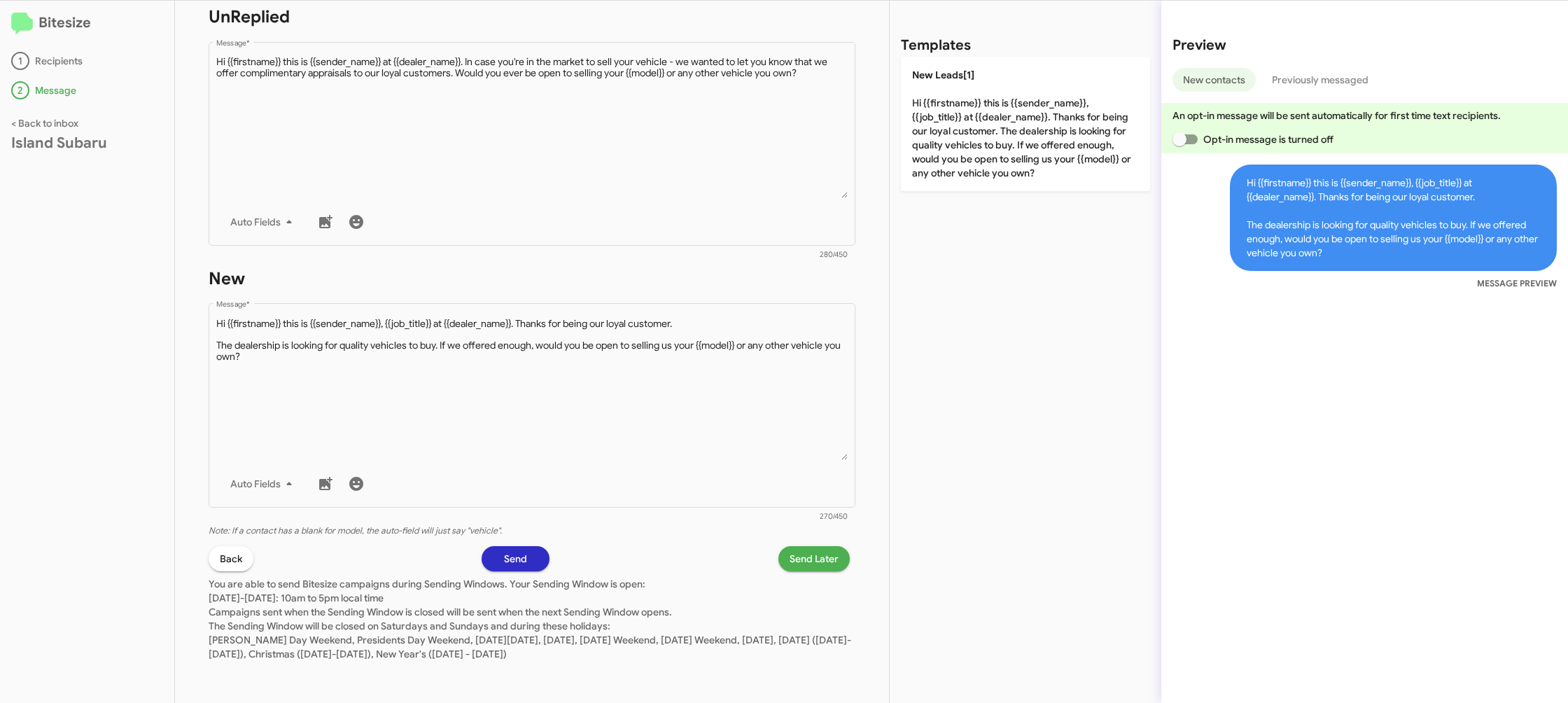
click at [809, 568] on span "Send Later" at bounding box center [814, 558] width 49 height 25
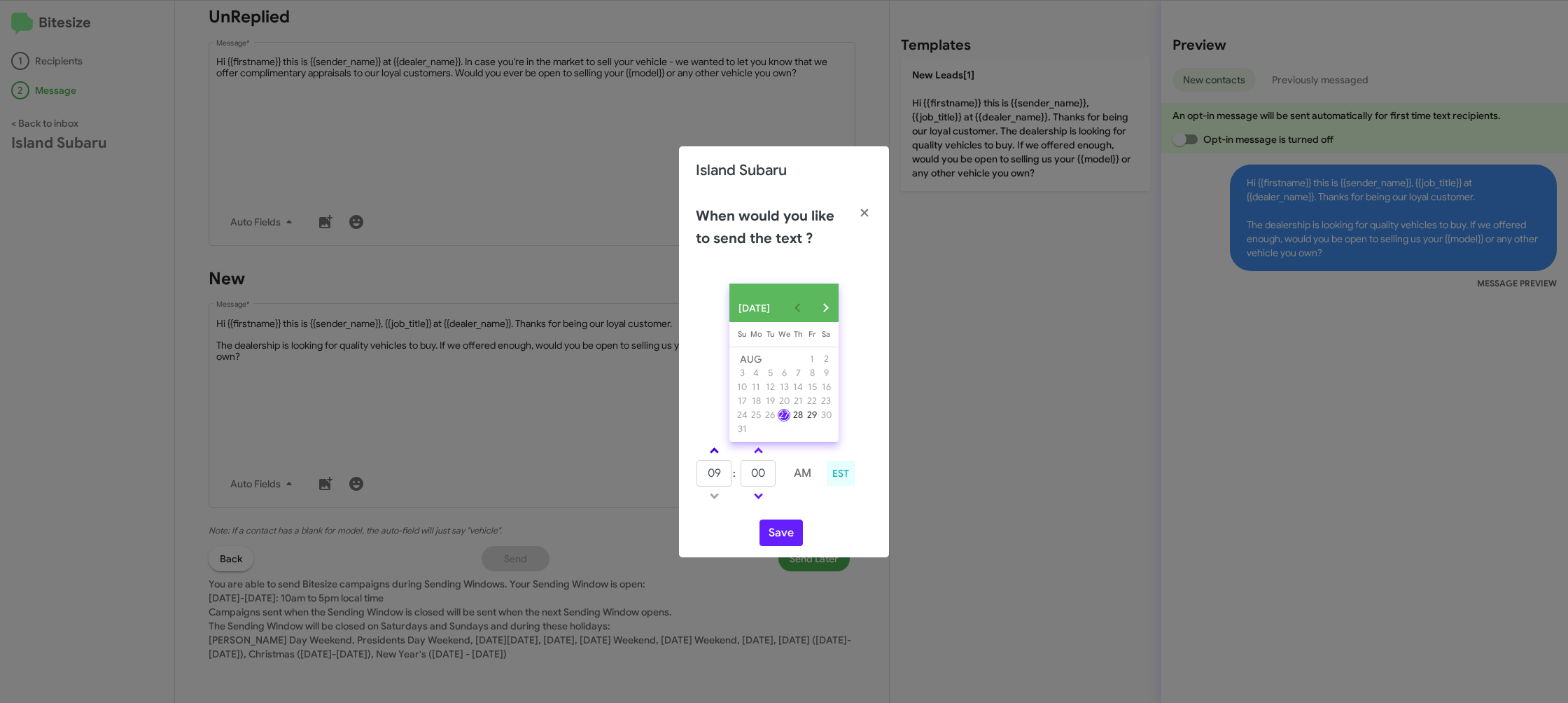
click at [715, 457] on span at bounding box center [714, 452] width 9 height 9
drag, startPoint x: 715, startPoint y: 458, endPoint x: 754, endPoint y: 456, distance: 39.1
click at [717, 457] on link at bounding box center [714, 450] width 24 height 16
type input "11"
click at [757, 455] on span at bounding box center [758, 452] width 9 height 9
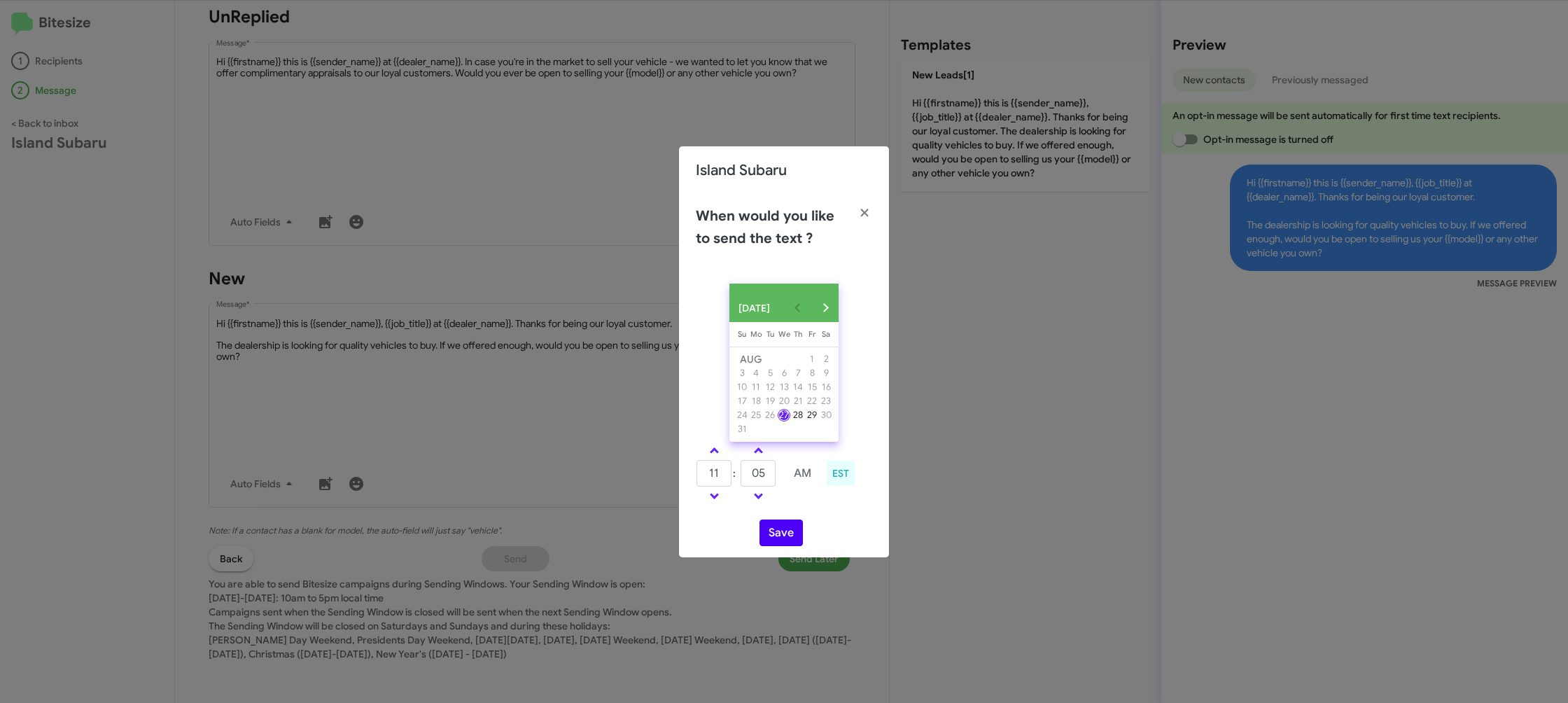
drag, startPoint x: 757, startPoint y: 455, endPoint x: 771, endPoint y: 535, distance: 81.2
click at [757, 455] on span at bounding box center [758, 452] width 9 height 9
type input "10"
click at [772, 543] on button "Save" at bounding box center [781, 532] width 44 height 26
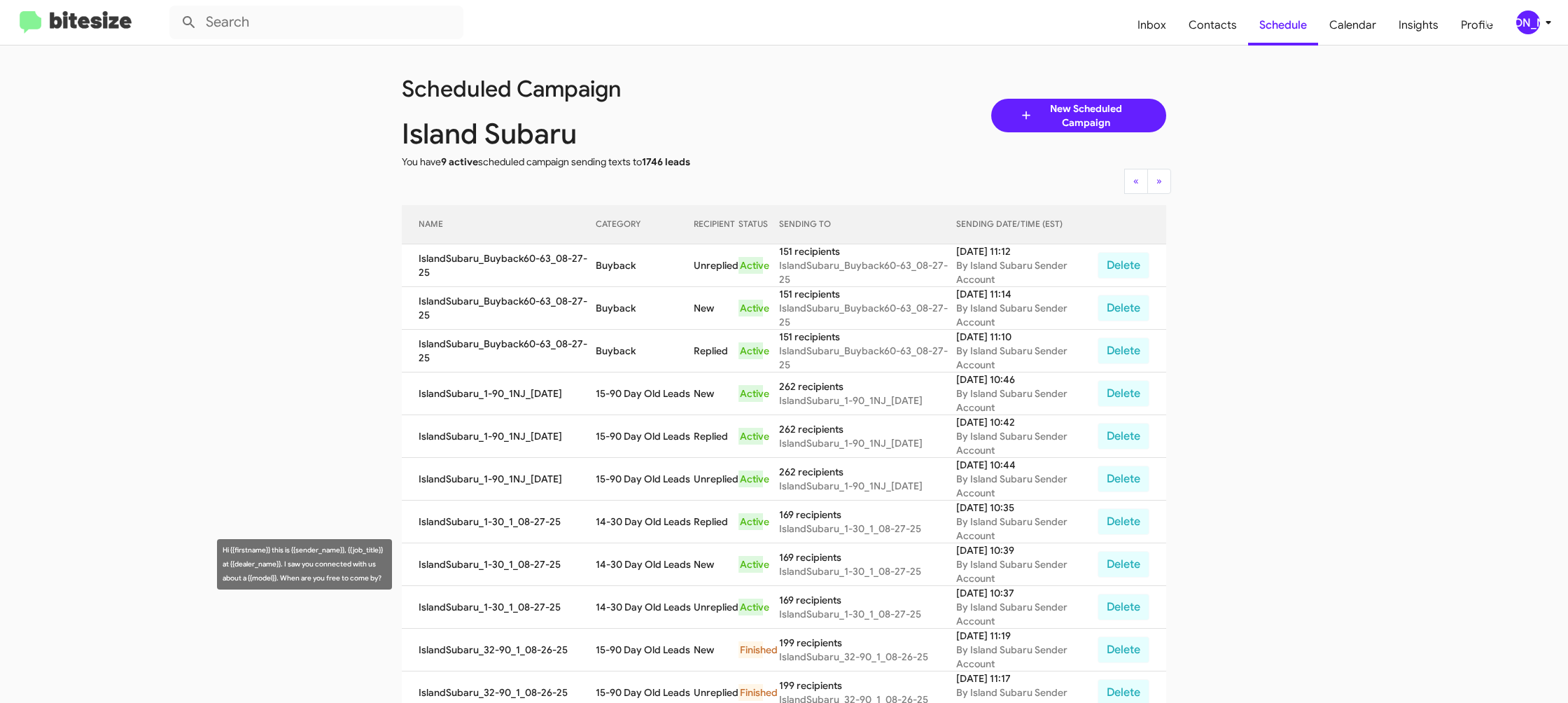
click at [652, 562] on td "14-30 Day Old Leads" at bounding box center [644, 565] width 98 height 43
drag, startPoint x: 652, startPoint y: 562, endPoint x: 668, endPoint y: 468, distance: 95.4
click at [652, 562] on td "14-30 Day Old Leads" at bounding box center [644, 565] width 98 height 43
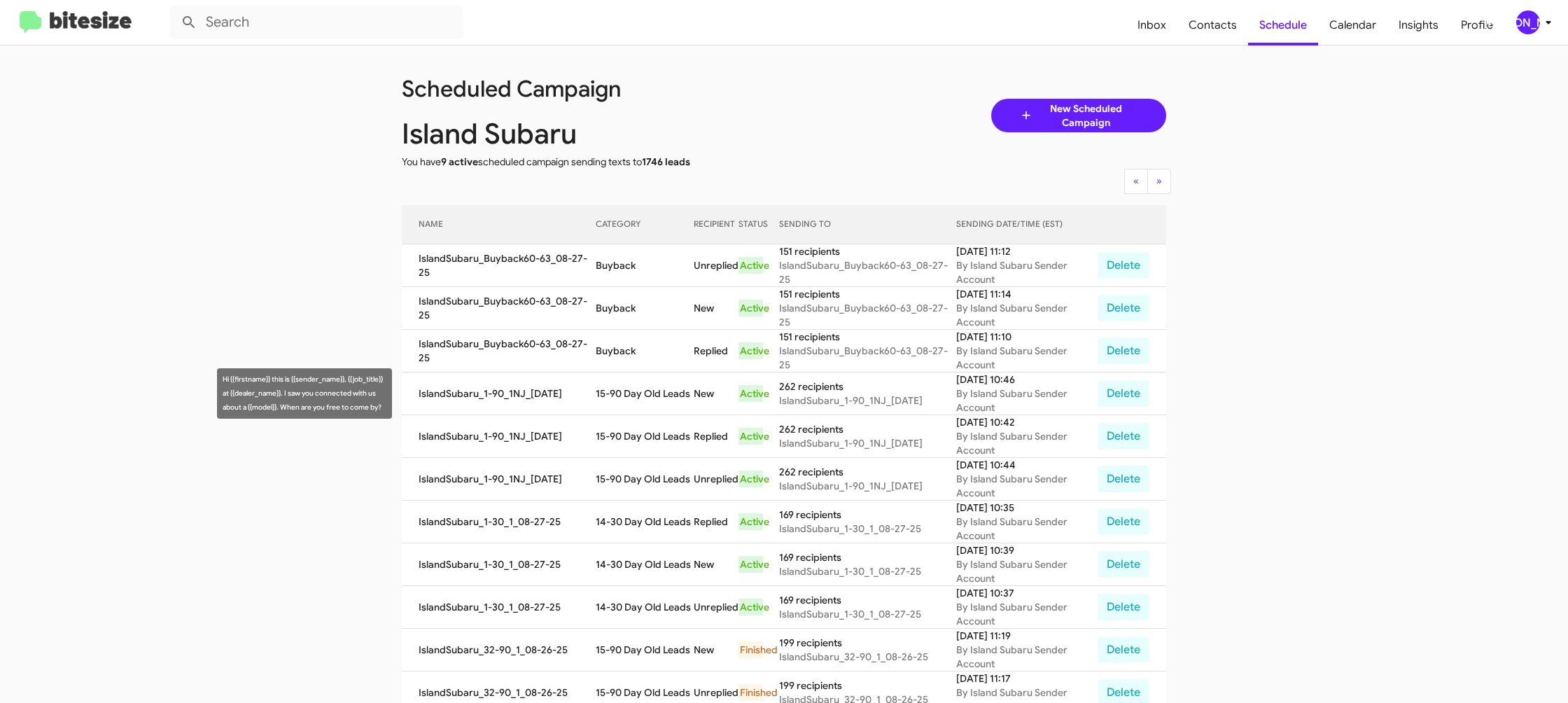
copy td "14-30 Day Old Leads"
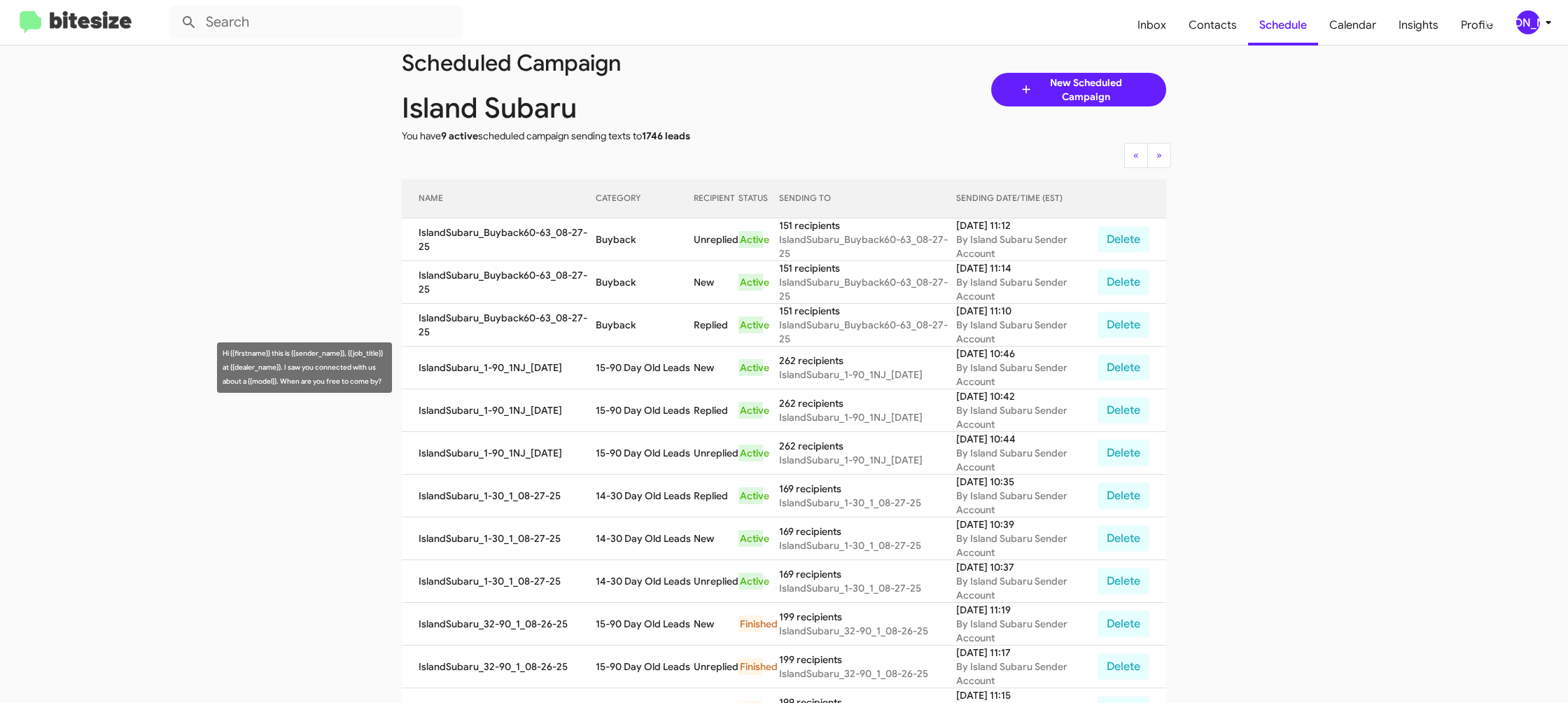
click at [637, 367] on td "15-90 Day Old Leads" at bounding box center [644, 368] width 98 height 43
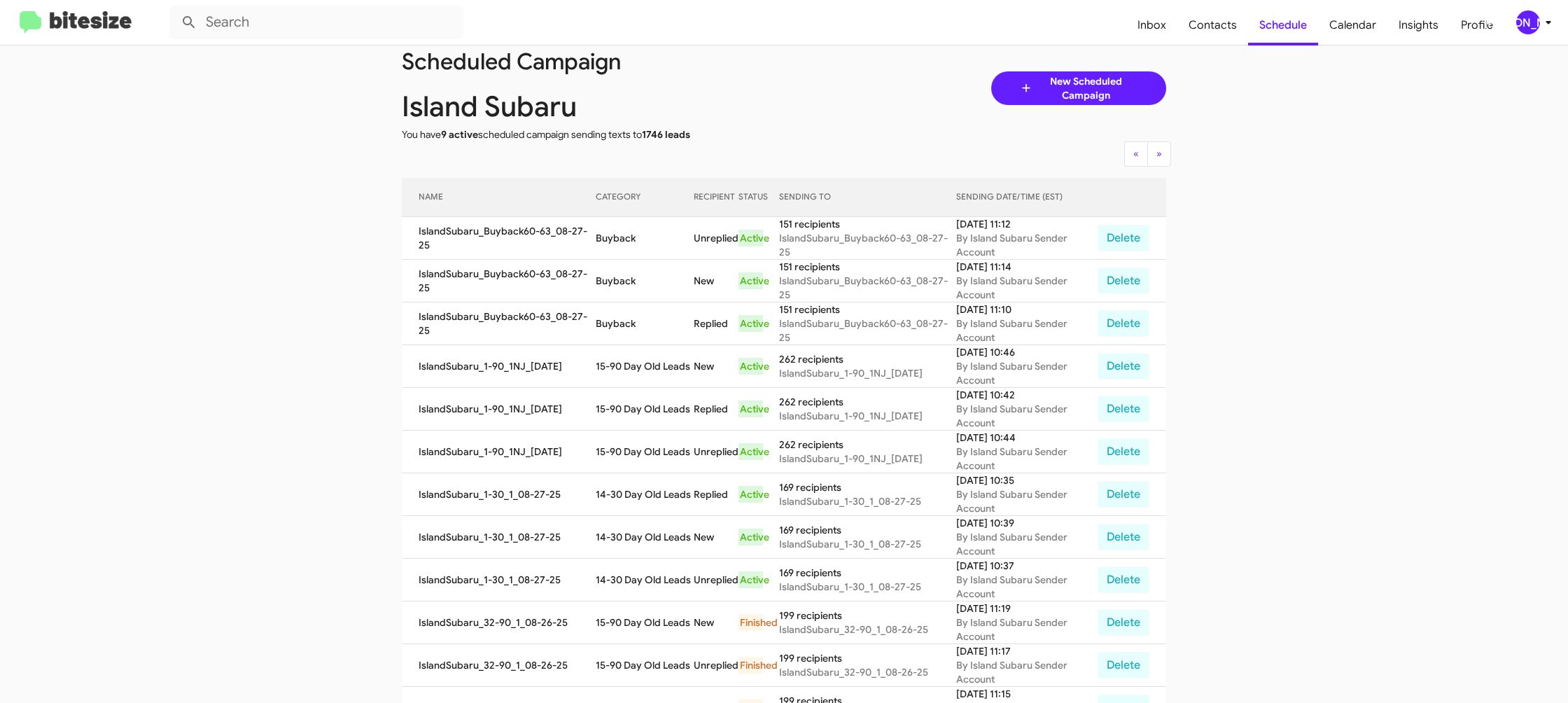
click at [637, 367] on td "15-90 Day Old Leads" at bounding box center [644, 367] width 98 height 43
drag, startPoint x: 637, startPoint y: 367, endPoint x: 666, endPoint y: 400, distance: 43.9
click at [637, 366] on td "15-90 Day Old Leads" at bounding box center [644, 365] width 98 height 43
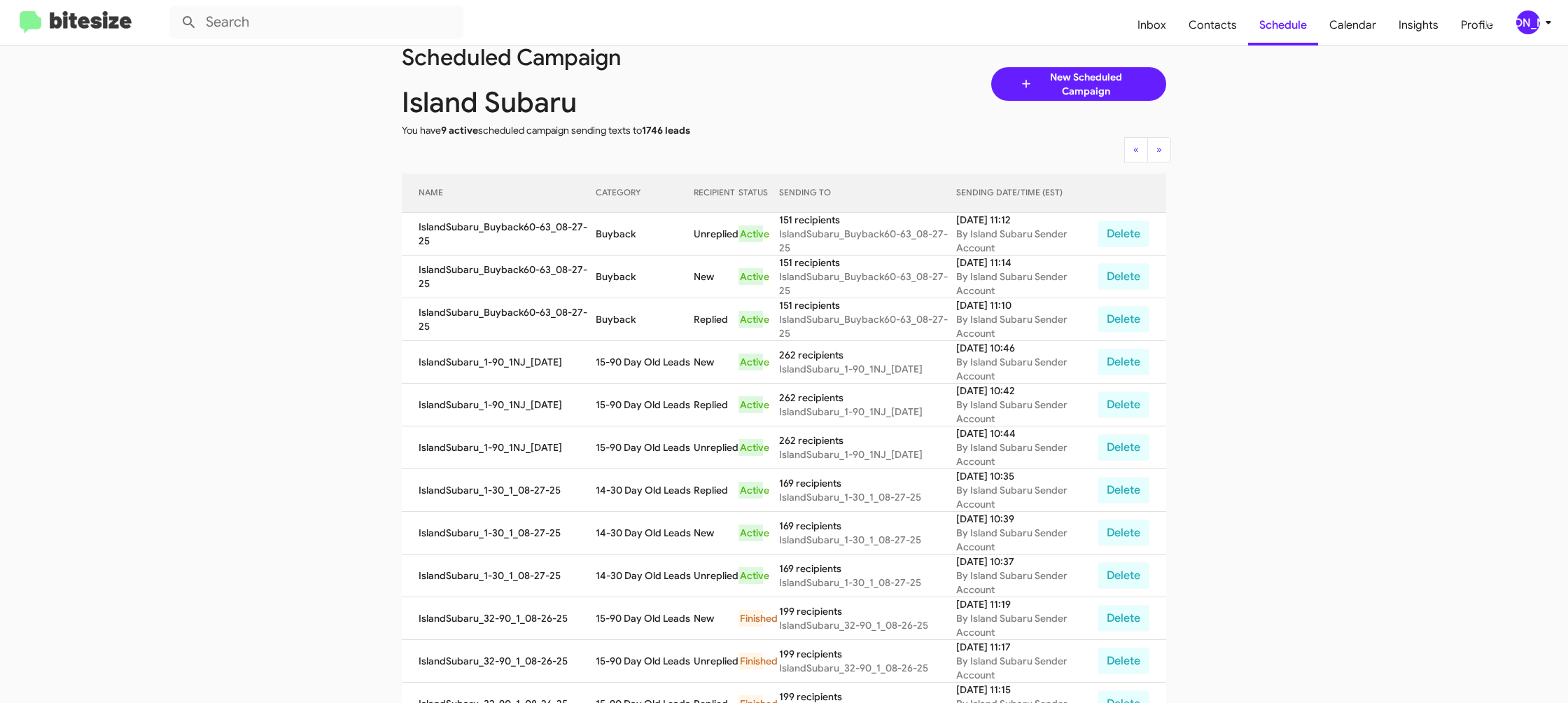
copy td "15-90 Day Old Leads"
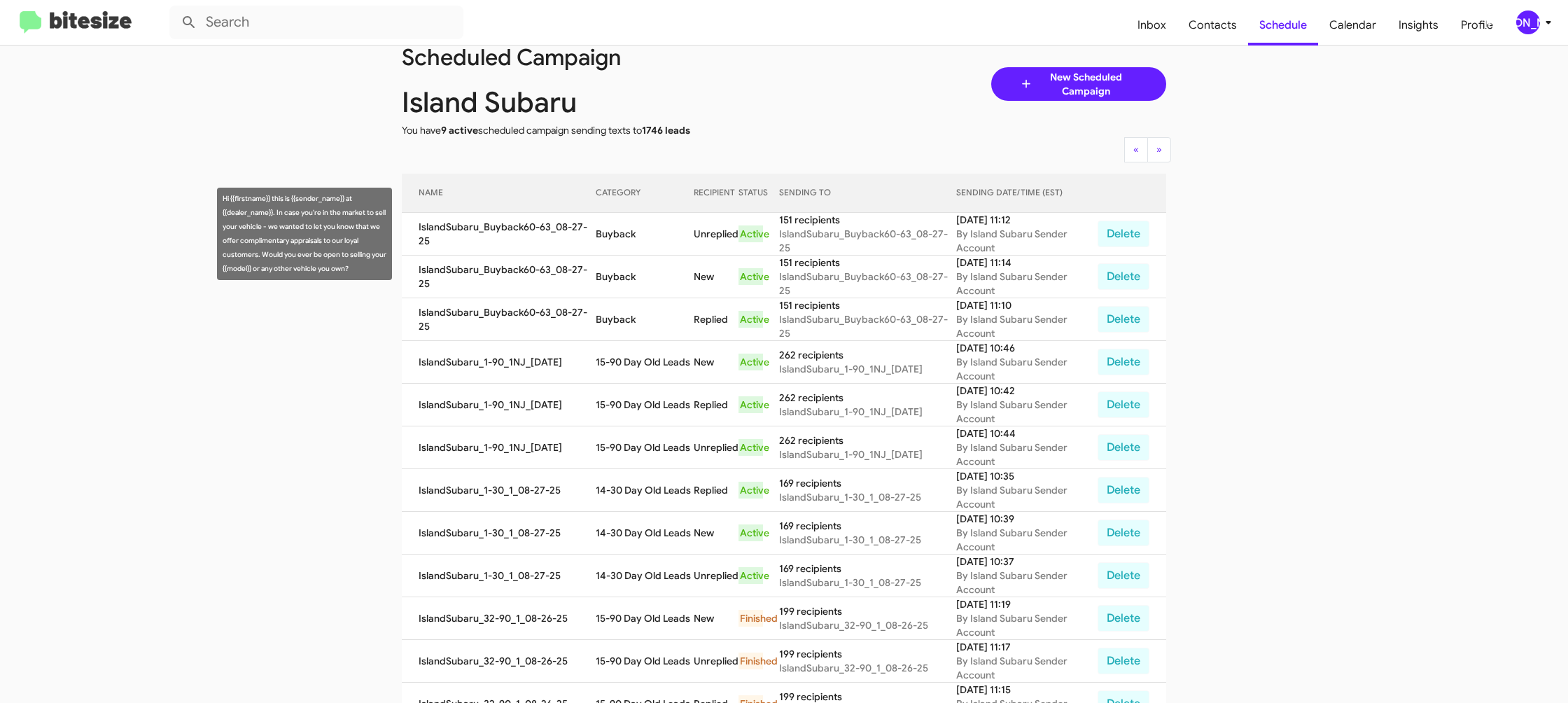
click at [607, 223] on td "Buyback" at bounding box center [644, 234] width 98 height 43
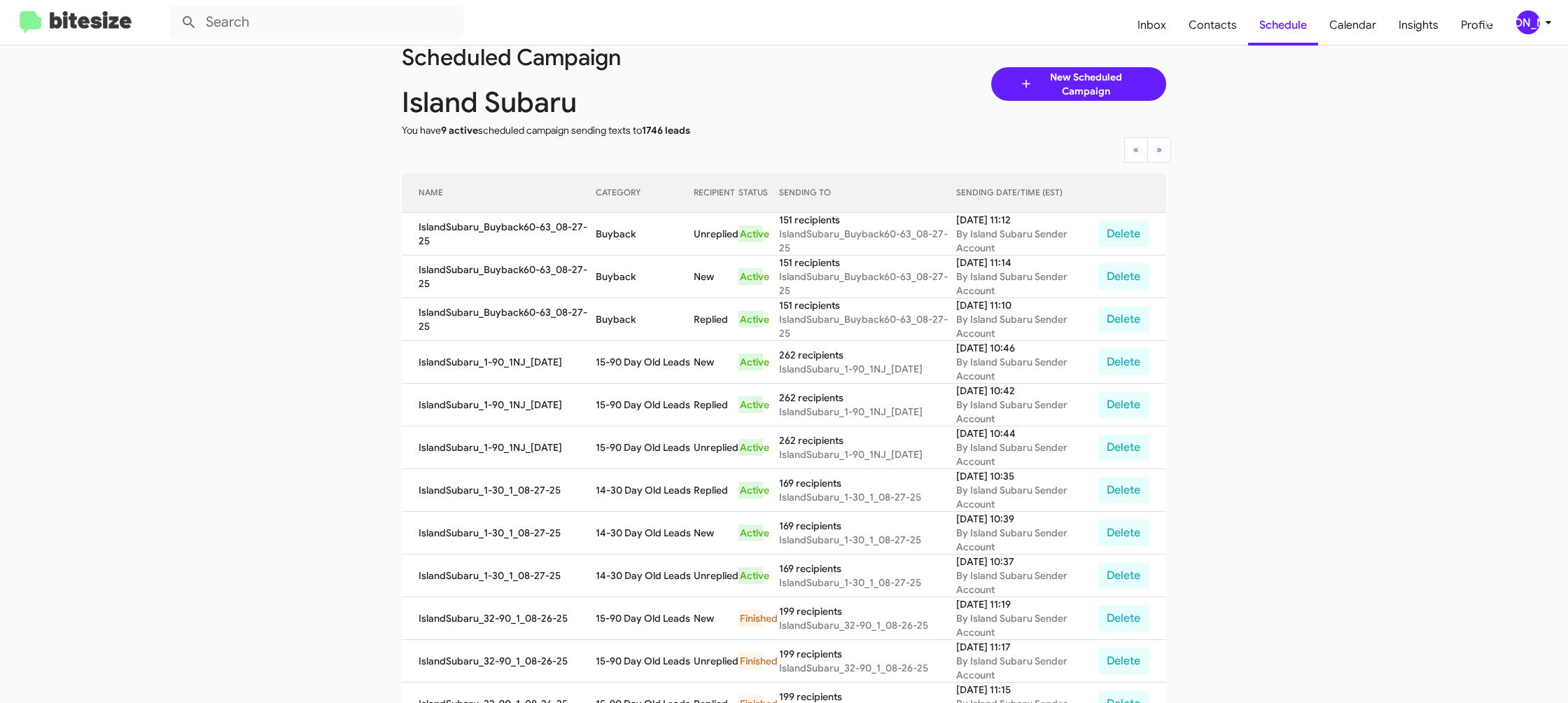
copy td "Buyback"
